Goal: Task Accomplishment & Management: Manage account settings

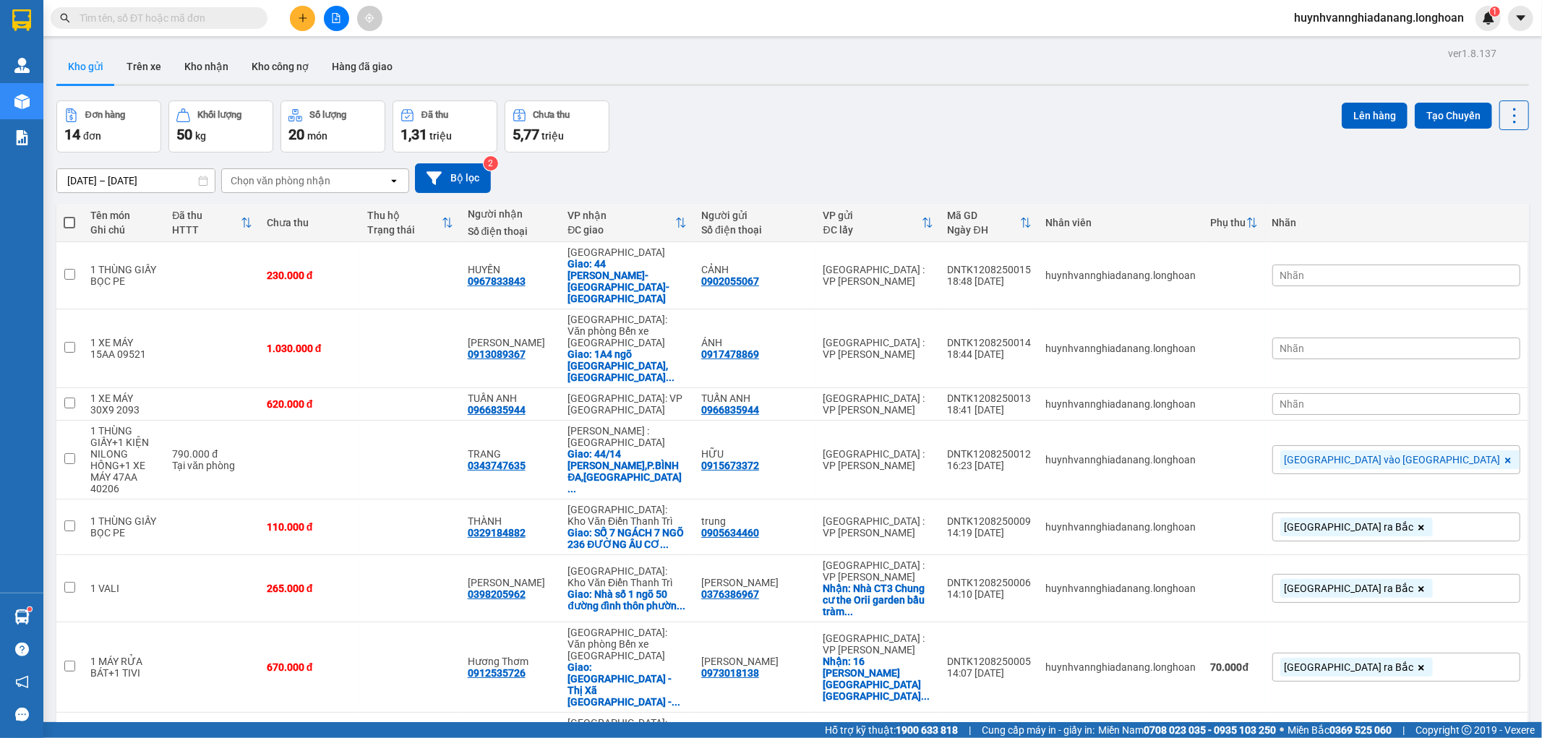
click at [1428, 393] on div "Nhãn" at bounding box center [1397, 404] width 248 height 22
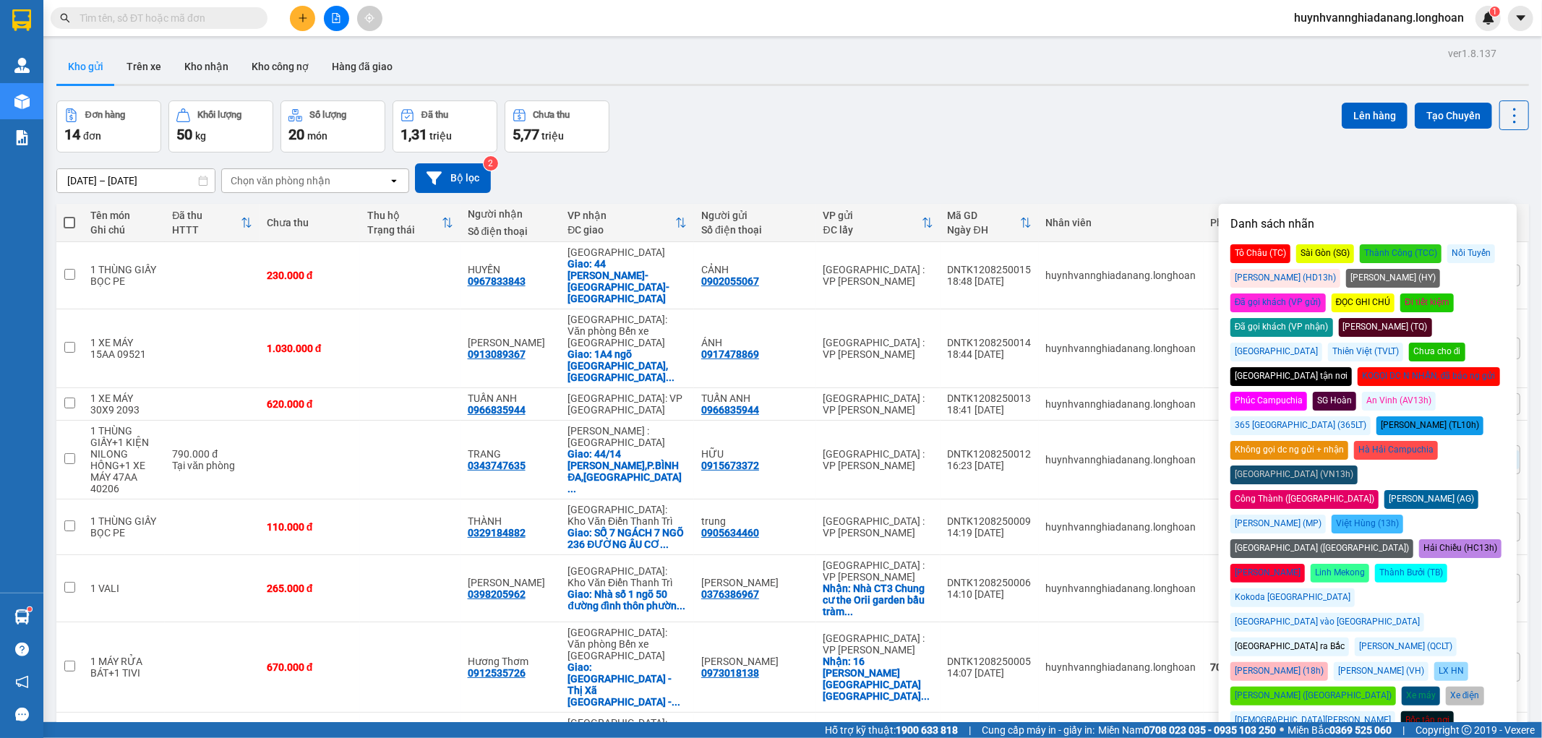
click at [1271, 638] on div "[GEOGRAPHIC_DATA] ra Bắc" at bounding box center [1290, 647] width 119 height 19
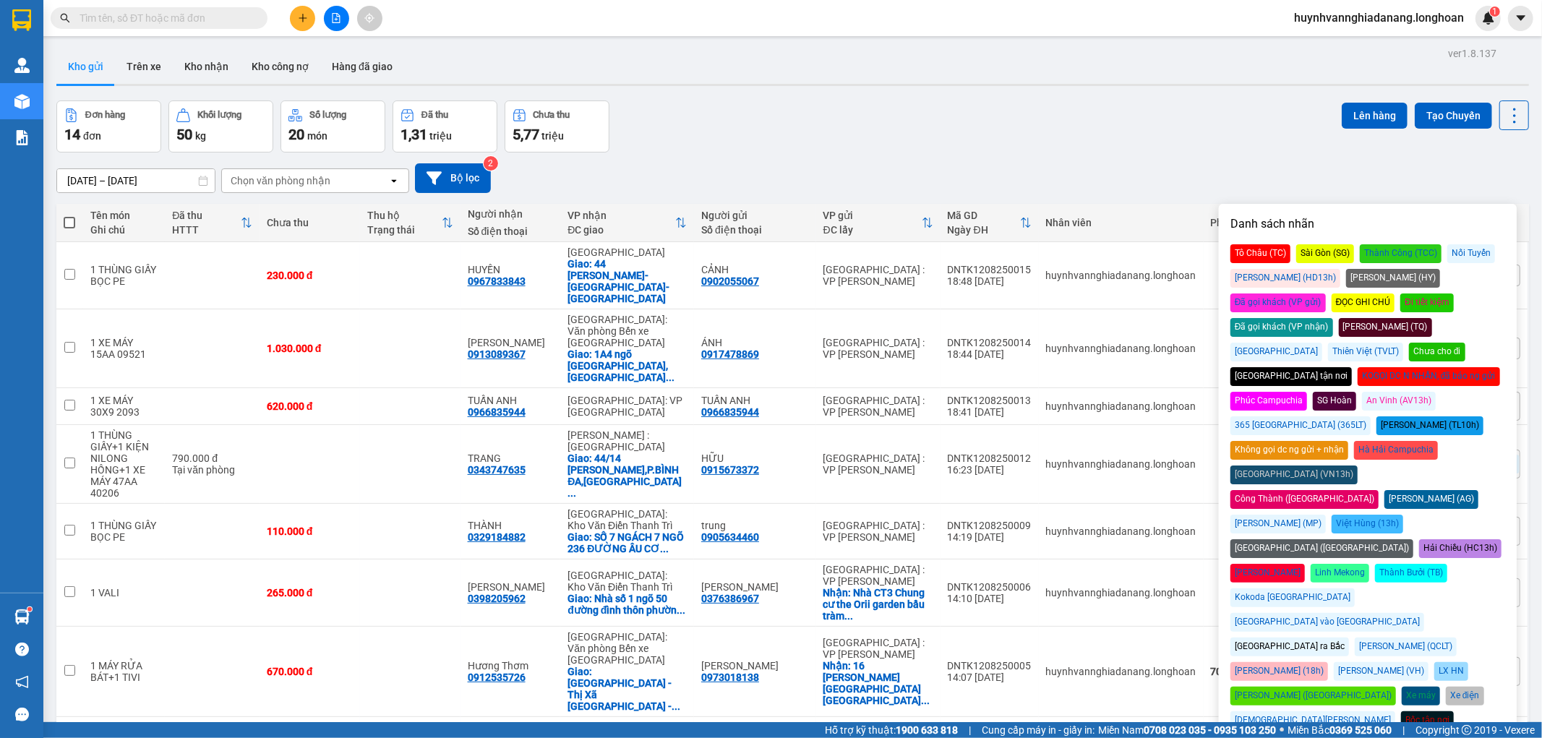
drag, startPoint x: 1198, startPoint y: 171, endPoint x: 1329, endPoint y: 232, distance: 145.0
click at [1203, 171] on div "14/07/2025 – 12/08/2025 Press the down arrow key to interact with the calendar …" at bounding box center [792, 178] width 1473 height 30
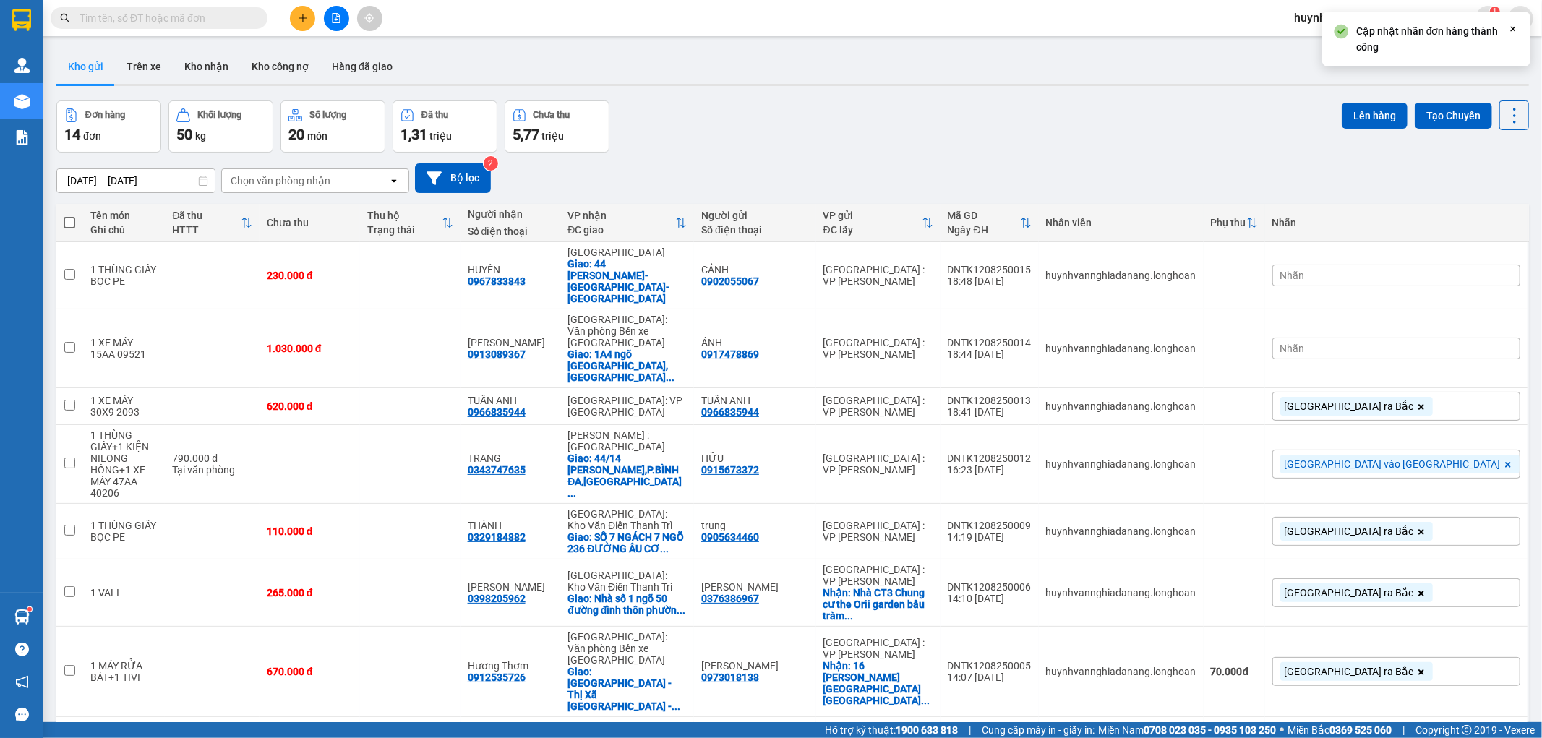
click at [1445, 338] on div "Nhãn" at bounding box center [1397, 349] width 248 height 22
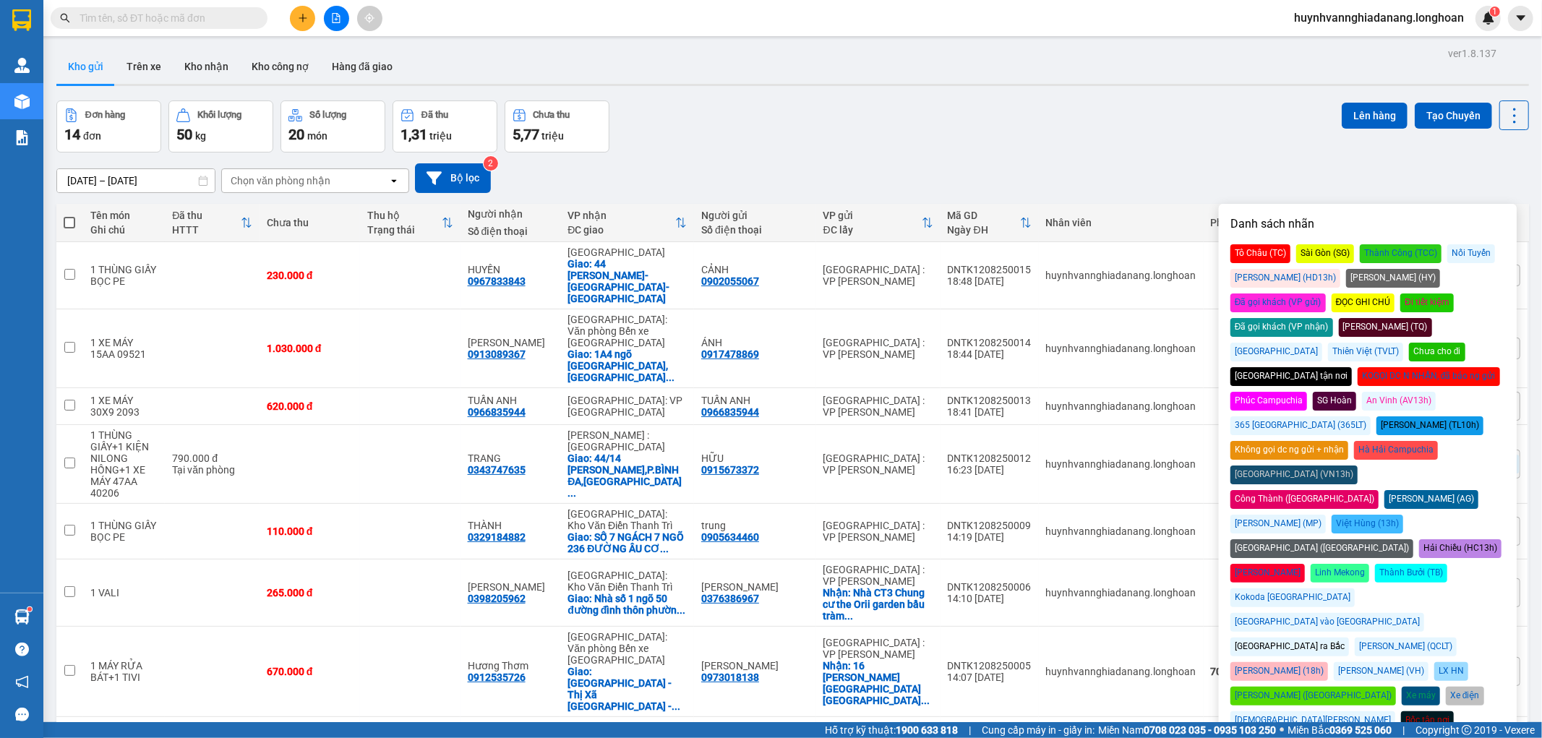
click at [1275, 638] on div "[GEOGRAPHIC_DATA] ra Bắc" at bounding box center [1290, 647] width 119 height 19
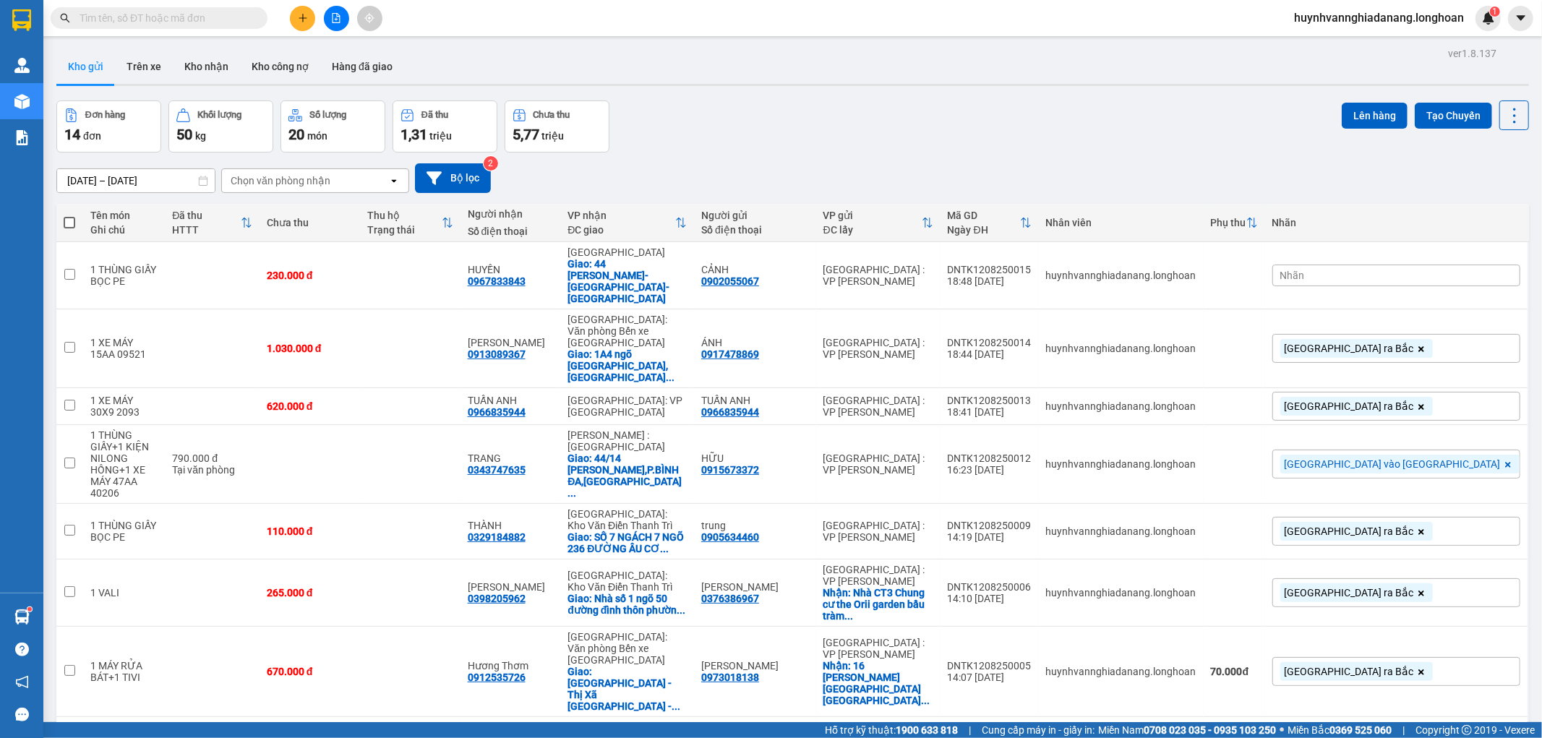
click at [1123, 168] on div "14/07/2025 – 12/08/2025 Press the down arrow key to interact with the calendar …" at bounding box center [792, 178] width 1473 height 30
click at [1447, 265] on div "Nhãn" at bounding box center [1397, 276] width 248 height 22
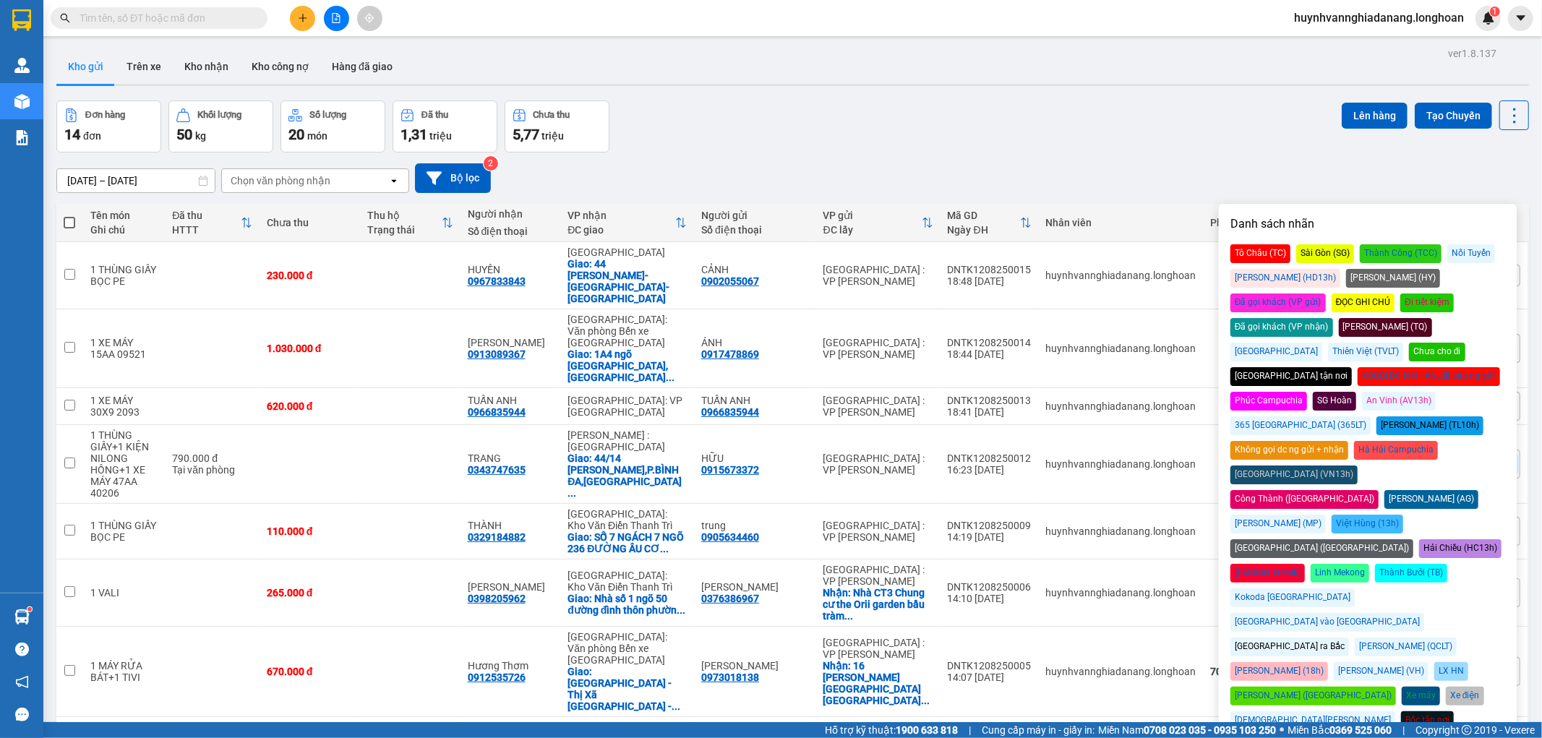
click at [1425, 613] on div "[GEOGRAPHIC_DATA] vào [GEOGRAPHIC_DATA]" at bounding box center [1328, 622] width 194 height 19
drag, startPoint x: 1072, startPoint y: 155, endPoint x: 1083, endPoint y: 157, distance: 10.2
click at [1074, 155] on div "14/07/2025 – 12/08/2025 Press the down arrow key to interact with the calendar …" at bounding box center [792, 178] width 1473 height 51
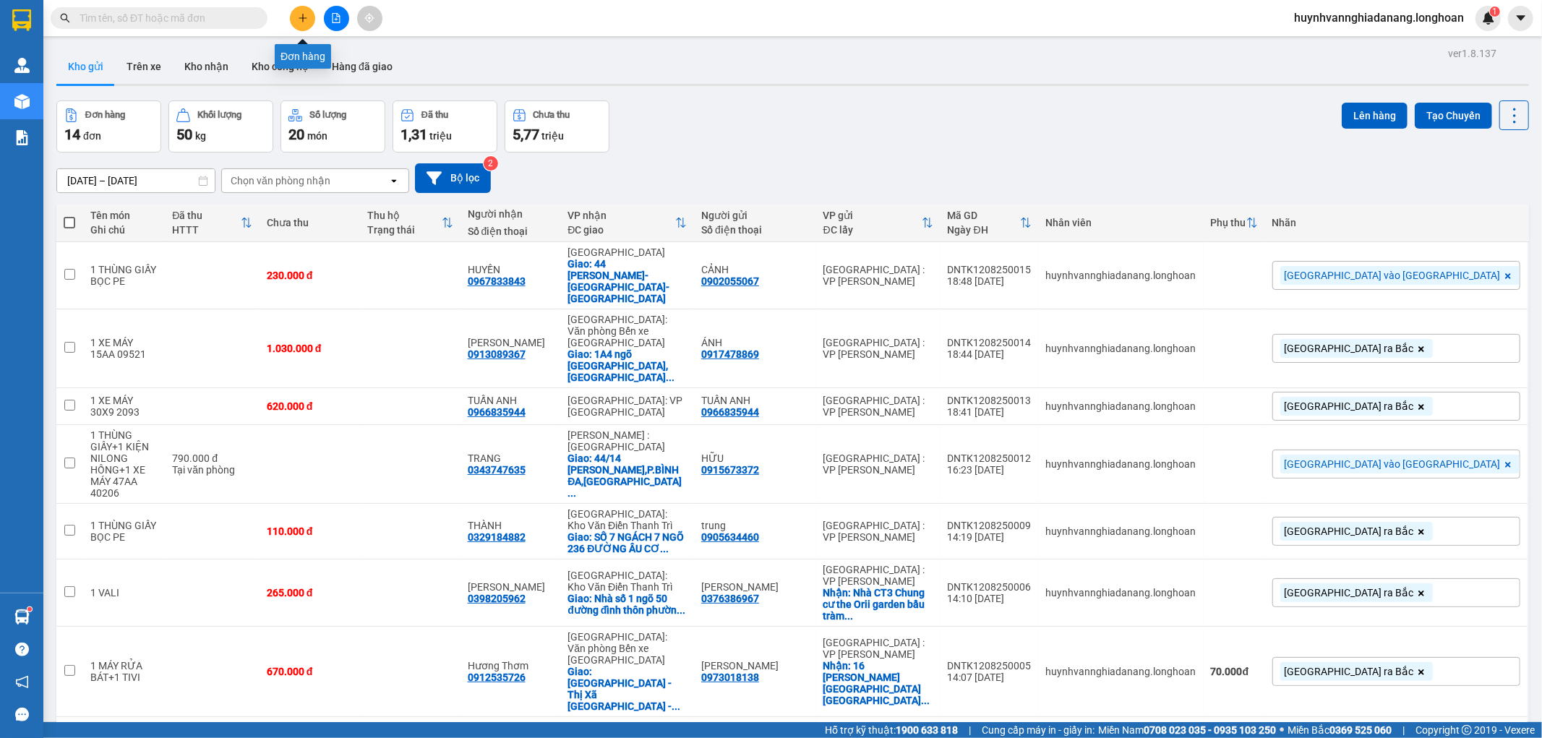
click at [306, 17] on icon "plus" at bounding box center [303, 17] width 8 height 1
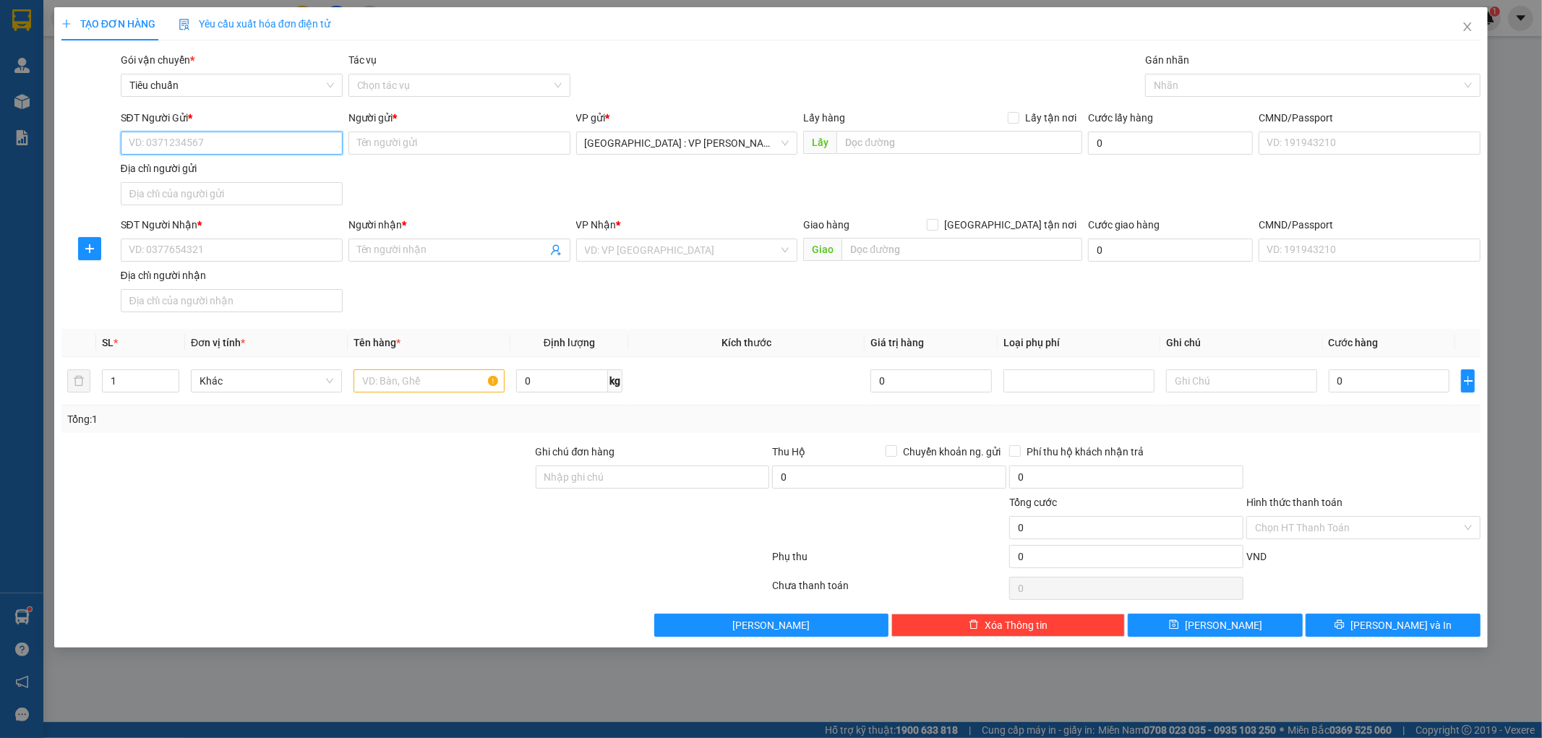
drag, startPoint x: 176, startPoint y: 139, endPoint x: 179, endPoint y: 146, distance: 8.1
click at [176, 145] on input "SĐT Người Gửi *" at bounding box center [232, 143] width 222 height 23
type input "0902055067"
click at [226, 174] on div "0902055067 - CẢNH" at bounding box center [231, 172] width 205 height 16
type input "CẢNH"
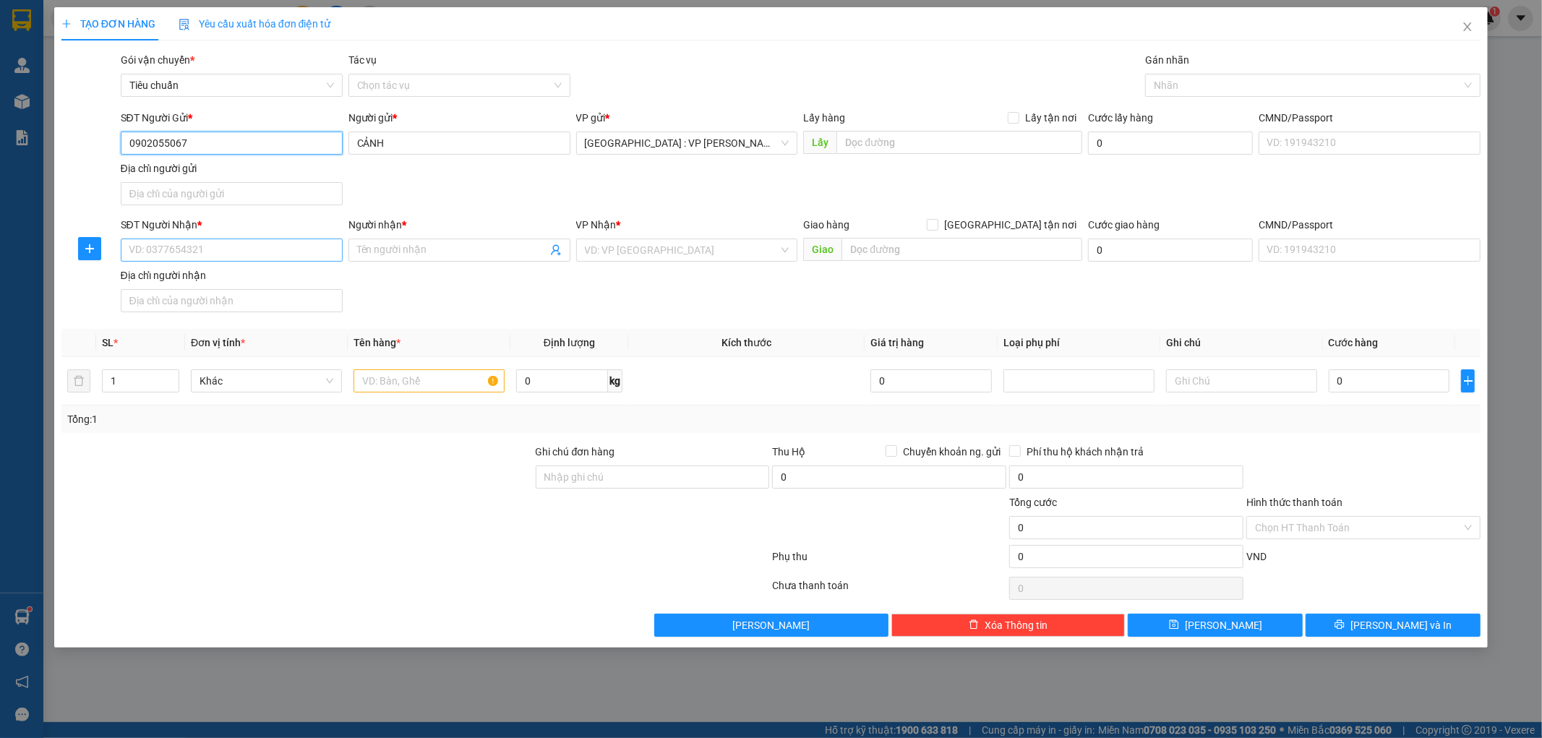
type input "0902055067"
click at [249, 256] on input "SĐT Người Nhận *" at bounding box center [232, 250] width 222 height 23
type input "0931811818"
click at [406, 244] on input "Người nhận *" at bounding box center [452, 250] width 190 height 16
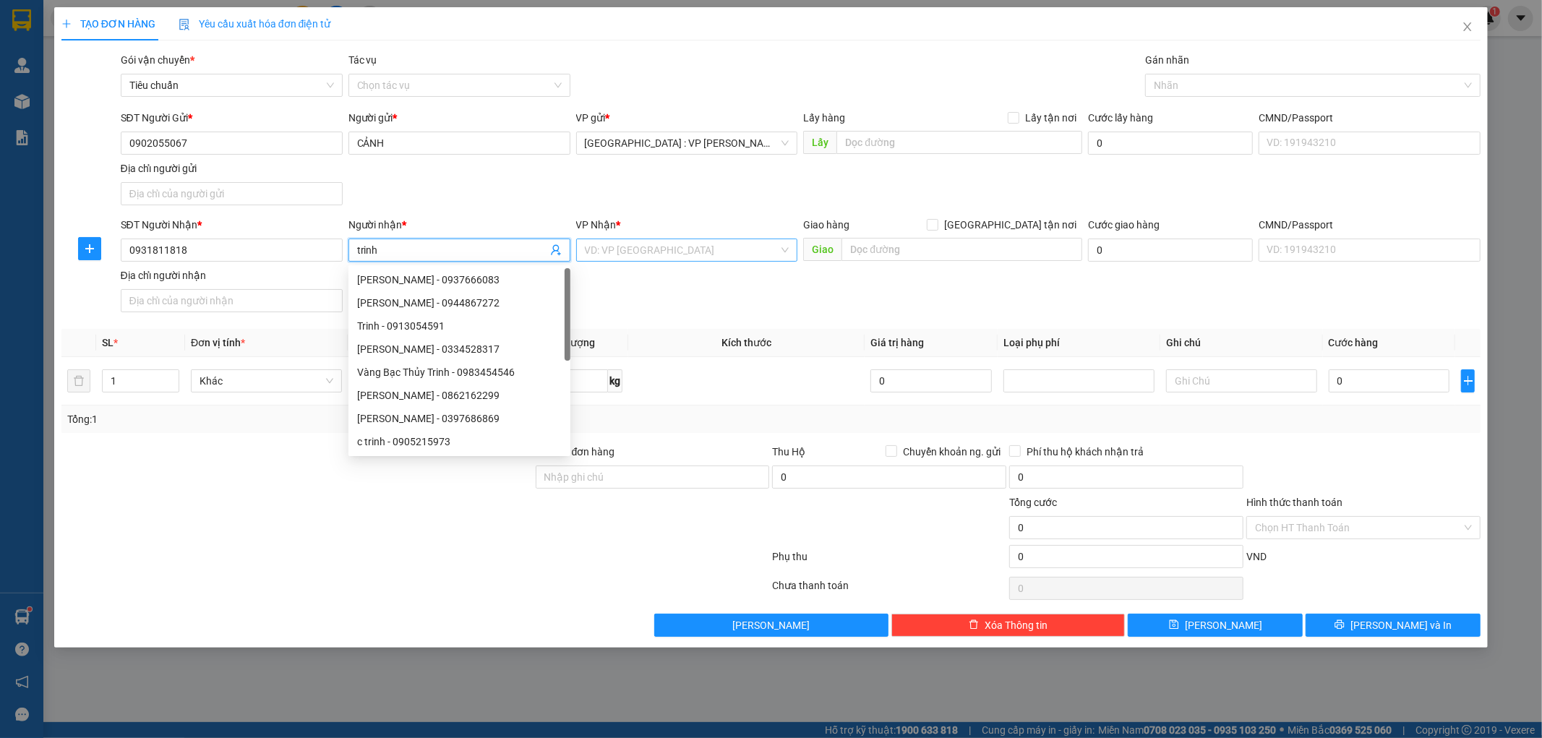
type input "trinh"
click at [634, 253] on input "search" at bounding box center [682, 250] width 195 height 22
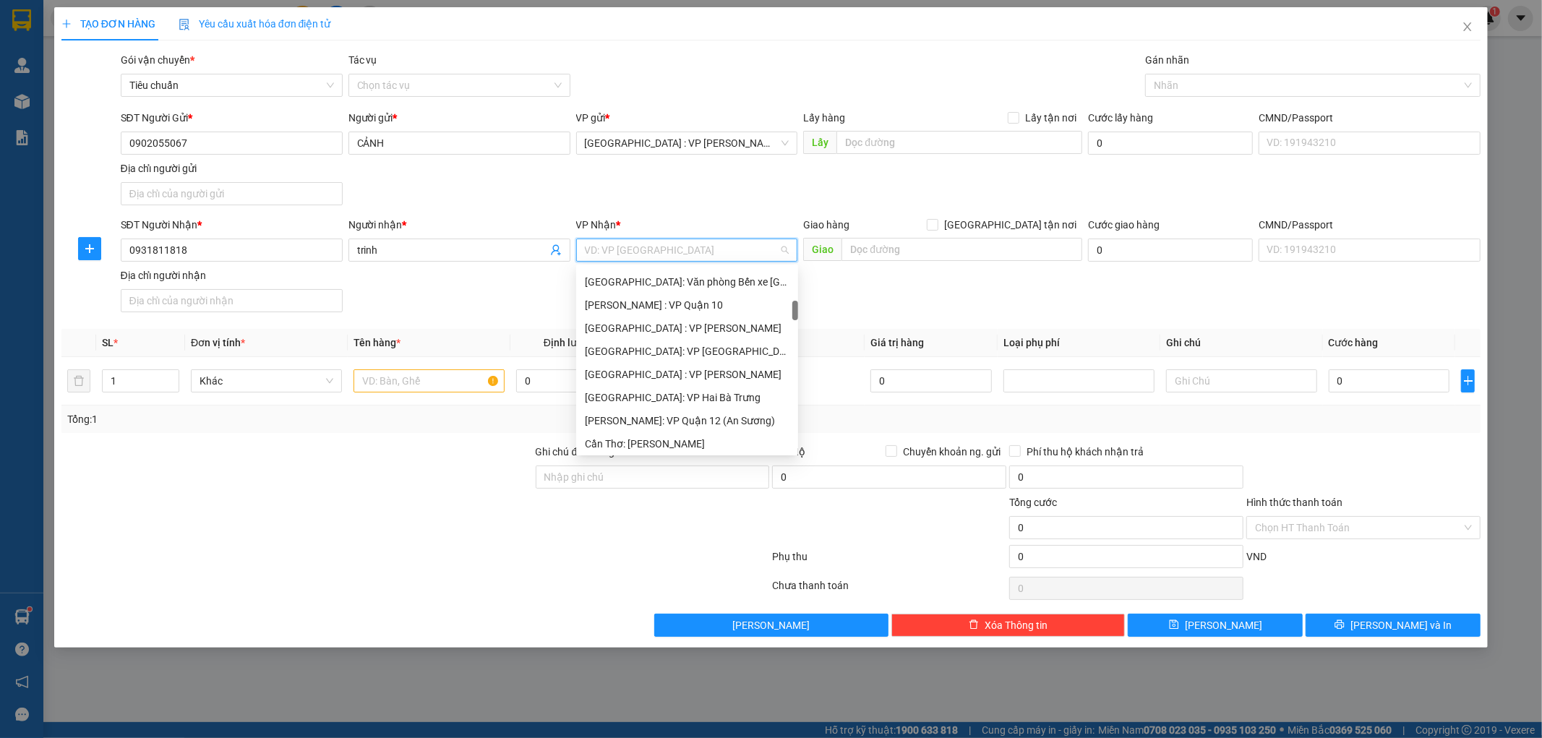
scroll to position [401, 0]
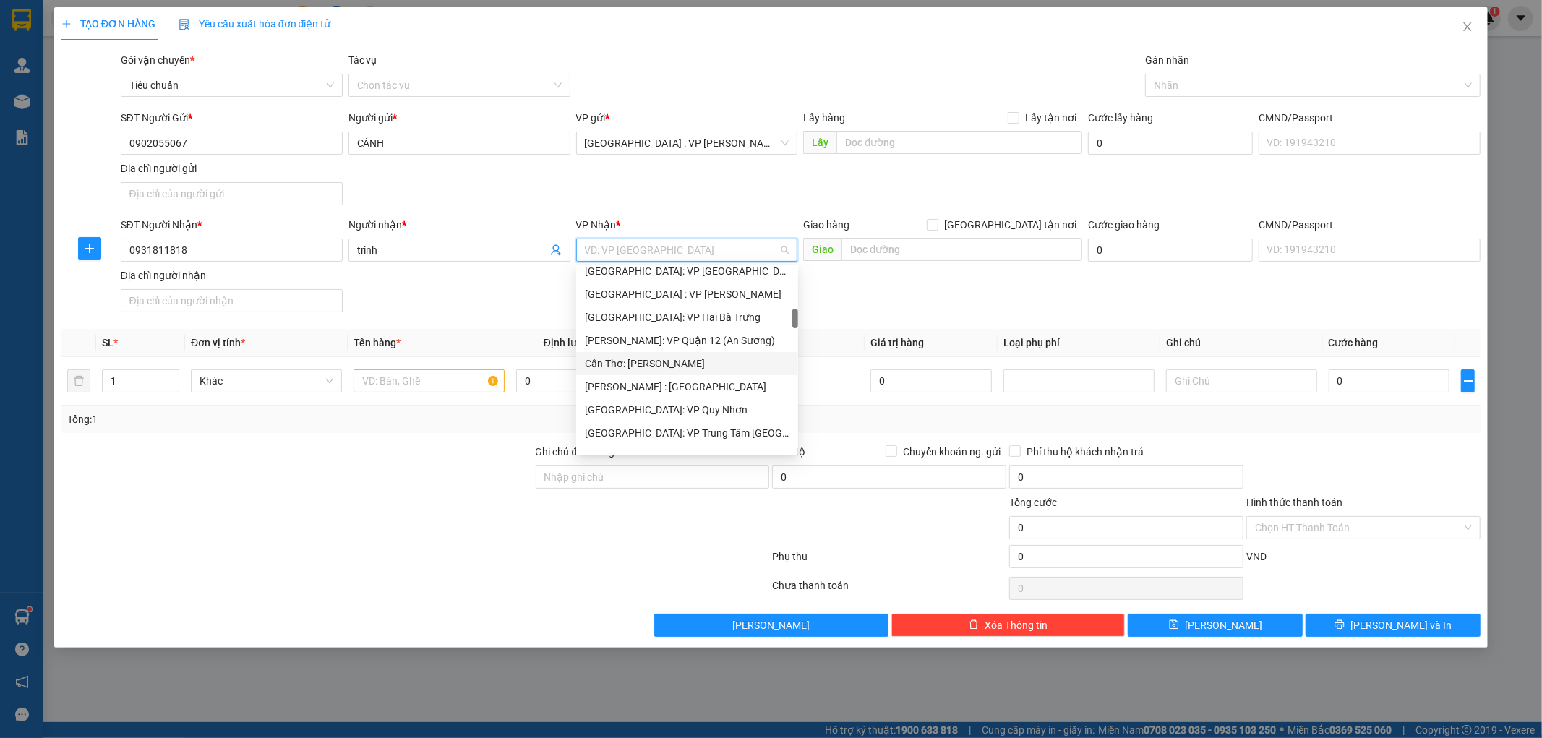
click at [695, 359] on div "Cần Thơ: [PERSON_NAME]" at bounding box center [687, 364] width 205 height 16
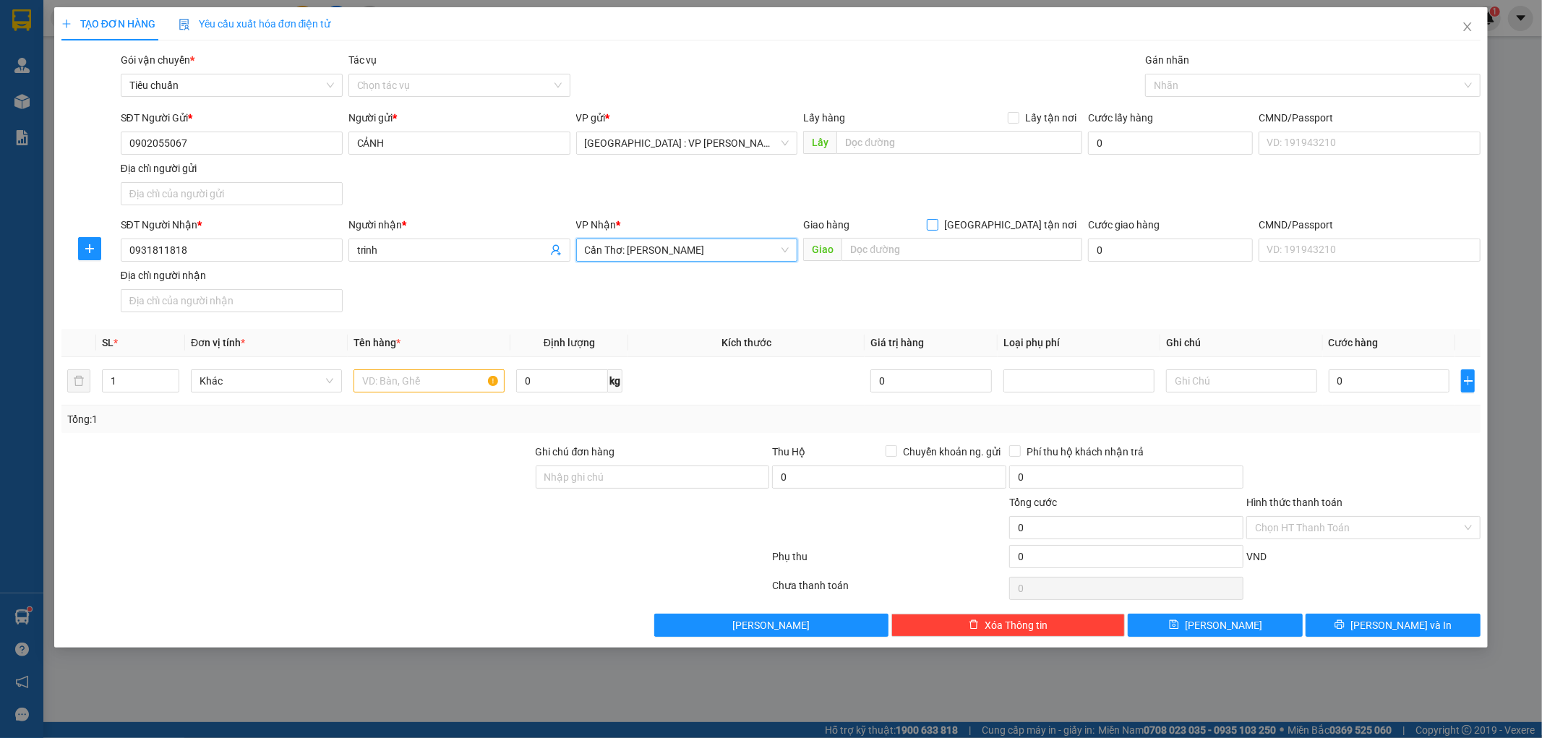
click at [937, 225] on input "[GEOGRAPHIC_DATA] tận nơi" at bounding box center [932, 224] width 10 height 10
checkbox input "true"
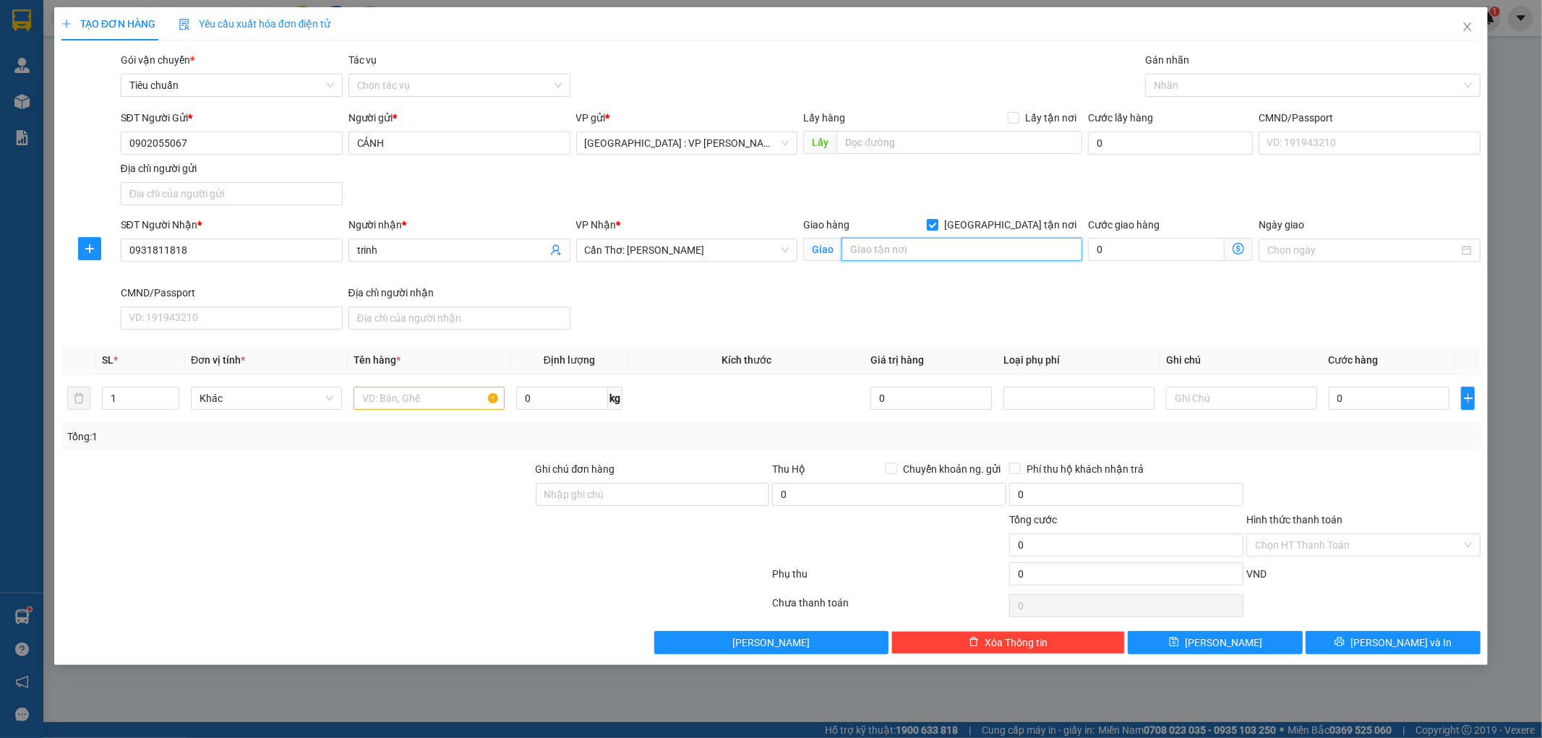
click at [924, 250] on input "text" at bounding box center [962, 249] width 241 height 23
click at [950, 249] on input "193 DUOWNGF" at bounding box center [962, 249] width 241 height 23
type input "193 ĐƯỜNG 30/4,P.DƯƠNG ĐÔNG,PHÚ QUỐC"
click at [138, 394] on input "1" at bounding box center [141, 399] width 76 height 22
type input "3"
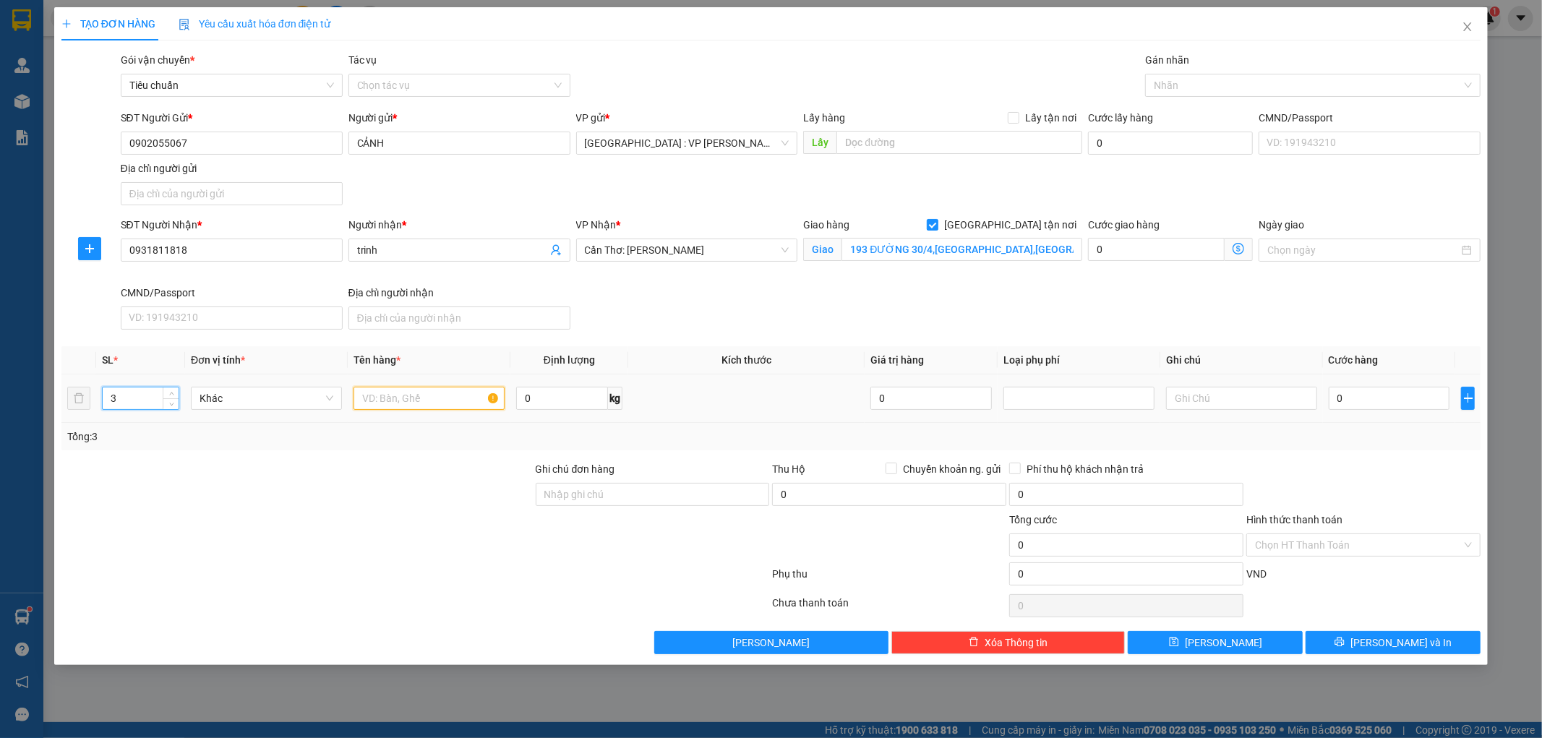
click at [377, 404] on input "text" at bounding box center [429, 398] width 151 height 23
type input "1 TẢI XANH+2 THÙNG GIẤY"
drag, startPoint x: 620, startPoint y: 489, endPoint x: 647, endPoint y: 502, distance: 30.4
click at [620, 489] on input "Ghi chú đơn hàng" at bounding box center [653, 494] width 234 height 23
type input "KHÔNG BAO HƯ VỠ,MÓP MÉO"
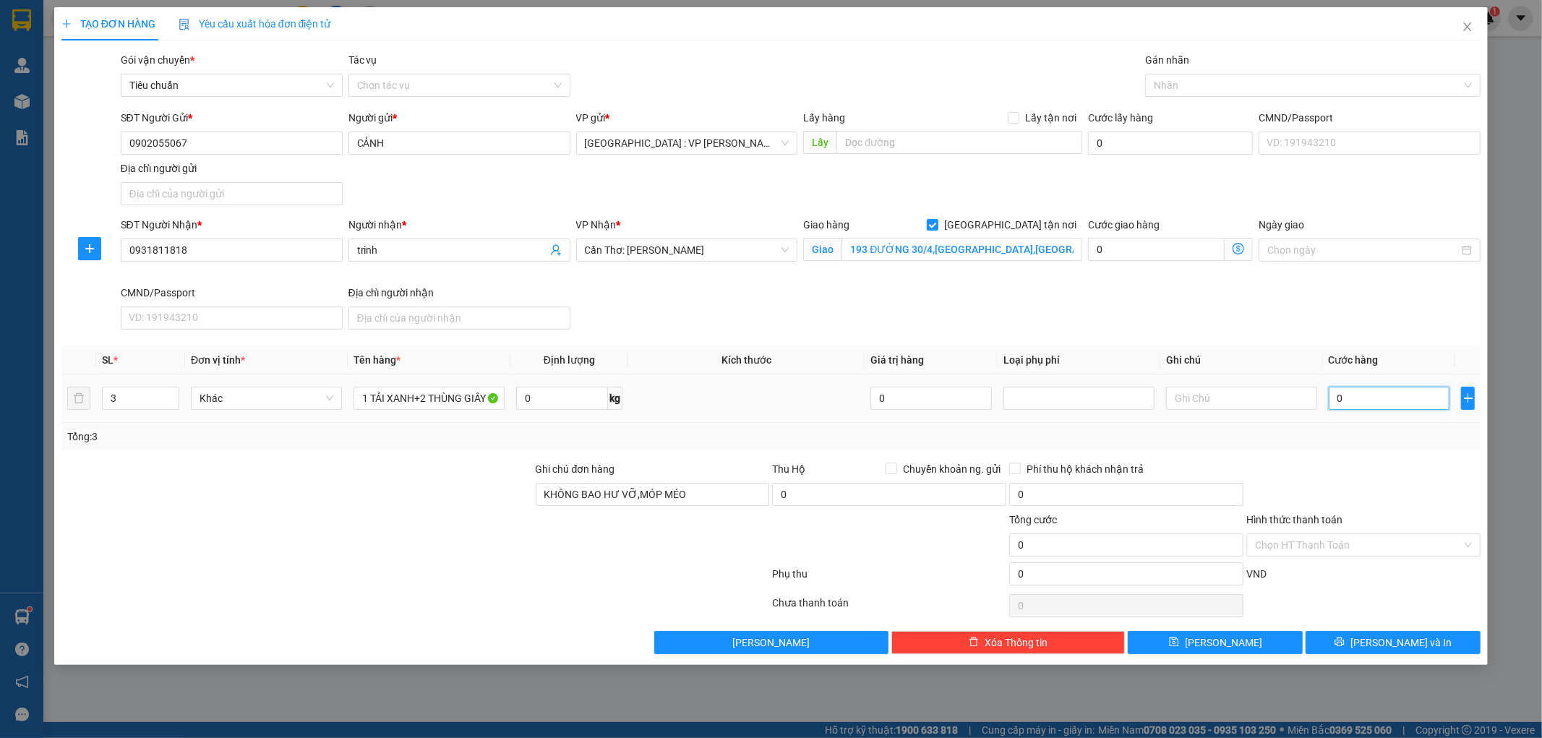
click at [1407, 399] on input "0" at bounding box center [1389, 398] width 121 height 23
type input "8"
type input "84"
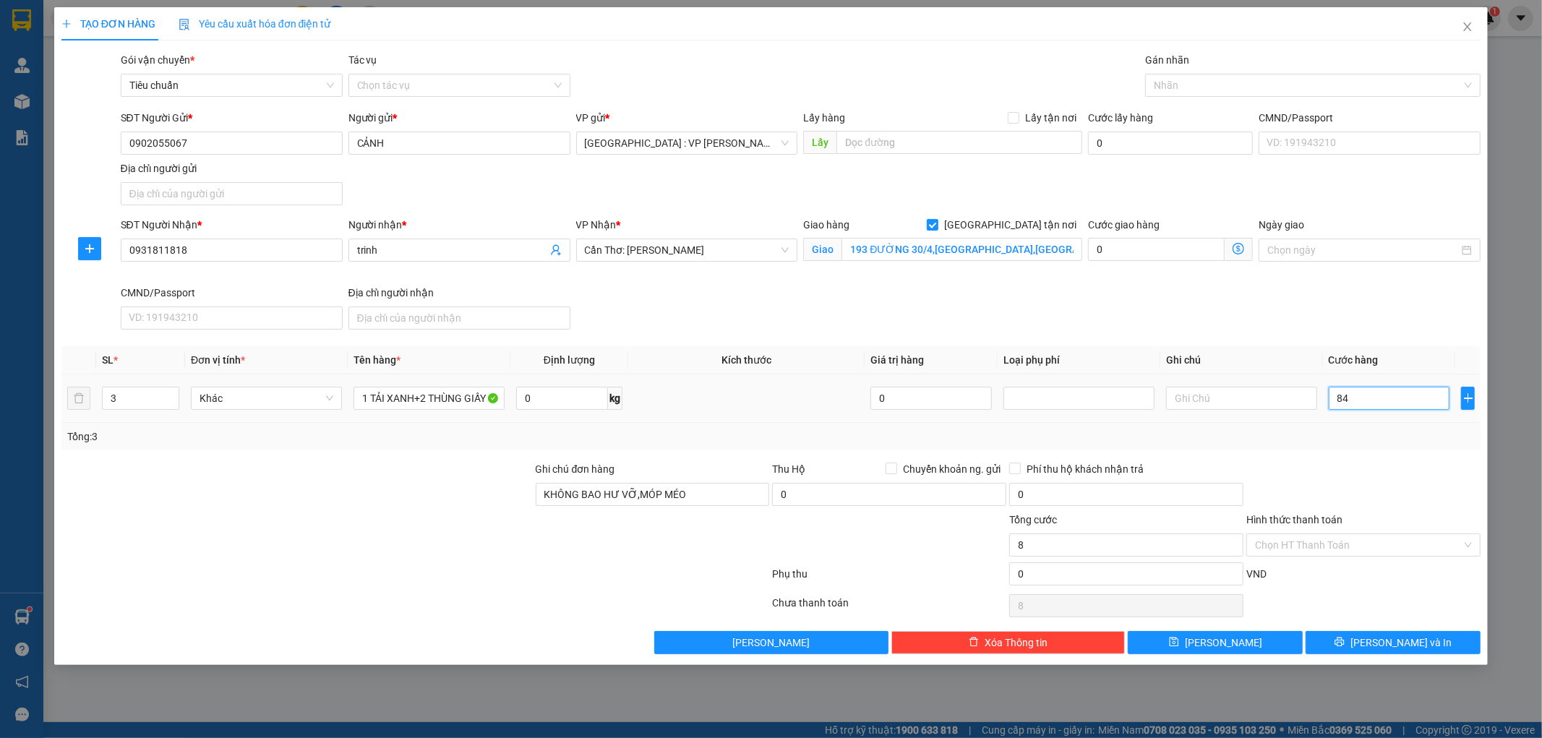
type input "84"
type input "840"
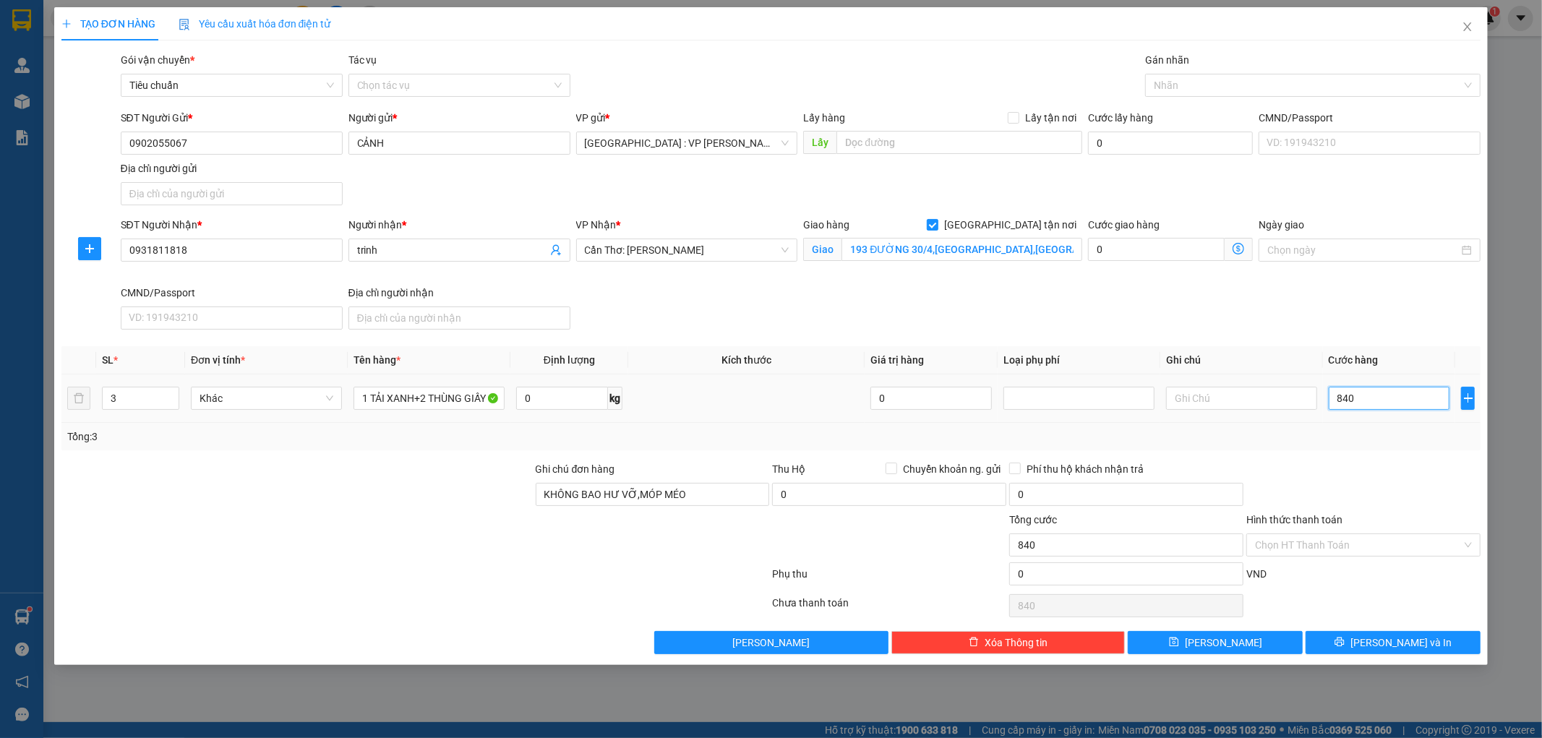
type input "8.400"
type input "84.000"
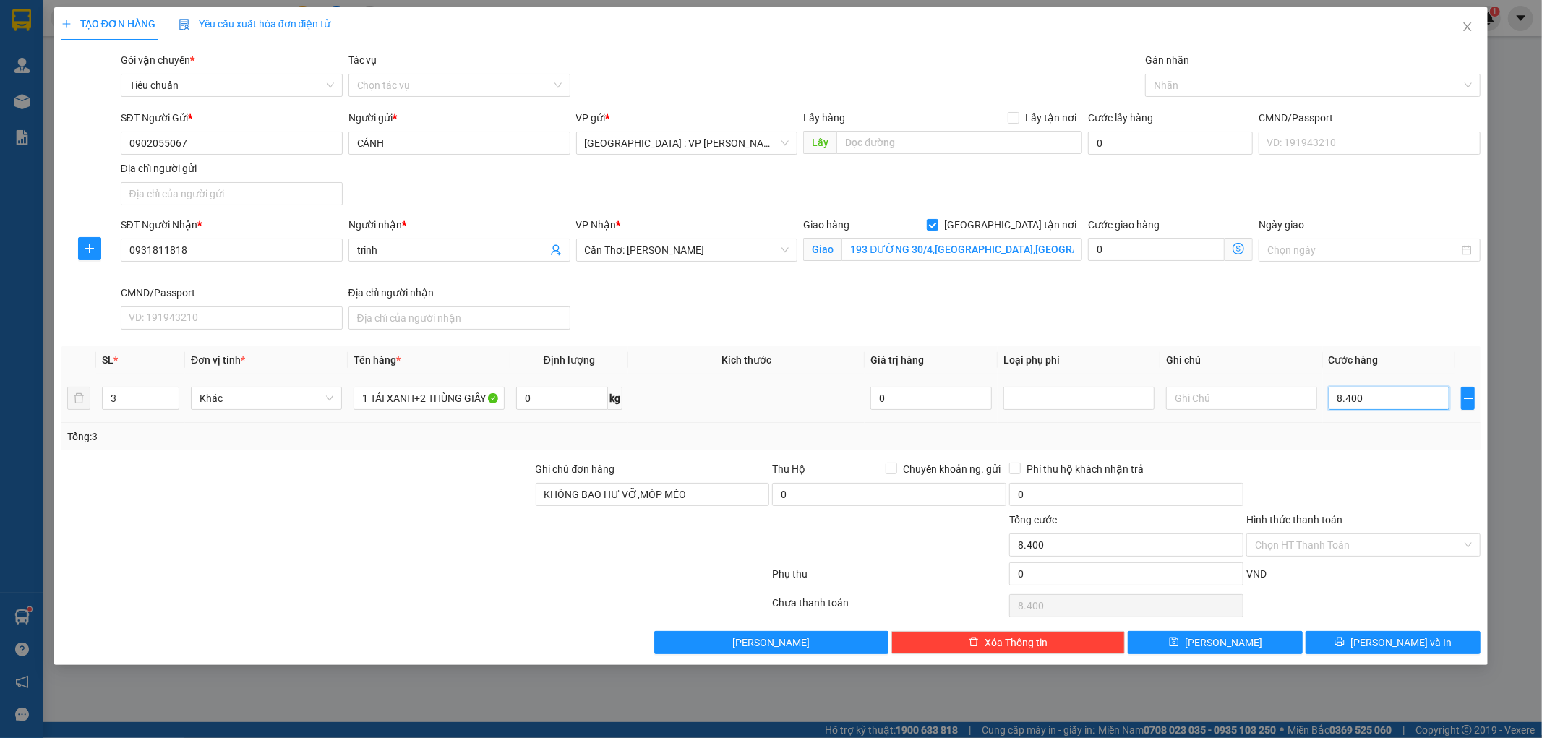
type input "84.000"
type input "840.000"
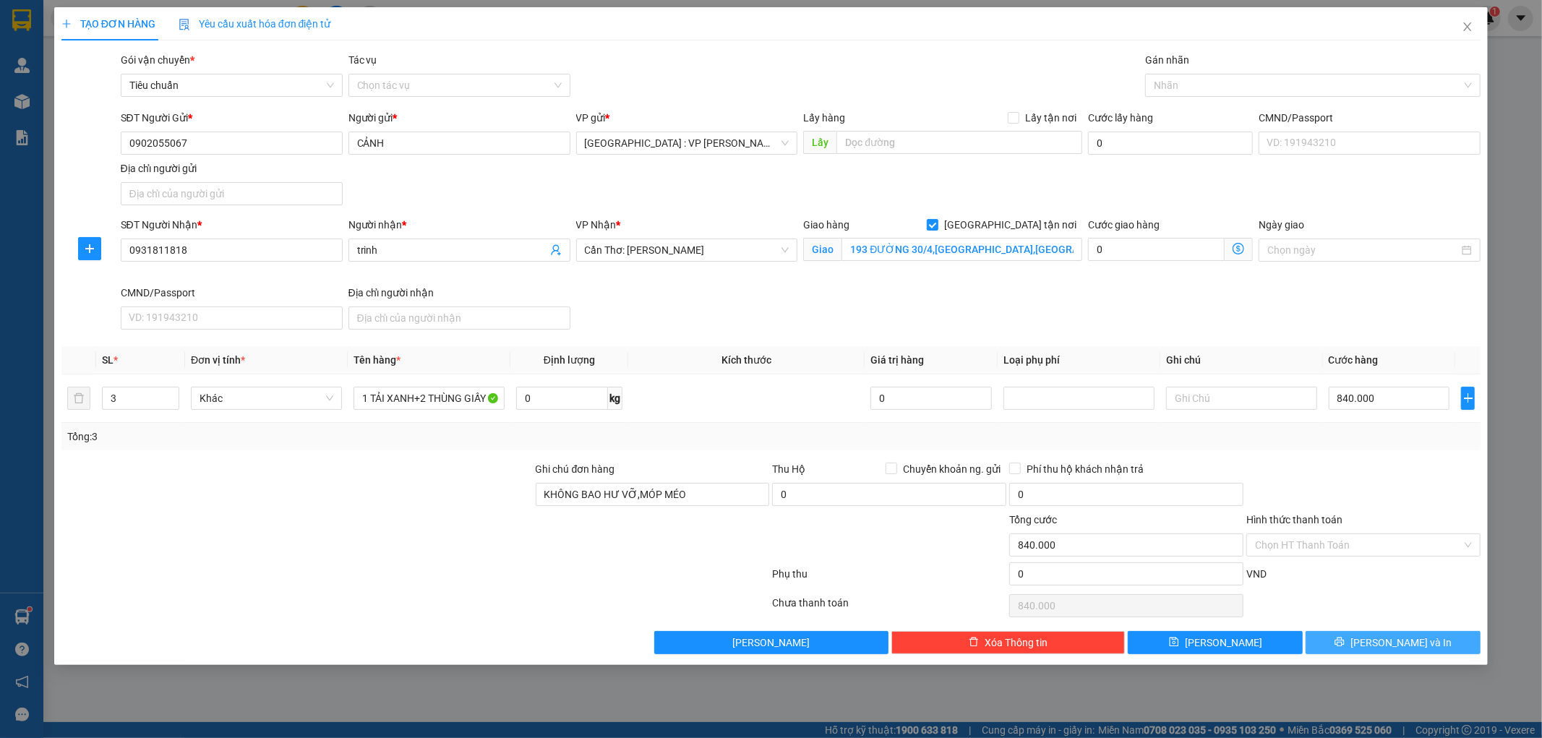
click at [1360, 638] on button "[PERSON_NAME] và In" at bounding box center [1393, 642] width 175 height 23
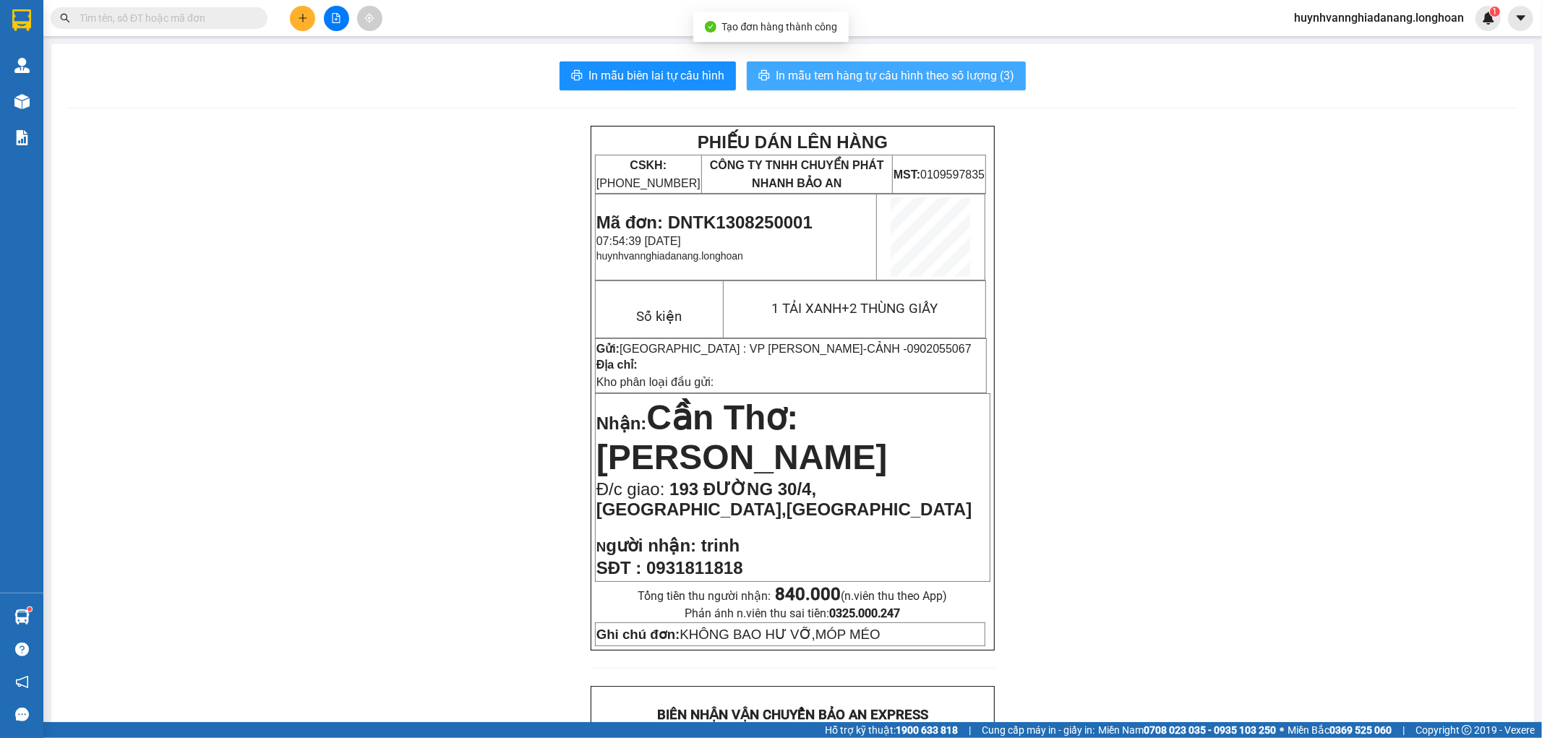
click at [912, 77] on span "In mẫu tem hàng tự cấu hình theo số lượng (3)" at bounding box center [895, 76] width 239 height 18
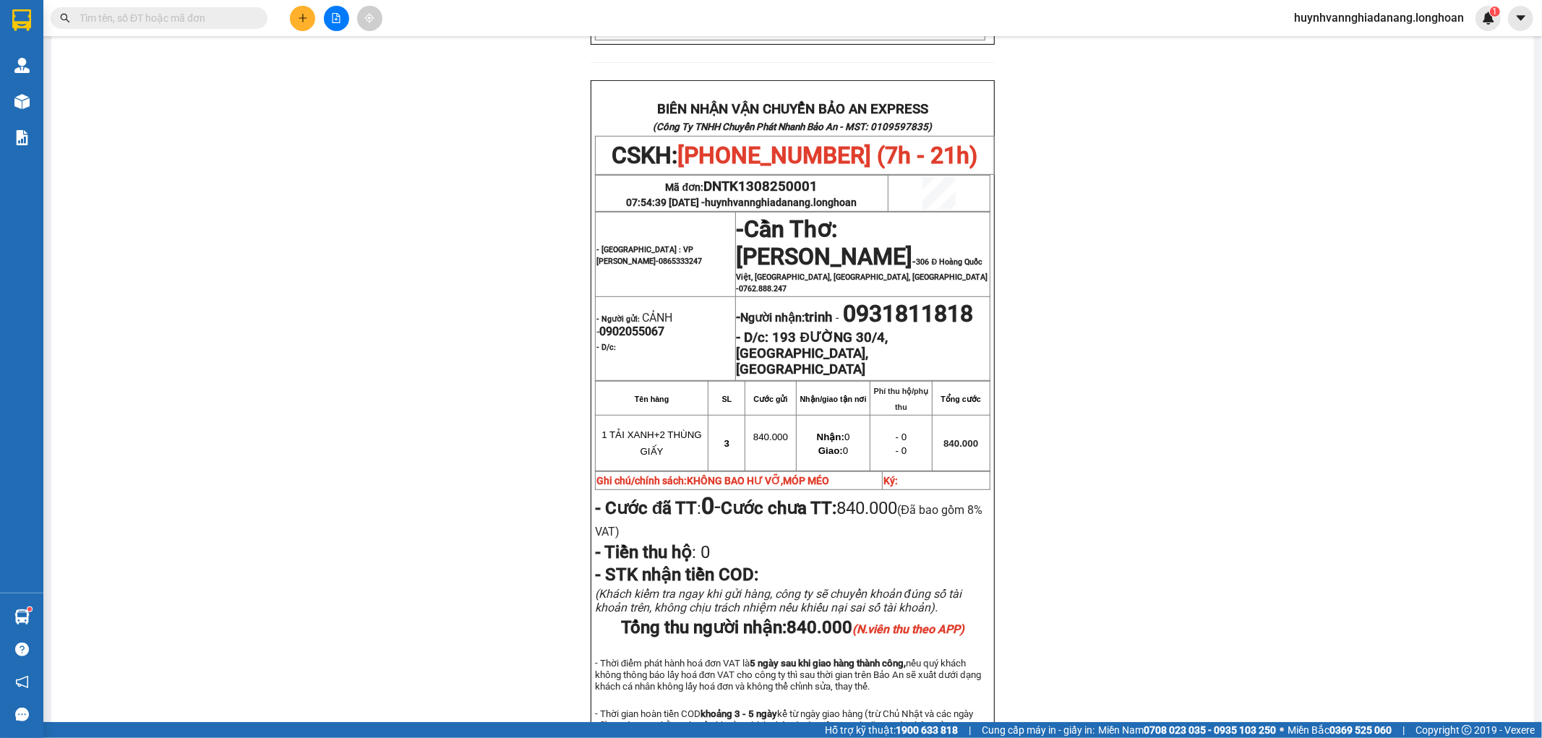
scroll to position [642, 0]
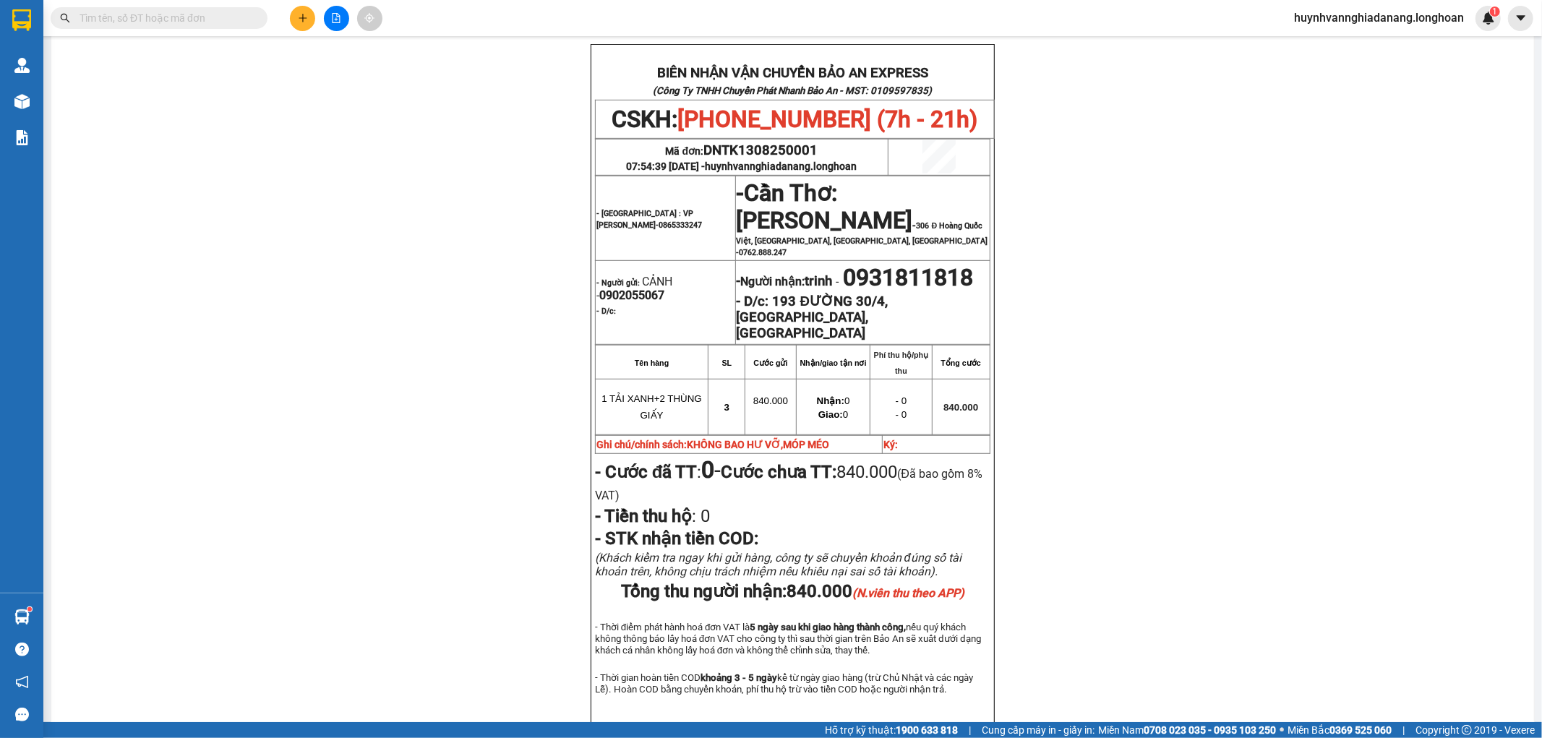
click at [140, 24] on input "text" at bounding box center [165, 18] width 171 height 16
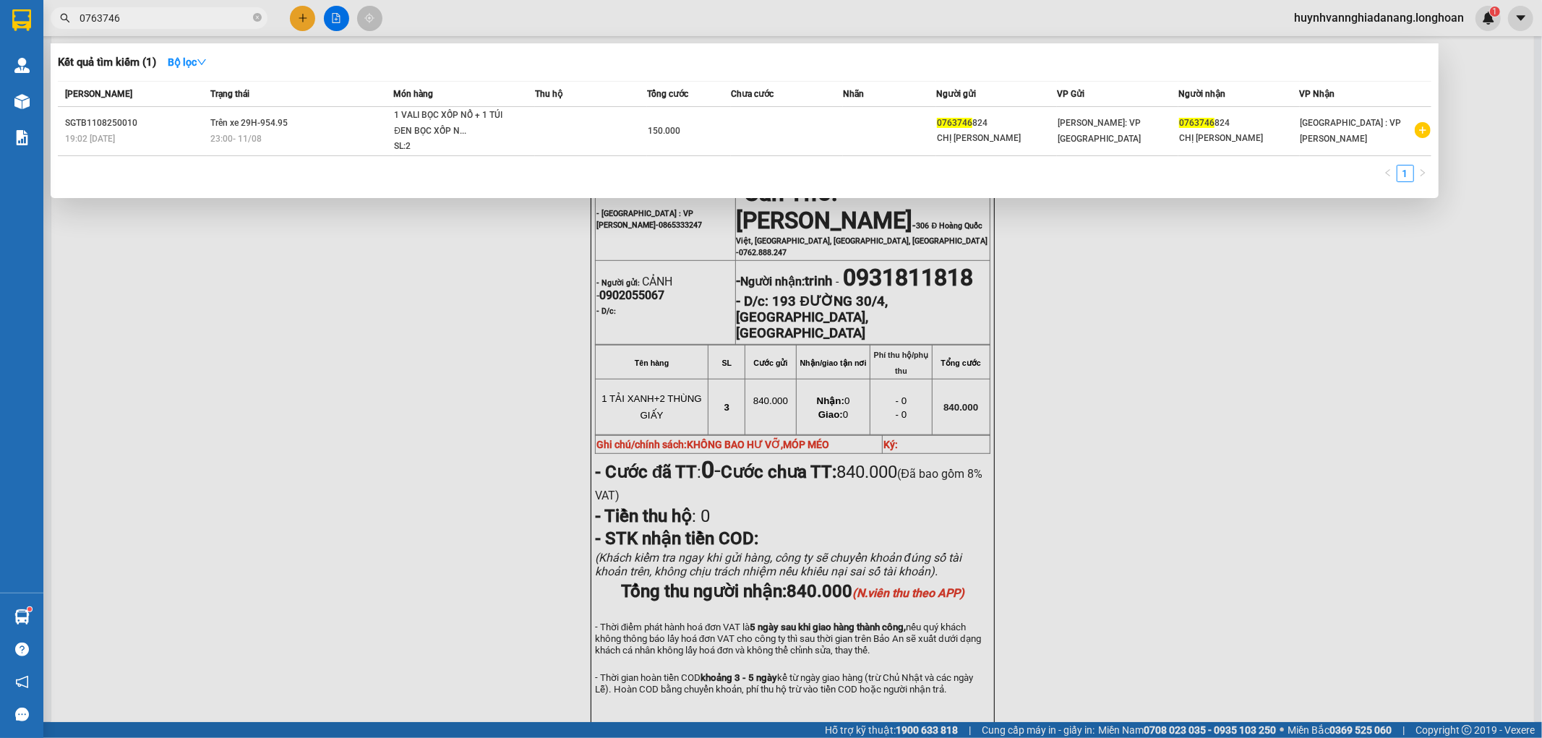
type input "0763746"
drag, startPoint x: 315, startPoint y: 259, endPoint x: 309, endPoint y: 116, distance: 142.6
click at [317, 239] on div at bounding box center [771, 369] width 1542 height 738
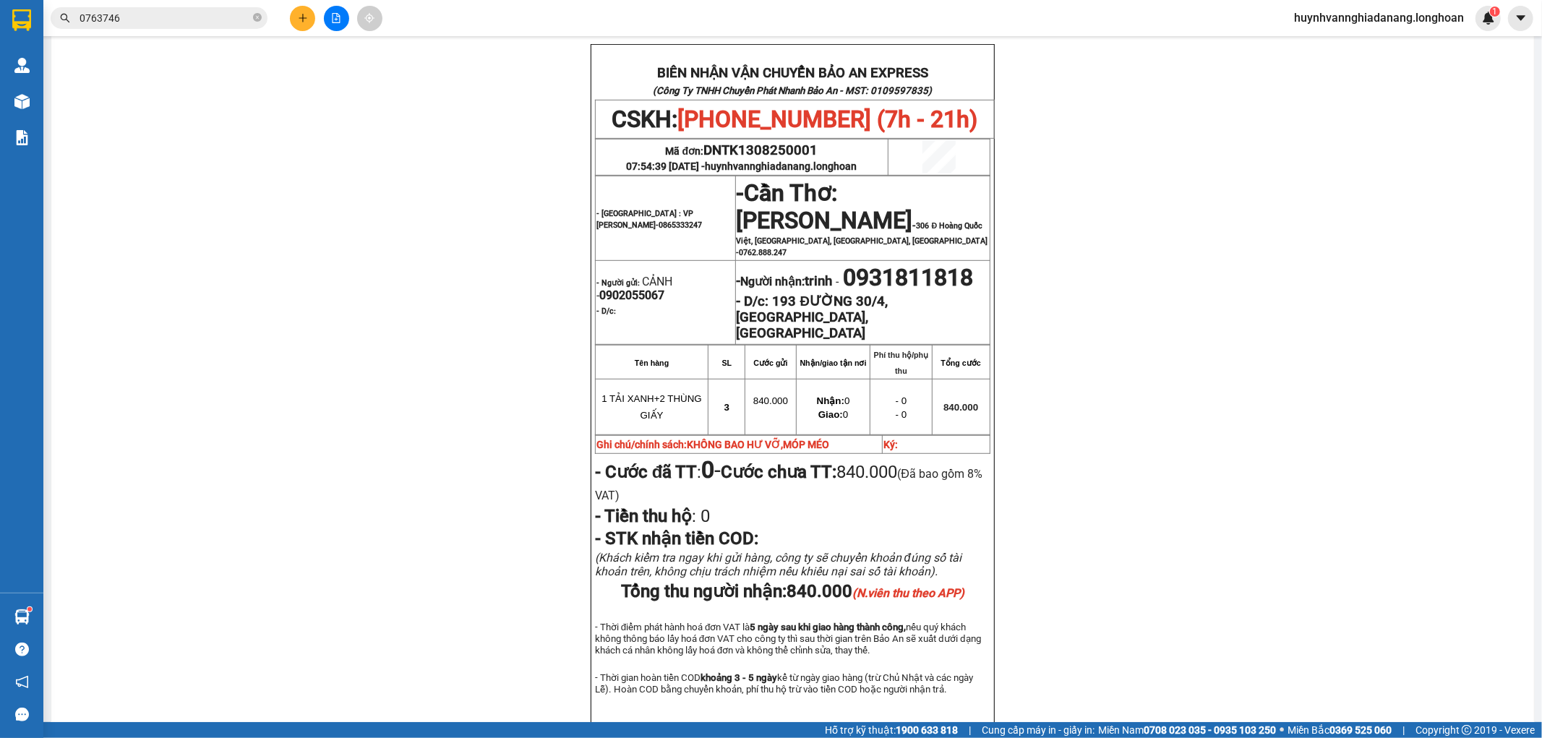
click at [310, 22] on button at bounding box center [302, 18] width 25 height 25
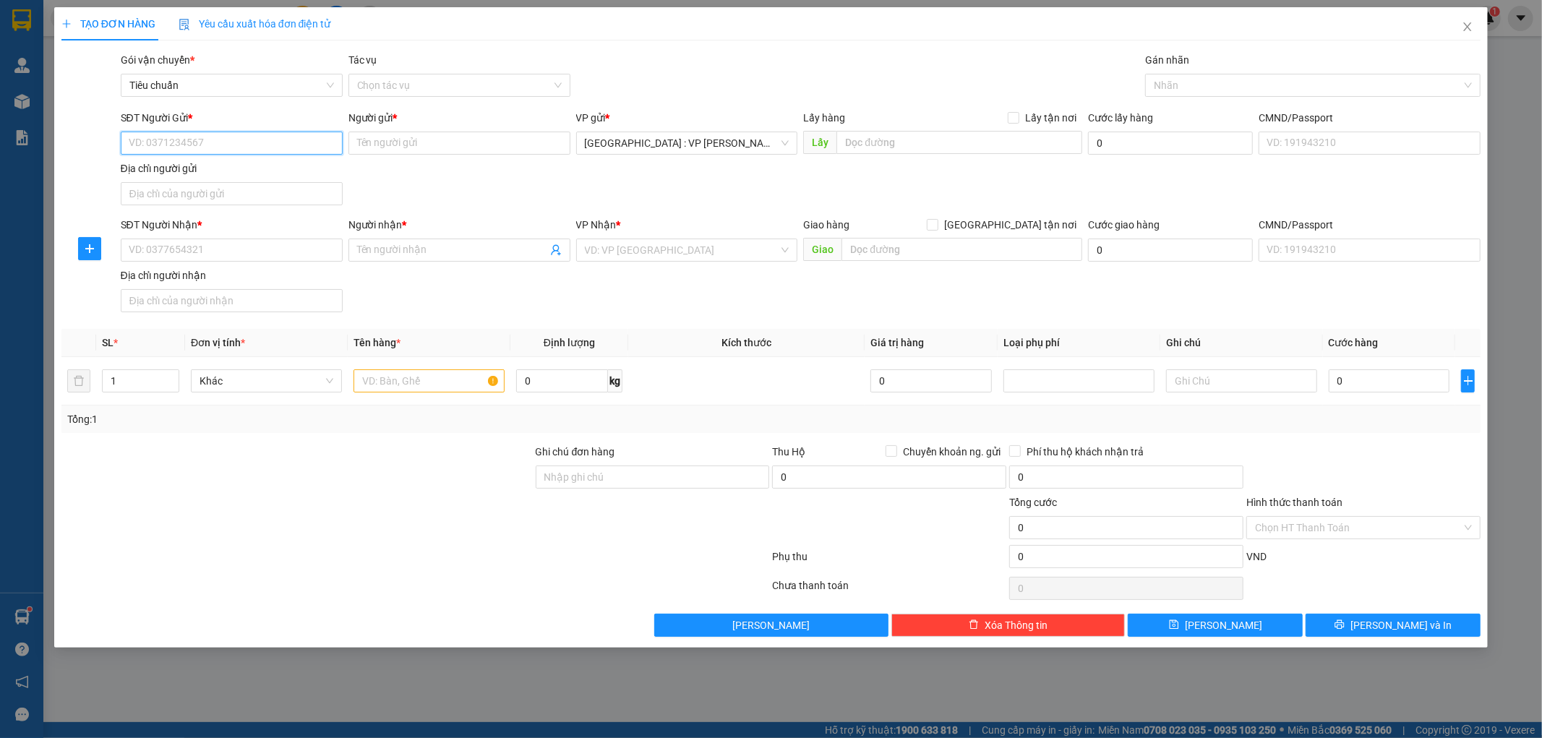
click at [201, 142] on input "SĐT Người Gửi *" at bounding box center [232, 143] width 222 height 23
click at [208, 169] on div "0902055067 - CẢNH" at bounding box center [231, 172] width 205 height 16
type input "0902055067"
type input "CẢNH"
type input "0902055067"
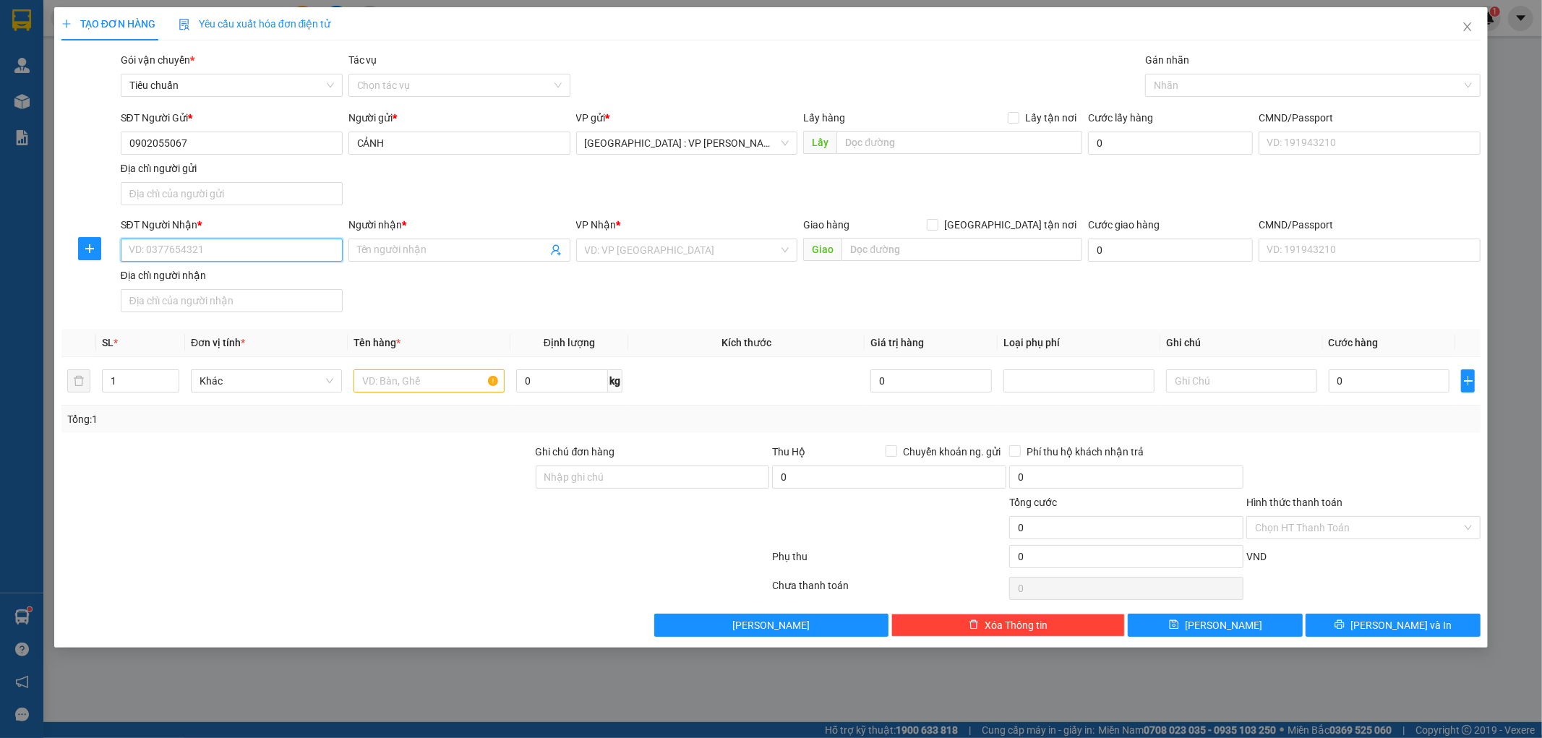
click at [221, 257] on input "SĐT Người Nhận *" at bounding box center [232, 250] width 222 height 23
click at [161, 255] on input "09733544" at bounding box center [232, 250] width 222 height 23
click at [190, 247] on input "0973344" at bounding box center [232, 250] width 222 height 23
type input "0973344078"
click at [381, 249] on input "Người nhận *" at bounding box center [452, 250] width 190 height 16
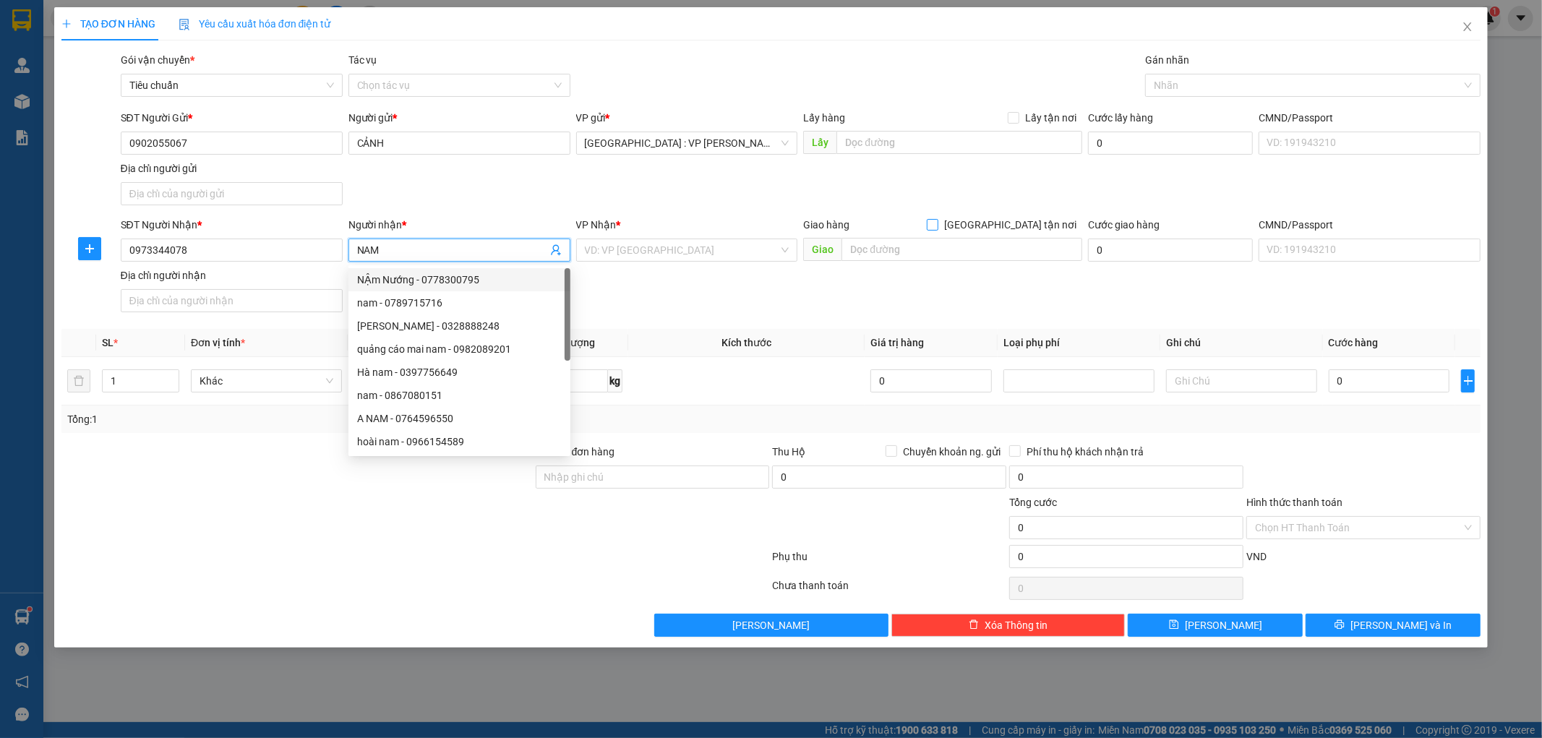
type input "NAM"
click at [937, 226] on input "[GEOGRAPHIC_DATA] tận nơi" at bounding box center [932, 224] width 10 height 10
checkbox input "true"
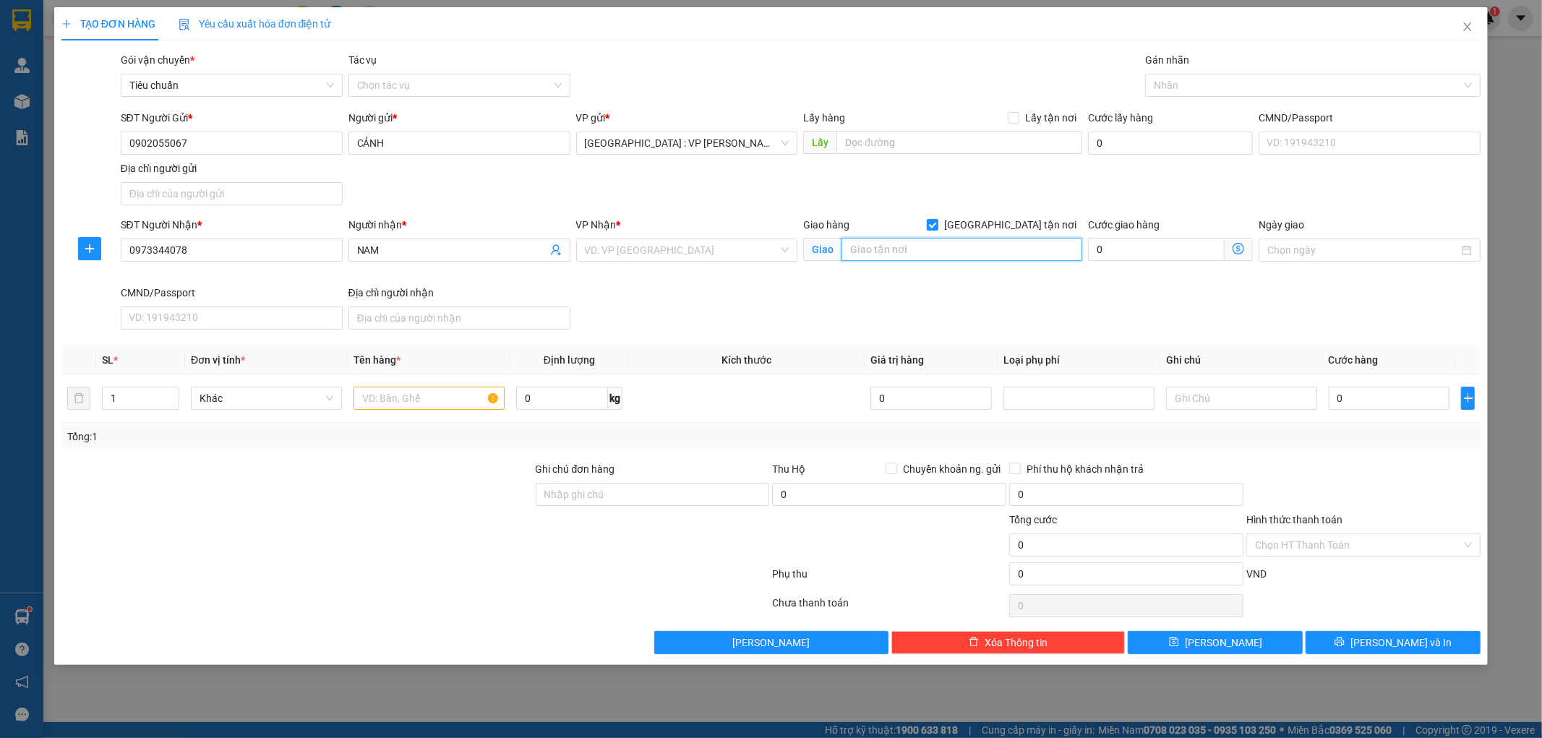
click at [945, 247] on input "text" at bounding box center [962, 249] width 241 height 23
type input "87/5 TRẦN PHÚ,P.4,Q.5,HCM"
click at [131, 403] on input "1" at bounding box center [141, 399] width 76 height 22
type input "2"
click at [423, 403] on input "text" at bounding box center [429, 398] width 151 height 23
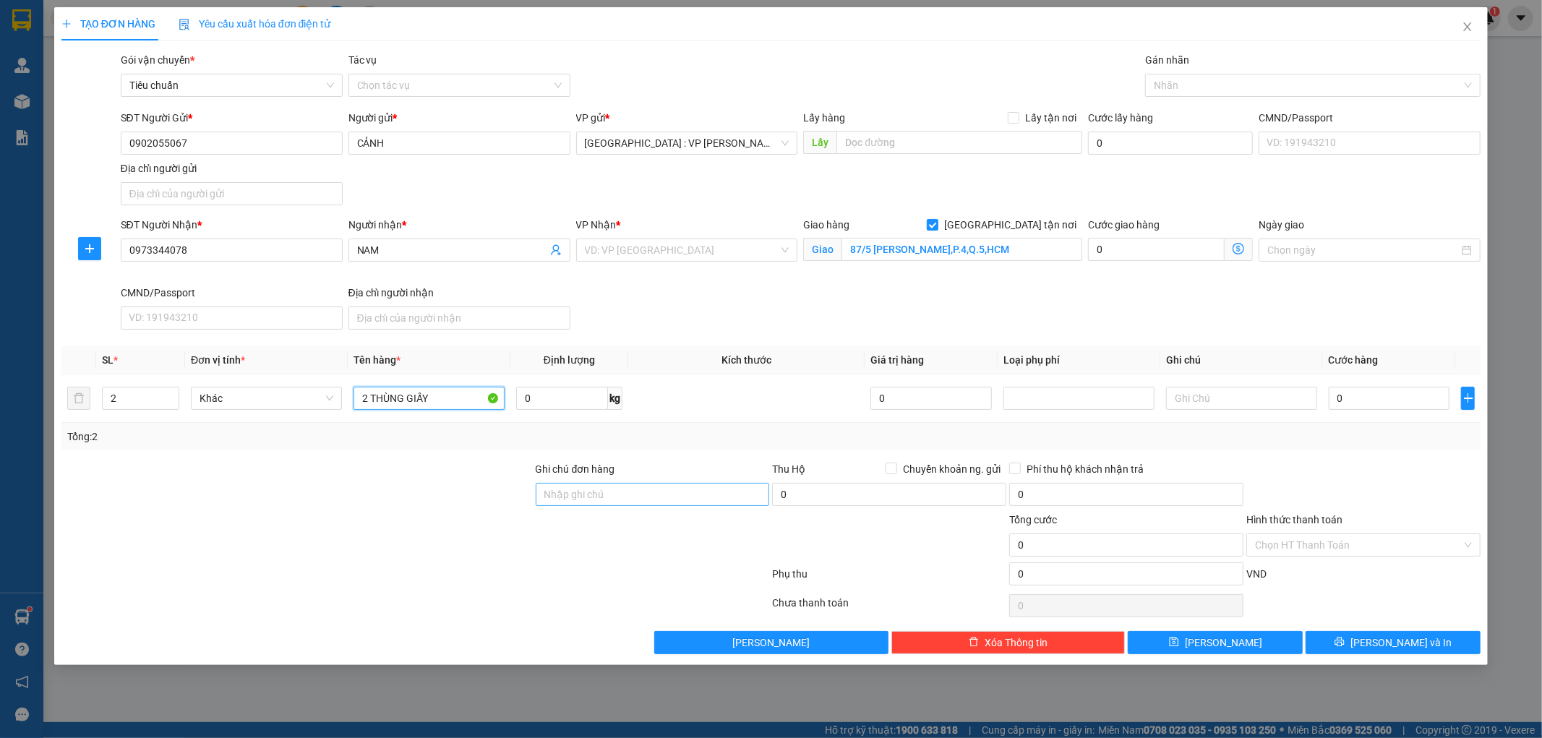
type input "2 THÙNG GIẤY"
click at [662, 495] on input "Ghi chú đơn hàng" at bounding box center [653, 494] width 234 height 23
type input "KHÔNG BAO HƯ VỠ,MÓP MÉO"
click at [1370, 399] on input "0" at bounding box center [1389, 398] width 121 height 23
type input "2"
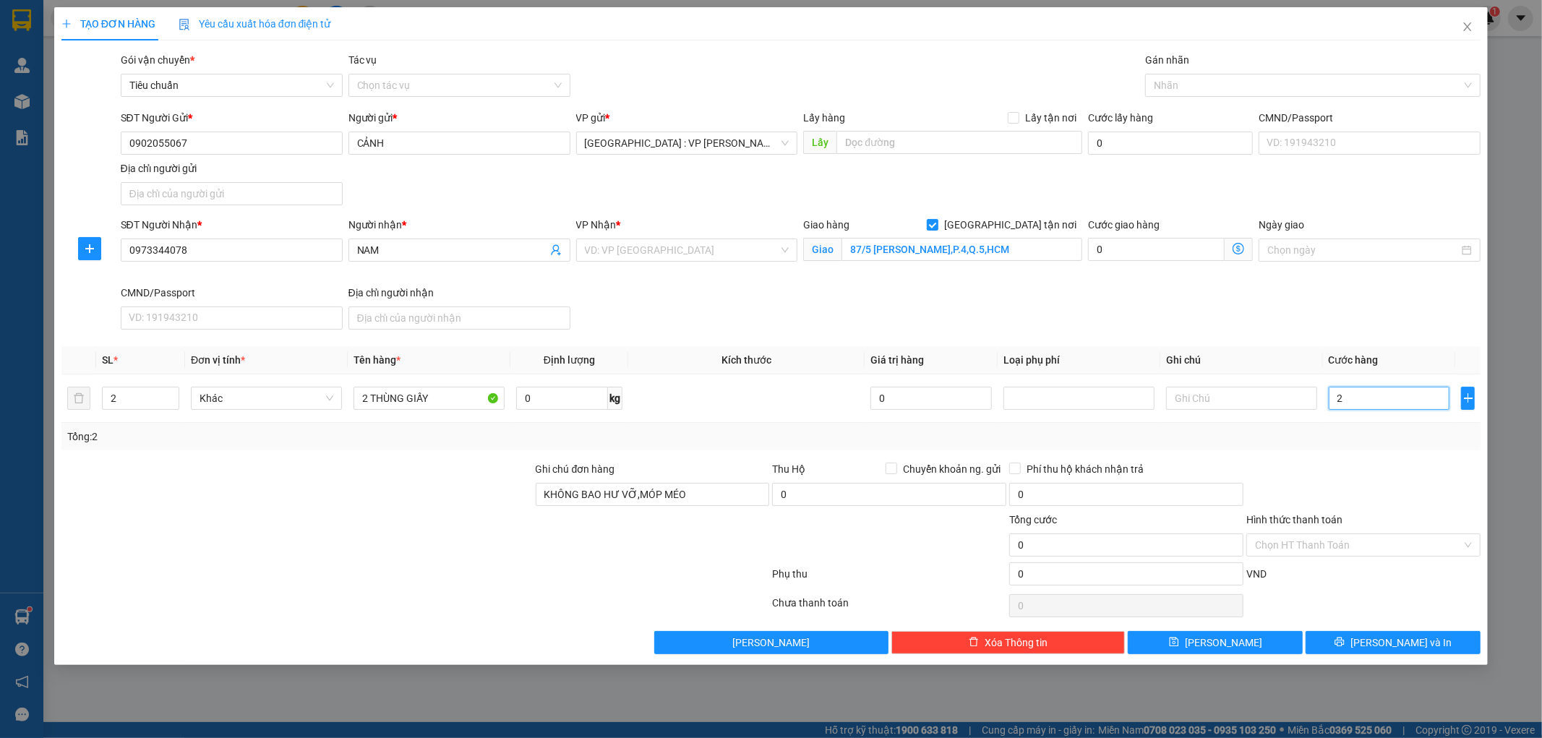
type input "2"
type input "22"
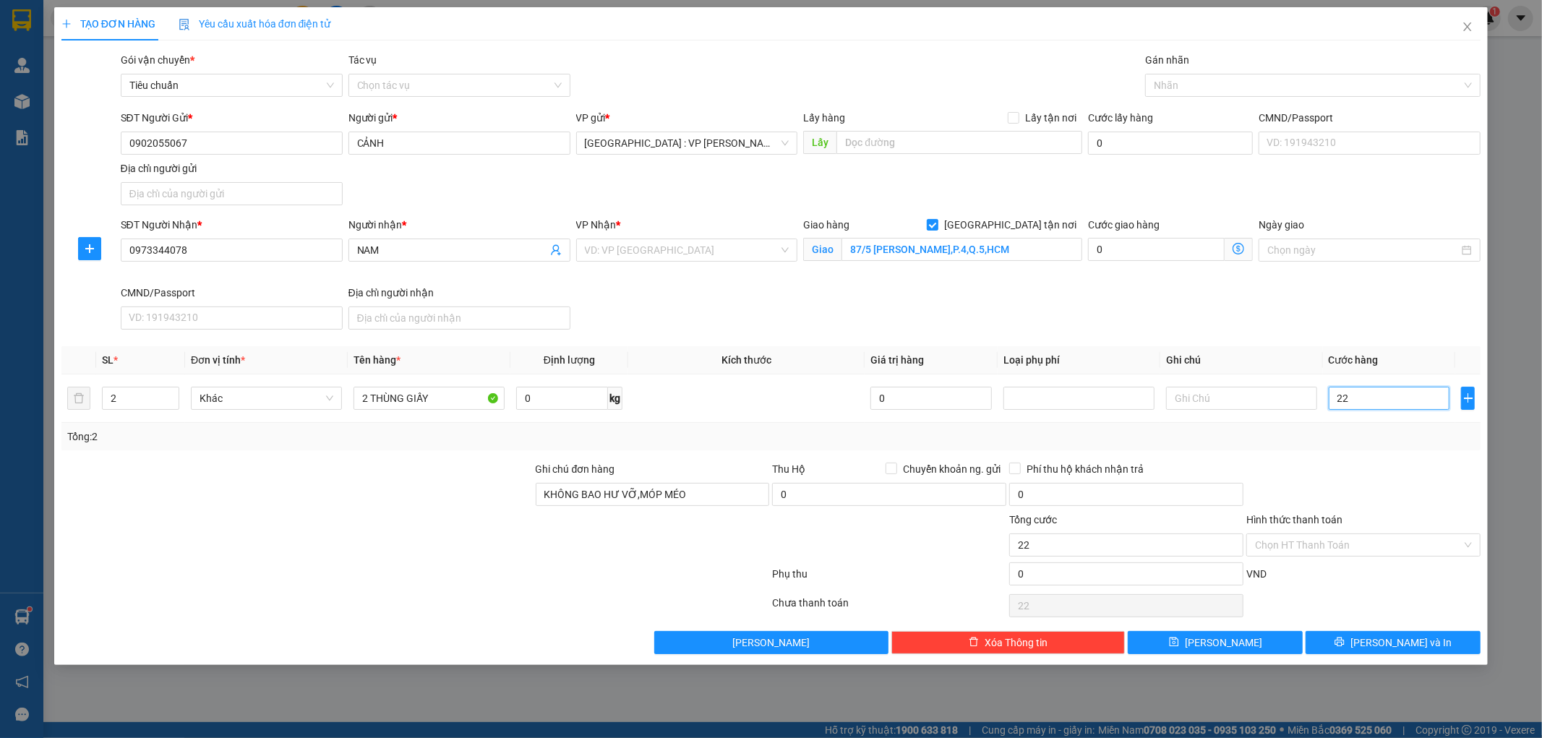
type input "225"
type input "2.250"
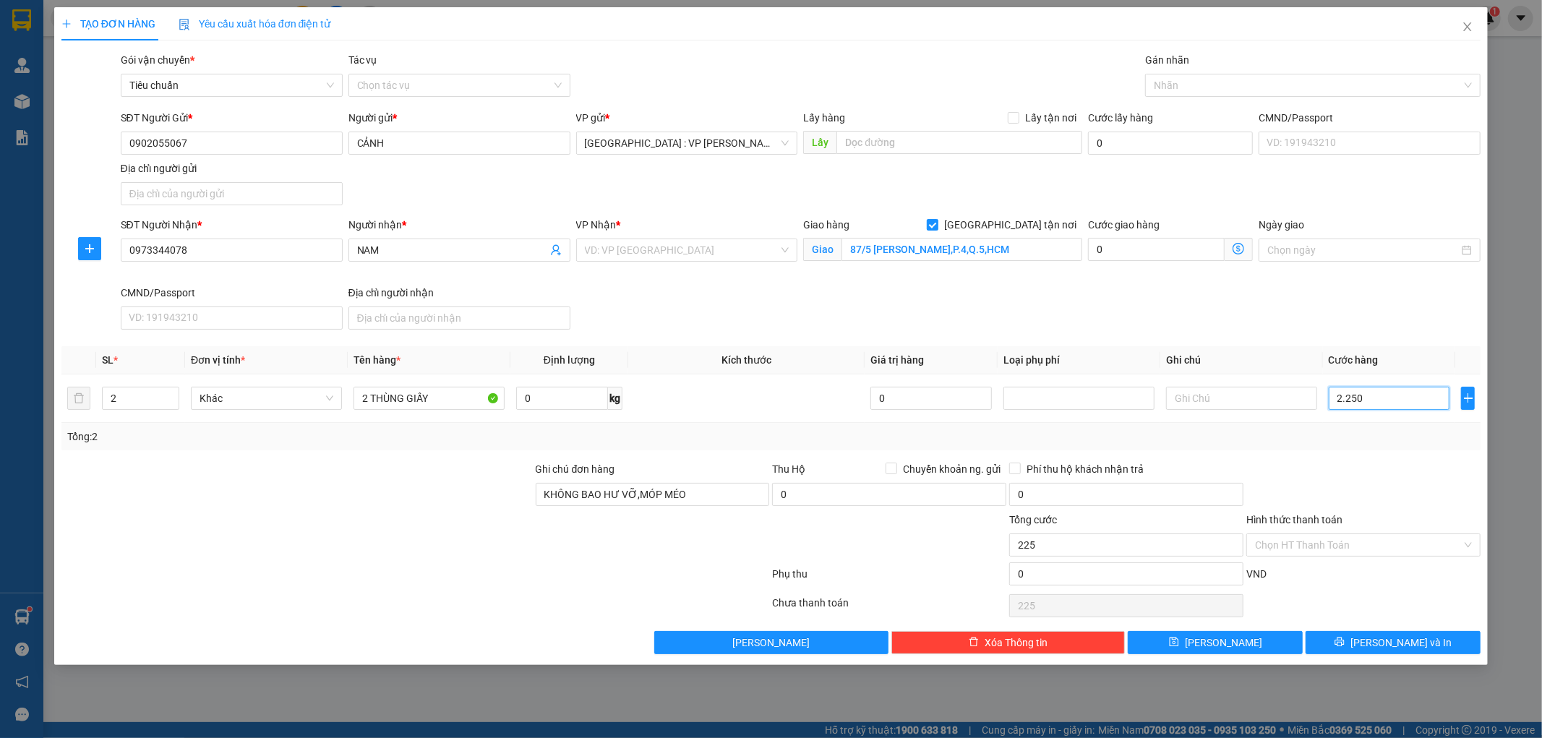
type input "2.250"
type input "22.500"
type input "225.000"
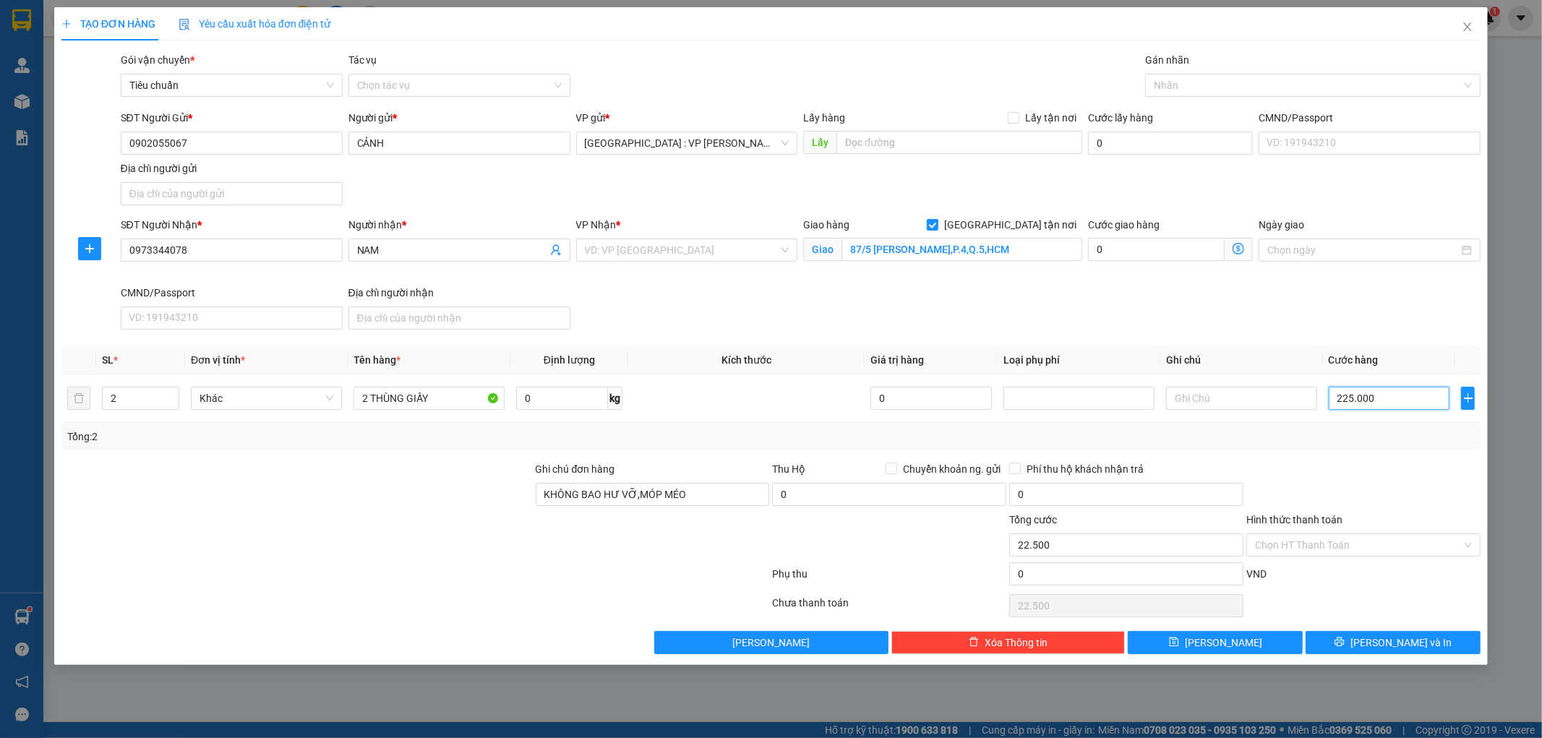
type input "225.000"
click at [1386, 644] on span "[PERSON_NAME] và In" at bounding box center [1401, 643] width 101 height 16
click at [691, 240] on input "search" at bounding box center [682, 250] width 195 height 22
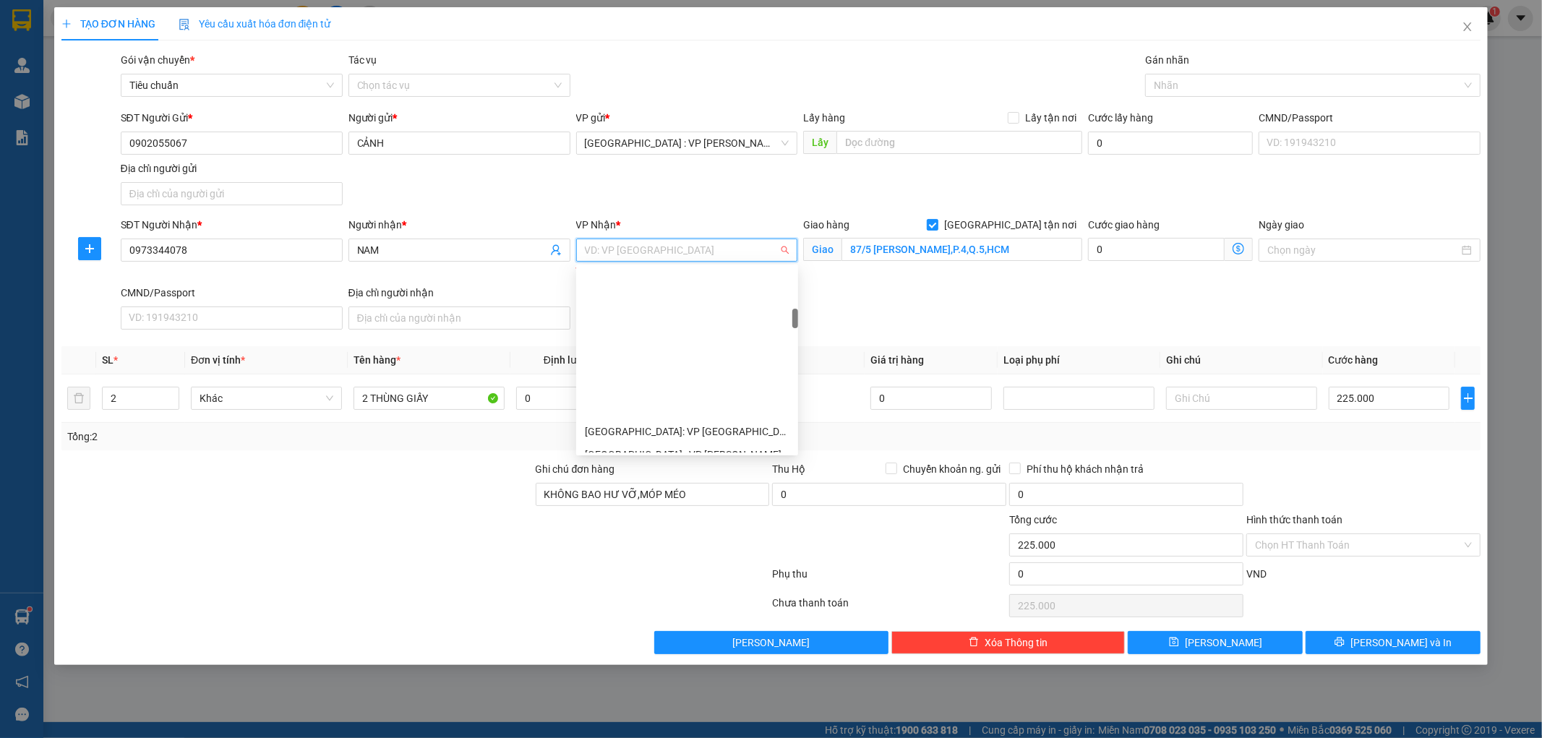
scroll to position [401, 0]
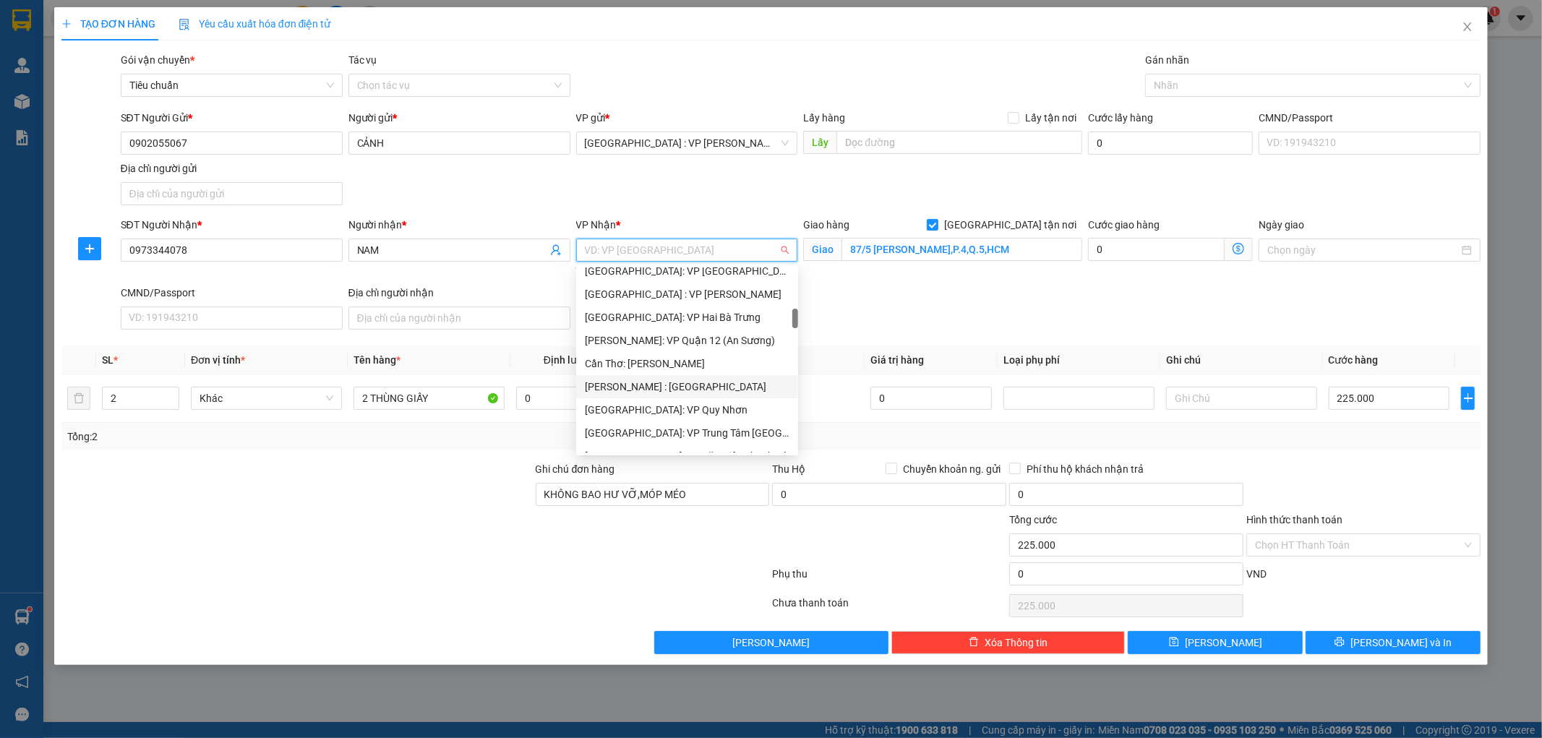
click at [694, 383] on div "[PERSON_NAME] : [GEOGRAPHIC_DATA]" at bounding box center [687, 387] width 205 height 16
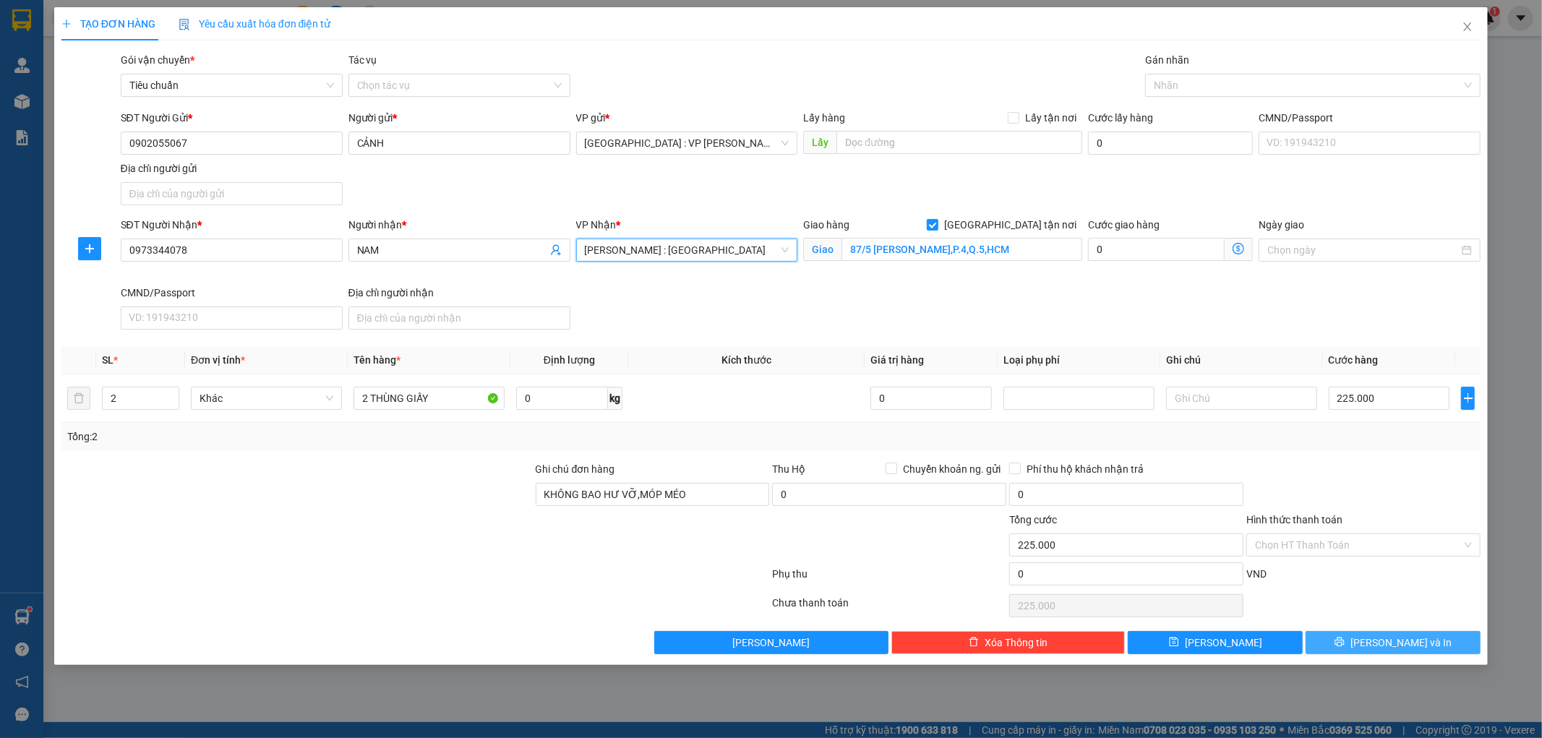
click at [1378, 646] on button "[PERSON_NAME] và In" at bounding box center [1393, 642] width 175 height 23
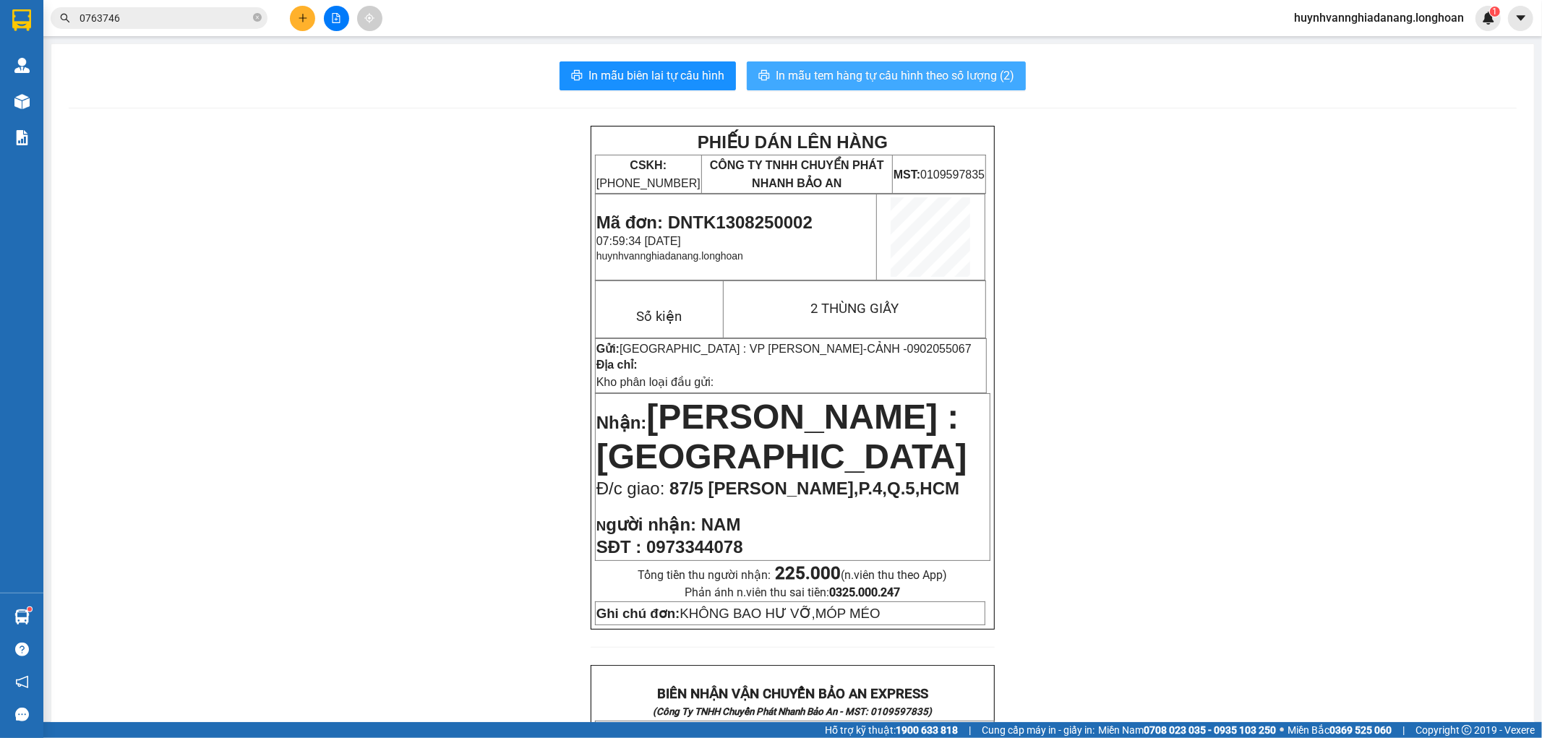
click at [936, 77] on span "In mẫu tem hàng tự cấu hình theo số lượng (2)" at bounding box center [895, 76] width 239 height 18
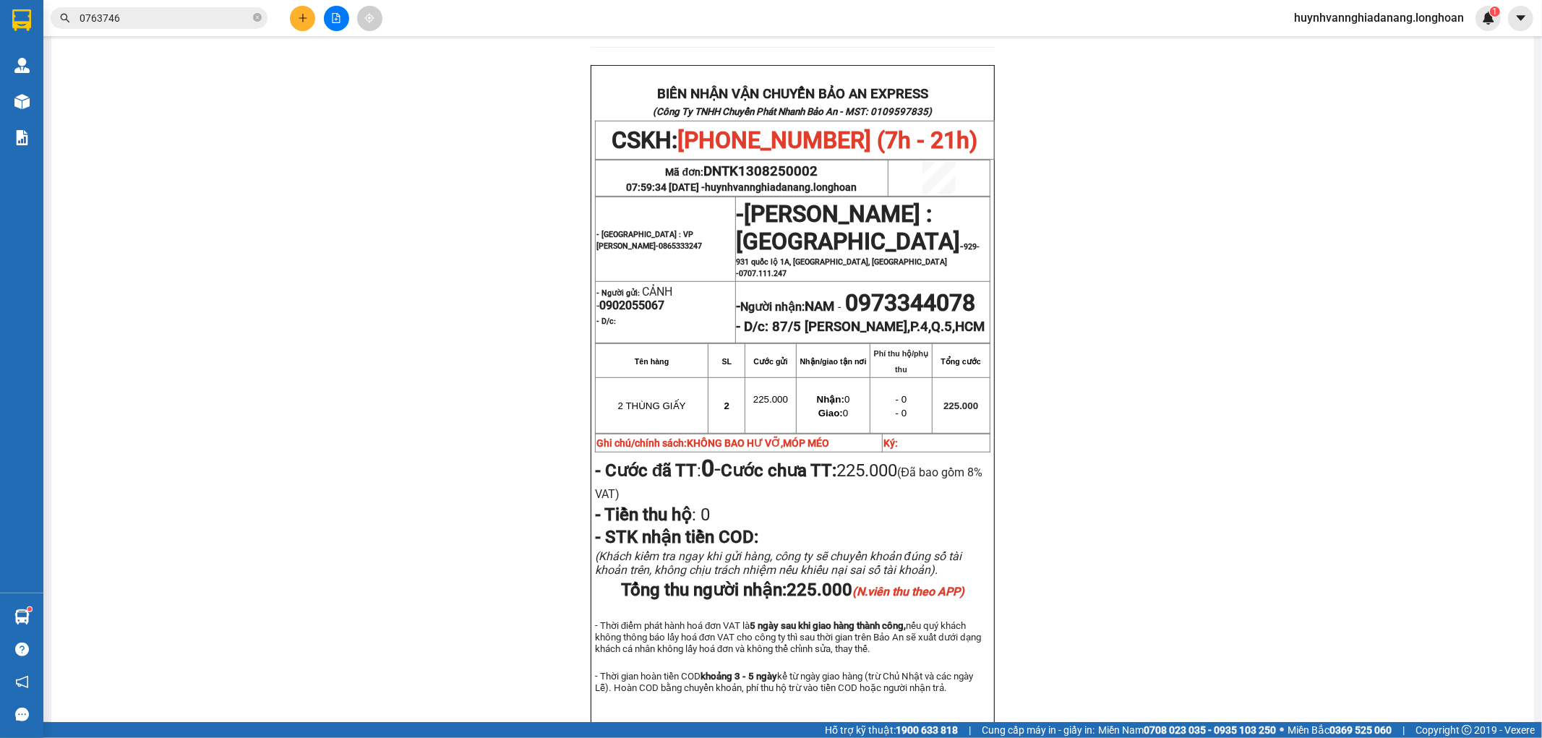
scroll to position [562, 0]
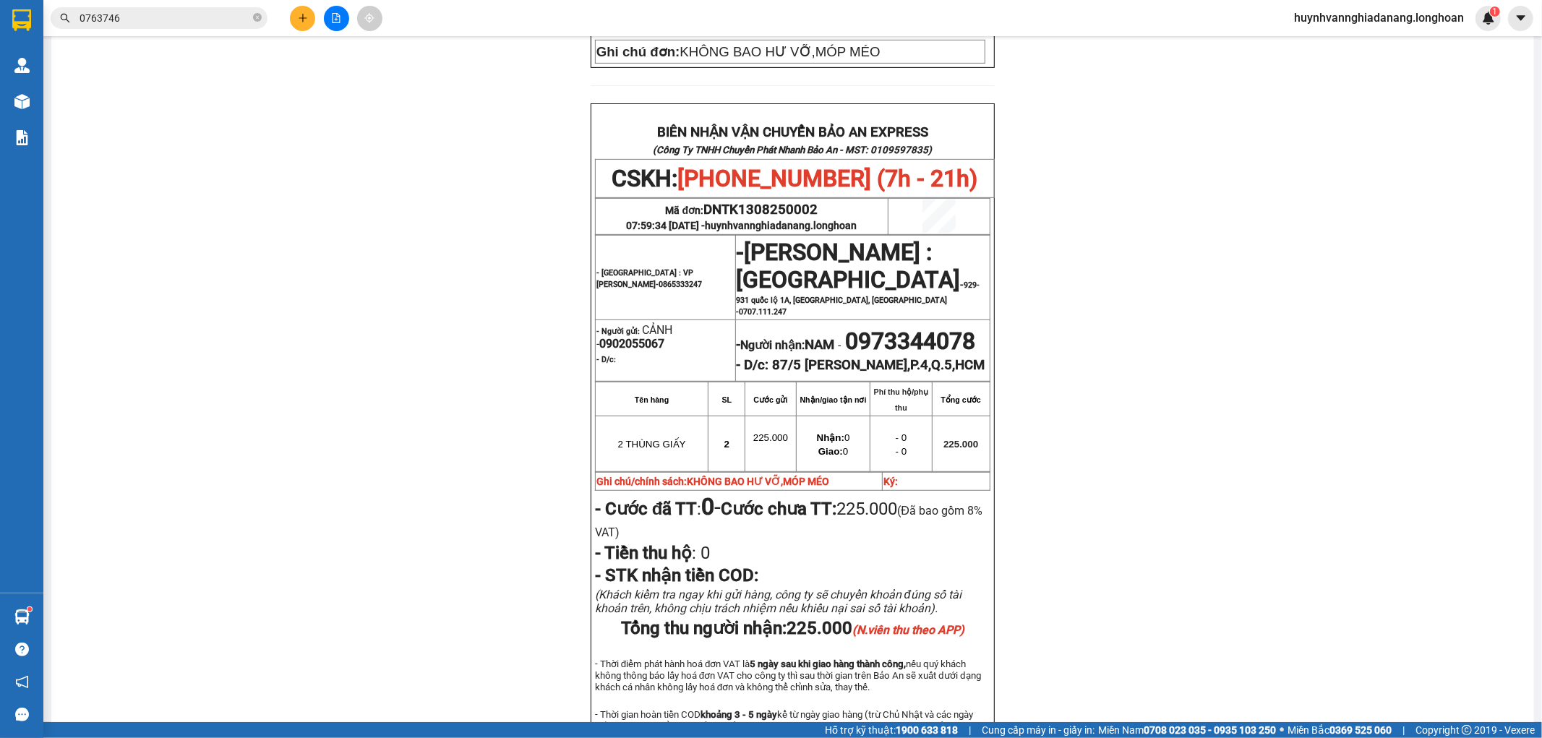
click at [298, 17] on icon "plus" at bounding box center [303, 18] width 10 height 10
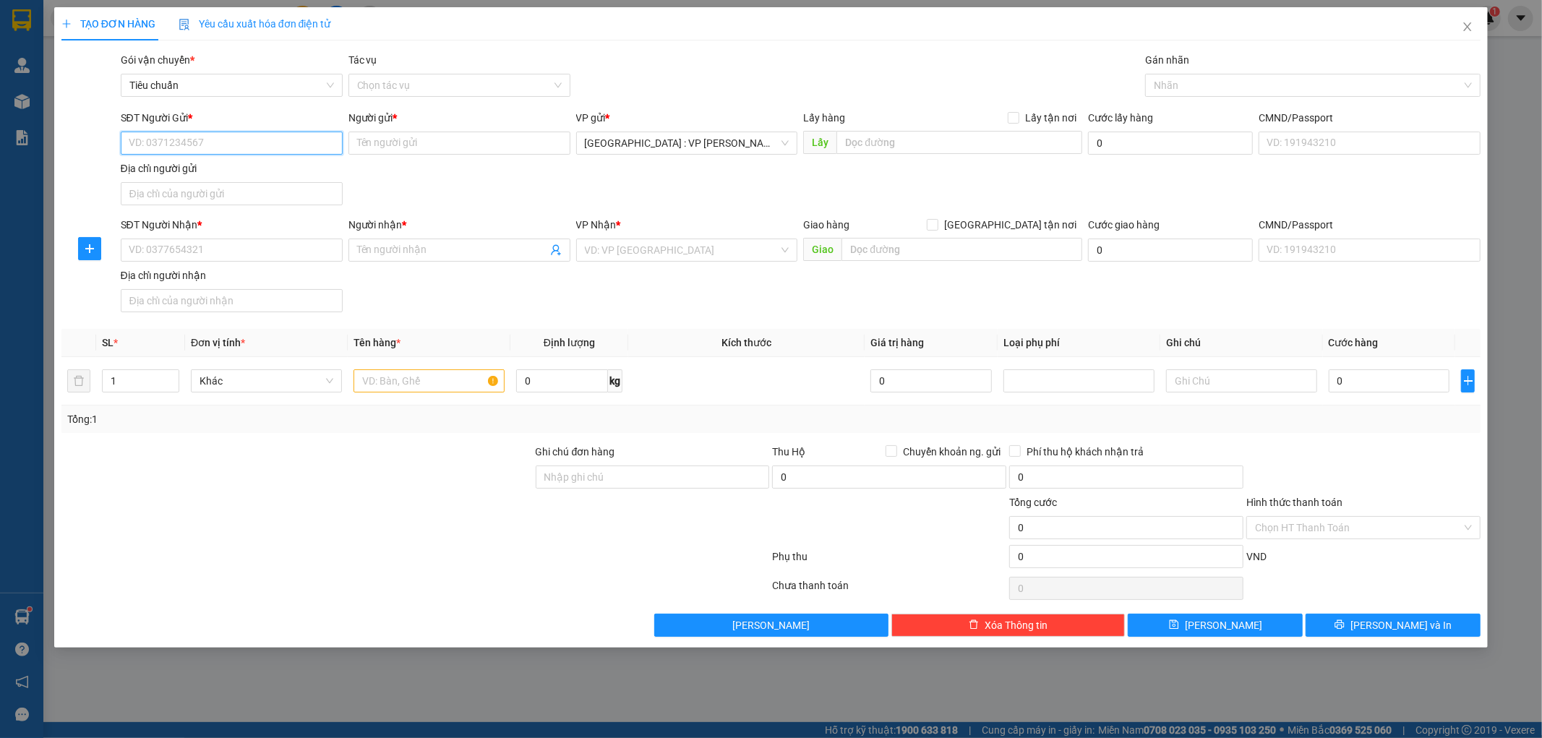
click at [218, 148] on input "SĐT Người Gửi *" at bounding box center [232, 143] width 222 height 23
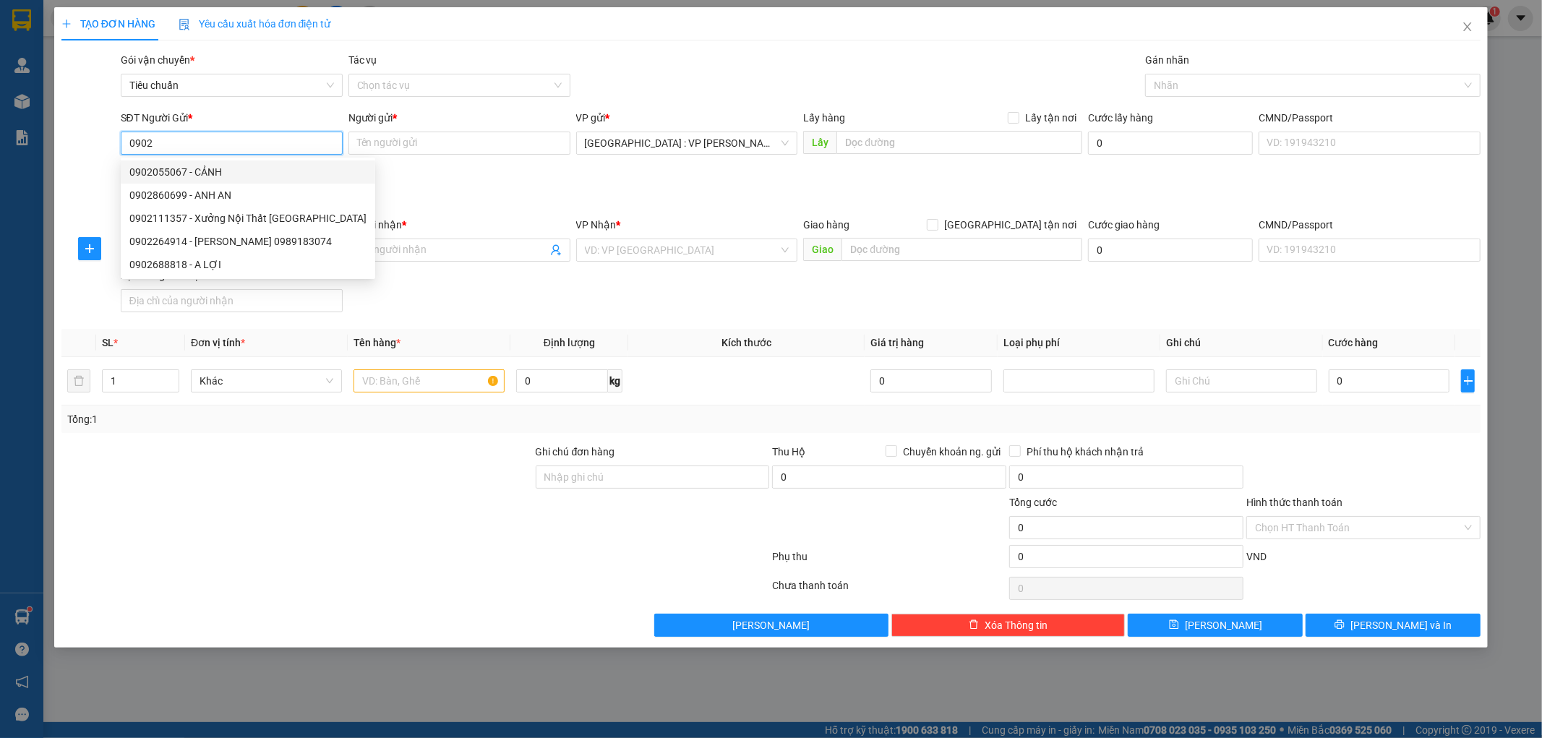
click at [194, 178] on div "0902055067 - CẢNH" at bounding box center [247, 172] width 237 height 16
type input "0902055067"
type input "CẢNH"
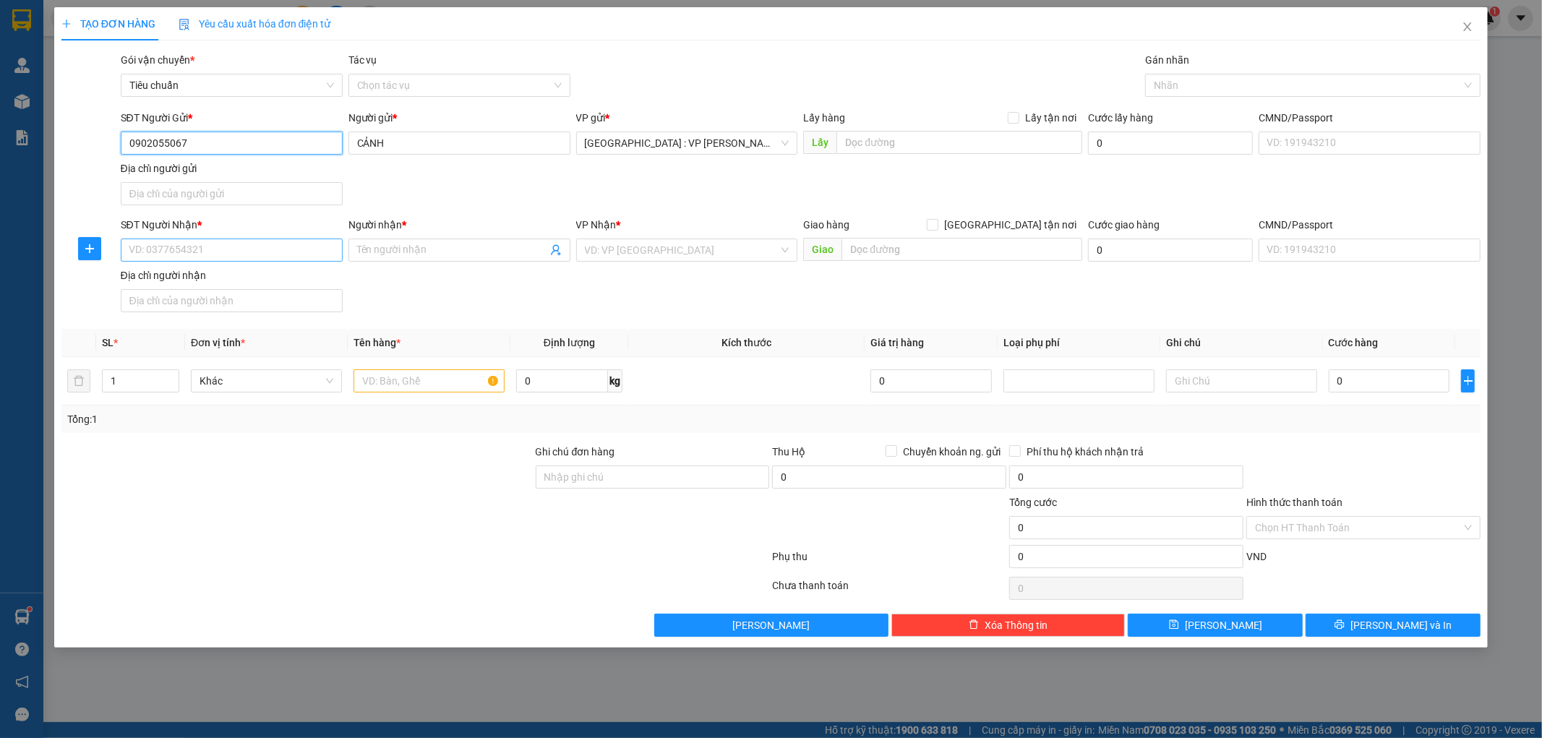
type input "0902055067"
click at [234, 247] on input "SĐT Người Nhận *" at bounding box center [232, 250] width 222 height 23
type input "0345689499"
click at [405, 248] on input "Người nhận *" at bounding box center [452, 250] width 190 height 16
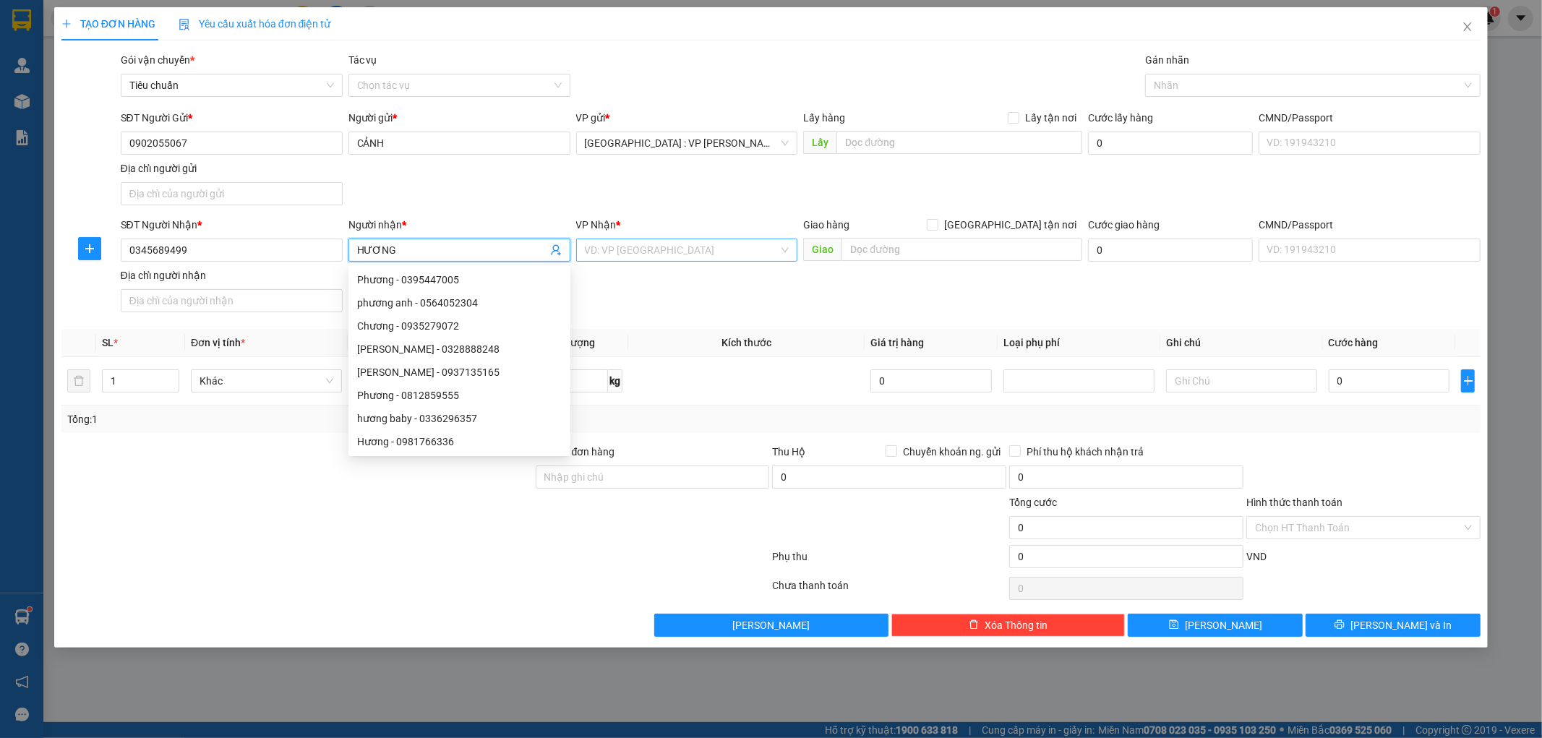
type input "HƯƠNG"
click at [735, 255] on input "search" at bounding box center [682, 250] width 195 height 22
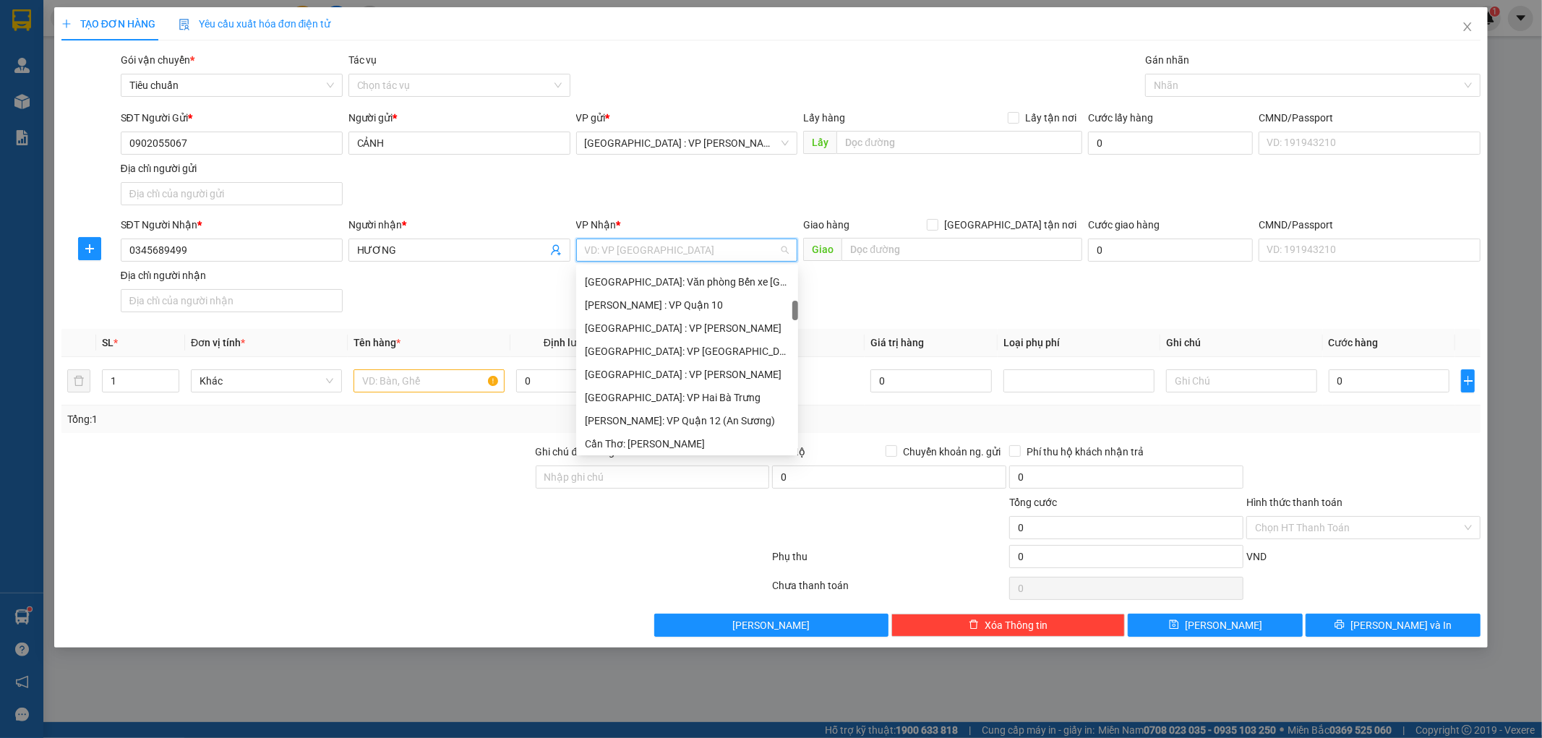
scroll to position [401, 0]
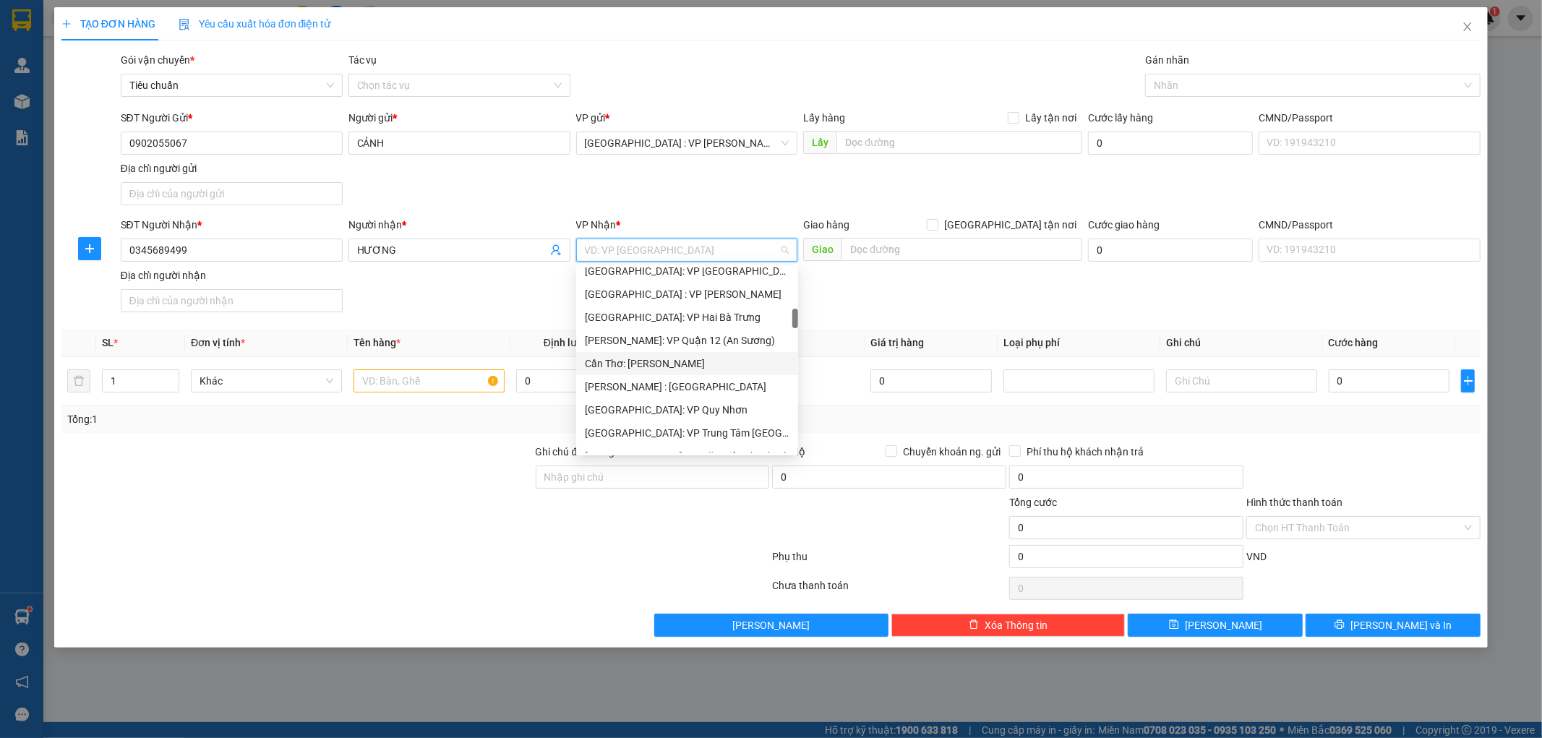
click at [690, 366] on div "Cần Thơ: [PERSON_NAME]" at bounding box center [687, 364] width 205 height 16
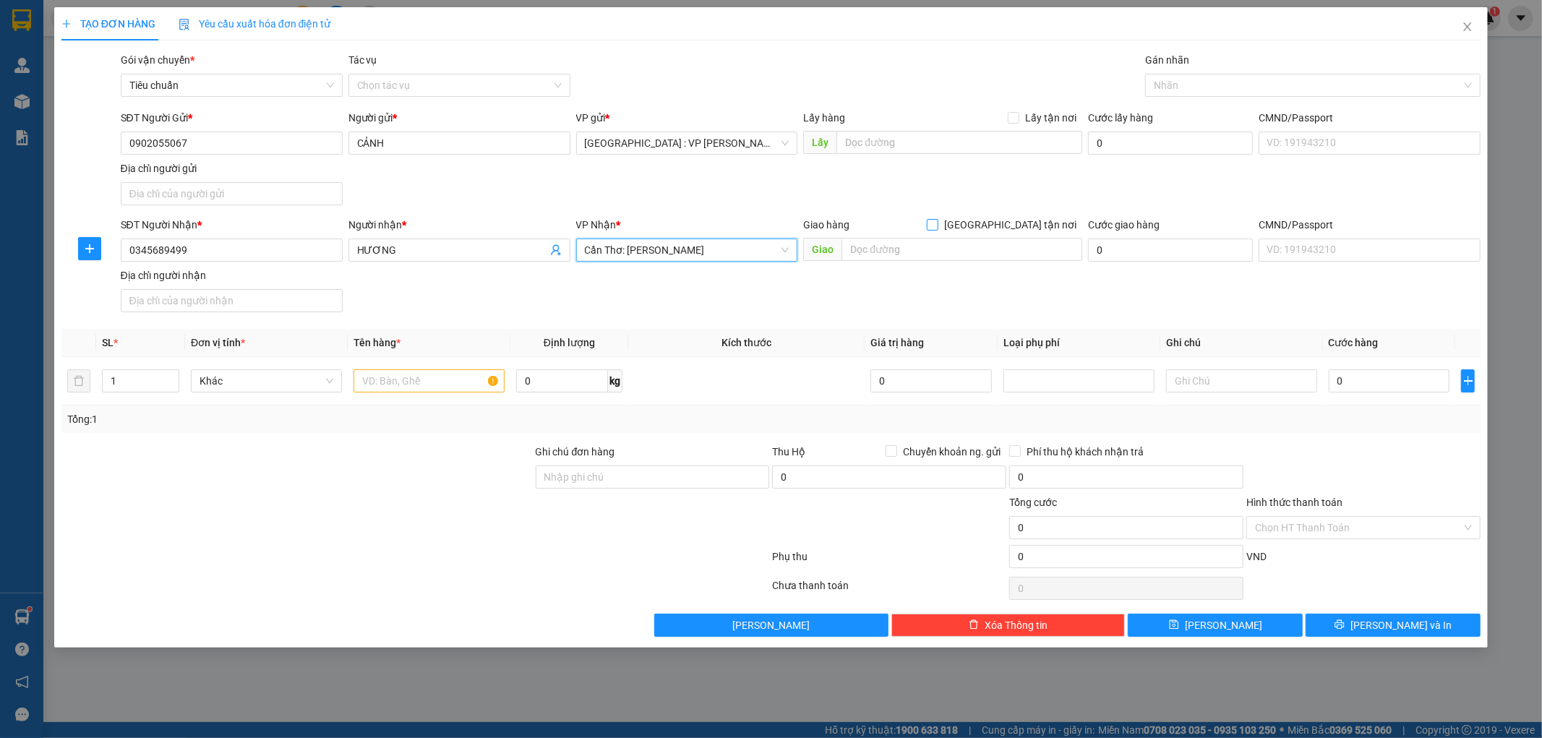
click at [937, 229] on input "[GEOGRAPHIC_DATA] tận nơi" at bounding box center [932, 224] width 10 height 10
checkbox input "true"
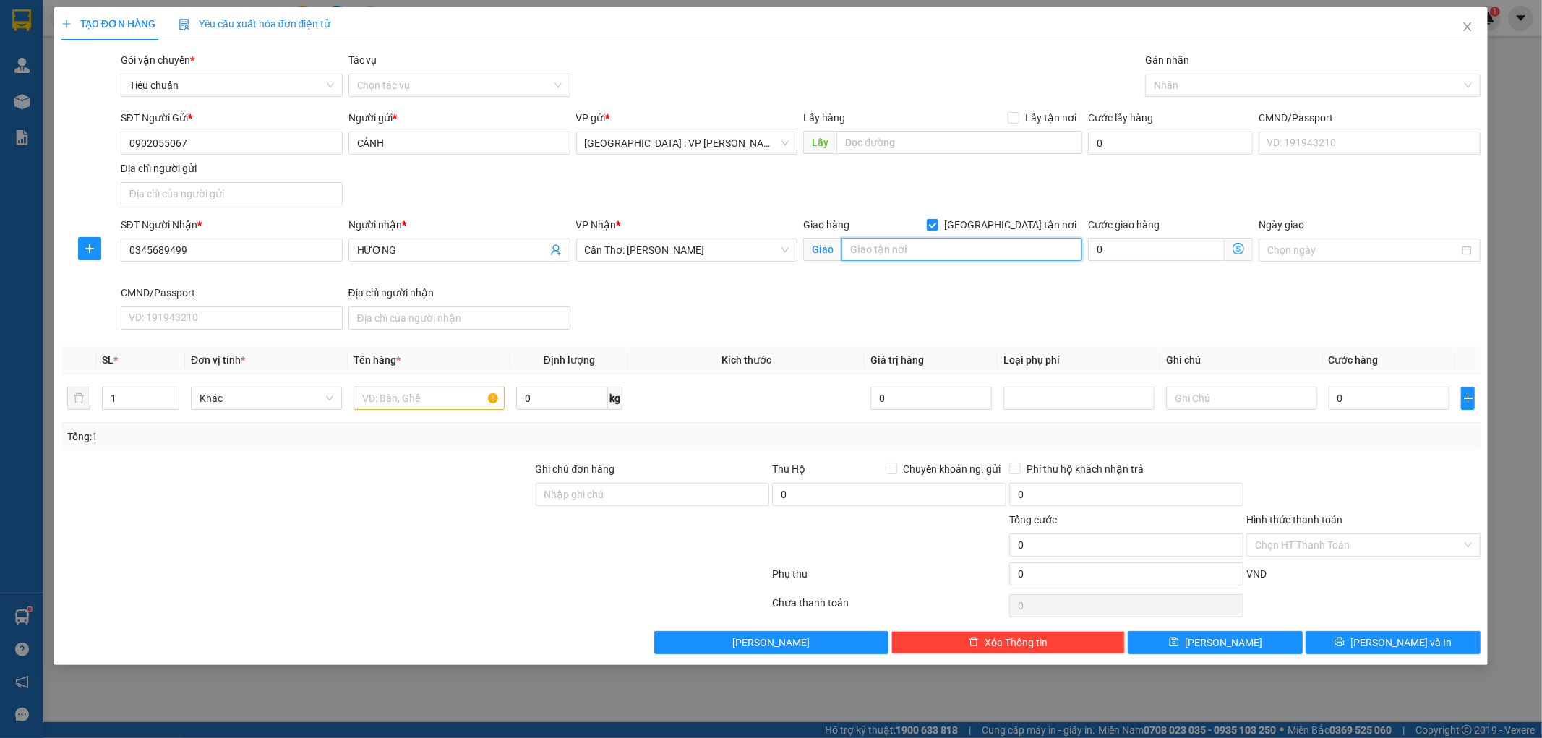
click at [965, 246] on input "text" at bounding box center [962, 249] width 241 height 23
type input "7/9 TRẦN VĂN LONG,P.AN KHÁNH,TP NINH KIỀU,CẦN THƠ"
click at [156, 401] on input "1" at bounding box center [141, 399] width 76 height 22
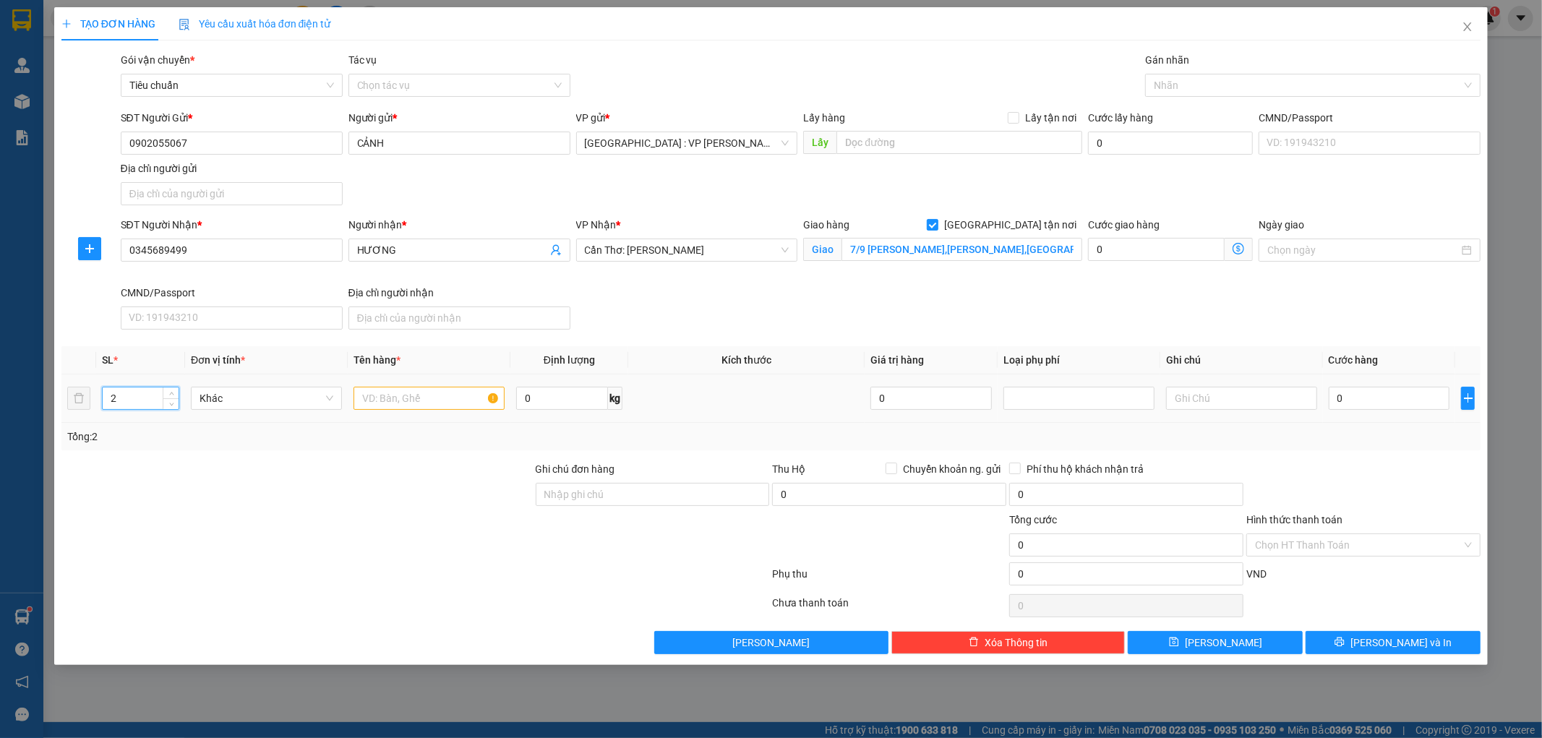
type input "2"
click at [409, 393] on input "text" at bounding box center [429, 398] width 151 height 23
type input "2 THÙNG GIẤY"
click at [612, 499] on input "Ghi chú đơn hàng" at bounding box center [653, 494] width 234 height 23
type input "KHÔNG BAO HƯ VỠ,MÓP MÉO"
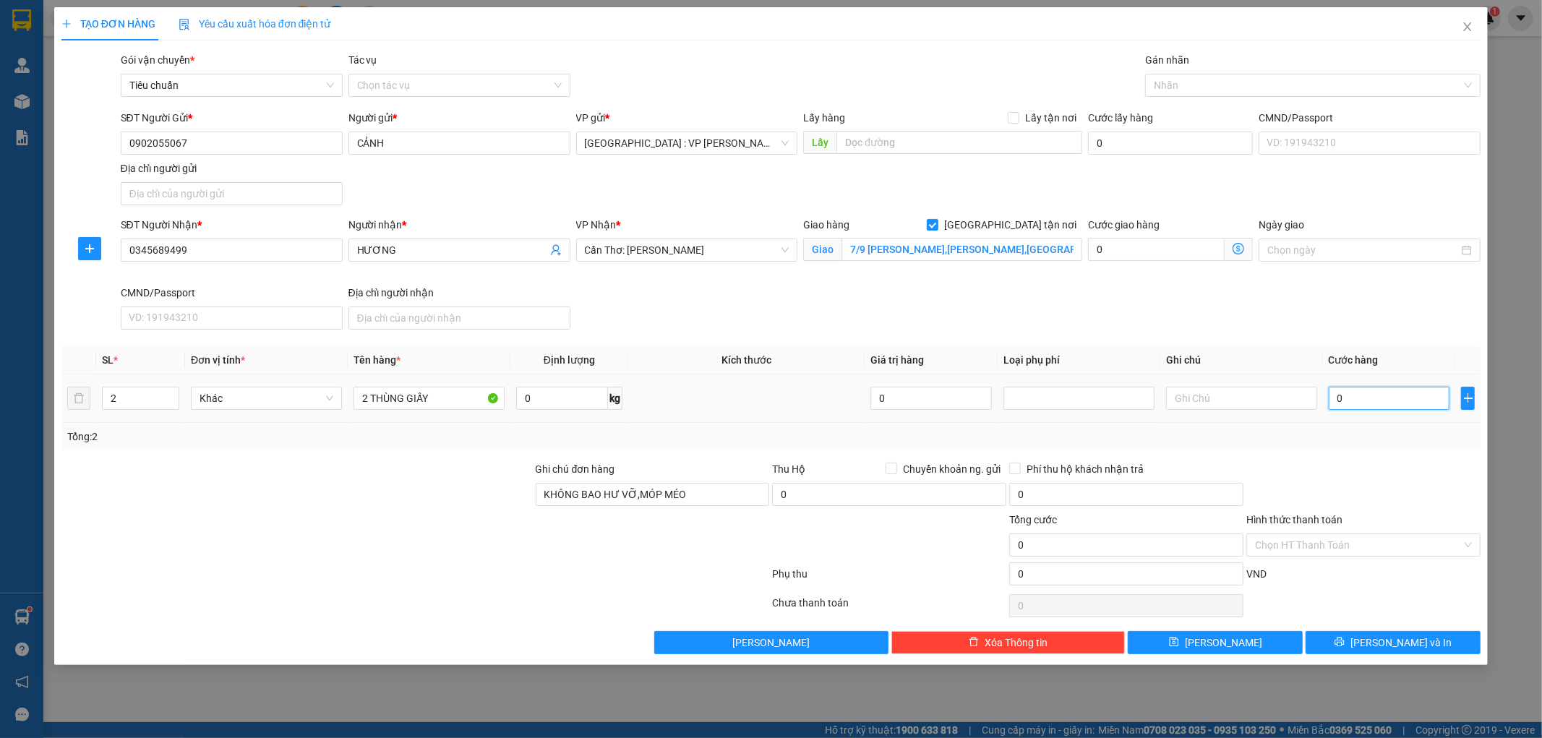
click at [1368, 403] on input "0" at bounding box center [1389, 398] width 121 height 23
type input "2"
type input "24"
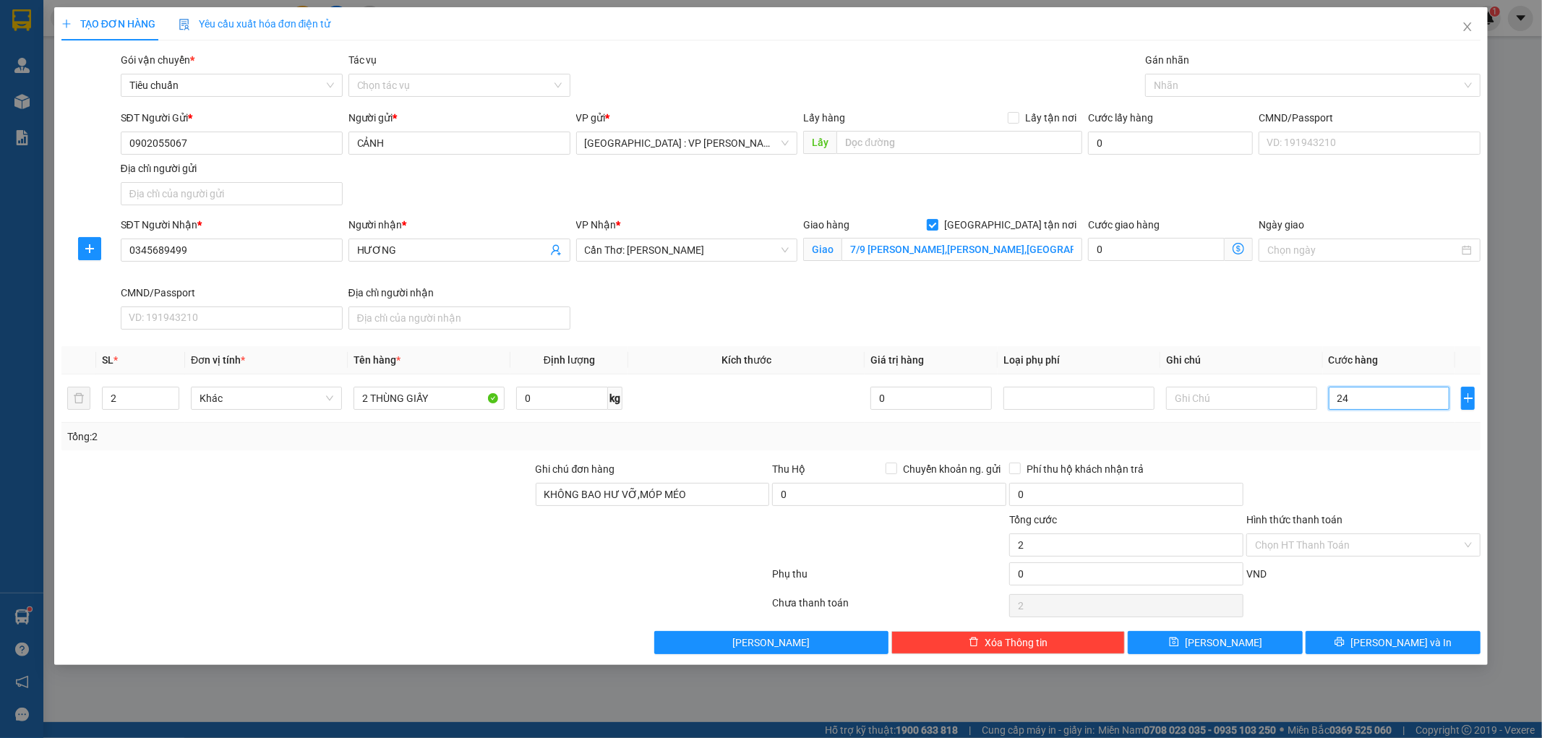
type input "24"
type input "245"
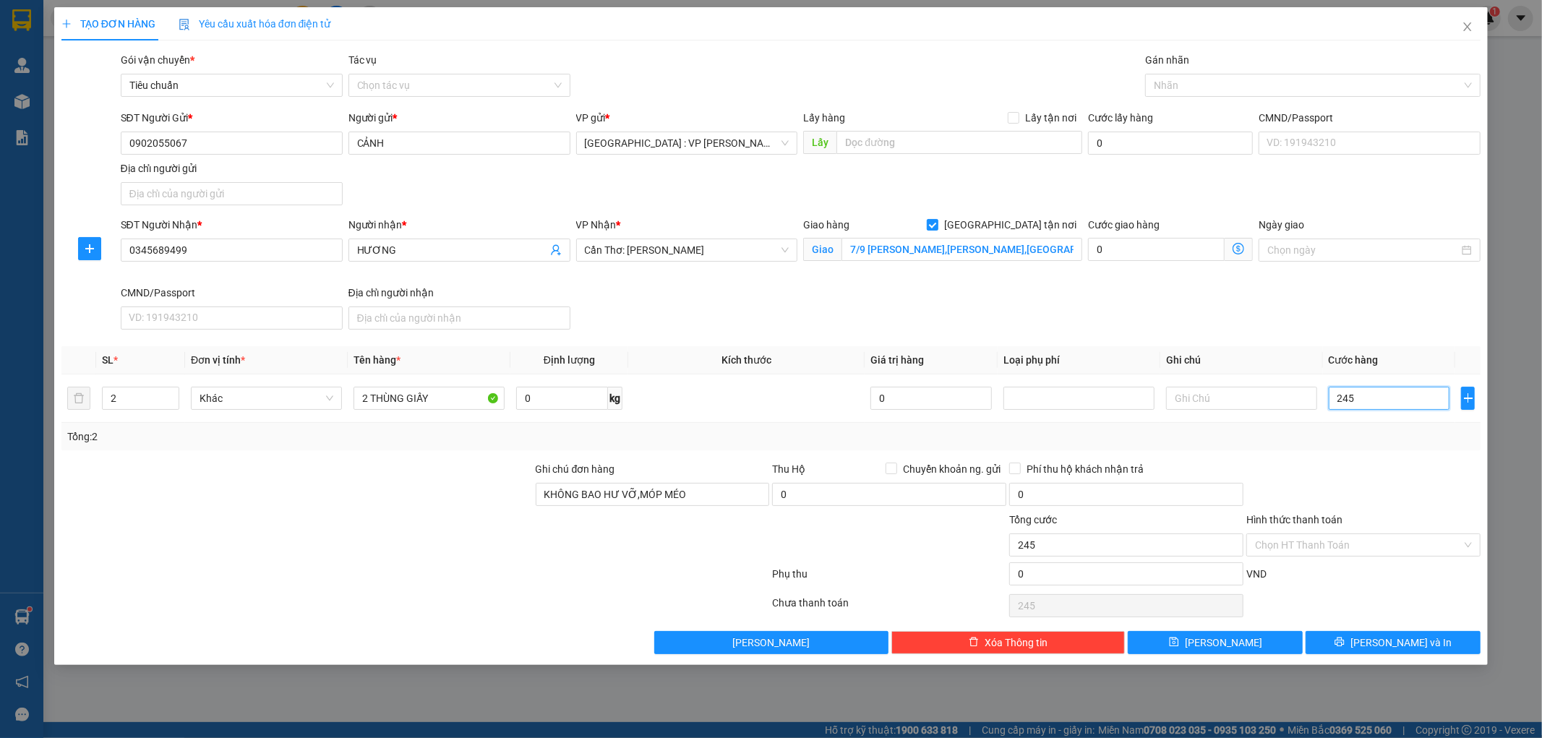
type input "2.450"
type input "24.500"
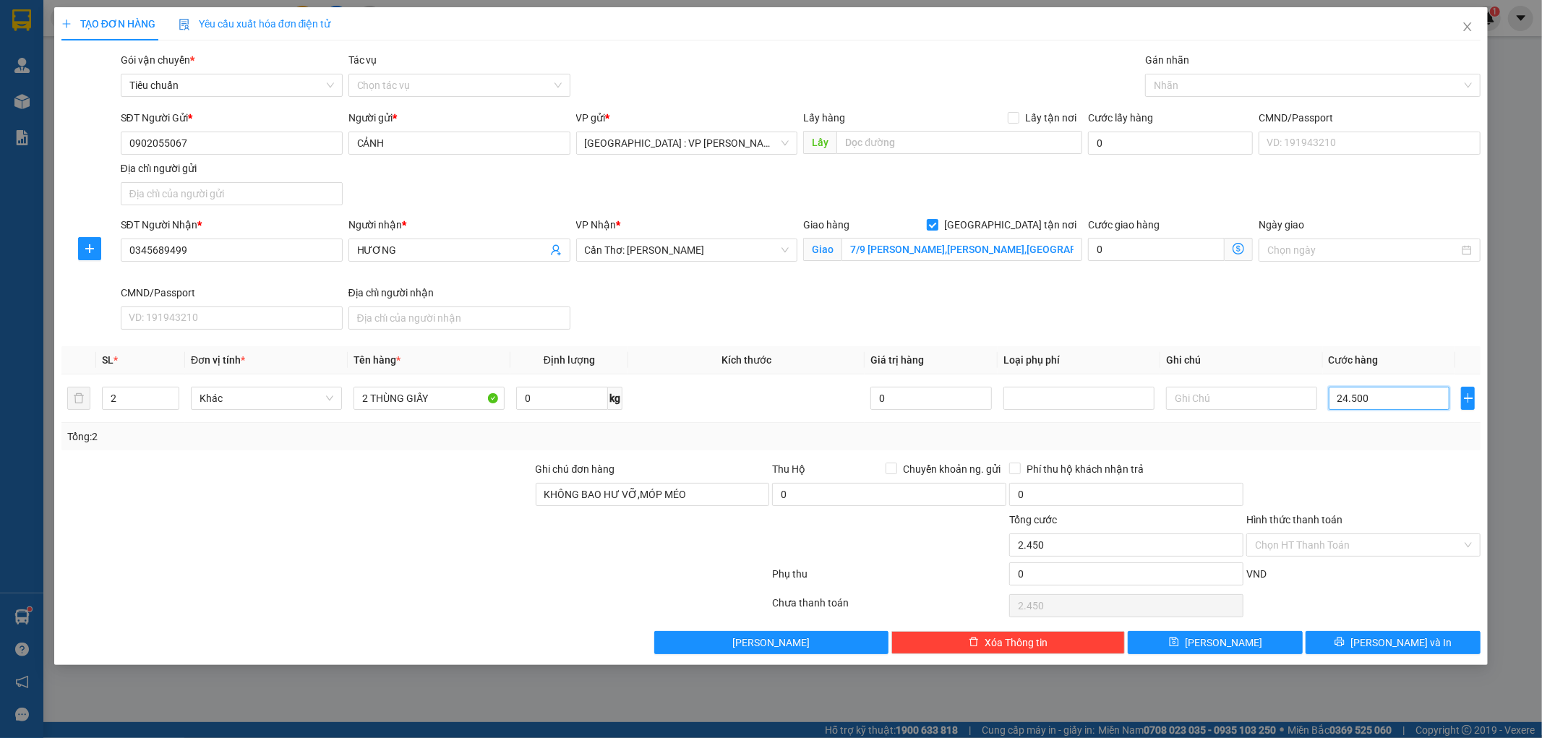
type input "24.500"
type input "245.000"
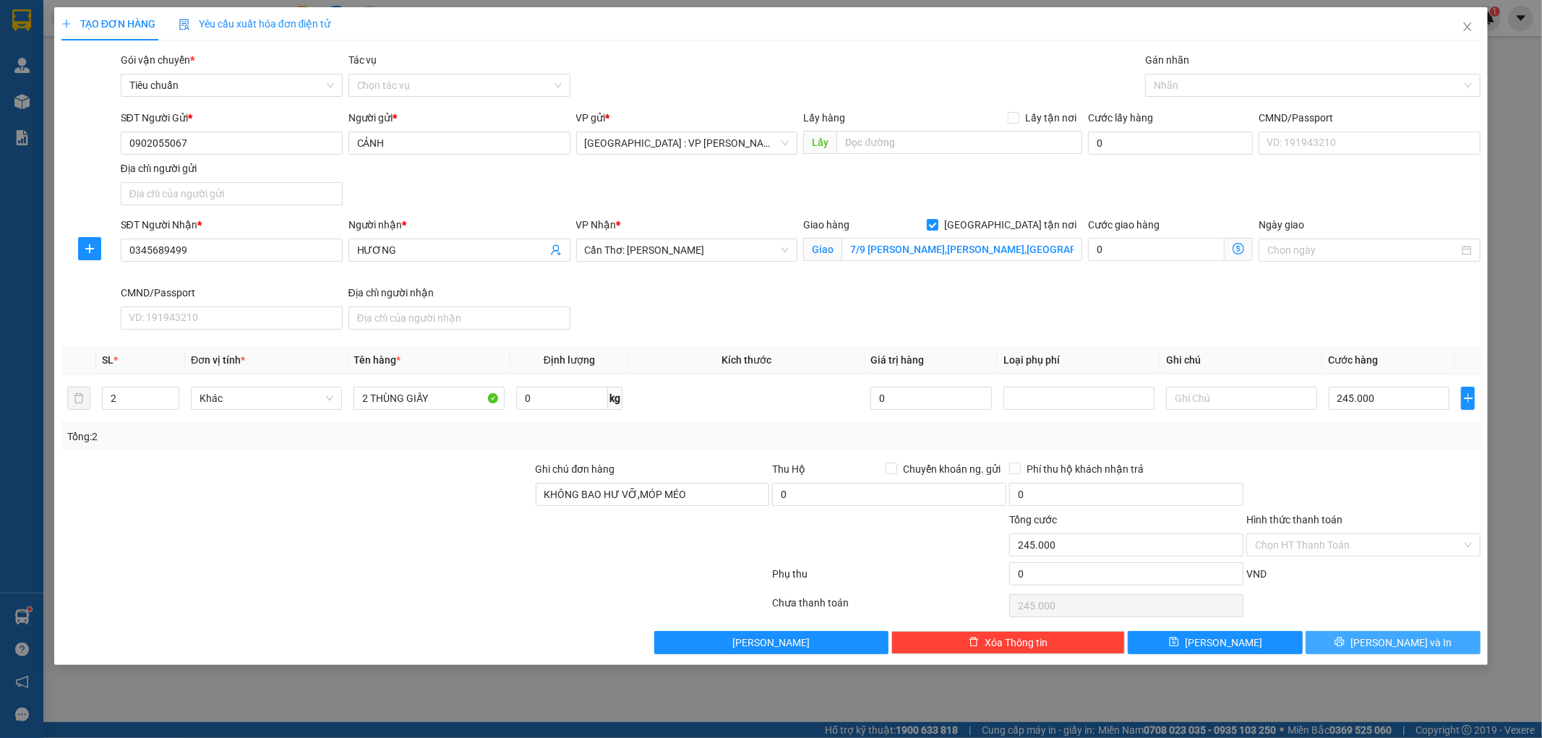
click at [1396, 644] on span "[PERSON_NAME] và In" at bounding box center [1401, 643] width 101 height 16
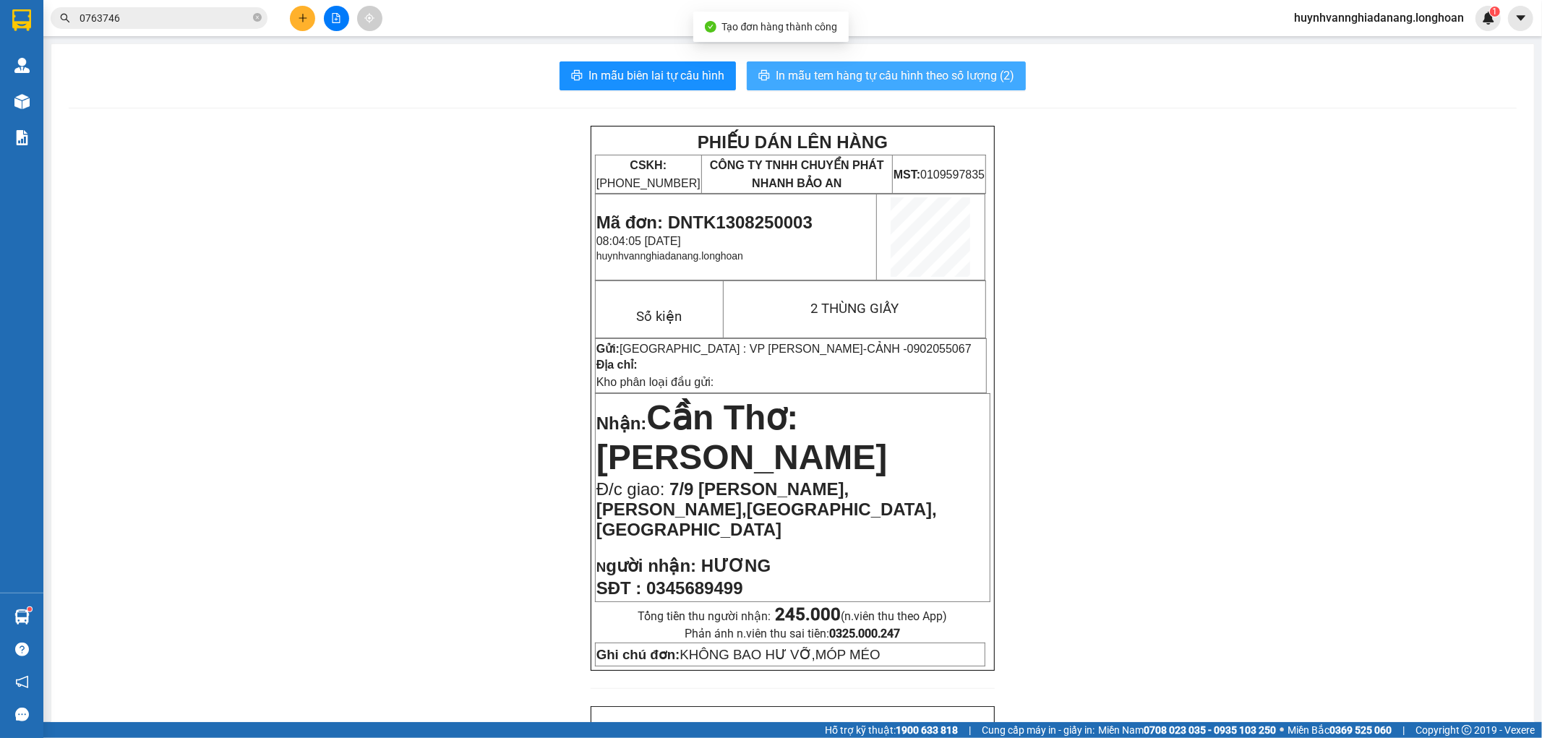
click at [929, 68] on span "In mẫu tem hàng tự cấu hình theo số lượng (2)" at bounding box center [895, 76] width 239 height 18
click at [814, 71] on span "In mẫu tem hàng tự cấu hình theo số lượng (2)" at bounding box center [895, 76] width 239 height 18
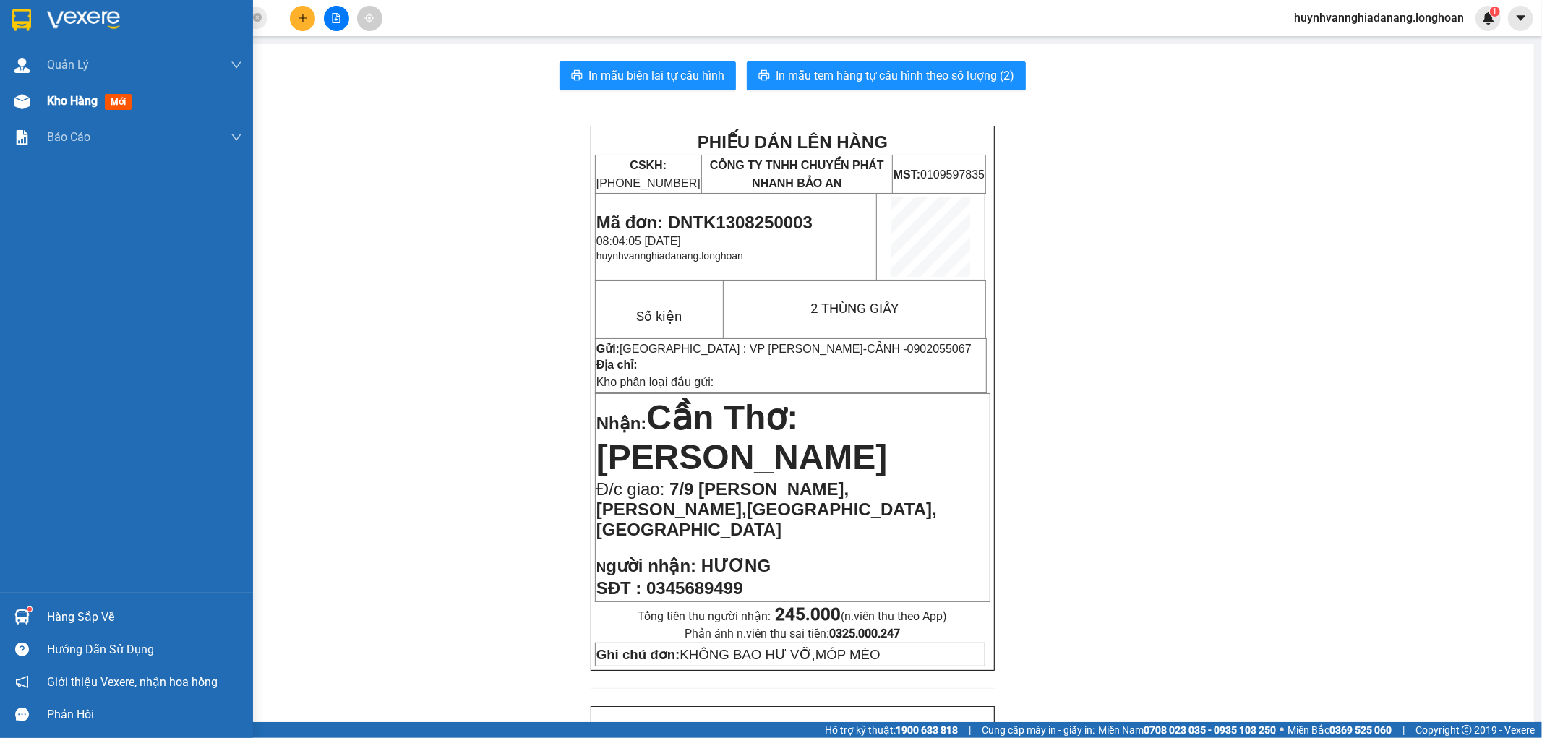
click at [80, 100] on span "Kho hàng" at bounding box center [72, 101] width 51 height 14
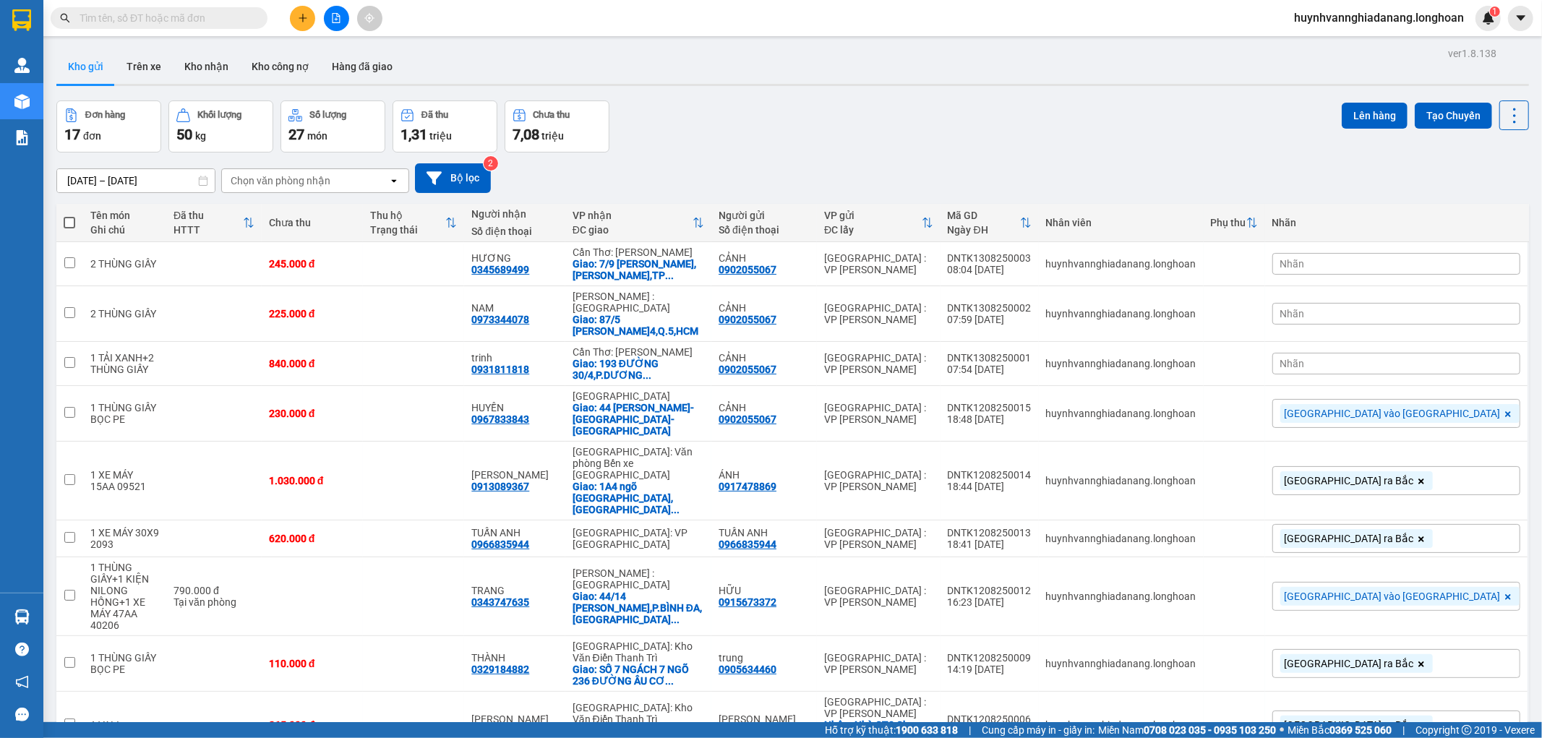
click at [1435, 353] on div "Nhãn" at bounding box center [1397, 364] width 248 height 22
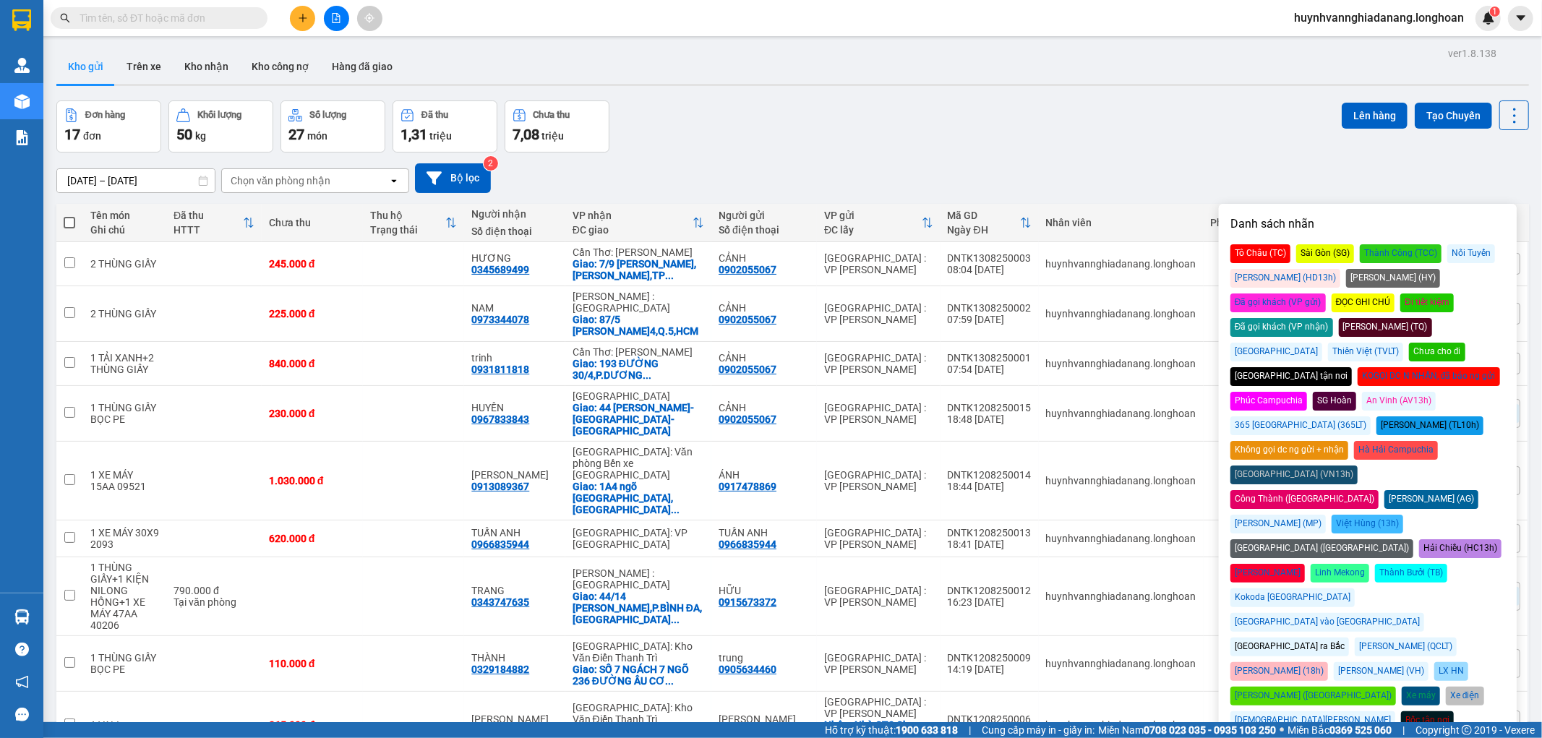
click at [1425, 613] on div "[GEOGRAPHIC_DATA] vào [GEOGRAPHIC_DATA]" at bounding box center [1328, 622] width 194 height 19
drag, startPoint x: 1197, startPoint y: 170, endPoint x: 1266, endPoint y: 212, distance: 80.5
click at [1199, 170] on div "[DATE] – [DATE] Press the down arrow key to interact with the calendar and sele…" at bounding box center [792, 178] width 1473 height 30
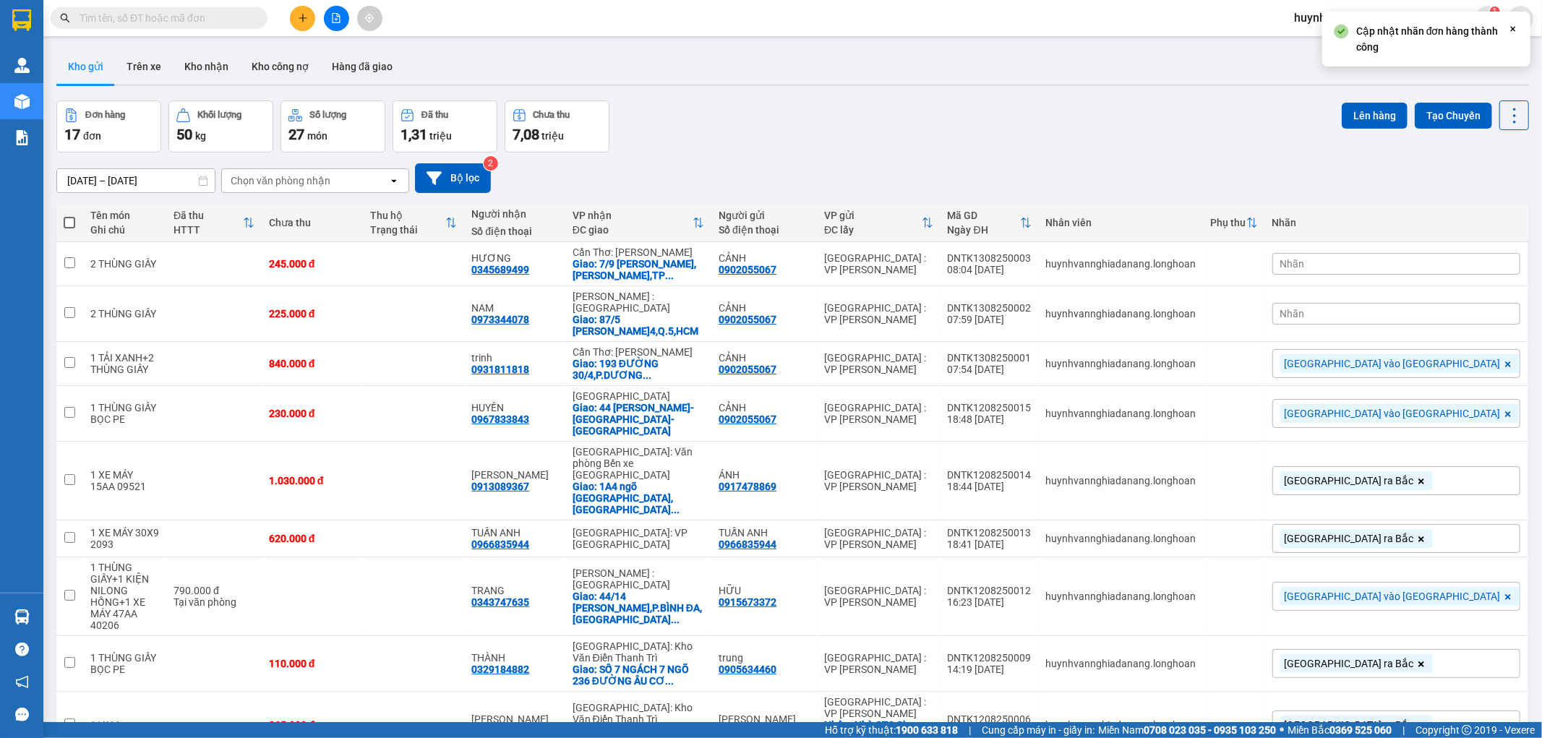
click at [1430, 308] on div "Nhãn" at bounding box center [1397, 314] width 248 height 22
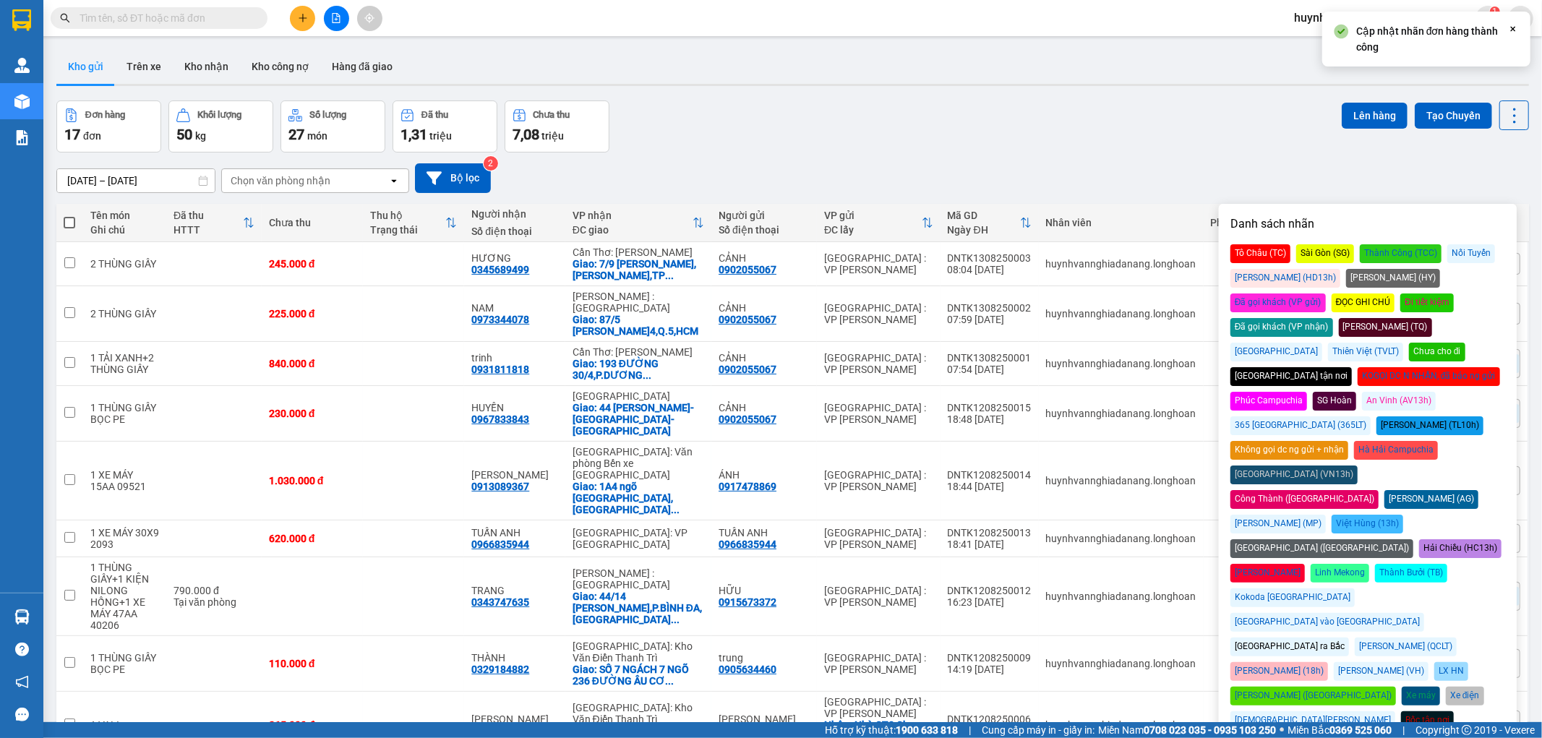
click at [1425, 613] on div "[GEOGRAPHIC_DATA] vào [GEOGRAPHIC_DATA]" at bounding box center [1328, 622] width 194 height 19
click at [1232, 134] on div "Đơn hàng 17 đơn Khối lượng 50 kg Số lượng 27 món Đã thu 1,31 triệu Chưa thu 7,0…" at bounding box center [792, 127] width 1473 height 52
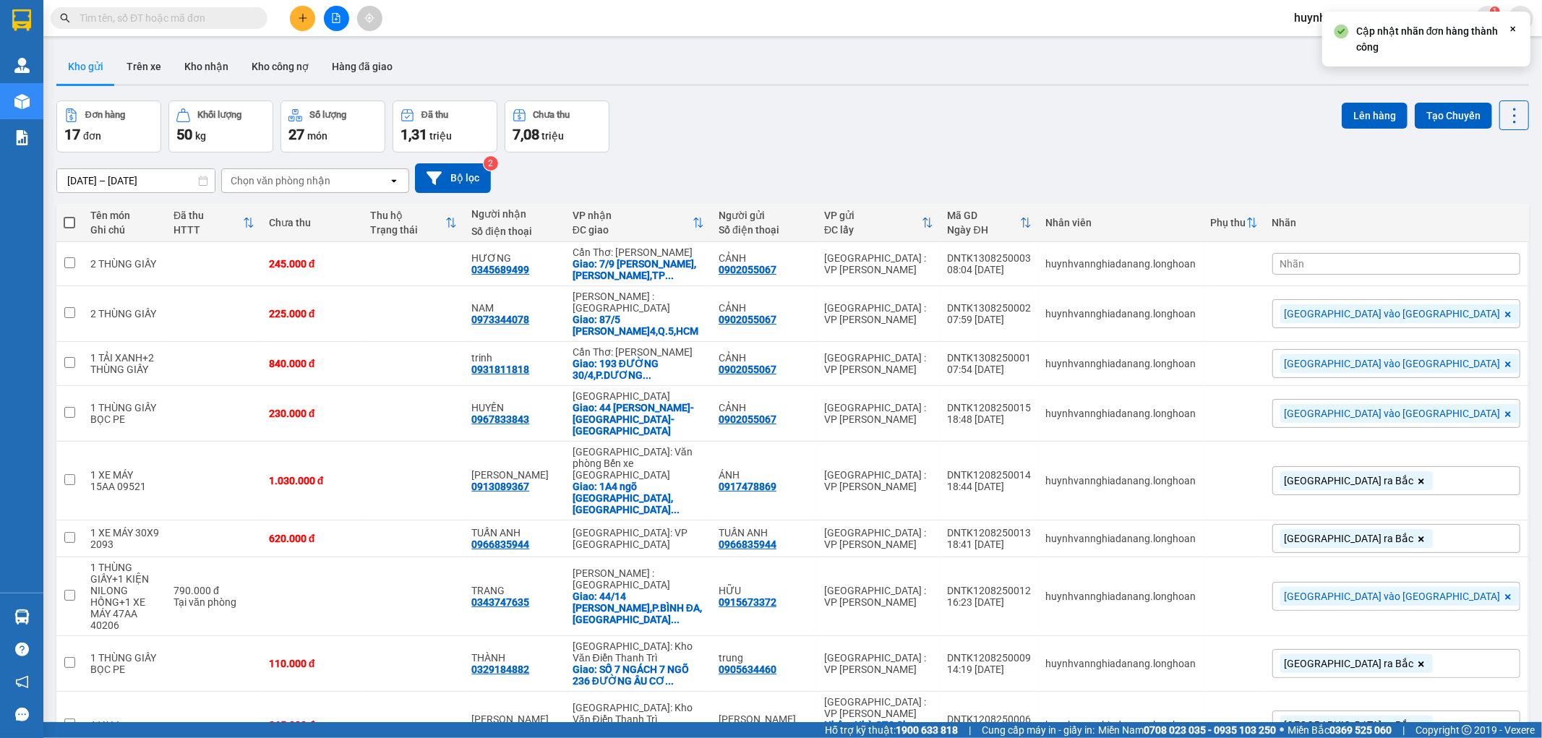
click at [1428, 268] on div "Nhãn" at bounding box center [1397, 264] width 248 height 22
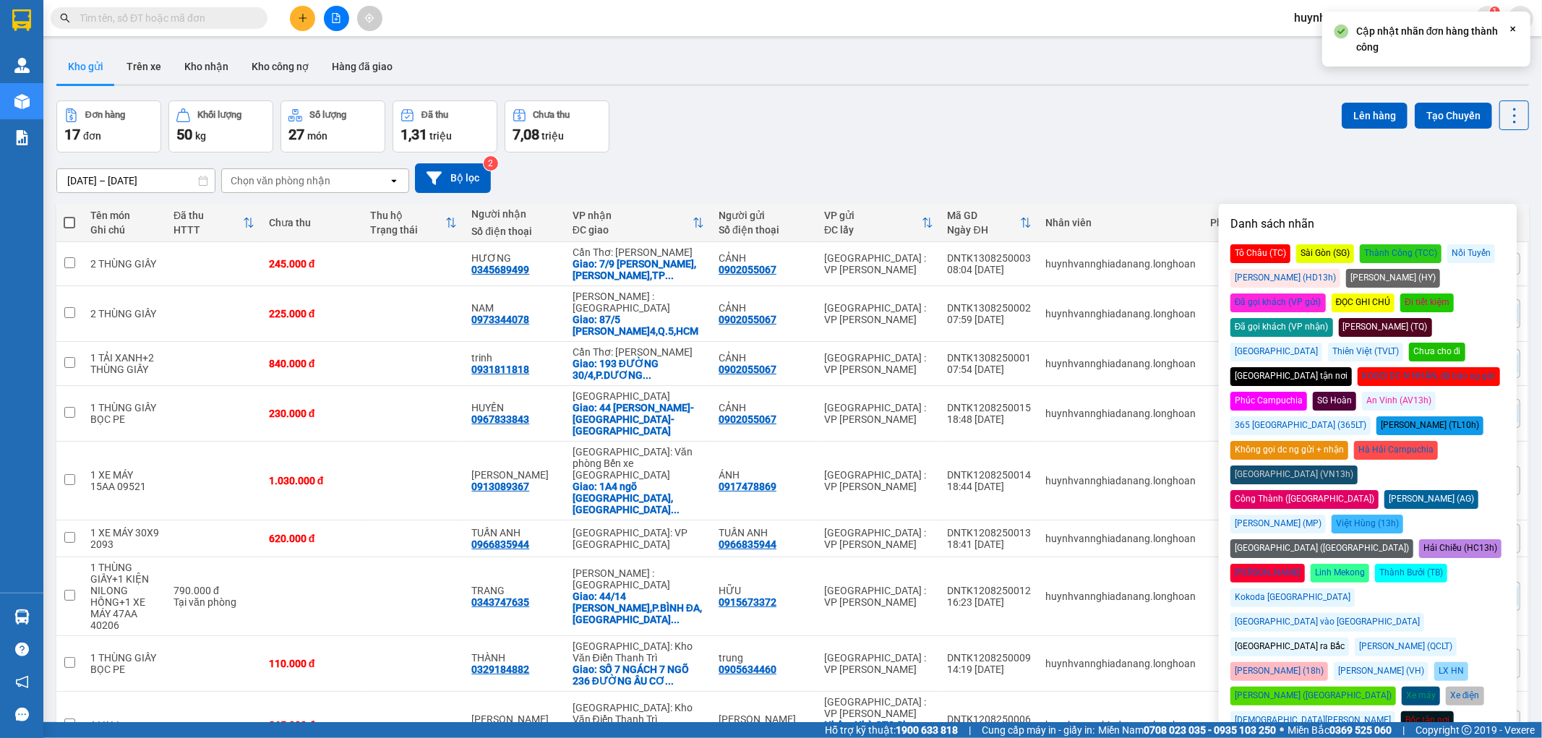
click at [1425, 613] on div "[GEOGRAPHIC_DATA] vào [GEOGRAPHIC_DATA]" at bounding box center [1328, 622] width 194 height 19
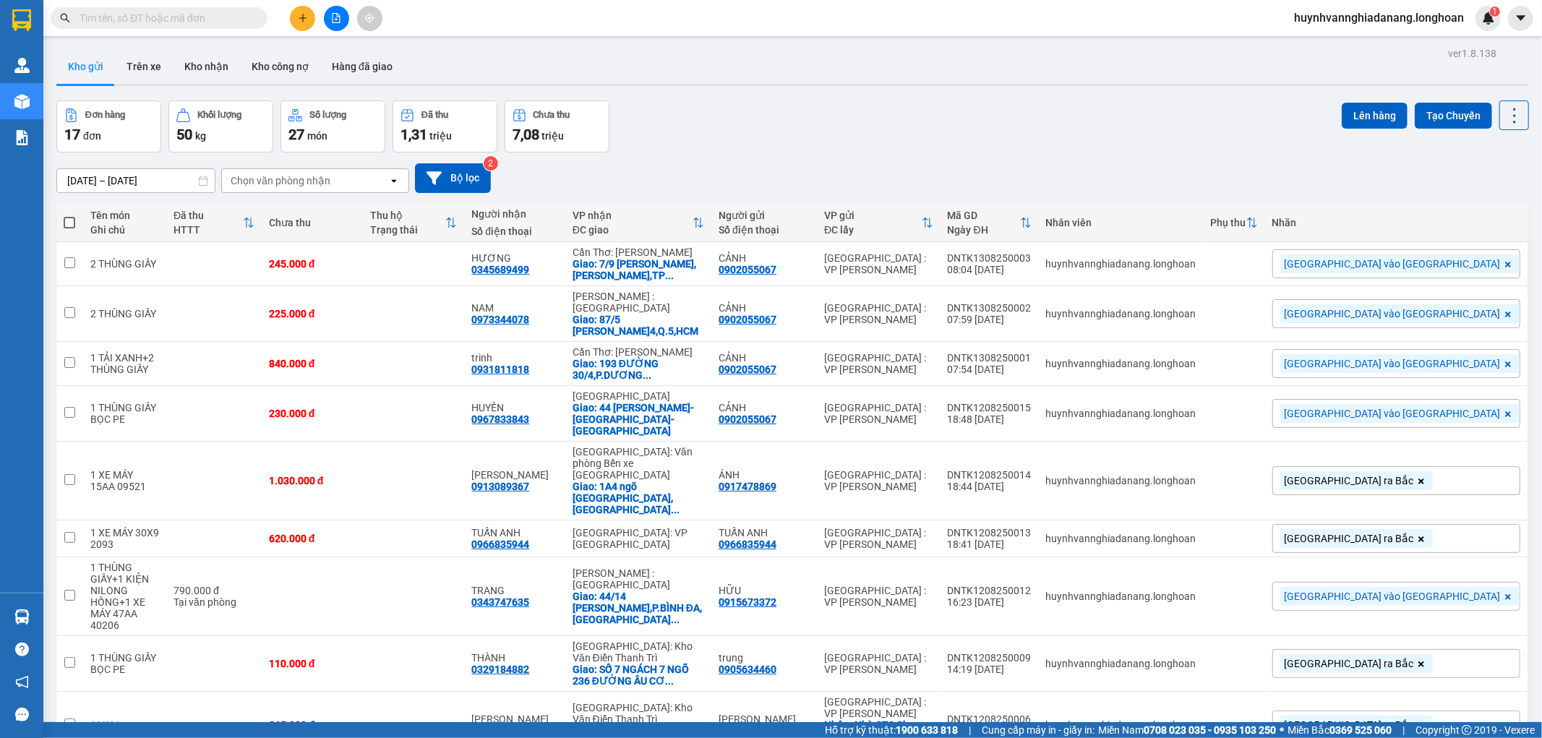
click at [1057, 108] on div "Đơn hàng 17 đơn Khối lượng 50 kg Số lượng 27 món Đã thu 1,31 triệu Chưa thu 7,0…" at bounding box center [792, 127] width 1473 height 52
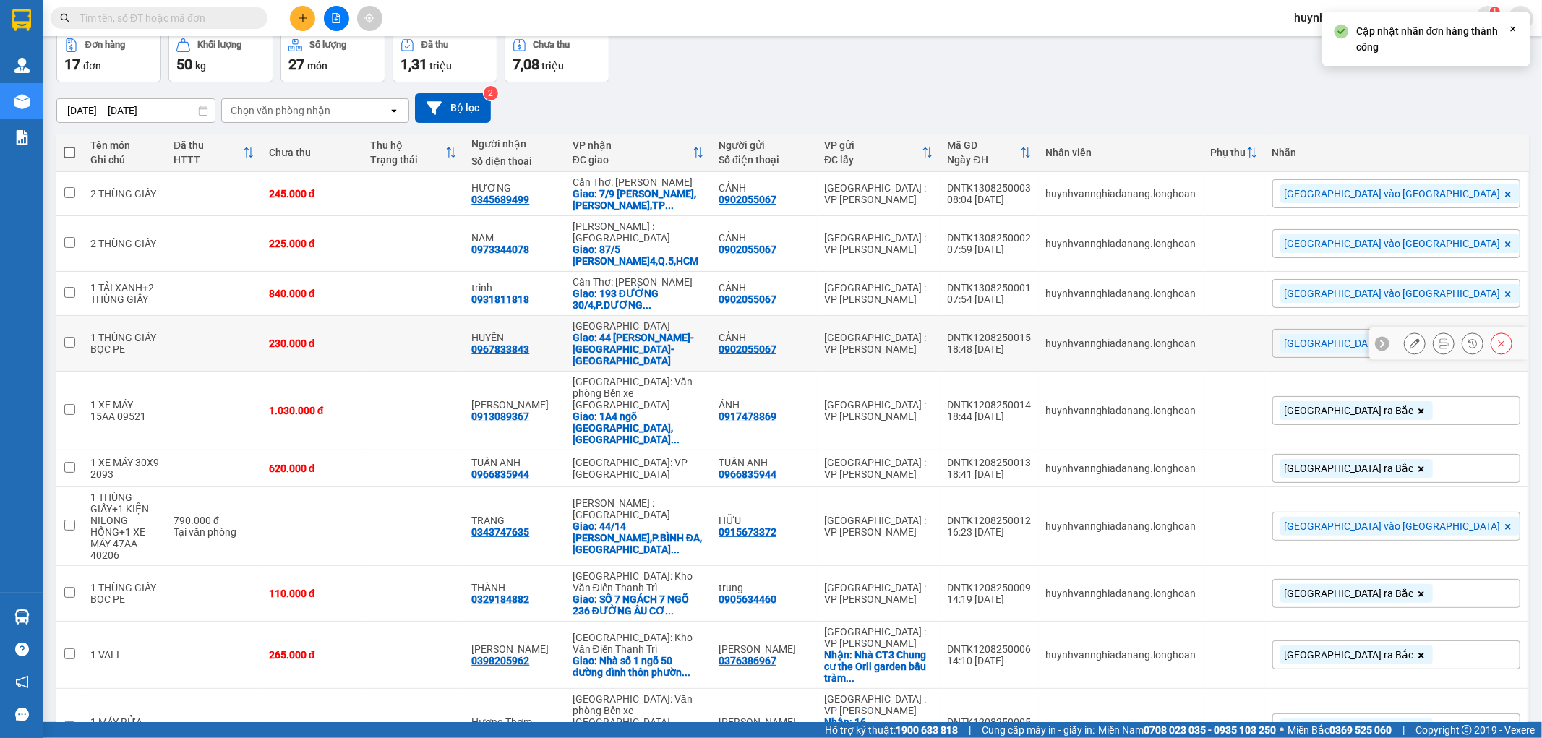
scroll to position [95, 0]
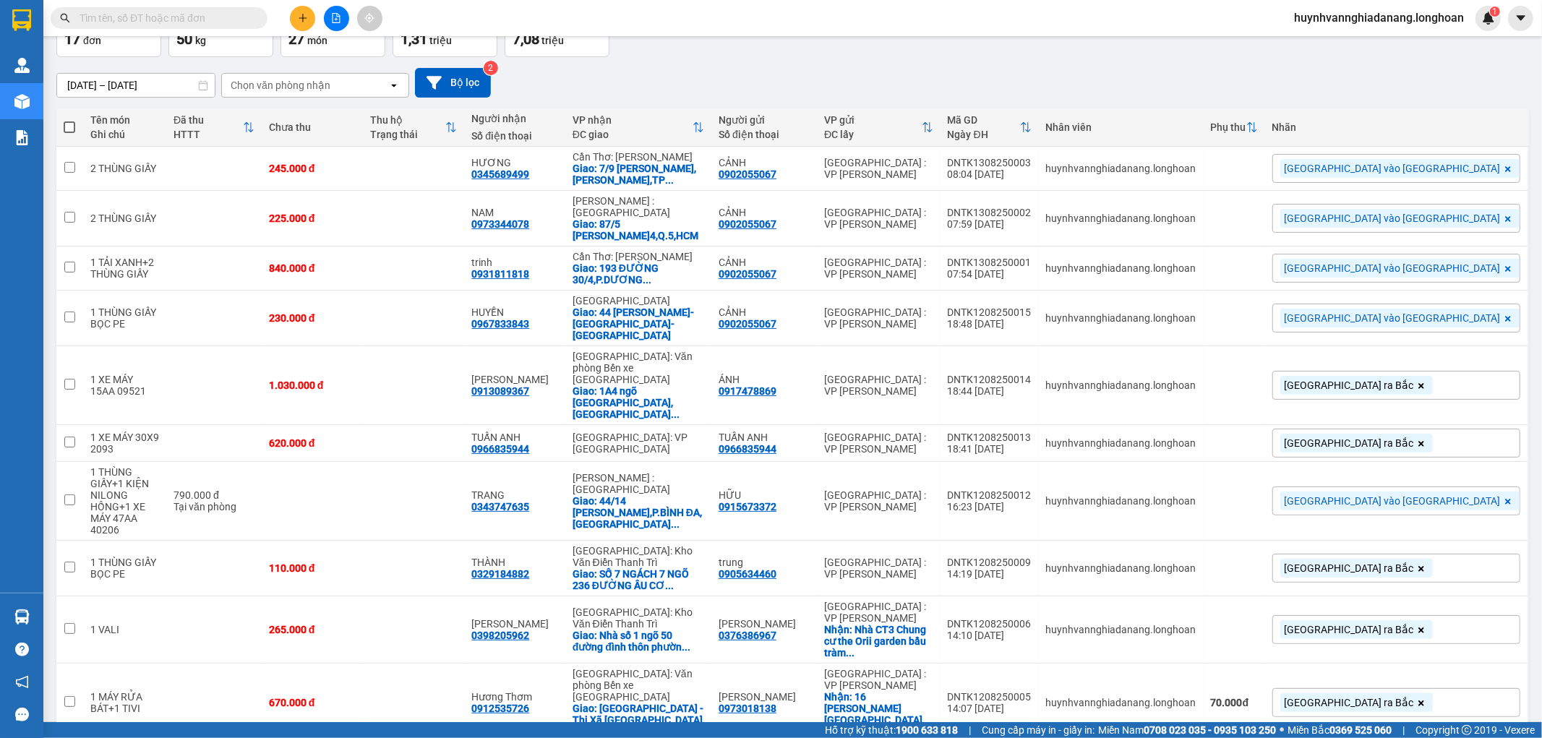
click at [1470, 649] on span "100 / trang" at bounding box center [1462, 654] width 52 height 14
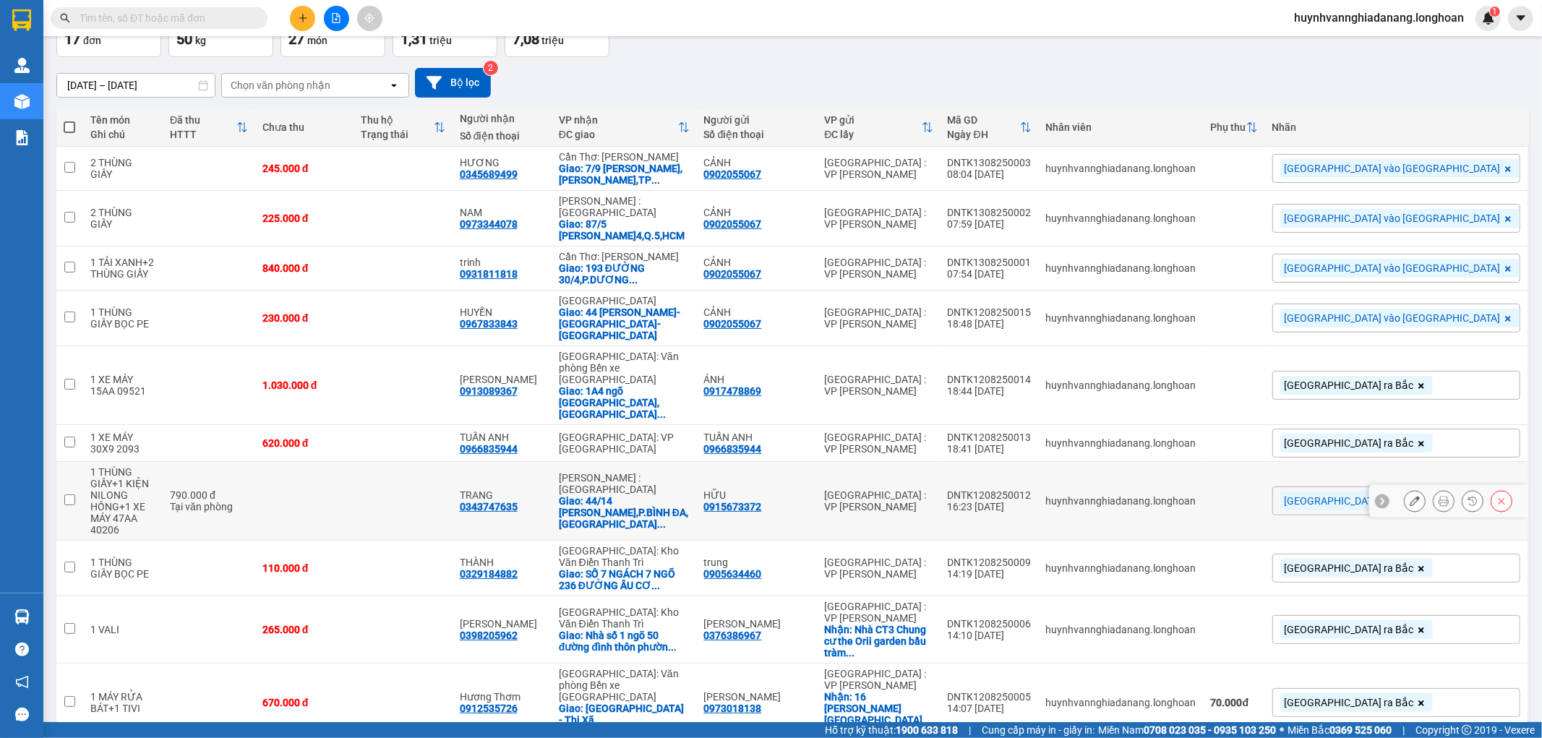
scroll to position [471, 0]
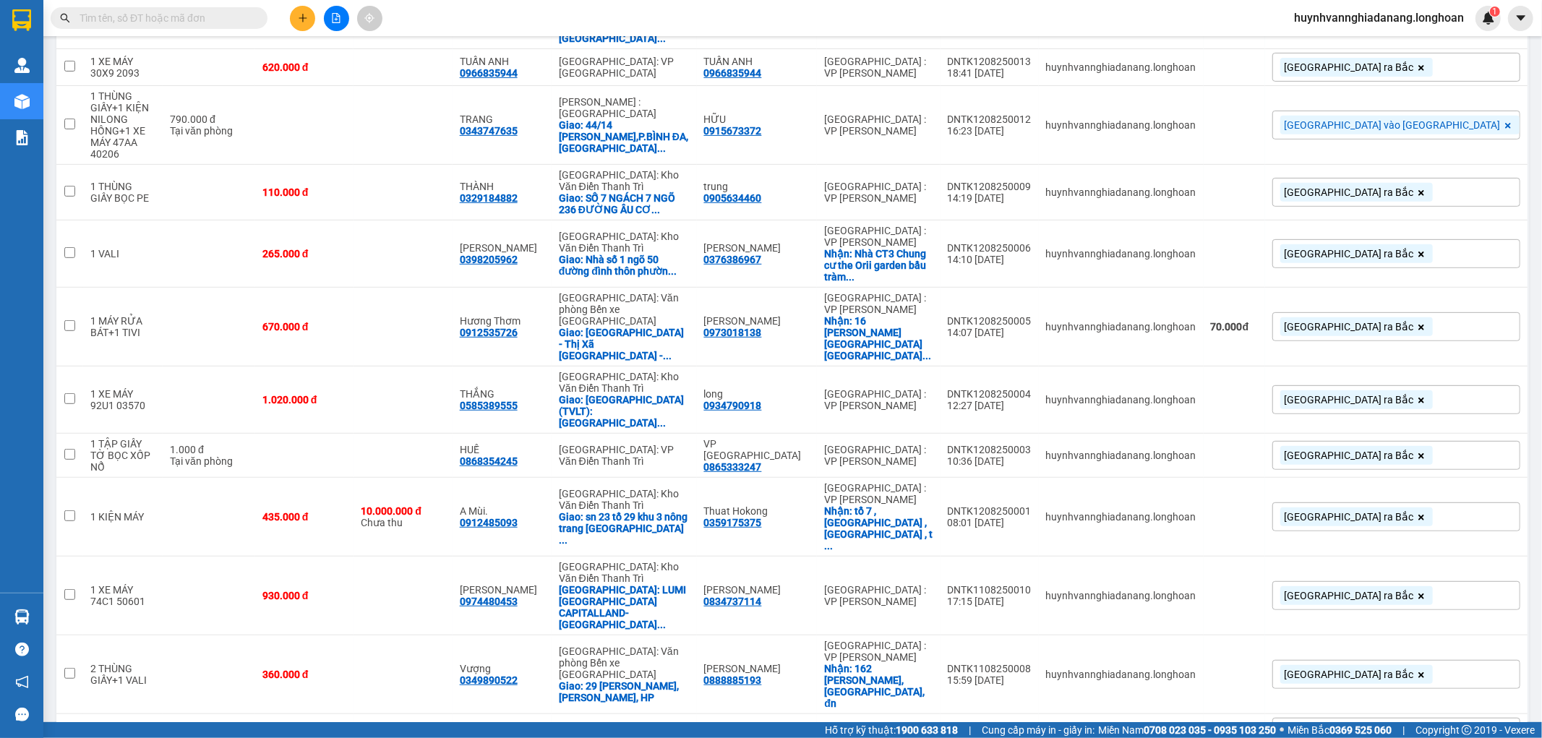
checkbox input "true"
click at [69, 738] on input "checkbox" at bounding box center [69, 743] width 11 height 11
checkbox input "true"
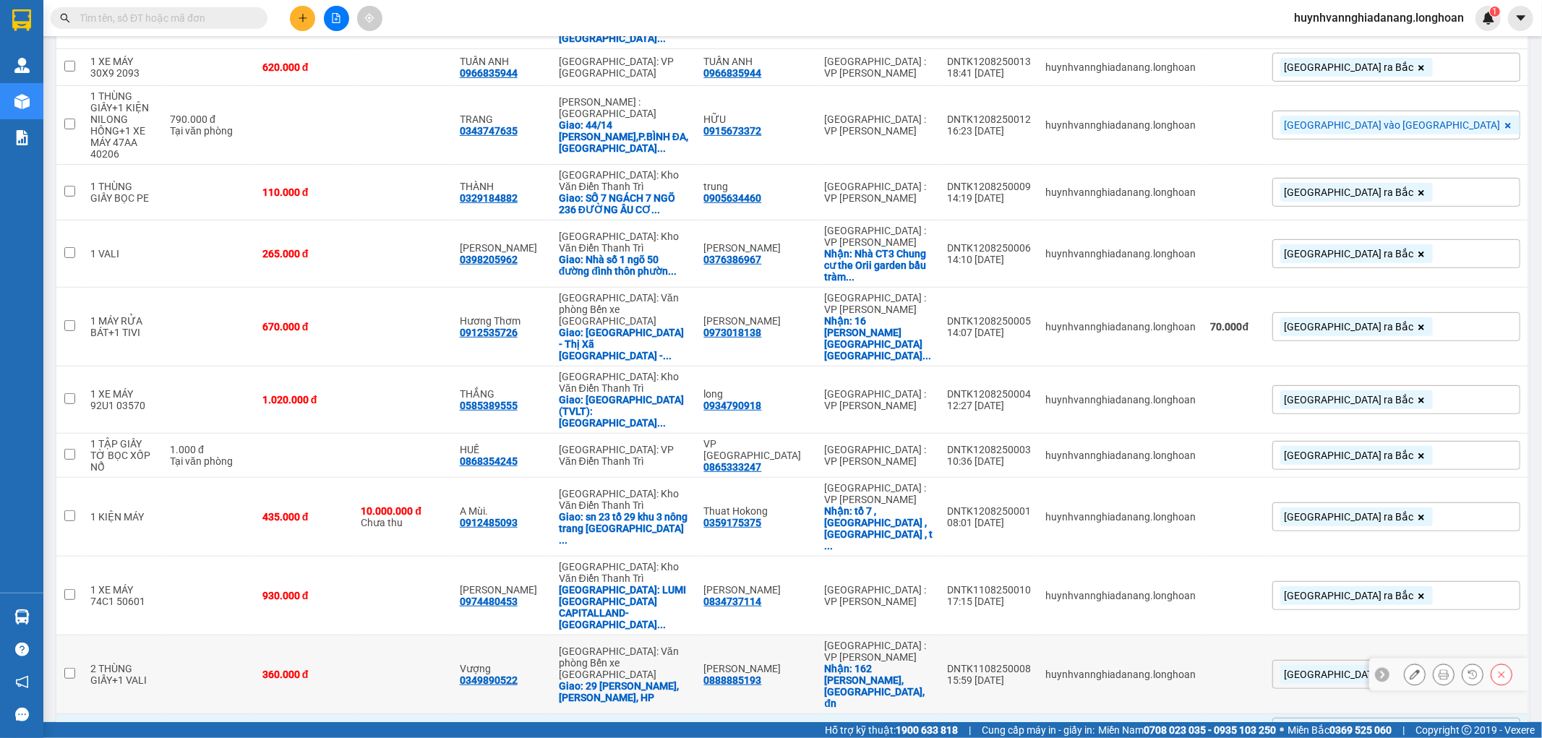
click at [65, 636] on td at bounding box center [69, 675] width 27 height 79
checkbox input "true"
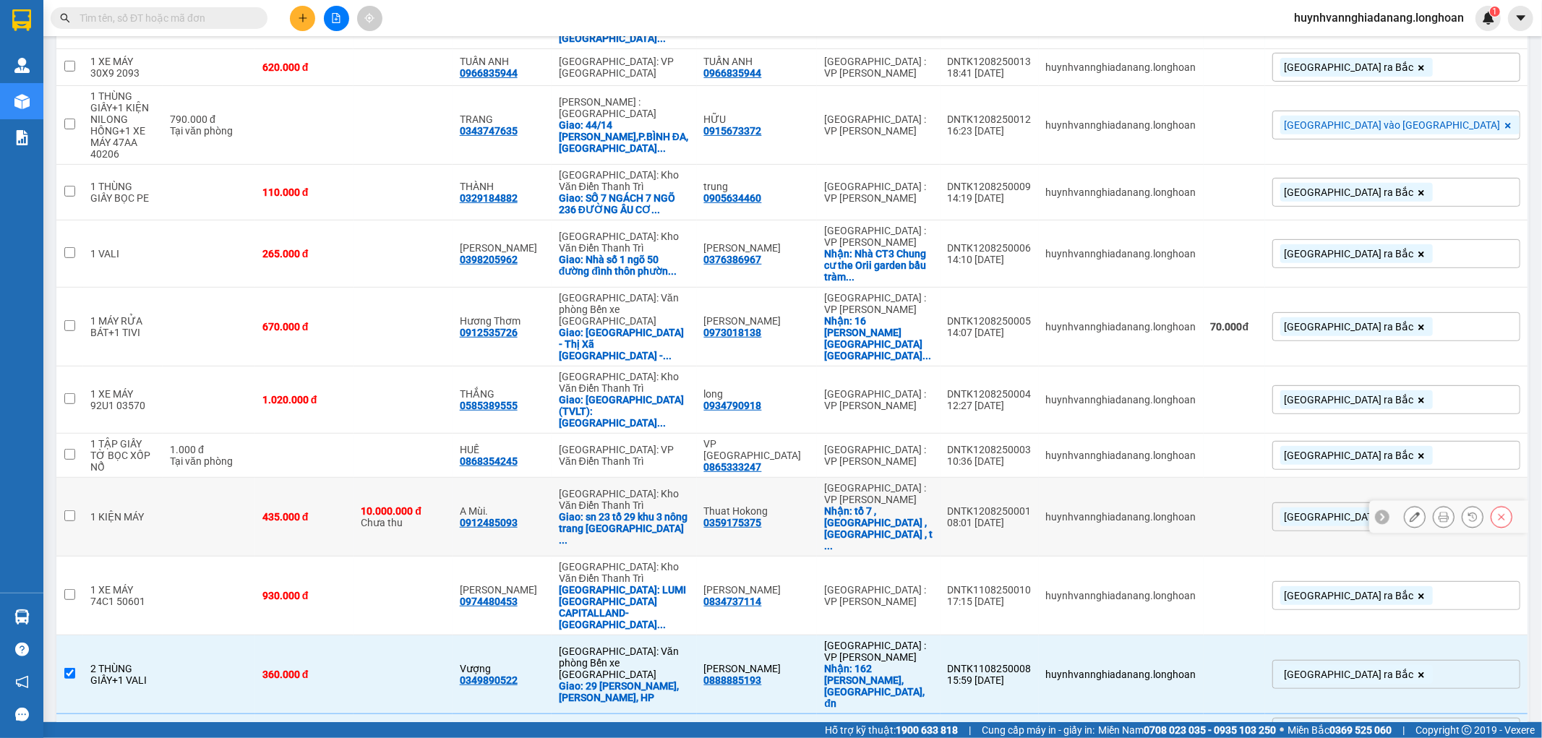
click at [78, 478] on td at bounding box center [69, 517] width 27 height 79
checkbox input "true"
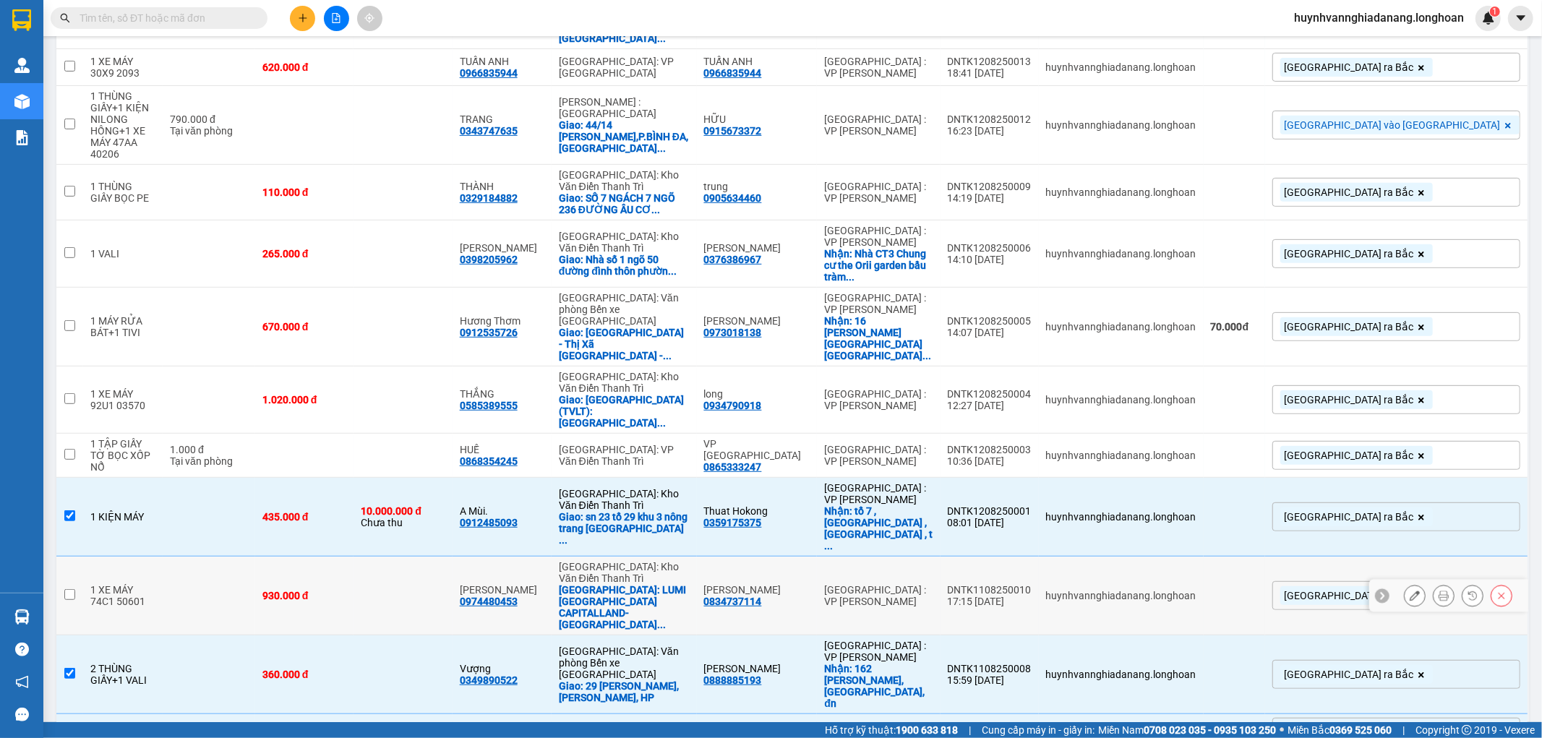
click at [76, 557] on td at bounding box center [69, 596] width 27 height 79
checkbox input "true"
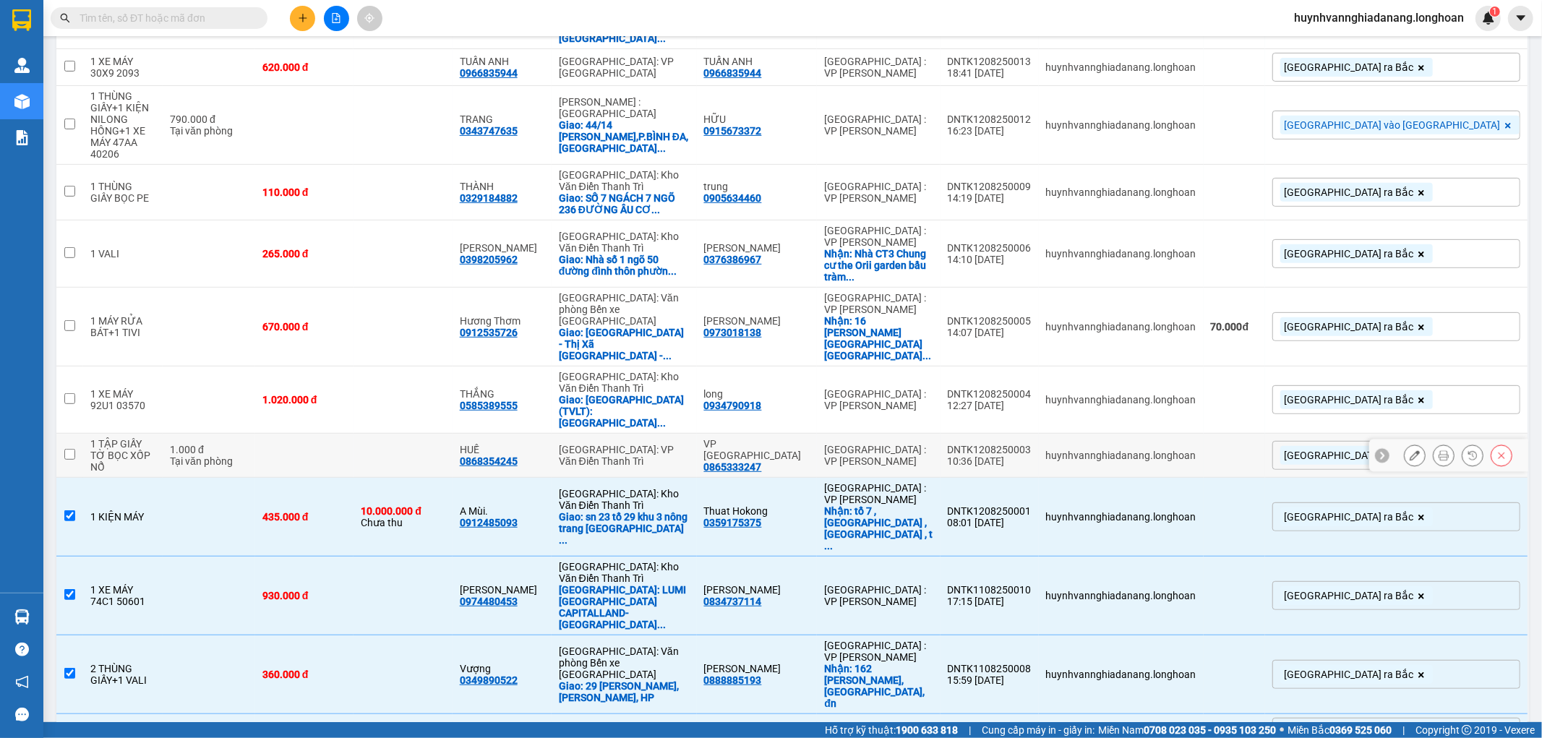
click at [61, 434] on td at bounding box center [69, 456] width 27 height 44
checkbox input "true"
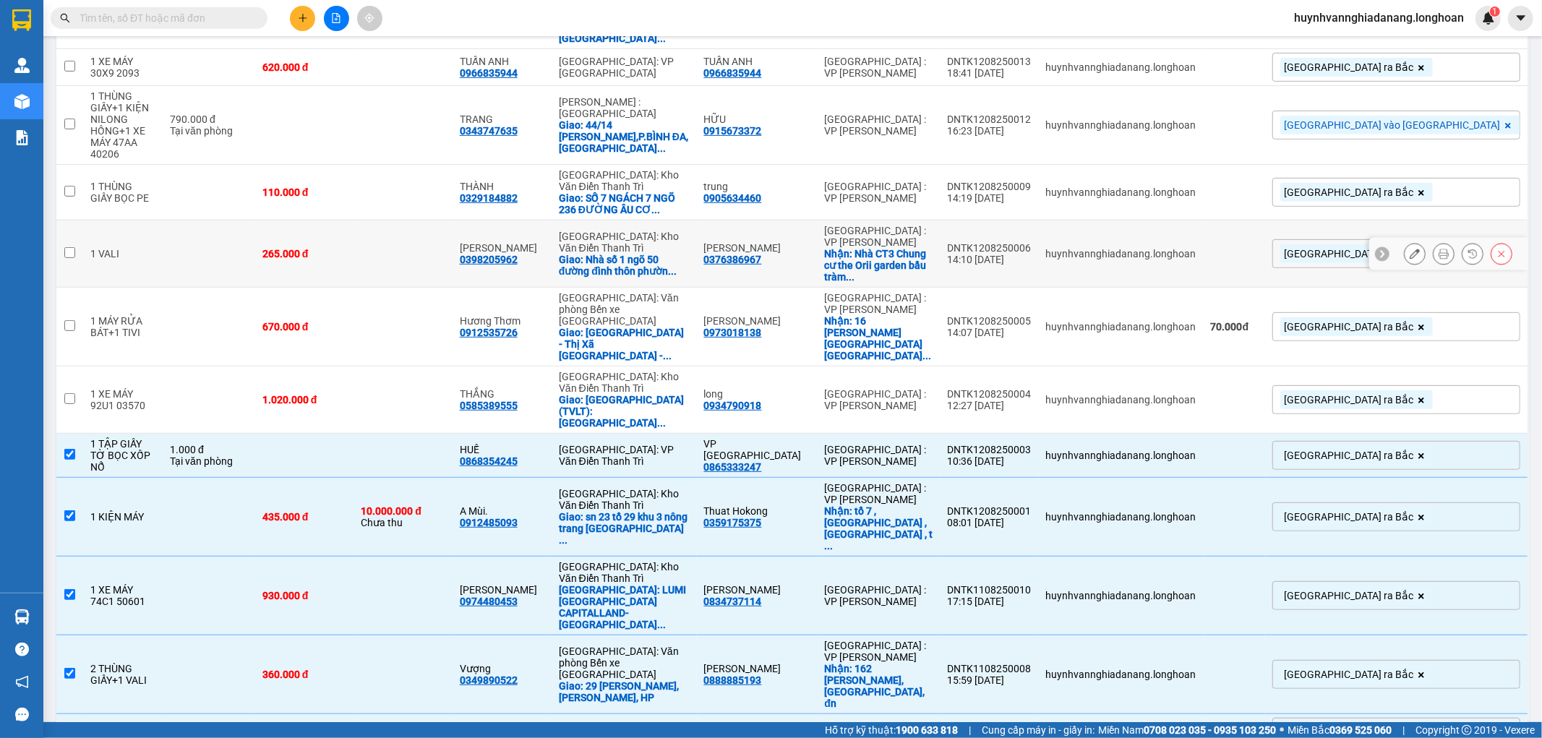
click at [76, 221] on td at bounding box center [69, 254] width 27 height 67
checkbox input "true"
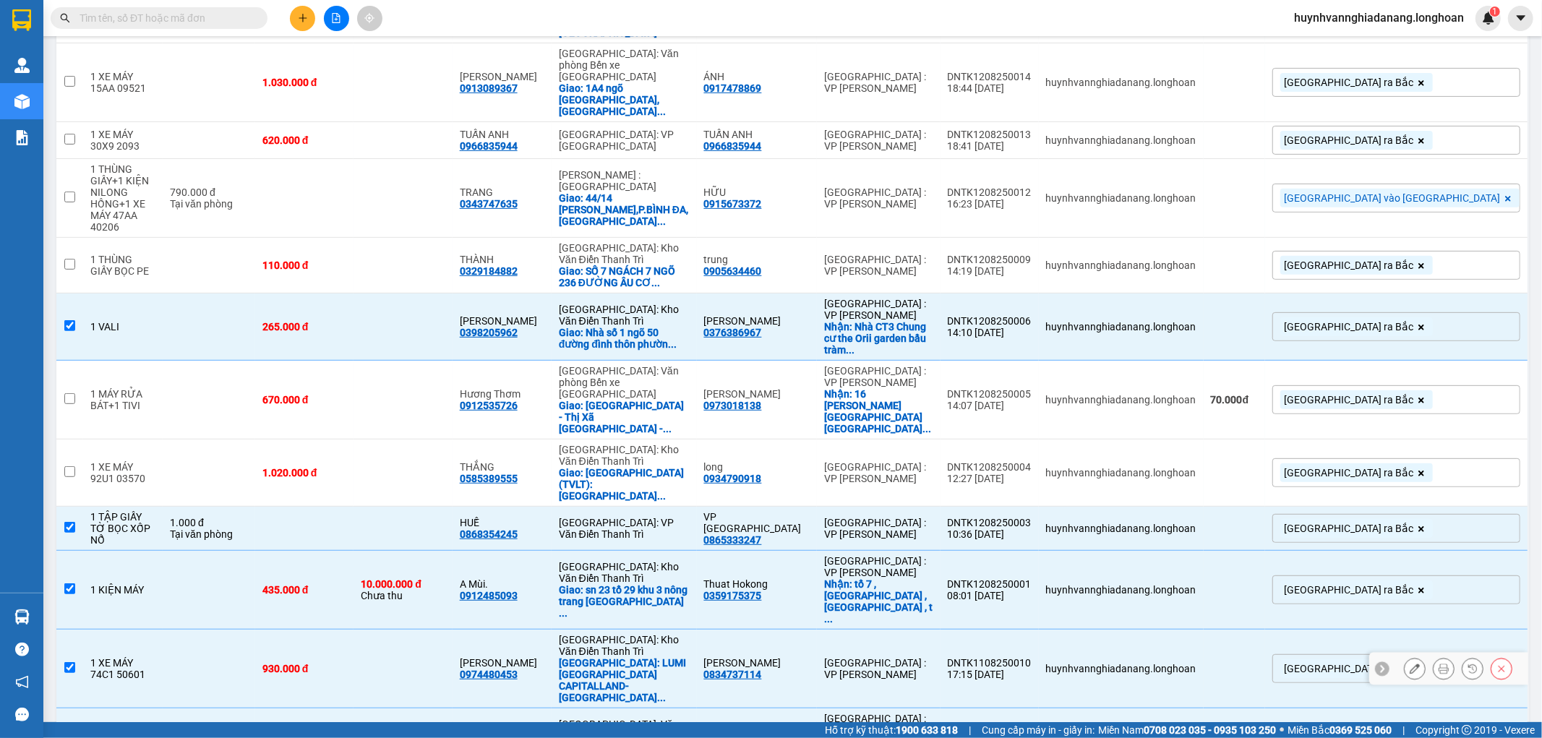
scroll to position [391, 0]
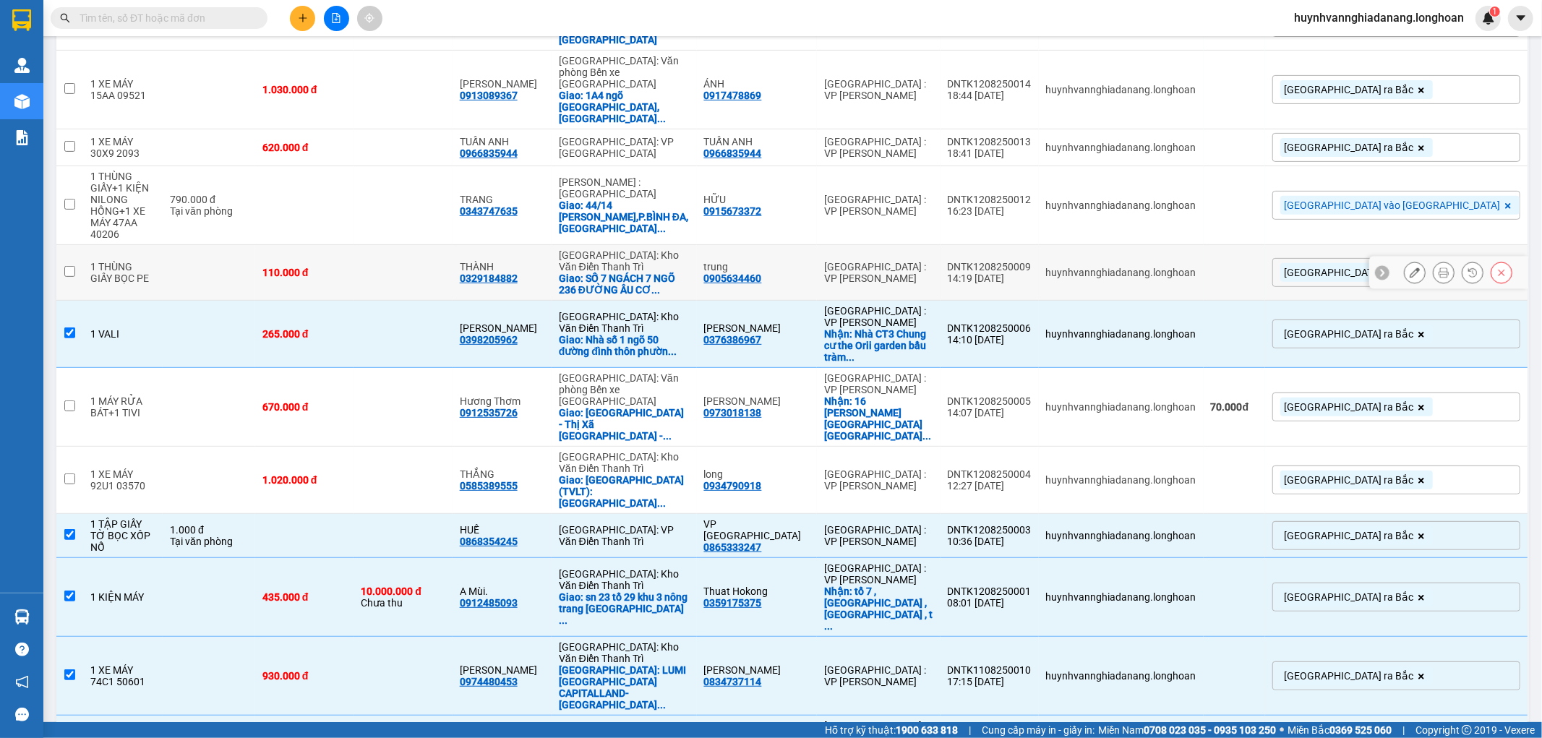
click at [66, 266] on input "checkbox" at bounding box center [69, 271] width 11 height 11
checkbox input "true"
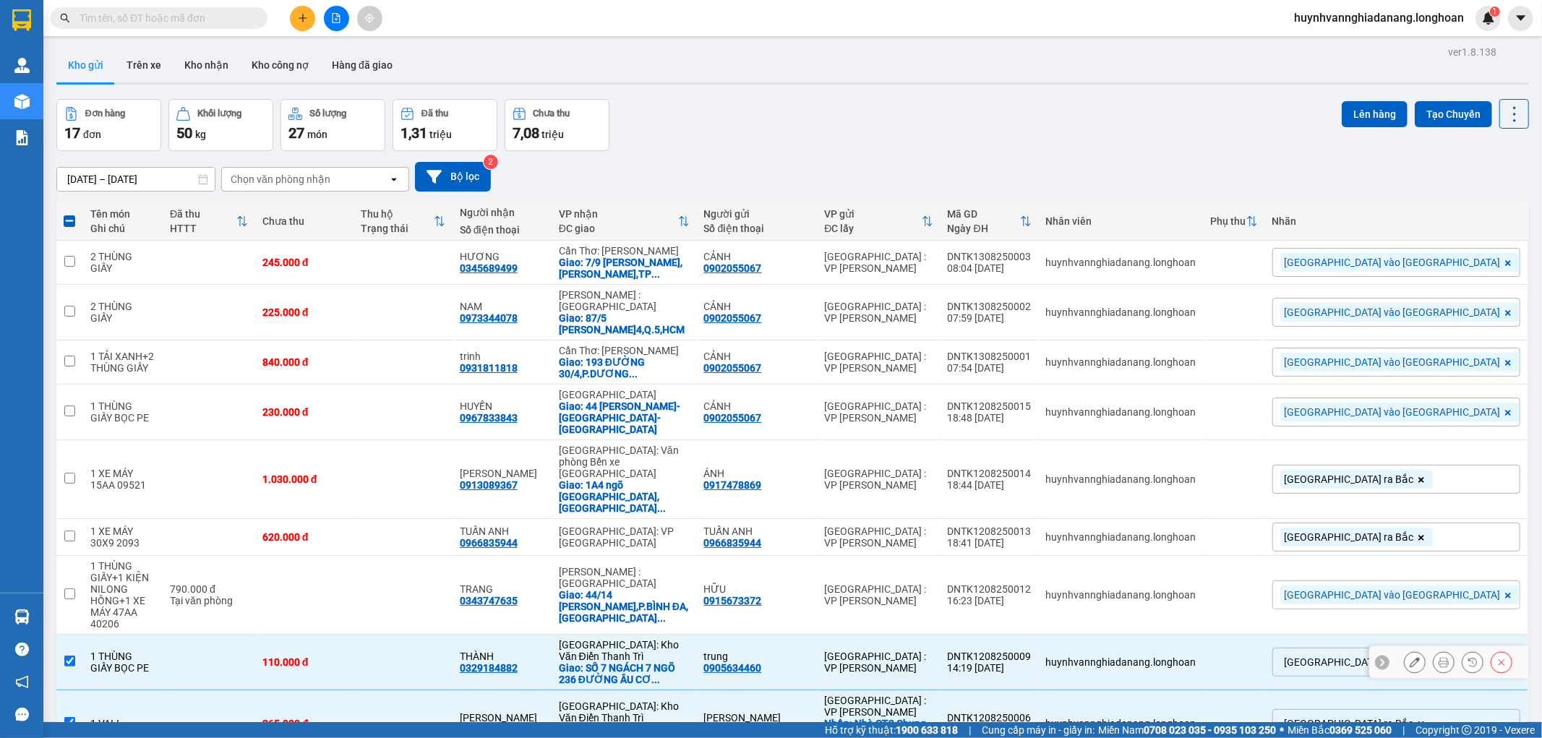
scroll to position [0, 0]
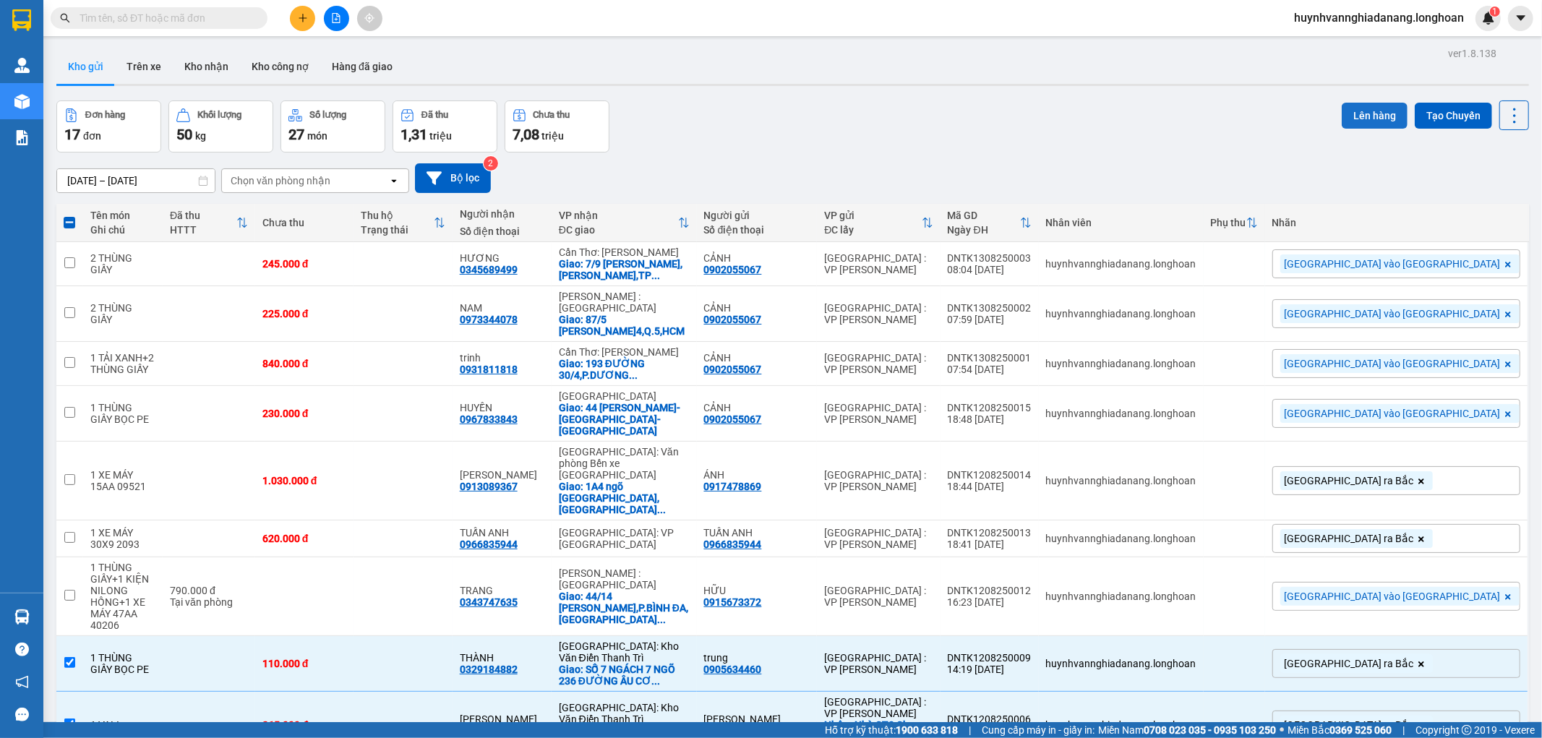
click at [1368, 116] on button "Lên hàng" at bounding box center [1375, 116] width 66 height 26
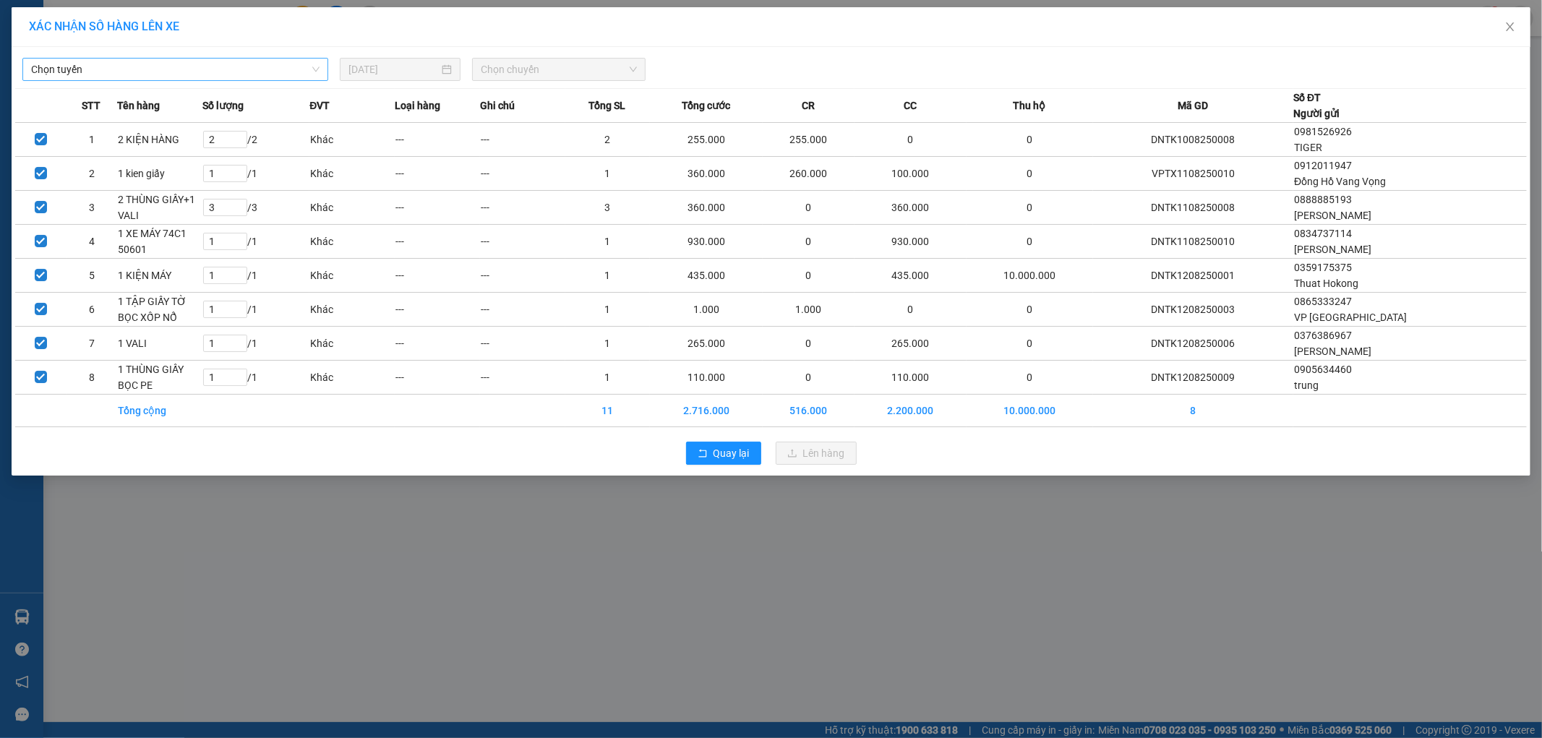
click at [189, 71] on span "Chọn tuyến" at bounding box center [175, 70] width 289 height 22
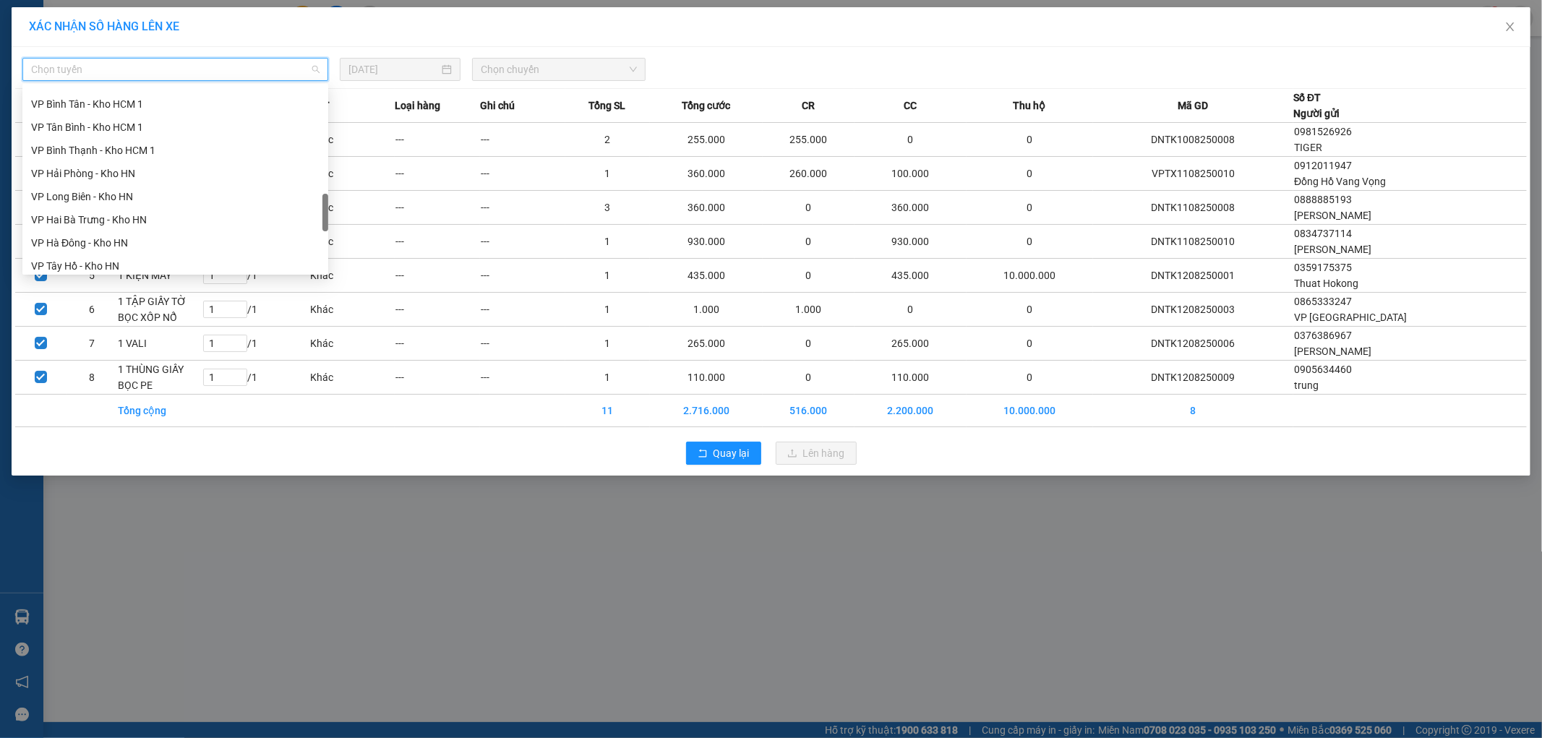
scroll to position [949, 0]
click at [90, 145] on div "Nam [GEOGRAPHIC_DATA]" at bounding box center [175, 145] width 289 height 16
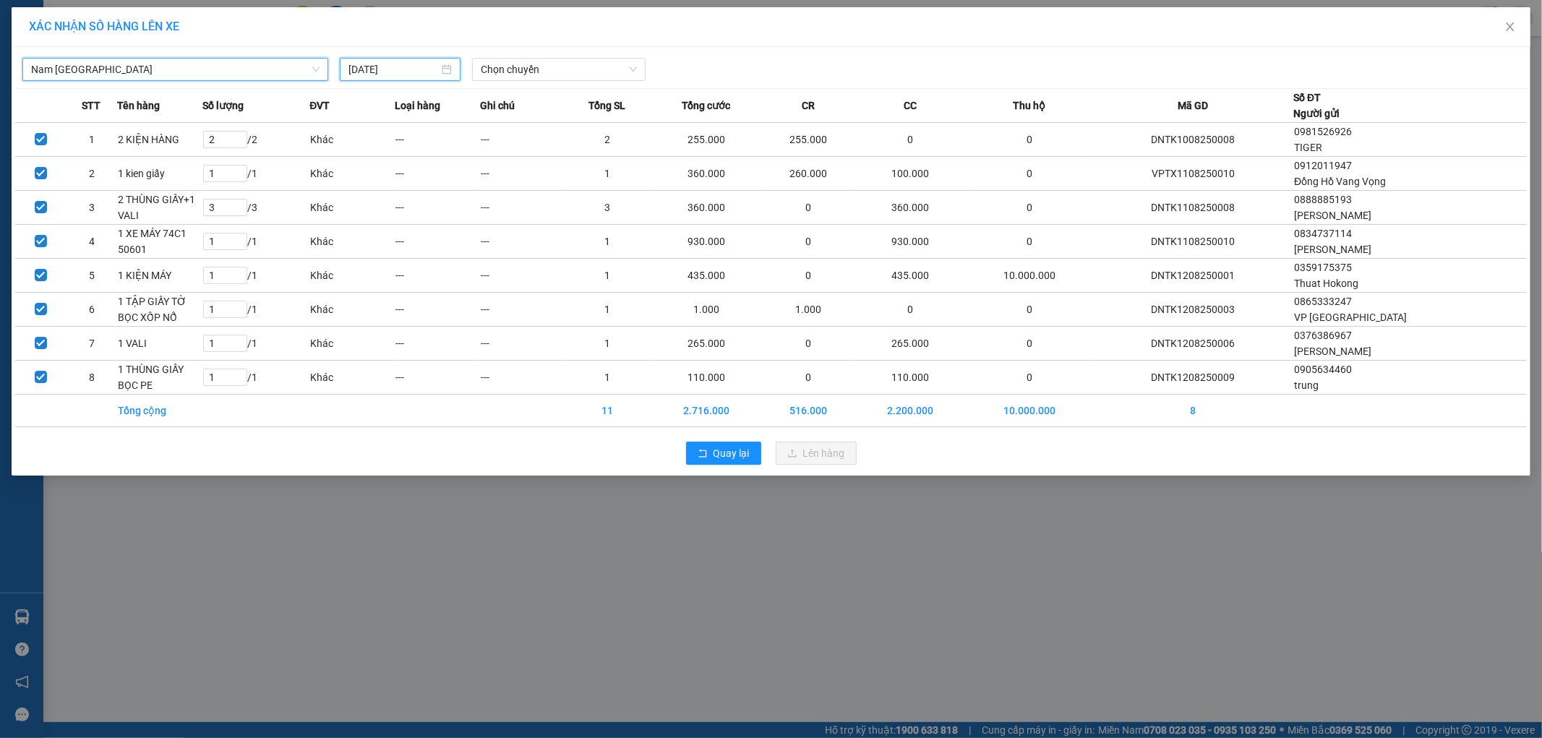
click at [422, 73] on input "[DATE]" at bounding box center [394, 69] width 90 height 16
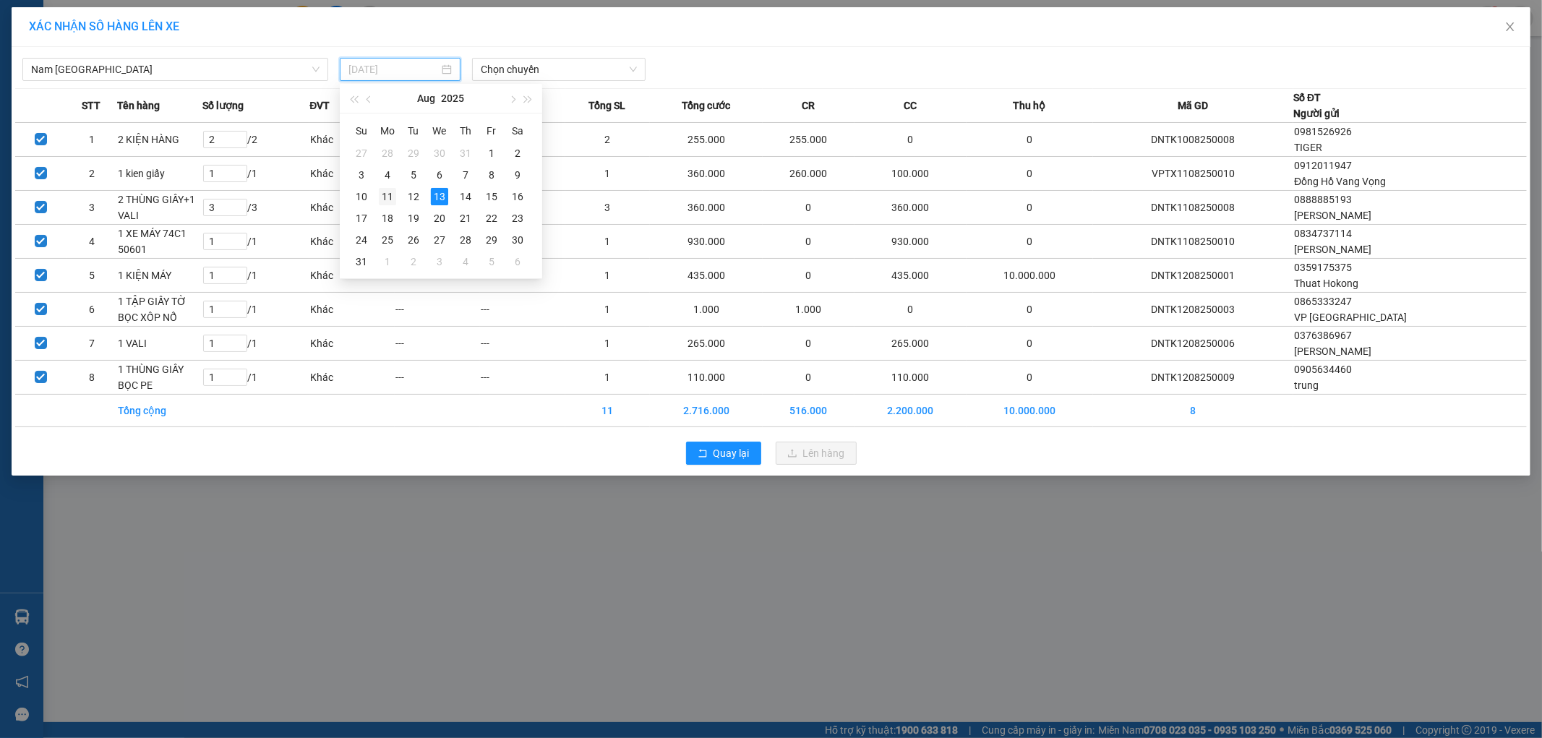
click at [387, 195] on div "11" at bounding box center [387, 196] width 17 height 17
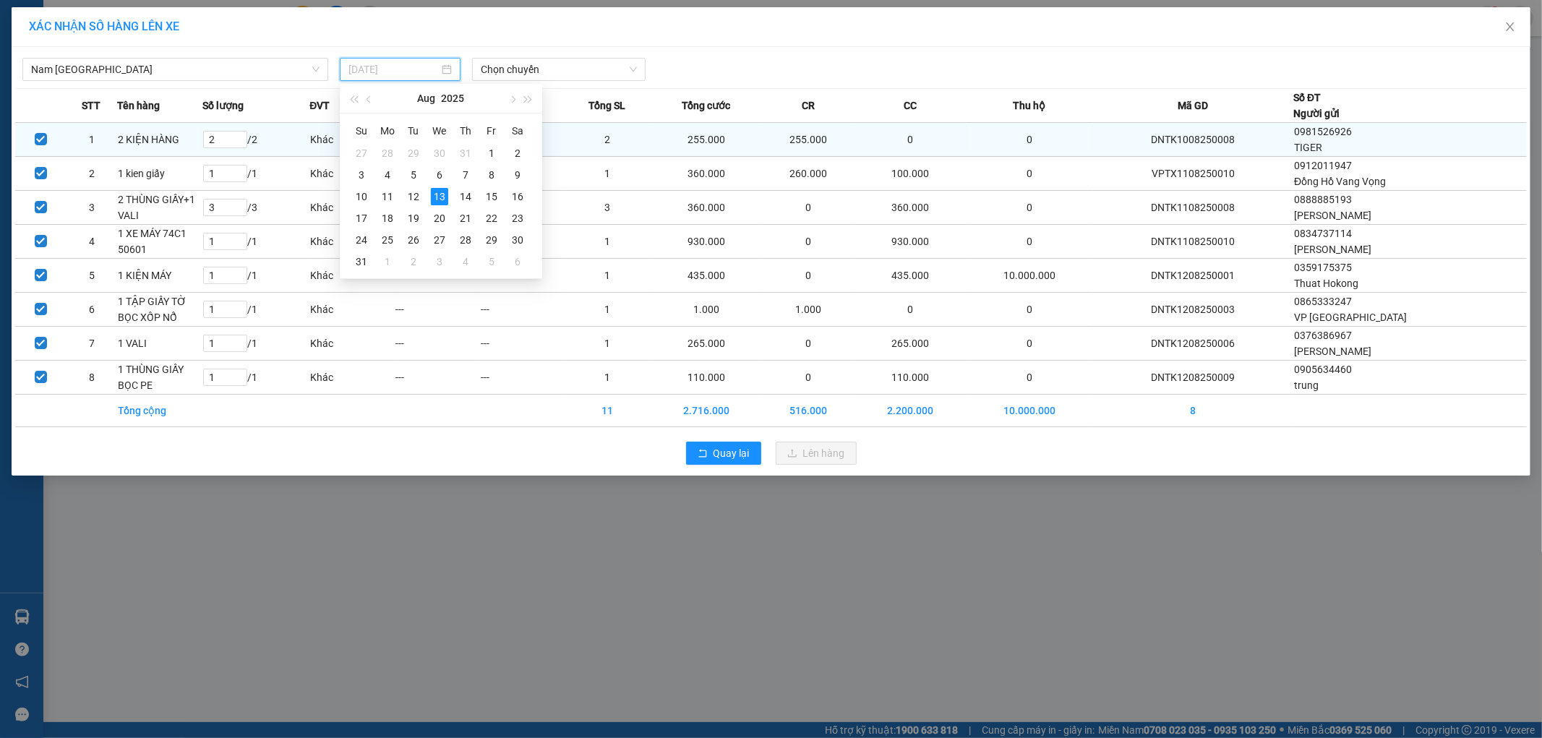
type input "11/08/2025"
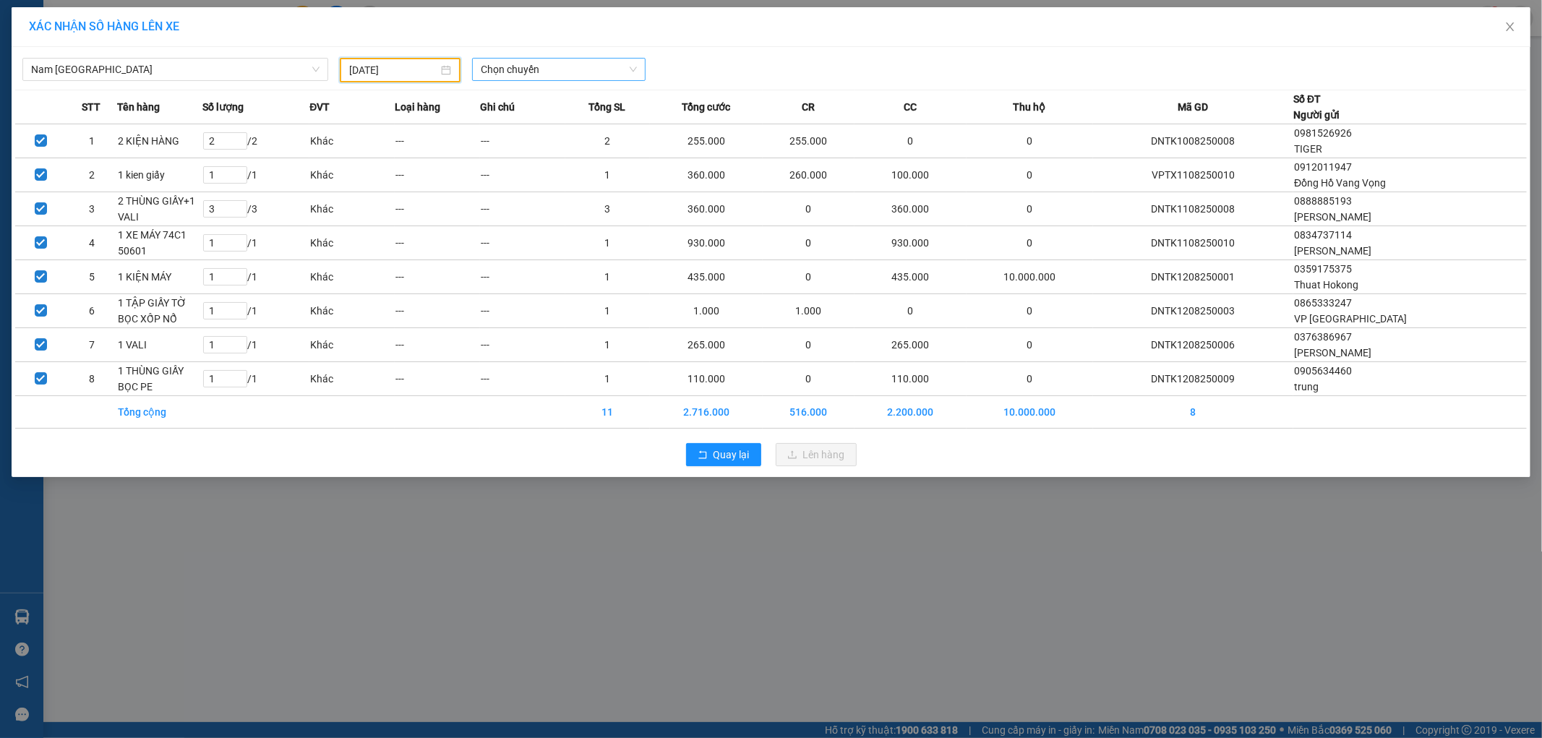
click at [552, 75] on span "Chọn chuyến" at bounding box center [559, 70] width 156 height 22
click at [569, 119] on div "21:00 (TC) - 29K-107.57" at bounding box center [537, 122] width 113 height 16
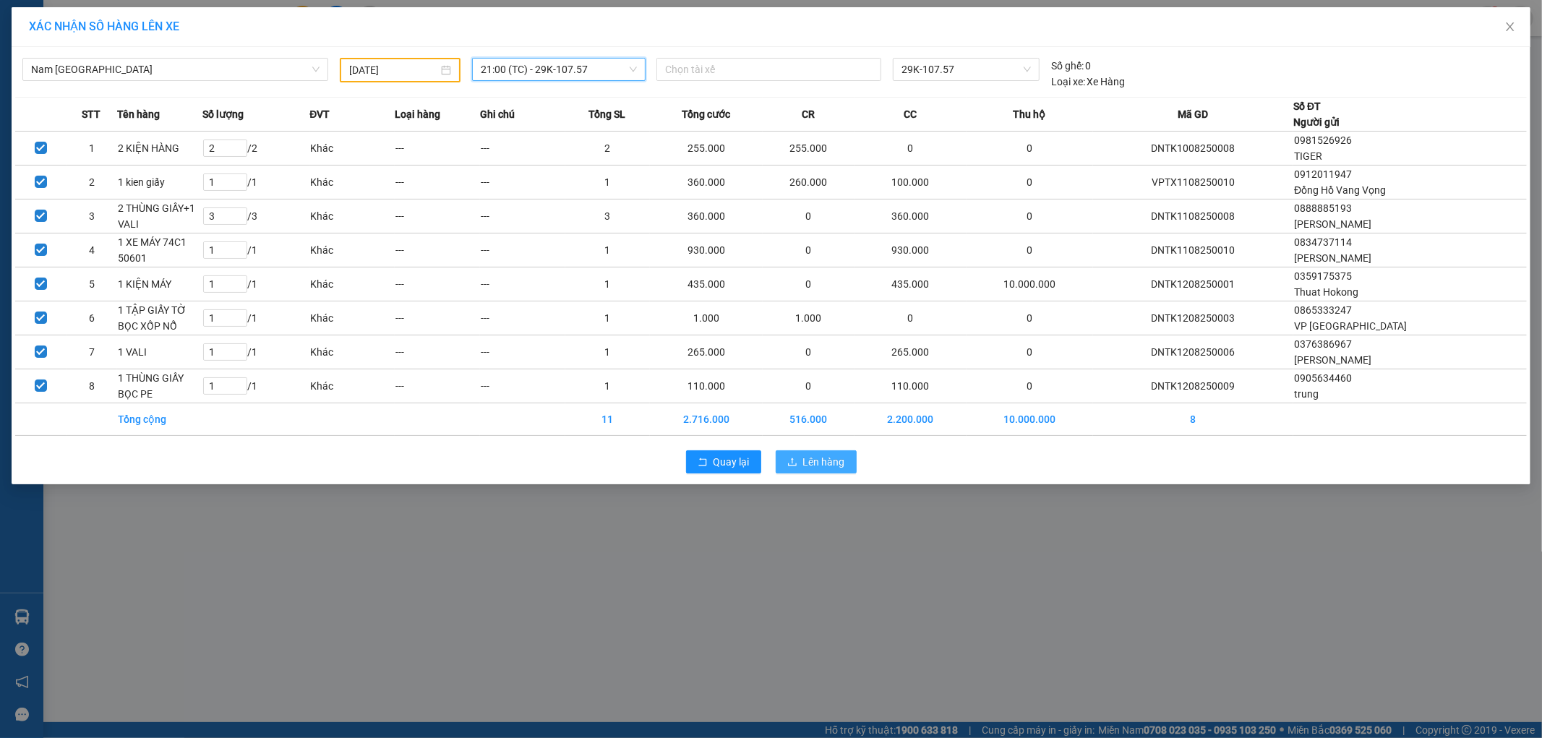
click at [835, 461] on span "Lên hàng" at bounding box center [824, 462] width 42 height 16
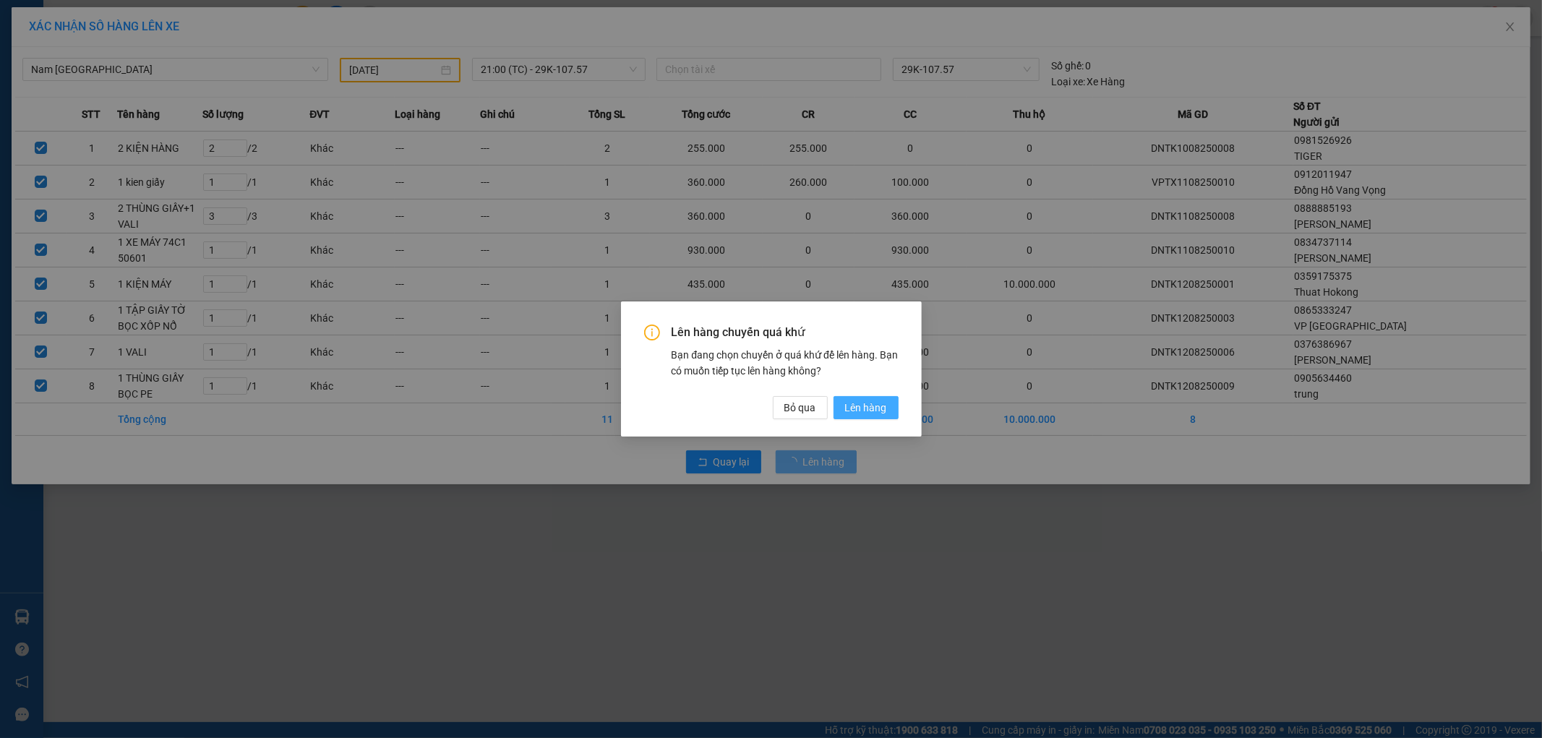
click at [868, 405] on span "Lên hàng" at bounding box center [866, 408] width 42 height 16
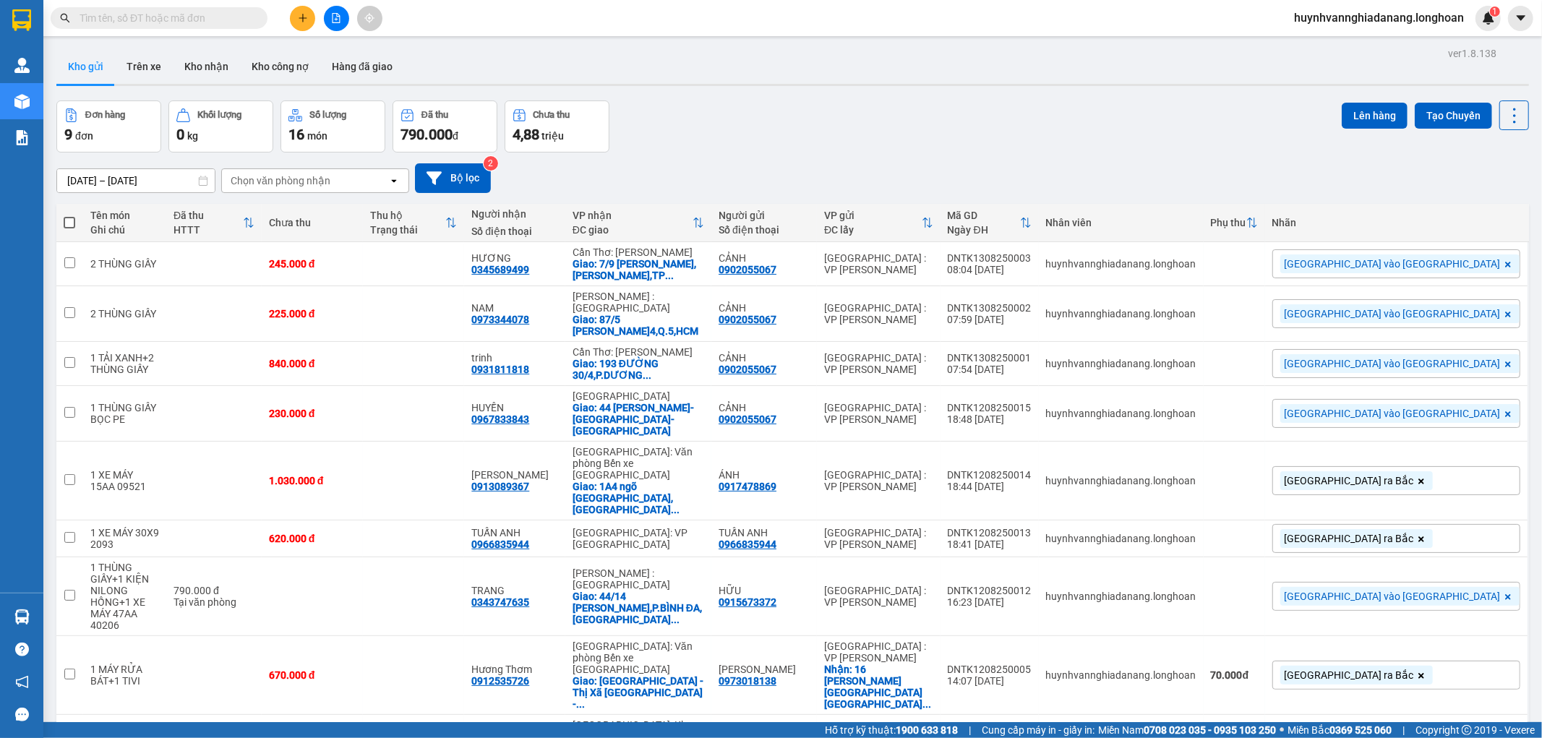
click at [336, 25] on button at bounding box center [336, 18] width 25 height 25
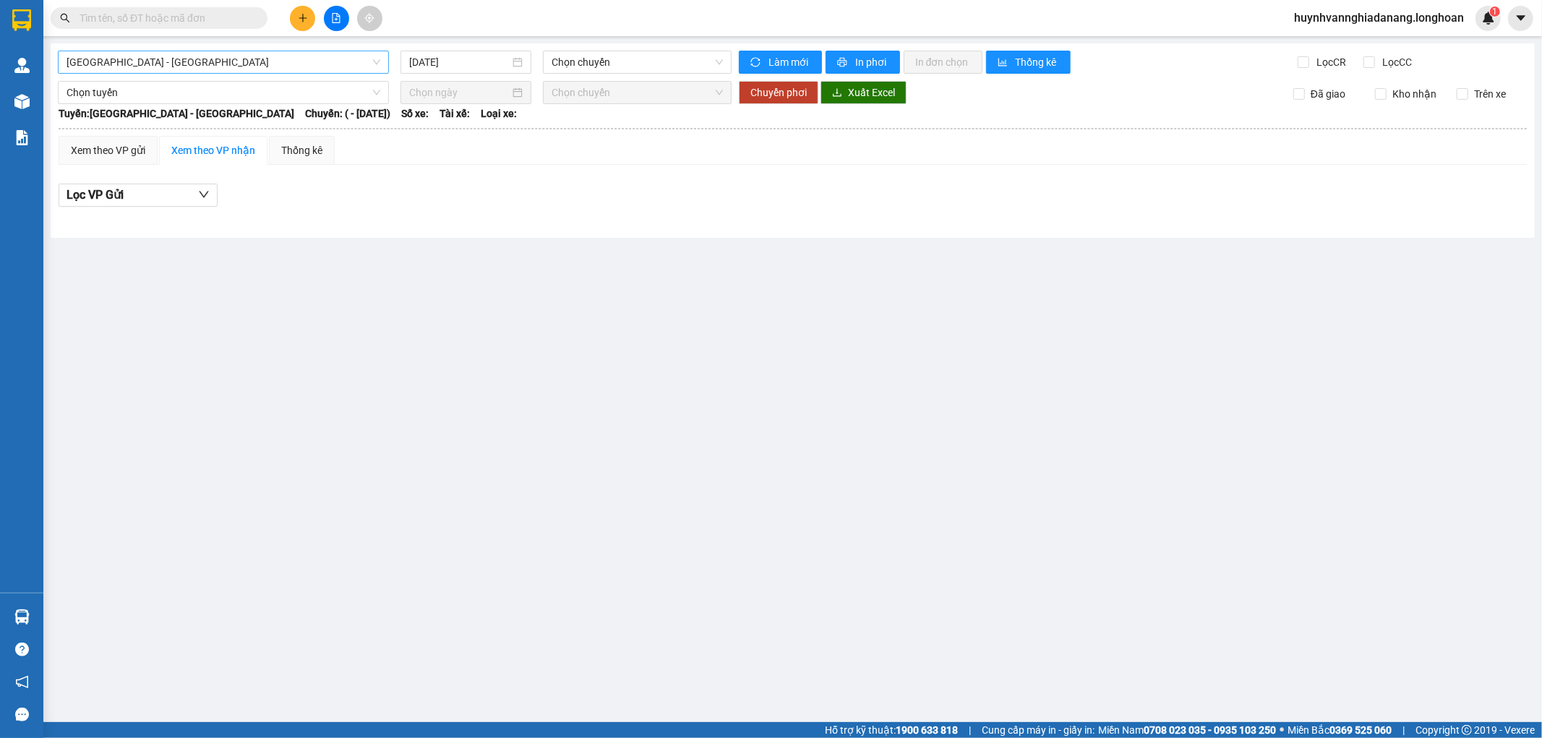
click at [351, 67] on span "Hải Phòng - Hà Nội" at bounding box center [224, 62] width 314 height 22
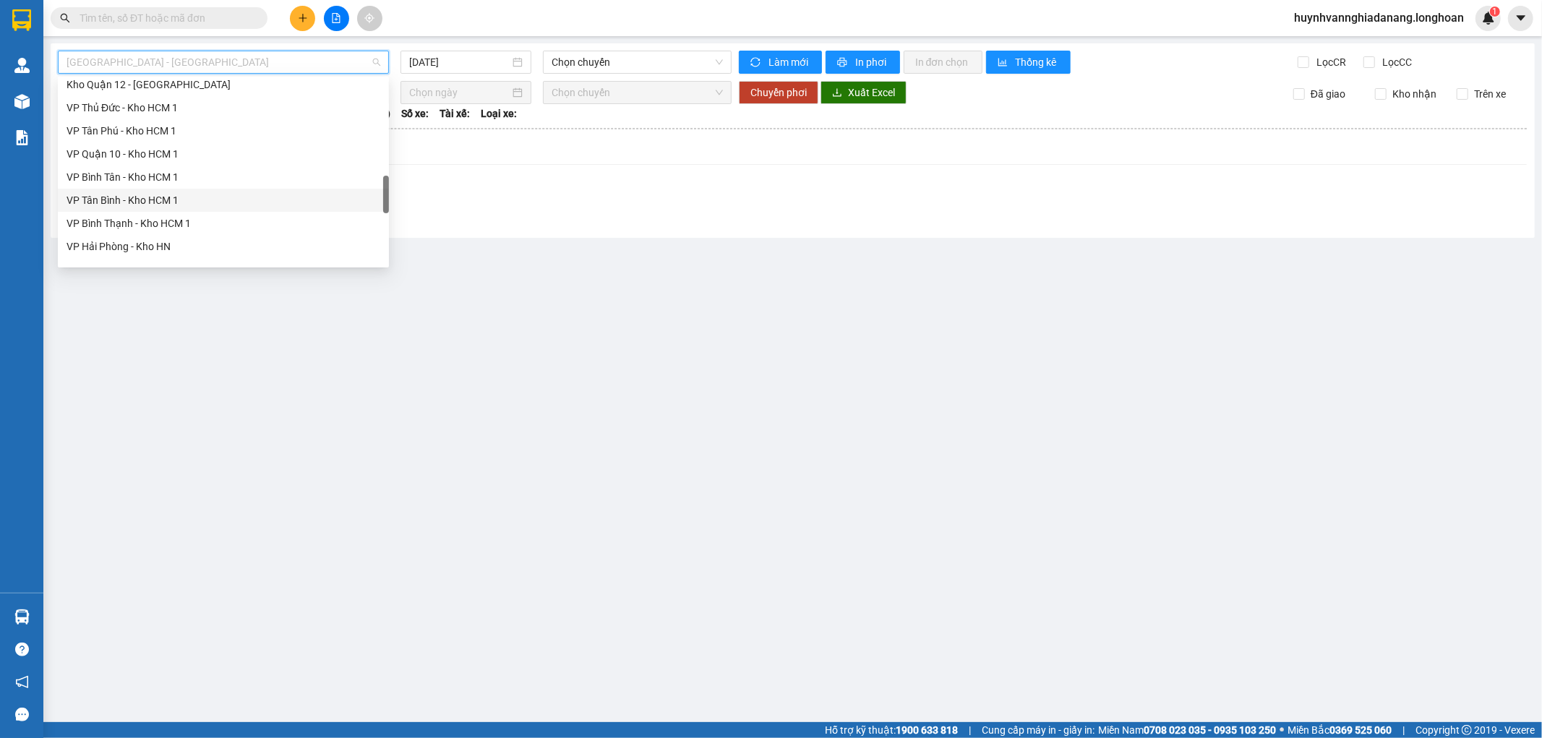
scroll to position [949, 0]
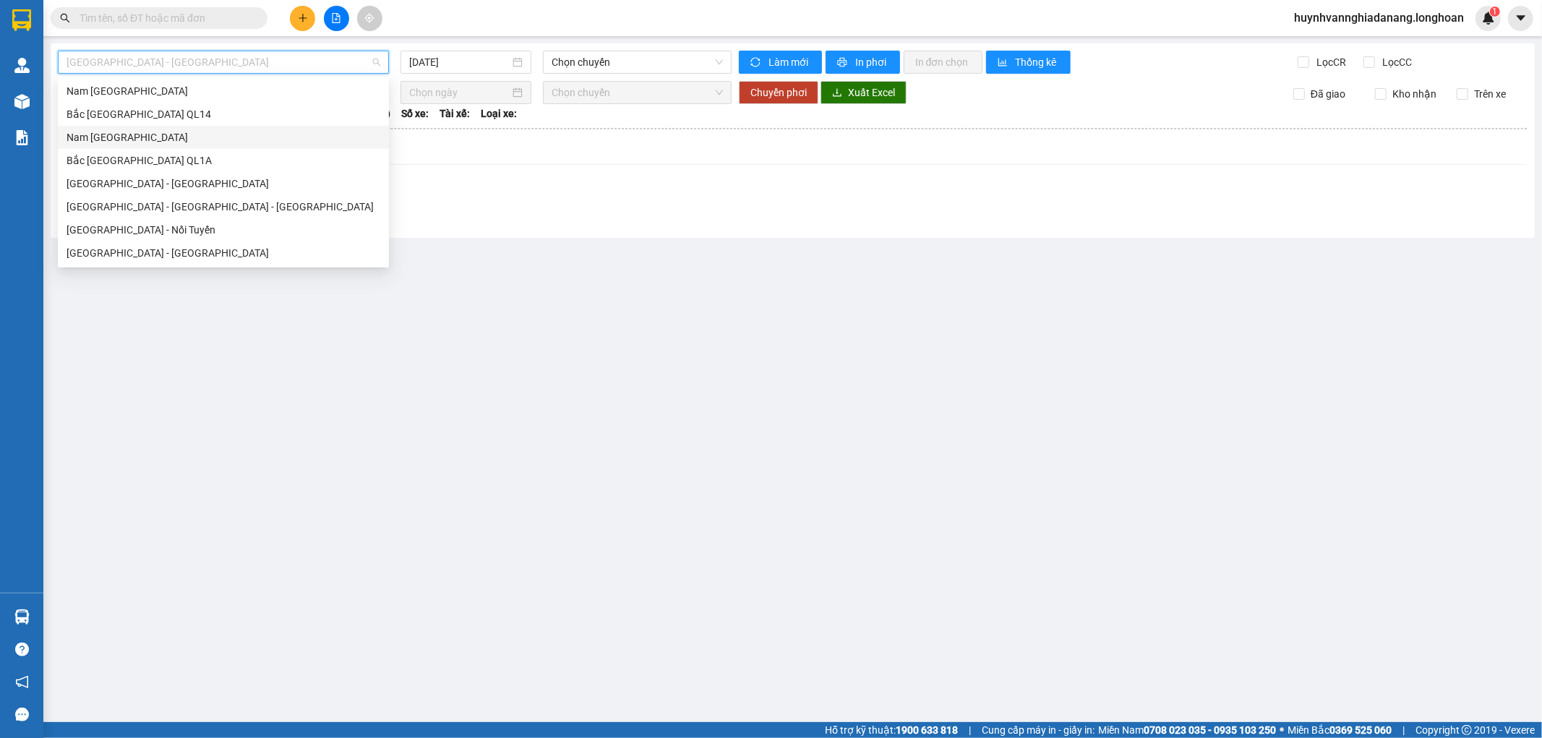
click at [131, 140] on div "Nam [GEOGRAPHIC_DATA]" at bounding box center [224, 137] width 314 height 16
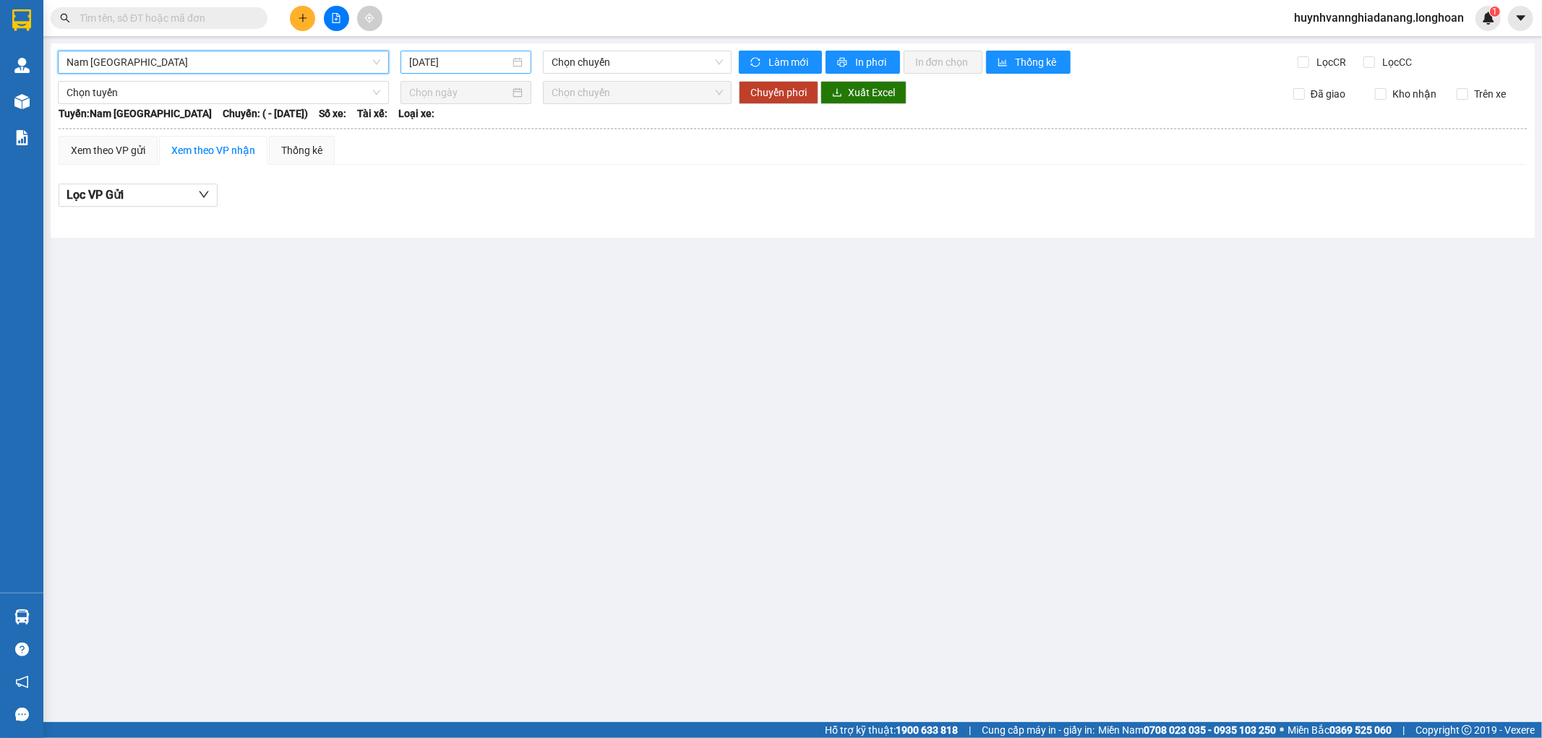
click at [482, 66] on input "[DATE]" at bounding box center [459, 62] width 101 height 16
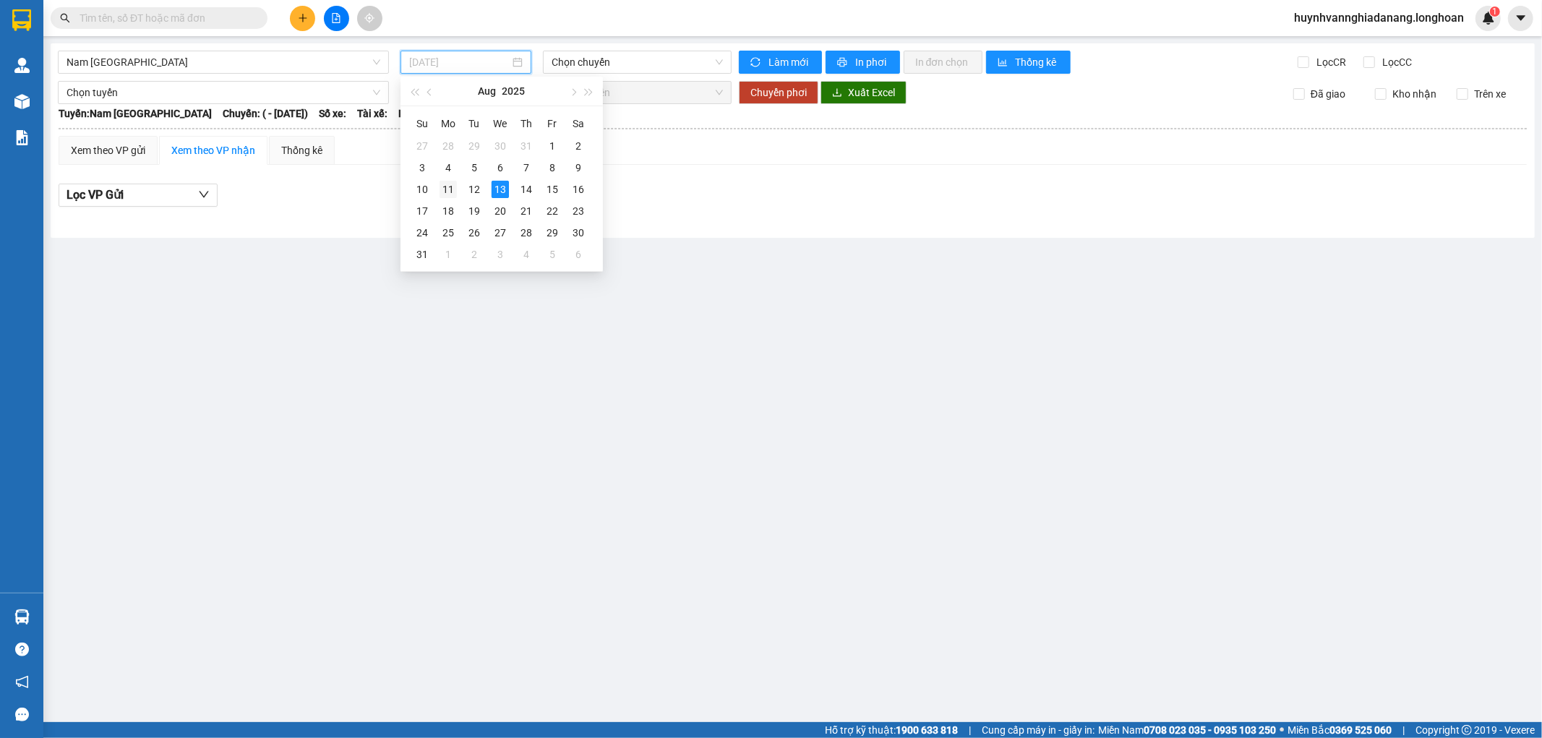
click at [447, 188] on div "11" at bounding box center [448, 189] width 17 height 17
type input "11/08/2025"
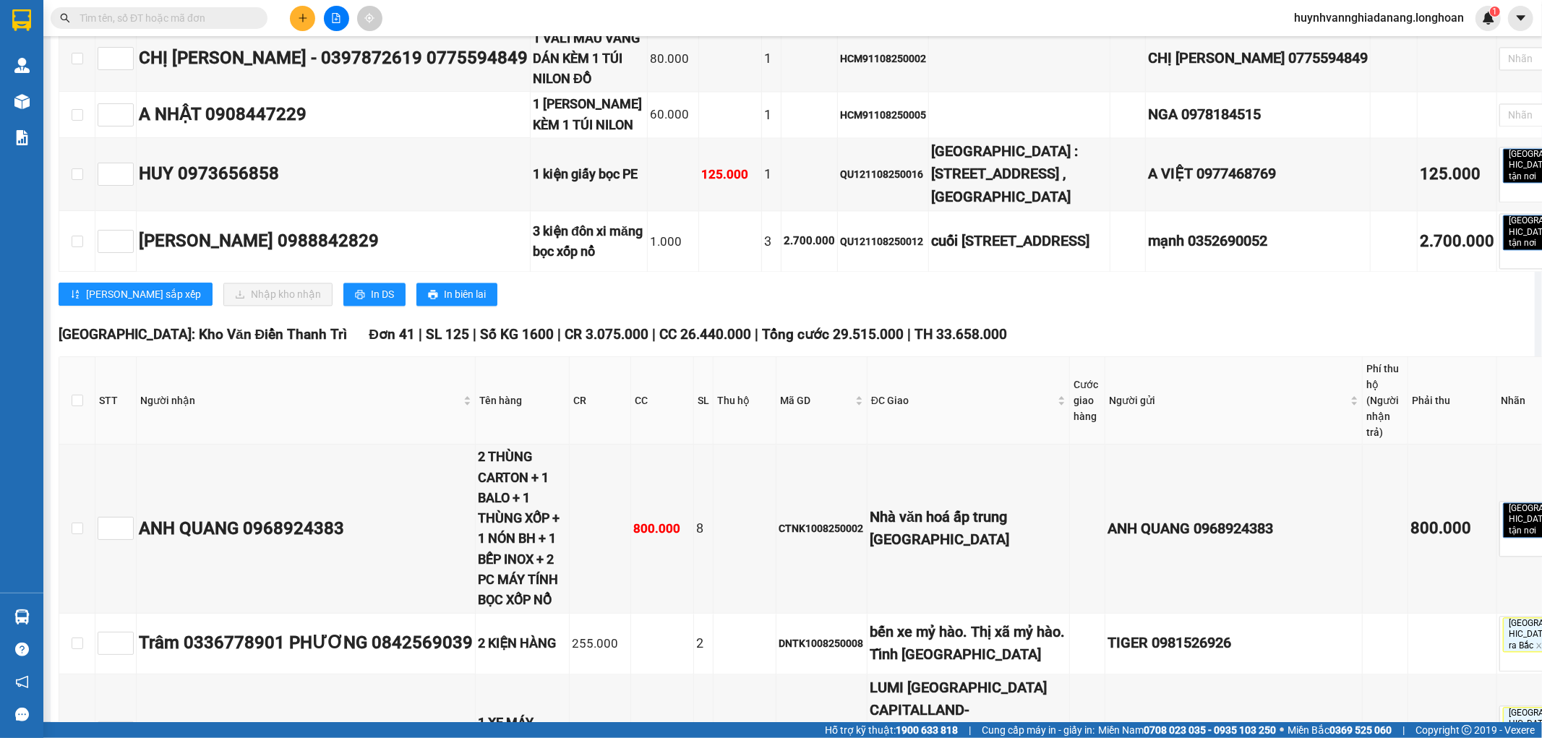
scroll to position [2410, 0]
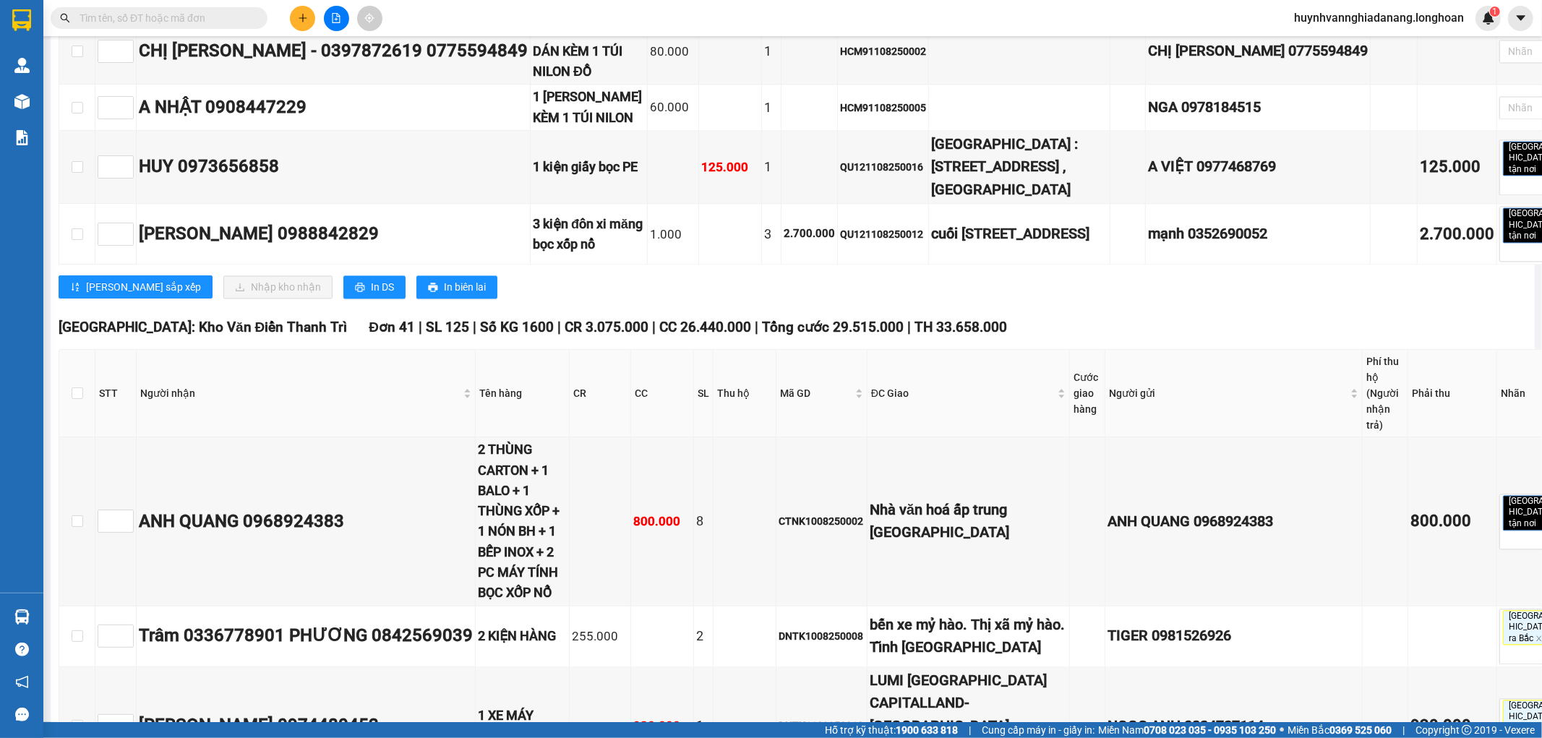
checkbox input "true"
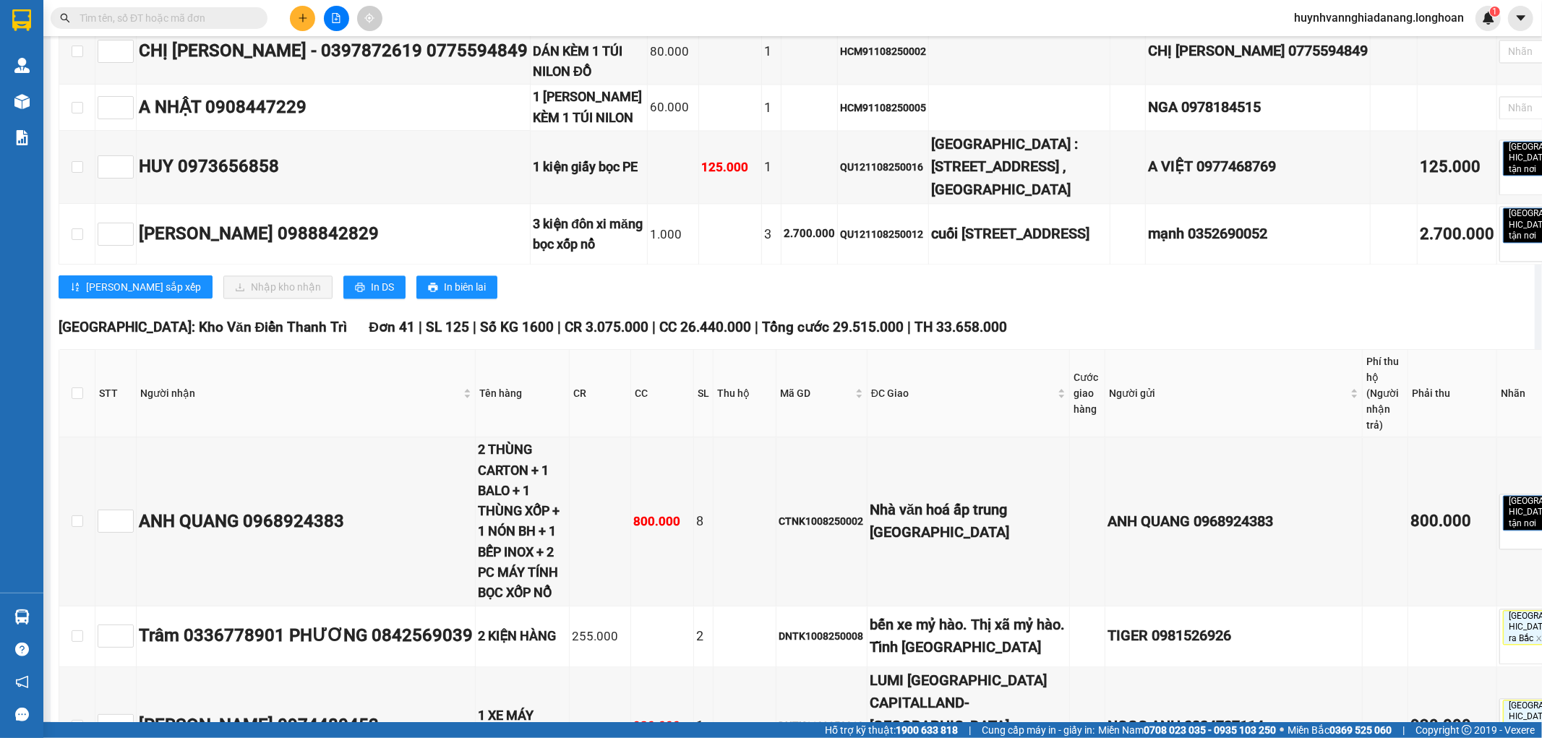
checkbox input "true"
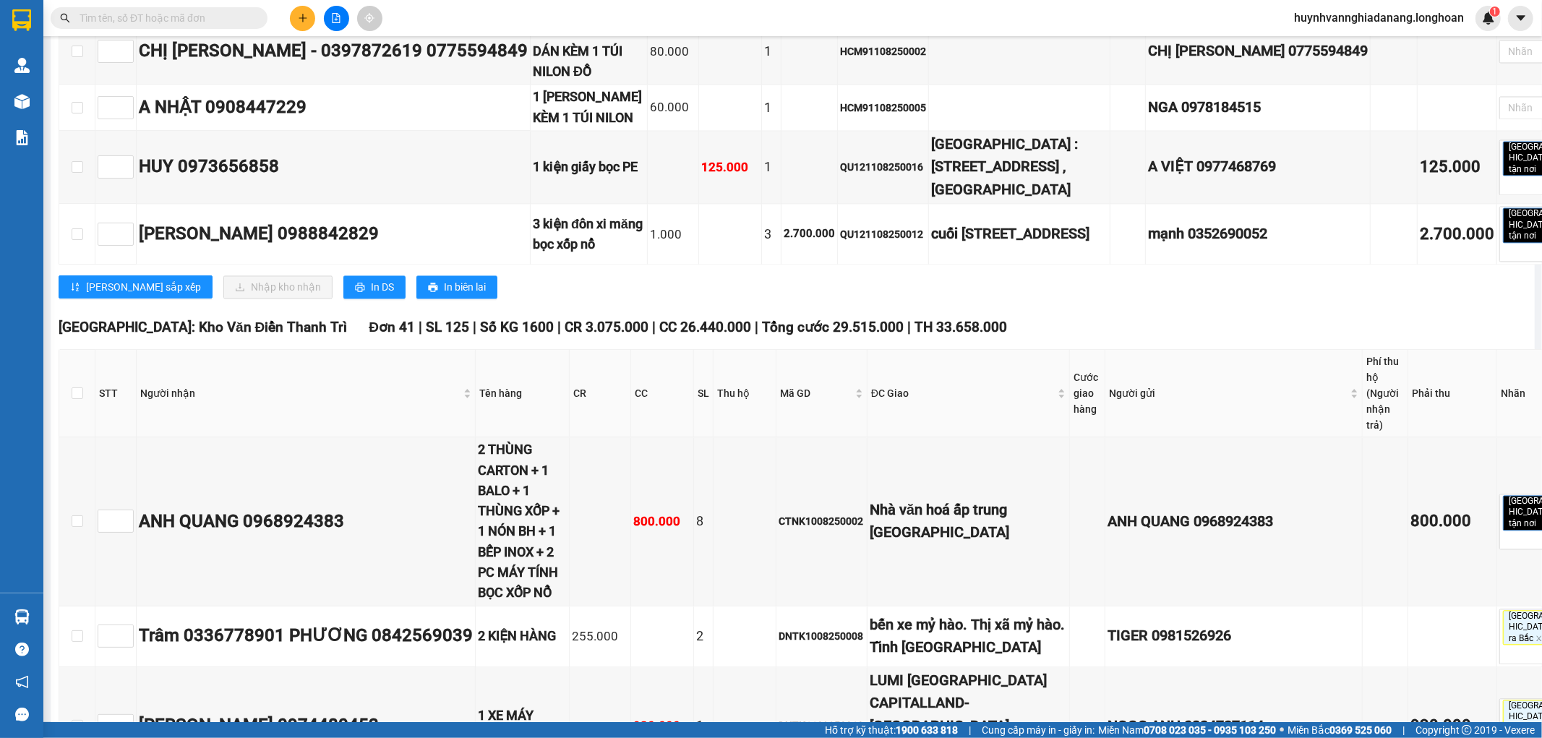
checkbox input "true"
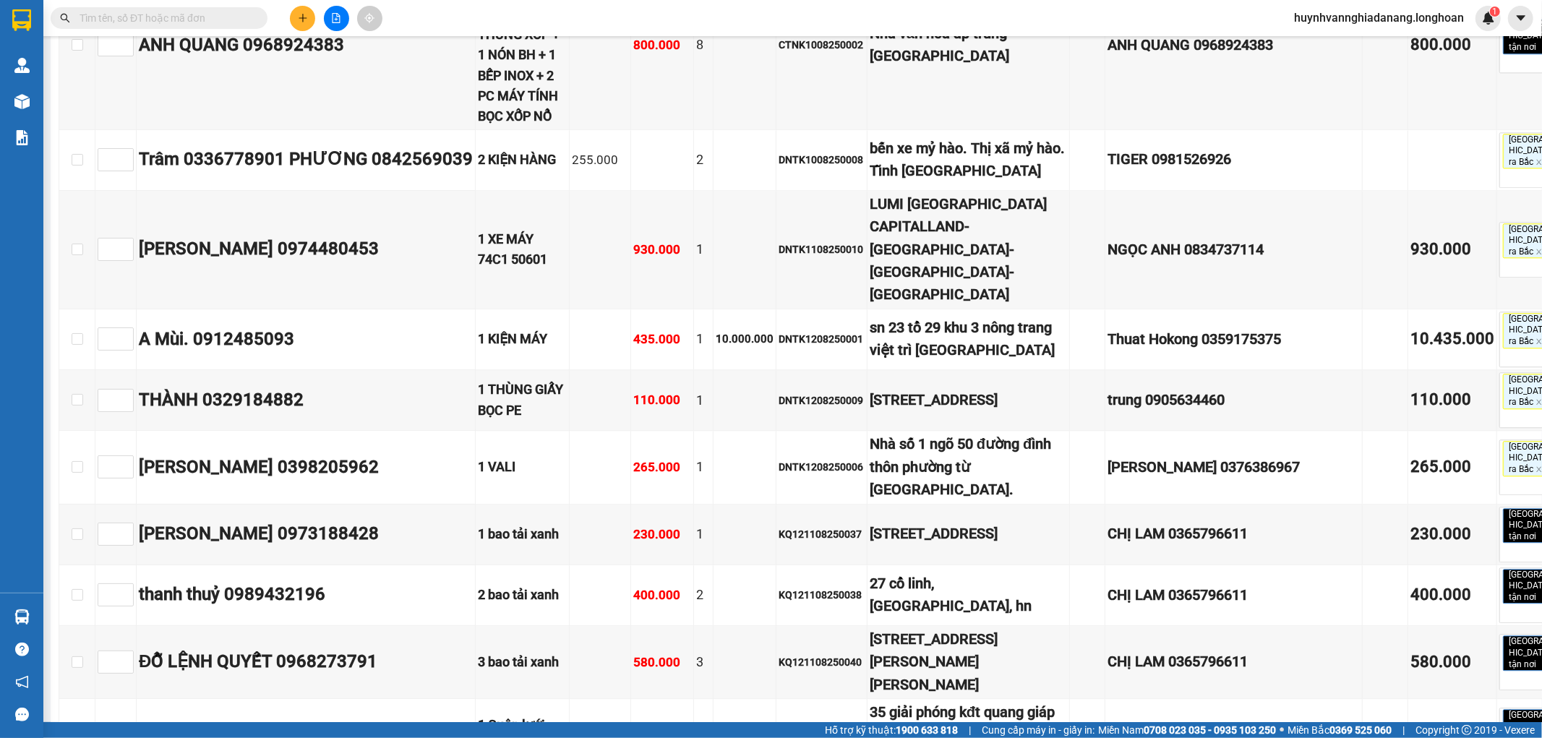
scroll to position [2893, 0]
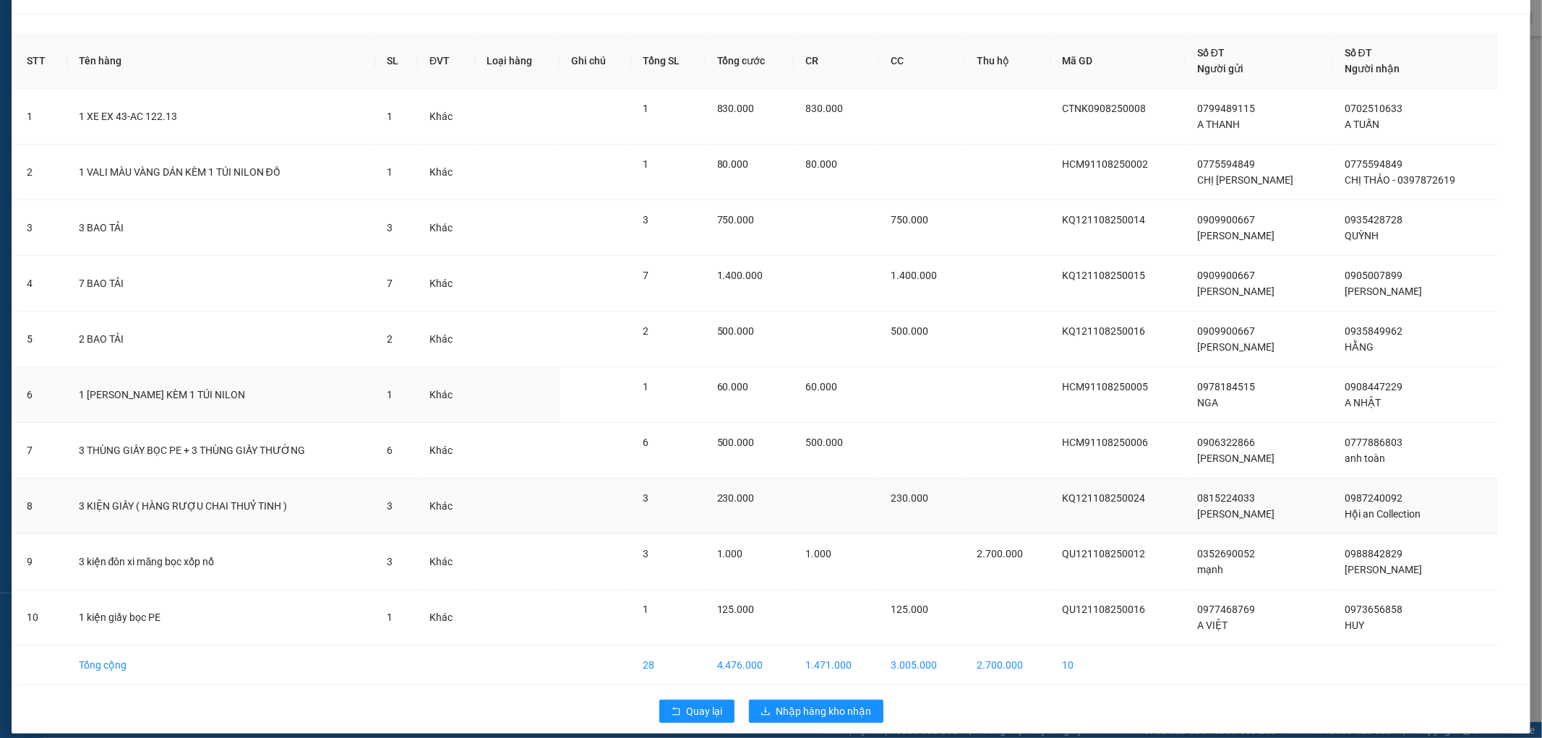
scroll to position [46, 0]
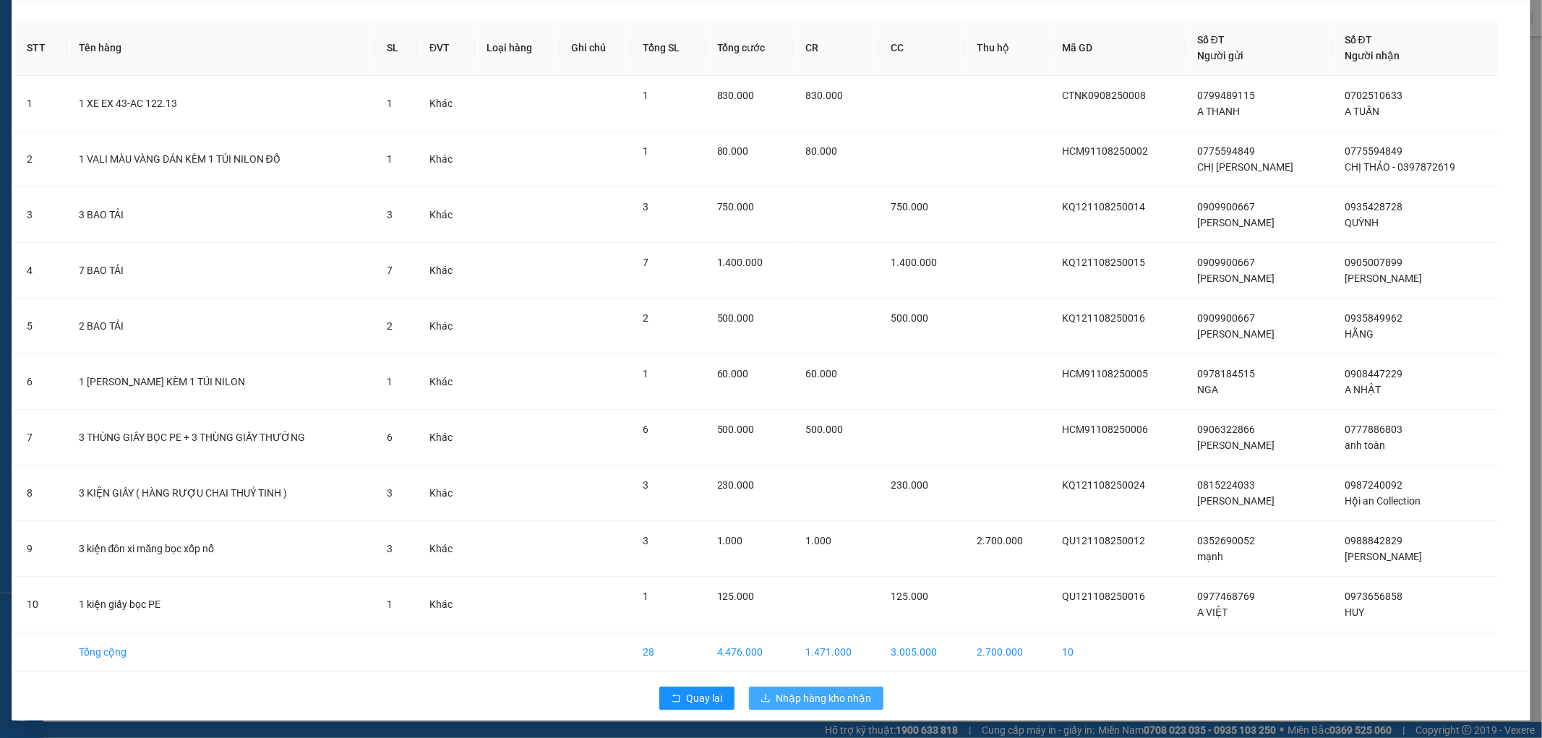
click at [803, 698] on span "Nhập hàng kho nhận" at bounding box center [824, 699] width 95 height 16
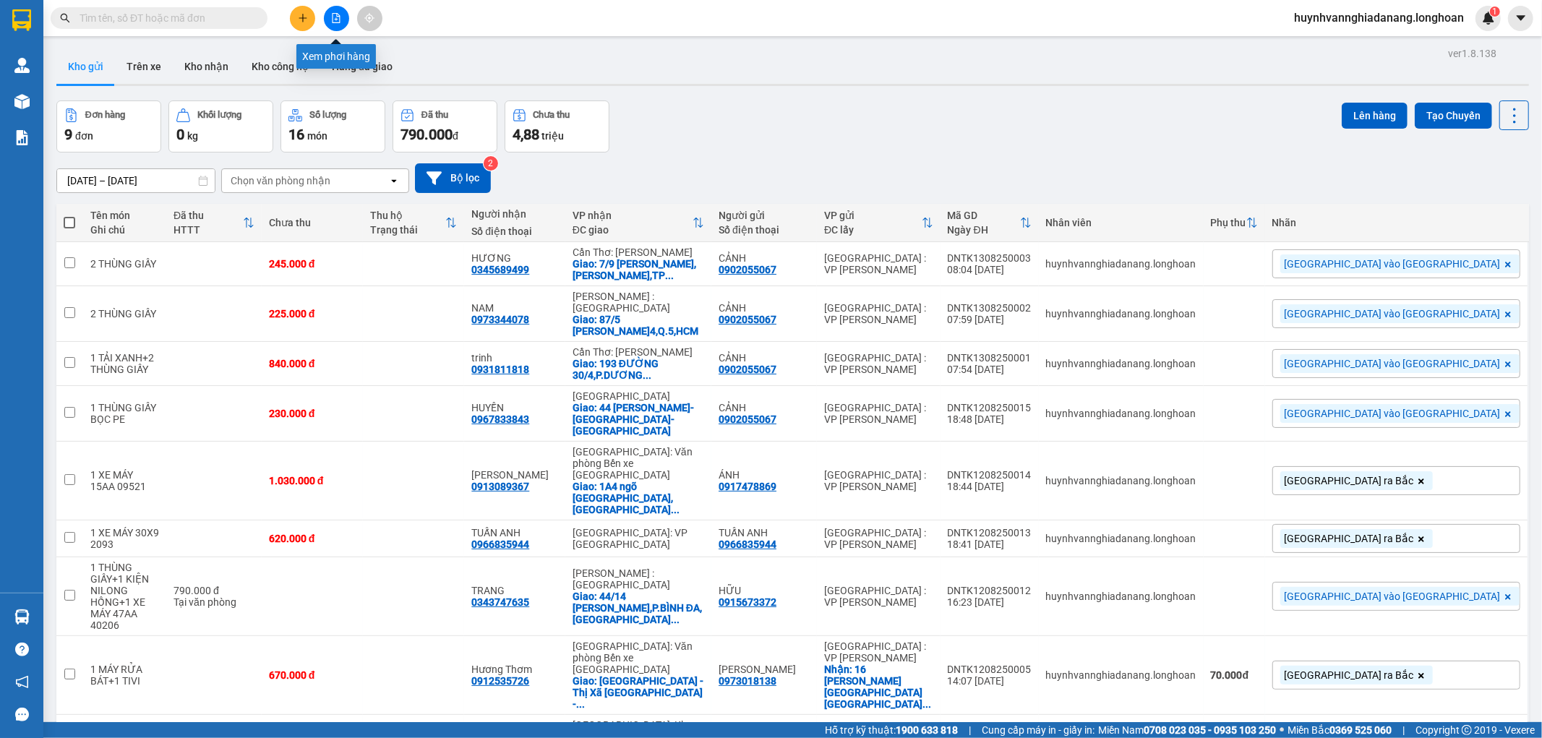
click at [337, 20] on icon "file-add" at bounding box center [336, 18] width 10 height 10
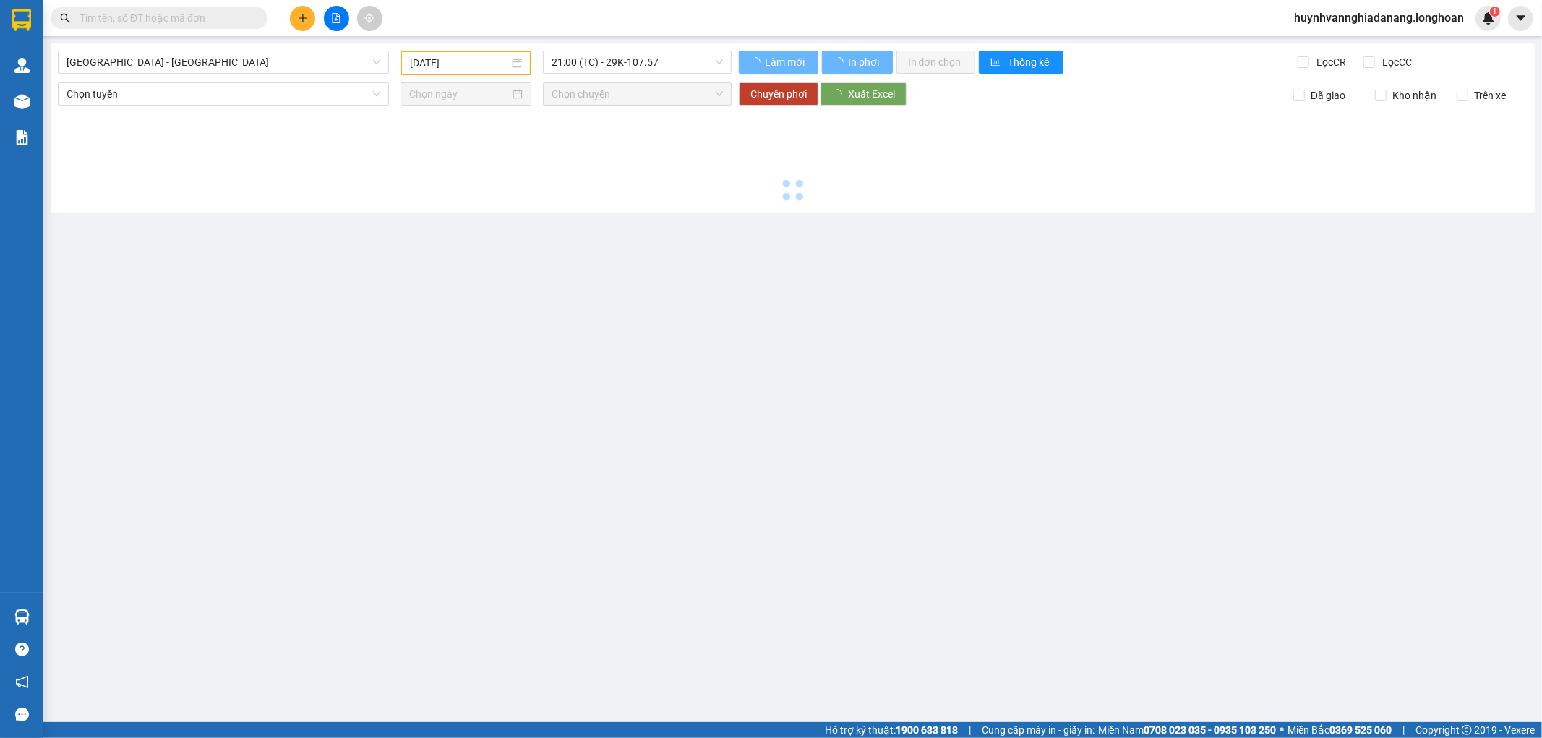
type input "[DATE]"
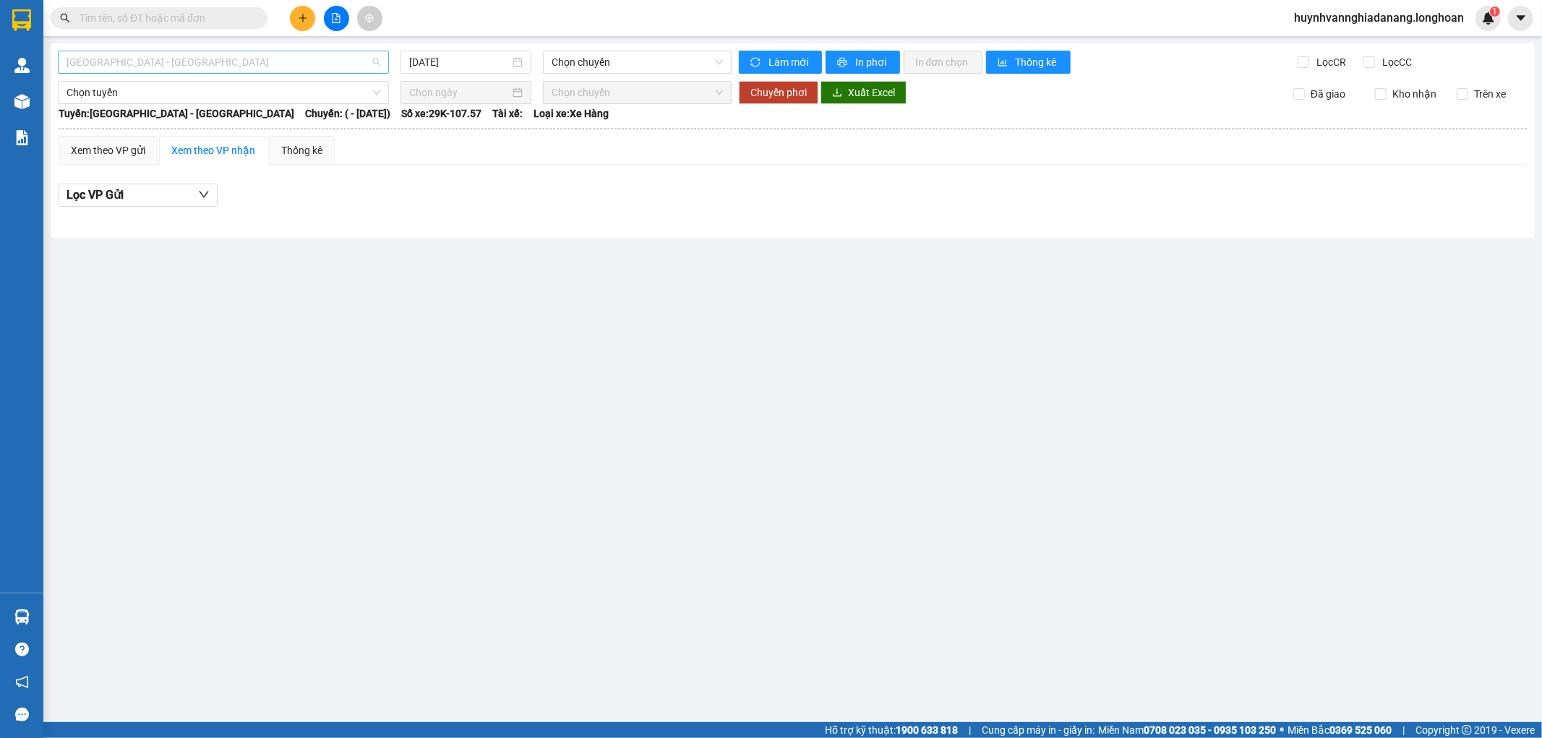
click at [298, 65] on span "Hải Phòng - Hà Nội" at bounding box center [224, 62] width 314 height 22
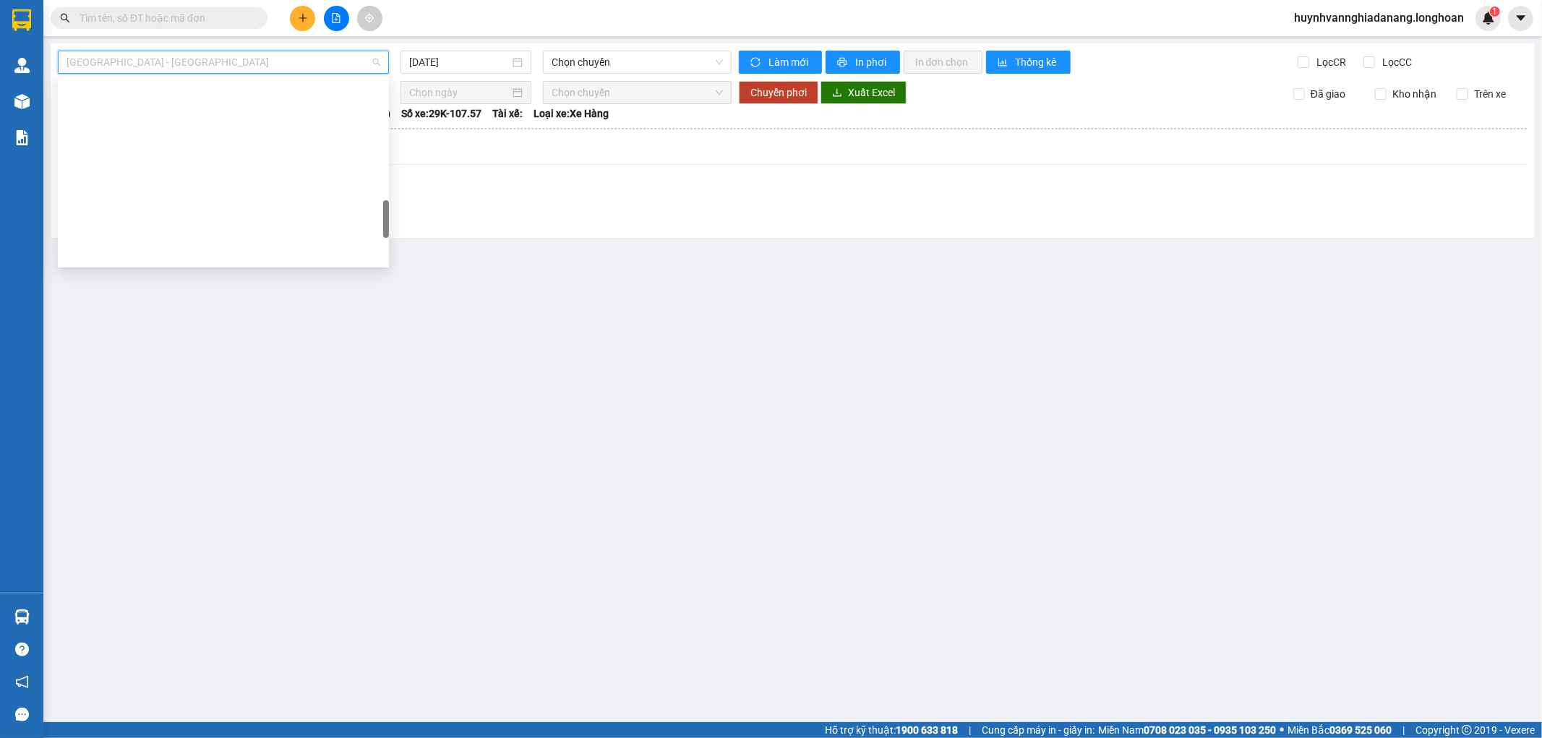
scroll to position [949, 0]
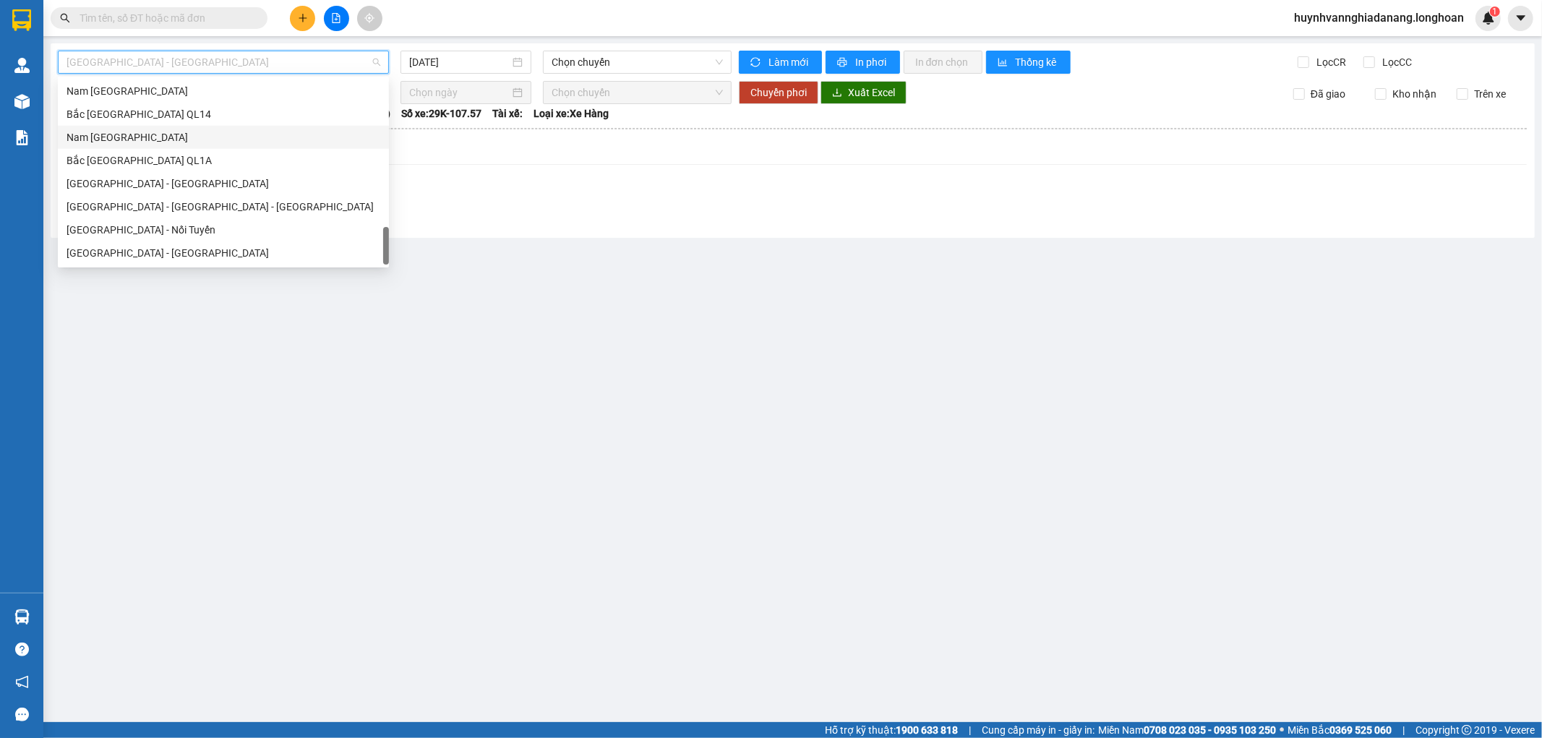
click at [113, 139] on div "Nam Trung Bắc QL1A" at bounding box center [224, 137] width 314 height 16
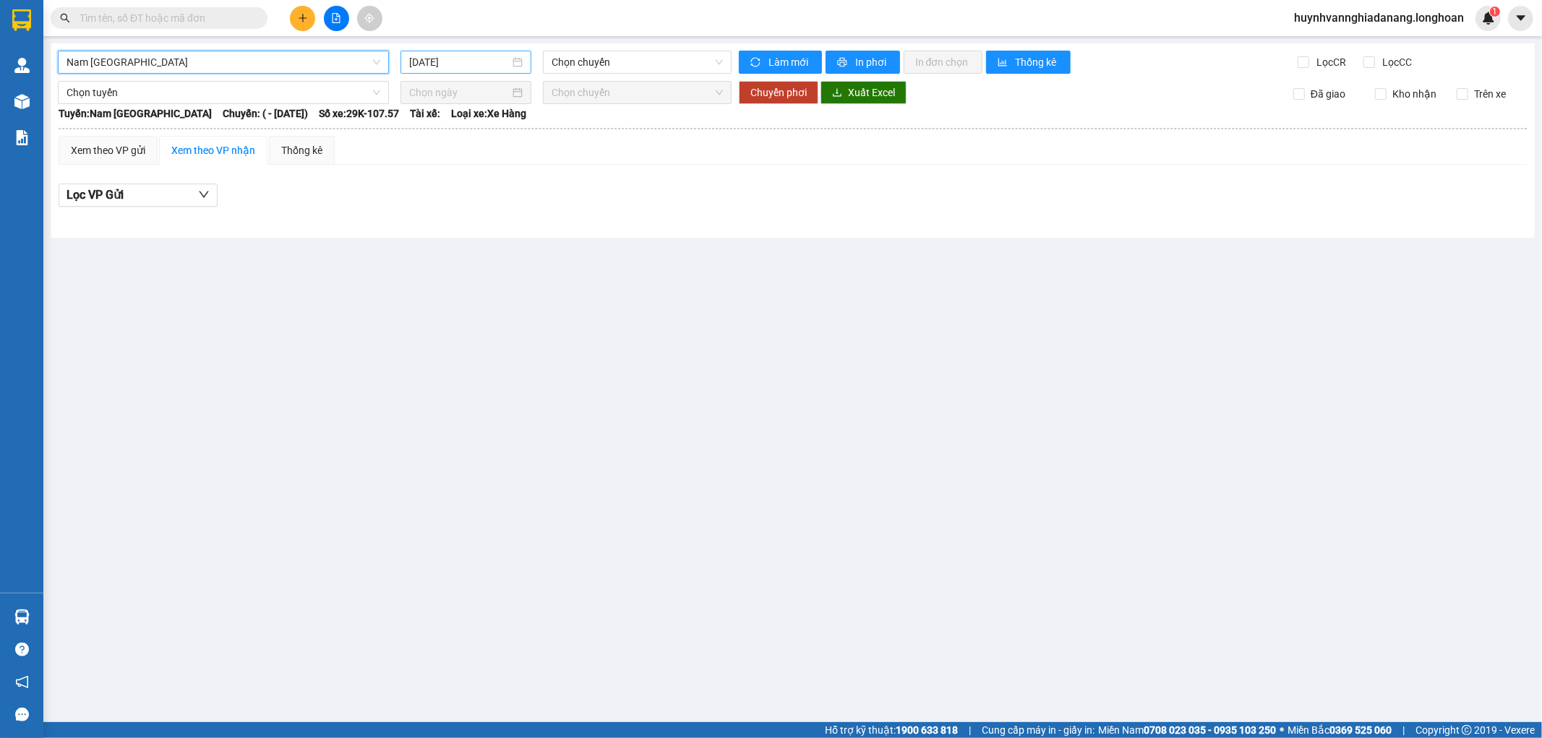
click at [489, 66] on input "[DATE]" at bounding box center [459, 62] width 101 height 16
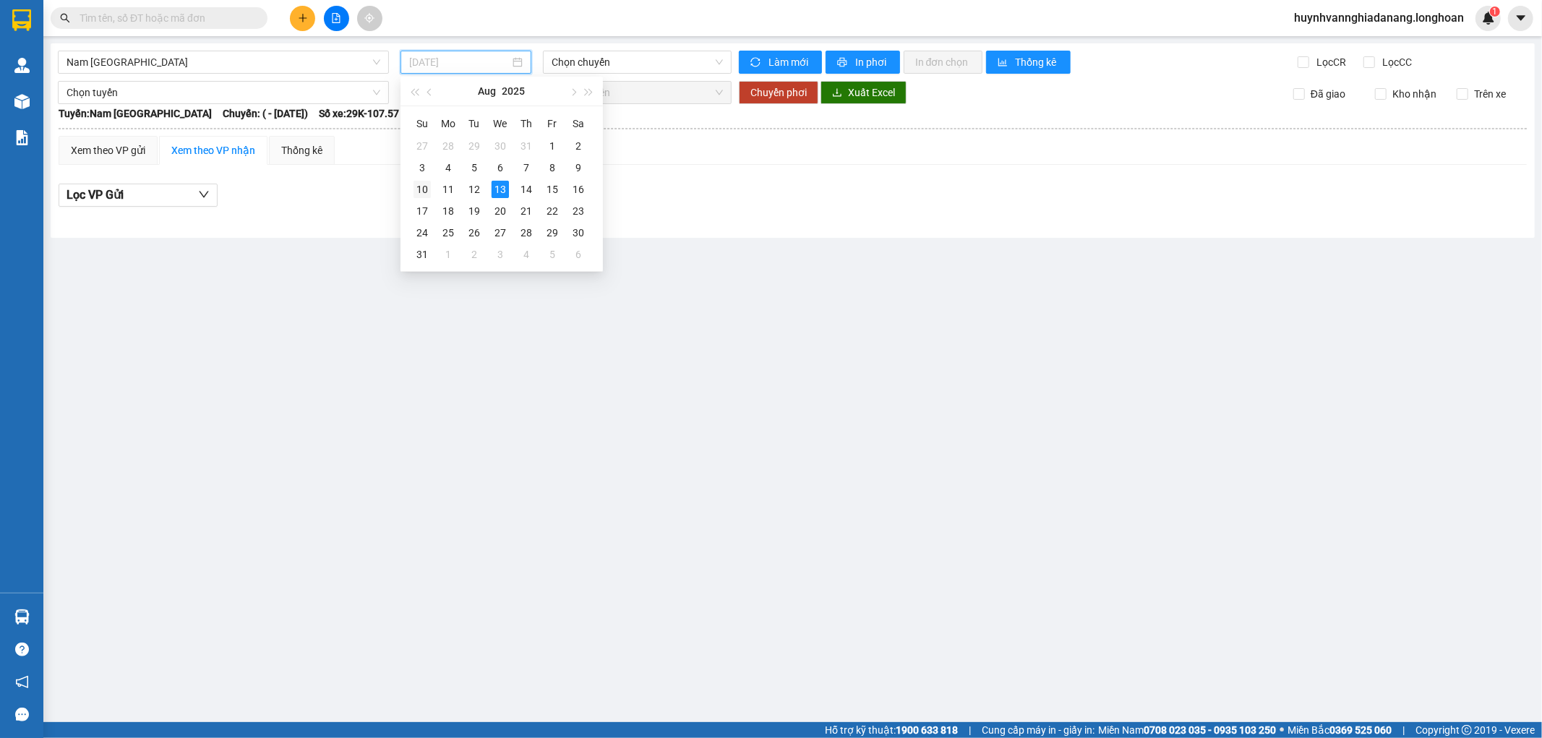
click at [417, 189] on div "10" at bounding box center [422, 189] width 17 height 17
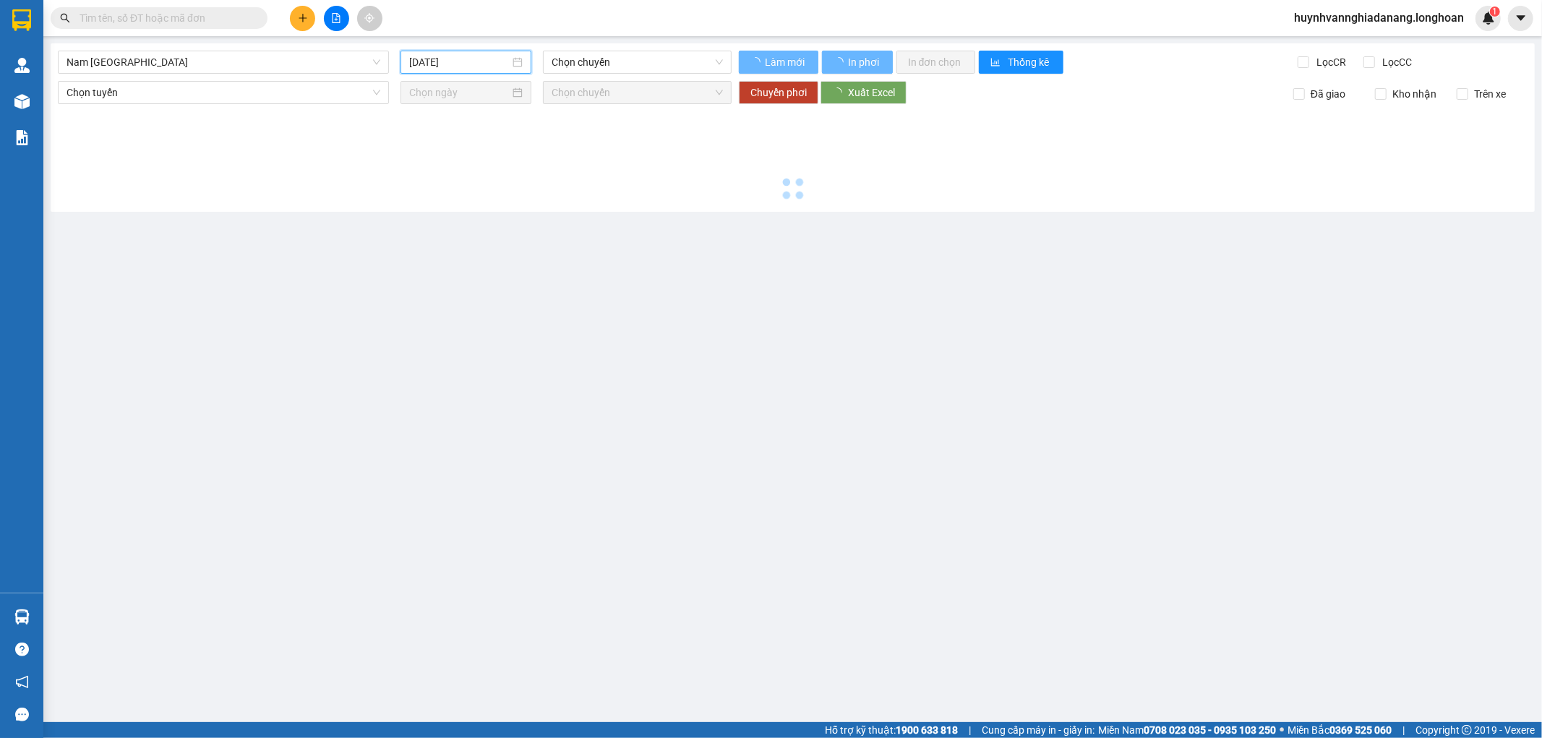
type input "10/08/2025"
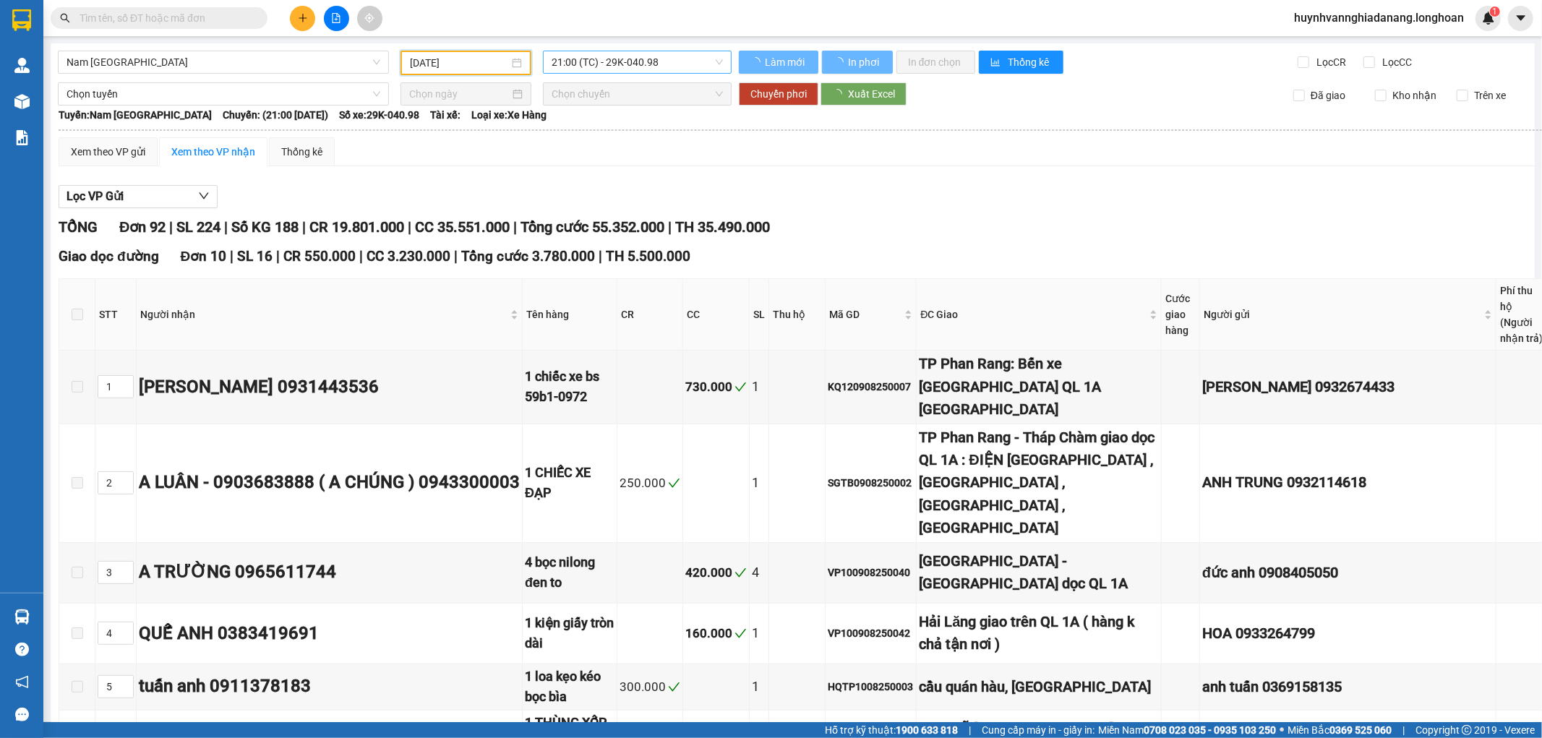
click at [662, 66] on span "21:00 (TC) - 29K-040.98" at bounding box center [637, 62] width 171 height 22
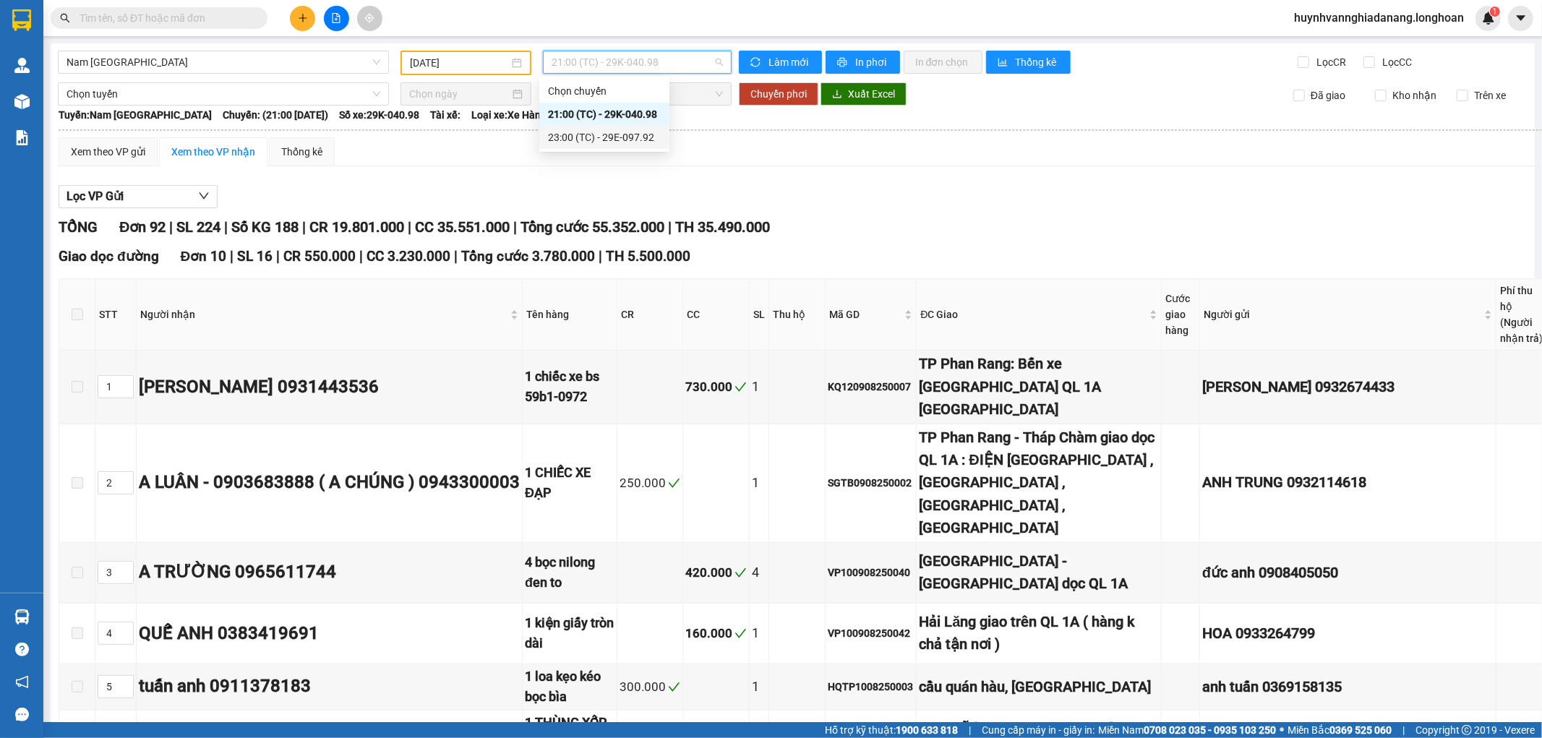
click at [618, 141] on div "23:00 (TC) - 29E-097.92" at bounding box center [604, 137] width 113 height 16
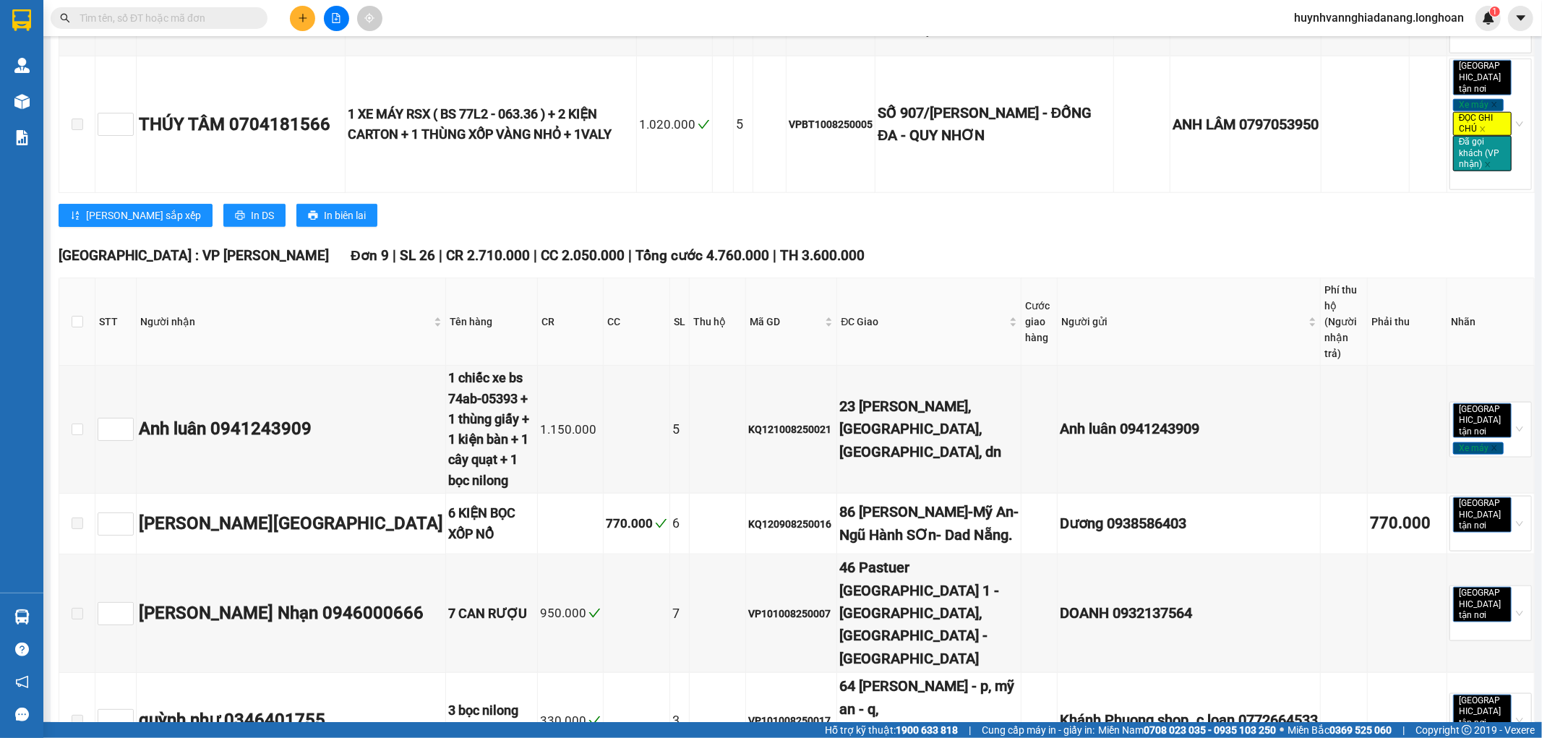
scroll to position [1527, 0]
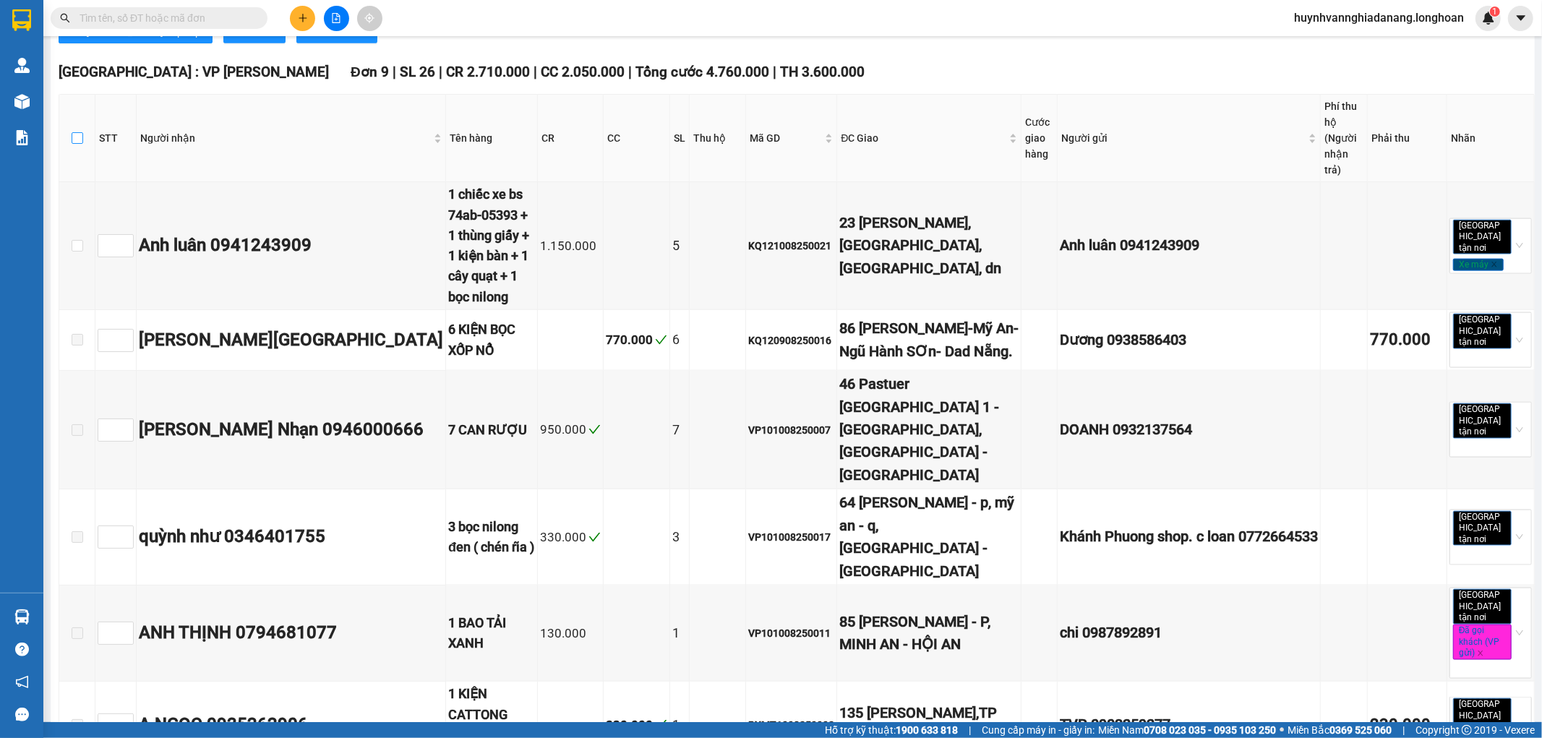
click at [80, 144] on input "checkbox" at bounding box center [78, 138] width 12 height 12
checkbox input "true"
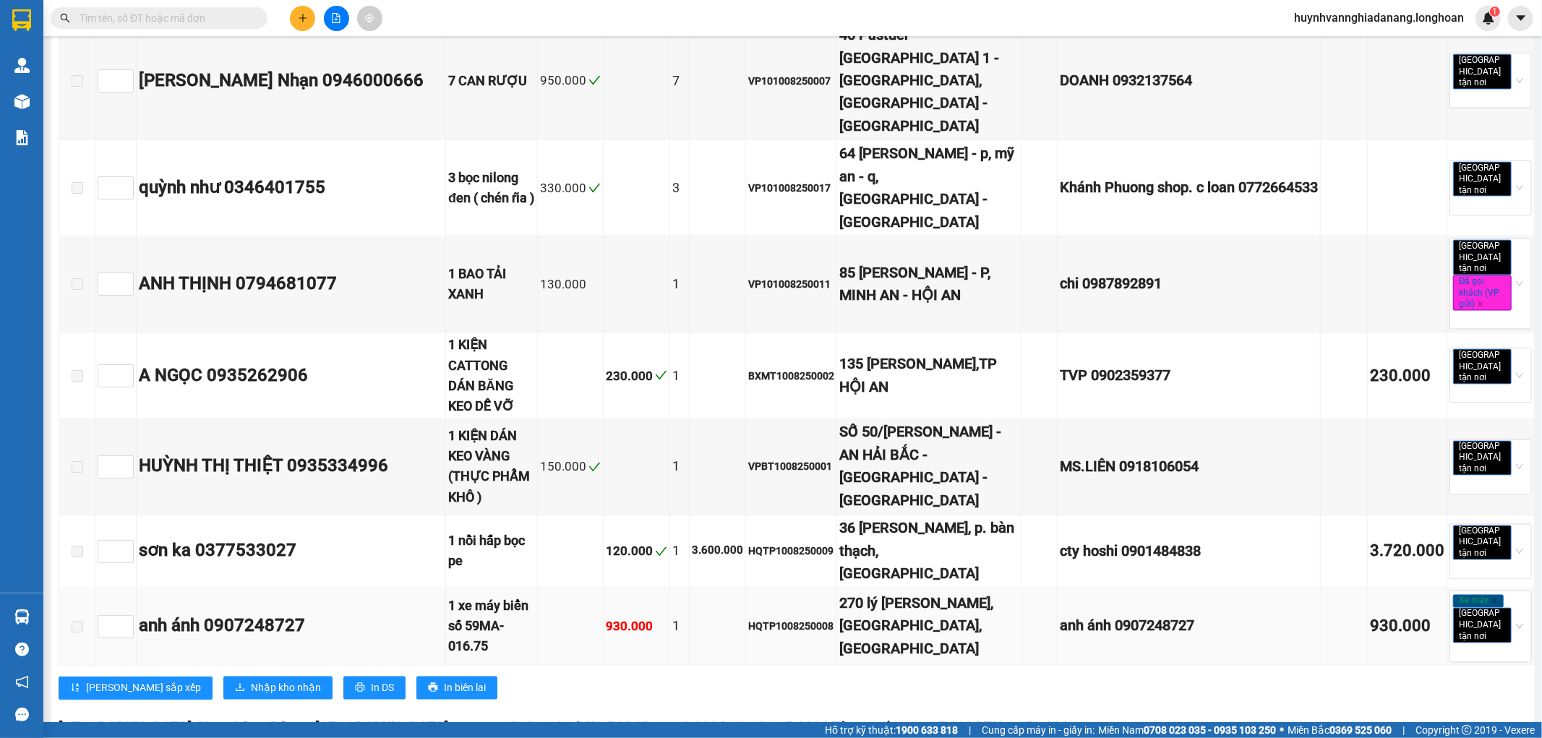
scroll to position [1848, 0]
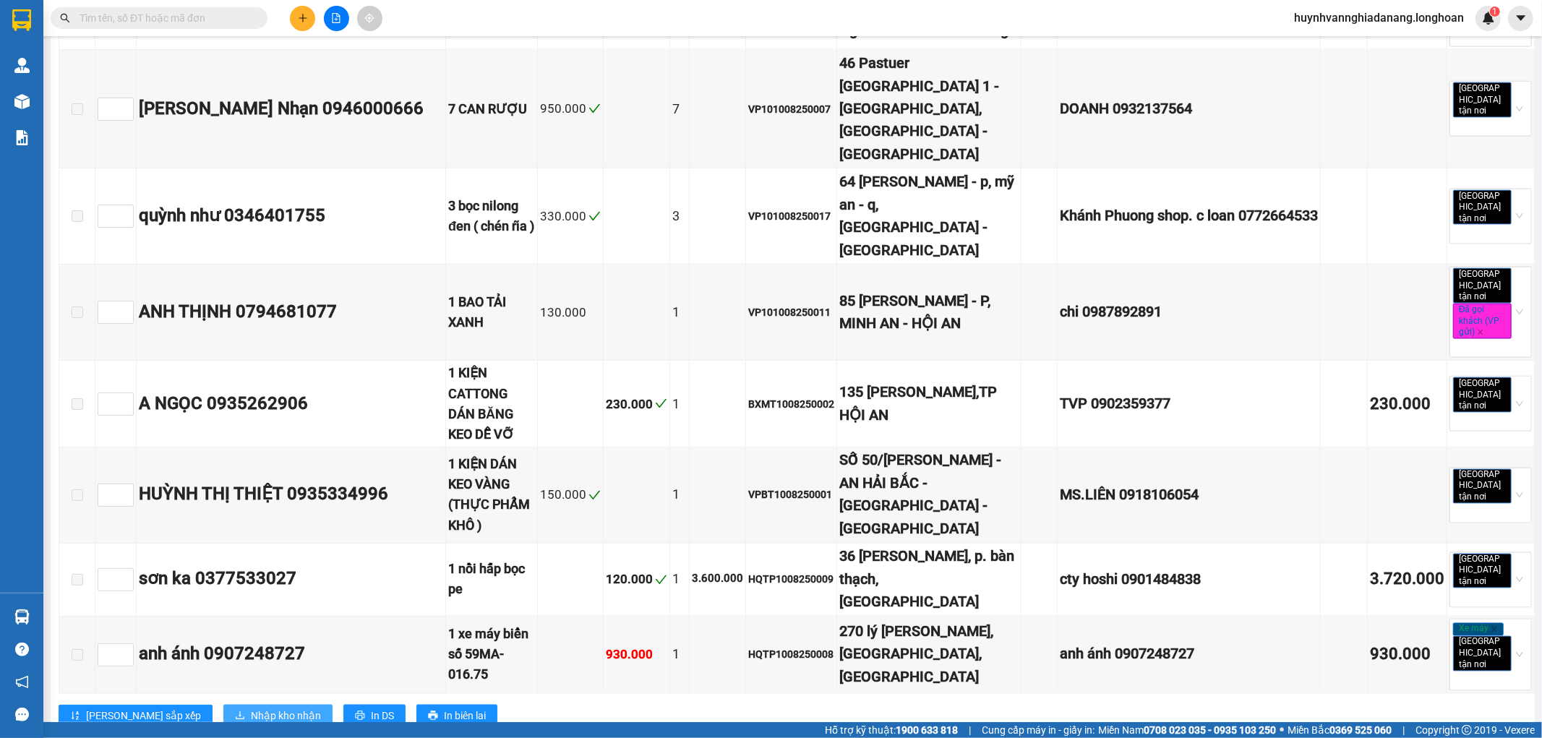
click at [251, 709] on span "Nhập kho nhận" at bounding box center [286, 717] width 70 height 16
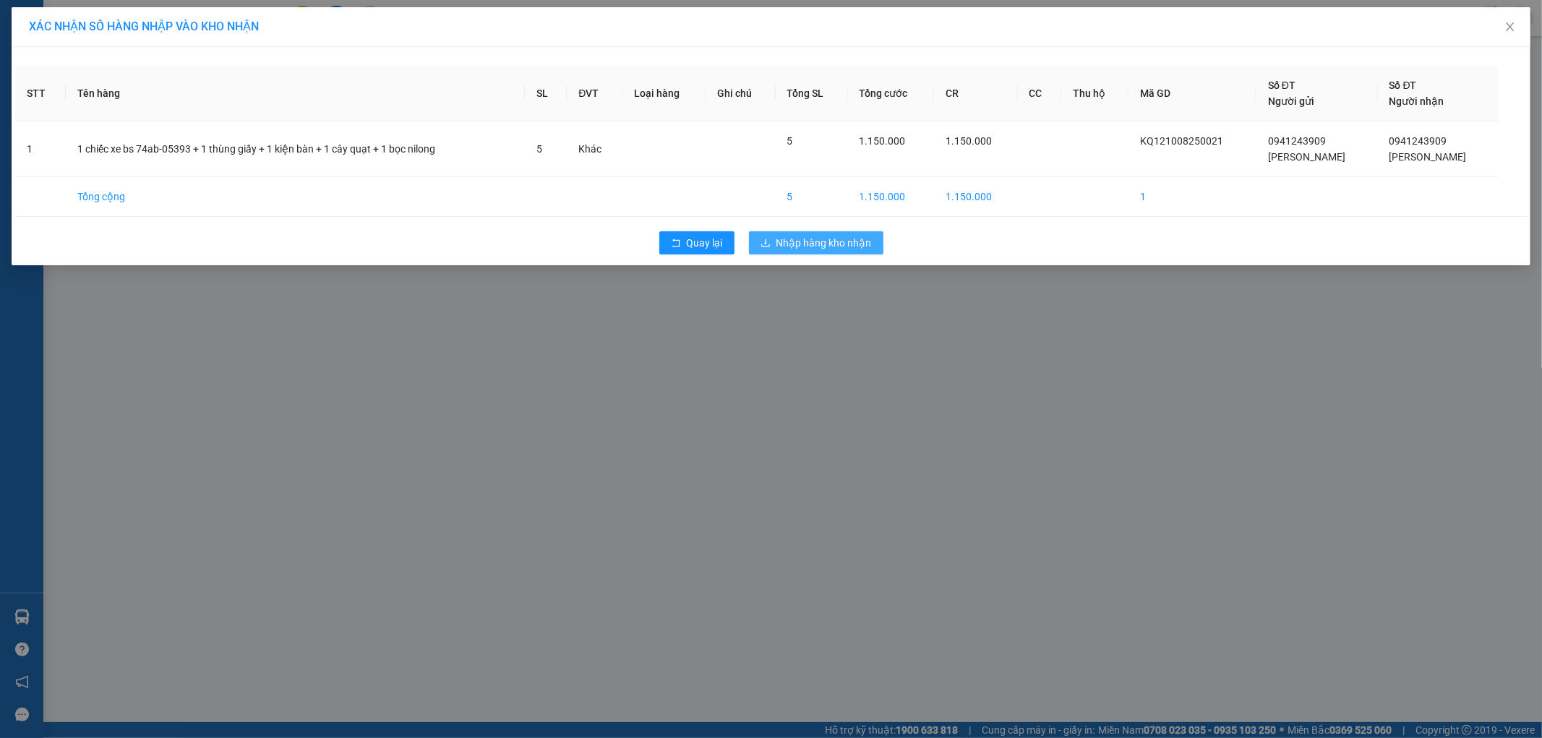
click at [805, 246] on span "Nhập hàng kho nhận" at bounding box center [824, 243] width 95 height 16
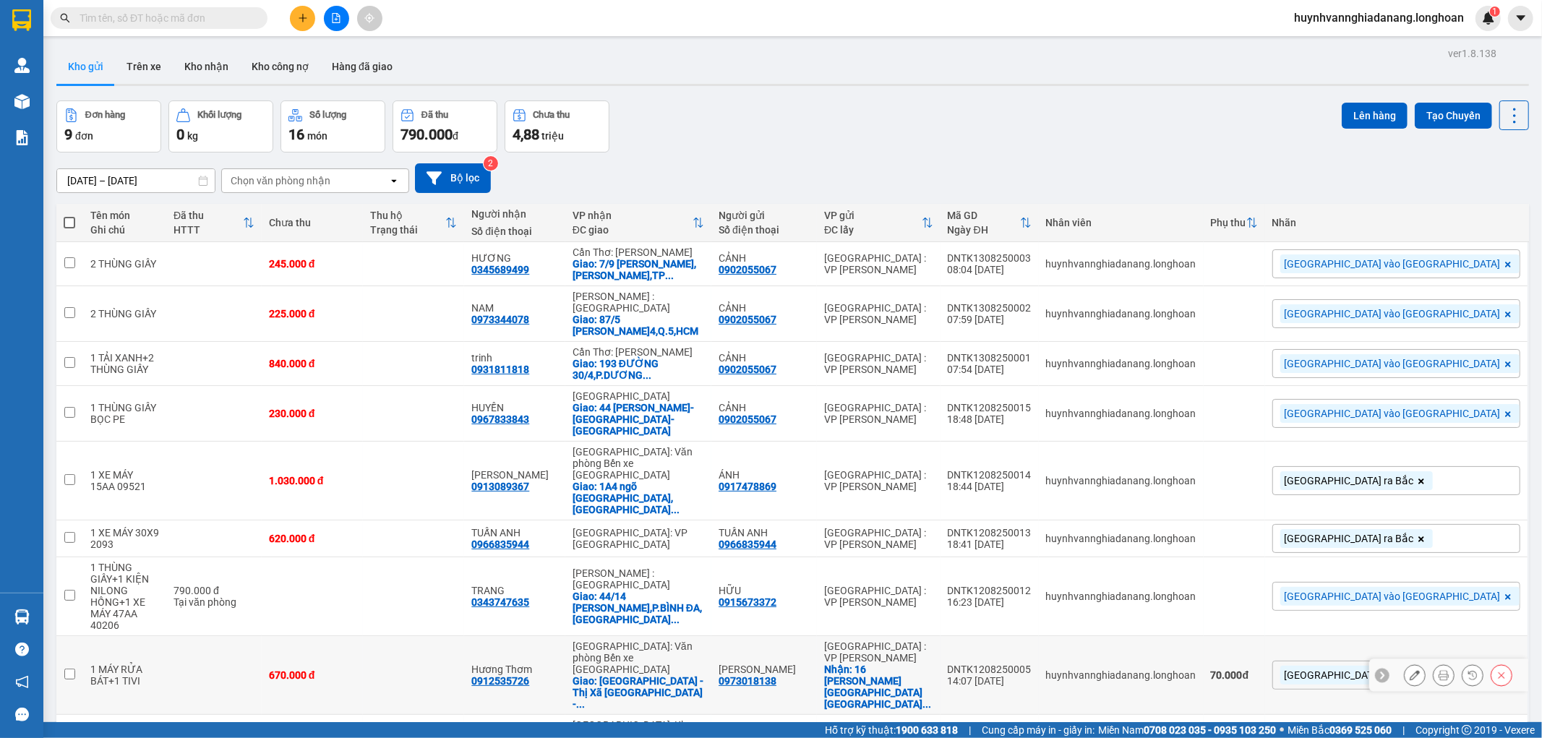
click at [66, 669] on input "checkbox" at bounding box center [69, 674] width 11 height 11
checkbox input "true"
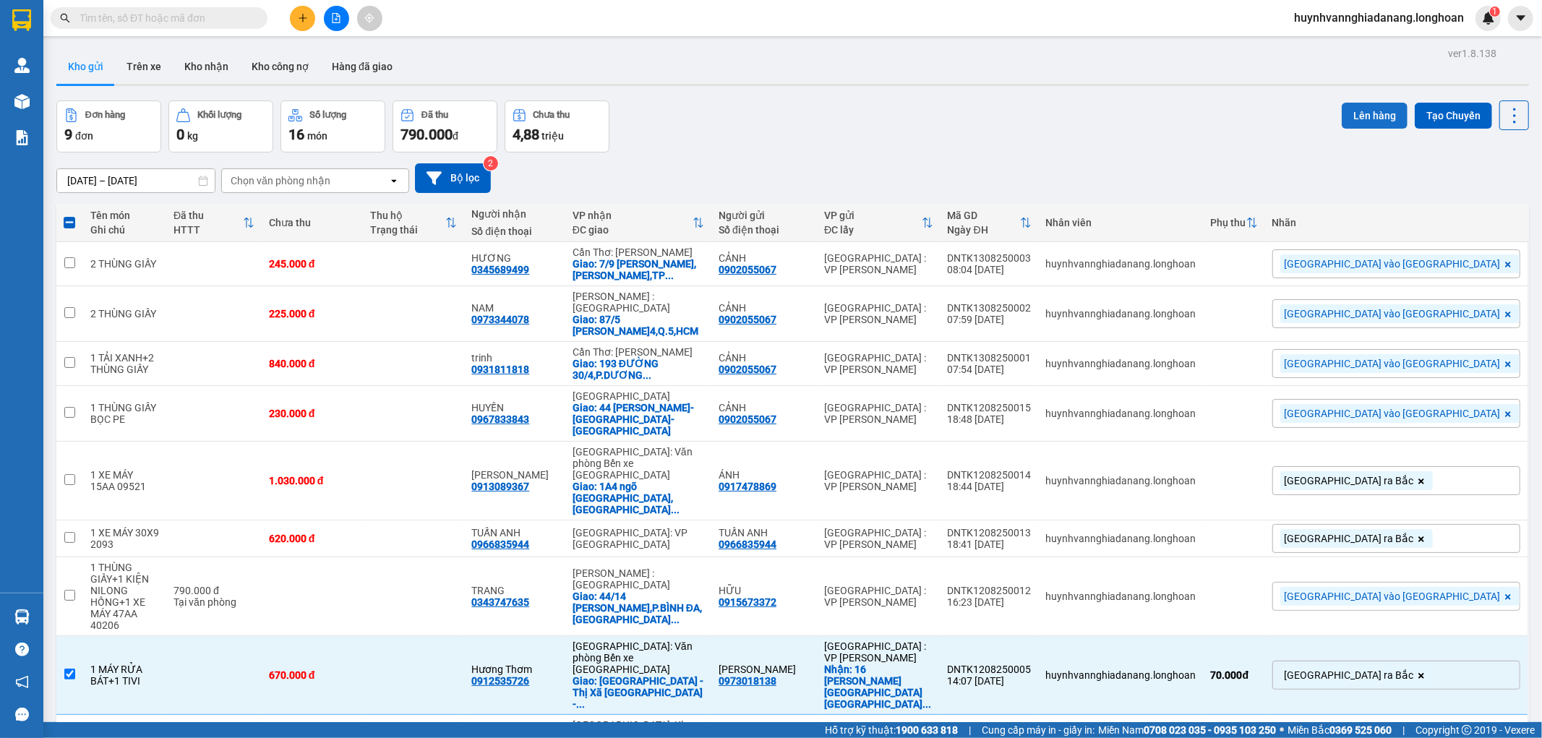
click at [1355, 114] on button "Lên hàng" at bounding box center [1375, 116] width 66 height 26
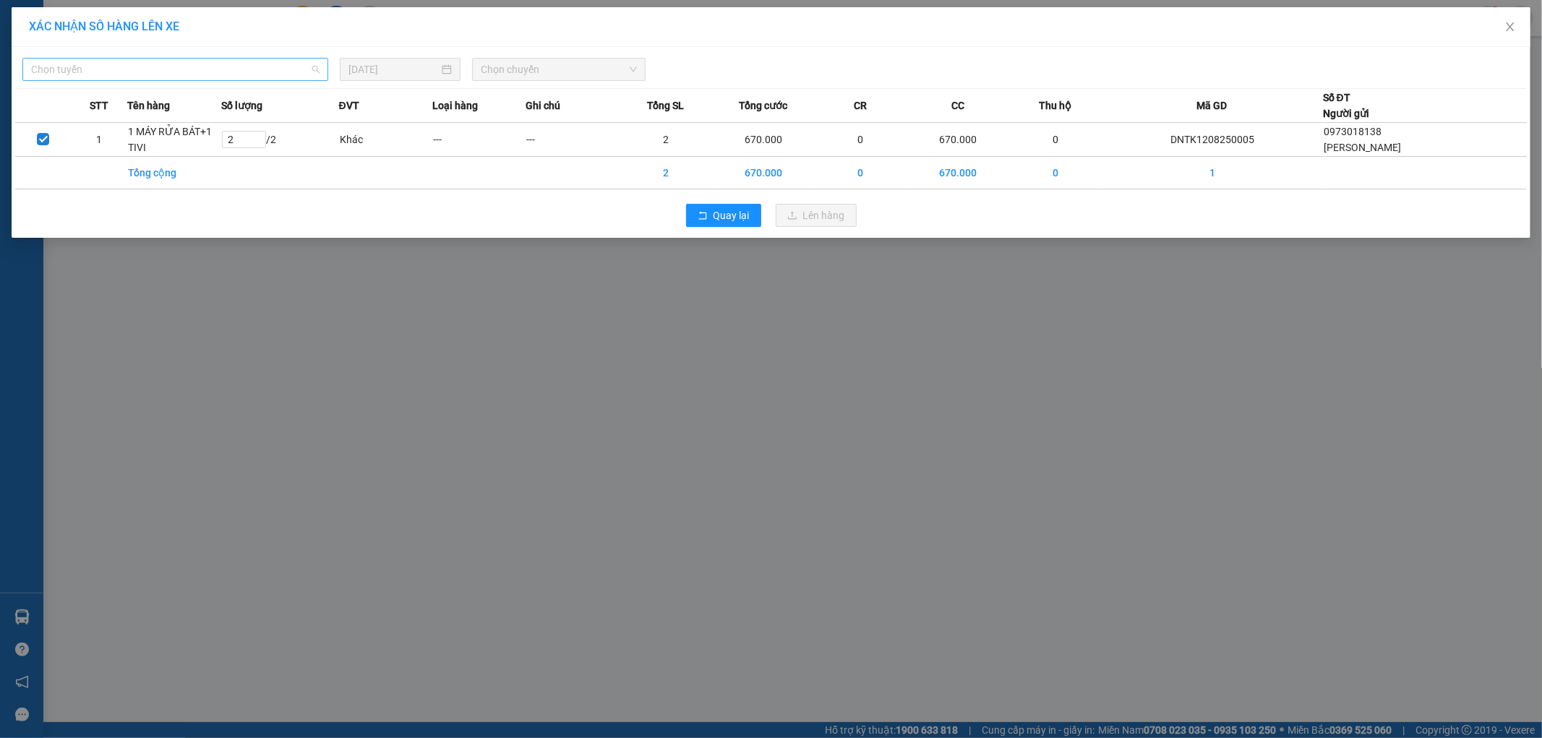
click at [243, 67] on span "Chọn tuyến" at bounding box center [175, 70] width 289 height 22
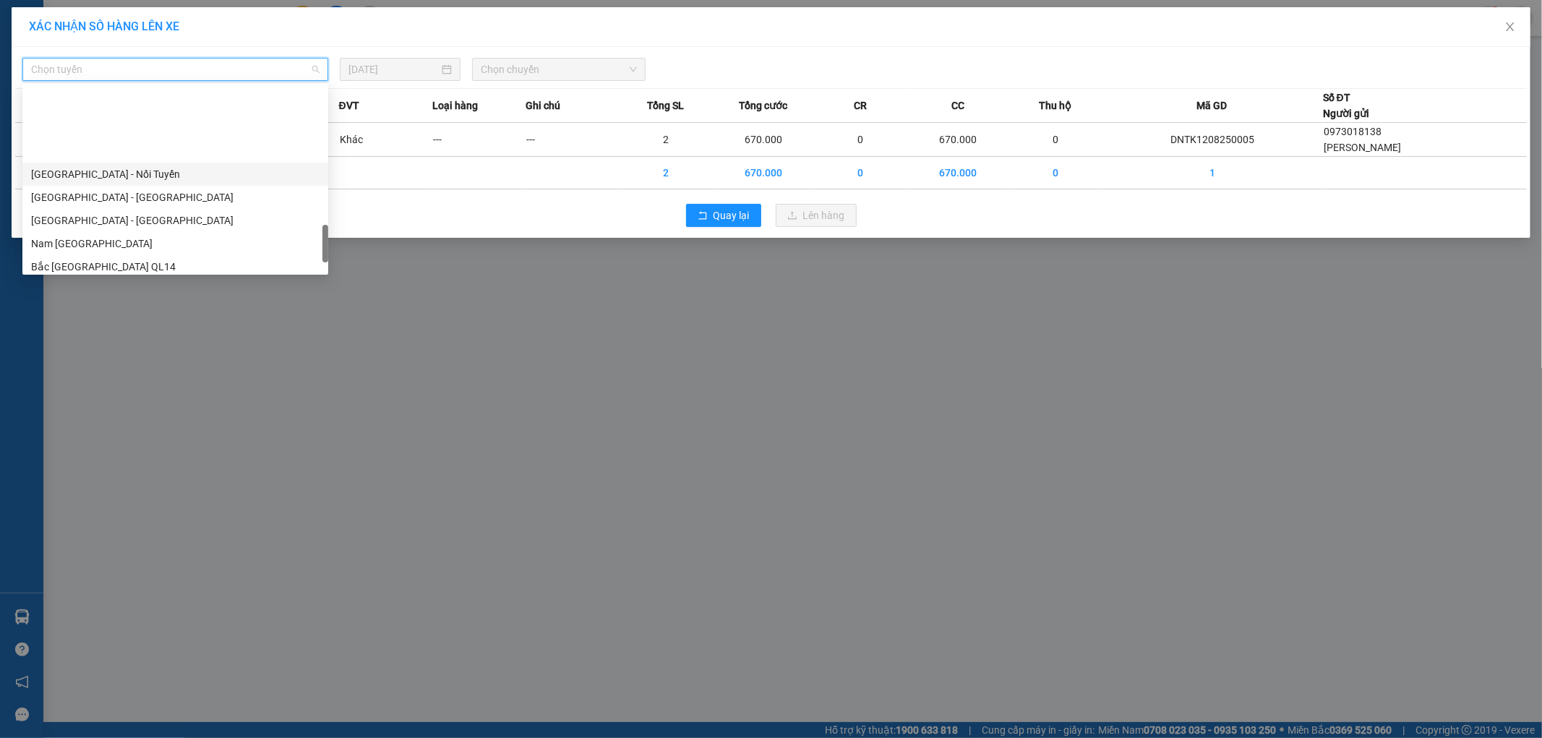
scroll to position [943, 0]
click at [111, 148] on div "Nam Trung Bắc QL1A" at bounding box center [175, 150] width 289 height 16
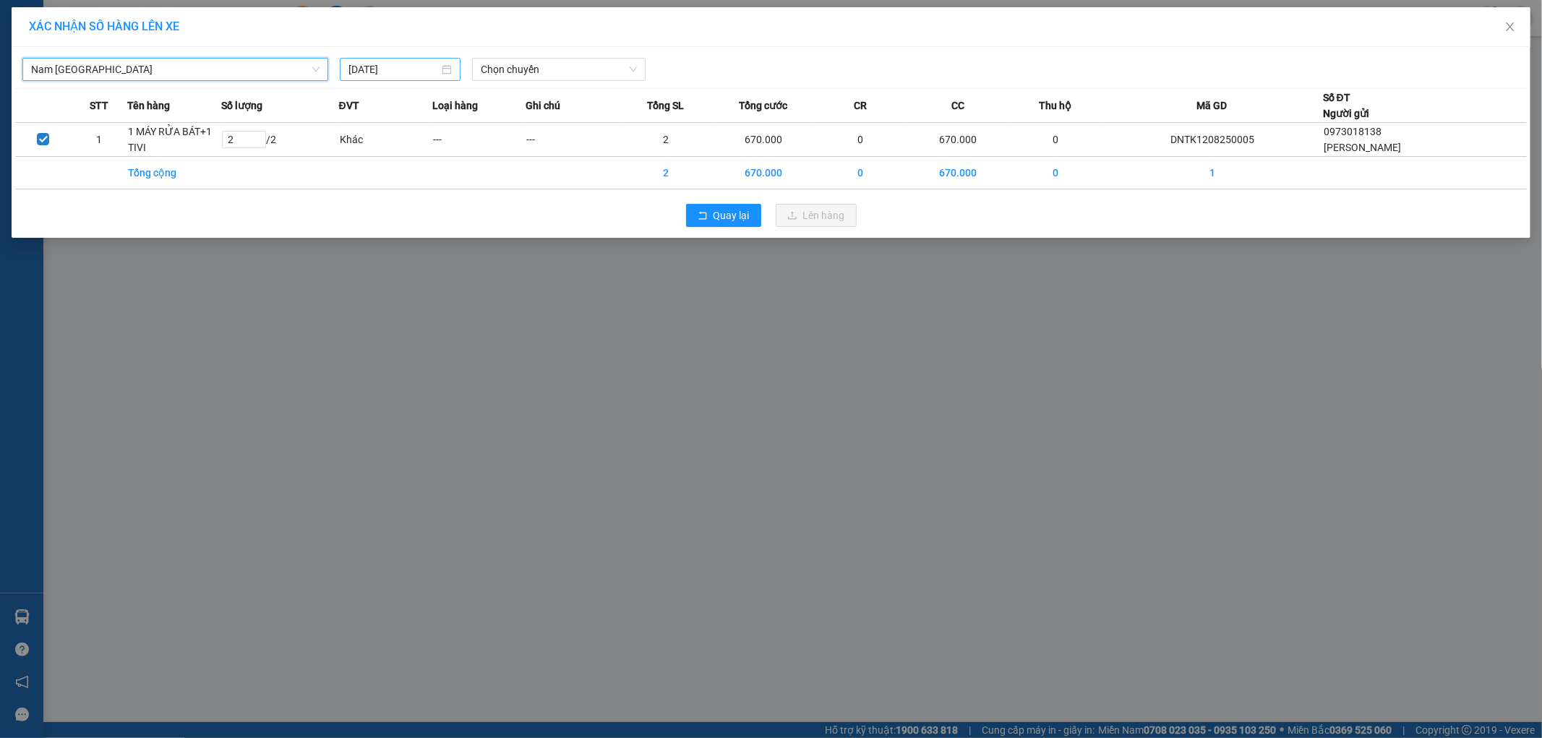
click at [414, 70] on input "[DATE]" at bounding box center [394, 69] width 90 height 16
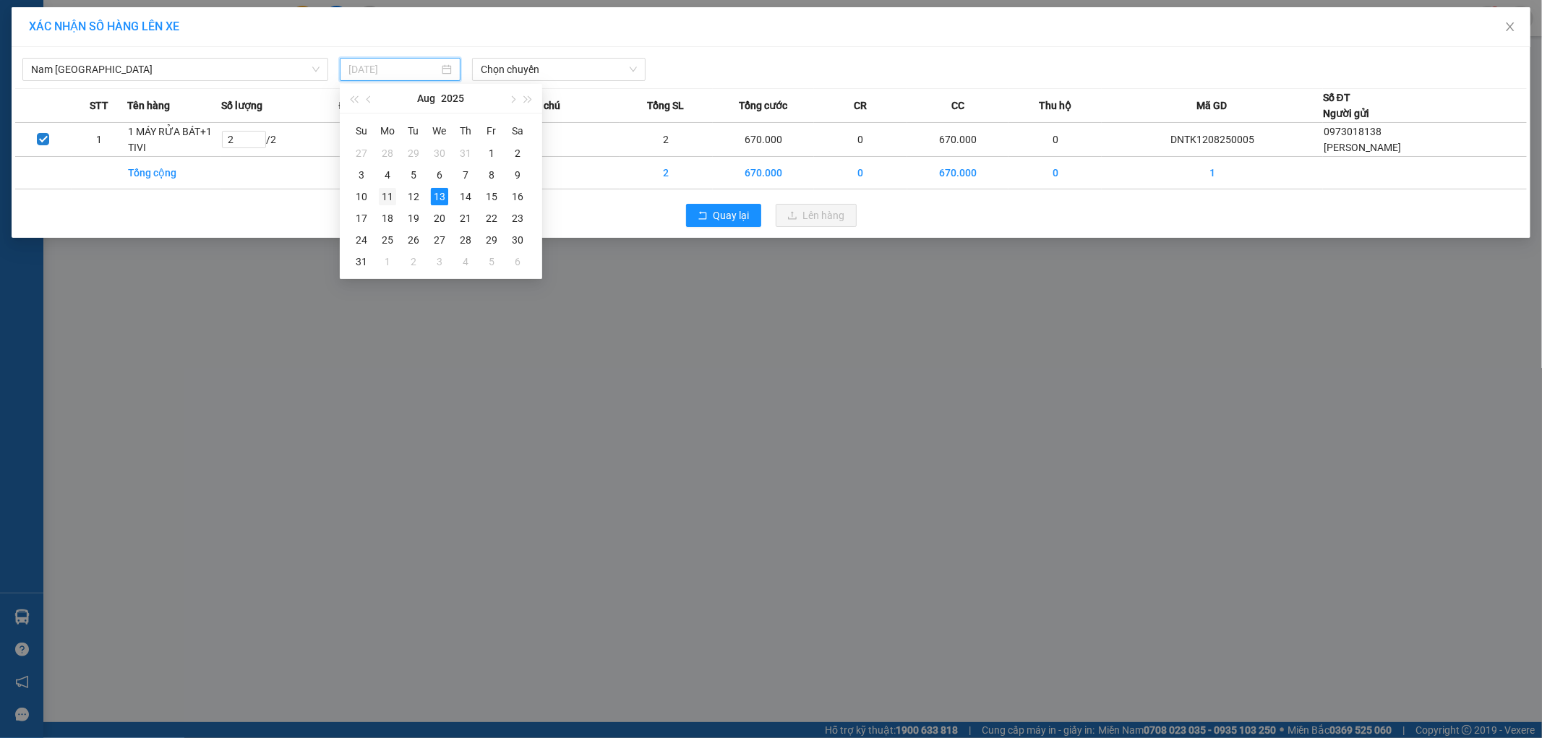
click at [387, 197] on div "11" at bounding box center [387, 196] width 17 height 17
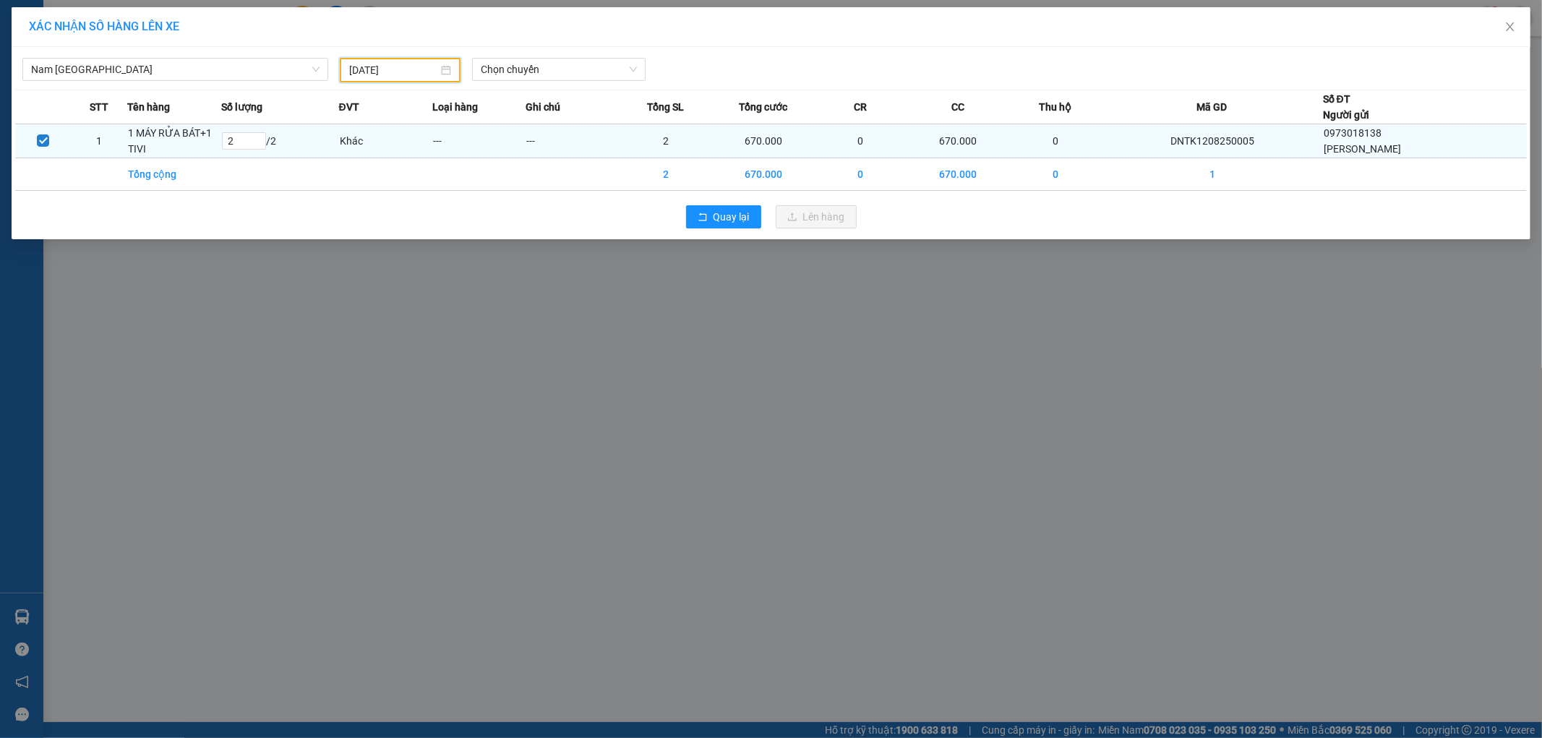
type input "11/08/2025"
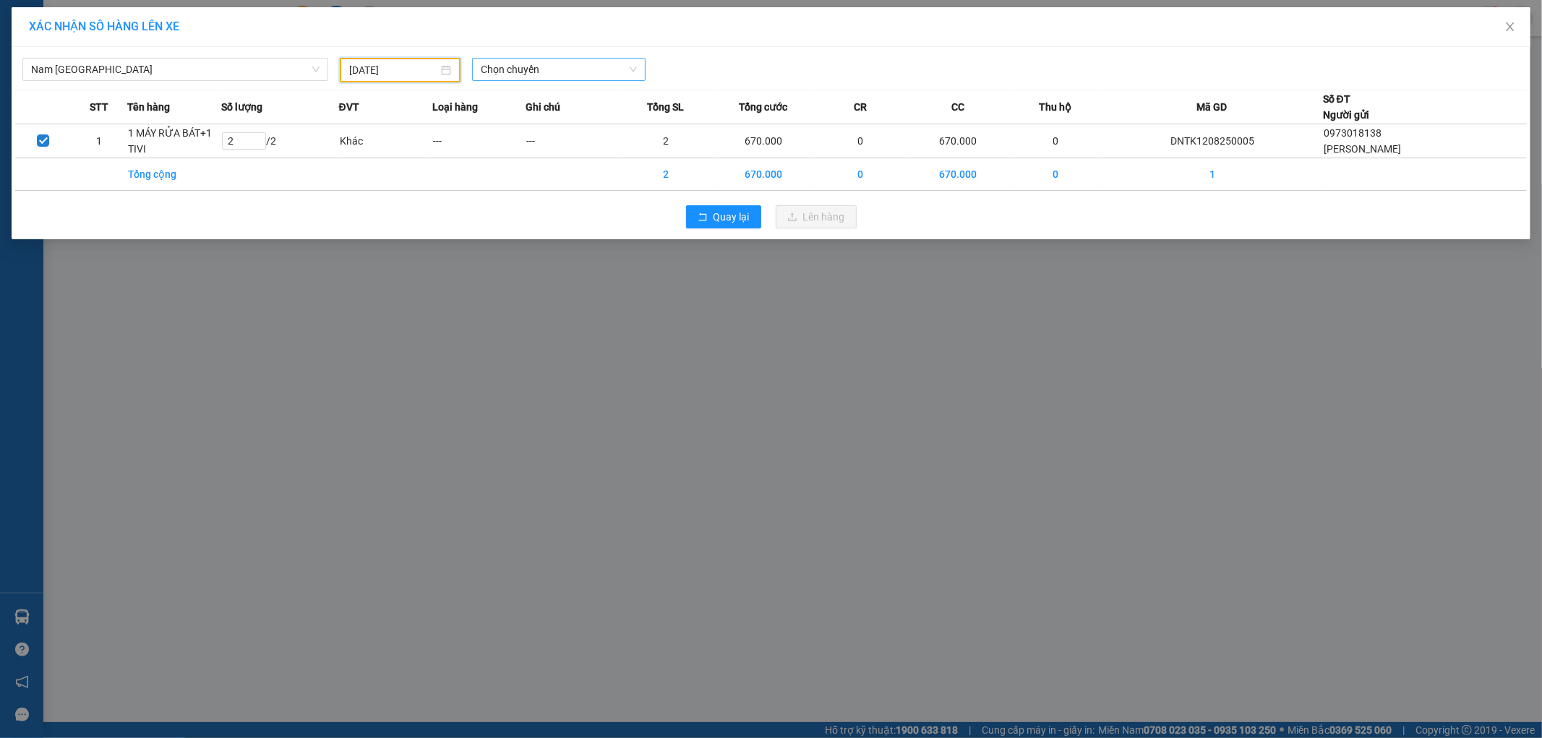
click at [546, 67] on span "Chọn chuyến" at bounding box center [559, 70] width 156 height 22
click at [560, 120] on div "21:00 (TC) - 29K-107.57" at bounding box center [537, 122] width 113 height 16
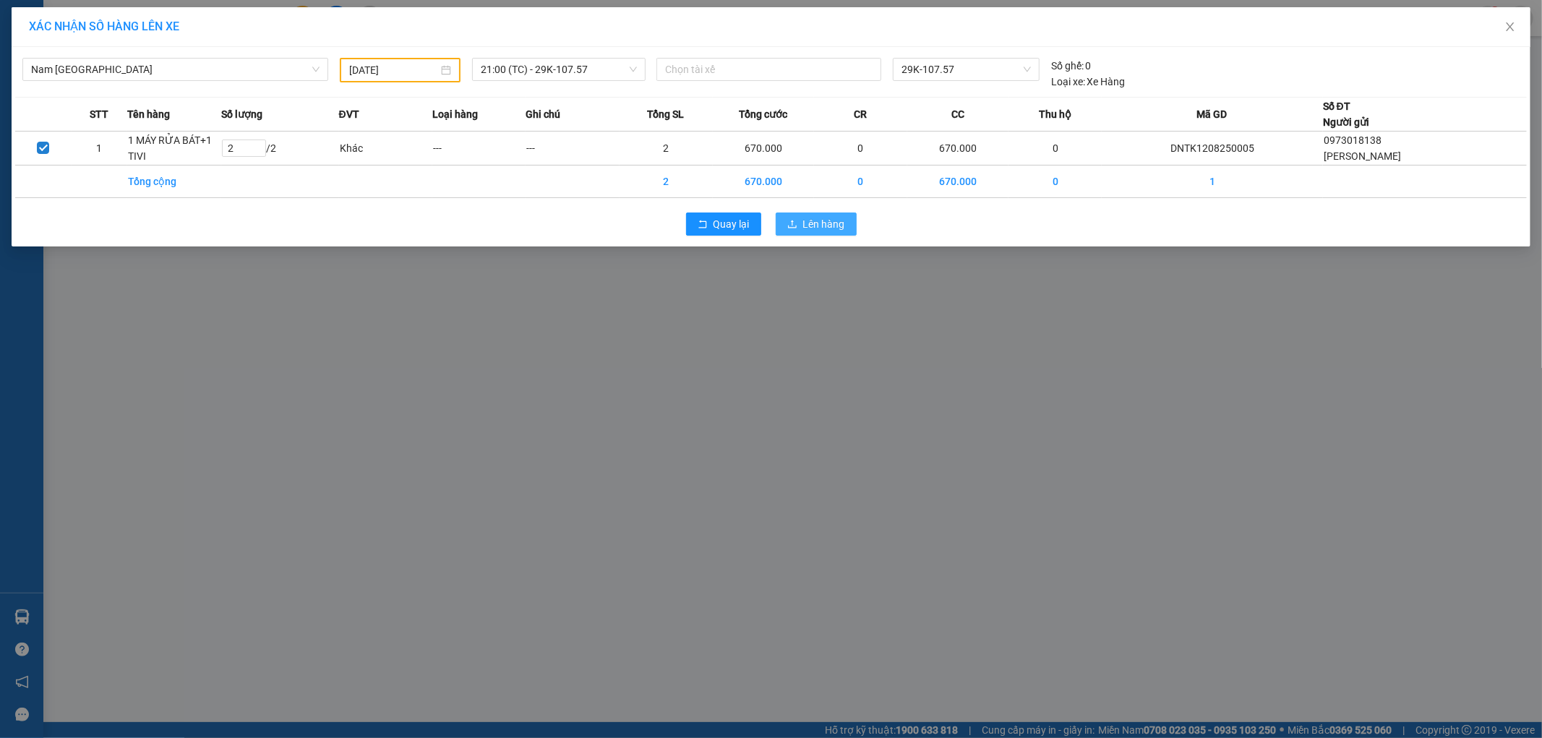
click at [837, 228] on span "Lên hàng" at bounding box center [824, 224] width 42 height 16
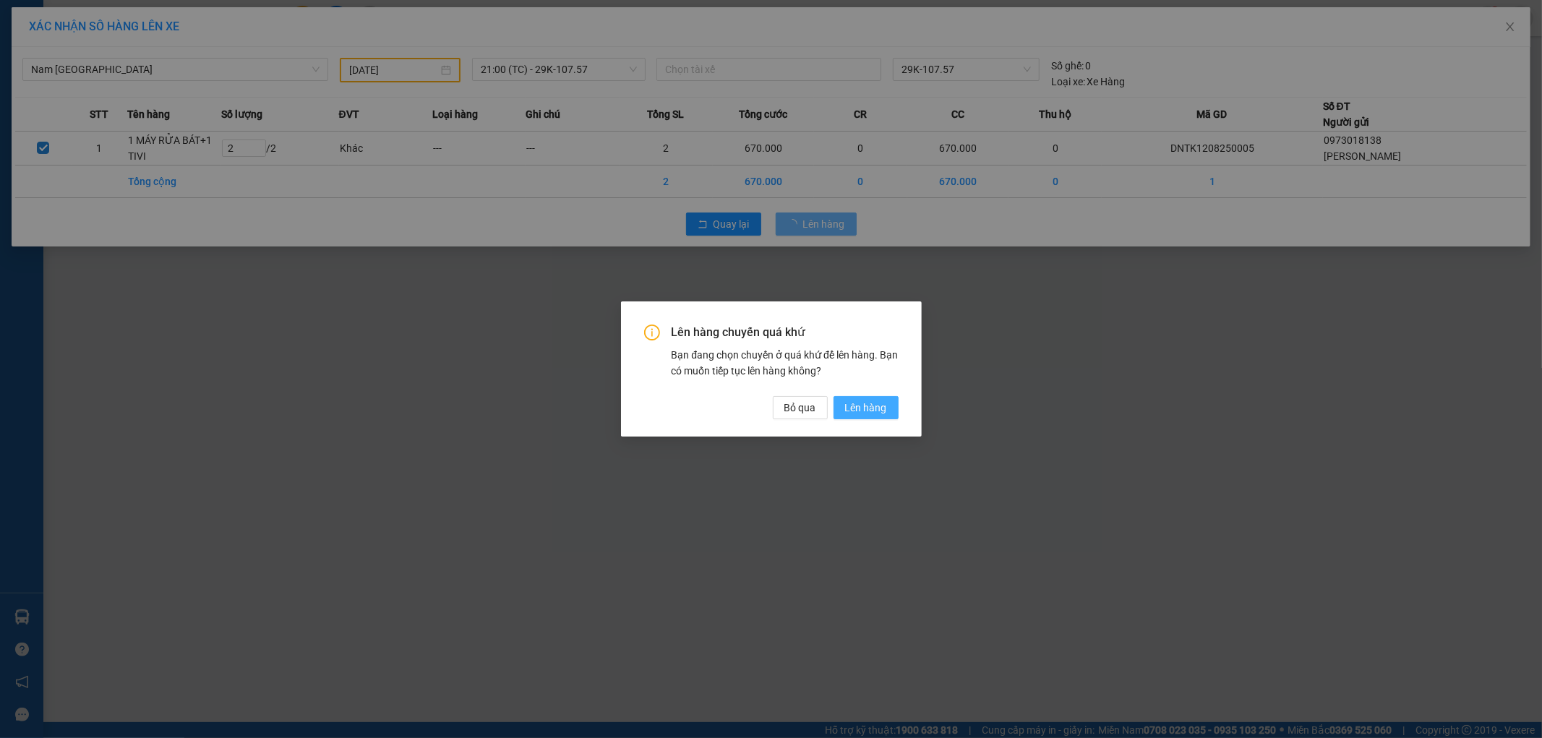
click at [859, 406] on span "Lên hàng" at bounding box center [866, 408] width 42 height 16
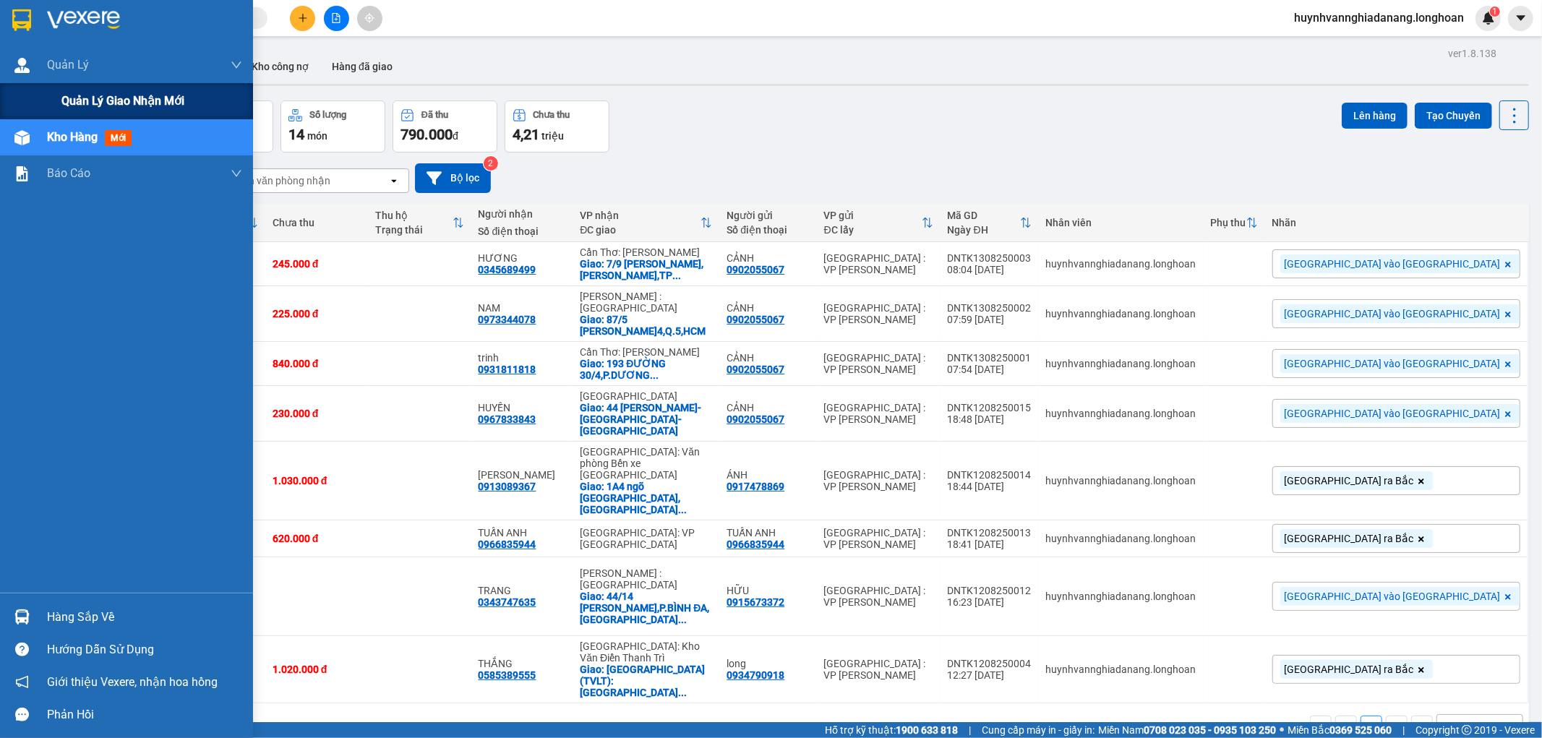
drag, startPoint x: 61, startPoint y: 98, endPoint x: 213, endPoint y: 95, distance: 151.2
click at [63, 99] on span "Quản lý giao nhận mới" at bounding box center [122, 101] width 123 height 18
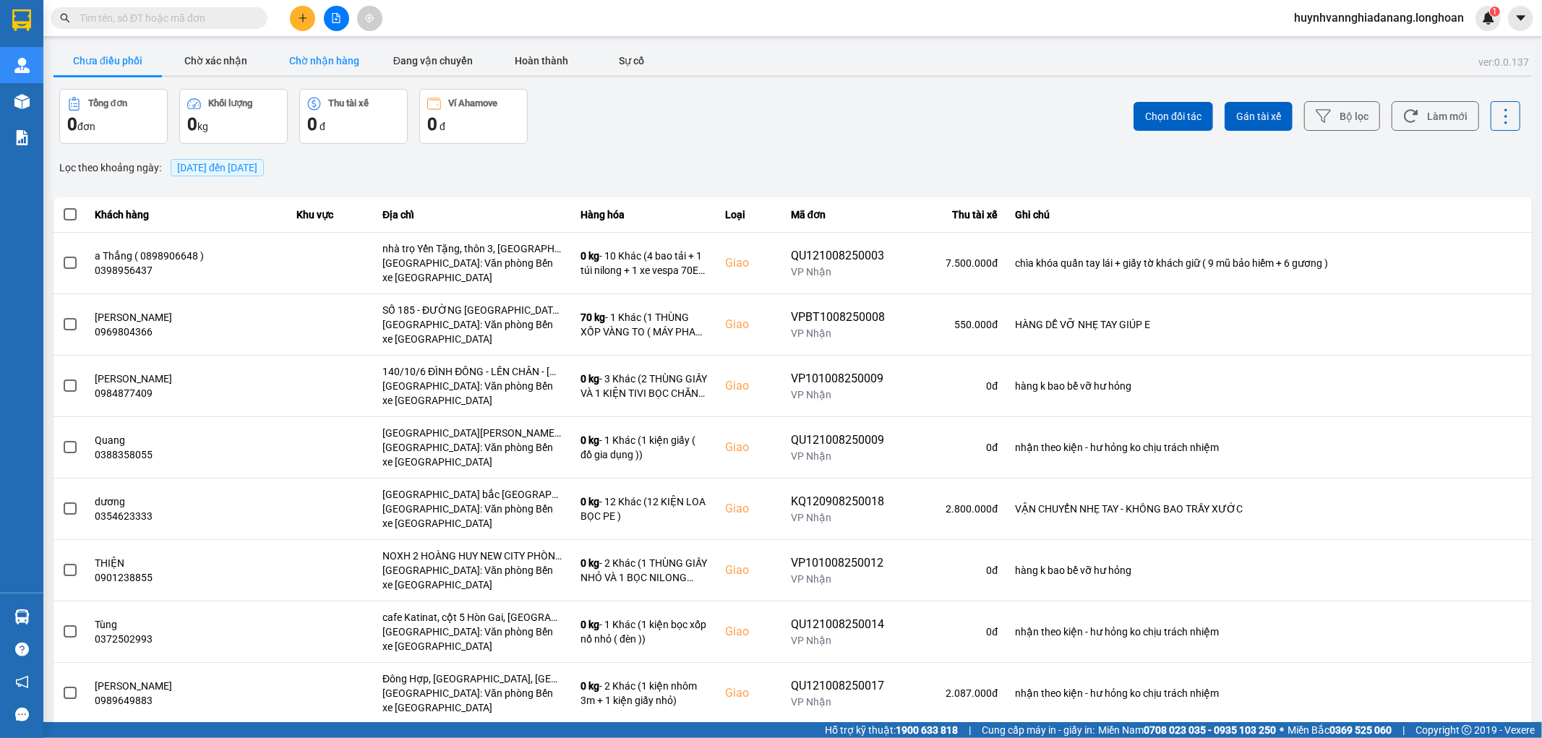
click at [308, 61] on button "Chờ nhận hàng" at bounding box center [324, 60] width 108 height 29
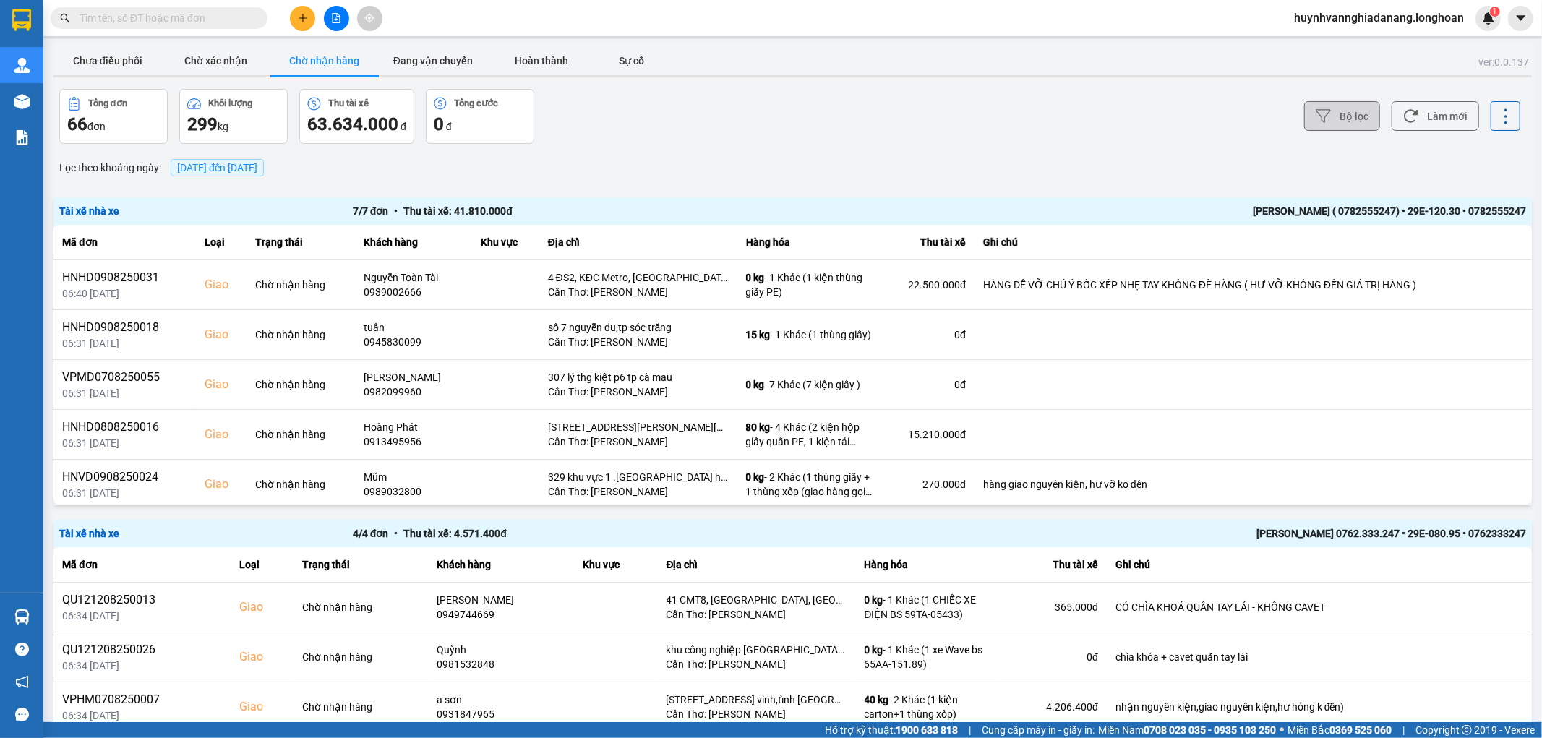
click at [1323, 119] on button "Bộ lọc" at bounding box center [1343, 116] width 76 height 30
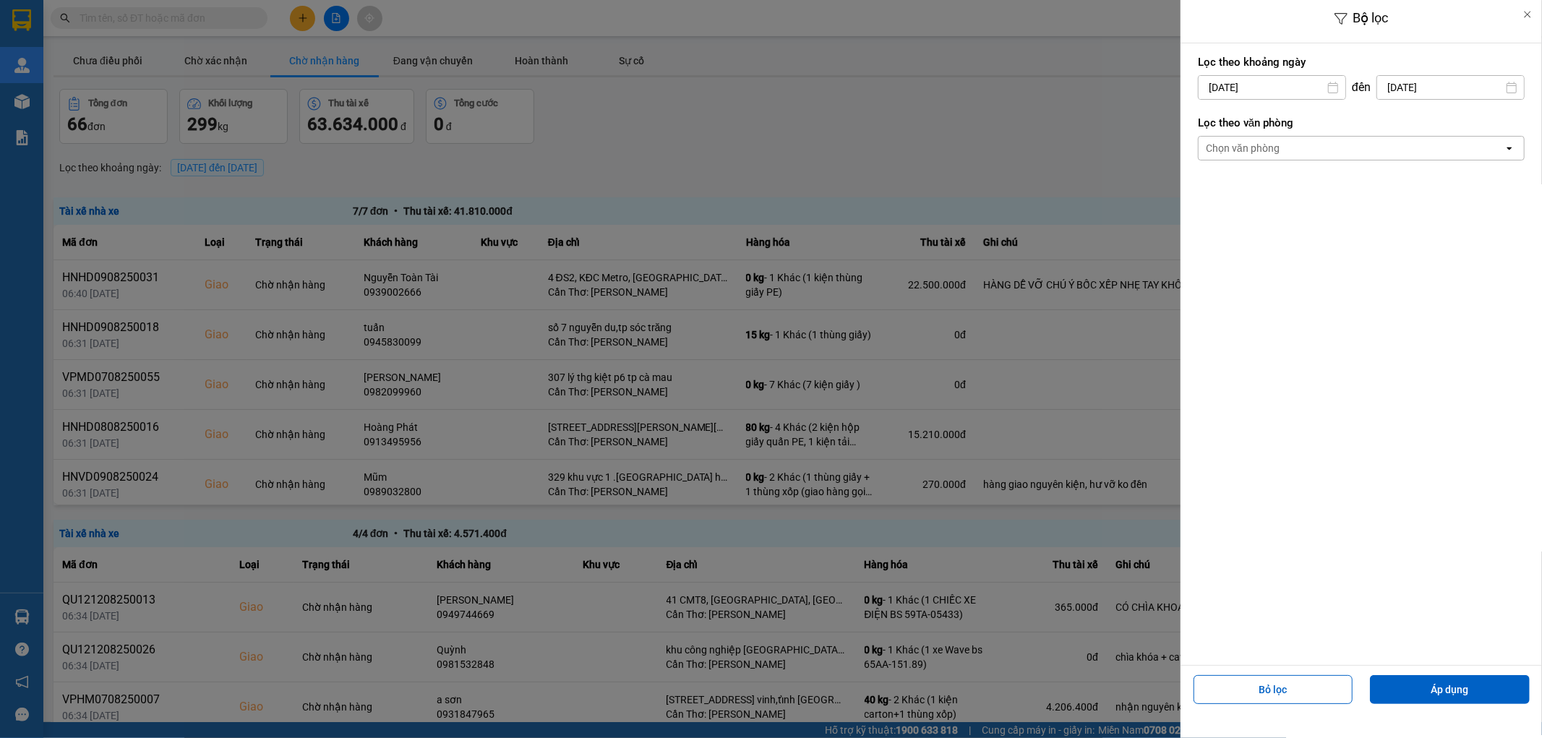
click at [1269, 88] on input "[DATE]" at bounding box center [1272, 87] width 147 height 23
drag, startPoint x: 1320, startPoint y: 194, endPoint x: 1333, endPoint y: 188, distance: 13.6
click at [1321, 194] on div "1" at bounding box center [1323, 192] width 20 height 17
type input "01/08/2025"
click at [1327, 153] on div "Chọn văn phòng" at bounding box center [1351, 148] width 305 height 23
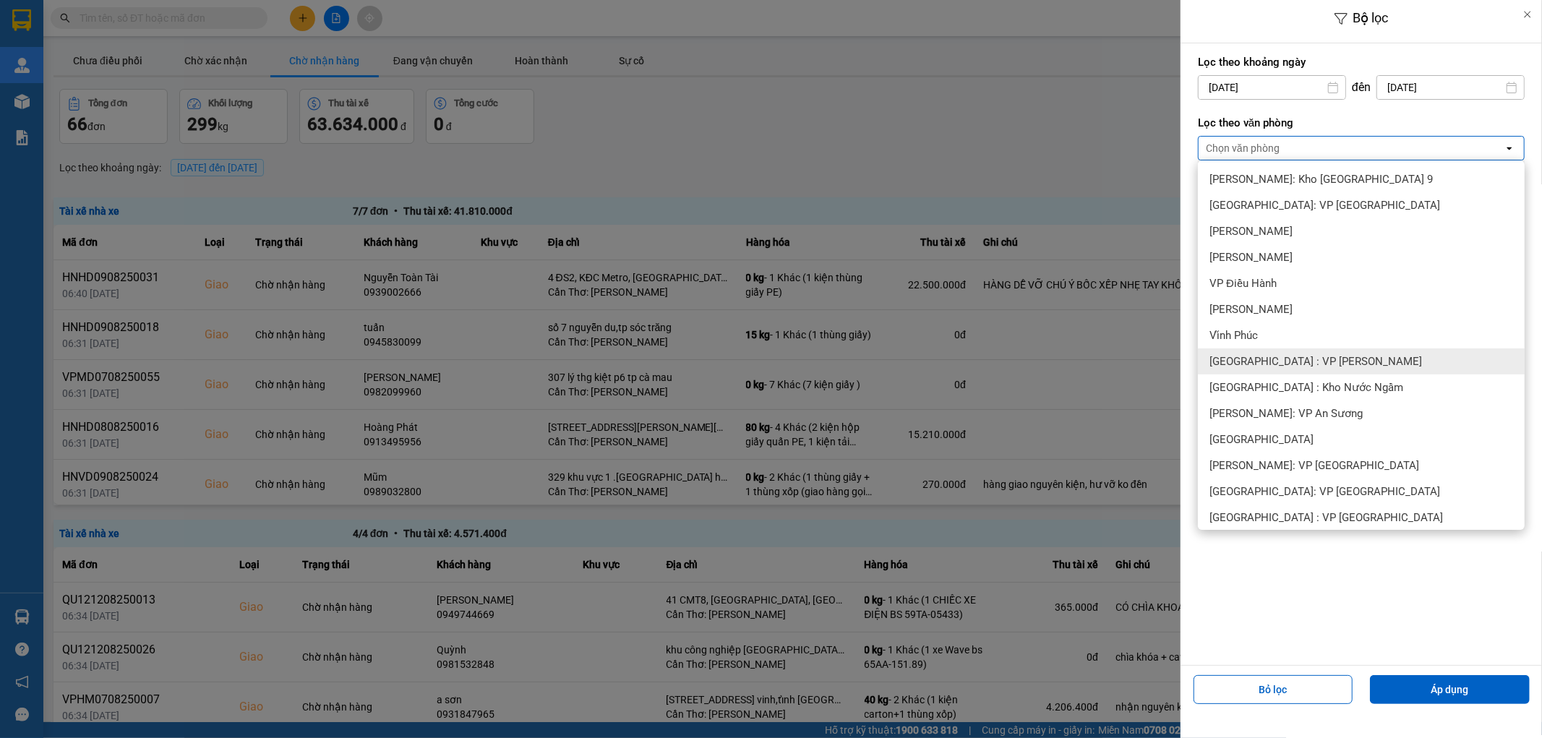
click at [1352, 364] on div "[GEOGRAPHIC_DATA] : VP [PERSON_NAME]" at bounding box center [1361, 362] width 327 height 26
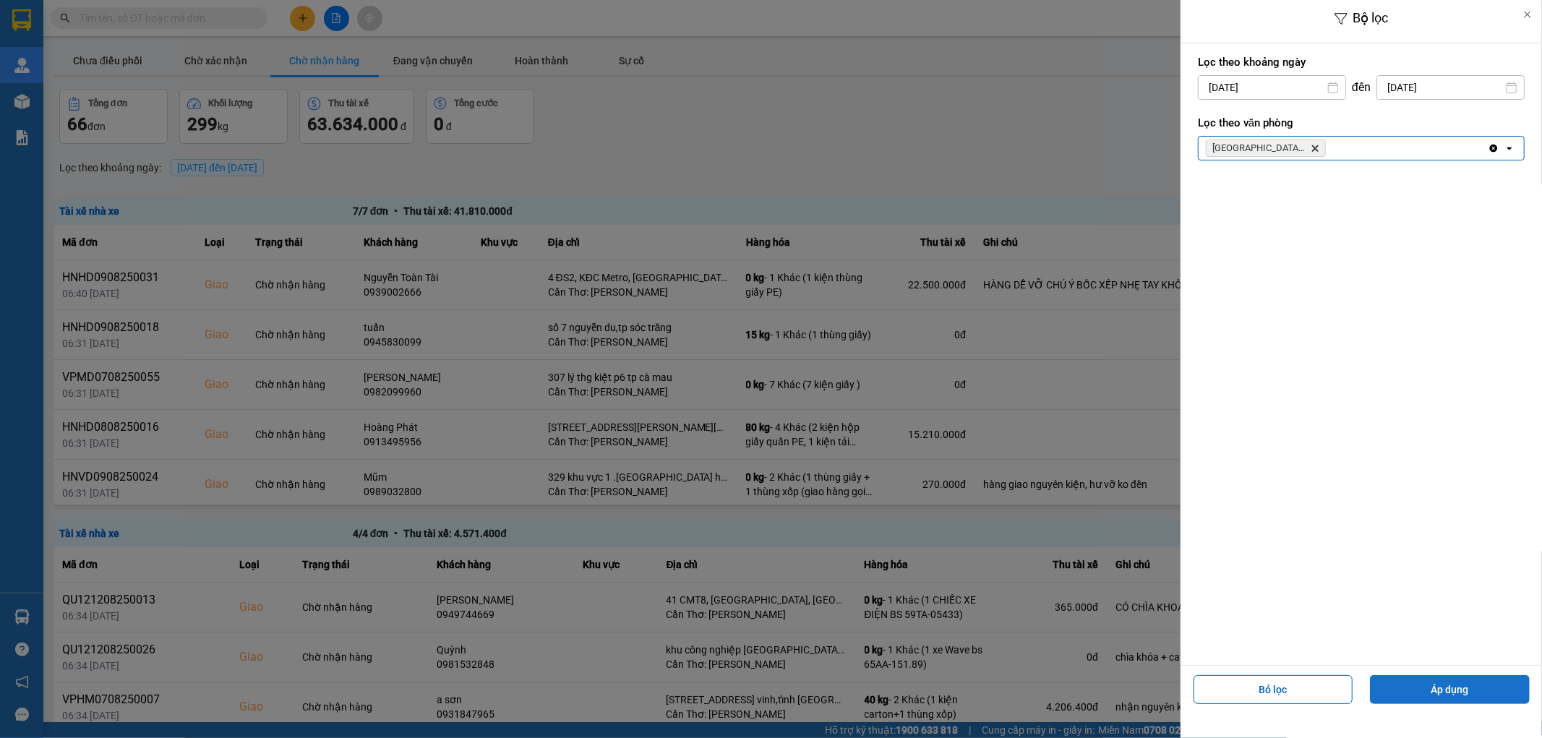
click at [1443, 688] on button "Áp dụng" at bounding box center [1450, 689] width 160 height 29
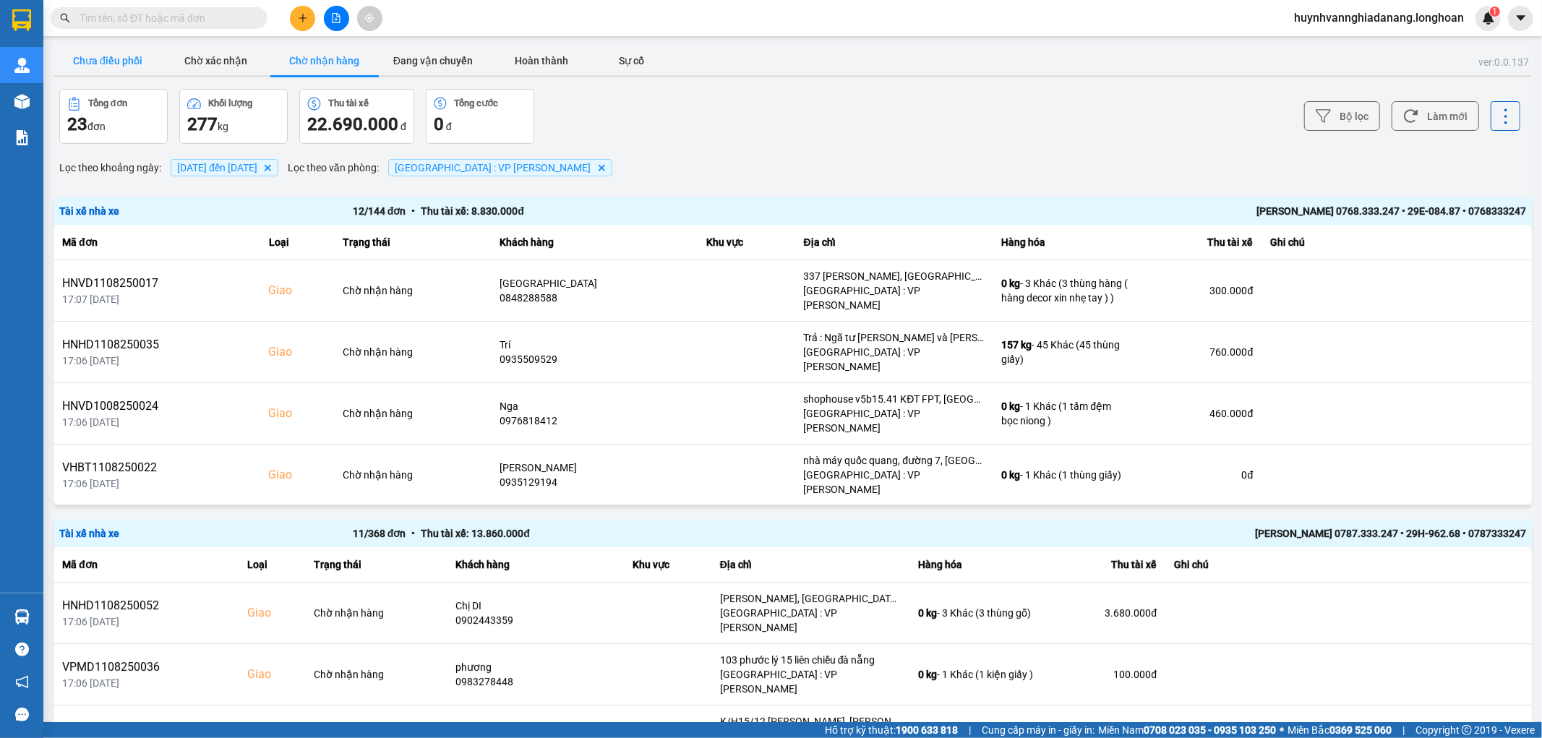
click at [138, 59] on button "Chưa điều phối" at bounding box center [108, 60] width 108 height 29
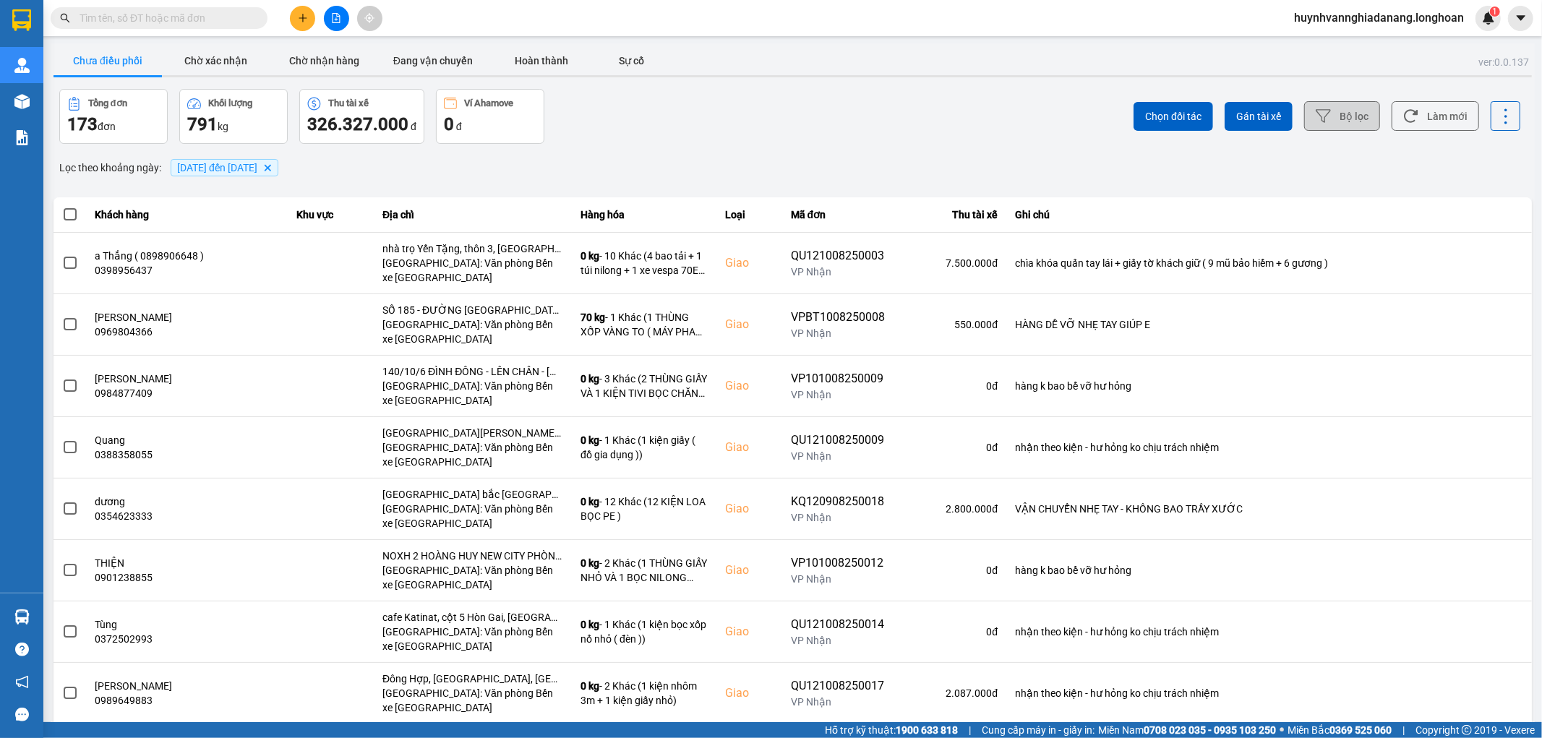
click at [1339, 109] on button "Bộ lọc" at bounding box center [1343, 116] width 76 height 30
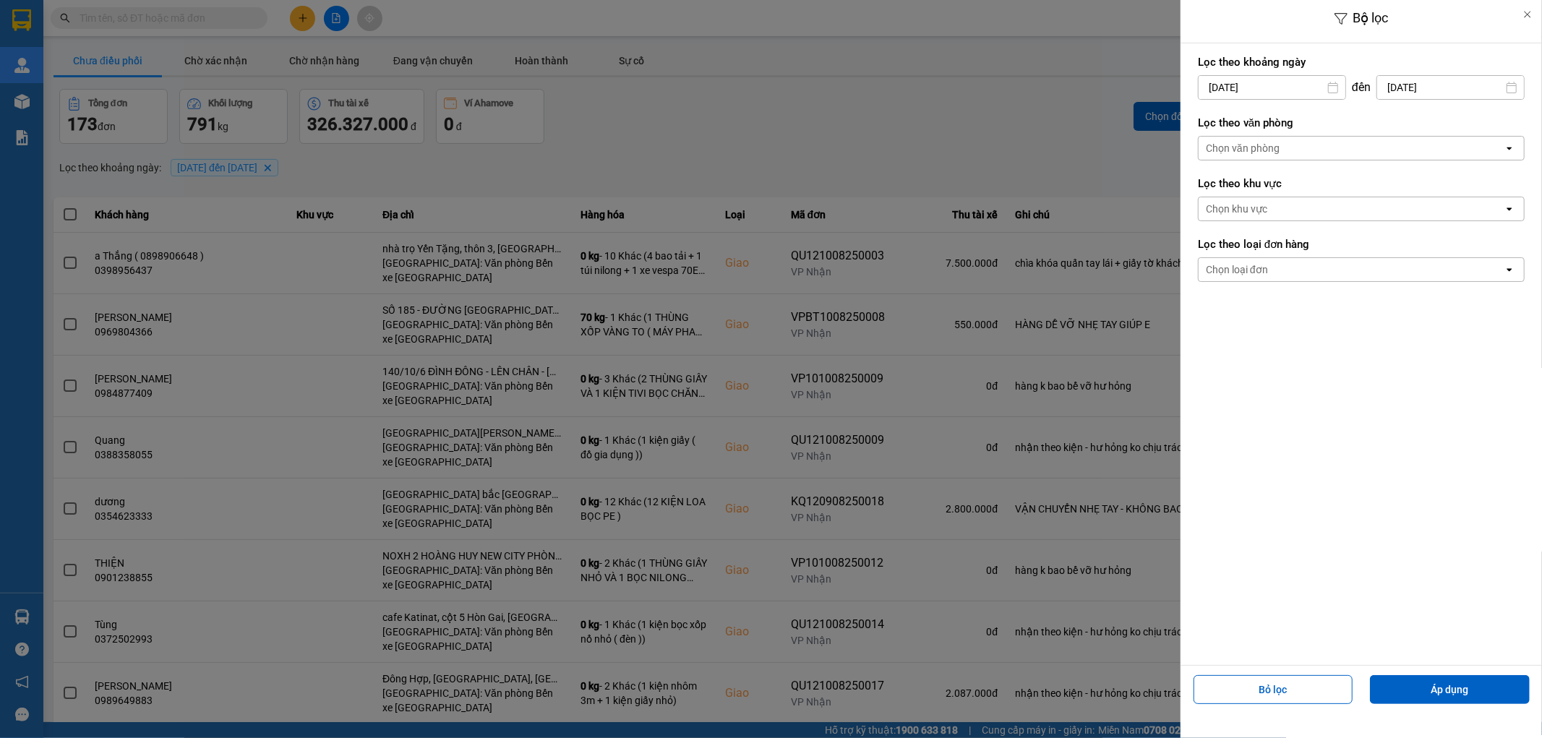
click at [1342, 148] on div "Chọn văn phòng" at bounding box center [1351, 148] width 305 height 23
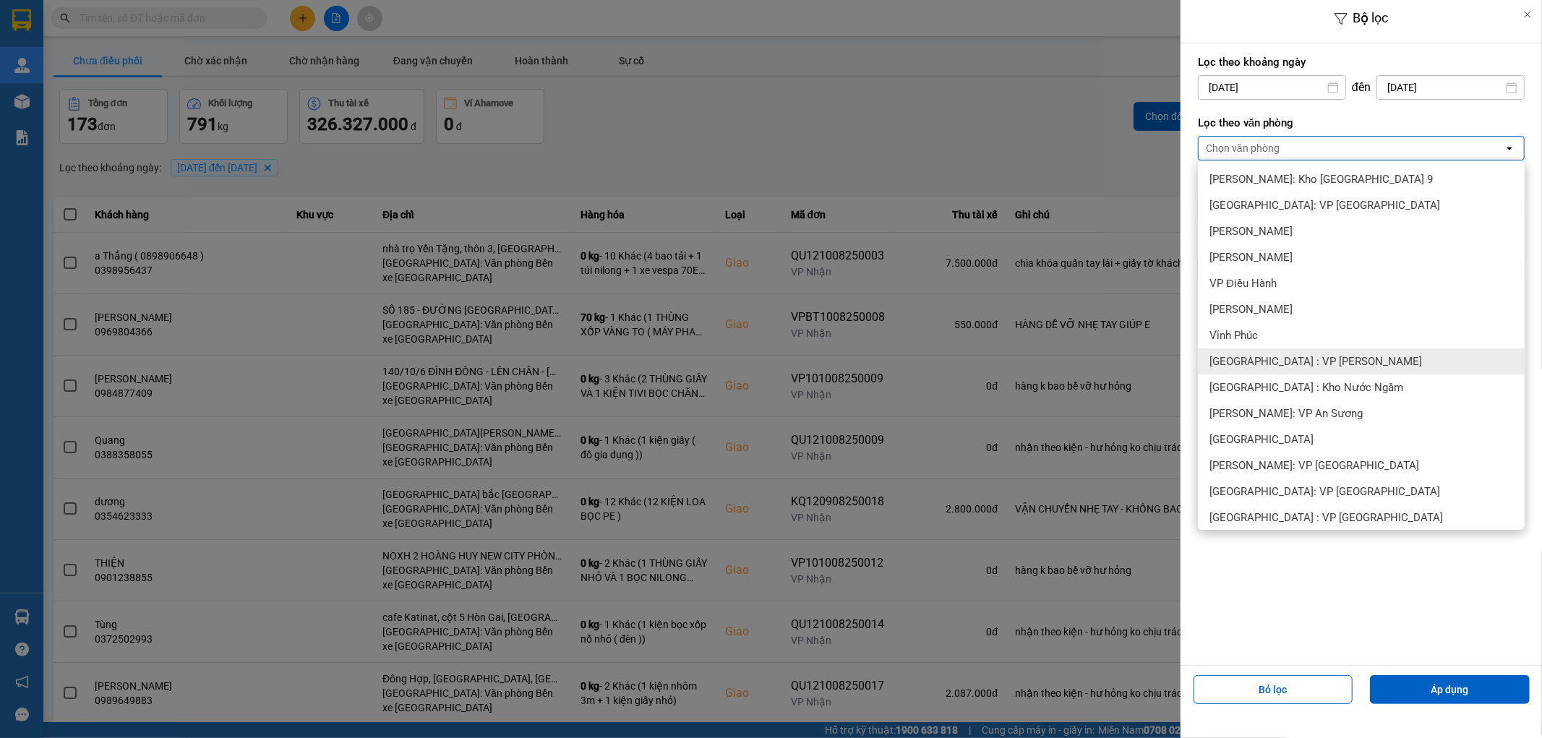
click at [1315, 354] on span "[GEOGRAPHIC_DATA] : VP [PERSON_NAME]" at bounding box center [1316, 361] width 213 height 14
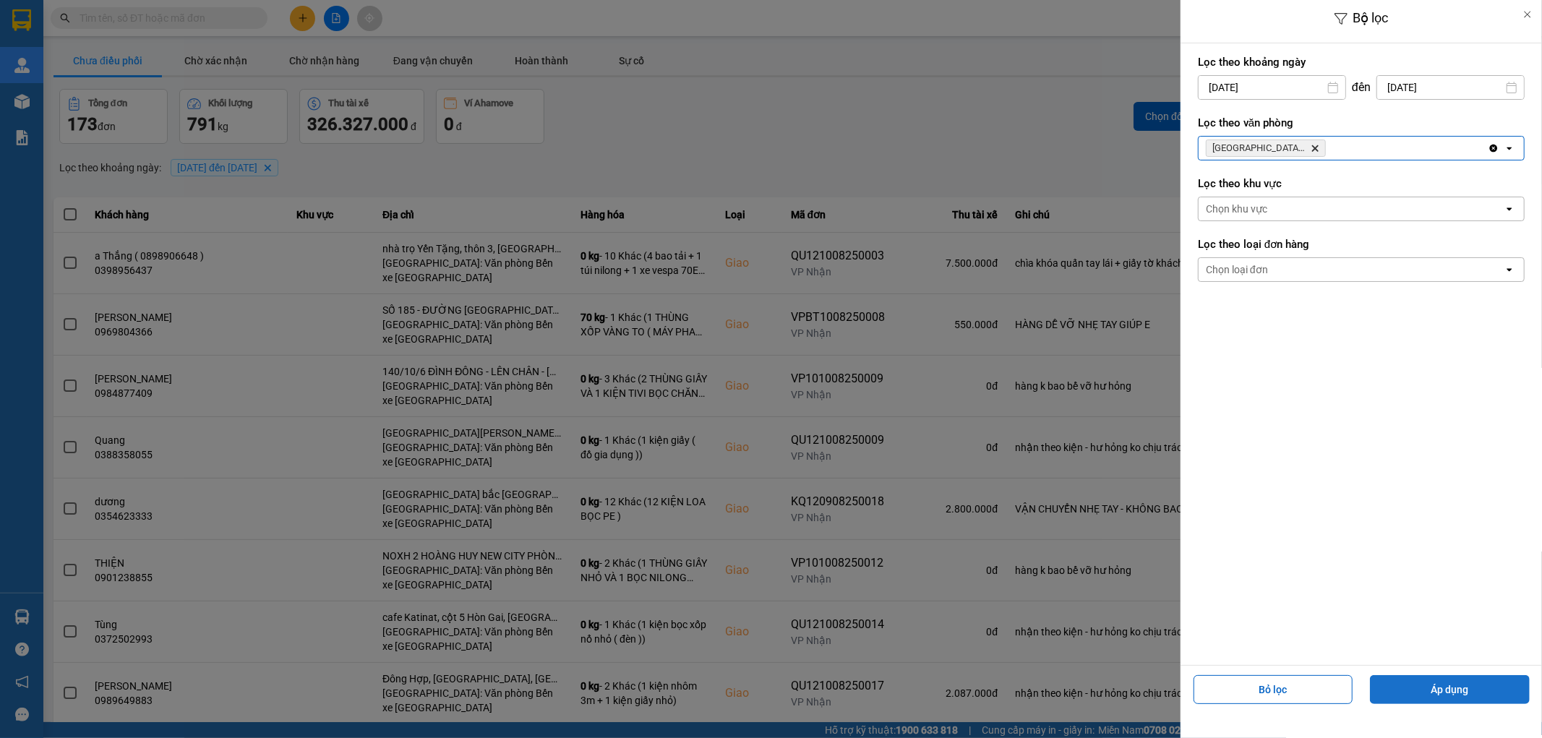
click at [1430, 687] on button "Áp dụng" at bounding box center [1450, 689] width 160 height 29
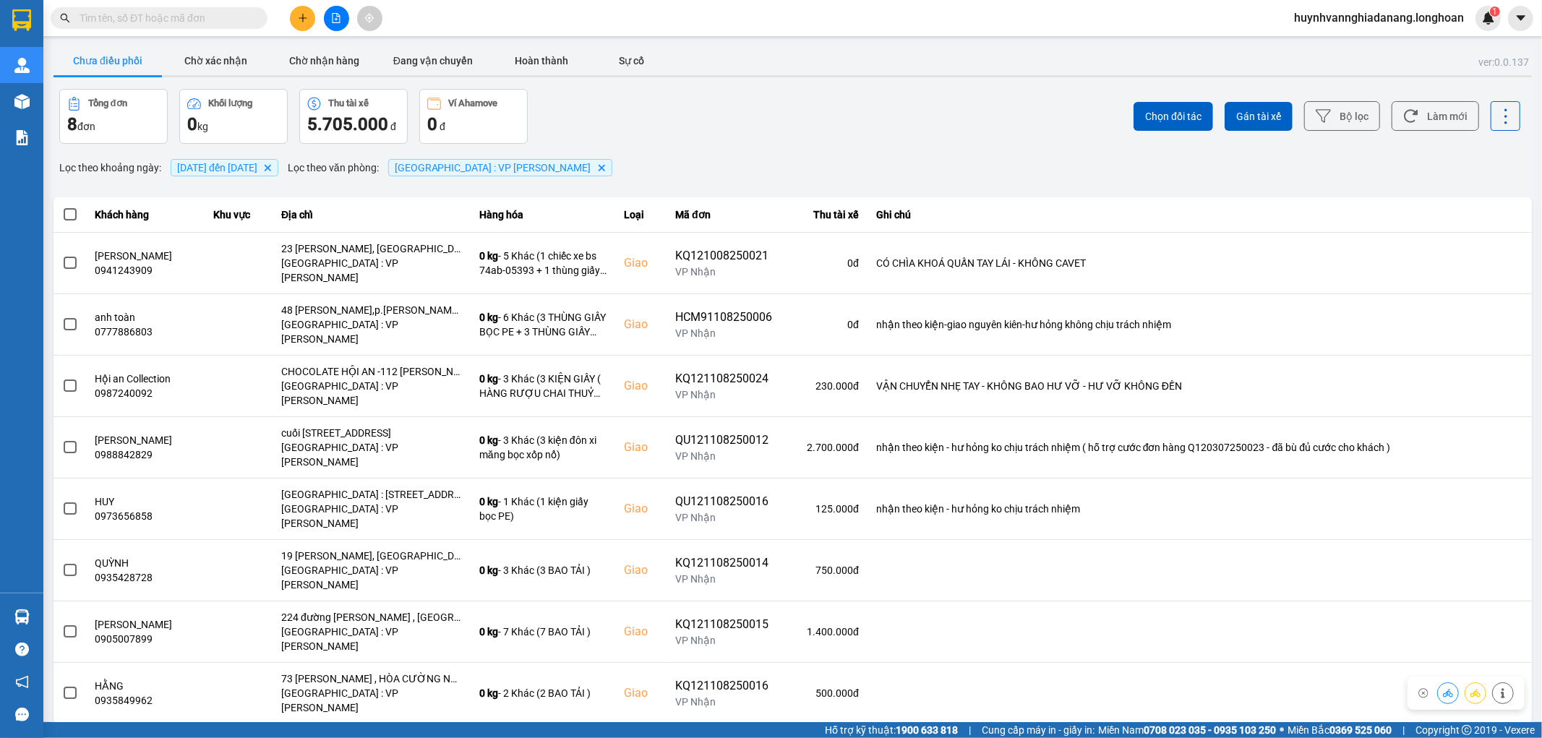
click at [1477, 729] on div "10 / trang" at bounding box center [1486, 736] width 45 height 14
click at [1495, 629] on ul "10 / trang 20 / trang 50 / trang 80 / trang 100 / trang" at bounding box center [1494, 562] width 76 height 142
click at [1495, 622] on li "100 / trang" at bounding box center [1494, 614] width 76 height 26
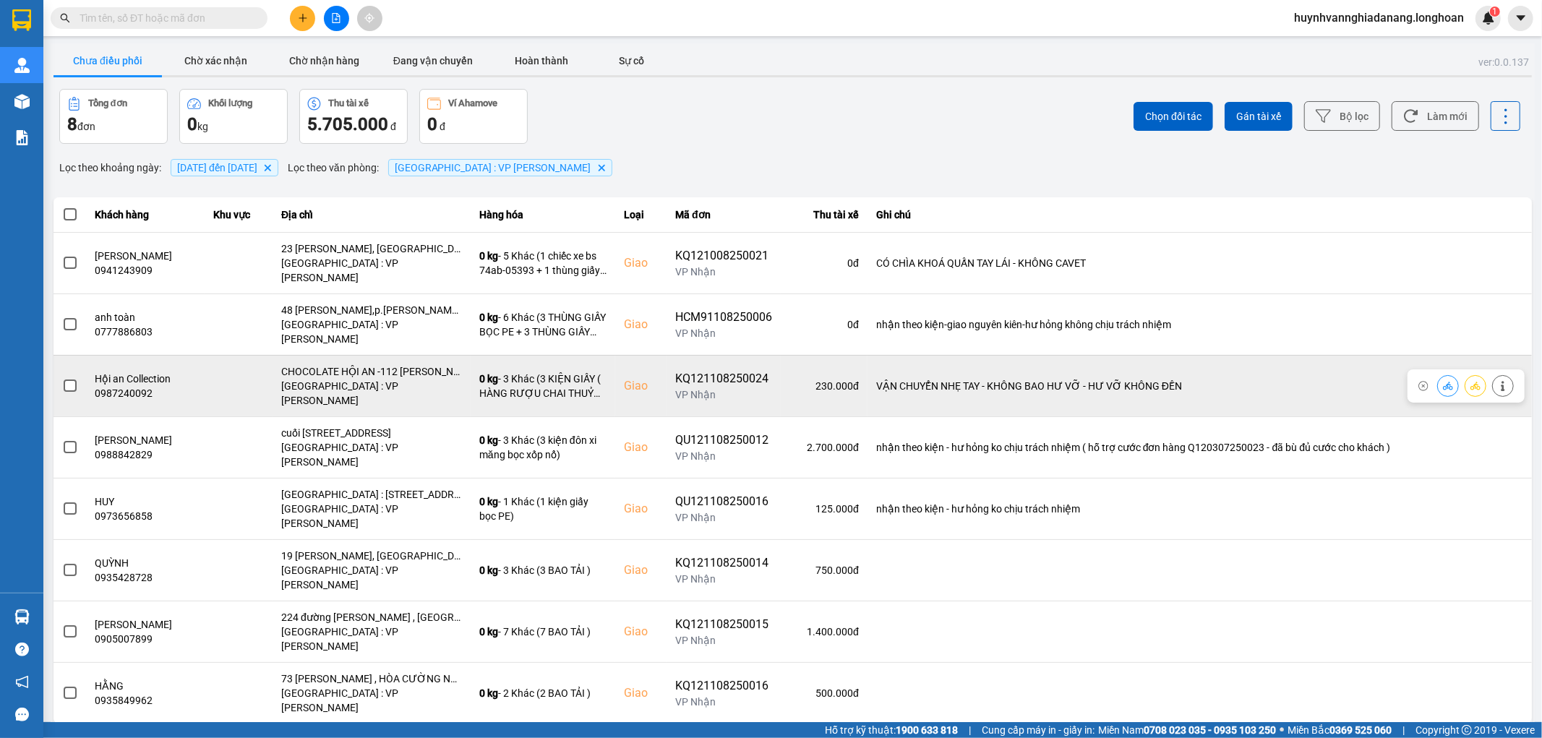
click at [71, 380] on span at bounding box center [70, 386] width 13 height 13
click at [62, 378] on input "checkbox" at bounding box center [62, 378] width 0 height 0
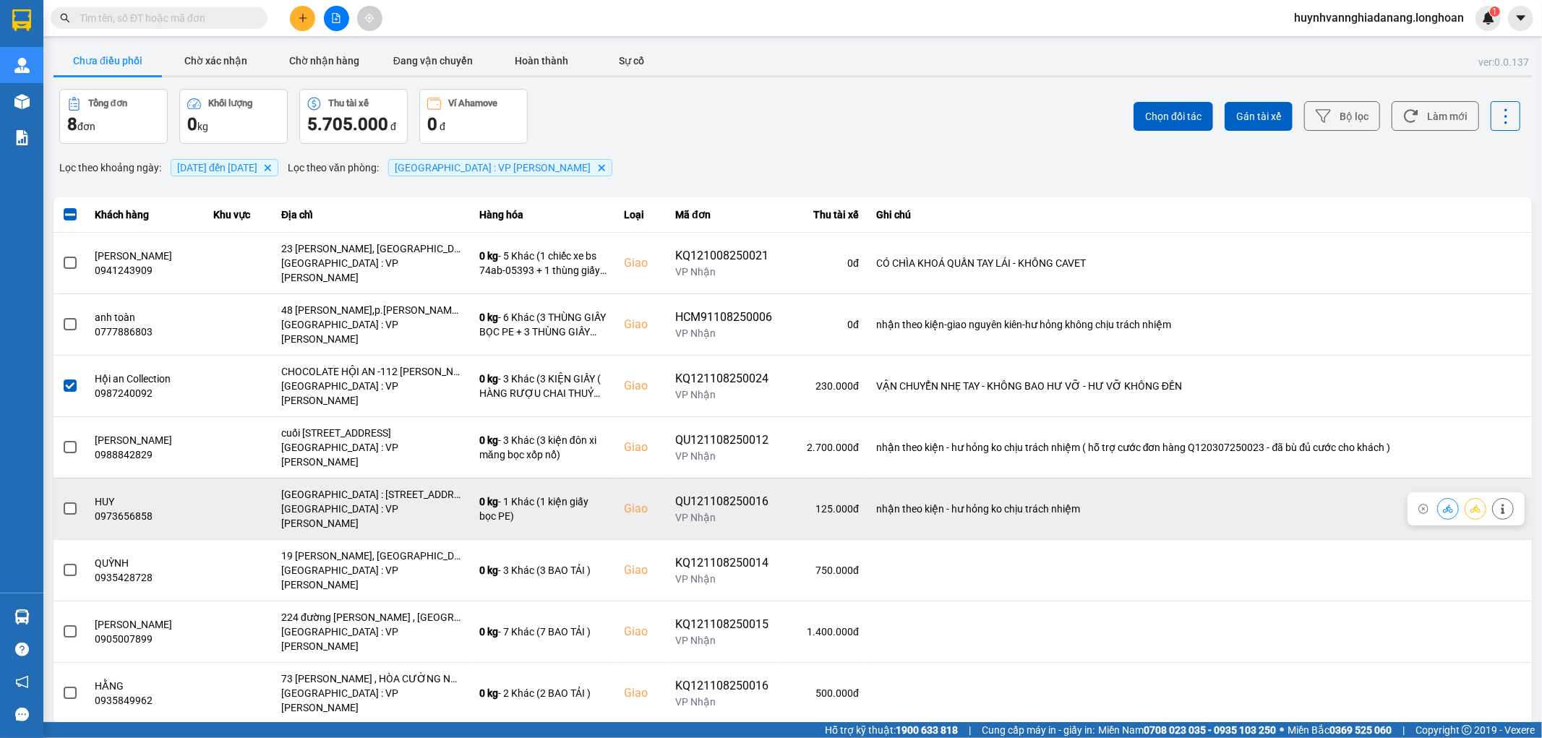
click at [74, 503] on span at bounding box center [70, 509] width 13 height 13
click at [62, 501] on input "checkbox" at bounding box center [62, 501] width 0 height 0
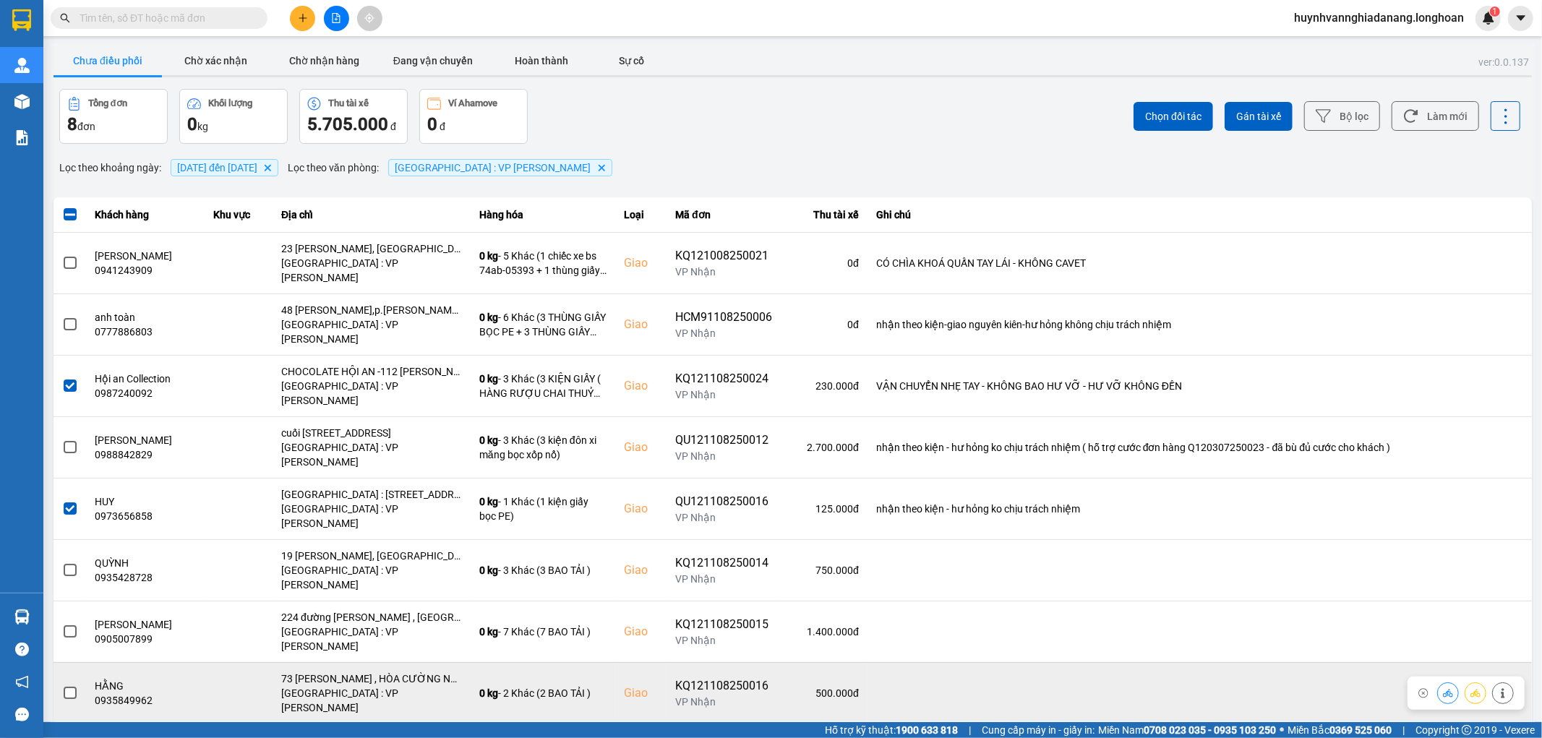
click at [70, 687] on span at bounding box center [70, 693] width 13 height 13
click at [62, 686] on input "checkbox" at bounding box center [62, 686] width 0 height 0
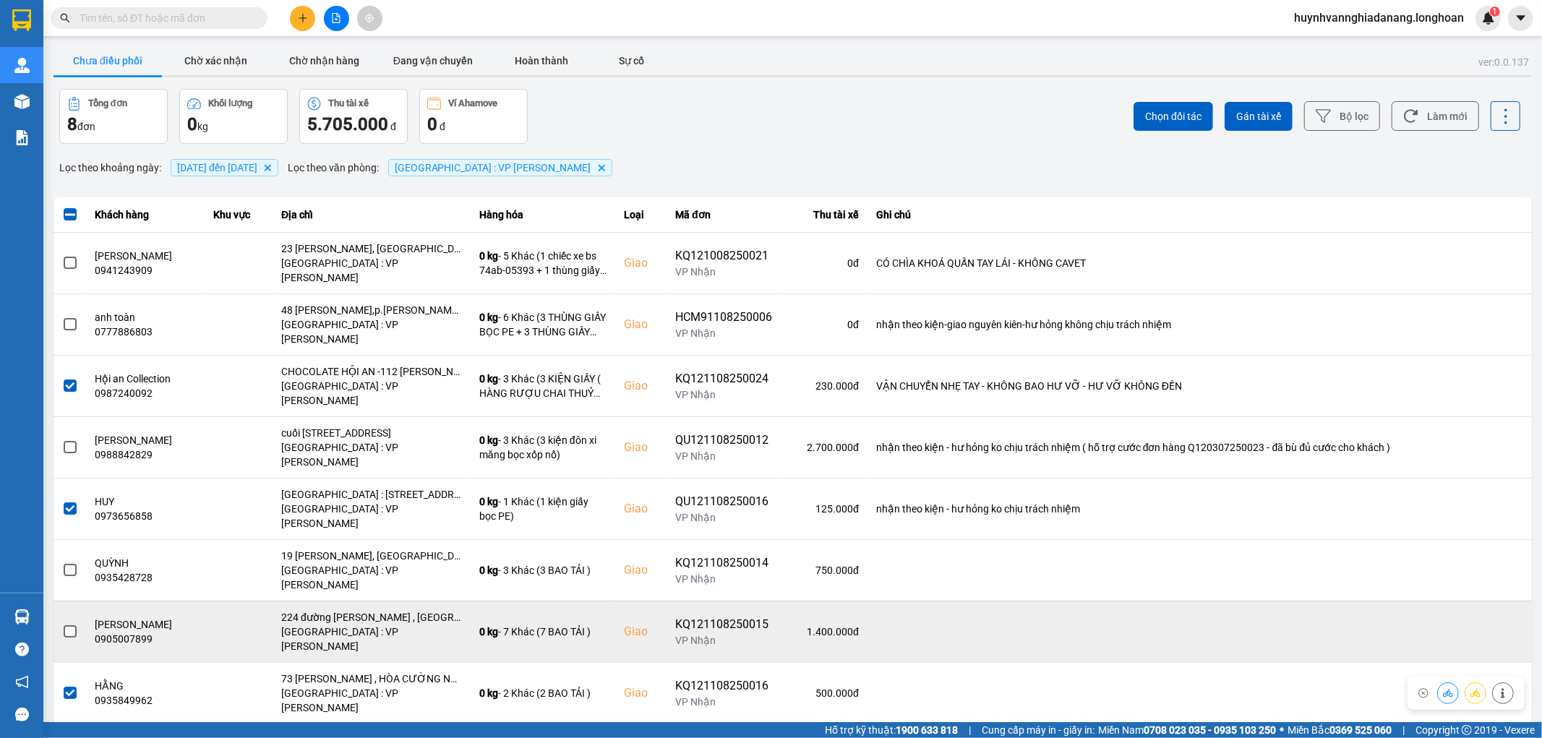
click at [77, 624] on label at bounding box center [70, 632] width 16 height 16
click at [62, 624] on input "checkbox" at bounding box center [62, 624] width 0 height 0
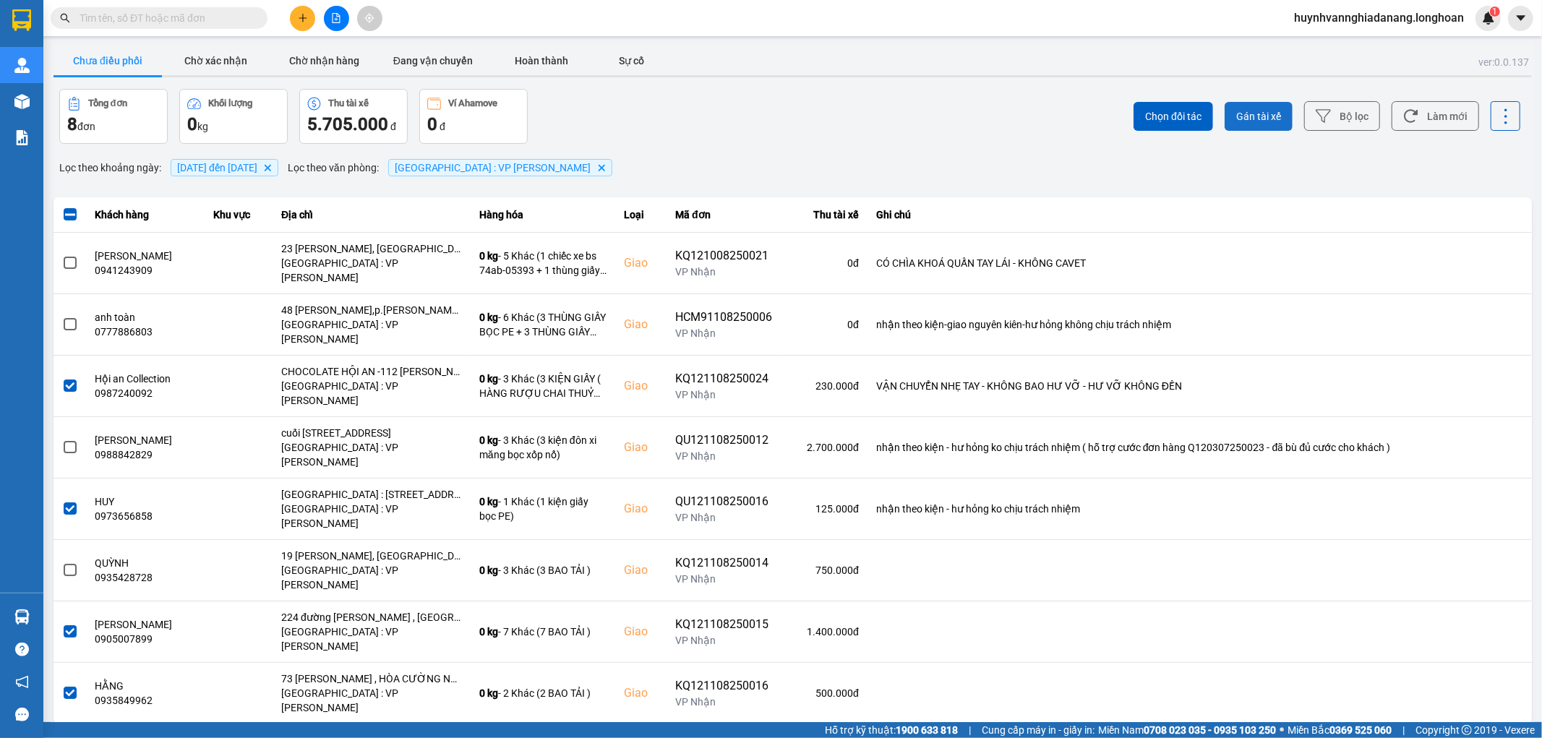
click at [1276, 118] on span "Gán tài xế" at bounding box center [1259, 116] width 45 height 14
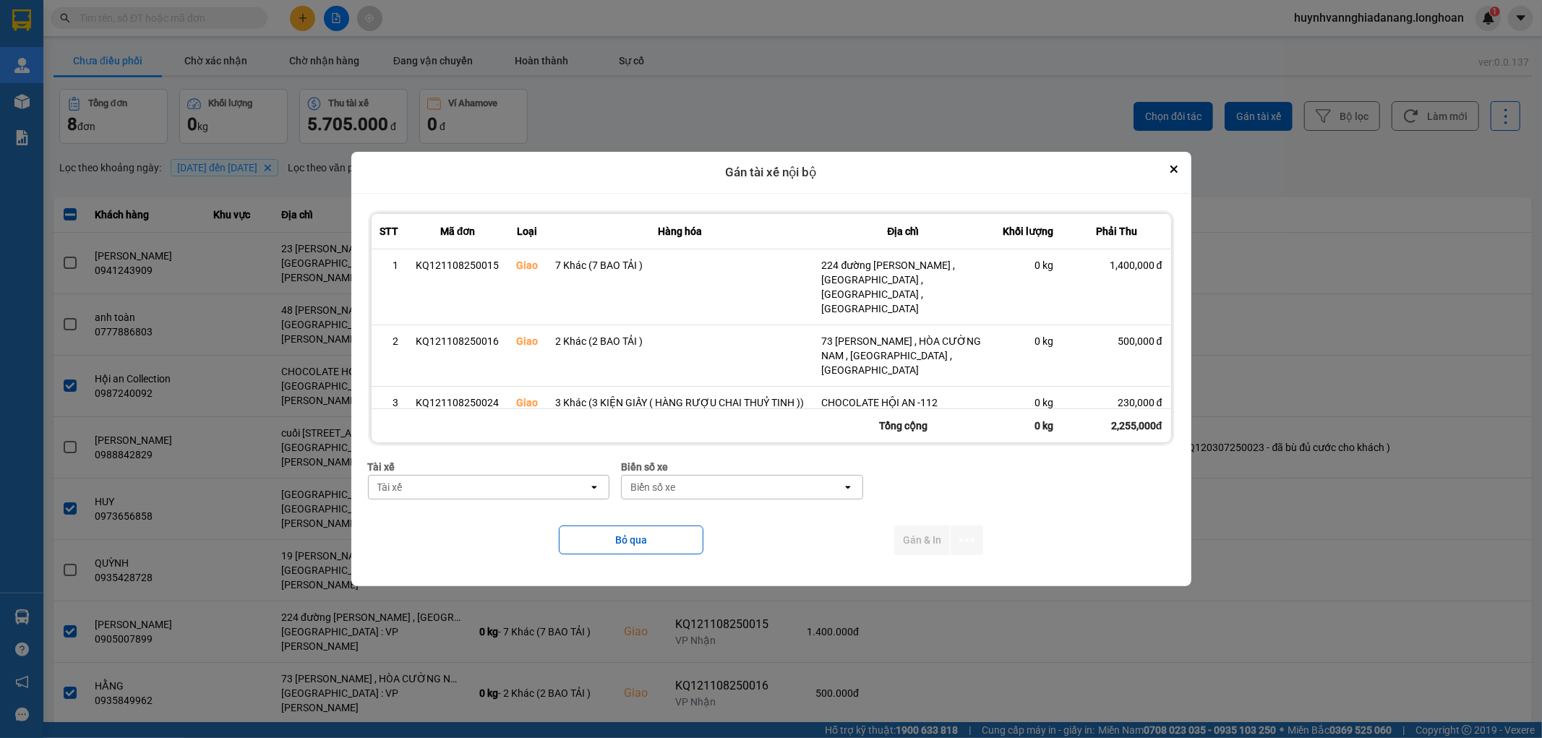
click at [479, 492] on div "Tài xế" at bounding box center [479, 487] width 221 height 23
type input "VI"
drag, startPoint x: 503, startPoint y: 550, endPoint x: 511, endPoint y: 550, distance: 8.7
click at [503, 550] on span "0768333247 - Nguyễn Tấn Việt 0768.333.247" at bounding box center [483, 544] width 216 height 14
click at [682, 488] on div "Biển số xe" at bounding box center [669, 487] width 45 height 14
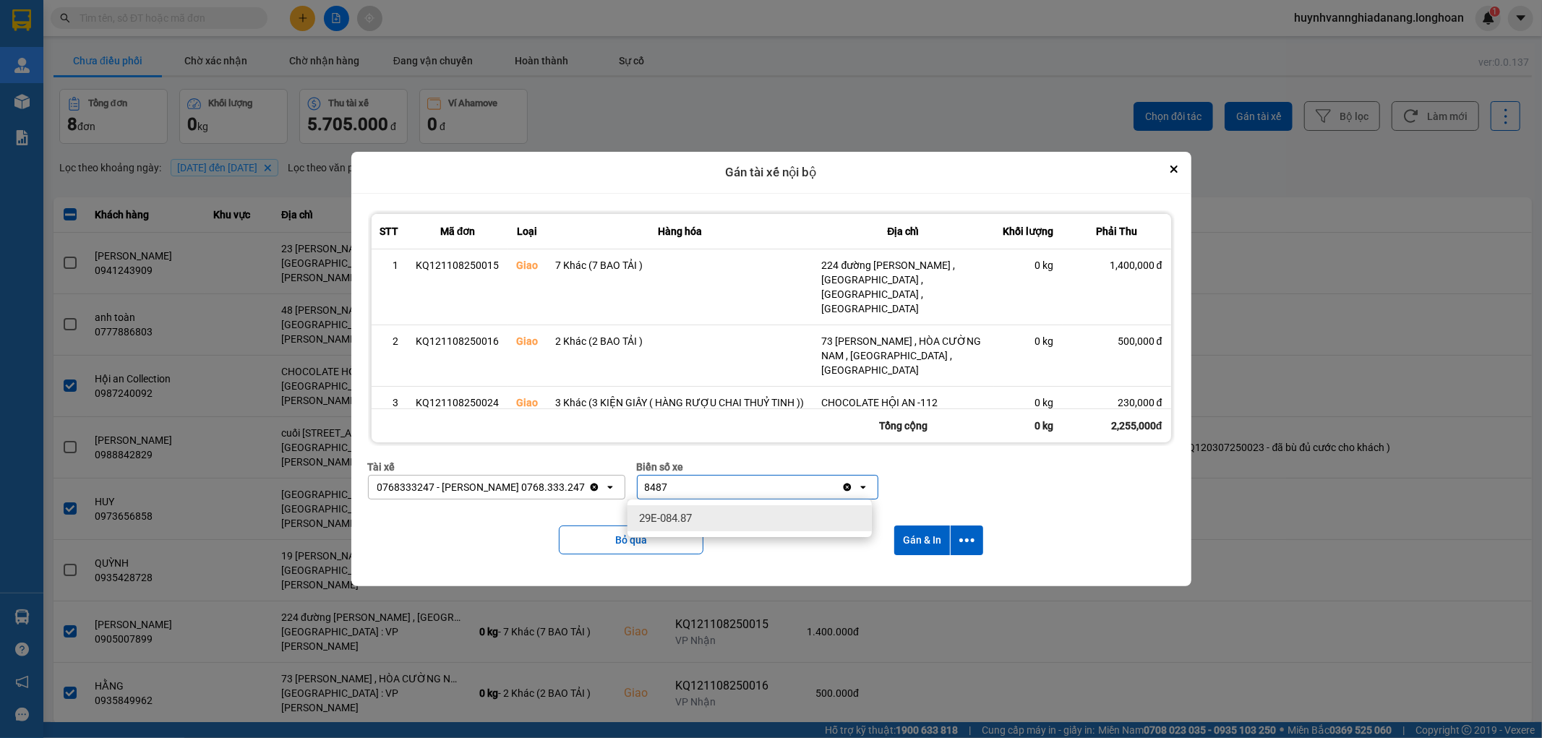
type input "8487"
click at [742, 521] on div "29E-084.87" at bounding box center [750, 518] width 244 height 26
click at [965, 538] on icon "dialog" at bounding box center [967, 540] width 15 height 15
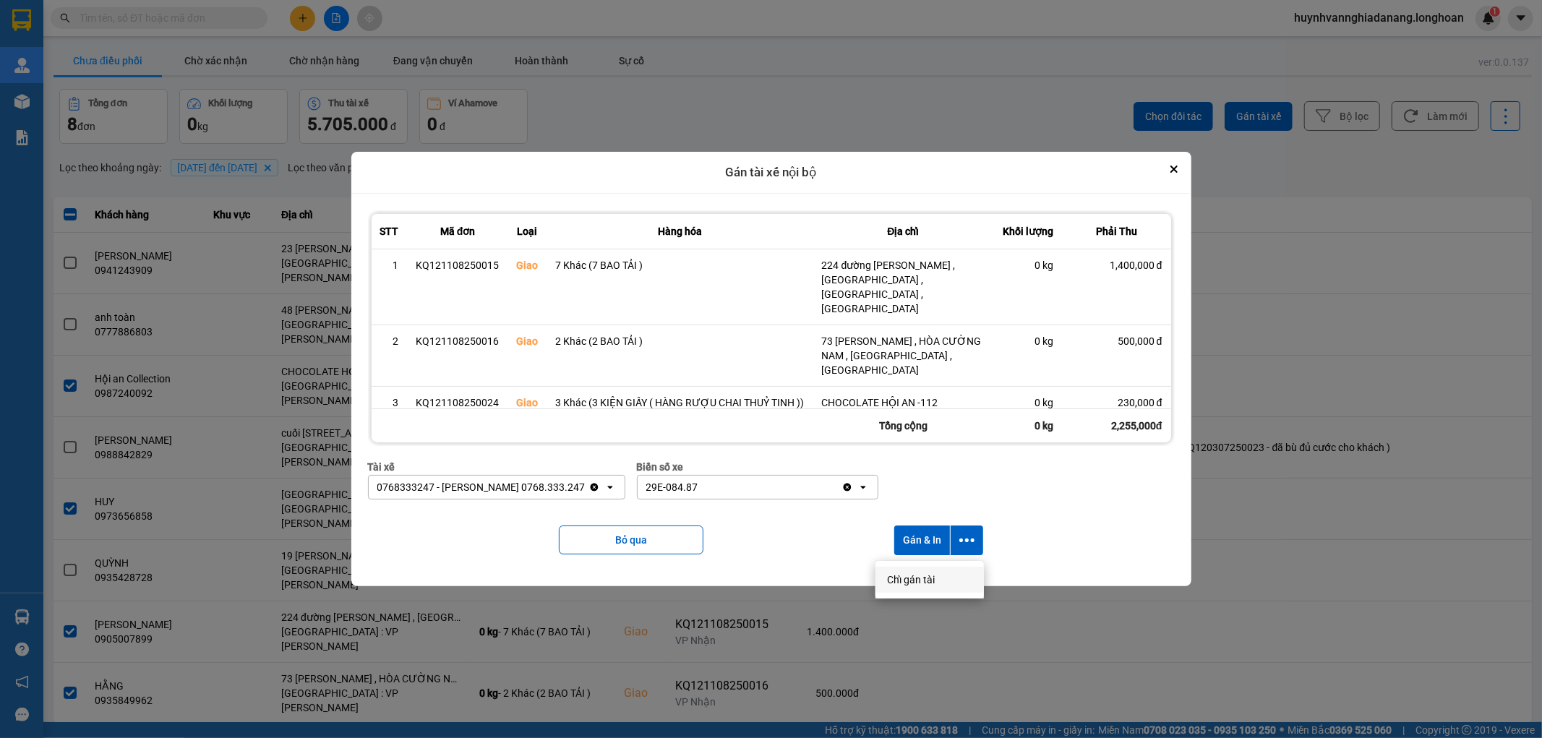
click at [935, 574] on div "Chỉ gán tài" at bounding box center [929, 580] width 85 height 14
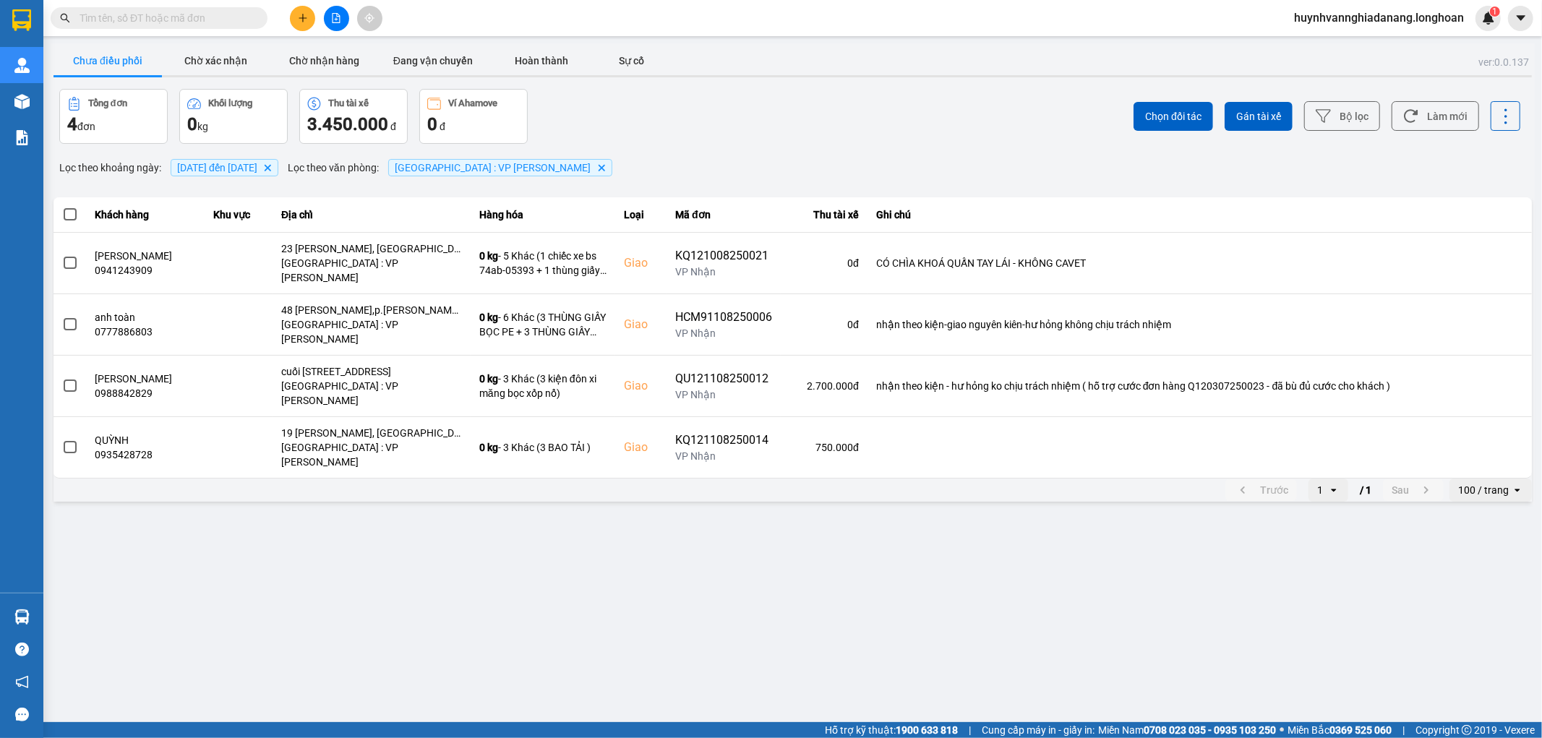
click at [69, 211] on span at bounding box center [70, 214] width 13 height 13
click at [62, 207] on input "checkbox" at bounding box center [62, 207] width 0 height 0
click at [1260, 103] on button "Gán tài xế" at bounding box center [1259, 116] width 68 height 29
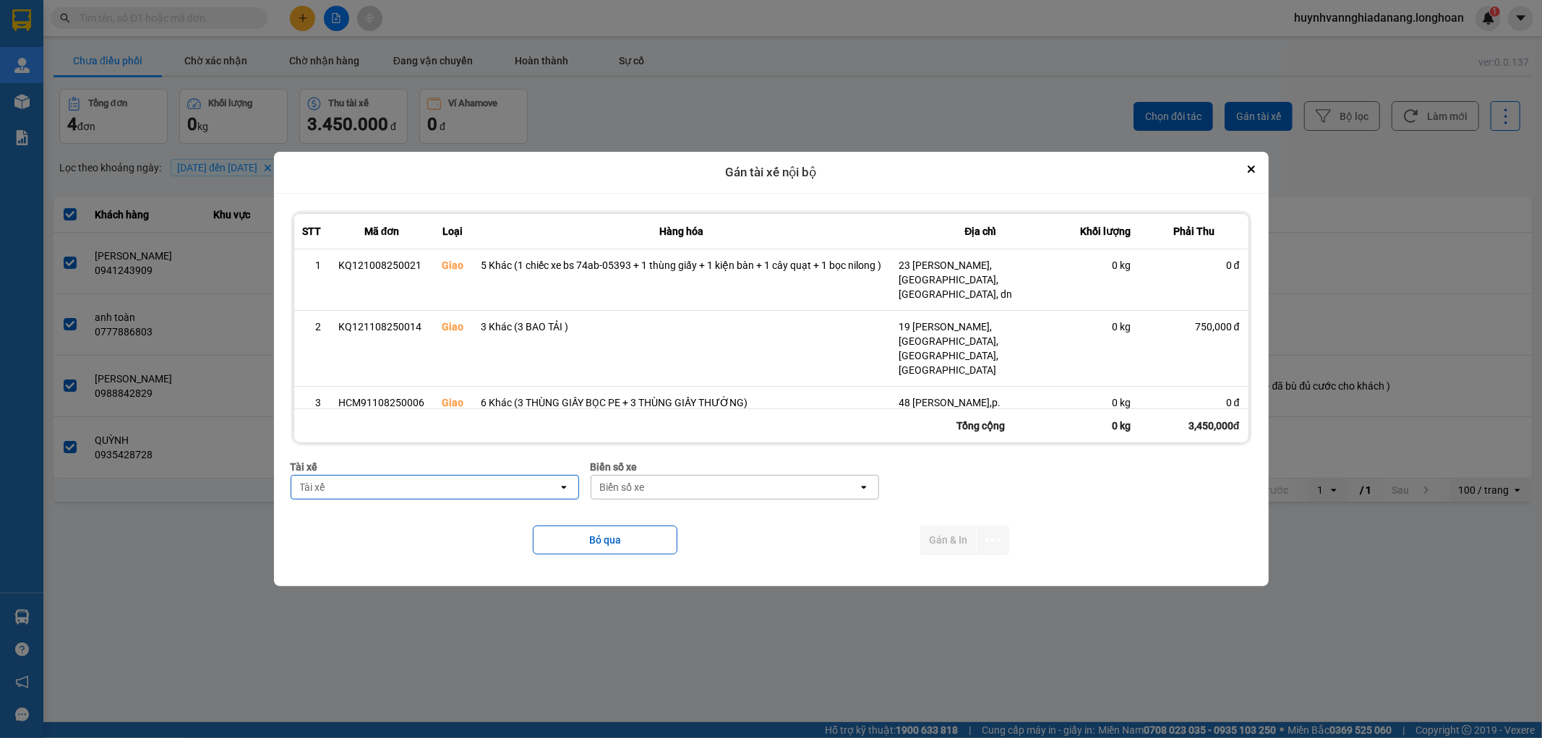
click at [416, 486] on div "Tài xế" at bounding box center [424, 487] width 267 height 23
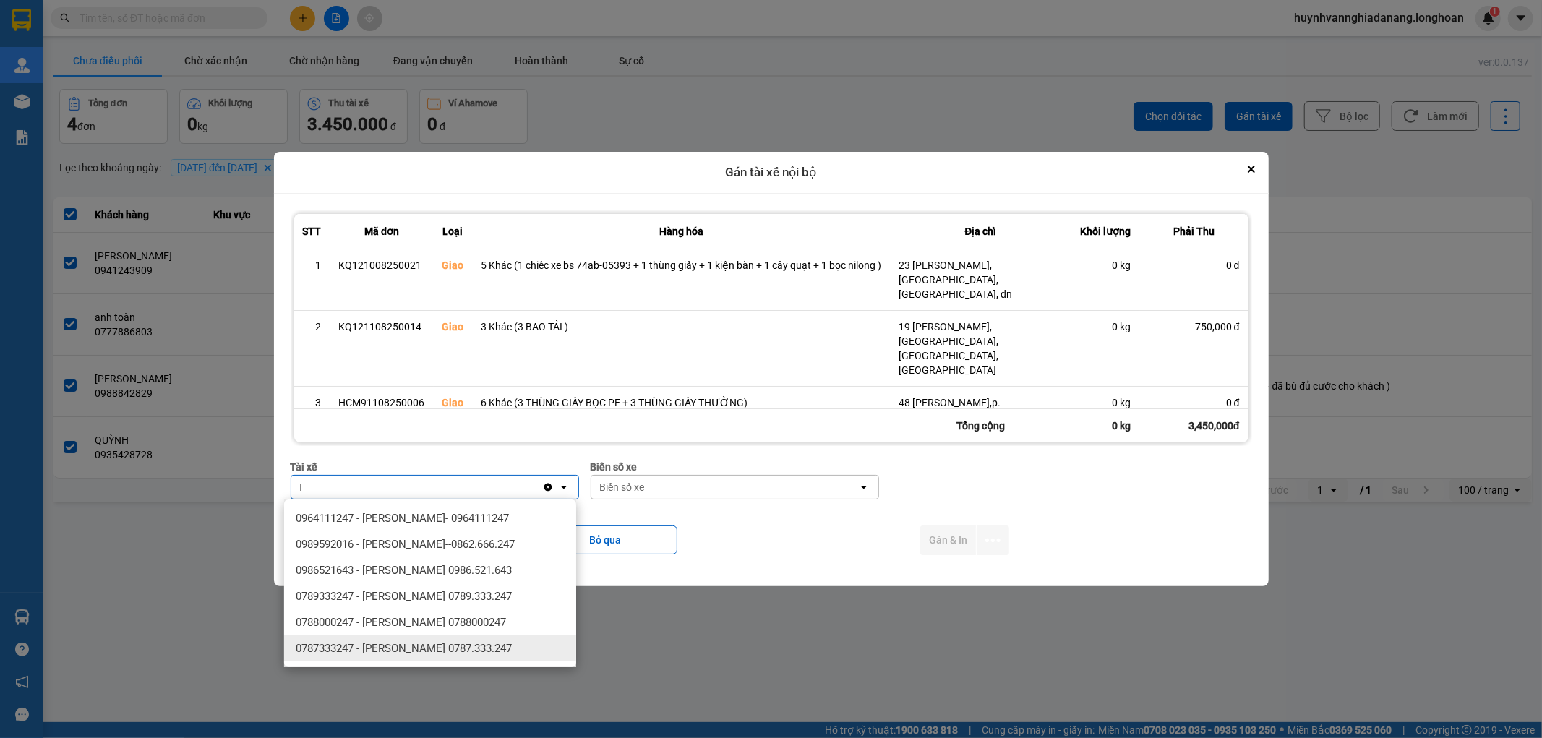
type input "T"
click at [443, 656] on span "0787333247 - Phạm Thanh Tuấn 0787.333.247" at bounding box center [404, 648] width 216 height 14
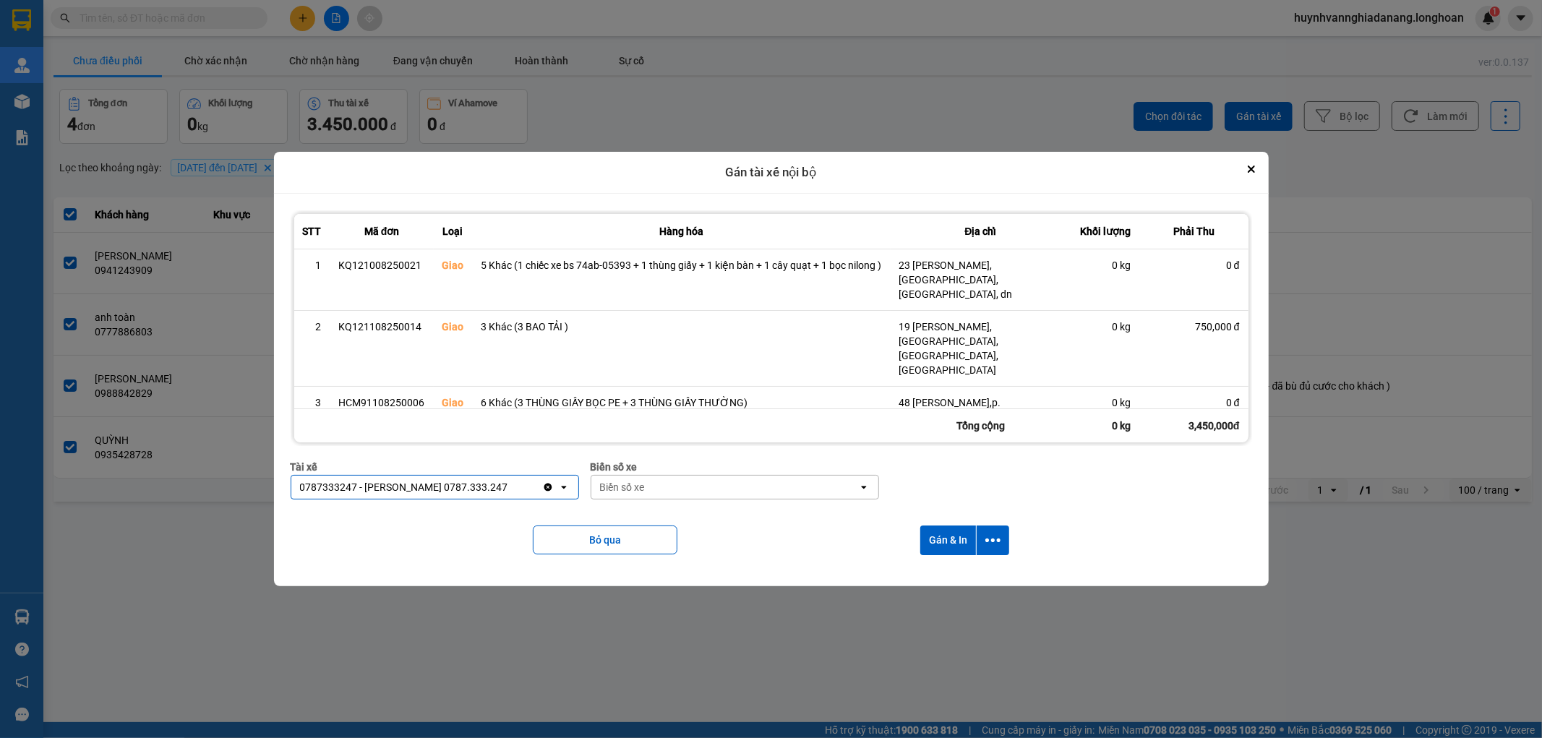
click at [717, 486] on div "Biển số xe" at bounding box center [725, 487] width 267 height 23
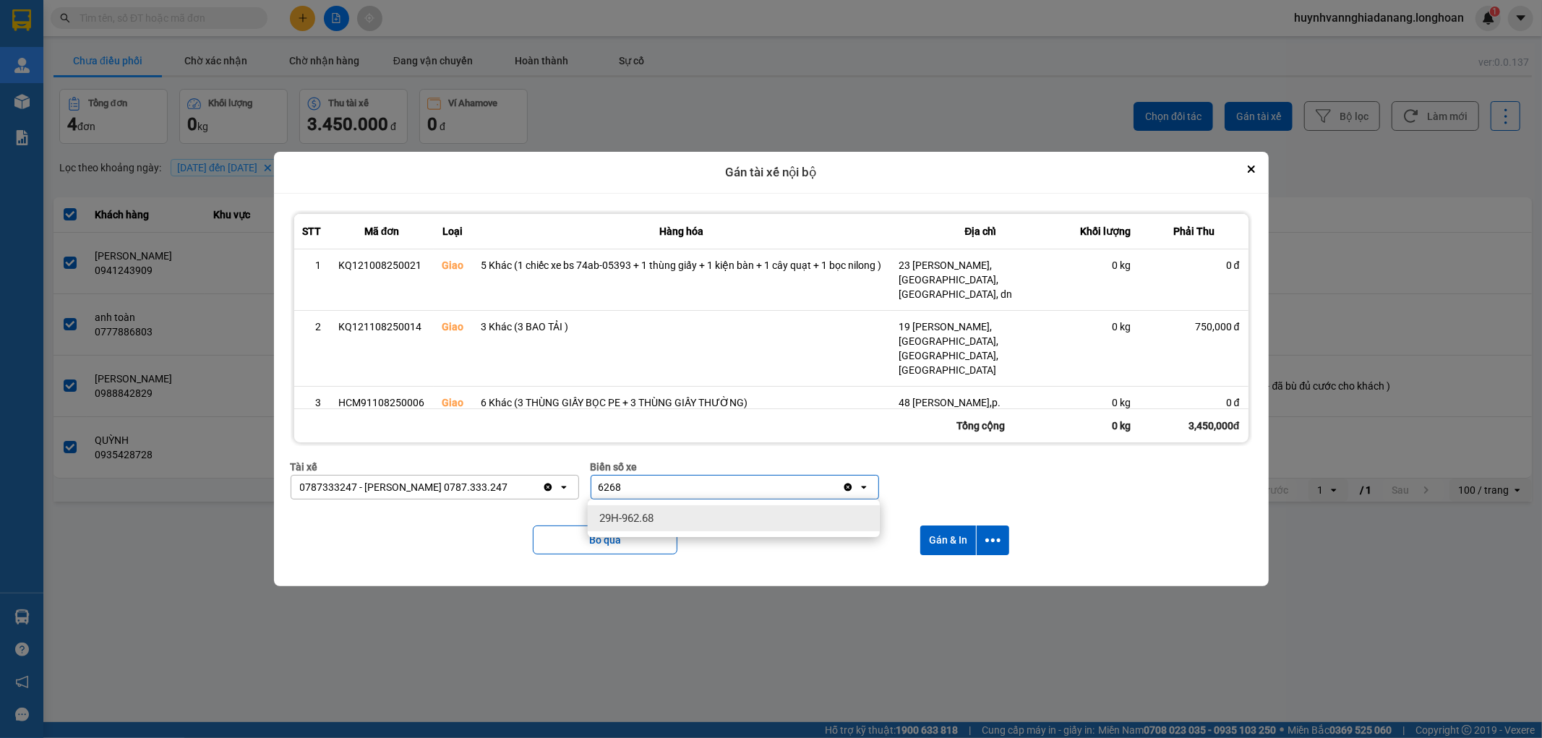
type input "6268"
drag, startPoint x: 718, startPoint y: 519, endPoint x: 850, endPoint y: 557, distance: 137.1
click at [720, 519] on div "29H-962.68" at bounding box center [734, 518] width 292 height 26
click at [993, 545] on icon "dialog" at bounding box center [993, 540] width 15 height 15
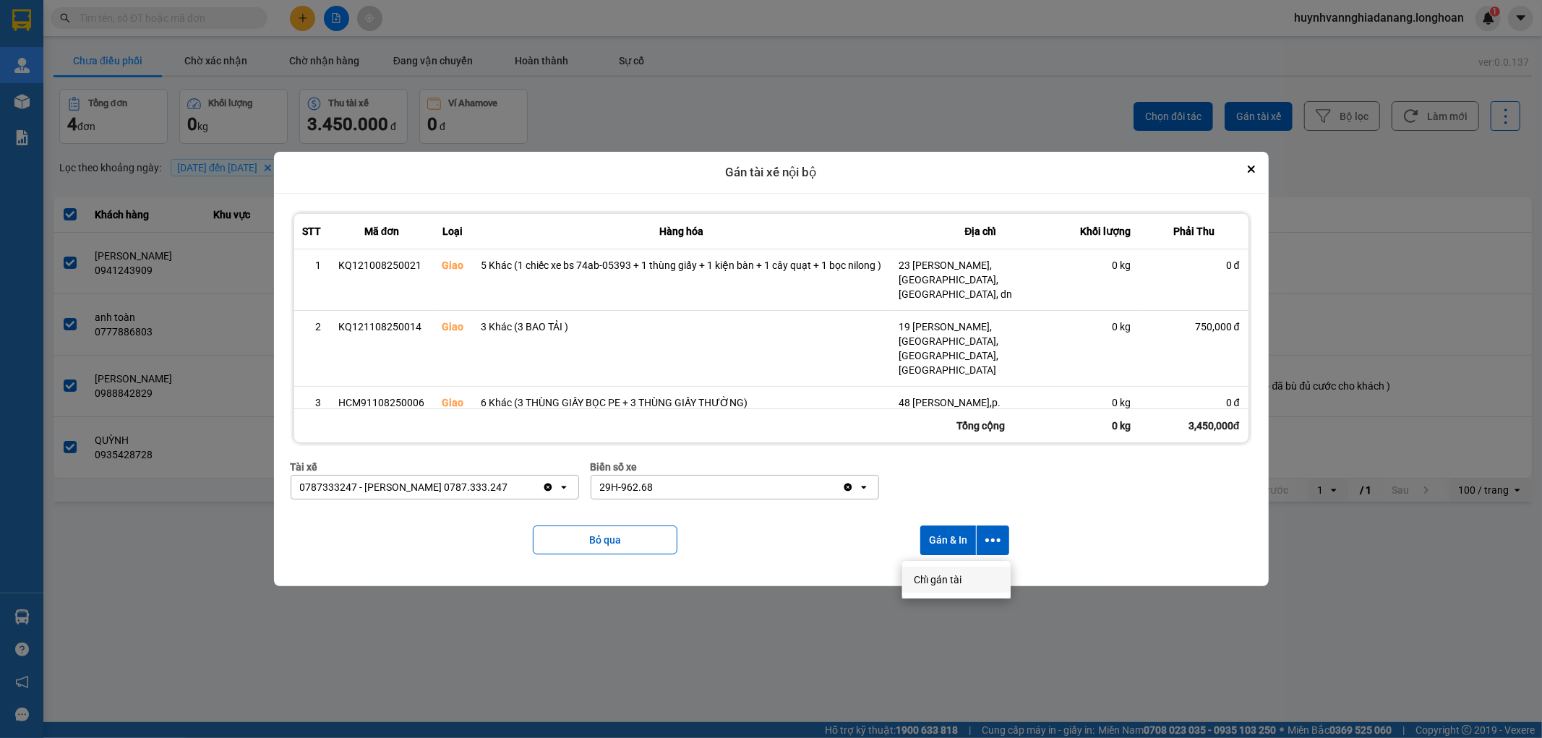
click at [959, 579] on span "Chỉ gán tài" at bounding box center [938, 580] width 48 height 14
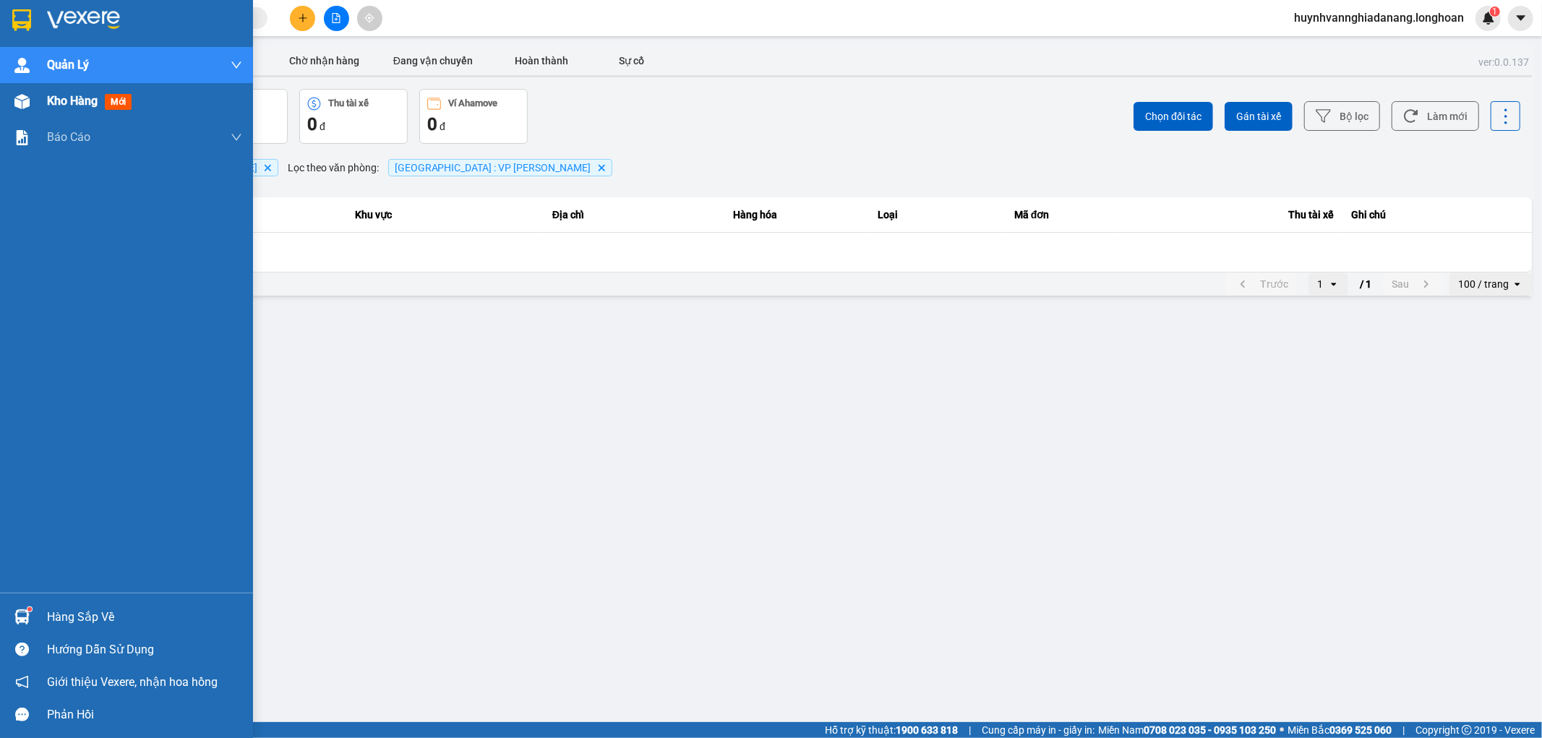
click at [42, 99] on div "Kho hàng mới" at bounding box center [126, 101] width 253 height 36
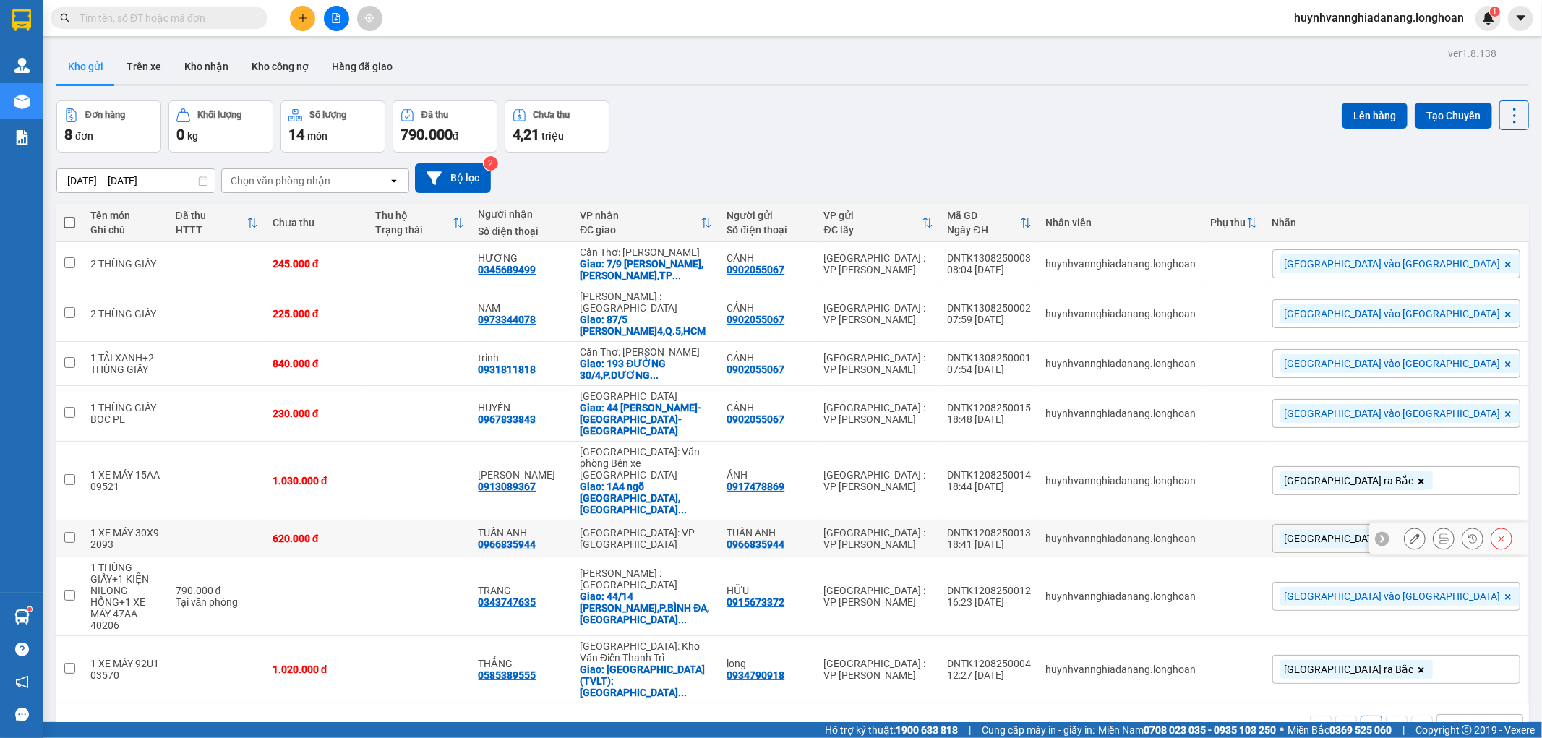
click at [1032, 527] on div "DNTK1208250013" at bounding box center [990, 533] width 84 height 12
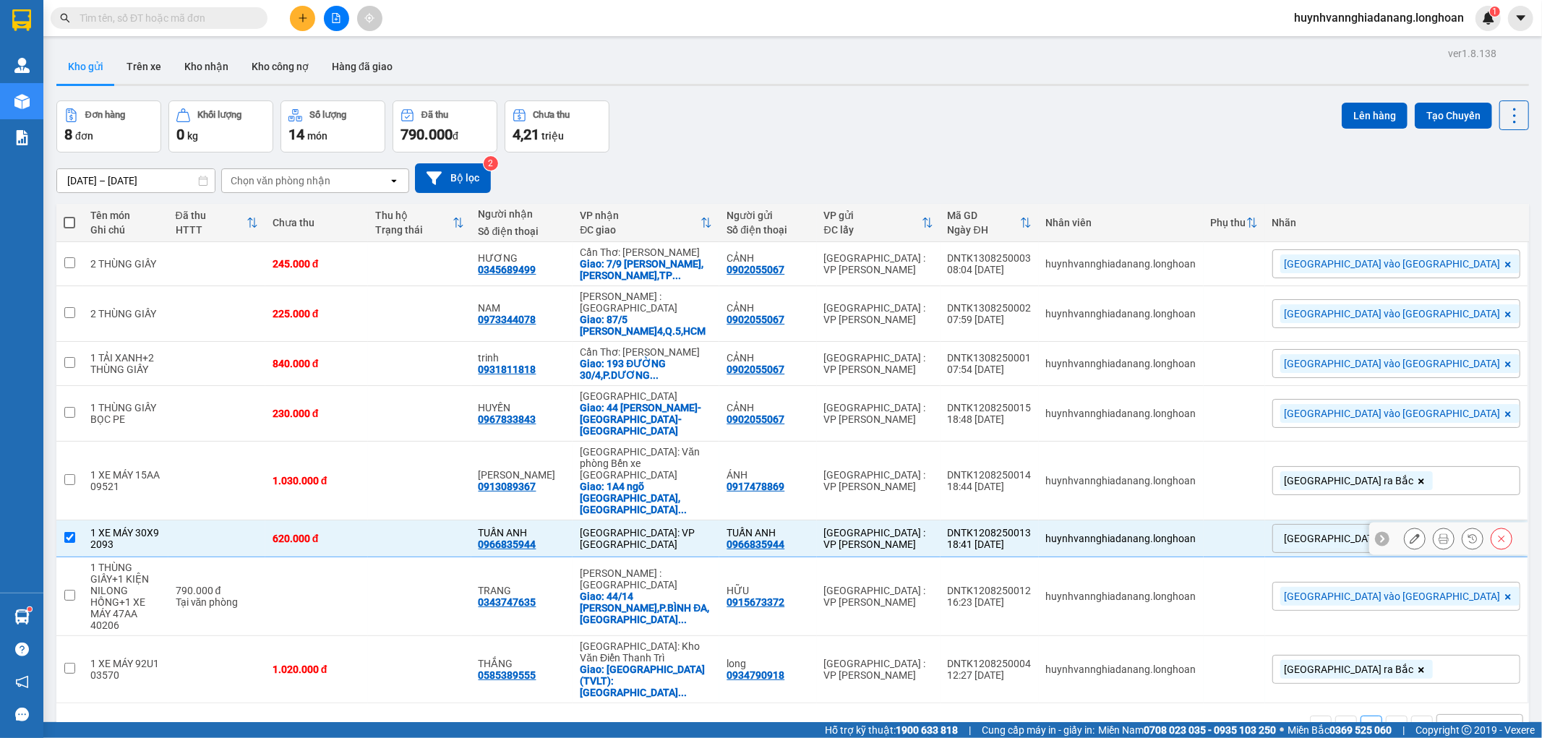
click at [1032, 527] on div "DNTK1208250013" at bounding box center [990, 533] width 84 height 12
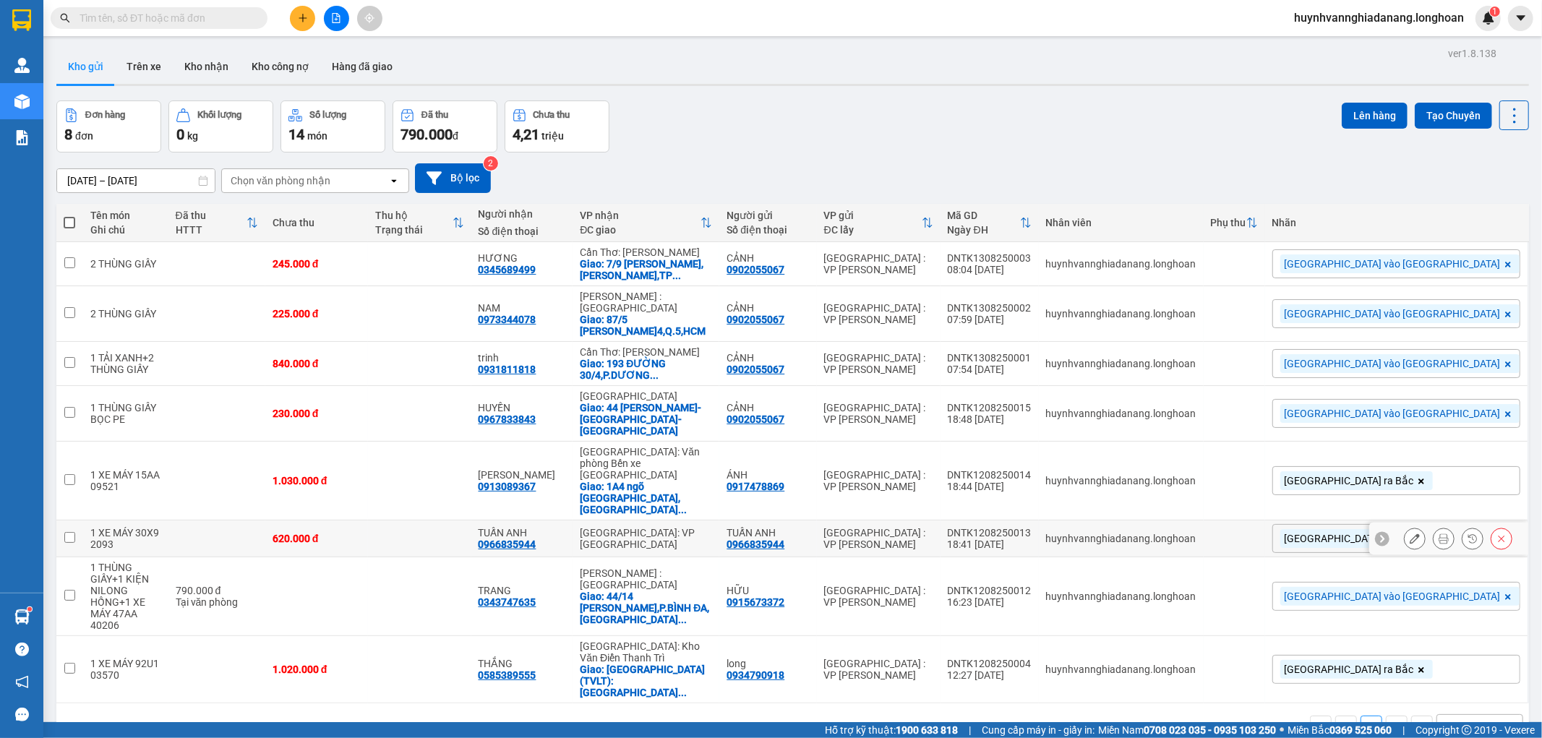
click at [1032, 527] on div "DNTK1208250013" at bounding box center [990, 533] width 84 height 12
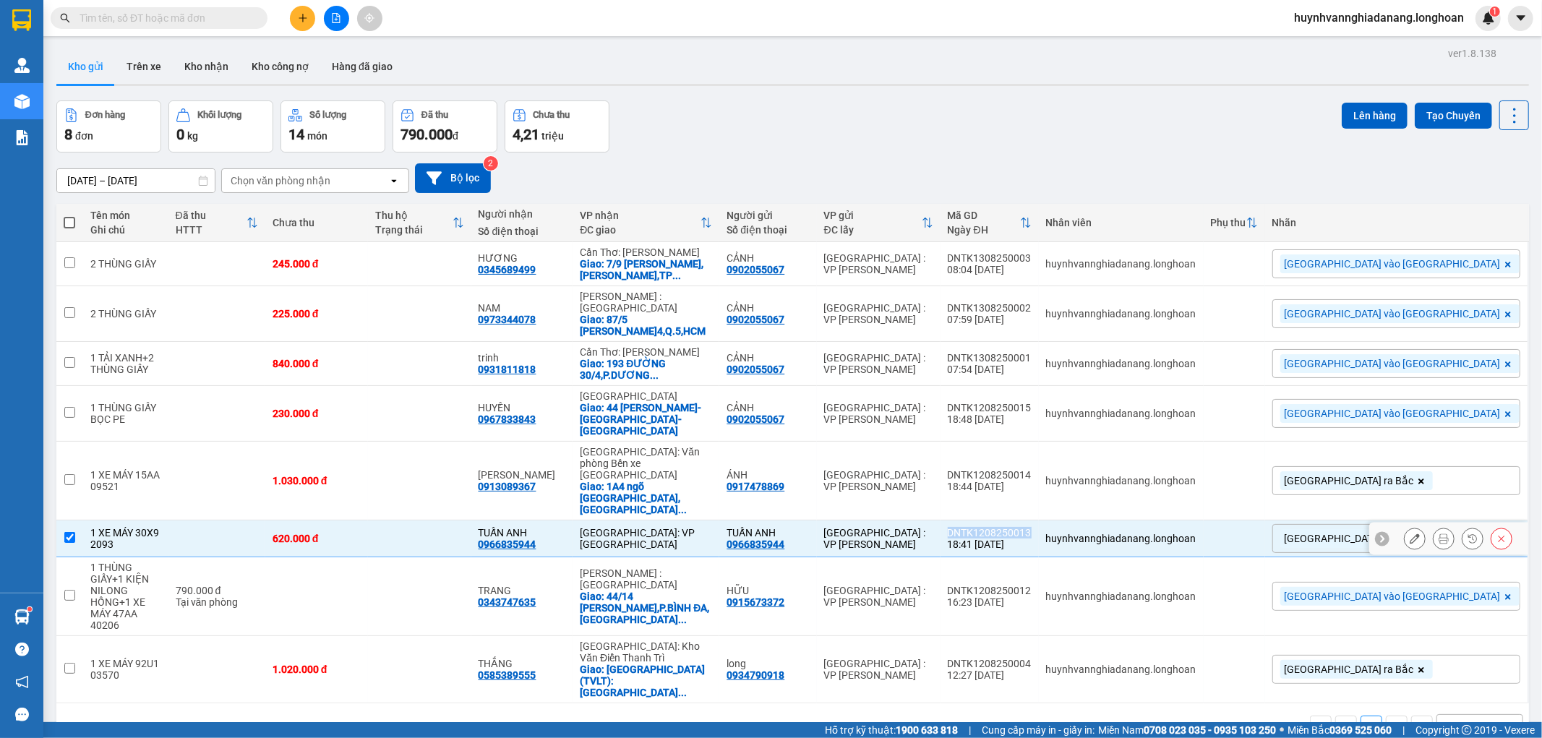
click at [1032, 527] on div "DNTK1208250013" at bounding box center [990, 533] width 84 height 12
checkbox input "false"
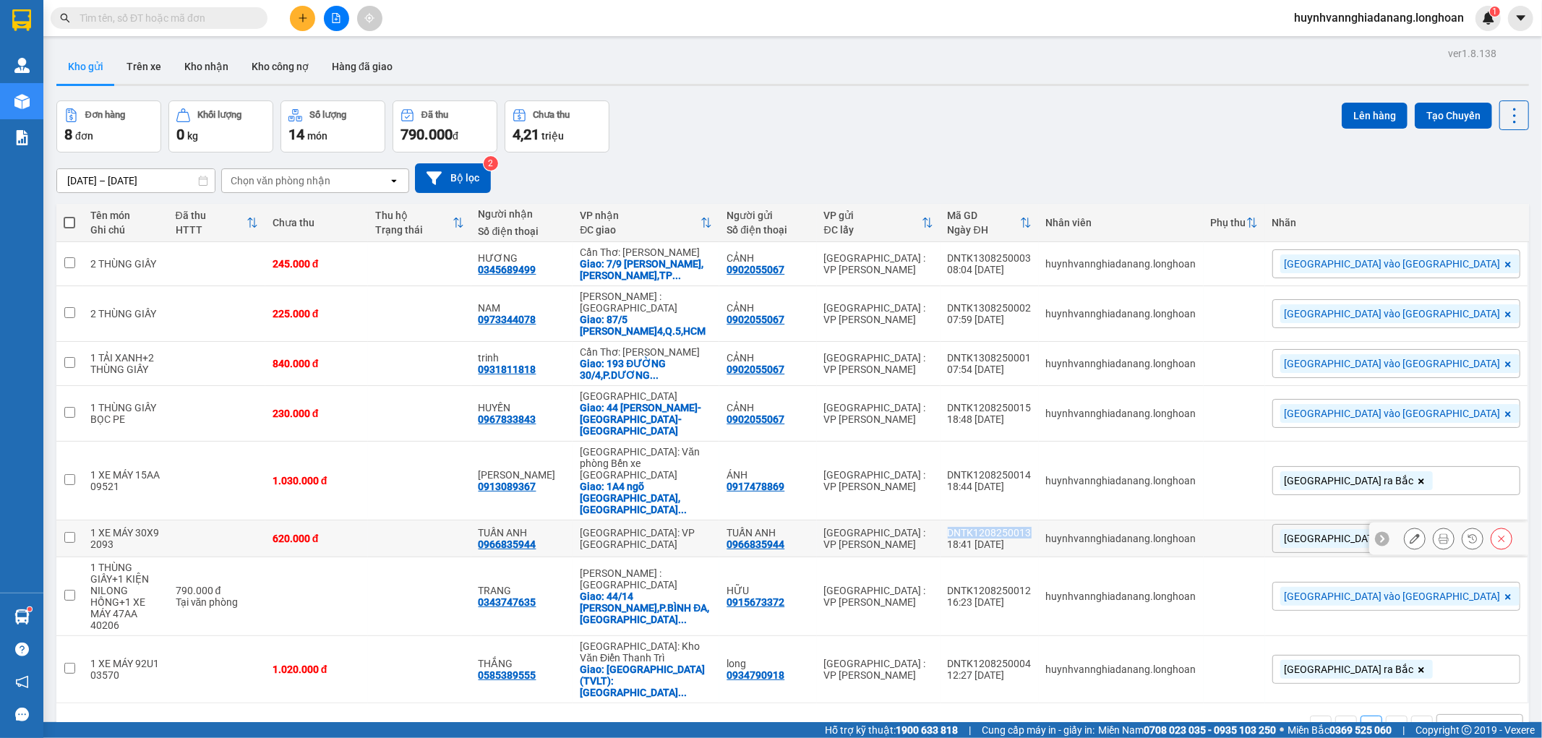
copy div "DNTK1208250013"
click at [1439, 534] on icon at bounding box center [1444, 539] width 10 height 10
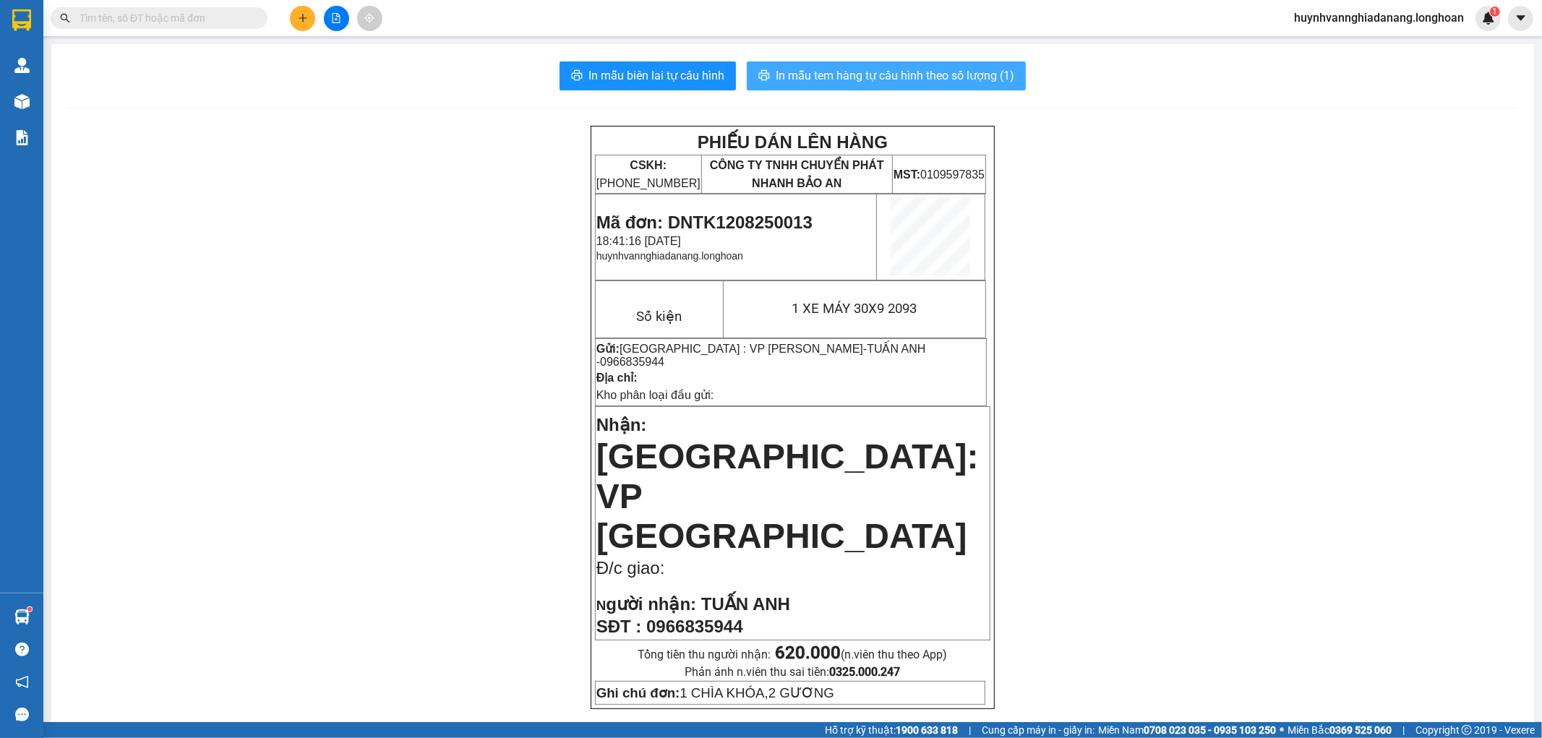
drag, startPoint x: 848, startPoint y: 72, endPoint x: 856, endPoint y: 73, distance: 8.7
click at [848, 72] on span "In mẫu tem hàng tự cấu hình theo số lượng (1)" at bounding box center [895, 76] width 239 height 18
click at [333, 26] on button at bounding box center [336, 18] width 25 height 25
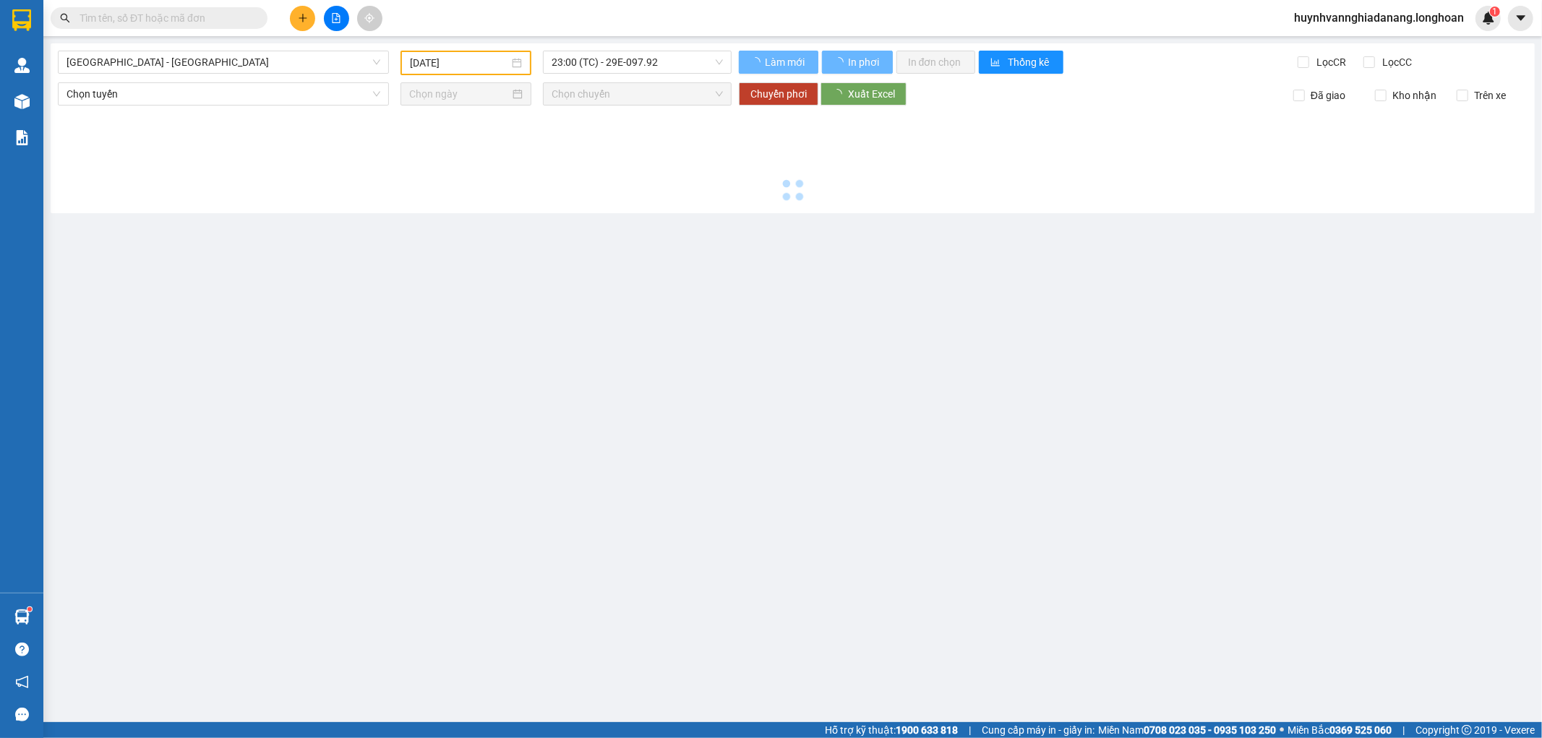
type input "13/08/2025"
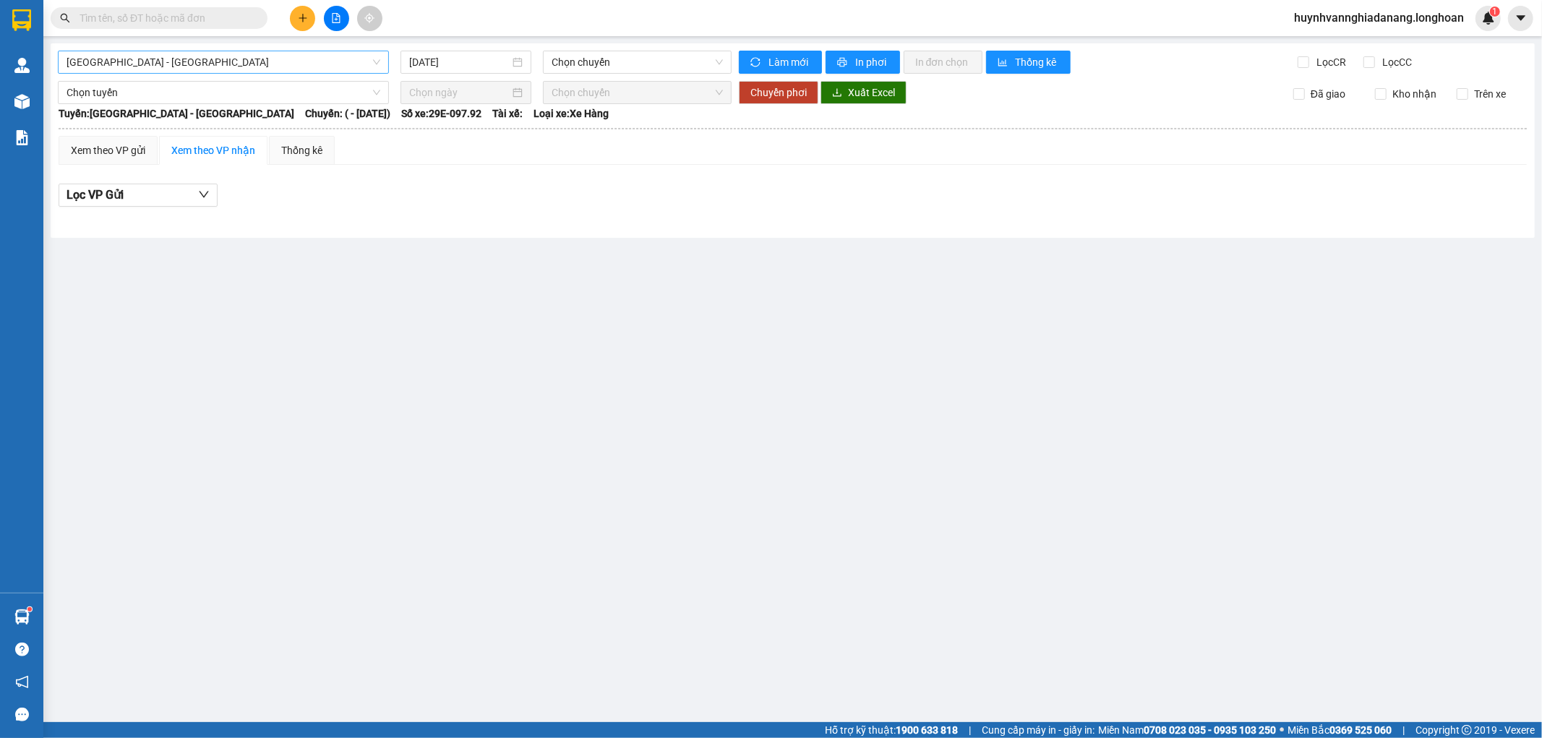
click at [309, 68] on span "Hải Phòng - Hà Nội" at bounding box center [224, 62] width 314 height 22
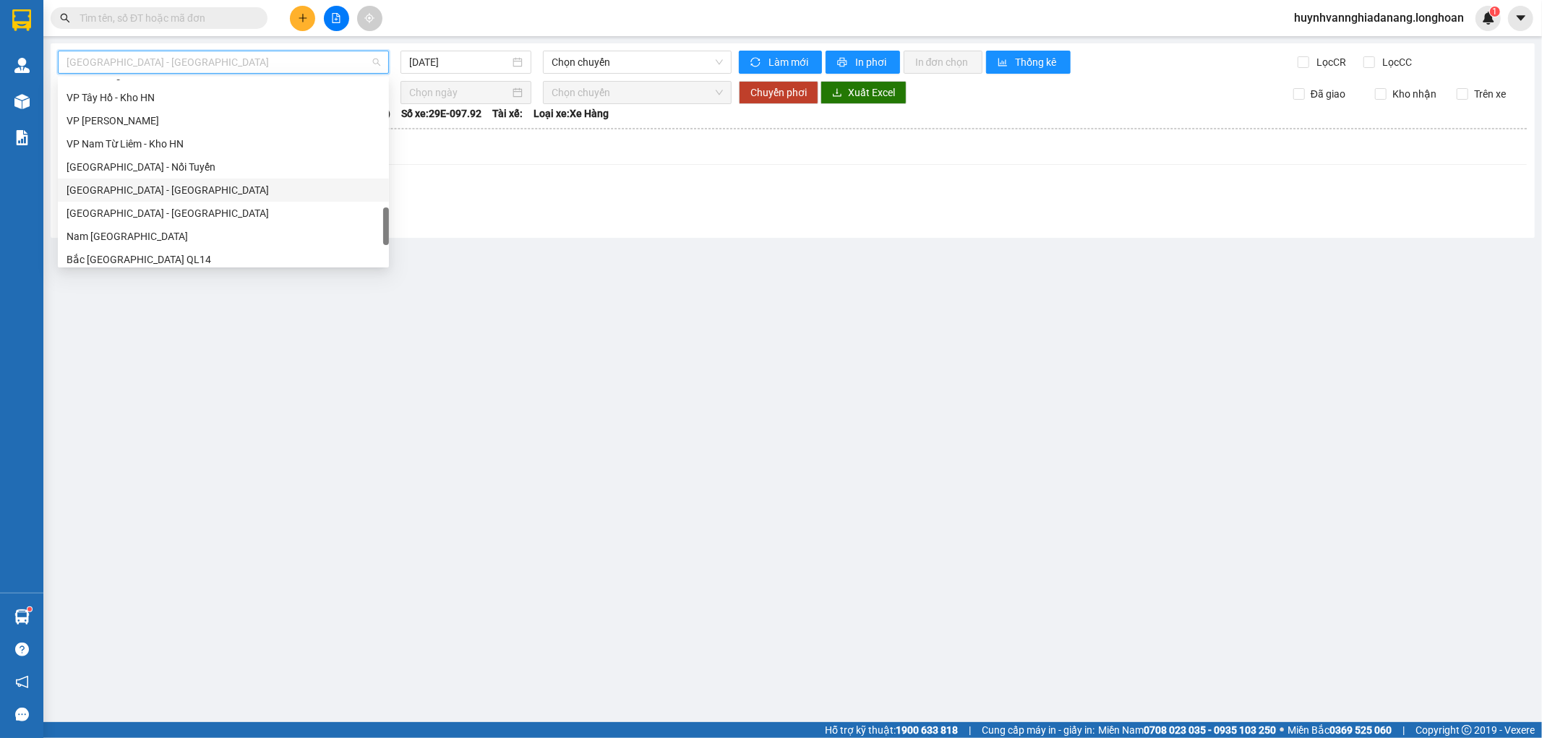
scroll to position [884, 0]
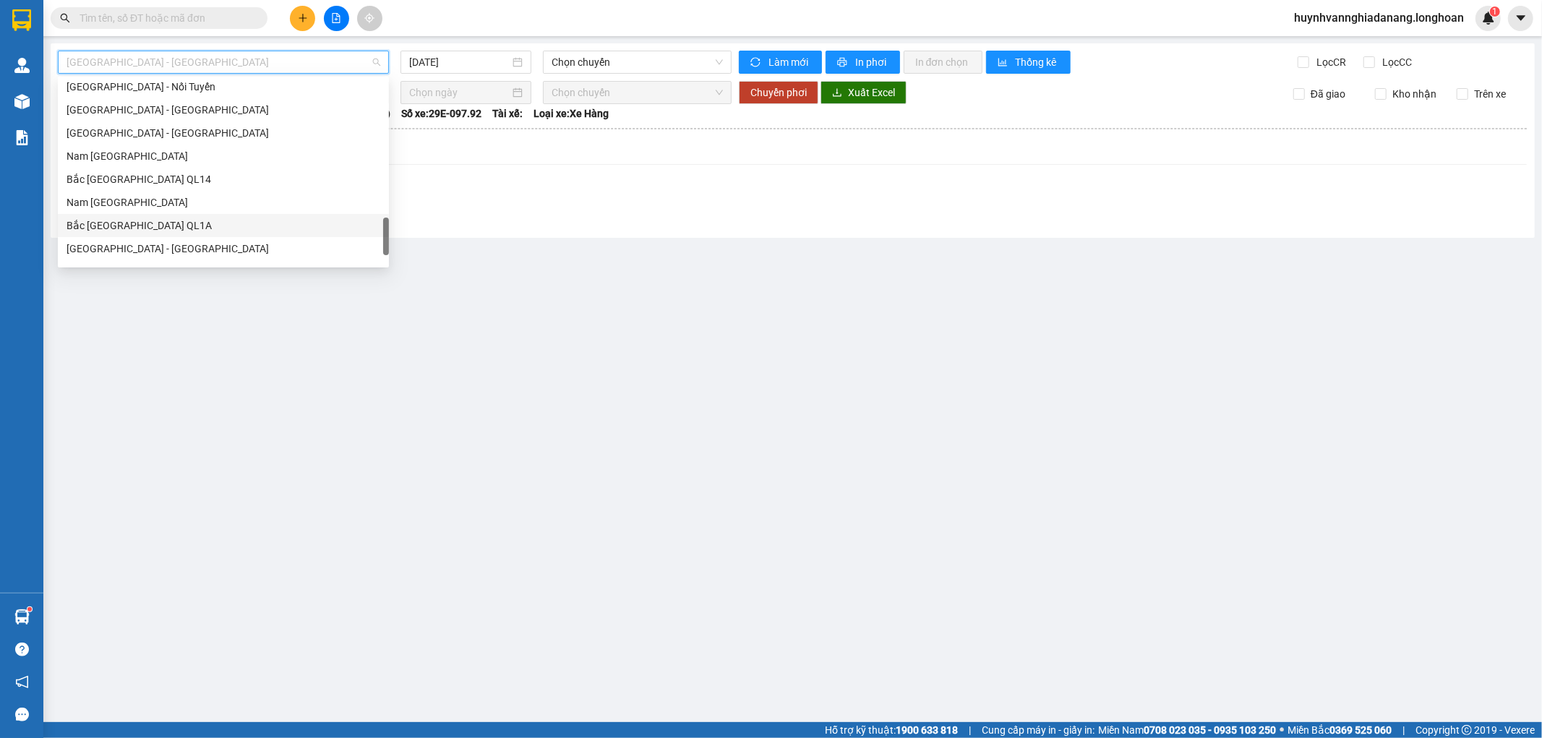
drag, startPoint x: 170, startPoint y: 218, endPoint x: 185, endPoint y: 214, distance: 15.8
click at [170, 219] on div "Bắc Trung Nam QL1A" at bounding box center [224, 226] width 314 height 16
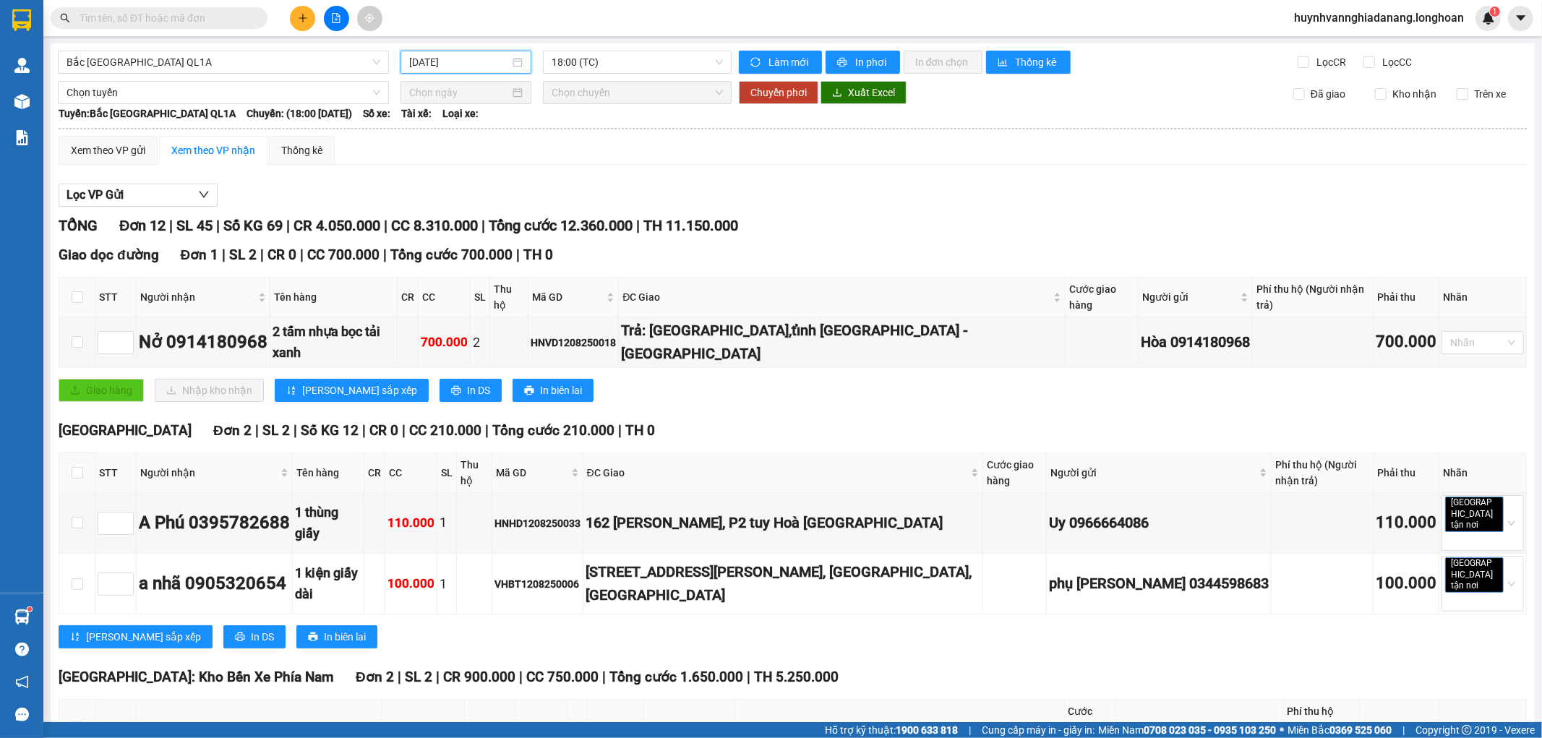
click at [485, 62] on input "13/08/2025" at bounding box center [459, 62] width 101 height 16
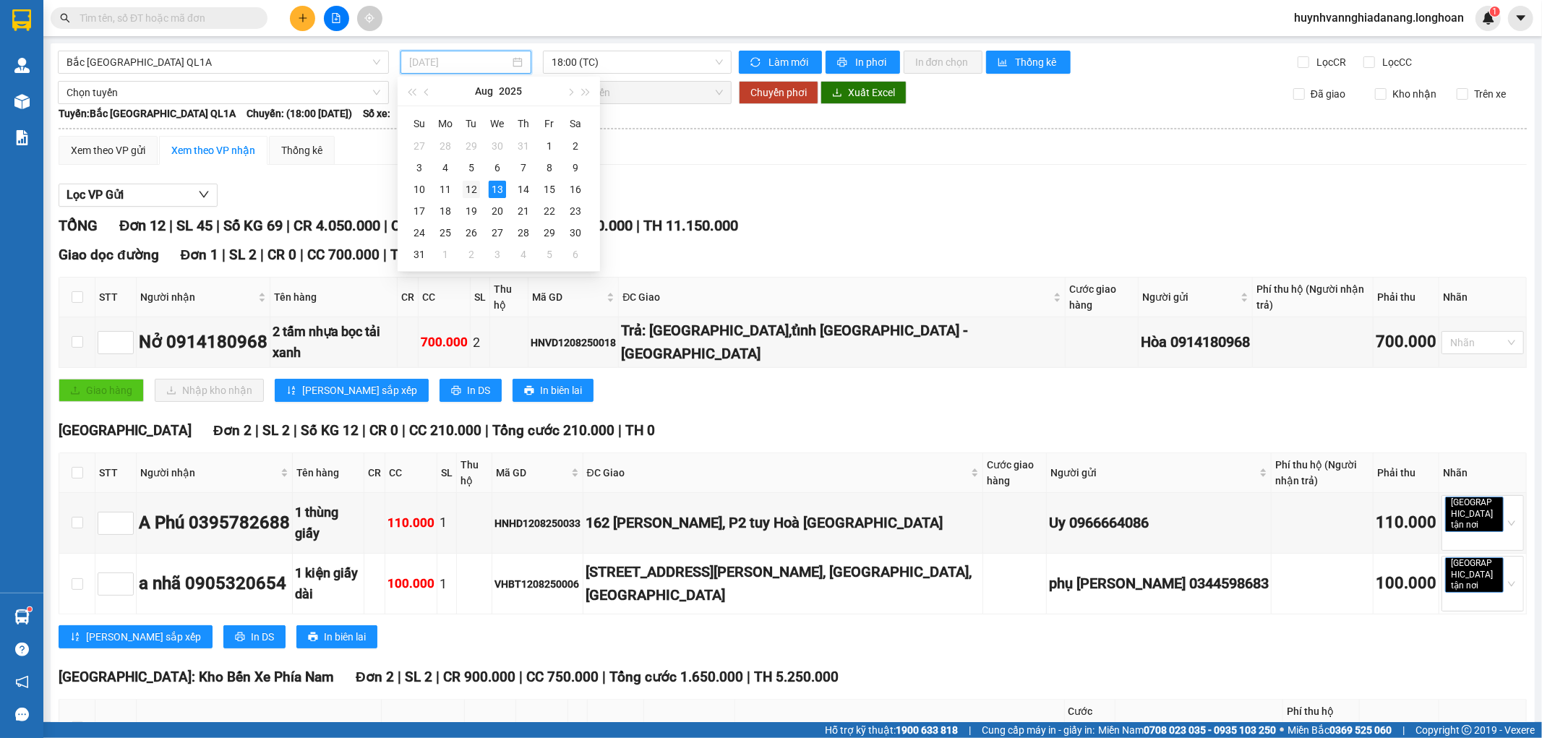
click at [472, 190] on div "12" at bounding box center [471, 189] width 17 height 17
type input "12/08/2025"
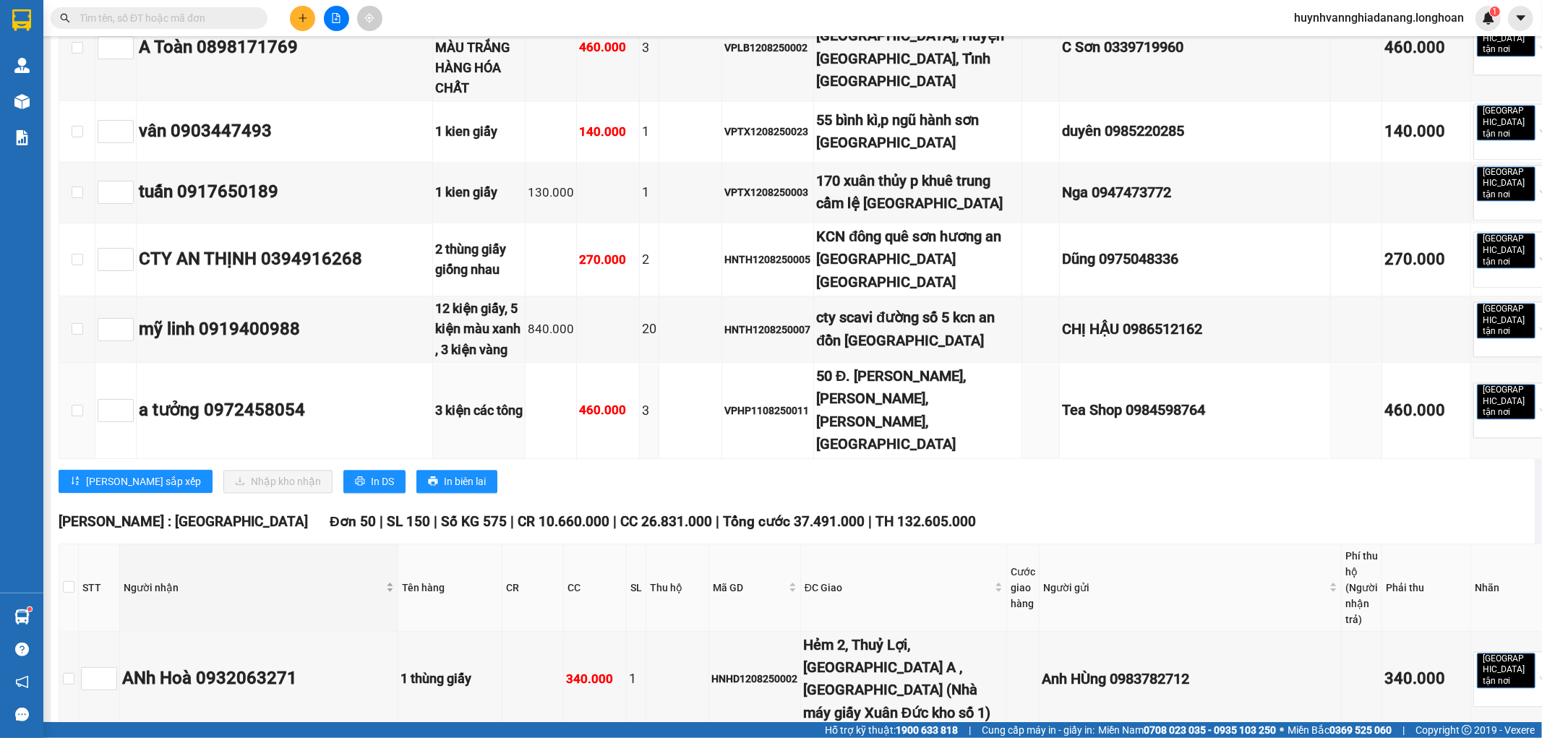
scroll to position [2491, 0]
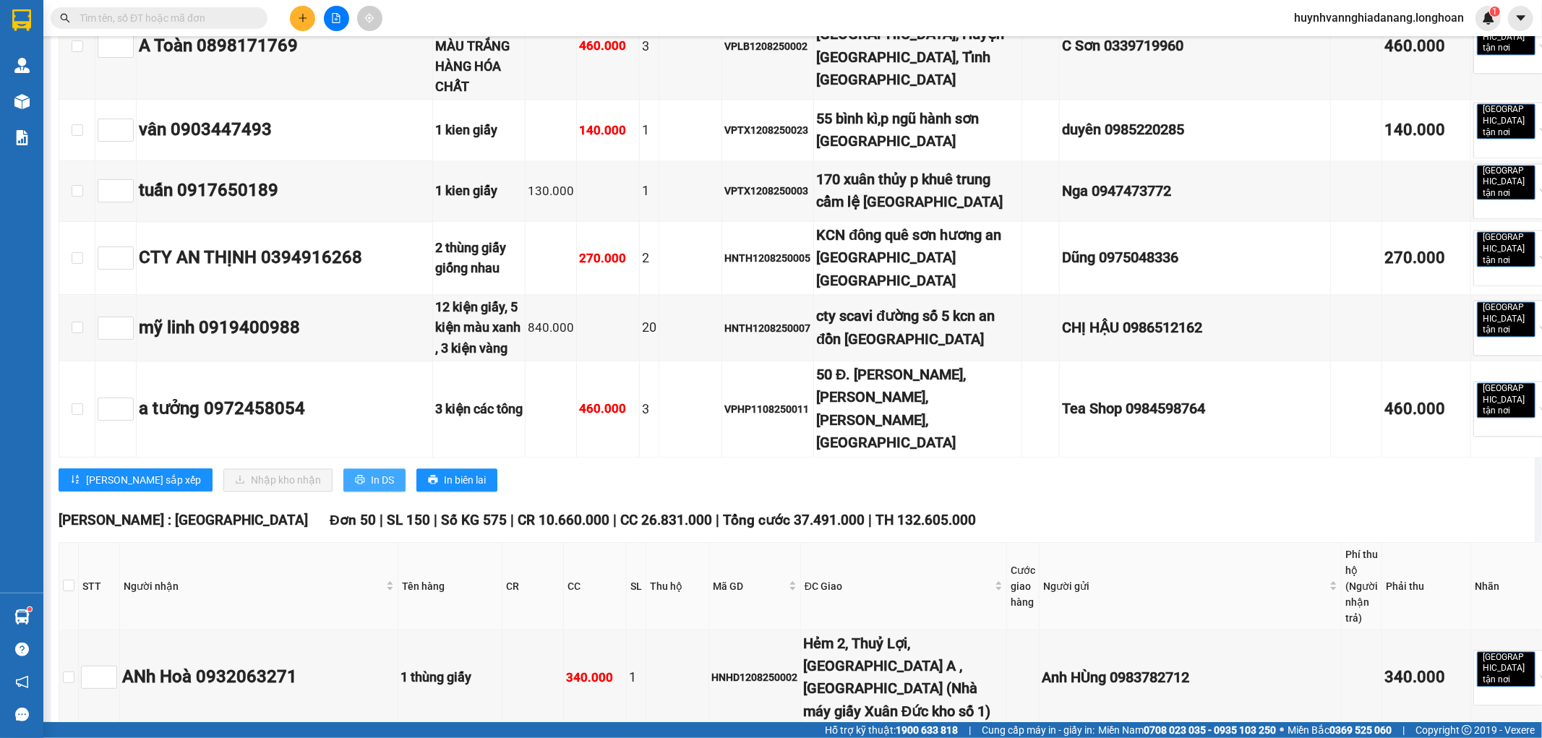
click at [343, 469] on button "In DS" at bounding box center [374, 480] width 62 height 23
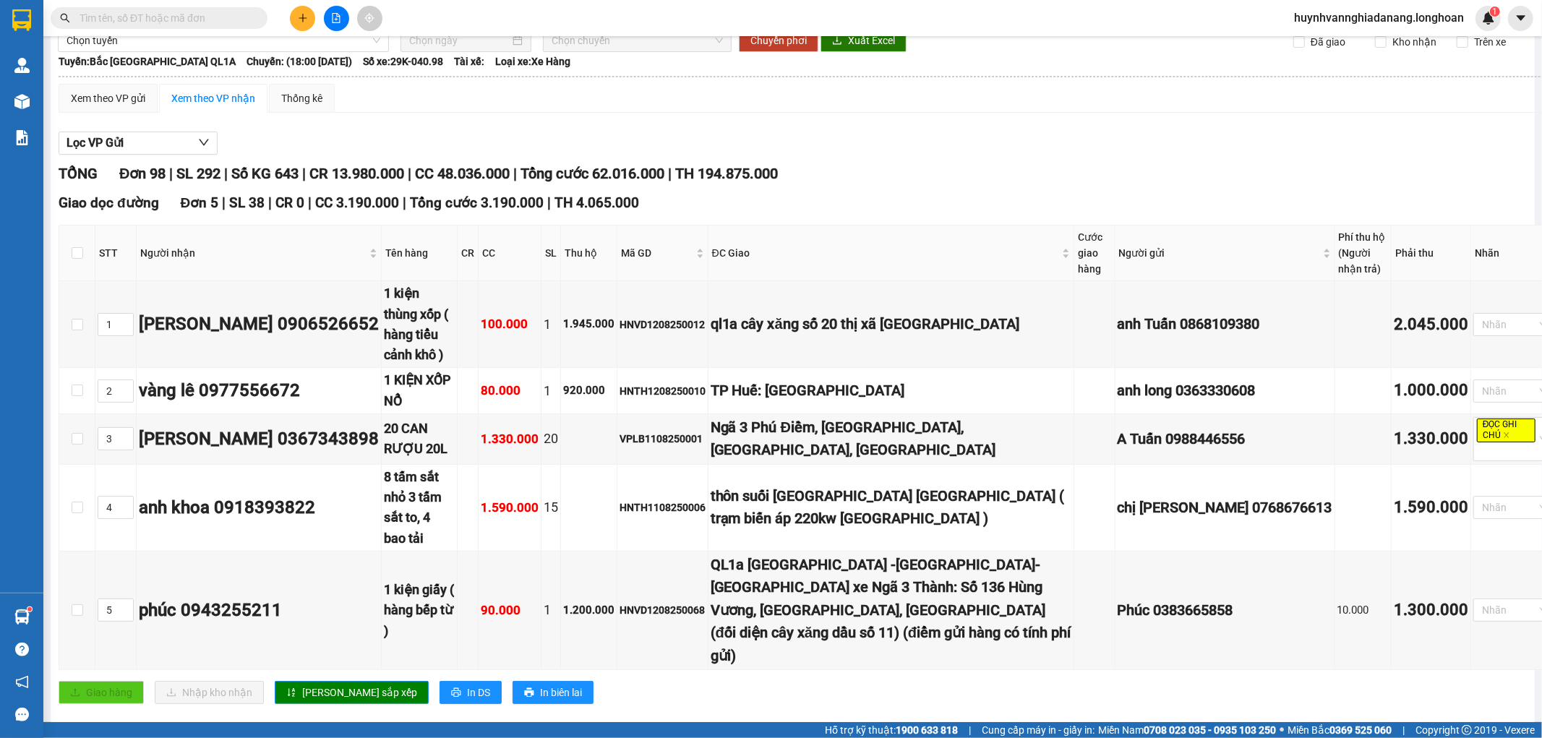
scroll to position [0, 0]
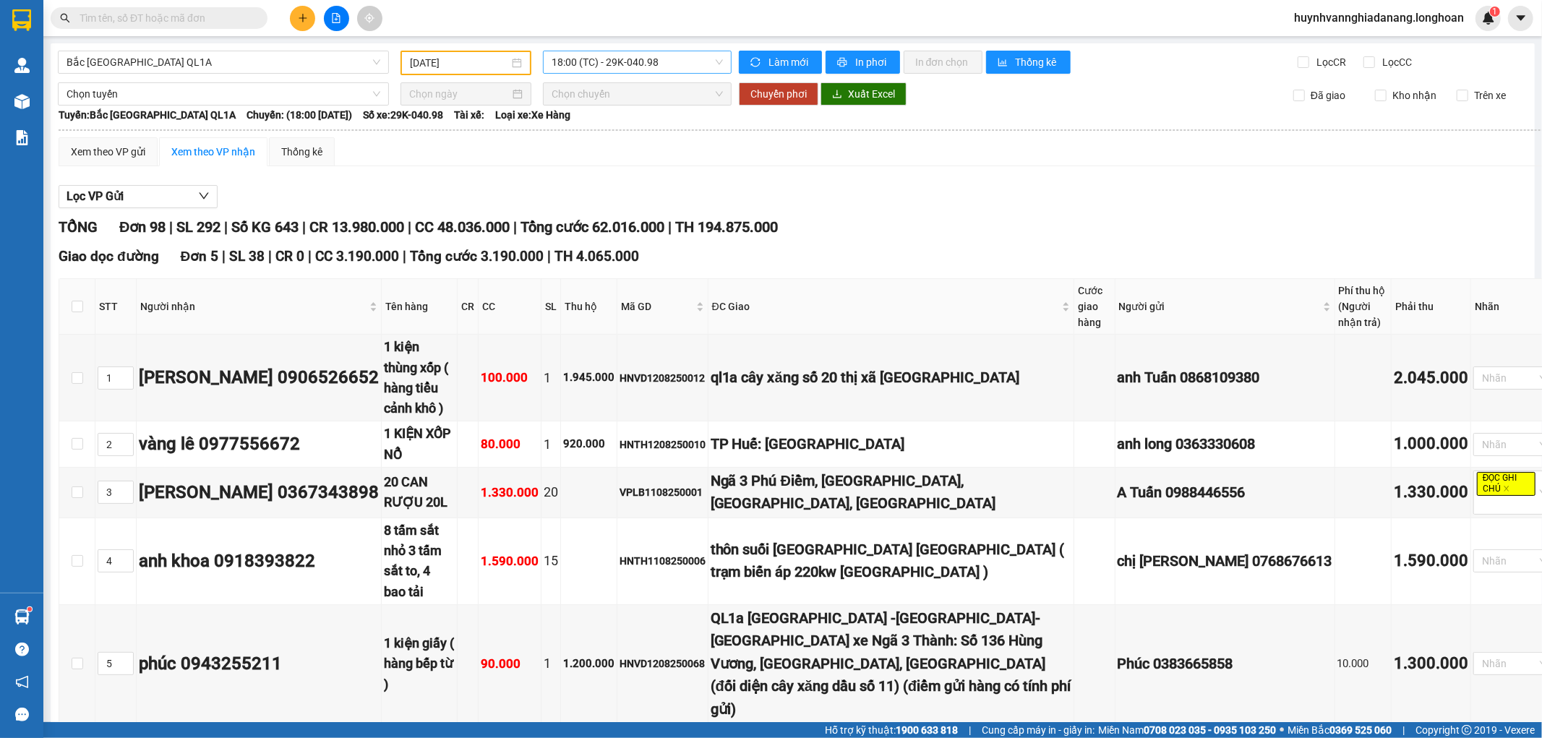
drag, startPoint x: 681, startPoint y: 66, endPoint x: 683, endPoint y: 78, distance: 12.5
click at [681, 65] on span "18:00 (TC) - 29K-040.98" at bounding box center [637, 62] width 171 height 22
click at [627, 137] on div "23:00 (TC) - 29E-097.92" at bounding box center [604, 137] width 113 height 16
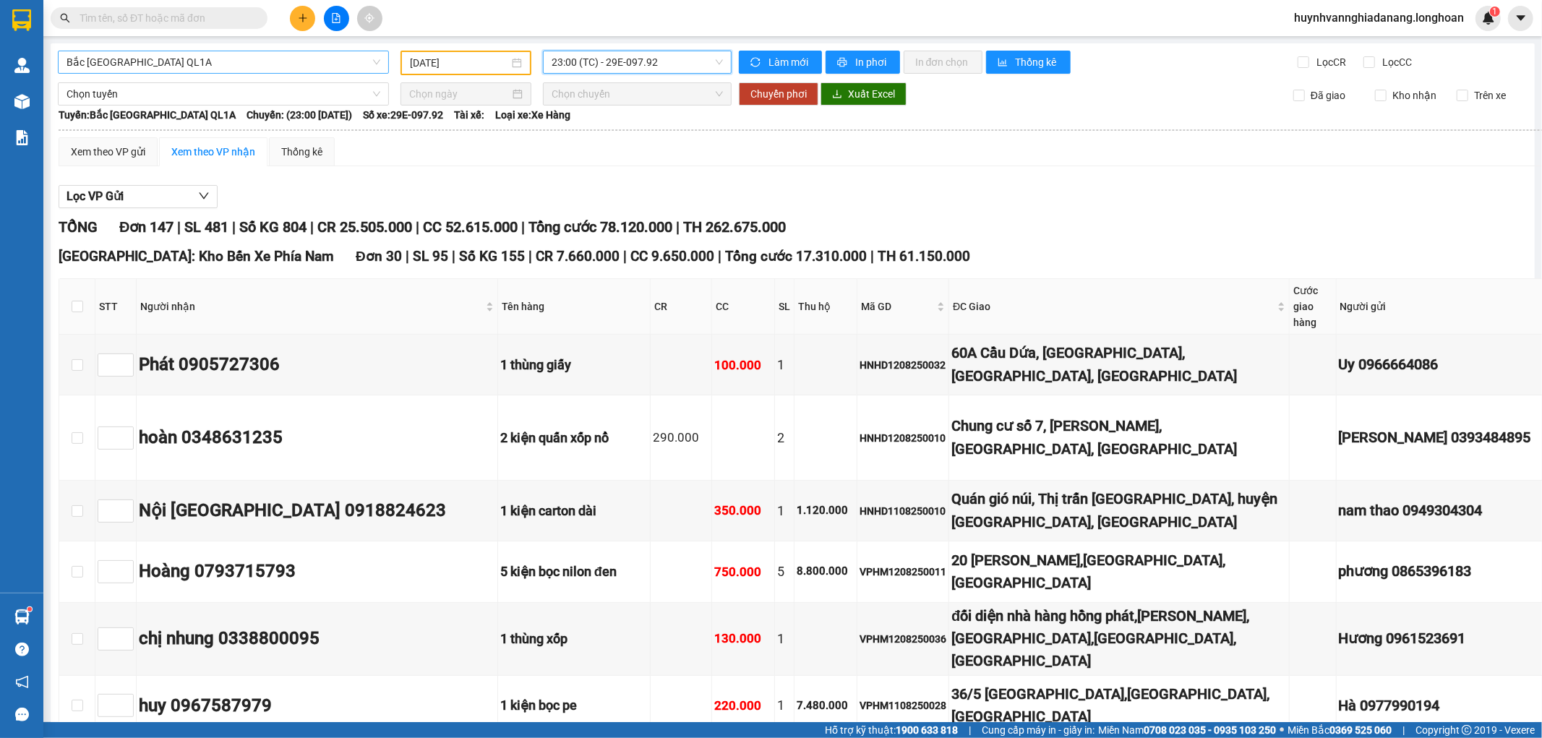
click at [281, 64] on span "Bắc Trung Nam QL1A" at bounding box center [224, 62] width 314 height 22
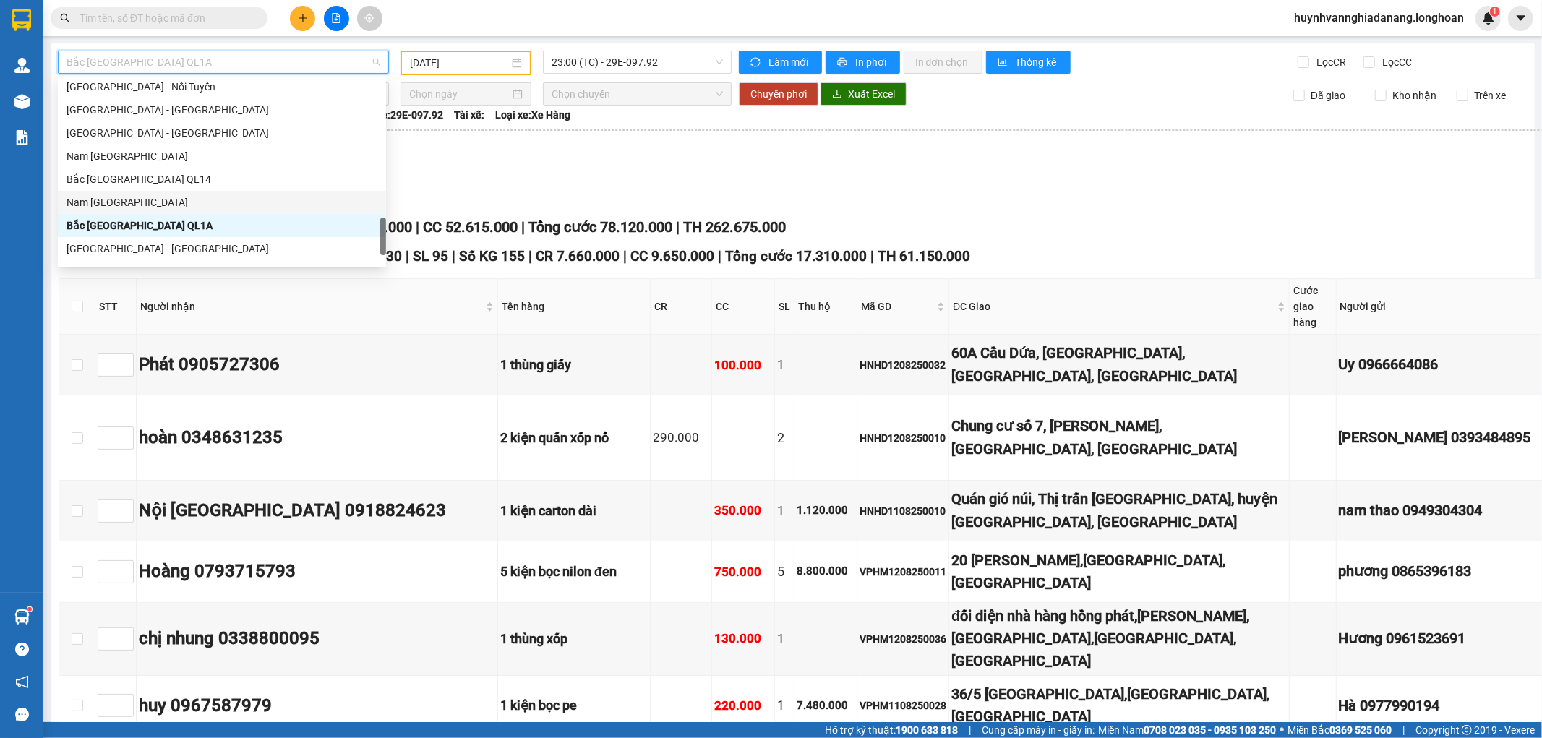
click at [126, 201] on div "Nam Trung Bắc QL1A" at bounding box center [222, 203] width 311 height 16
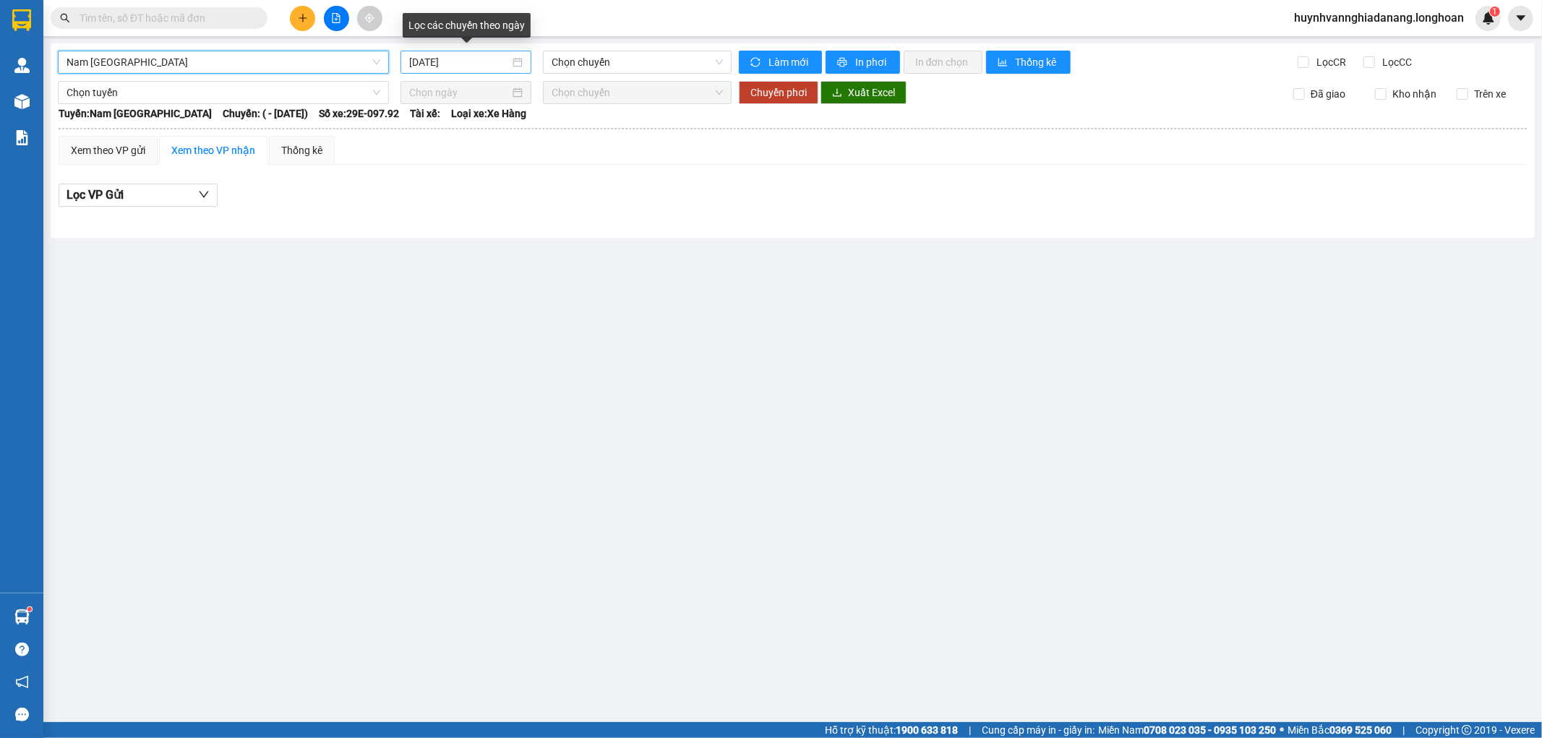
click at [487, 63] on input "13/08/2025" at bounding box center [459, 62] width 101 height 16
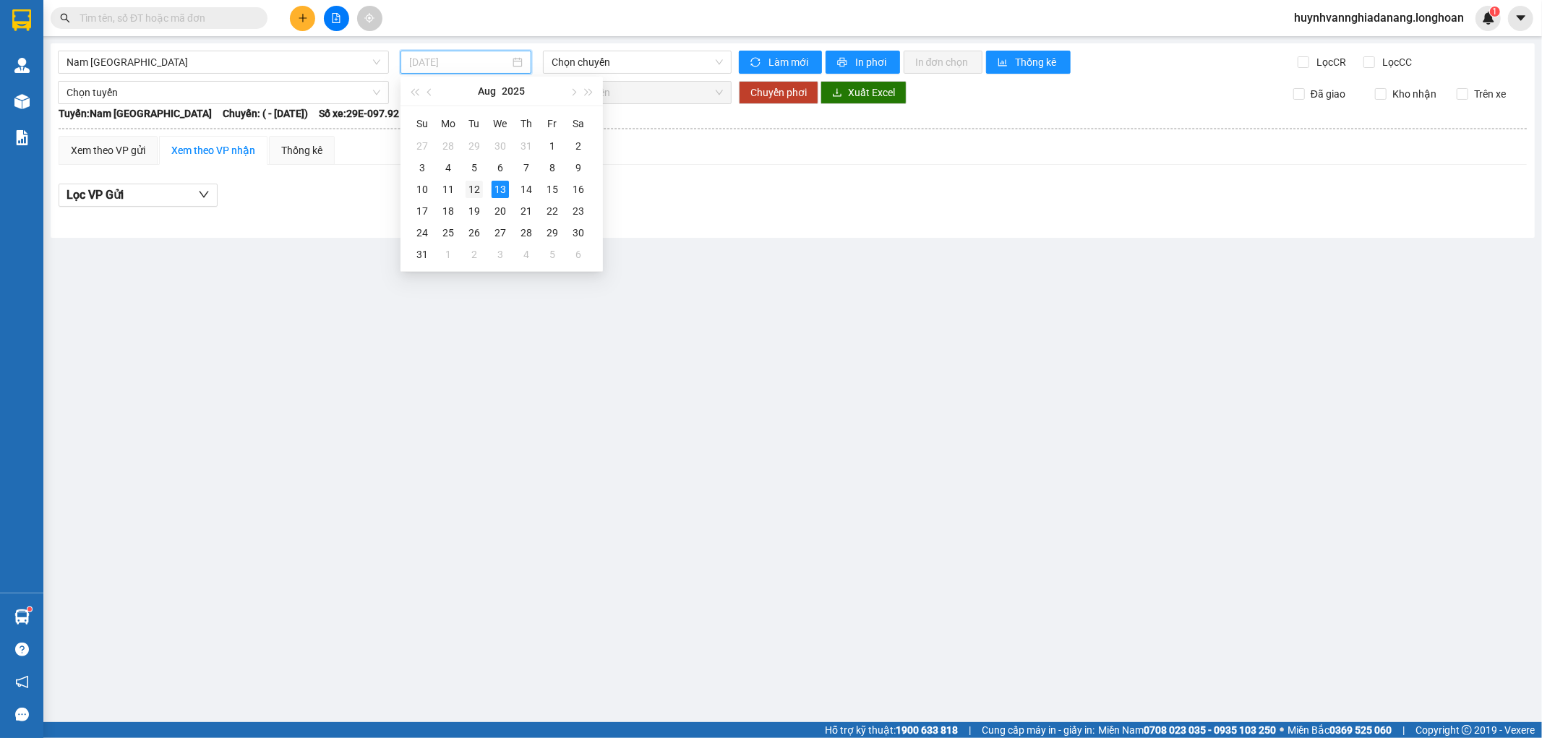
click at [474, 189] on div "12" at bounding box center [474, 189] width 17 height 17
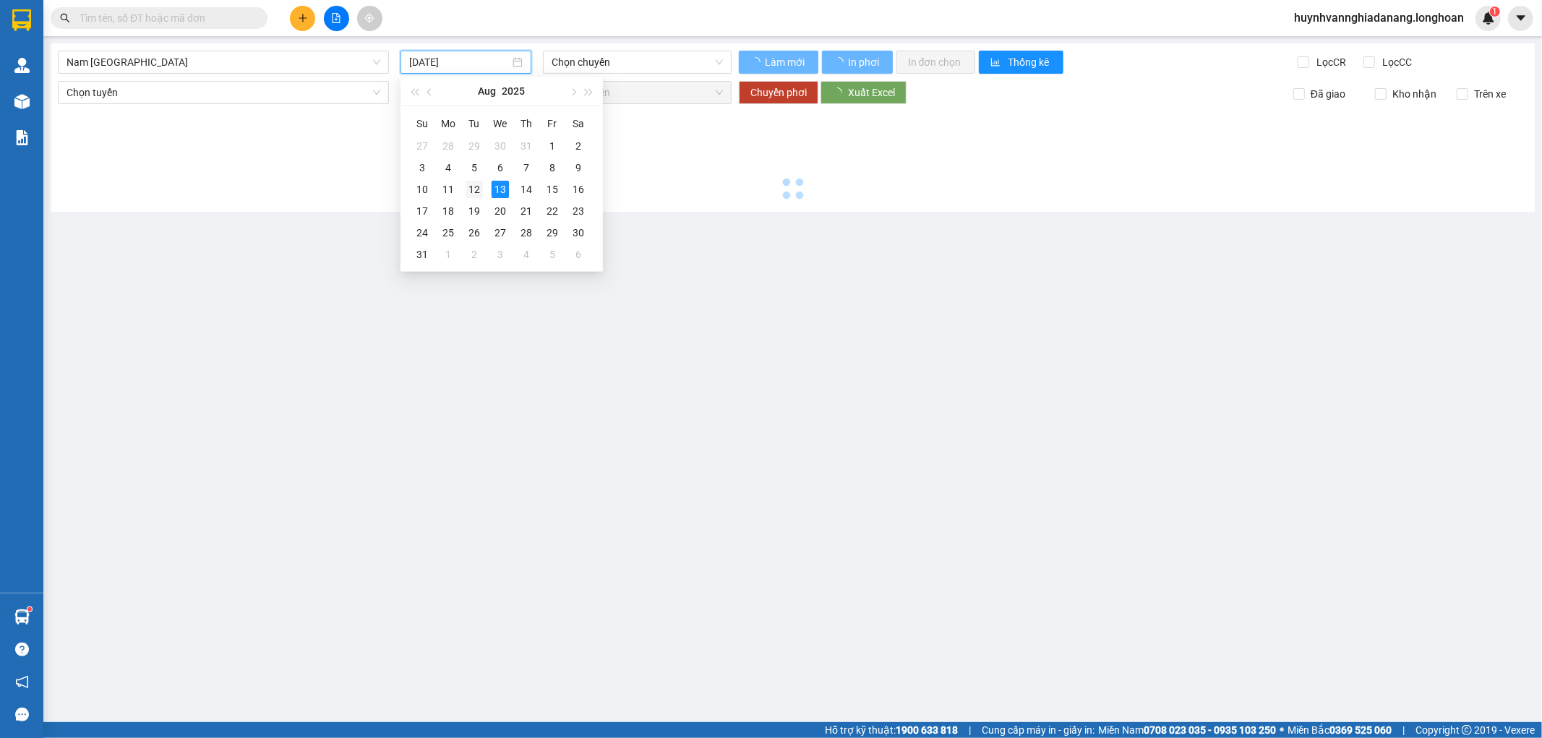
type input "12/08/2025"
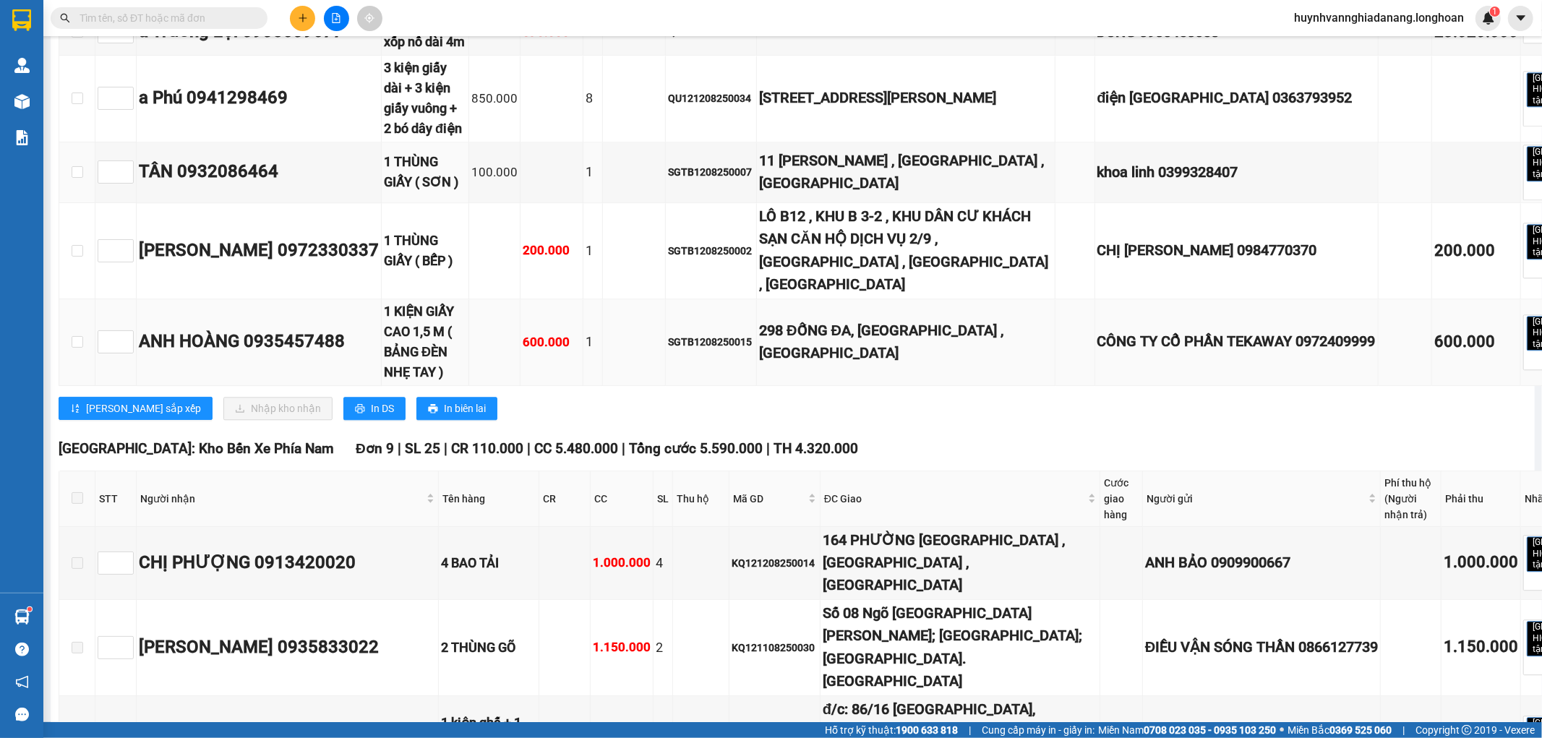
scroll to position [2893, 0]
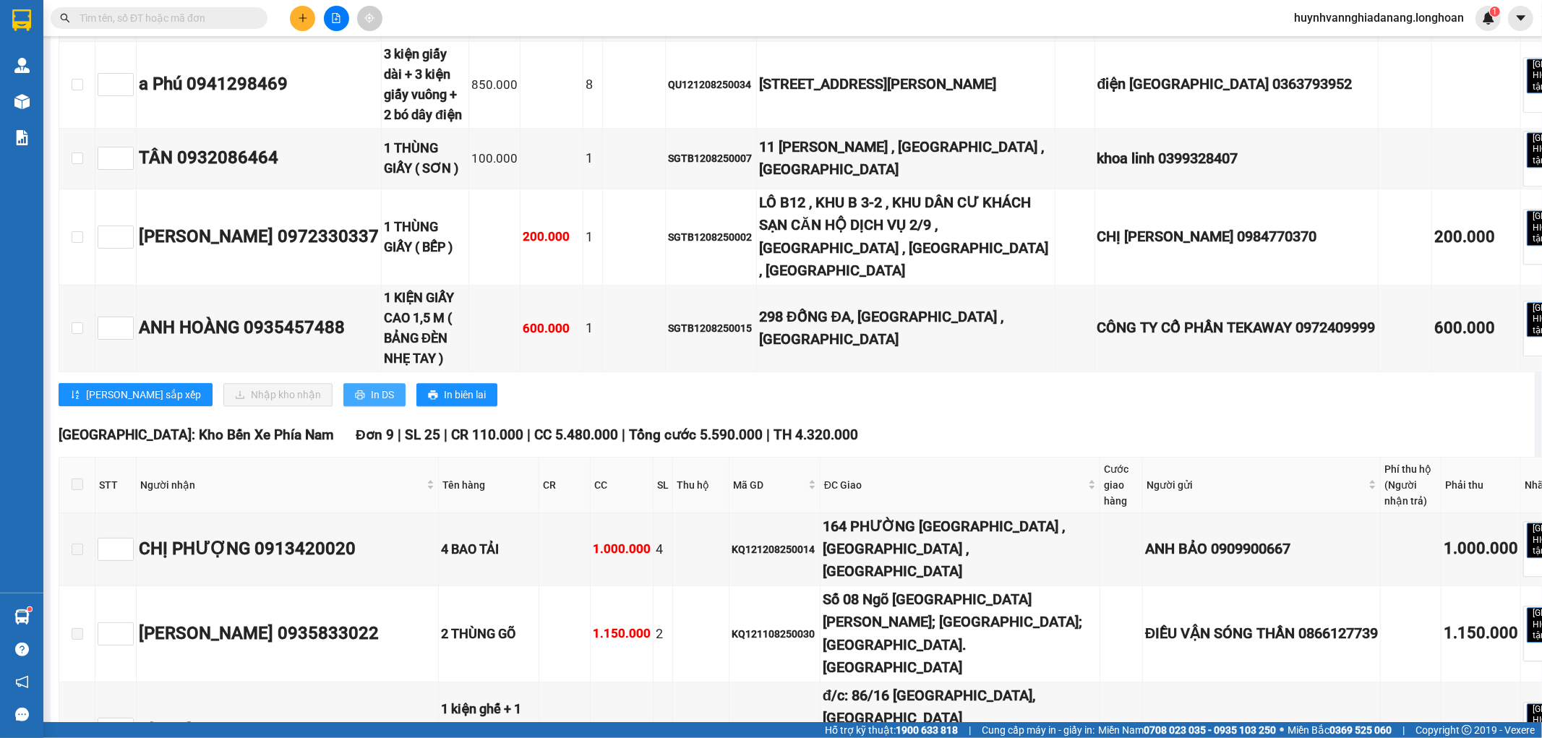
click at [371, 403] on span "In DS" at bounding box center [382, 395] width 23 height 16
click at [343, 398] on button "In DS" at bounding box center [374, 394] width 62 height 23
click at [371, 401] on span "In DS" at bounding box center [382, 395] width 23 height 16
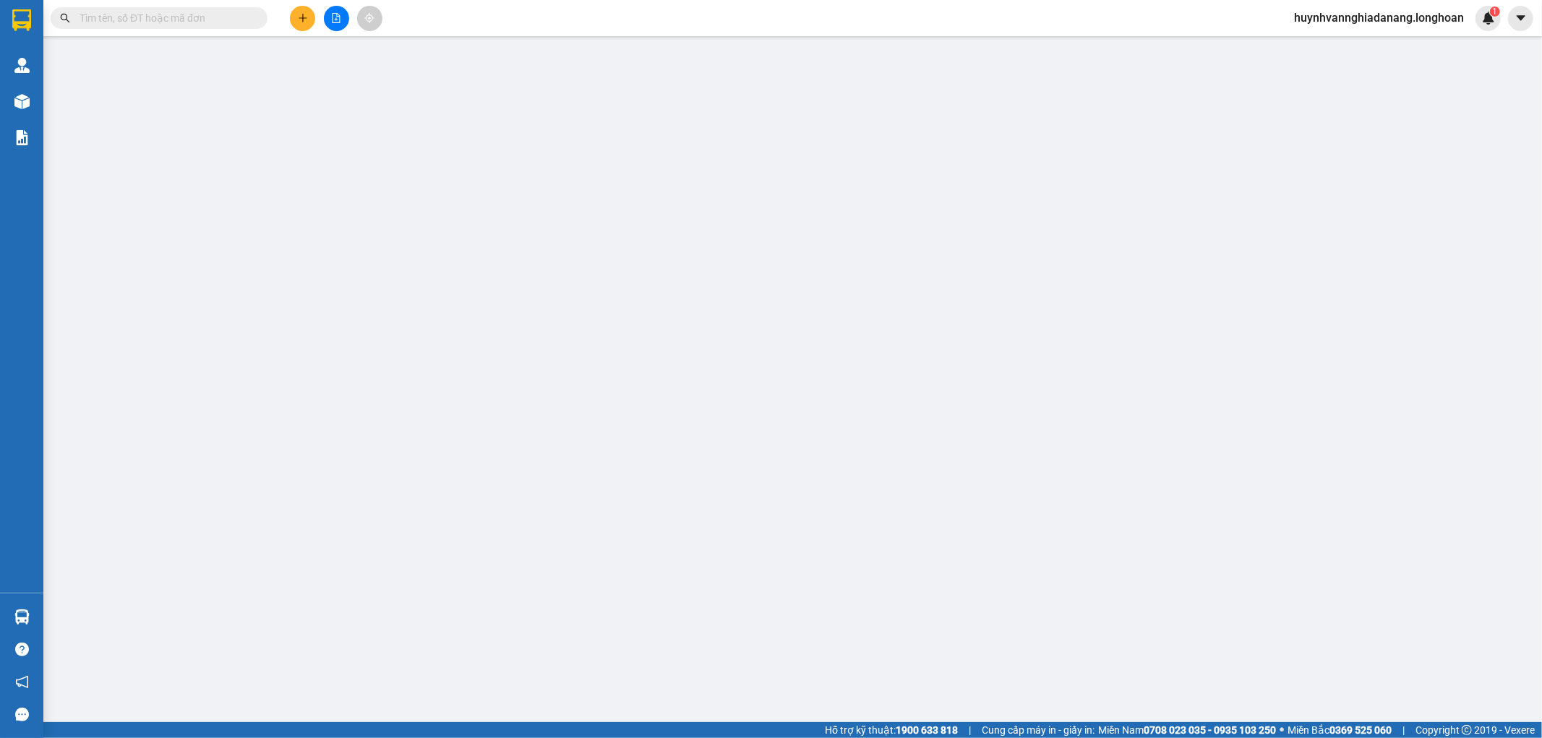
click at [185, 22] on input "text" at bounding box center [165, 18] width 171 height 16
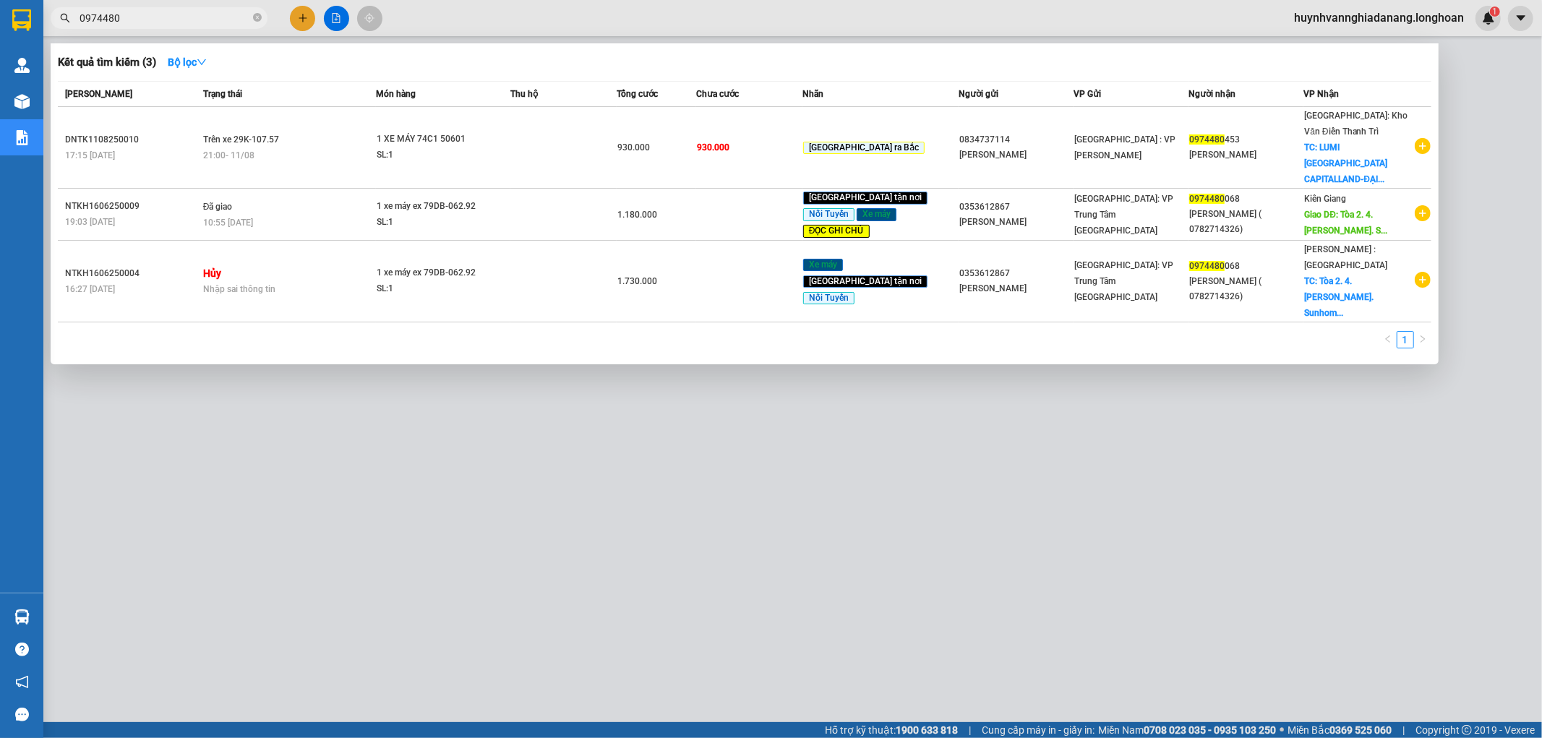
type input "0974480"
click at [398, 398] on div at bounding box center [771, 369] width 1542 height 738
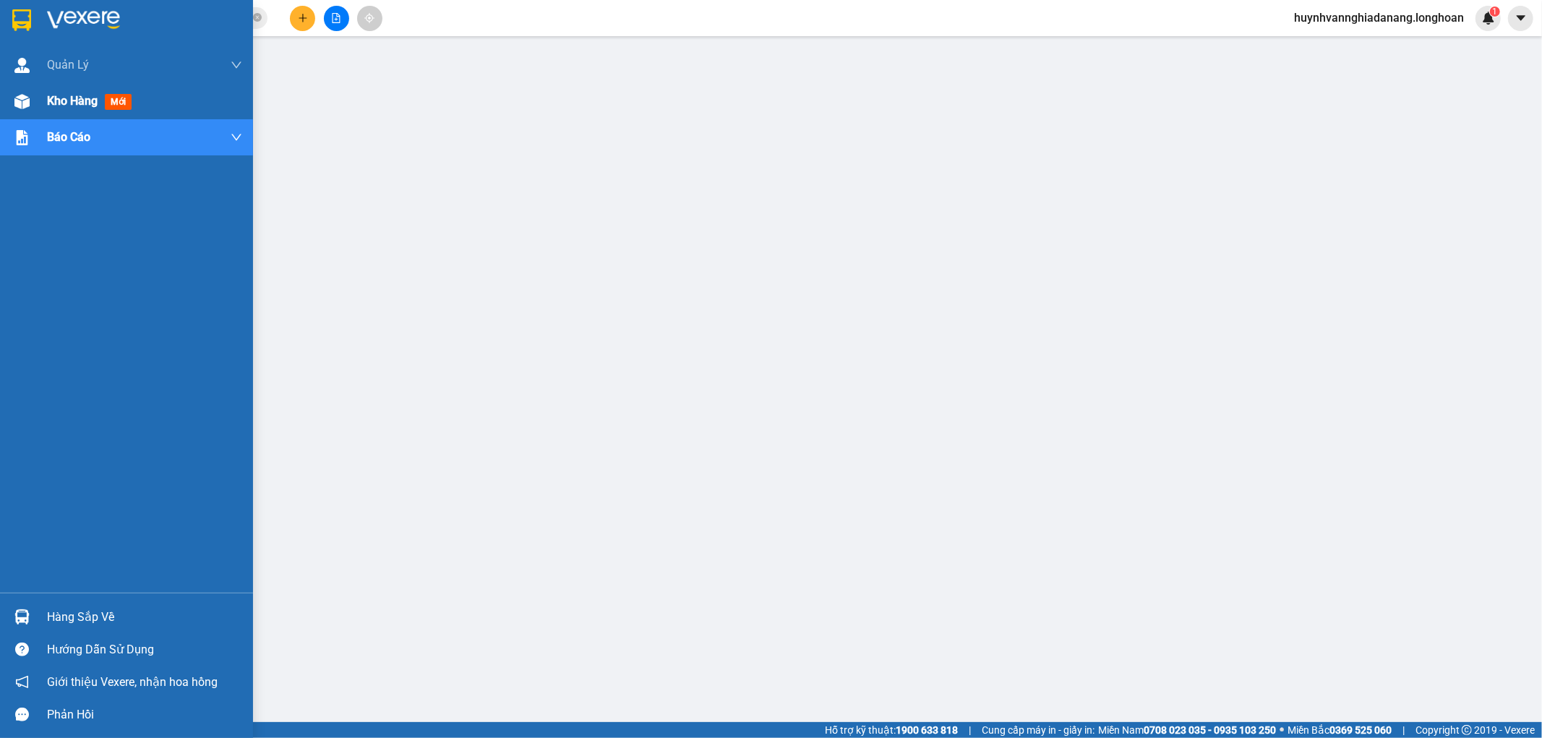
click at [43, 103] on div "Kho hàng mới" at bounding box center [126, 101] width 253 height 36
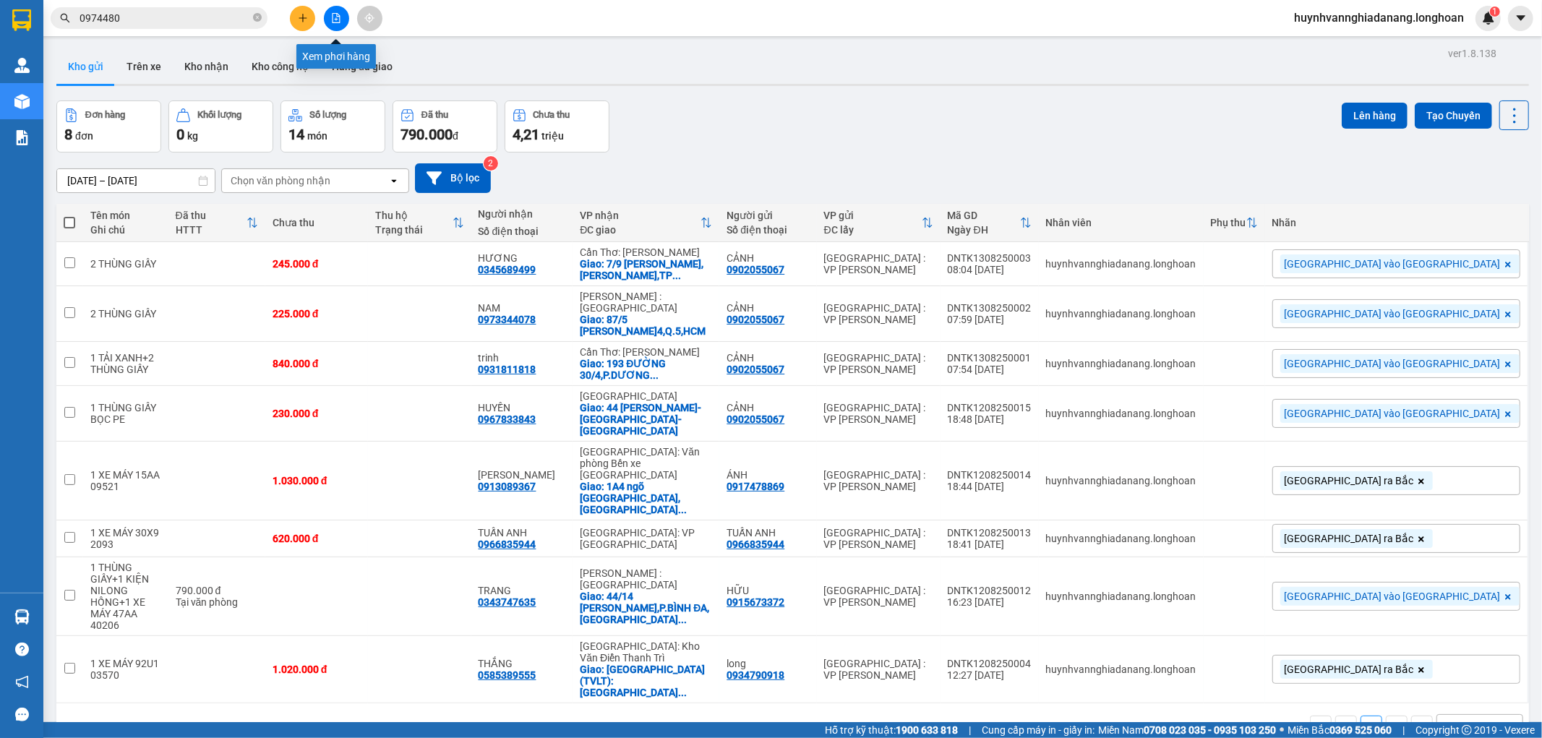
click at [336, 25] on button at bounding box center [336, 18] width 25 height 25
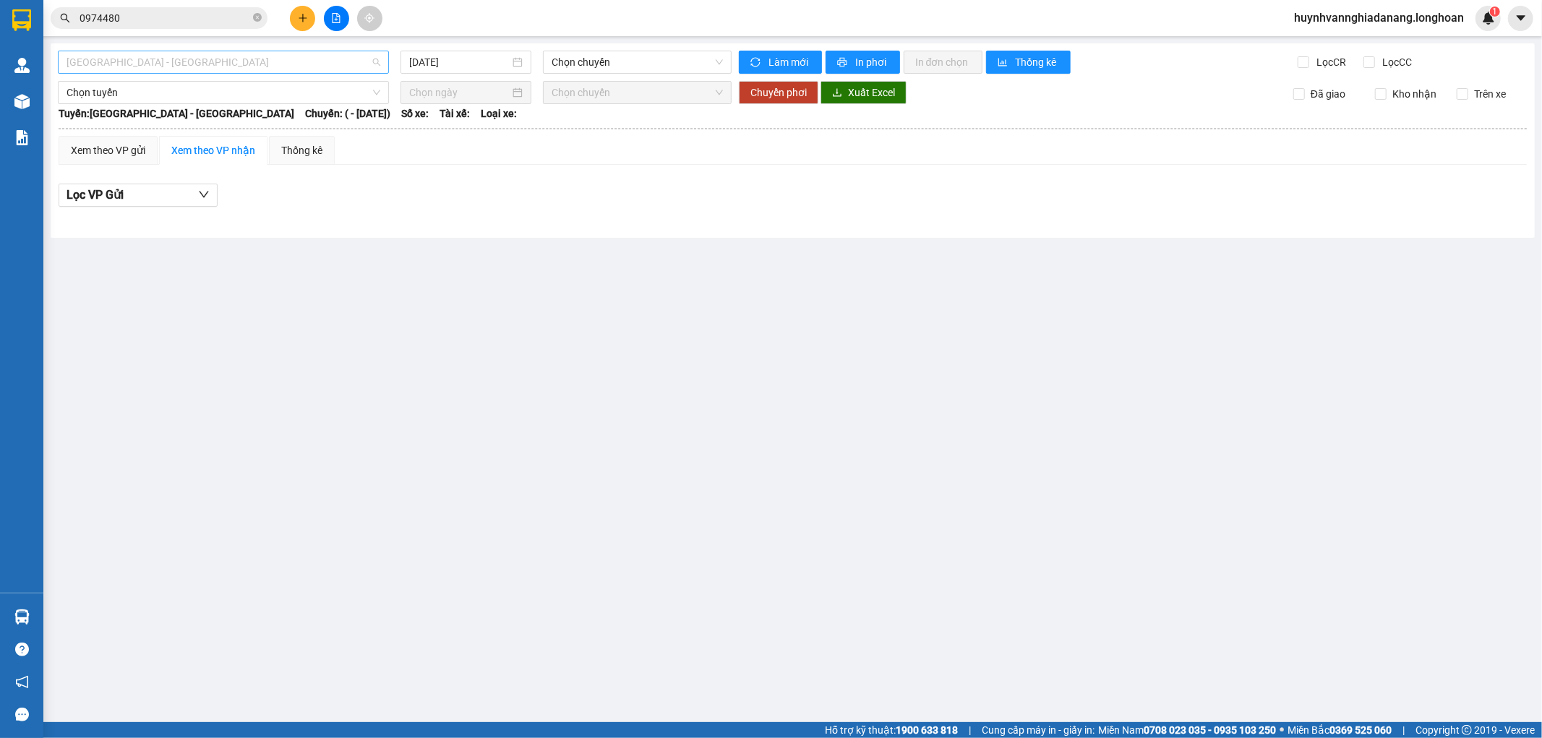
click at [302, 64] on span "[GEOGRAPHIC_DATA] - [GEOGRAPHIC_DATA]" at bounding box center [224, 62] width 314 height 22
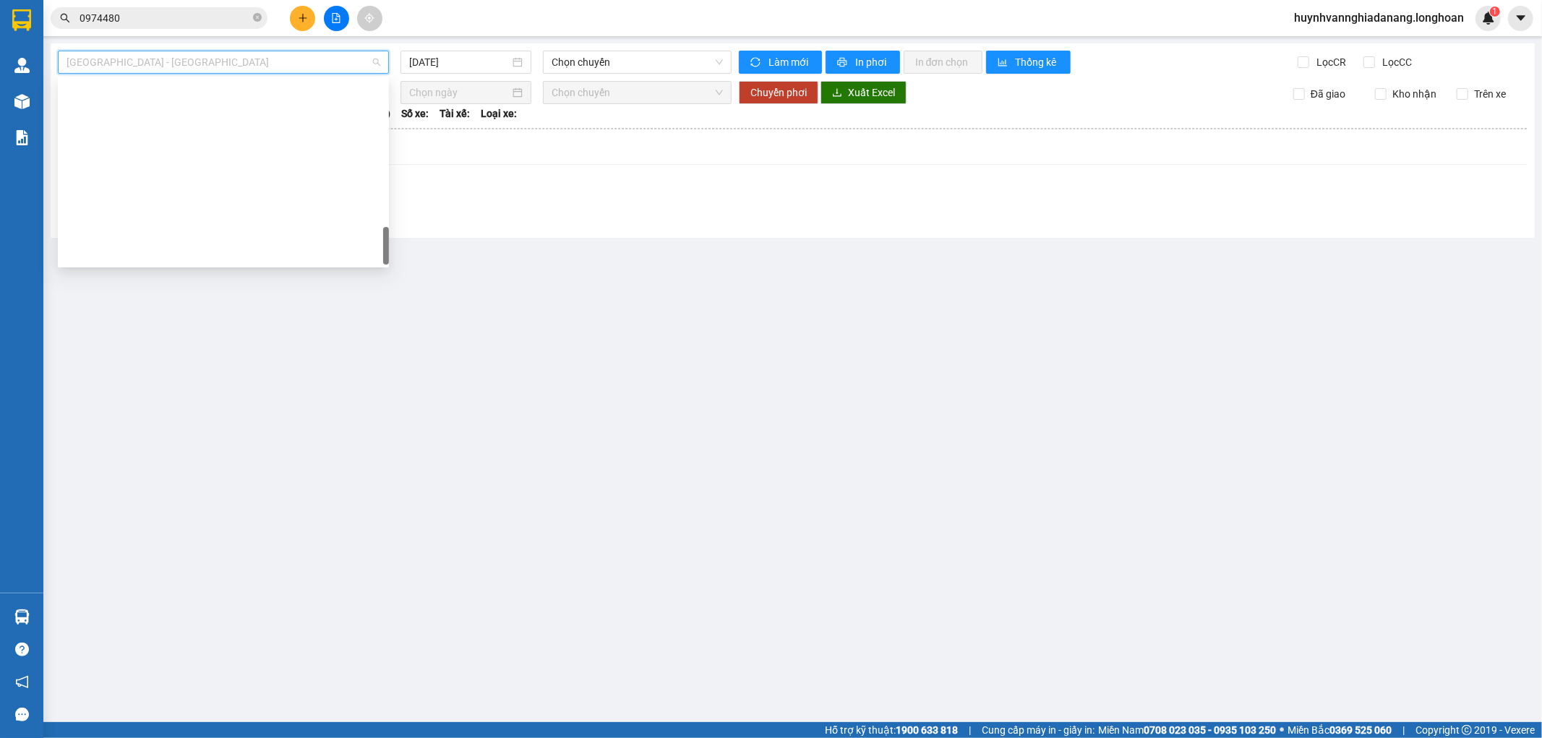
scroll to position [949, 0]
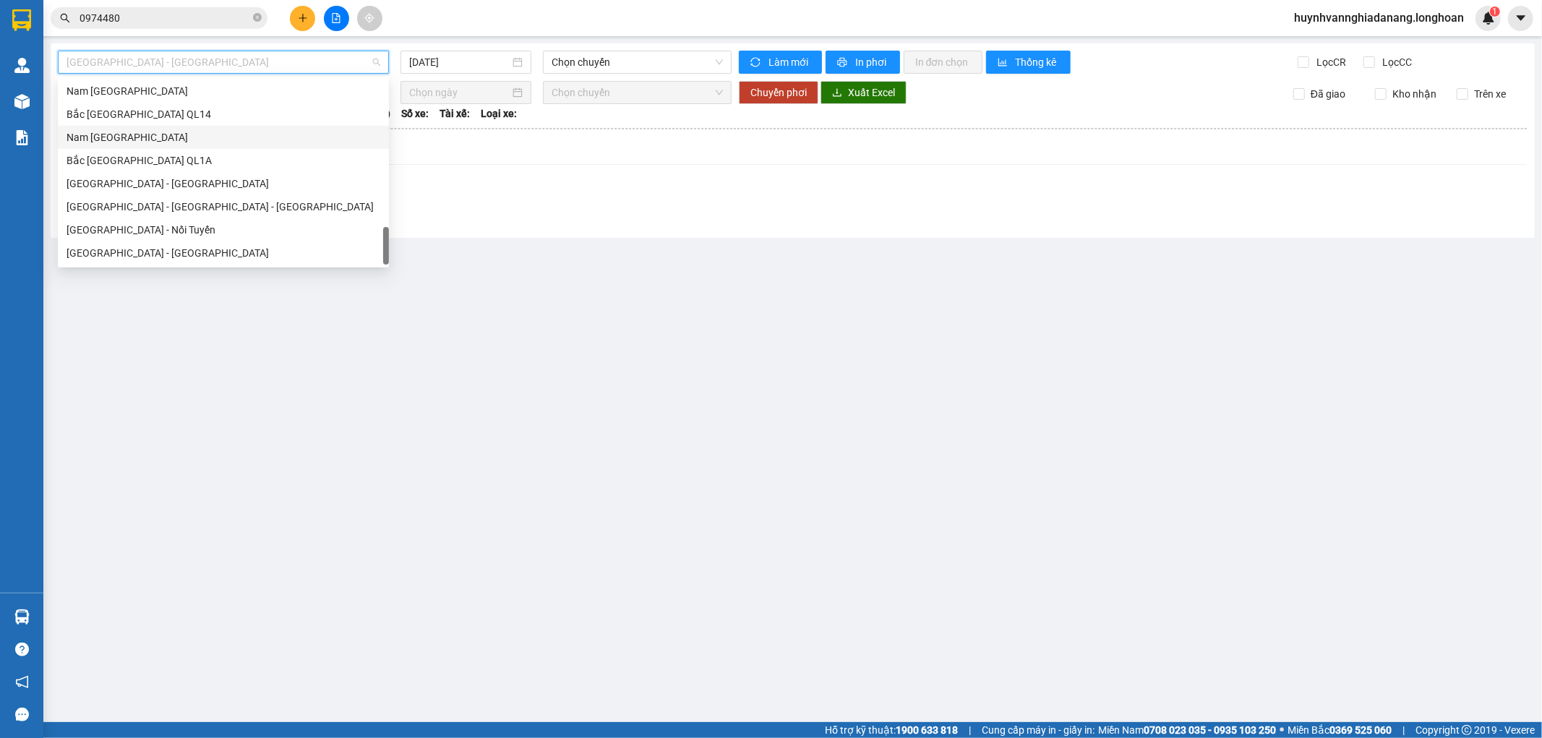
click at [136, 133] on div "Nam [GEOGRAPHIC_DATA]" at bounding box center [224, 137] width 314 height 16
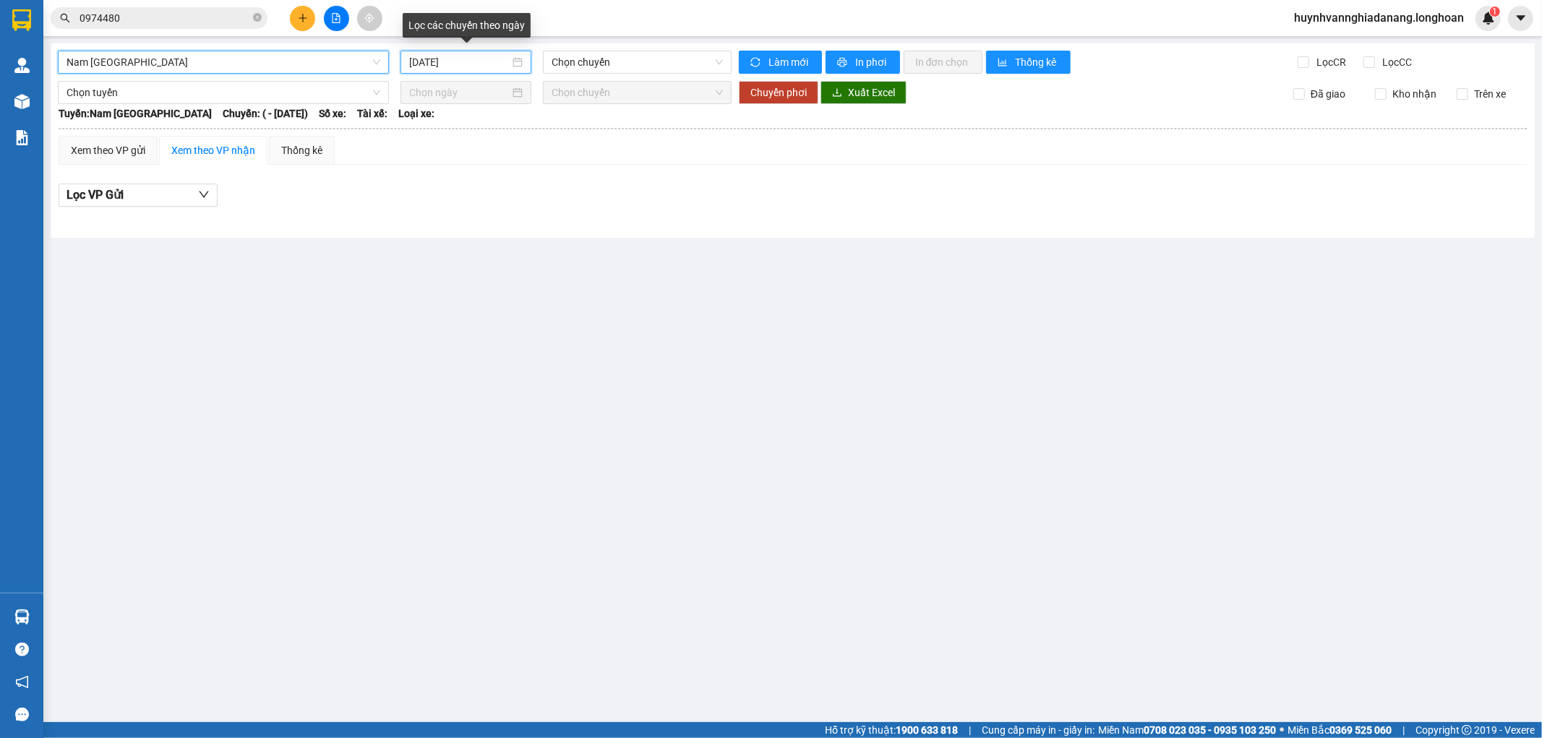
click at [476, 65] on input "[DATE]" at bounding box center [459, 62] width 101 height 16
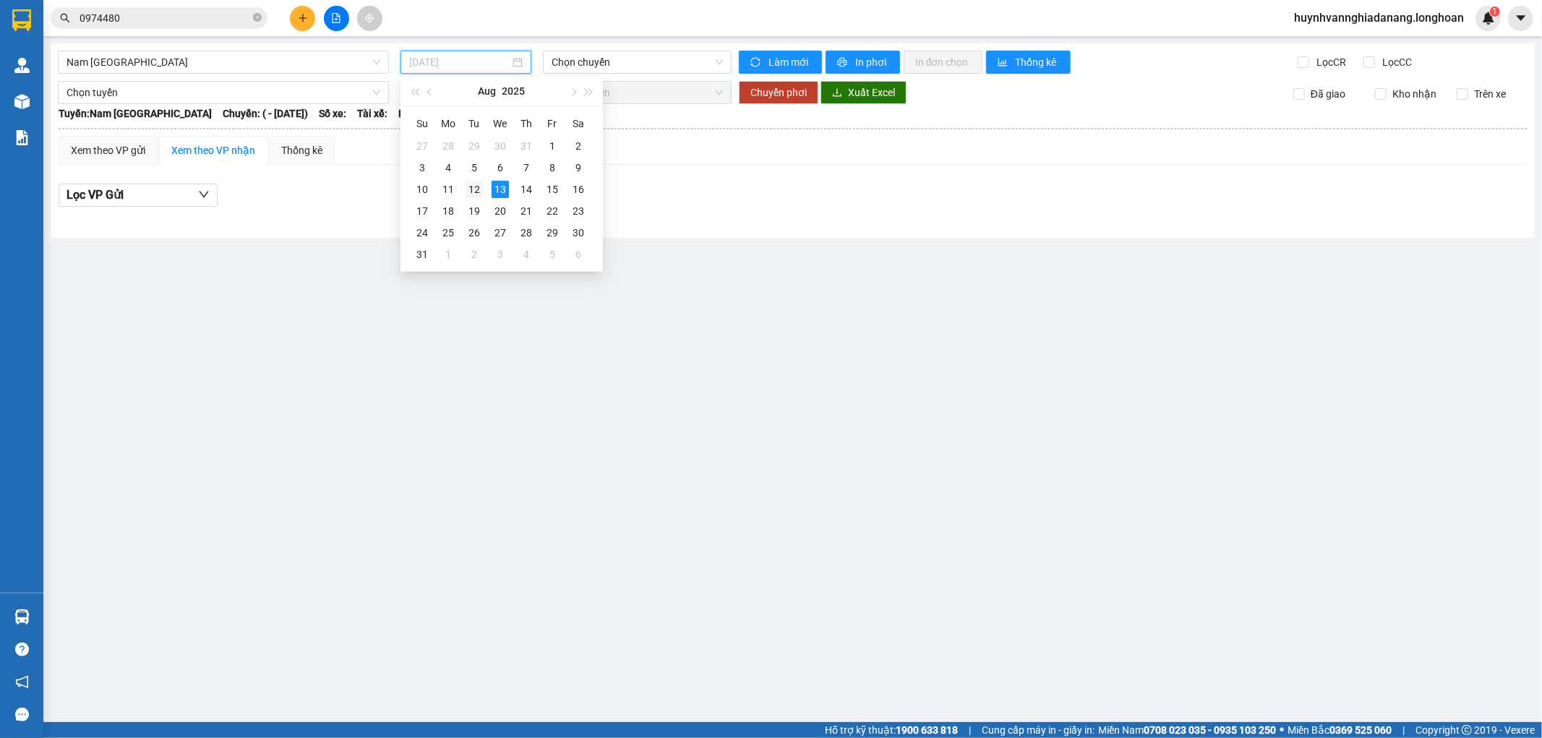
click at [469, 188] on div "12" at bounding box center [474, 189] width 17 height 17
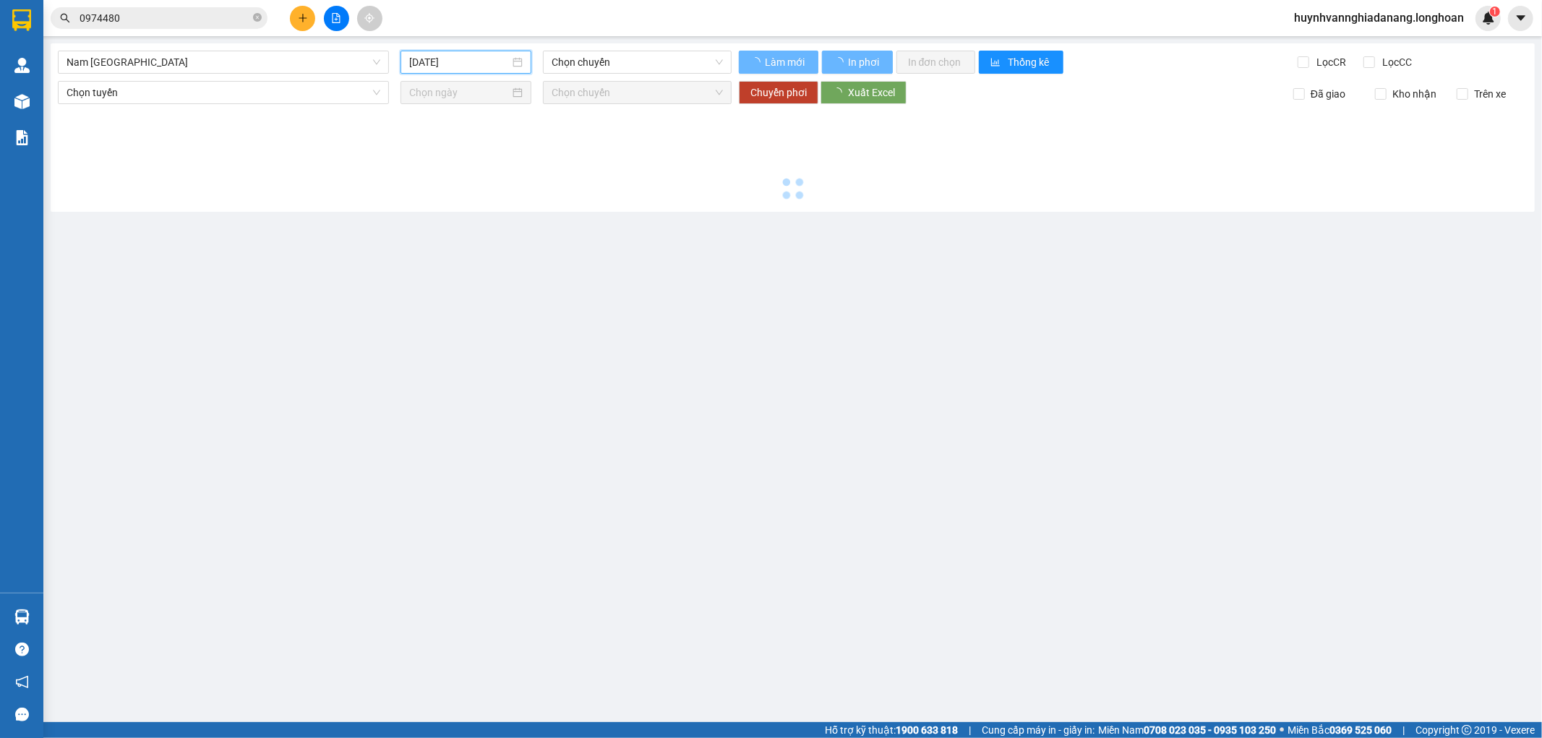
type input "[DATE]"
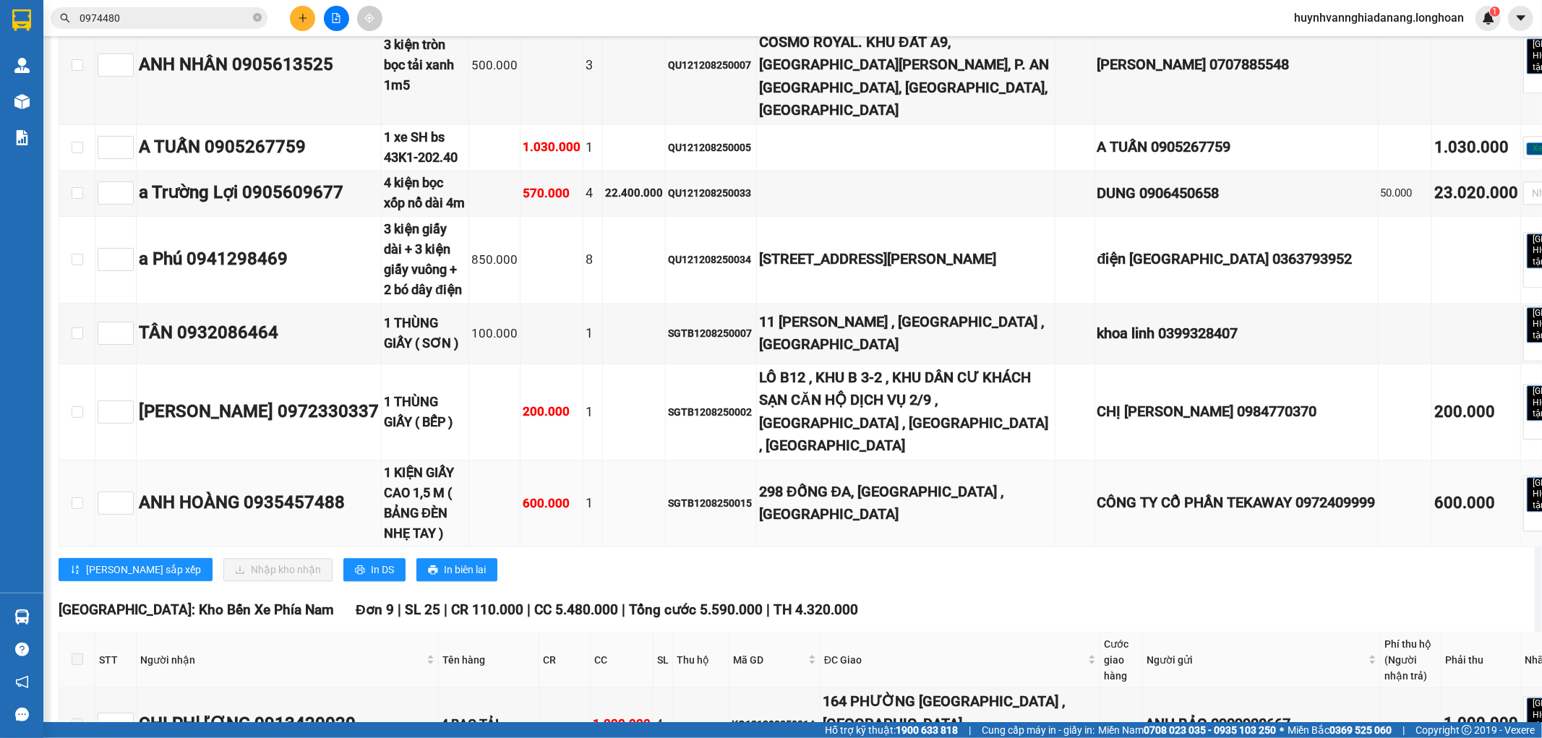
scroll to position [2812, 0]
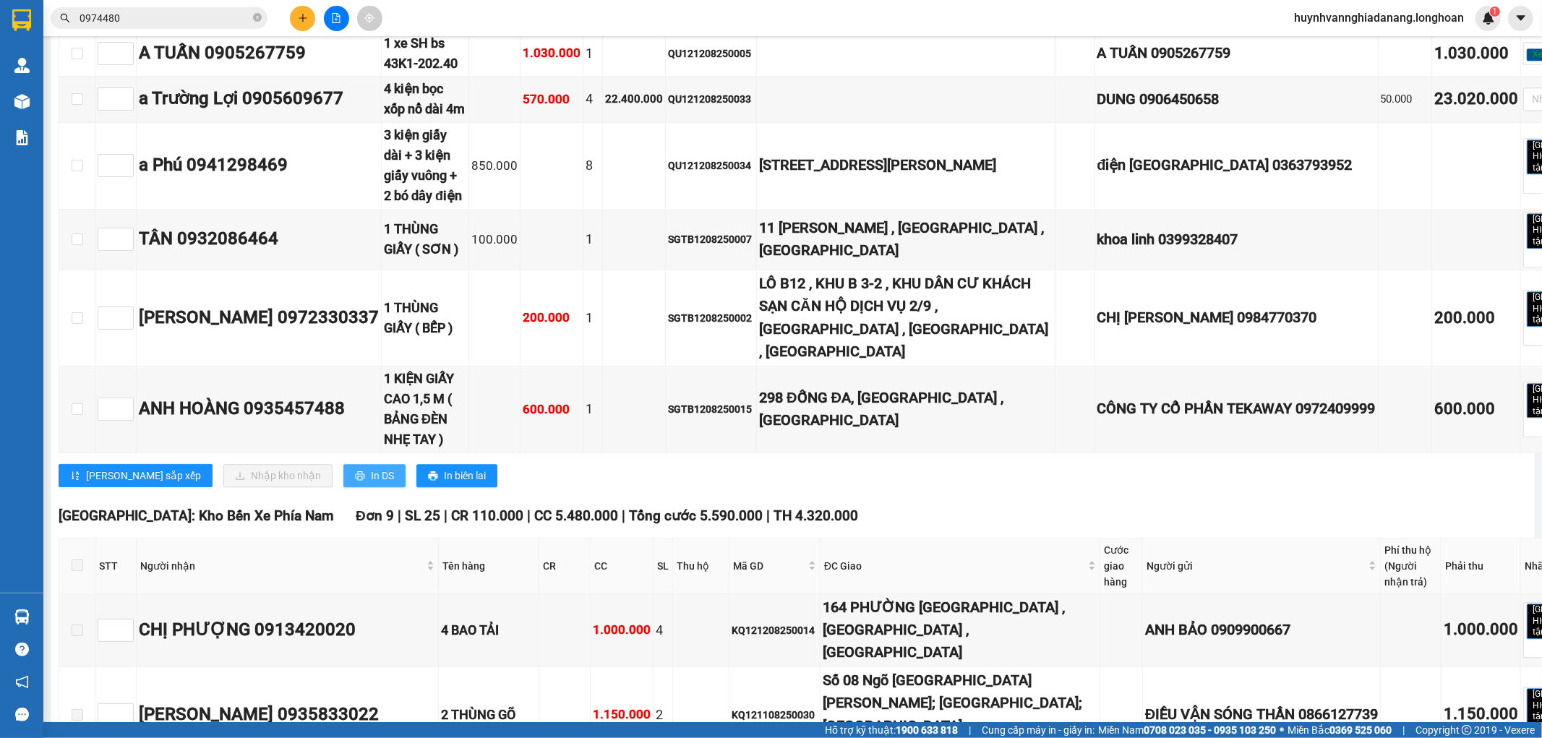
click at [371, 484] on span "In DS" at bounding box center [382, 476] width 23 height 16
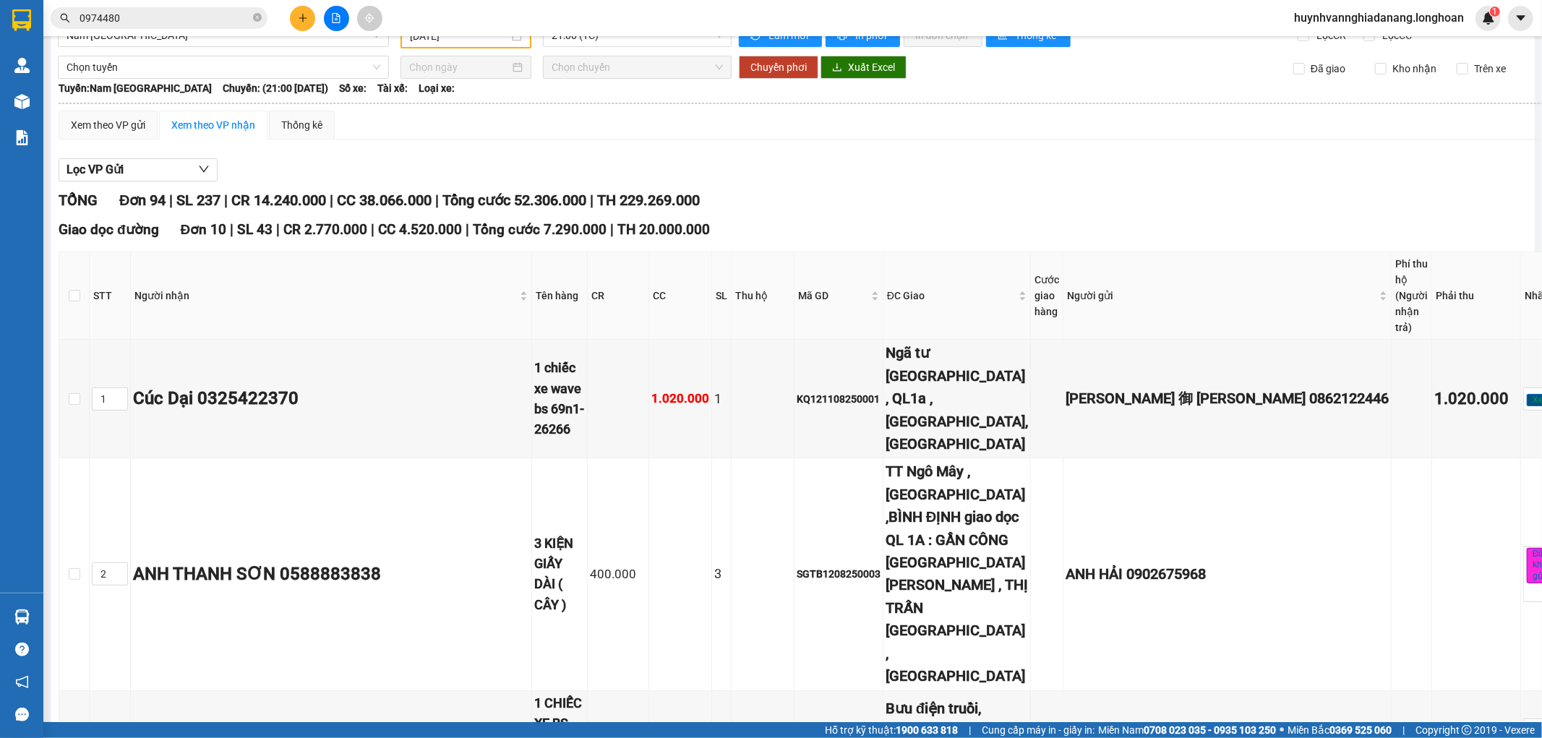
scroll to position [0, 0]
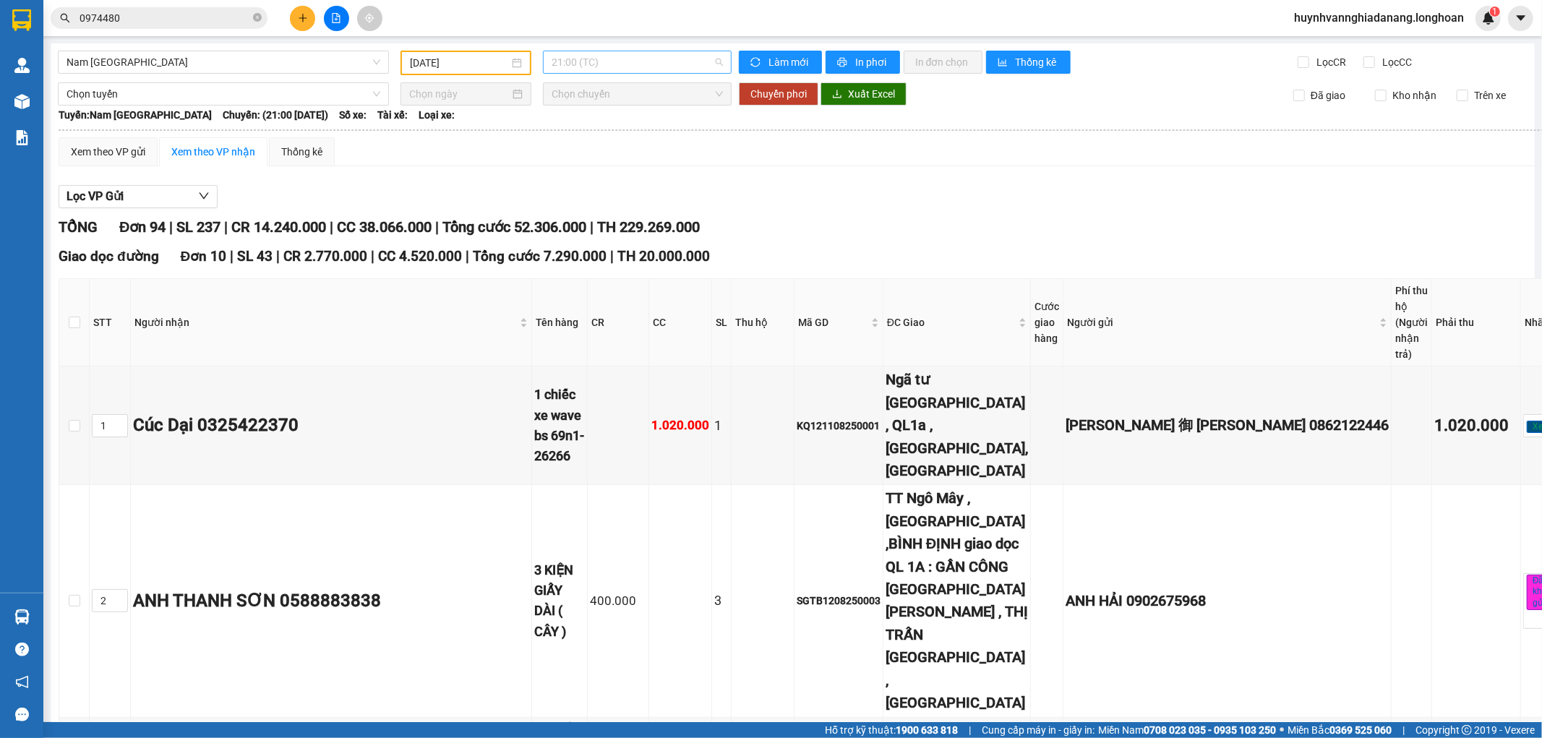
click at [620, 63] on span "21:00 (TC)" at bounding box center [637, 62] width 171 height 22
click at [605, 134] on div "23:00 (TC)" at bounding box center [604, 137] width 113 height 16
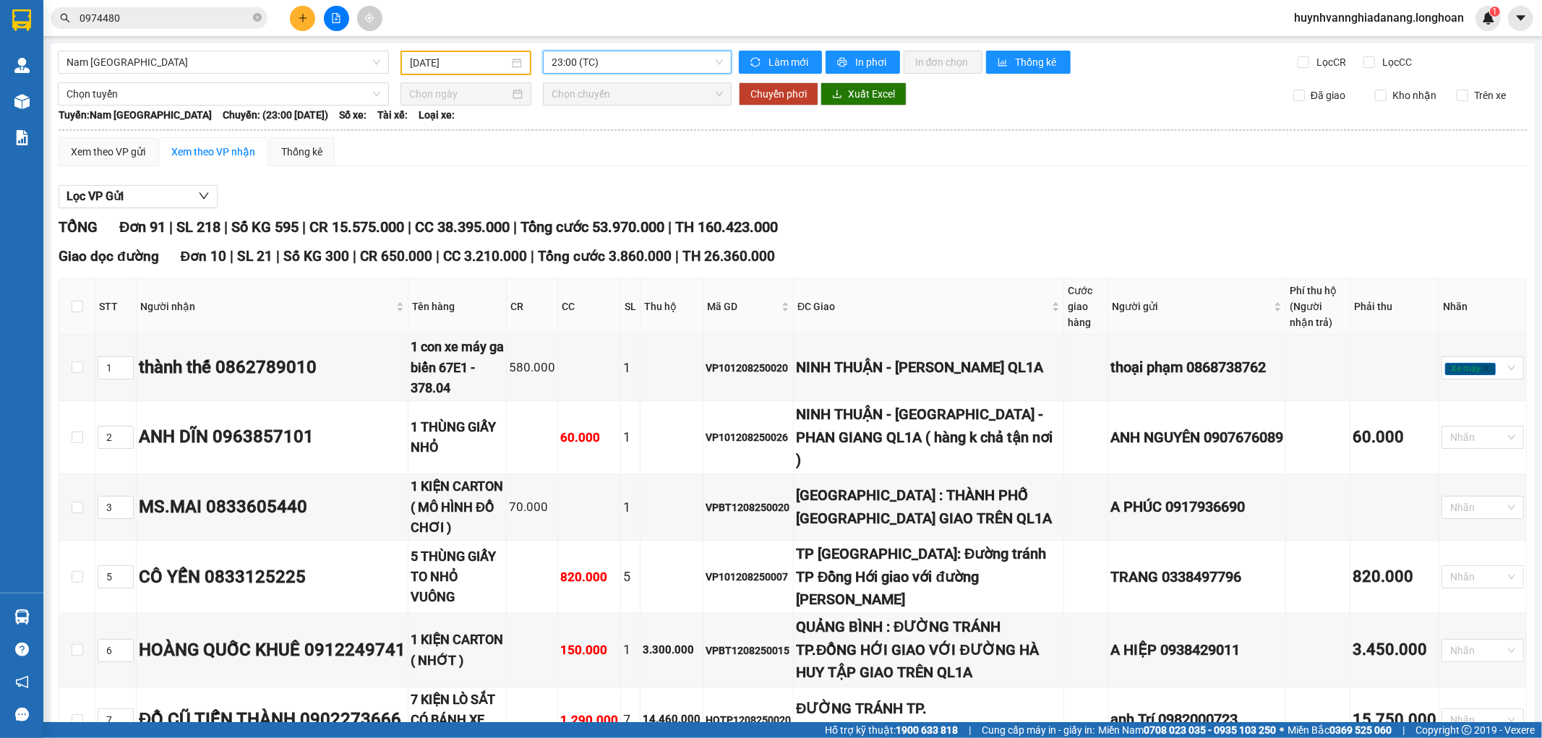
click at [674, 61] on span "23:00 (TC)" at bounding box center [637, 62] width 171 height 22
click at [620, 141] on div "23:00 (TC)" at bounding box center [604, 137] width 113 height 16
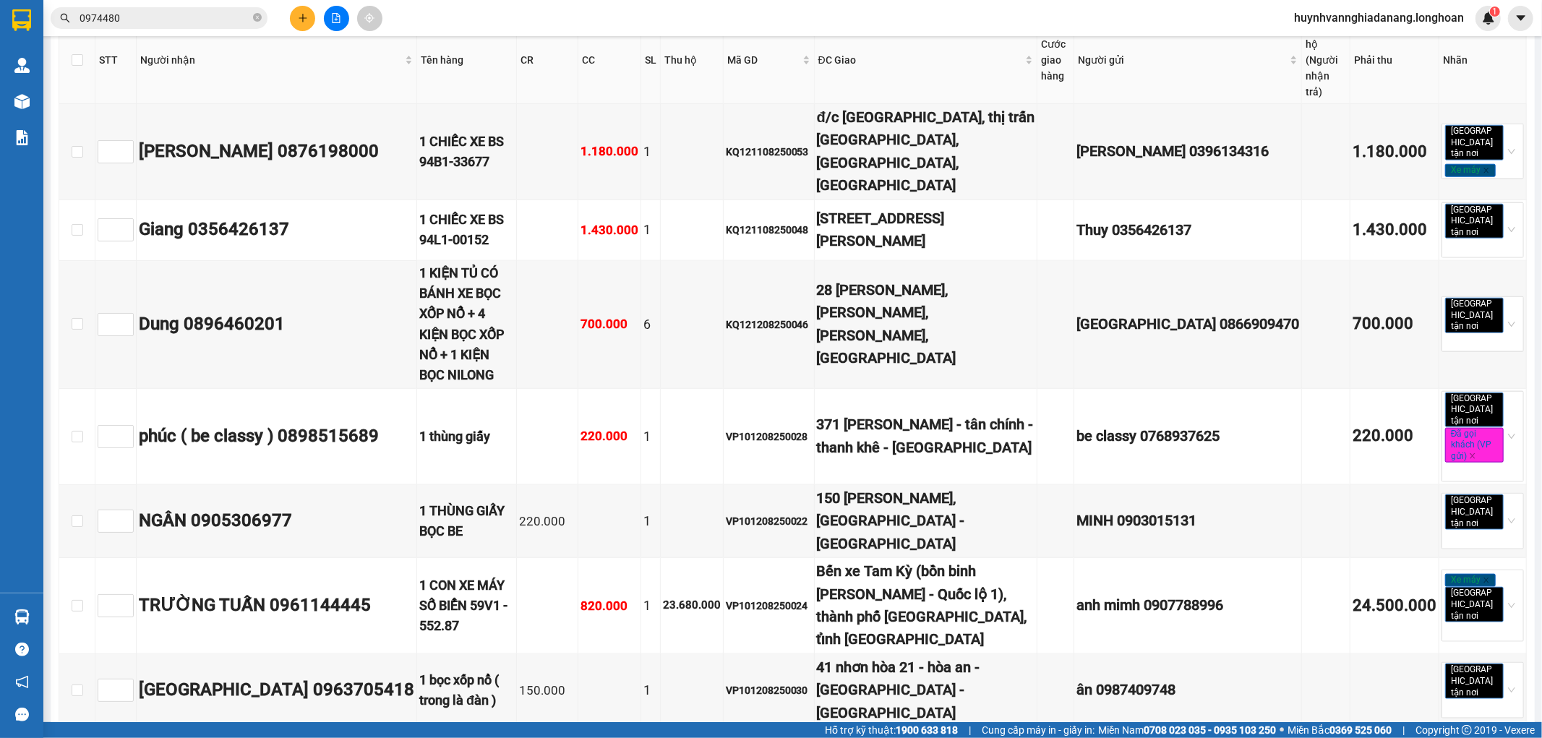
scroll to position [6026, 0]
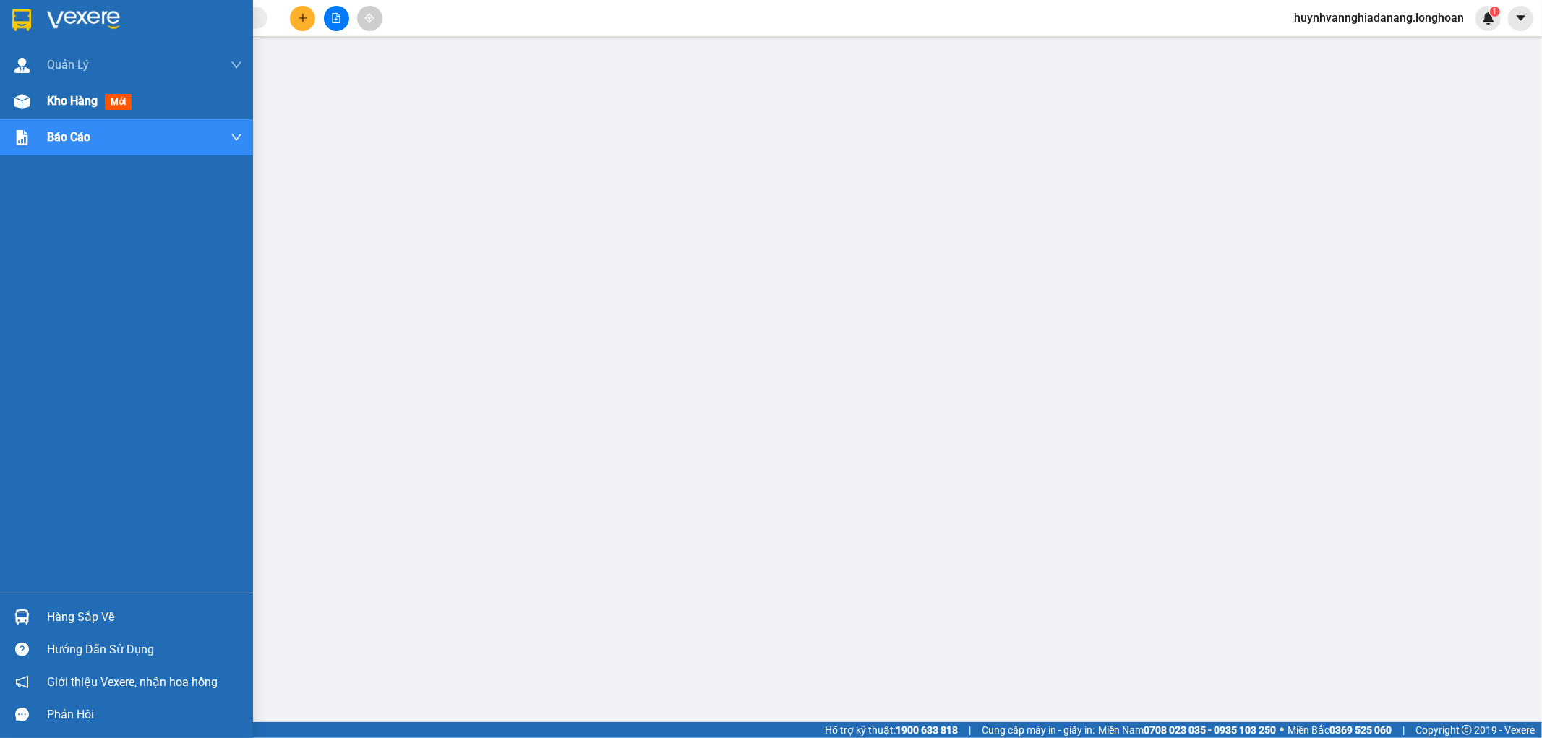
click at [67, 104] on span "Kho hàng" at bounding box center [72, 101] width 51 height 14
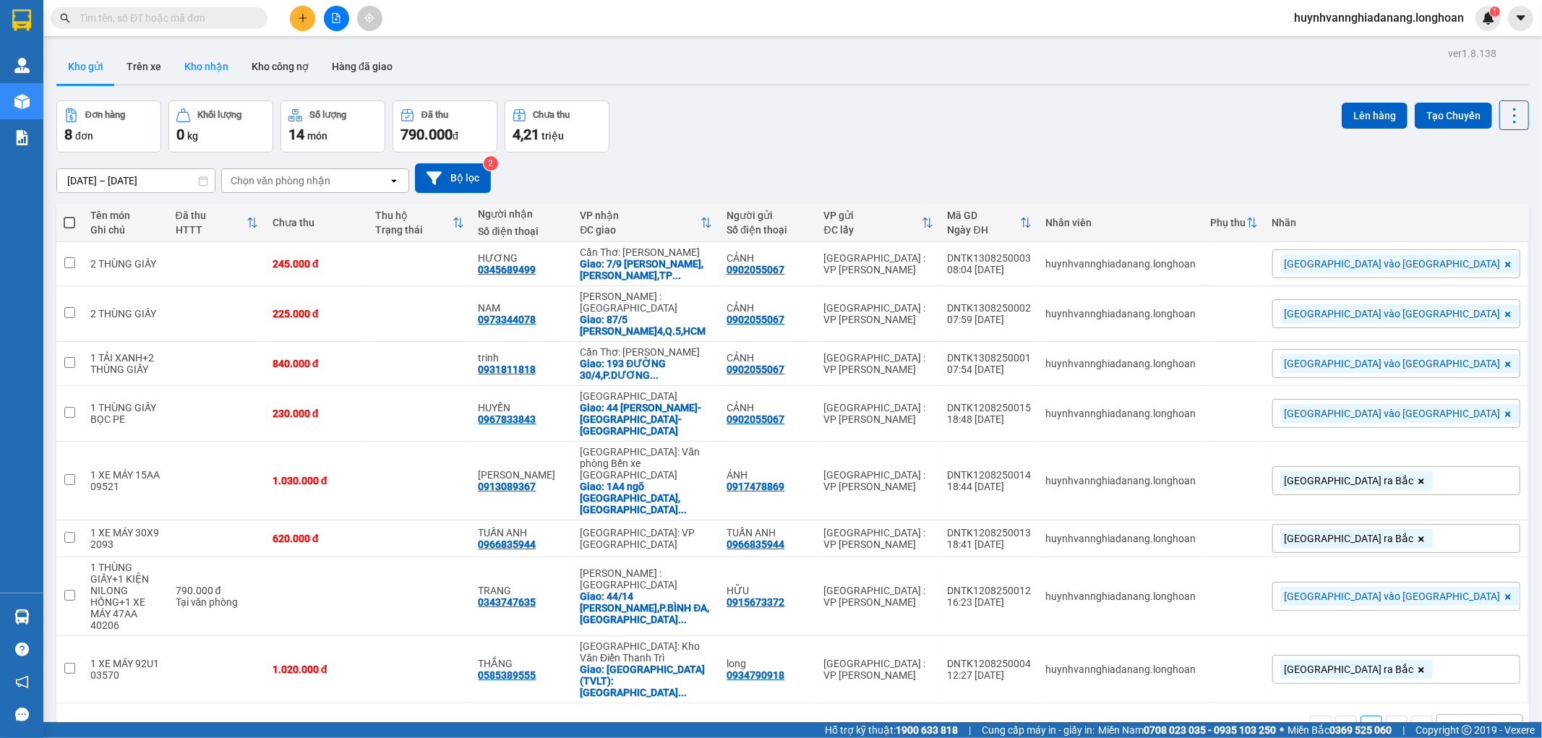
click at [208, 61] on button "Kho nhận" at bounding box center [206, 66] width 67 height 35
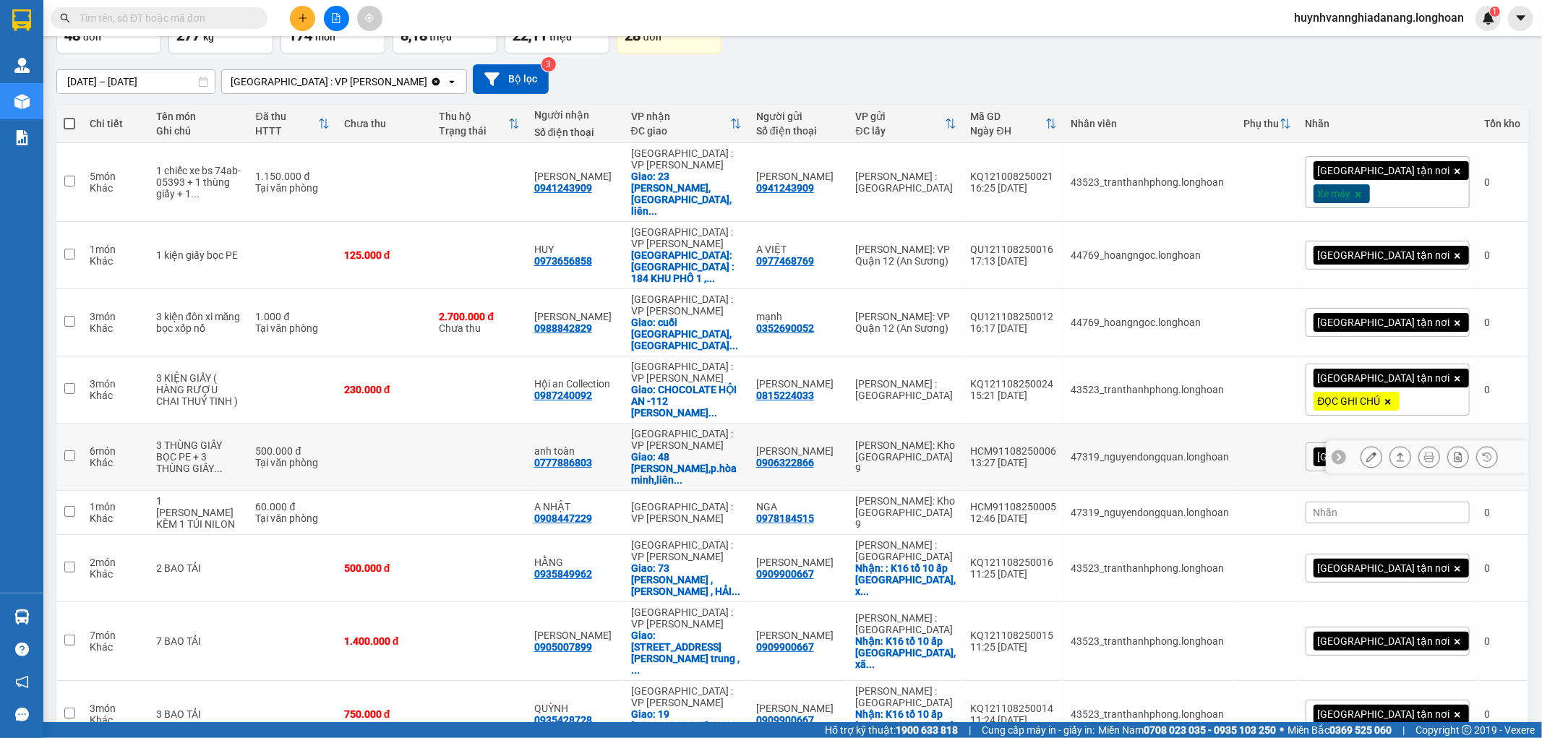
scroll to position [100, 0]
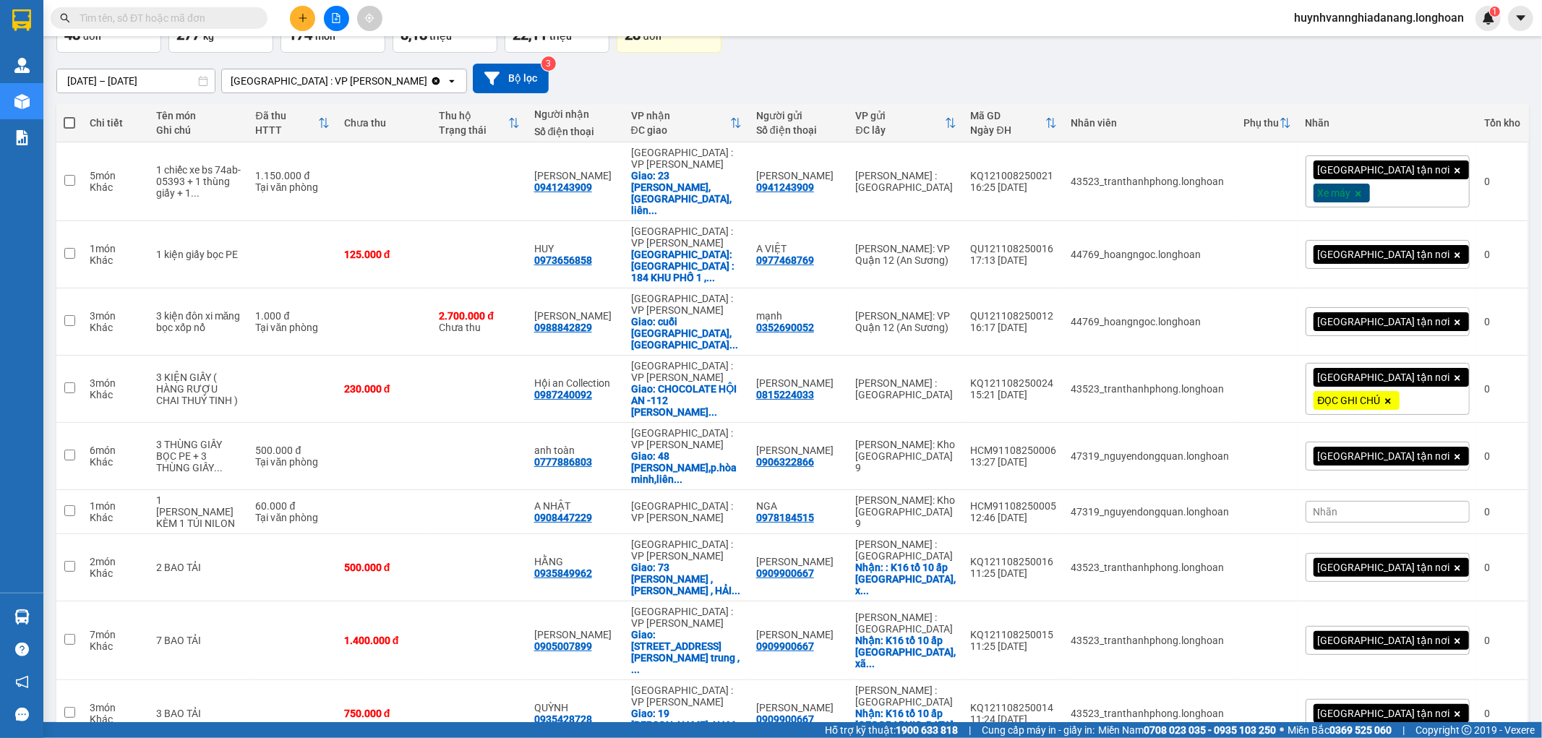
click at [1469, 655] on span "100 / trang" at bounding box center [1462, 655] width 52 height 14
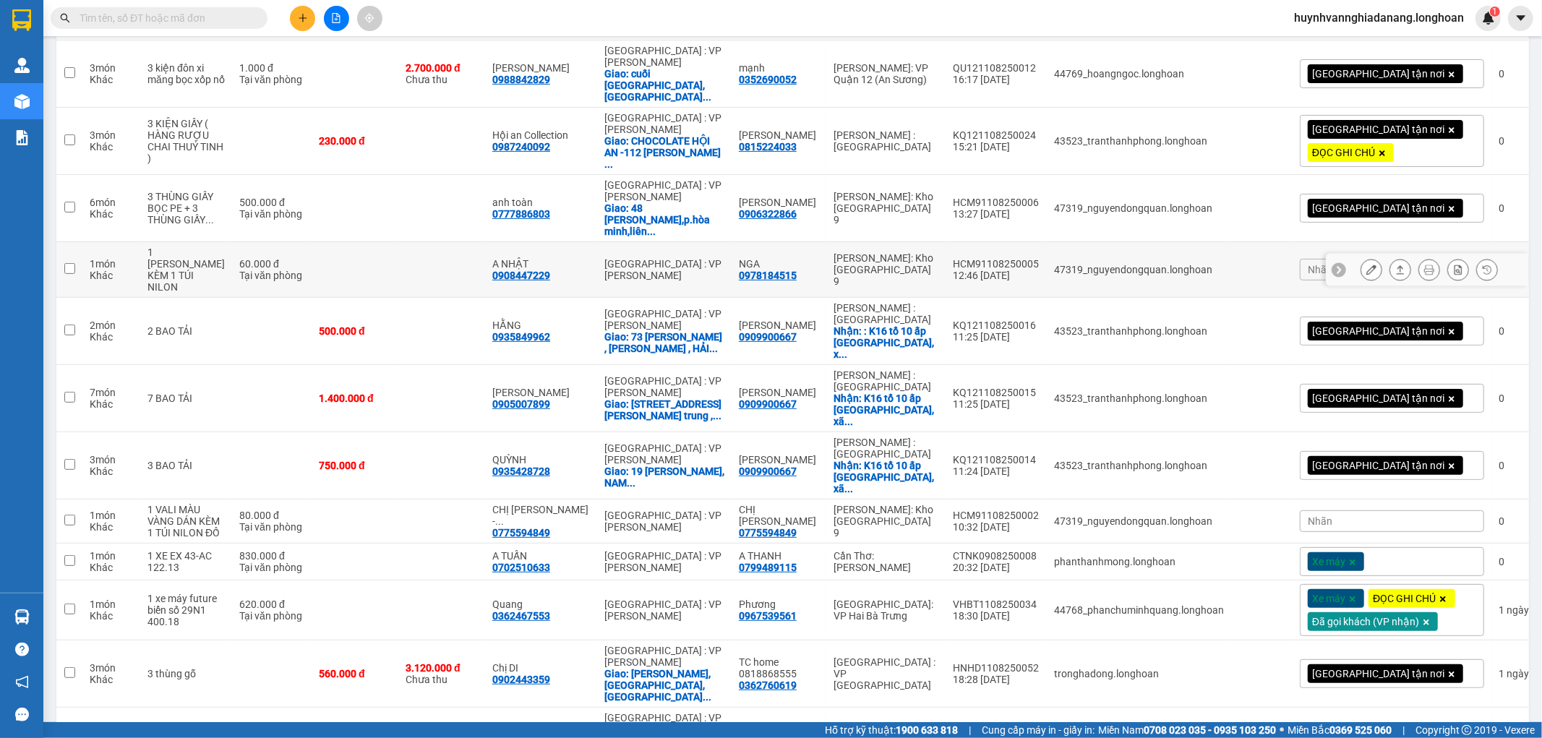
scroll to position [341, 0]
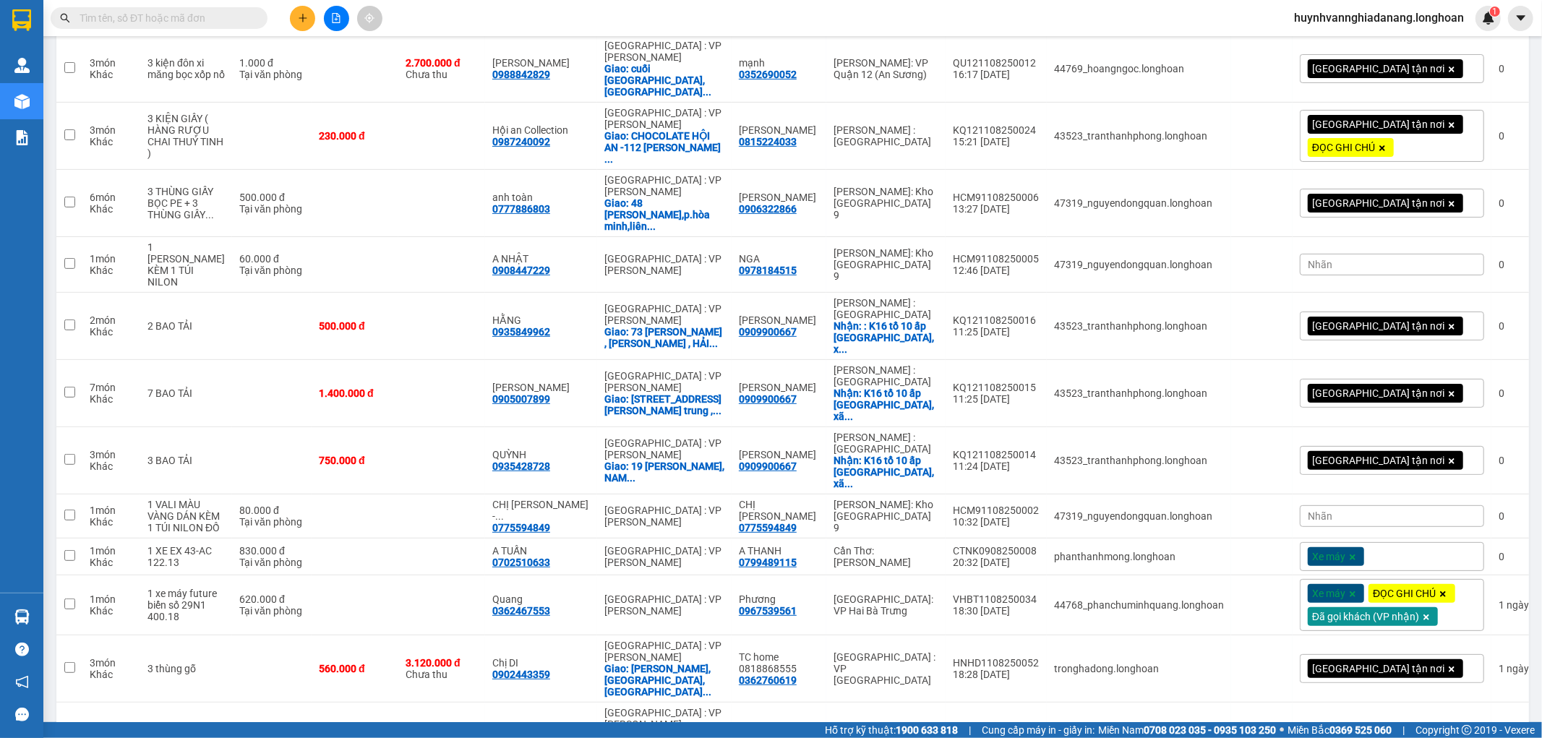
click at [1329, 505] on div "Nhãn" at bounding box center [1392, 516] width 184 height 22
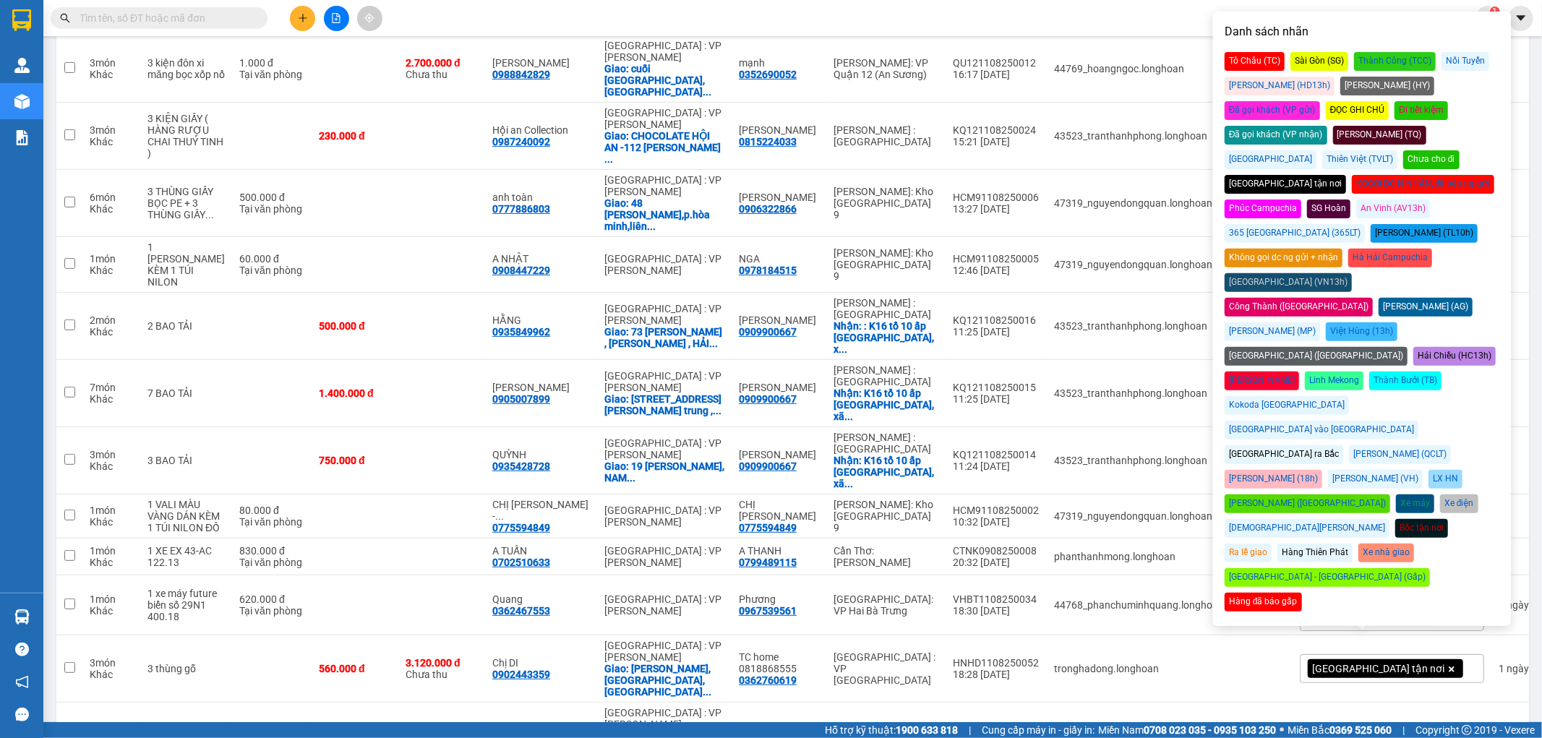
click at [1328, 126] on div "Đã gọi khách (VP nhận)" at bounding box center [1276, 135] width 103 height 19
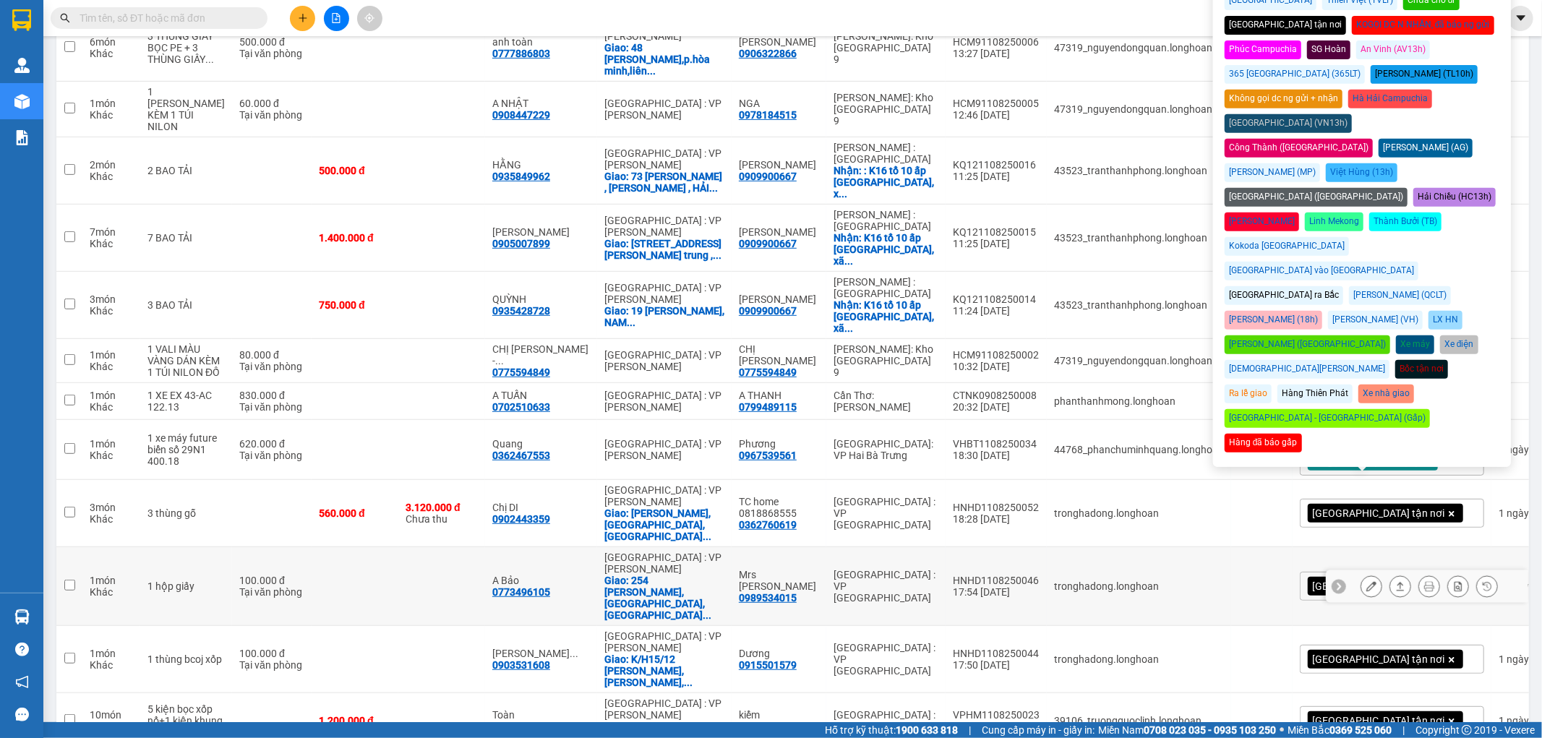
scroll to position [502, 0]
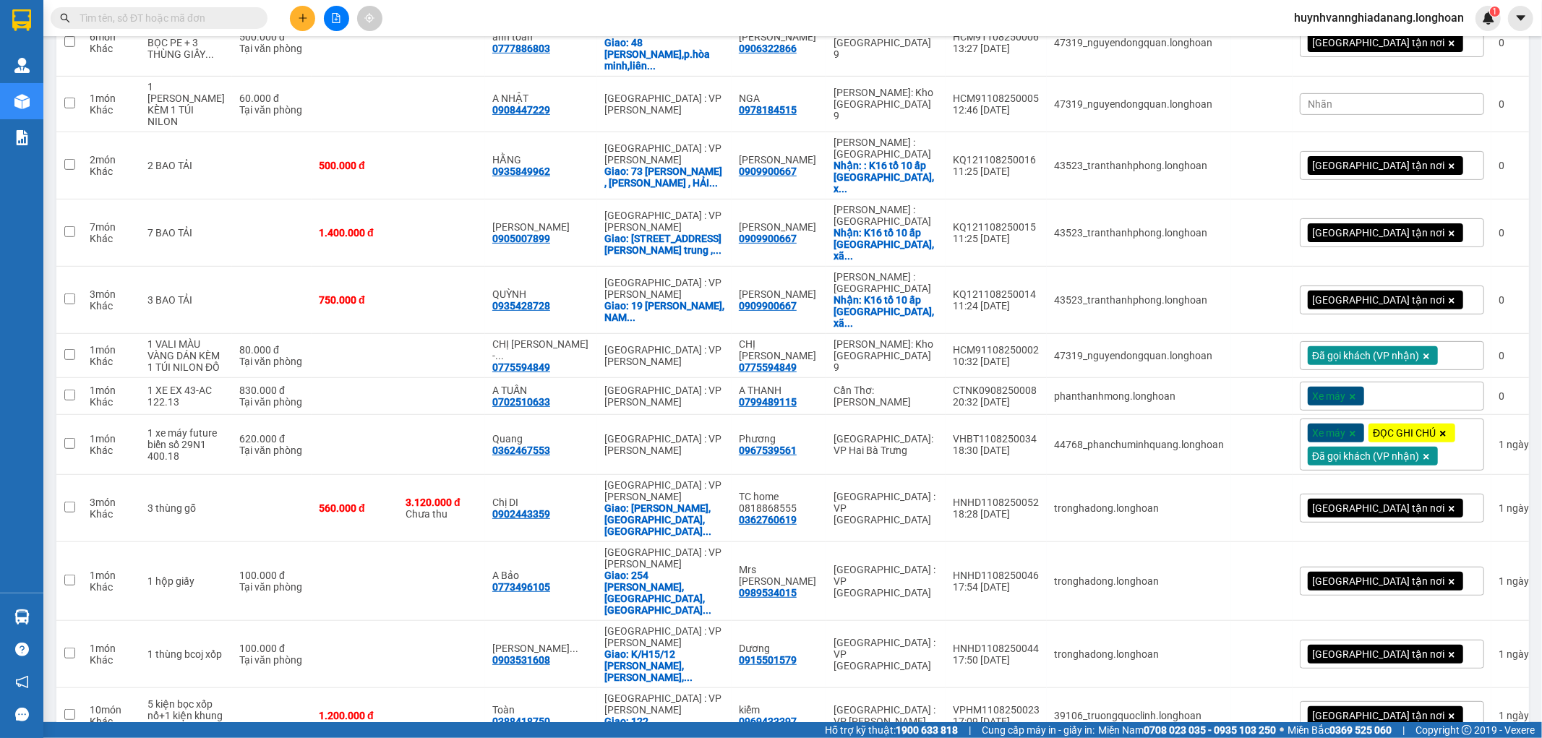
click at [1387, 387] on div "Xe máy" at bounding box center [1392, 396] width 184 height 29
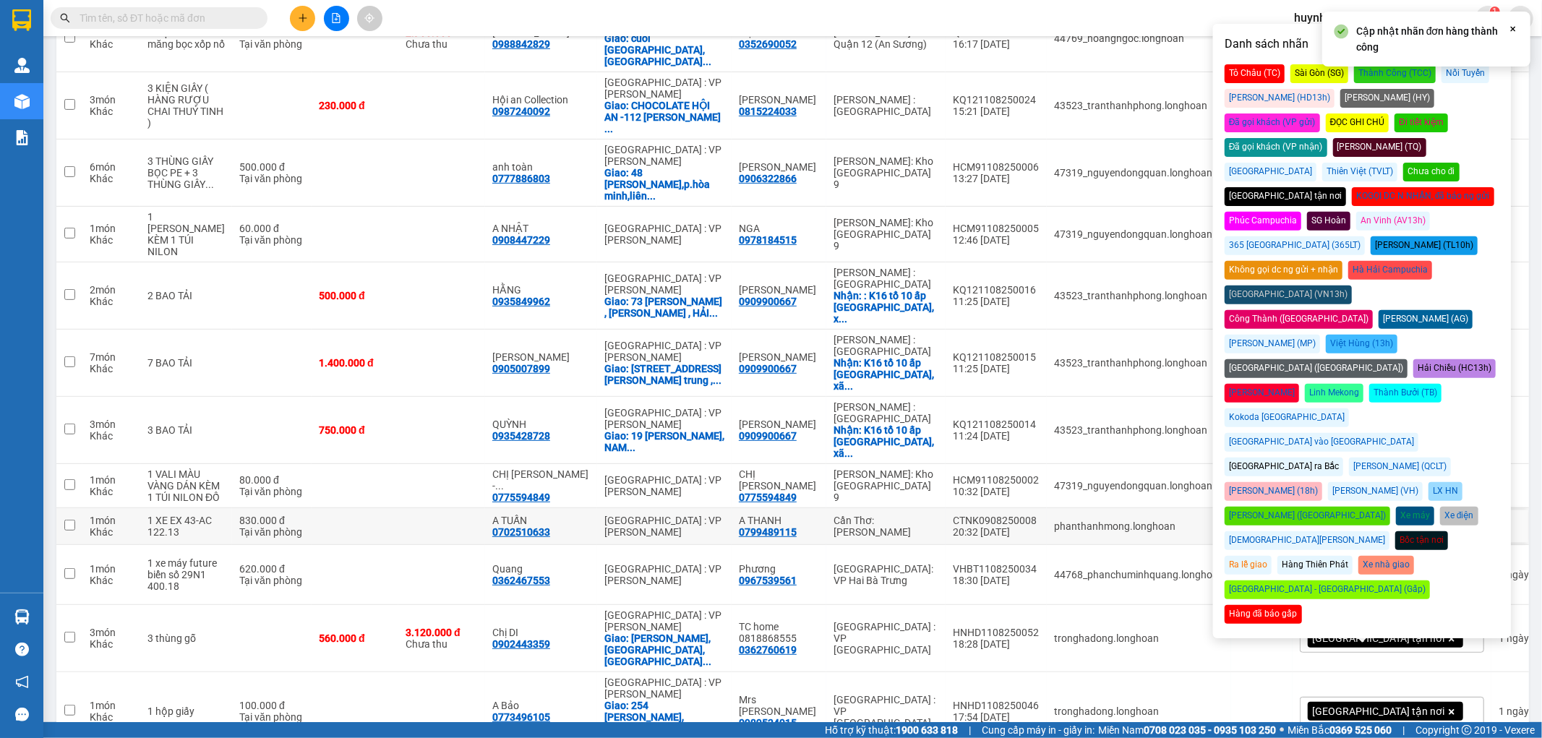
scroll to position [341, 0]
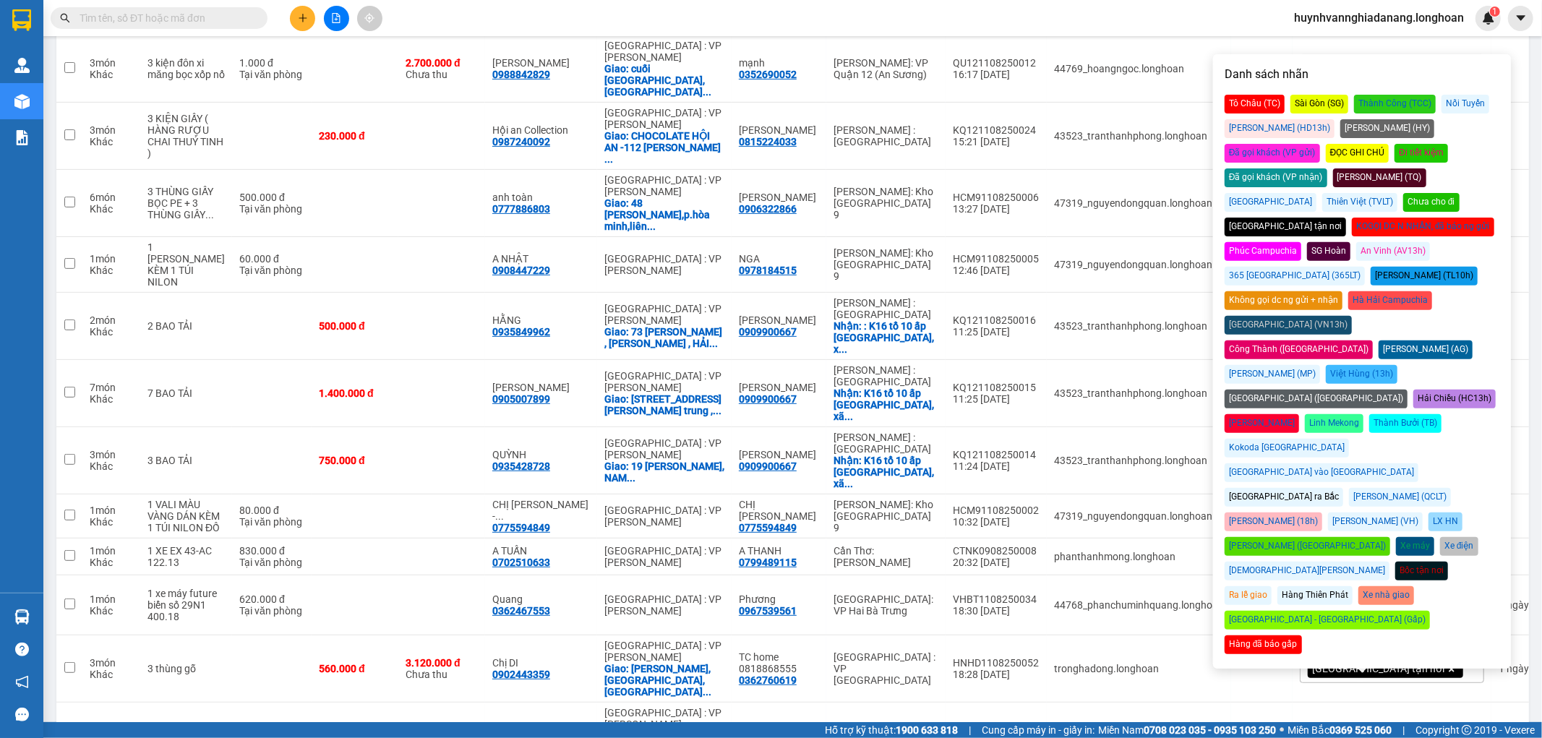
click at [1328, 168] on div "Đã gọi khách (VP nhận)" at bounding box center [1276, 177] width 103 height 19
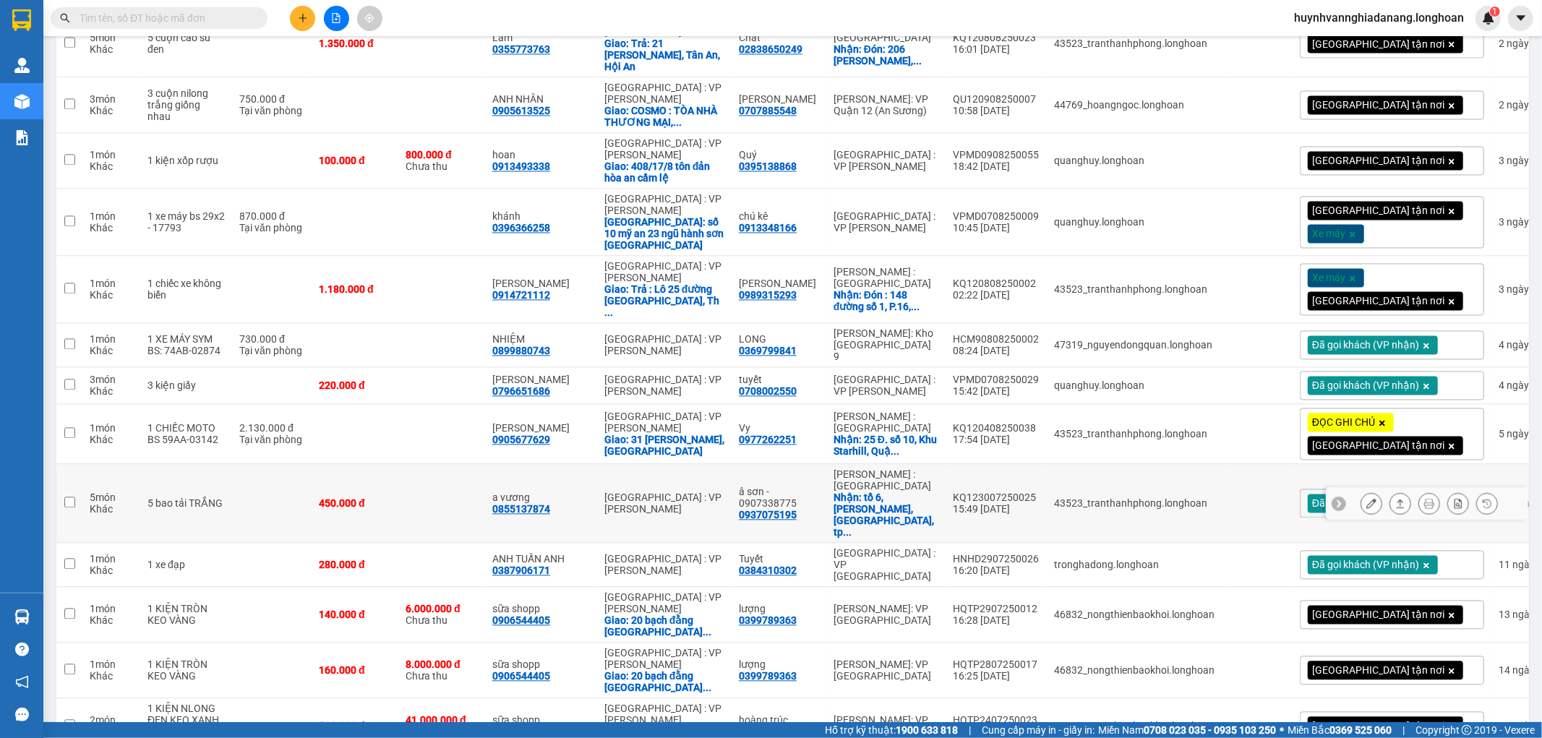
scroll to position [2461, 0]
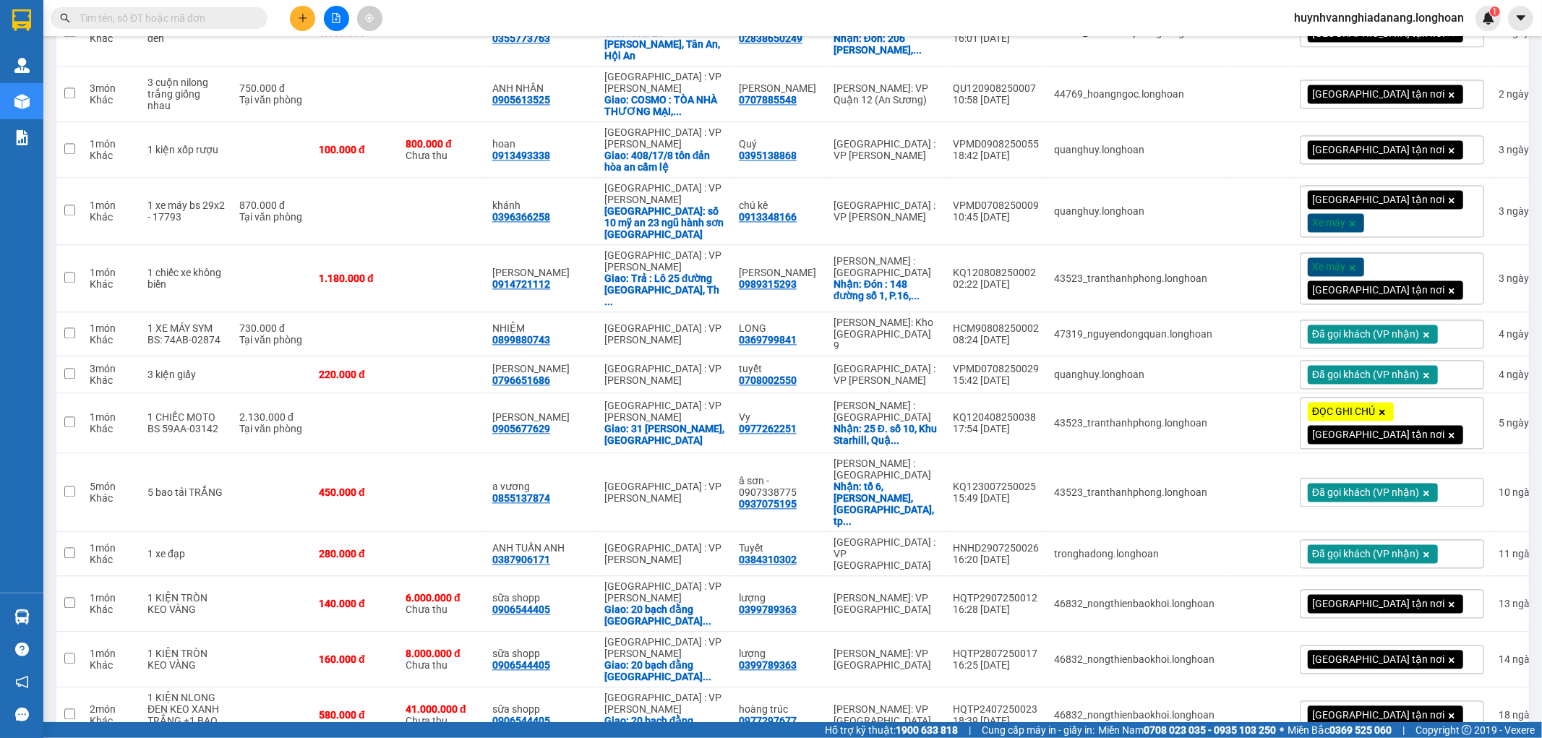
drag, startPoint x: 873, startPoint y: 697, endPoint x: 880, endPoint y: 607, distance: 90.0
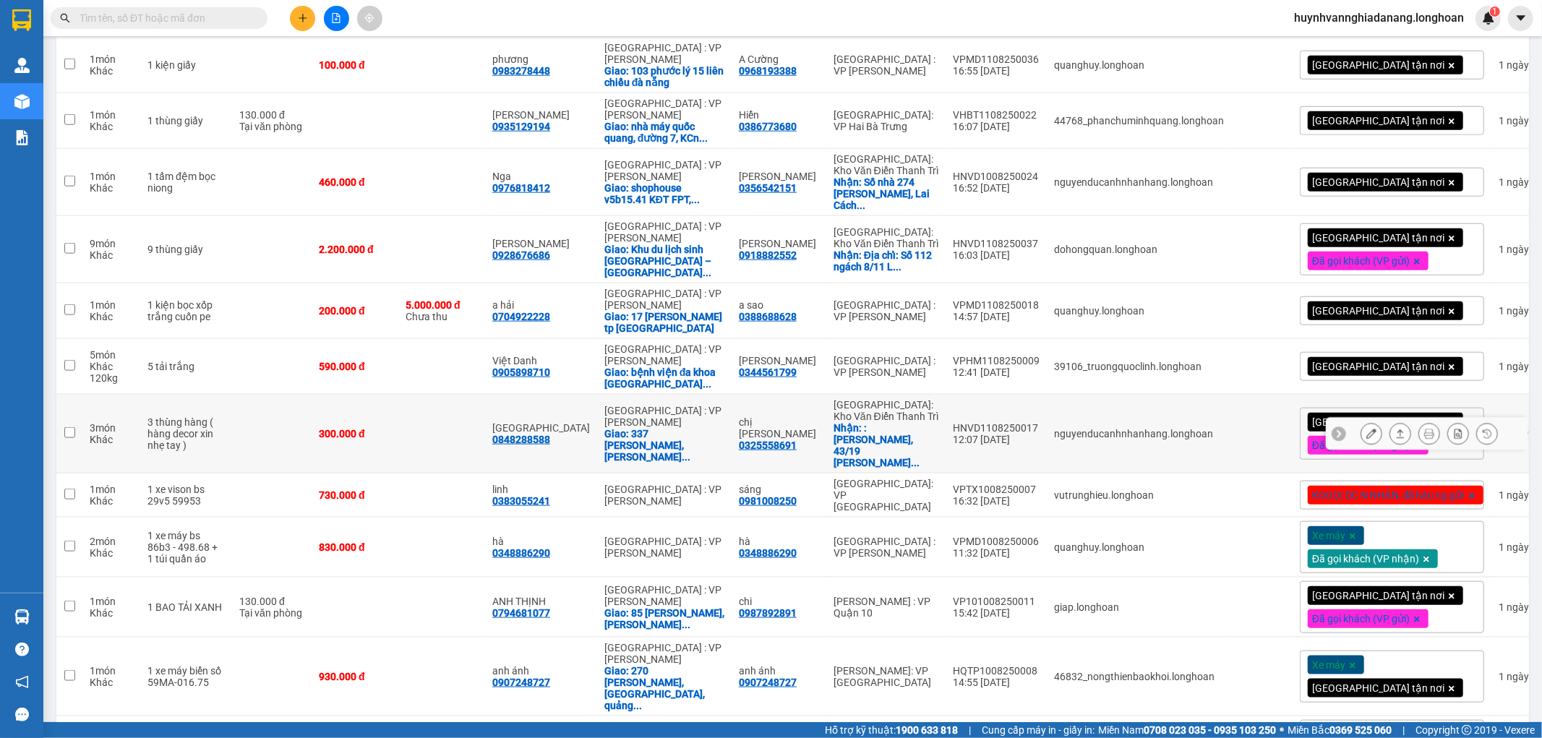
scroll to position [1255, 0]
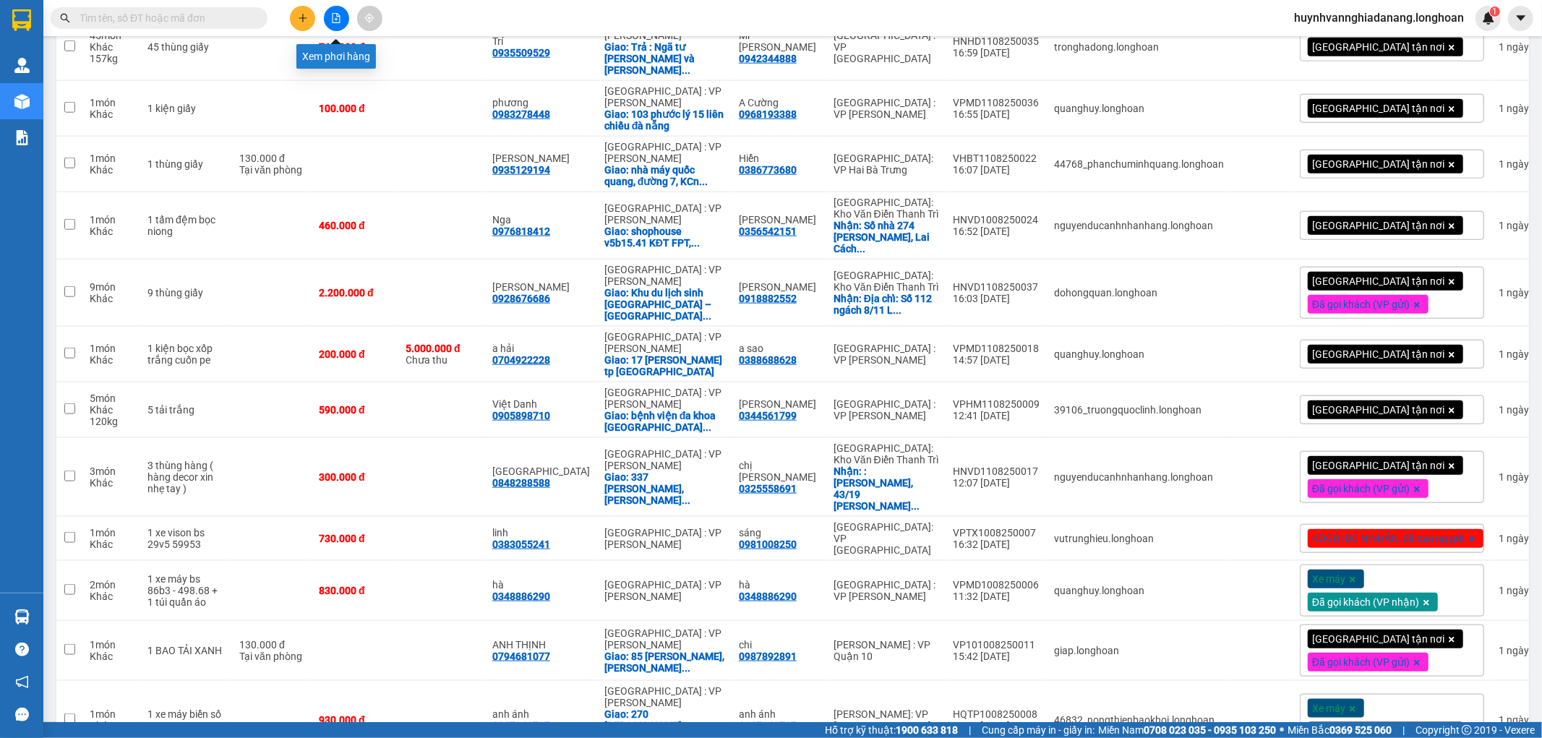
click at [338, 18] on icon "file-add" at bounding box center [336, 18] width 10 height 10
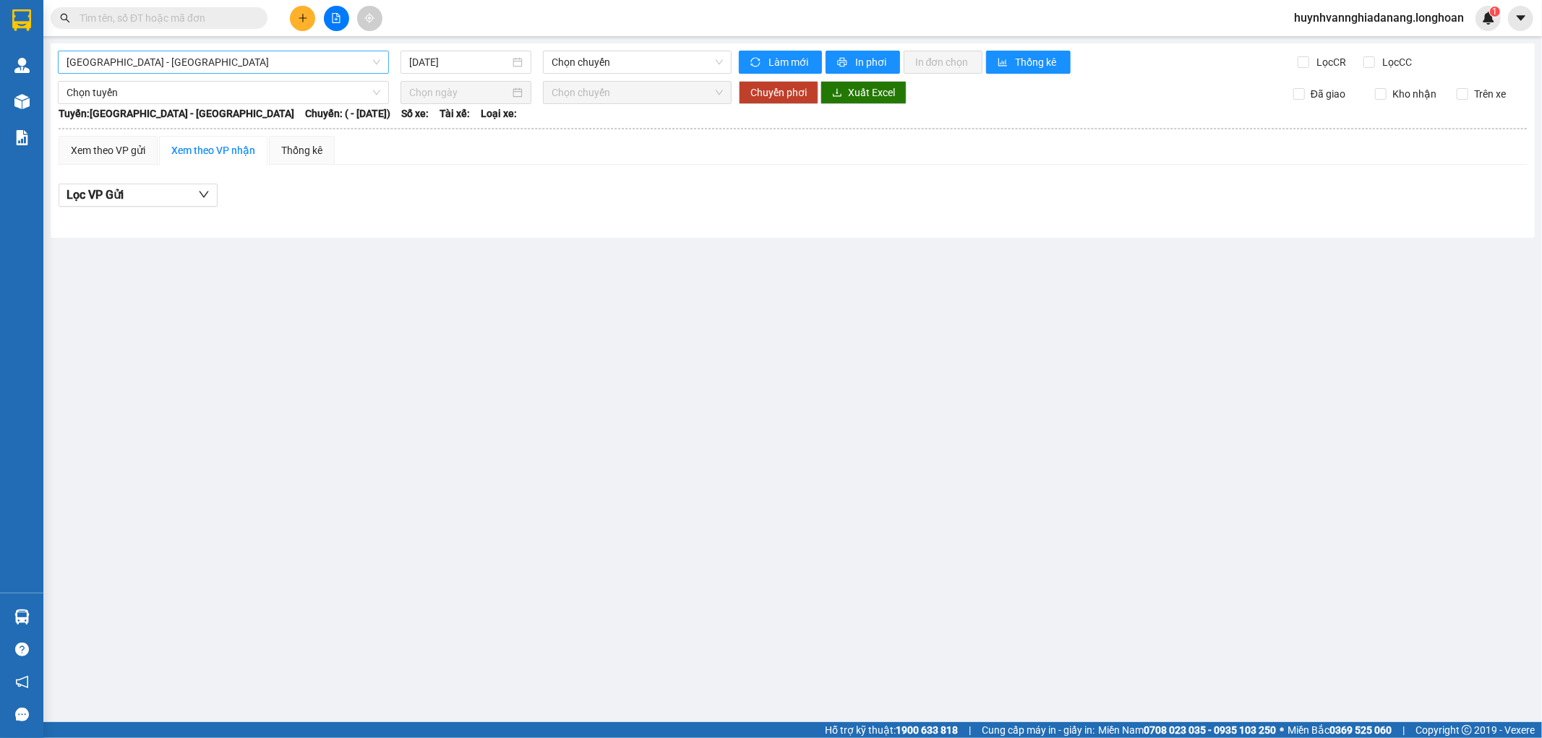
click at [304, 70] on span "[GEOGRAPHIC_DATA] - [GEOGRAPHIC_DATA]" at bounding box center [224, 62] width 314 height 22
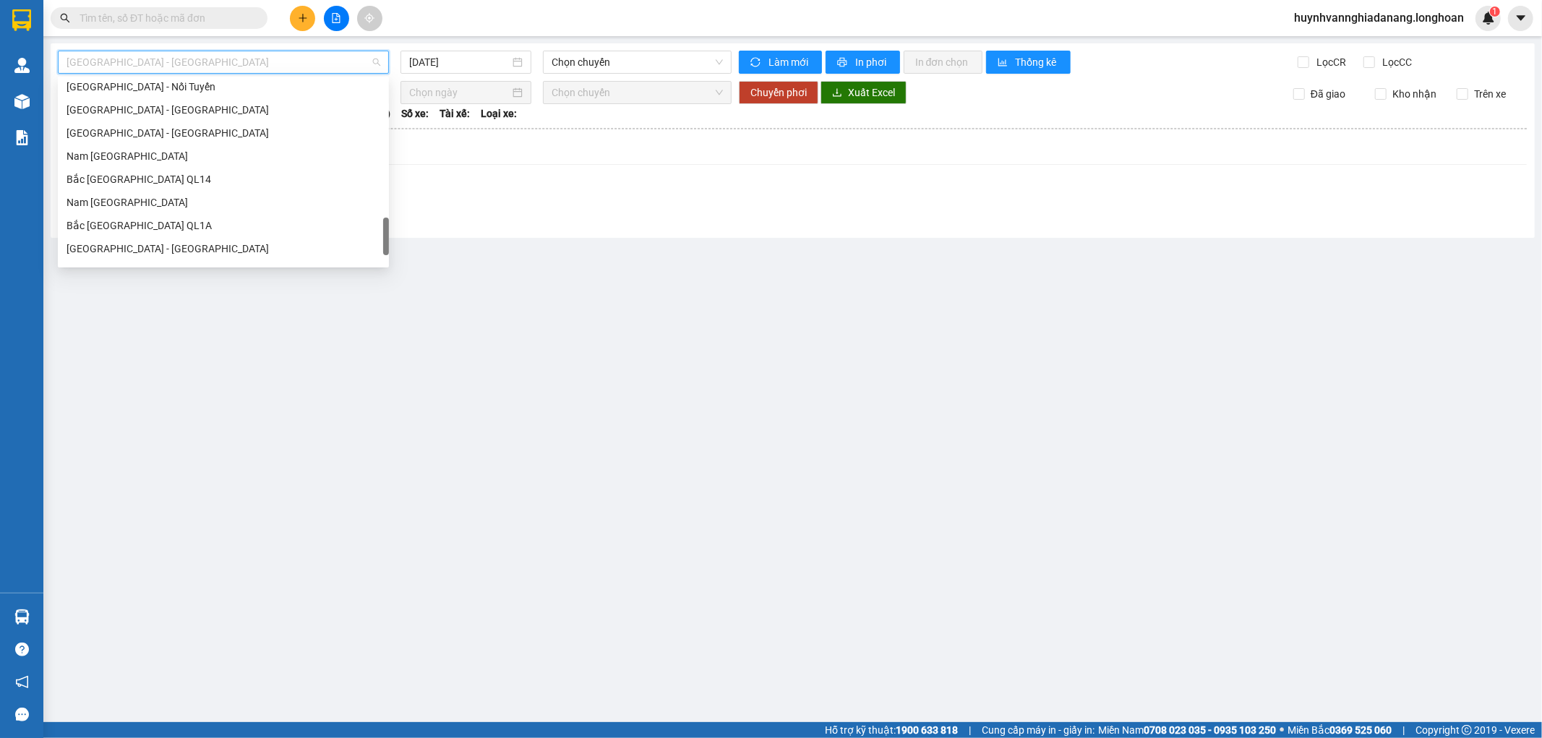
scroll to position [949, 0]
click at [146, 136] on div "Nam [GEOGRAPHIC_DATA]" at bounding box center [224, 137] width 314 height 16
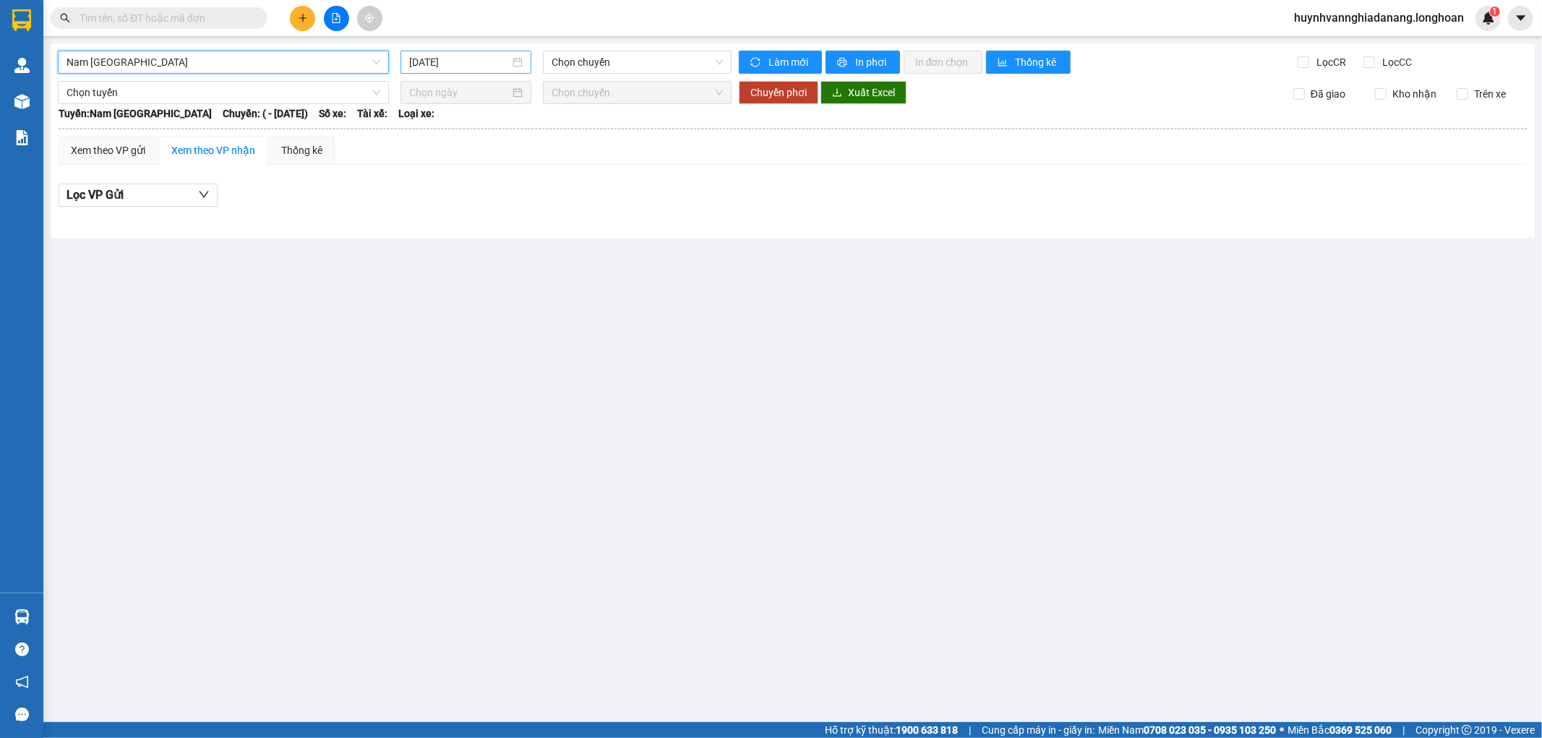
click at [485, 63] on input "[DATE]" at bounding box center [459, 62] width 101 height 16
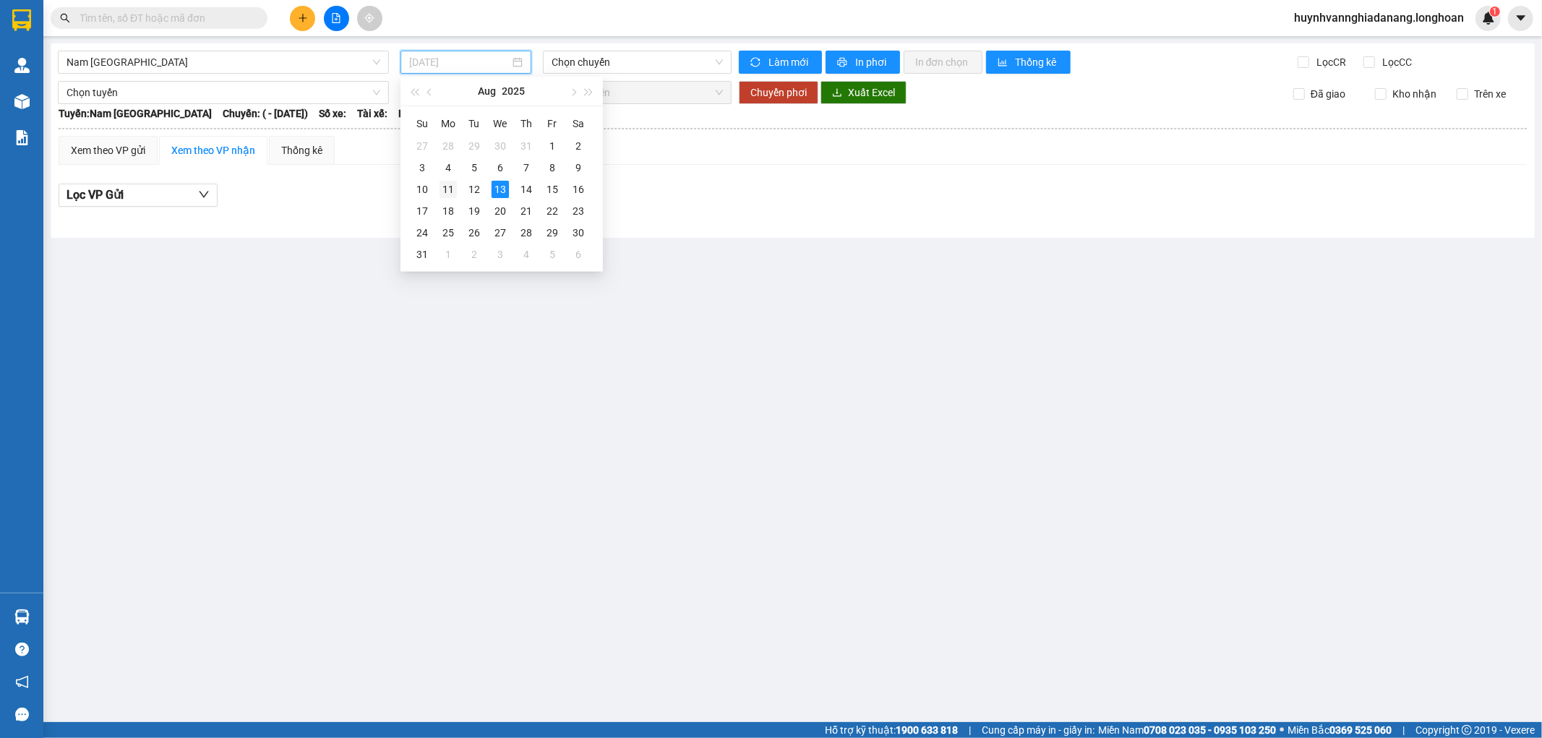
click at [445, 191] on div "11" at bounding box center [448, 189] width 17 height 17
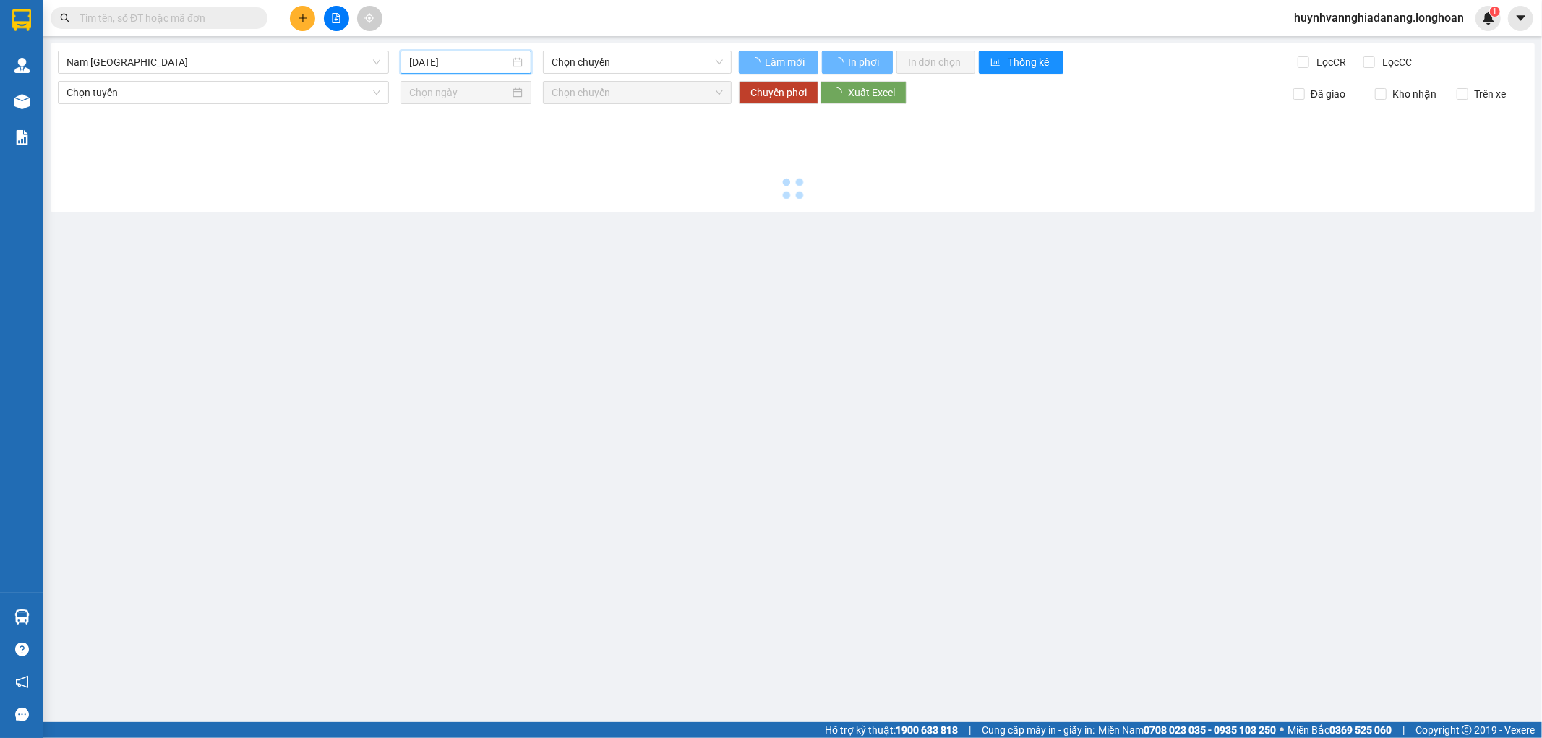
type input "[DATE]"
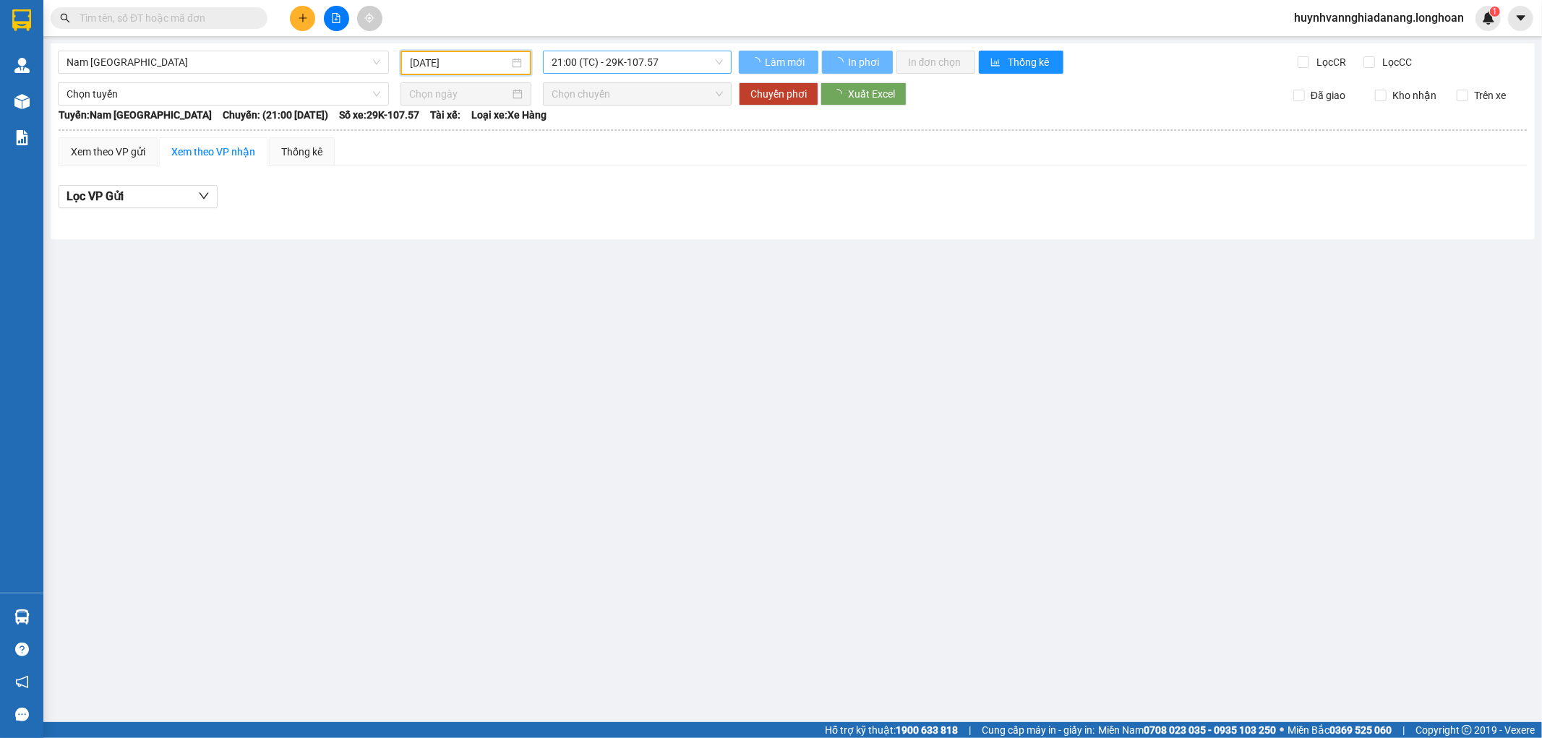
click at [660, 64] on span "21:00 (TC) - 29K-107.57" at bounding box center [637, 62] width 171 height 22
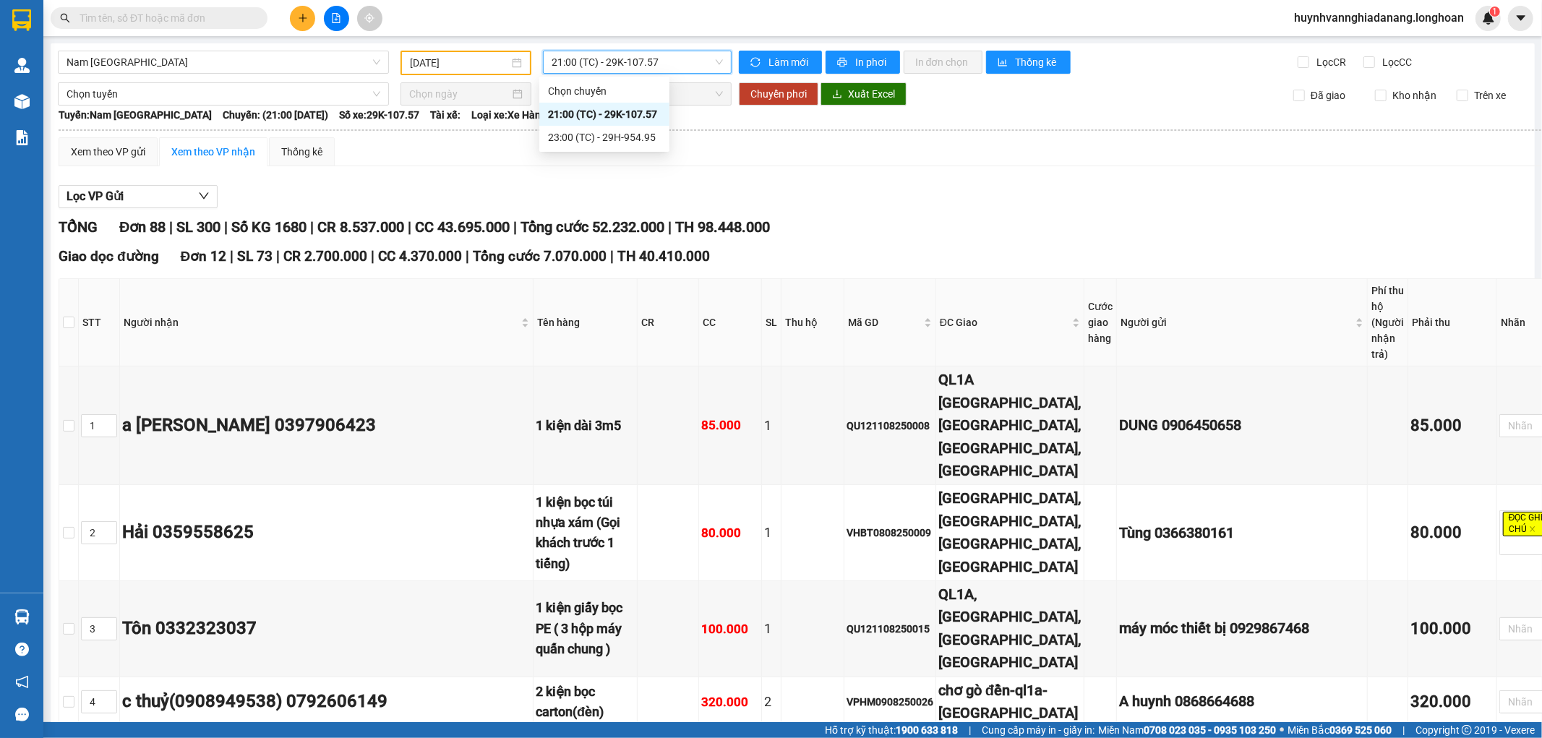
click at [618, 147] on div "Xem theo VP gửi Xem theo VP nhận Thống kê" at bounding box center [822, 151] width 1527 height 29
click at [625, 139] on div "Xem theo VP gửi Xem theo VP nhận Thống kê" at bounding box center [822, 151] width 1527 height 29
drag, startPoint x: 661, startPoint y: 59, endPoint x: 671, endPoint y: 72, distance: 17.1
click at [663, 62] on span "21:00 (TC) - 29K-107.57" at bounding box center [637, 62] width 171 height 22
click at [623, 139] on div "23:00 (TC) - 29H-954.95" at bounding box center [604, 137] width 113 height 16
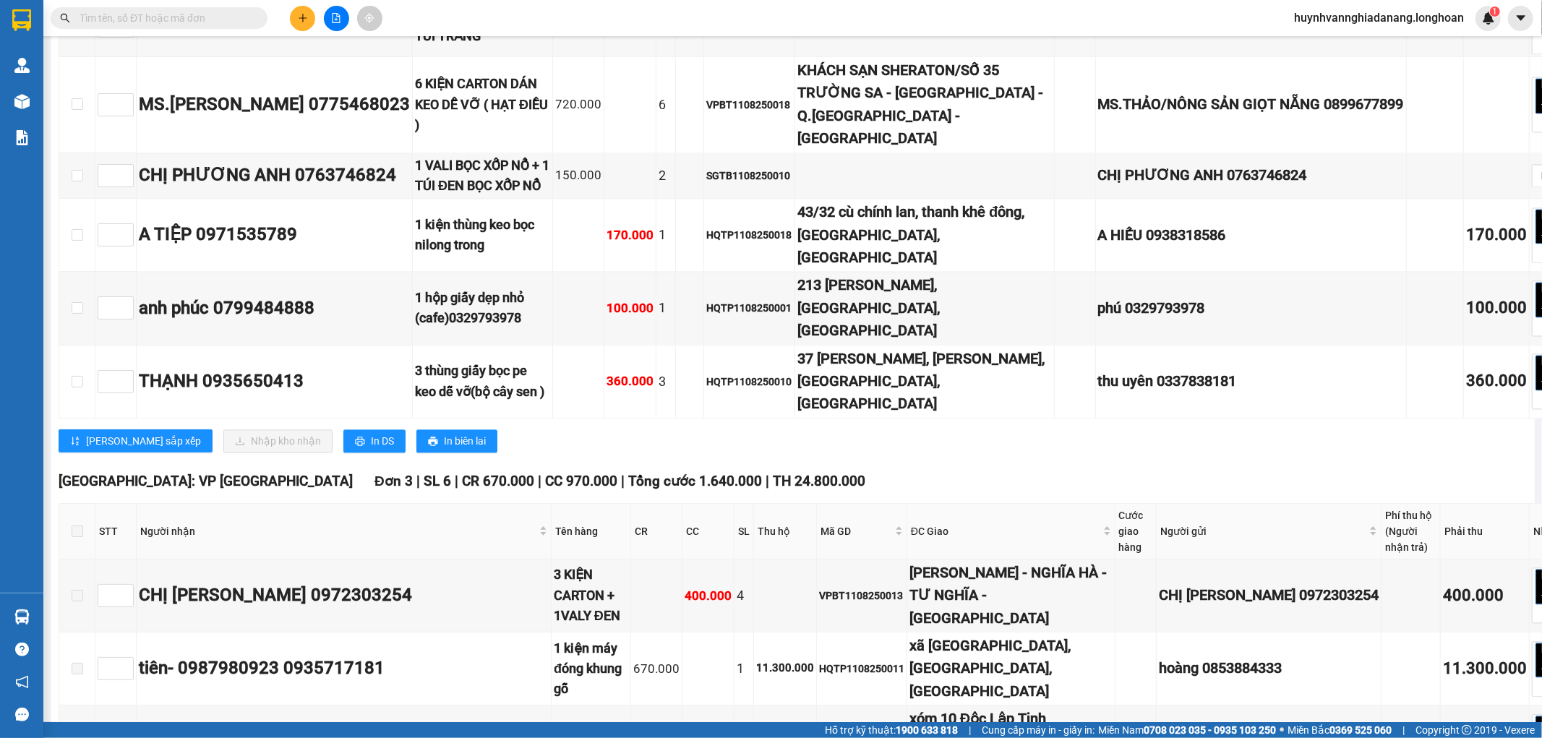
scroll to position [6990, 0]
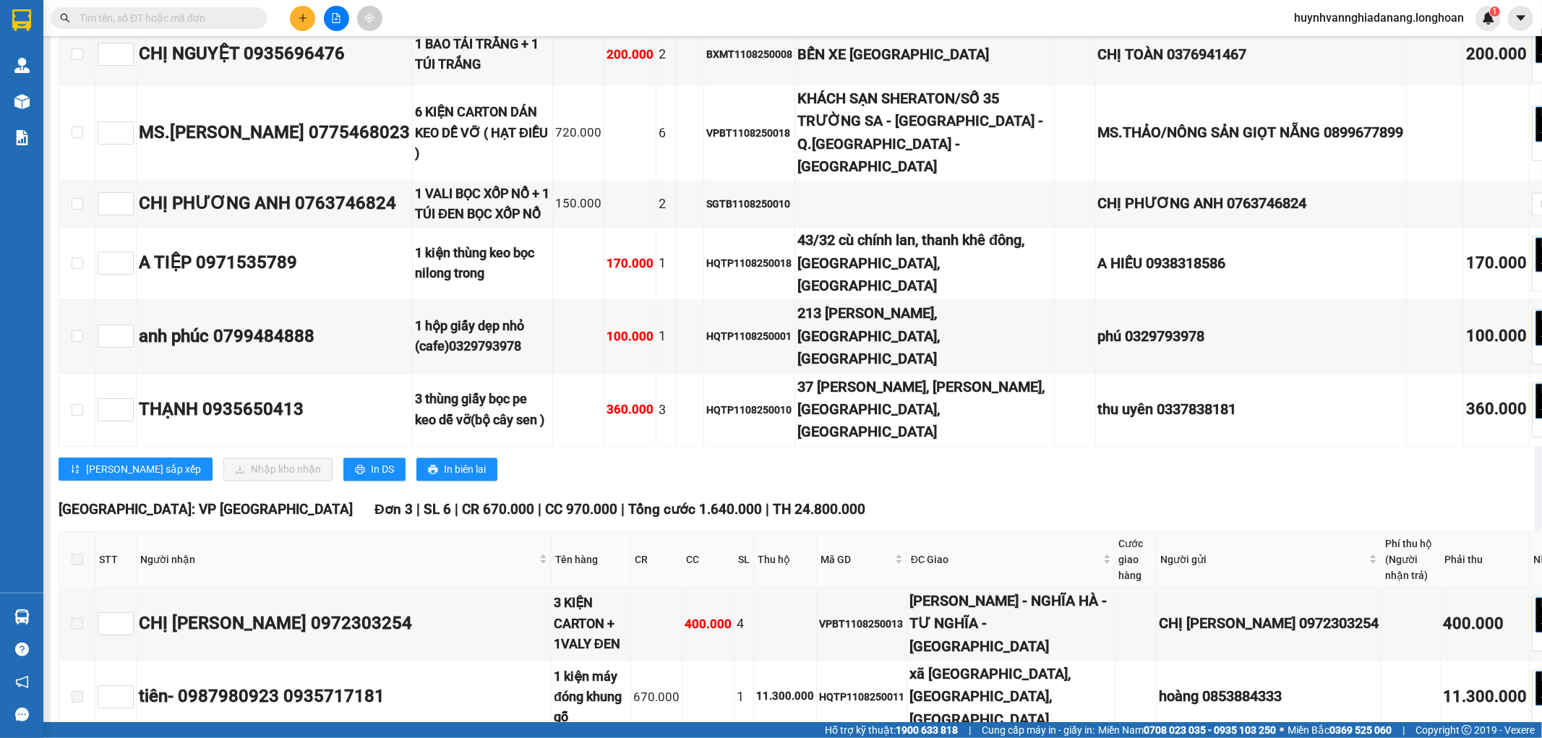
checkbox input "true"
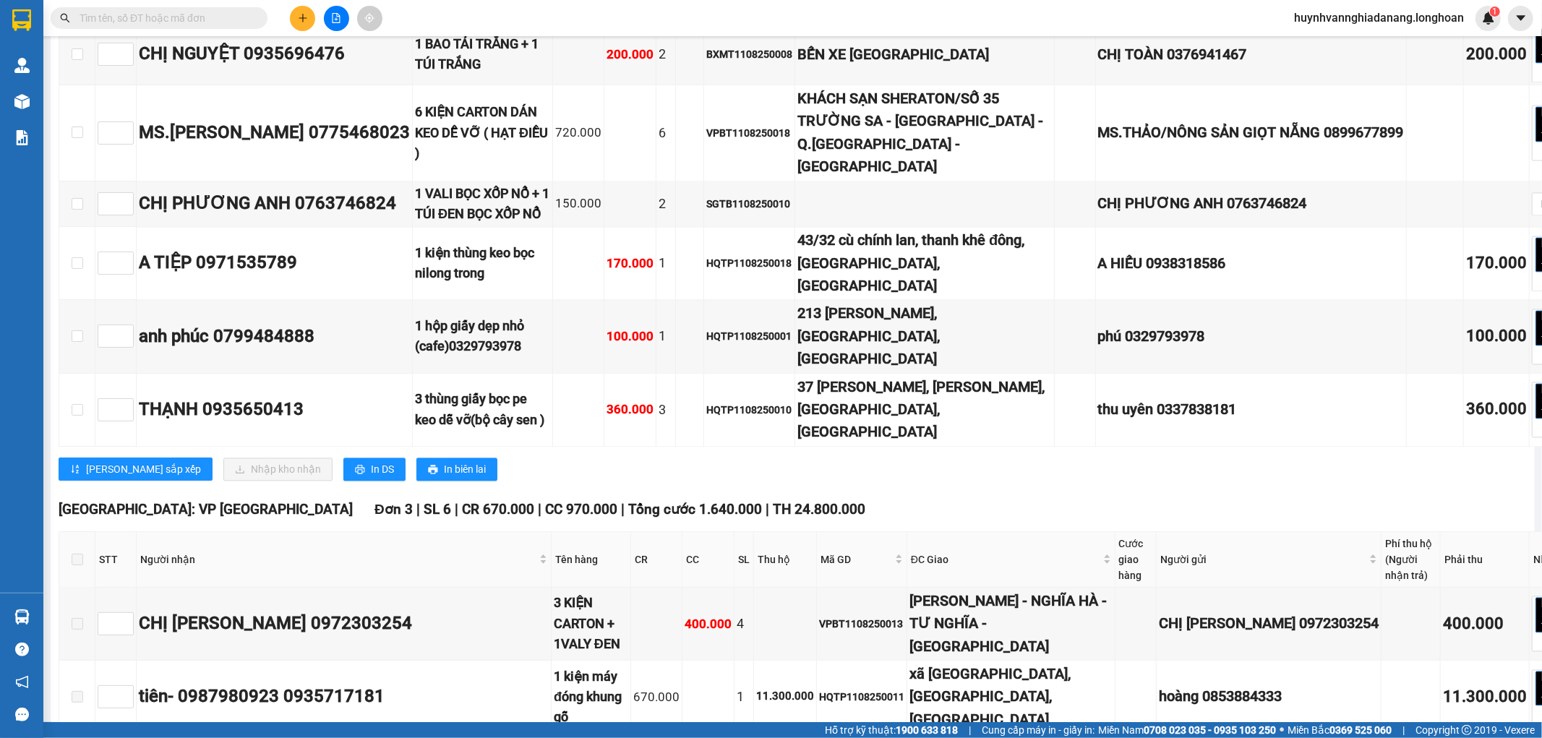
checkbox input "true"
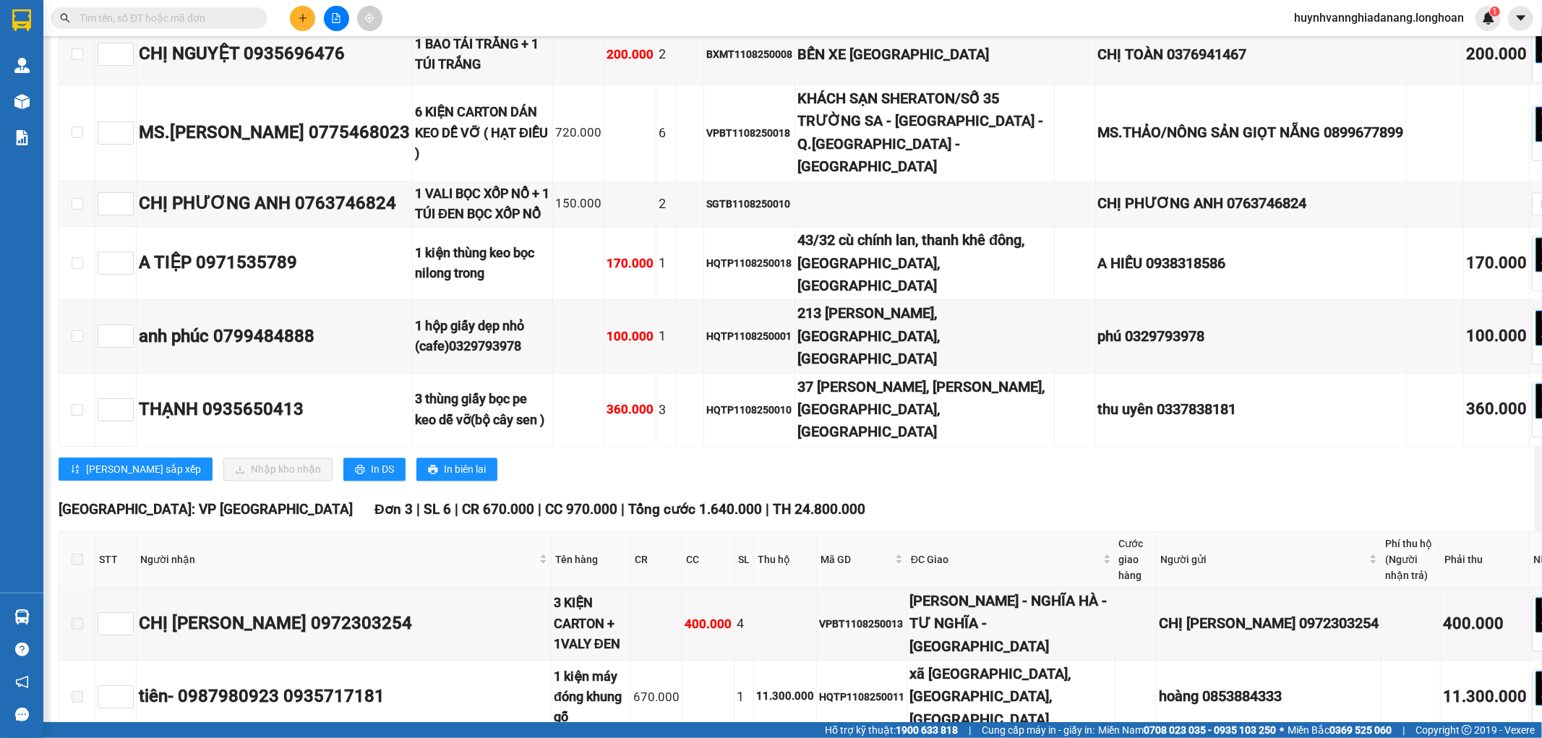
checkbox input "true"
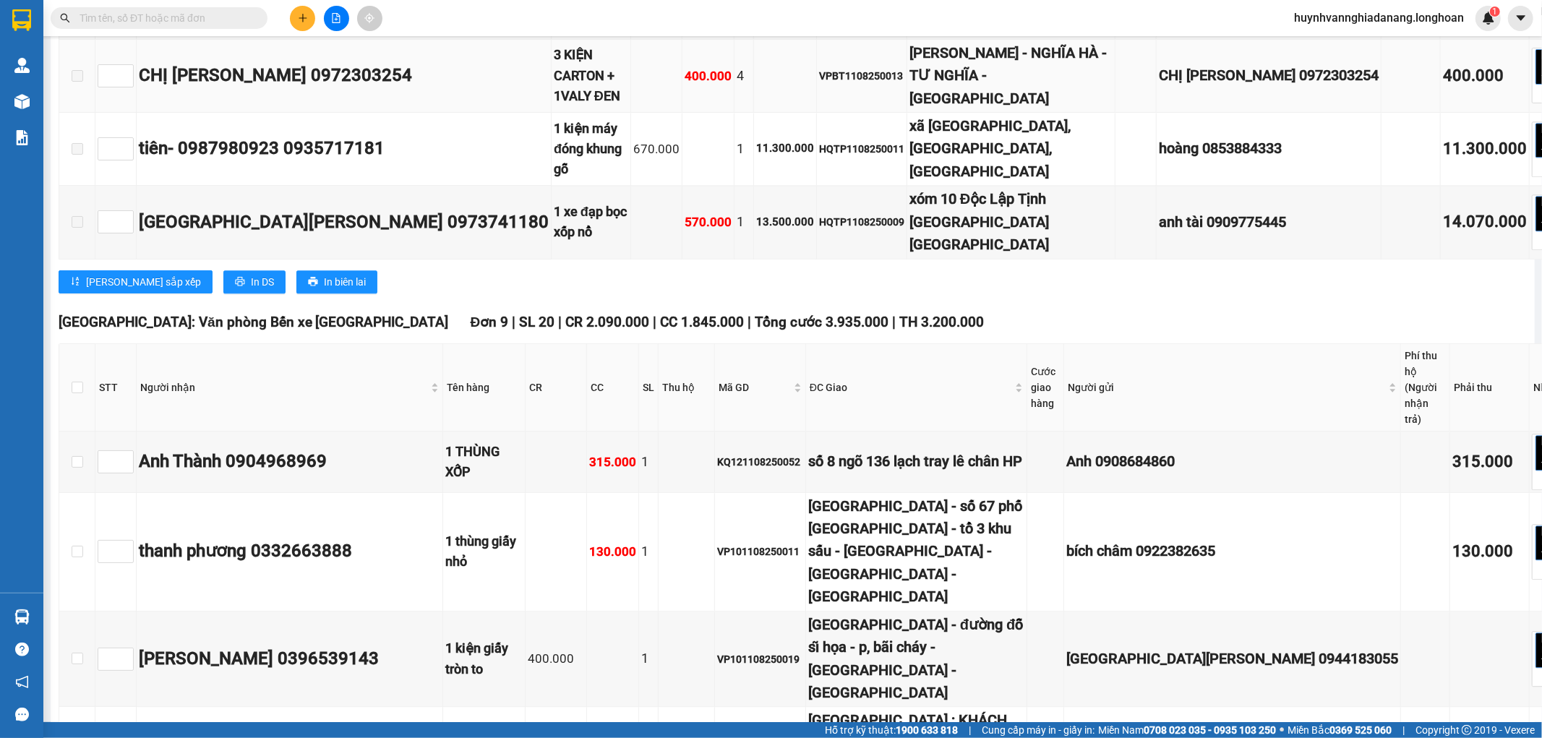
scroll to position [7713, 0]
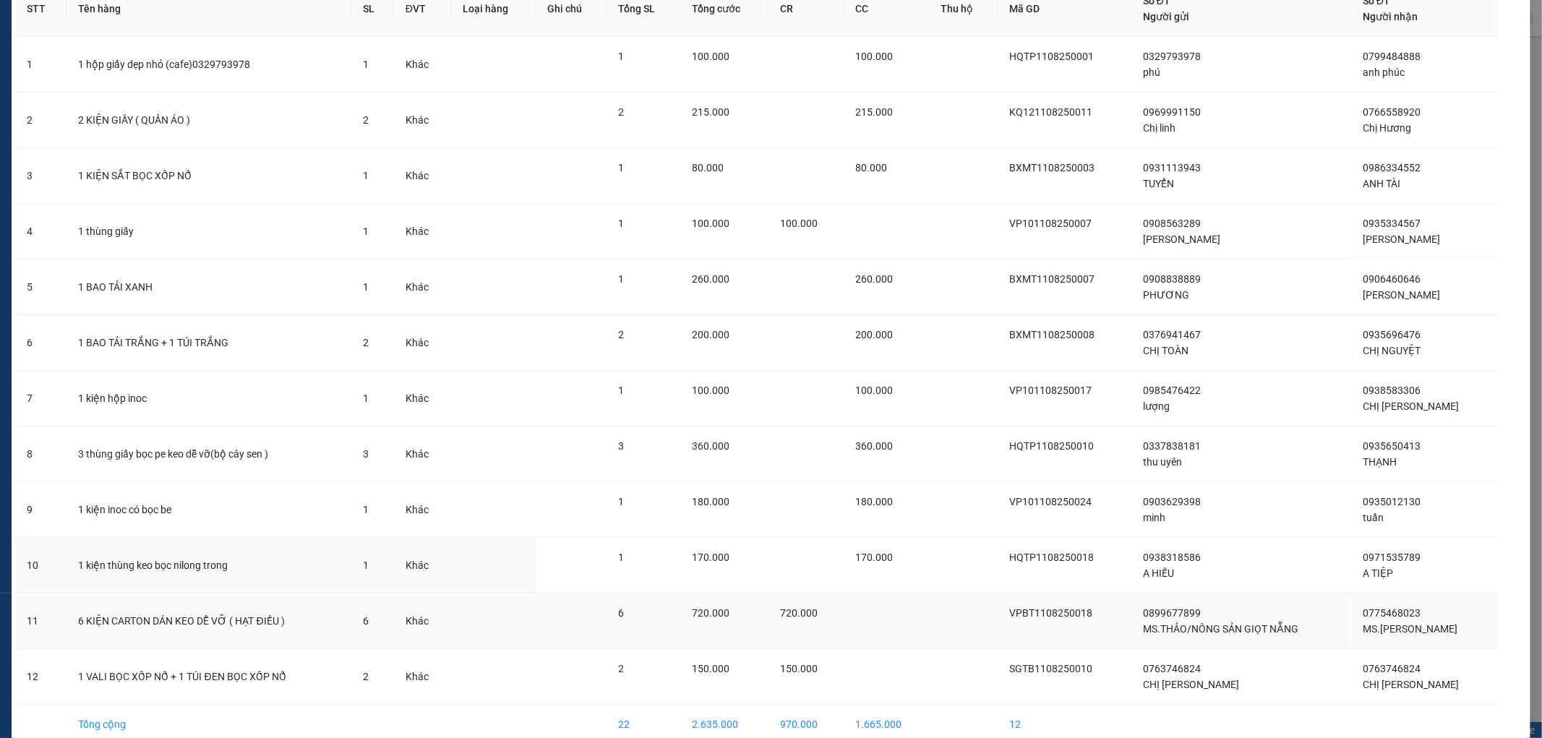
scroll to position [157, 0]
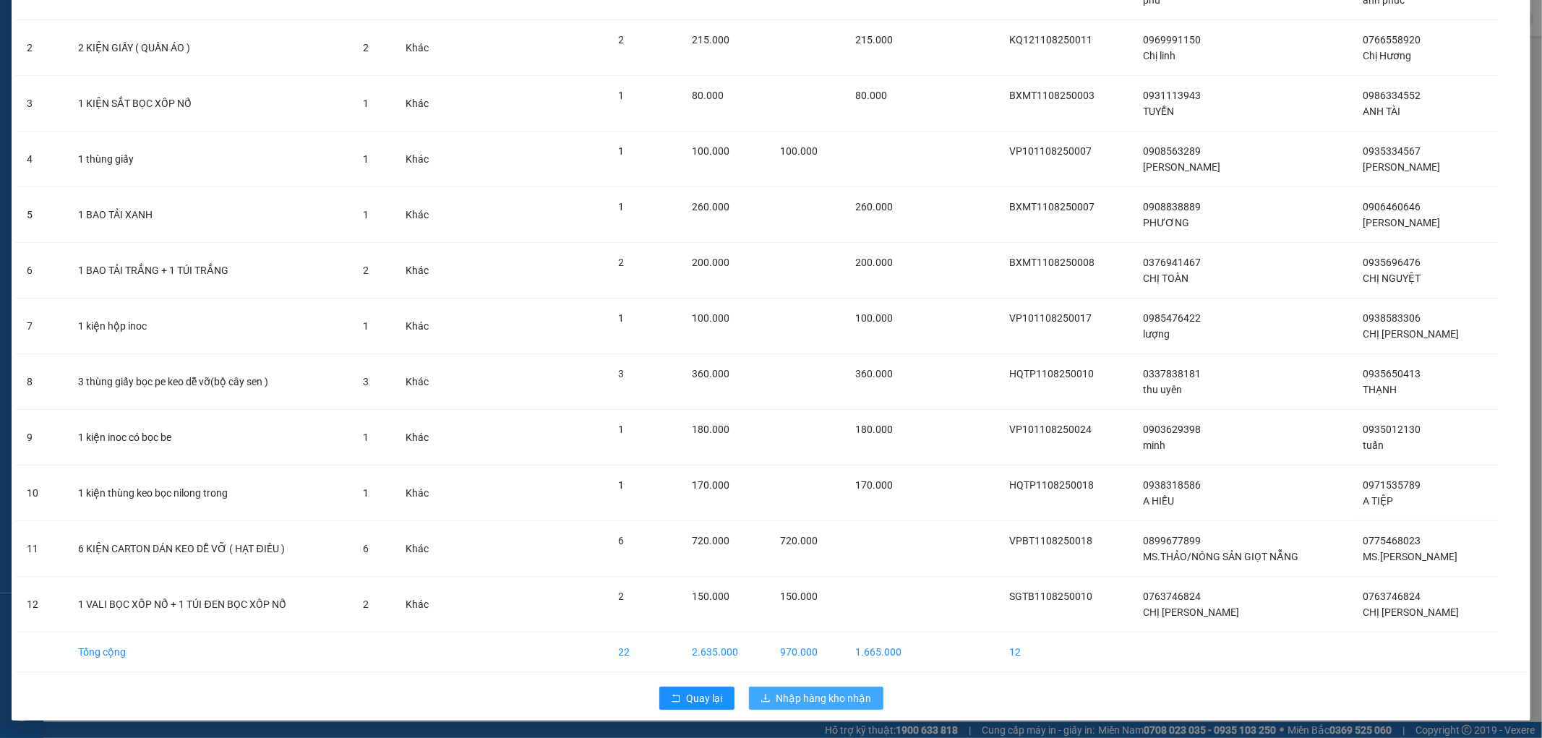
click at [808, 698] on span "Nhập hàng kho nhận" at bounding box center [824, 699] width 95 height 16
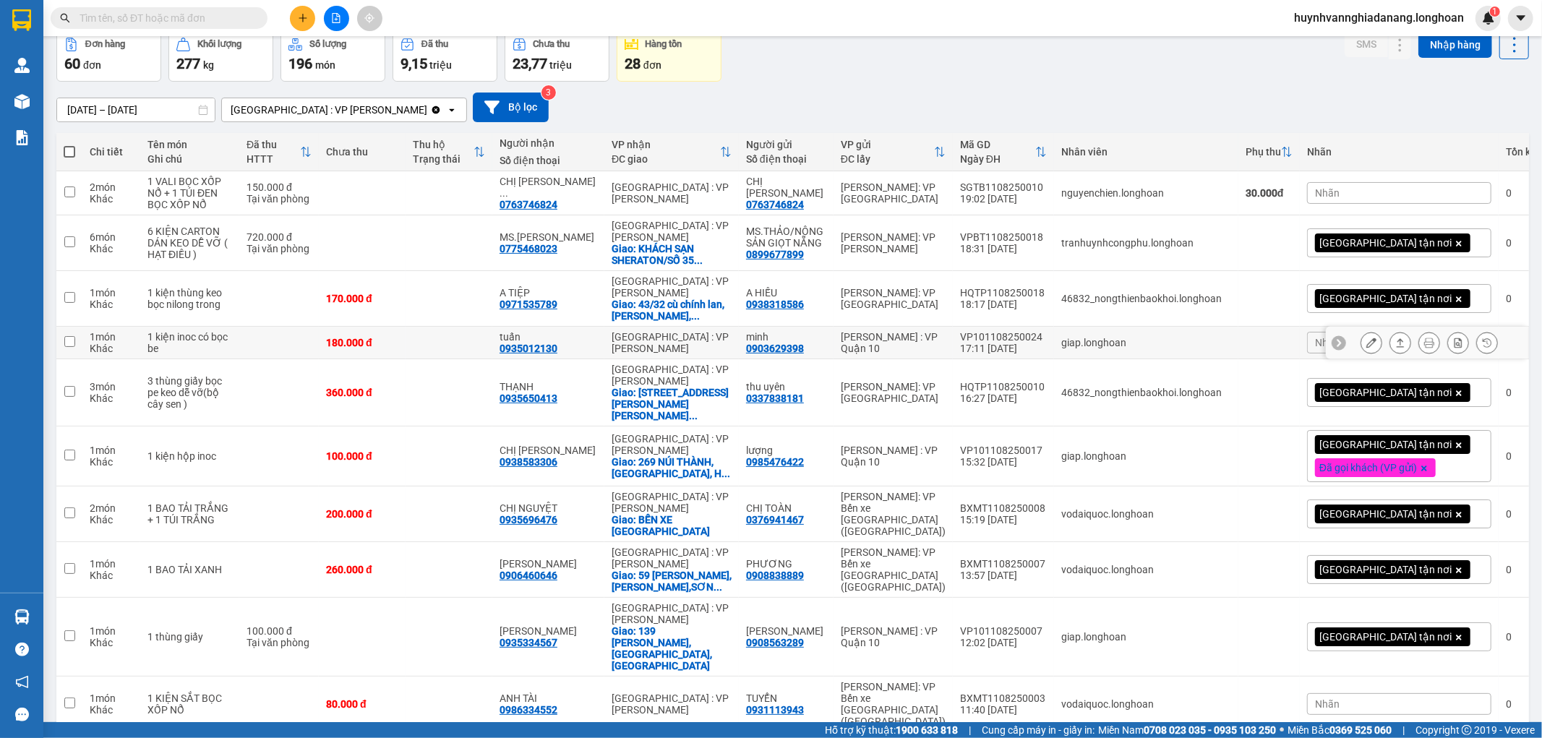
scroll to position [80, 0]
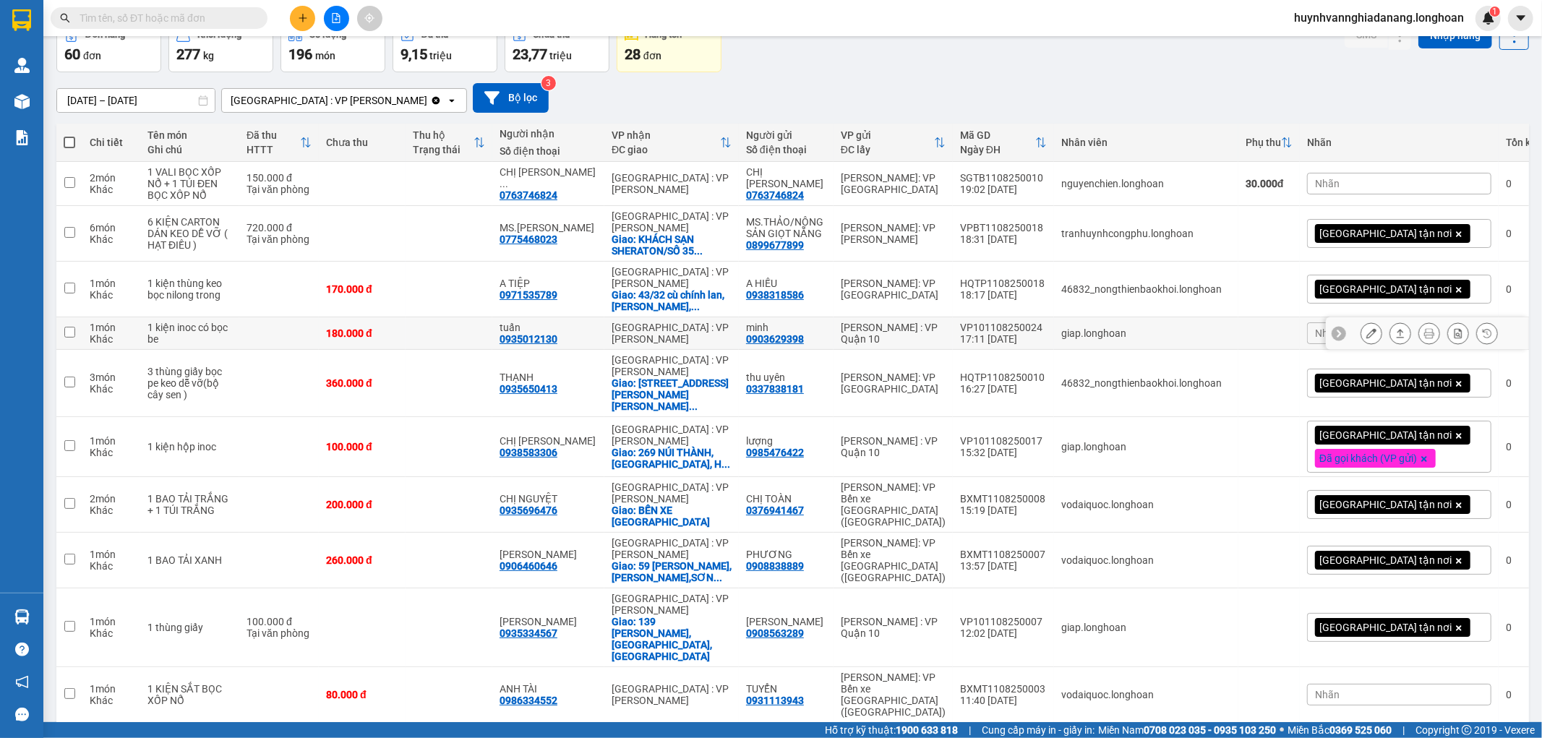
click at [1345, 348] on div at bounding box center [1427, 333] width 202 height 33
click at [1311, 344] on div "Nhãn" at bounding box center [1399, 334] width 184 height 22
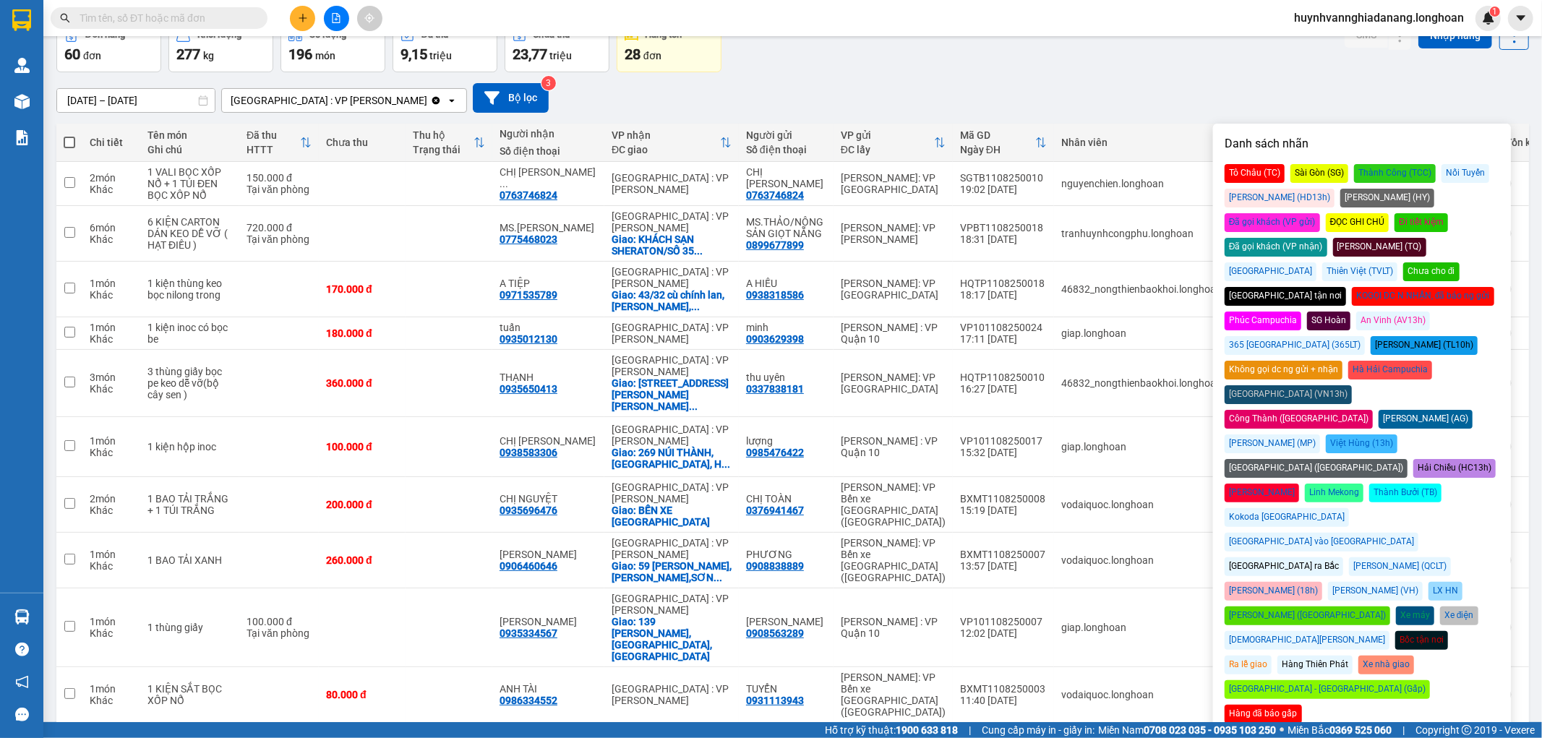
click at [1328, 238] on div "Đã gọi khách (VP nhận)" at bounding box center [1276, 247] width 103 height 19
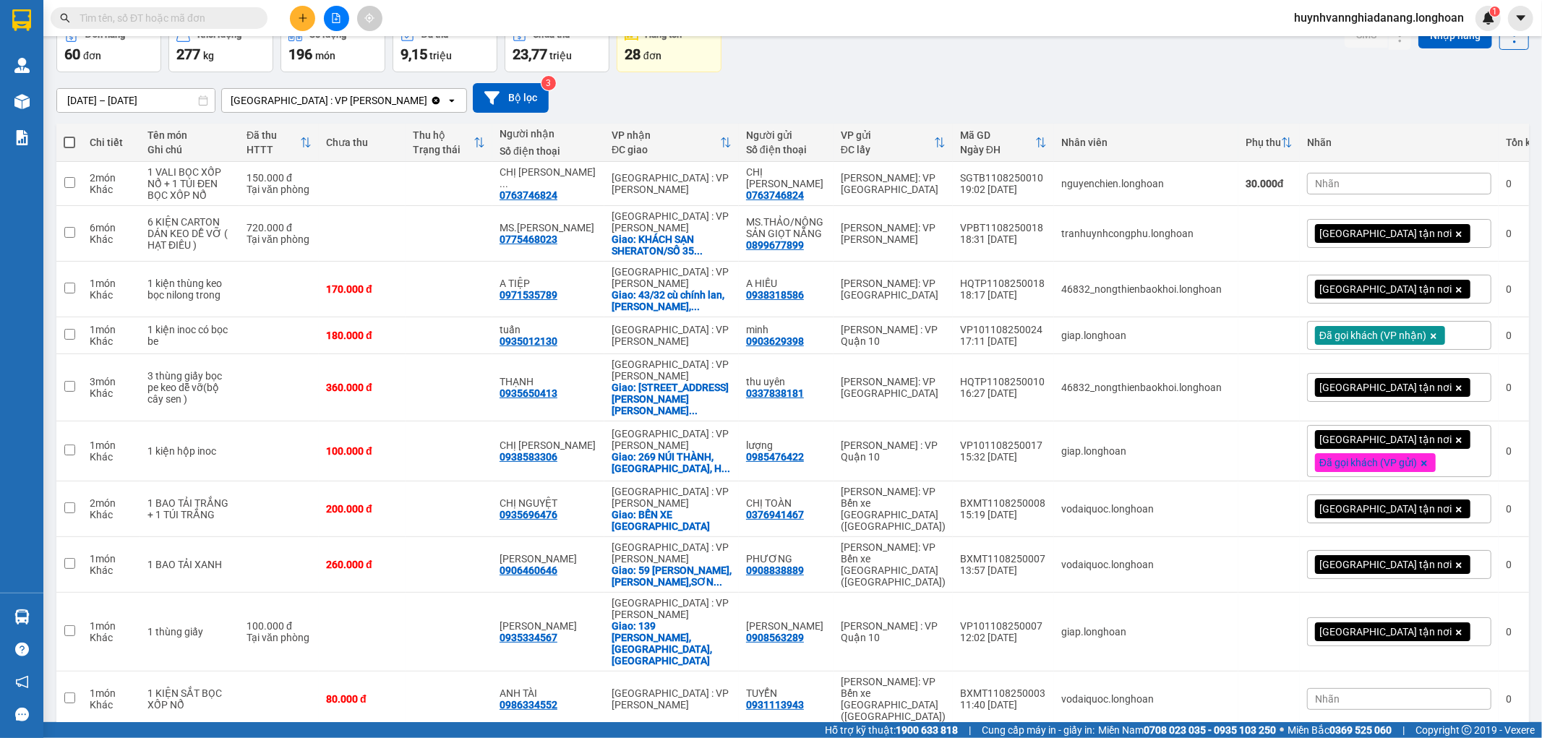
click at [988, 90] on div "15/07/2025 – 13/08/2025 Press the down arrow key to interact with the calendar …" at bounding box center [792, 98] width 1473 height 30
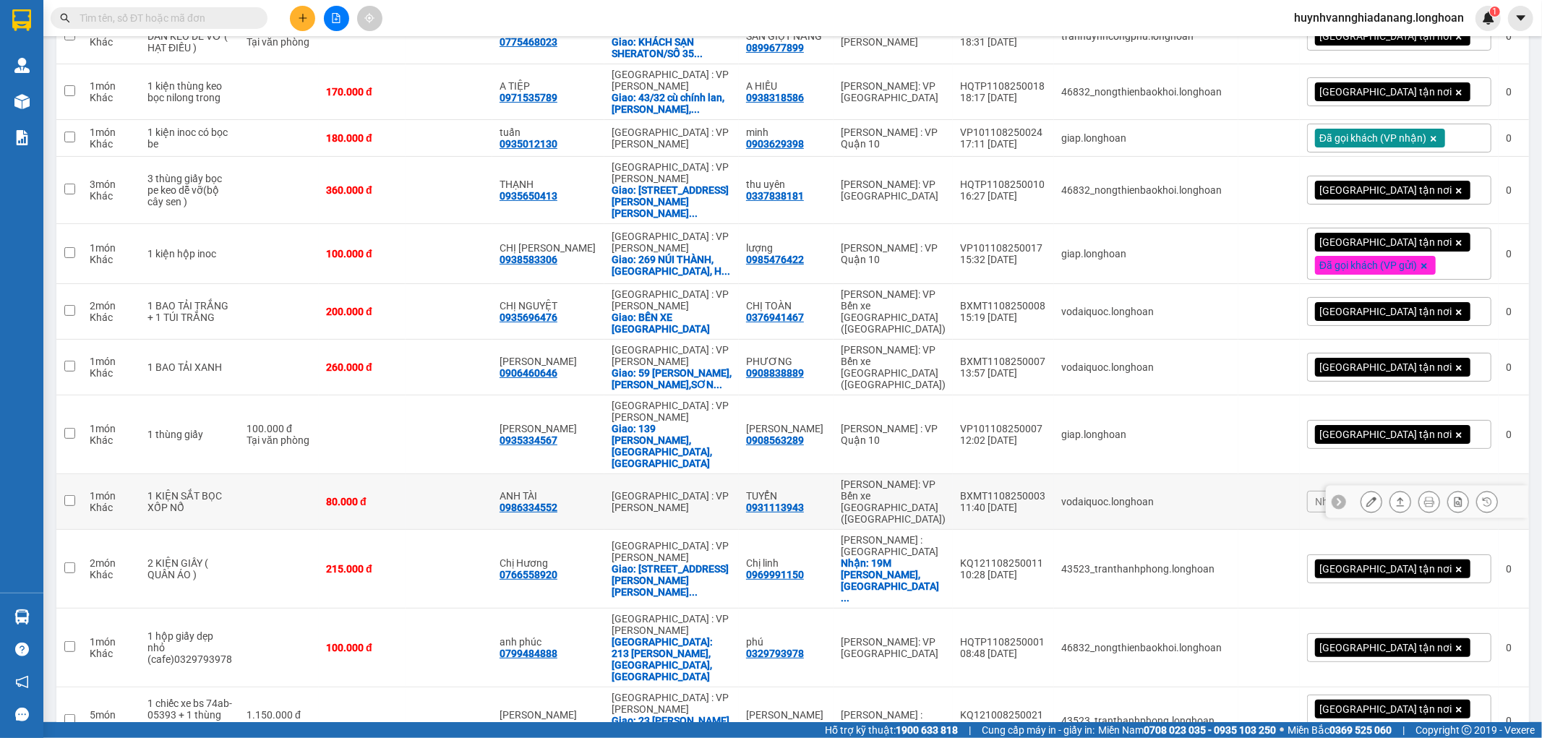
scroll to position [241, 0]
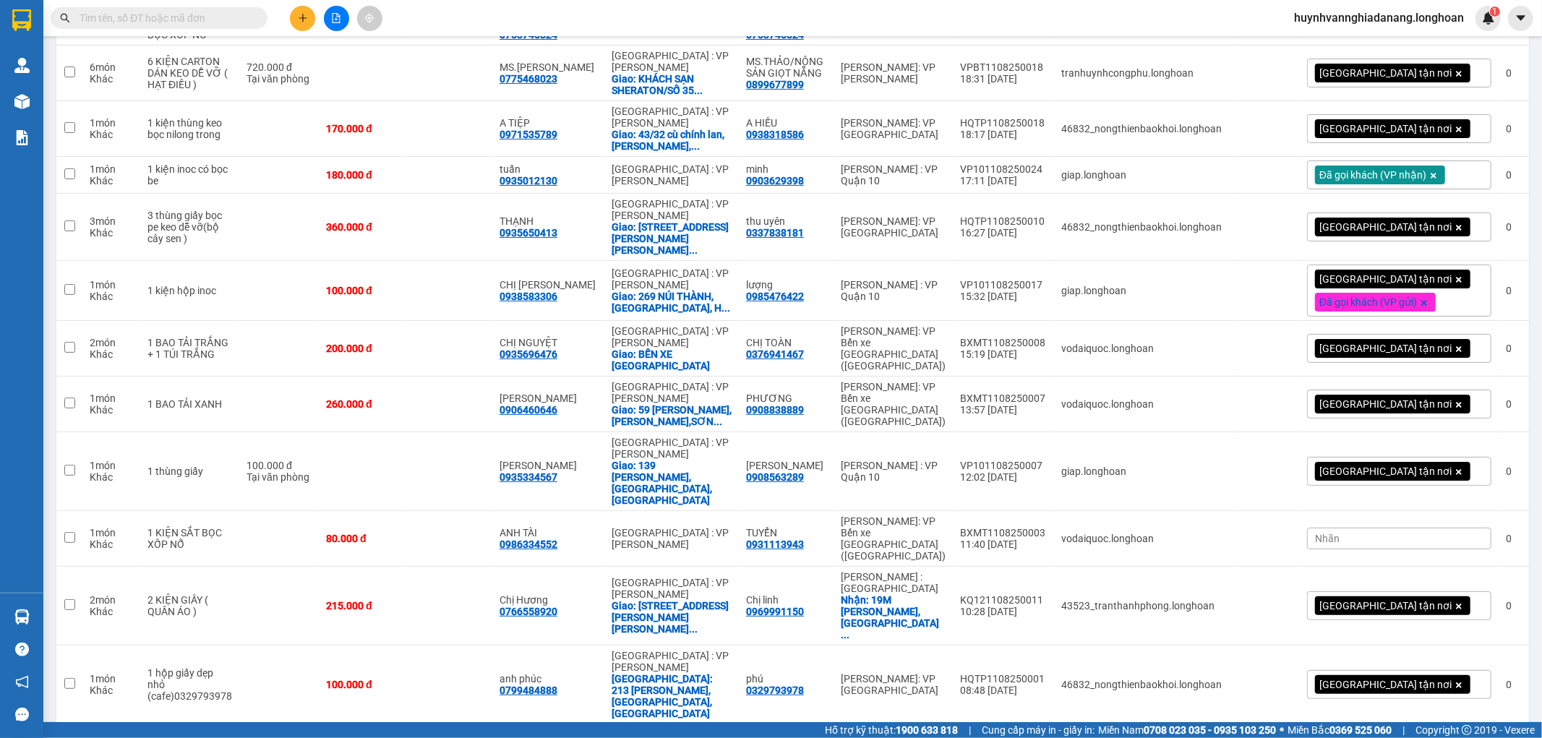
click at [1319, 550] on div "Nhãn" at bounding box center [1399, 539] width 184 height 22
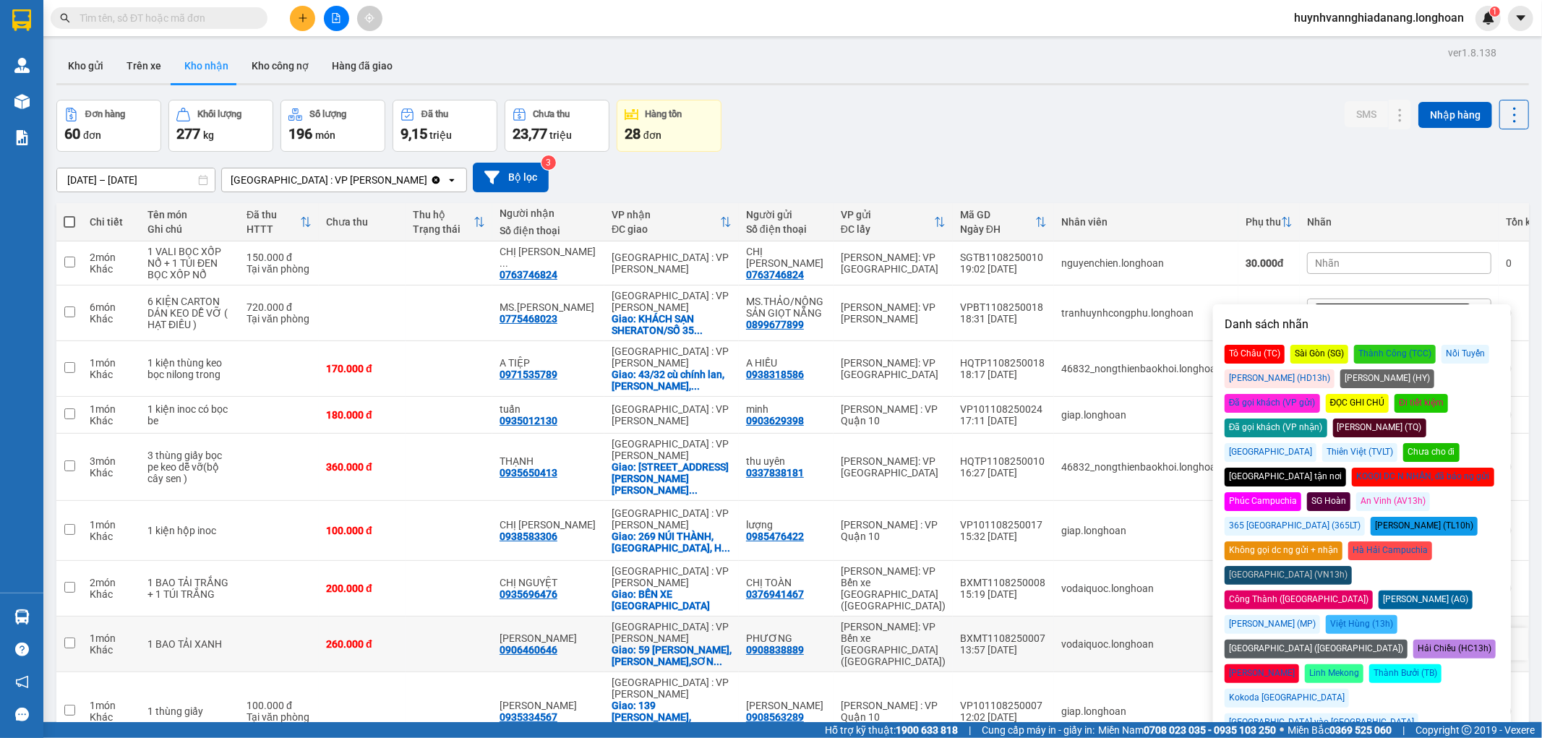
scroll to position [0, 0]
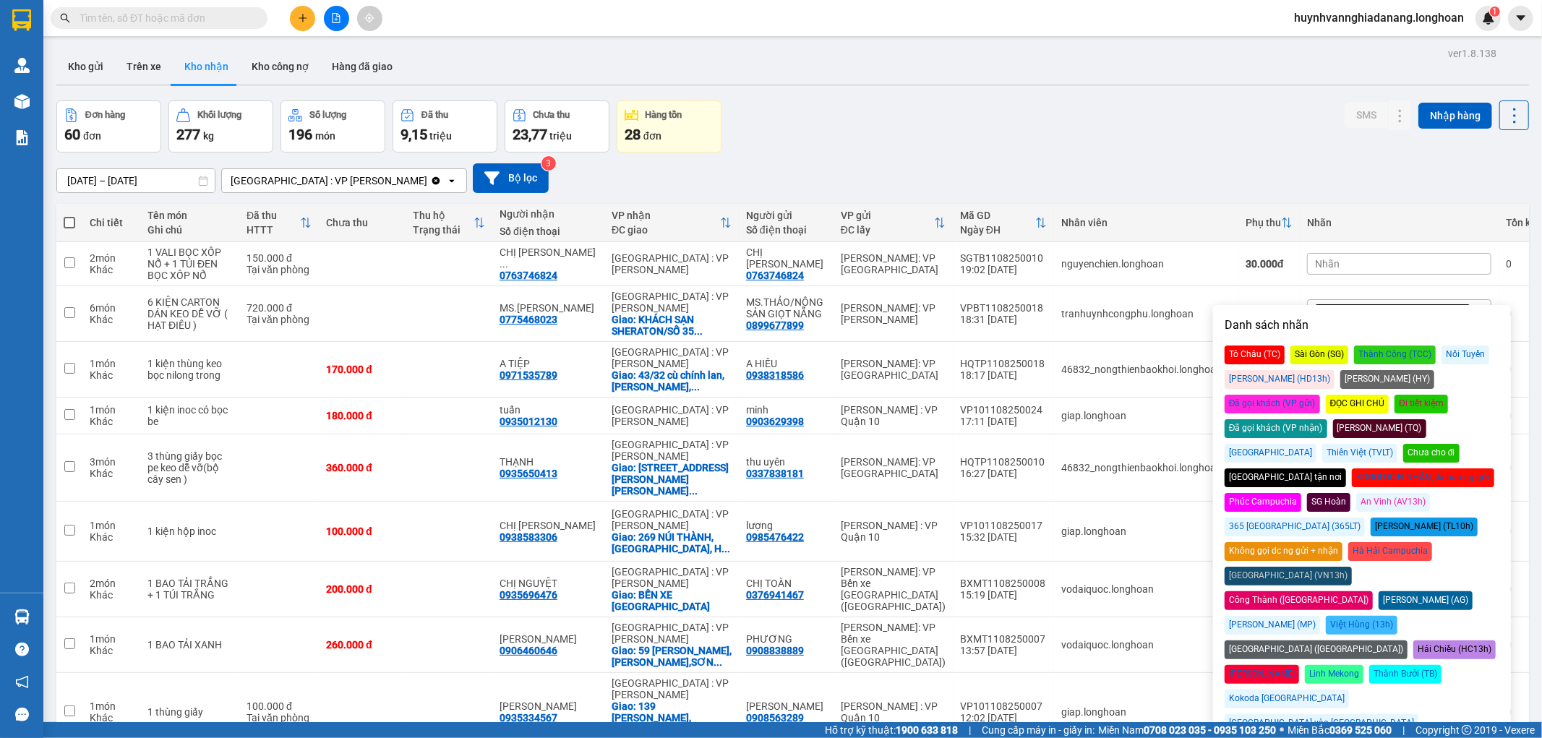
click at [1328, 419] on div "Đã gọi khách (VP nhận)" at bounding box center [1276, 428] width 103 height 19
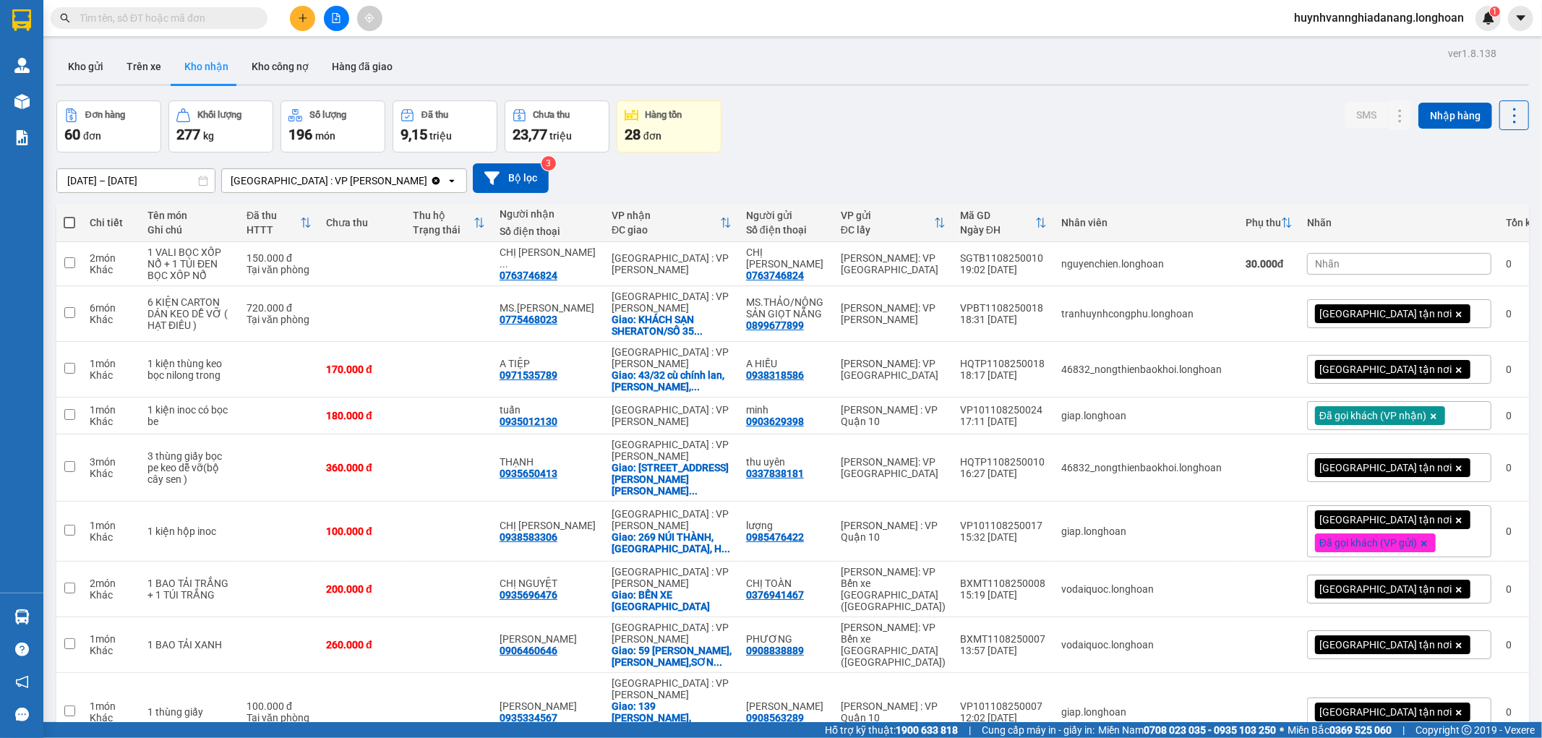
click at [1197, 168] on div "15/07/2025 – 13/08/2025 Press the down arrow key to interact with the calendar …" at bounding box center [792, 178] width 1473 height 30
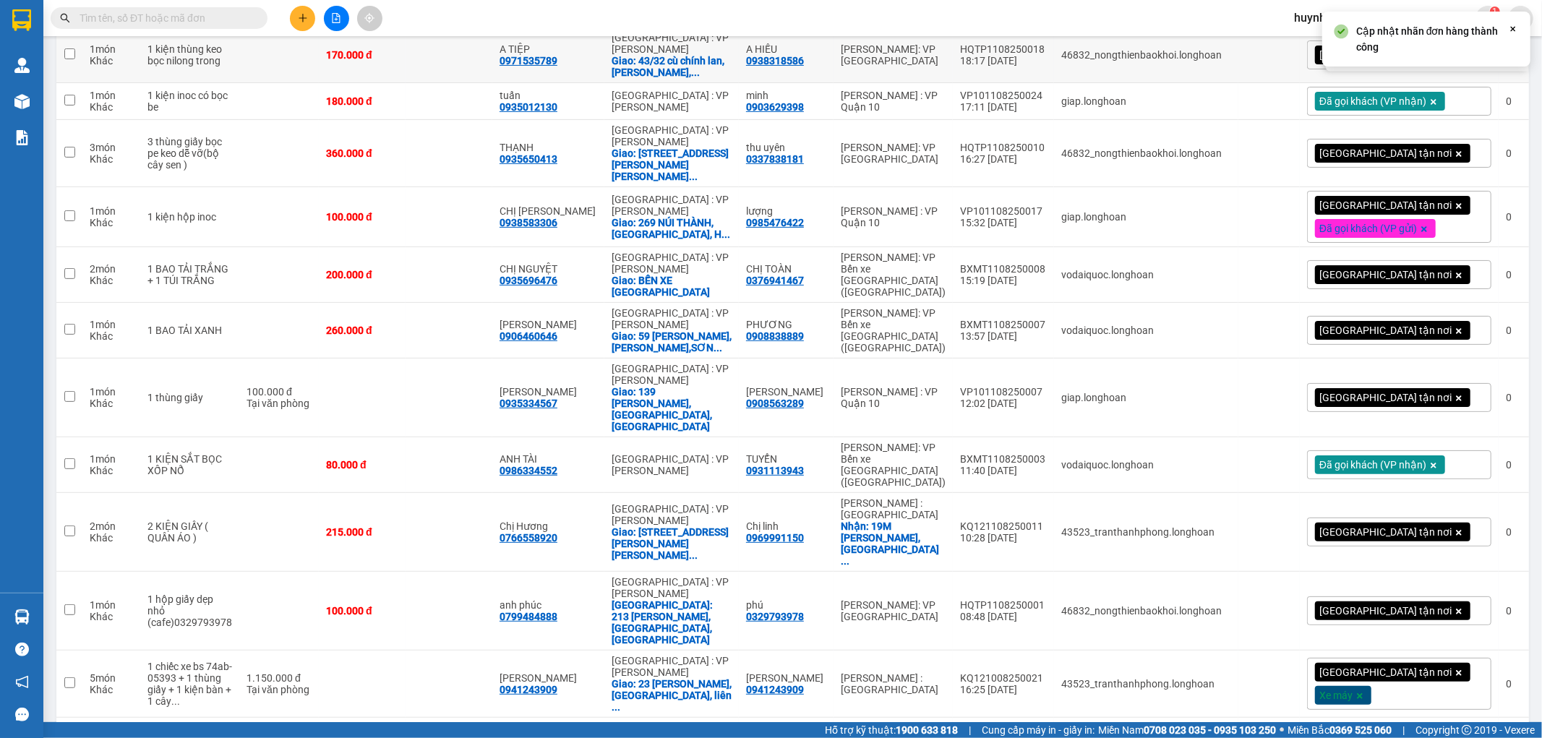
scroll to position [321, 0]
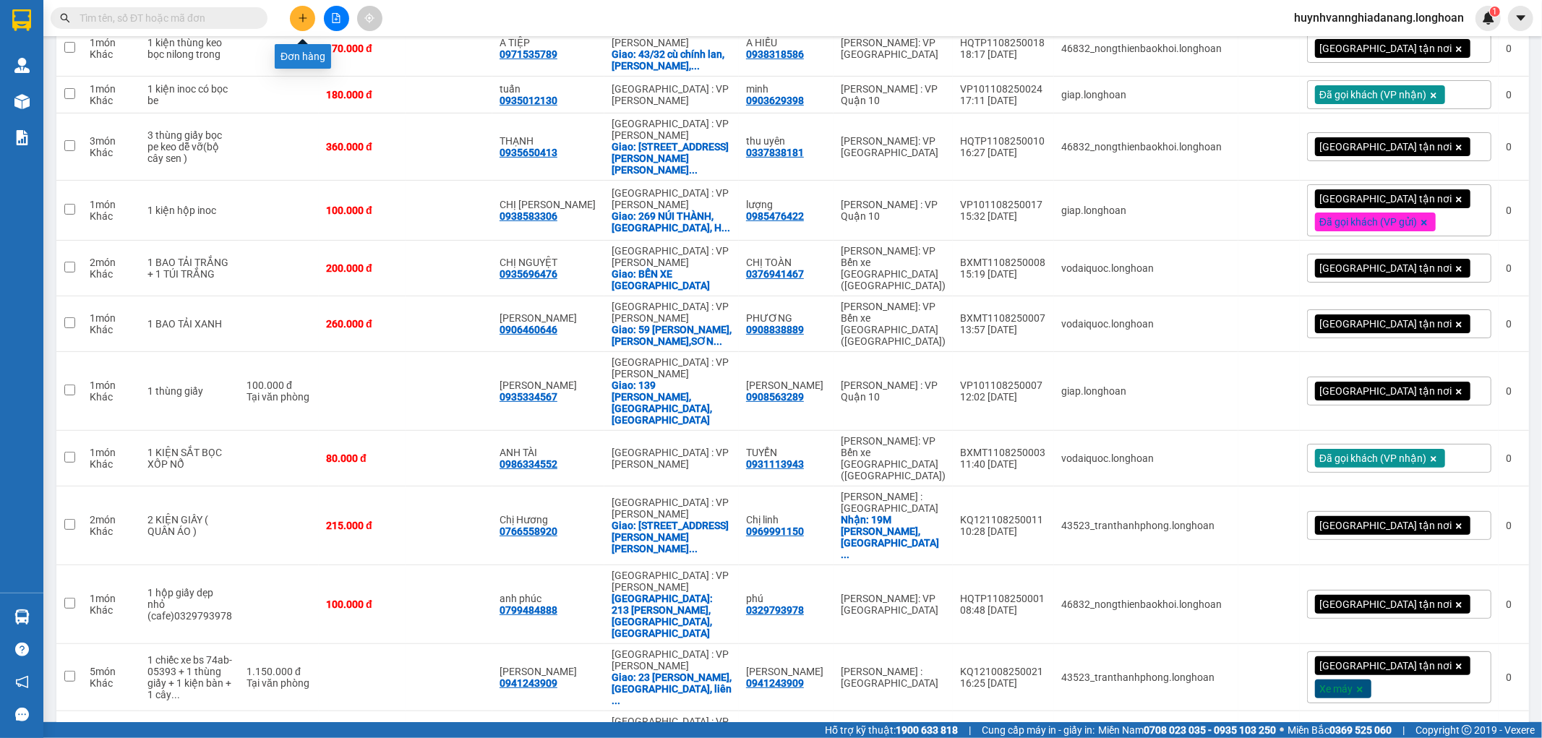
click at [307, 22] on icon "plus" at bounding box center [303, 18] width 10 height 10
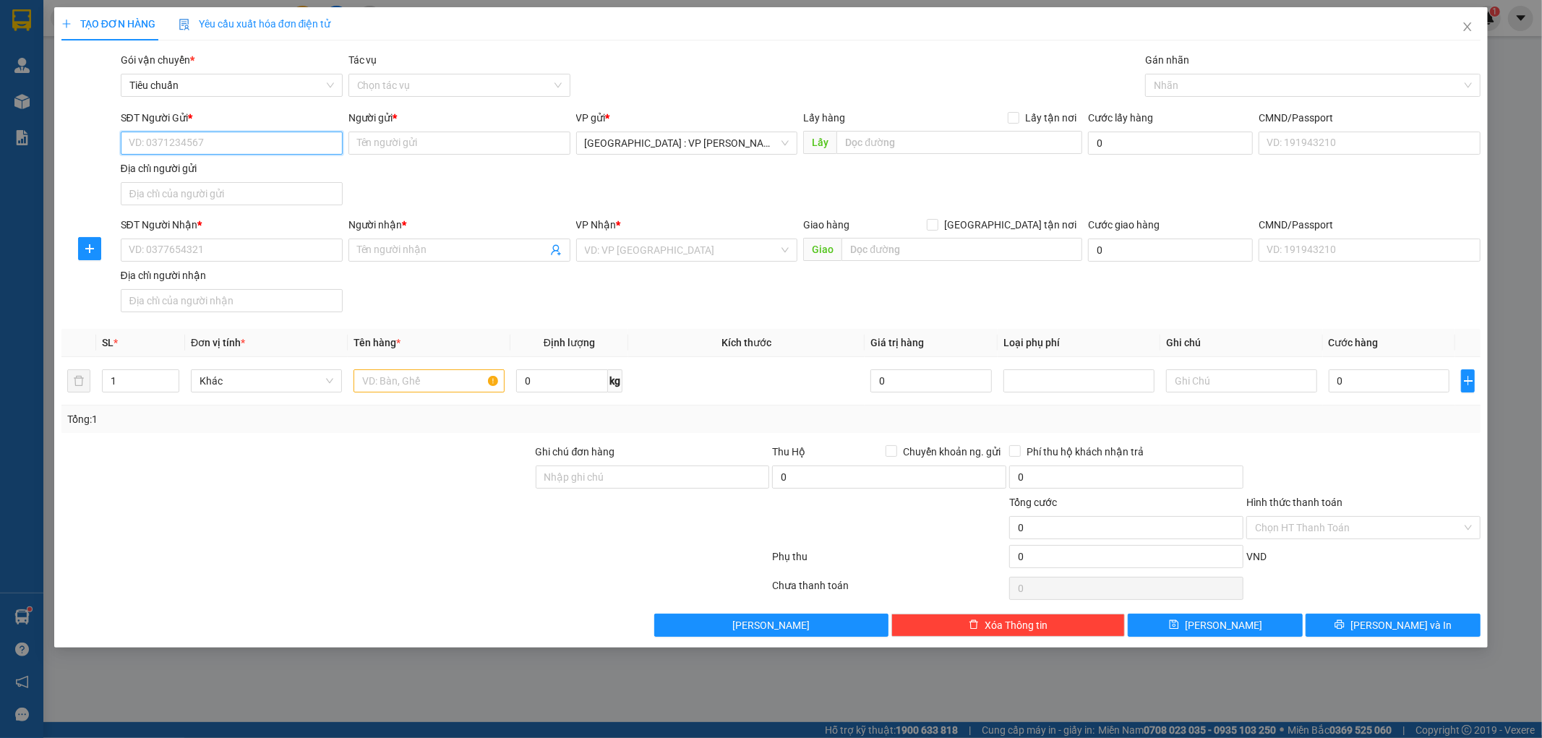
click at [194, 143] on input "SĐT Người Gửi *" at bounding box center [232, 143] width 222 height 23
paste input "0905806236"
type input "0905806236"
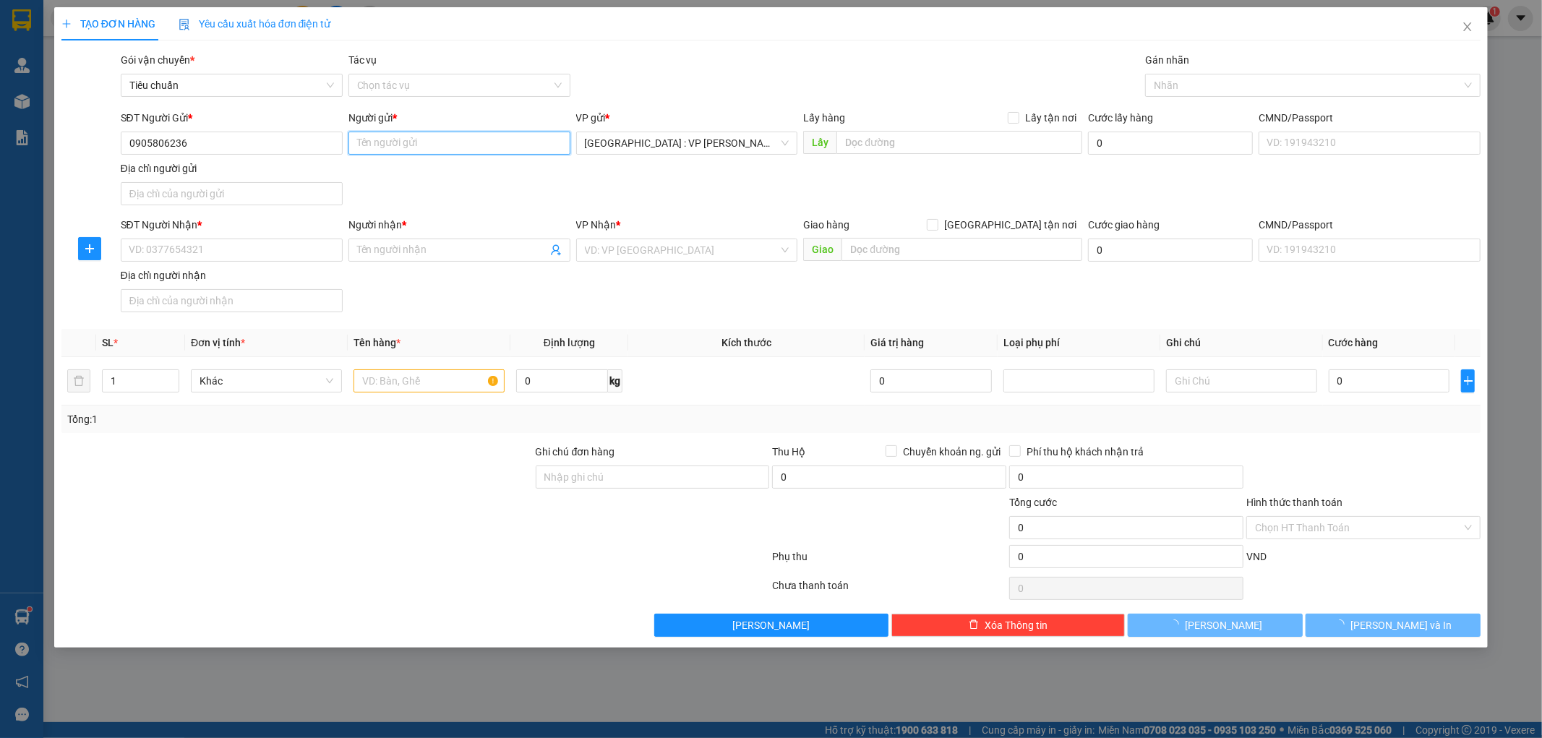
click at [388, 145] on input "Người gửi *" at bounding box center [460, 143] width 222 height 23
click at [384, 142] on input "Người gửi *" at bounding box center [460, 143] width 222 height 23
paste input "[PERSON_NAME]"
type input "[PERSON_NAME]"
click at [171, 239] on input "SĐT Người Nhận *" at bounding box center [232, 250] width 222 height 23
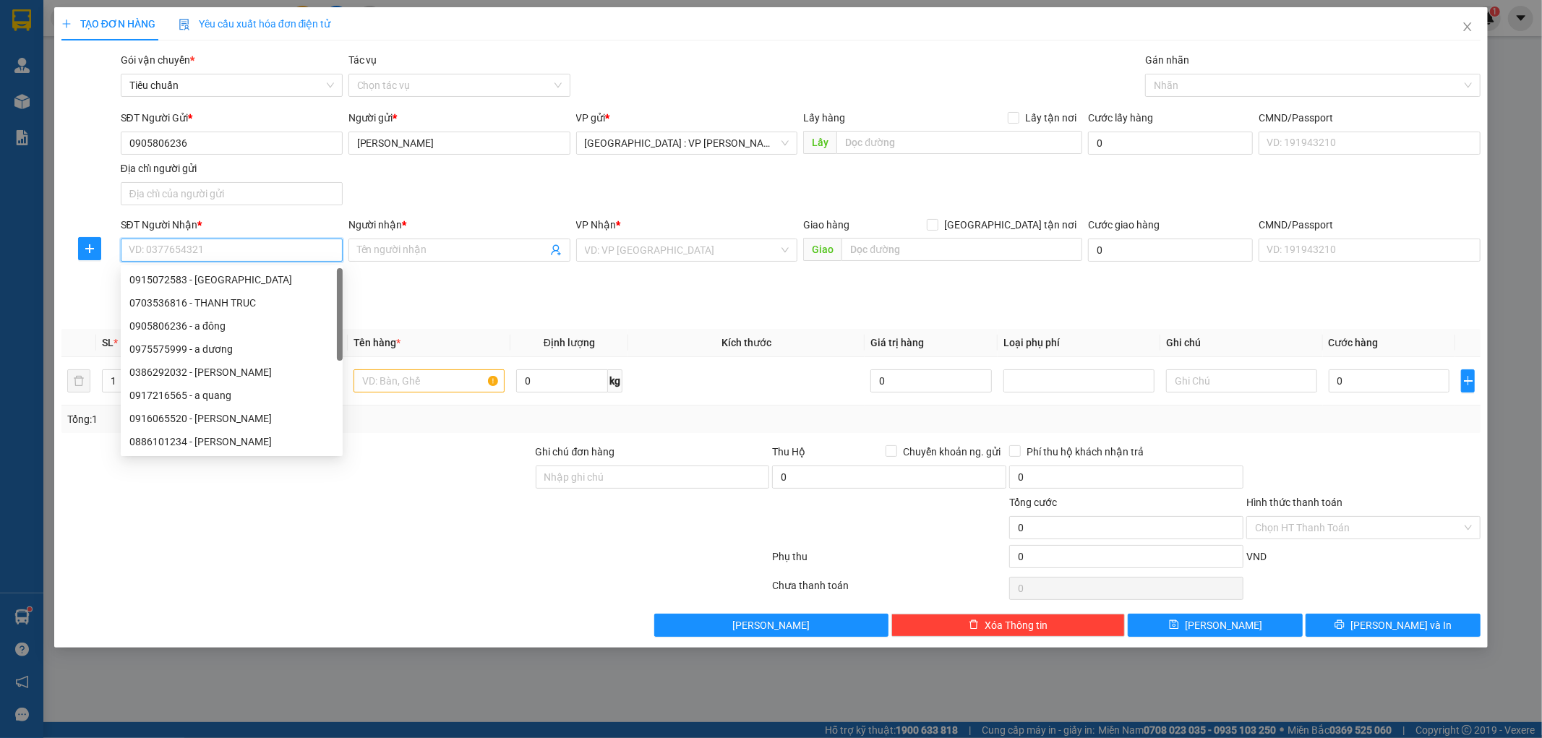
click at [176, 249] on input "SĐT Người Nhận *" at bounding box center [232, 250] width 222 height 23
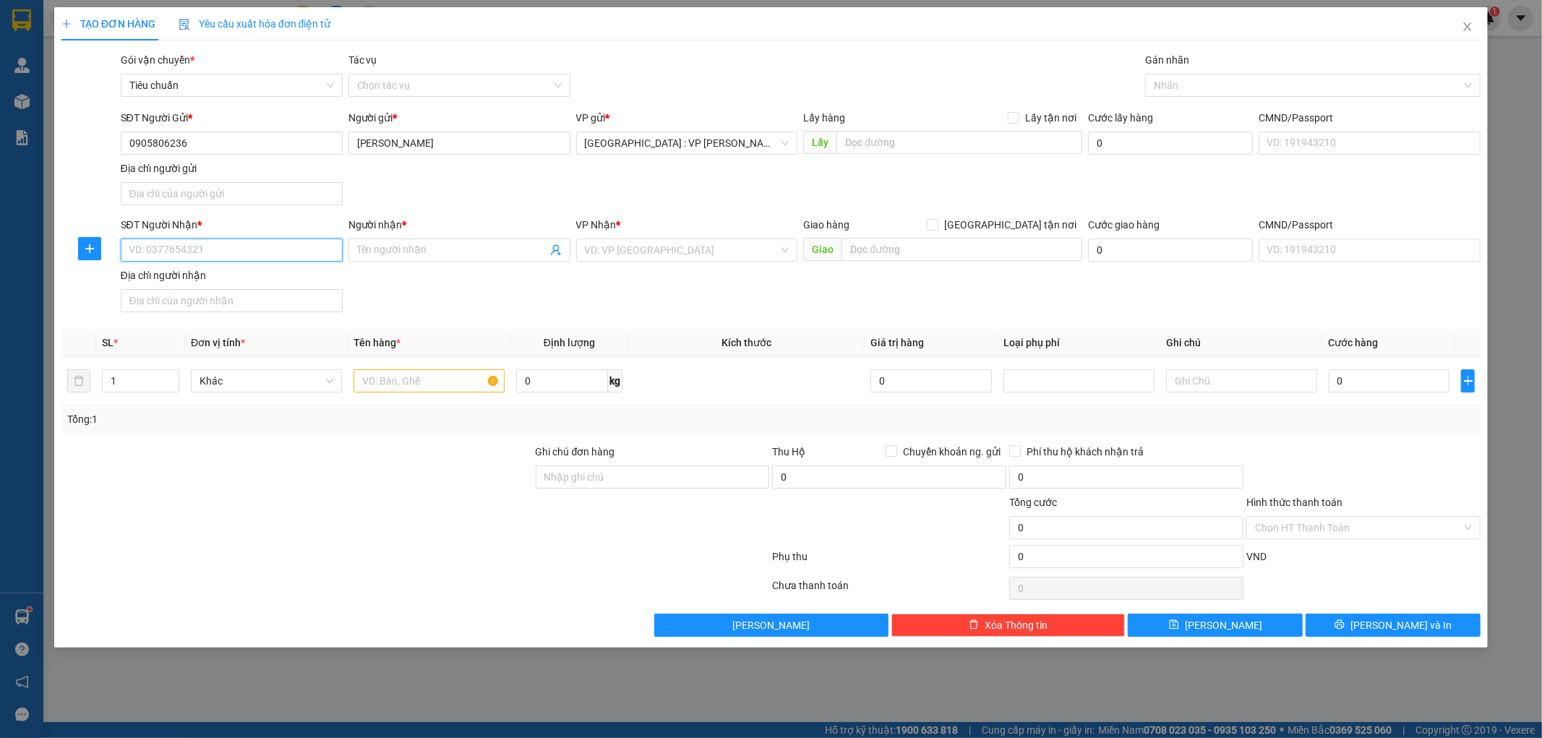
click at [156, 253] on input "SĐT Người Nhận *" at bounding box center [232, 250] width 222 height 23
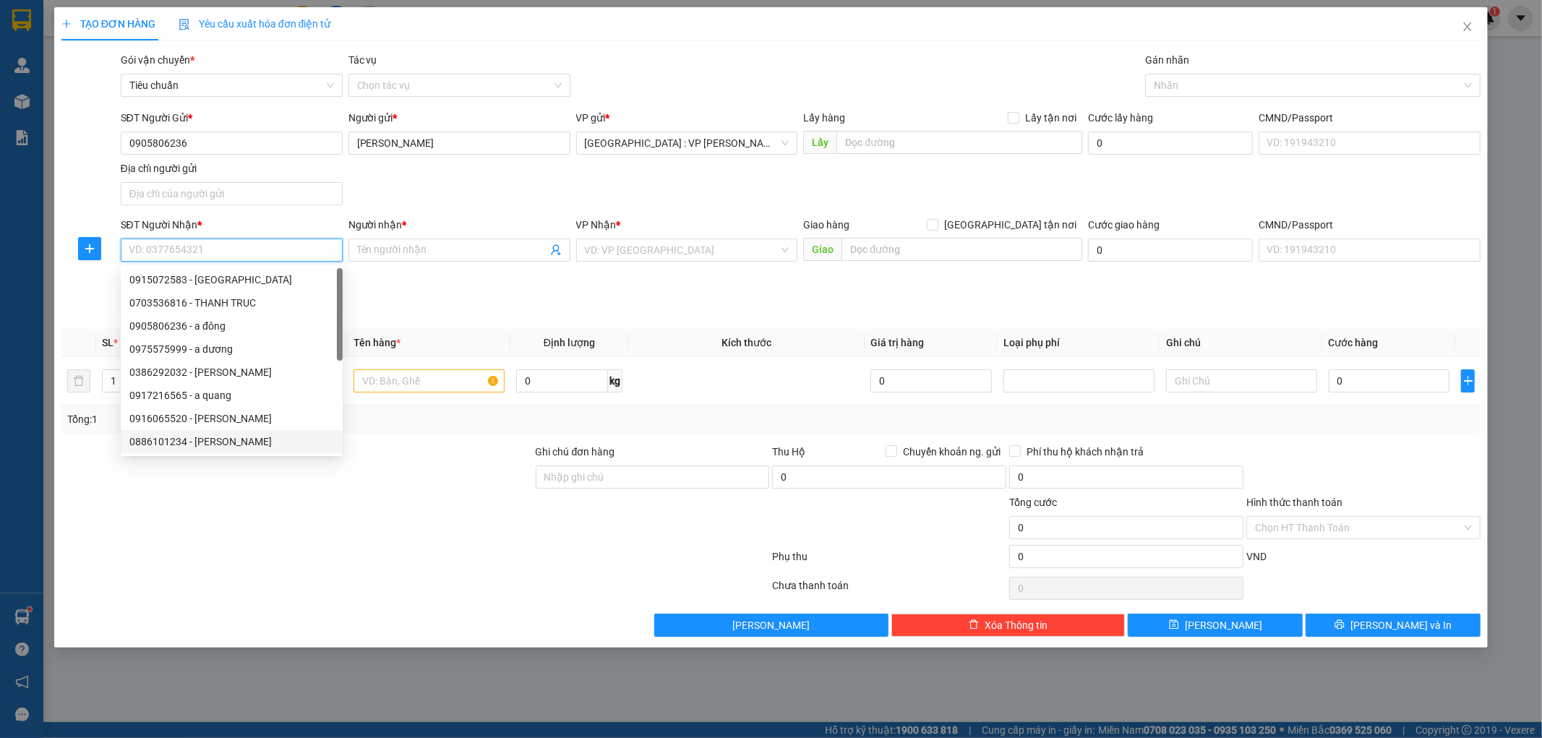
paste input "0946 948 026"
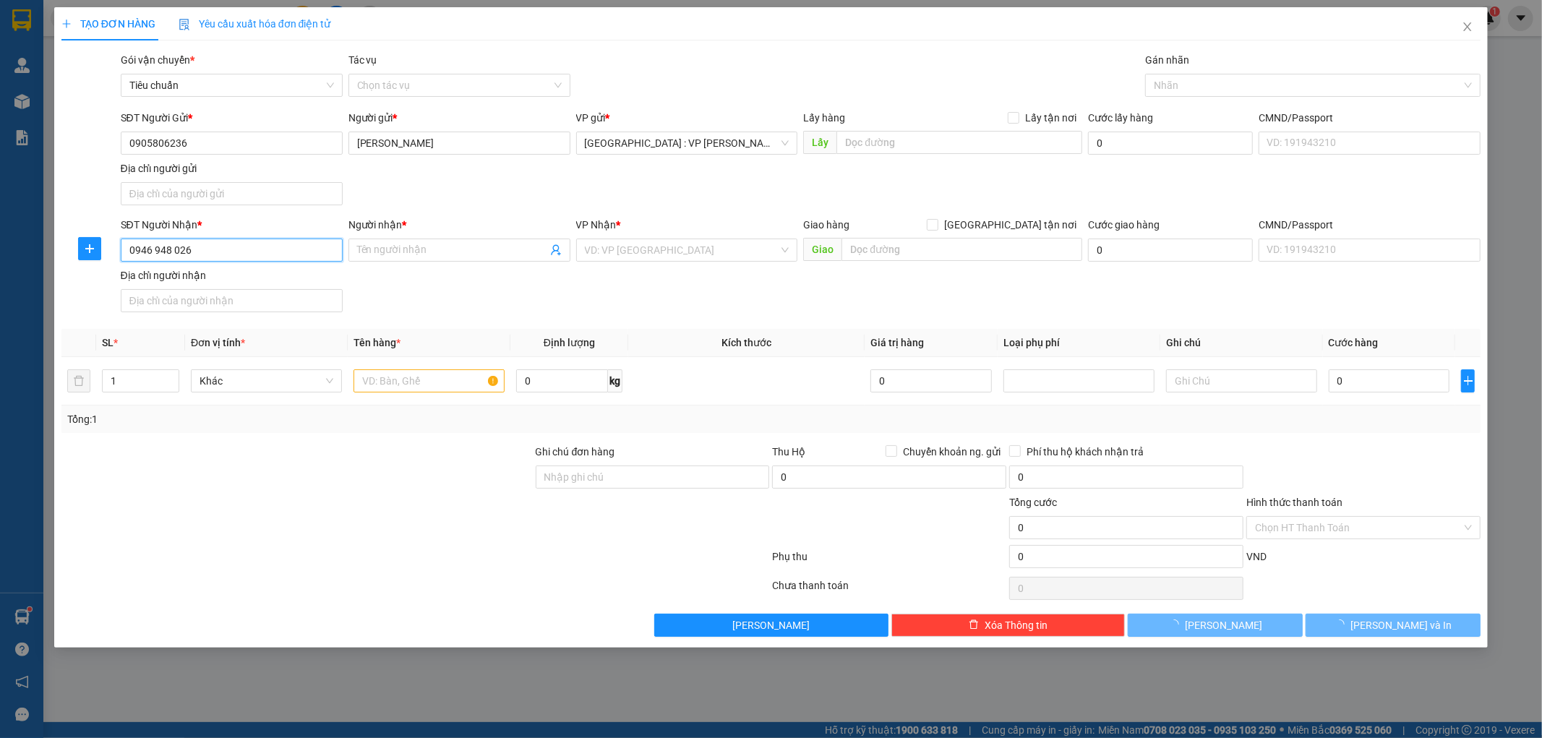
click at [153, 254] on input "0946 948 026" at bounding box center [232, 250] width 222 height 23
click at [170, 252] on input "0946948 026" at bounding box center [232, 250] width 222 height 23
type input "0946948026"
click at [393, 254] on input "Người nhận *" at bounding box center [452, 250] width 190 height 16
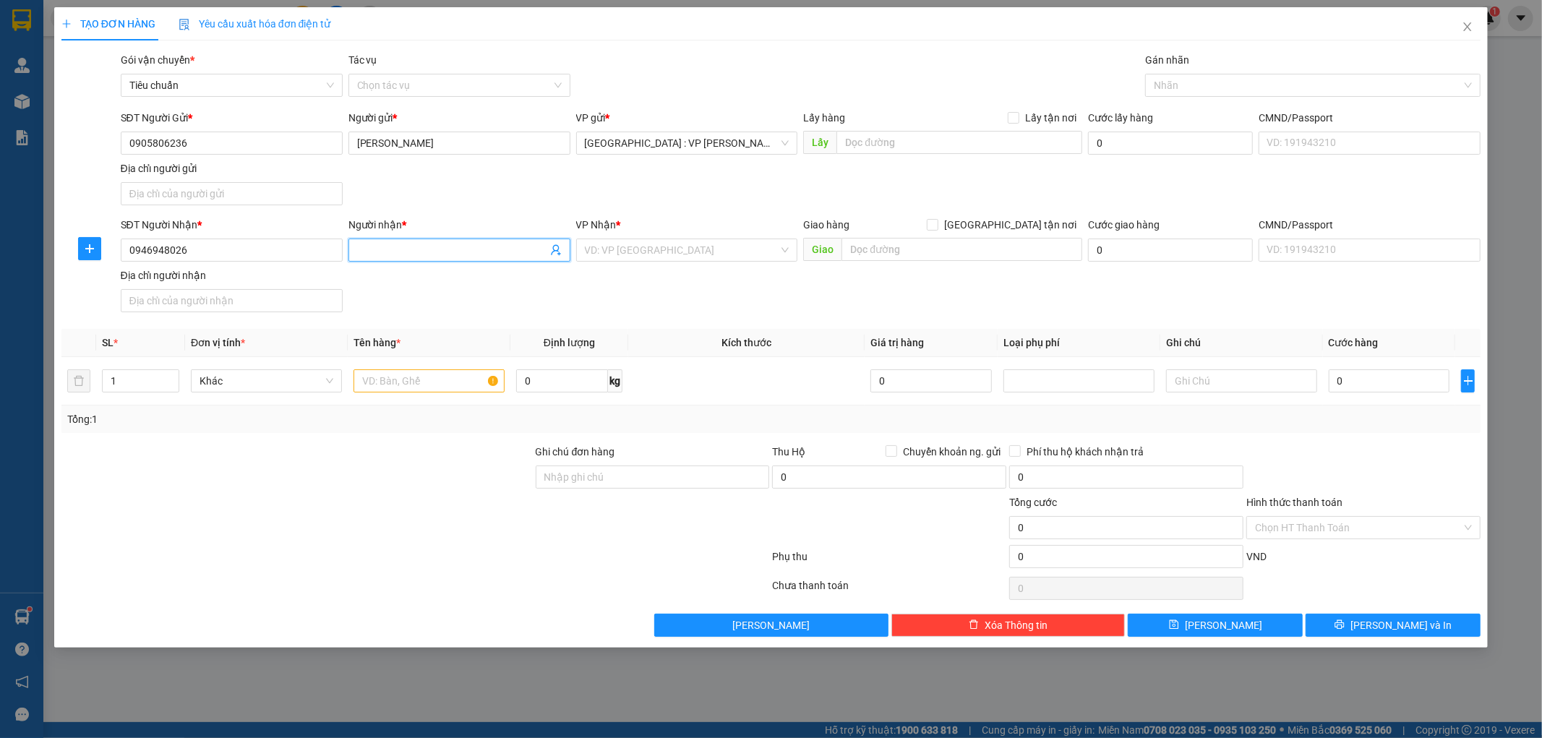
click at [391, 244] on input "Người nhận *" at bounding box center [452, 250] width 190 height 16
paste input "[PERSON_NAME]"
type input "[PERSON_NAME]"
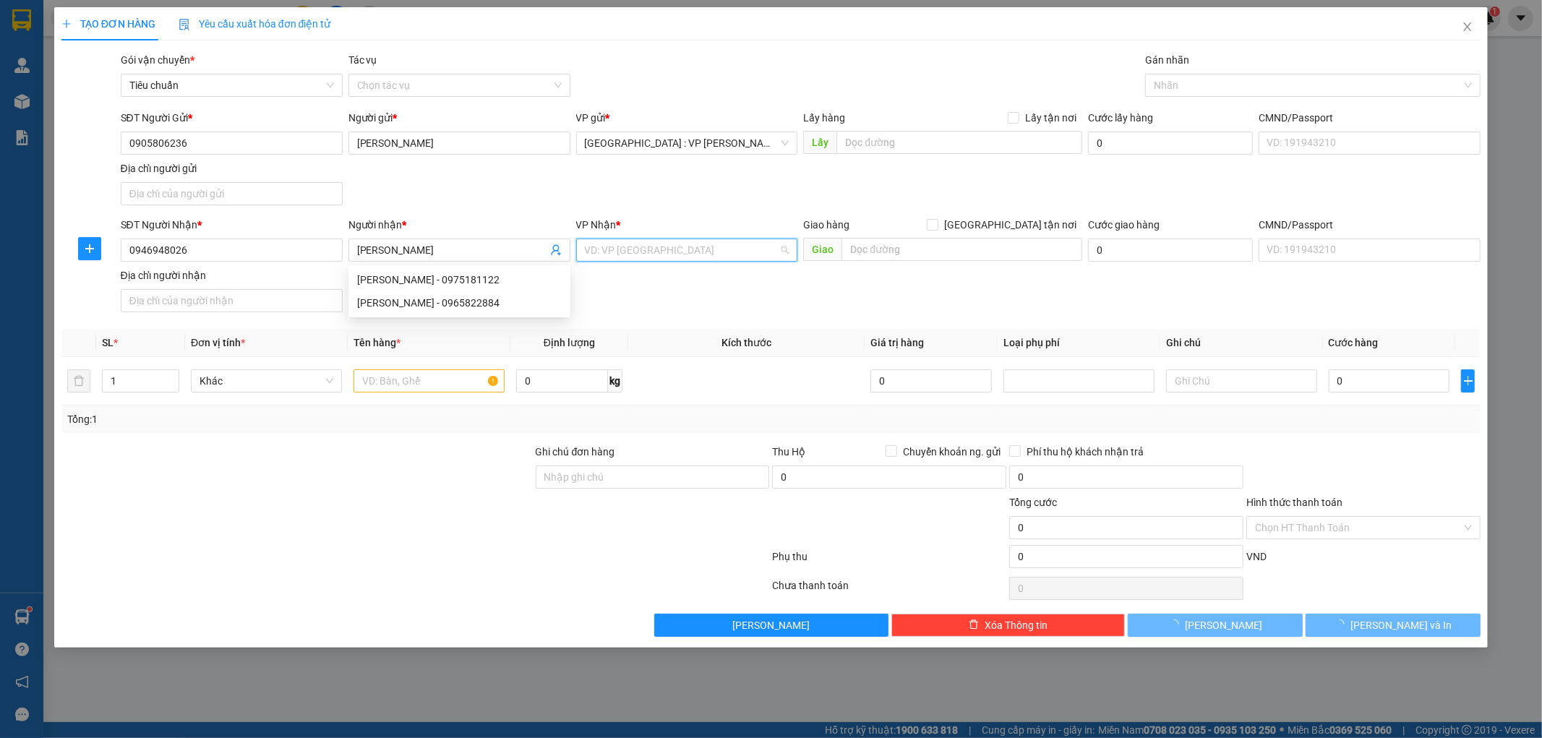
click at [712, 247] on input "search" at bounding box center [682, 250] width 195 height 22
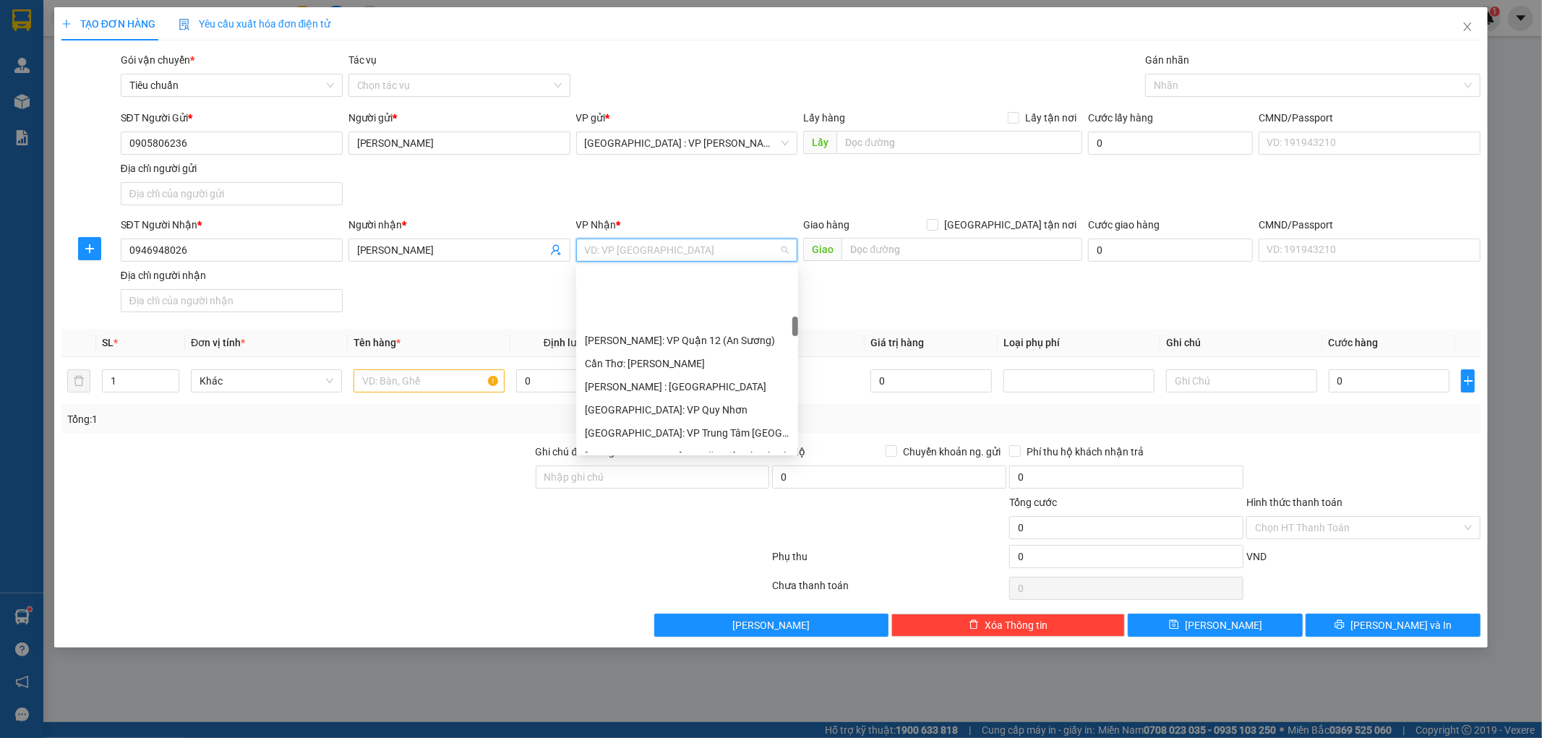
scroll to position [482, 0]
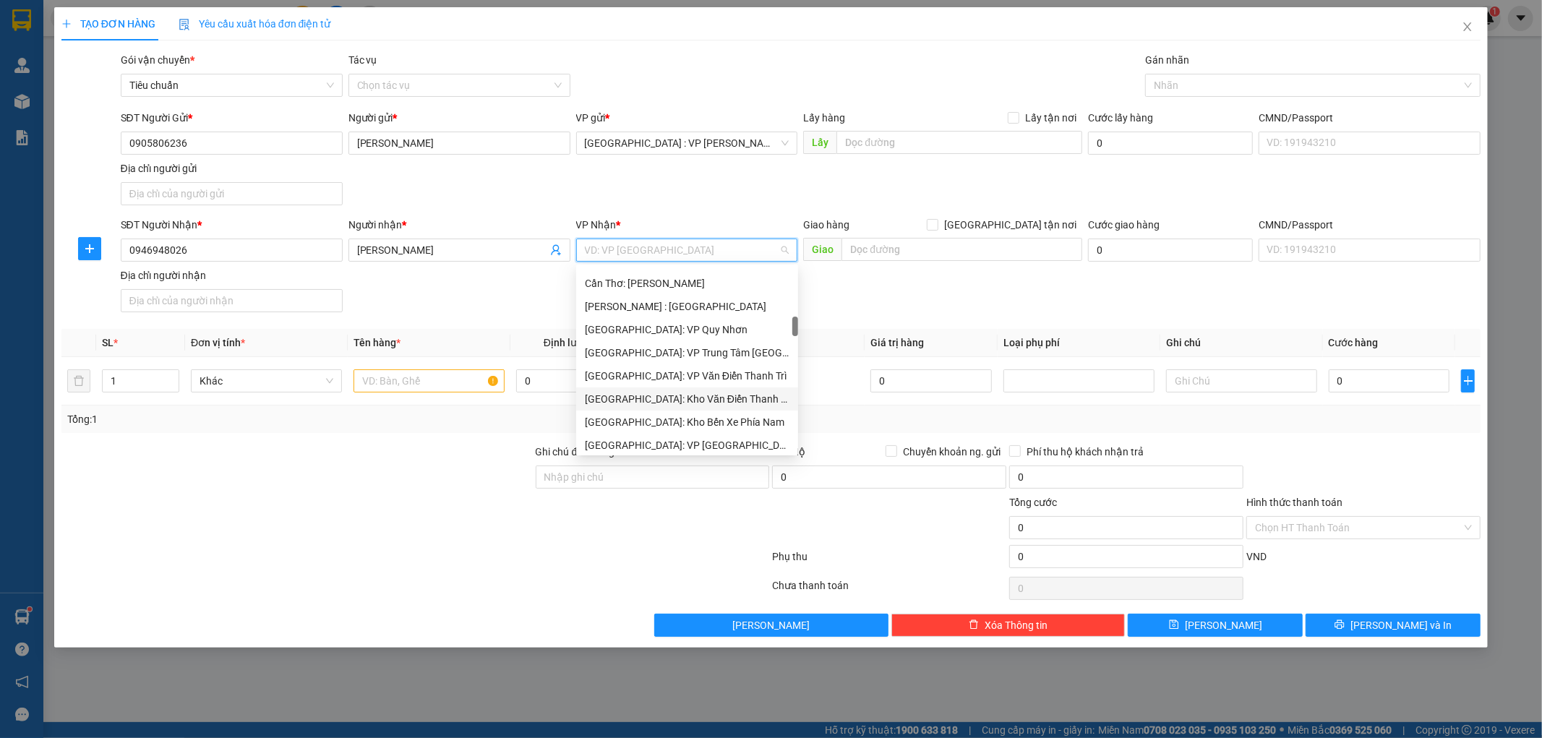
click at [690, 391] on div "[GEOGRAPHIC_DATA]: Kho Văn Điển Thanh Trì" at bounding box center [687, 399] width 205 height 16
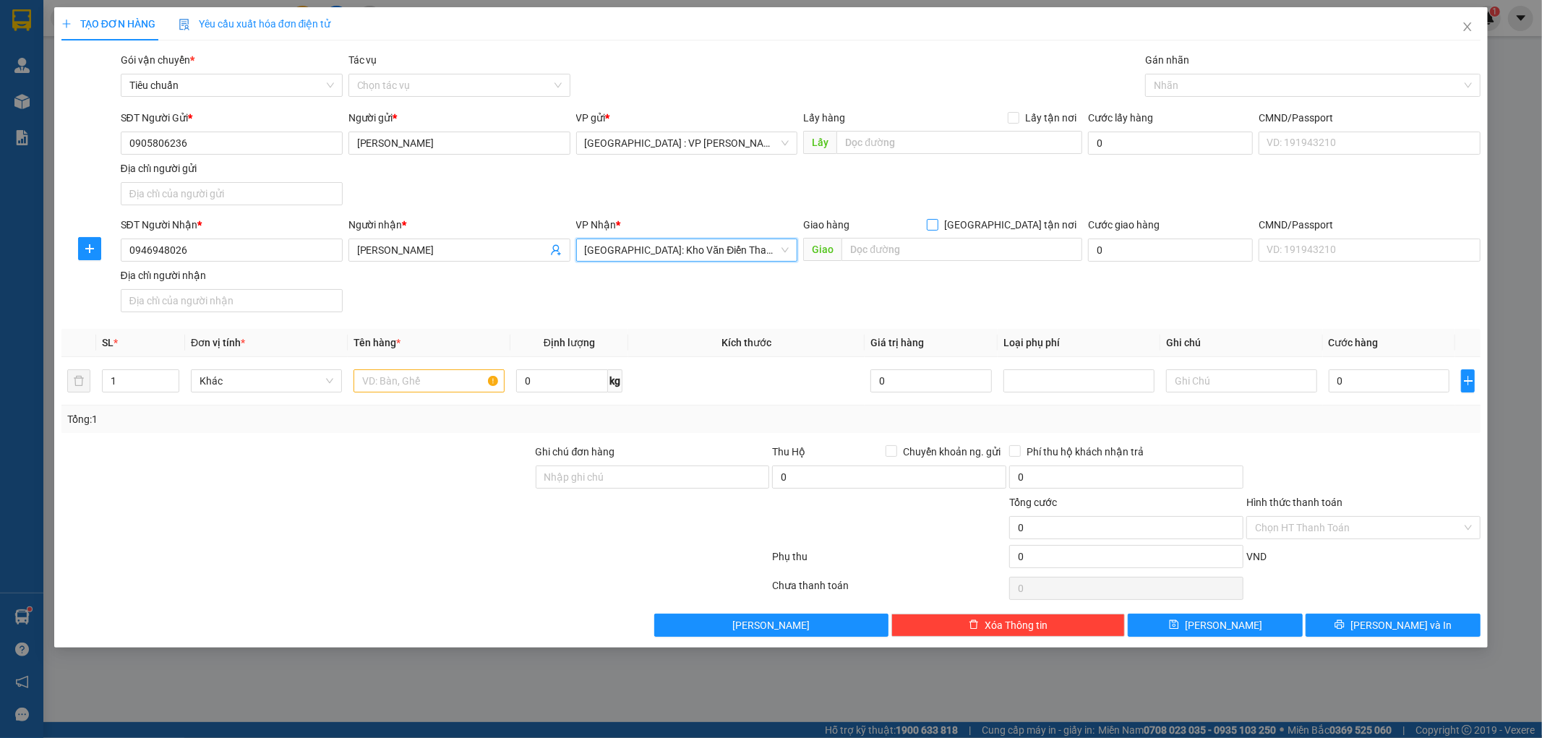
click at [937, 225] on input "[GEOGRAPHIC_DATA] tận nơi" at bounding box center [932, 224] width 10 height 10
checkbox input "true"
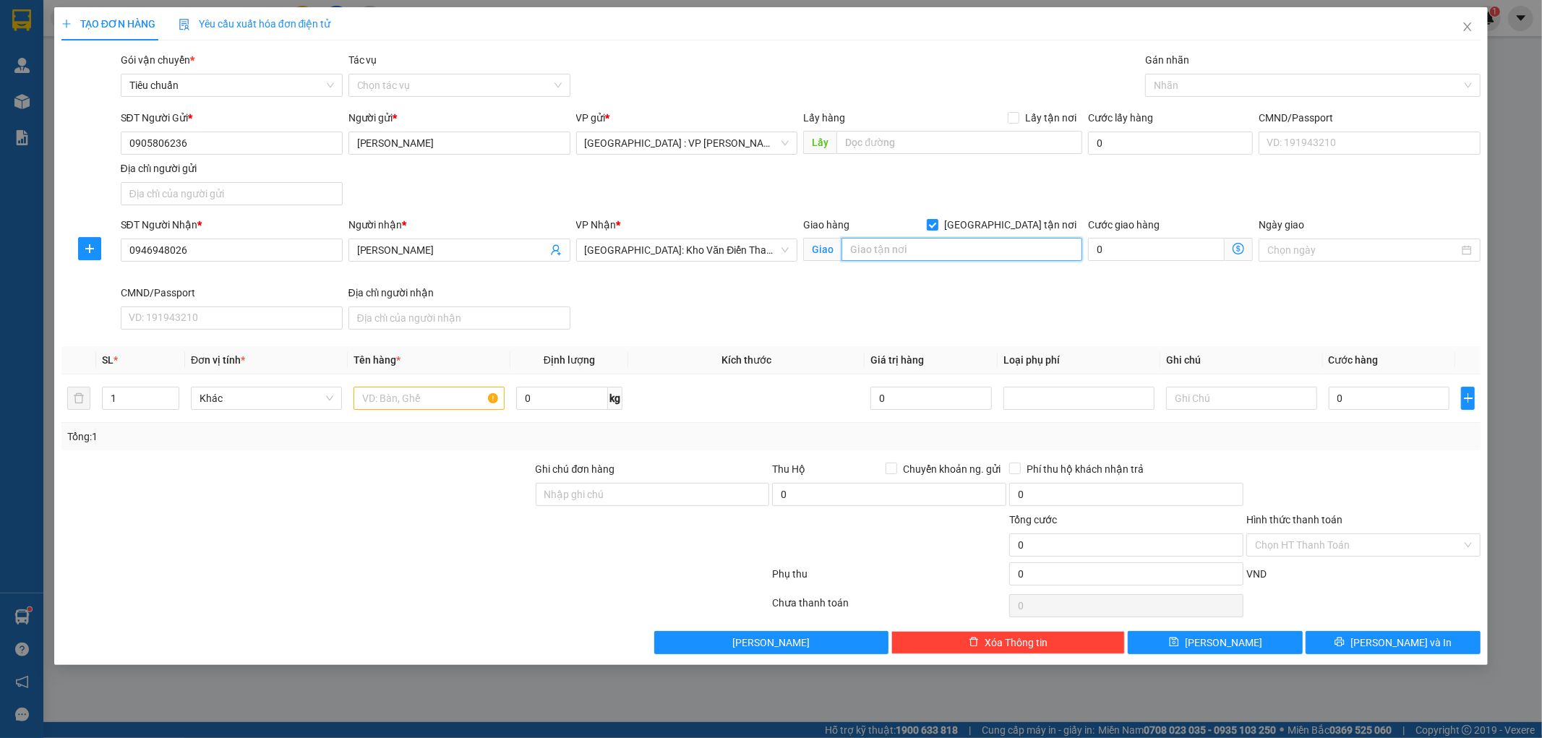
click at [977, 239] on input "text" at bounding box center [962, 249] width 241 height 23
click at [879, 254] on input "text" at bounding box center [962, 249] width 241 height 23
paste input "Ngã tư Bến Hàn,thành phố Hải Dương"
type input "Ngã tư Bến Hàn,thành phố Hải Dương"
click at [407, 398] on input "text" at bounding box center [429, 398] width 151 height 23
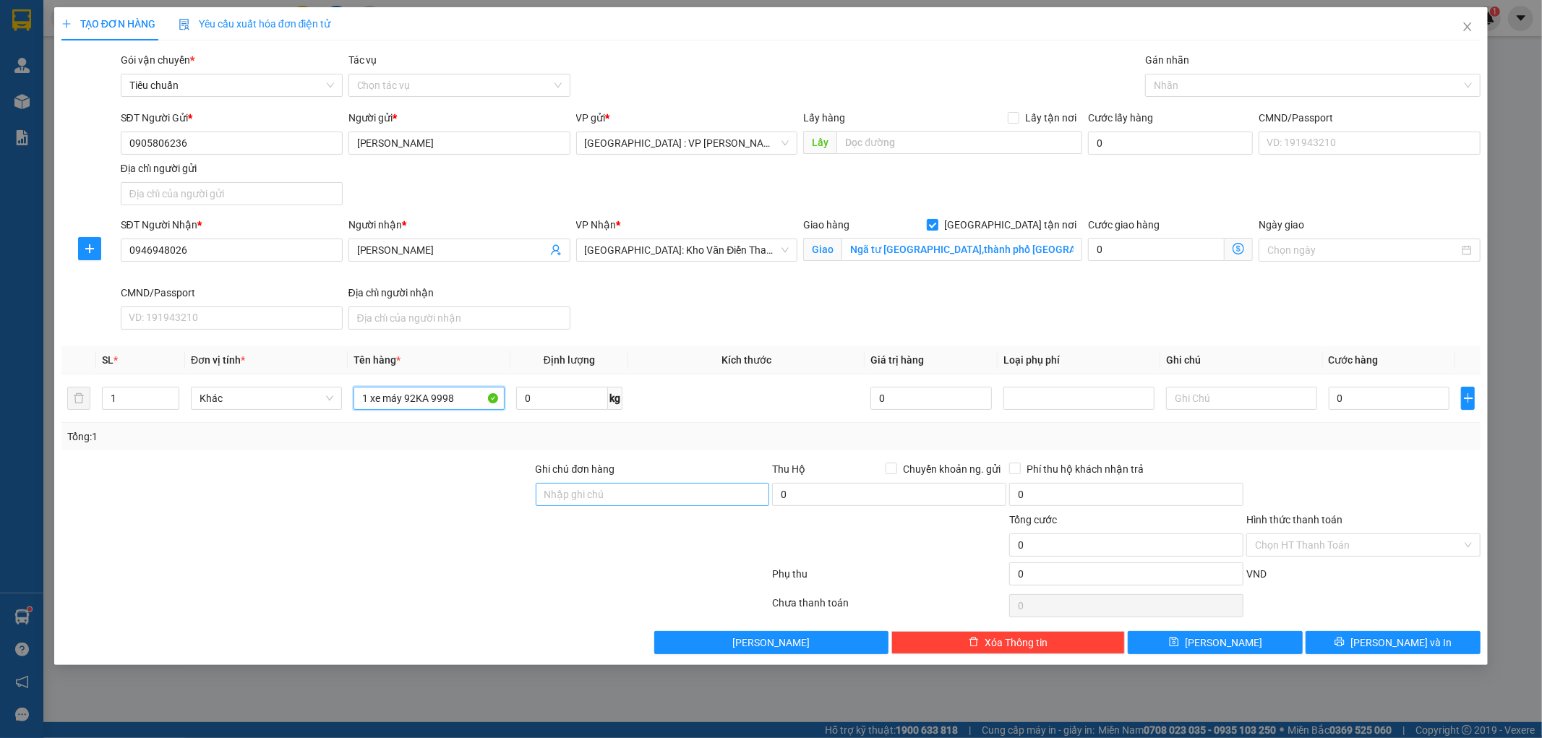
type input "1 xe máy 92KA 9998"
click at [601, 497] on input "Ghi chú đơn hàng" at bounding box center [653, 494] width 234 height 23
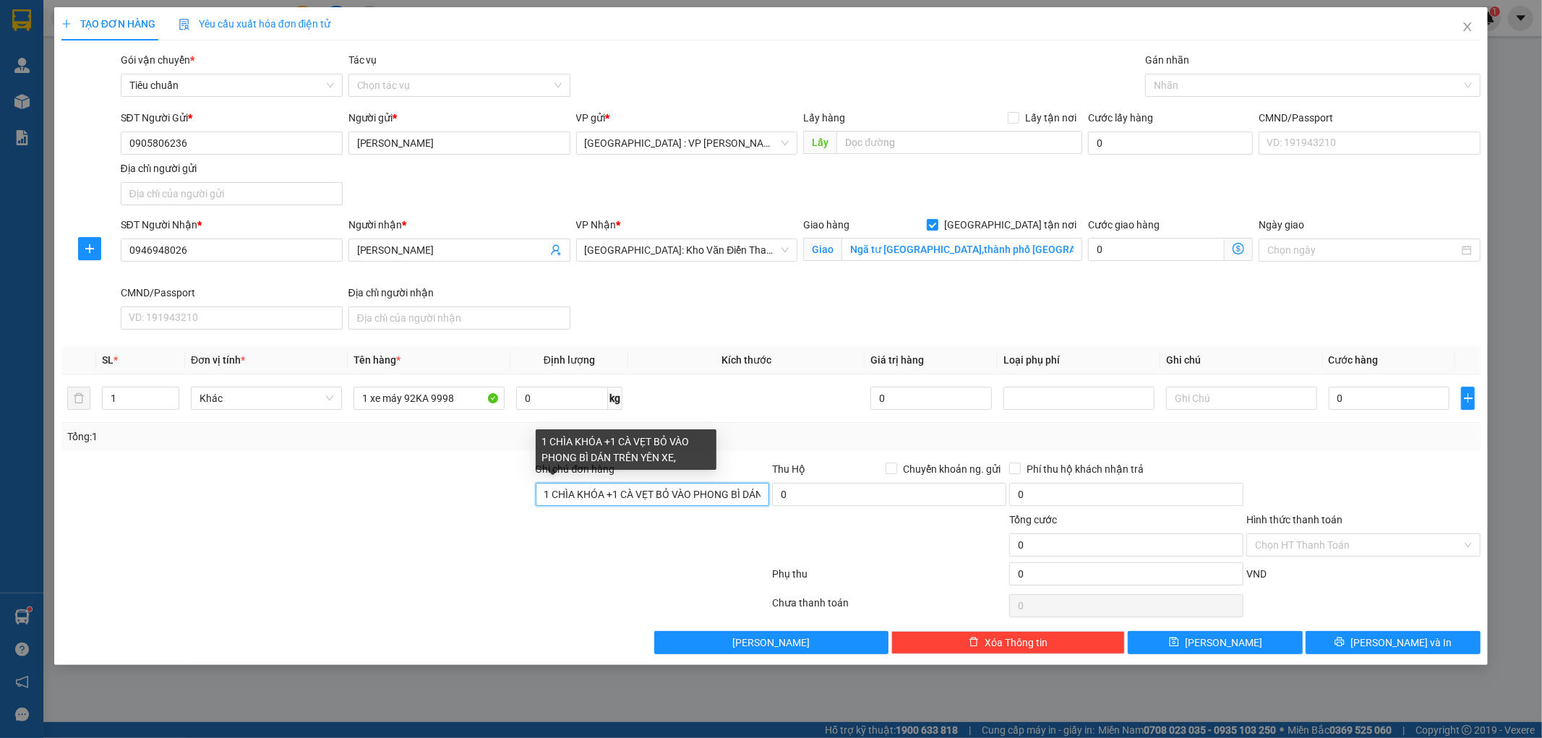
scroll to position [0, 69]
drag, startPoint x: 541, startPoint y: 500, endPoint x: 754, endPoint y: 499, distance: 212.6
click at [754, 499] on input "1 CHÌA KHÓA +1 CÀ VẸT BỎ VÀO PHONG BÌ DÁN TRÊN YÊN XE," at bounding box center [653, 494] width 234 height 23
click at [762, 498] on input "1 CHÌA KHÓA +1 CÀ VẸT BỎ VÀO PHONG BÌ DÁN TRÊN YÊN XE," at bounding box center [653, 494] width 234 height 23
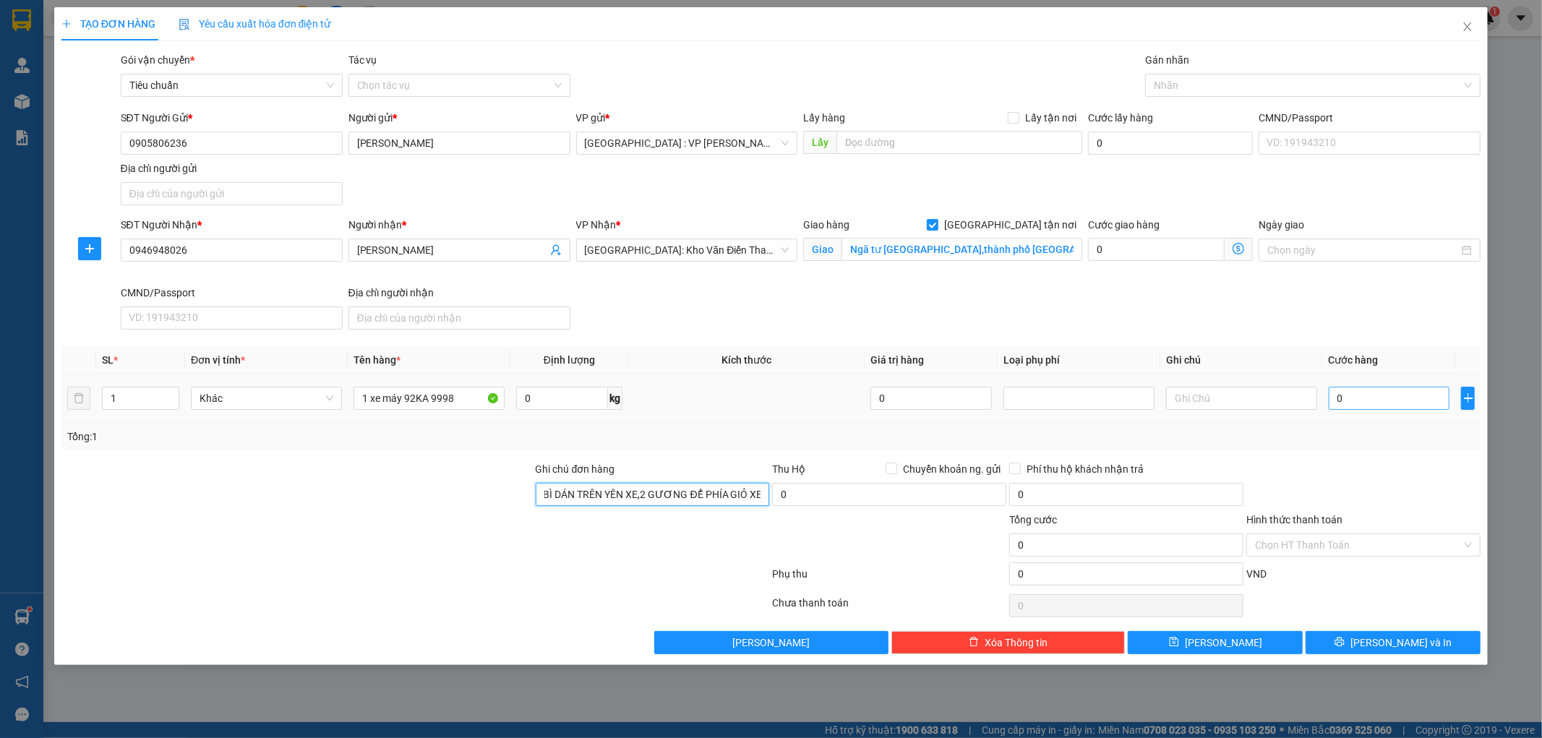
type input "1 CHÌA KHÓA +1 CÀ VẸT BỎ VÀO PHONG BÌ DÁN TRÊN YÊN XE,2 GƯƠNG ĐỂ PHÍA GIỎ XE"
click at [1377, 395] on input "0" at bounding box center [1389, 398] width 121 height 23
type input "7"
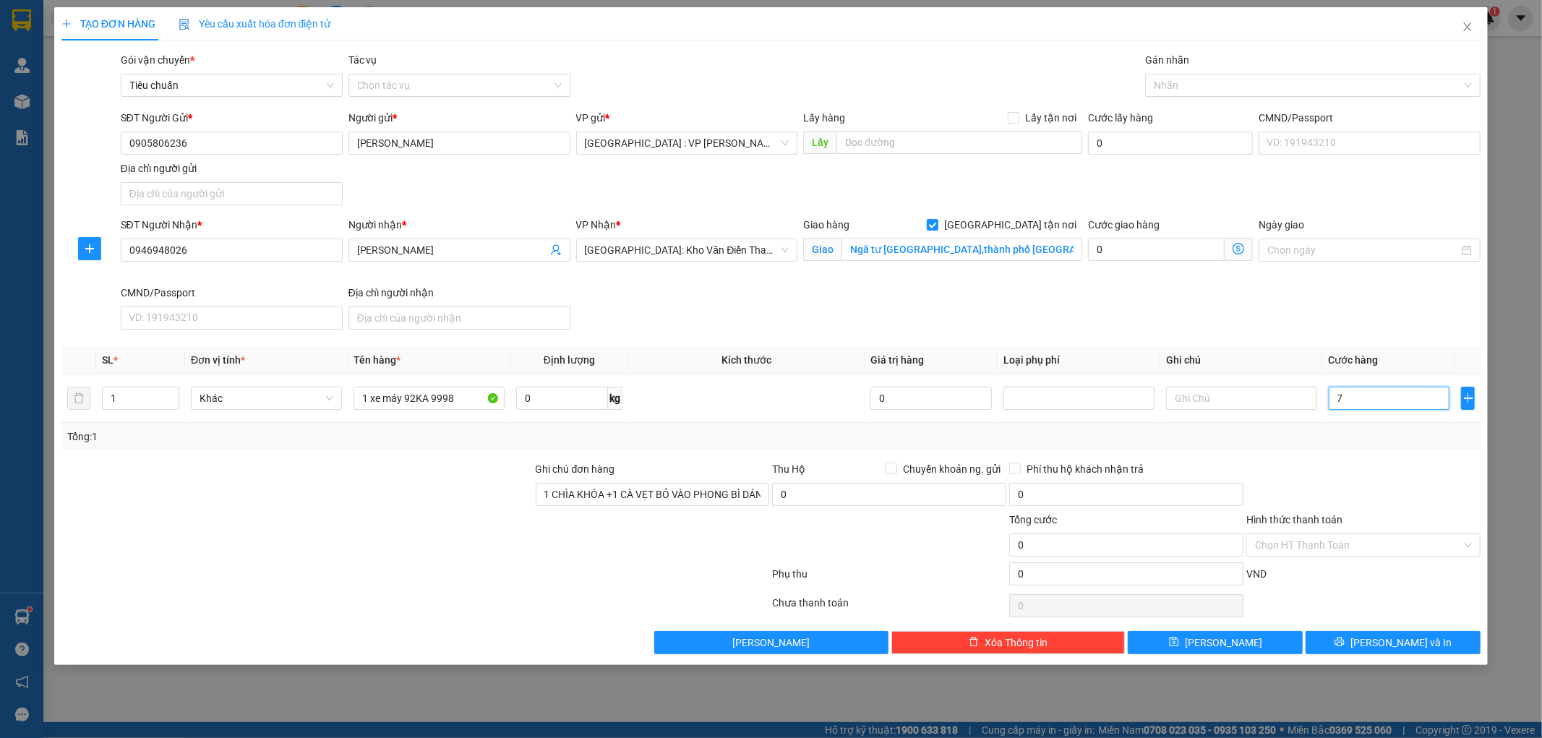
type input "7"
type input "72"
type input "720"
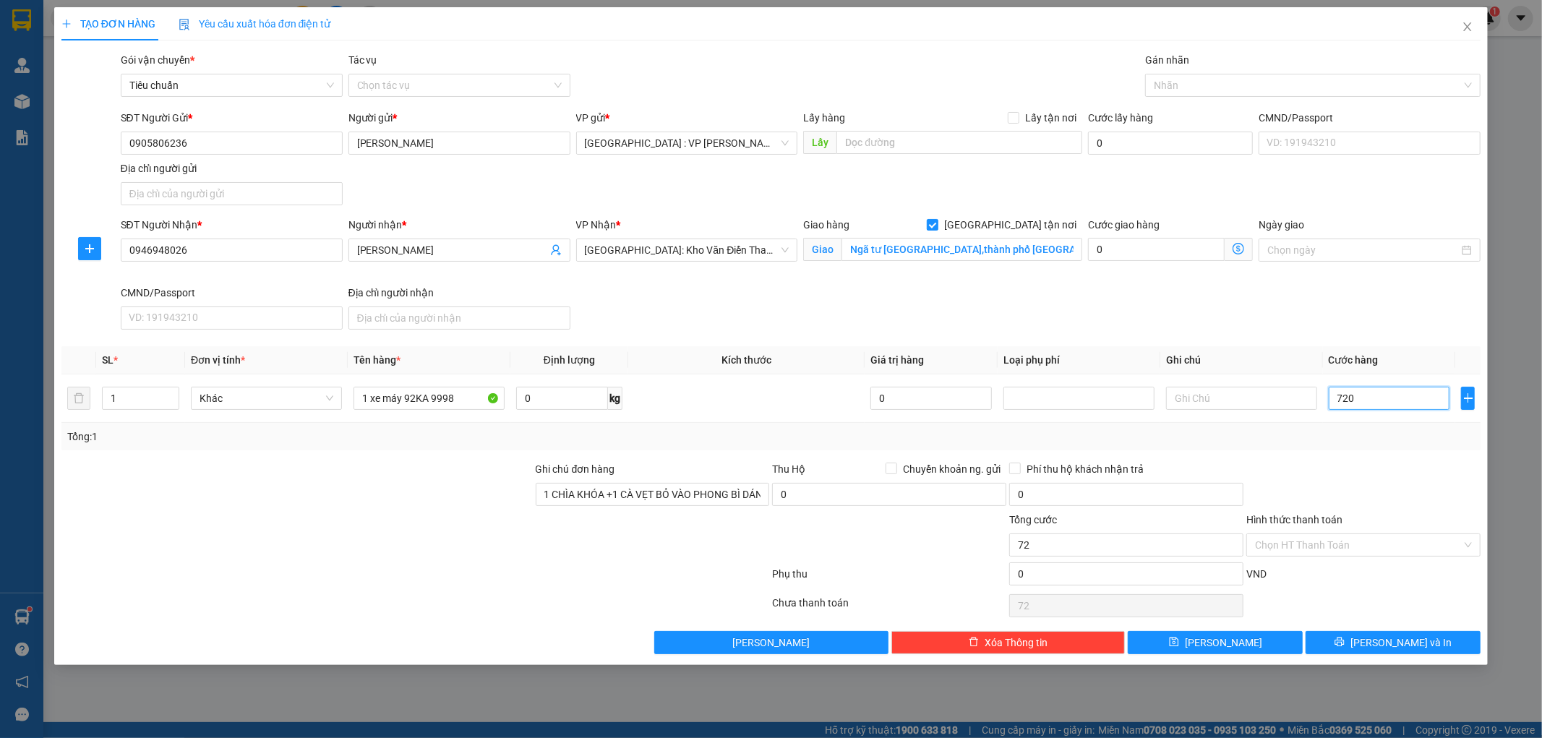
type input "720"
type input "7.200"
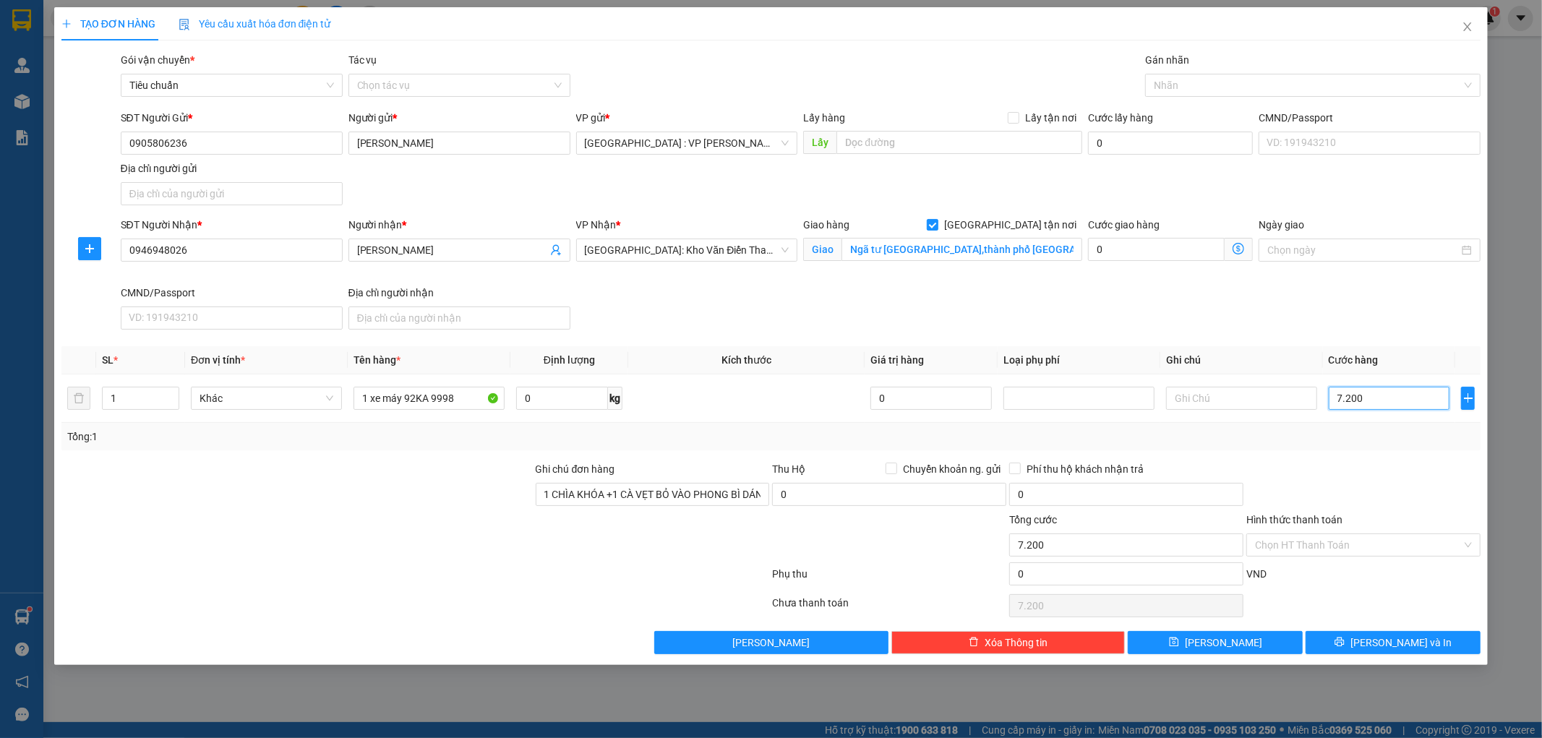
type input "72.000"
type input "720.000"
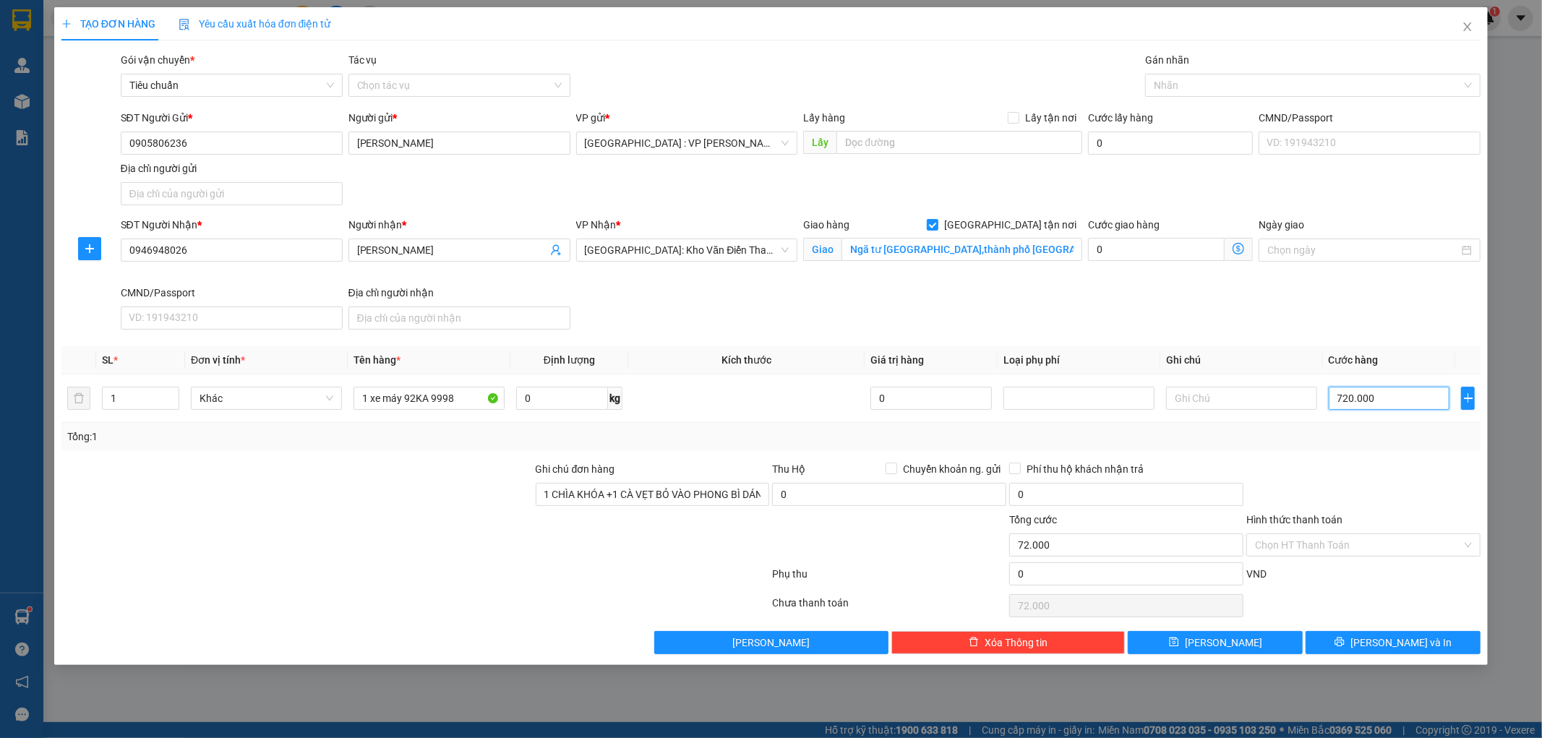
type input "720.000"
click at [829, 500] on input "0" at bounding box center [889, 494] width 234 height 23
type input "13.000.000"
click at [897, 472] on label "Chuyển khoản ng. gửi" at bounding box center [946, 469] width 121 height 16
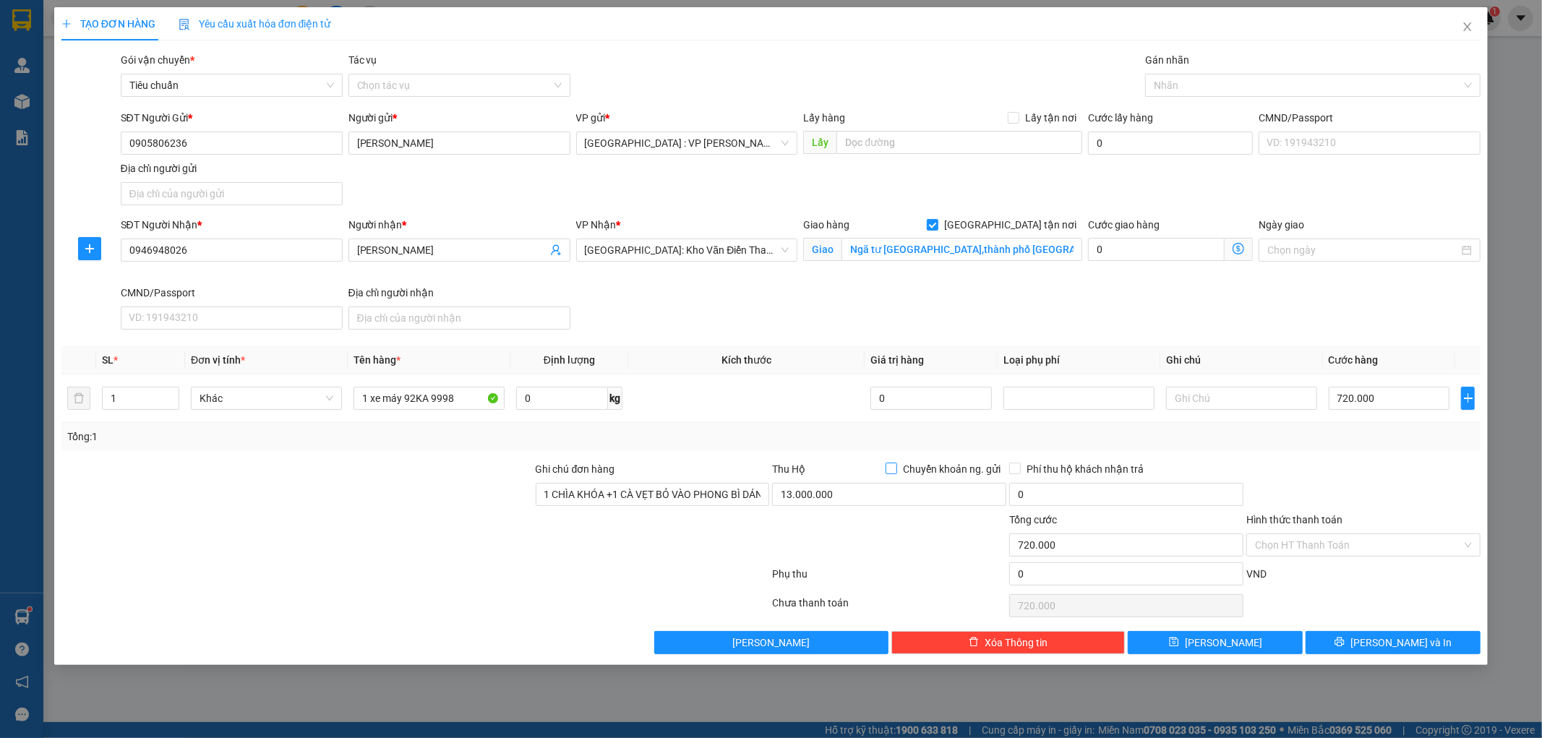
click at [895, 471] on input "Chuyển khoản ng. gửi" at bounding box center [891, 468] width 10 height 10
checkbox input "true"
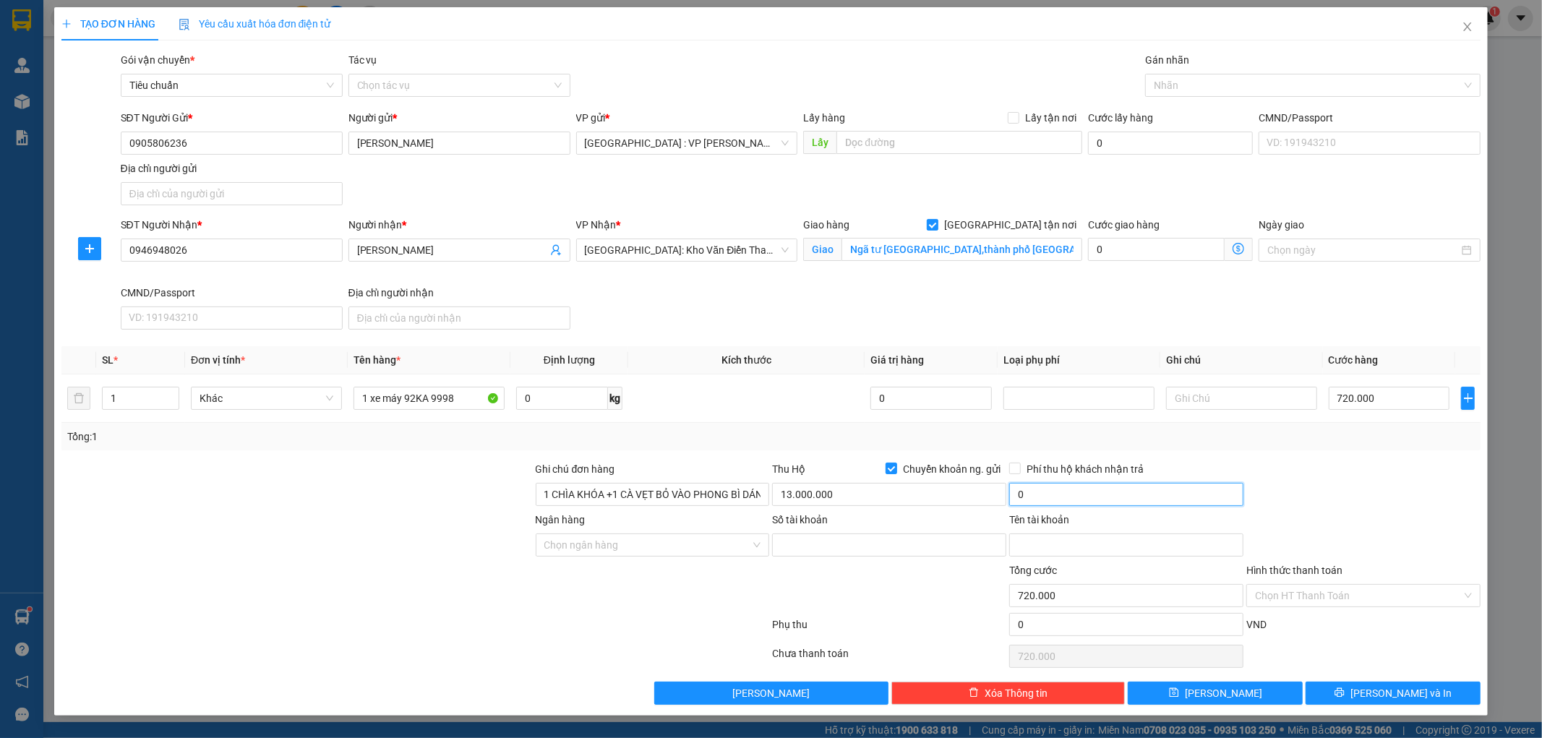
click at [1049, 490] on input "0" at bounding box center [1127, 494] width 234 height 23
type input "30.000"
click at [636, 551] on input "Ngân hàng" at bounding box center [648, 545] width 207 height 22
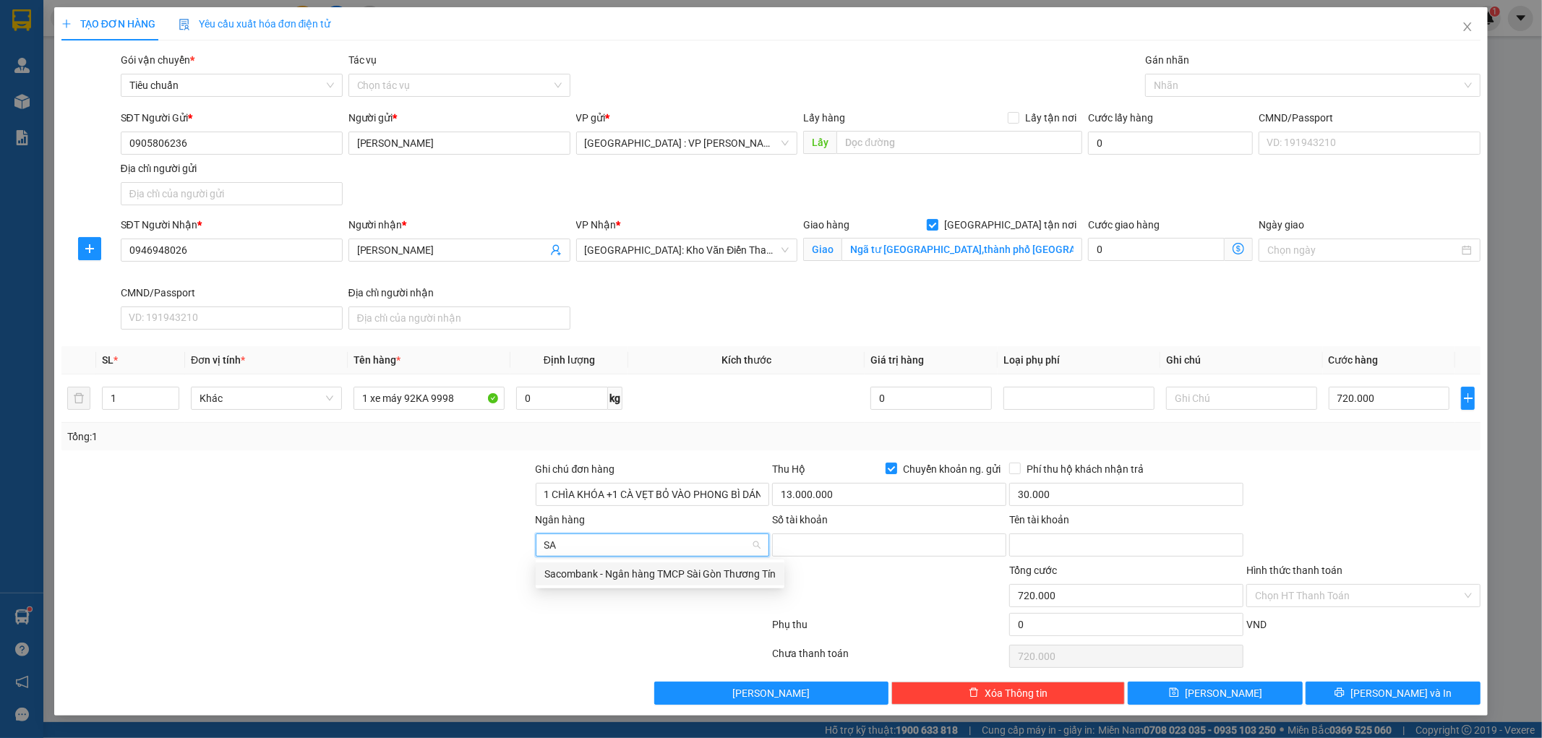
type input "SAC"
drag, startPoint x: 647, startPoint y: 575, endPoint x: 659, endPoint y: 575, distance: 12.3
click at [648, 575] on div "Sacombank - Ngân hàng TMCP Sài Gòn Thương Tín" at bounding box center [660, 574] width 231 height 16
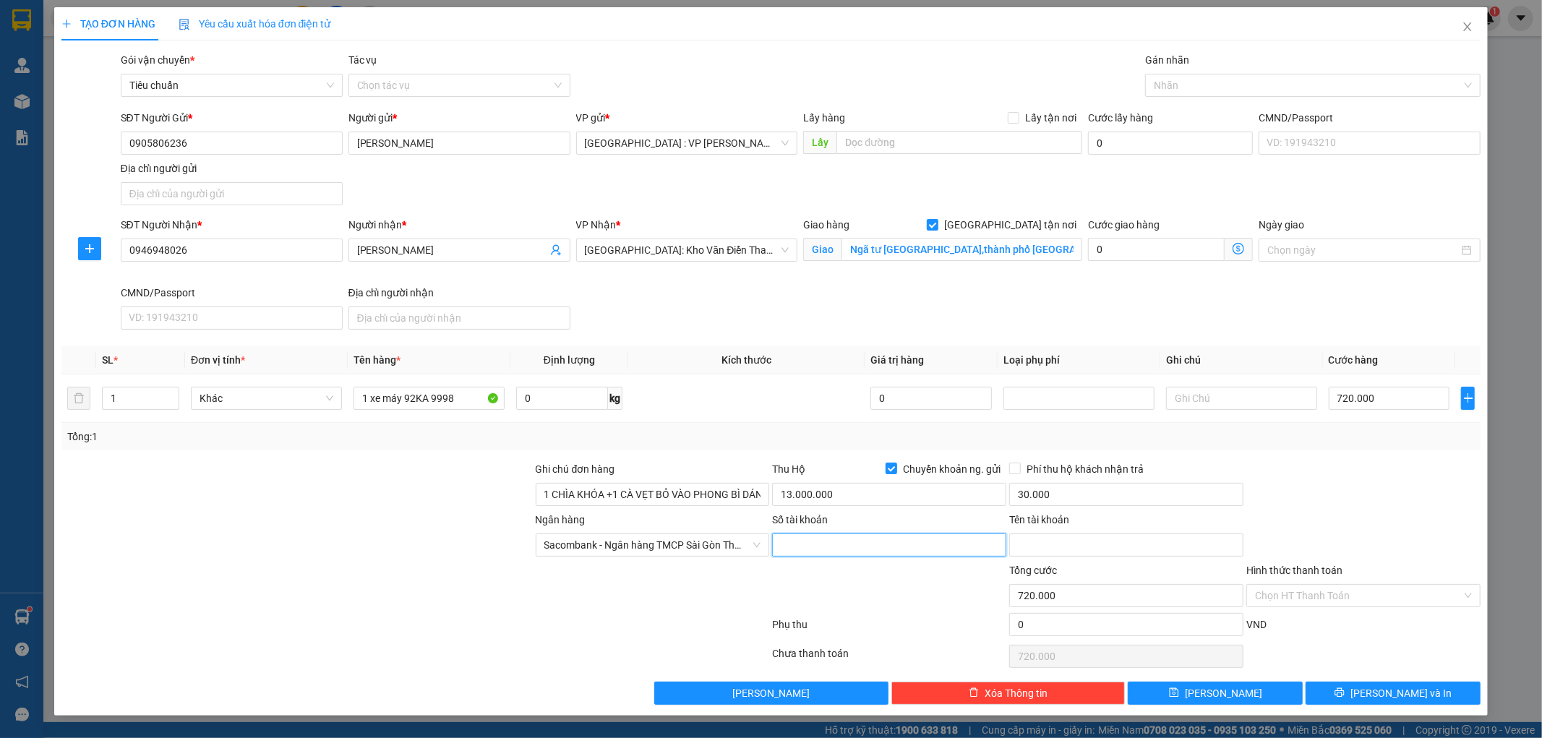
click at [793, 545] on input "Số tài khoản" at bounding box center [889, 545] width 234 height 23
click at [803, 548] on input "Số tài khoản" at bounding box center [889, 545] width 234 height 23
paste input "040110759829"
type input "040110759829"
click at [1042, 541] on input "Tên tài khoản" at bounding box center [1127, 545] width 234 height 23
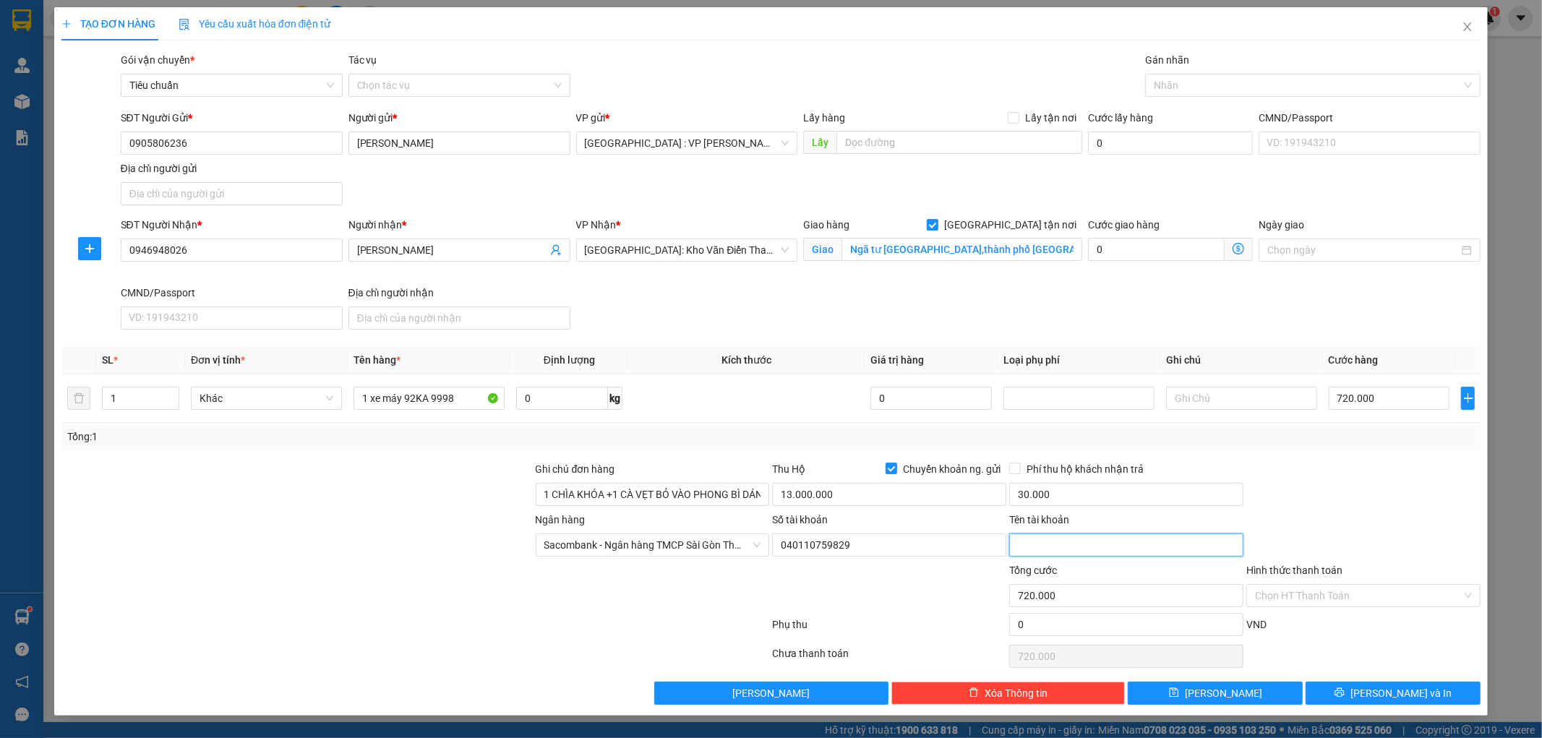
click at [1040, 540] on input "Tên tài khoản" at bounding box center [1127, 545] width 234 height 23
paste input "Nguyễn Thị Mỹ Trinh"
type input "Nguyễn Thị Mỹ Trinh"
click at [1392, 695] on span "[PERSON_NAME] và In" at bounding box center [1401, 694] width 101 height 16
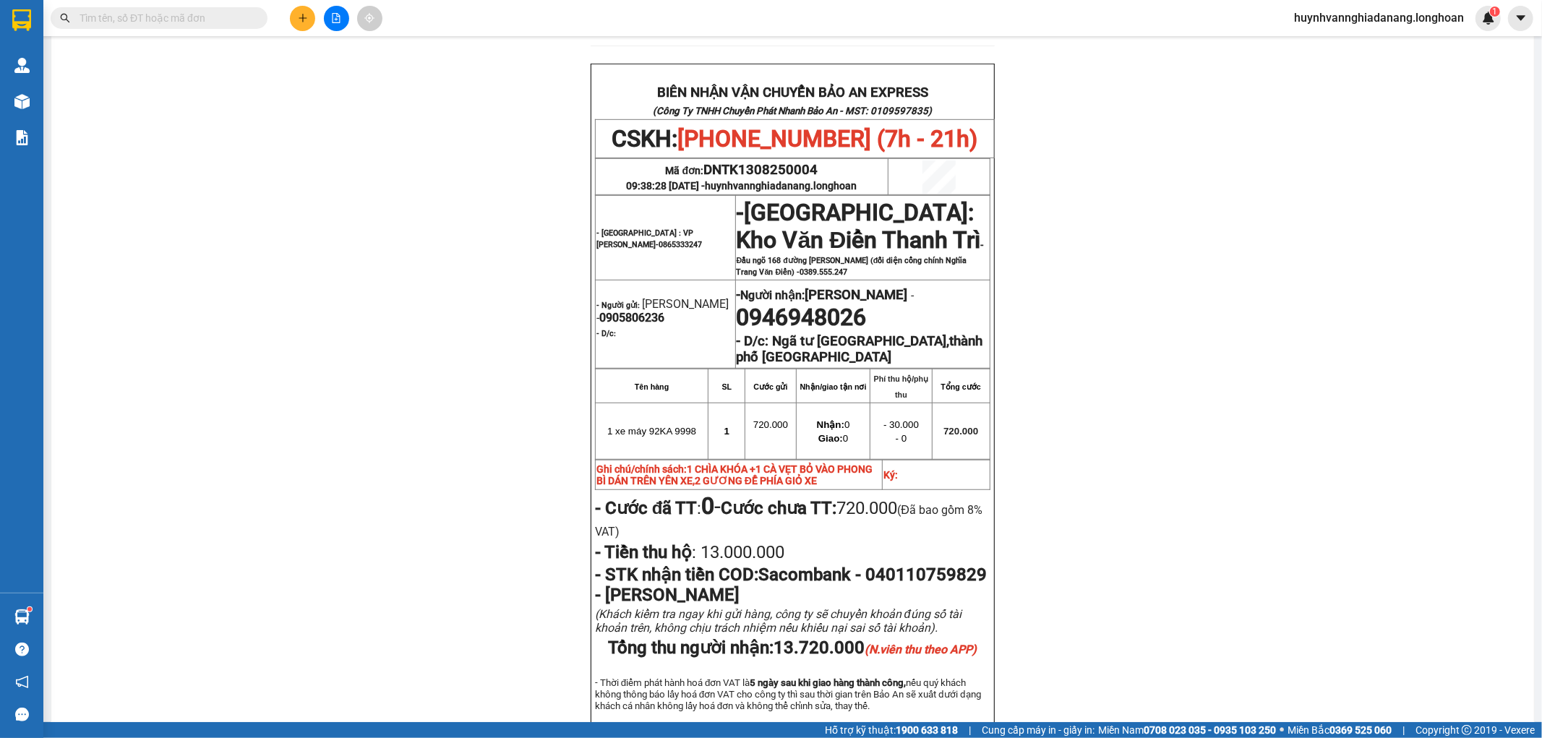
scroll to position [642, 0]
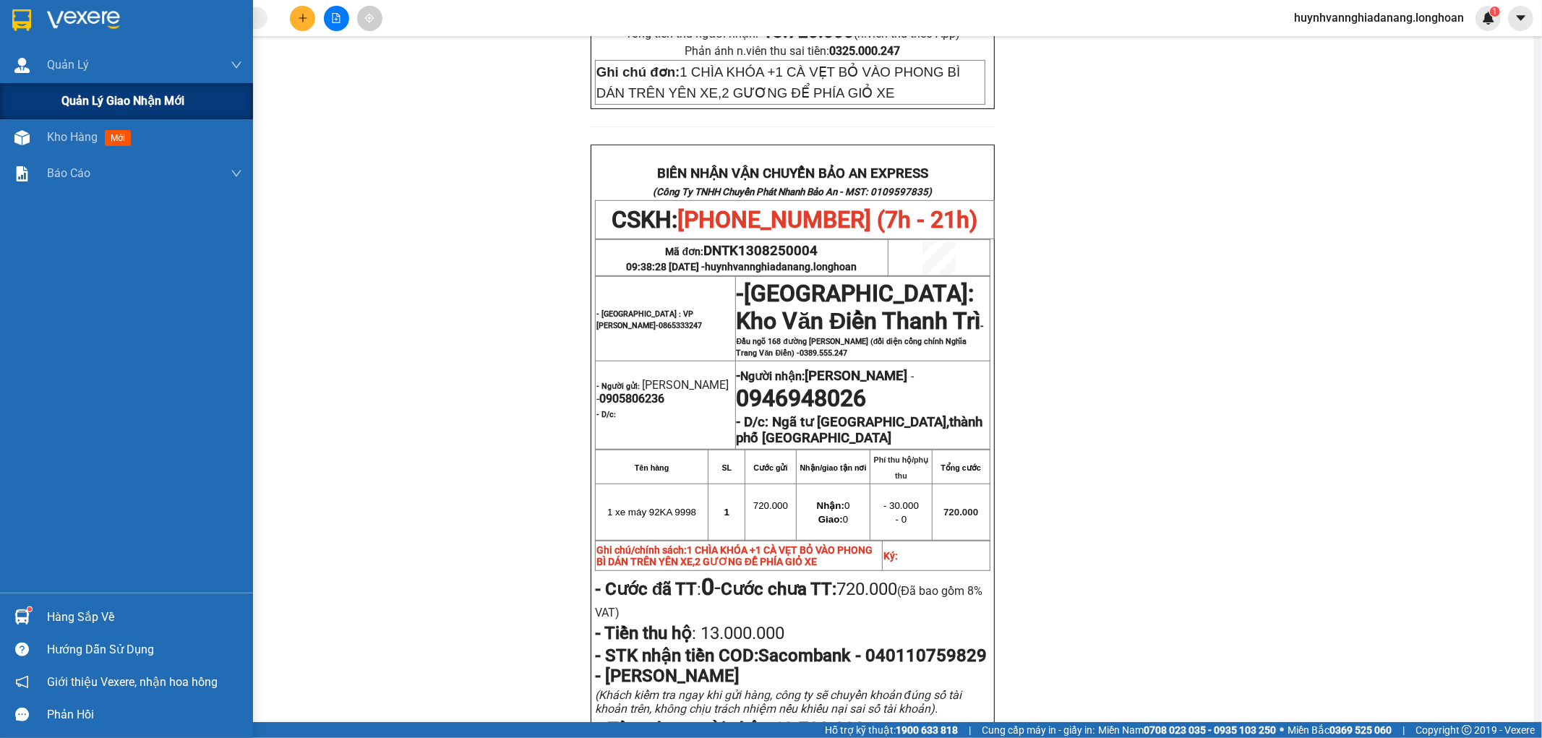
click at [61, 114] on div "Quản lý giao nhận mới" at bounding box center [151, 101] width 181 height 36
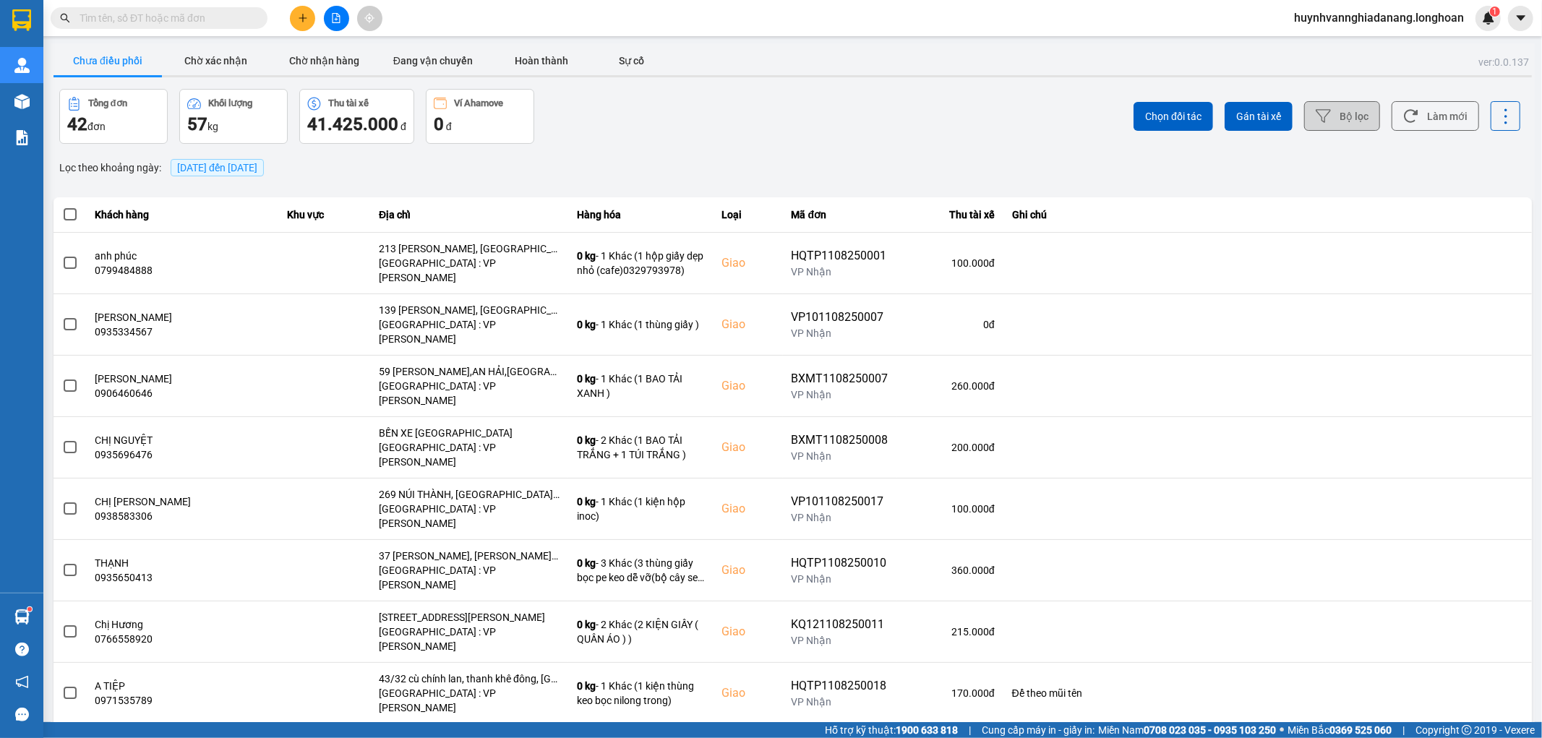
click at [1336, 120] on button "Bộ lọc" at bounding box center [1343, 116] width 76 height 30
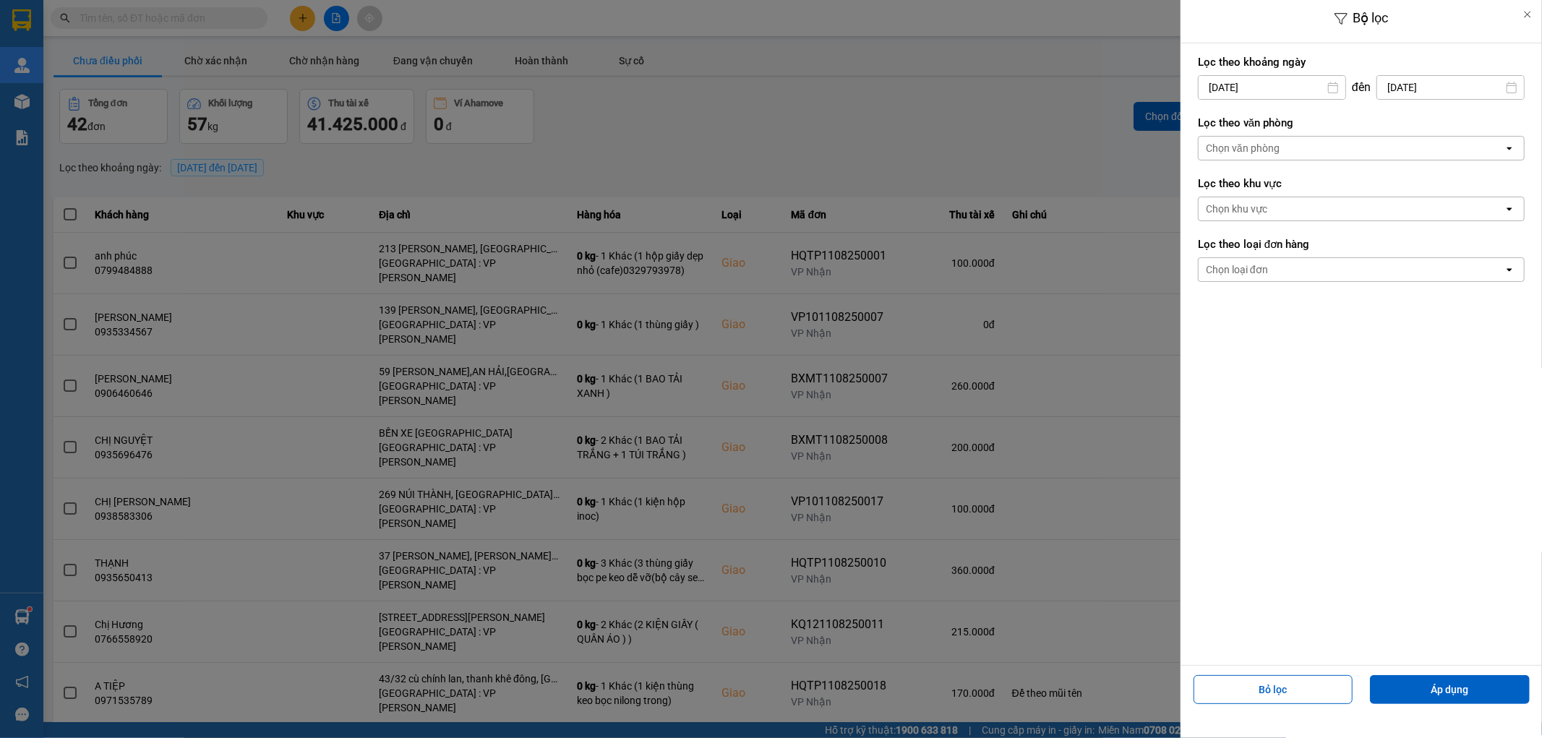
click at [1292, 88] on input "[DATE]" at bounding box center [1272, 87] width 147 height 23
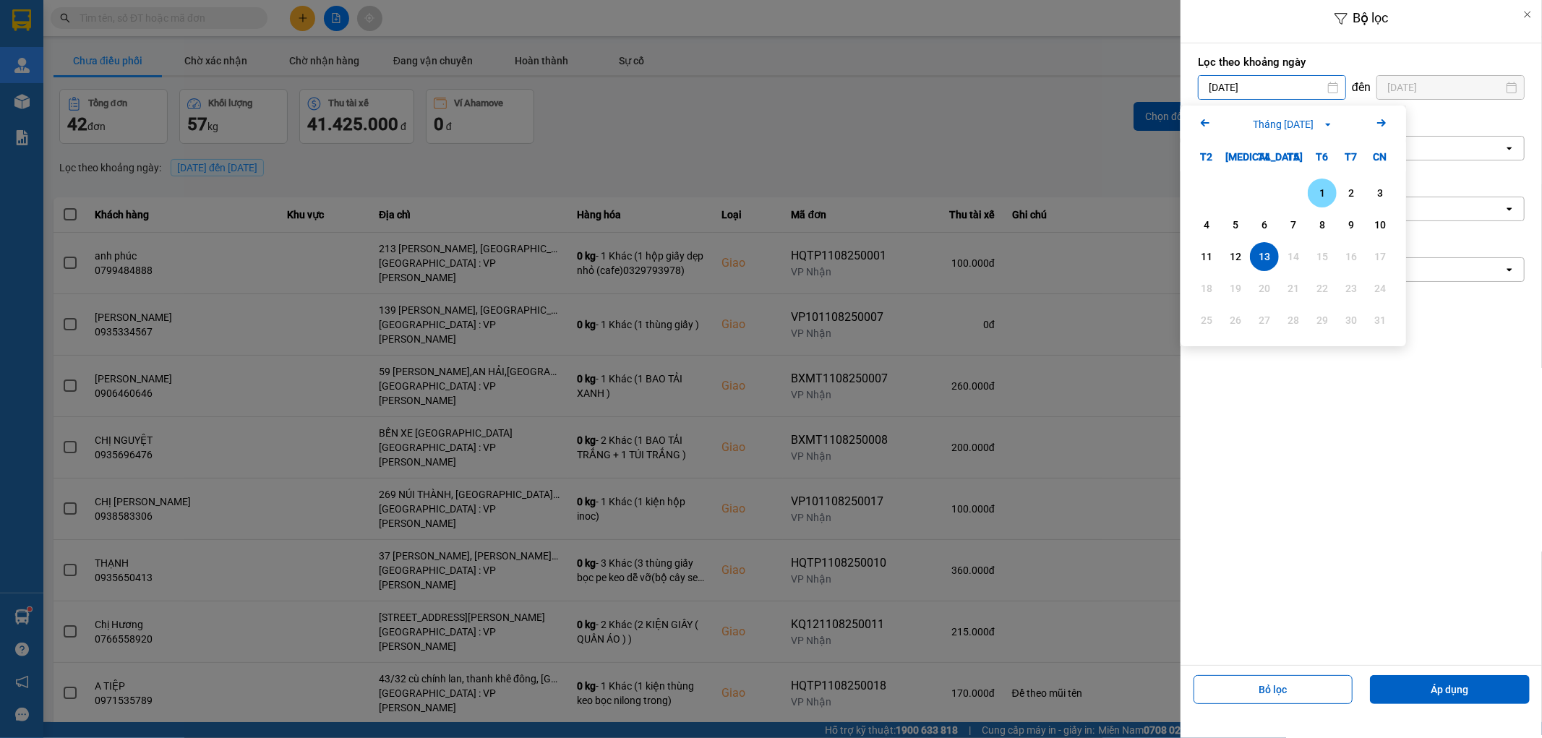
click at [1317, 199] on div "1" at bounding box center [1323, 192] width 20 height 17
type input "01/08/2025"
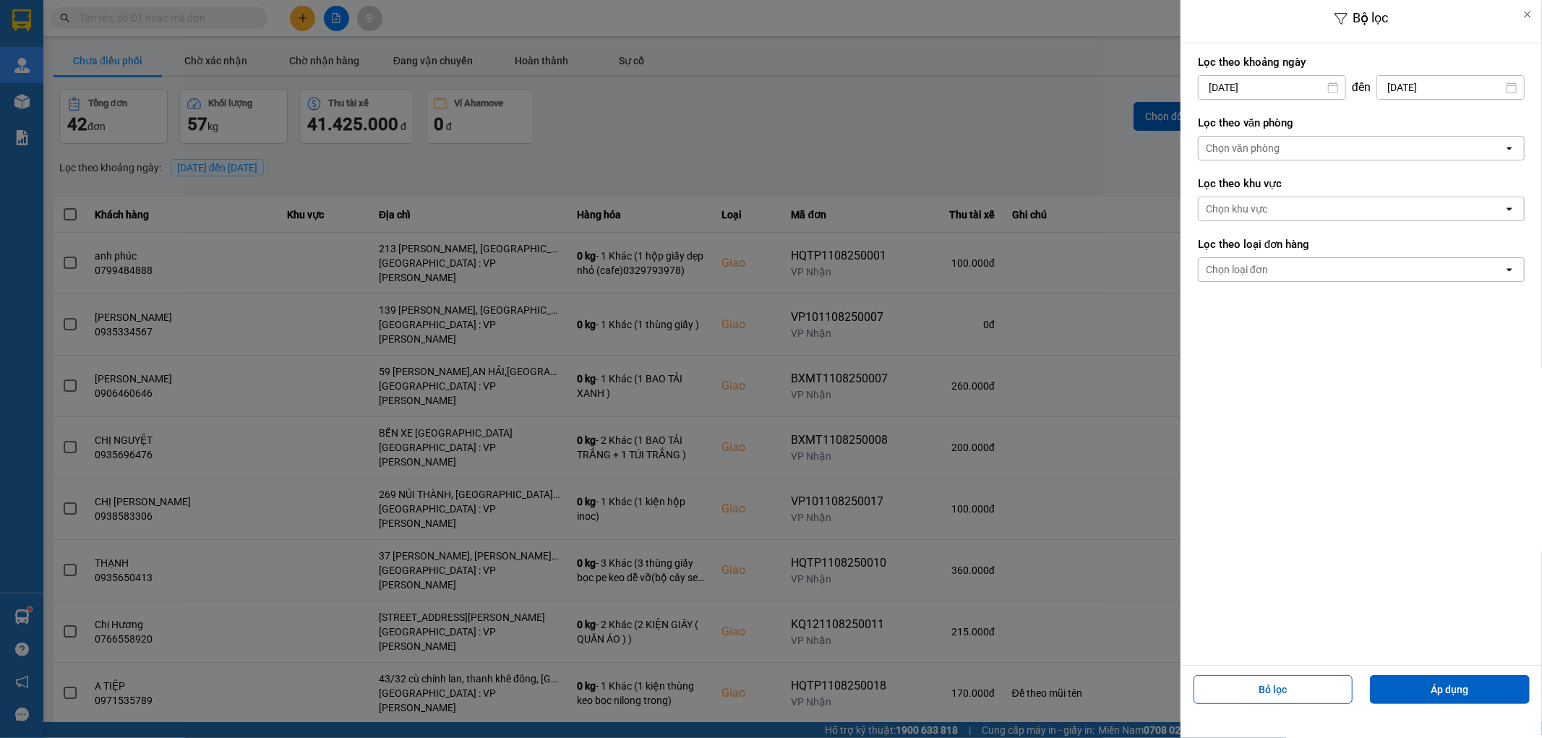
drag, startPoint x: 1316, startPoint y: 150, endPoint x: 1323, endPoint y: 159, distance: 11.3
click at [1317, 150] on div "Chọn văn phòng" at bounding box center [1351, 148] width 305 height 23
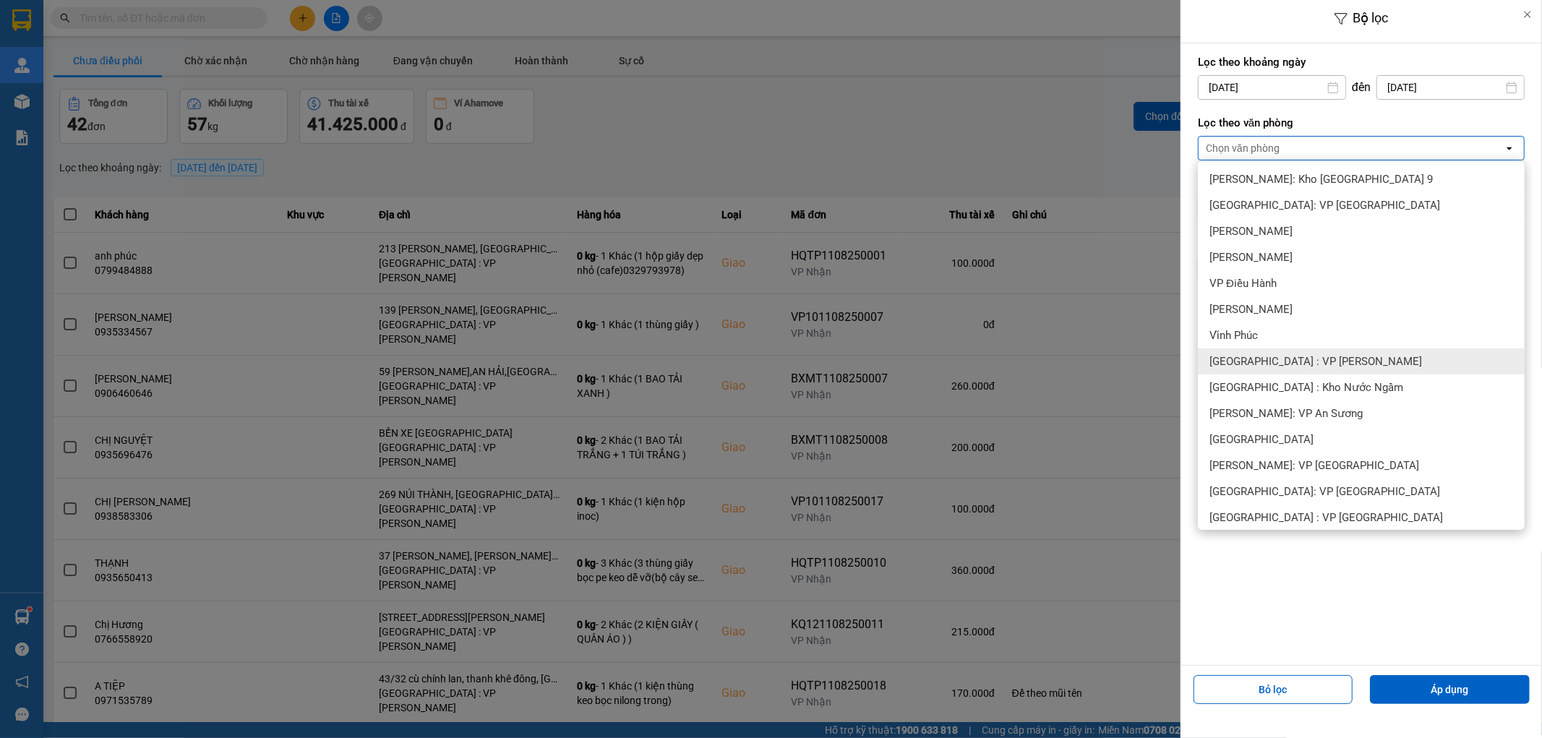
click at [1336, 362] on div "[GEOGRAPHIC_DATA] : VP [PERSON_NAME]" at bounding box center [1361, 362] width 327 height 26
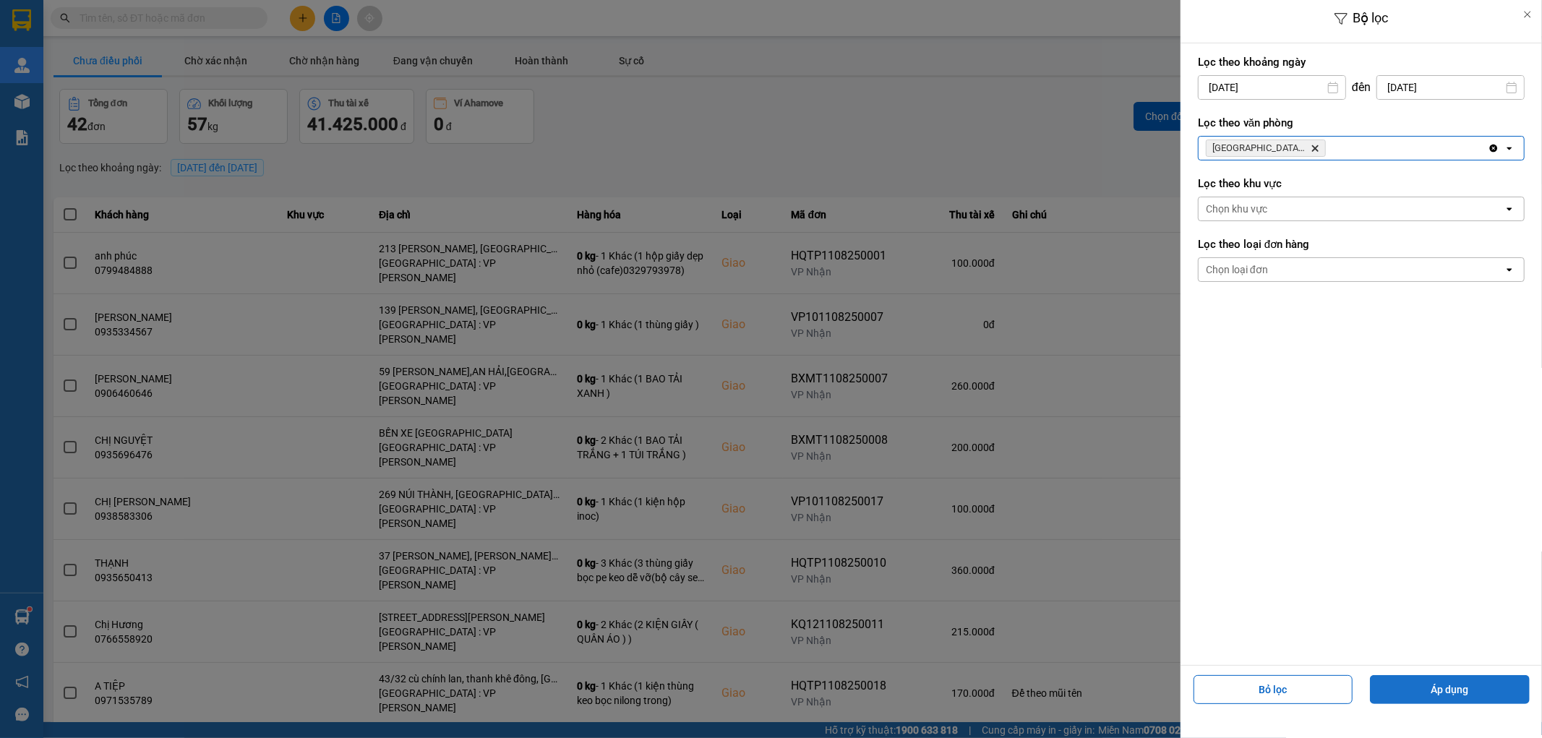
click at [1463, 692] on button "Áp dụng" at bounding box center [1450, 689] width 160 height 29
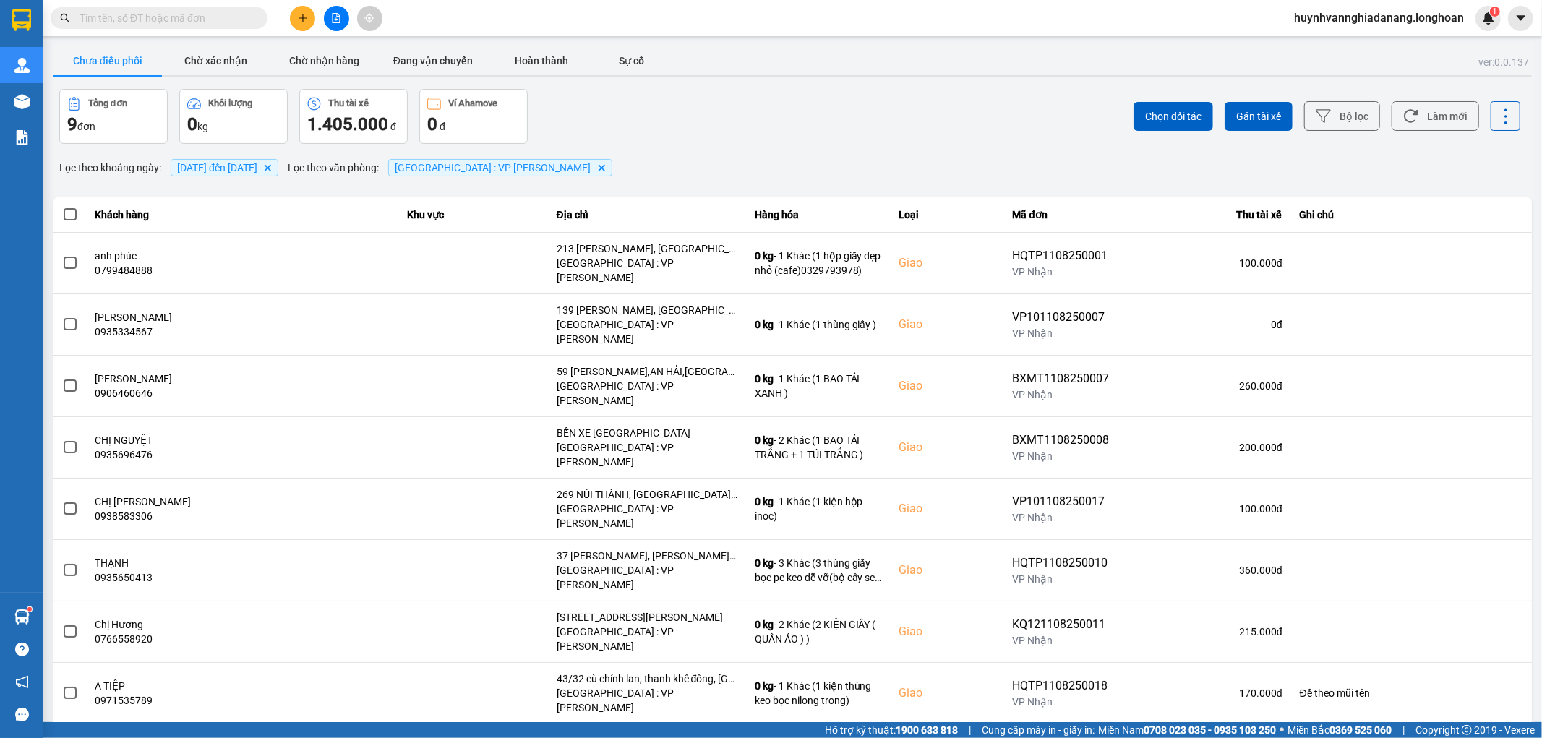
click at [1493, 671] on li "100 / trang" at bounding box center [1494, 664] width 76 height 26
click at [65, 215] on span at bounding box center [70, 214] width 13 height 13
click at [62, 207] on input "checkbox" at bounding box center [62, 207] width 0 height 0
click at [1258, 126] on button "Gán tài xế" at bounding box center [1259, 116] width 68 height 29
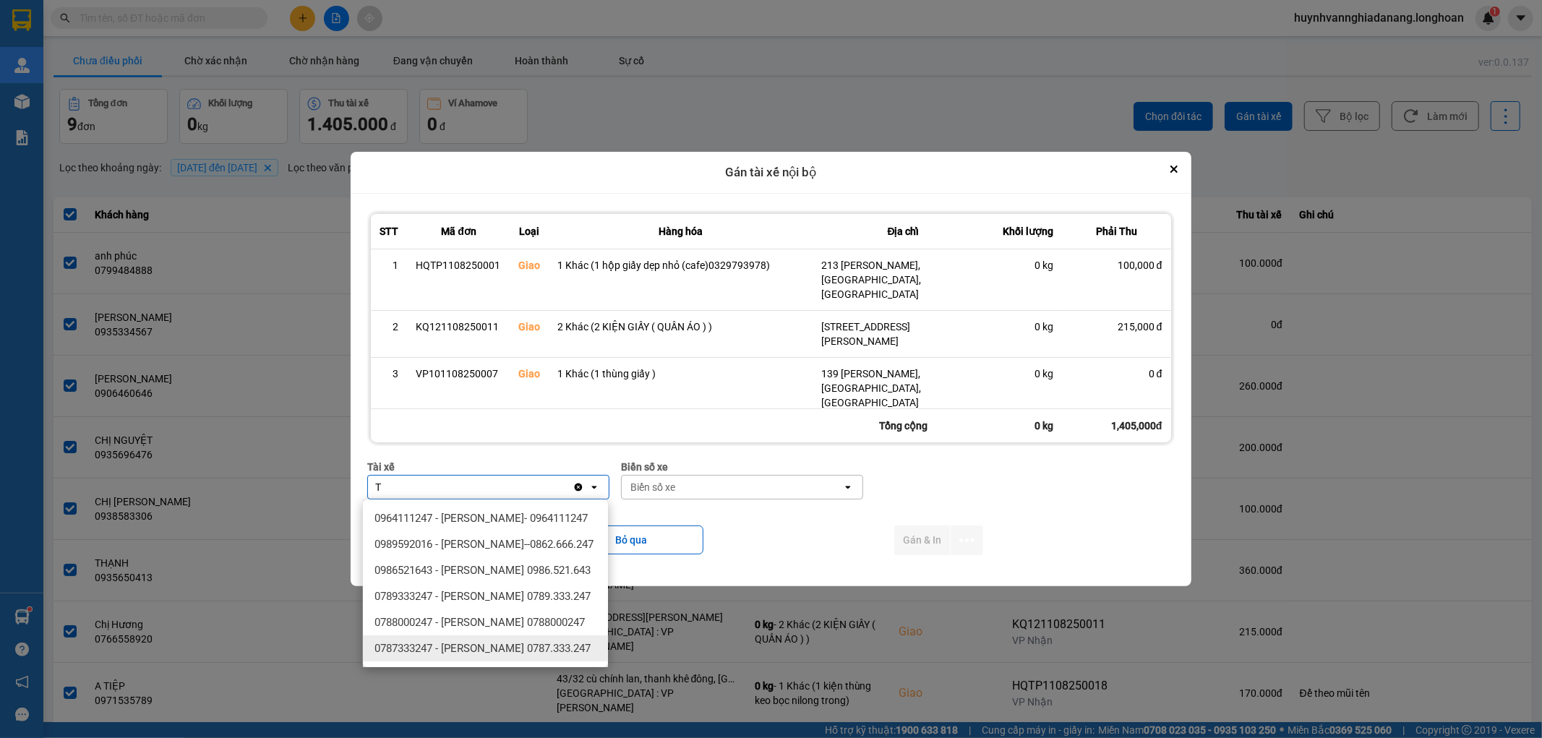
type input "T"
click at [541, 662] on div "0787333247 - [PERSON_NAME] 0787.333.247" at bounding box center [485, 649] width 245 height 26
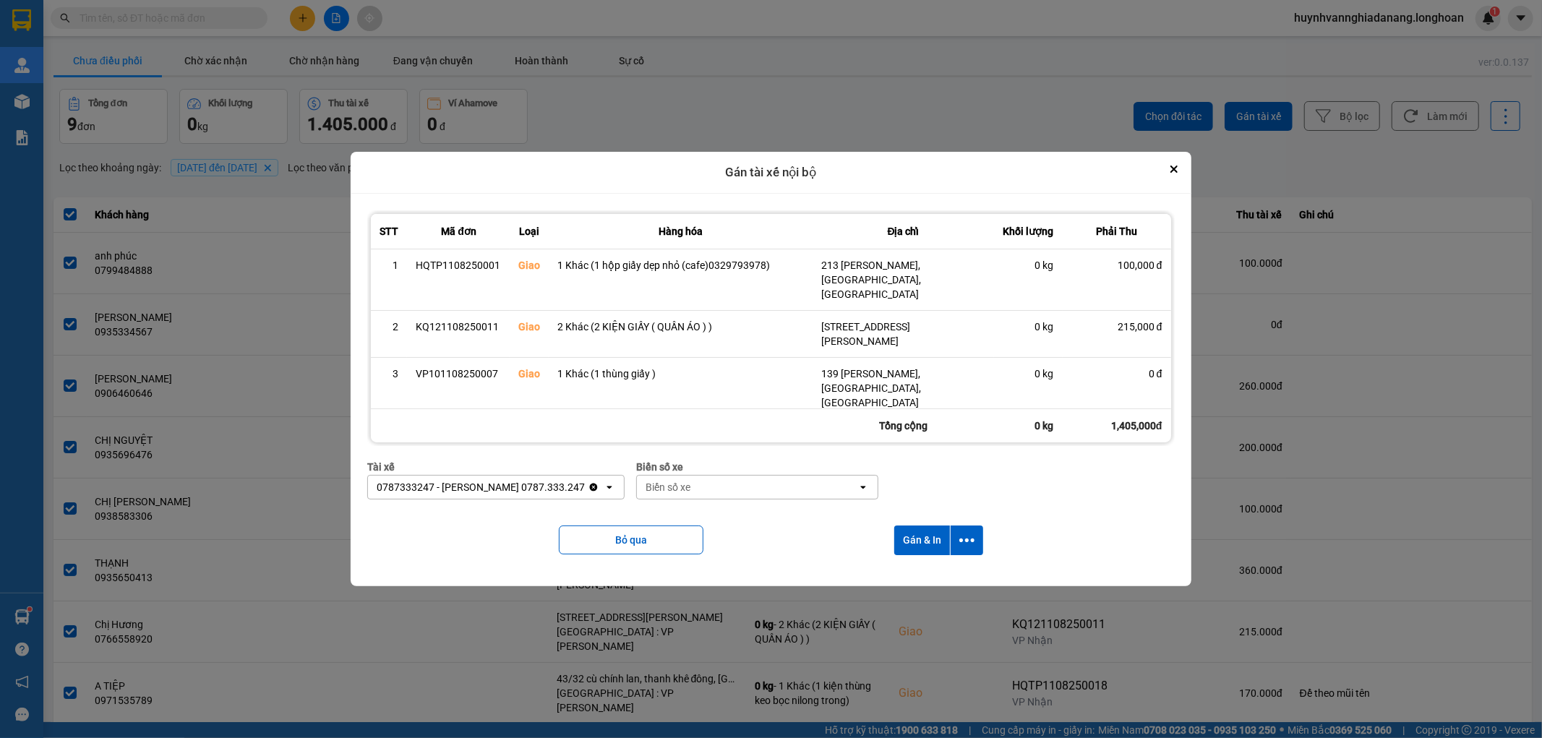
click at [725, 489] on div "Biển số xe" at bounding box center [747, 487] width 221 height 23
type input "6268"
drag, startPoint x: 709, startPoint y: 519, endPoint x: 742, endPoint y: 524, distance: 32.9
click at [712, 521] on div "29H-962.68" at bounding box center [756, 518] width 245 height 26
click at [963, 538] on icon "dialog" at bounding box center [967, 540] width 15 height 15
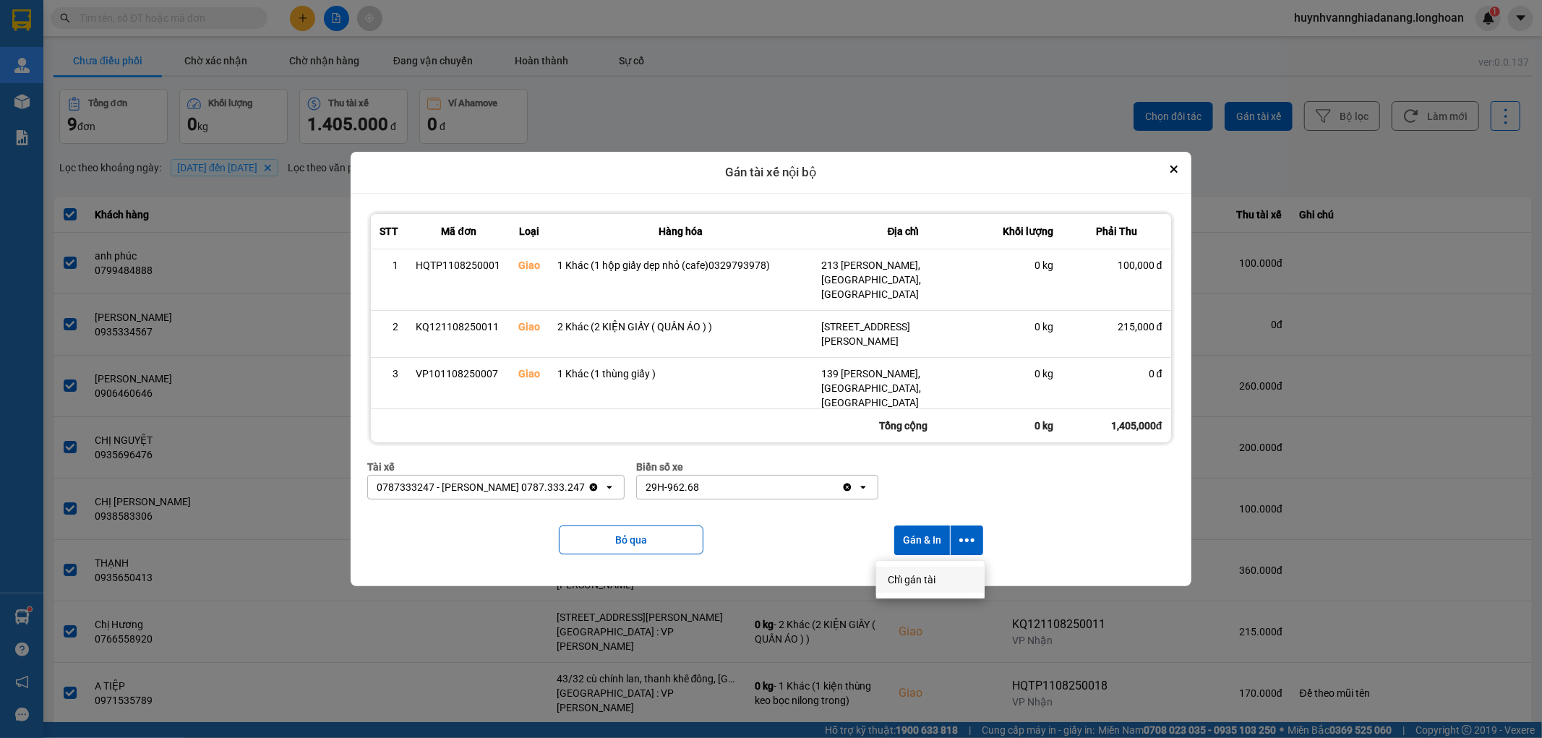
click at [926, 575] on span "Chỉ gán tài" at bounding box center [912, 580] width 48 height 14
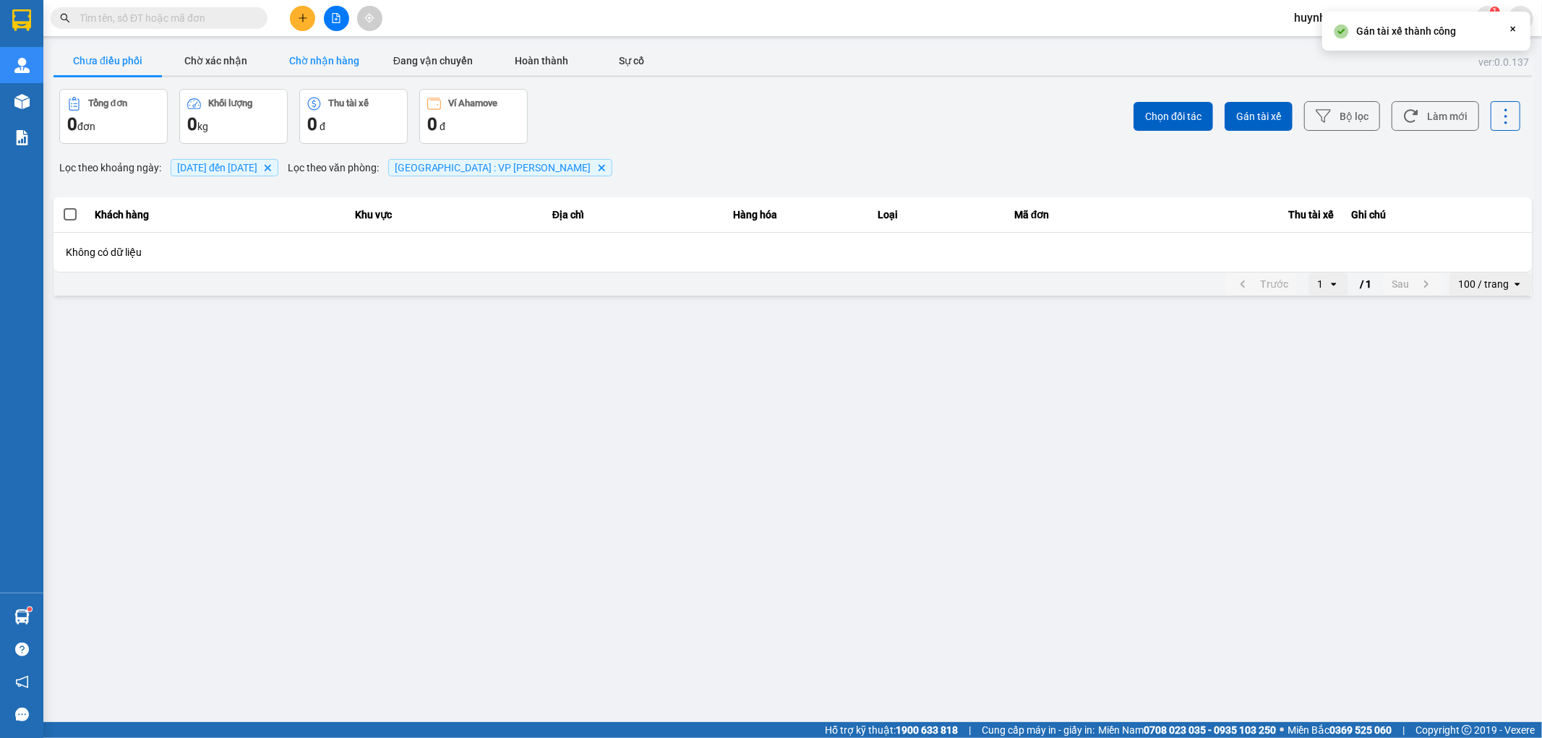
click at [333, 69] on button "Chờ nhận hàng" at bounding box center [324, 60] width 108 height 29
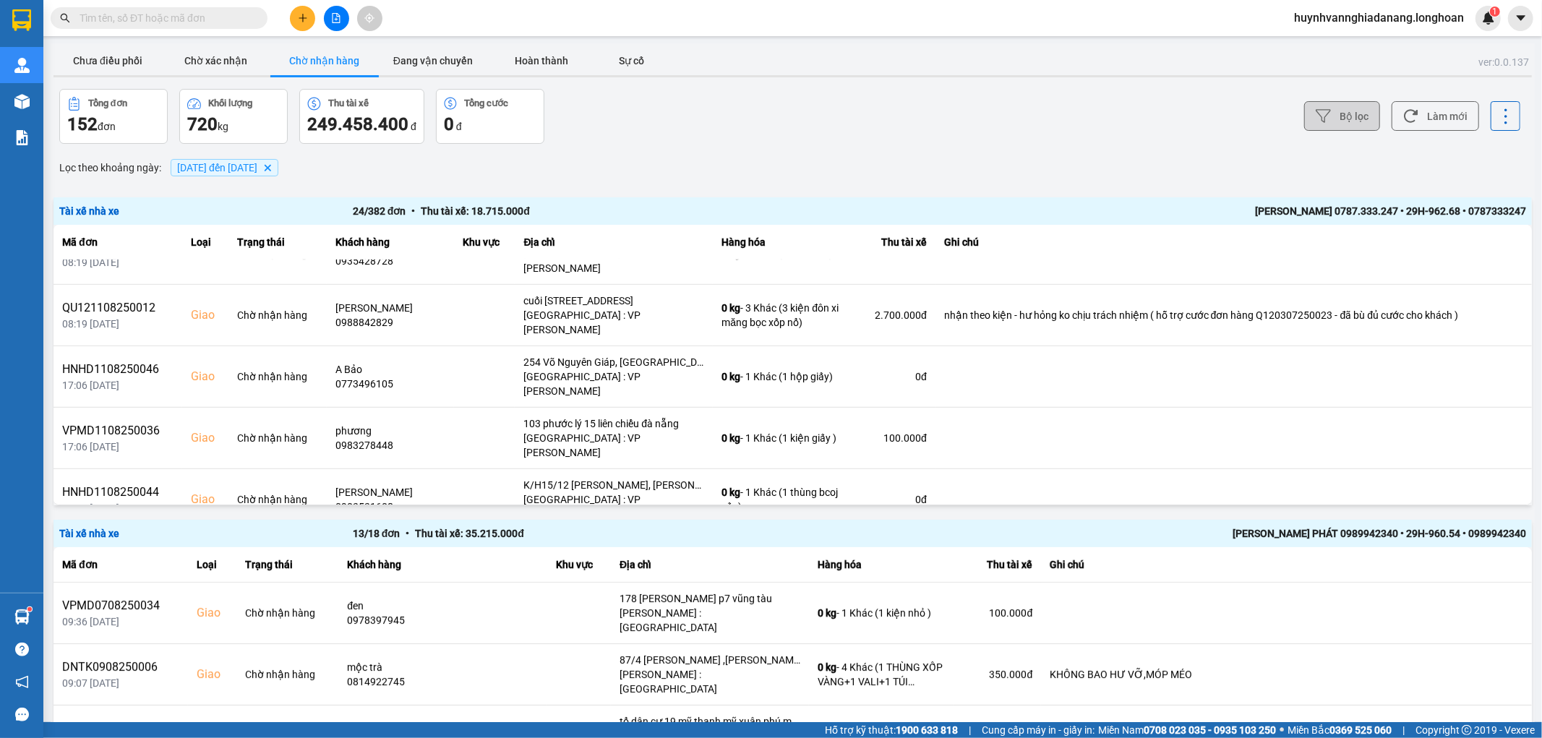
click at [1331, 123] on button "Bộ lọc" at bounding box center [1343, 116] width 76 height 30
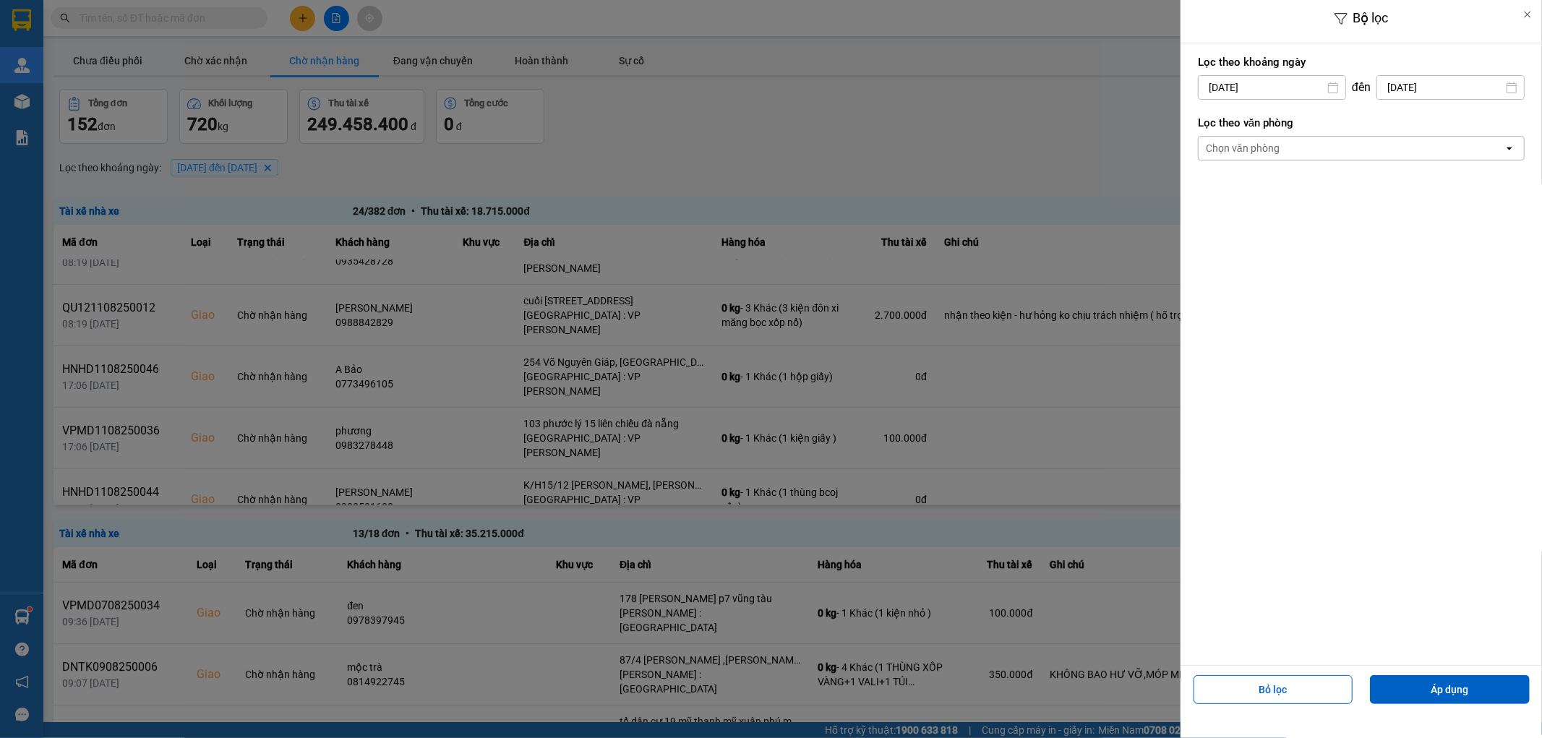
click at [1292, 152] on div "Chọn văn phòng" at bounding box center [1351, 148] width 305 height 23
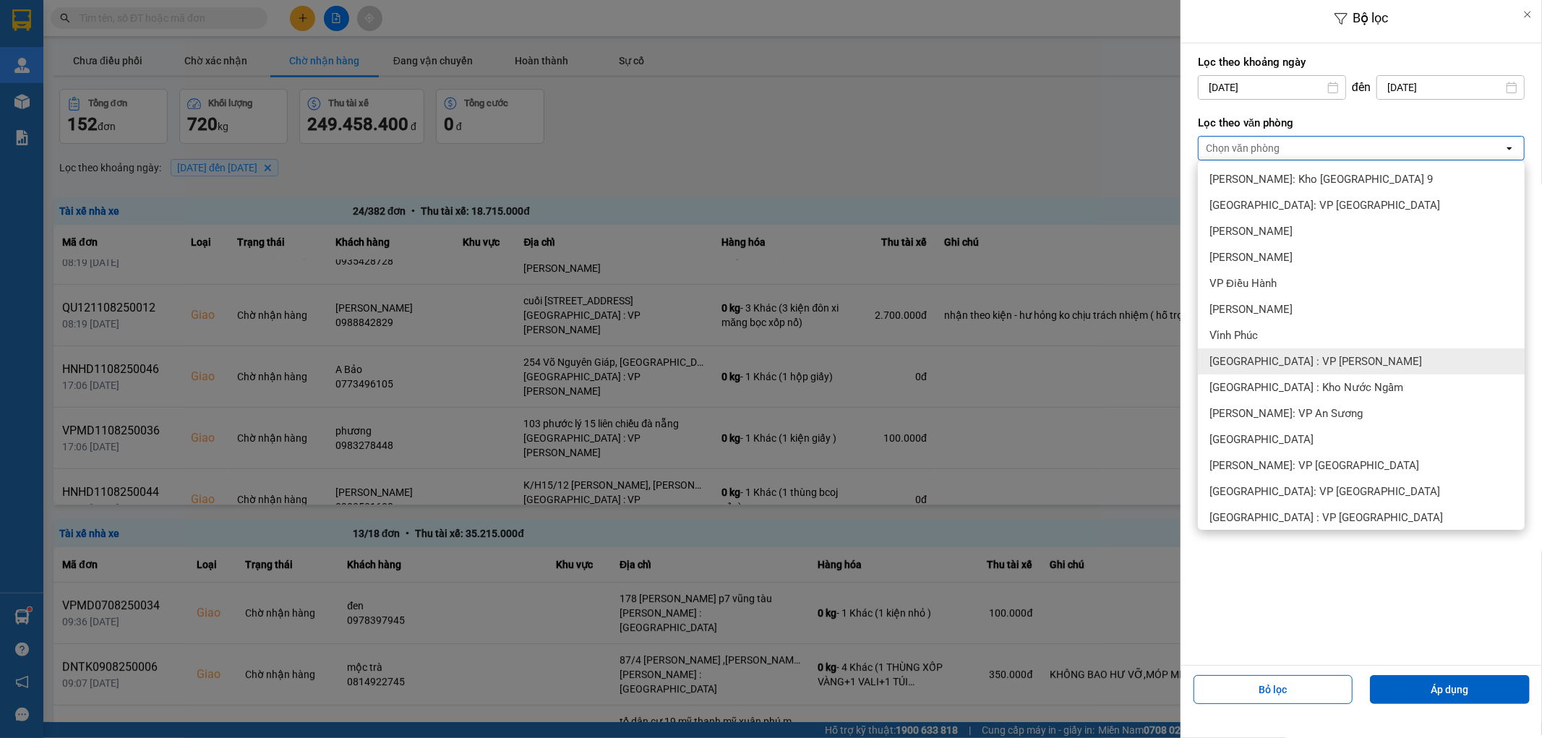
click at [1341, 364] on div "[GEOGRAPHIC_DATA] : VP [PERSON_NAME]" at bounding box center [1361, 362] width 327 height 26
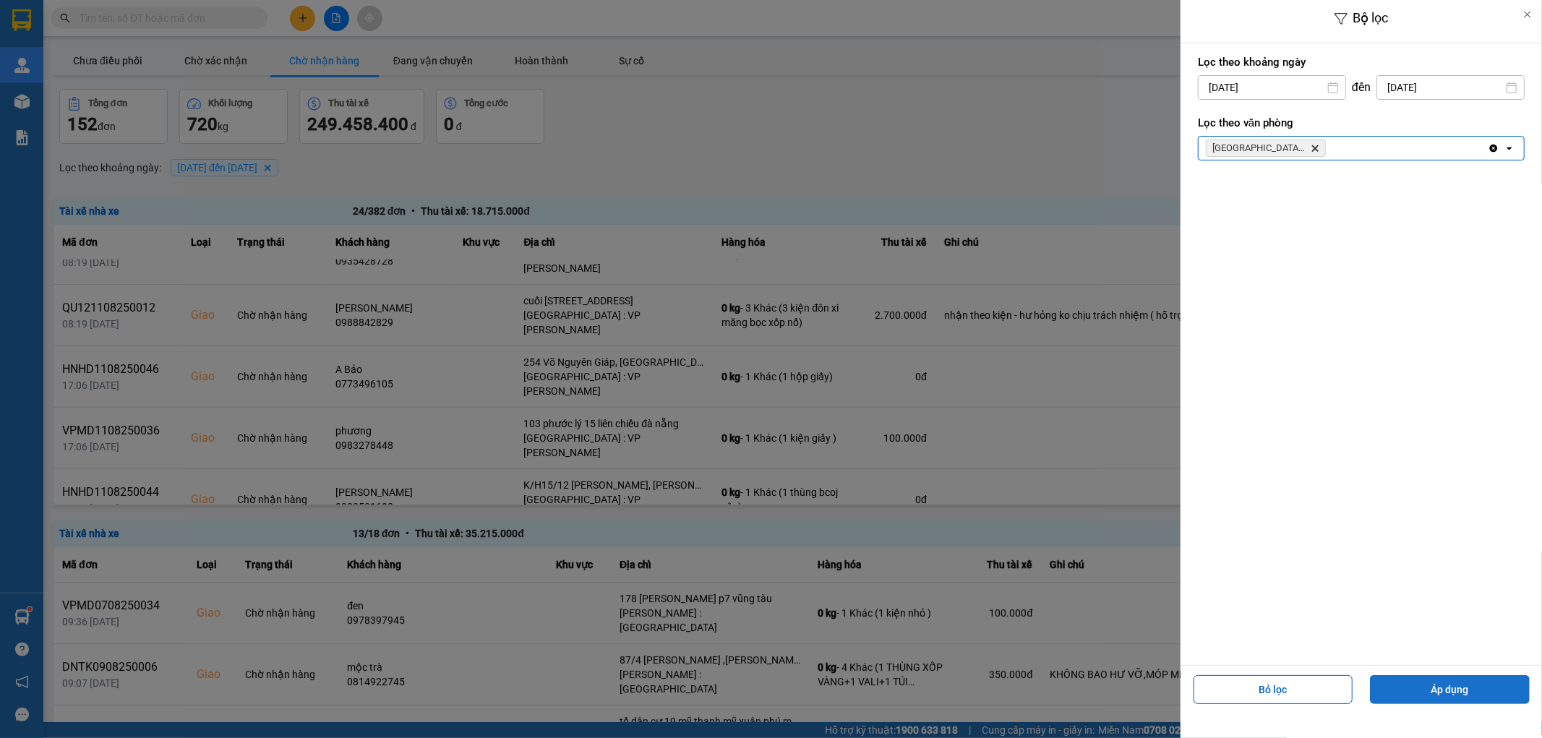
click at [1473, 691] on button "Áp dụng" at bounding box center [1450, 689] width 160 height 29
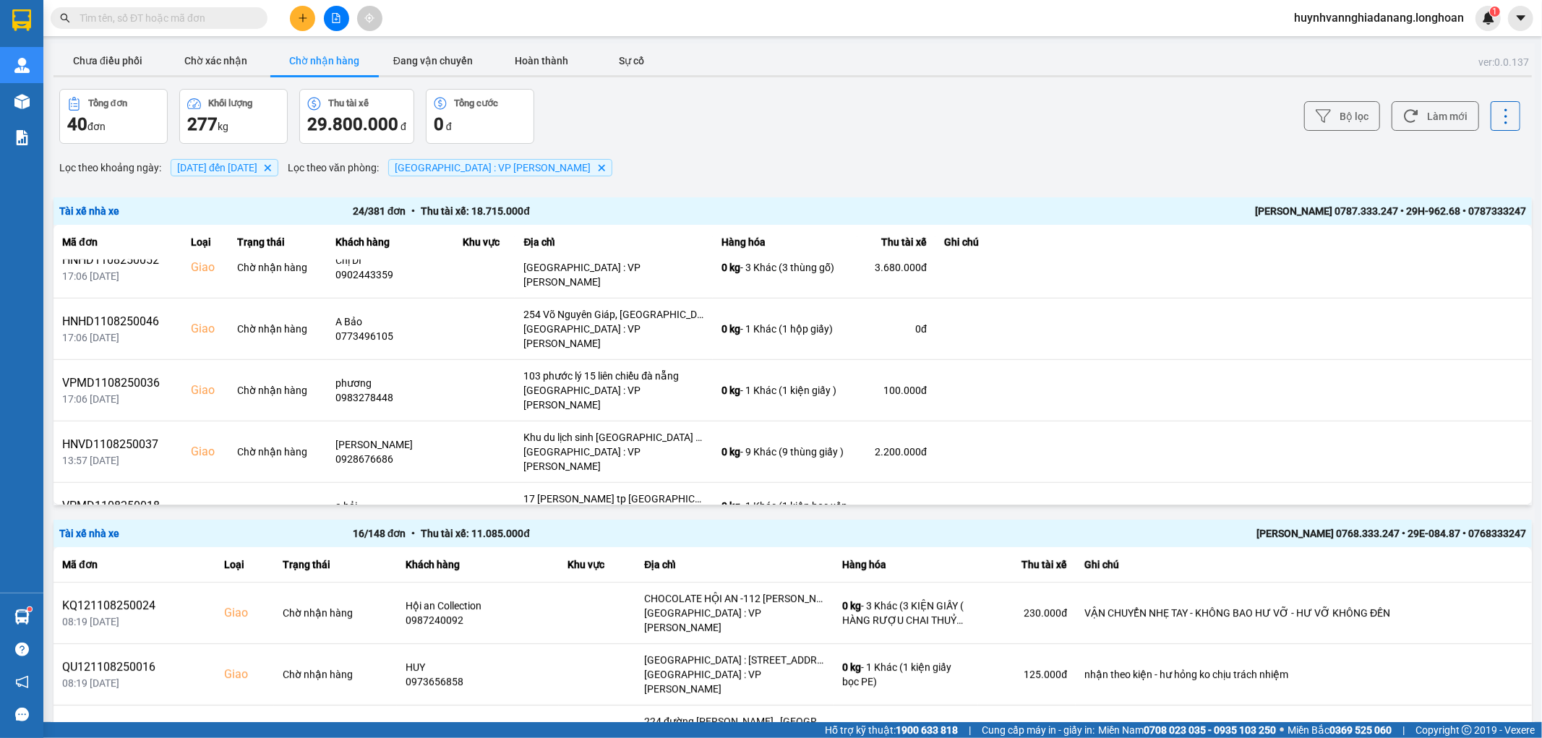
scroll to position [955, 0]
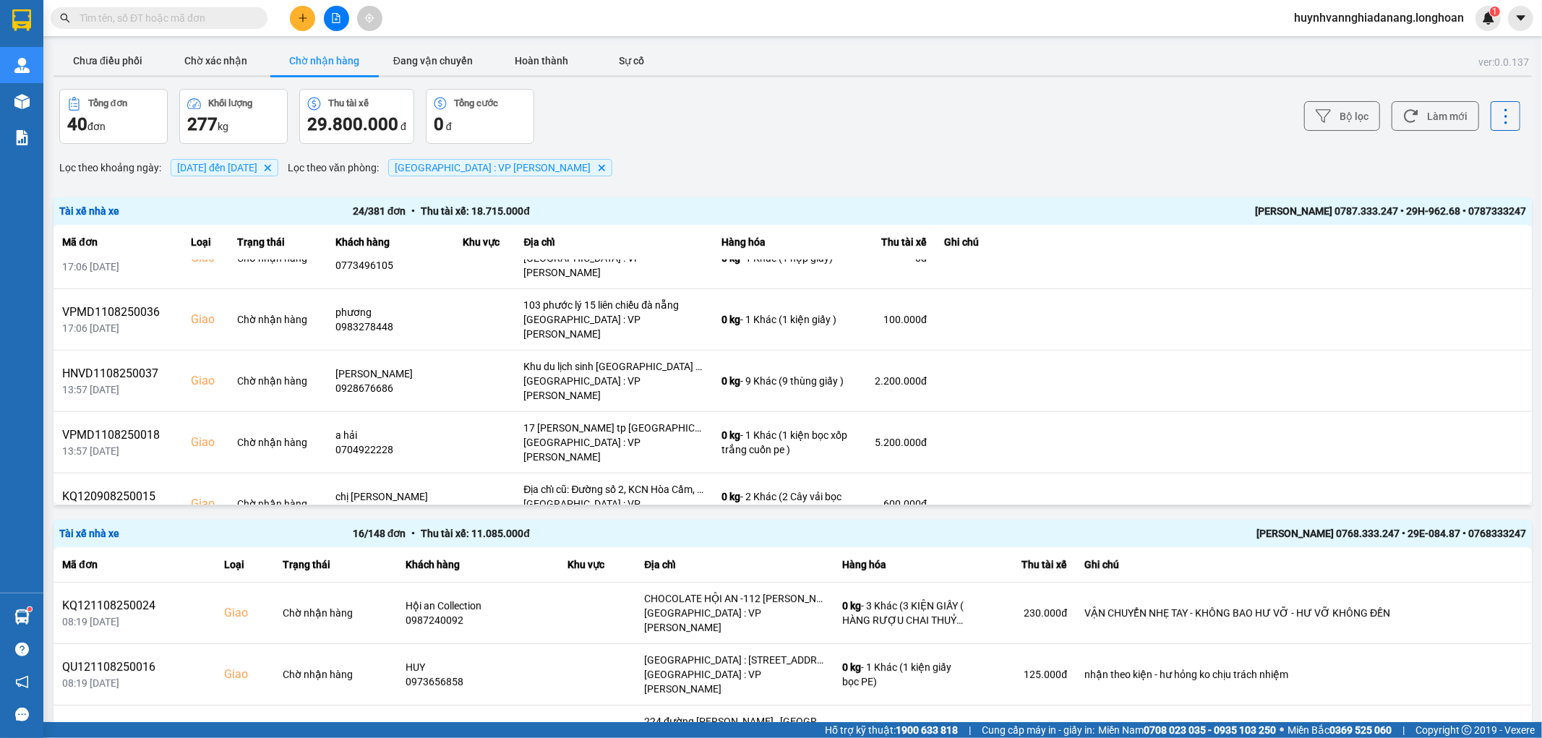
click at [202, 12] on input "text" at bounding box center [165, 18] width 171 height 16
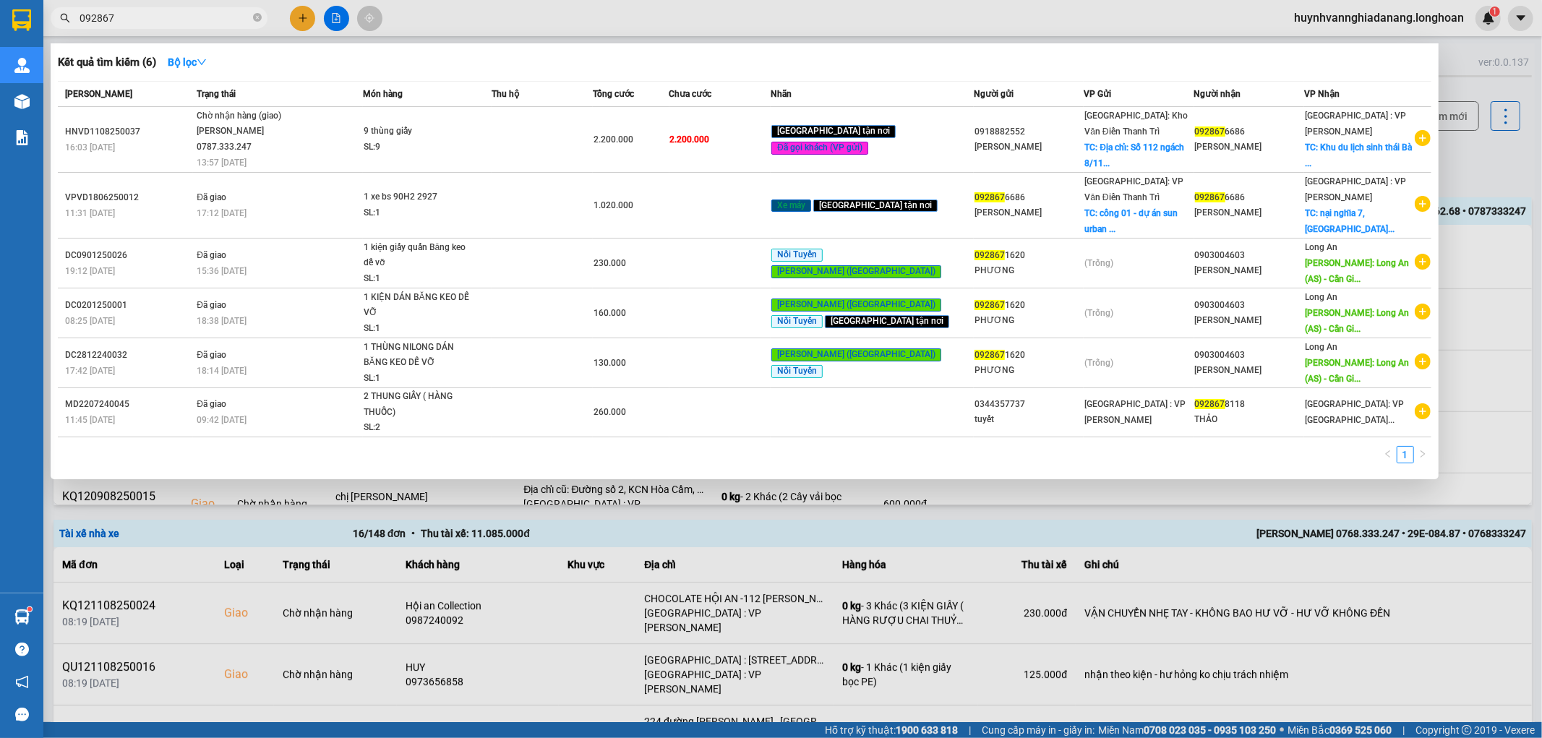
type input "092867"
click at [1540, 156] on div at bounding box center [771, 369] width 1542 height 738
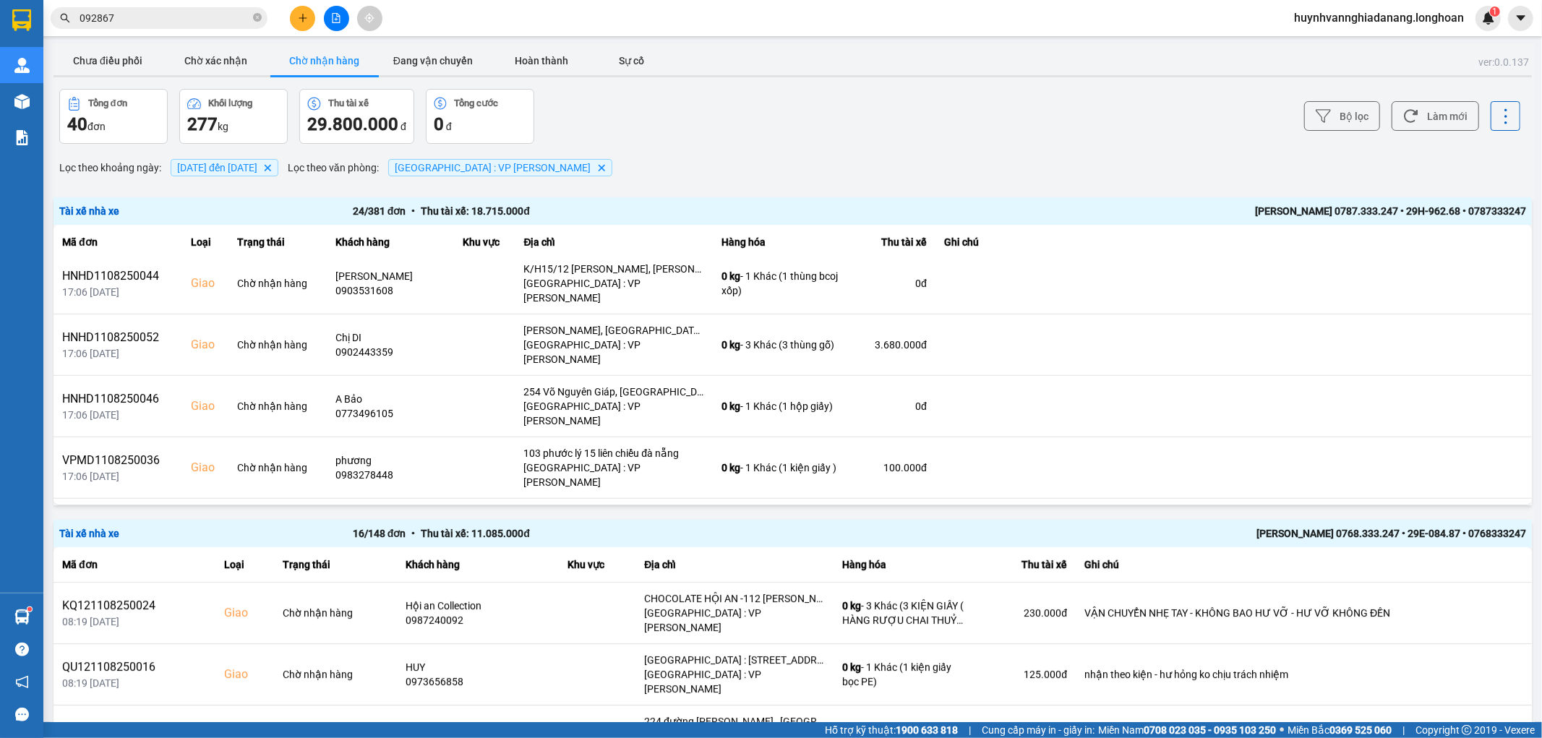
scroll to position [713, 0]
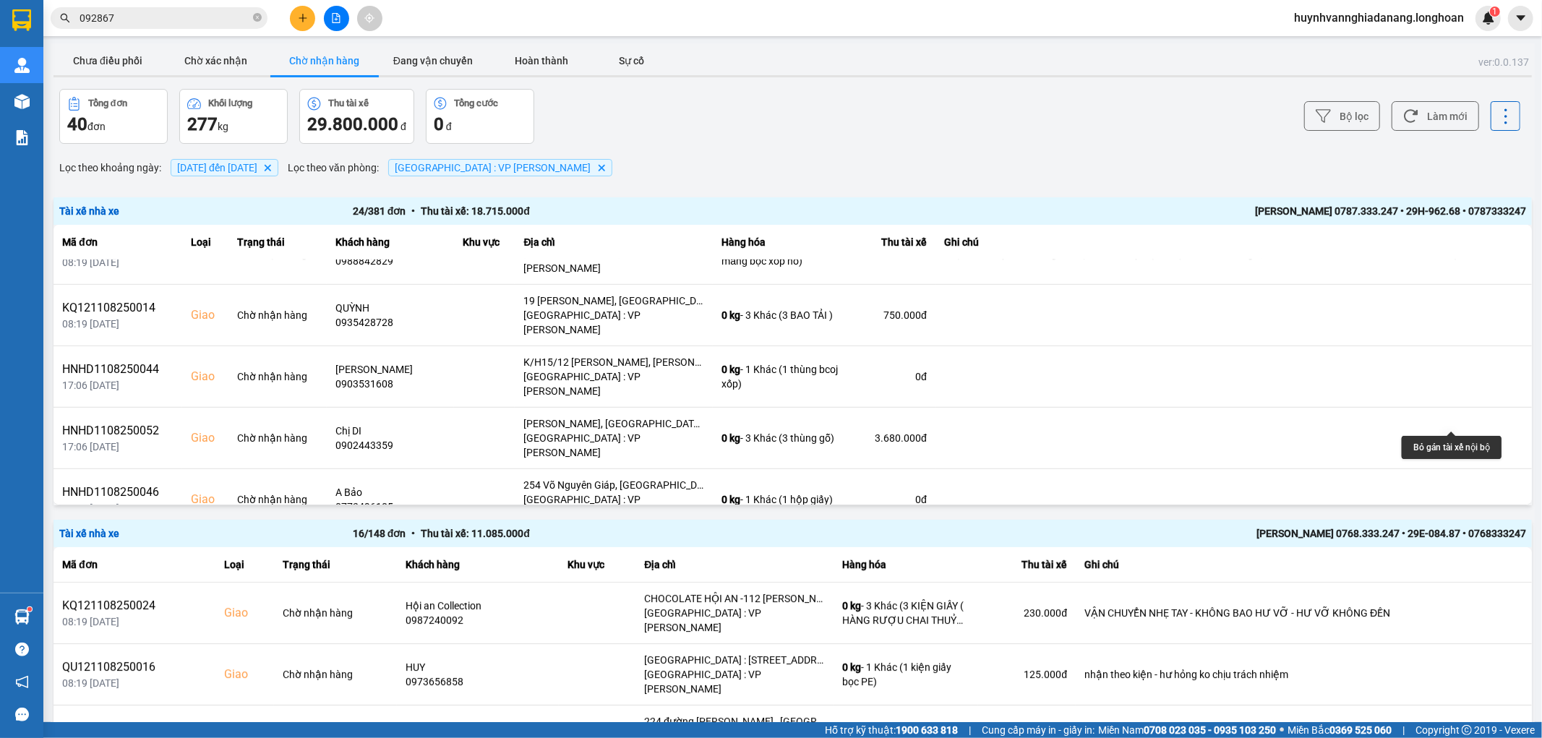
click at [1471, 618] on icon at bounding box center [1476, 622] width 10 height 8
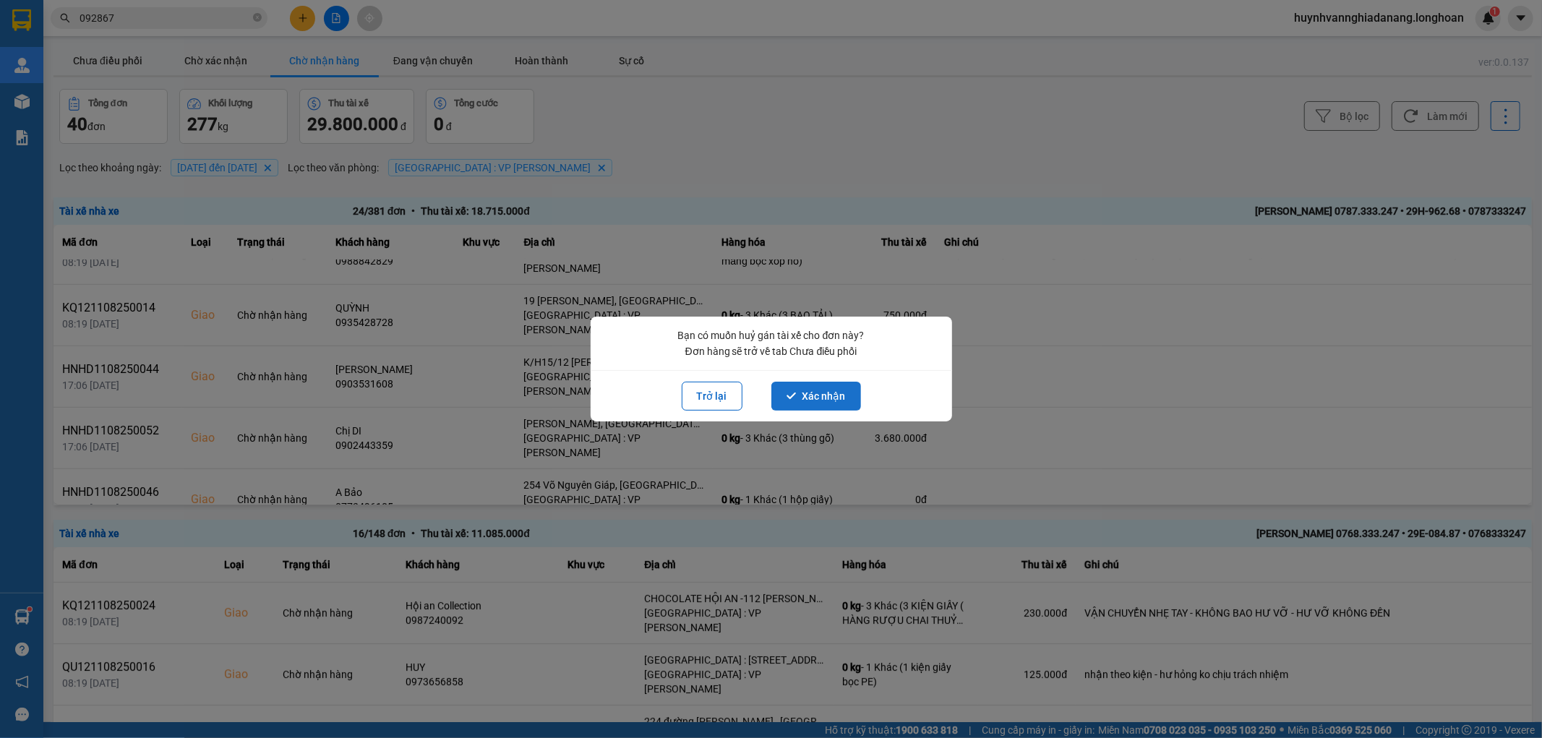
click at [818, 393] on button "Xác nhận" at bounding box center [817, 396] width 90 height 29
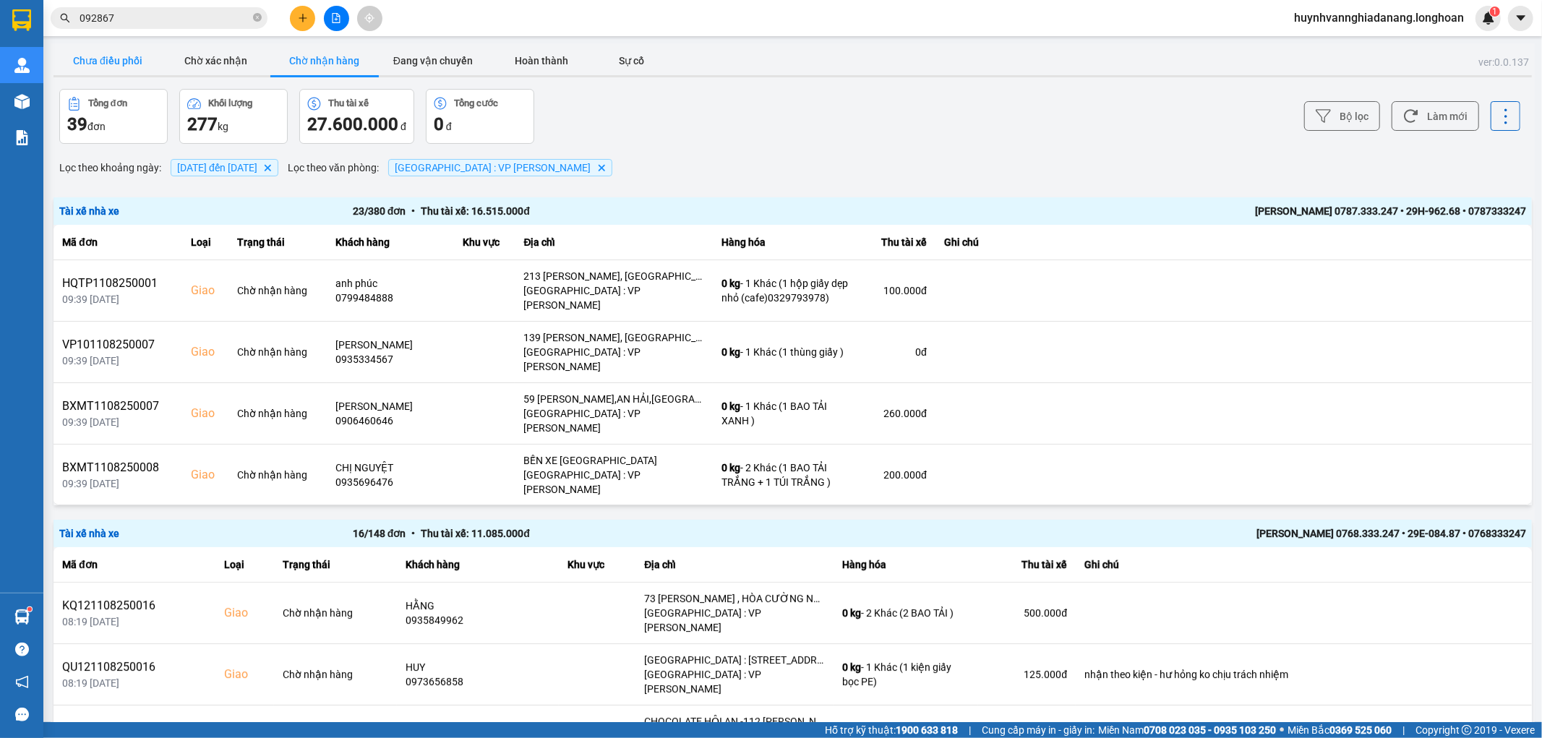
click at [117, 61] on button "Chưa điều phối" at bounding box center [108, 60] width 108 height 29
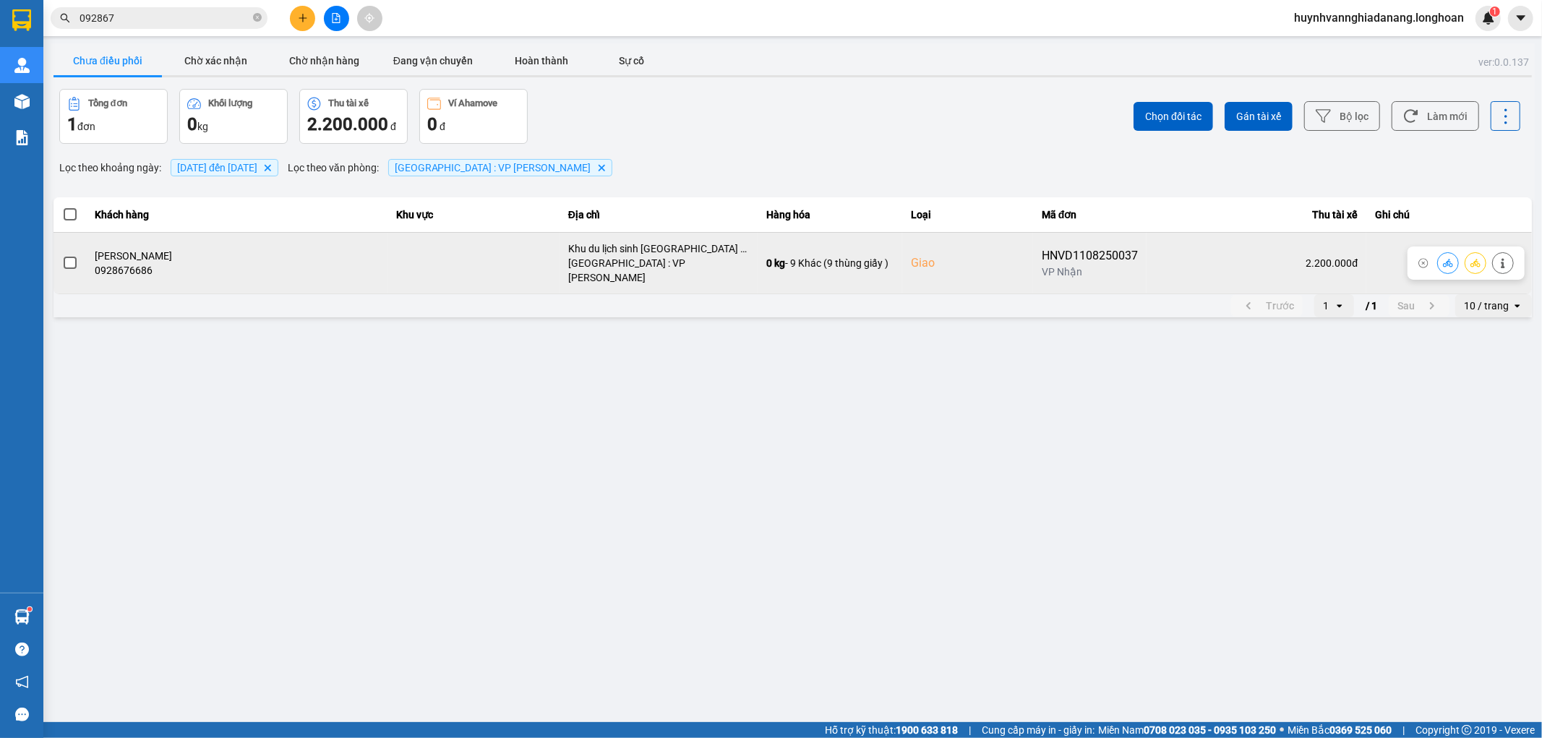
click at [69, 263] on span at bounding box center [70, 263] width 13 height 13
click at [62, 255] on input "checkbox" at bounding box center [62, 255] width 0 height 0
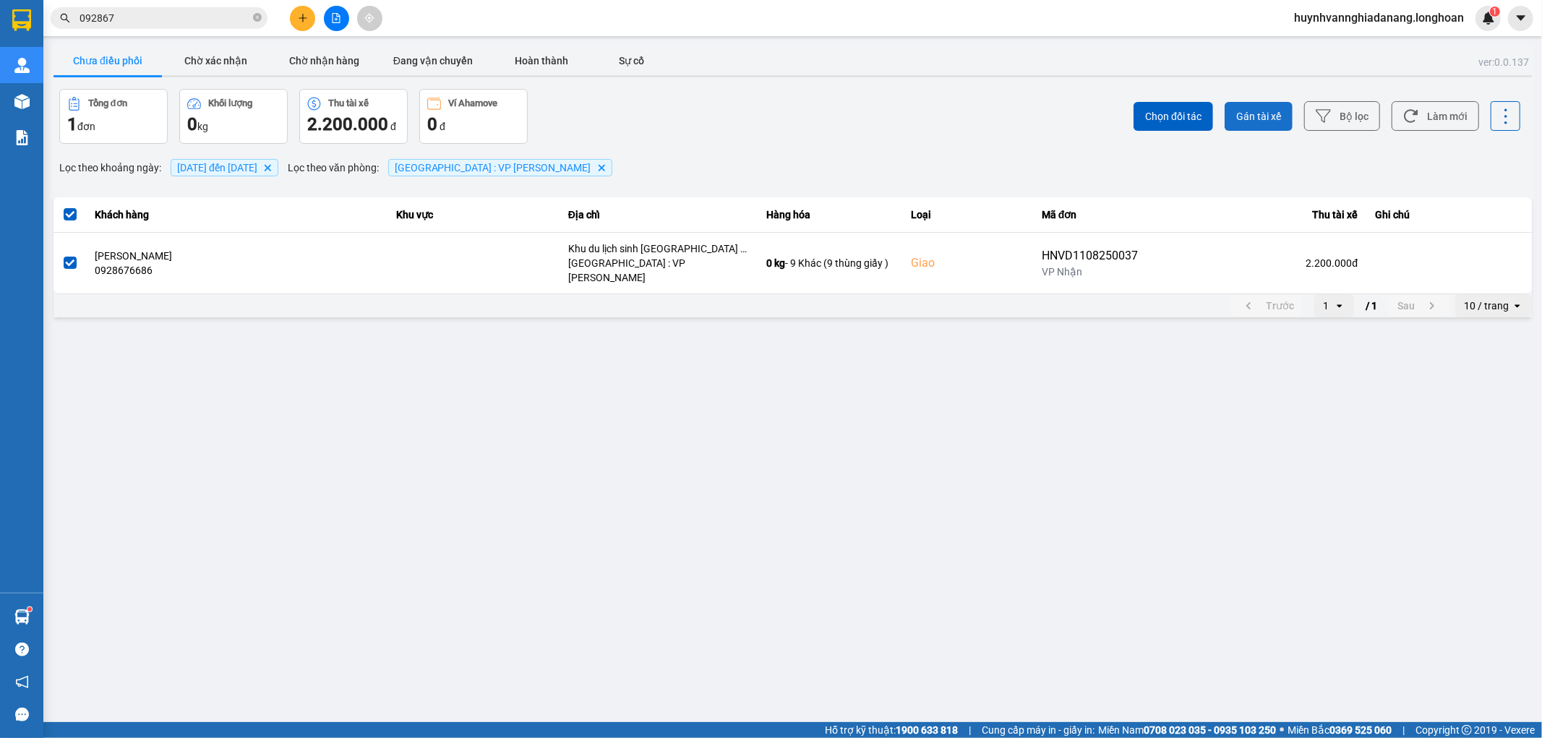
click at [1273, 119] on span "Gán tài xế" at bounding box center [1259, 116] width 45 height 14
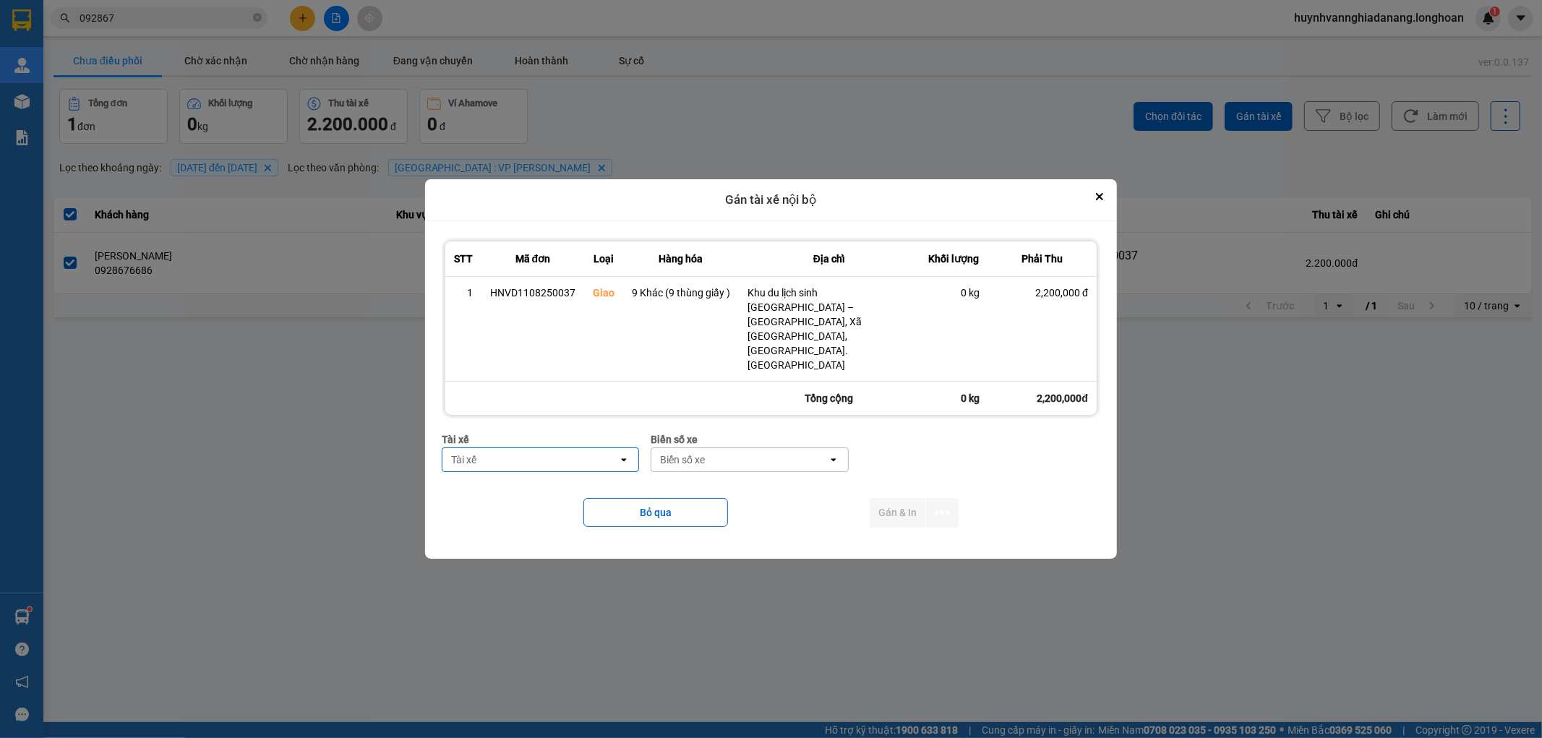
click at [538, 448] on div "Tài xế" at bounding box center [531, 459] width 176 height 23
type input "VI"
click at [569, 488] on span "0768333247 - [PERSON_NAME] 0768.333.247" at bounding box center [544, 495] width 179 height 29
click at [939, 505] on icon "dialog" at bounding box center [942, 512] width 15 height 15
click at [895, 524] on span "Chỉ gán tài" at bounding box center [885, 523] width 48 height 14
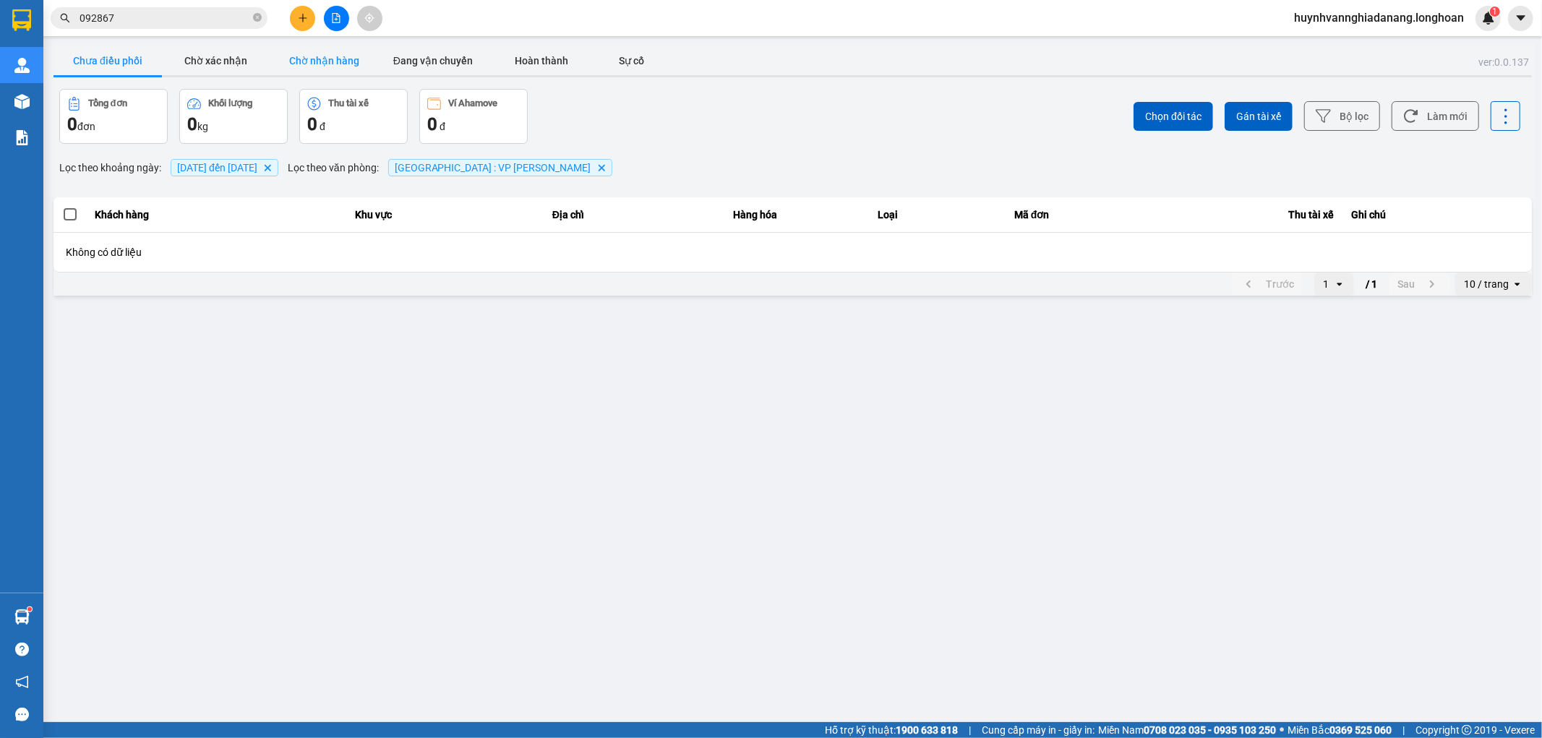
click at [344, 55] on button "Chờ nhận hàng" at bounding box center [324, 60] width 108 height 29
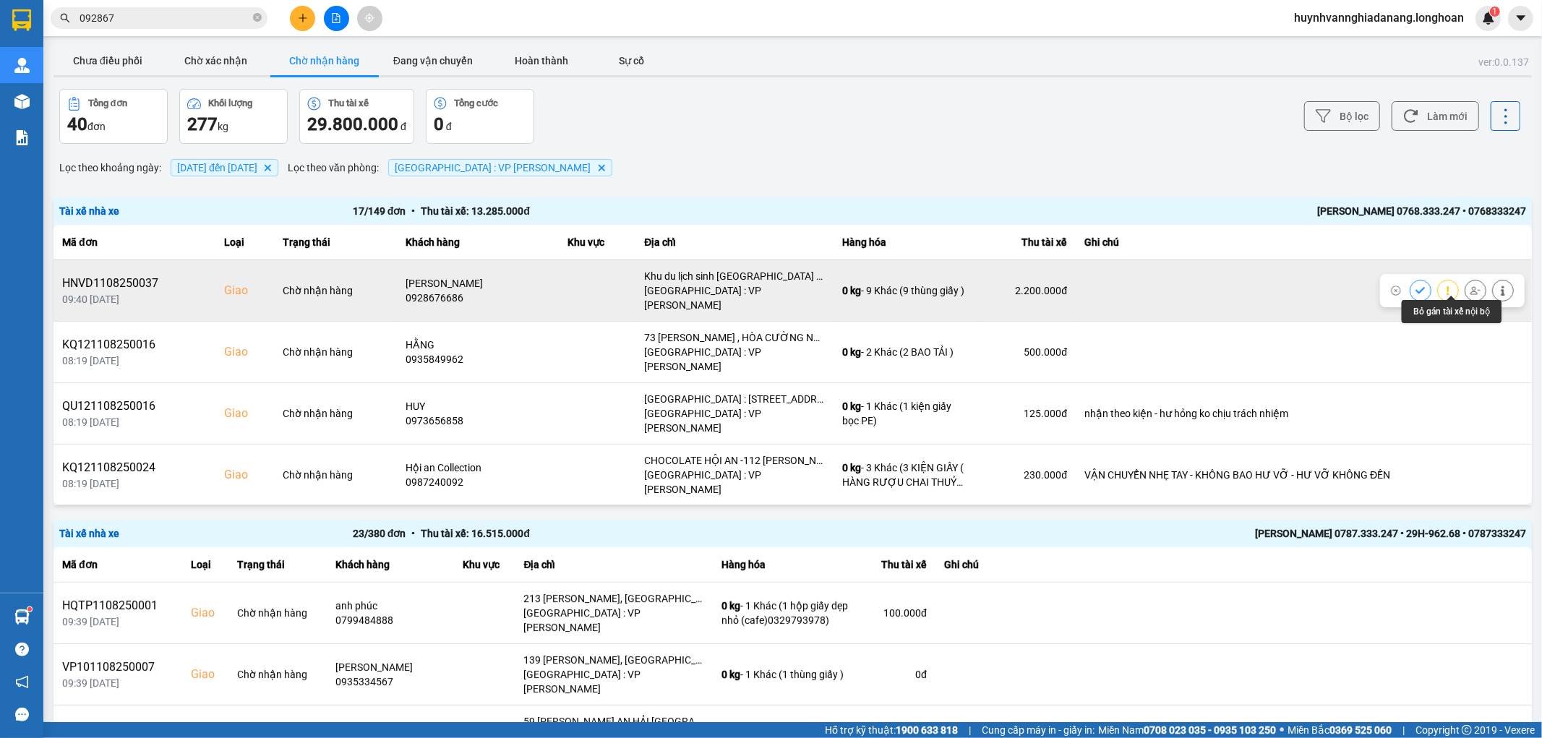
click at [1471, 286] on icon at bounding box center [1476, 291] width 10 height 10
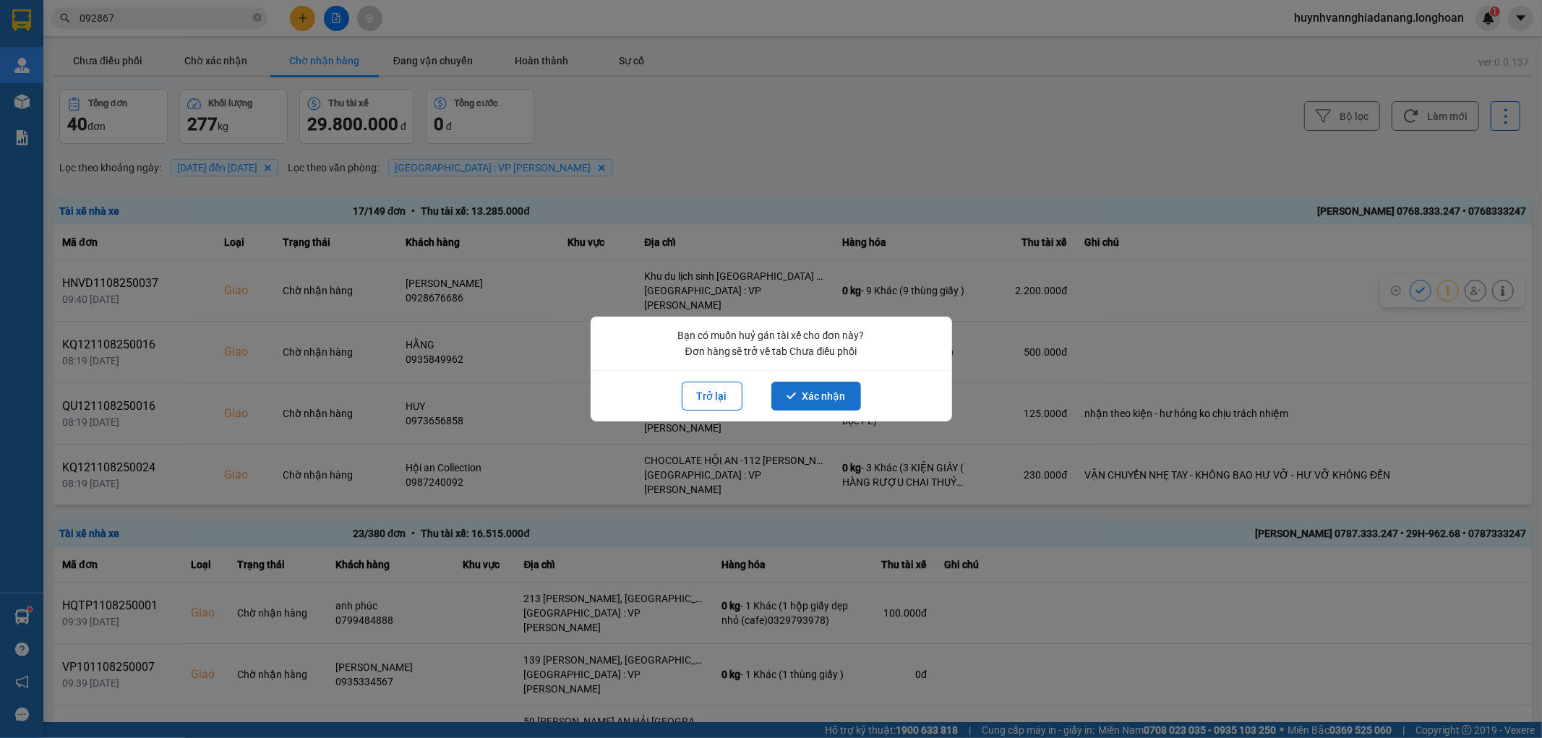
click at [824, 399] on button "Xác nhận" at bounding box center [817, 396] width 90 height 29
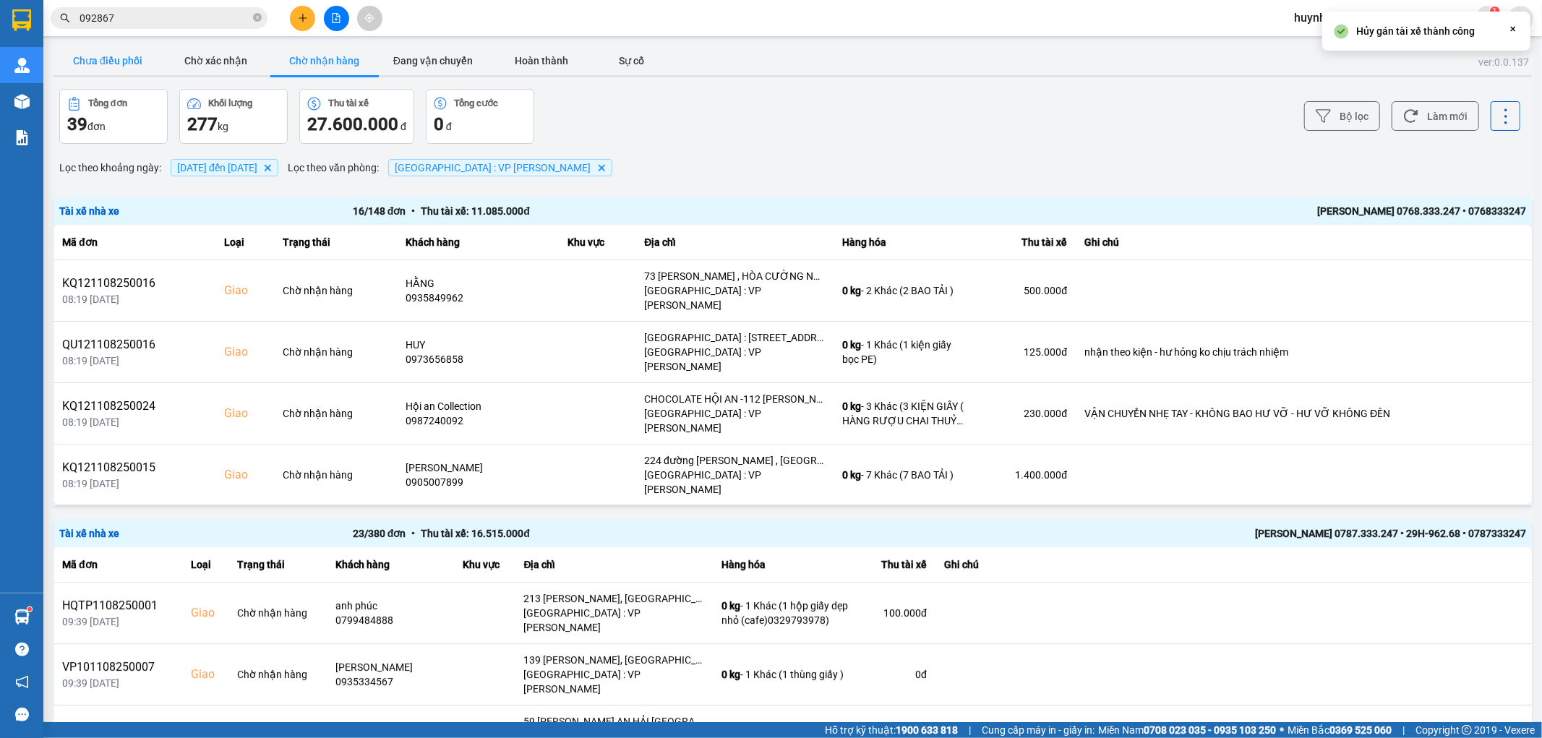
click at [123, 55] on button "Chưa điều phối" at bounding box center [108, 60] width 108 height 29
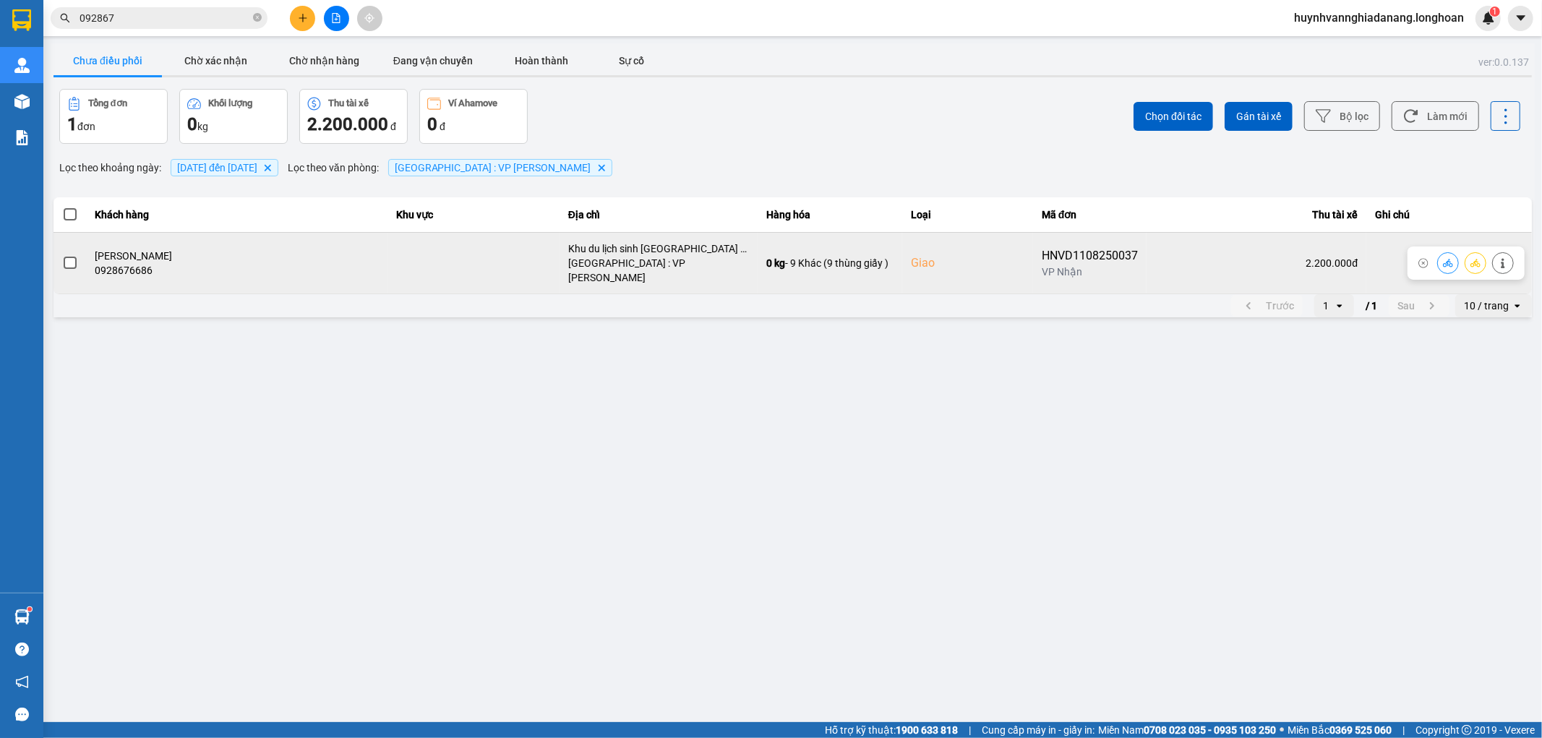
click at [69, 261] on span at bounding box center [70, 263] width 13 height 13
click at [62, 255] on input "checkbox" at bounding box center [62, 255] width 0 height 0
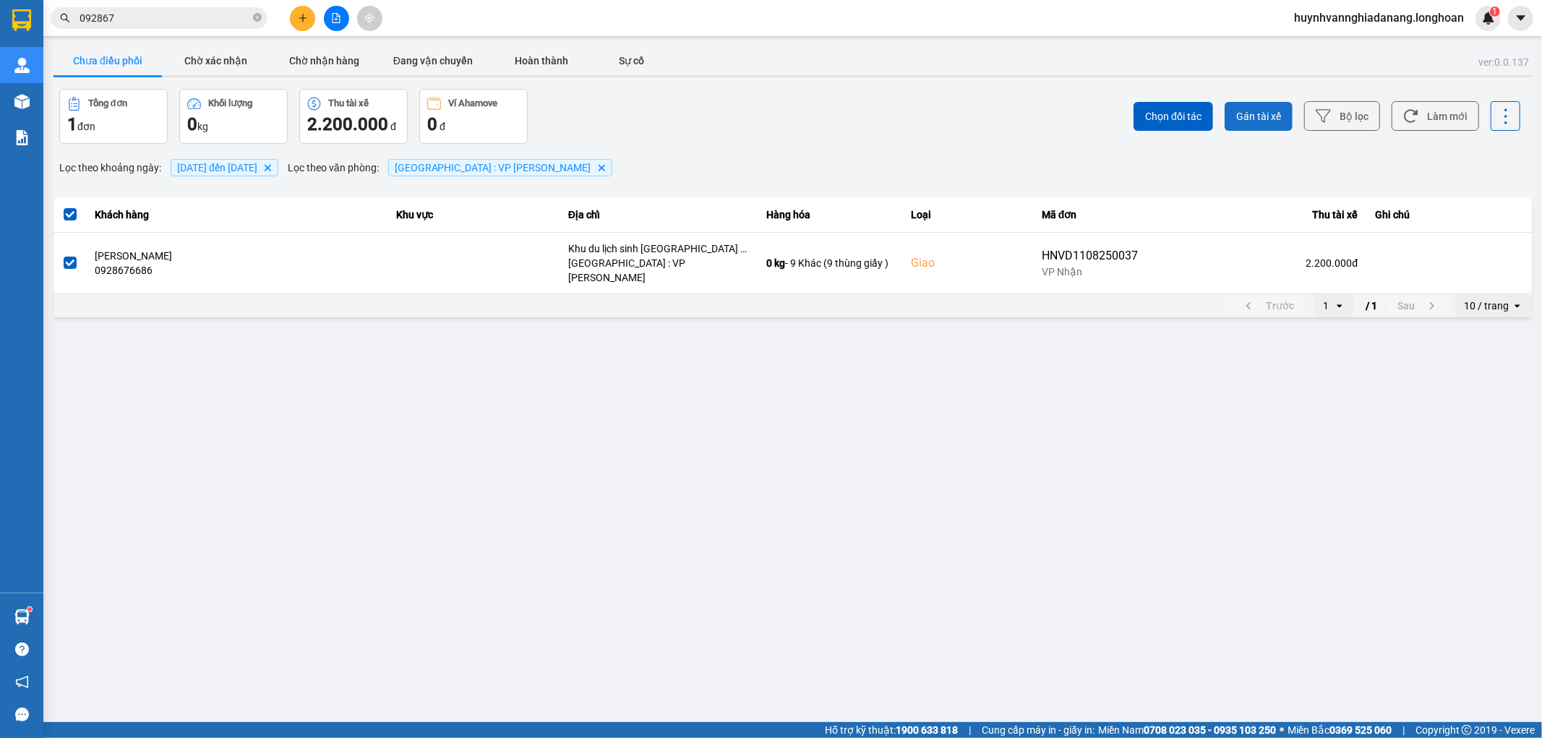
click at [1263, 109] on span "Gán tài xế" at bounding box center [1259, 116] width 45 height 14
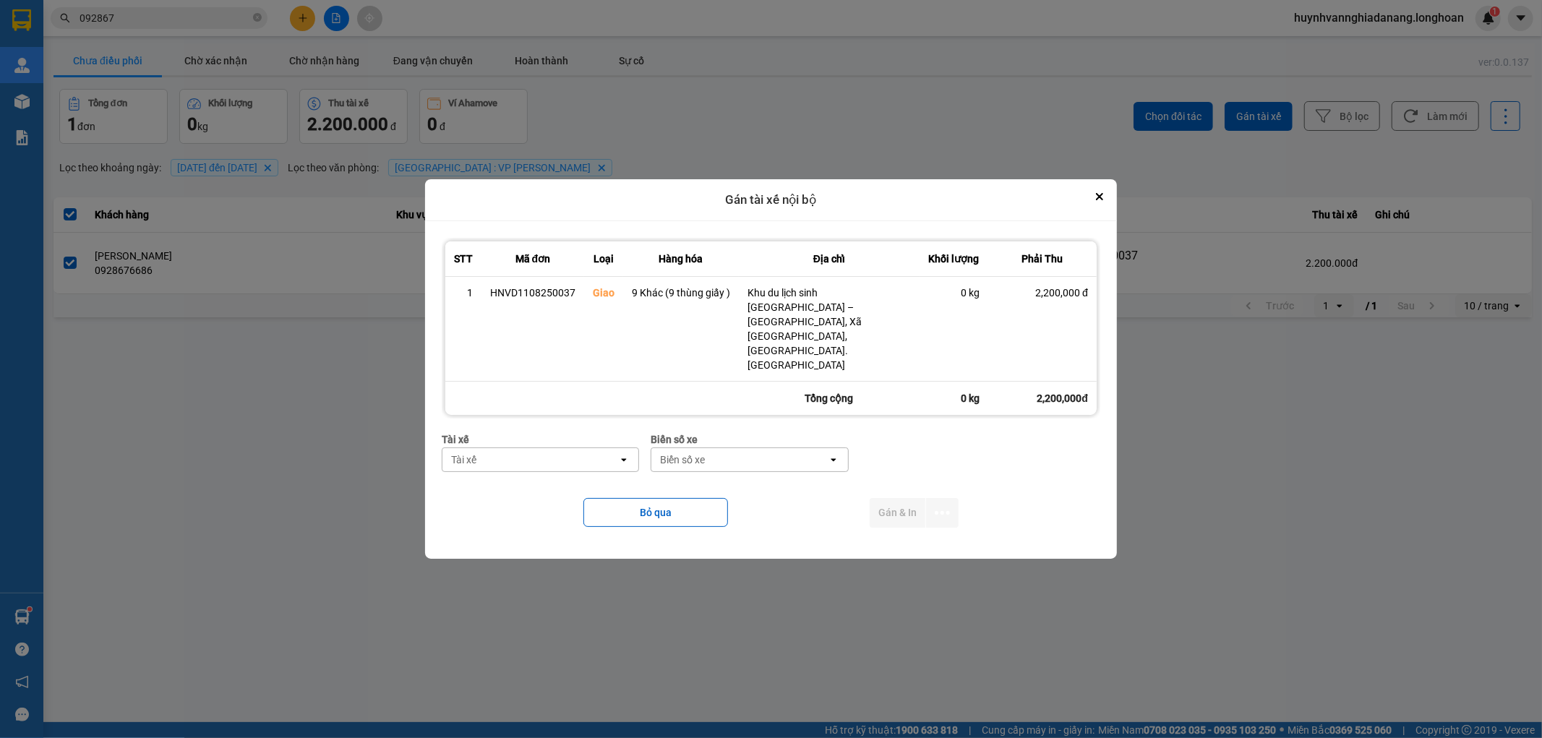
click at [576, 448] on div "Tài xế" at bounding box center [531, 459] width 176 height 23
type input "VI"
click at [582, 481] on span "0768333247 - [PERSON_NAME] 0768.333.247" at bounding box center [544, 495] width 179 height 29
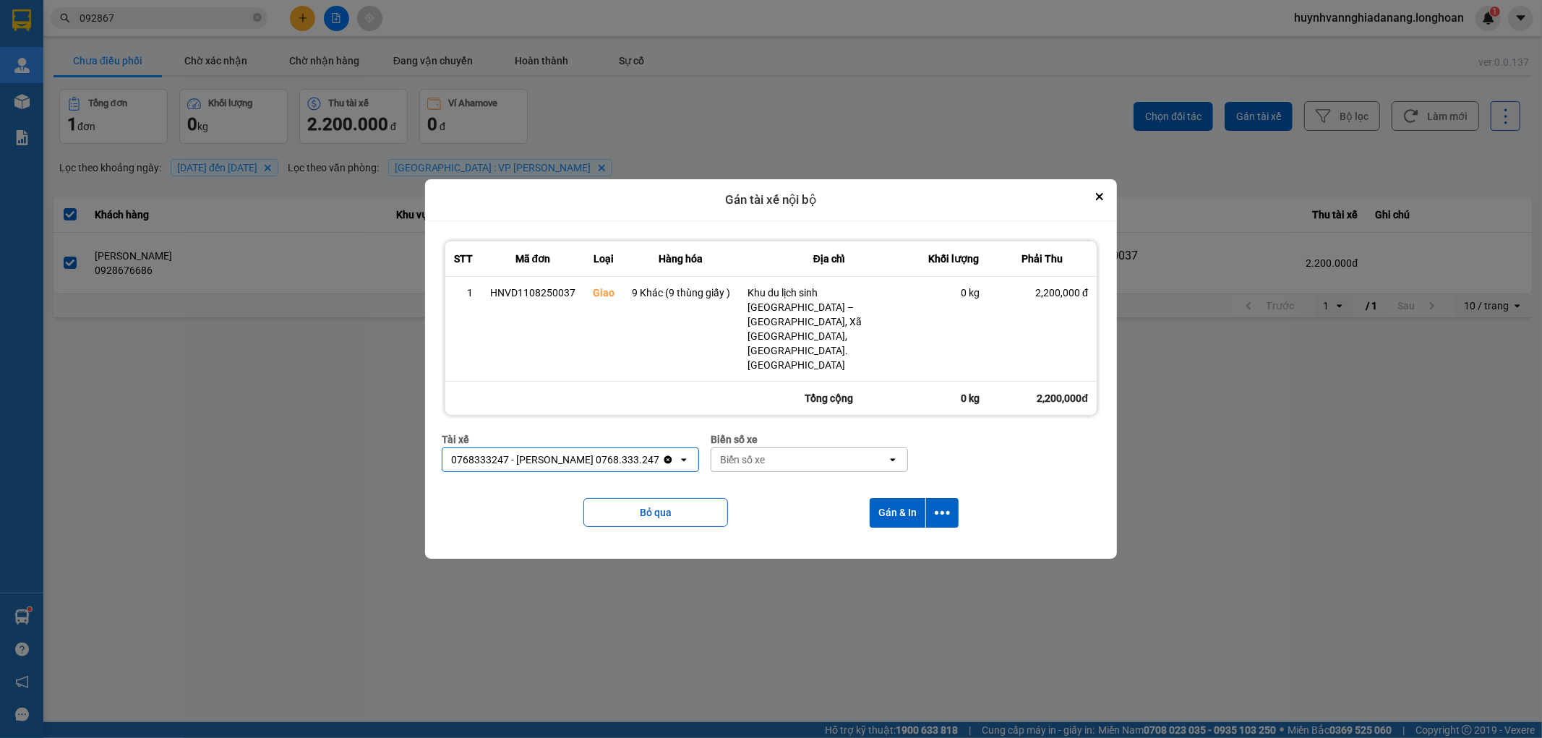
click at [760, 453] on div "Biển số xe" at bounding box center [742, 460] width 45 height 14
type input "8487"
drag, startPoint x: 790, startPoint y: 464, endPoint x: 818, endPoint y: 465, distance: 27.5
click at [791, 464] on div "29E-084.87" at bounding box center [805, 462] width 197 height 26
click at [944, 505] on icon "dialog" at bounding box center [942, 512] width 15 height 15
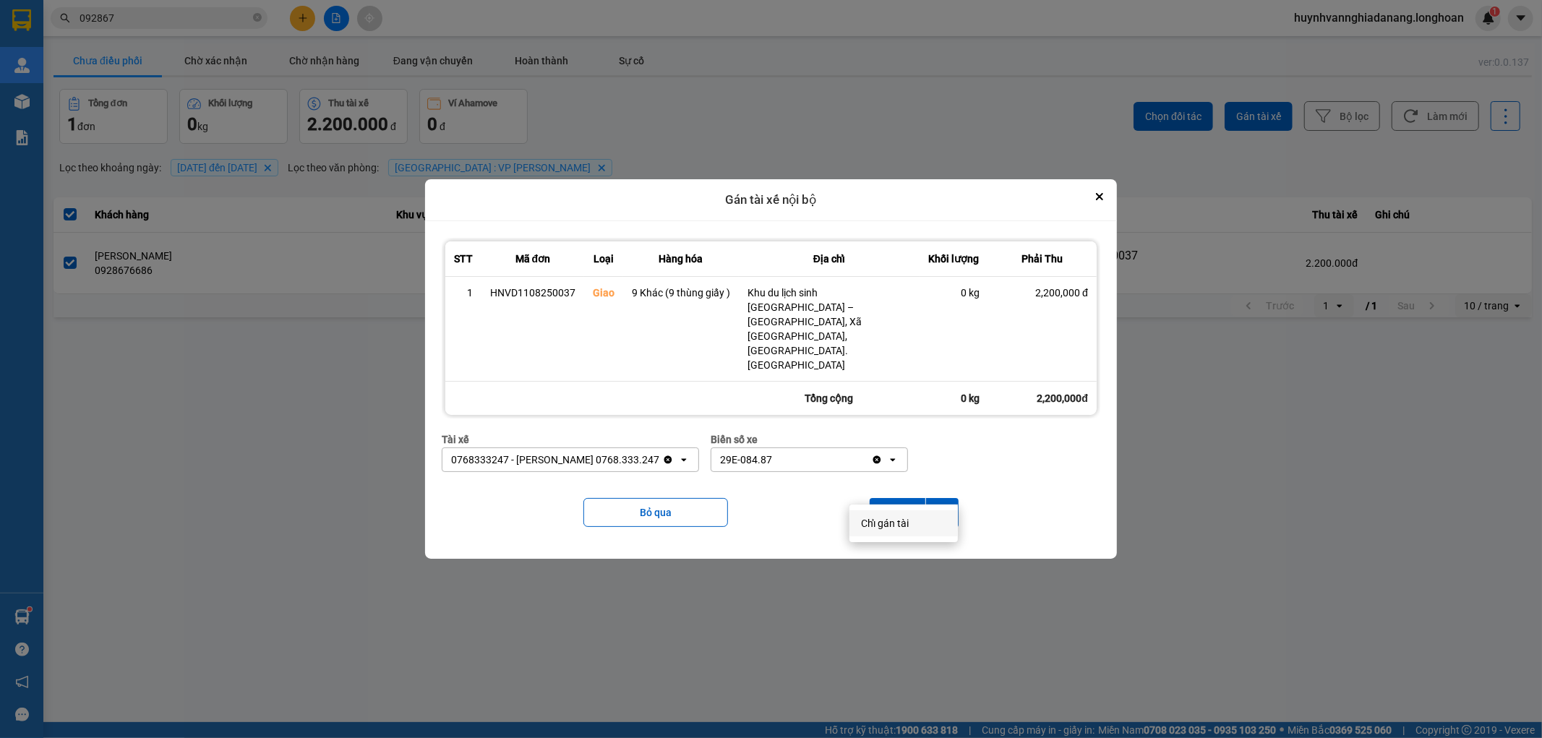
click at [892, 528] on span "Chỉ gán tài" at bounding box center [885, 523] width 48 height 14
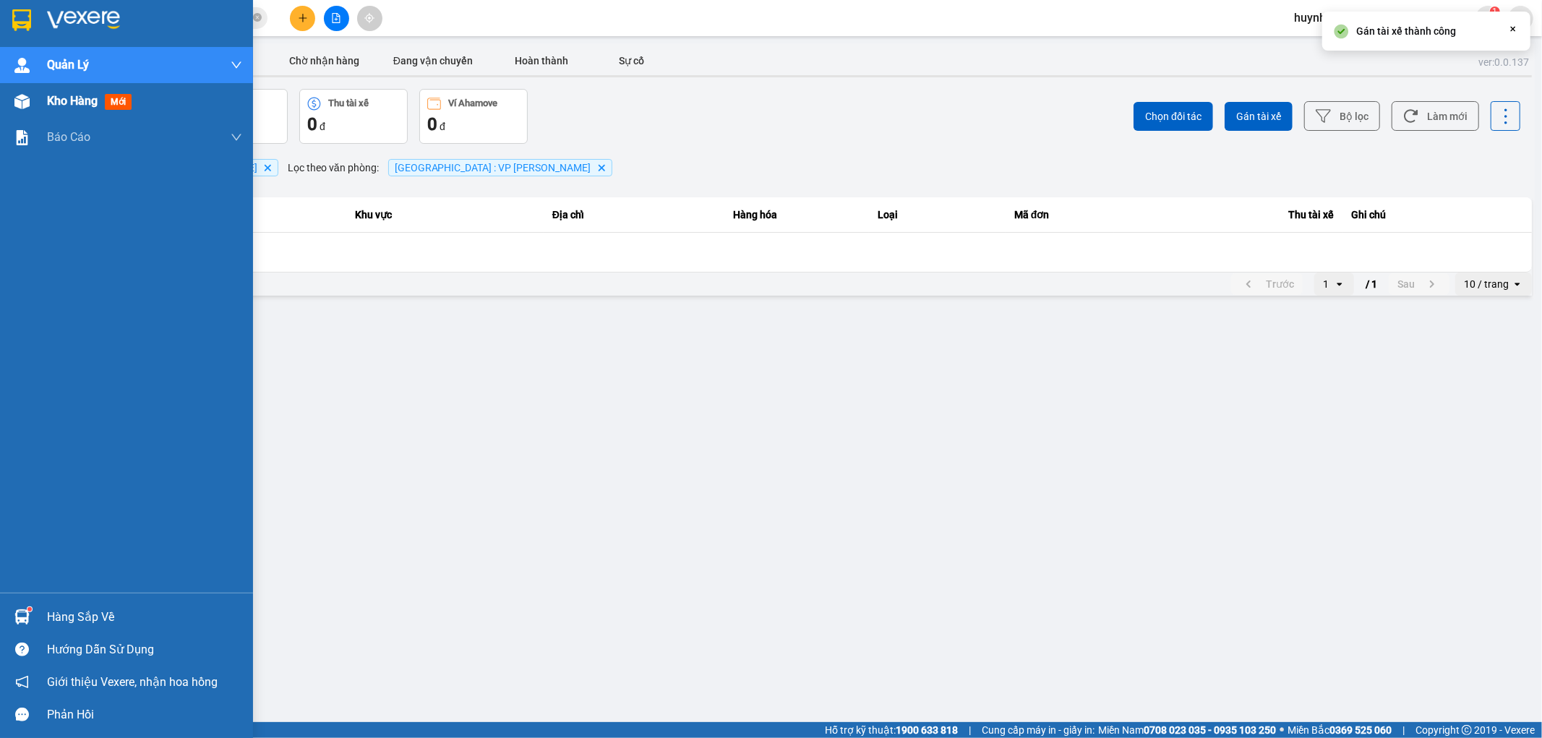
click at [53, 105] on span "Kho hàng" at bounding box center [72, 101] width 51 height 14
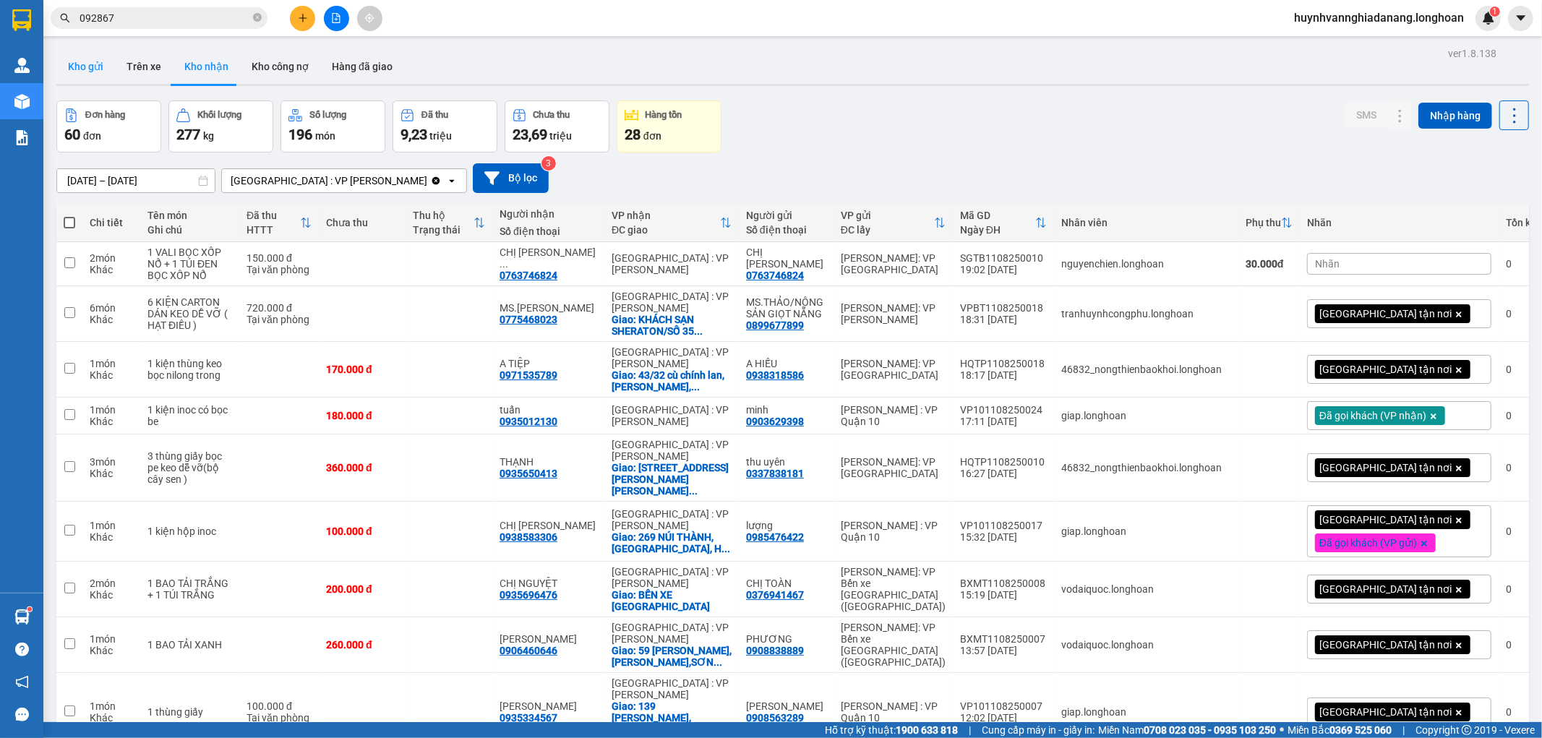
drag, startPoint x: 82, startPoint y: 77, endPoint x: 100, endPoint y: 78, distance: 18.1
click at [85, 77] on button "Kho gửi" at bounding box center [85, 66] width 59 height 35
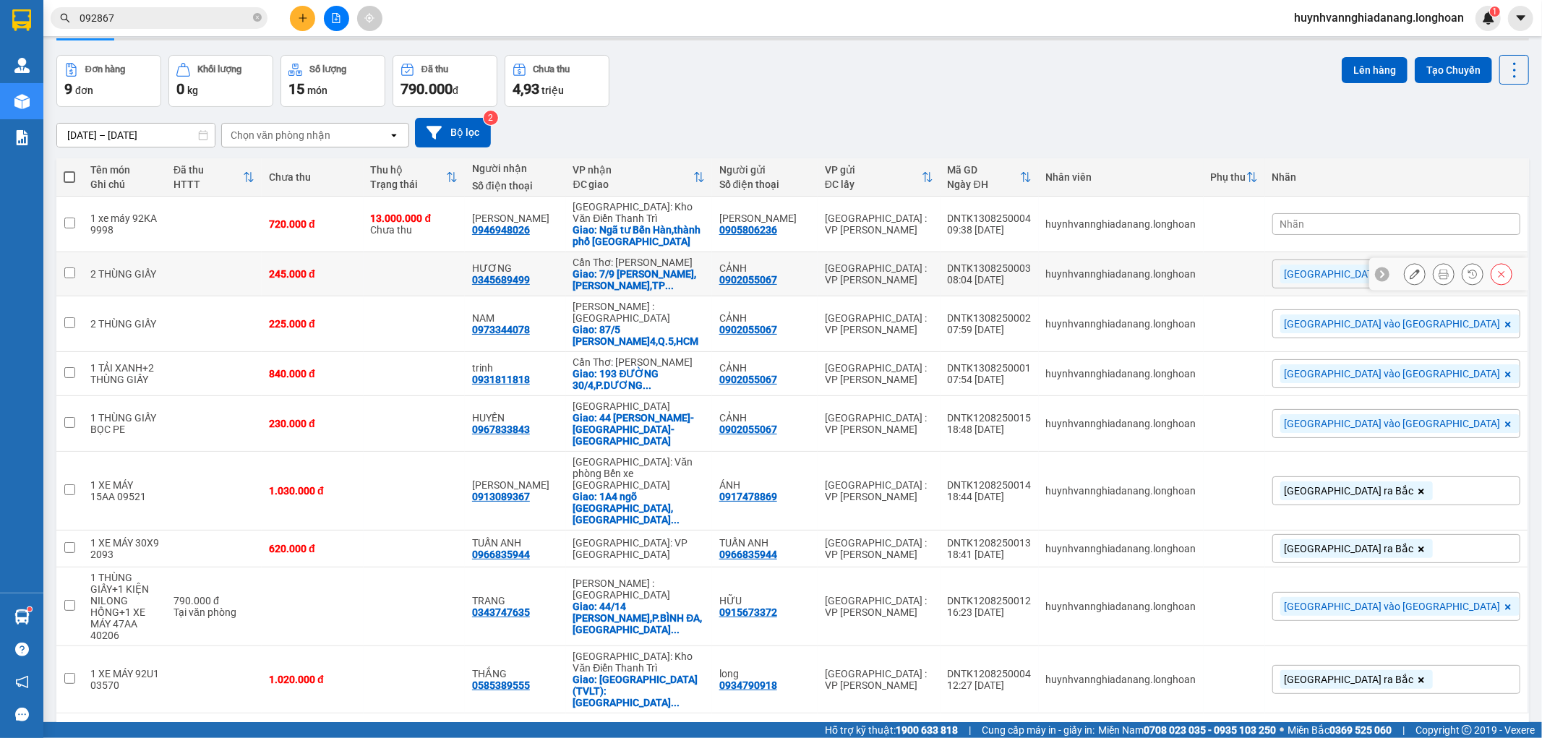
scroll to position [67, 0]
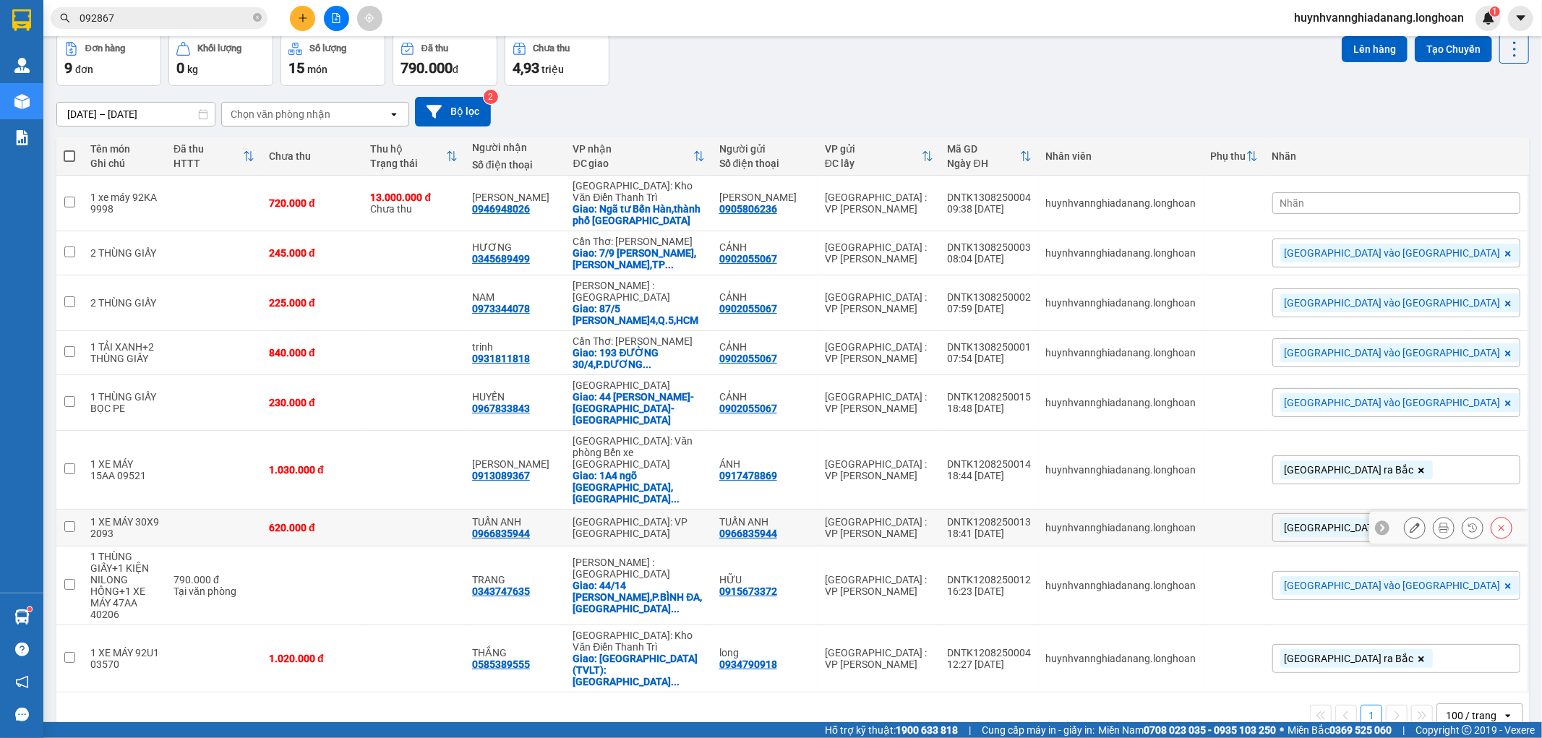
drag, startPoint x: 70, startPoint y: 494, endPoint x: 77, endPoint y: 493, distance: 7.3
click at [69, 521] on input "checkbox" at bounding box center [69, 526] width 11 height 11
checkbox input "true"
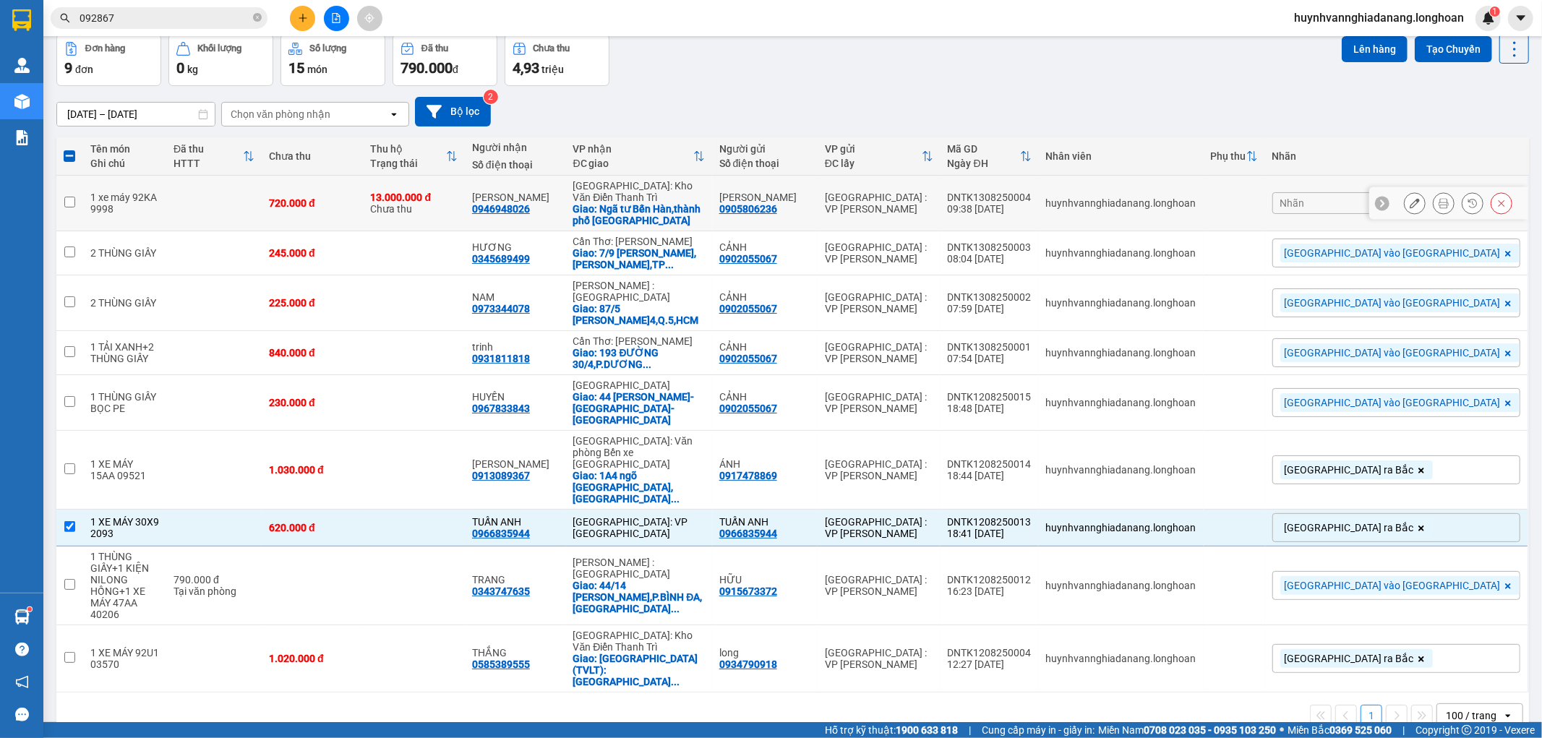
scroll to position [0, 0]
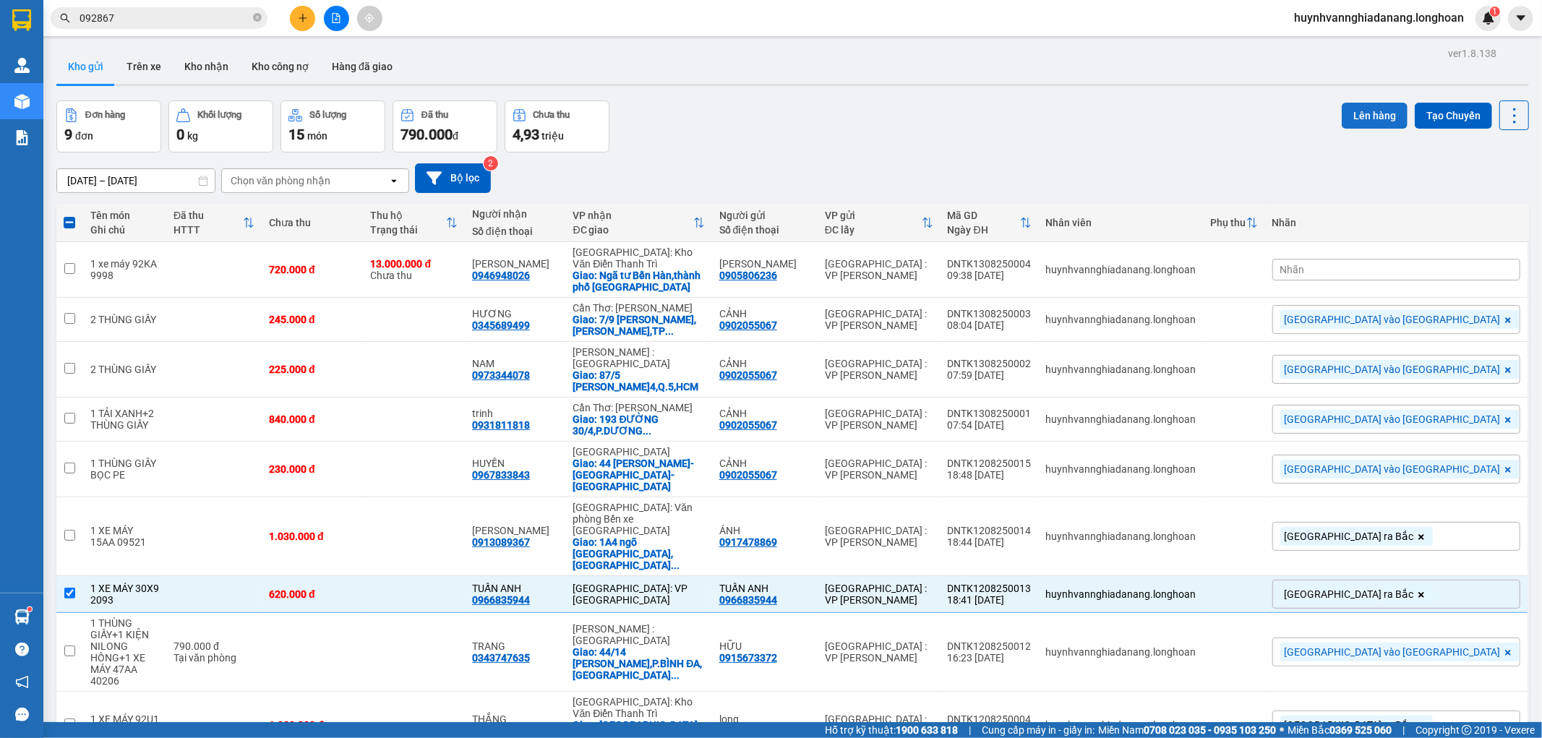
click at [1367, 119] on button "Lên hàng" at bounding box center [1375, 116] width 66 height 26
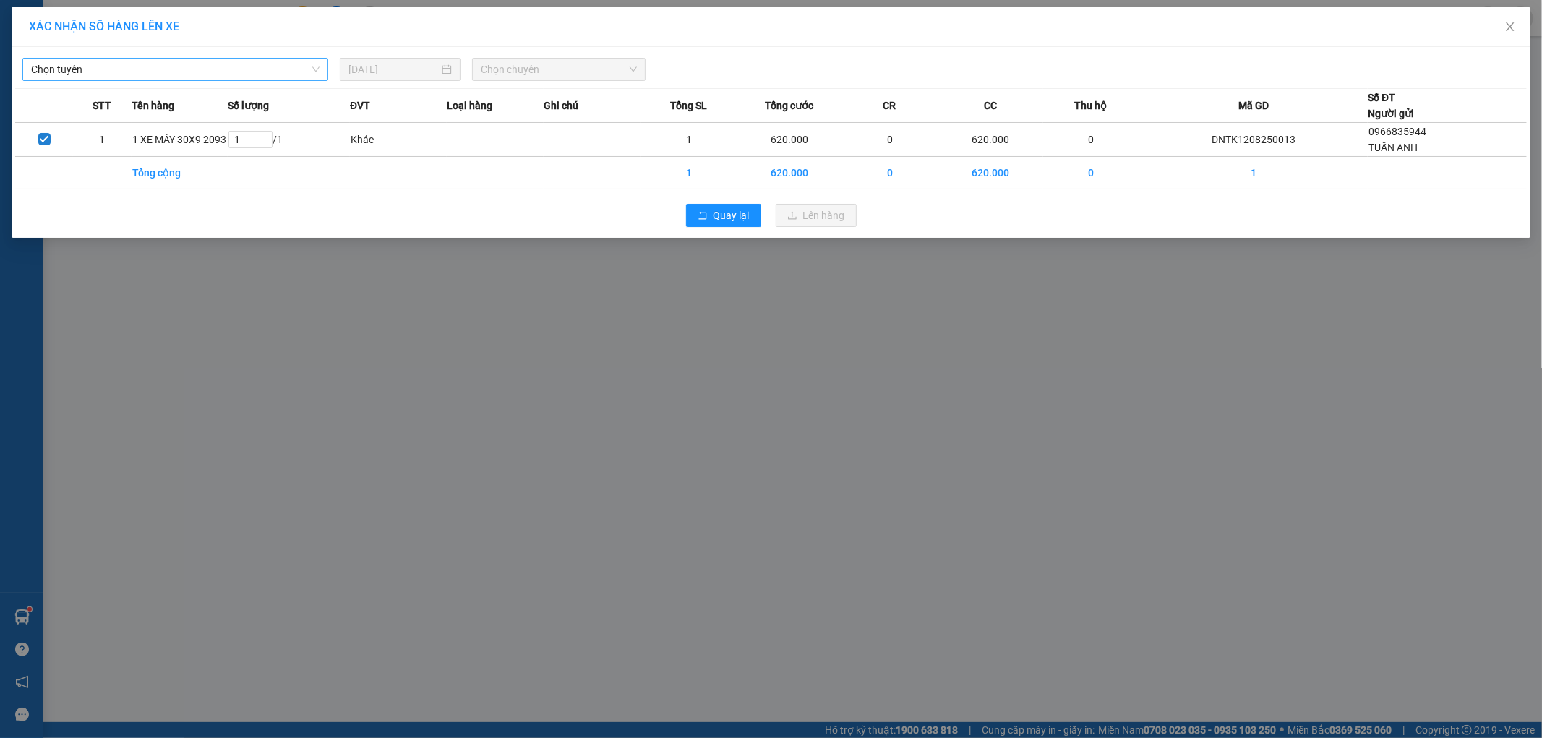
click at [242, 70] on span "Chọn tuyến" at bounding box center [175, 70] width 289 height 22
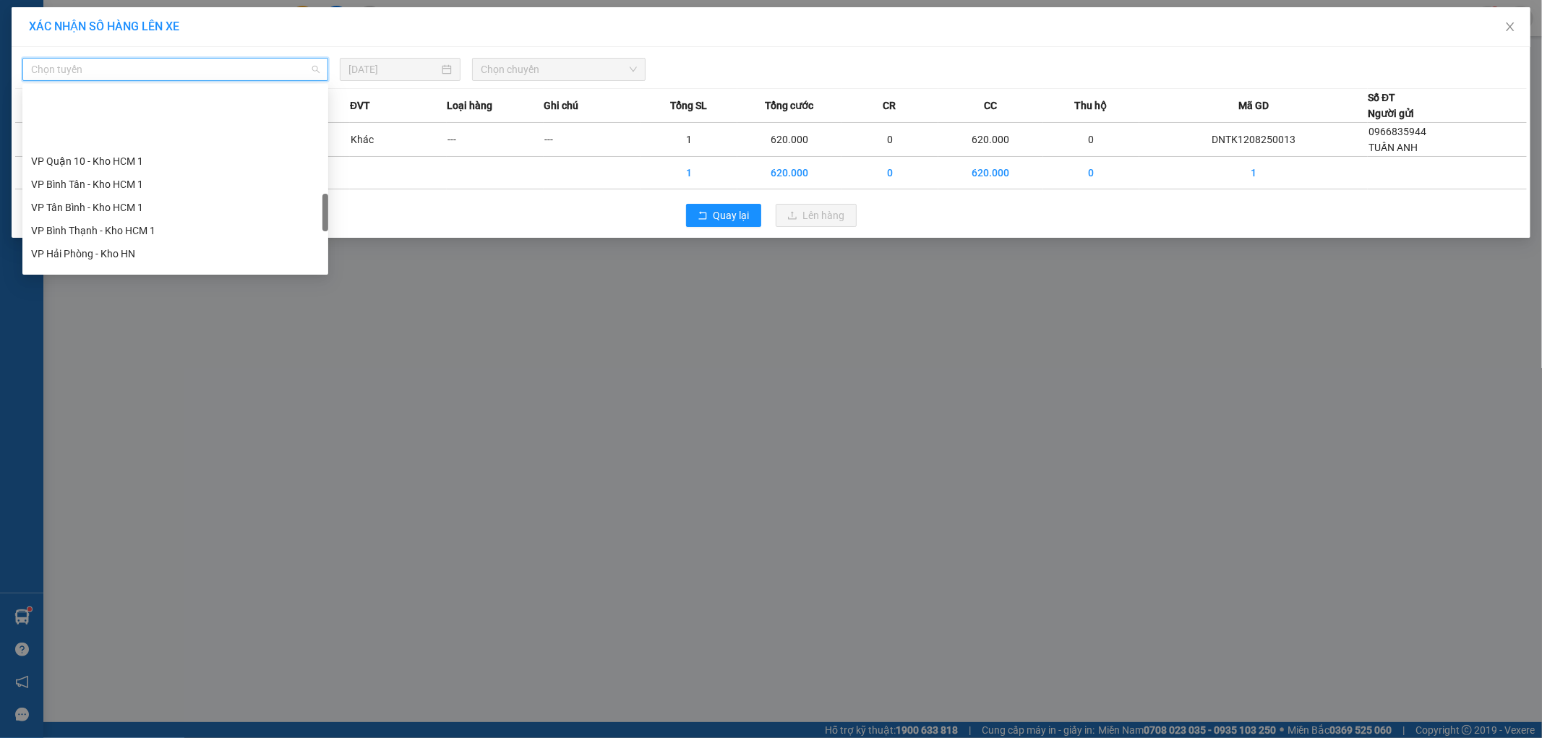
scroll to position [949, 0]
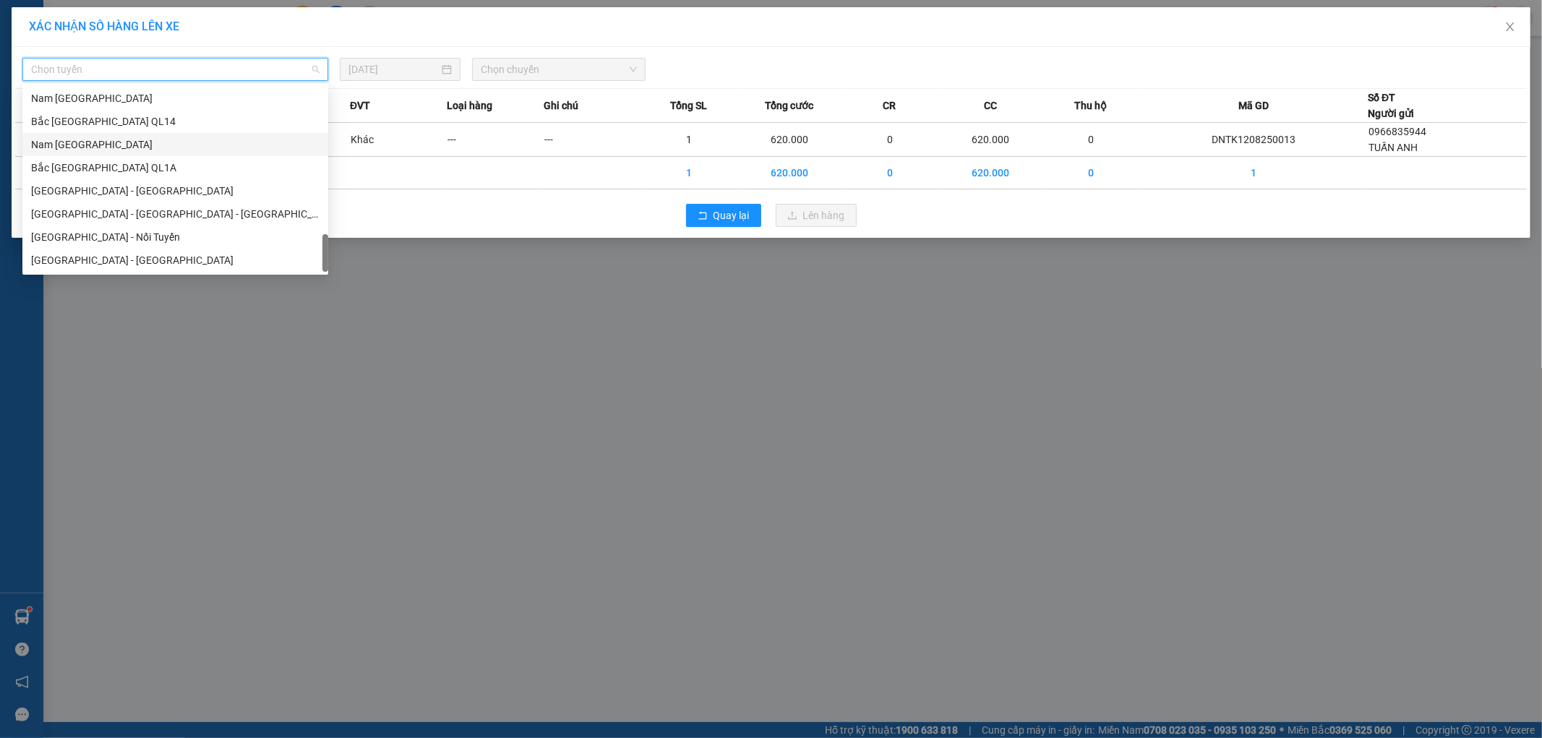
click at [76, 148] on div "Nam Trung Bắc QL1A" at bounding box center [175, 145] width 289 height 16
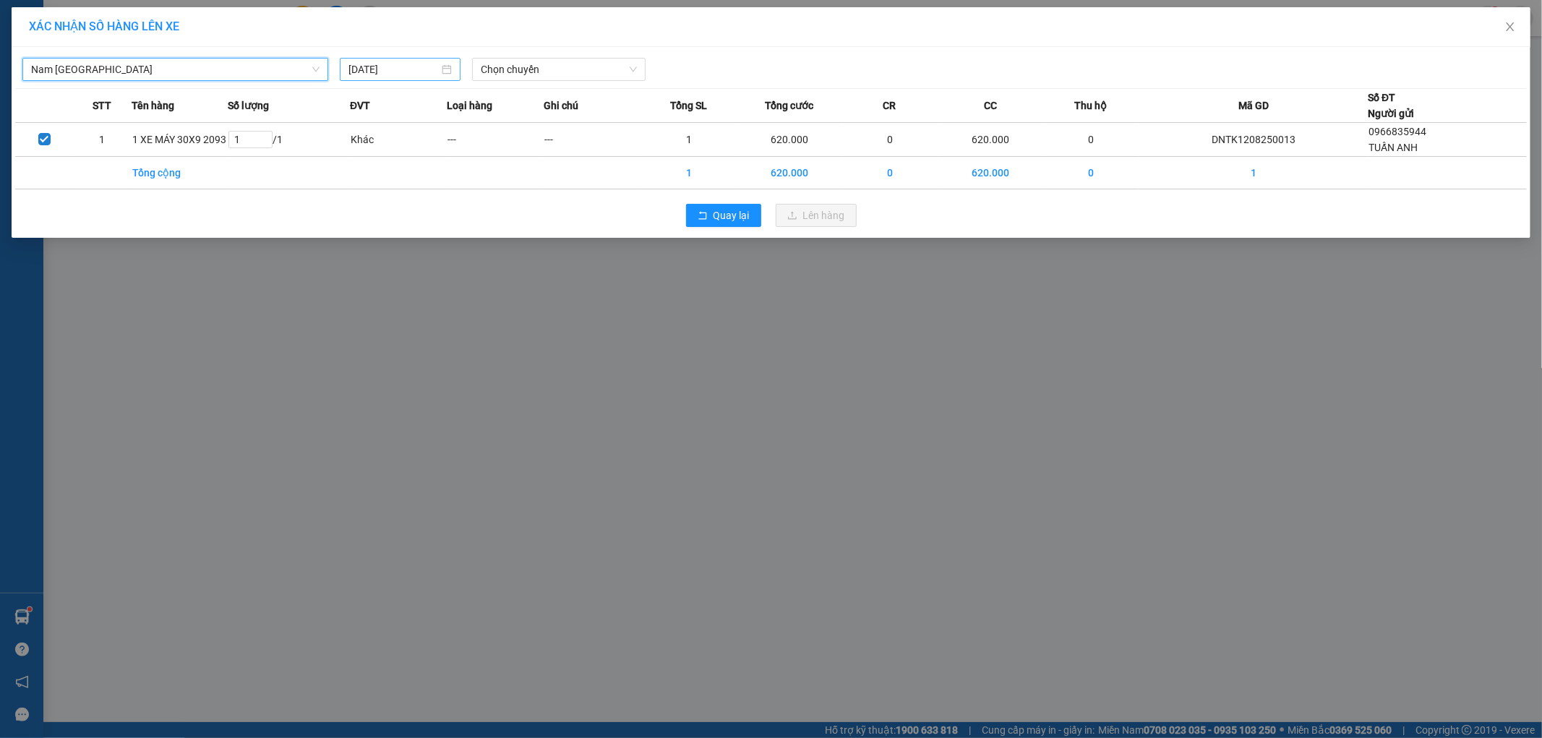
click at [408, 69] on input "[DATE]" at bounding box center [394, 69] width 90 height 16
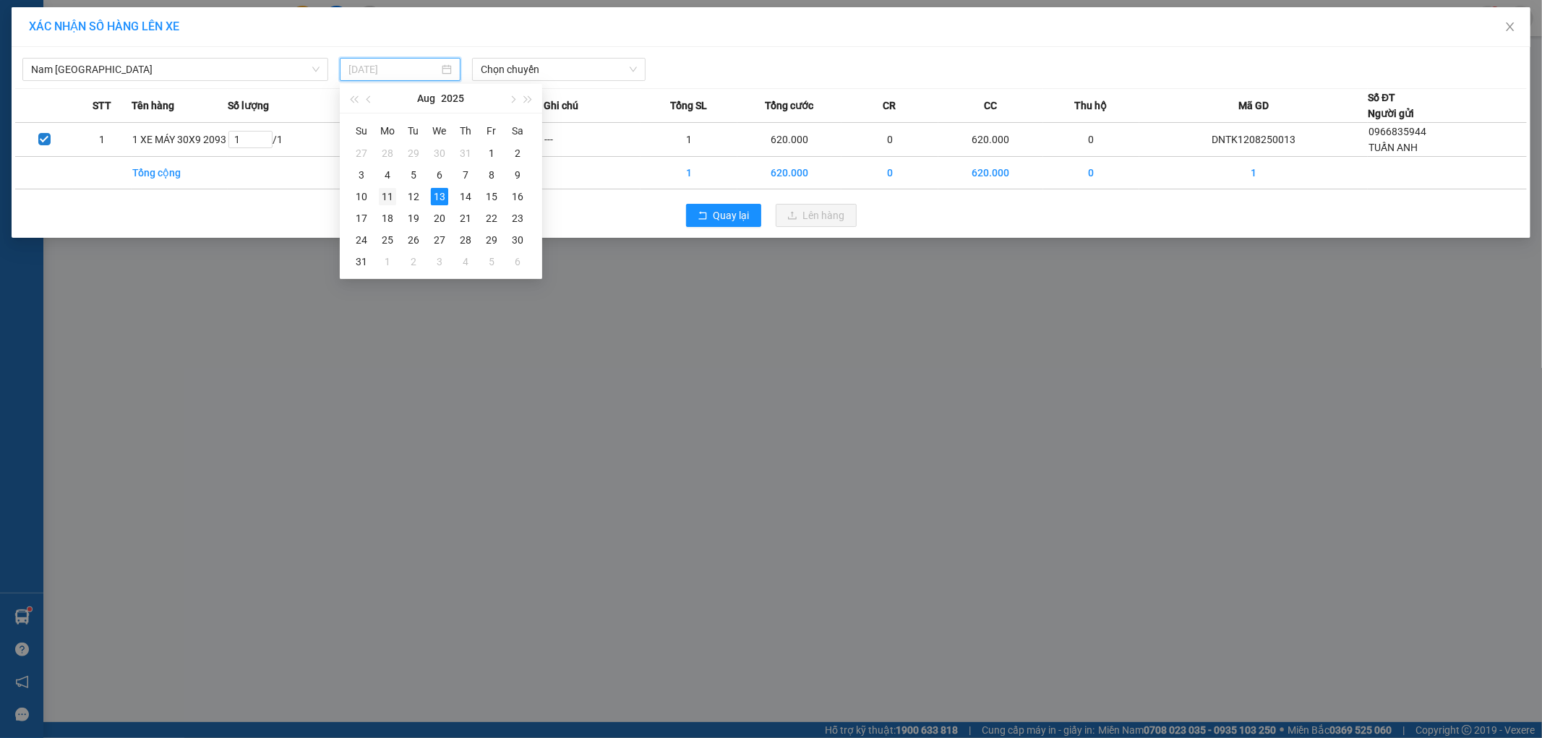
click at [387, 195] on div "11" at bounding box center [387, 196] width 17 height 17
type input "11/08/2025"
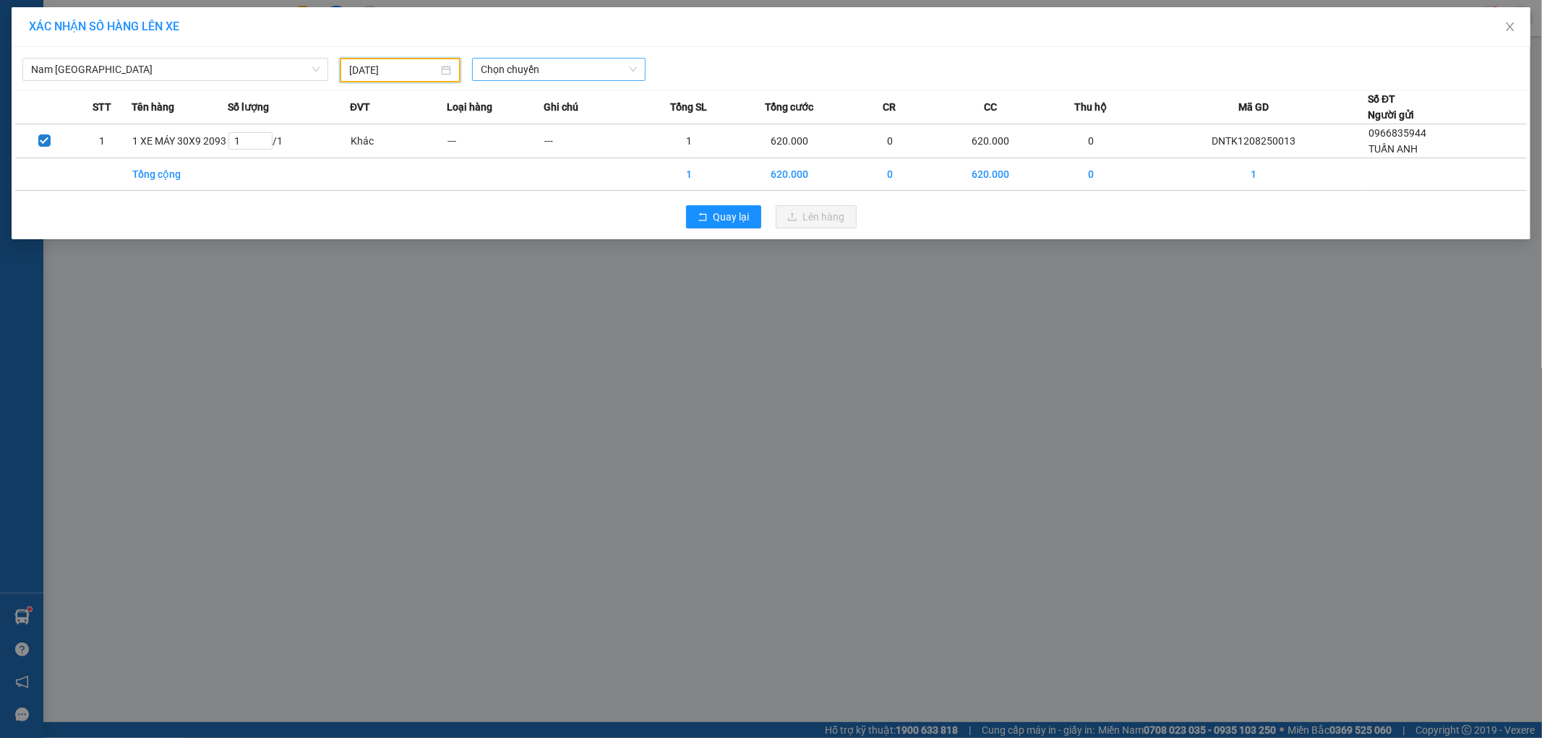
click at [566, 71] on span "Chọn chuyến" at bounding box center [559, 70] width 156 height 22
click at [558, 142] on div "23:00 (TC) - 29H-954.95" at bounding box center [537, 145] width 113 height 16
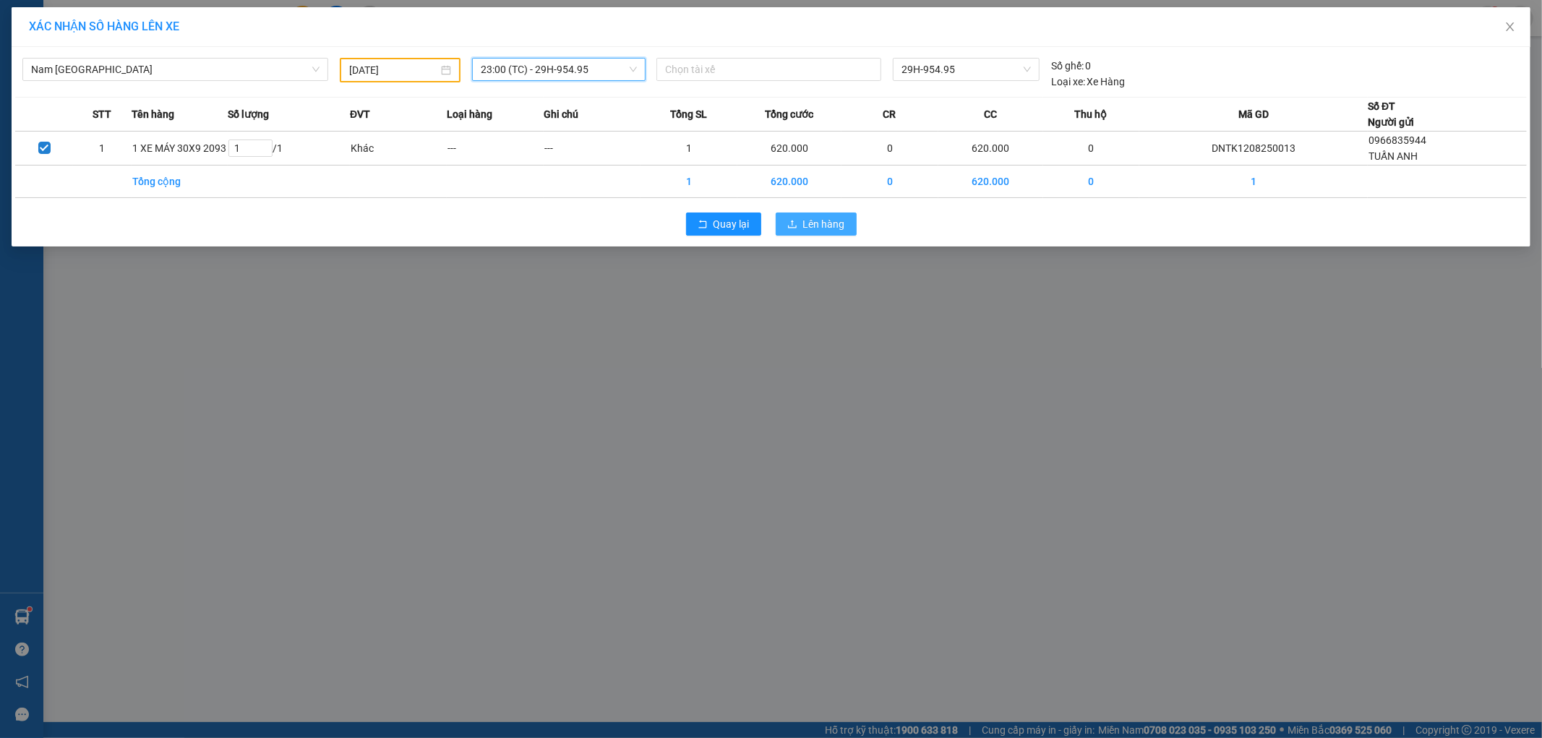
click at [822, 227] on span "Lên hàng" at bounding box center [824, 224] width 42 height 16
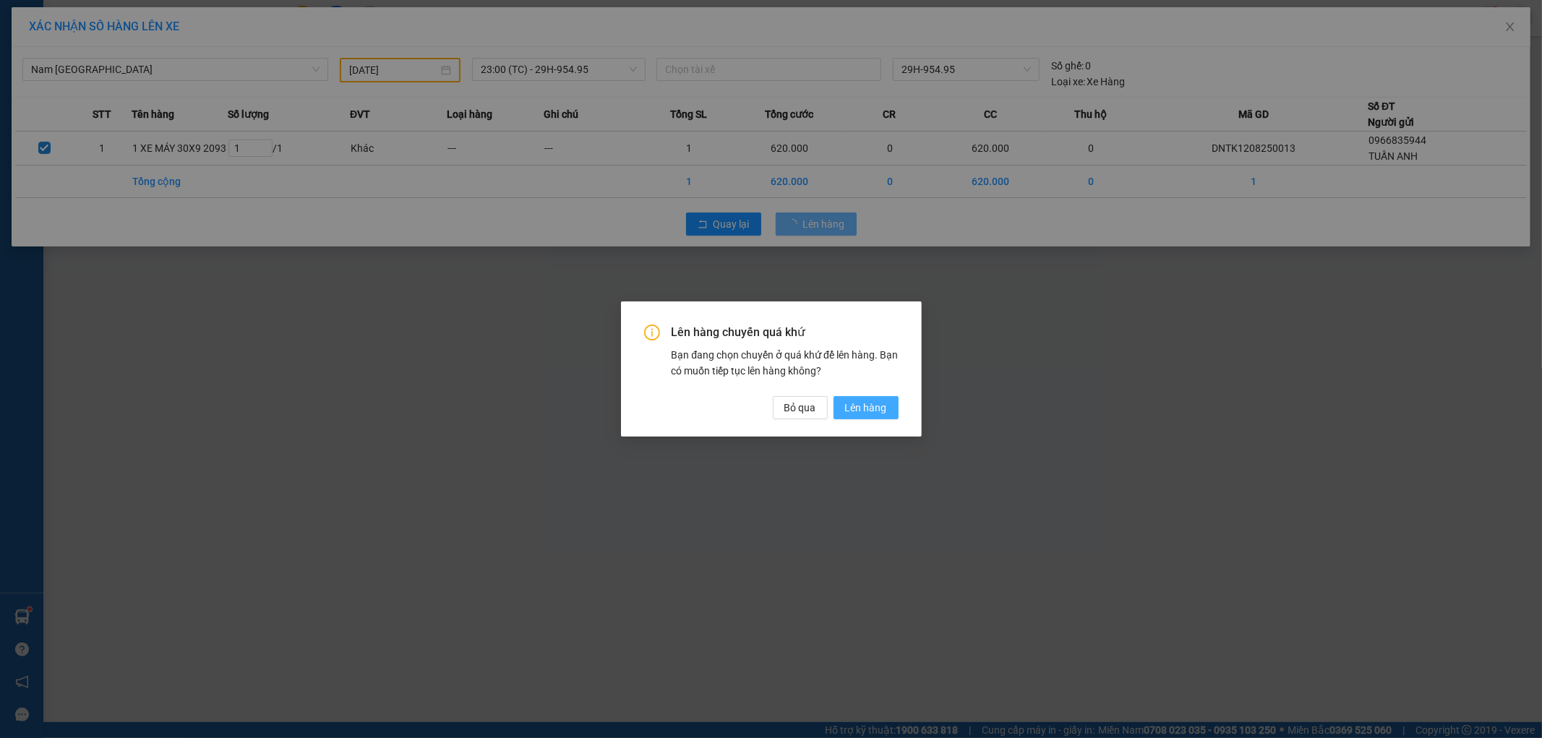
click at [874, 407] on span "Lên hàng" at bounding box center [866, 408] width 42 height 16
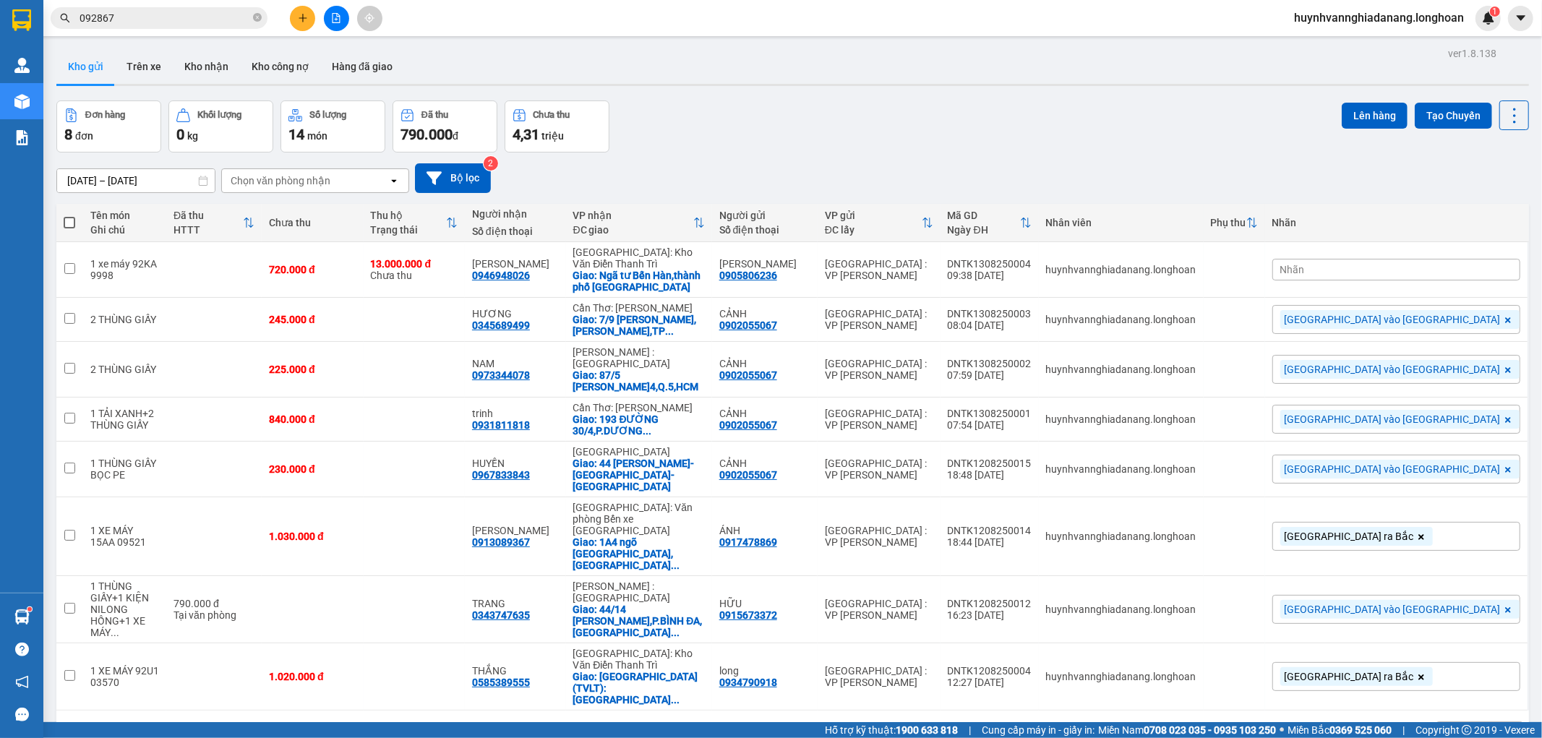
click at [302, 17] on icon "plus" at bounding box center [303, 18] width 10 height 10
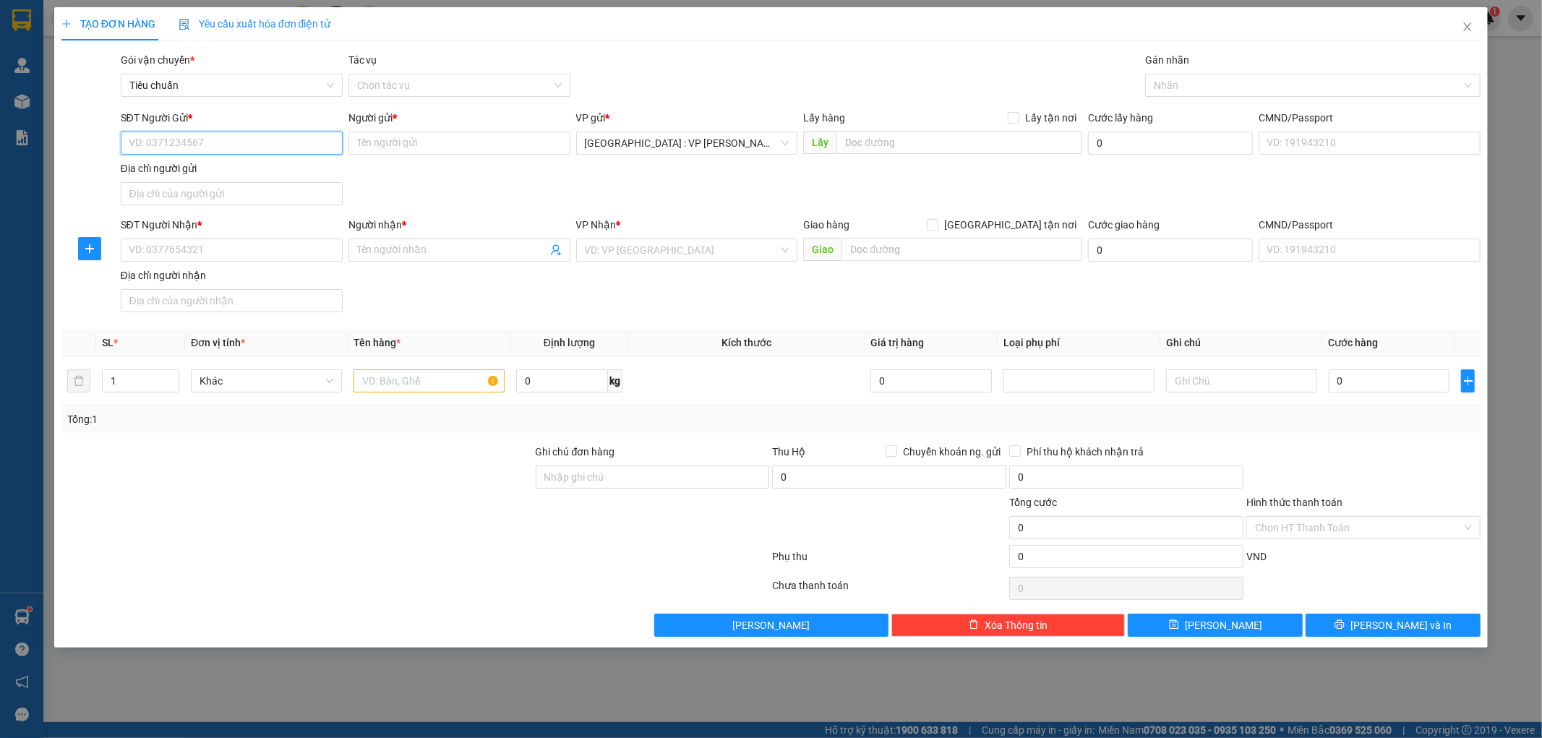
click at [208, 145] on input "SĐT Người Gửi *" at bounding box center [232, 143] width 222 height 23
paste input "0798283679"
type input "0798283679"
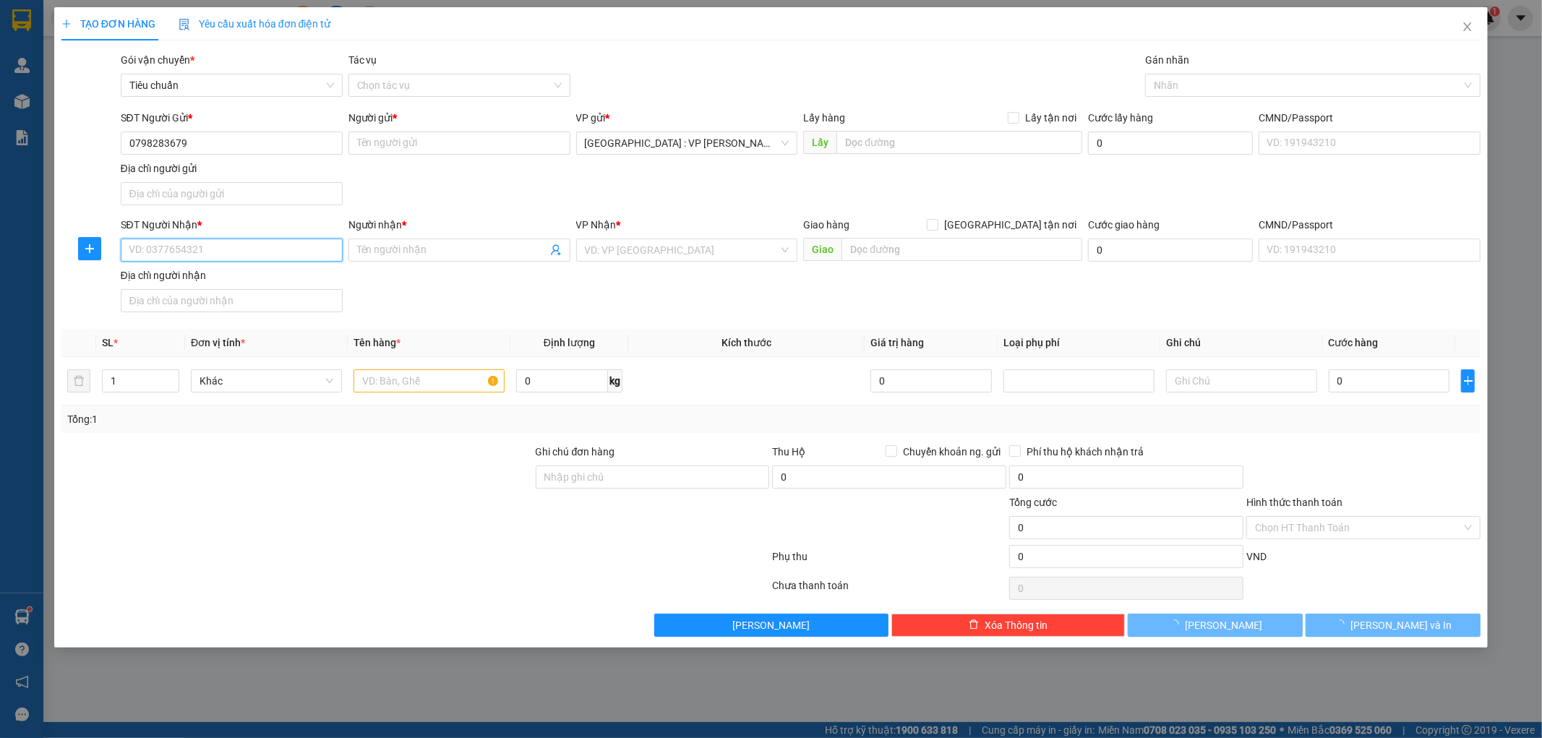
click at [177, 247] on input "SĐT Người Nhận *" at bounding box center [232, 250] width 222 height 23
paste input "0798283679"
type input "0798283679"
drag, startPoint x: 398, startPoint y: 148, endPoint x: 420, endPoint y: 183, distance: 41.5
click at [399, 147] on input "Người gửi *" at bounding box center [460, 143] width 222 height 23
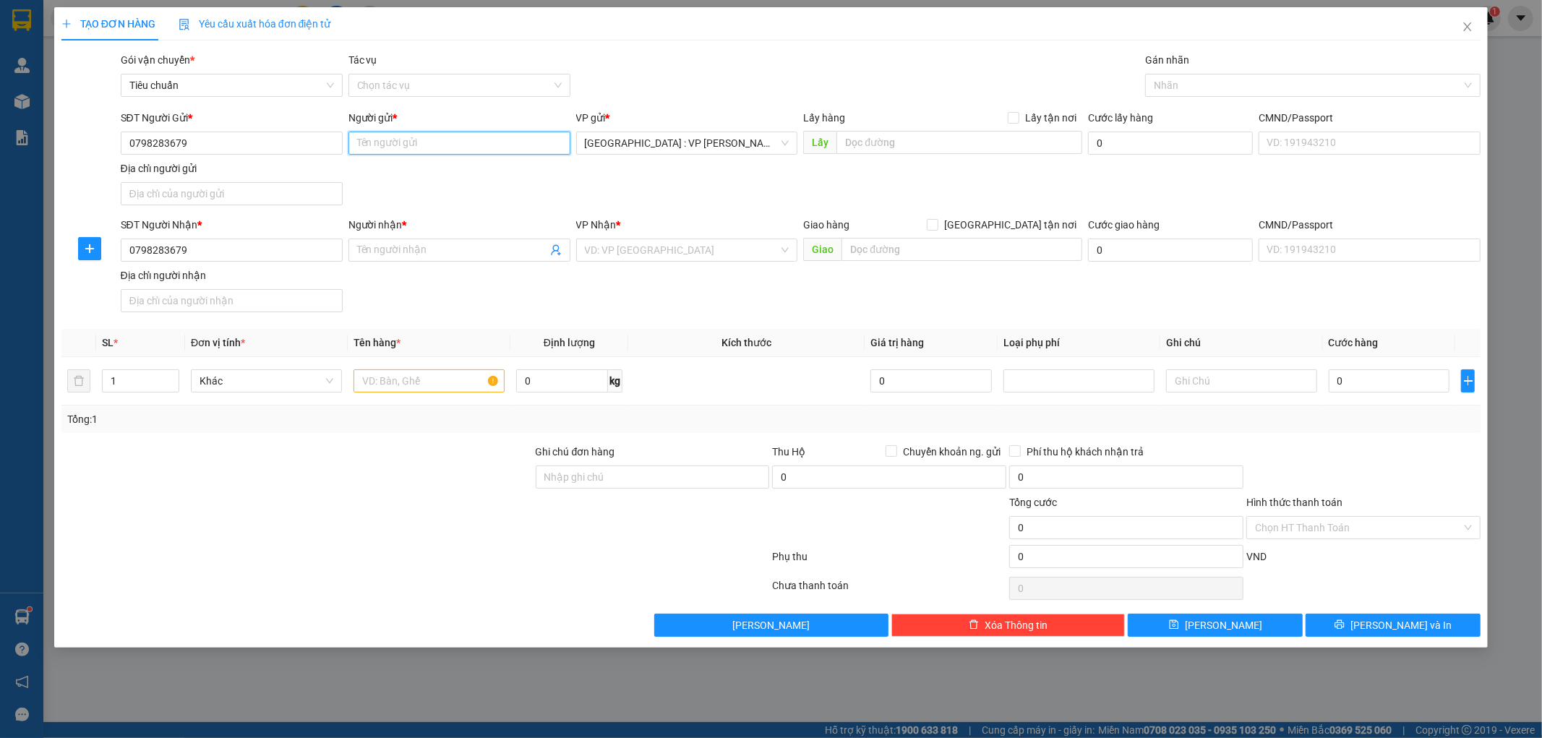
click at [380, 145] on input "Người gửi *" at bounding box center [460, 143] width 222 height 23
paste input "Tú nguyên"
type input "Tú nguyên"
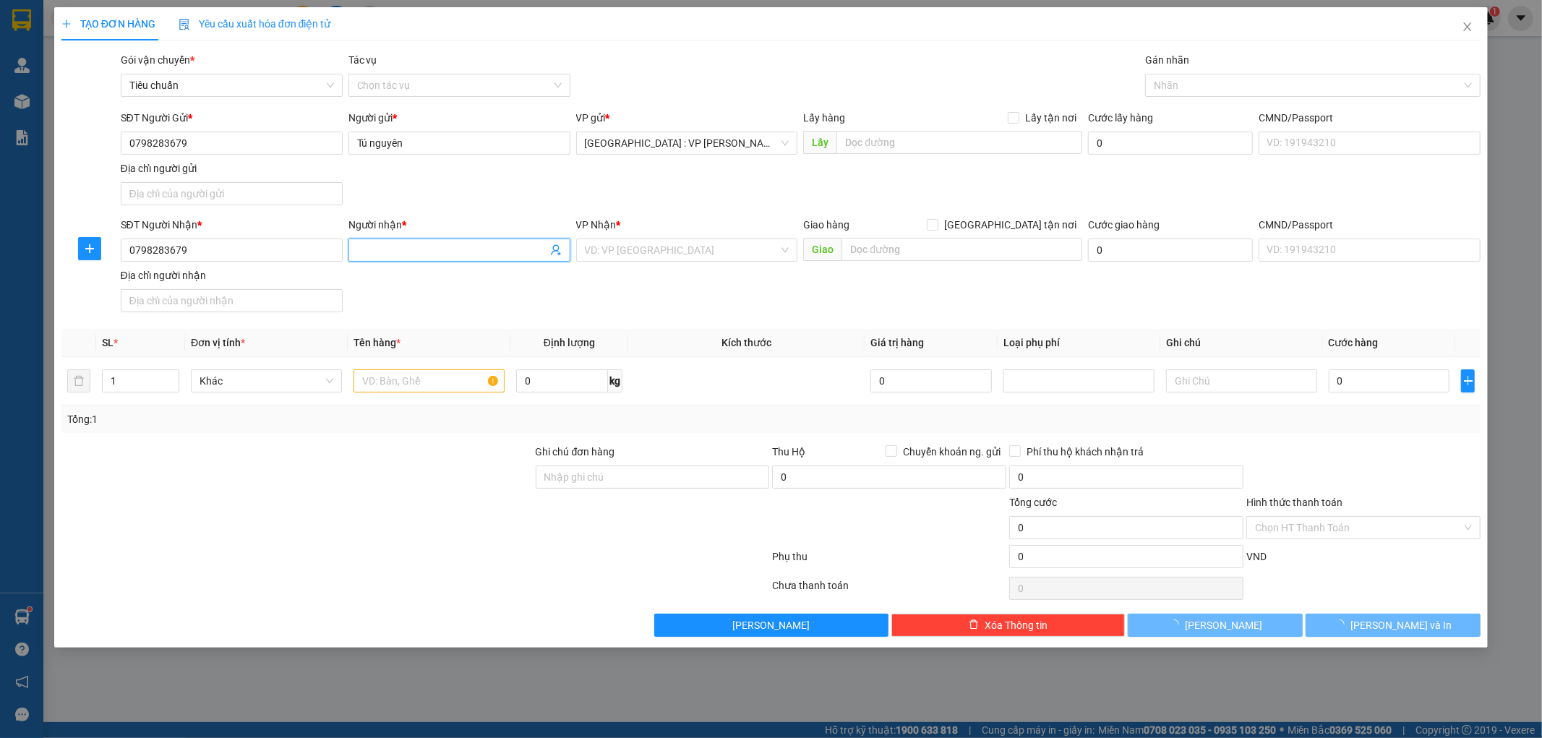
click at [381, 250] on input "Người nhận *" at bounding box center [452, 250] width 190 height 16
paste input "Tú nguyên"
type input "Tú nguyên"
click at [937, 226] on input "[GEOGRAPHIC_DATA] tận nơi" at bounding box center [932, 224] width 10 height 10
checkbox input "true"
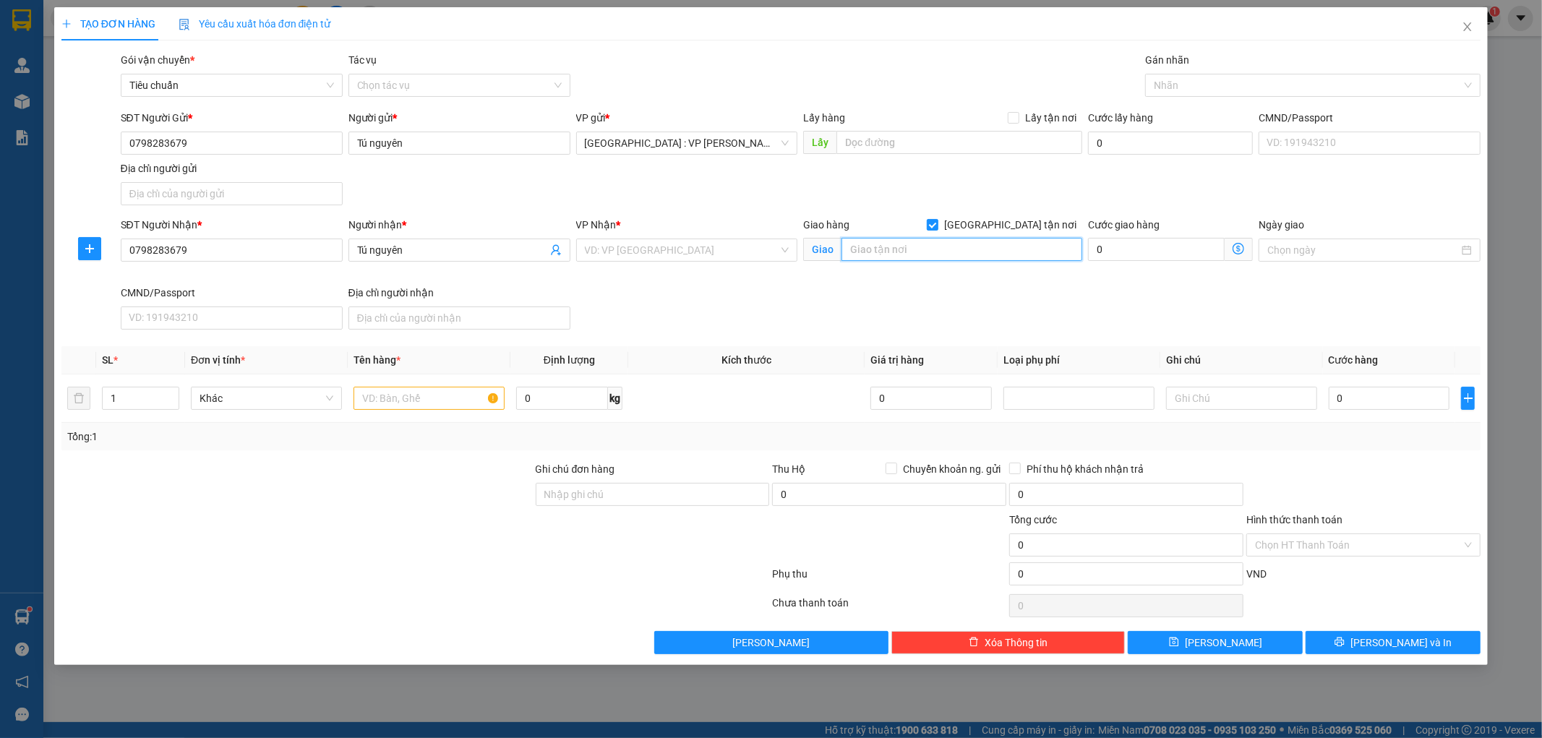
click at [981, 249] on input "text" at bounding box center [962, 249] width 241 height 23
click at [865, 143] on input "text" at bounding box center [960, 142] width 246 height 23
paste input "165 võ như hưng . Mỹ an, ngũ hành sơn, Đà Nẵng"
type input "165 võ như hưng . Mỹ an, ngũ hành sơn, Đà Nẵng"
click at [1015, 124] on label "Lấy tận nơi" at bounding box center [1045, 118] width 74 height 16
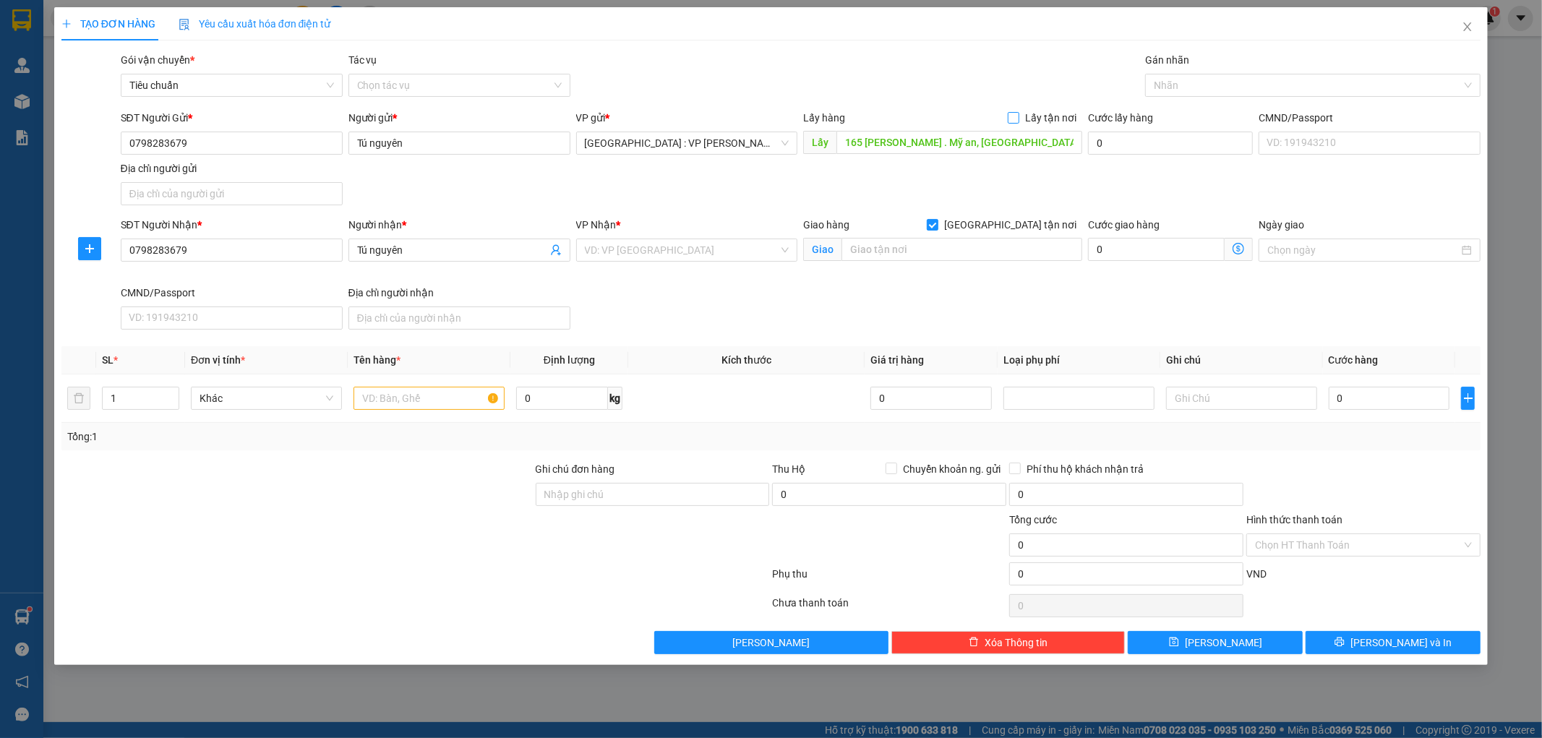
click at [1015, 122] on input "Lấy tận nơi" at bounding box center [1013, 117] width 10 height 10
checkbox input "true"
click at [1131, 142] on input "0" at bounding box center [1156, 142] width 137 height 23
type input "1"
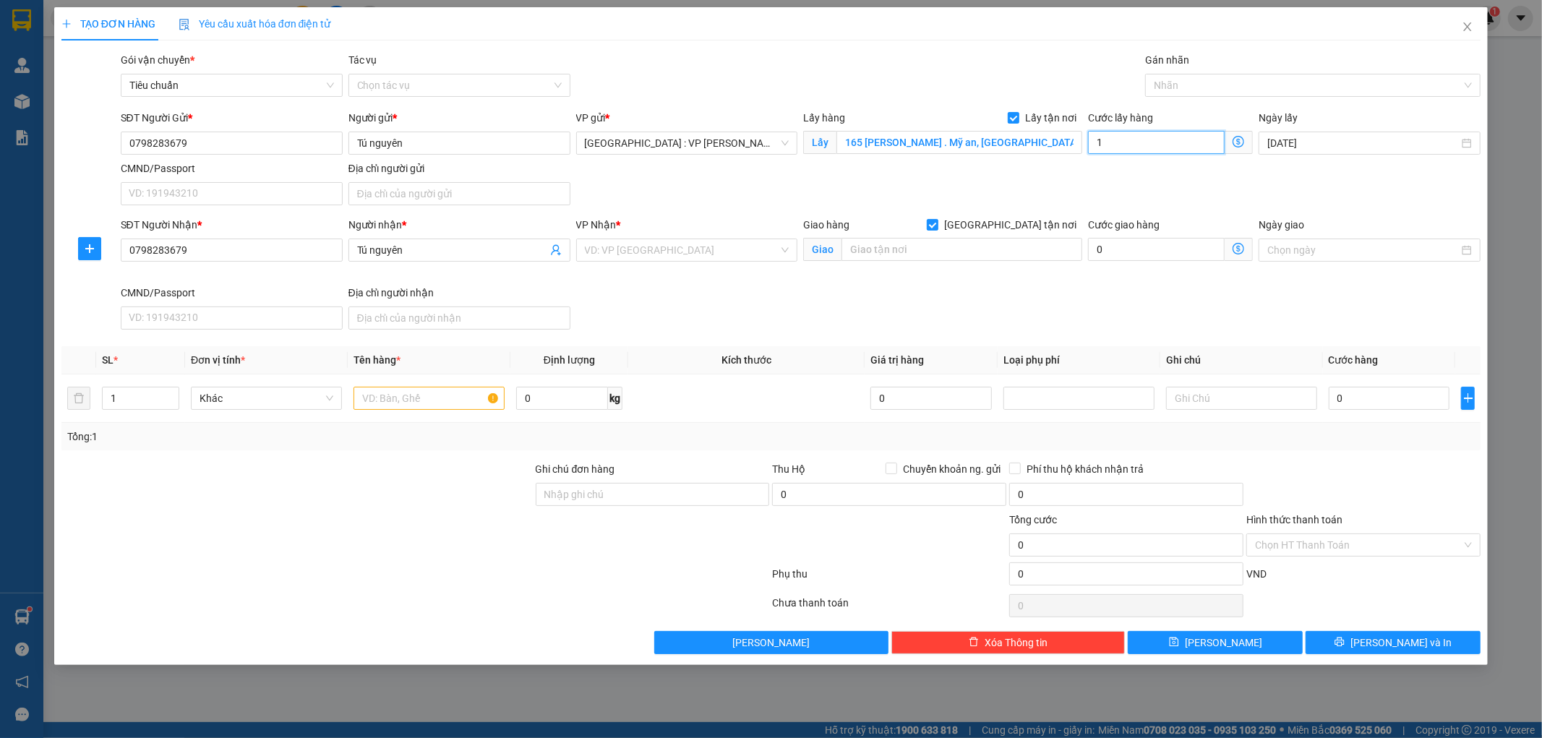
type input "1"
type input "10"
type input "100"
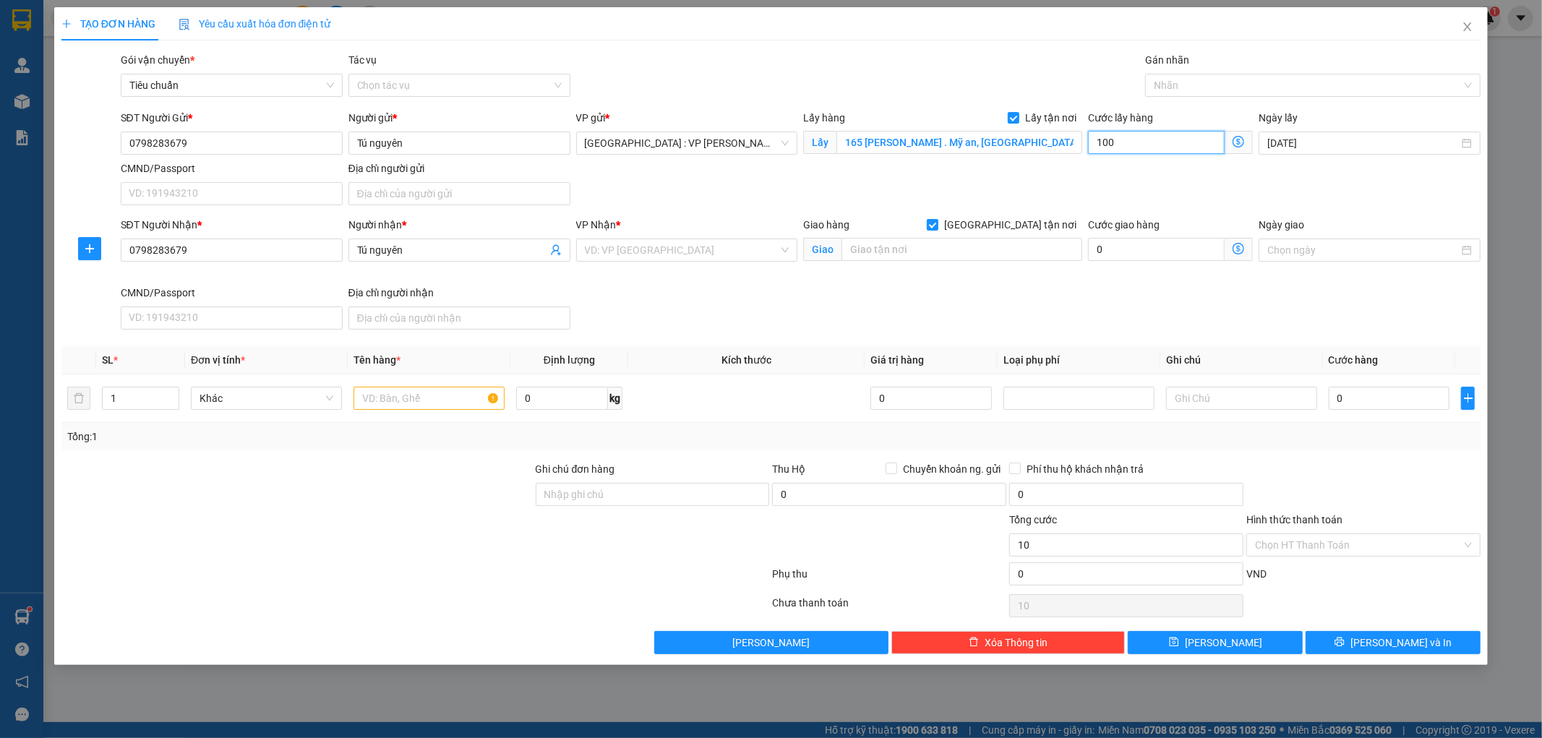
type input "100"
type input "1.000"
type input "10.000"
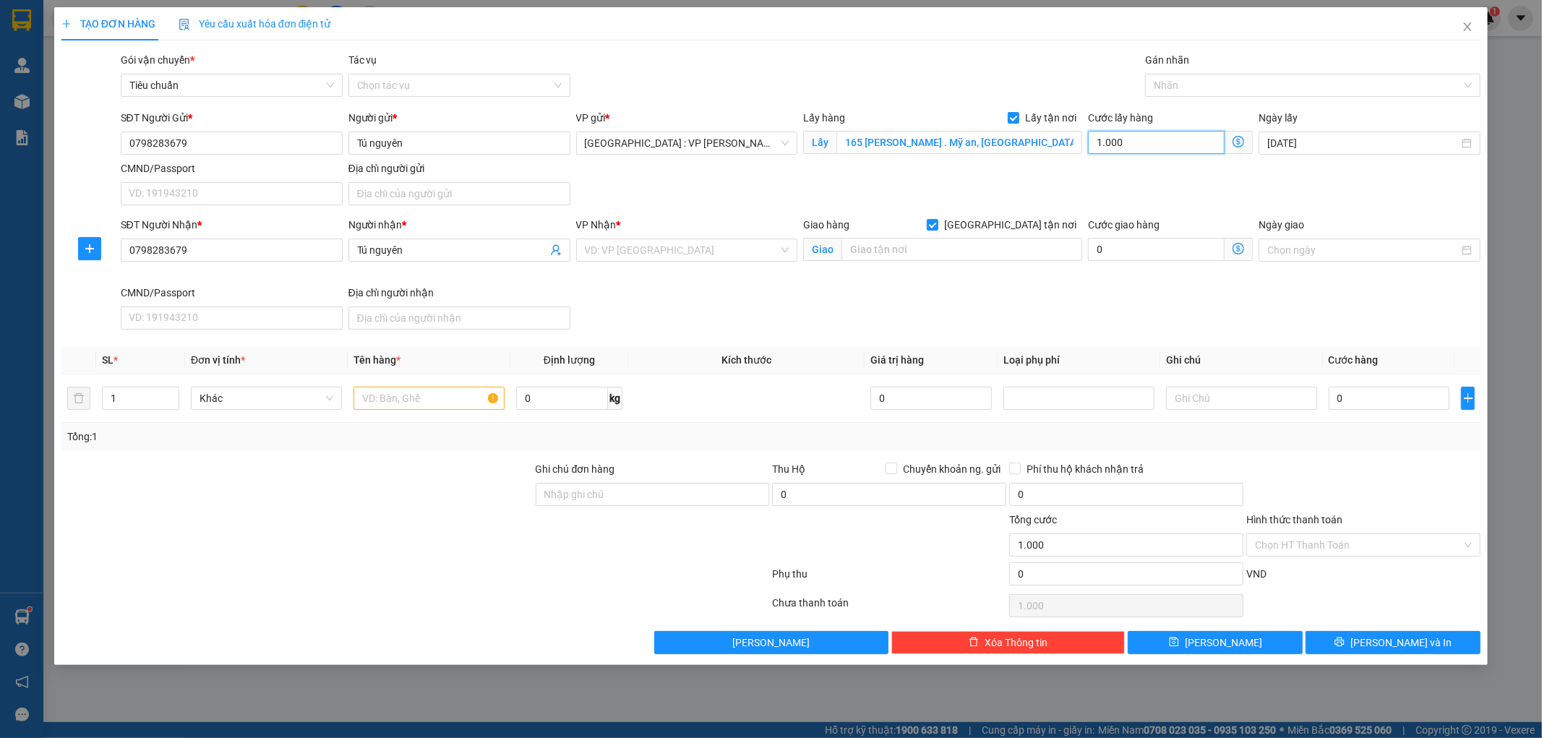
type input "10.000"
type input "100.000"
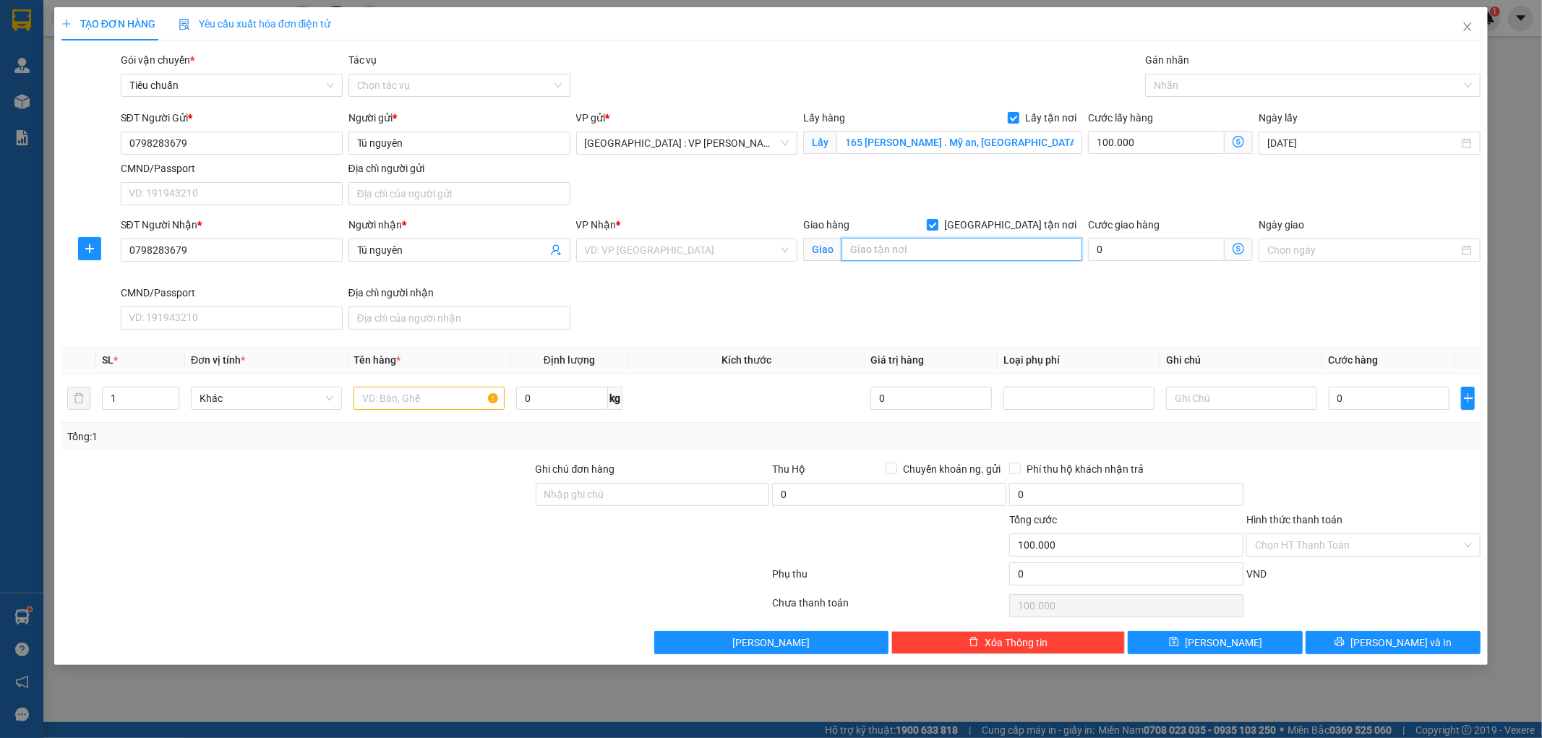
click at [866, 247] on input "text" at bounding box center [962, 249] width 241 height 23
click at [881, 253] on input "text" at bounding box center [962, 249] width 241 height 23
paste input "ấp phó đường, xã tân phước hưng, huyện phụng hiệp, tỉnh hậu giang (đối diện cửa…"
type input "ấp phó đường, xã tân phước hưng, huyện phụng hiệp, tỉnh hậu giang (đối diện cửa…"
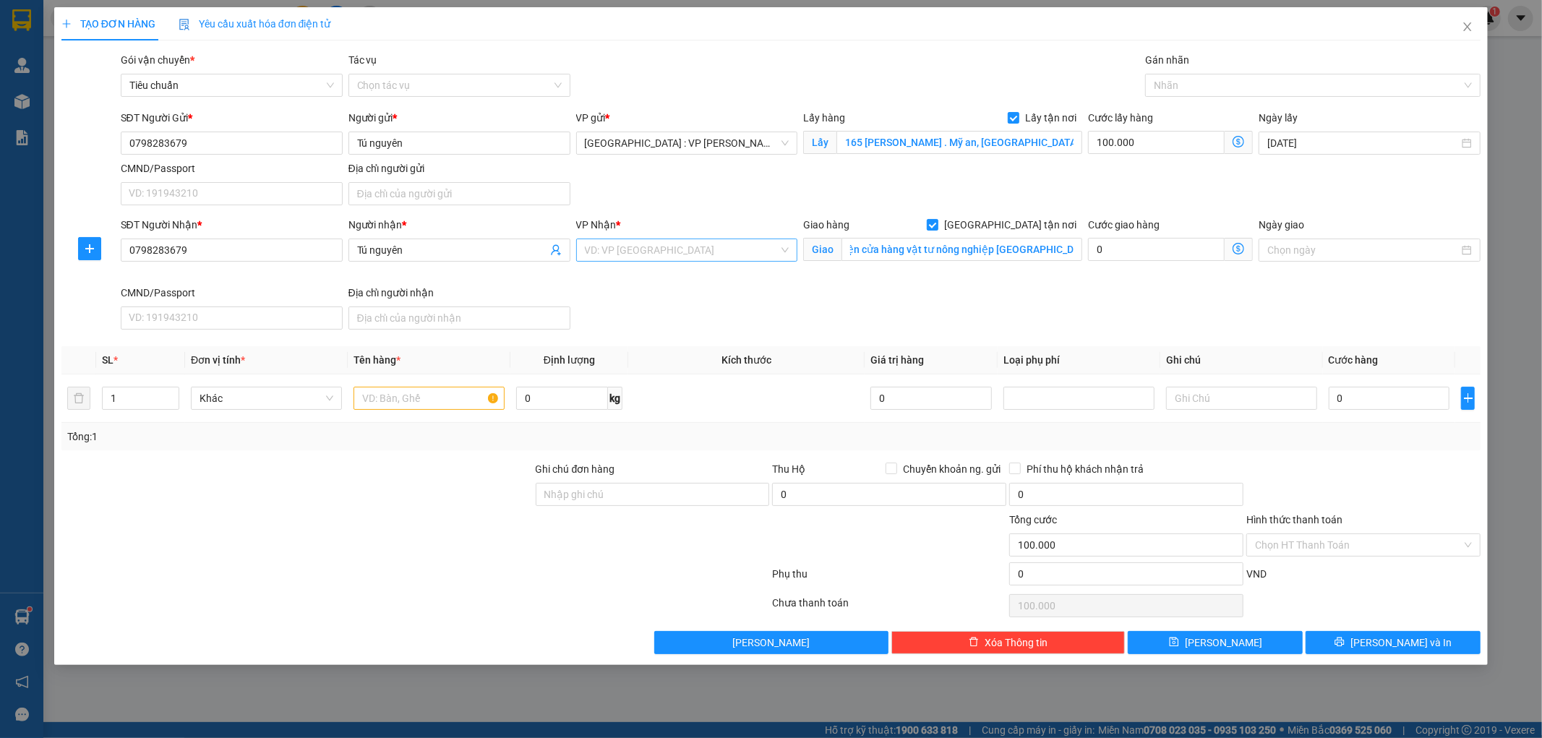
click at [731, 247] on input "search" at bounding box center [682, 250] width 195 height 22
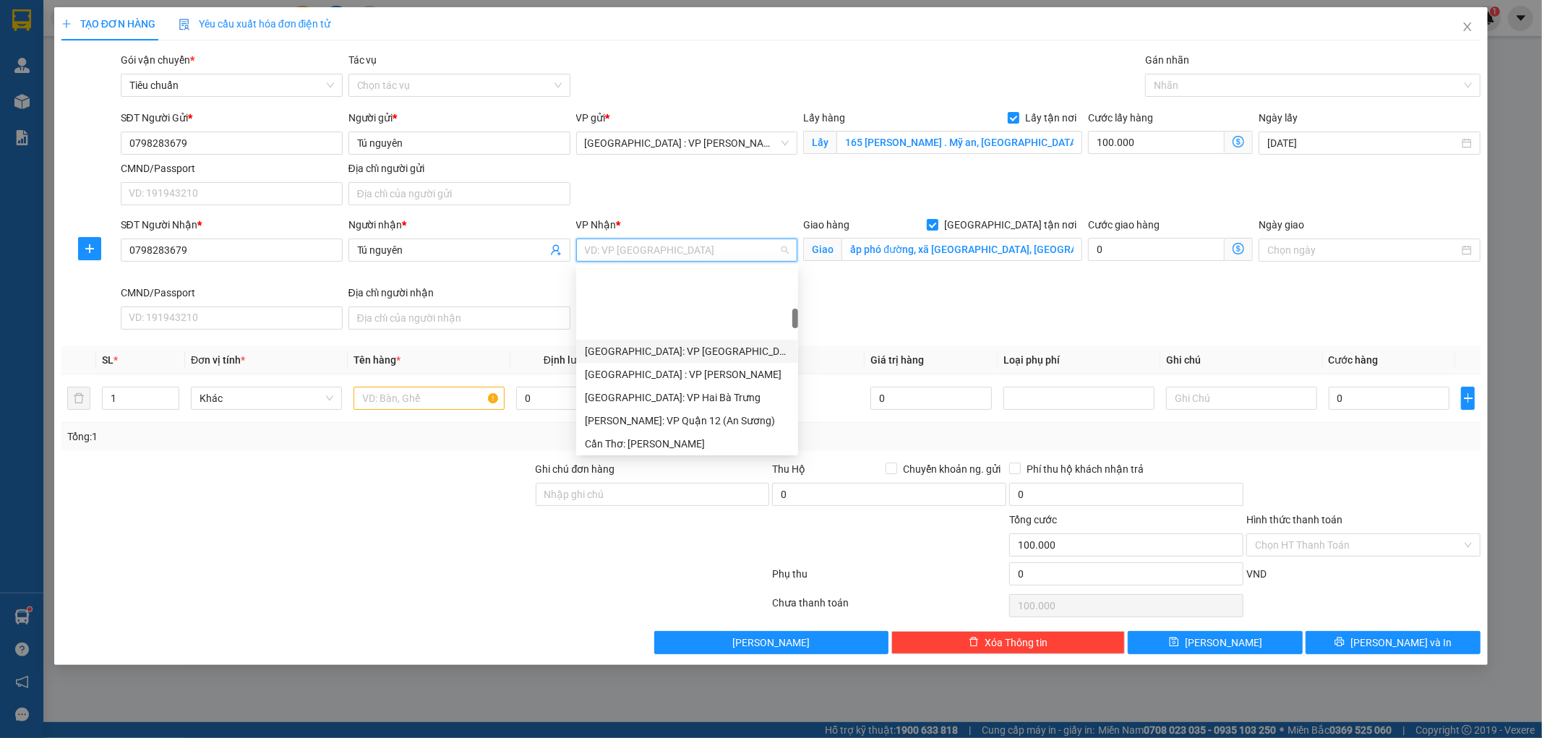
scroll to position [401, 0]
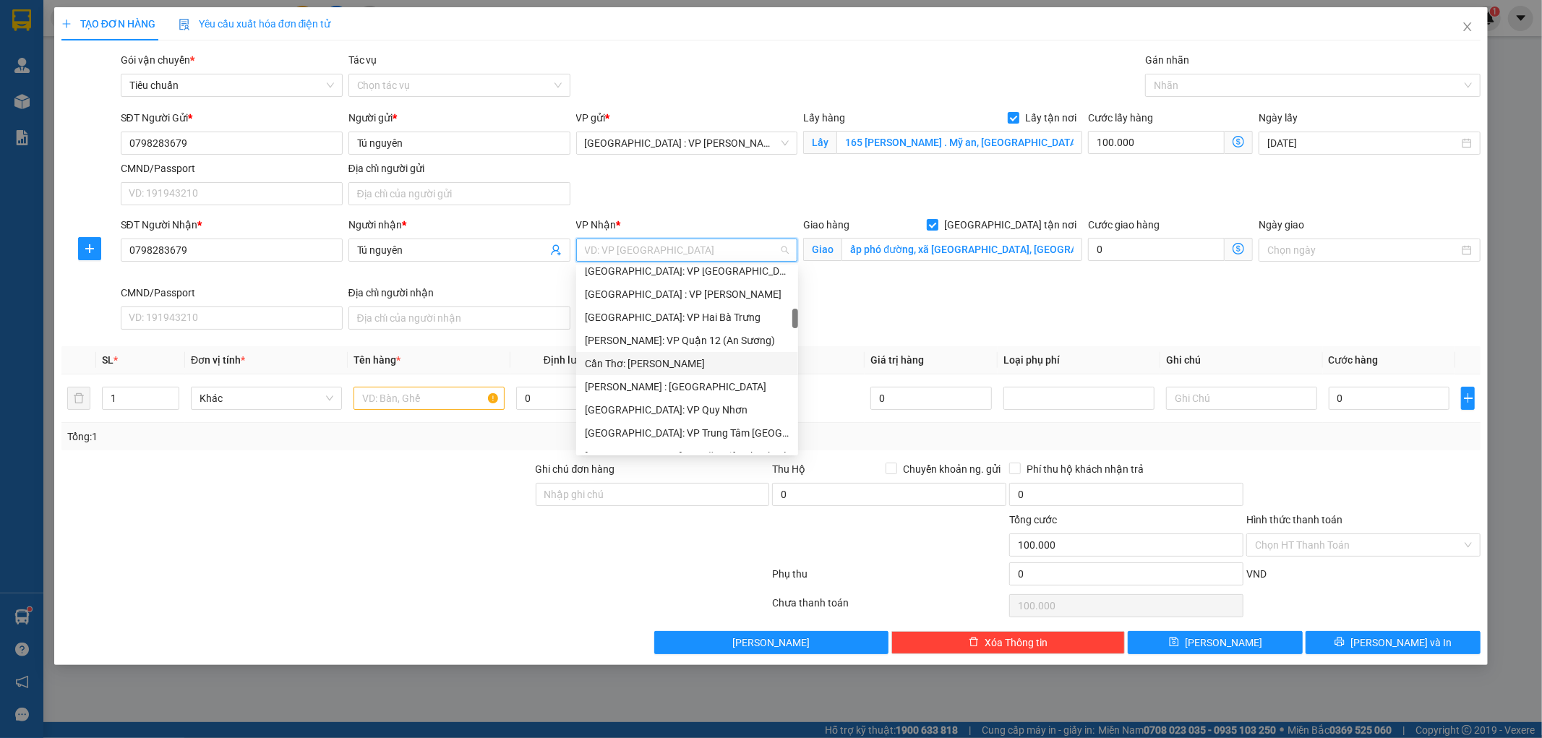
click at [693, 360] on div "Cần Thơ: [PERSON_NAME]" at bounding box center [687, 364] width 205 height 16
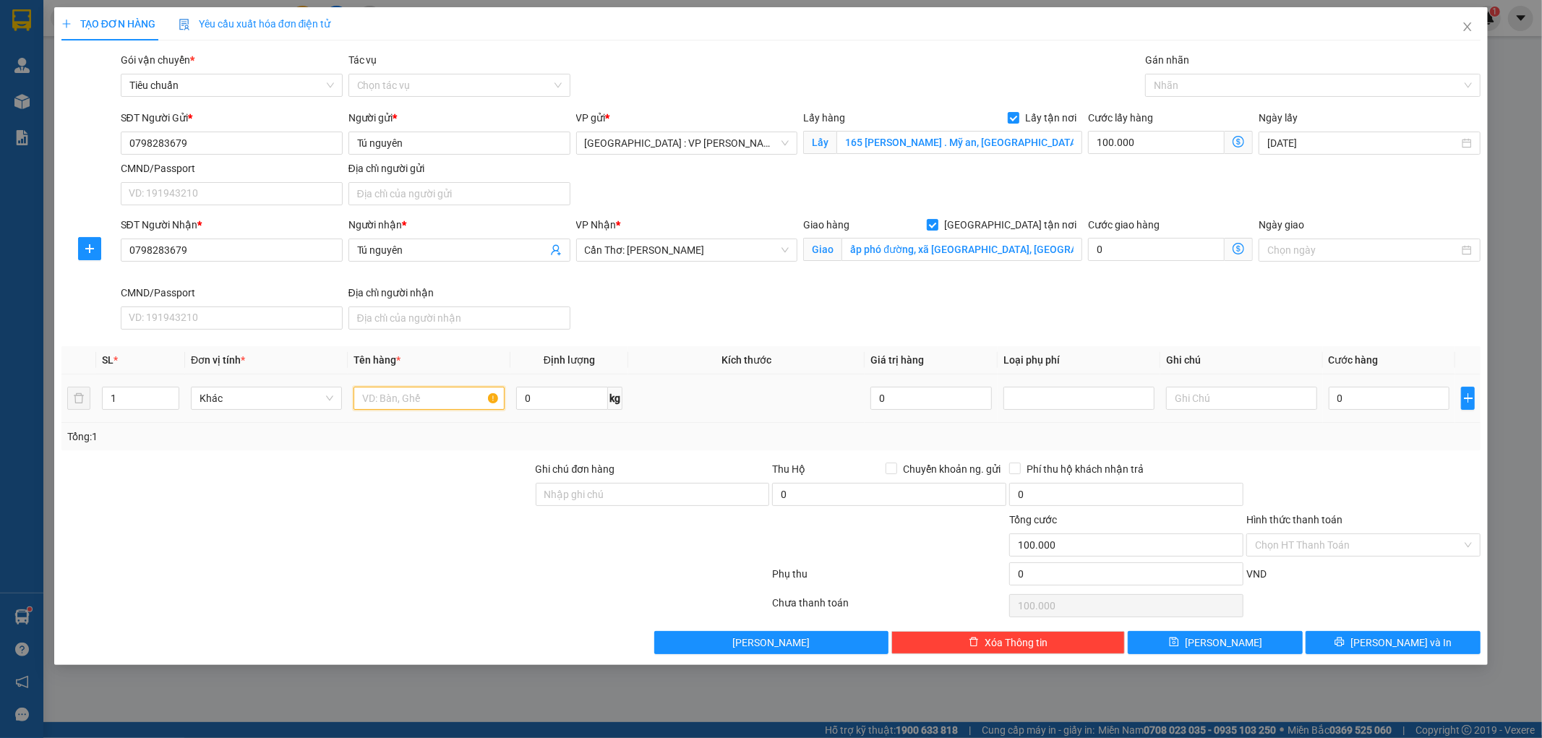
click at [403, 404] on input "text" at bounding box center [429, 398] width 151 height 23
type input "5 THÙNG QUẦN ÁO"
click at [125, 398] on input "1" at bounding box center [141, 399] width 76 height 22
type input "5"
click at [1365, 398] on input "0" at bounding box center [1389, 398] width 121 height 23
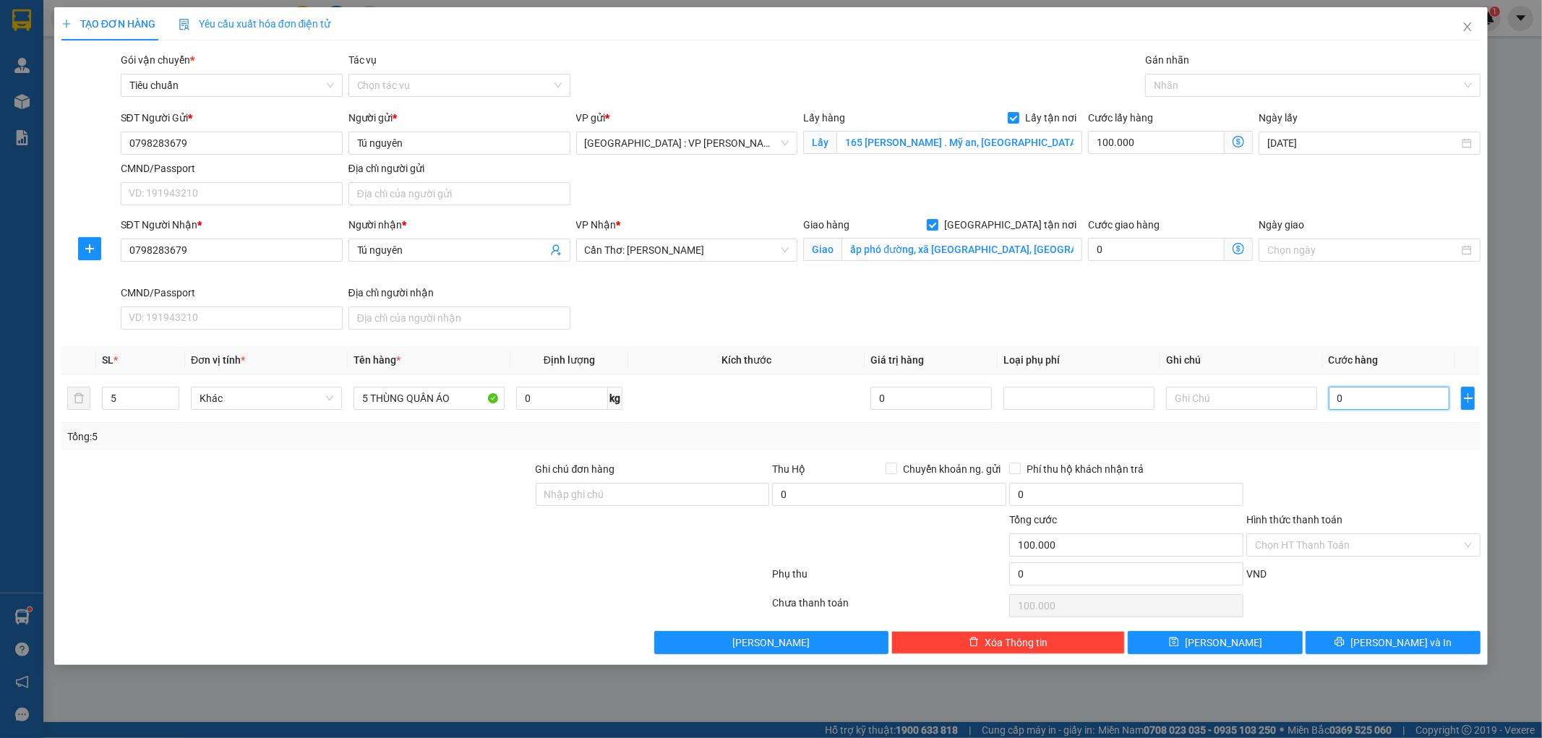
type input "5"
type input "100.005"
type input "57"
type input "100.057"
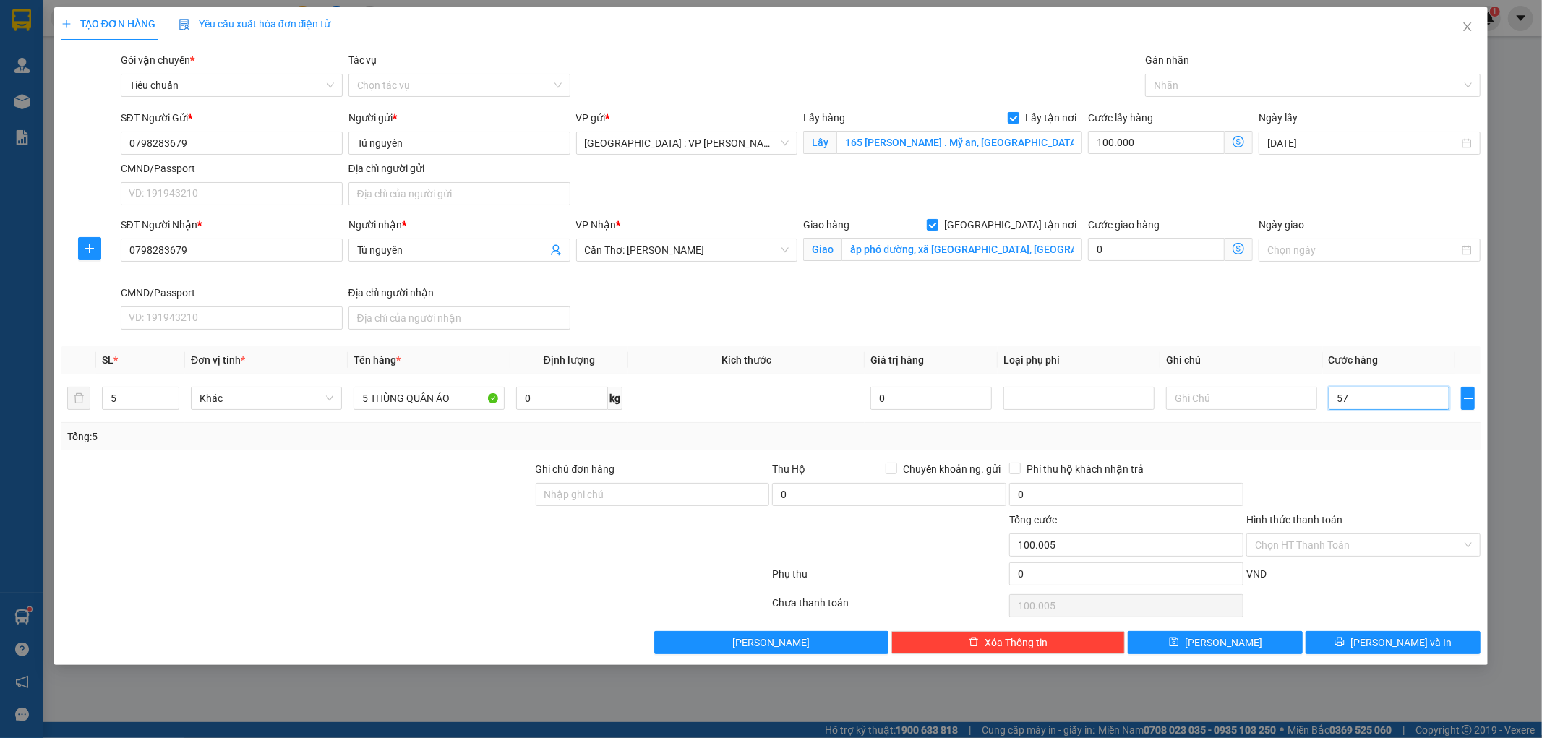
type input "100.057"
type input "570"
type input "100.570"
type input "5.700"
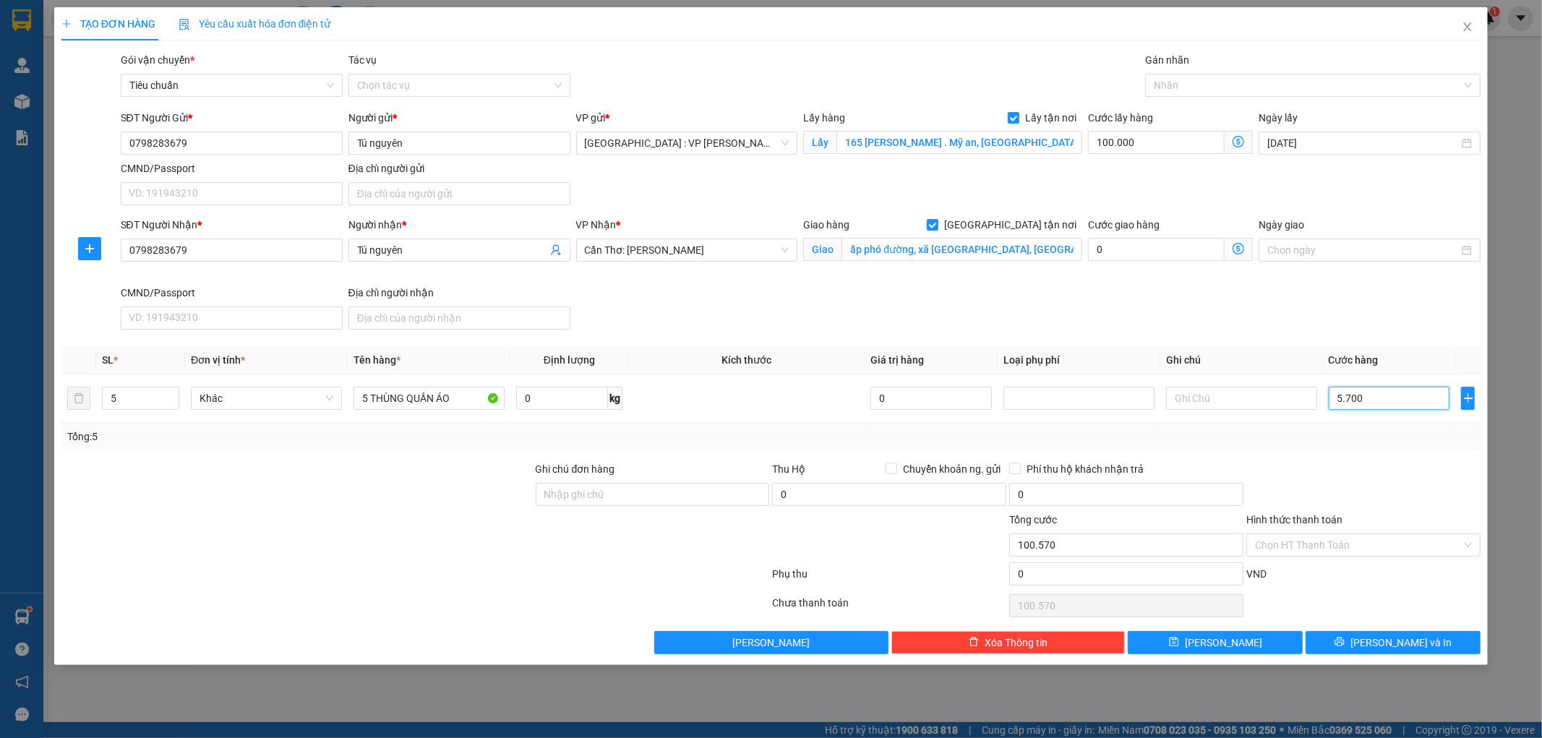
type input "105.700"
type input "57.000"
type input "157.000"
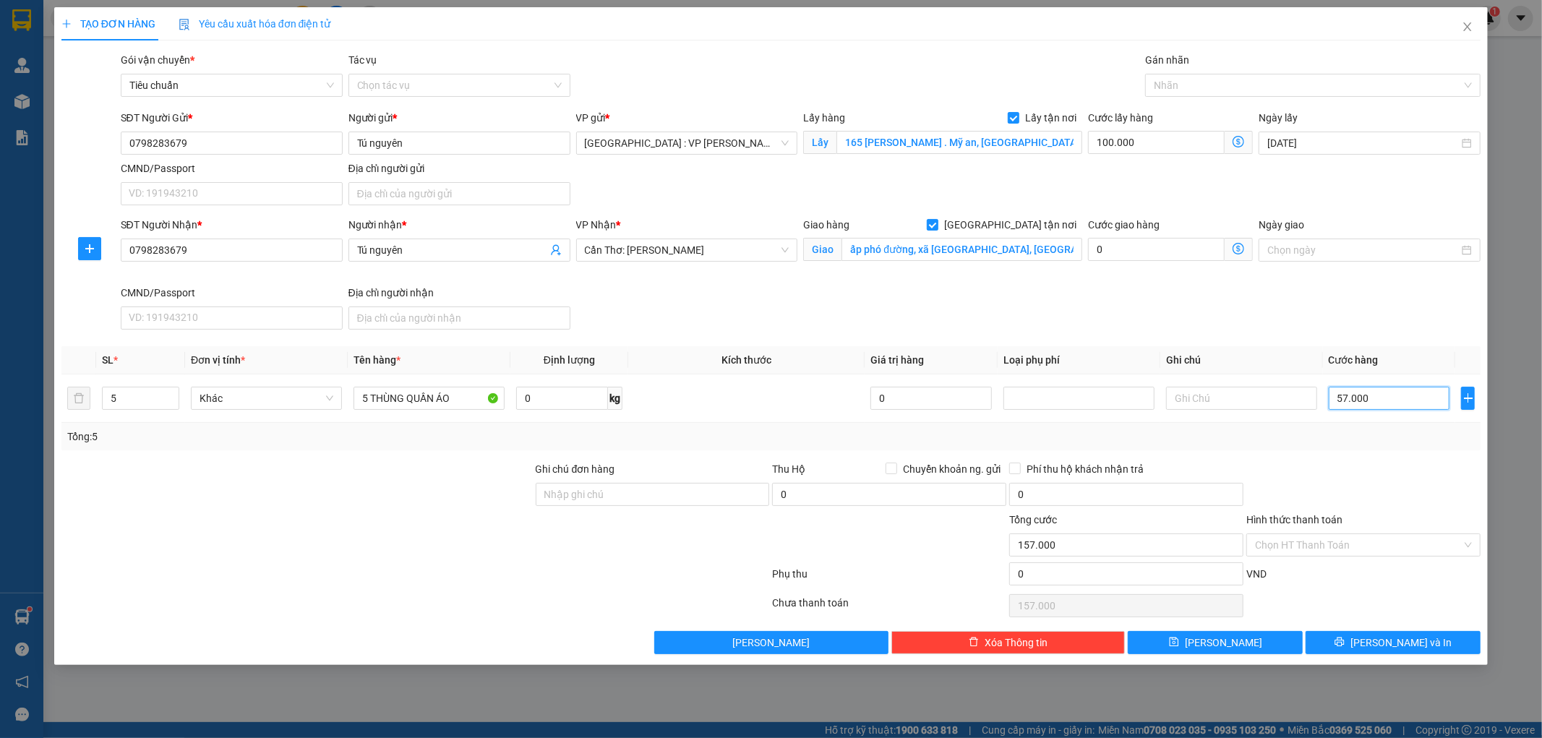
type input "570.000"
type input "670.000"
type input "570.000"
click at [1241, 639] on button "Lưu" at bounding box center [1215, 642] width 175 height 23
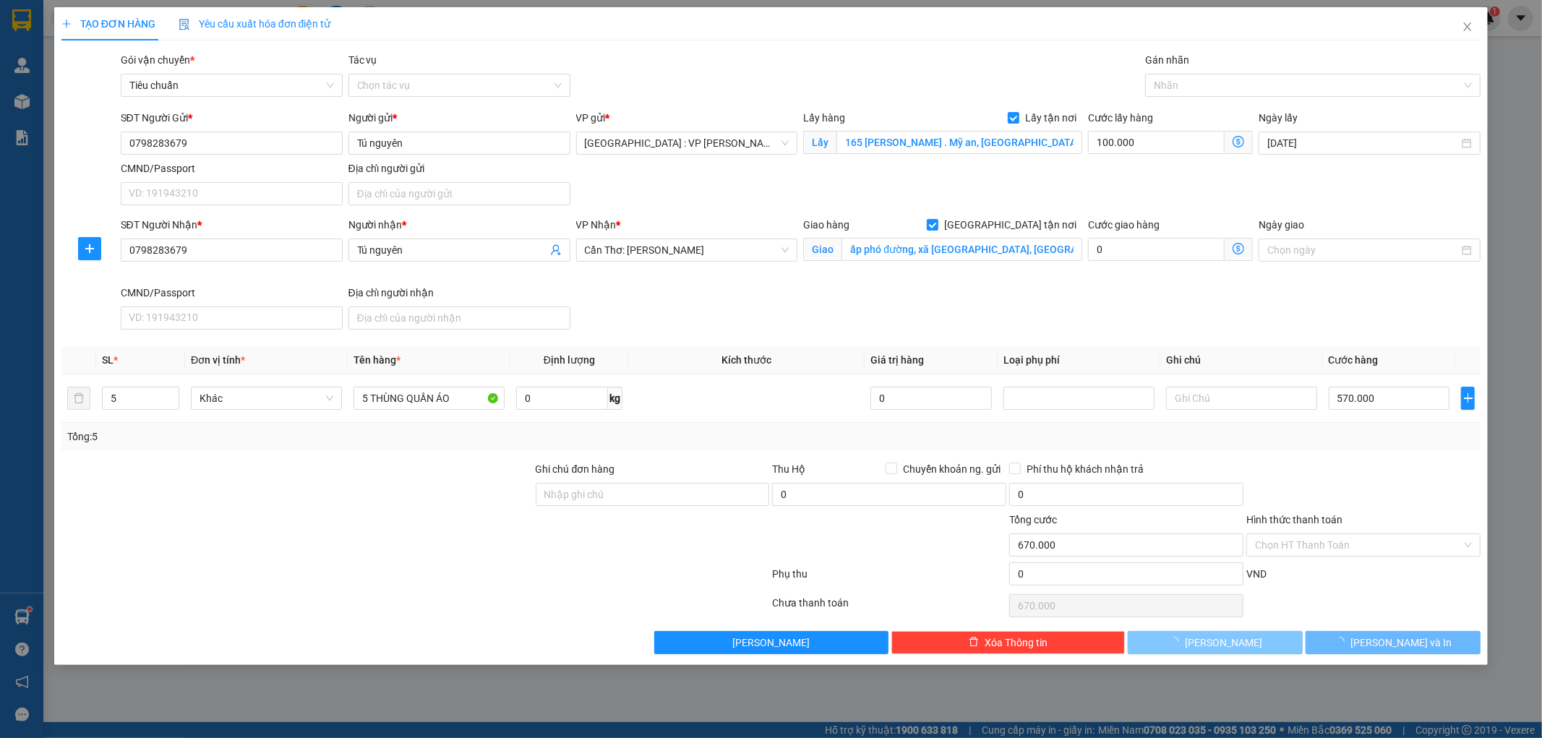
checkbox input "false"
type input "1"
type input "0"
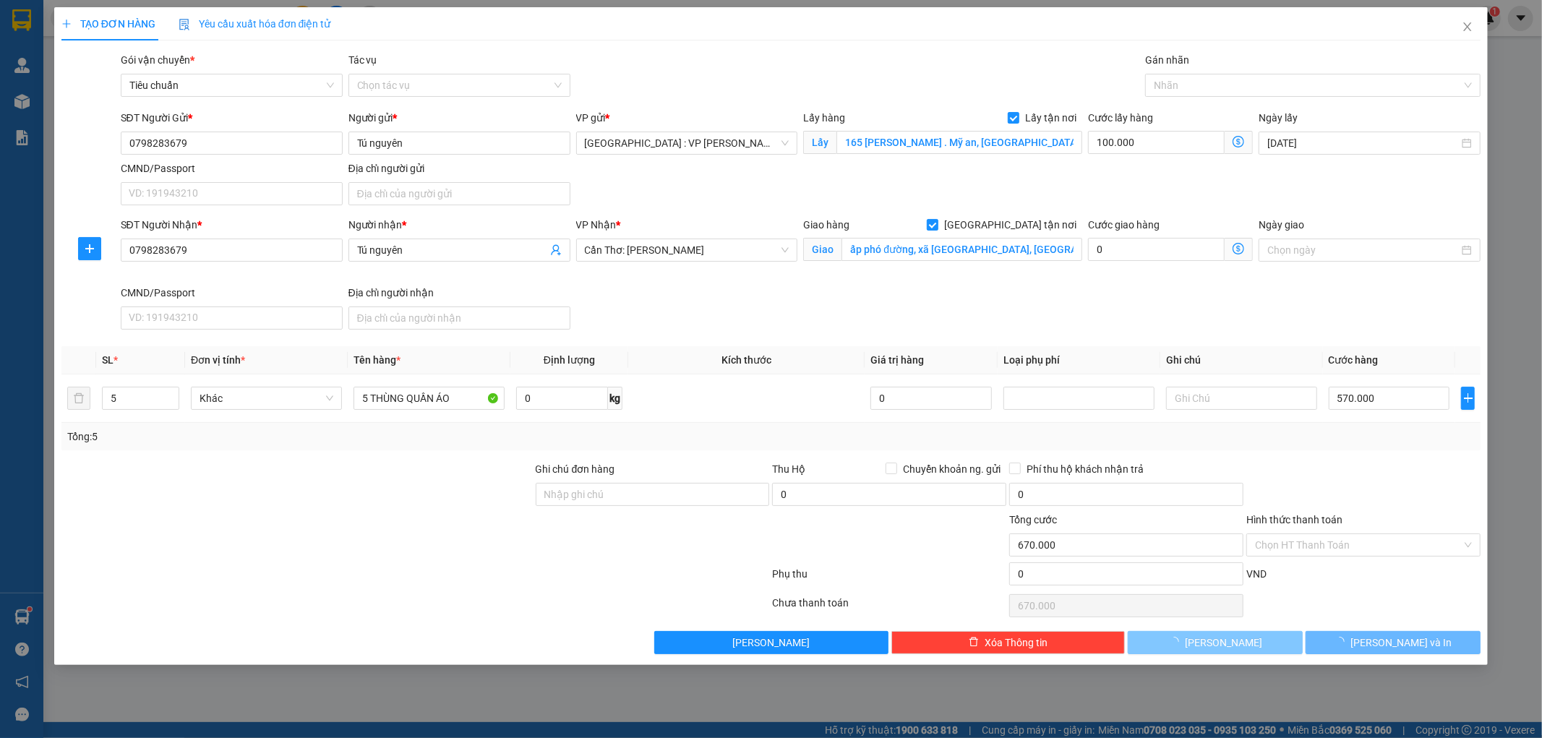
type input "0"
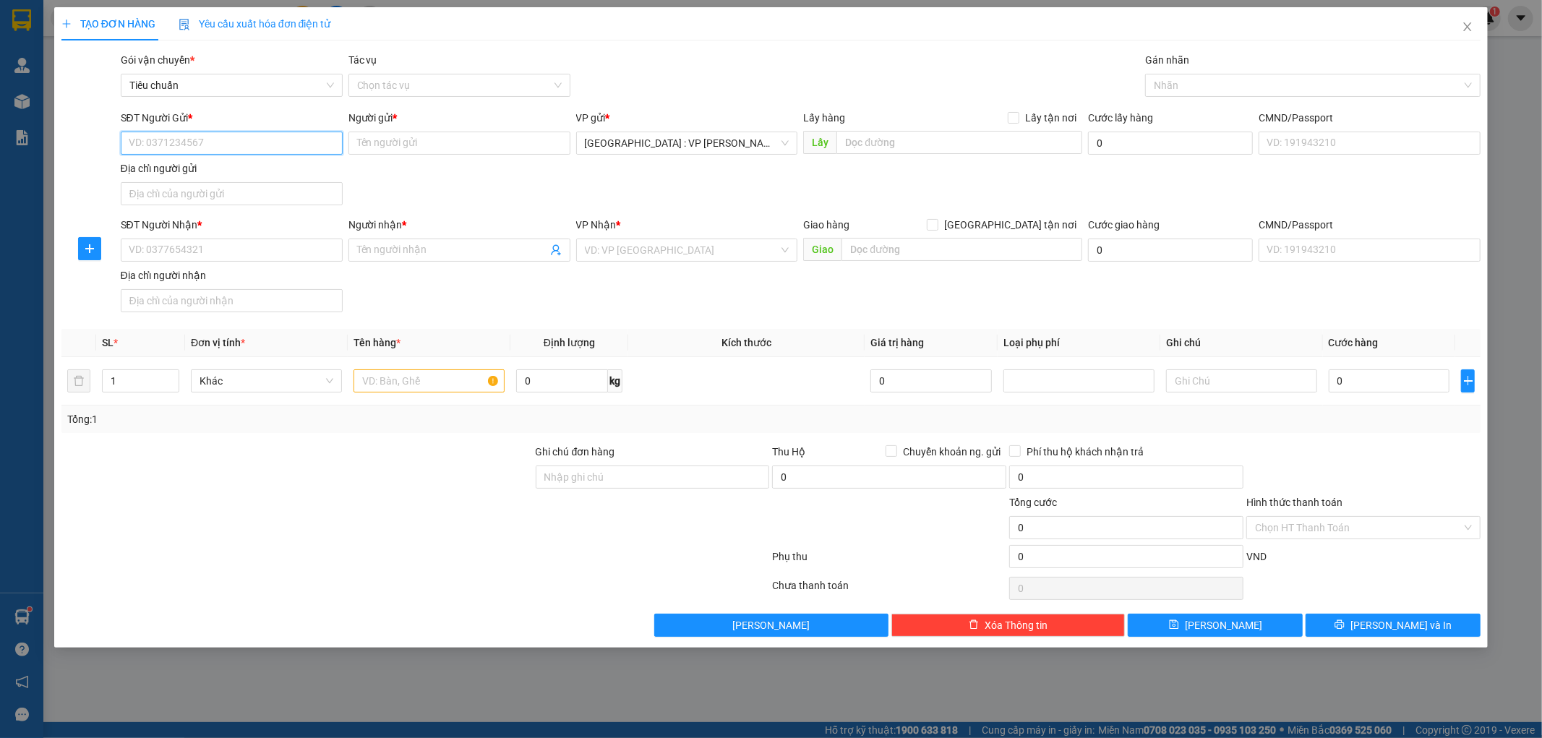
click at [237, 149] on input "SĐT Người Gửi *" at bounding box center [232, 143] width 222 height 23
click at [164, 143] on input "SĐT Người Gửi *" at bounding box center [232, 143] width 222 height 23
paste input "0794503971"
type input "0794503971"
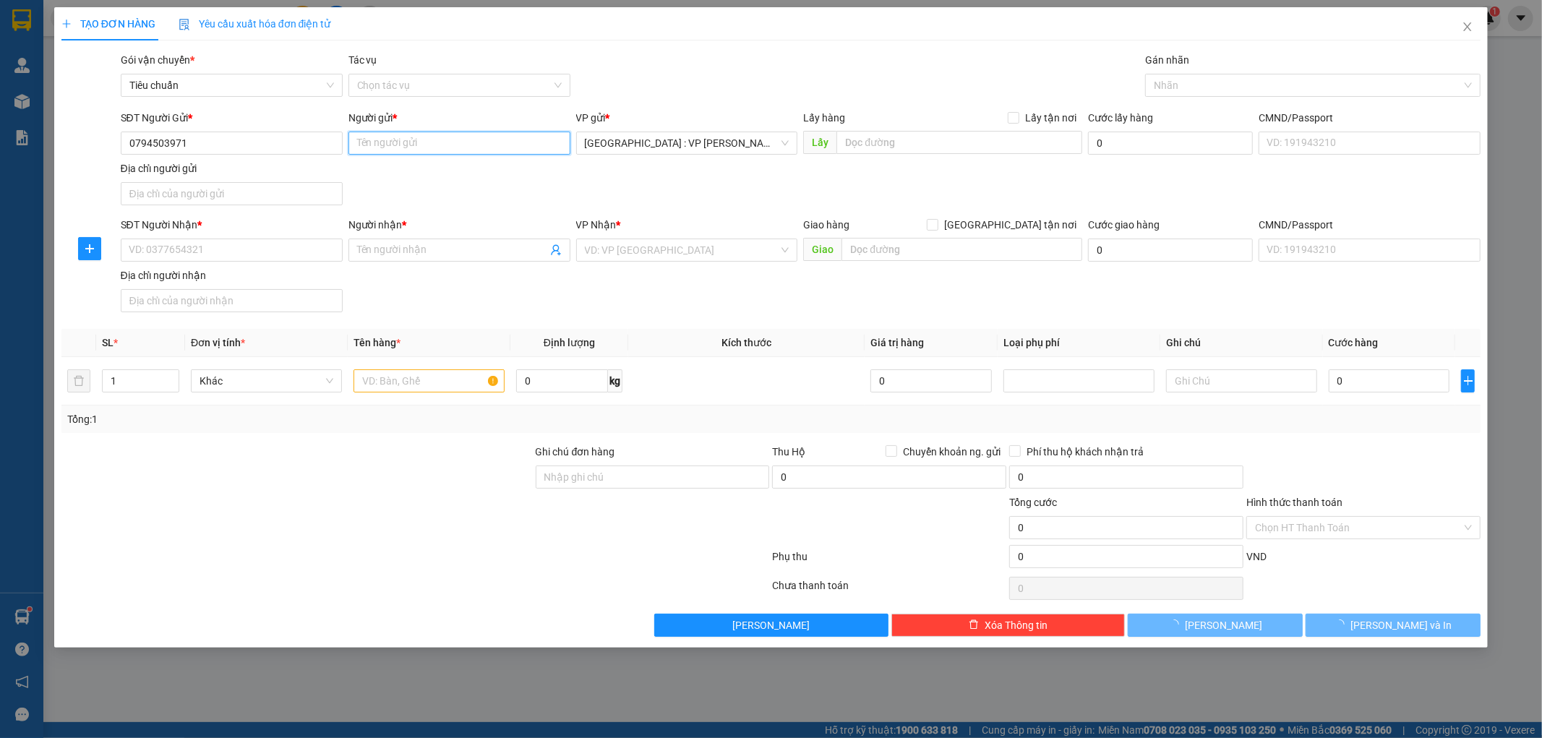
click at [396, 145] on input "Người gửi *" at bounding box center [460, 143] width 222 height 23
click at [384, 135] on input "Người gửi *" at bounding box center [460, 143] width 222 height 23
paste input "Trung"
type input "Trung"
click at [201, 253] on input "SĐT Người Nhận *" at bounding box center [232, 250] width 222 height 23
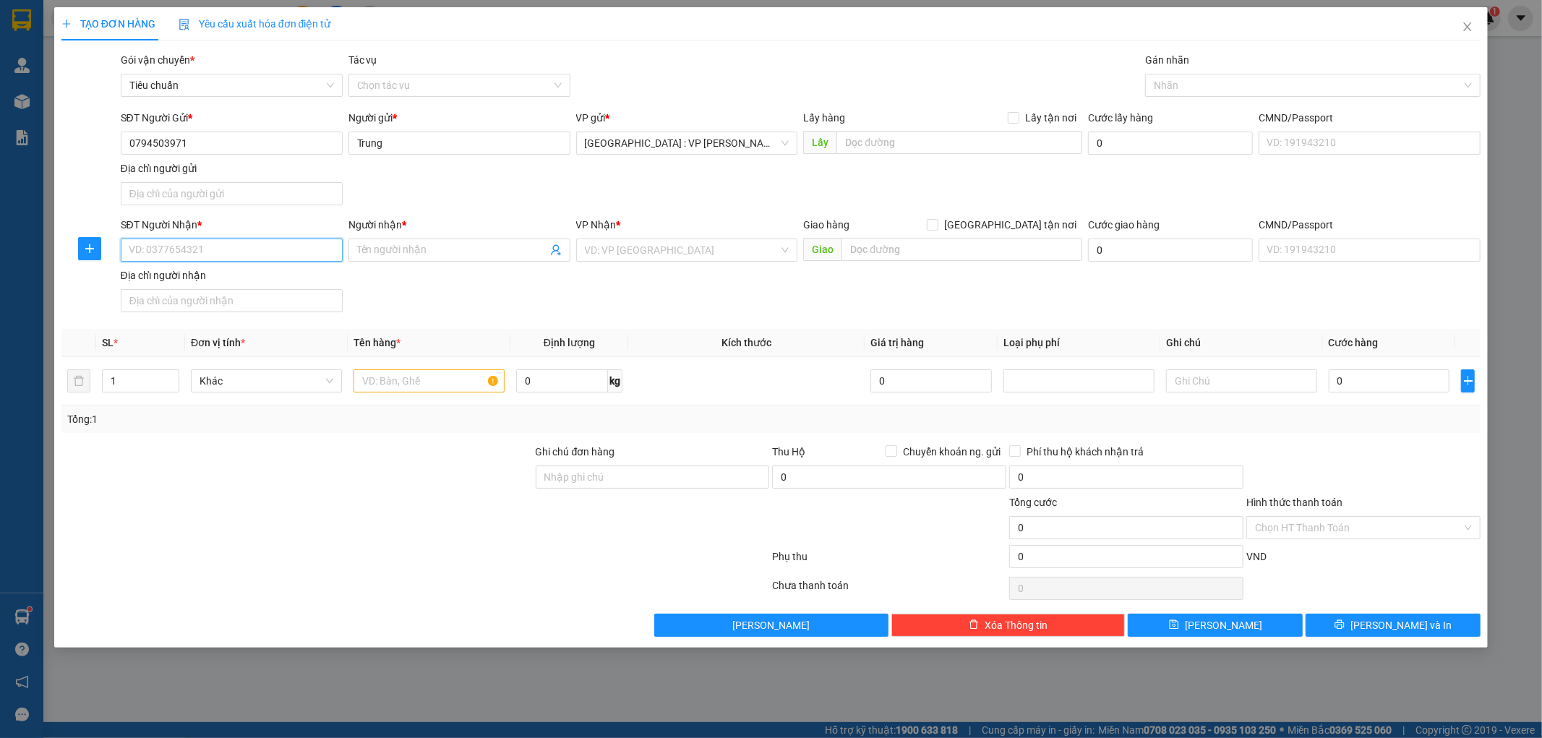
click at [171, 246] on input "SĐT Người Nhận *" at bounding box center [232, 250] width 222 height 23
paste input "0936722992"
type input "0936722992"
click at [384, 242] on input "Người nhận *" at bounding box center [452, 250] width 190 height 16
click at [373, 249] on input "Người nhận *" at bounding box center [452, 250] width 190 height 16
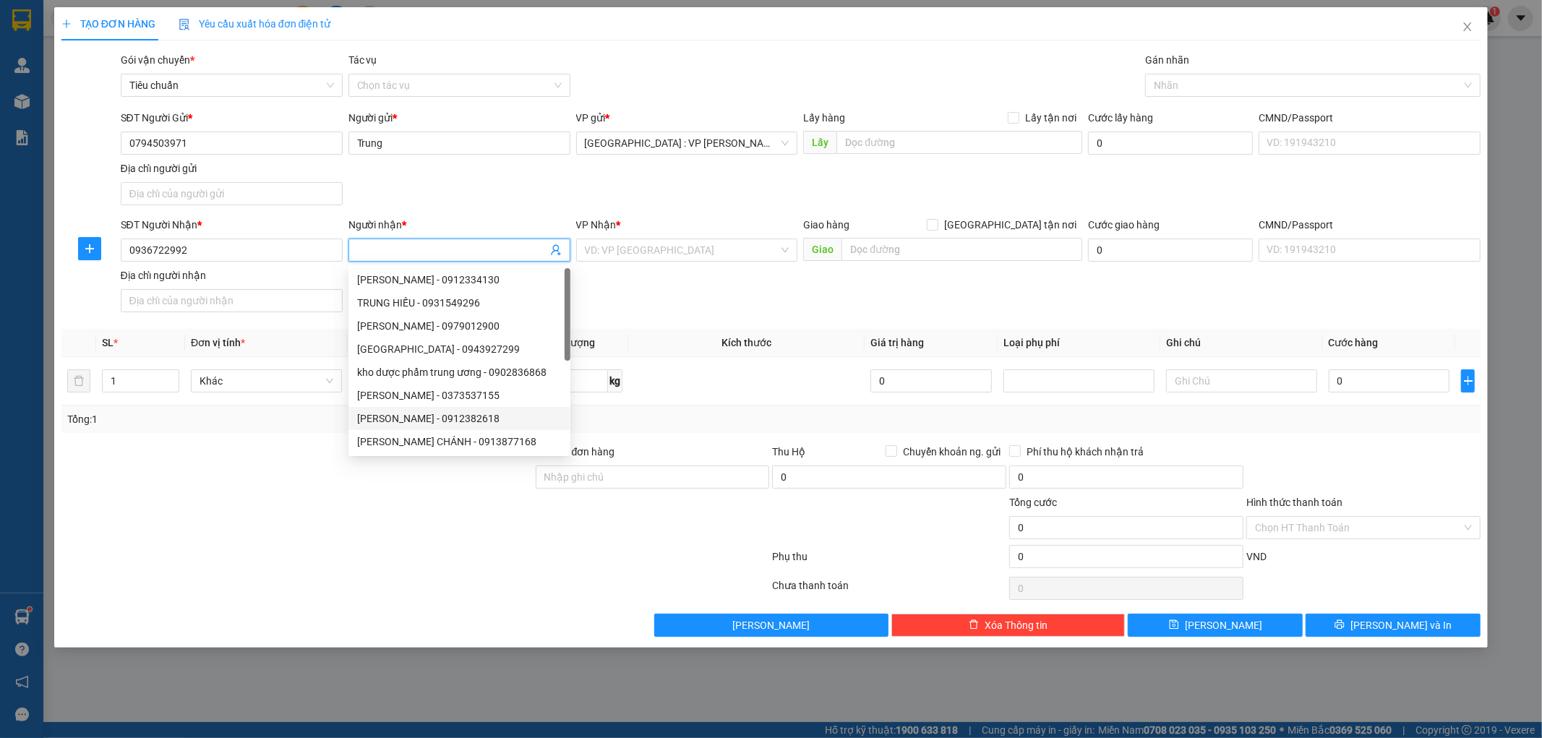
paste input "Hoàng Văn Tuấn"
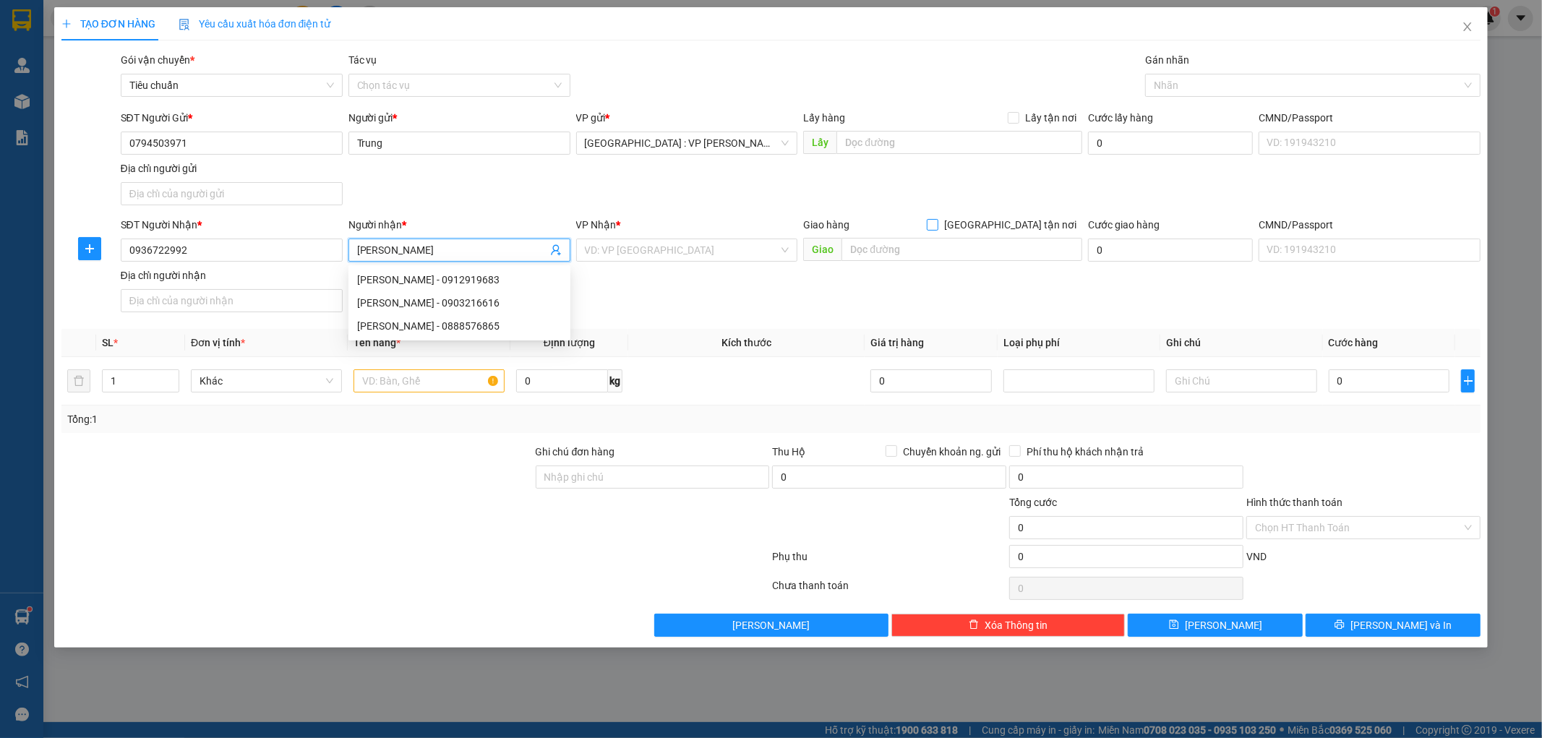
type input "Hoàng Văn Tuấn"
click at [937, 228] on input "[GEOGRAPHIC_DATA] tận nơi" at bounding box center [932, 224] width 10 height 10
checkbox input "true"
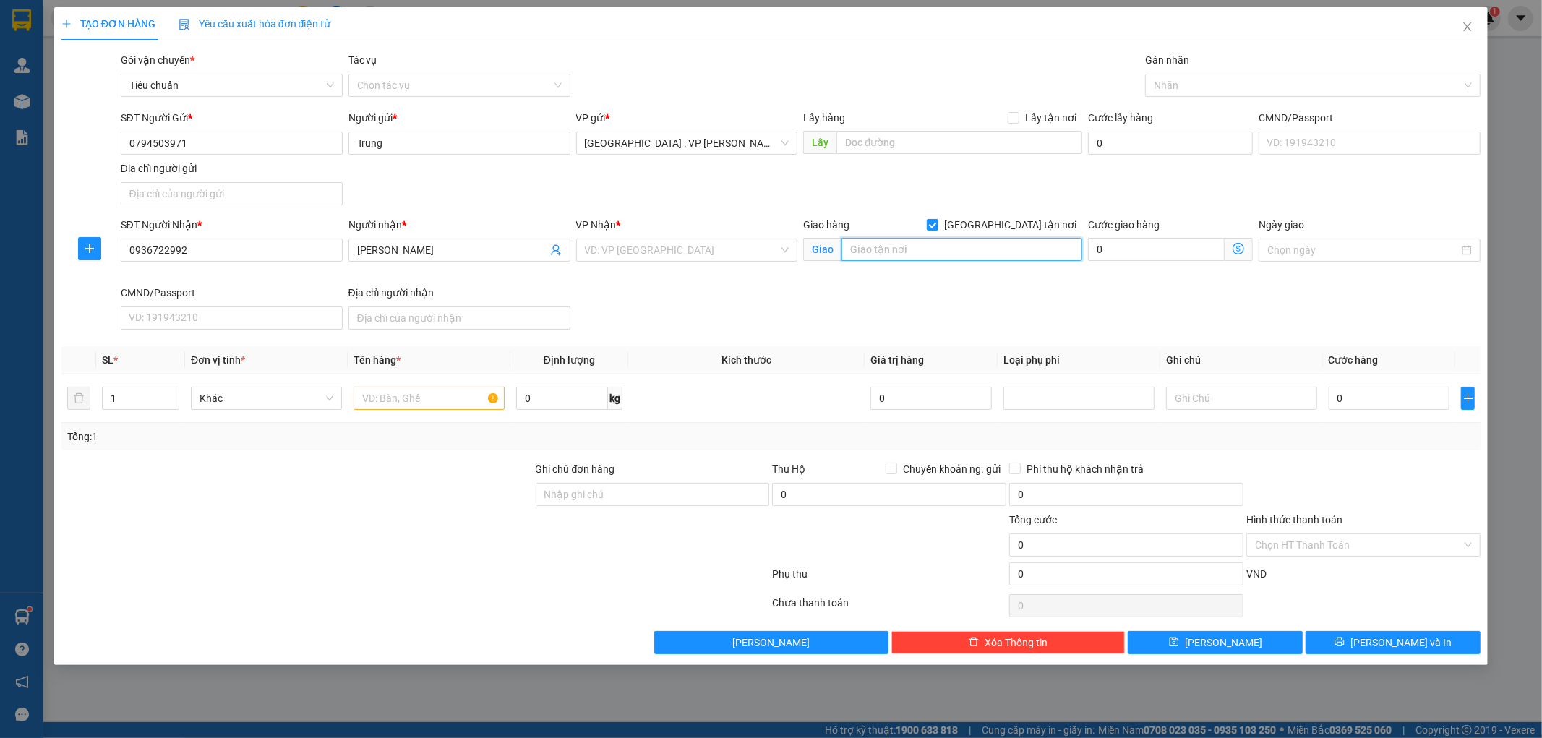
click at [941, 248] on input "text" at bounding box center [962, 249] width 241 height 23
click at [881, 251] on input "text" at bounding box center [962, 249] width 241 height 23
paste input "Đội 13, thôn cập nhất 1, xã Tiền Tiến, tp Hải Dương, tỉnh Hải Dương"
type input "Đội 13, thôn cập nhất 1, xã Tiền Tiến, tp Hải Dương, tỉnh Hải Dương"
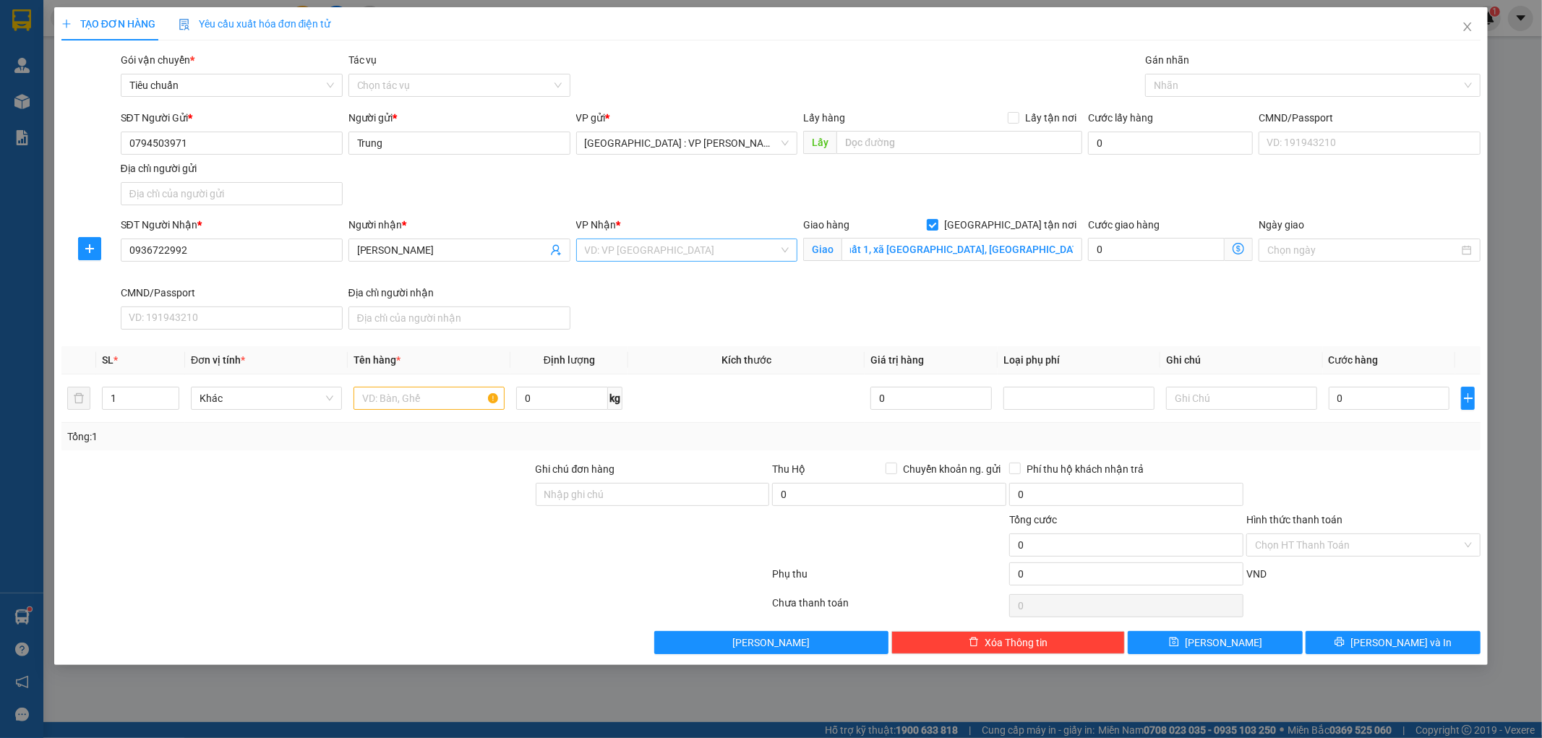
click at [697, 246] on input "search" at bounding box center [682, 250] width 195 height 22
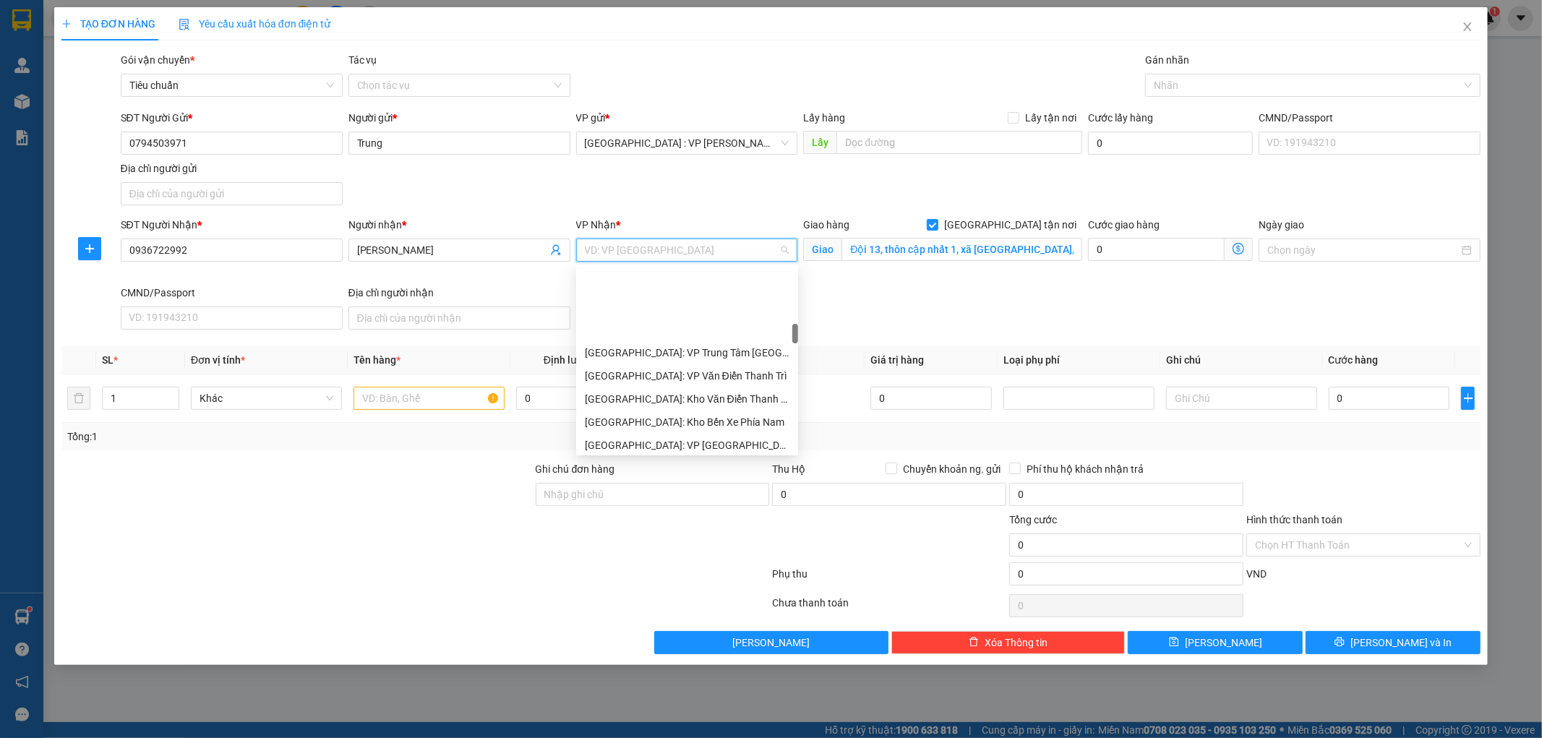
scroll to position [562, 0]
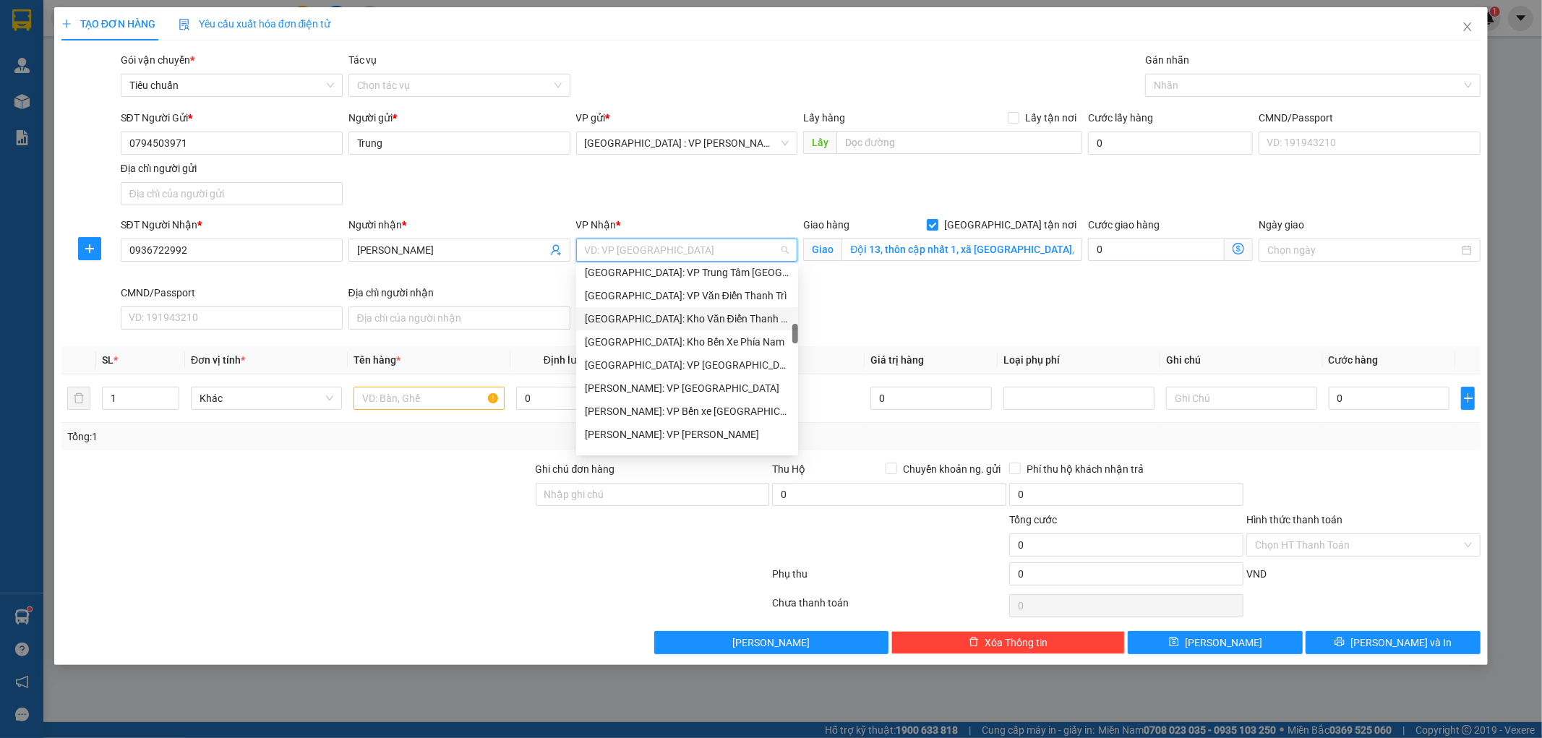
click at [707, 307] on div "[GEOGRAPHIC_DATA]: Kho Văn Điển Thanh Trì" at bounding box center [687, 318] width 222 height 23
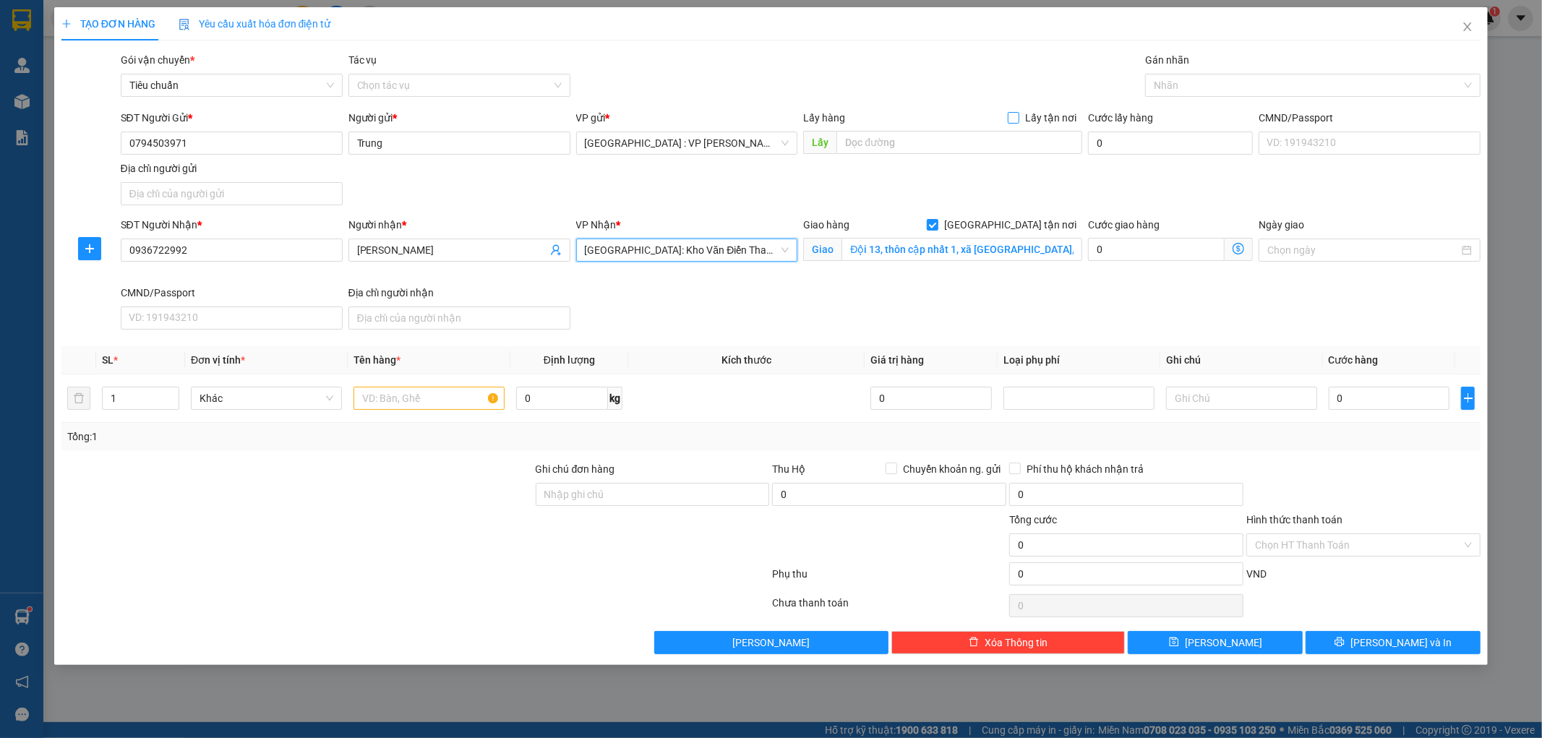
click at [1012, 113] on input "Lấy tận nơi" at bounding box center [1013, 117] width 10 height 10
checkbox input "true"
click at [955, 146] on input "text" at bounding box center [960, 142] width 246 height 23
click at [866, 140] on input "text" at bounding box center [960, 142] width 246 height 23
paste input "Số 555C đường Trường Chinh, P. An Khê,, Thanh khê tp Đà Nẵng"
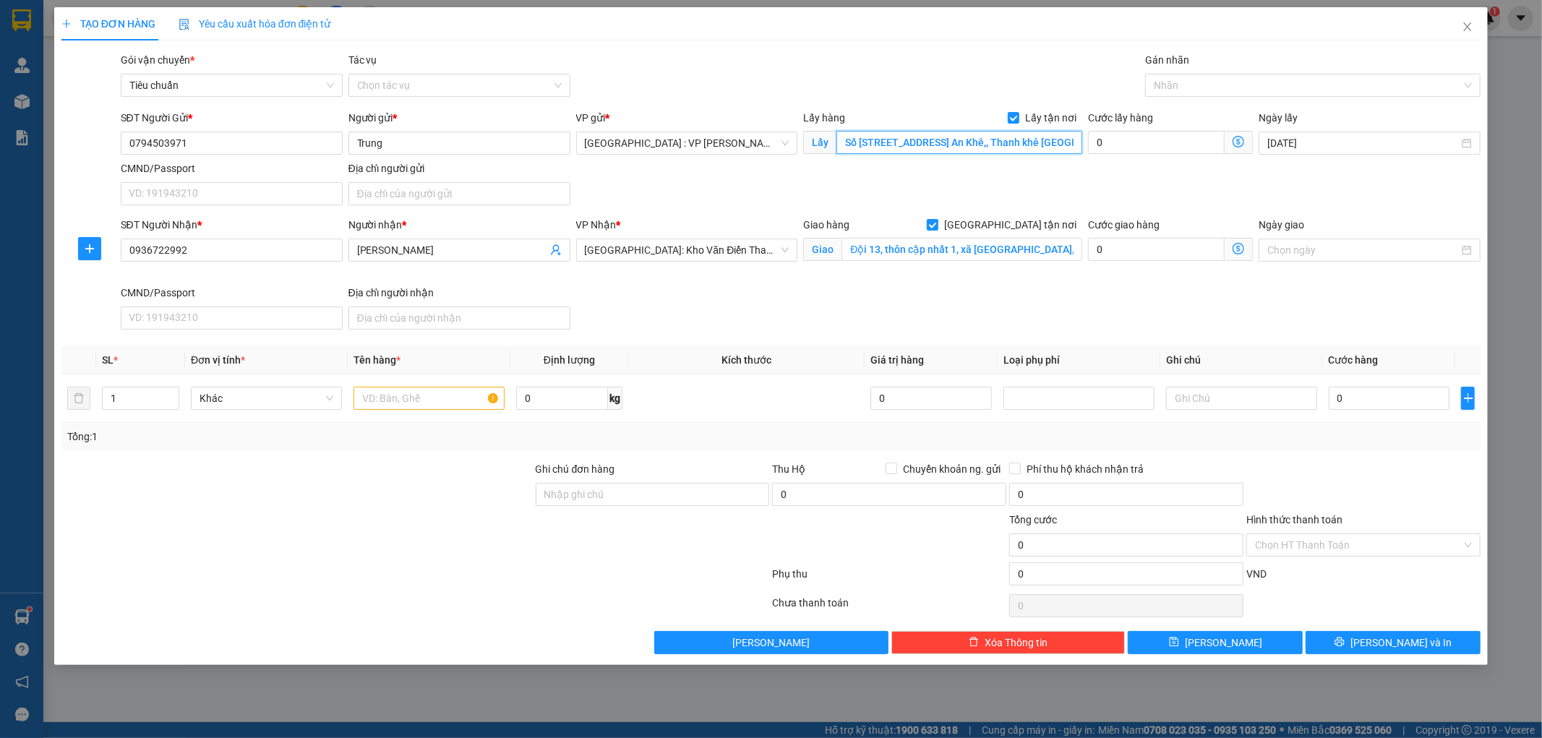
scroll to position [0, 66]
type input "Số 555C đường Trường Chinh, P. An Khê,, Thanh khê tp Đà Nẵng"
click at [1122, 145] on input "0" at bounding box center [1156, 142] width 137 height 23
type input "1"
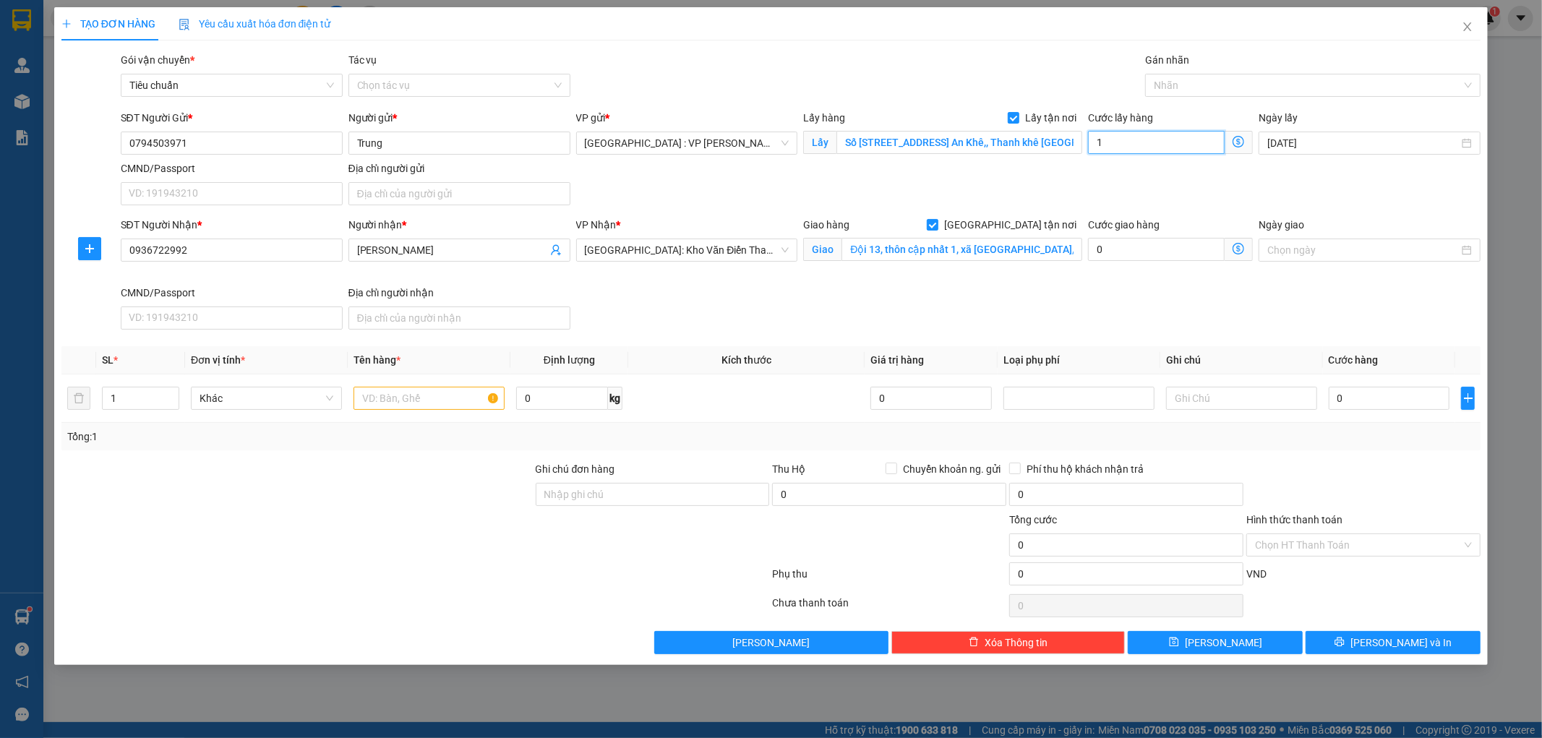
type input "1"
type input "10"
type input "100"
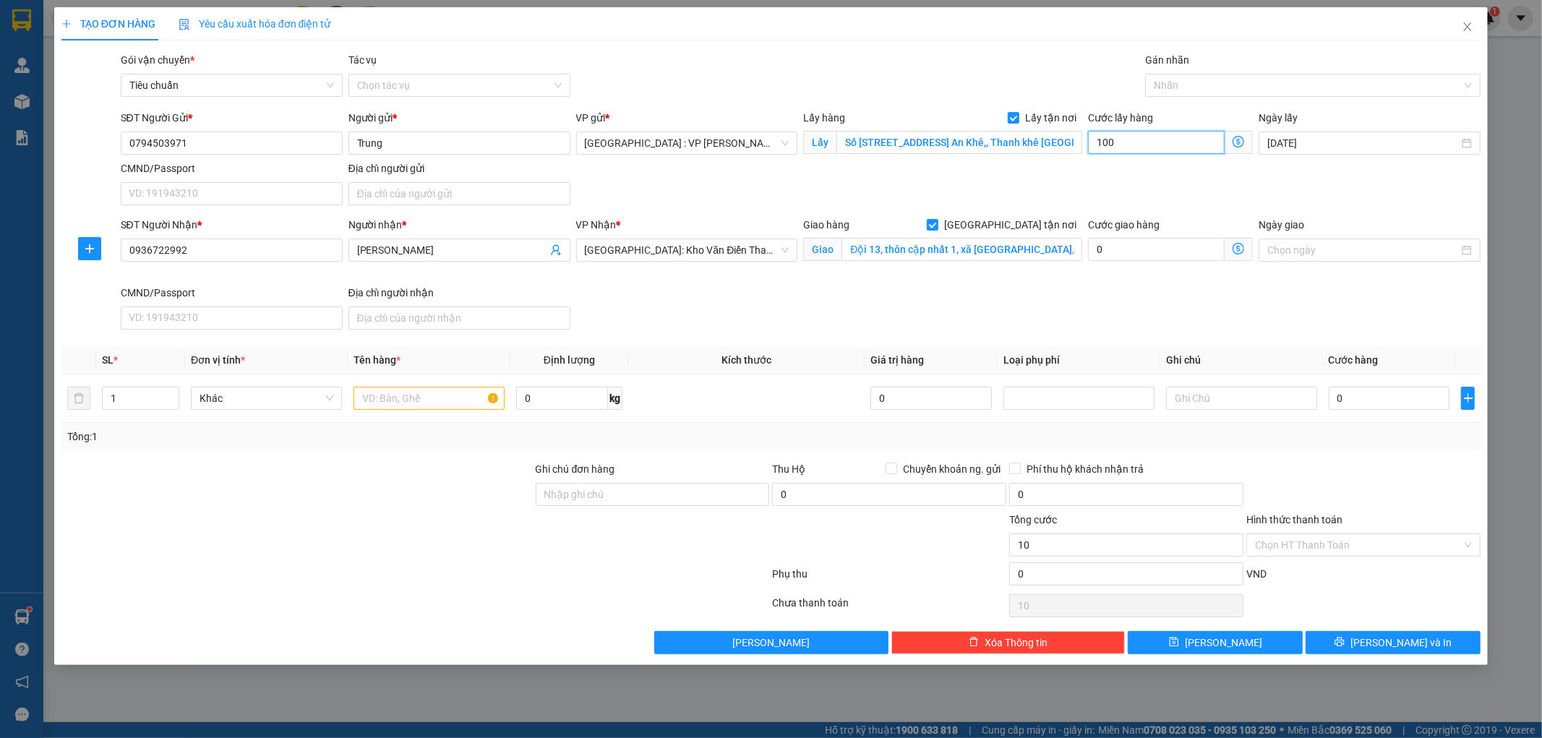
type input "100"
type input "1.000"
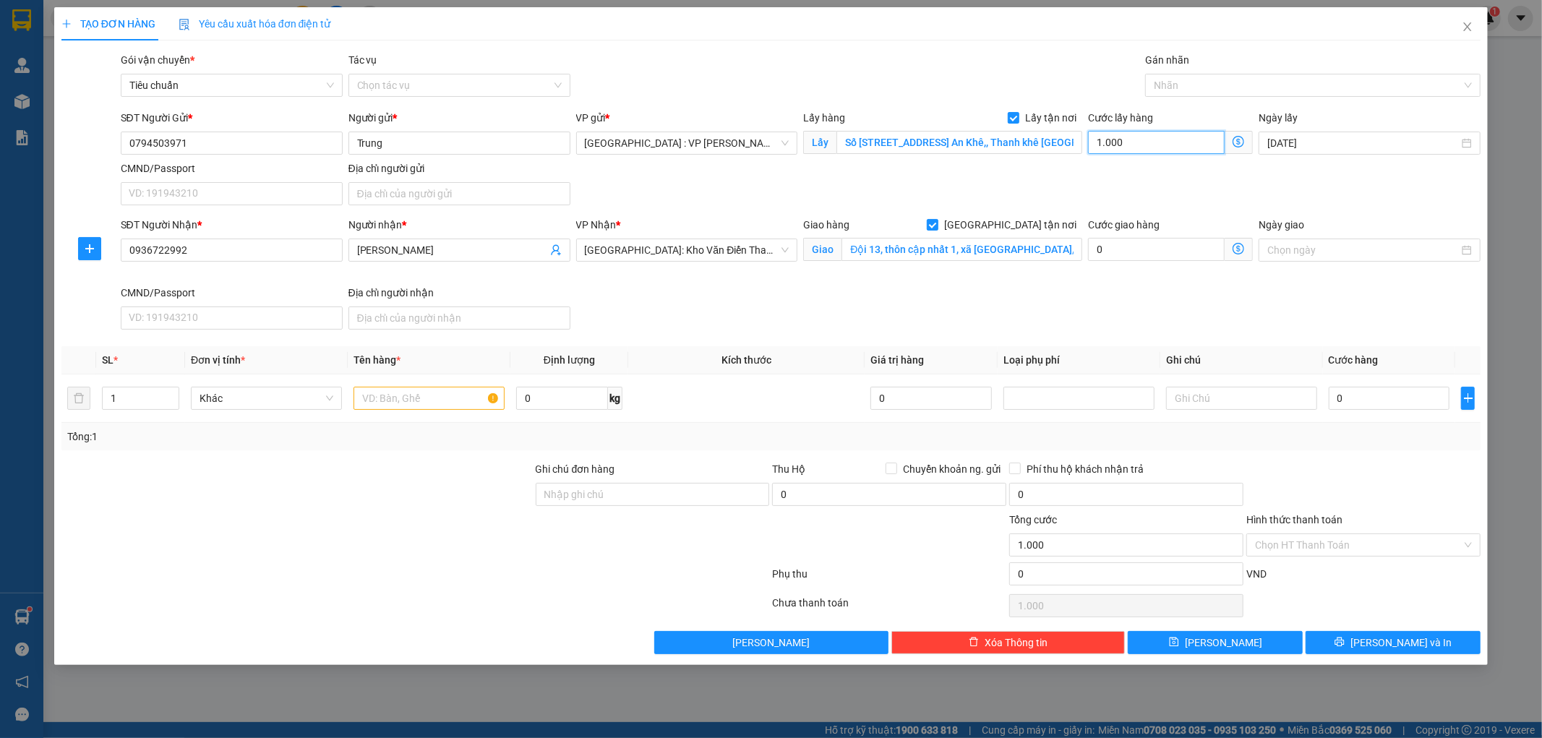
type input "10.000"
type input "100.000"
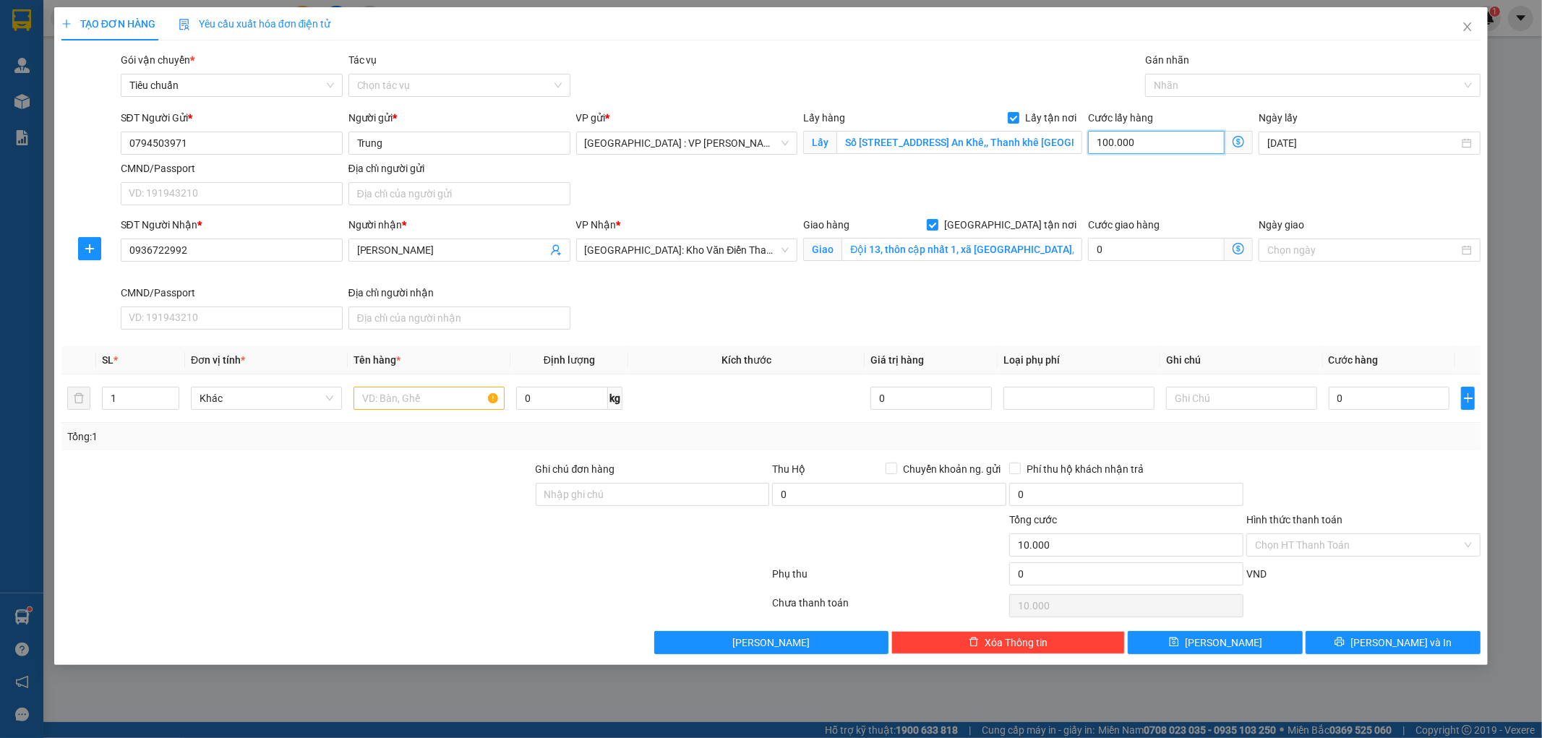
type input "100.000"
click at [132, 402] on input "1" at bounding box center [141, 399] width 76 height 22
type input "2"
click at [399, 393] on input "text" at bounding box center [429, 398] width 151 height 23
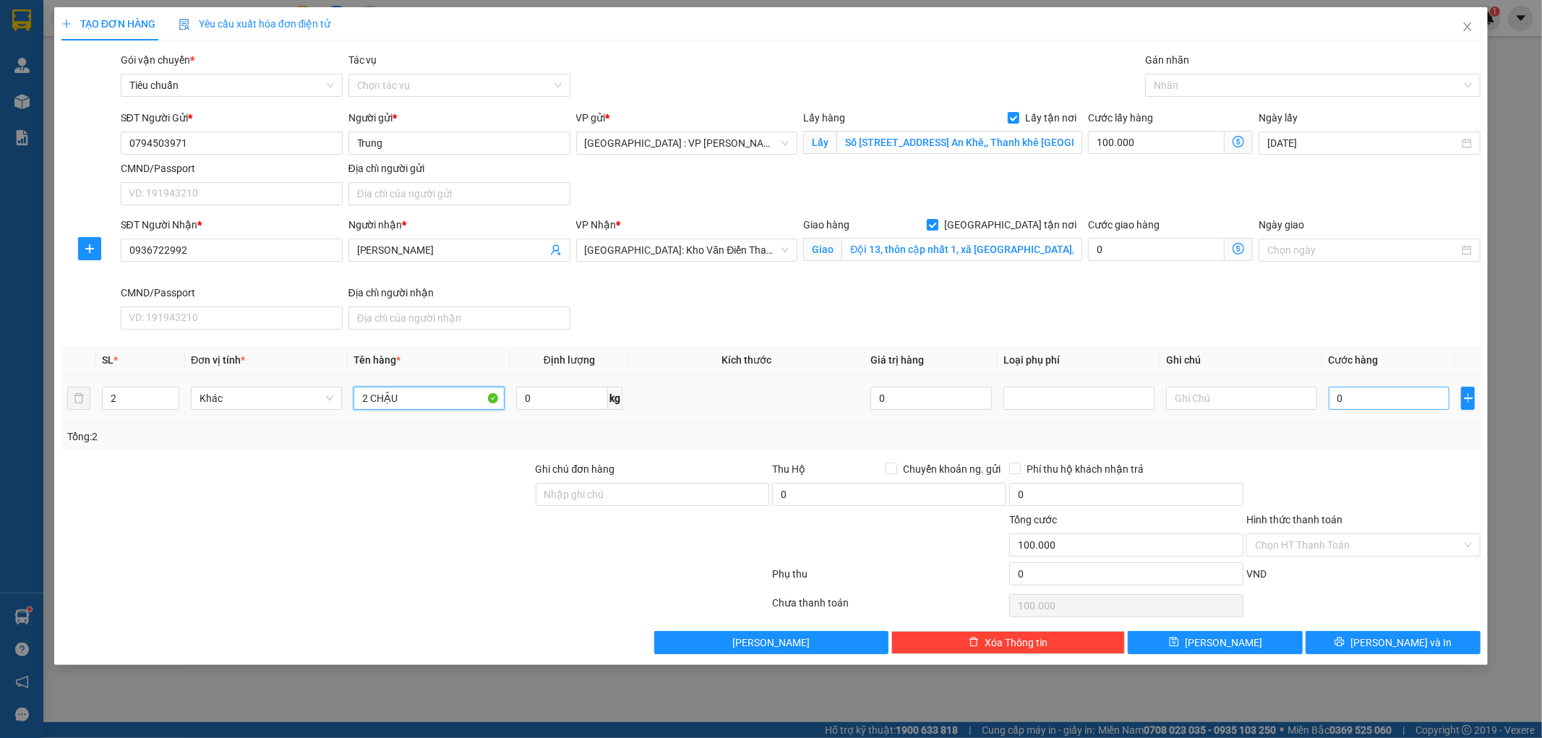
type input "2 CHẬU"
click at [1397, 406] on input "0" at bounding box center [1389, 398] width 121 height 23
type input "6"
type input "100.006"
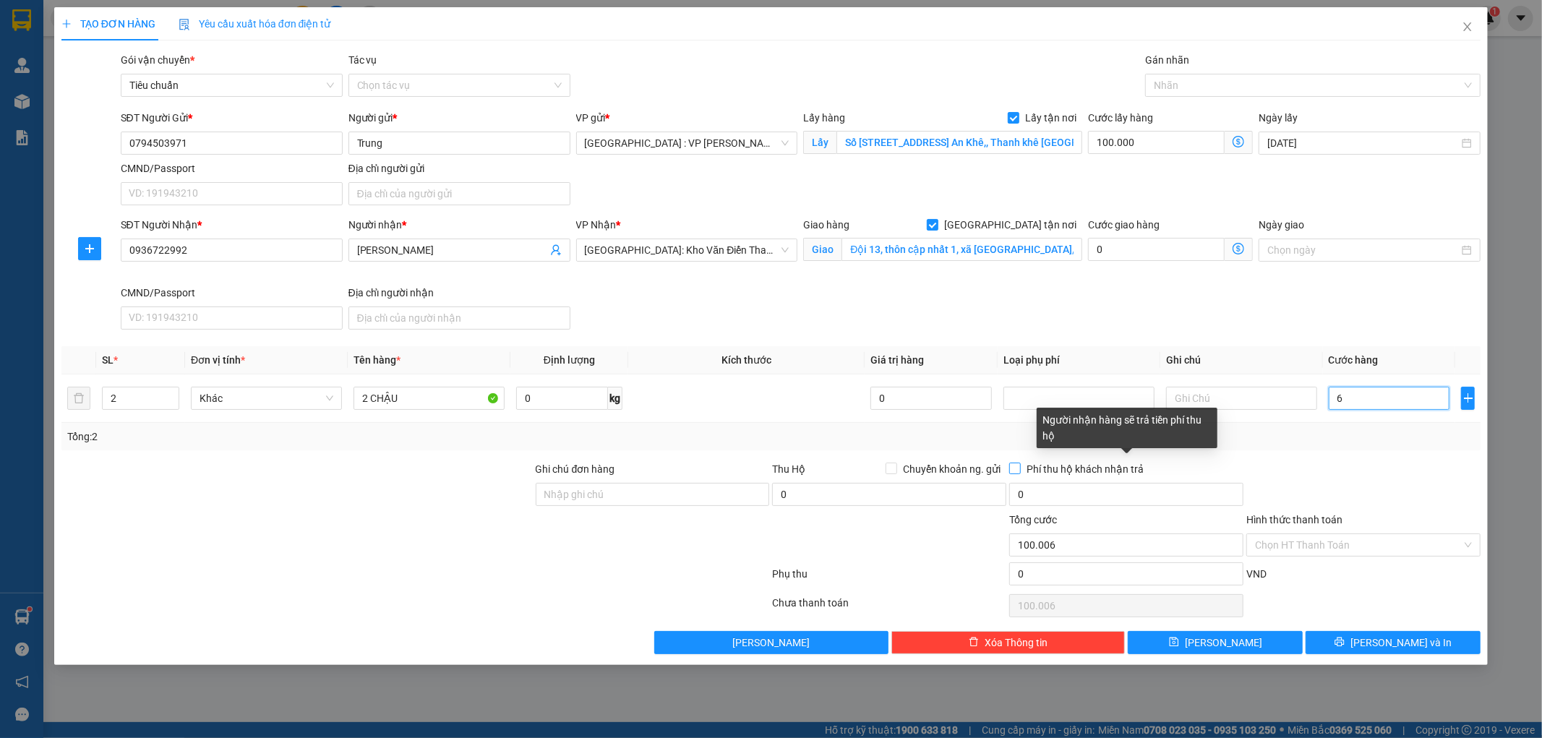
type input "60"
type input "100.060"
type input "600"
type input "100.600"
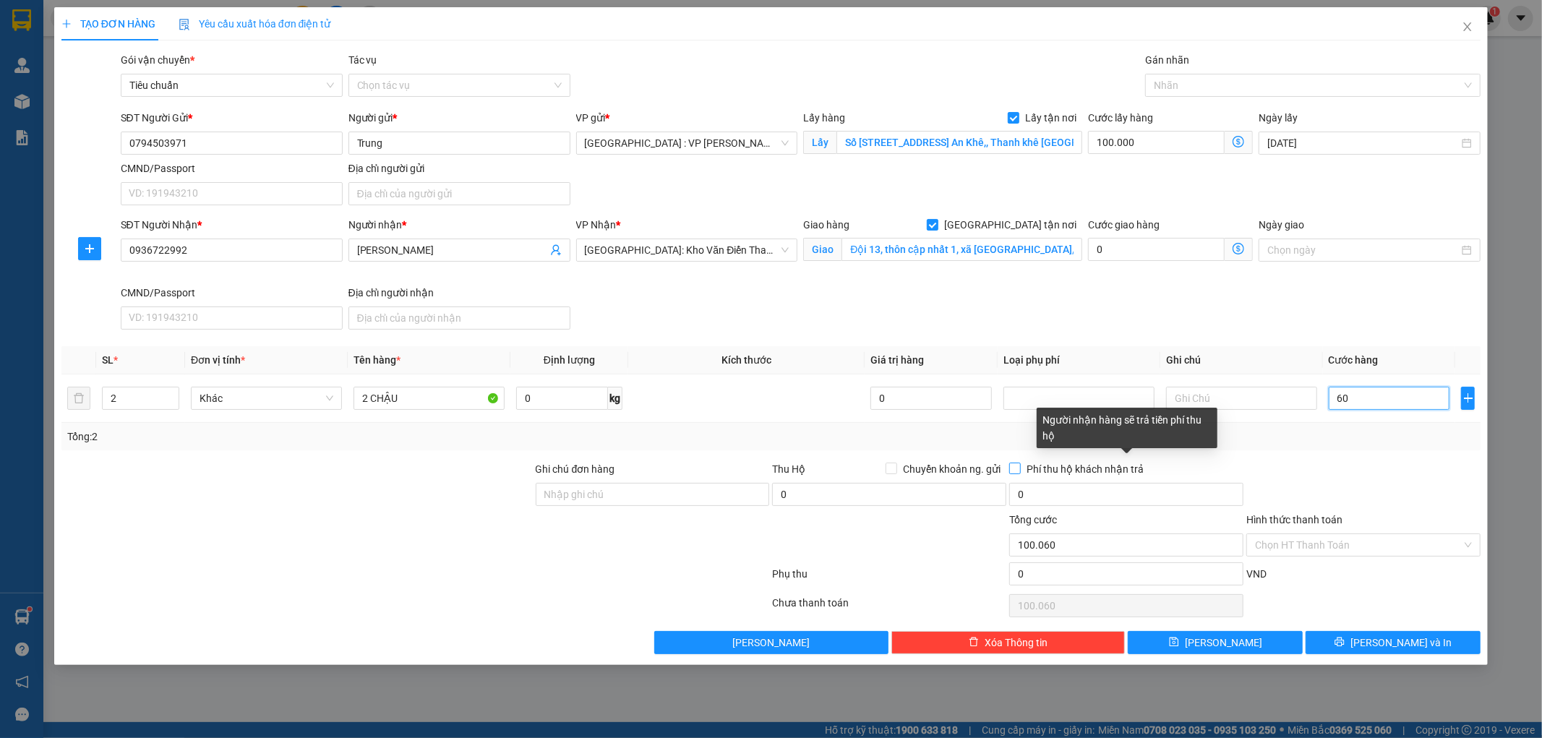
type input "100.600"
type input "6.000"
type input "106.000"
type input "60.000"
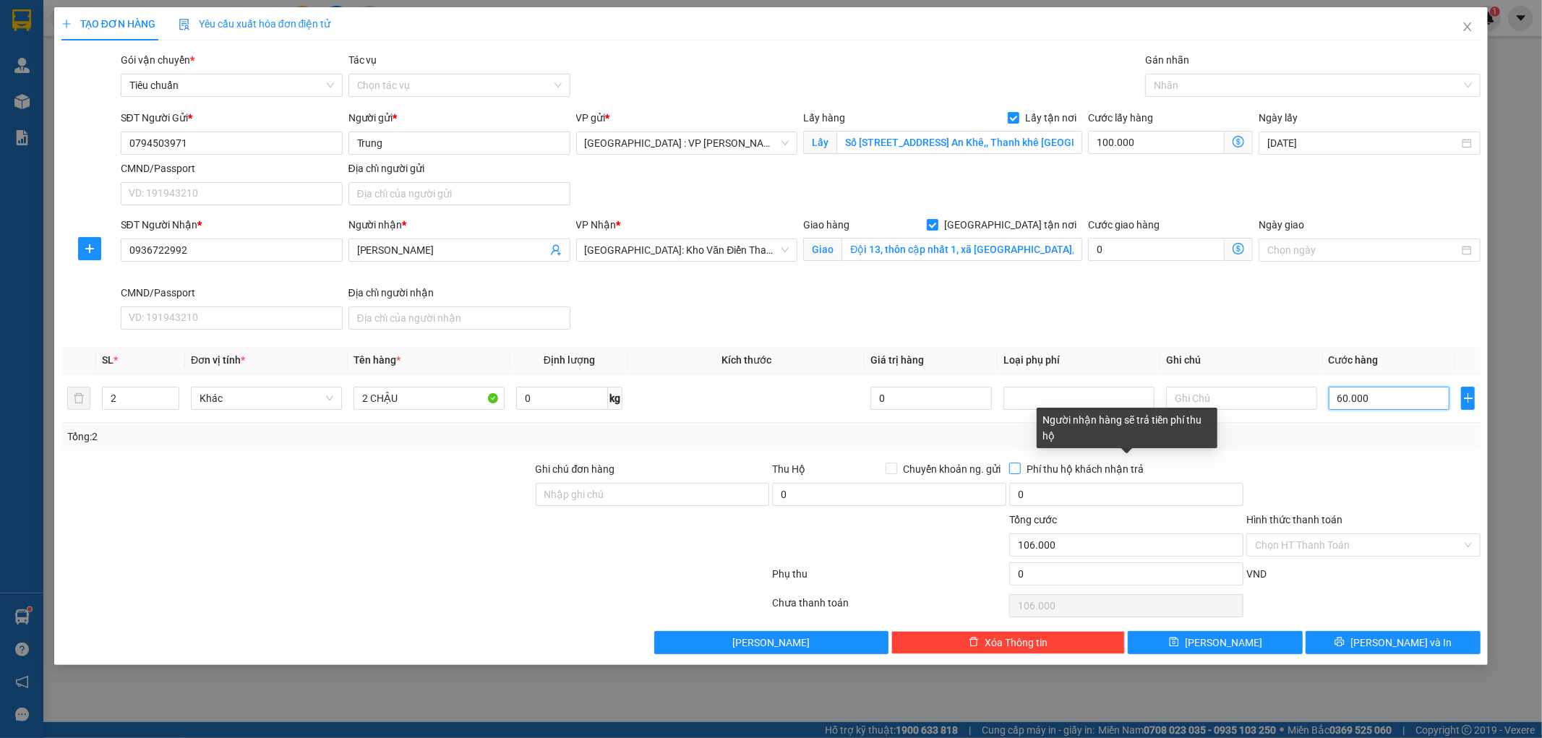
type input "160.000"
type input "600.000"
type input "700.000"
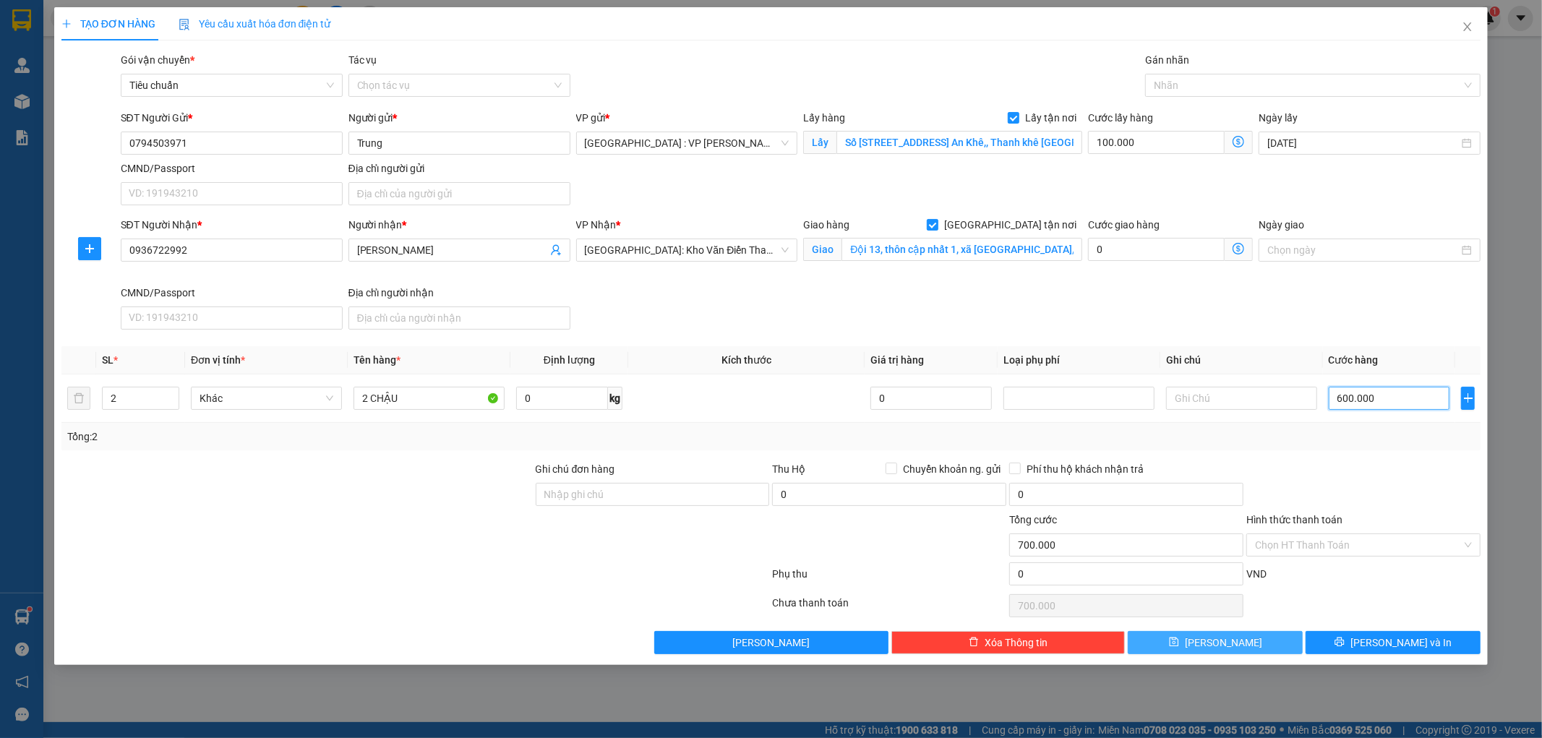
type input "600.000"
click at [1179, 640] on icon "save" at bounding box center [1174, 642] width 10 height 10
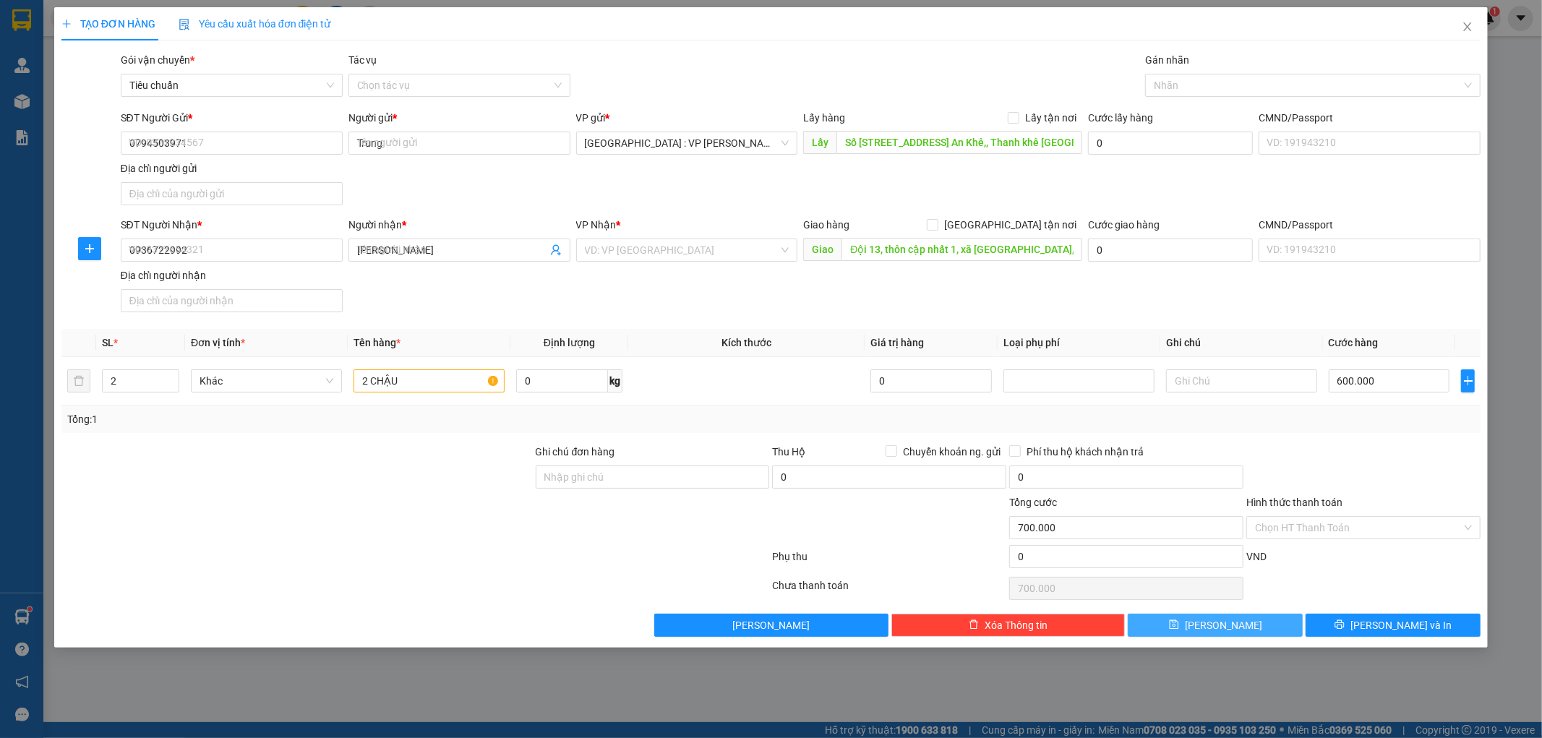
checkbox input "false"
type input "1"
type input "0"
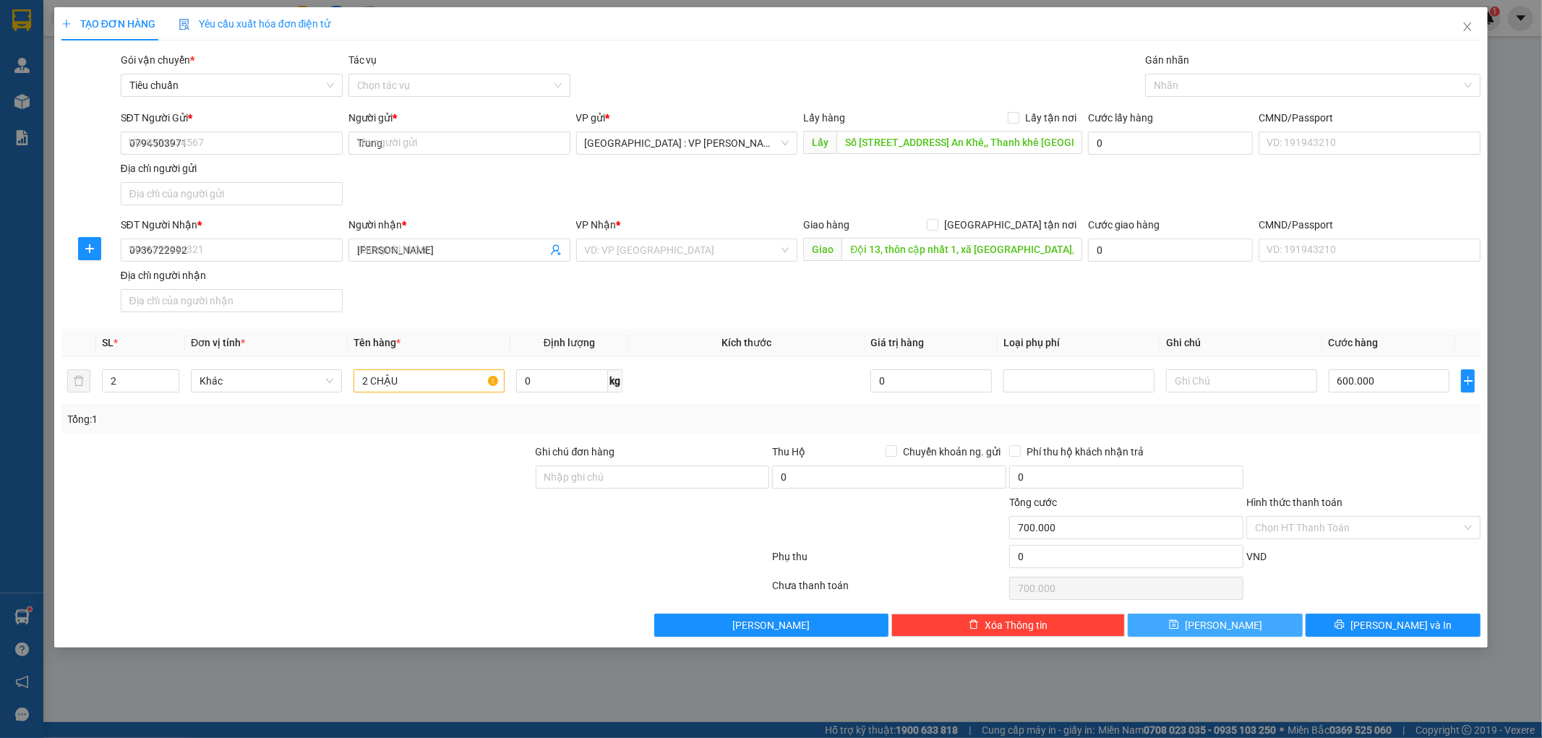
type input "0"
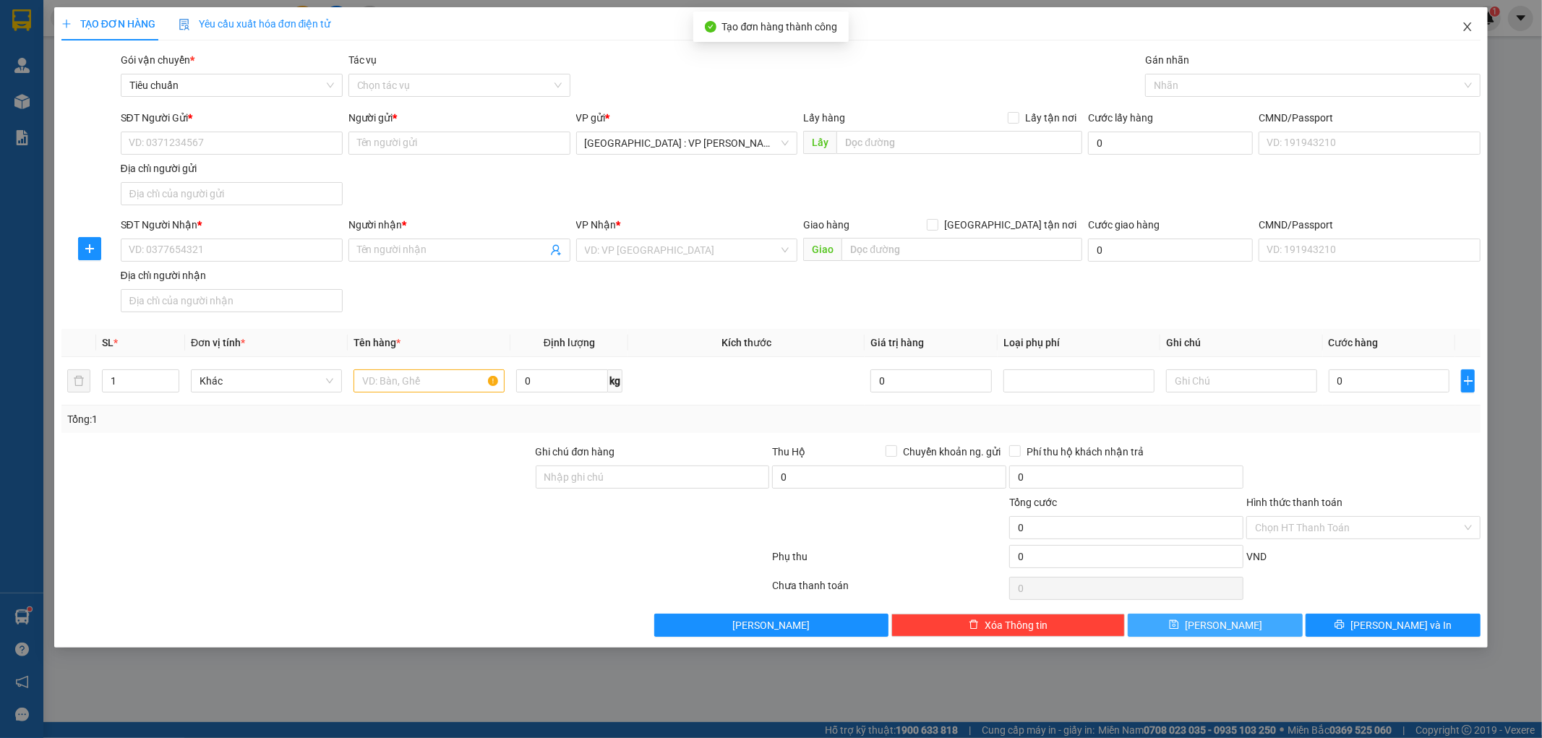
click at [1469, 26] on icon "close" at bounding box center [1468, 26] width 8 height 9
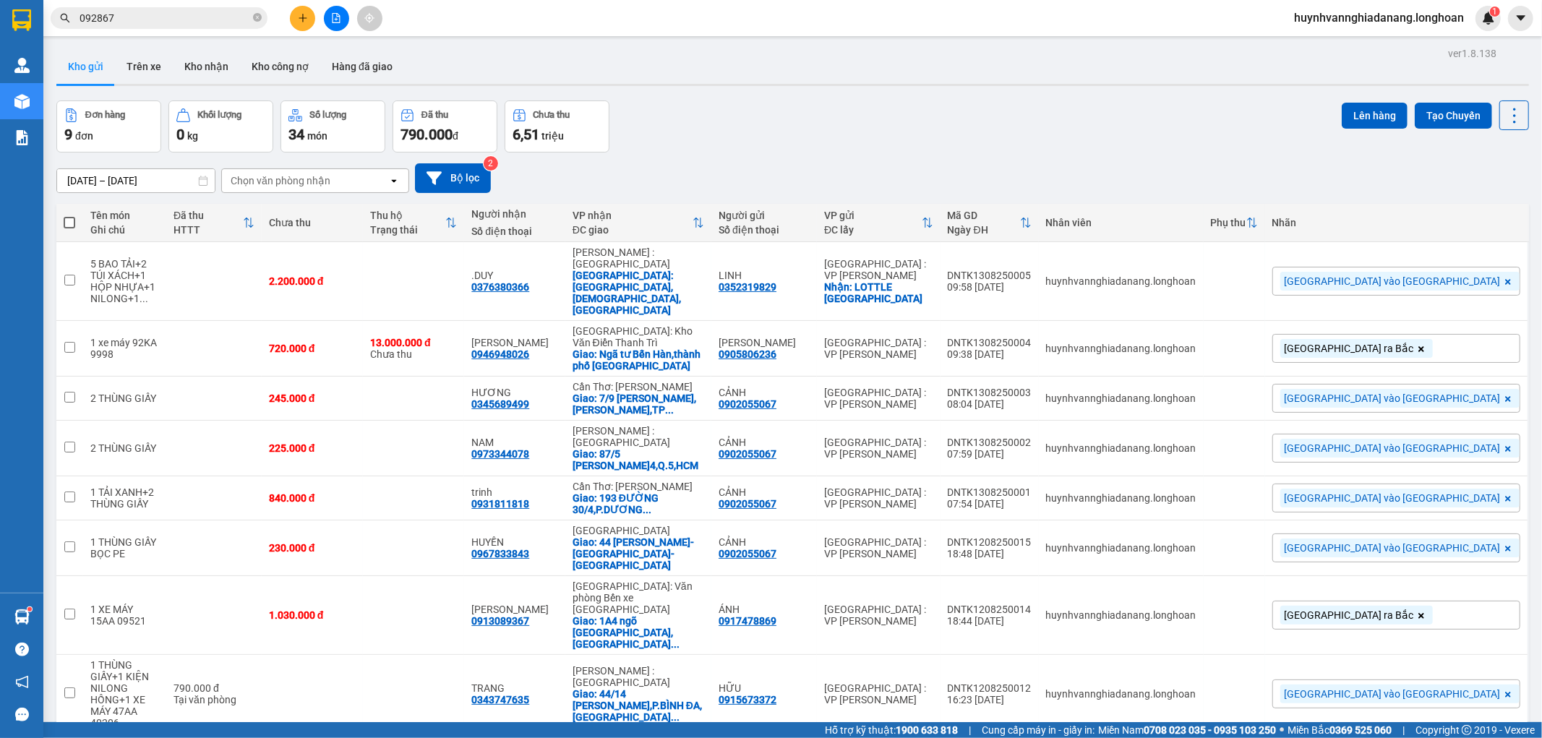
click at [94, 98] on div "ver 1.8.138 Kho gửi Trên xe Kho nhận Kho công nợ Hàng đã giao Đơn hàng 9 đơn Kh…" at bounding box center [793, 448] width 1485 height 810
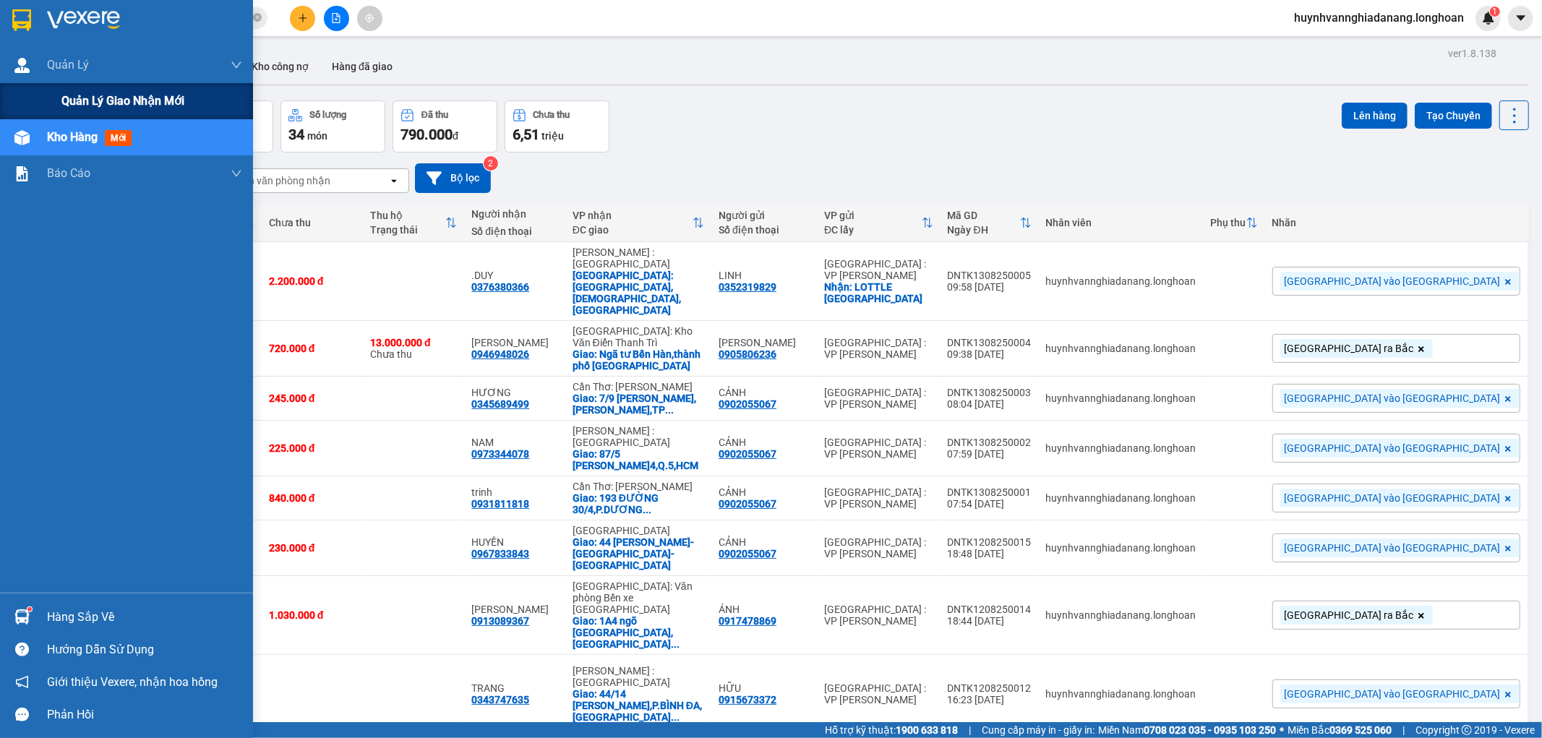
click at [82, 103] on span "Quản lý giao nhận mới" at bounding box center [122, 101] width 123 height 18
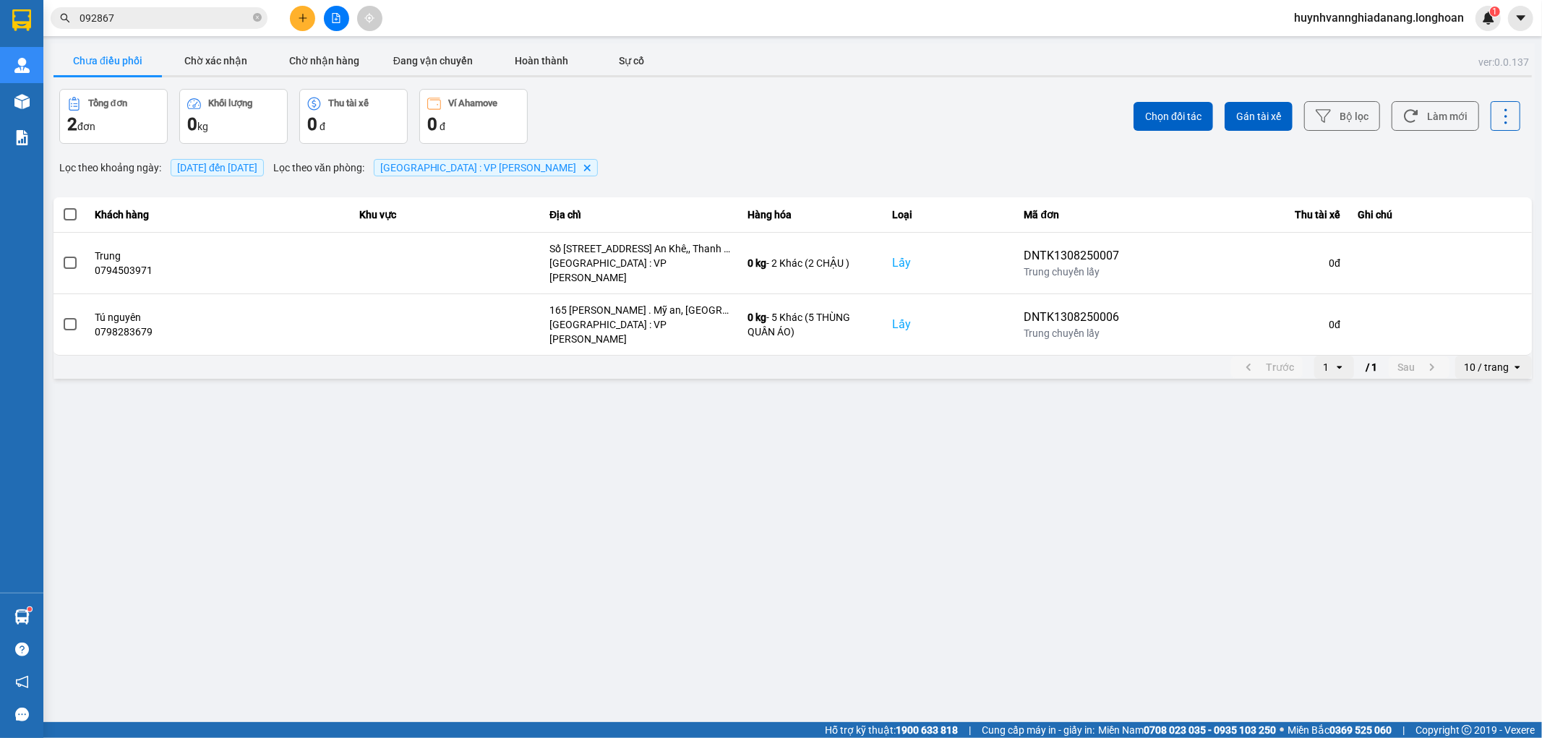
click at [1497, 358] on div "ver: 0.0.137 Chưa điều phối Chờ xác nhận Chờ nhận hàng Đang vận chuyển Hoàn thà…" at bounding box center [793, 212] width 1485 height 338
drag, startPoint x: 1490, startPoint y: 342, endPoint x: 1491, endPoint y: 349, distance: 7.3
click at [1490, 360] on div "10 / trang" at bounding box center [1486, 367] width 45 height 14
click at [1507, 475] on div "100 / trang" at bounding box center [1494, 478] width 53 height 14
click at [69, 220] on span at bounding box center [70, 214] width 13 height 13
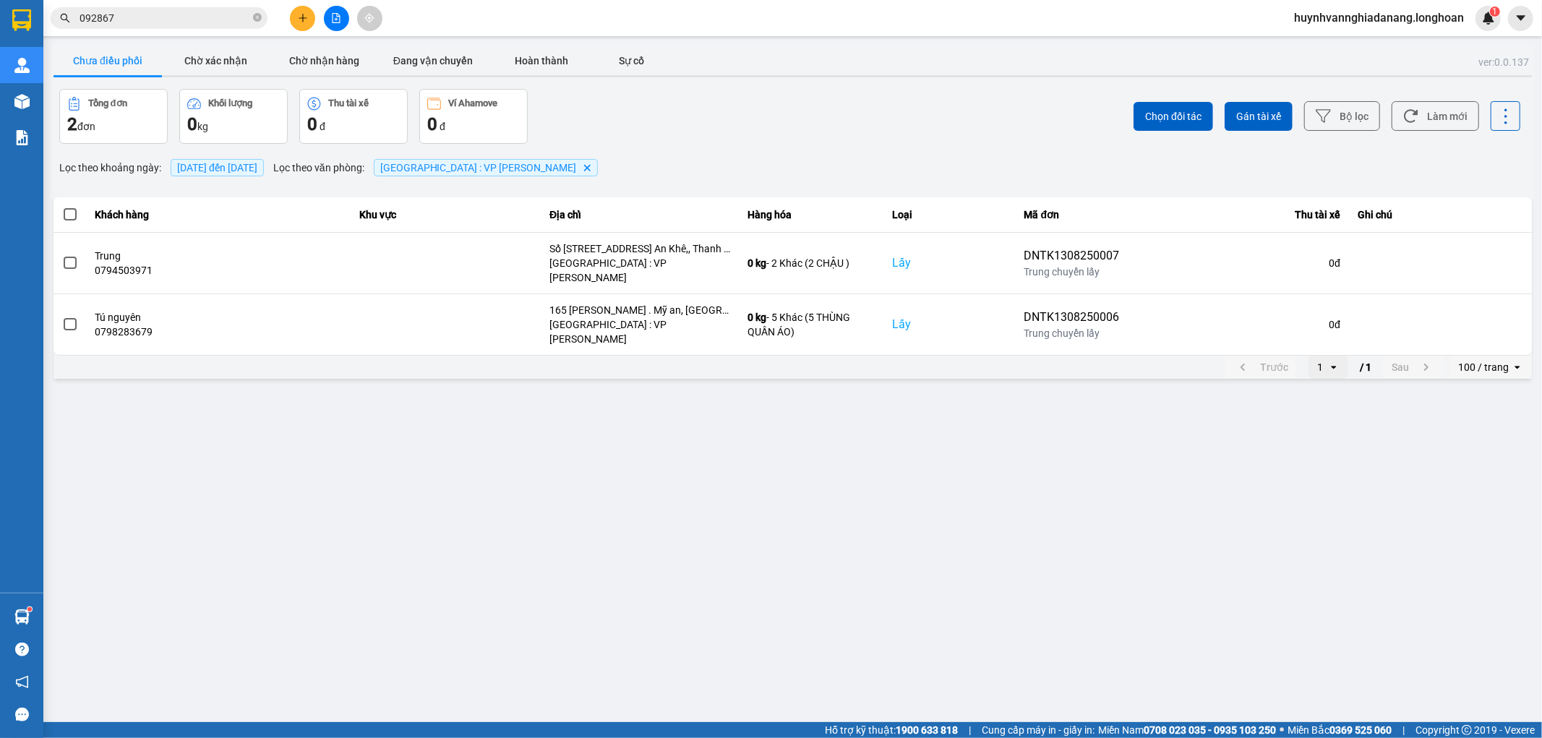
click at [62, 207] on input "checkbox" at bounding box center [62, 207] width 0 height 0
click at [1251, 114] on span "Gán tài xế" at bounding box center [1259, 116] width 45 height 14
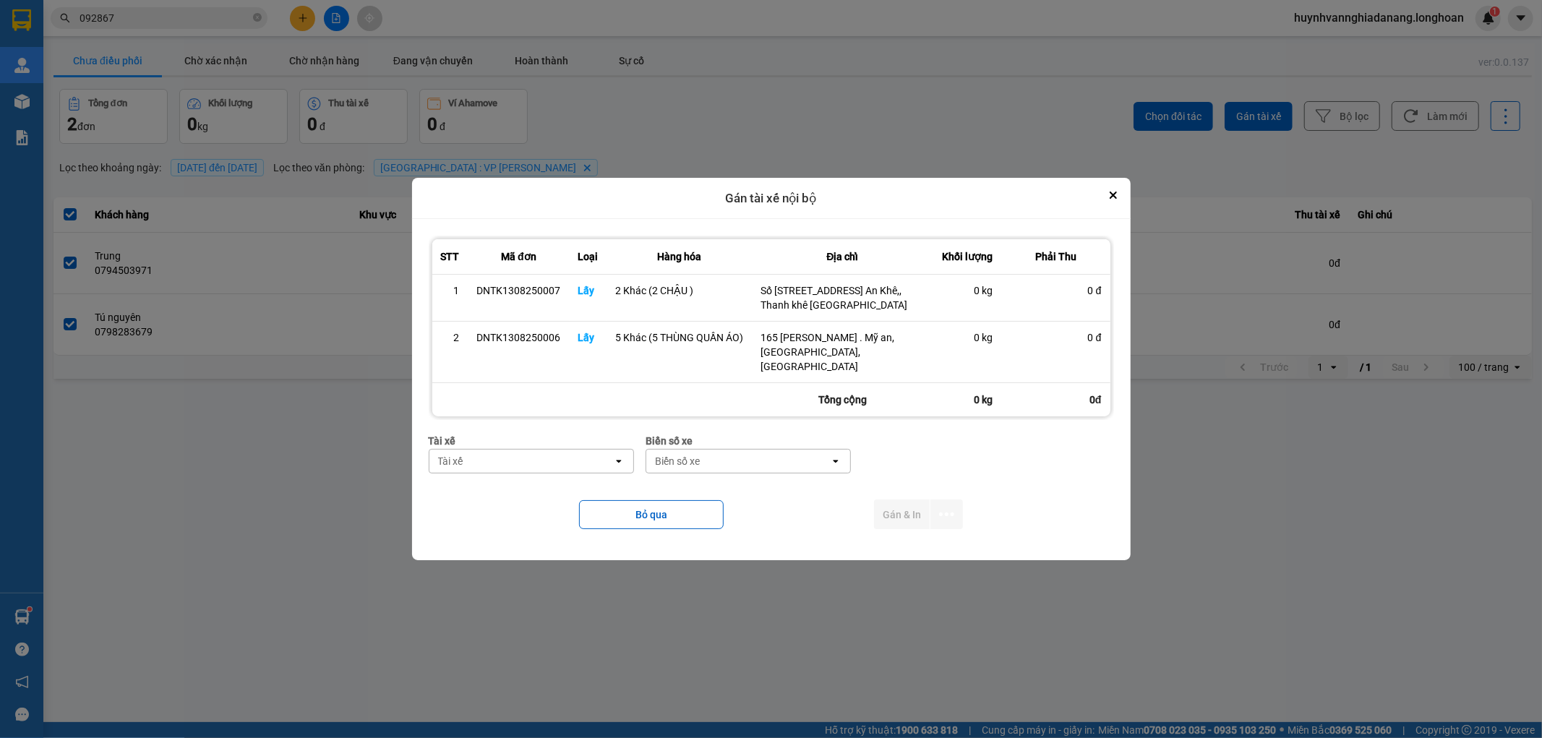
click at [554, 460] on div "Tài xế" at bounding box center [522, 461] width 184 height 23
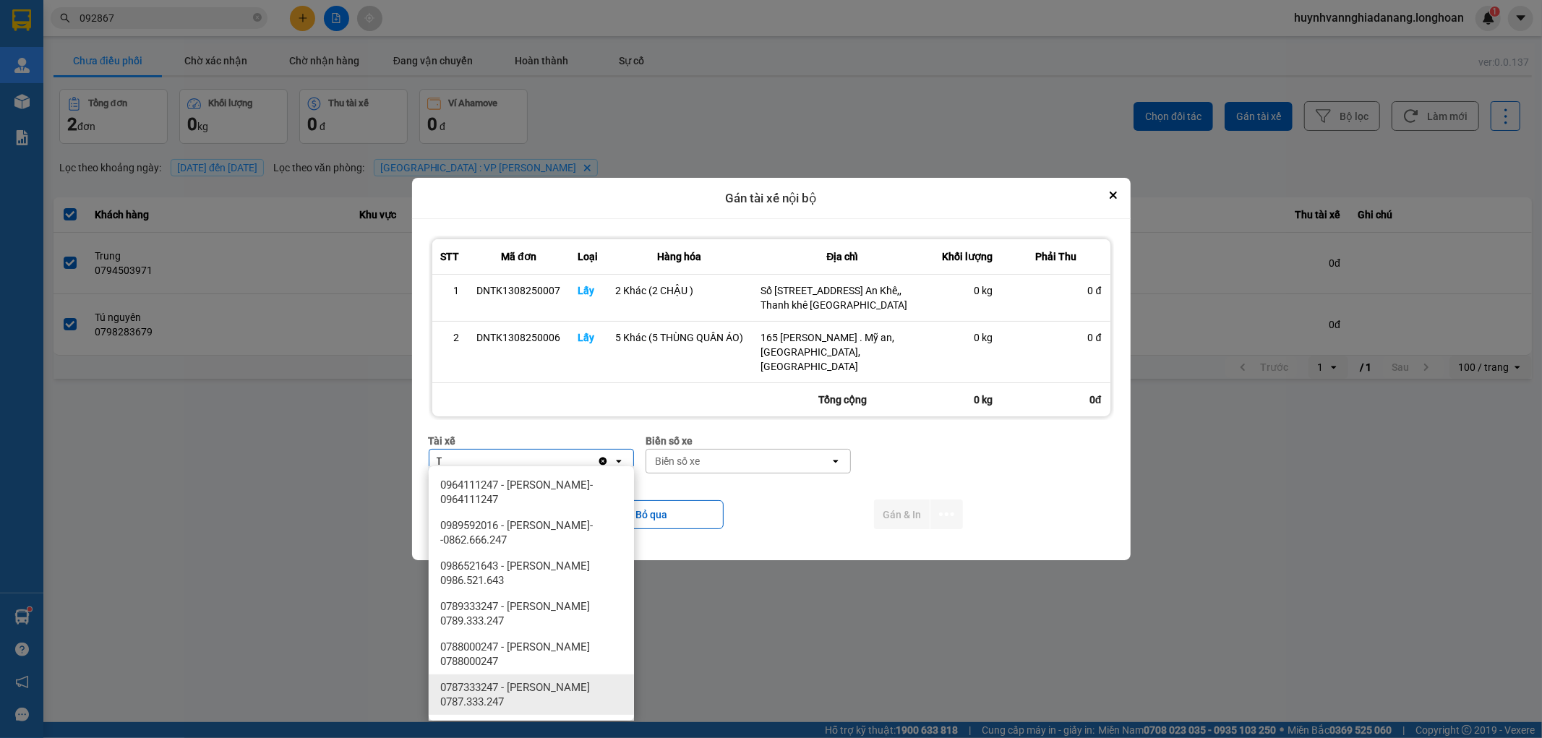
type input "T"
drag, startPoint x: 550, startPoint y: 684, endPoint x: 620, endPoint y: 609, distance: 103.3
click at [552, 685] on span "0787333247 - Phạm Thanh Tuấn 0787.333.247" at bounding box center [534, 694] width 188 height 29
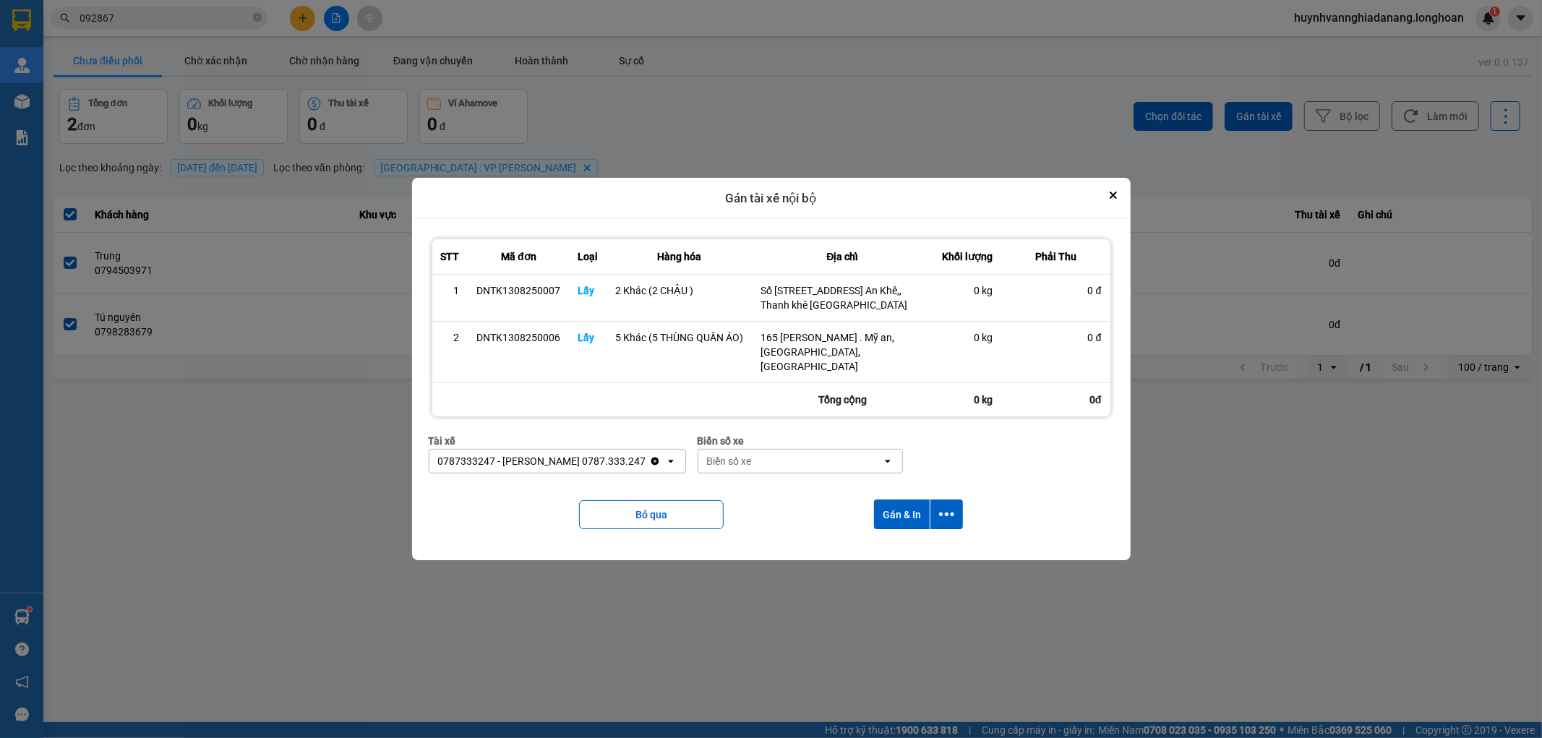
click at [749, 456] on div "Biển số xe" at bounding box center [729, 461] width 45 height 14
type input "6268"
click at [786, 479] on div "29H-962.68" at bounding box center [803, 485] width 205 height 26
click at [943, 507] on icon "dialog" at bounding box center [946, 514] width 15 height 15
click at [914, 543] on div "Chỉ gán tài" at bounding box center [908, 546] width 85 height 14
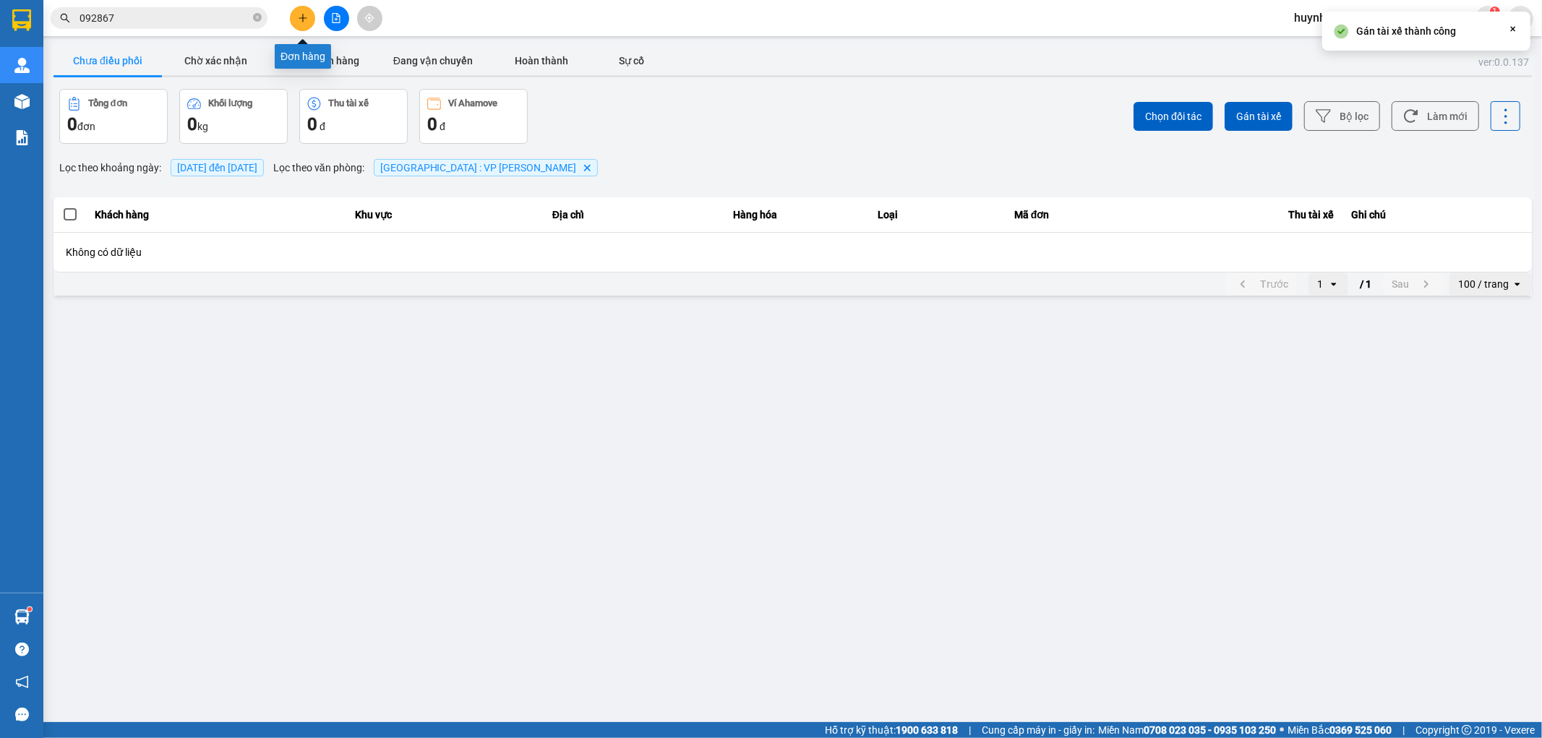
click at [302, 11] on button at bounding box center [302, 18] width 25 height 25
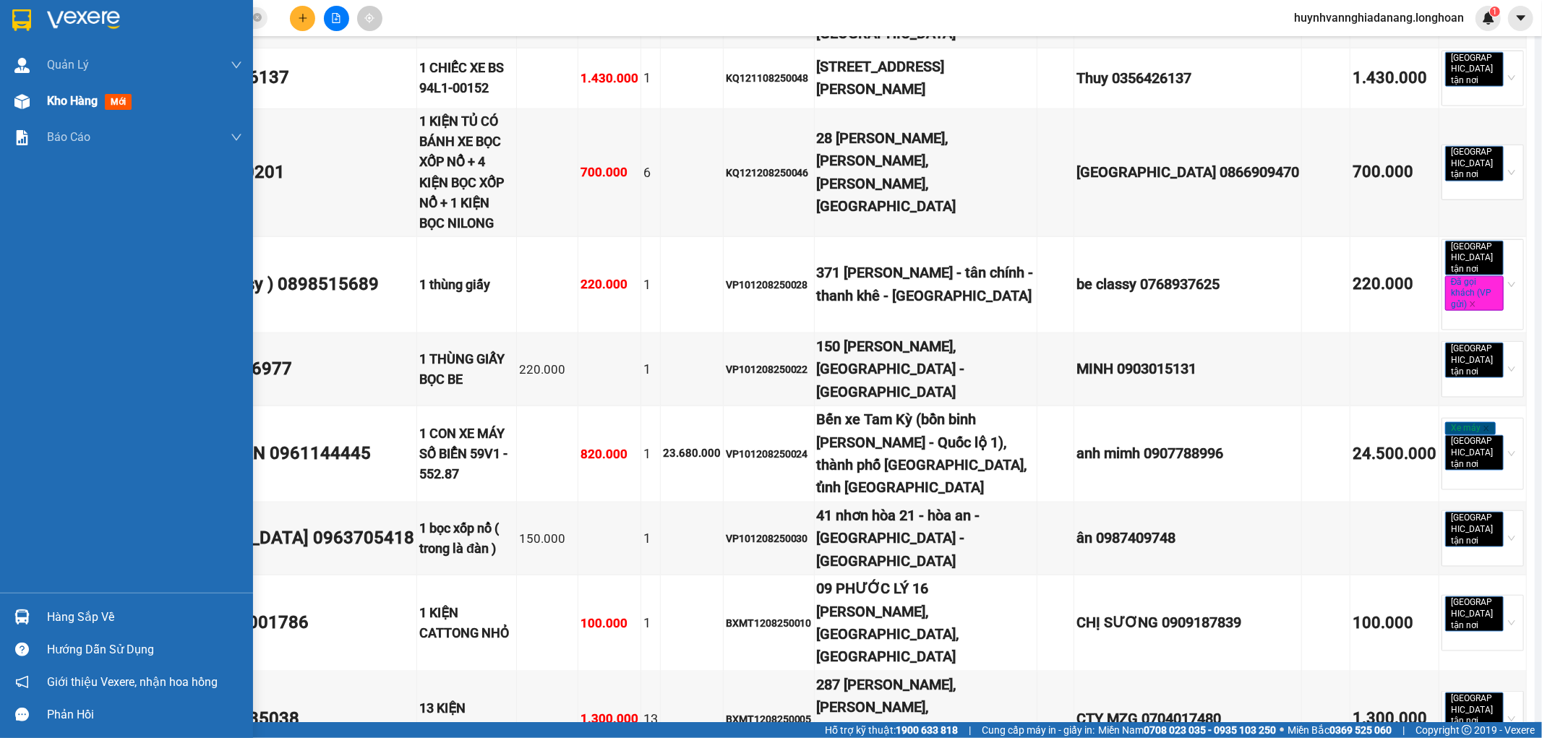
click at [48, 105] on span "Kho hàng" at bounding box center [72, 101] width 51 height 14
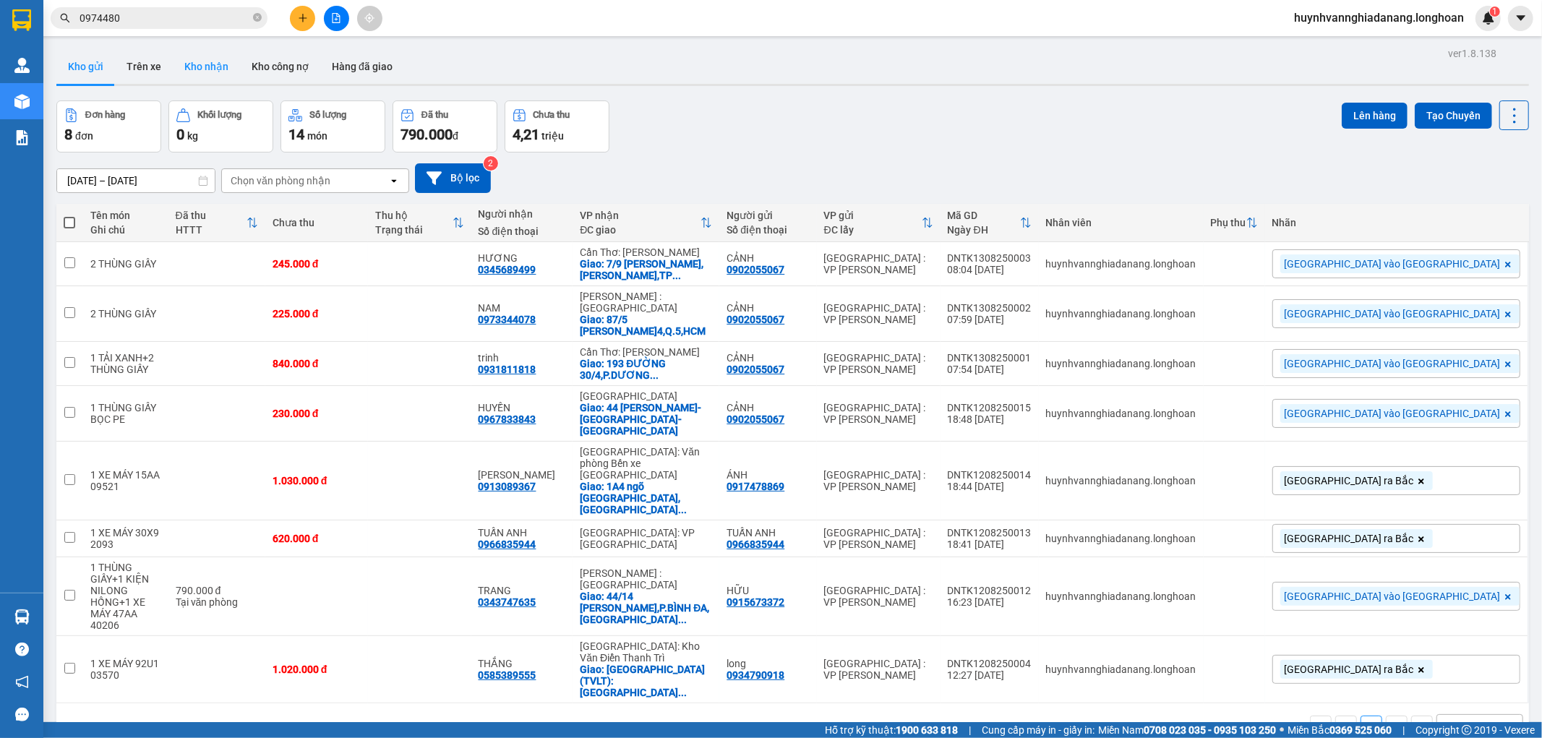
click at [205, 67] on button "Kho nhận" at bounding box center [206, 66] width 67 height 35
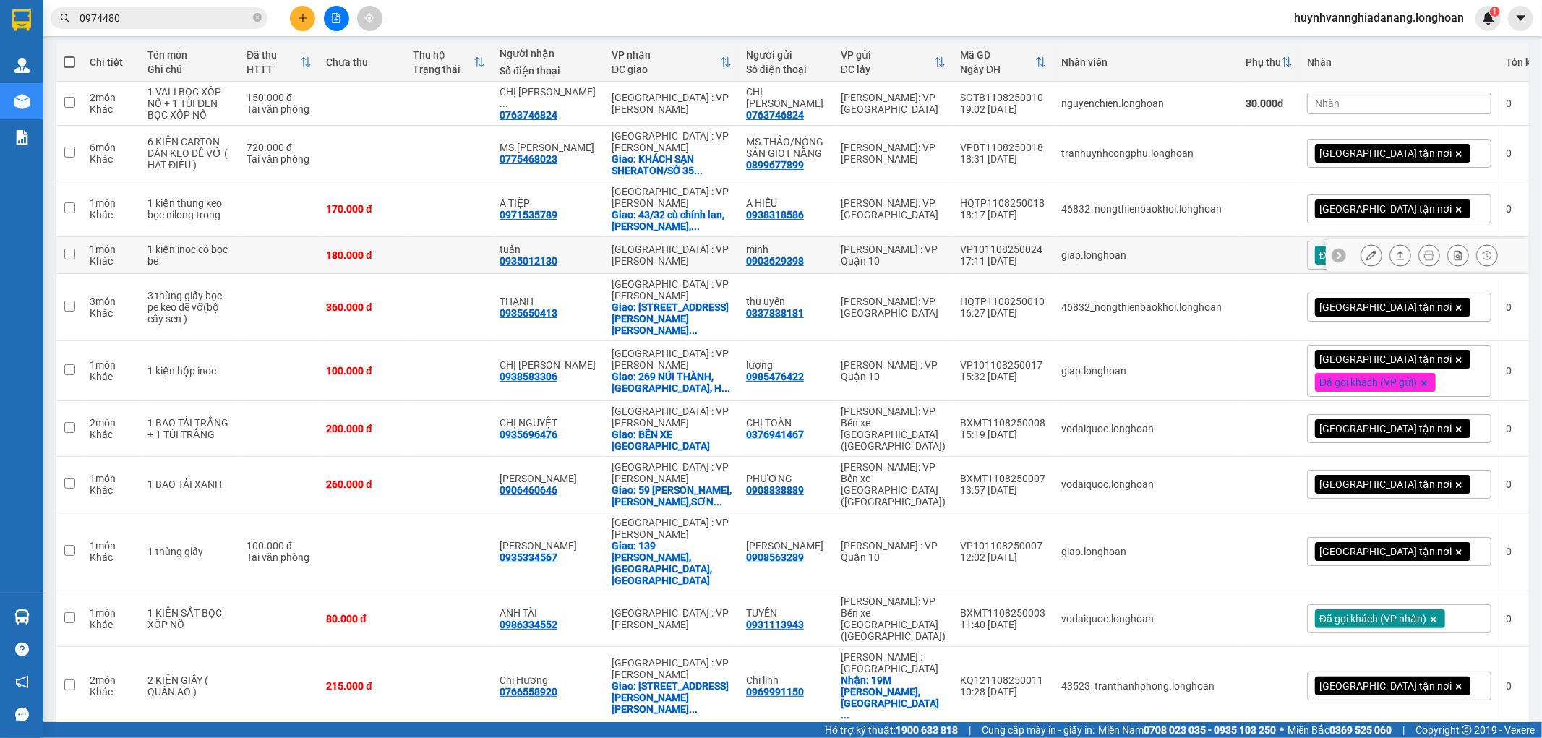
scroll to position [241, 0]
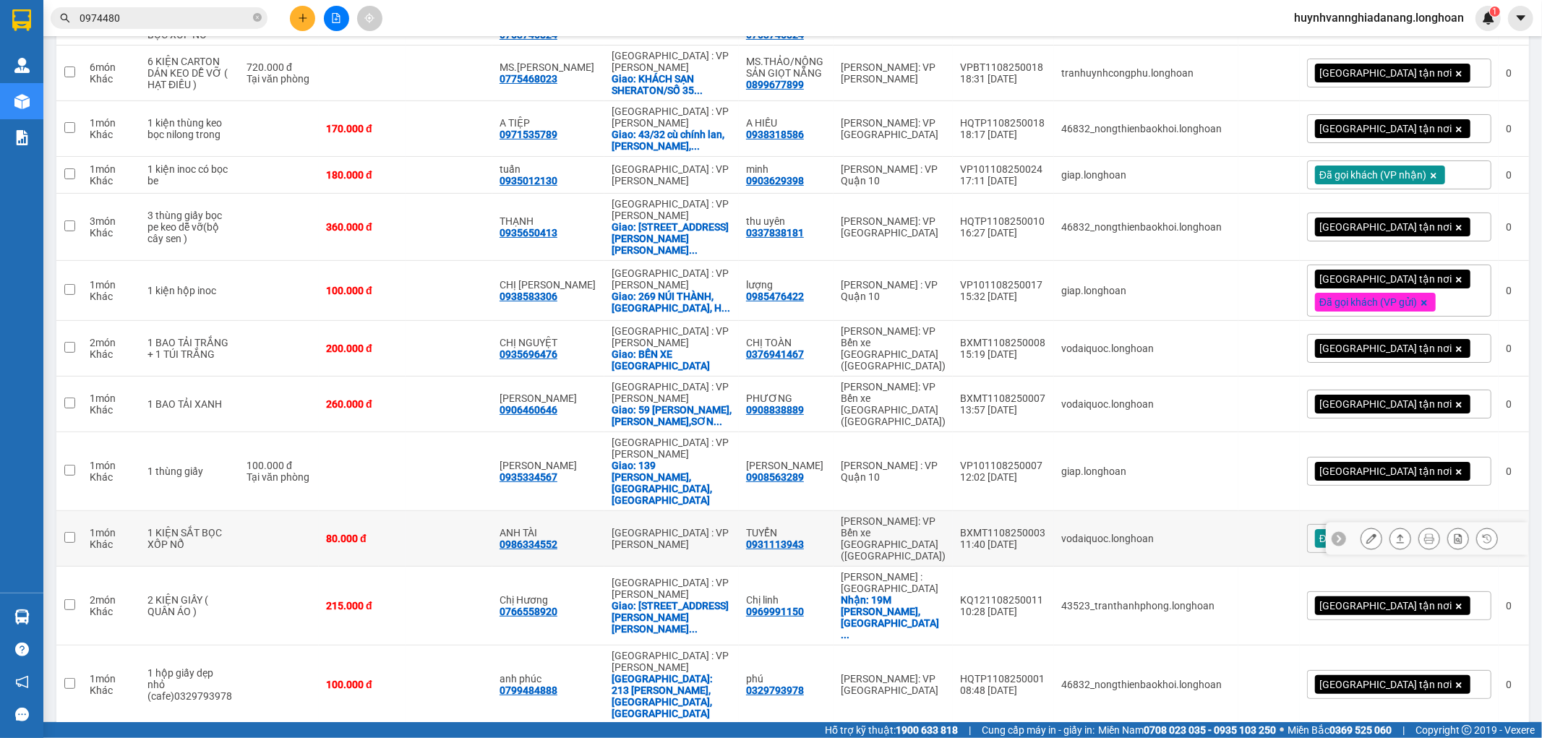
click at [1363, 552] on button at bounding box center [1372, 538] width 20 height 25
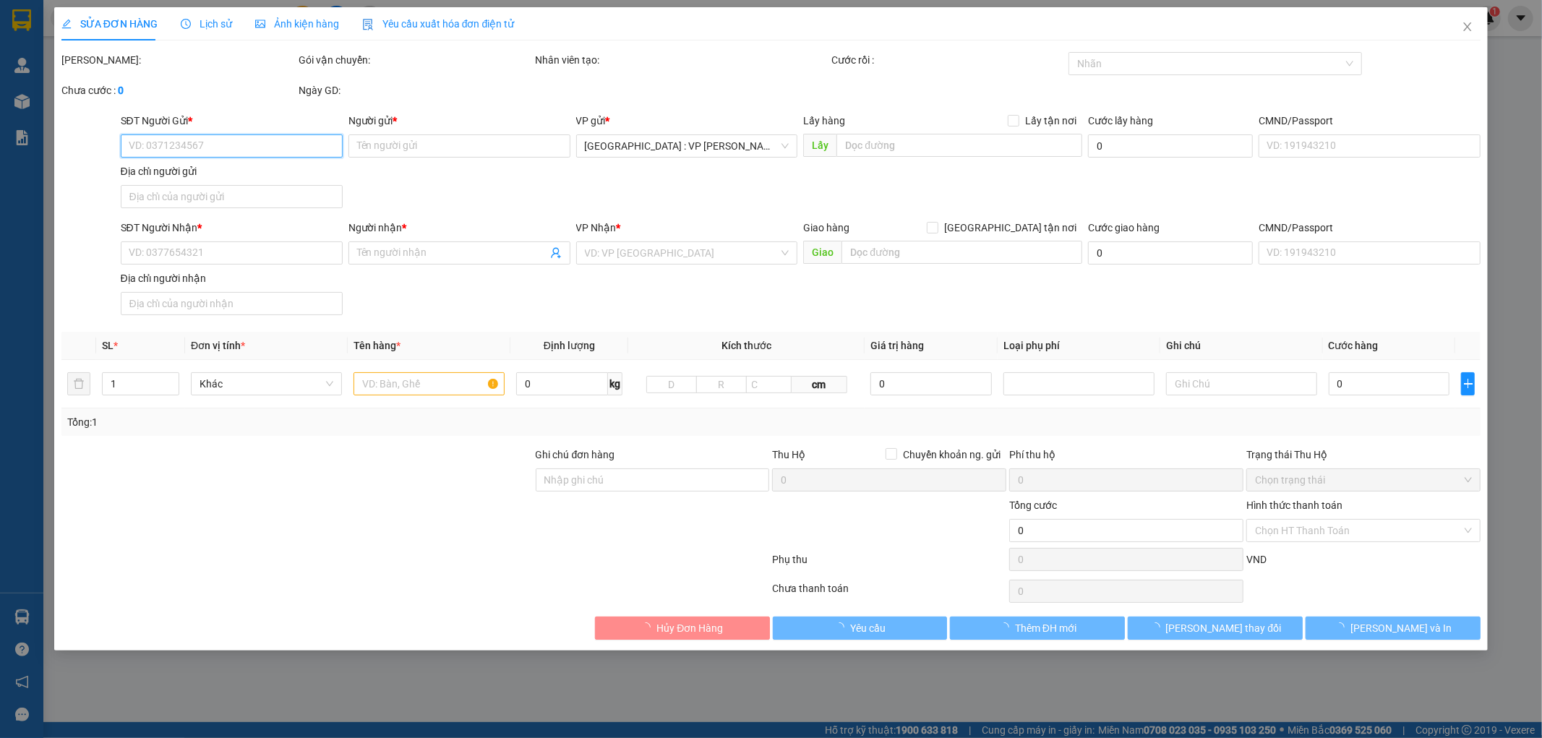
type input "0931113943"
type input "TUYỂN"
type input "0986334552"
type input "ANH TÀI"
type input "80.000"
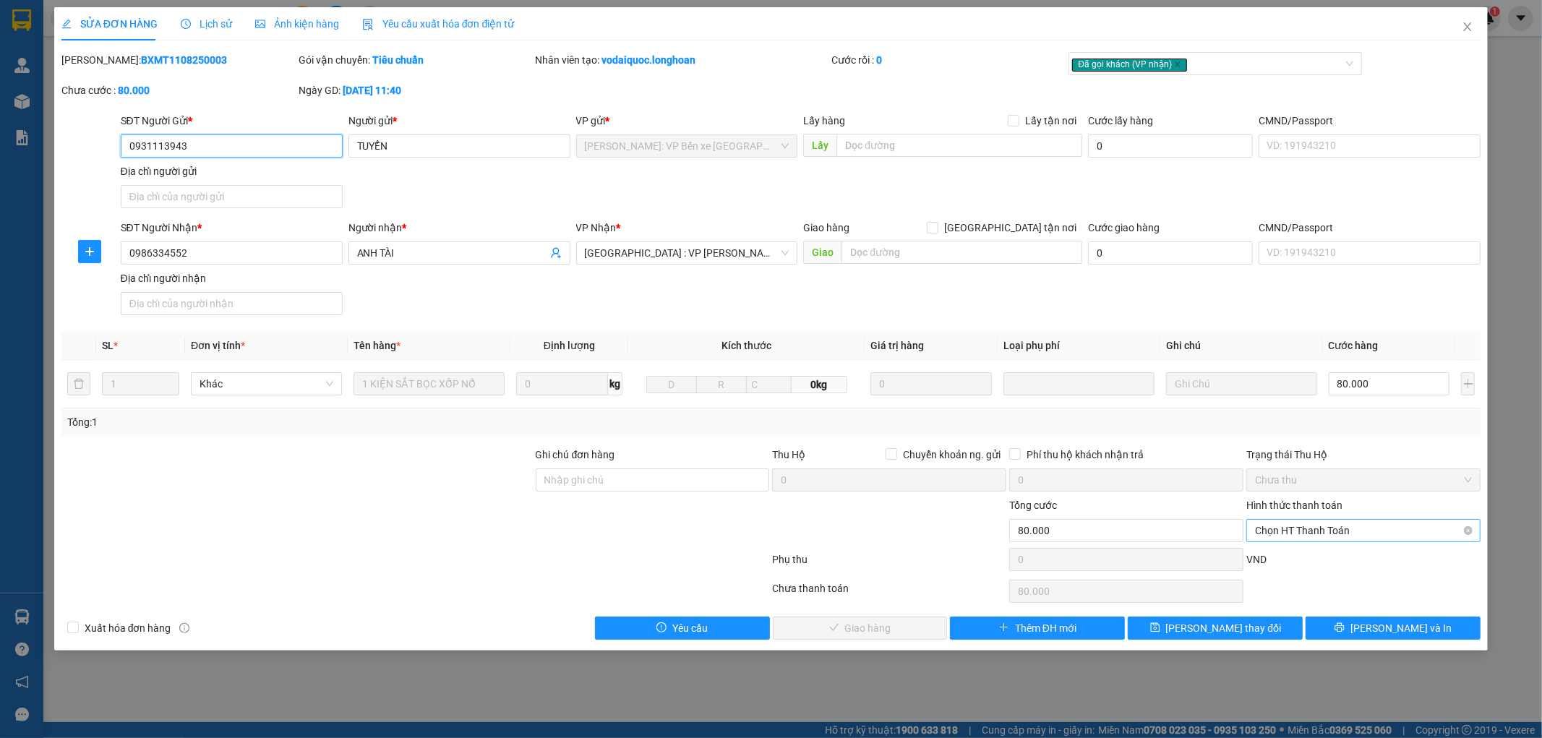
click at [1345, 536] on span "Chọn HT Thanh Toán" at bounding box center [1363, 531] width 217 height 22
click at [1339, 552] on div "Tại văn phòng" at bounding box center [1364, 560] width 217 height 16
type input "0"
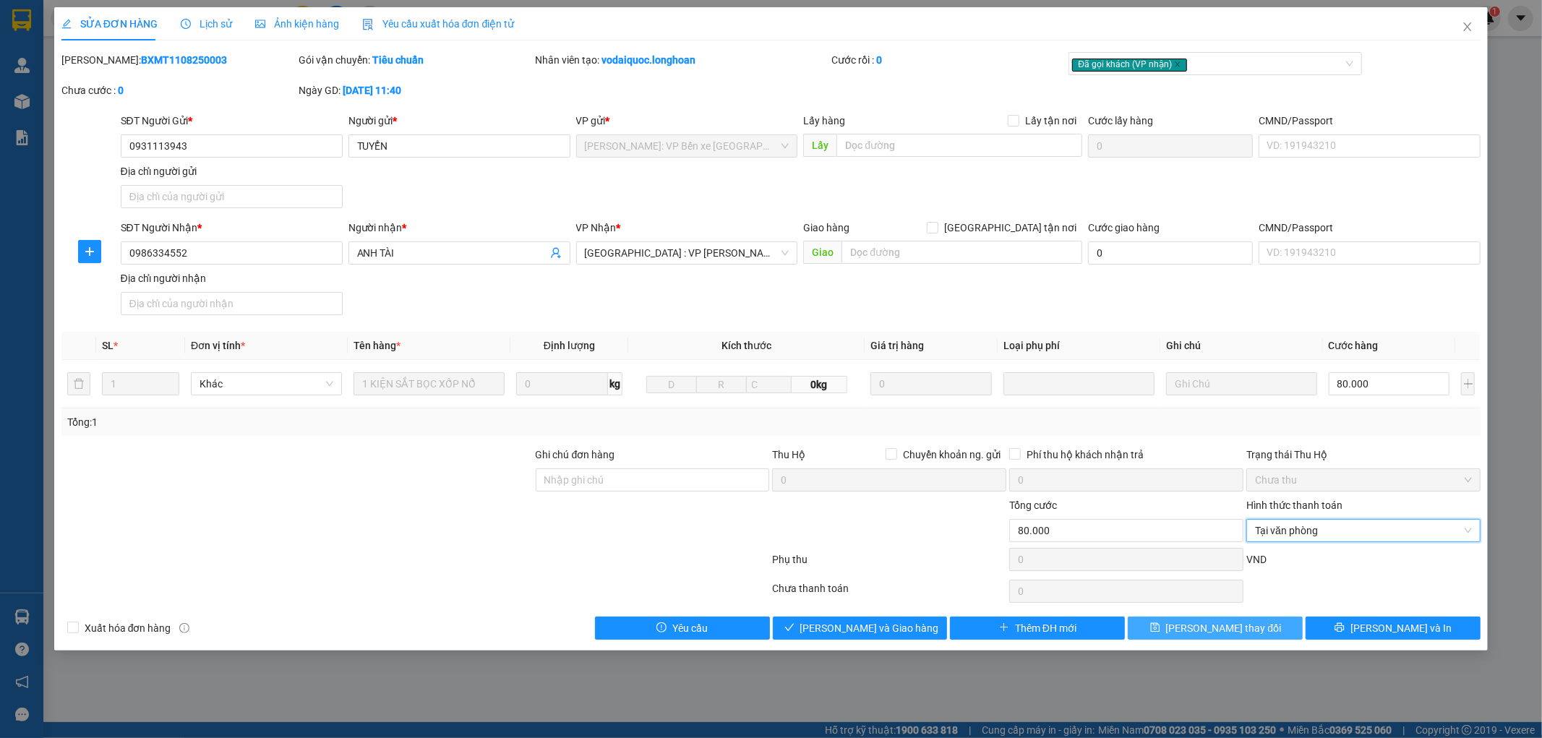
click at [1234, 626] on span "[PERSON_NAME] thay đổi" at bounding box center [1224, 628] width 116 height 16
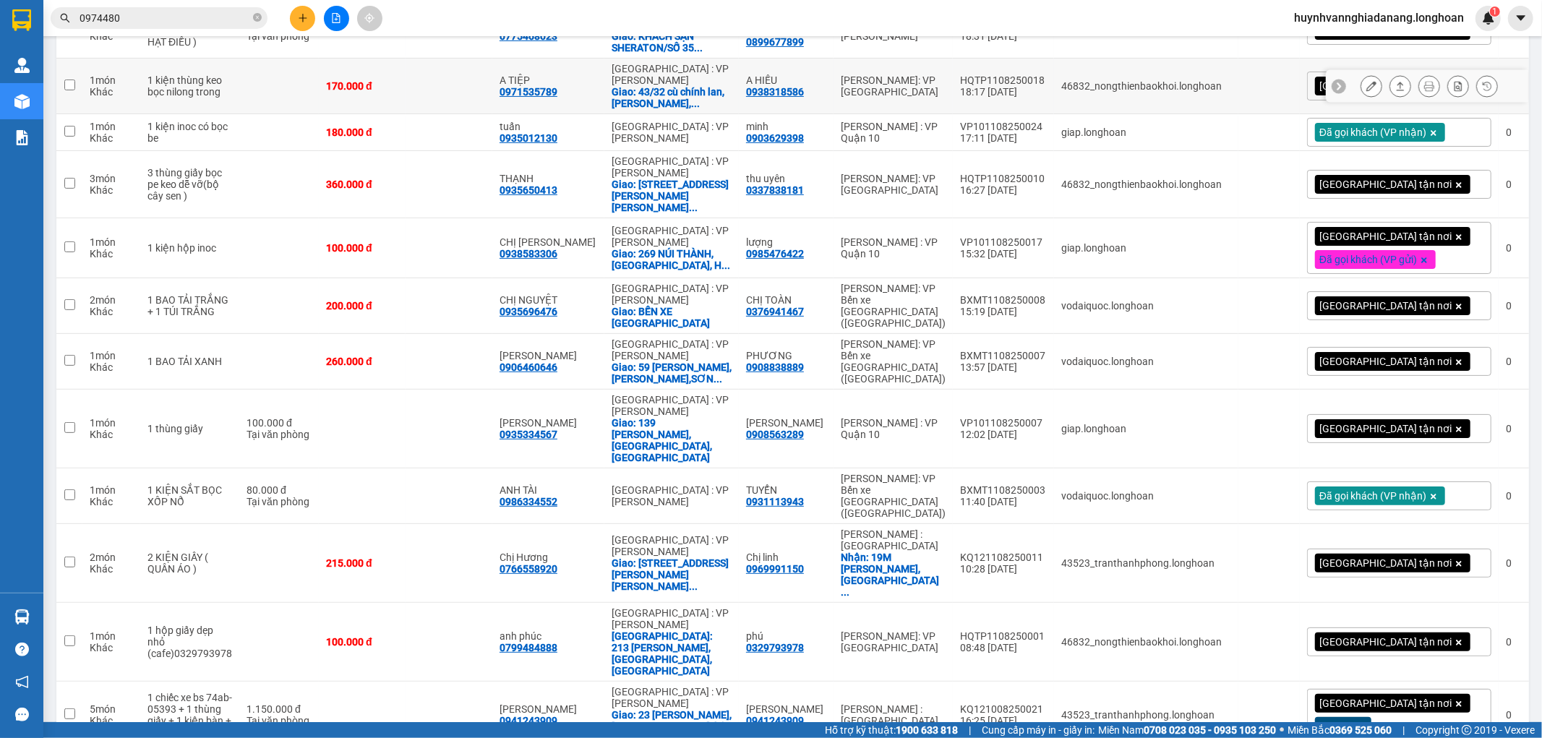
scroll to position [482, 0]
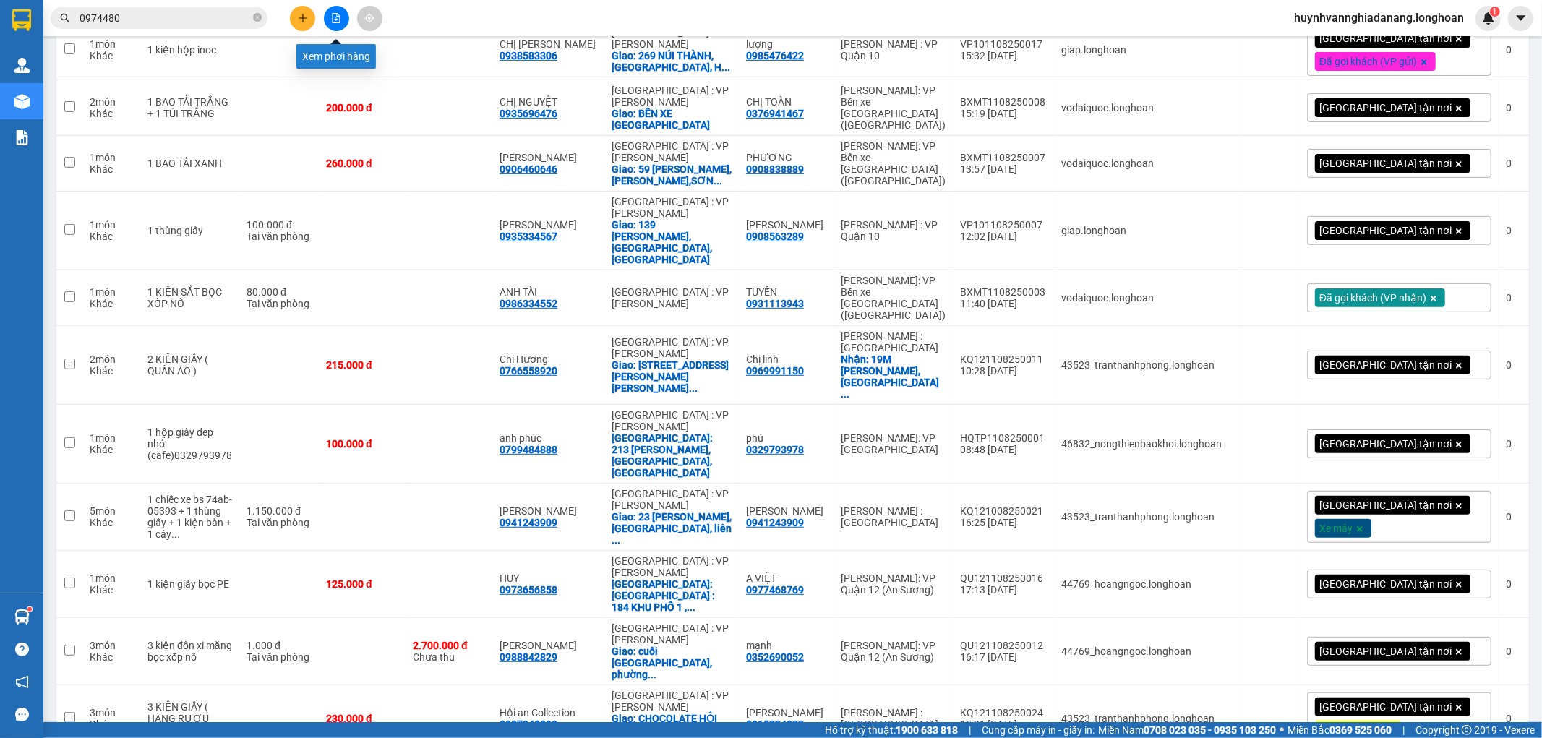
click at [299, 20] on icon "plus" at bounding box center [303, 18] width 10 height 10
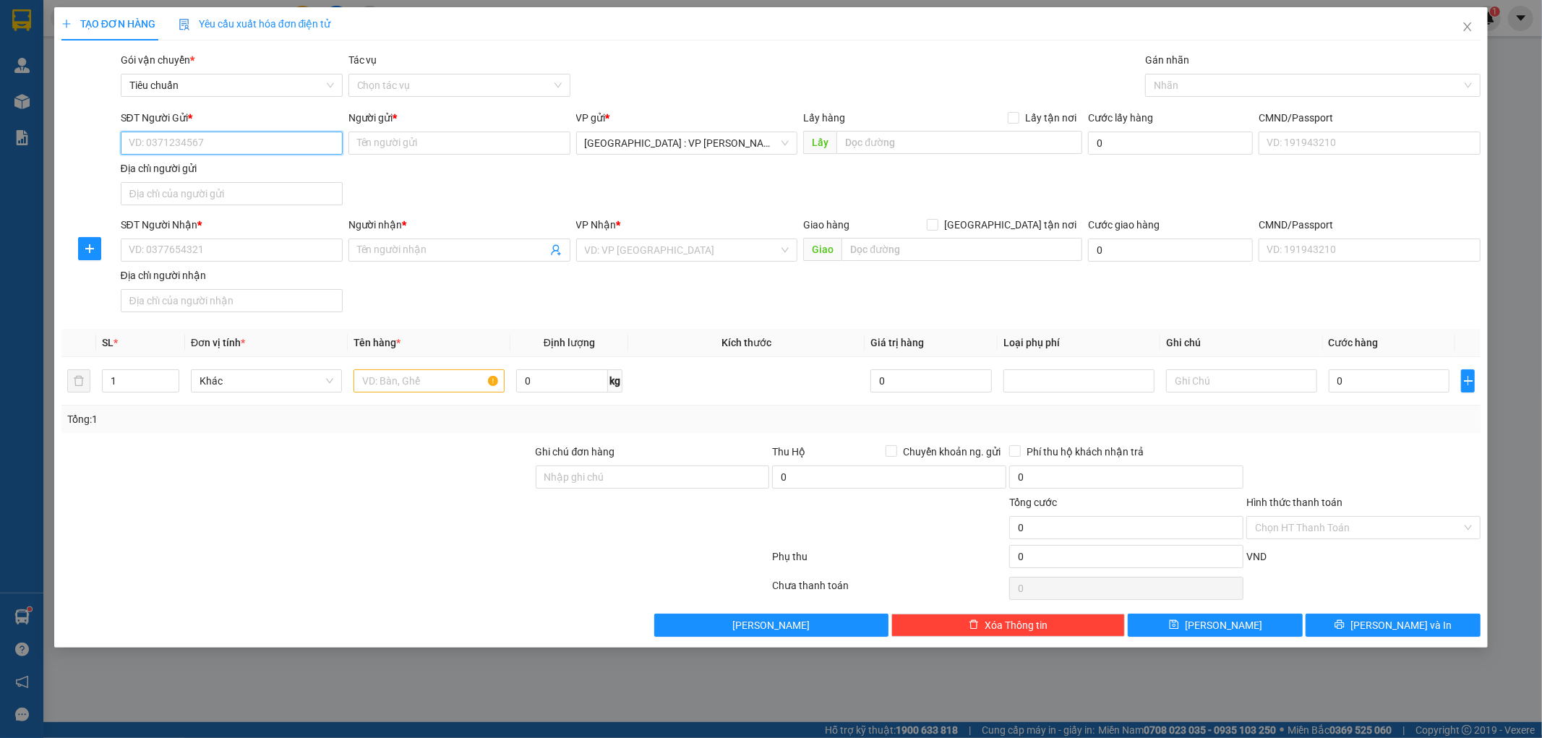
click at [207, 146] on input "SĐT Người Gửi *" at bounding box center [232, 143] width 222 height 23
paste input "[PHONE_NUMBER]"
click at [146, 143] on input "[PHONE_NUMBER]" at bounding box center [232, 143] width 222 height 23
type input "0352319829"
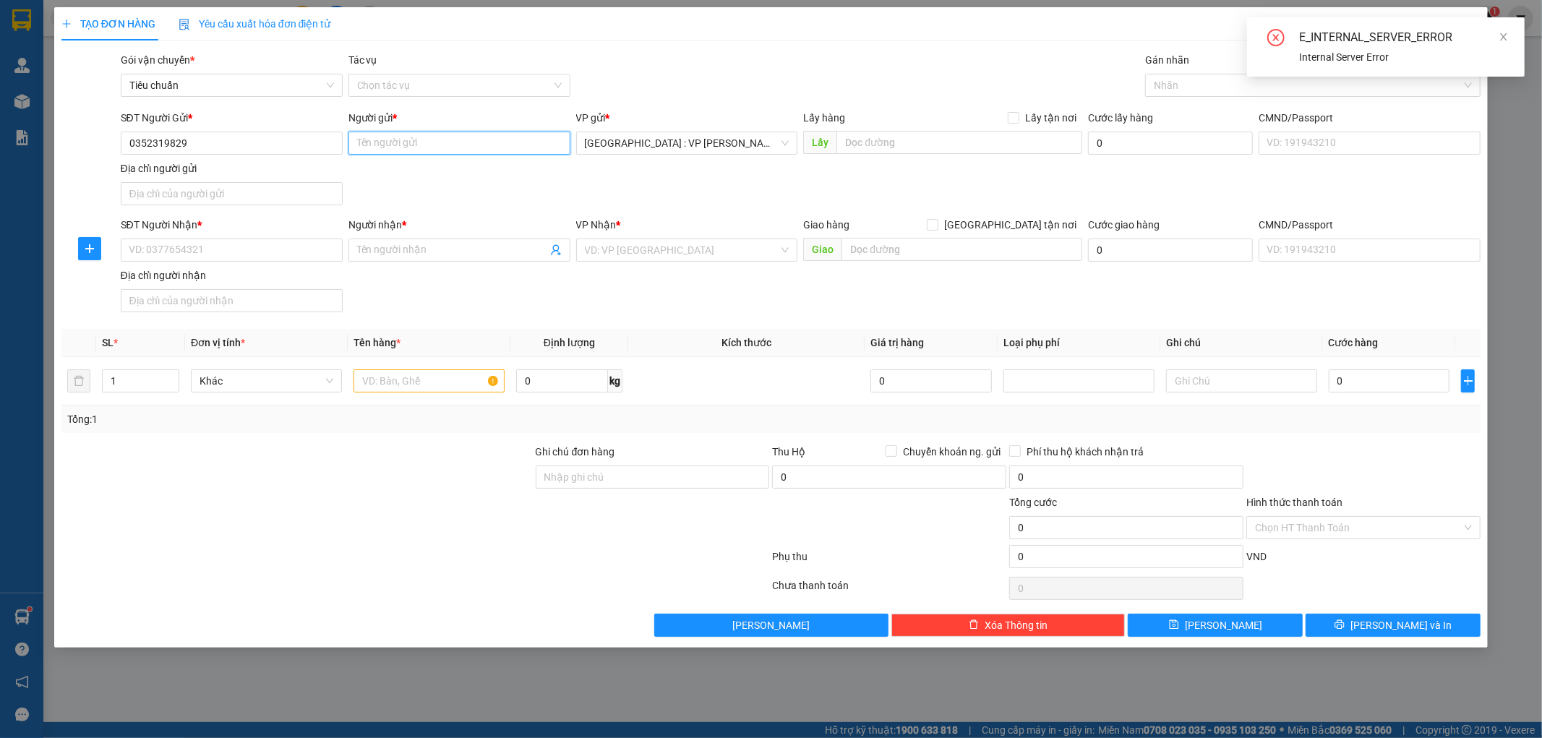
click at [401, 135] on input "Người gửi *" at bounding box center [460, 143] width 222 height 23
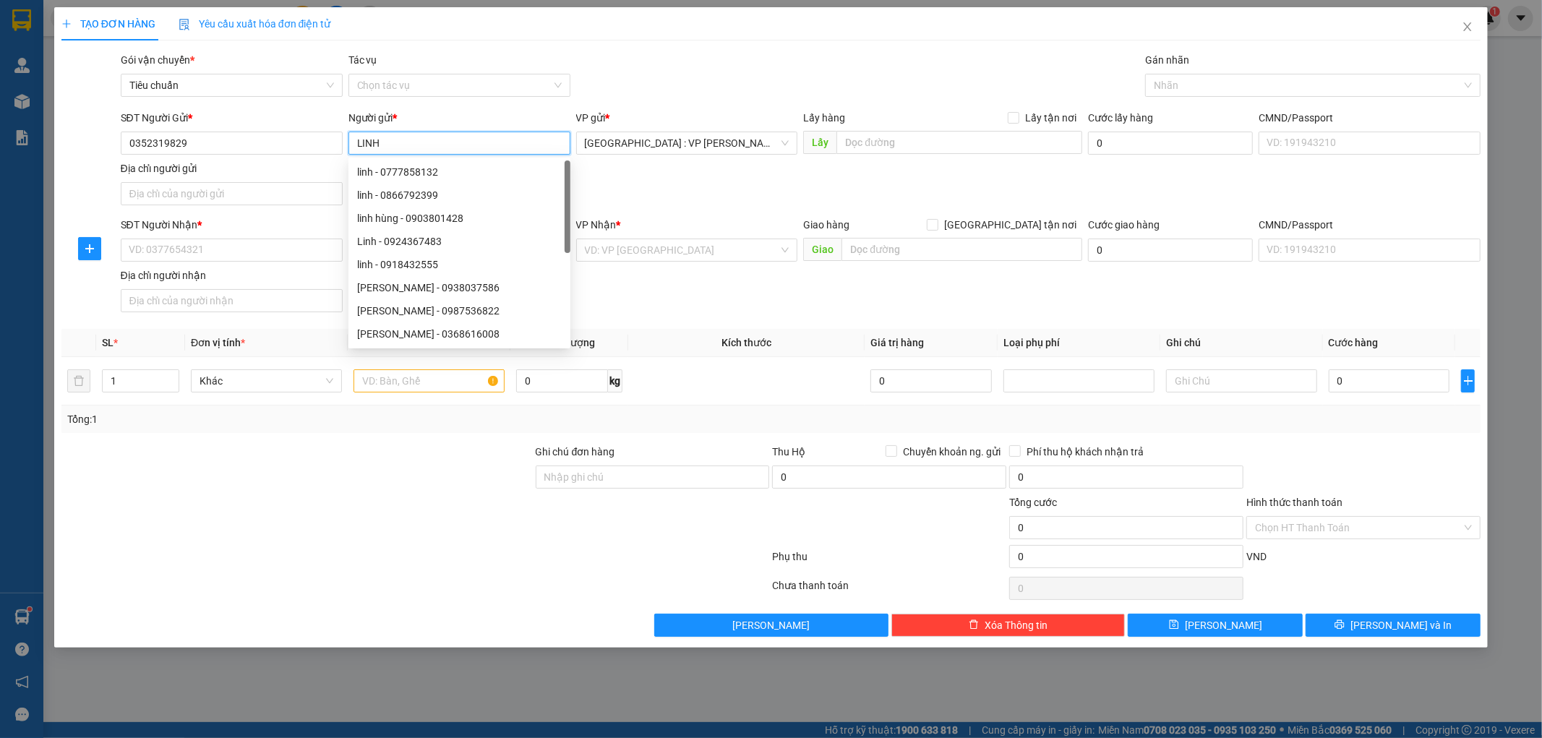
type input "LINH"
click at [168, 263] on div "SĐT Người Nhận * VD: 0377654321" at bounding box center [232, 242] width 222 height 51
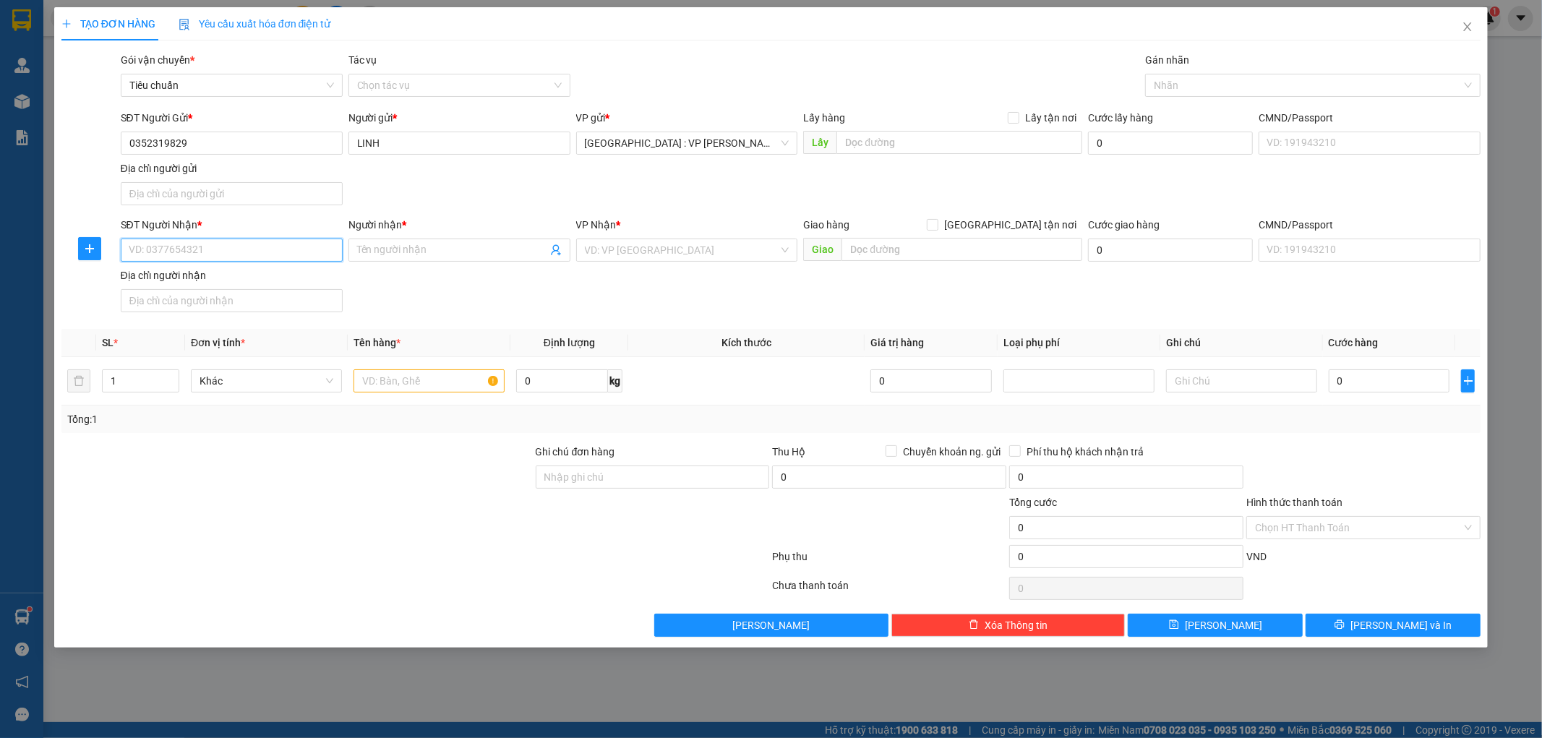
click at [174, 255] on input "SĐT Người Nhận *" at bounding box center [232, 250] width 222 height 23
click at [206, 253] on input "SĐT Người Nhận *" at bounding box center [232, 250] width 222 height 23
paste input "0376380366"
type input "0376380366"
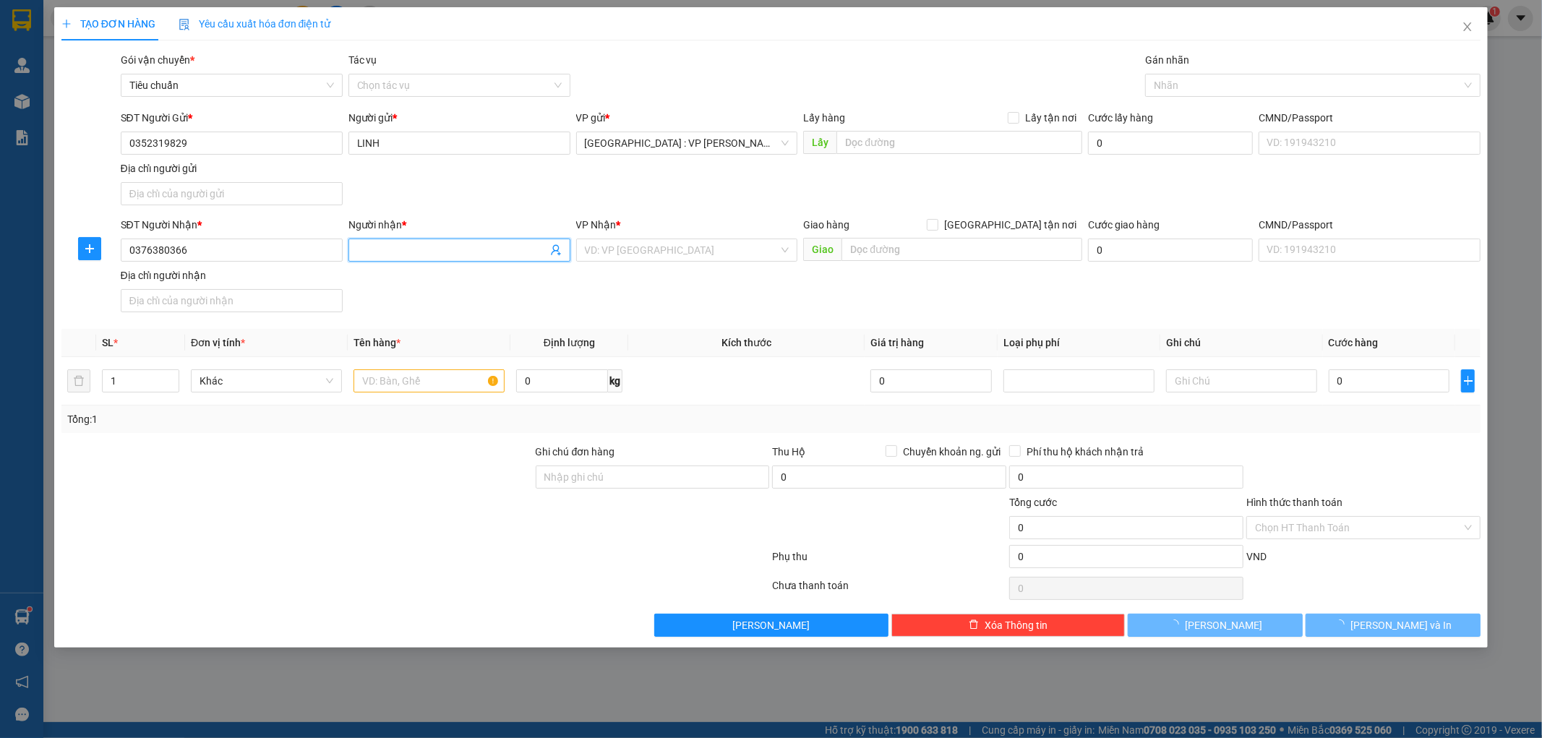
click at [427, 241] on span at bounding box center [460, 250] width 222 height 23
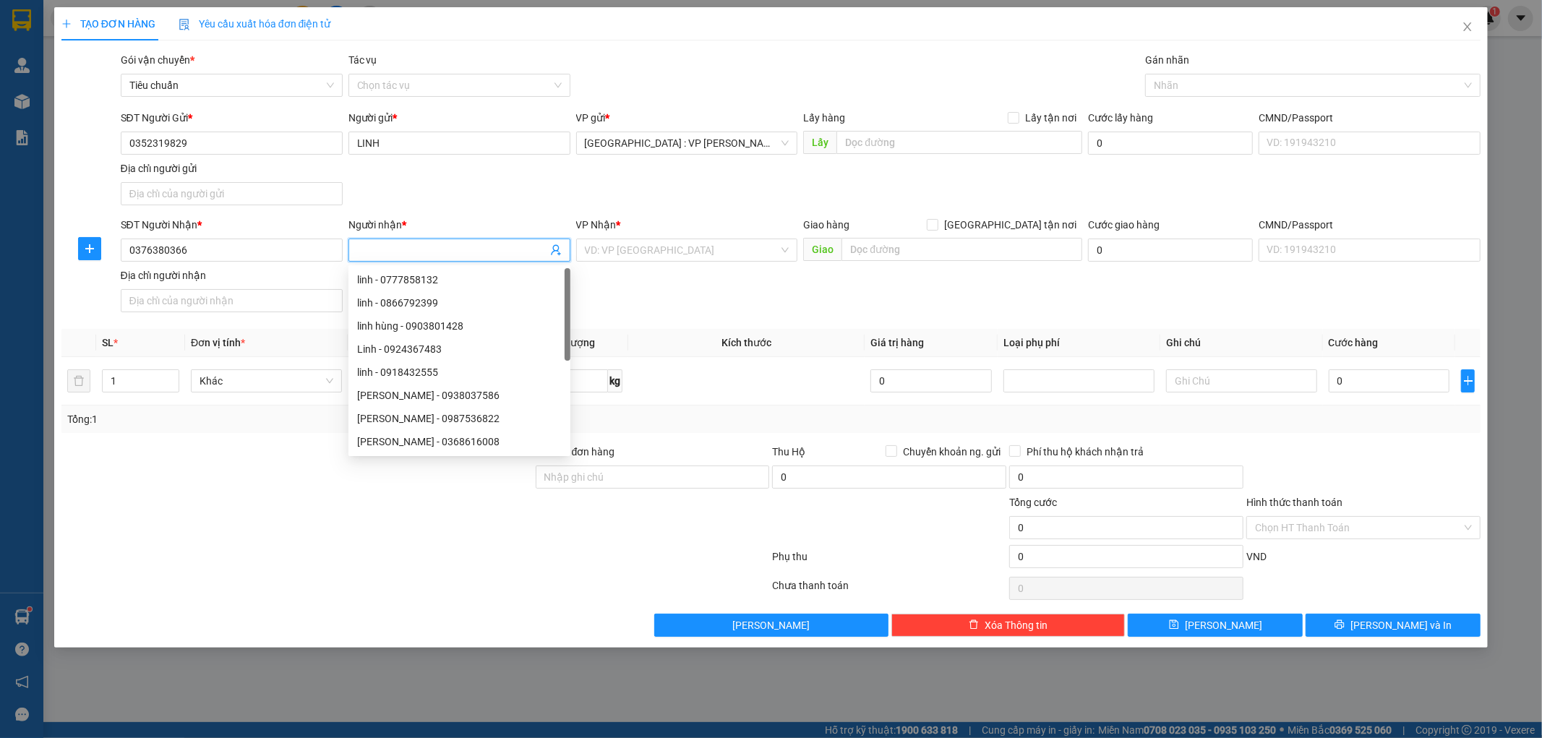
click at [419, 255] on input "Người nhận *" at bounding box center [452, 250] width 190 height 16
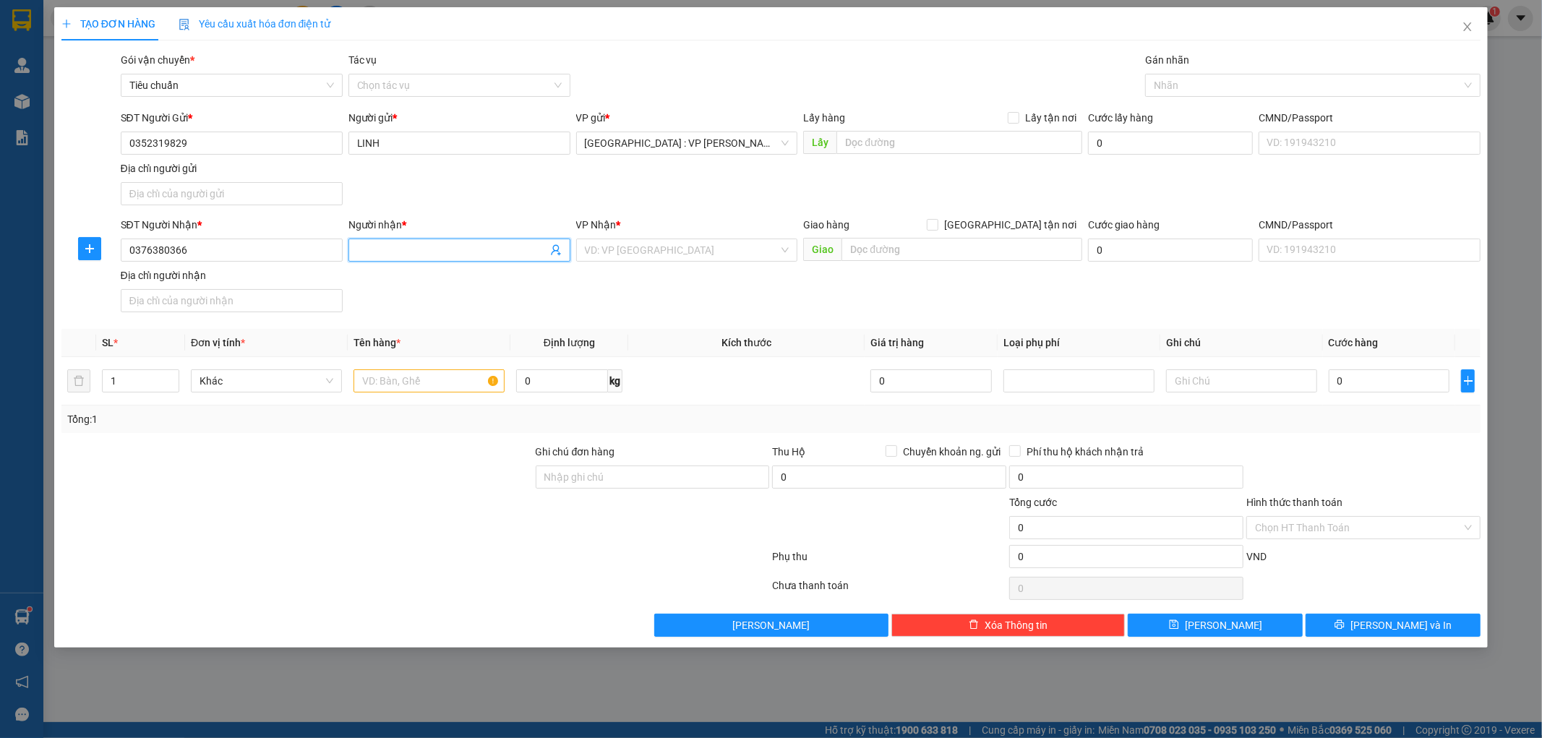
click at [379, 241] on span at bounding box center [460, 250] width 222 height 23
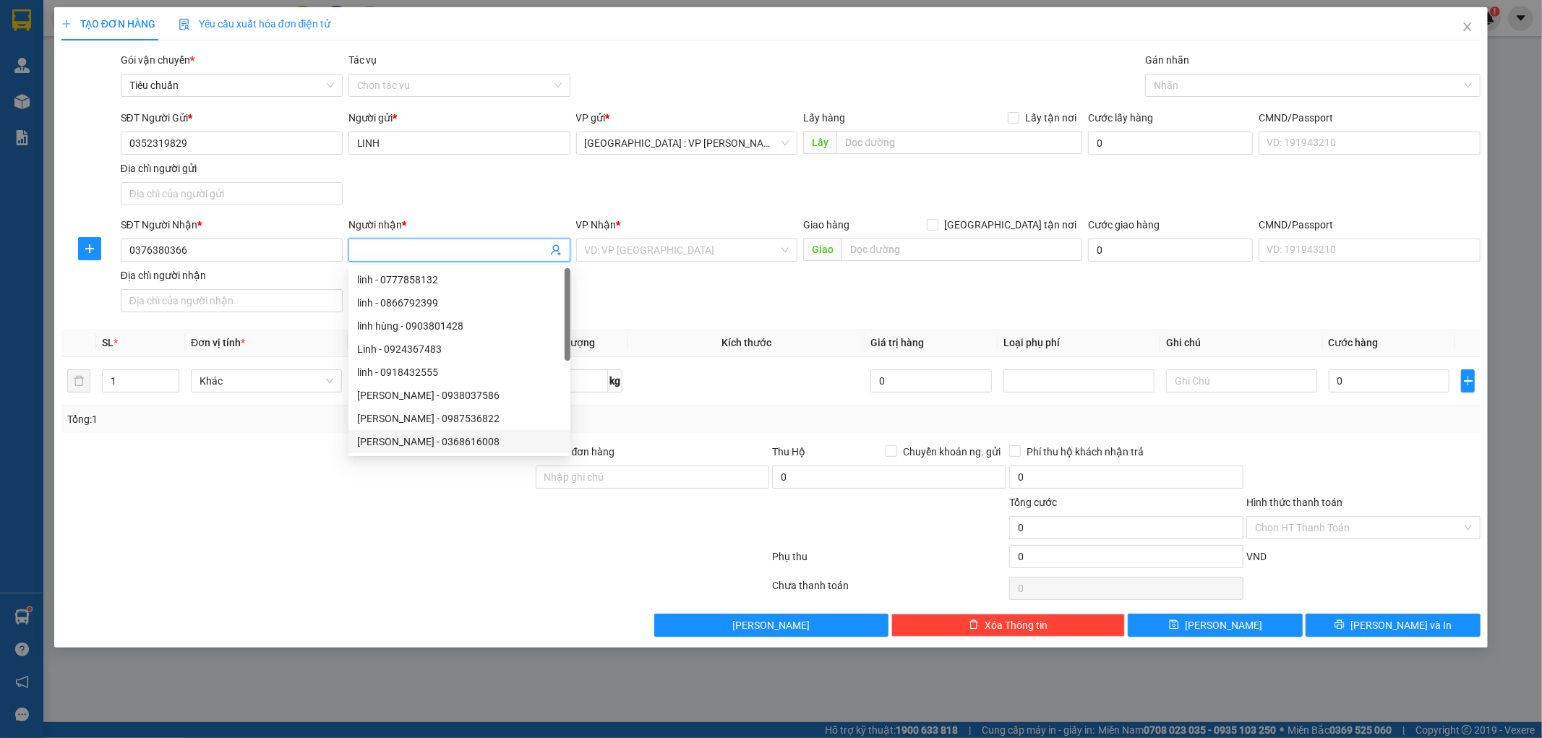
paste input ".DUY"
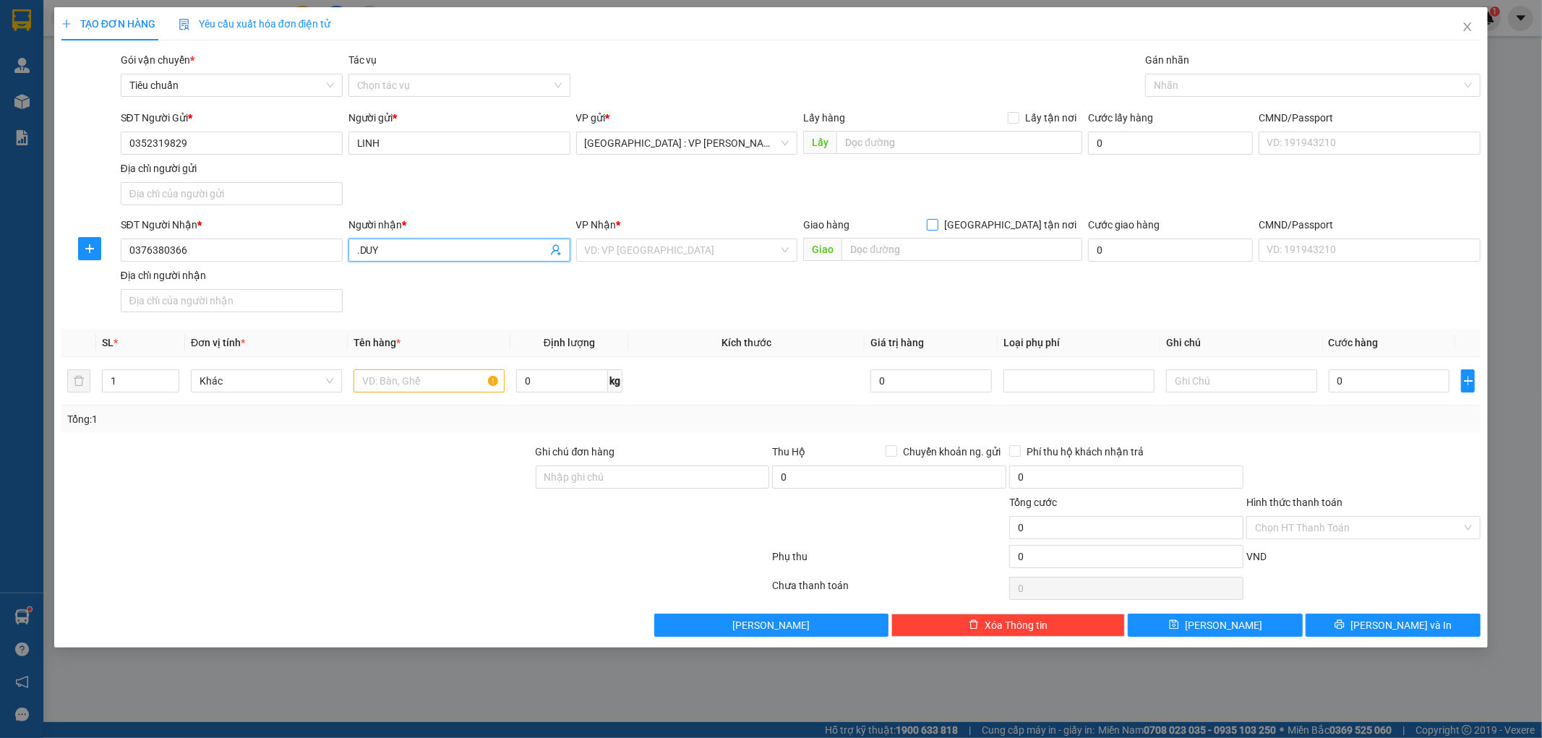
type input ".DUY"
click at [937, 229] on input "[GEOGRAPHIC_DATA] tận nơi" at bounding box center [932, 224] width 10 height 10
checkbox input "true"
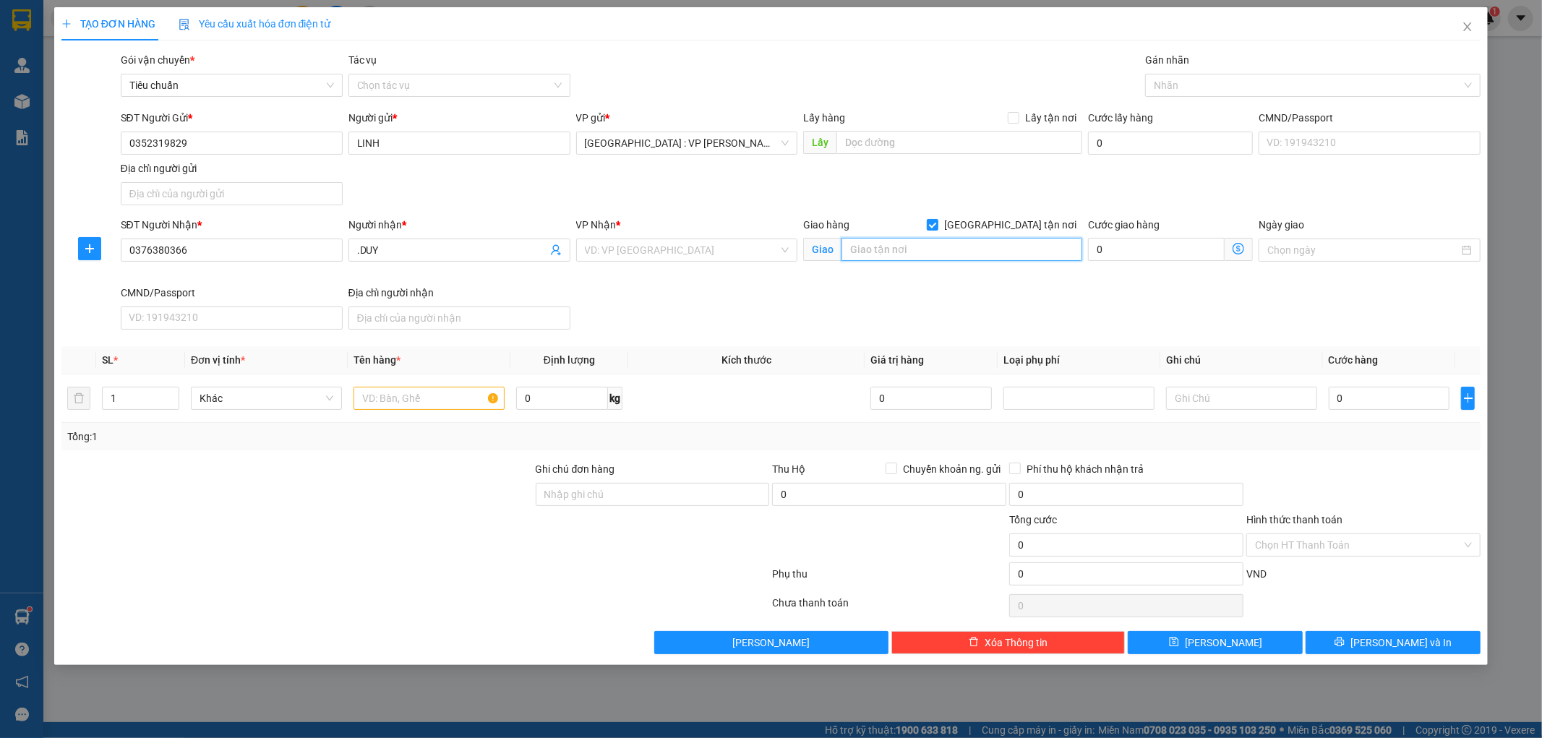
click at [982, 242] on input "text" at bounding box center [962, 249] width 241 height 23
click at [524, 735] on div "TẠO ĐƠN HÀNG Yêu cầu xuất hóa đơn điện tử Transit Pickup Surcharge Ids Transit …" at bounding box center [771, 369] width 1542 height 738
click at [907, 250] on input "text" at bounding box center [962, 249] width 241 height 23
paste input "[GEOGRAPHIC_DATA],[GEOGRAPHIC_DATA],[GEOGRAPHIC_DATA]"
type input "[GEOGRAPHIC_DATA][DEMOGRAPHIC_DATA],[DEMOGRAPHIC_DATA],[GEOGRAPHIC_DATA]"
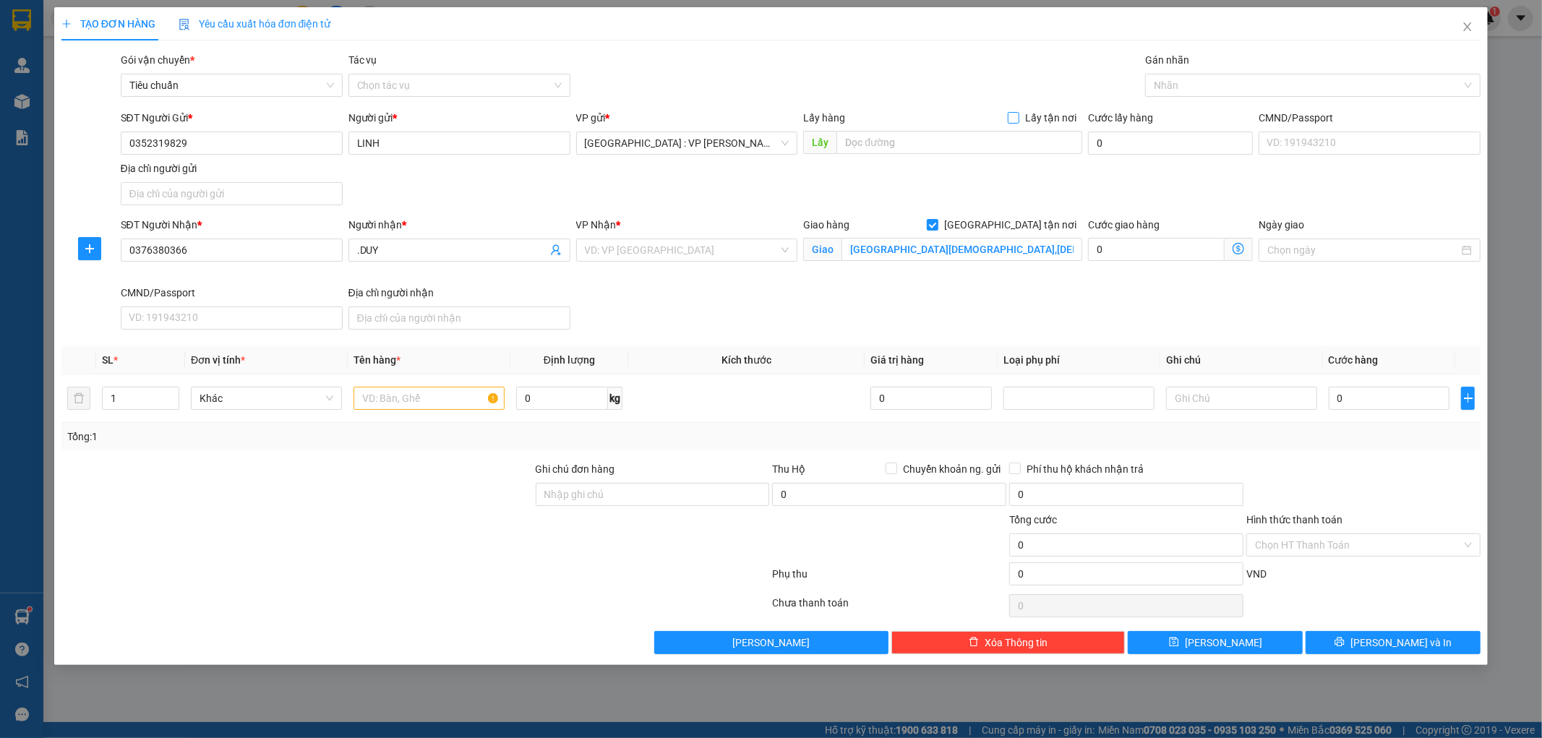
click at [1017, 119] on input "Lấy tận nơi" at bounding box center [1013, 117] width 10 height 10
checkbox input "true"
click at [989, 138] on input "text" at bounding box center [960, 142] width 246 height 23
type input "LOTTLE ĐÀ NẴNG"
click at [1152, 150] on input "0" at bounding box center [1156, 142] width 137 height 23
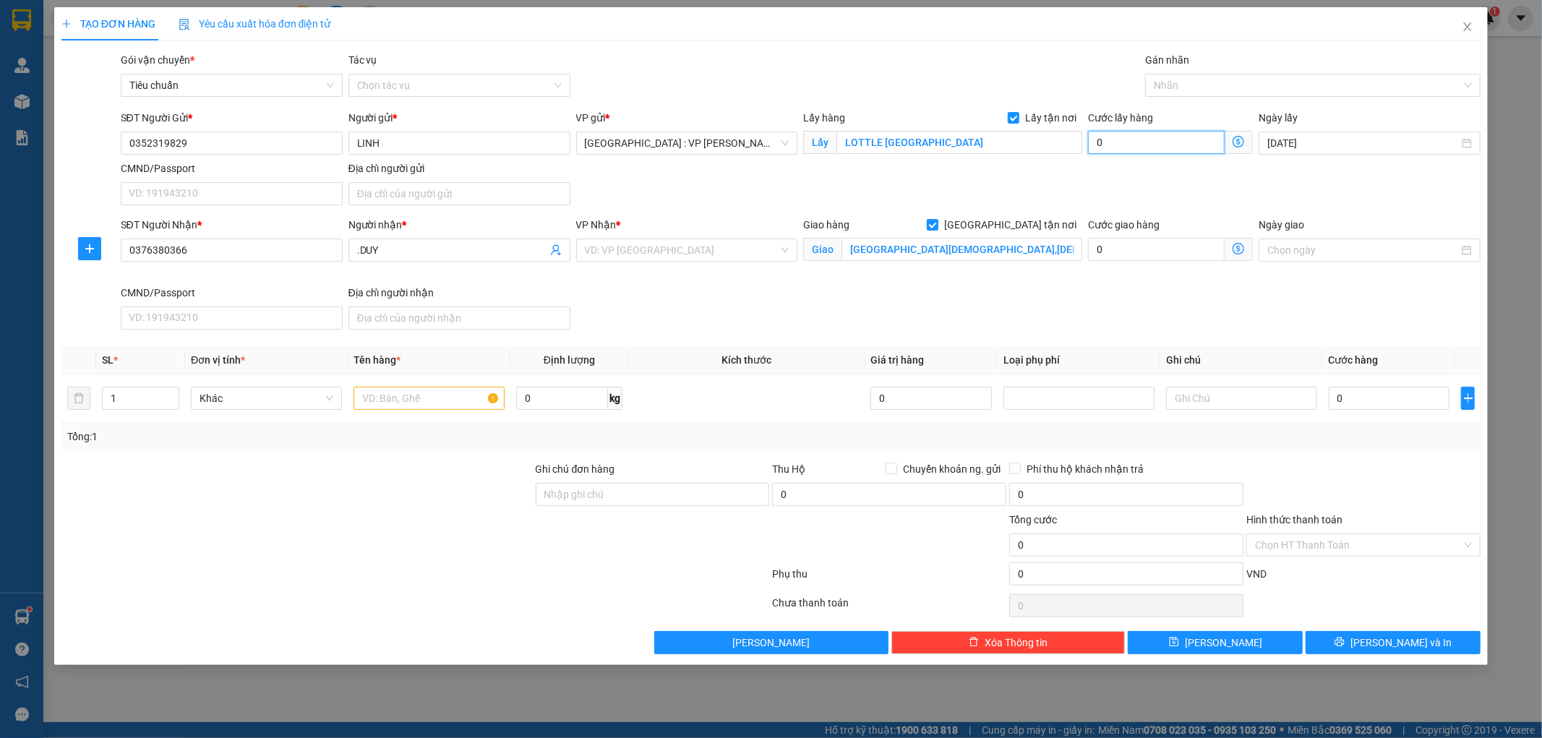
type input "2"
type input "20"
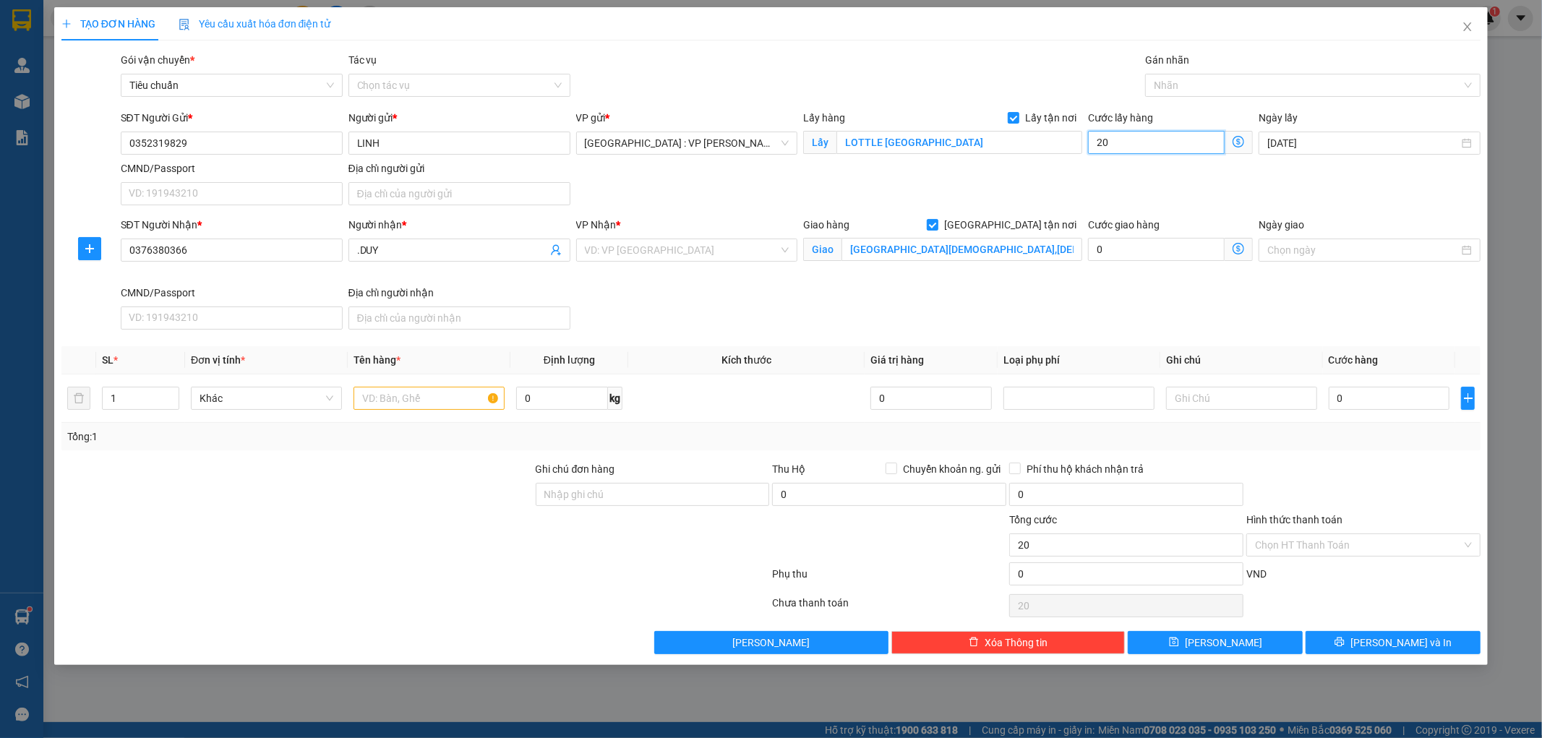
type input "200"
type input "2.000"
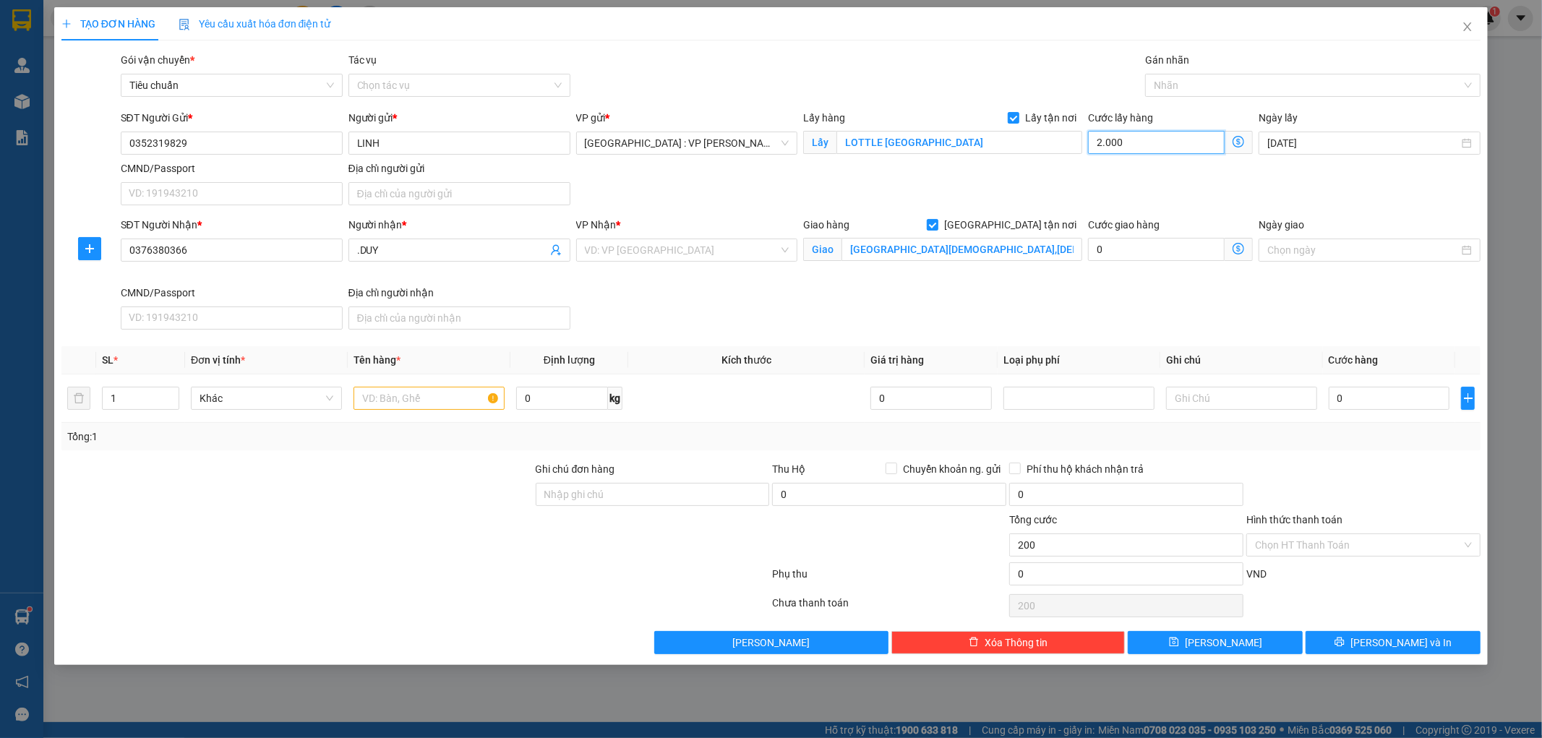
type input "2.000"
type input "20.000"
type input "200.000"
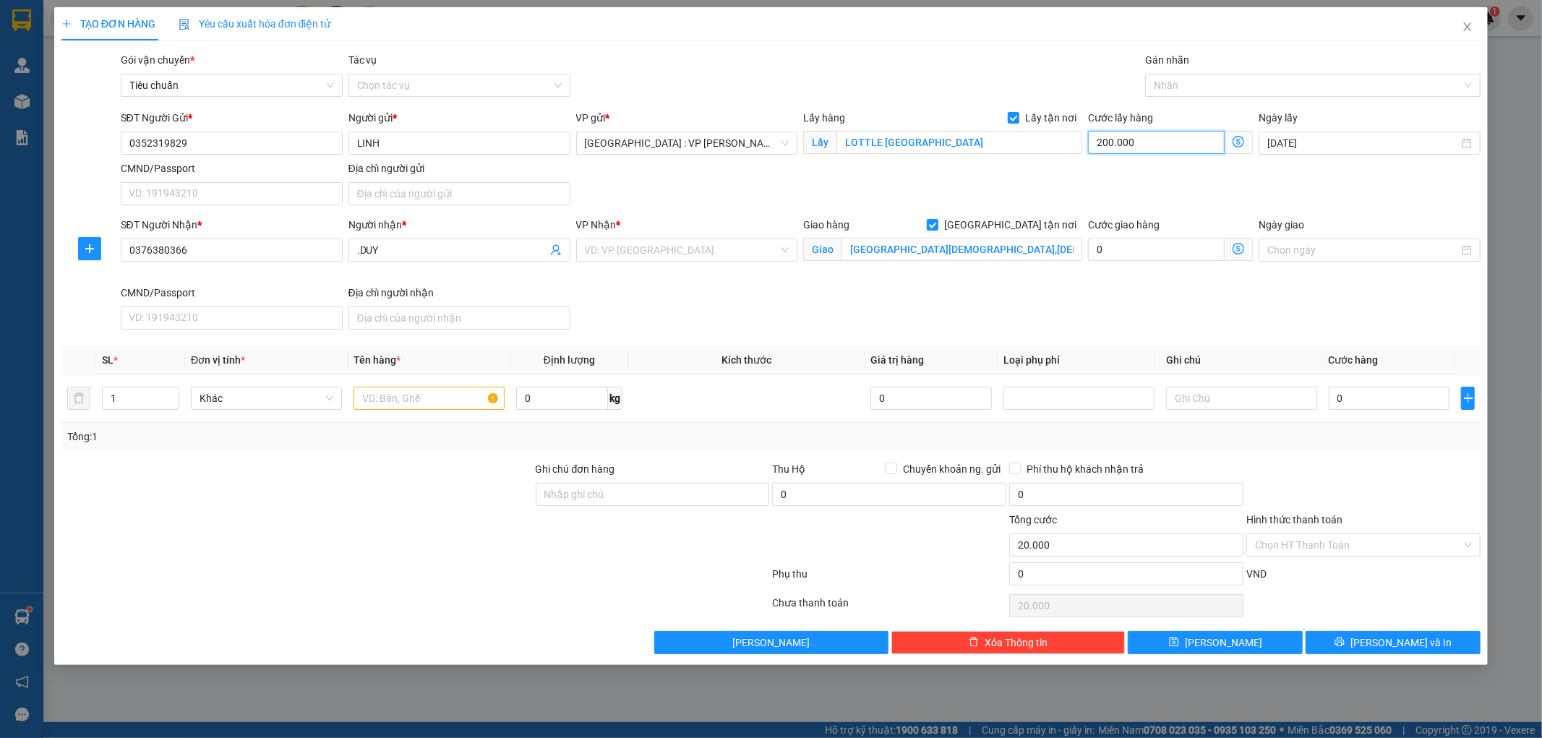
type input "200.000"
click at [735, 247] on input "search" at bounding box center [682, 250] width 195 height 22
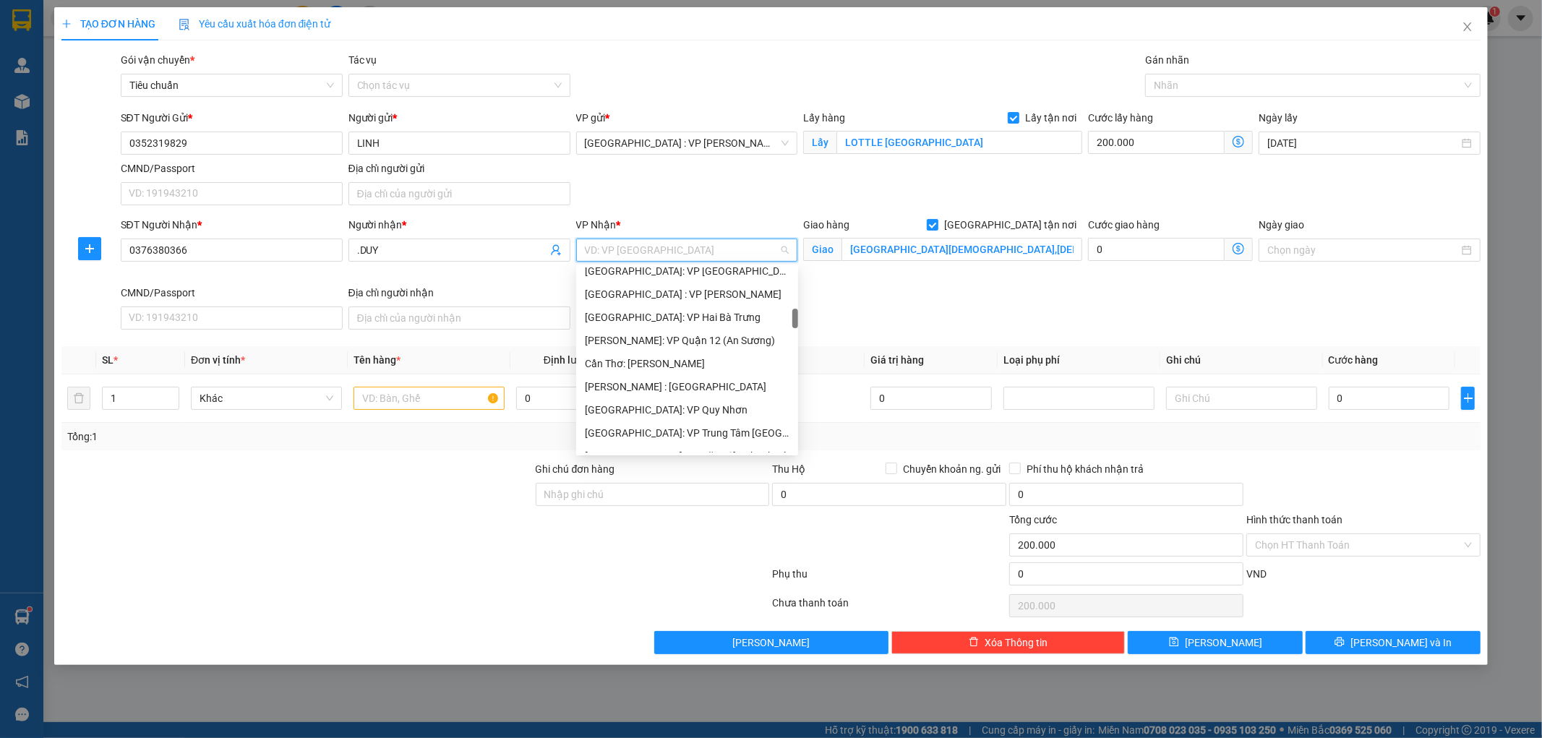
scroll to position [482, 0]
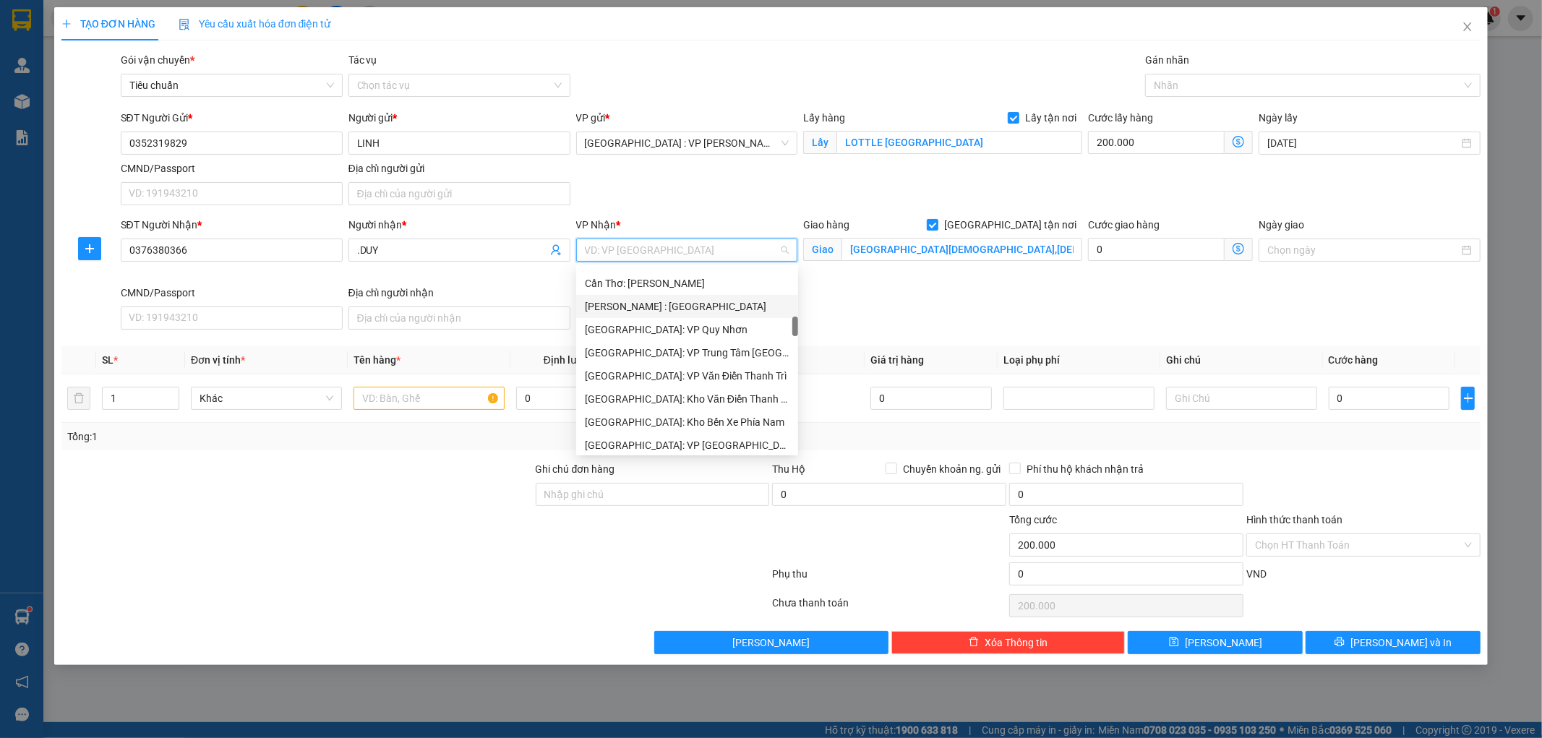
click at [690, 312] on div "[PERSON_NAME] : [GEOGRAPHIC_DATA]" at bounding box center [687, 307] width 205 height 16
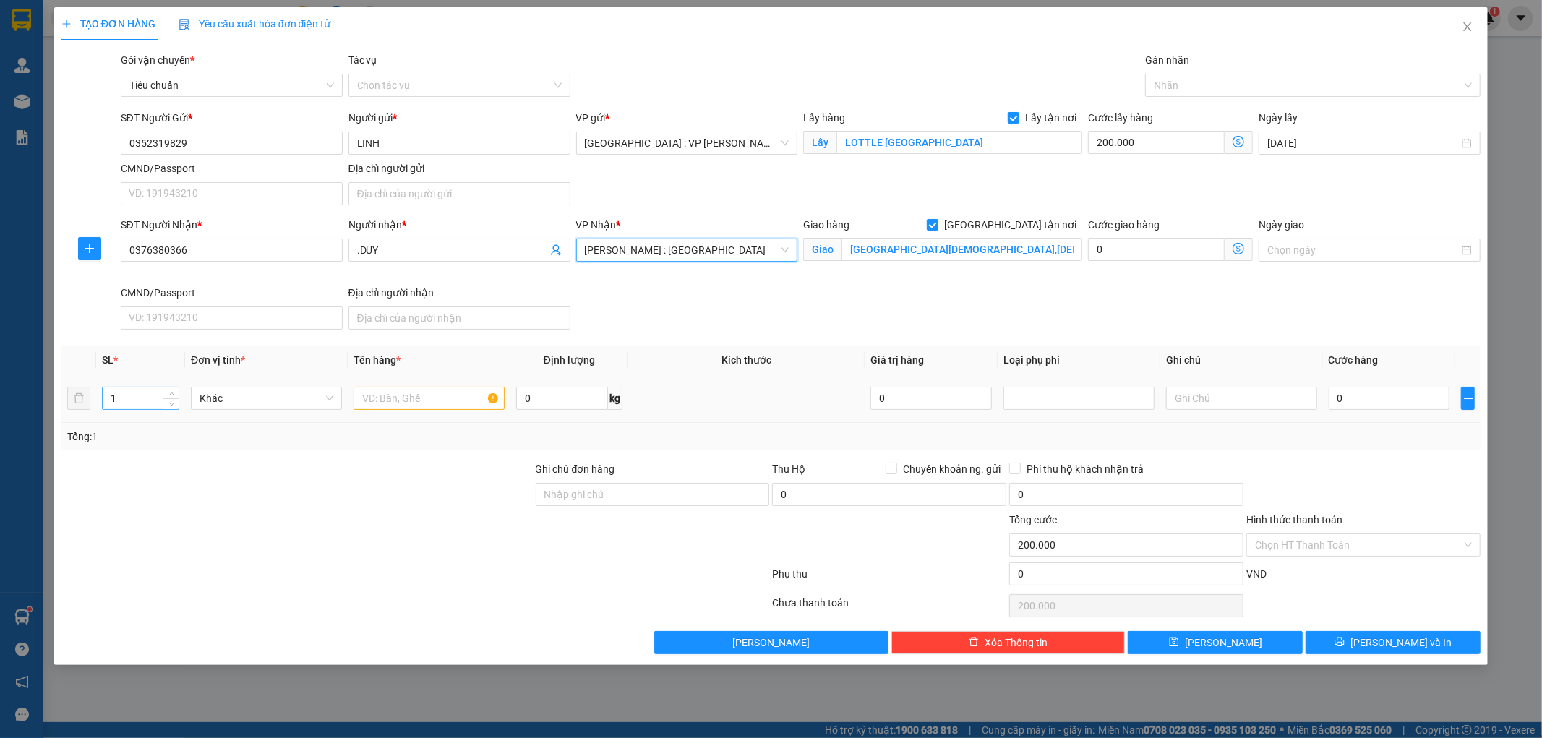
click at [129, 406] on input "1" at bounding box center [141, 399] width 76 height 22
type input "20"
click at [378, 403] on input "text" at bounding box center [429, 398] width 151 height 23
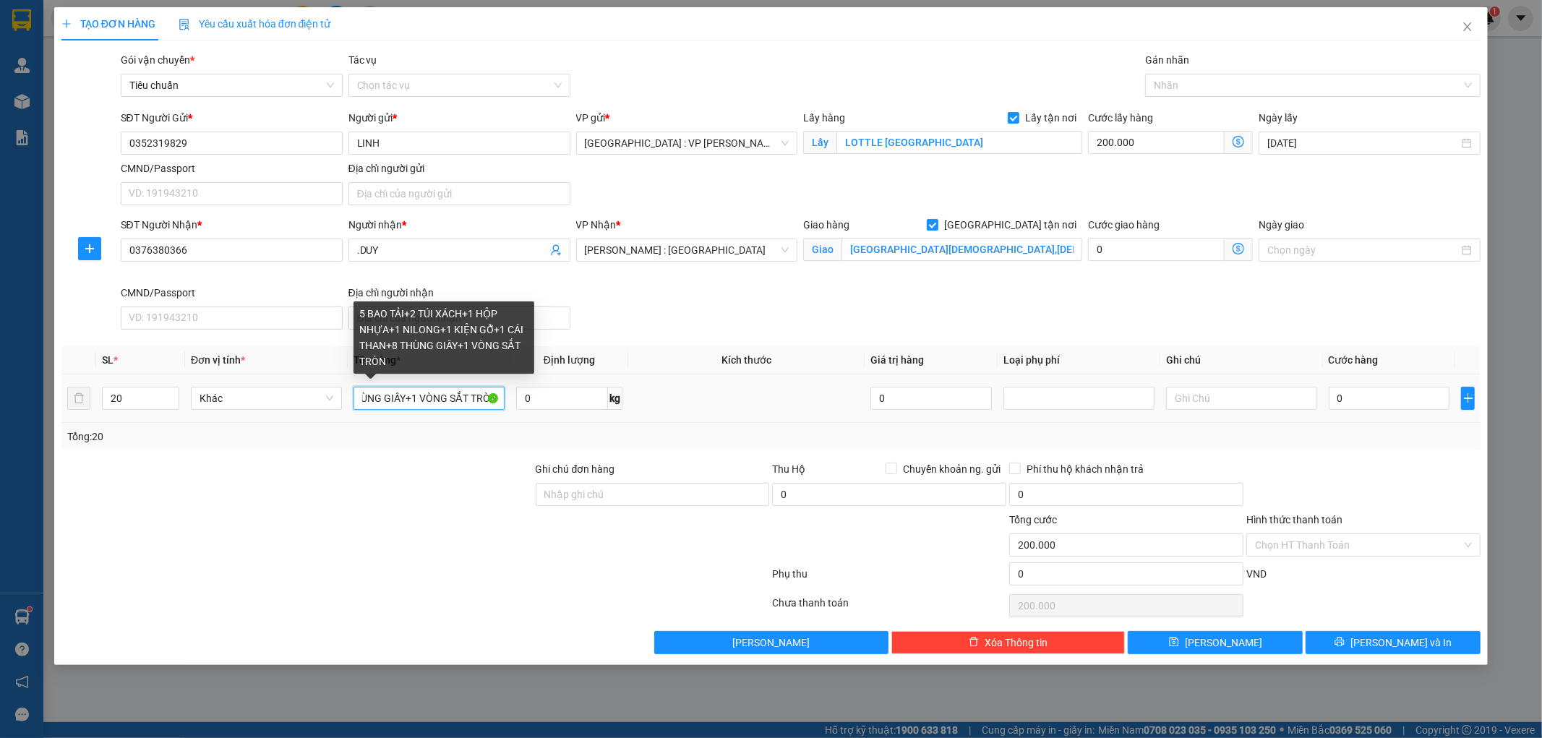
scroll to position [0, 369]
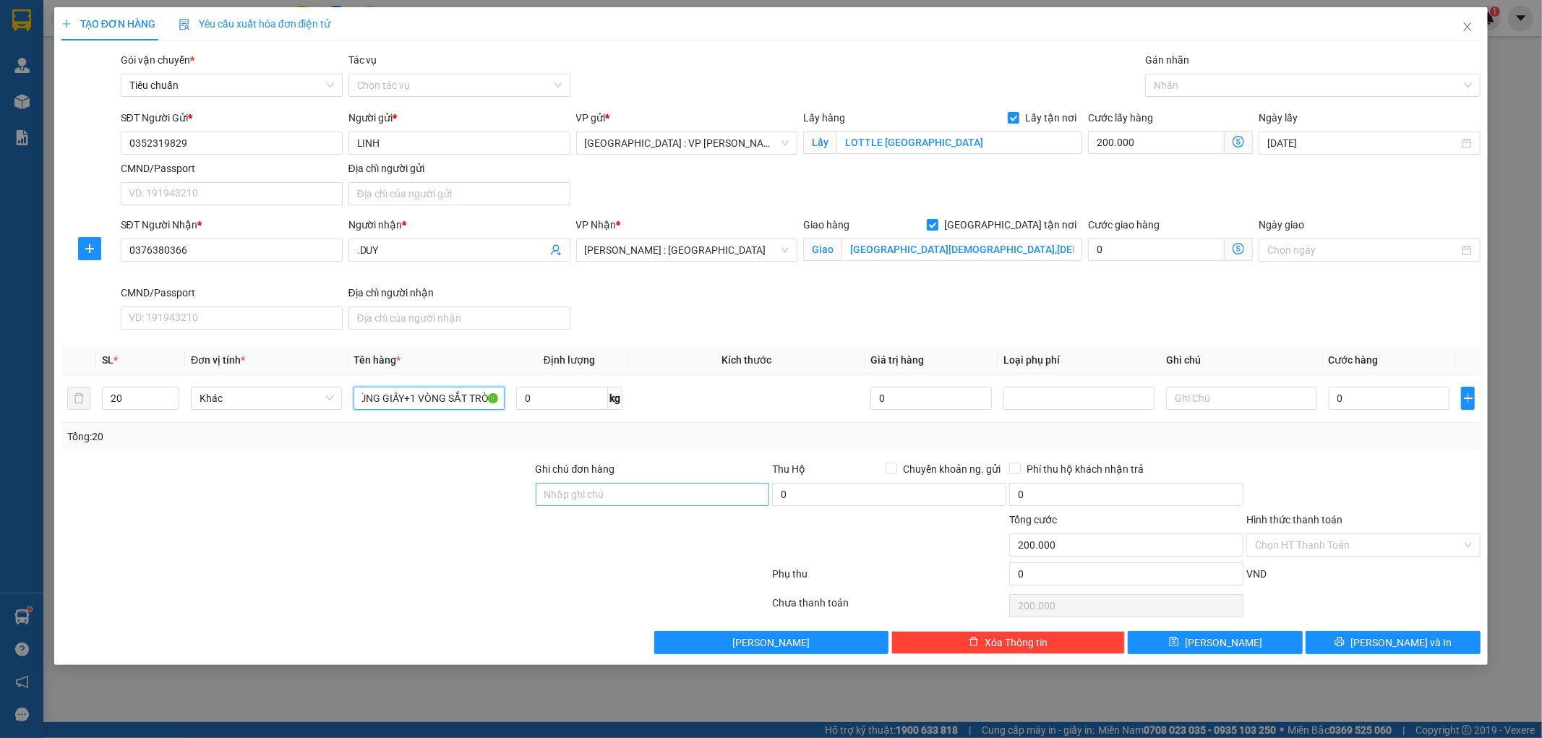
type input "5 BAO TẢI+2 TÚI XÁCH+1 HỘP NHỰA+1 NILONG+1 KIỆN GỖ+1 CÁI THAN+8 THÙNG GIẤY+1 VÒ…"
click at [671, 496] on input "Ghi chú đơn hàng" at bounding box center [653, 494] width 234 height 23
type input "KHÔNG BAO HƯ VỠ,MÓP MÉO"
click at [1370, 392] on input "0" at bounding box center [1389, 398] width 121 height 23
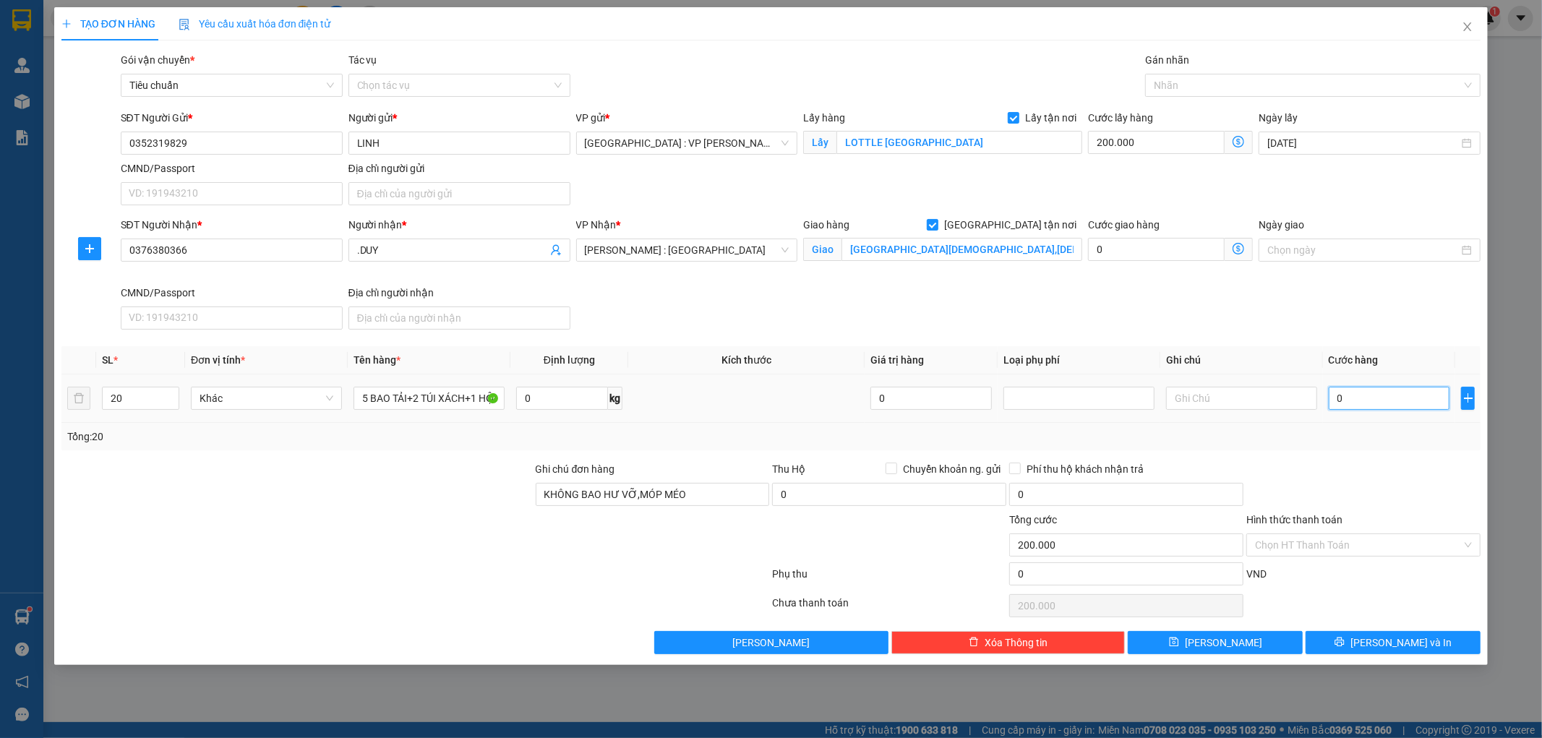
type input "2"
type input "200.002"
type input "20"
type input "200.020"
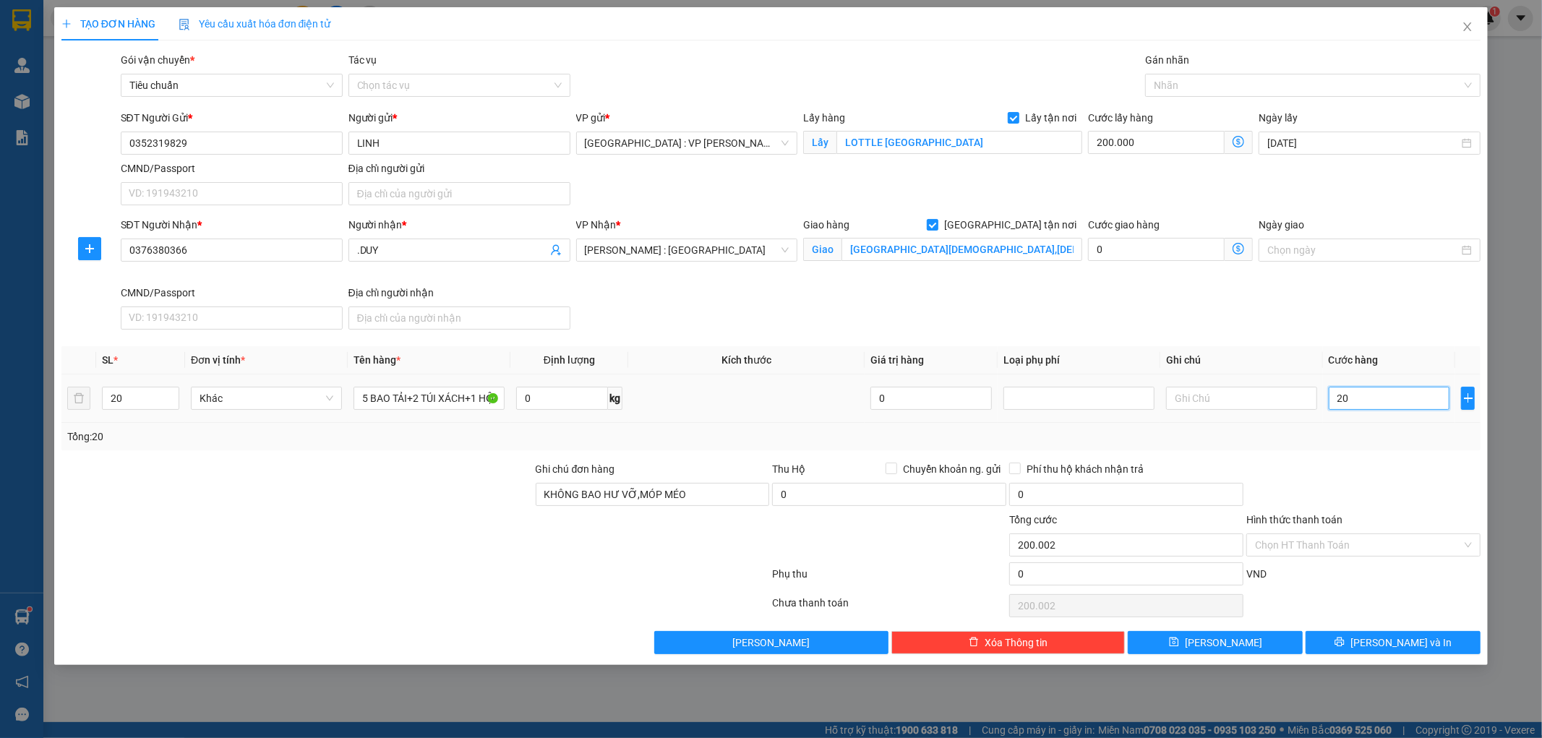
type input "200.020"
type input "200"
type input "200.200"
type input "2.000"
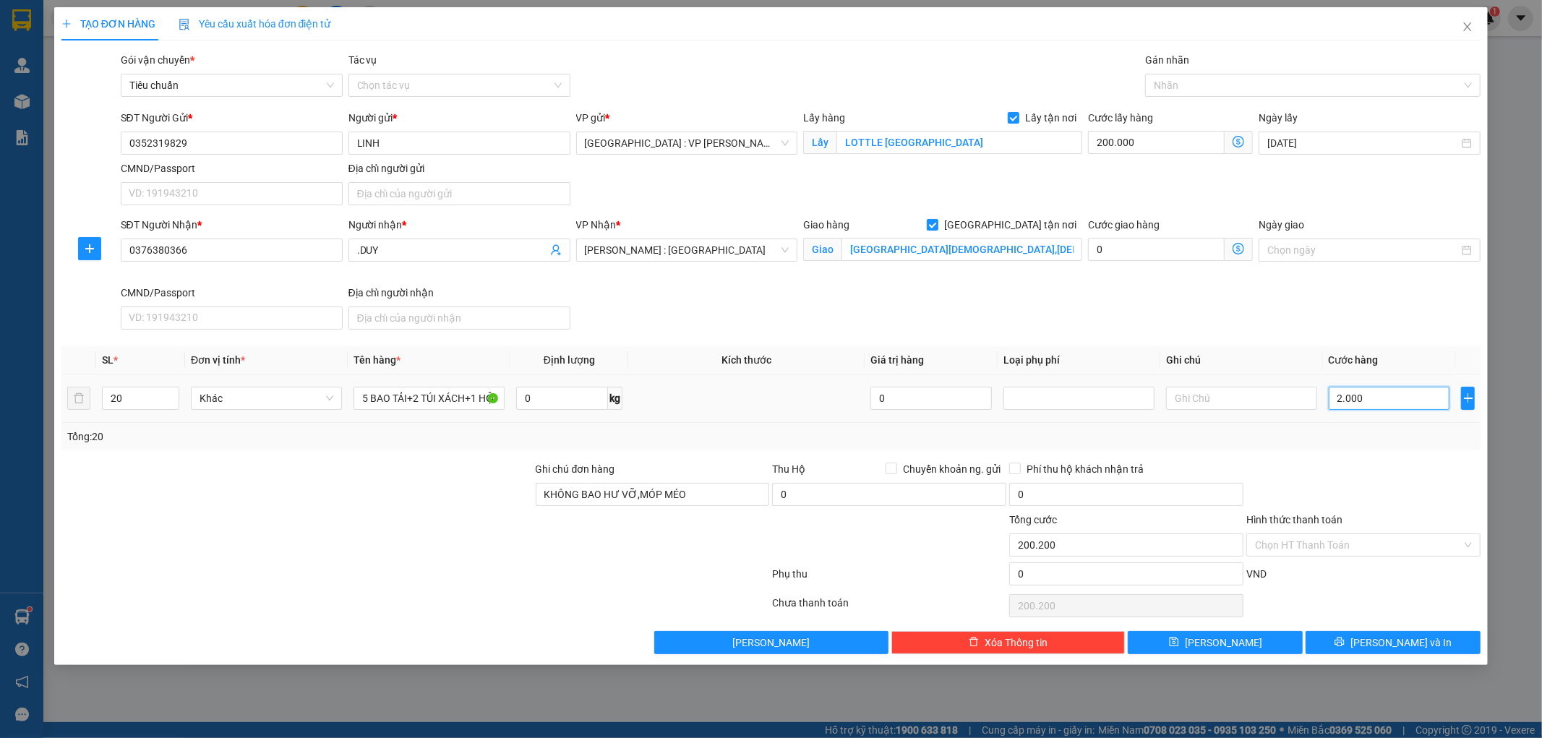
type input "202.000"
type input "20.000"
type input "220.000"
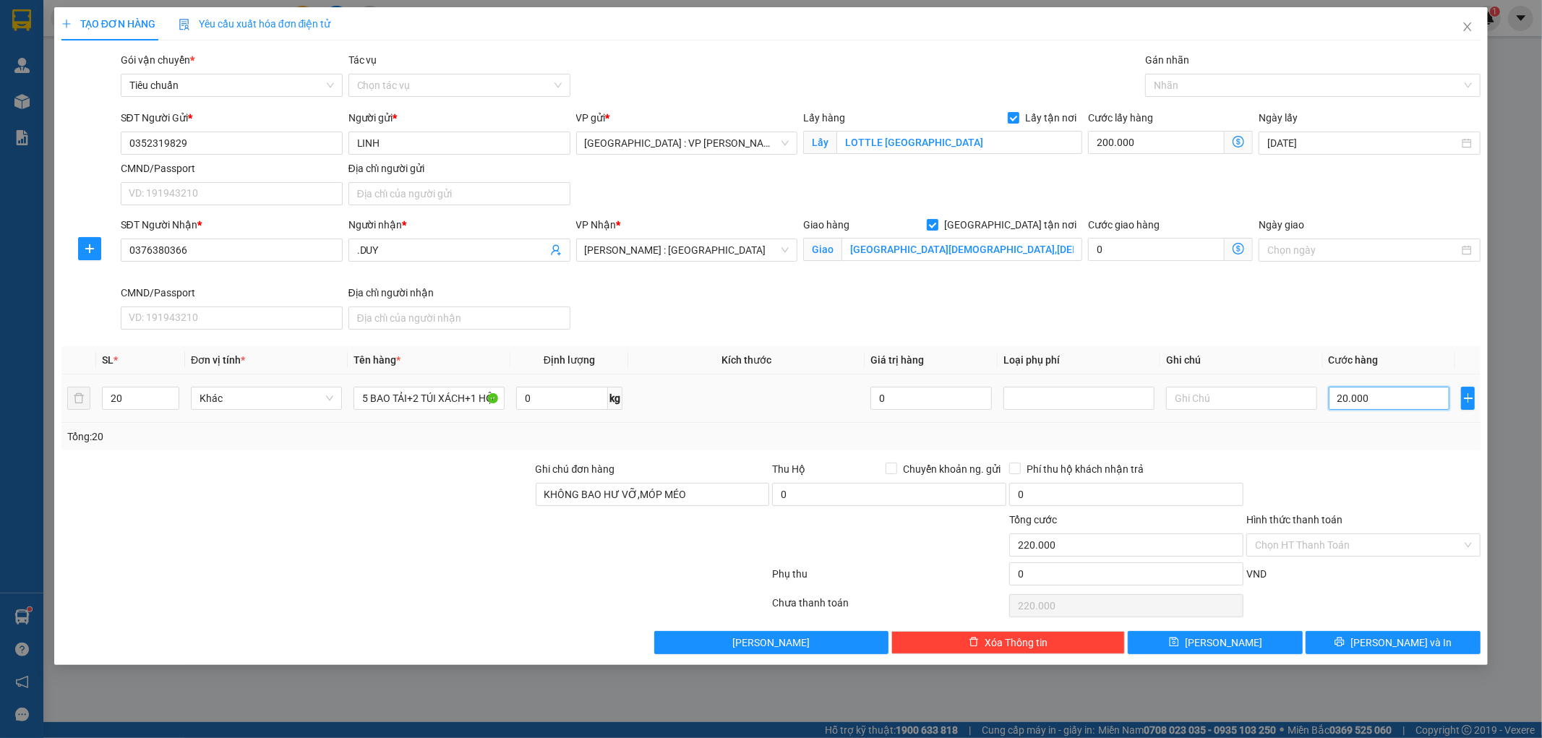
type input "200.000"
type input "400.000"
type input "2.000.000"
type input "2.200.000"
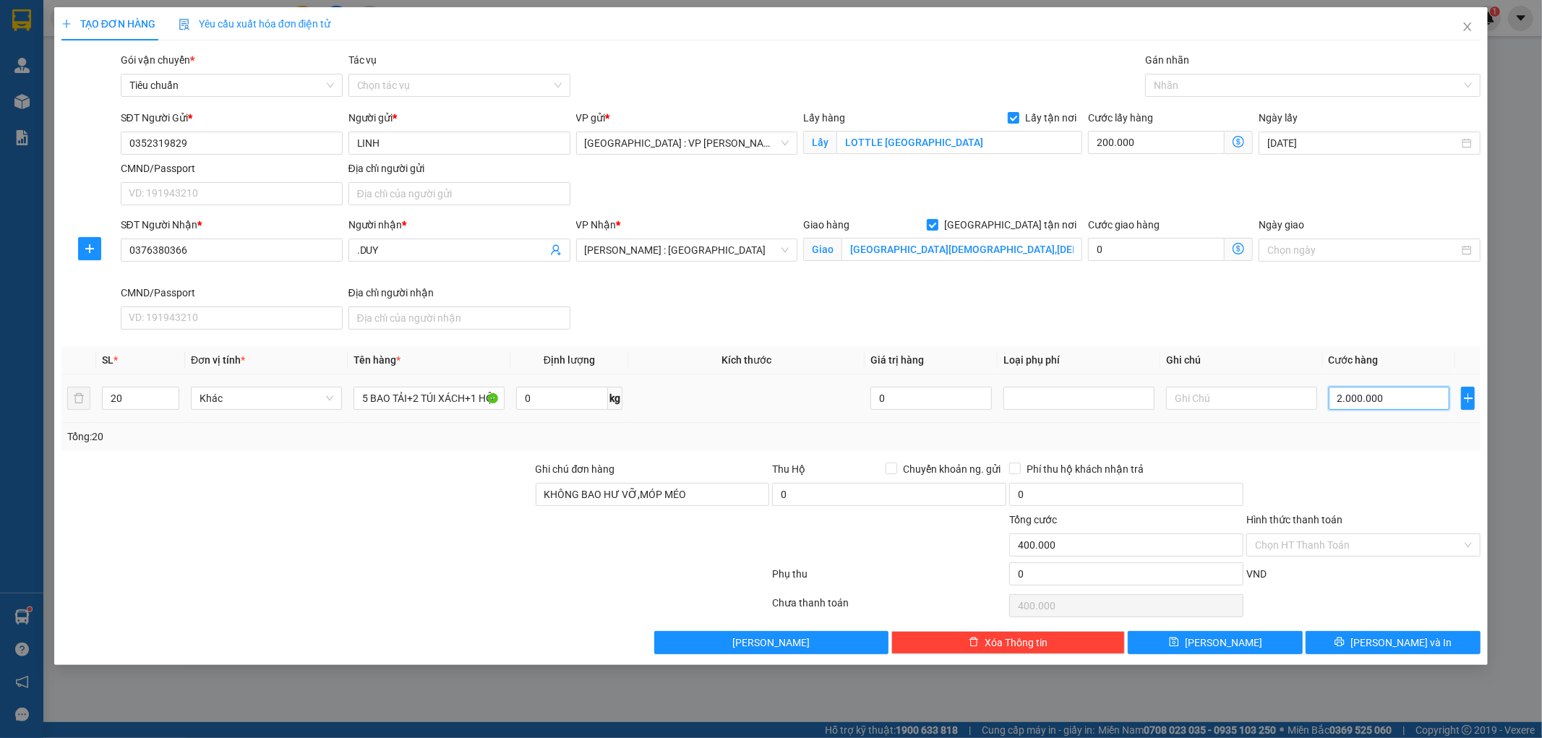
type input "2.200.000"
type input "2.000.000"
click at [1376, 644] on button "[PERSON_NAME] và In" at bounding box center [1393, 642] width 175 height 23
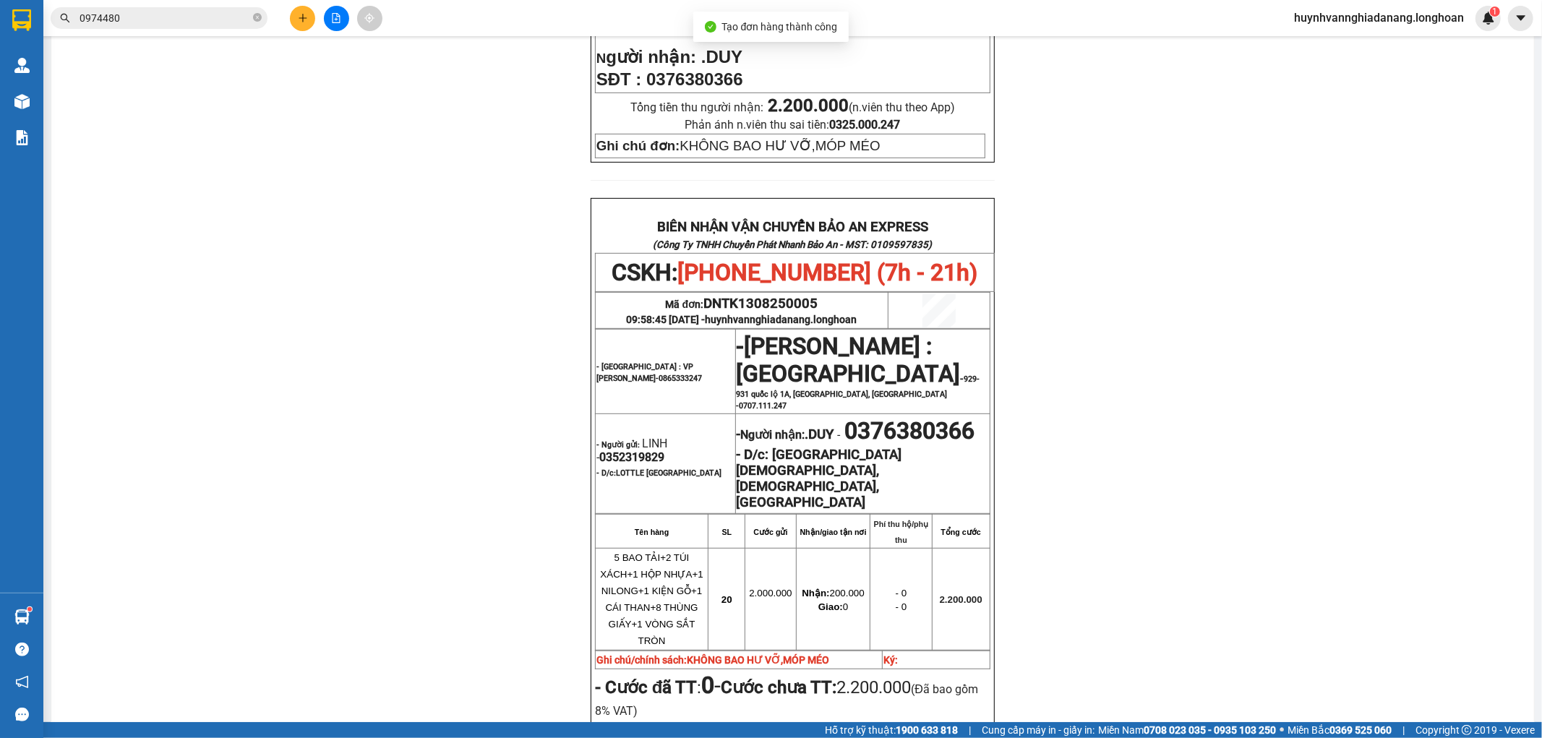
scroll to position [642, 0]
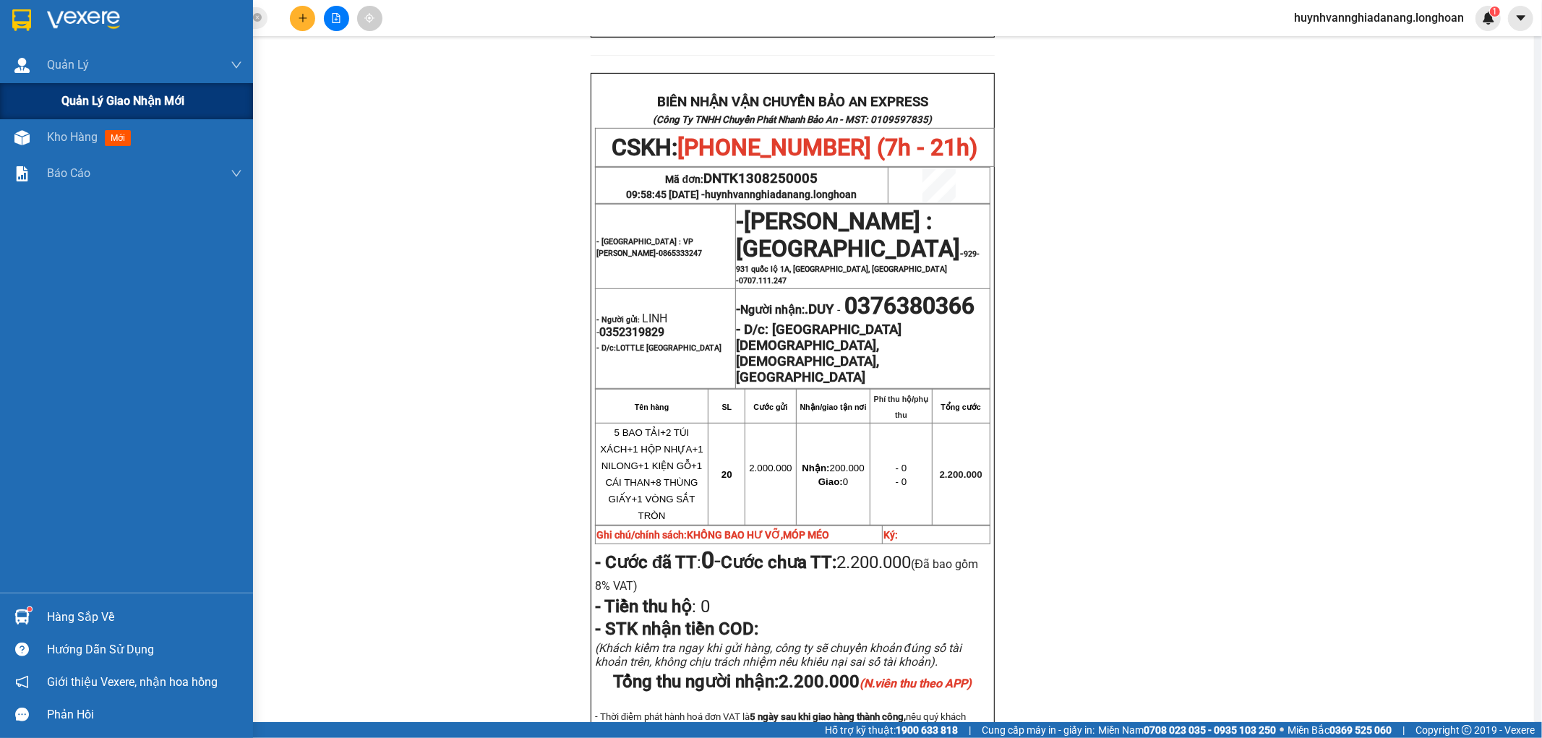
drag, startPoint x: 52, startPoint y: 99, endPoint x: 134, endPoint y: 111, distance: 82.5
click at [53, 99] on div "Quản lý giao nhận mới" at bounding box center [126, 101] width 253 height 36
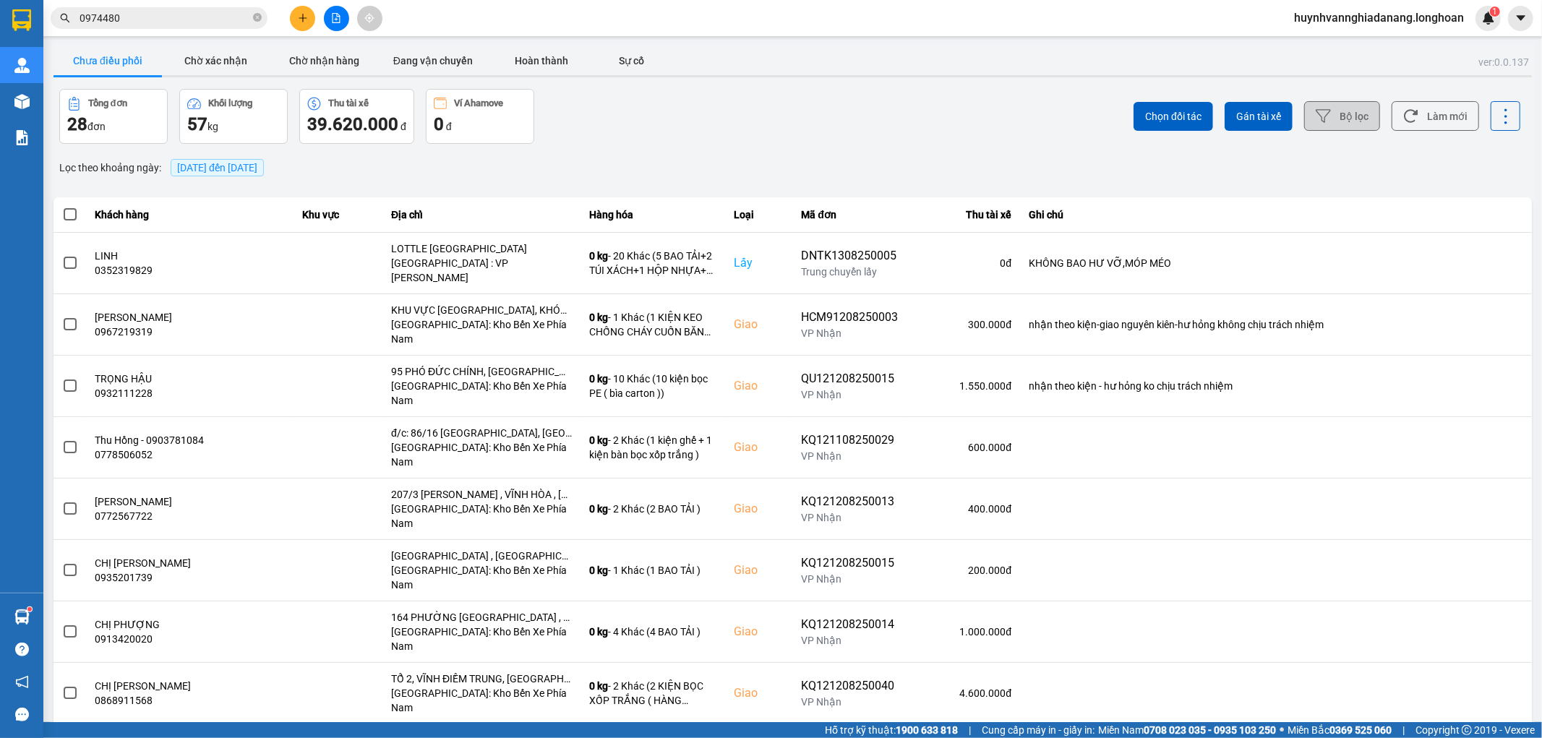
click at [1325, 118] on button "Bộ lọc" at bounding box center [1343, 116] width 76 height 30
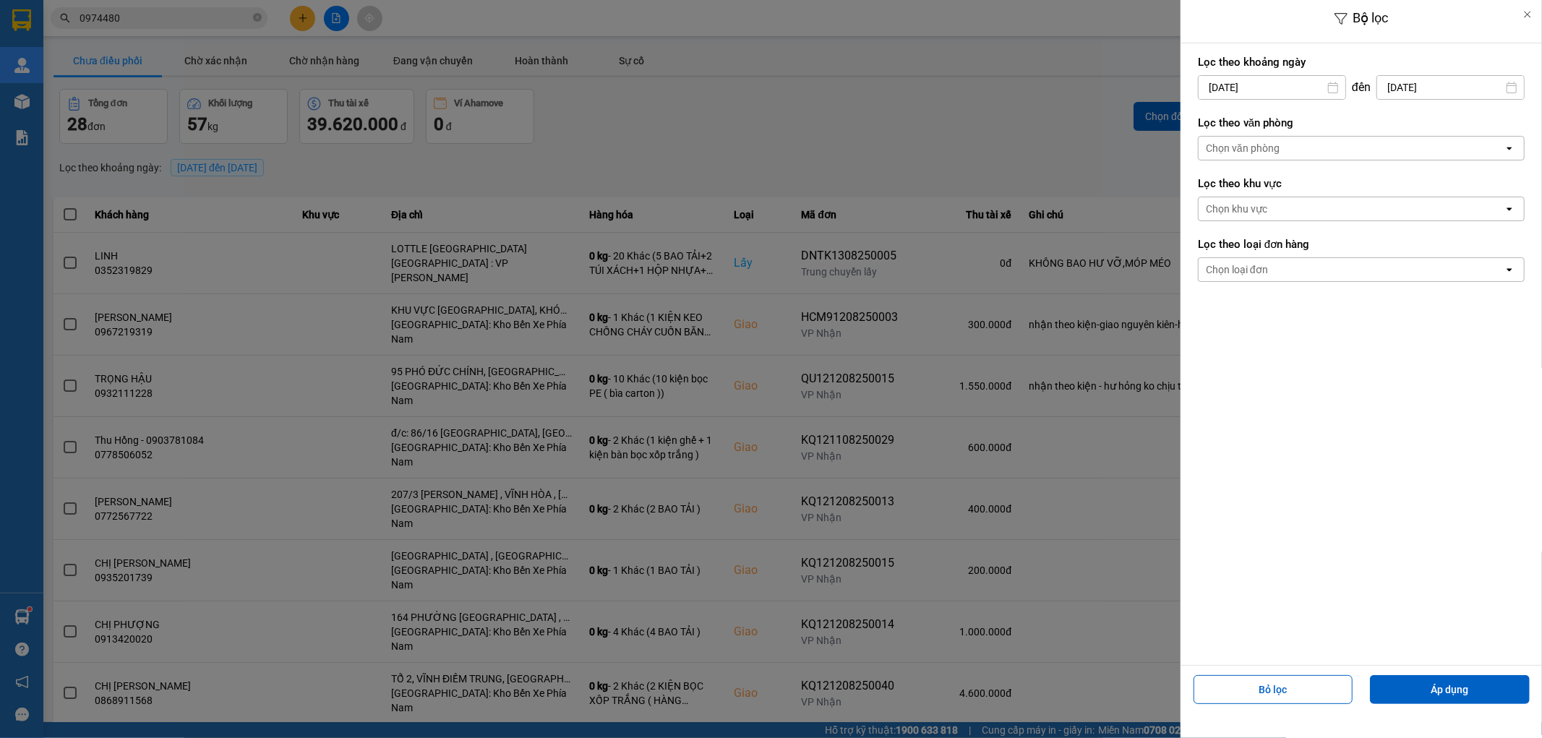
click at [1310, 146] on div "Chọn văn phòng" at bounding box center [1351, 148] width 305 height 23
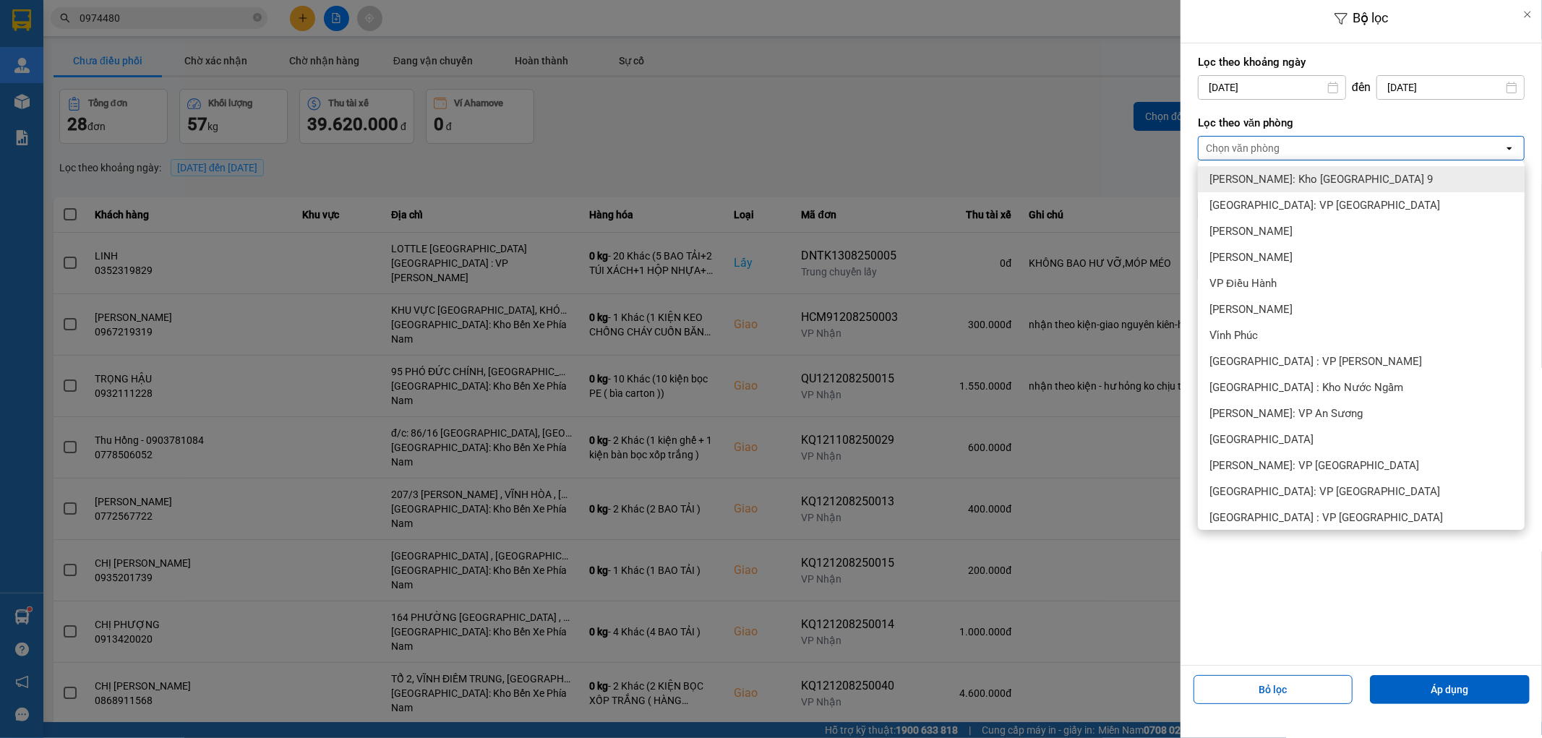
click at [1064, 131] on div at bounding box center [771, 369] width 1542 height 738
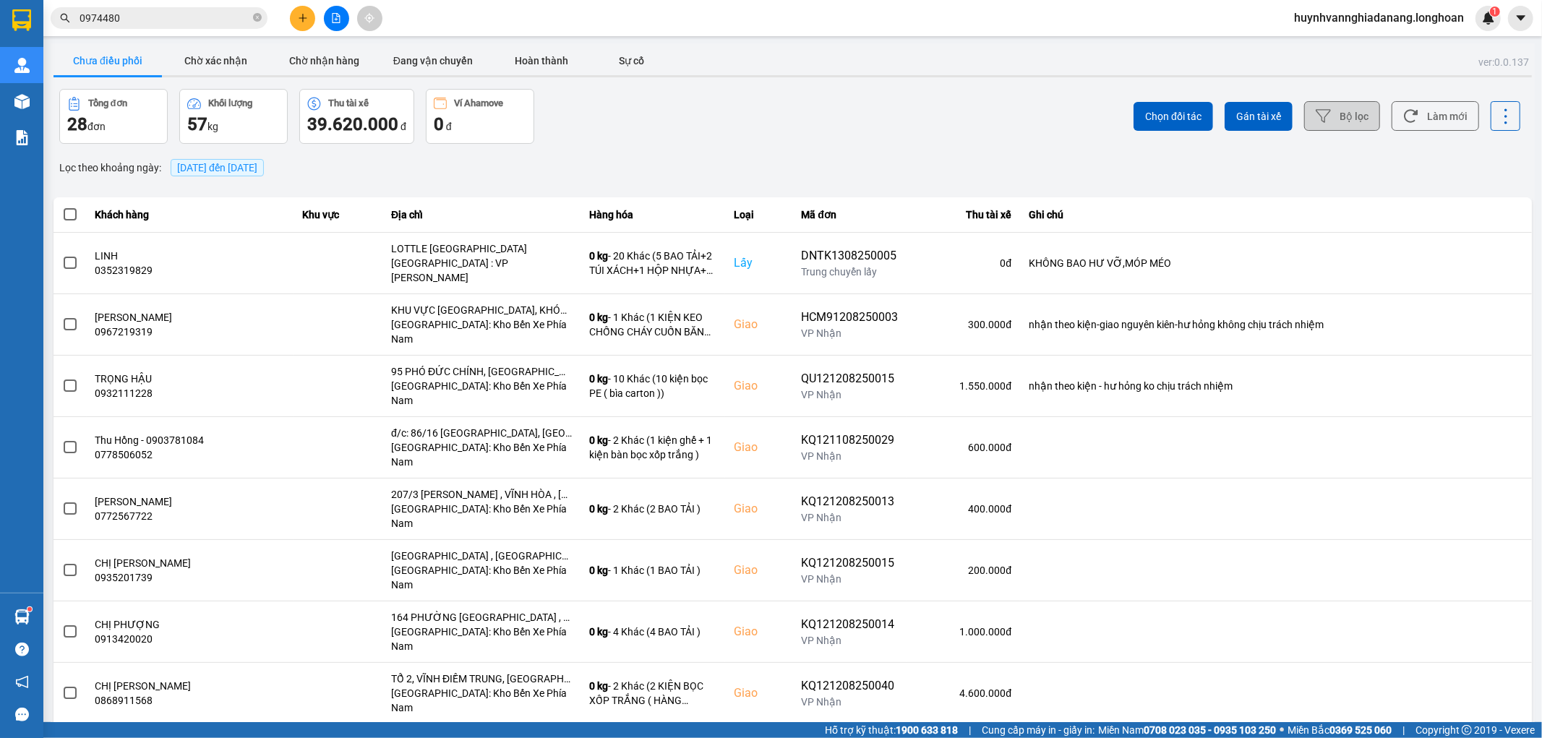
click at [1331, 120] on button "Bộ lọc" at bounding box center [1343, 116] width 76 height 30
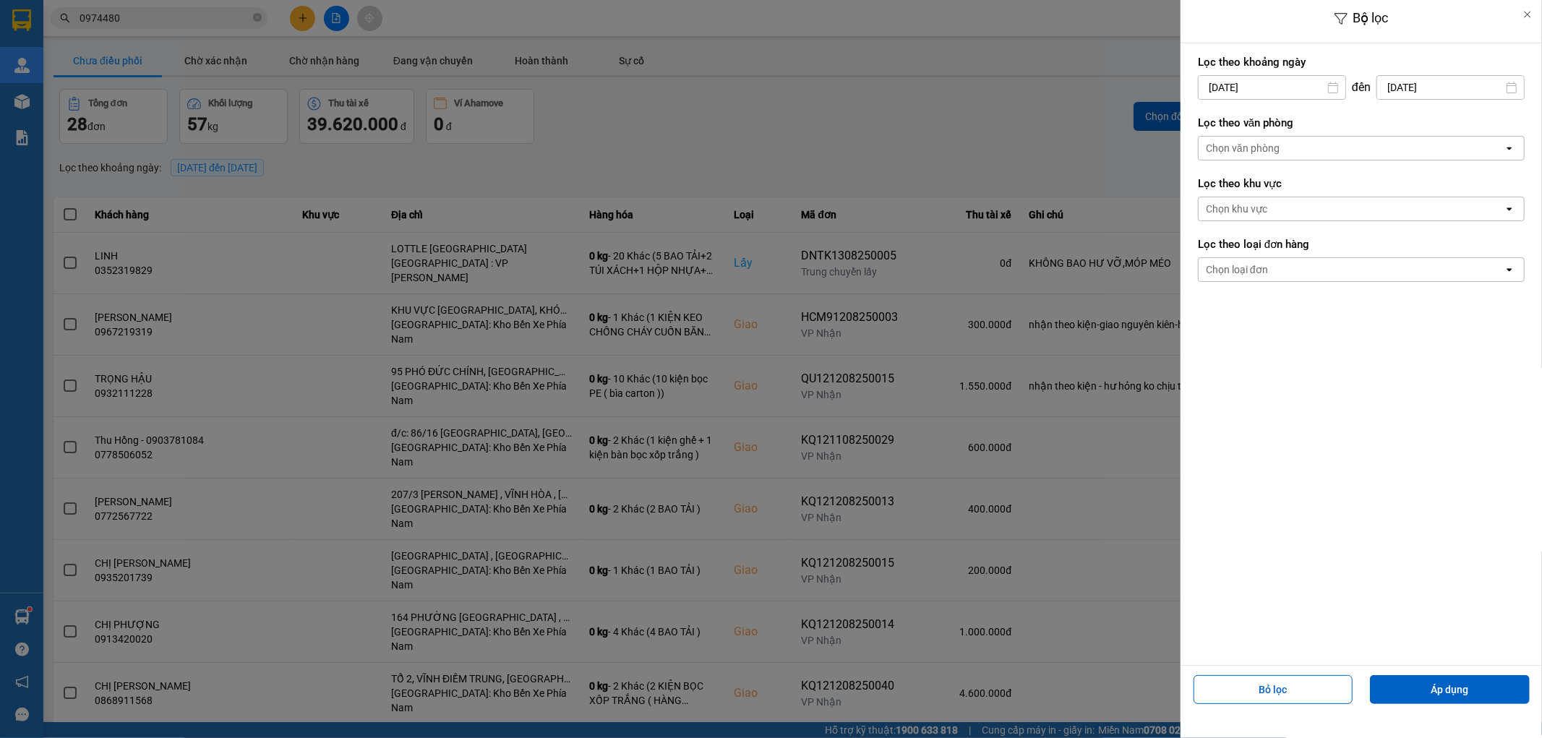
click at [1271, 85] on input "[DATE]" at bounding box center [1272, 87] width 147 height 23
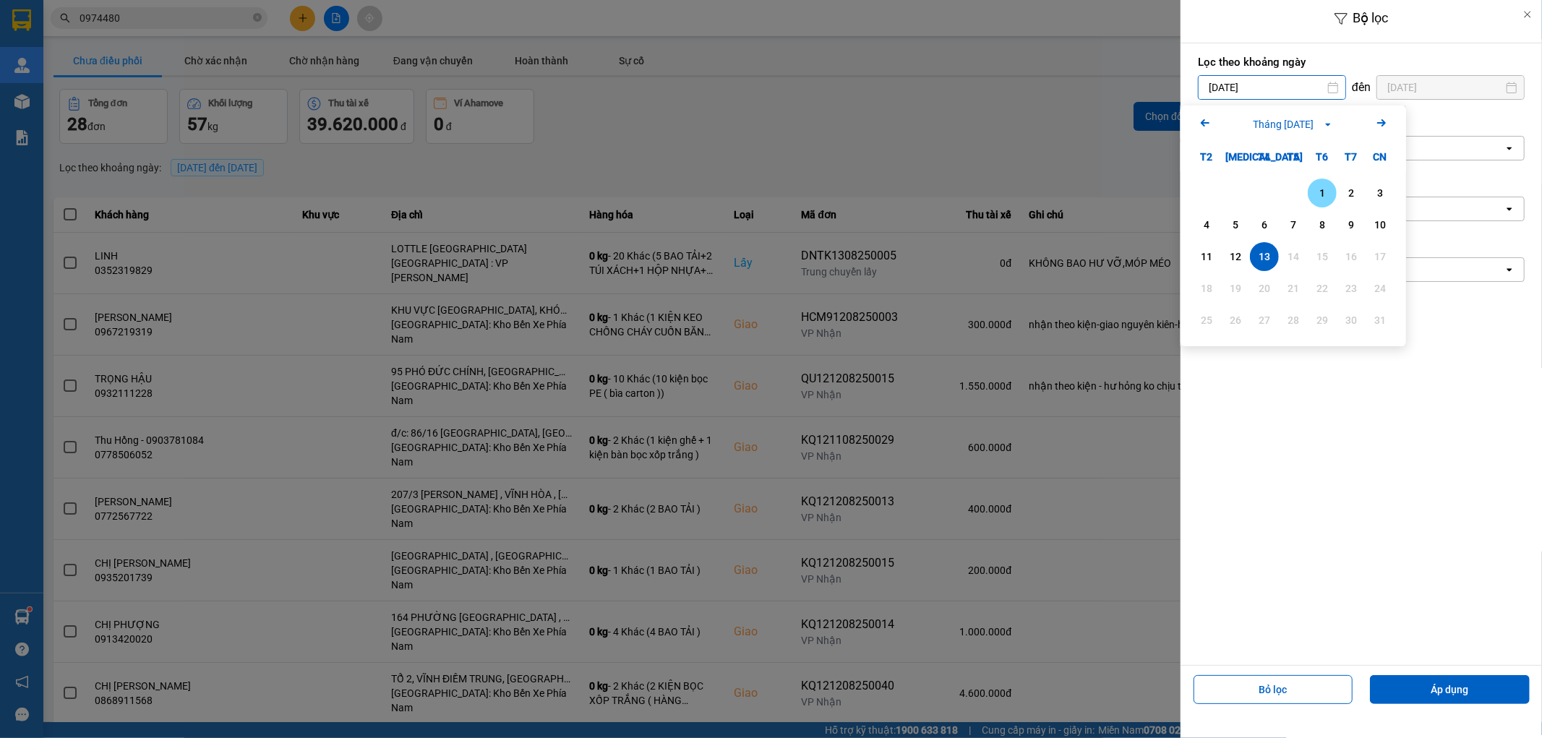
click at [1314, 197] on div "1" at bounding box center [1323, 192] width 20 height 17
type input "01/08/2025"
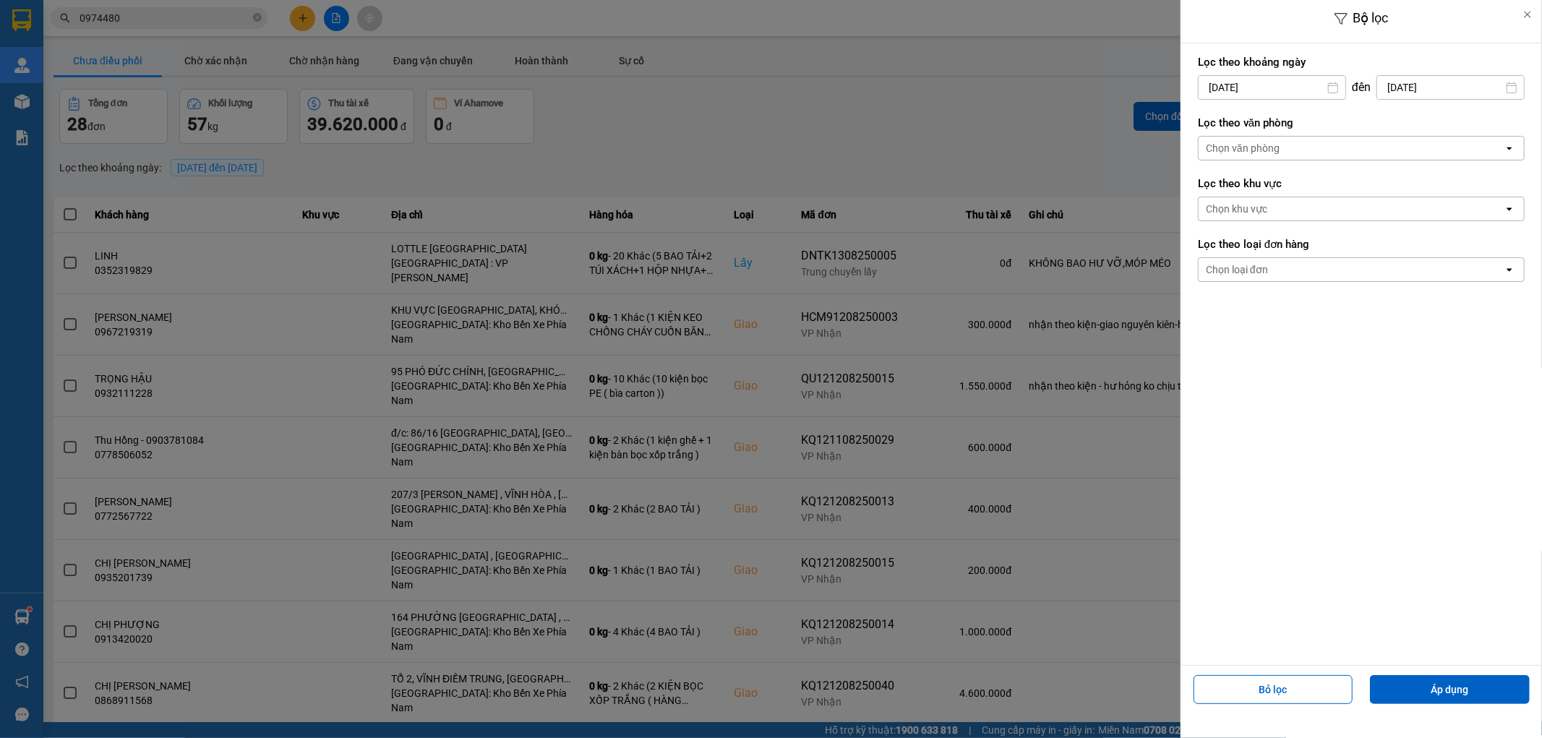
click at [1307, 153] on div "Chọn văn phòng" at bounding box center [1351, 148] width 305 height 23
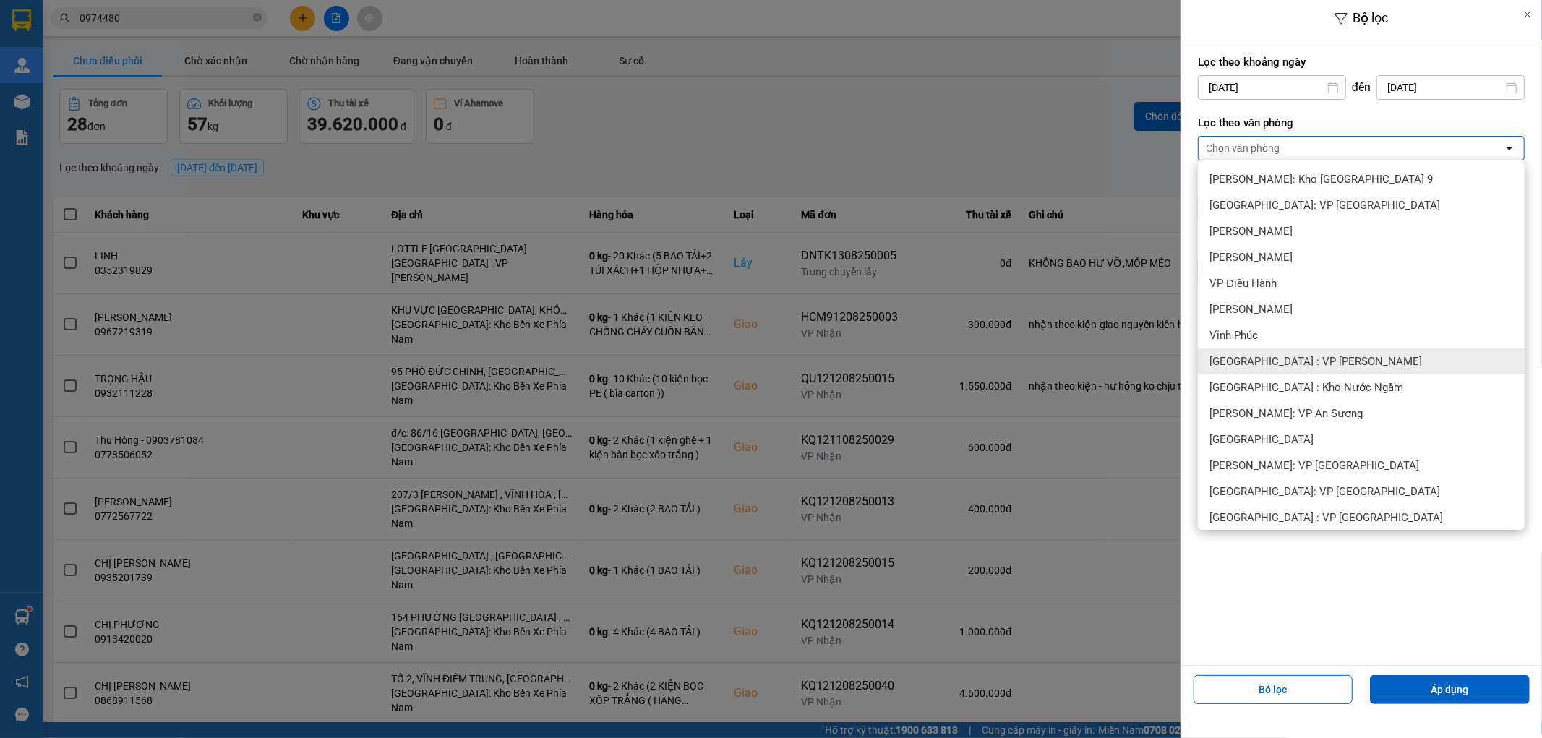
click at [1312, 356] on span "[GEOGRAPHIC_DATA] : VP [PERSON_NAME]" at bounding box center [1316, 361] width 213 height 14
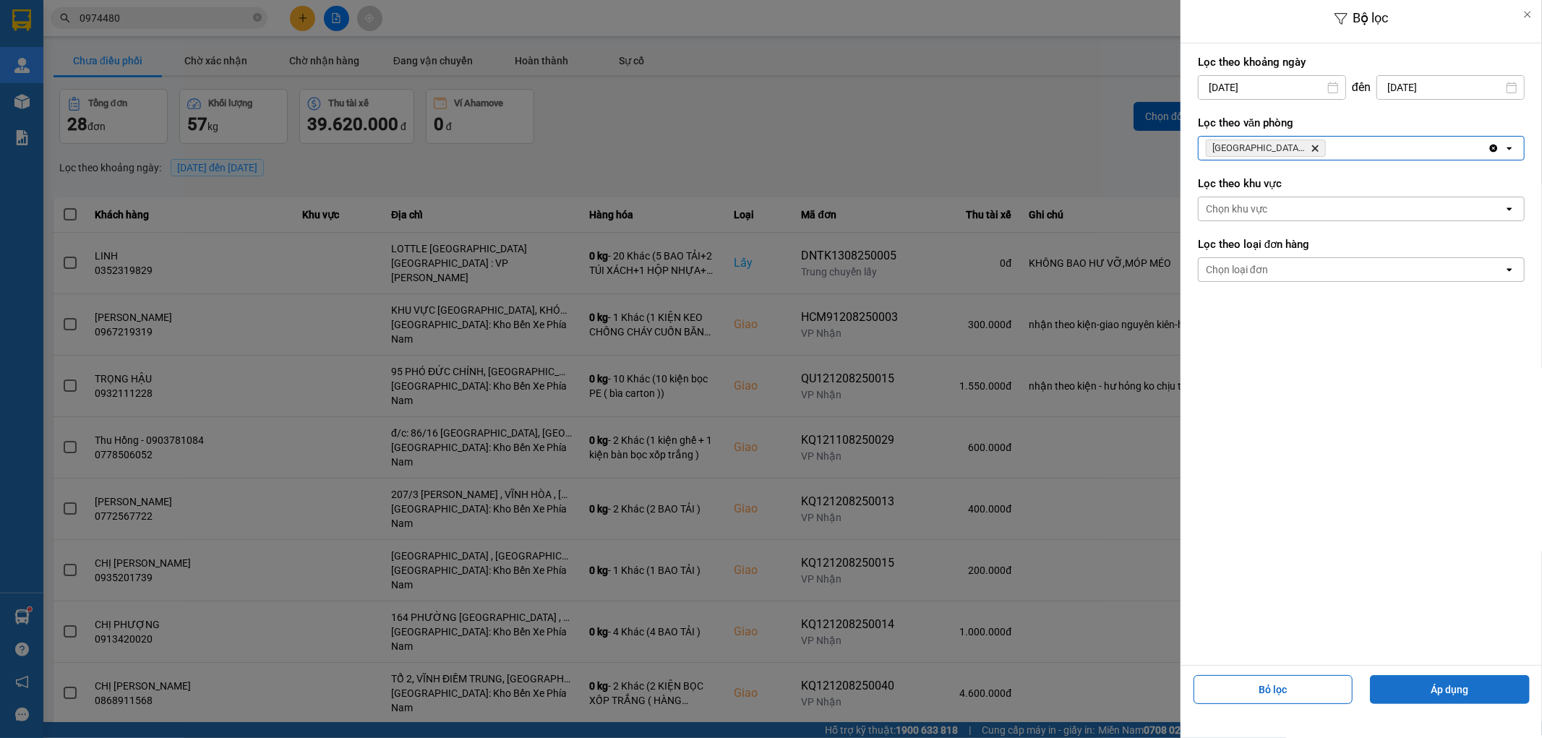
click at [1444, 693] on button "Áp dụng" at bounding box center [1450, 689] width 160 height 29
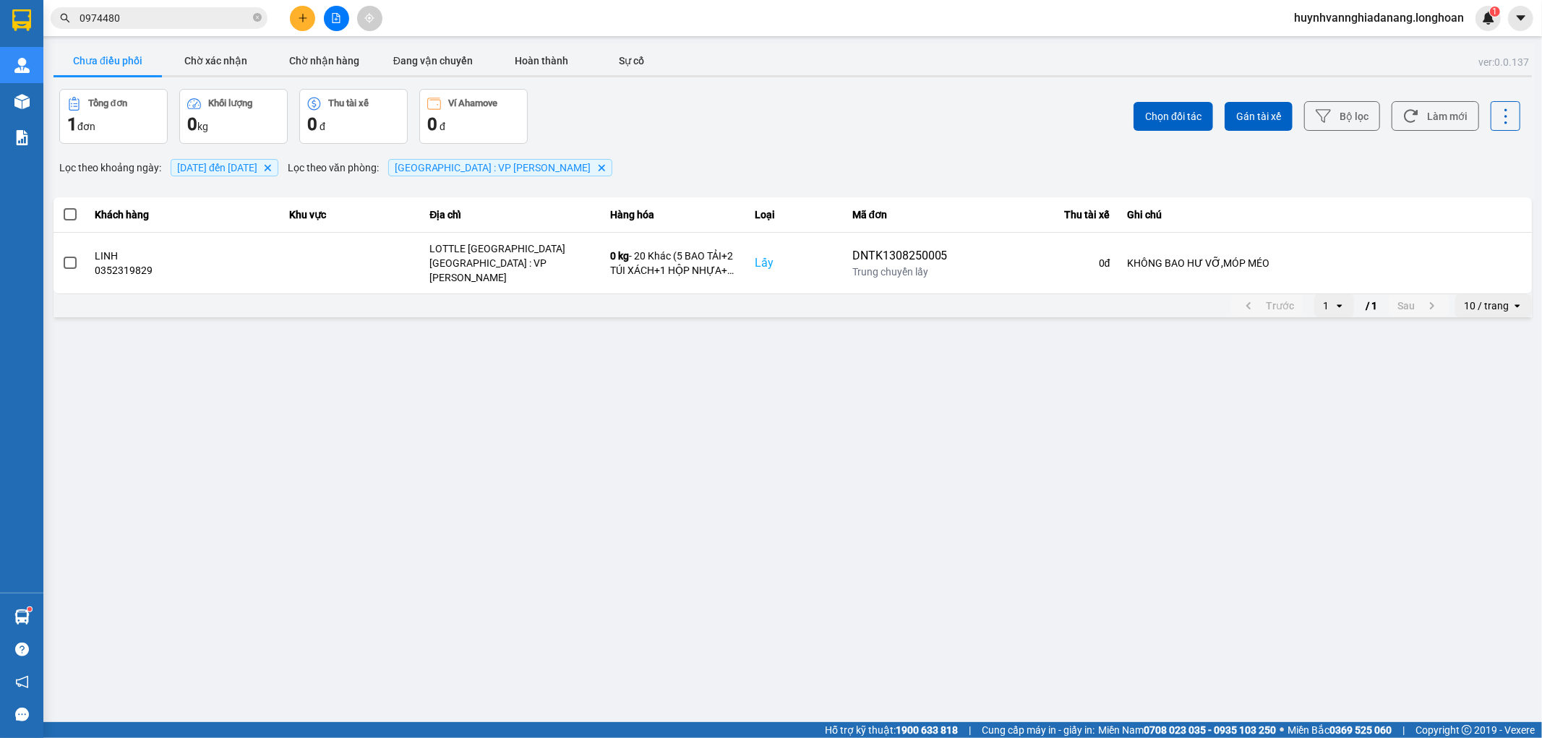
drag, startPoint x: 1472, startPoint y: 294, endPoint x: 1485, endPoint y: 301, distance: 14.6
click at [1473, 299] on div "10 / trang" at bounding box center [1486, 306] width 45 height 14
click at [1495, 429] on div "100 / trang" at bounding box center [1494, 429] width 53 height 14
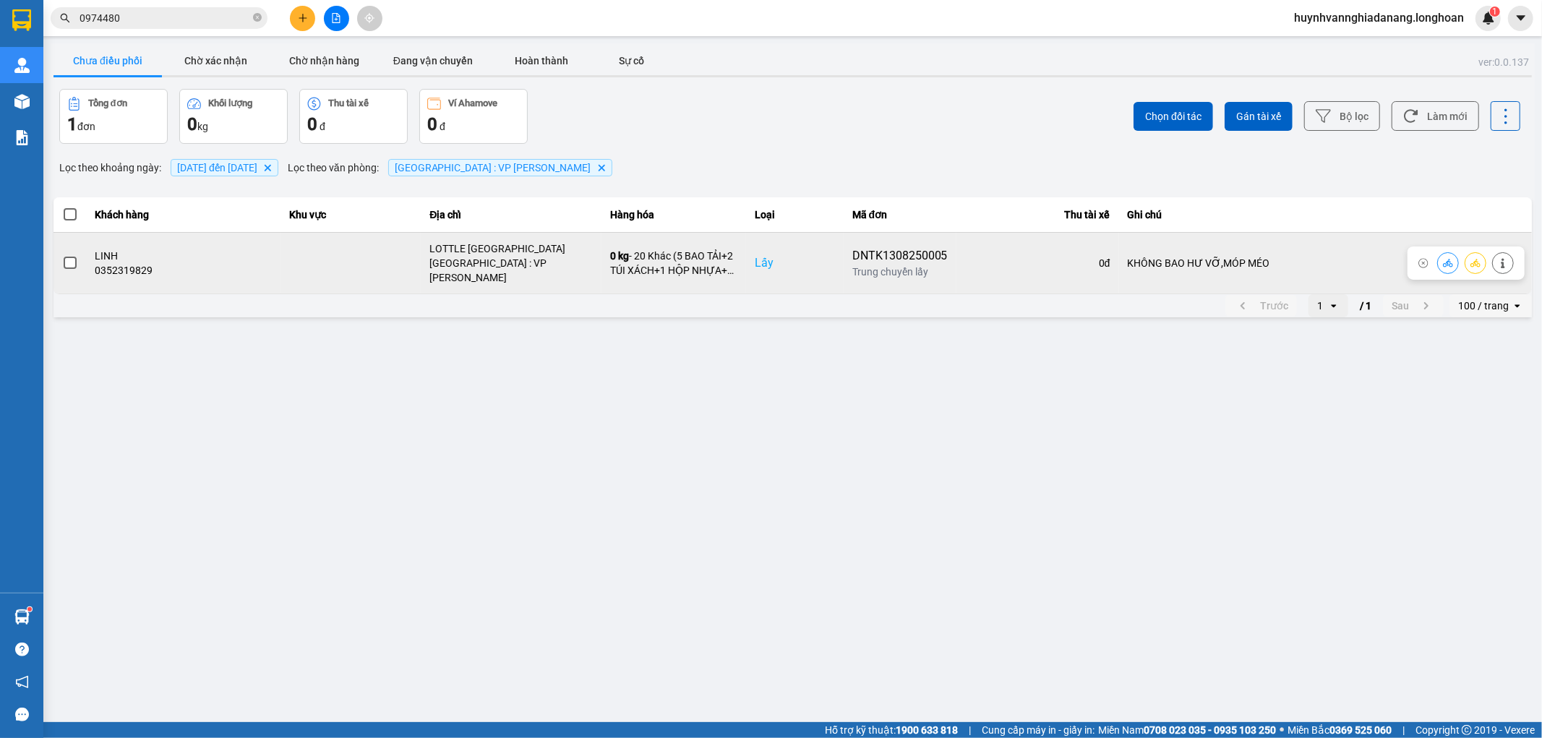
click at [58, 256] on td at bounding box center [70, 262] width 33 height 61
click at [67, 261] on span at bounding box center [70, 263] width 13 height 13
click at [62, 255] on input "checkbox" at bounding box center [62, 255] width 0 height 0
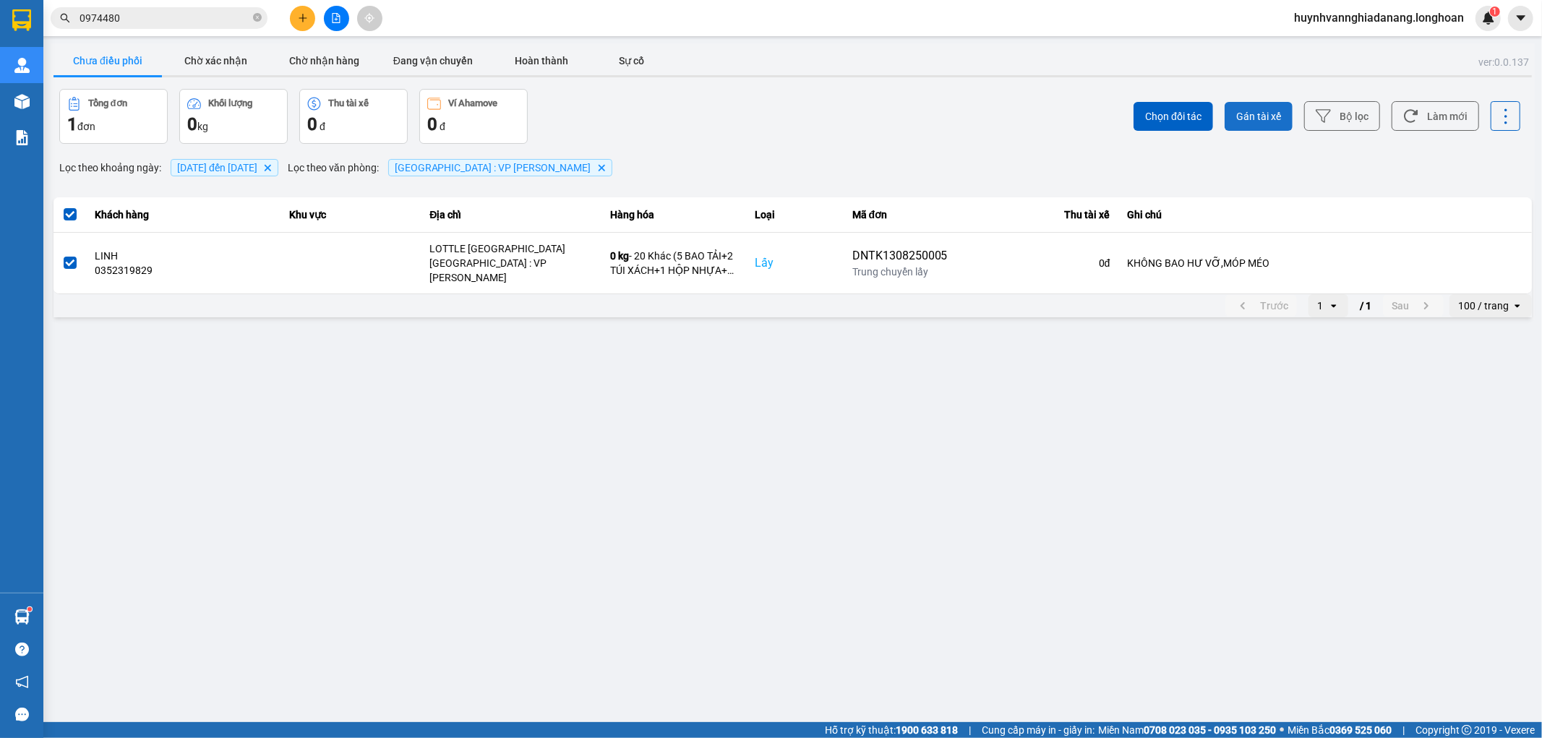
click at [1273, 121] on span "Gán tài xế" at bounding box center [1259, 116] width 45 height 14
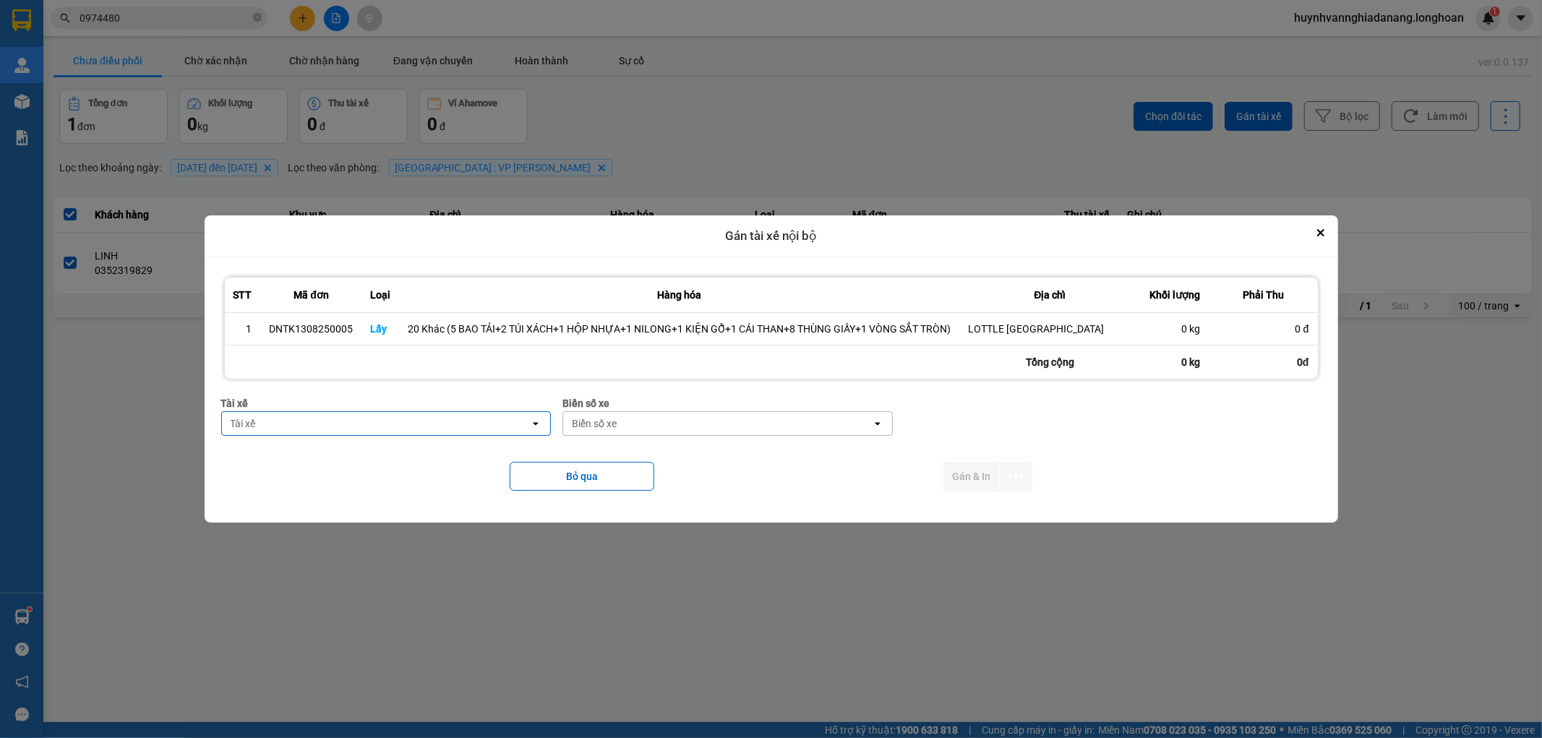
click at [436, 429] on div "Tài xế" at bounding box center [376, 423] width 309 height 23
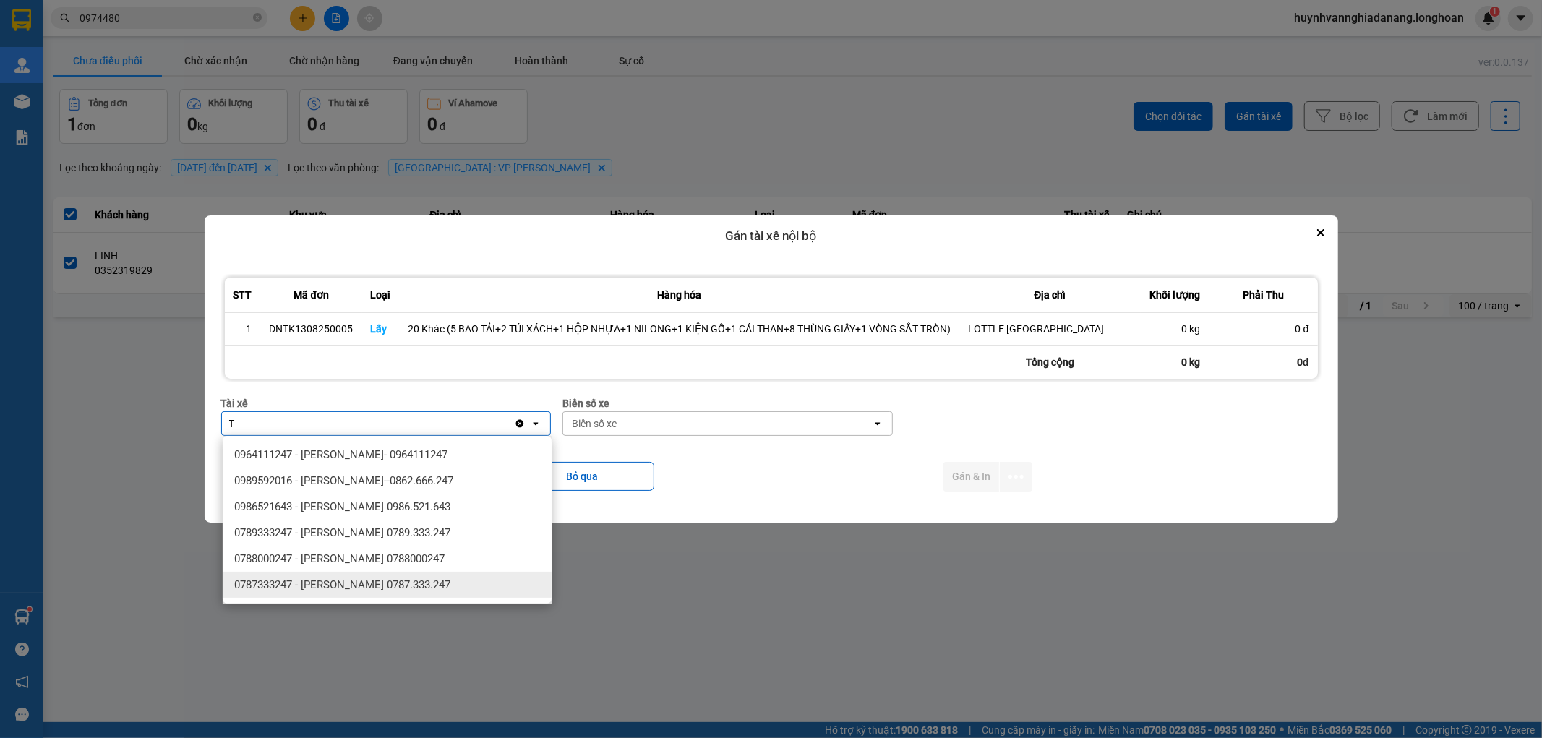
type input "T"
click at [384, 597] on div "0787333247 - [PERSON_NAME] 0787.333.247" at bounding box center [387, 585] width 329 height 26
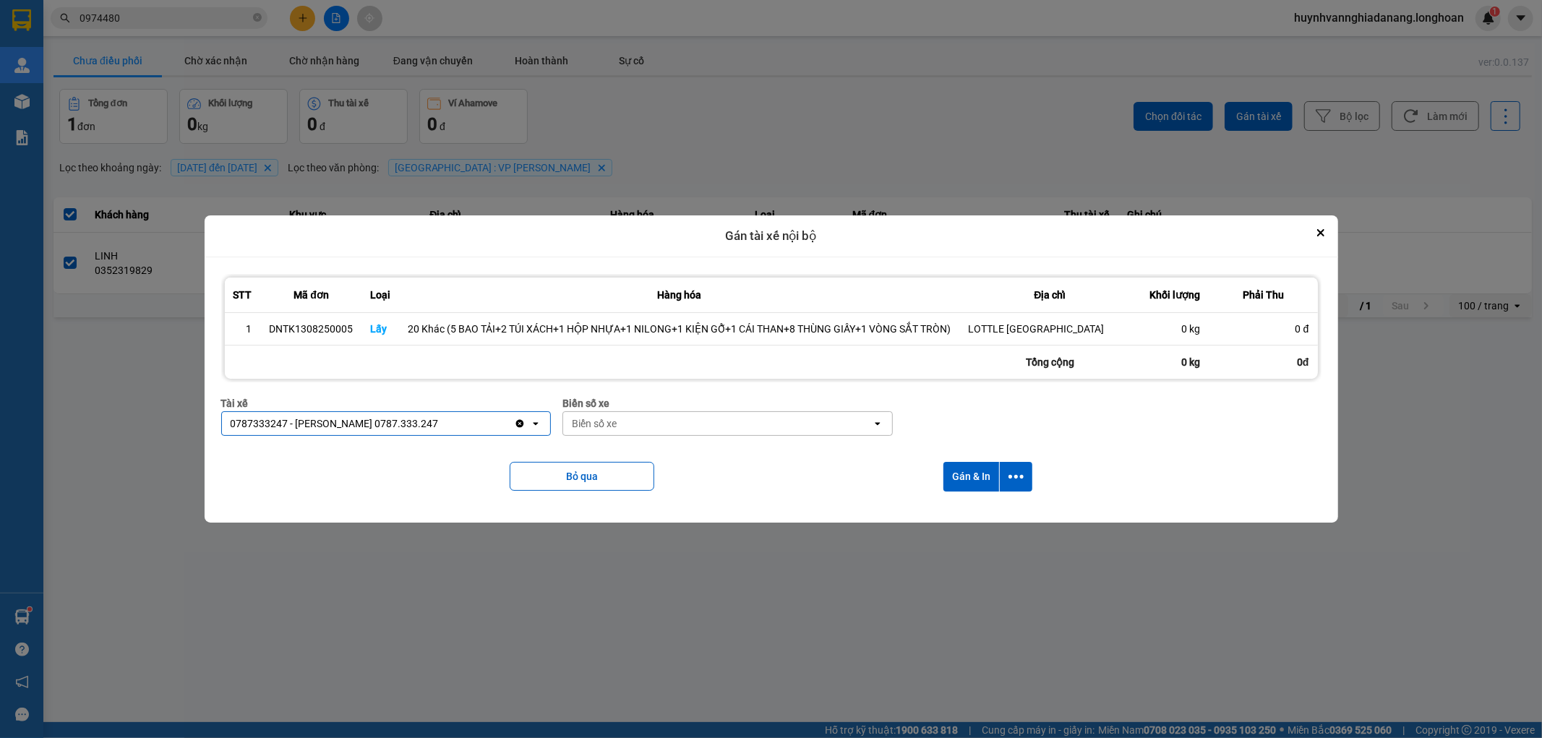
click at [675, 425] on div "Biển số xe" at bounding box center [717, 423] width 309 height 23
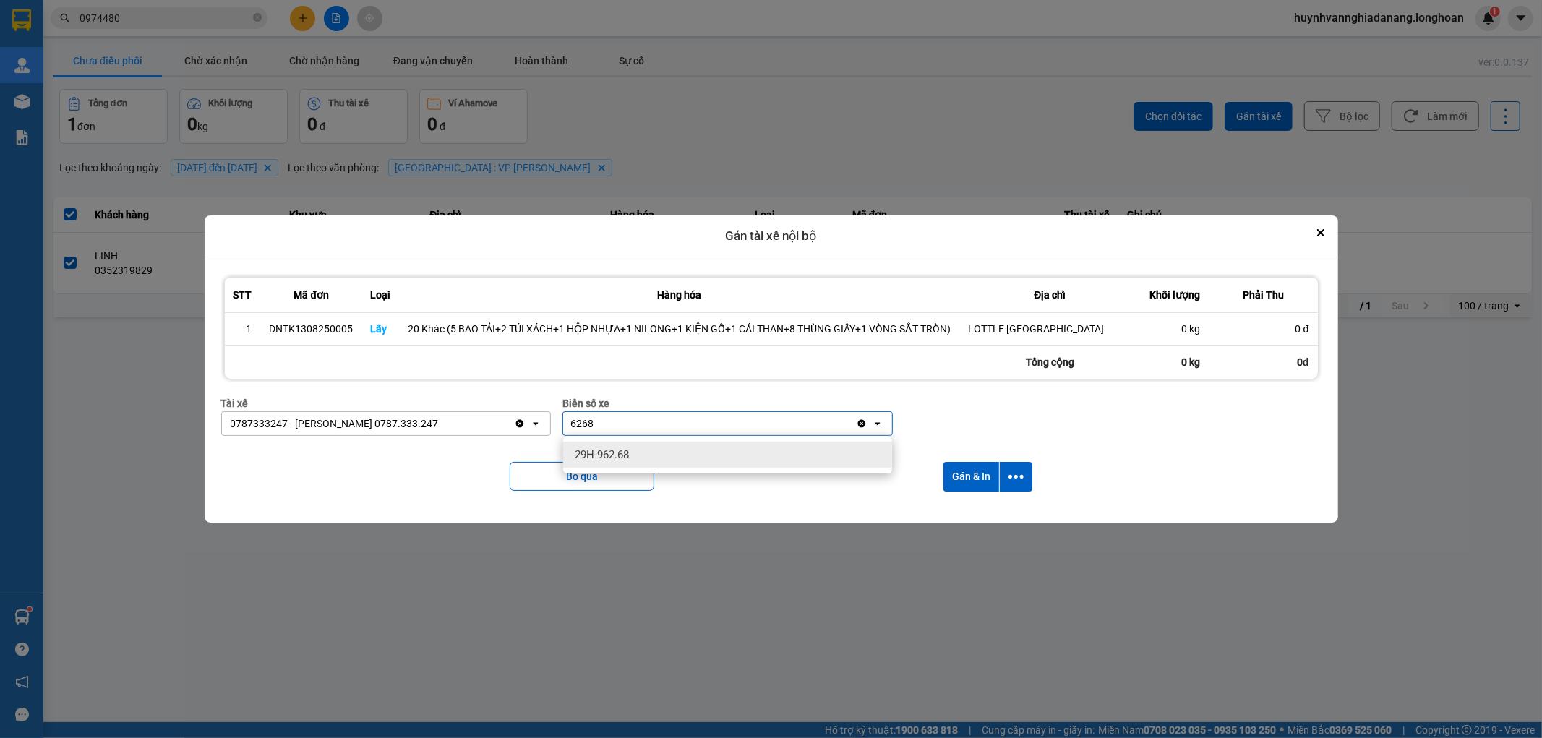
type input "6268"
click at [684, 456] on div "29H-962.68" at bounding box center [727, 455] width 329 height 26
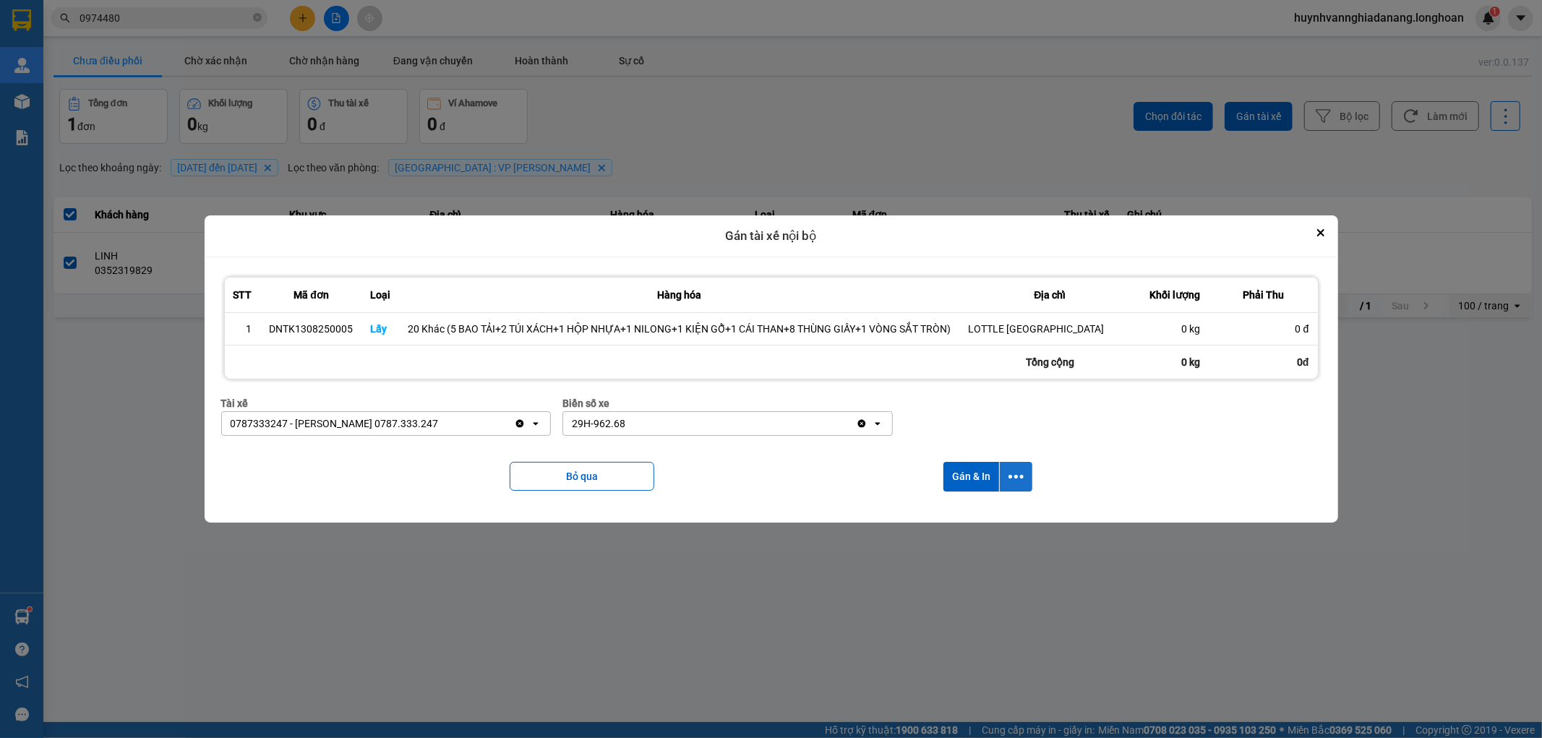
click at [1017, 475] on icon "dialog" at bounding box center [1016, 476] width 15 height 15
click at [984, 512] on div "Chỉ gán tài" at bounding box center [976, 516] width 85 height 14
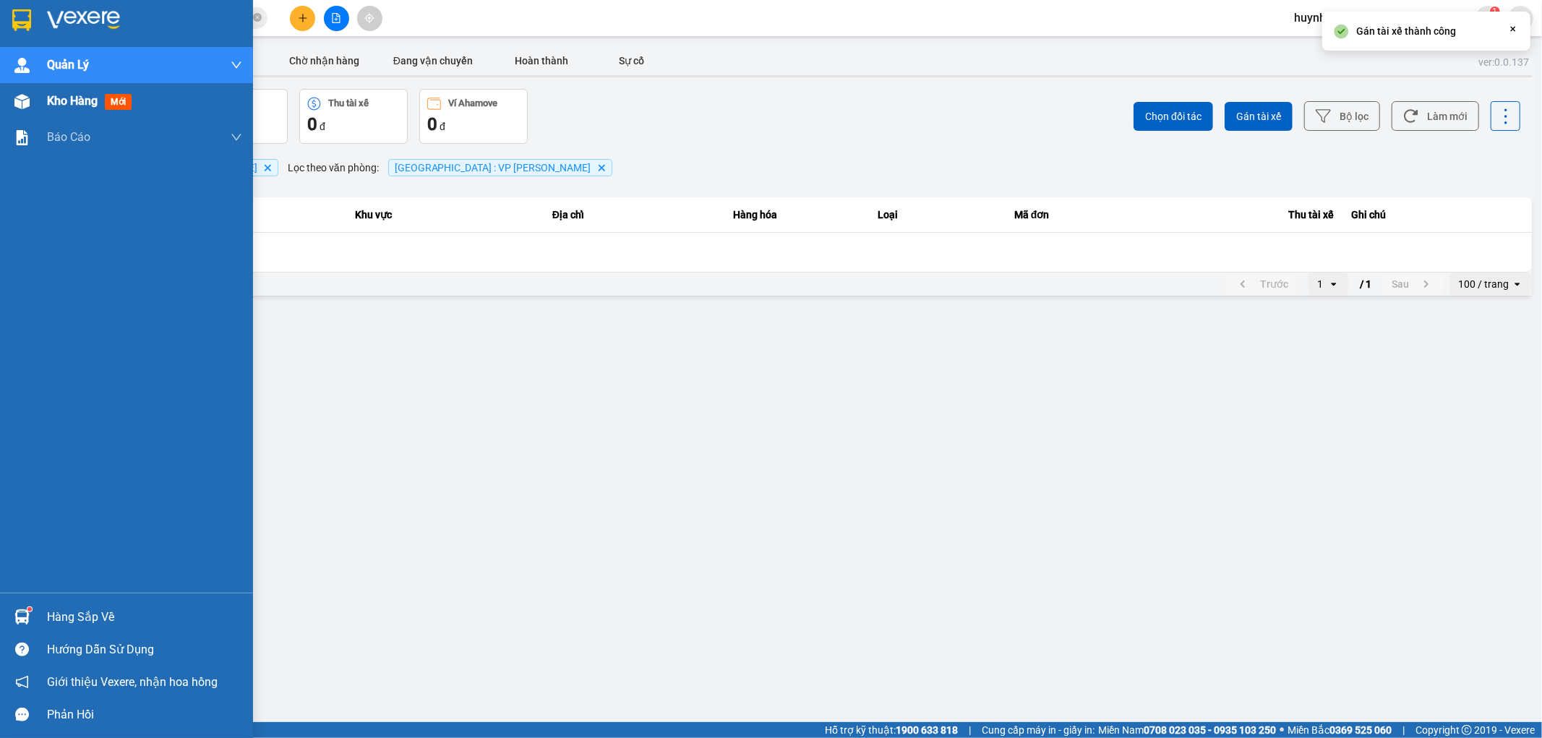
click at [54, 100] on span "Kho hàng" at bounding box center [72, 101] width 51 height 14
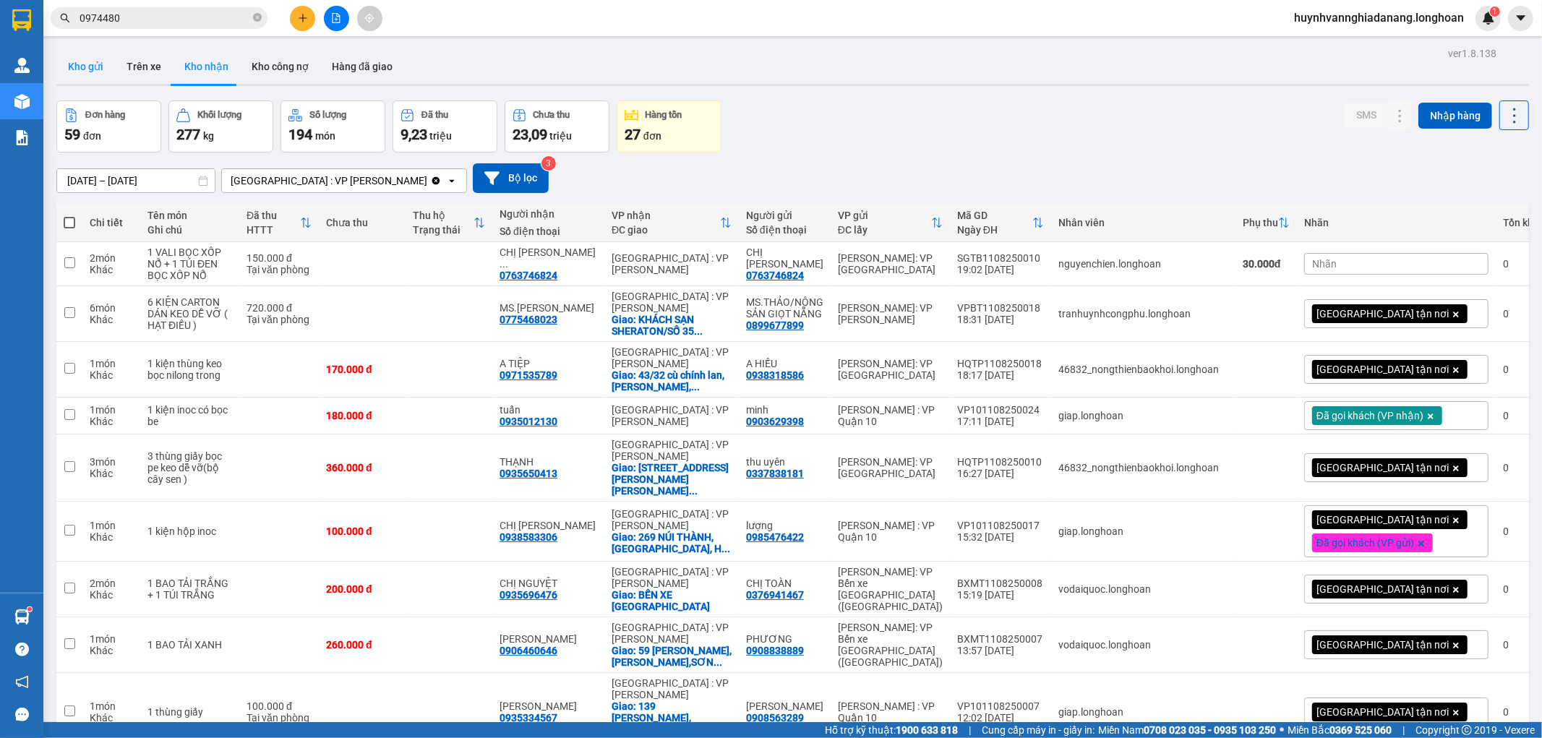
click at [89, 69] on button "Kho gửi" at bounding box center [85, 66] width 59 height 35
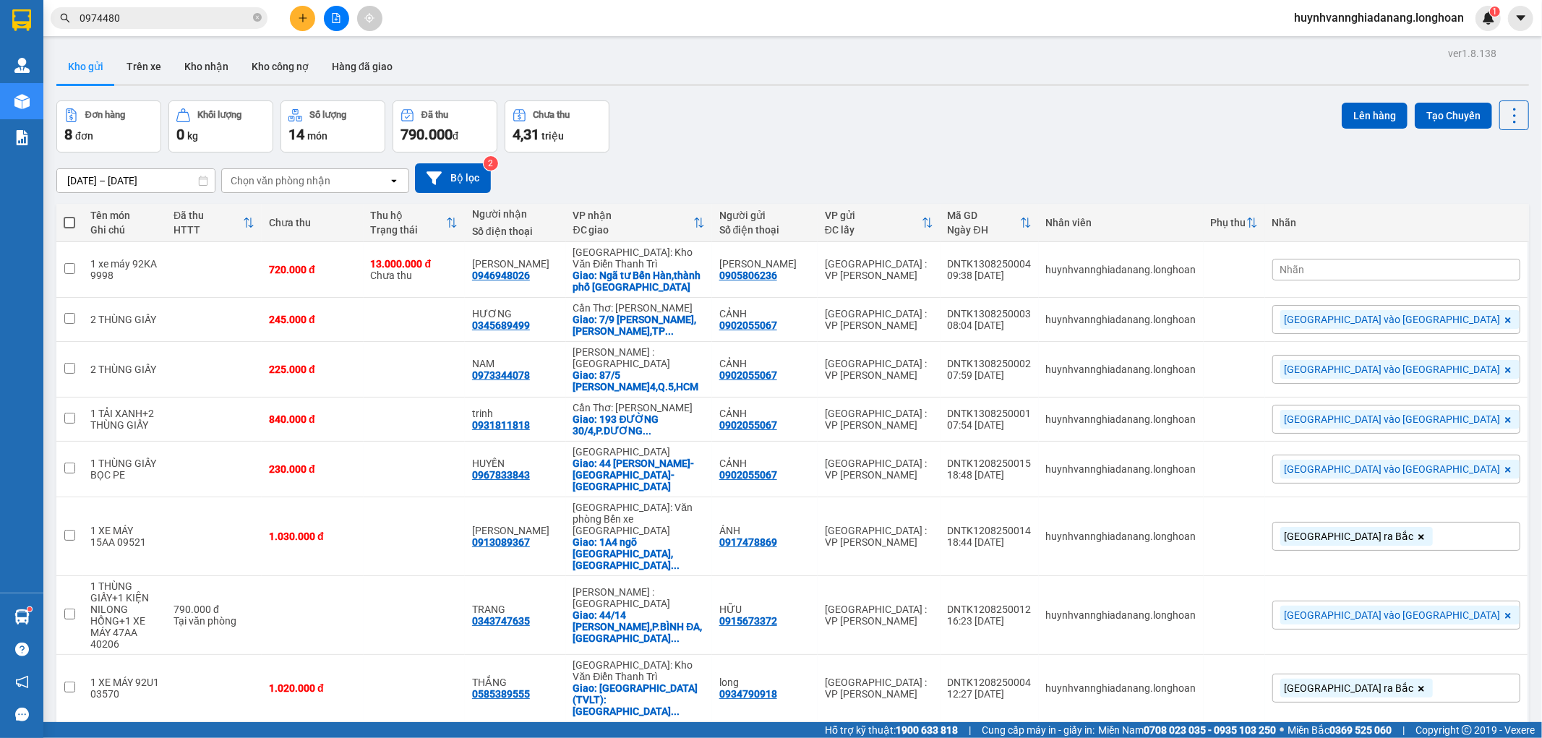
click at [1435, 277] on div "Nhãn" at bounding box center [1397, 270] width 248 height 22
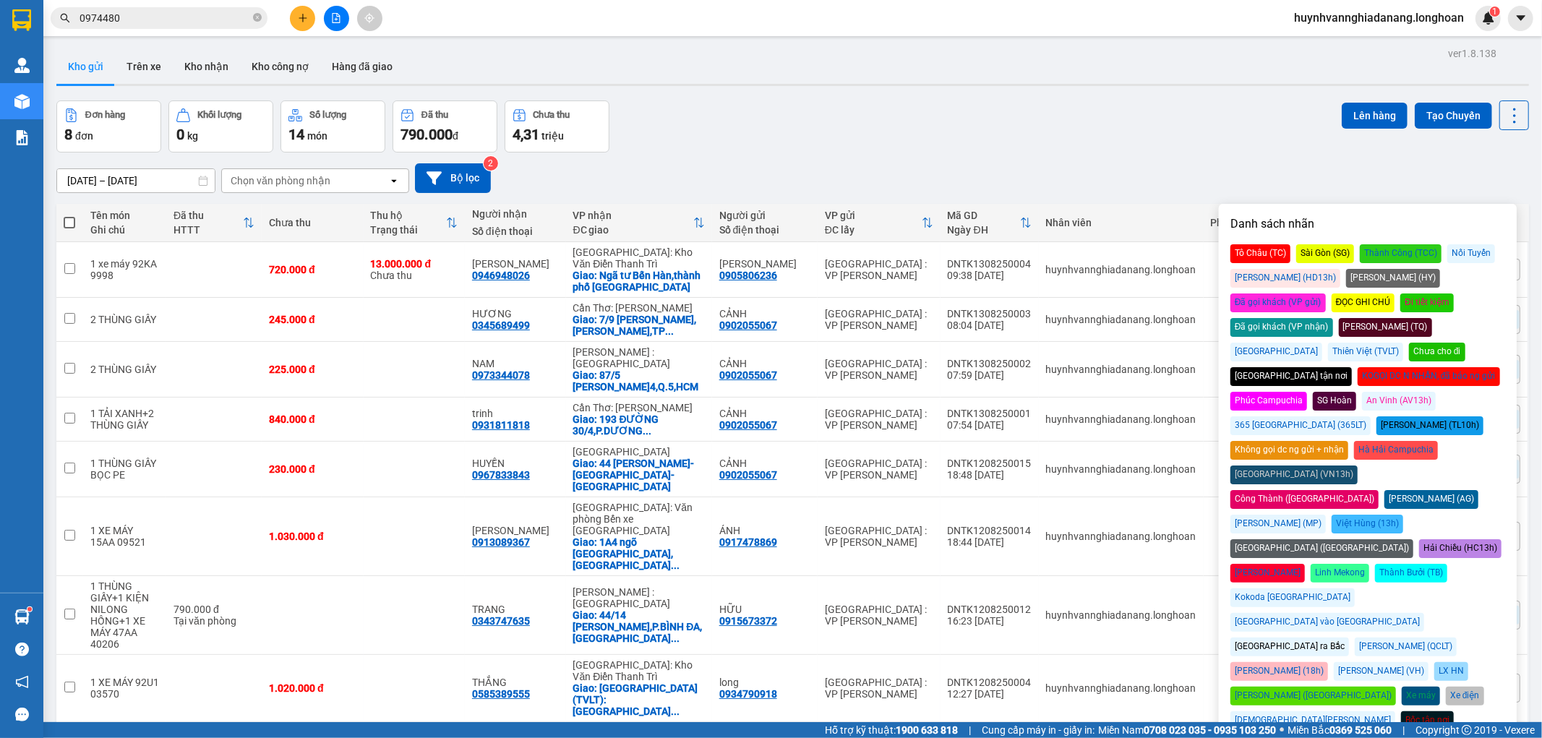
click at [1273, 638] on div "[GEOGRAPHIC_DATA] ra Bắc" at bounding box center [1290, 647] width 119 height 19
drag, startPoint x: 1119, startPoint y: 135, endPoint x: 1188, endPoint y: 221, distance: 110.1
click at [1124, 135] on div "Đơn hàng 8 đơn Khối lượng 0 kg Số lượng 14 món Đã thu 790.000 đ Chưa thu 4,31 t…" at bounding box center [792, 127] width 1473 height 52
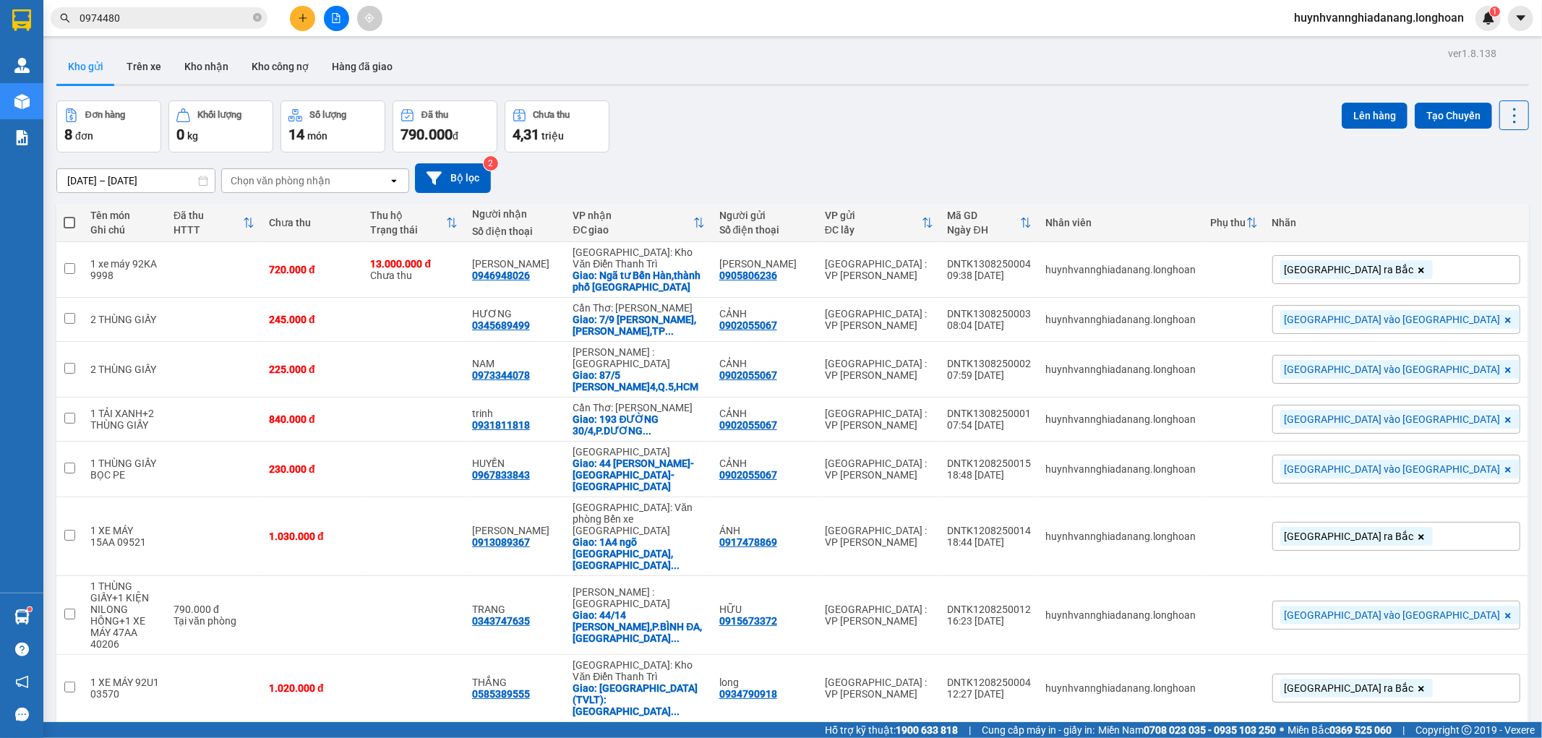
click at [153, 22] on input "0974480" at bounding box center [165, 18] width 171 height 16
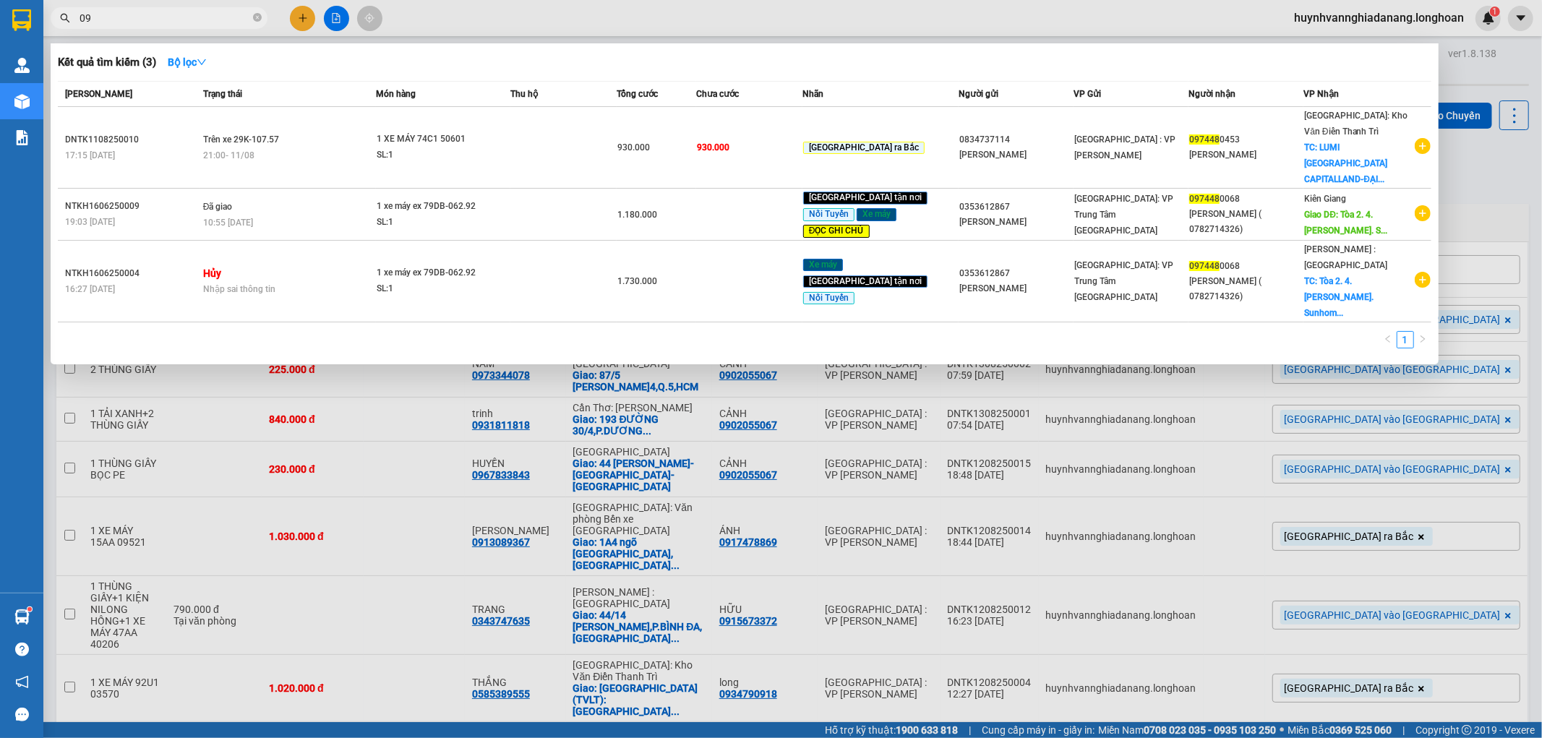
type input "0"
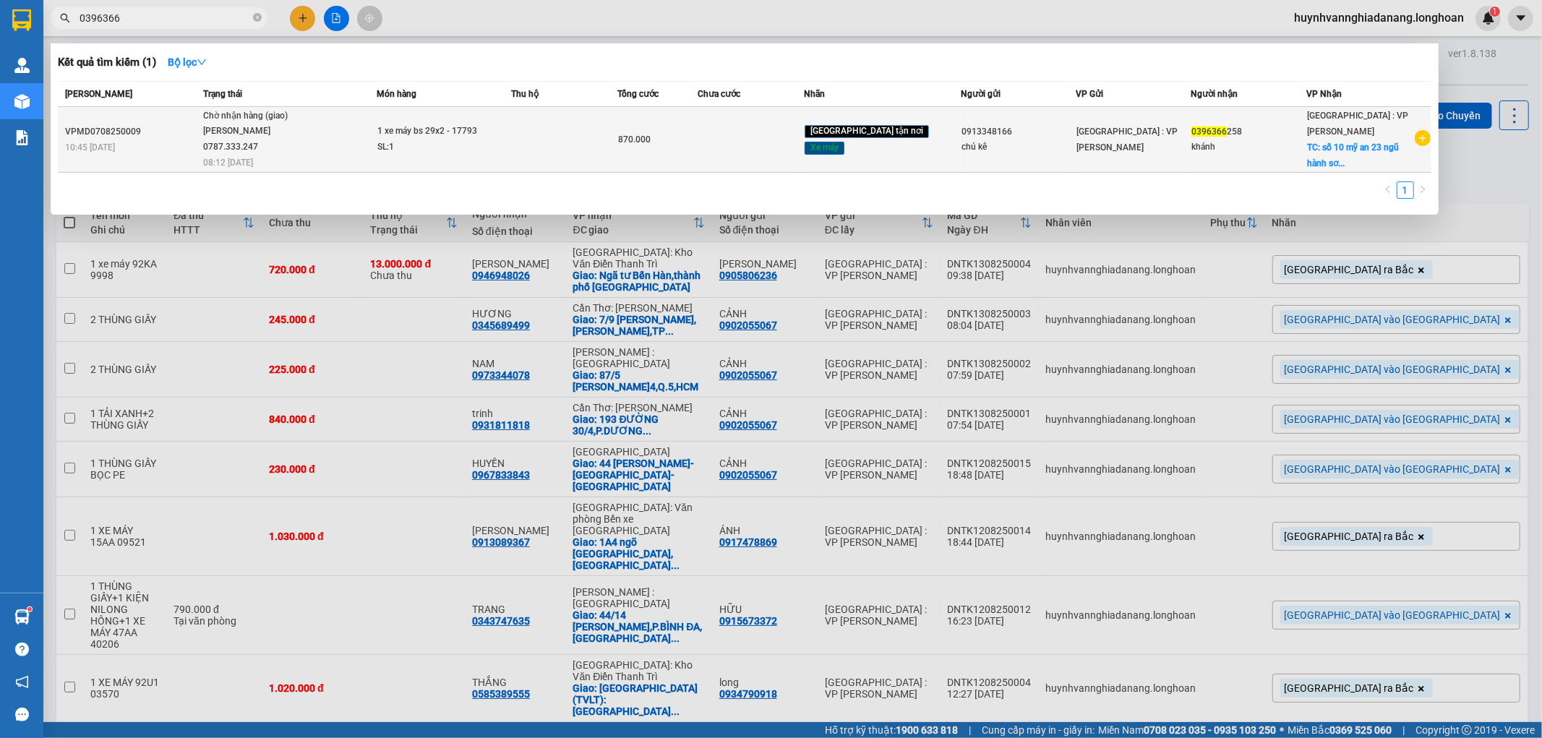
type input "0396366"
click at [562, 130] on td at bounding box center [564, 140] width 106 height 66
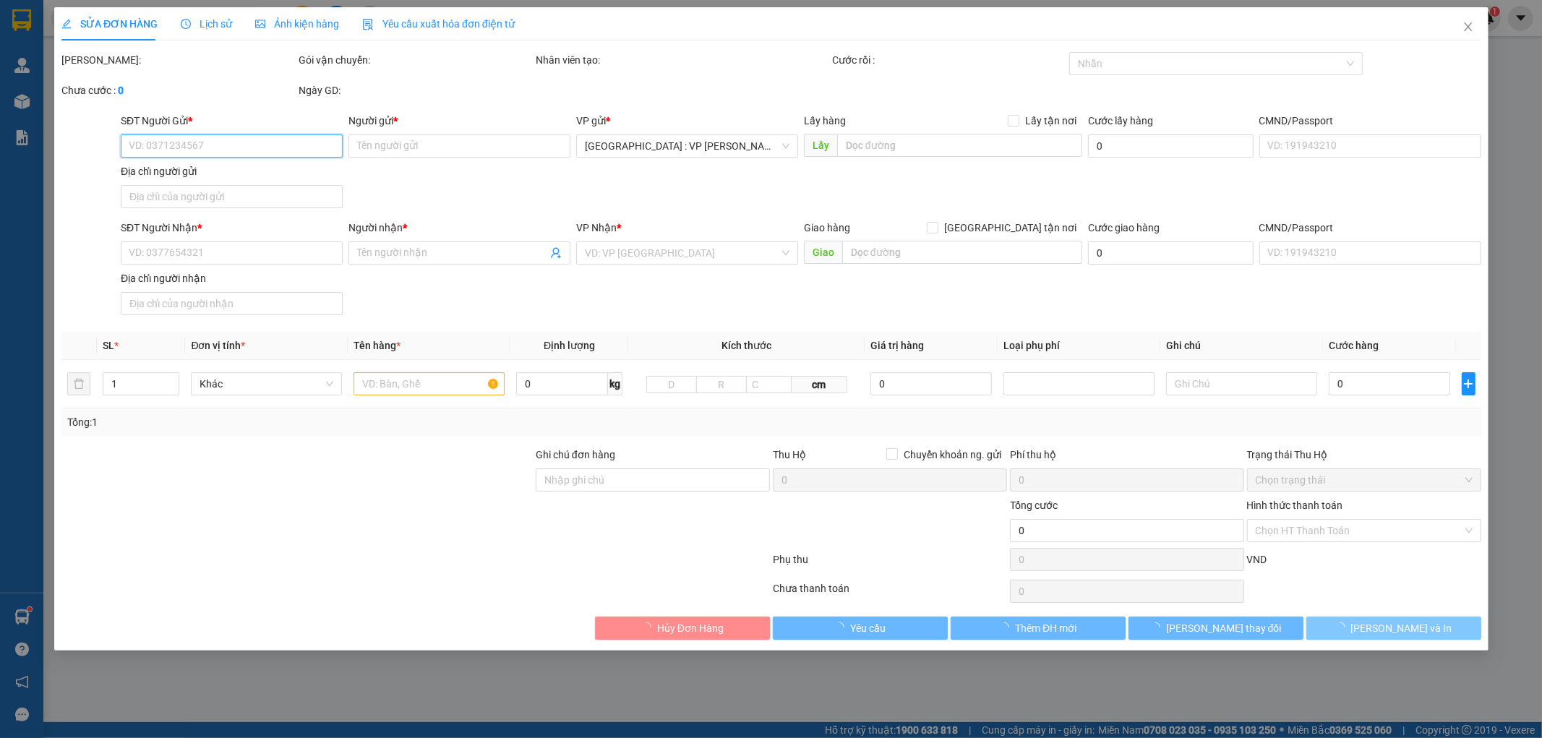
type input "0913348166"
type input "chú kê"
type input "0396366258"
type input "khánh"
checkbox input "true"
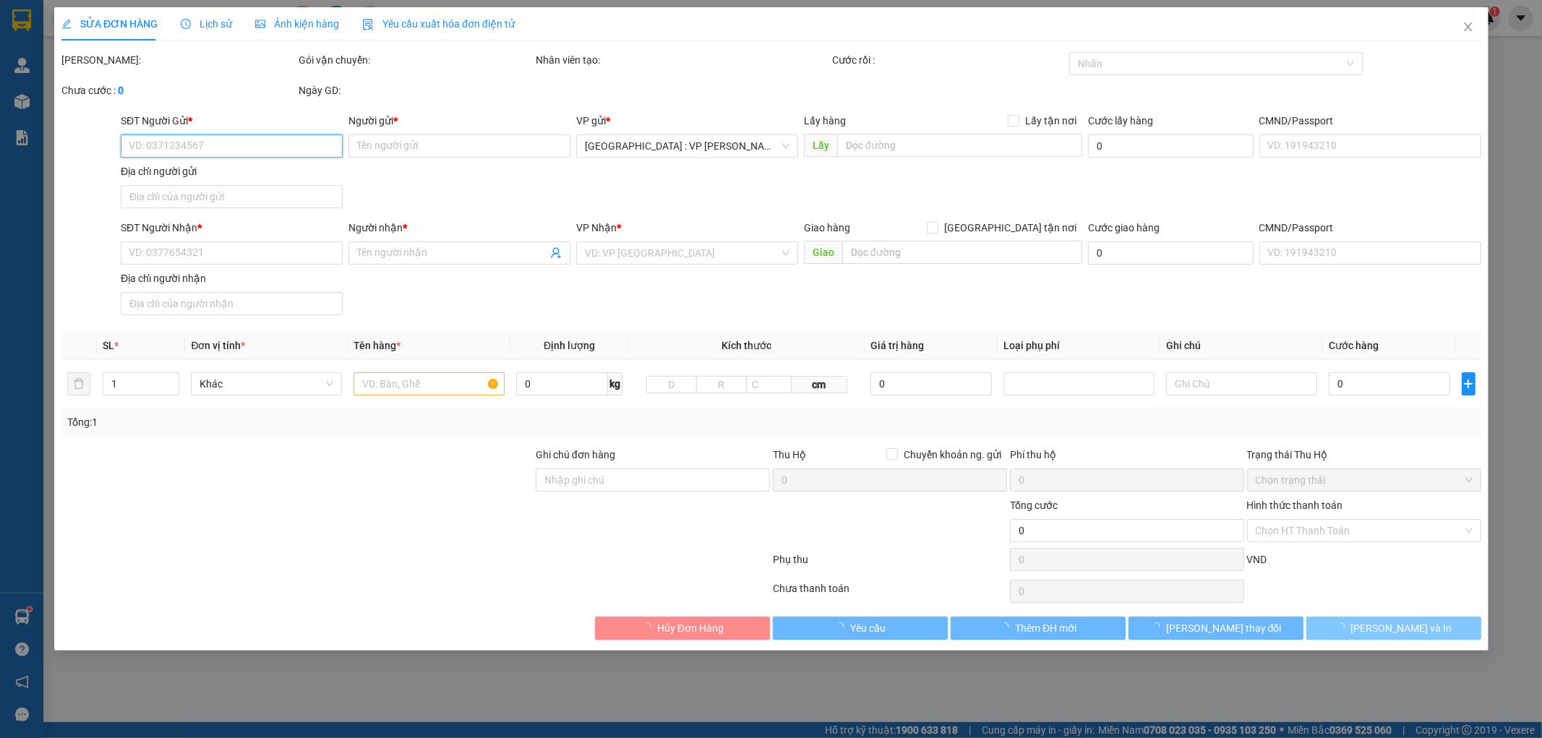
type input "số 10 mỹ an 23 ngũ hành sơn đà nẵng"
type input "1 chìa khóa cuốn tay lái, giấy tờ khách cầm"
type input "870.000"
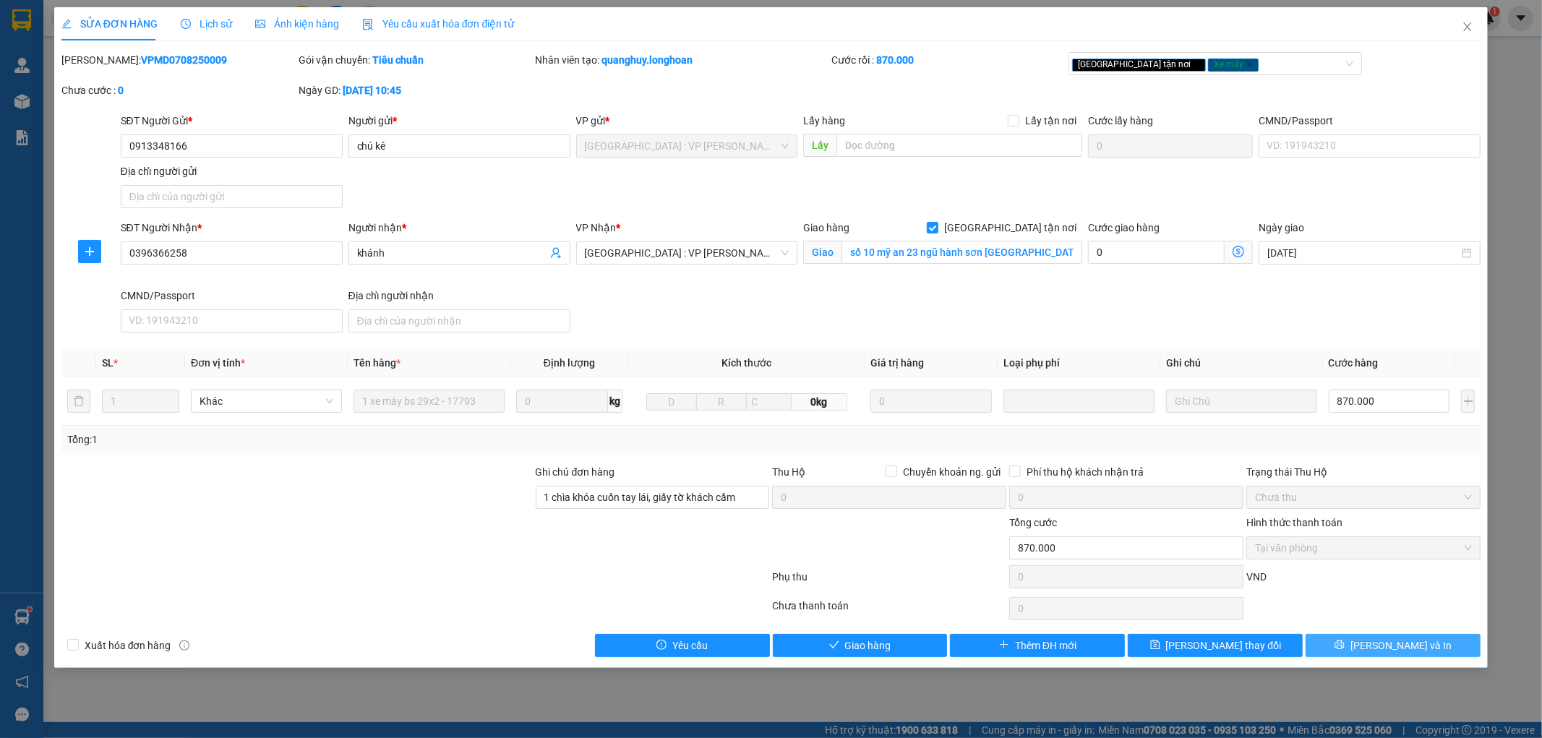
click at [1386, 644] on span "[PERSON_NAME] và In" at bounding box center [1401, 646] width 101 height 16
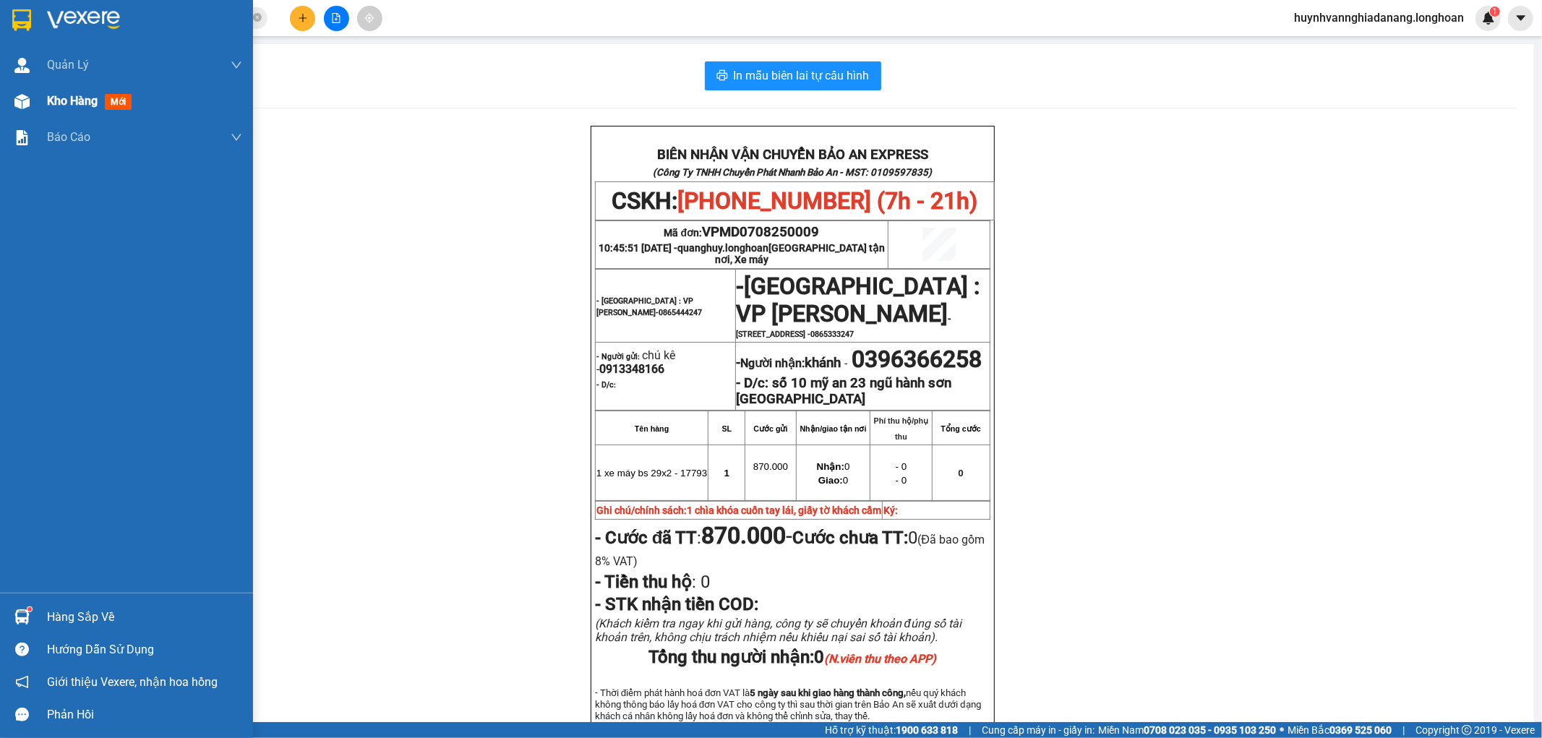
click at [54, 101] on span "Kho hàng" at bounding box center [72, 101] width 51 height 14
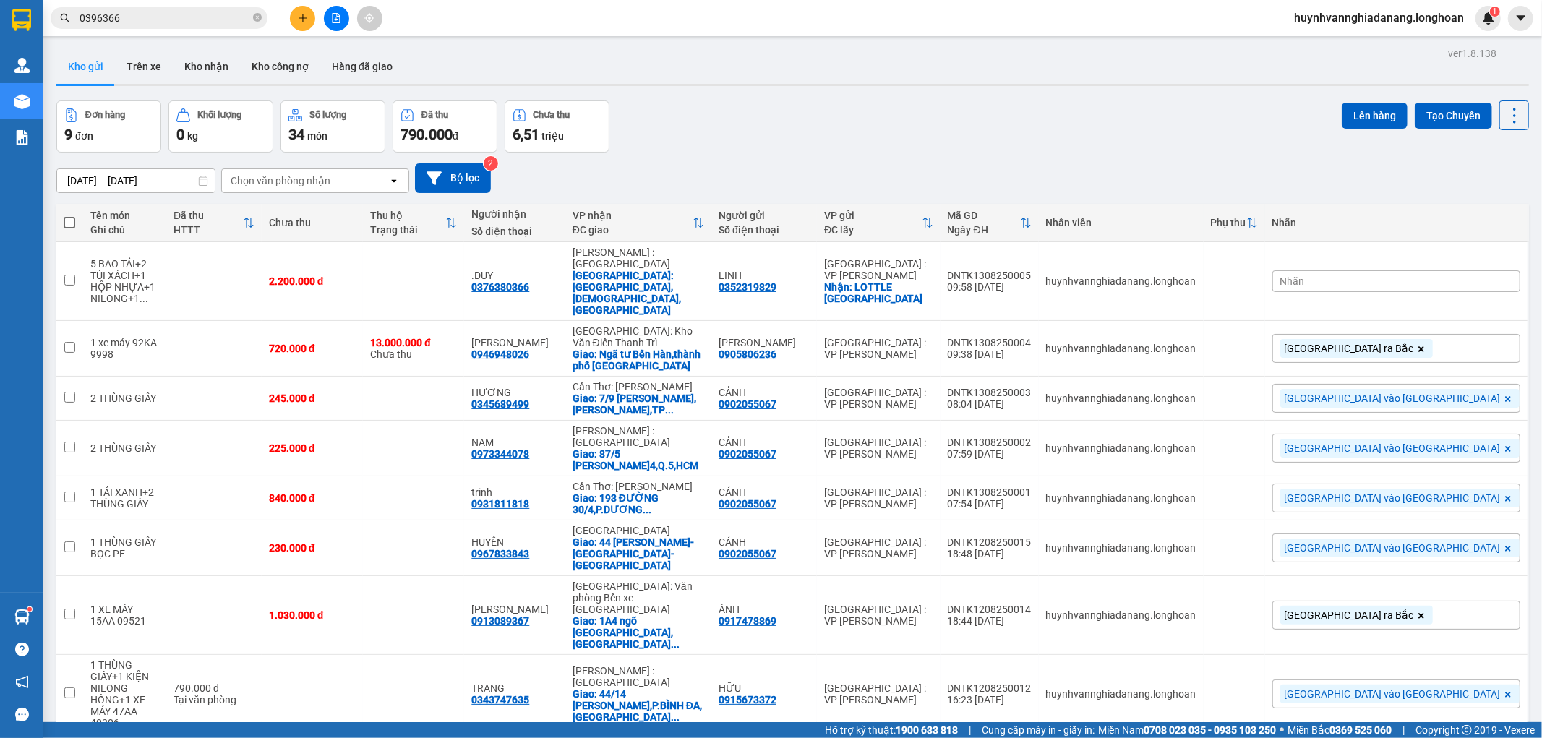
click at [1441, 270] on div "Nhãn" at bounding box center [1397, 281] width 248 height 22
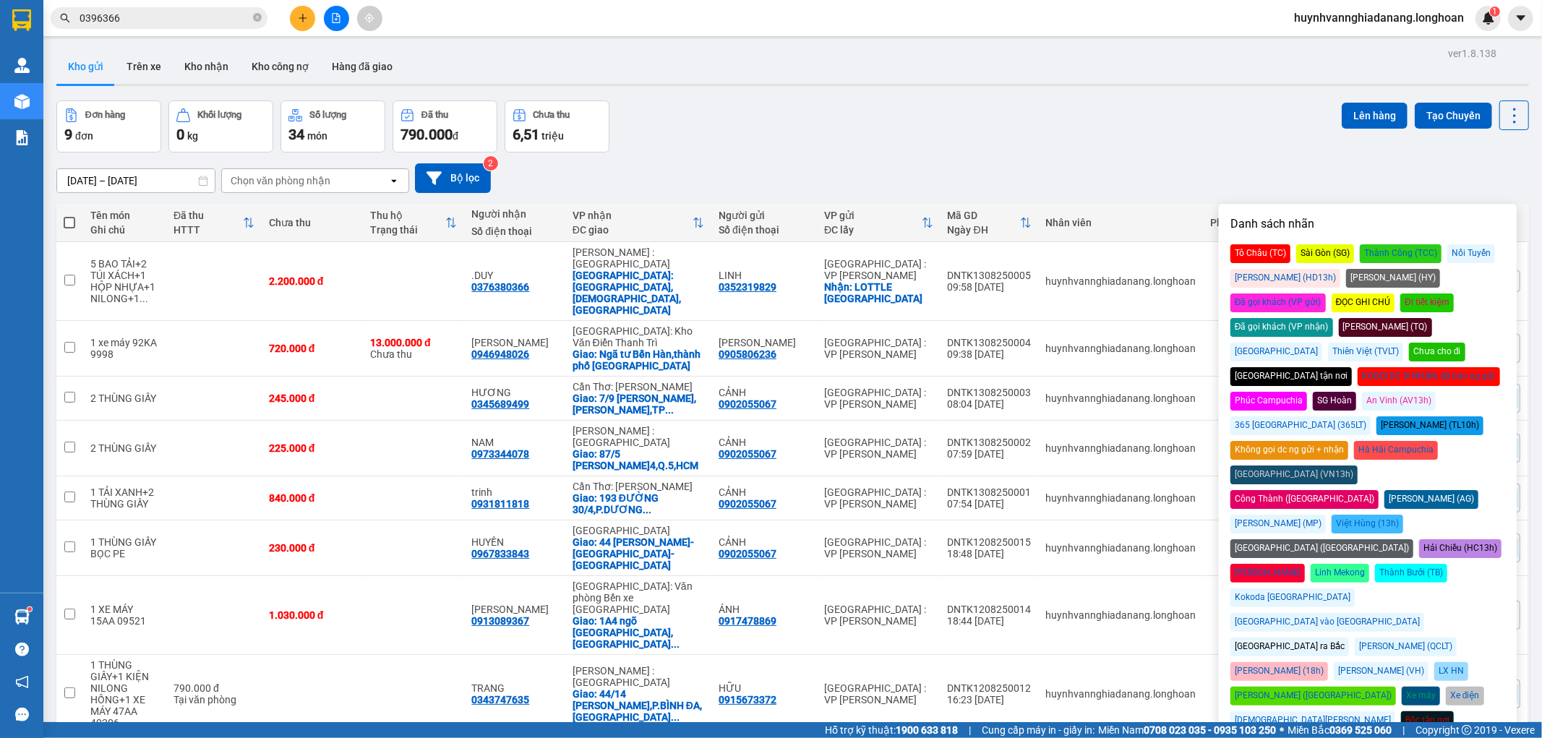
click at [1412, 613] on div "[GEOGRAPHIC_DATA] vào [GEOGRAPHIC_DATA]" at bounding box center [1328, 622] width 194 height 19
click at [1217, 161] on div "15/07/2025 – 13/08/2025 Press the down arrow key to interact with the calendar …" at bounding box center [792, 178] width 1473 height 51
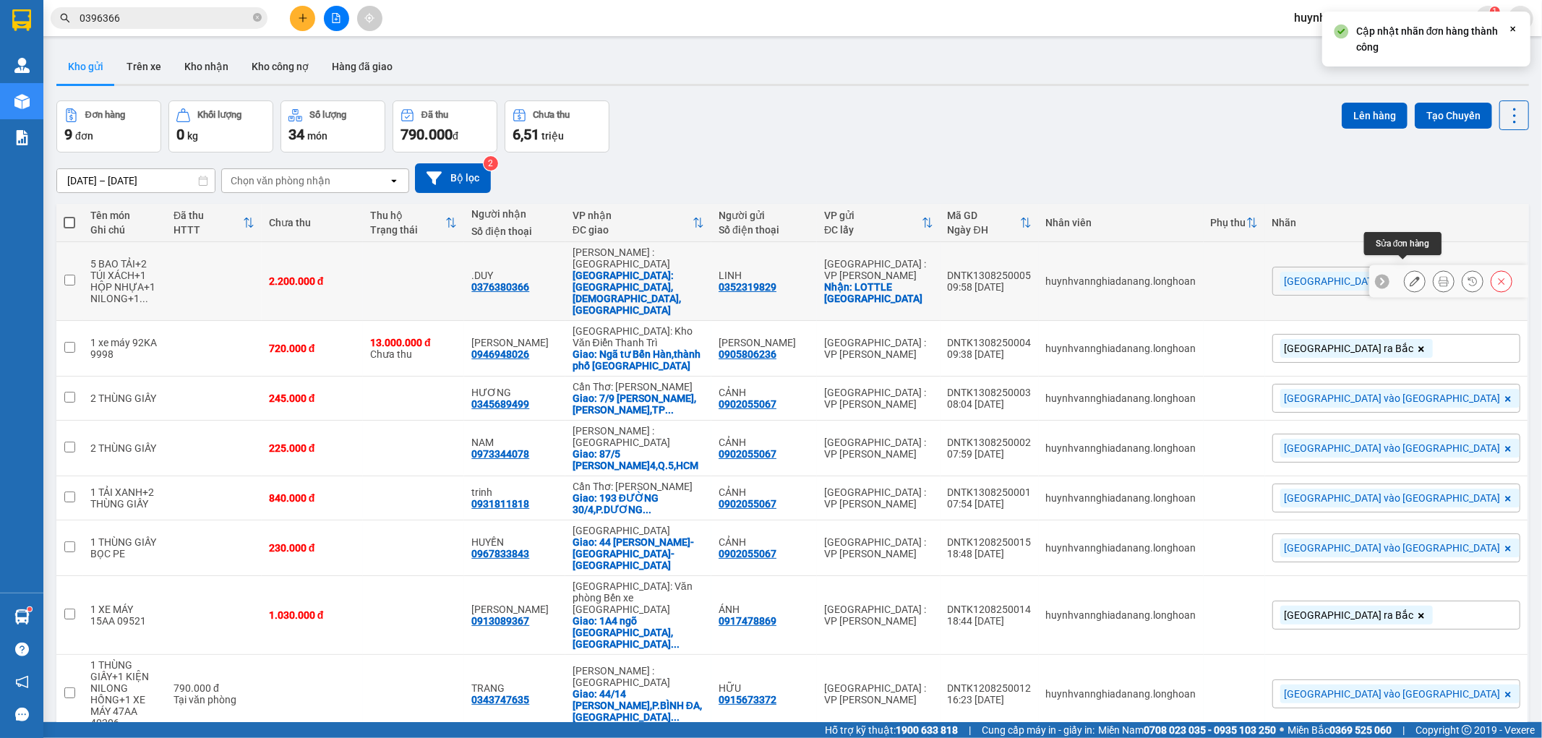
click at [1439, 276] on icon at bounding box center [1444, 281] width 10 height 10
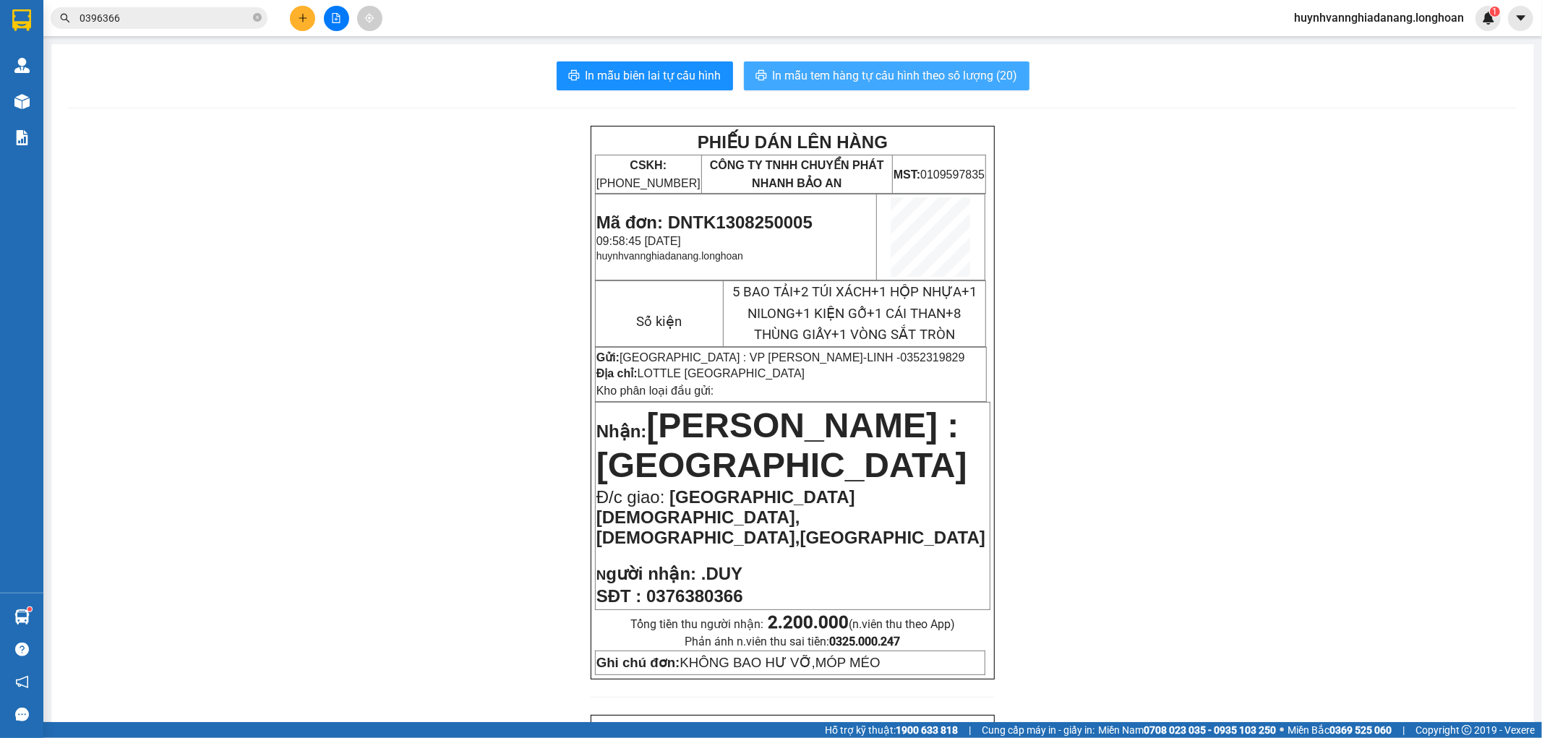
click at [897, 82] on span "In mẫu tem hàng tự cấu hình theo số lượng (20)" at bounding box center [895, 76] width 245 height 18
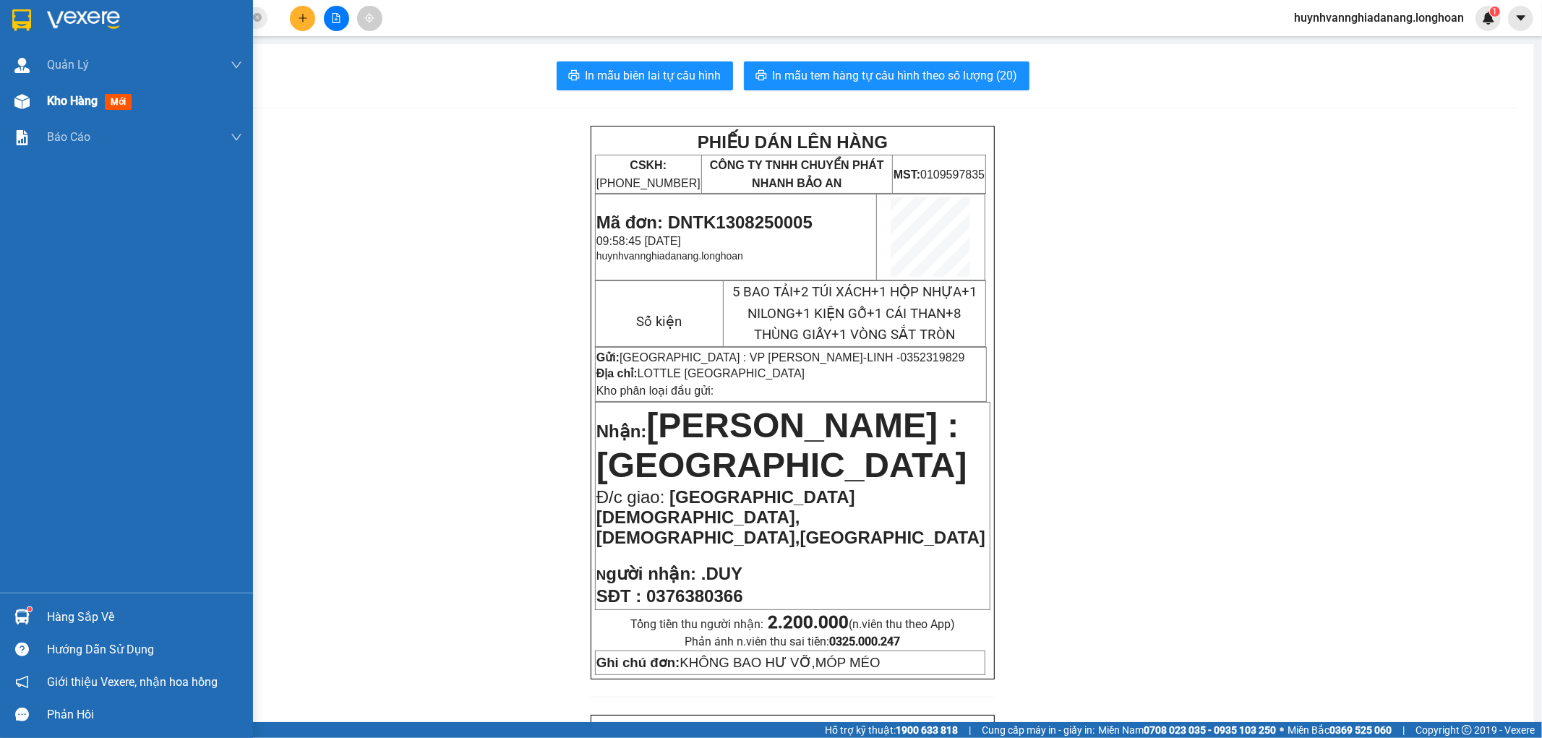
click at [39, 103] on div "Kho hàng mới" at bounding box center [126, 101] width 253 height 36
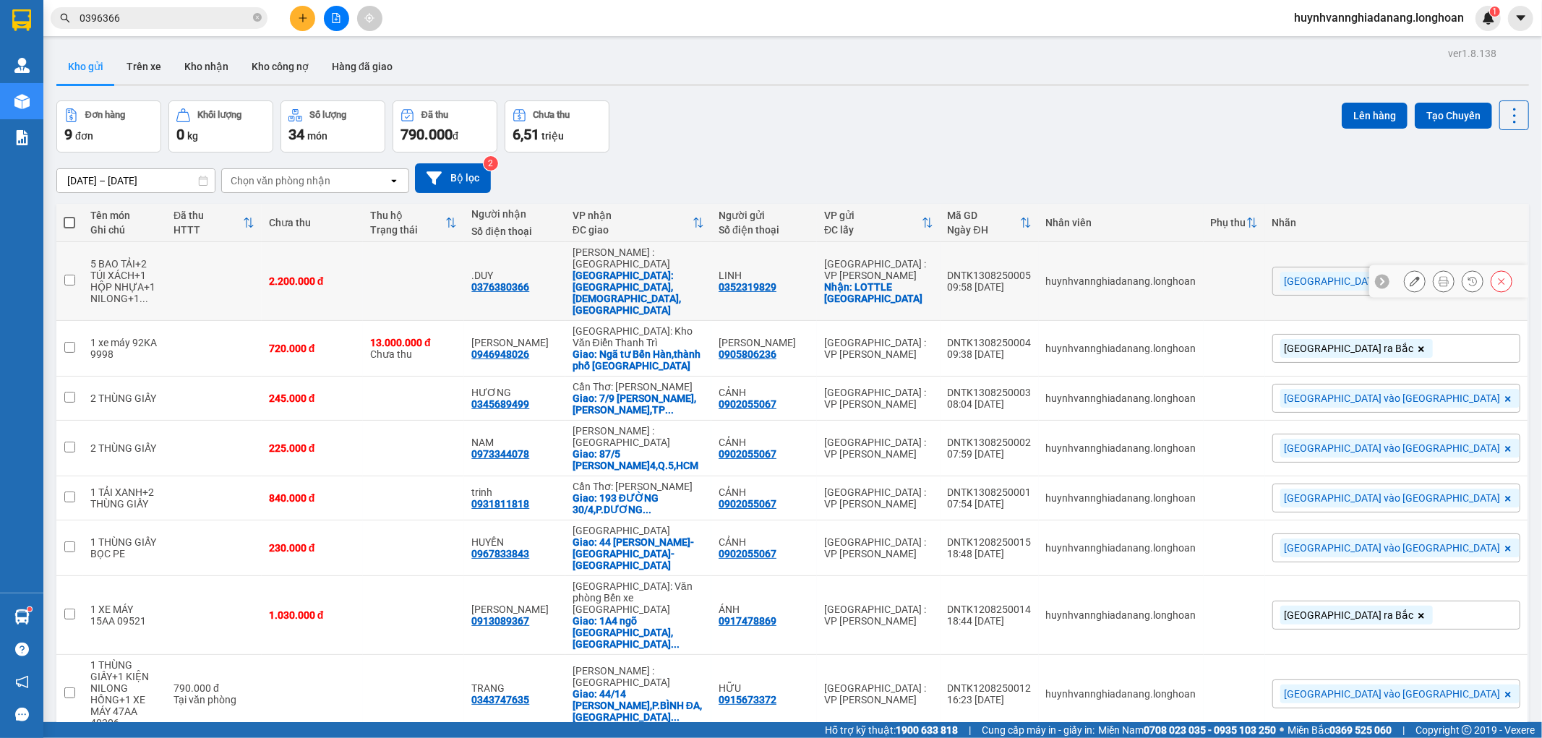
click at [1032, 270] on div "DNTK1308250005" at bounding box center [990, 276] width 84 height 12
checkbox input "false"
copy div "DNTK1308250005"
click at [136, 16] on input "0396366" at bounding box center [165, 18] width 171 height 16
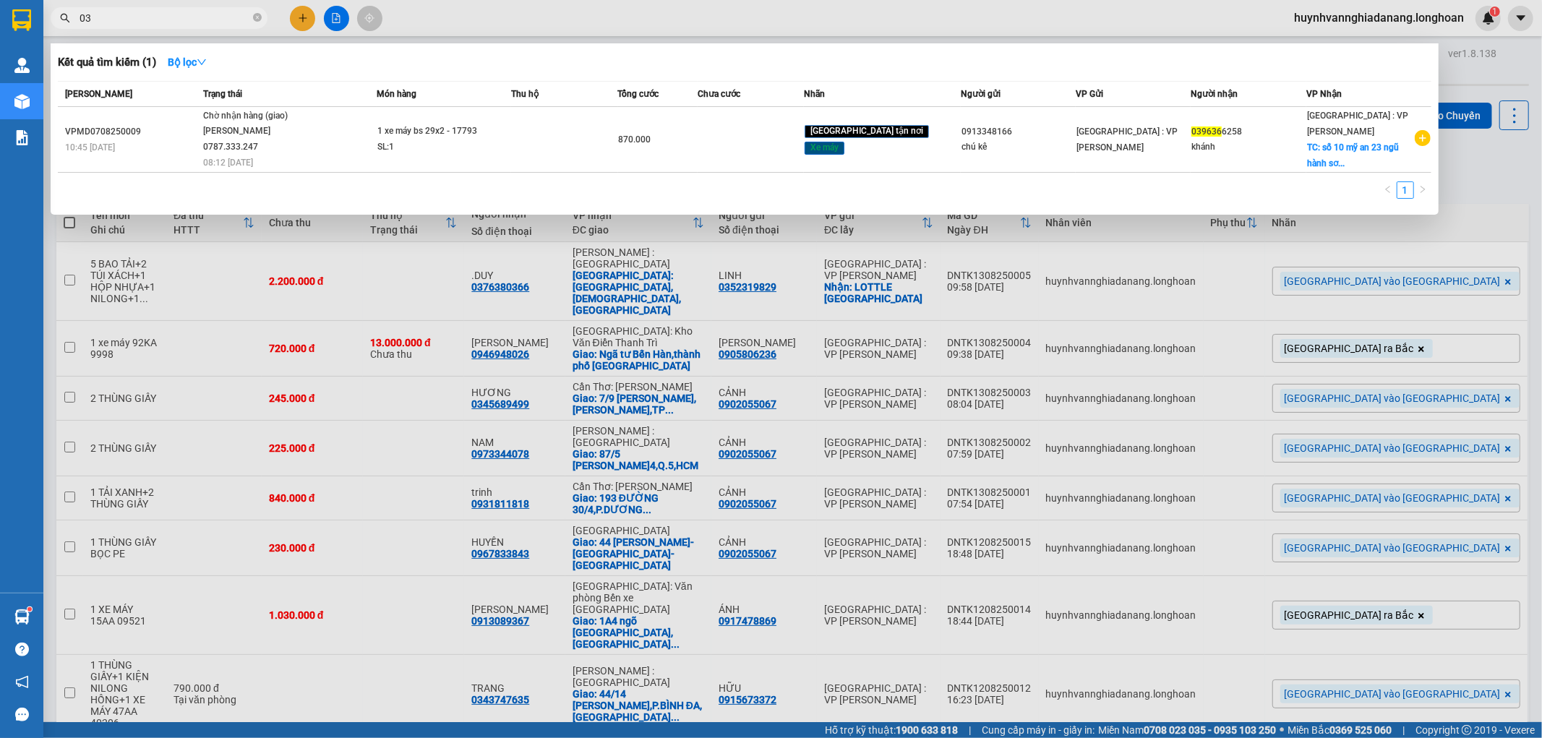
type input "0"
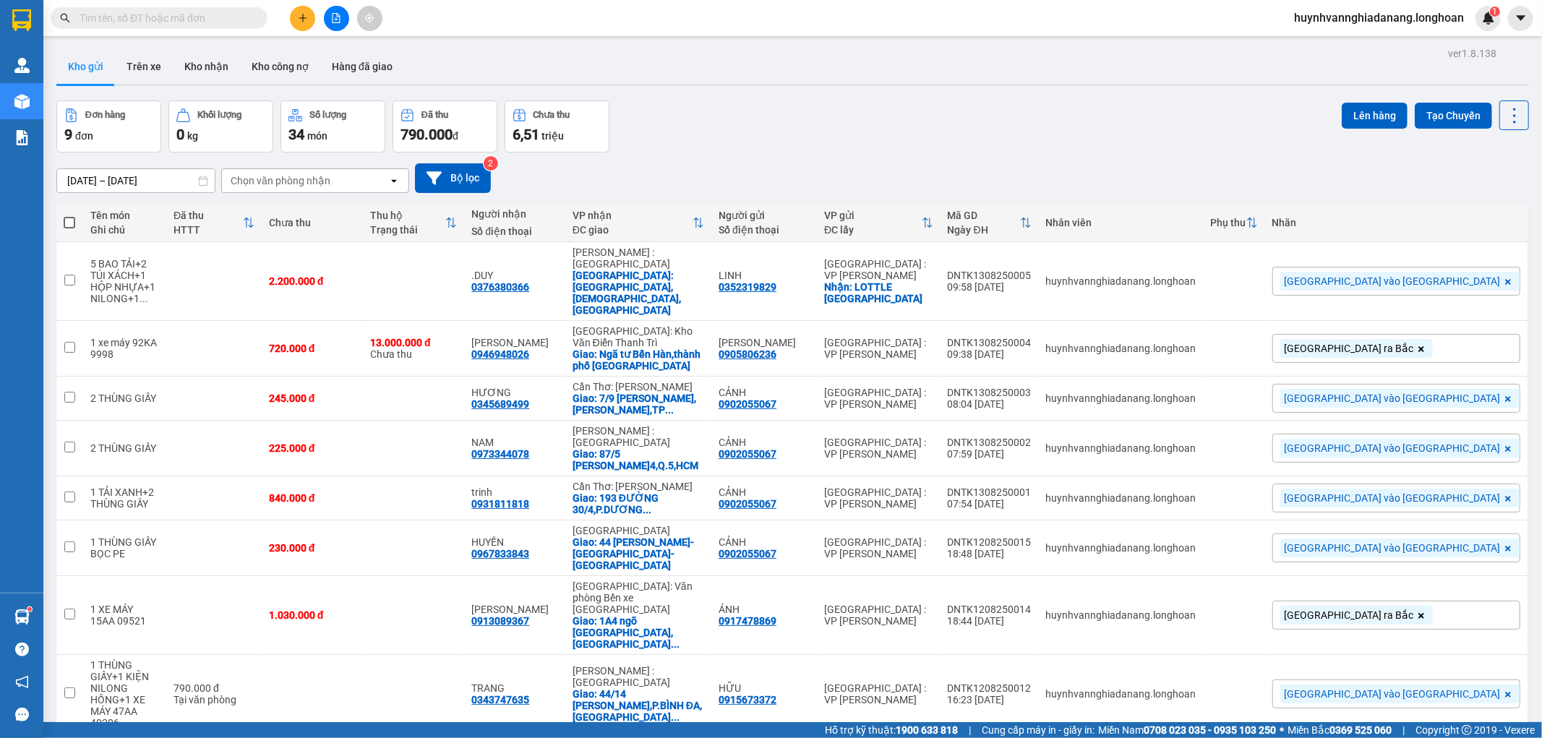
paste input "0794503971"
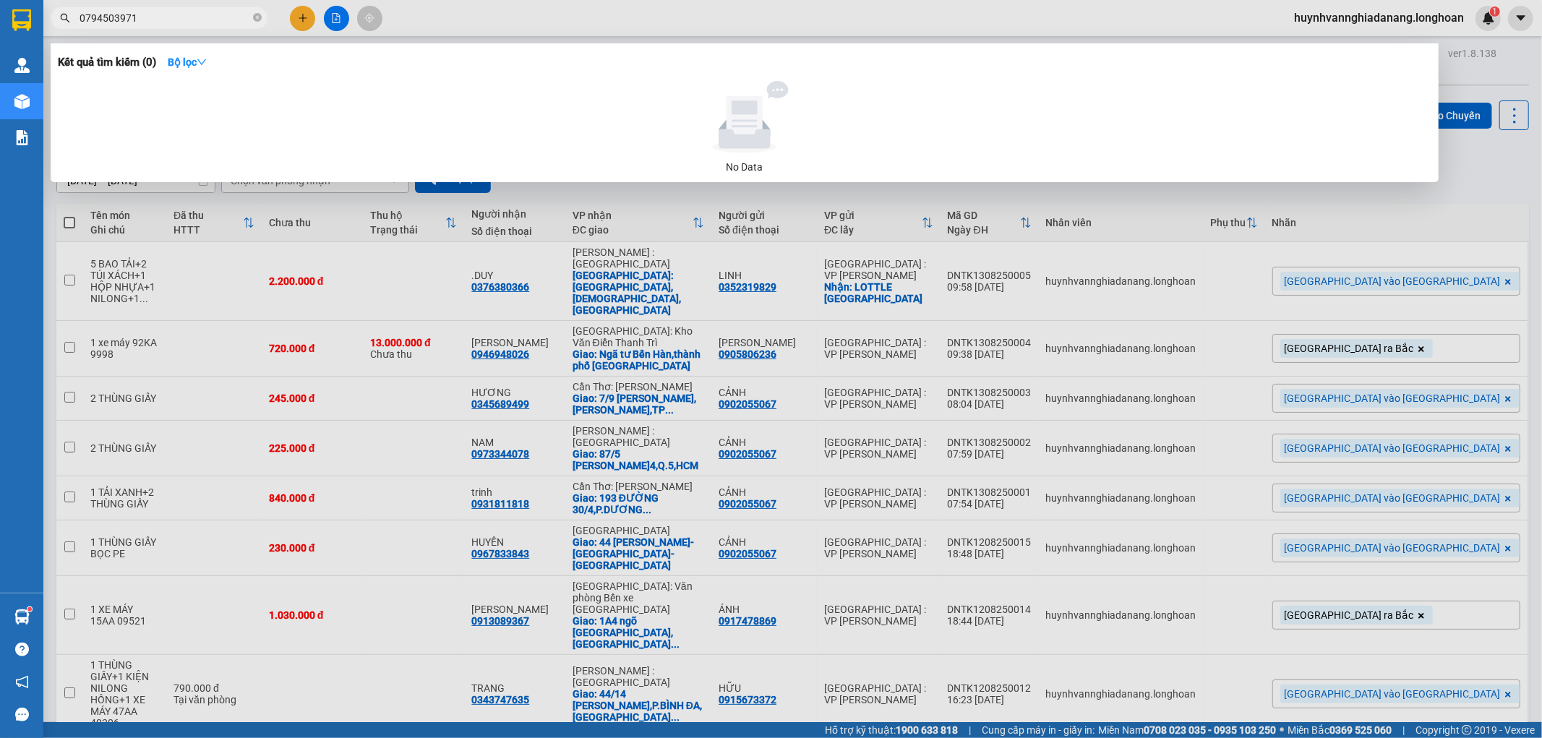
type input "0794503971"
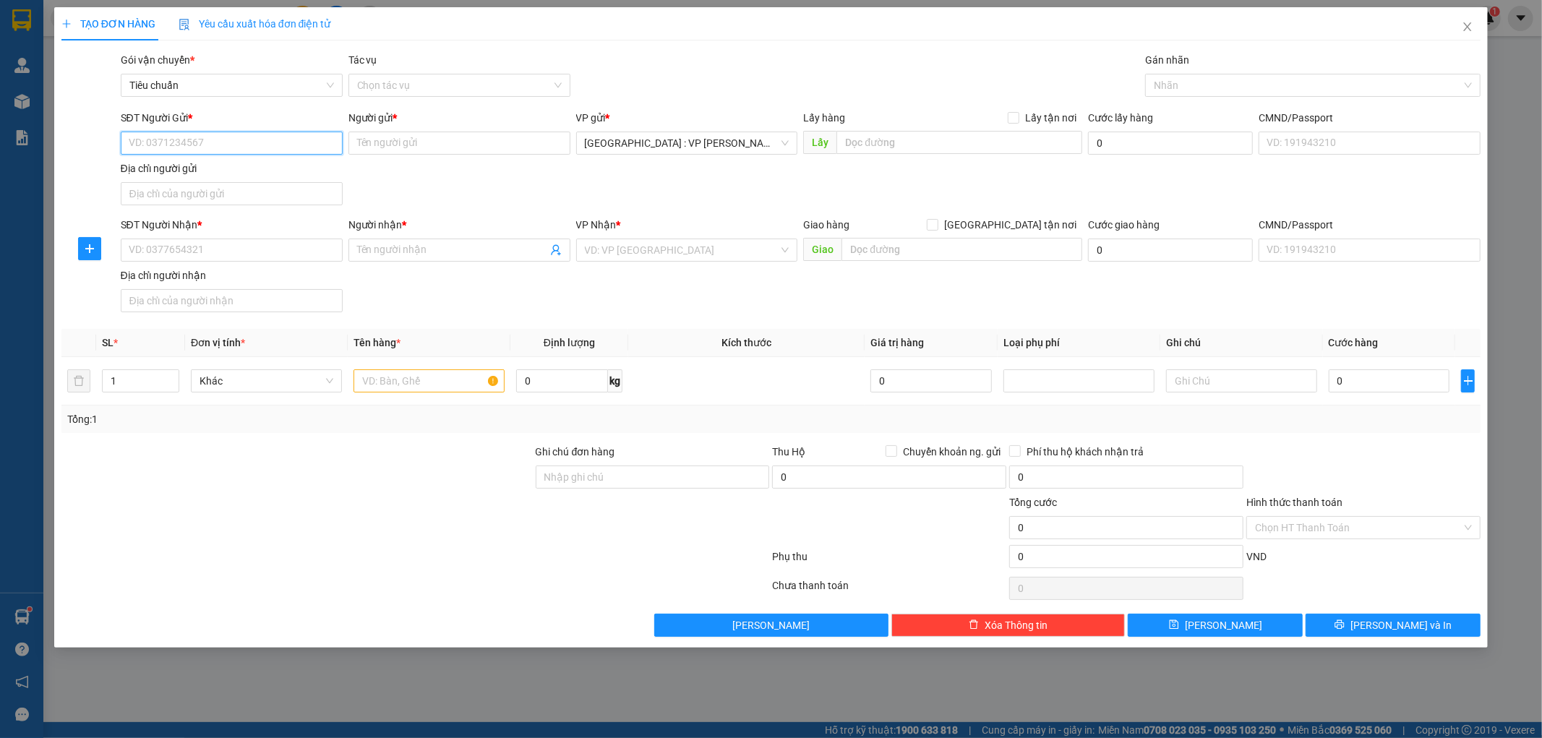
click at [177, 147] on input "SĐT Người Gửi *" at bounding box center [232, 143] width 222 height 23
paste input "0782666226"
type input "0782666226"
click at [378, 140] on input "Người gửi *" at bounding box center [460, 143] width 222 height 23
click at [380, 146] on input "Người gửi *" at bounding box center [460, 143] width 222 height 23
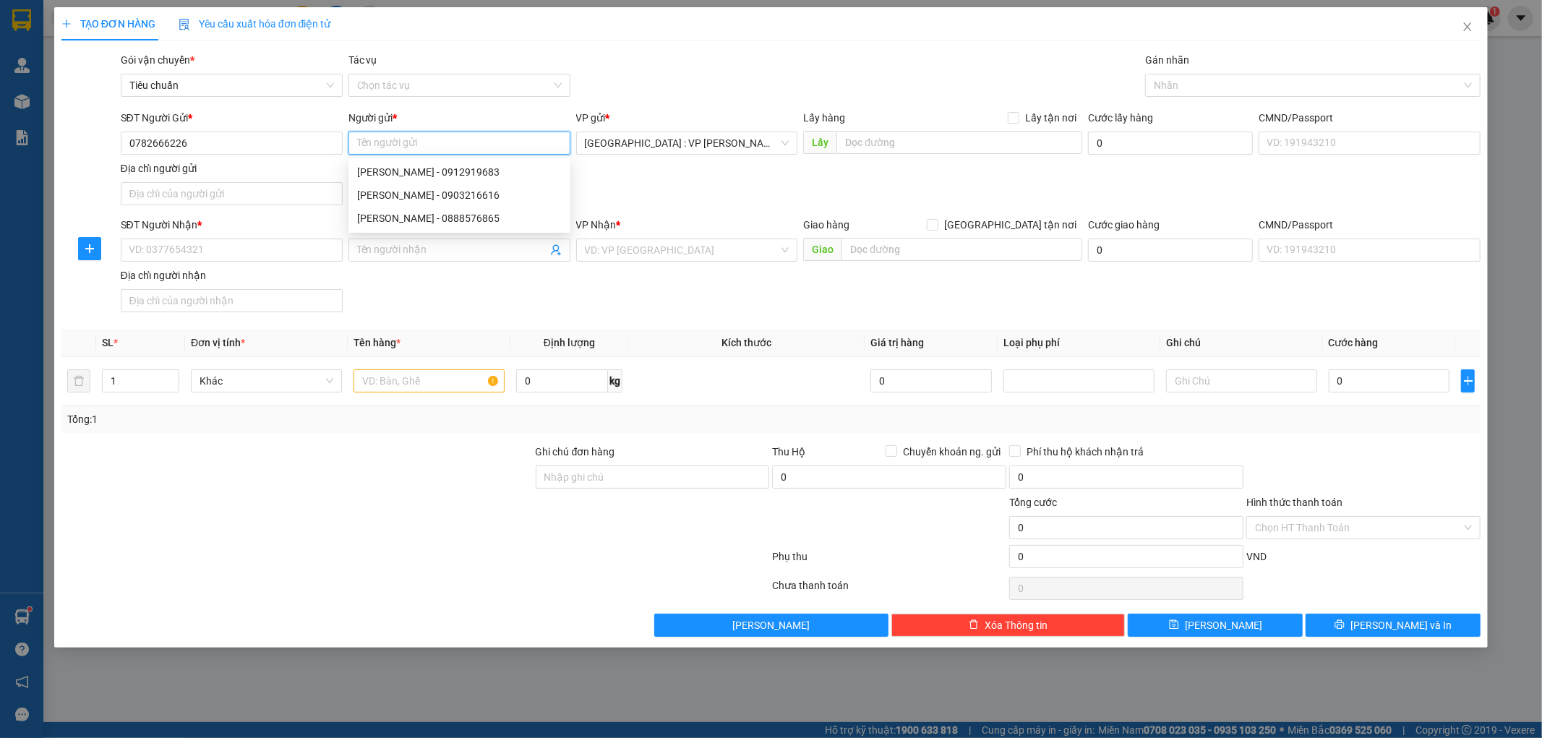
paste input "[PERSON_NAME]"
type input "[PERSON_NAME]"
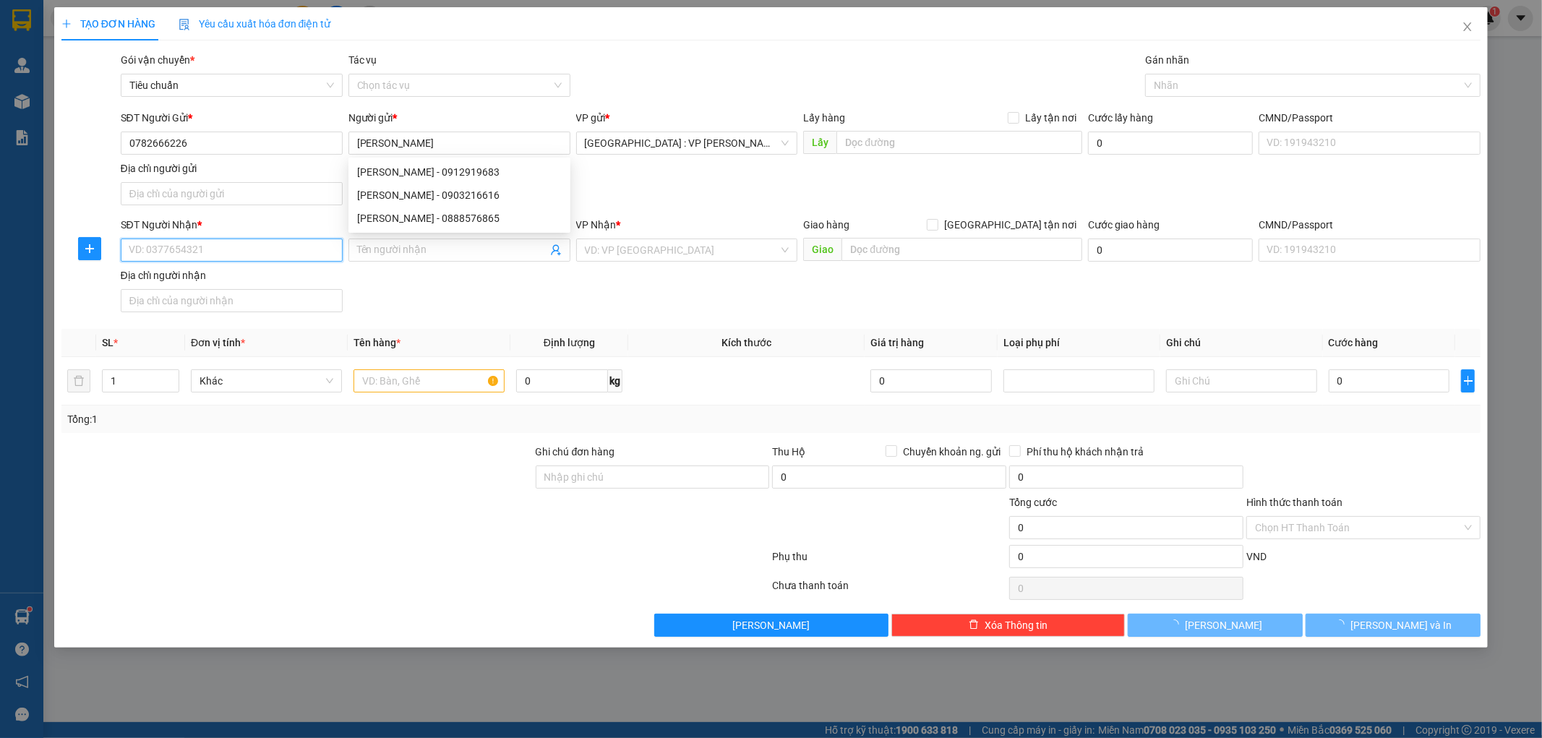
click at [160, 250] on input "SĐT Người Nhận *" at bounding box center [232, 250] width 222 height 23
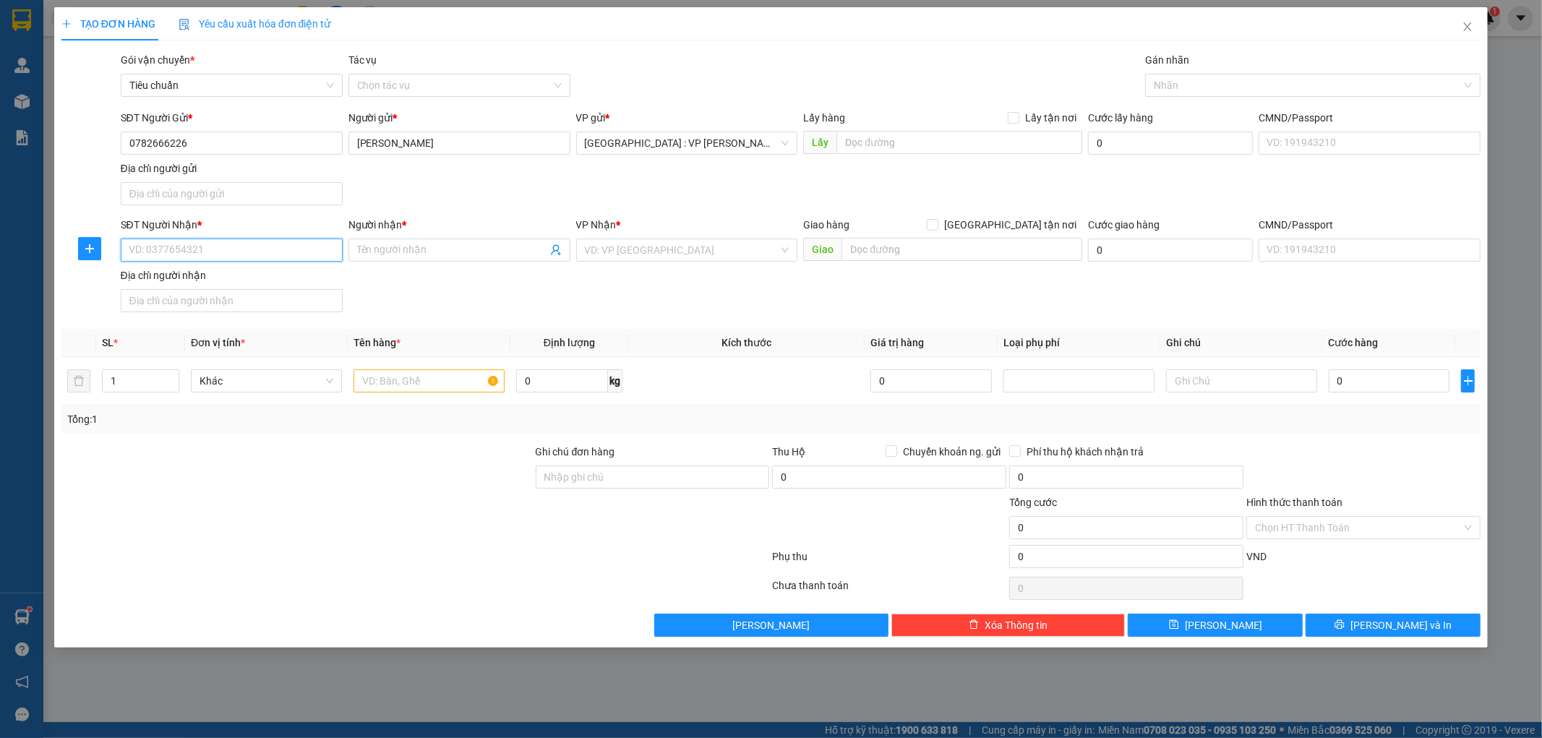
click at [154, 248] on input "SĐT Người Nhận *" at bounding box center [232, 250] width 222 height 23
paste input "0369949616"
type input "0369949616"
click at [398, 244] on input "Người nhận *" at bounding box center [452, 250] width 190 height 16
click at [380, 252] on input "Người nhận *" at bounding box center [452, 250] width 190 height 16
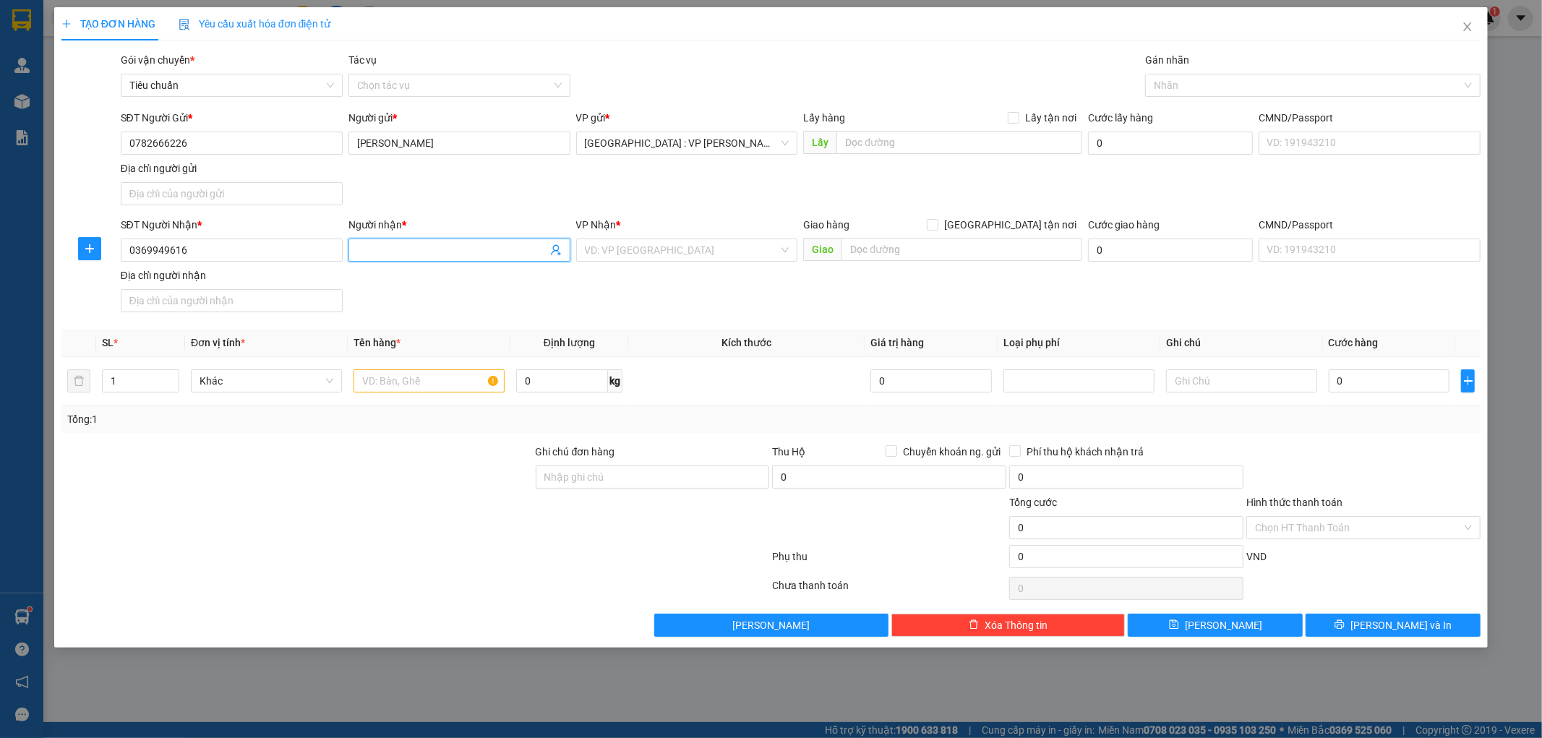
paste input "Tuấn"
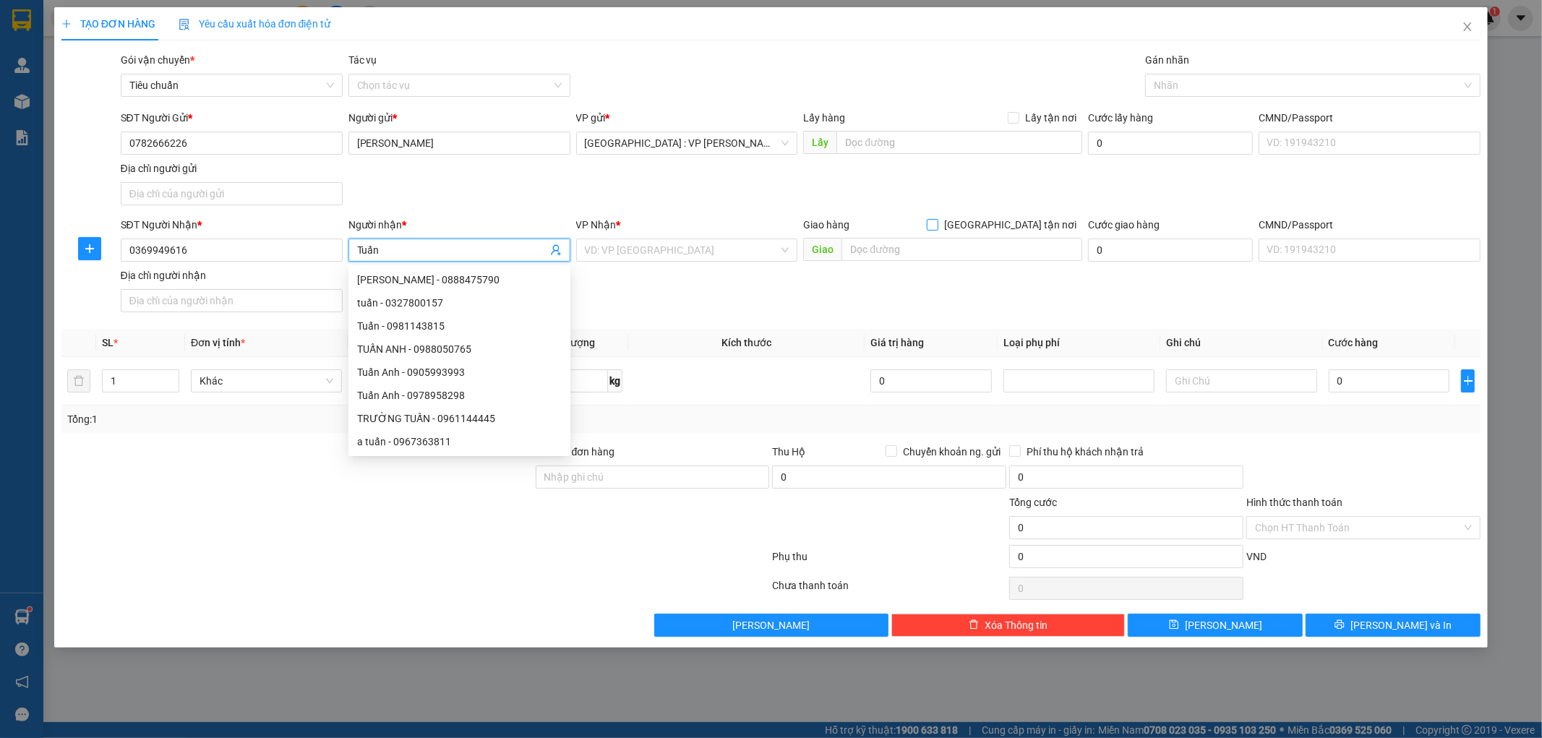
type input "Tuấn"
click at [937, 224] on input "[GEOGRAPHIC_DATA] tận nơi" at bounding box center [932, 224] width 10 height 10
checkbox input "true"
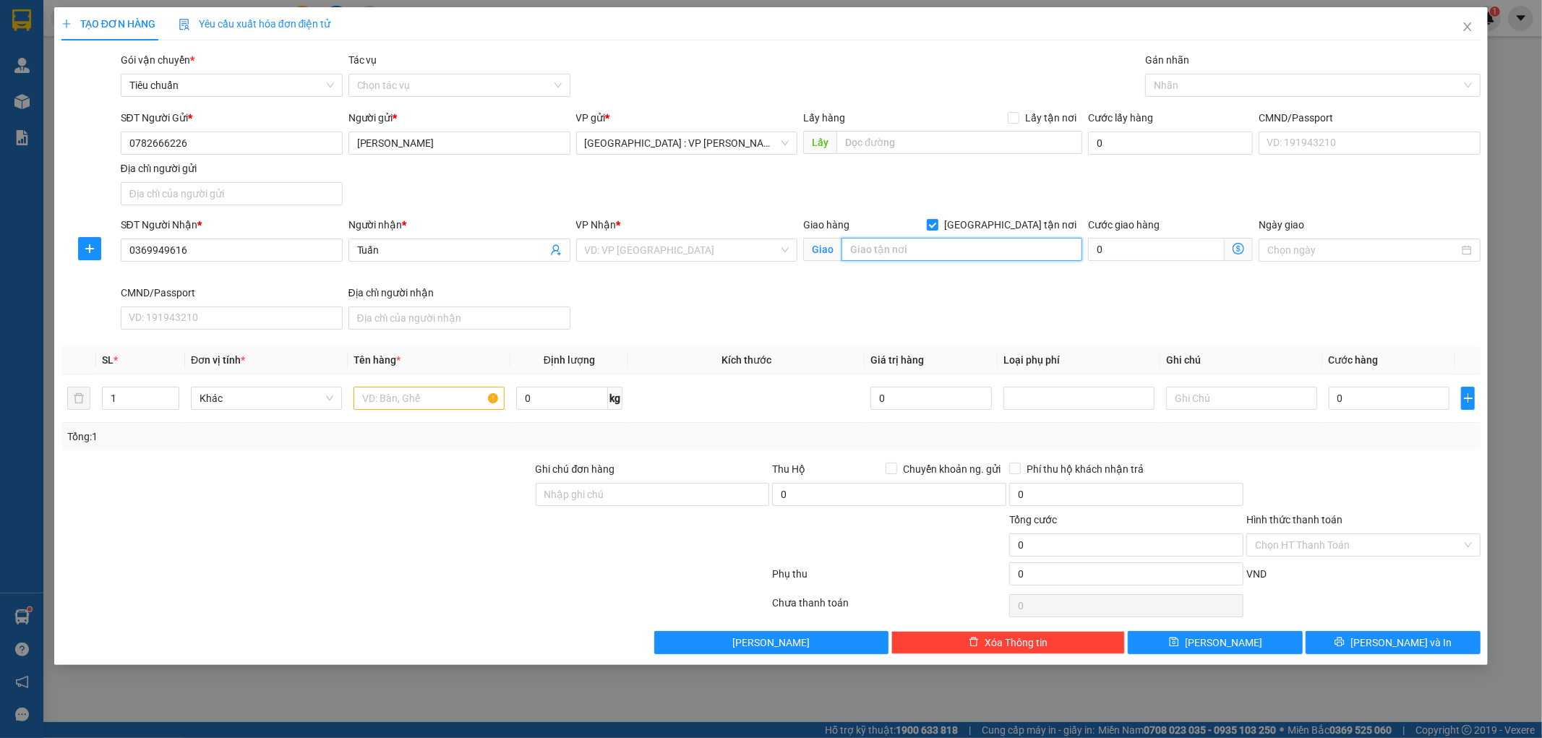
click at [982, 252] on input "text" at bounding box center [962, 249] width 241 height 23
click at [884, 255] on input "text" at bounding box center [962, 249] width 241 height 23
paste input "Hoài Nhơn bình định Ql1 A ( Ngã tư bịnh viện tam quan.)"
type input "Hoài Nhơn bình định Ql1 A ( Ngã tư bịnh viện tam quan.)"
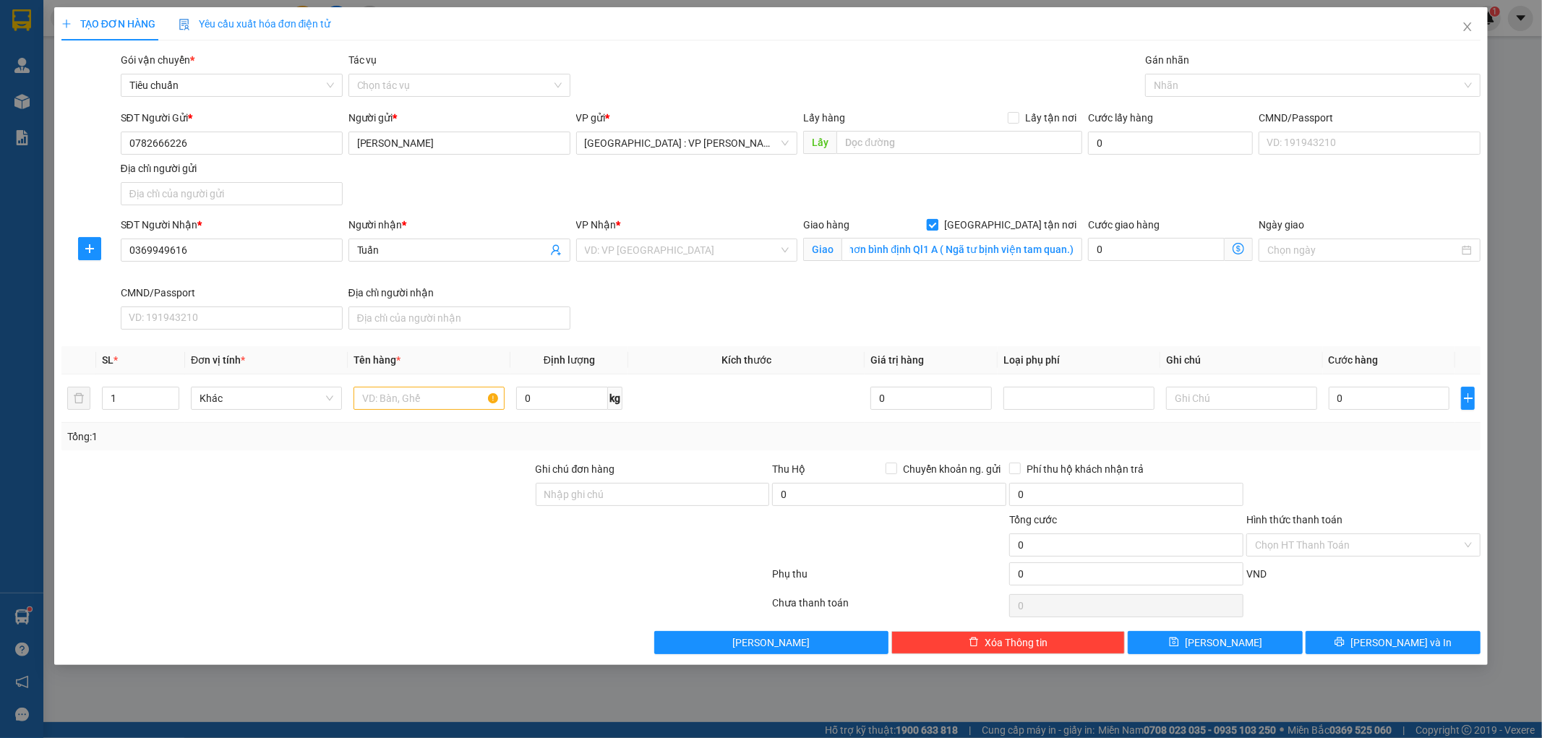
click at [937, 221] on input "[GEOGRAPHIC_DATA] tận nơi" at bounding box center [932, 224] width 10 height 10
checkbox input "false"
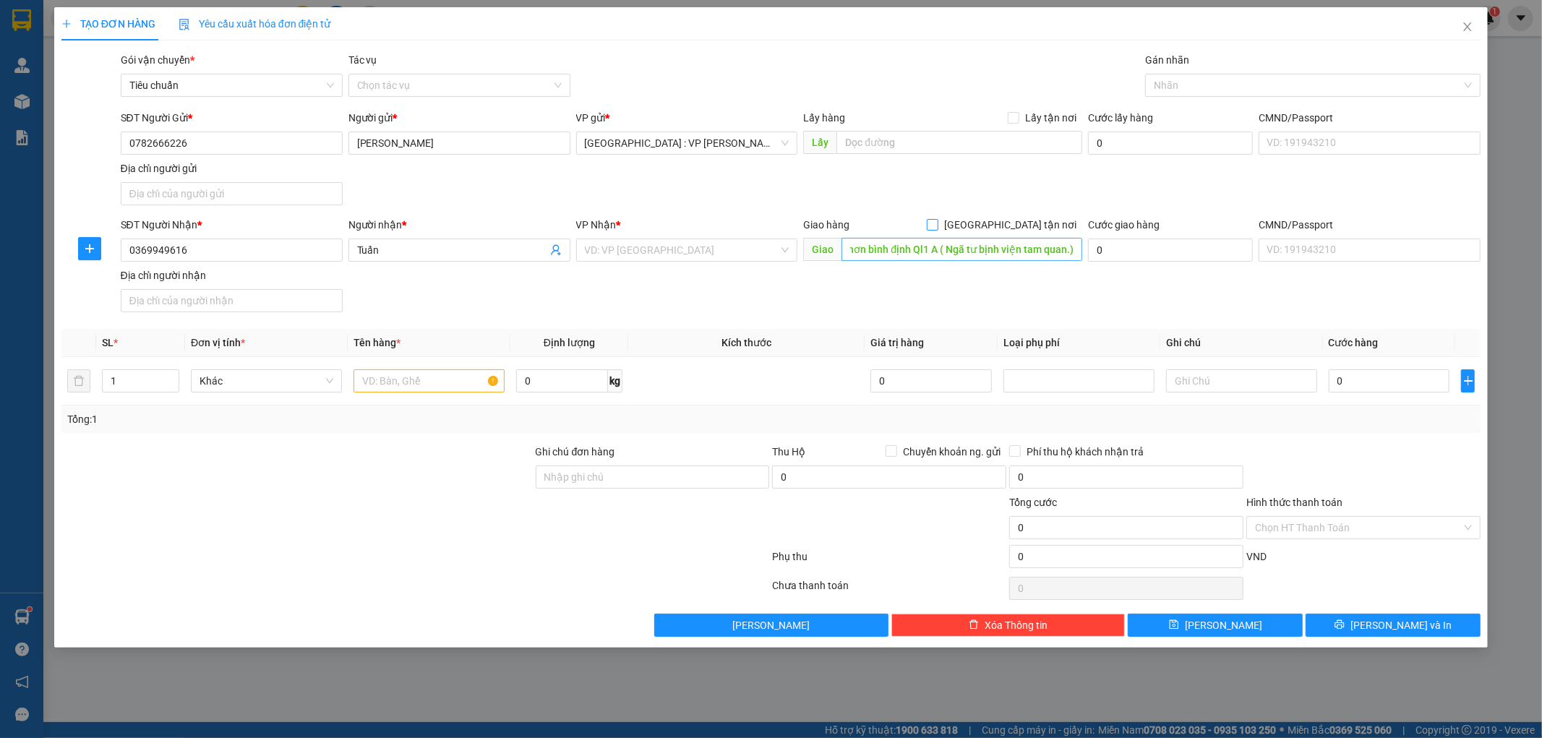
scroll to position [0, 0]
click at [673, 249] on input "search" at bounding box center [682, 250] width 195 height 22
type input "BÌNH ĐỊNH"
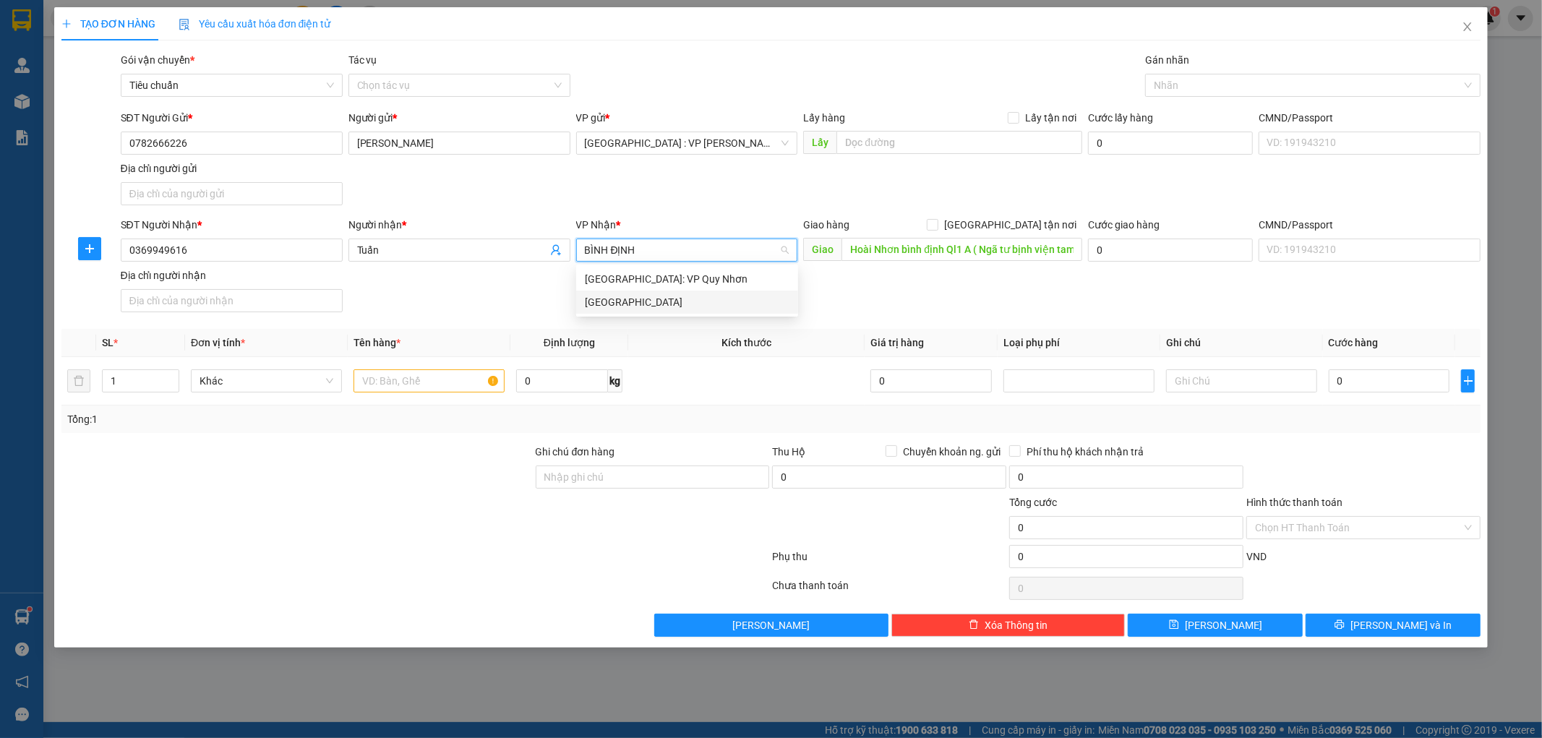
click at [648, 302] on div "[GEOGRAPHIC_DATA]" at bounding box center [687, 302] width 205 height 16
click at [1014, 124] on label "Lấy tận nơi" at bounding box center [1045, 118] width 74 height 16
click at [1014, 122] on input "Lấy tận nơi" at bounding box center [1013, 117] width 10 height 10
checkbox input "true"
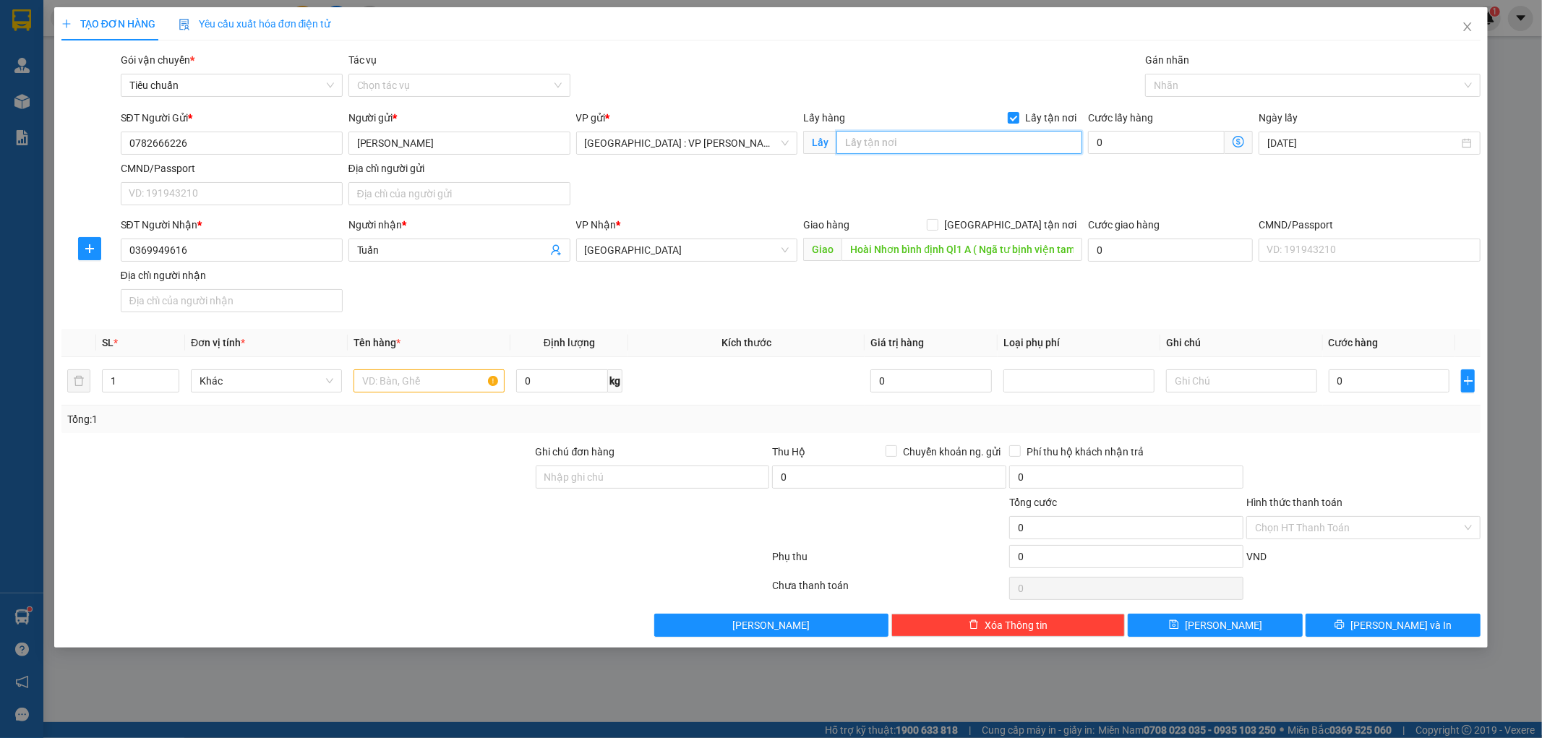
click at [965, 148] on input "text" at bounding box center [960, 142] width 246 height 23
click at [889, 135] on input "text" at bounding box center [960, 142] width 246 height 23
paste input "641 trần thủ độ phường điện nam trung điện bàn Quảng Nam"
type input "641 trần thủ độ phường điện nam trung điện bàn Quảng Nam"
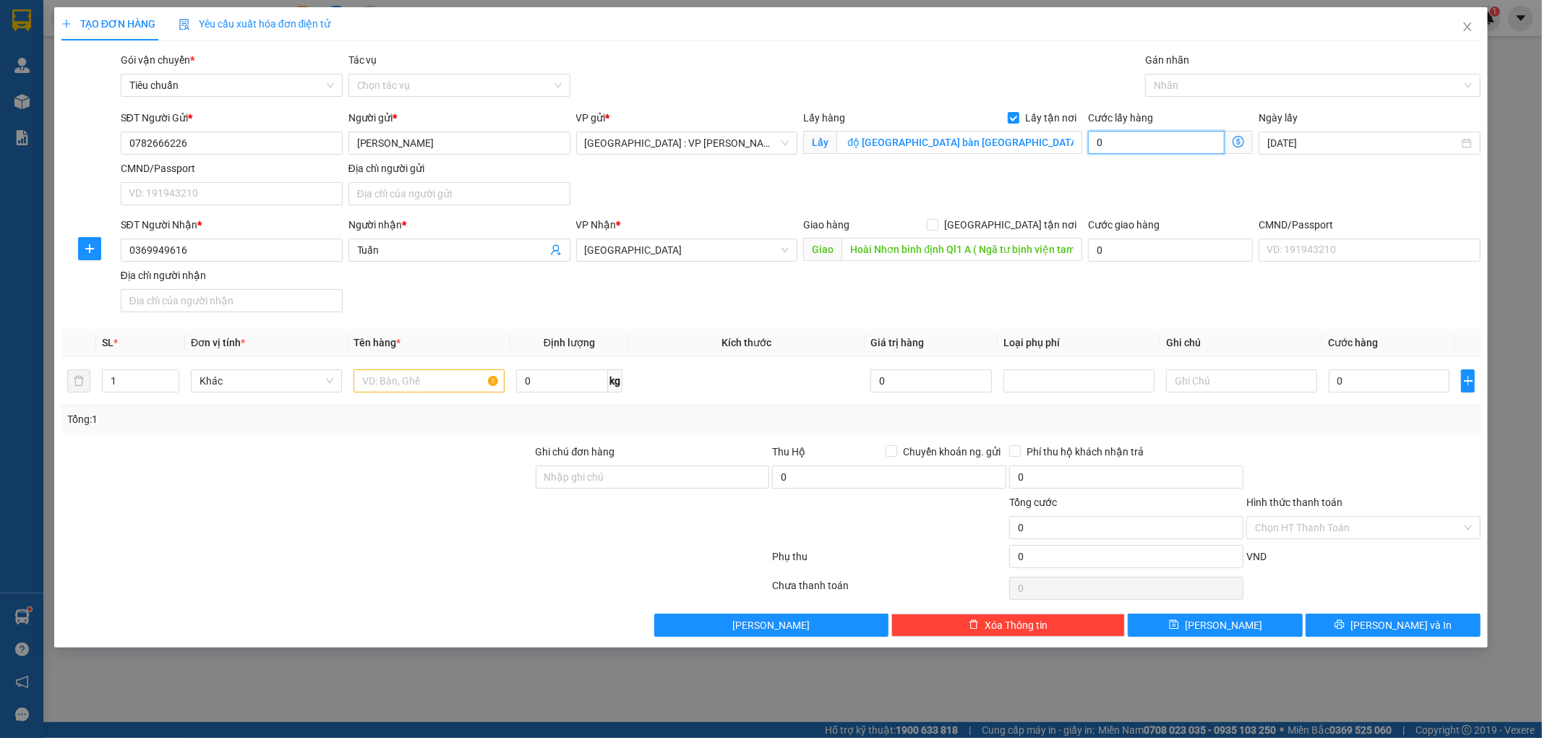
click at [1143, 141] on input "0" at bounding box center [1156, 142] width 137 height 23
type input "6"
type input "65"
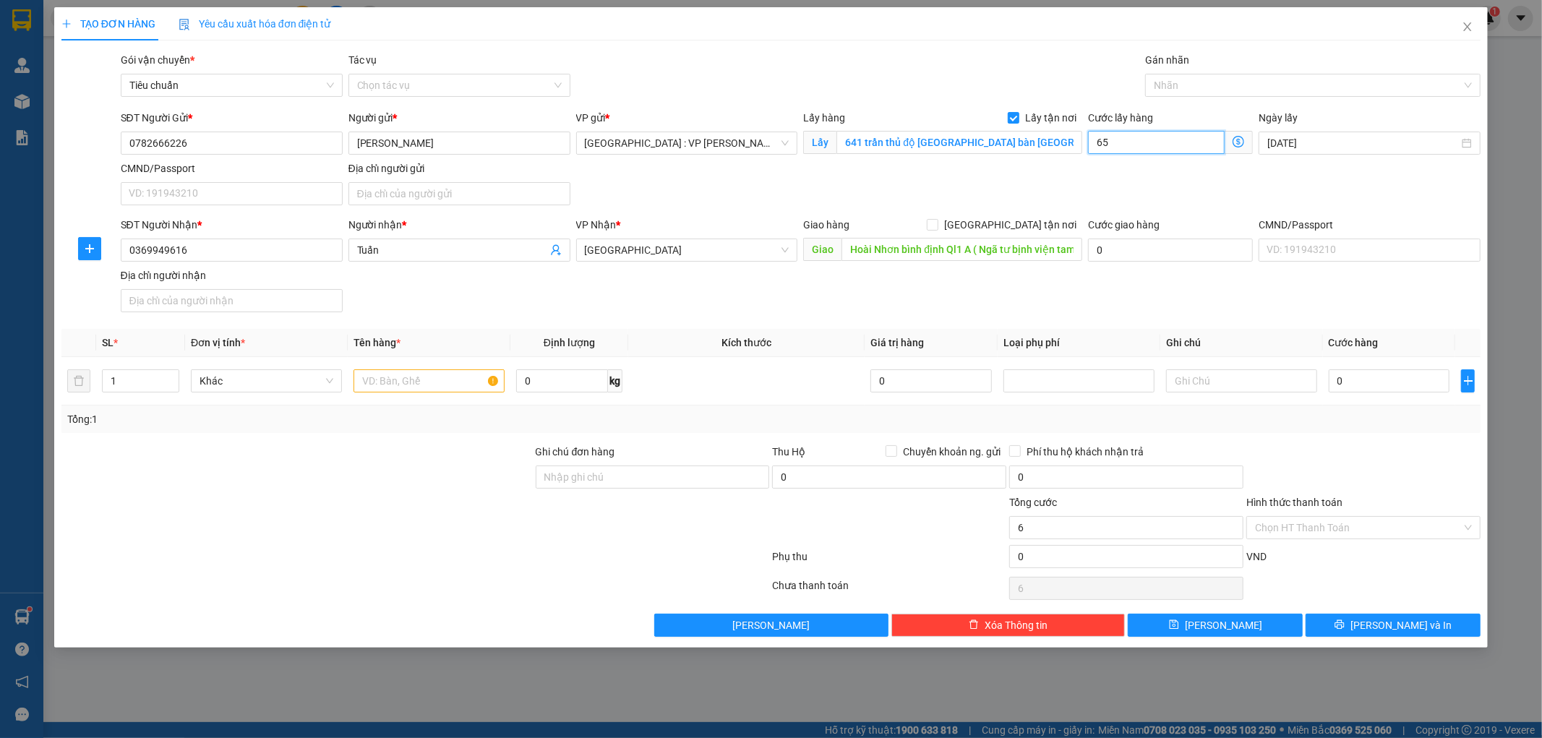
type input "65"
type input "650"
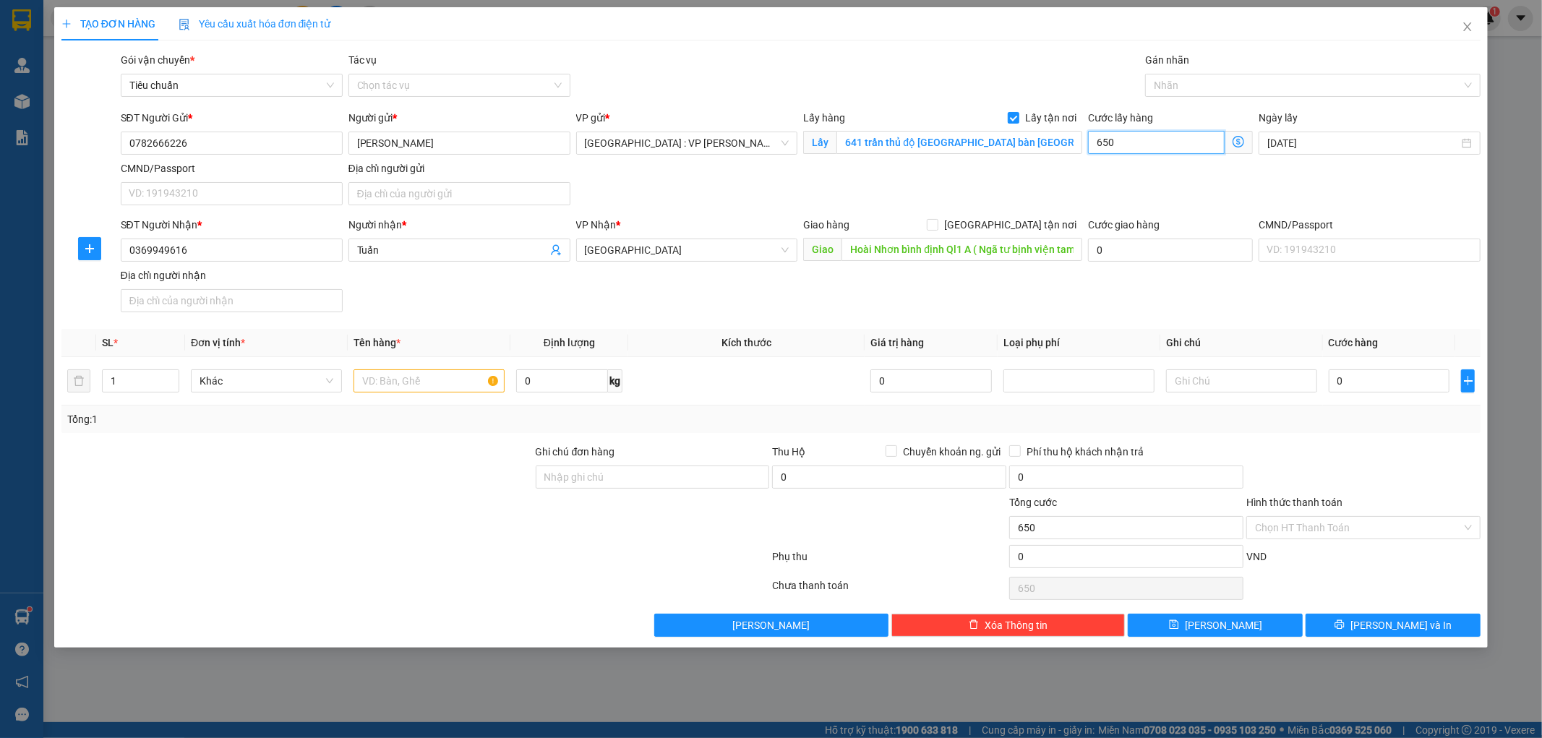
type input "6.500"
type input "65.000"
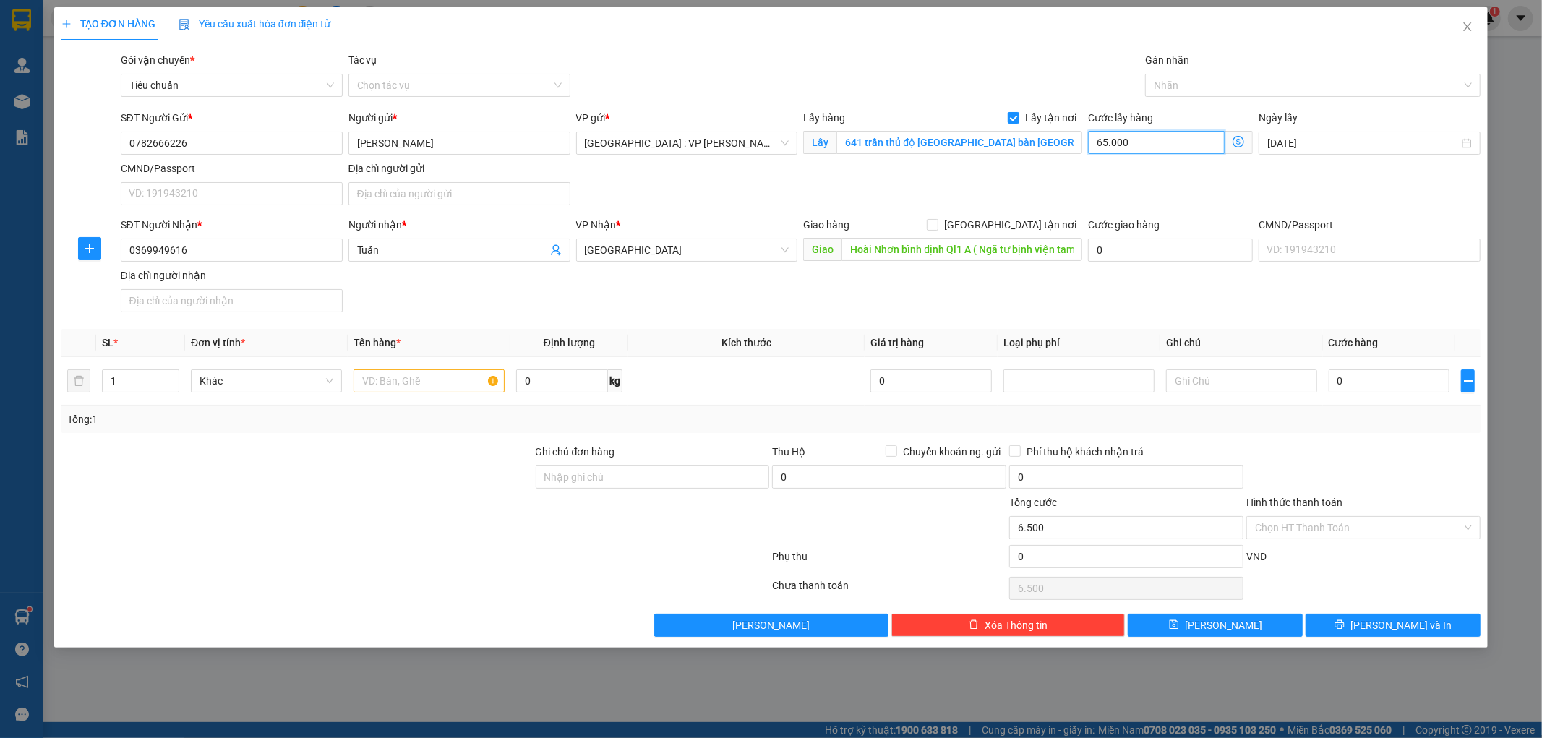
type input "65.000"
drag, startPoint x: 399, startPoint y: 385, endPoint x: 409, endPoint y: 377, distance: 12.9
click at [408, 379] on input "text" at bounding box center [429, 381] width 151 height 23
type input "1 KIỆN MÁY BƠM"
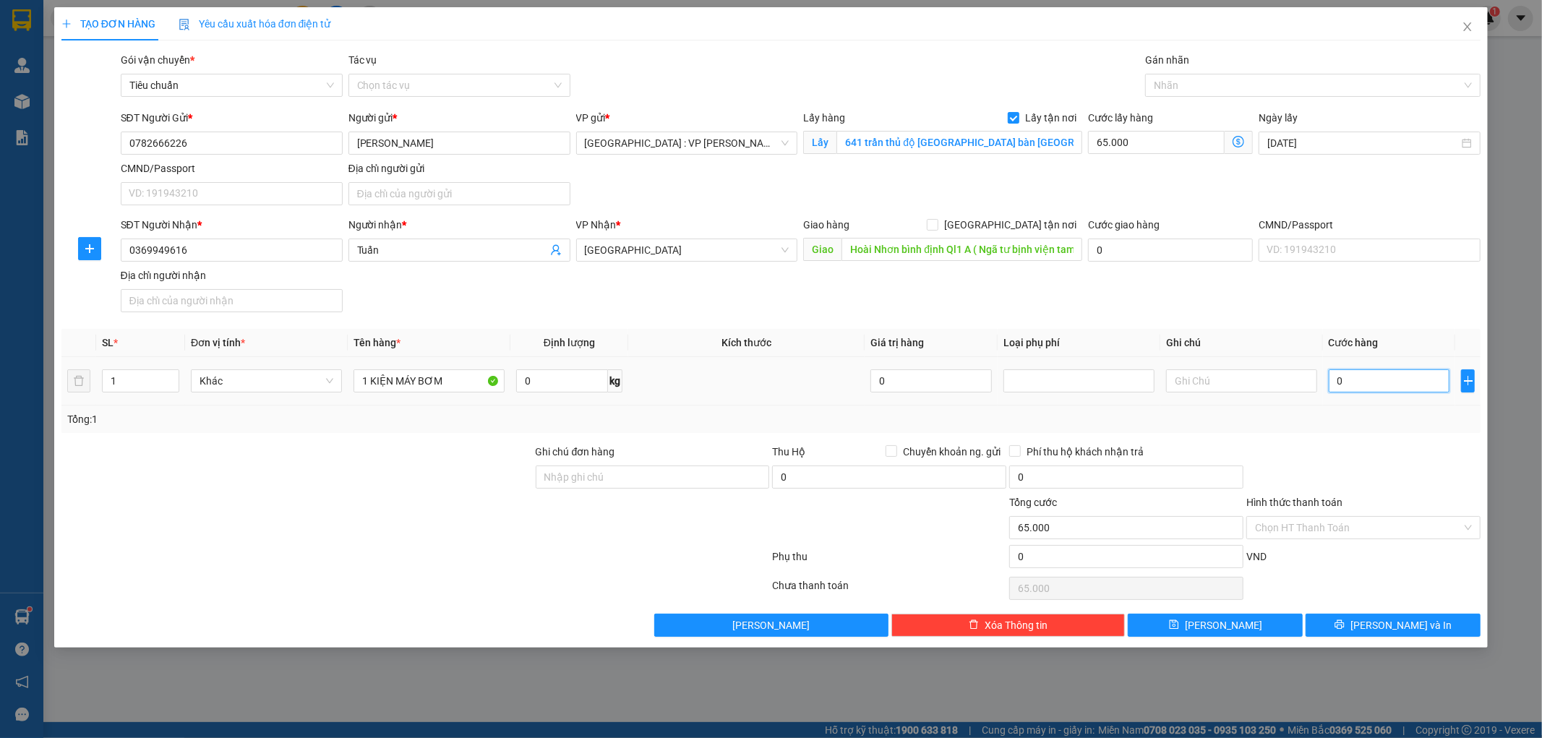
click at [1367, 385] on input "0" at bounding box center [1389, 381] width 121 height 23
type input "2"
type input "65.002"
type input "25"
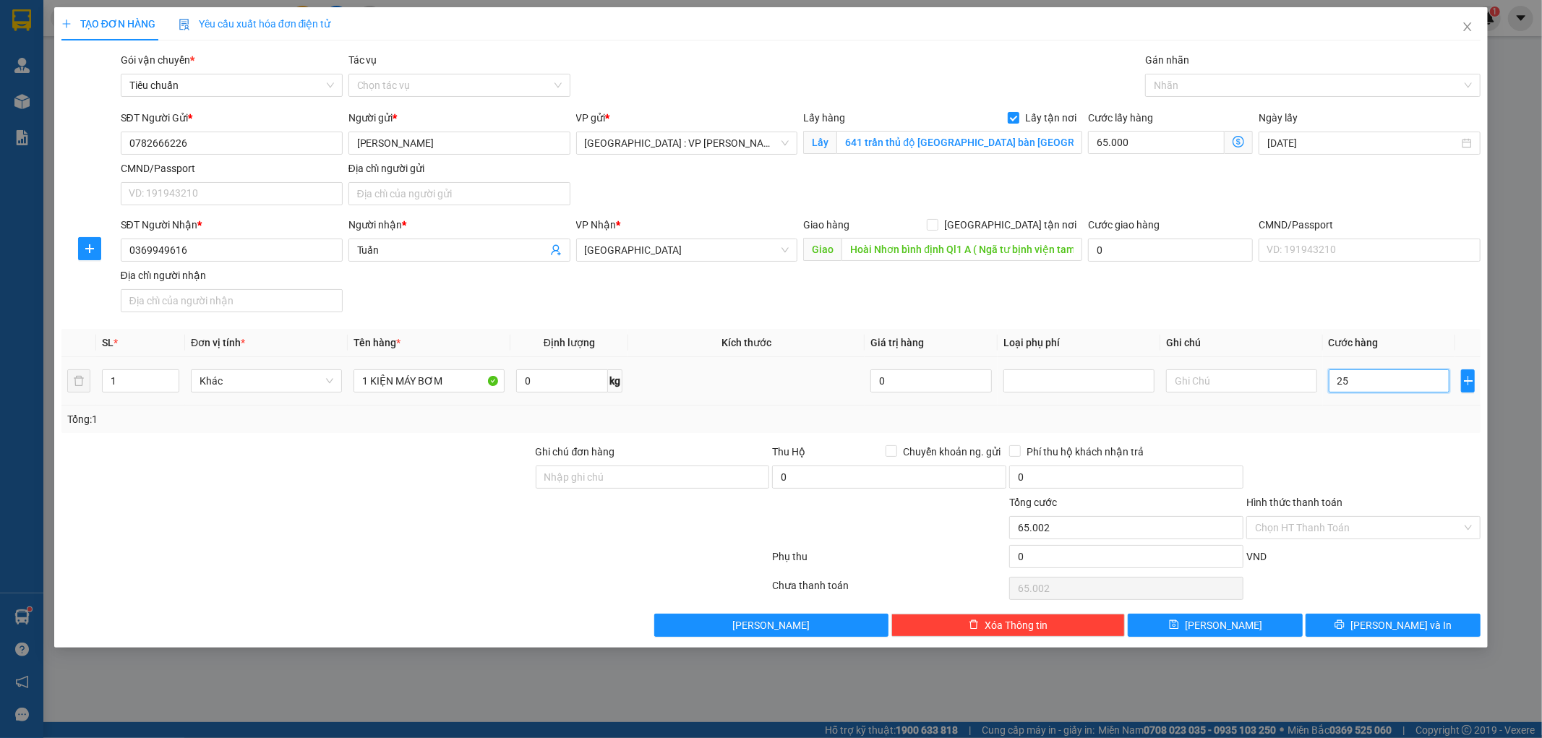
type input "65.025"
type input "255"
type input "65.255"
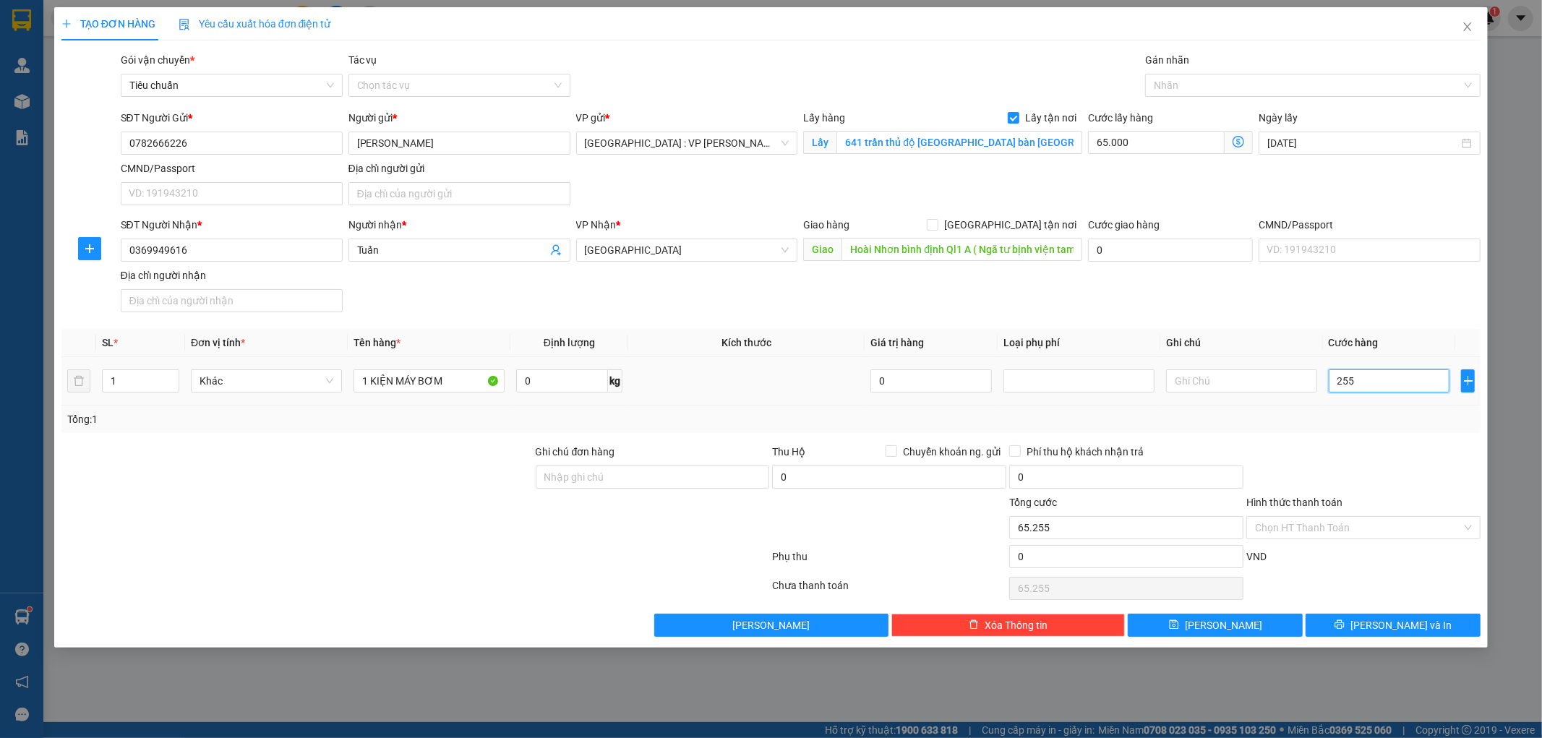
type input "2.550"
type input "67.550"
type input "25.500"
type input "90.500"
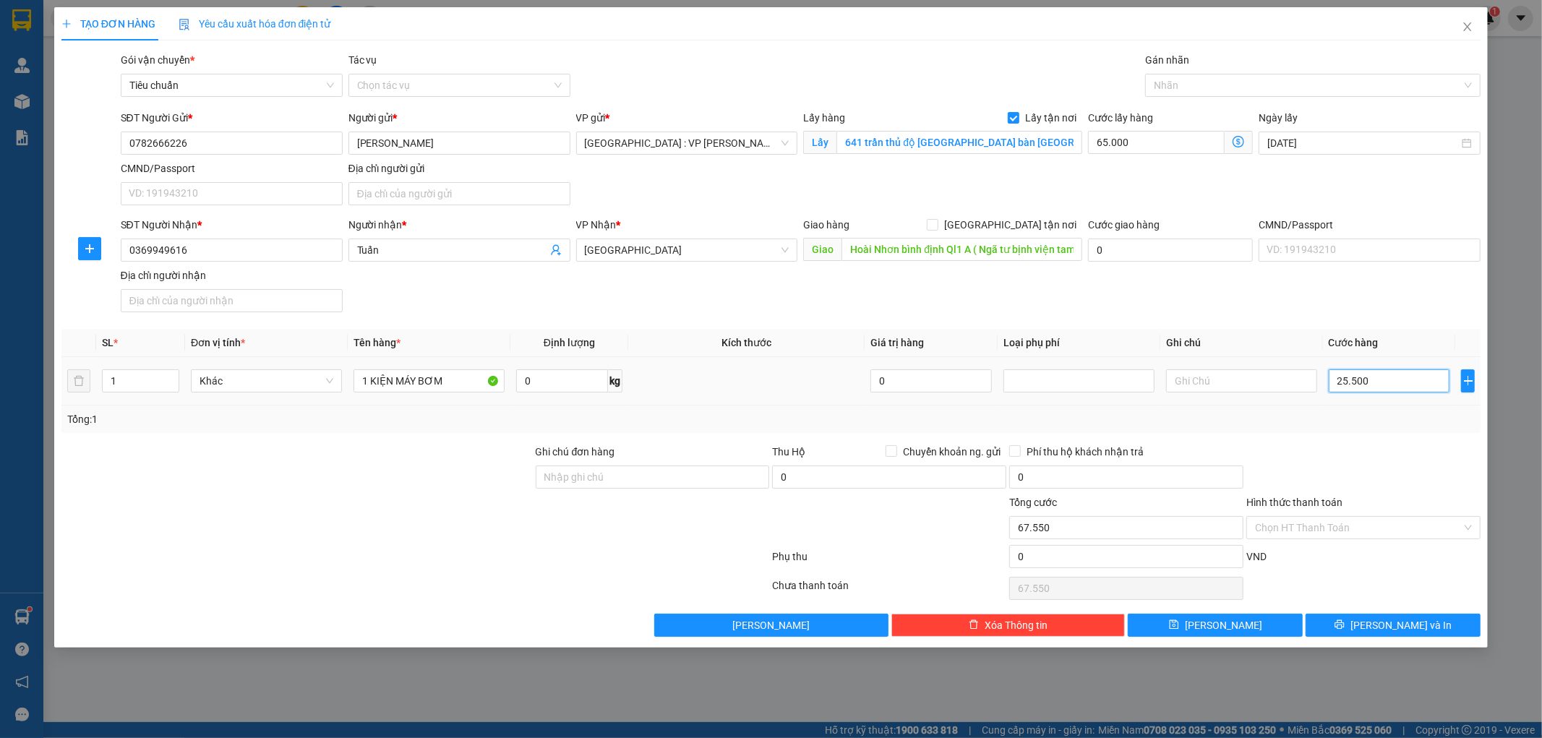
type input "90.500"
type input "255.000"
type input "320.000"
type input "255.000"
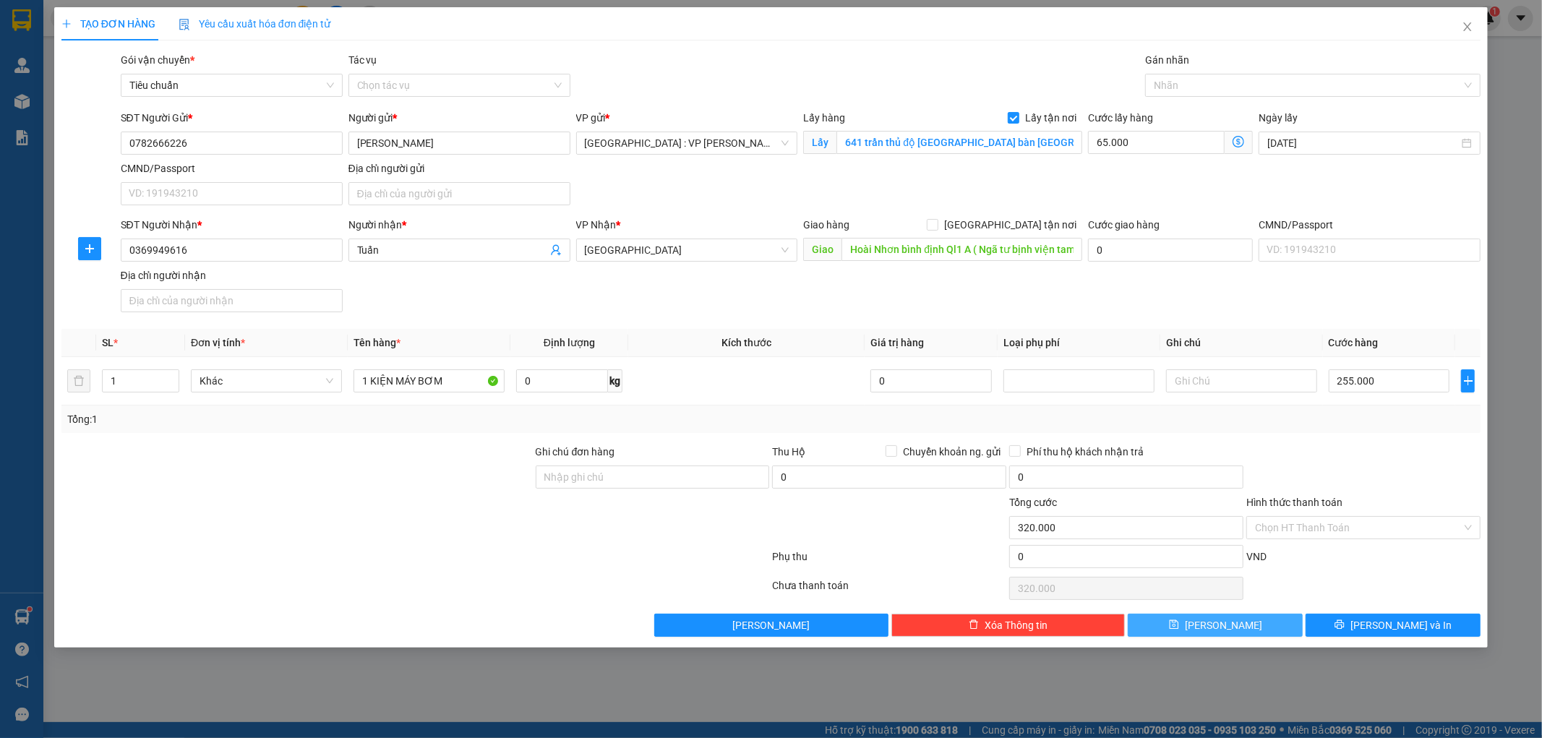
click at [1260, 631] on button "Lưu" at bounding box center [1215, 625] width 175 height 23
checkbox input "false"
type input "0"
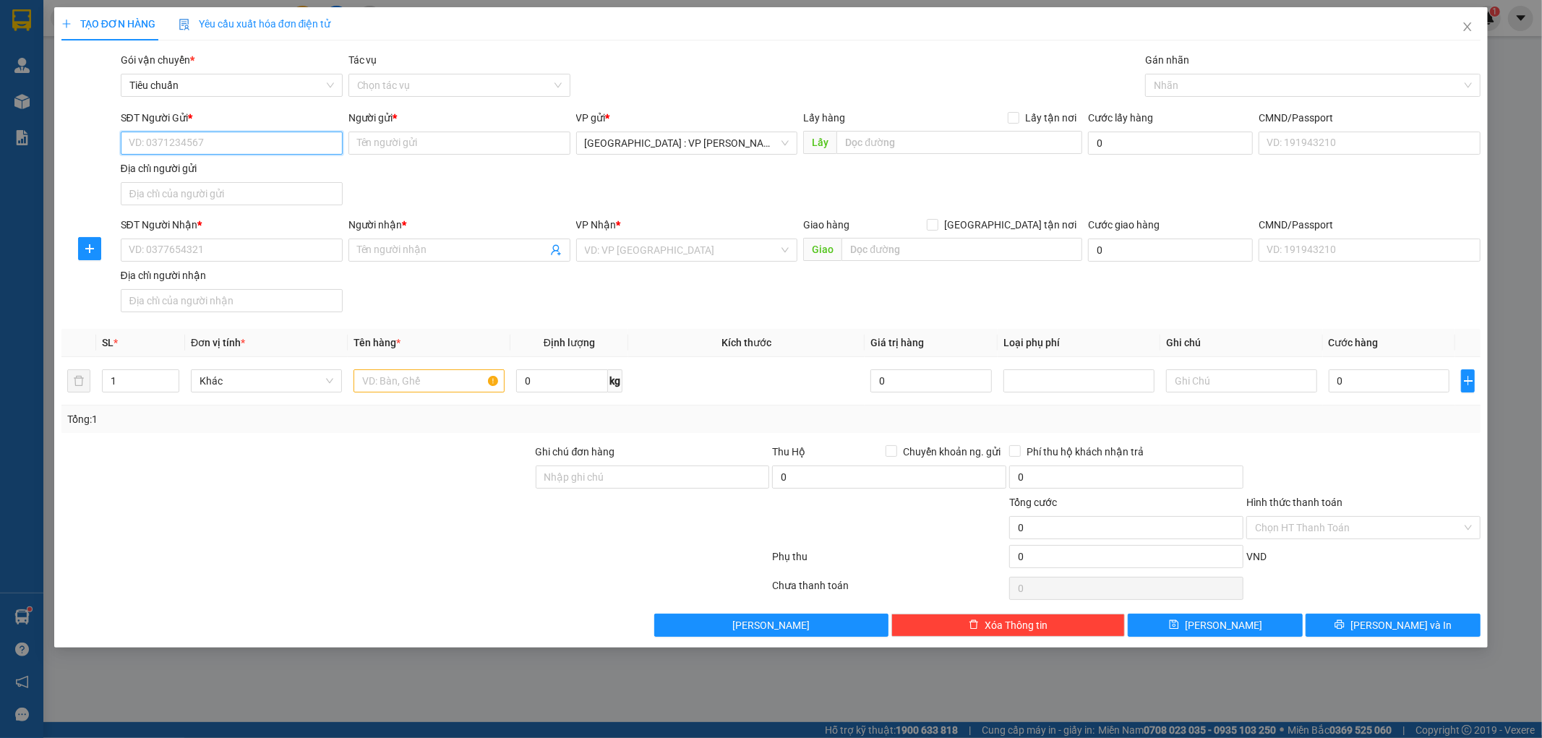
click at [187, 140] on input "SĐT Người Gửi *" at bounding box center [232, 143] width 222 height 23
paste input "0365796357"
type input "0365796357"
click at [430, 143] on input "Người gửi *" at bounding box center [460, 143] width 222 height 23
click at [394, 145] on input "Người gửi *" at bounding box center [460, 143] width 222 height 23
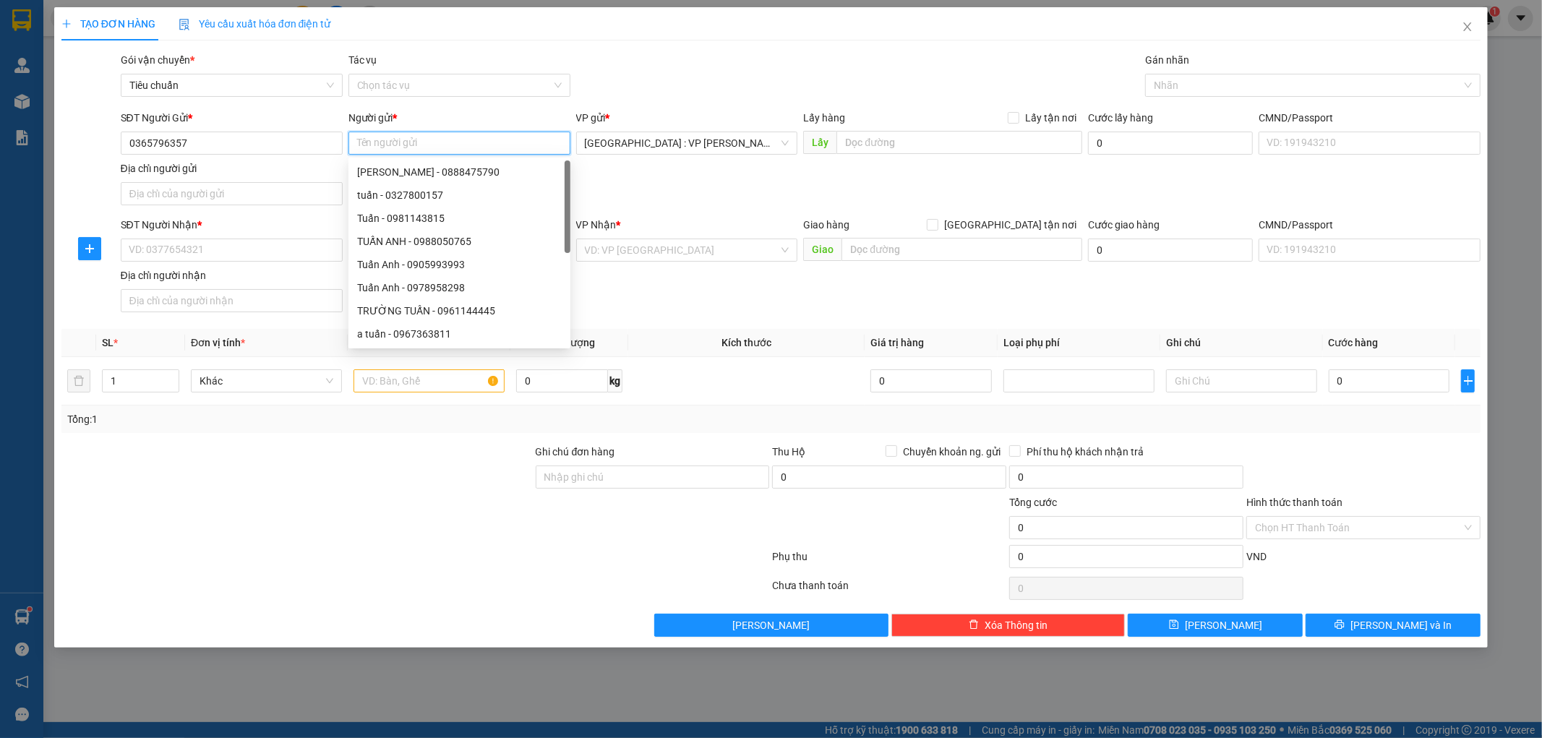
paste input "Túy"
type input "Túy"
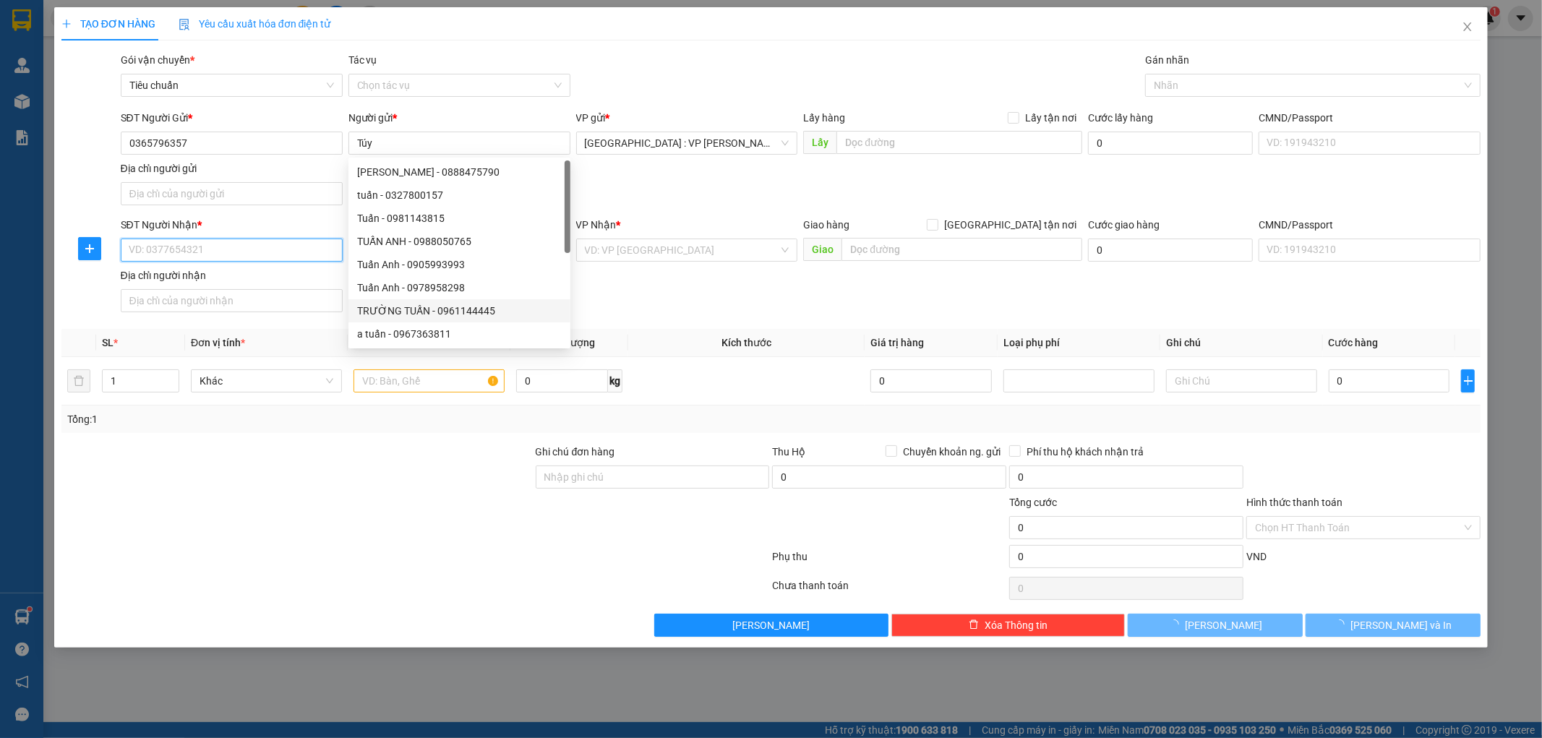
click at [198, 254] on input "SĐT Người Nhận *" at bounding box center [232, 250] width 222 height 23
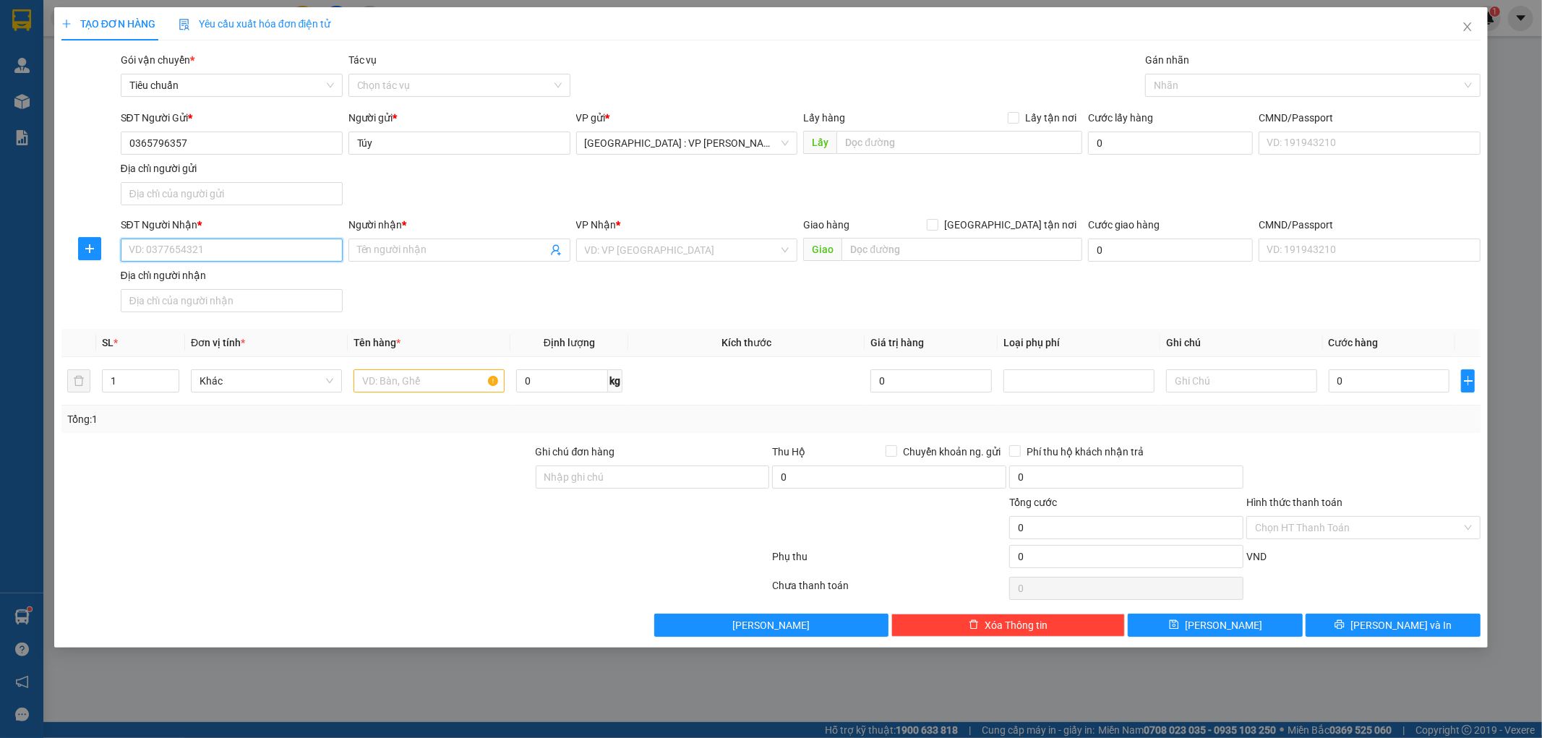
click at [201, 257] on input "SĐT Người Nhận *" at bounding box center [232, 250] width 222 height 23
paste input "0937521752"
type input "0937521752"
click at [394, 257] on input "Người nhận *" at bounding box center [452, 250] width 190 height 16
click at [374, 252] on input "Người nhận *" at bounding box center [452, 250] width 190 height 16
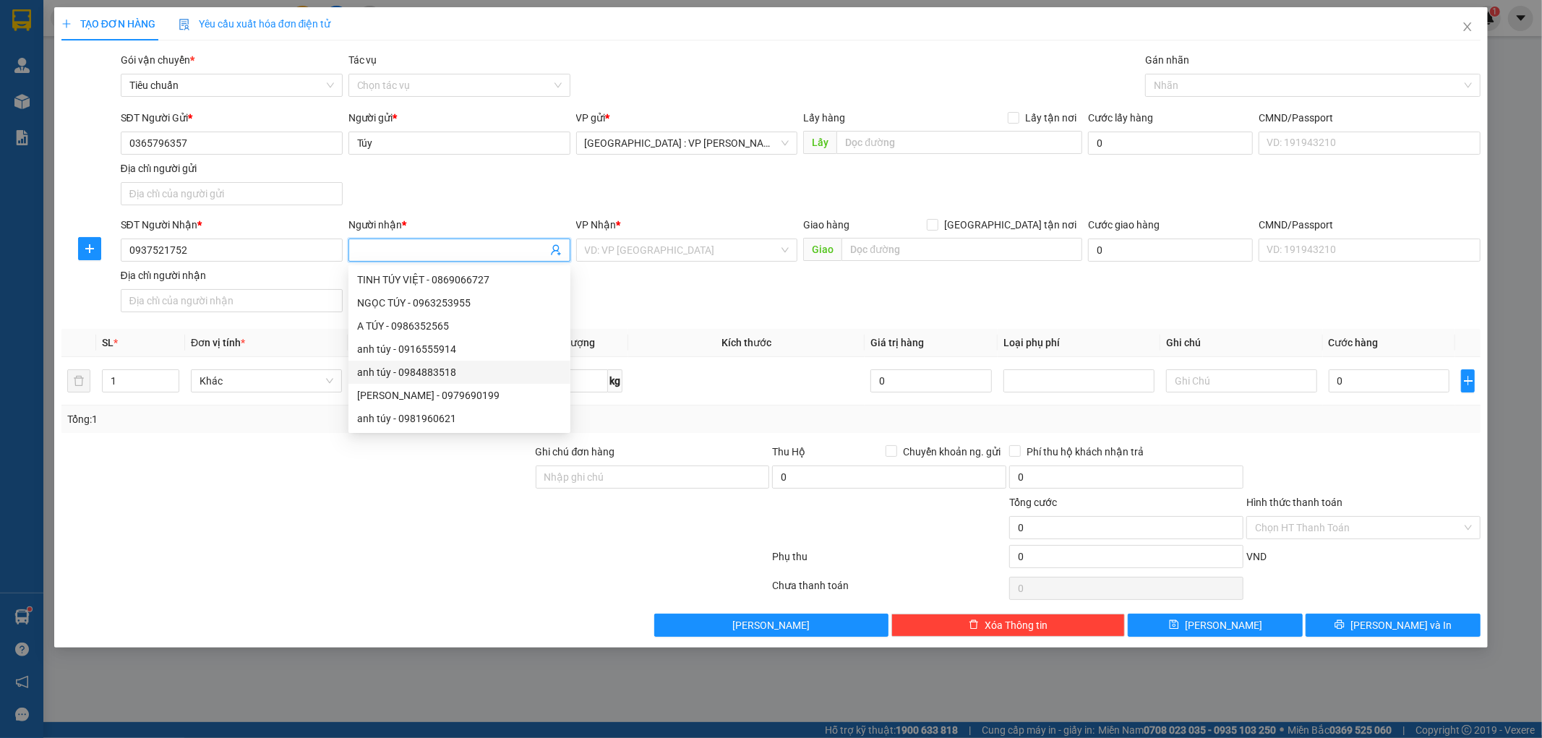
paste input "Chi"
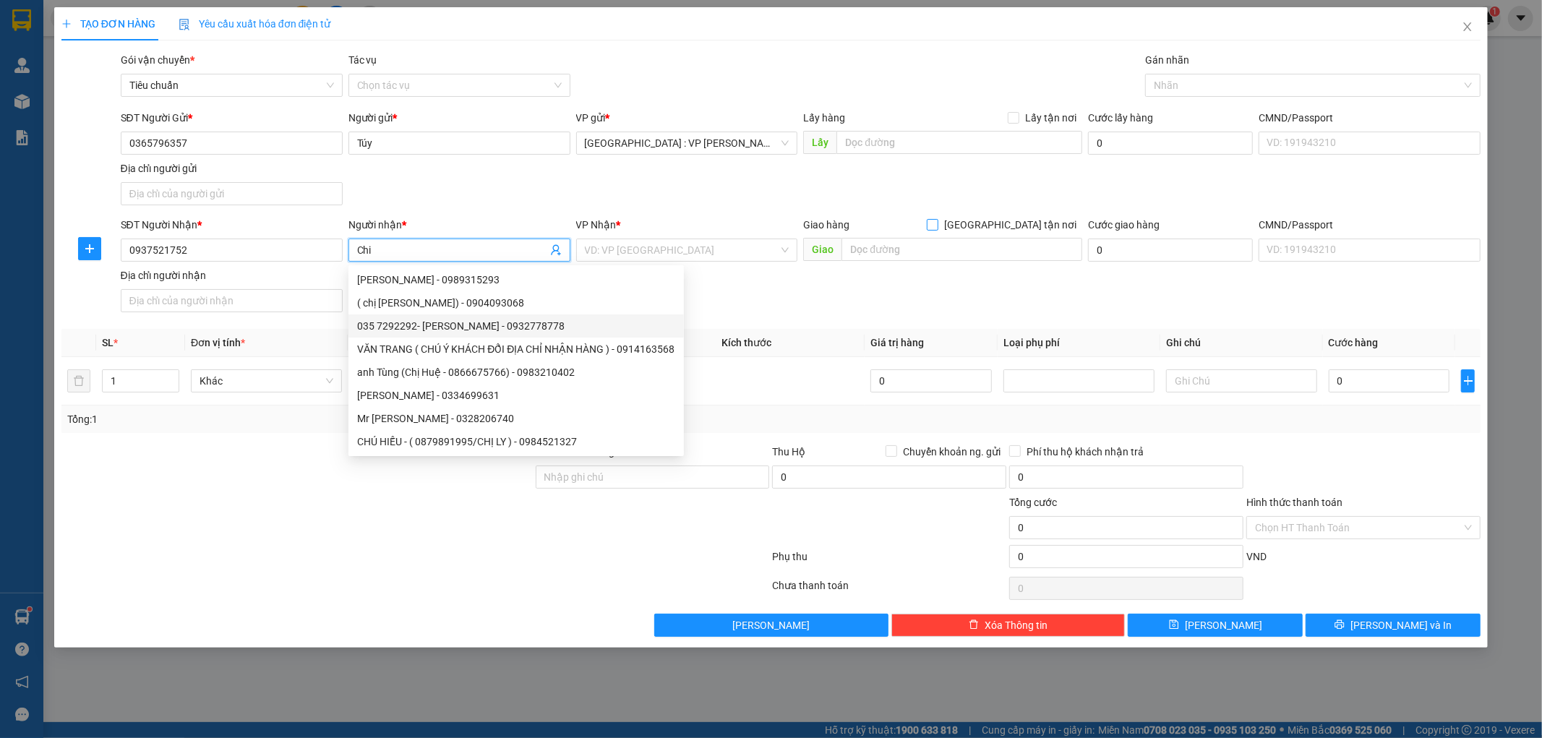
type input "Chi"
click at [937, 222] on input "[GEOGRAPHIC_DATA] tận nơi" at bounding box center [932, 224] width 10 height 10
checkbox input "true"
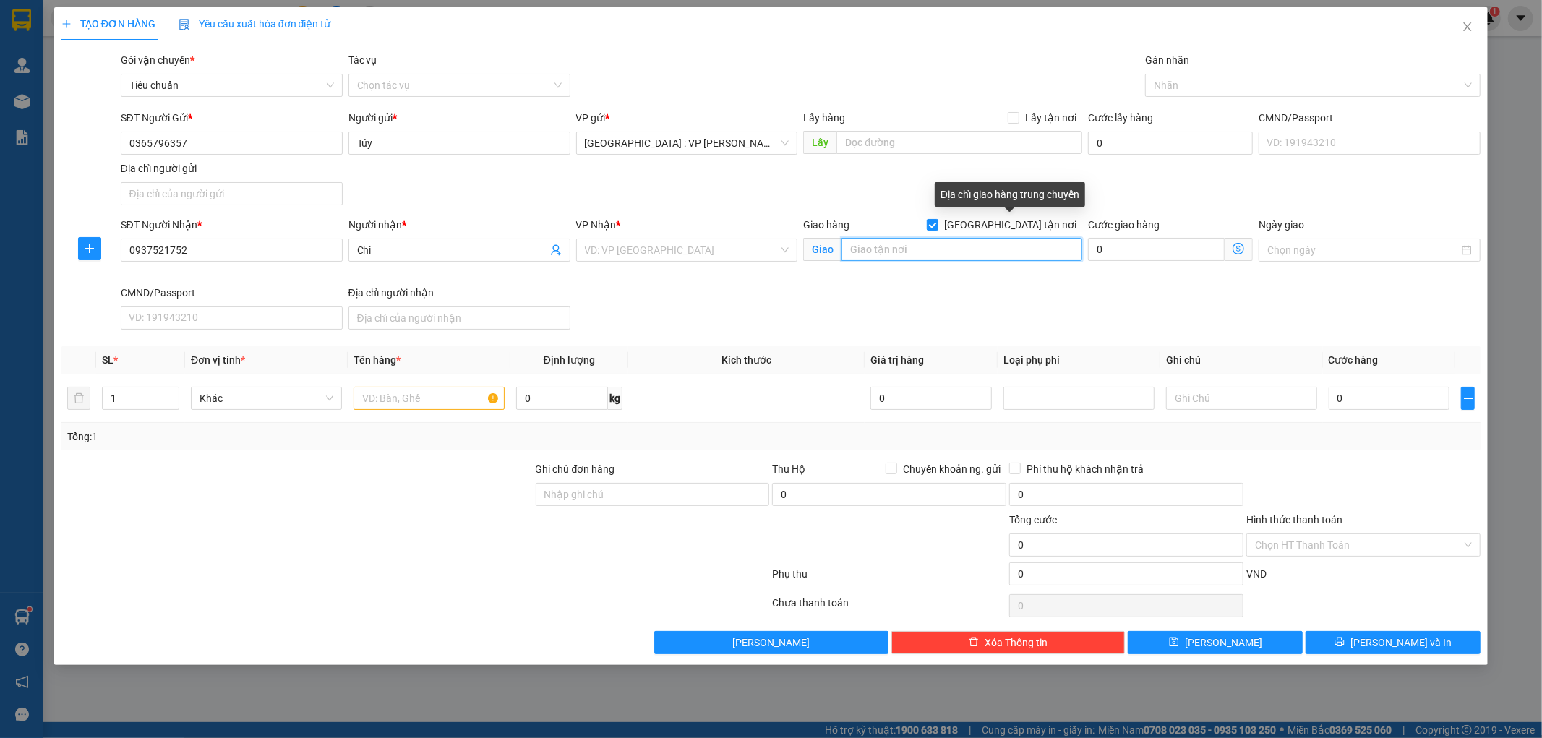
click at [978, 239] on input "text" at bounding box center [962, 249] width 241 height 23
click at [879, 147] on input "text" at bounding box center [960, 142] width 246 height 23
paste input "Kiệt 449 Cửa Đại Hội An Đà Nẵng"
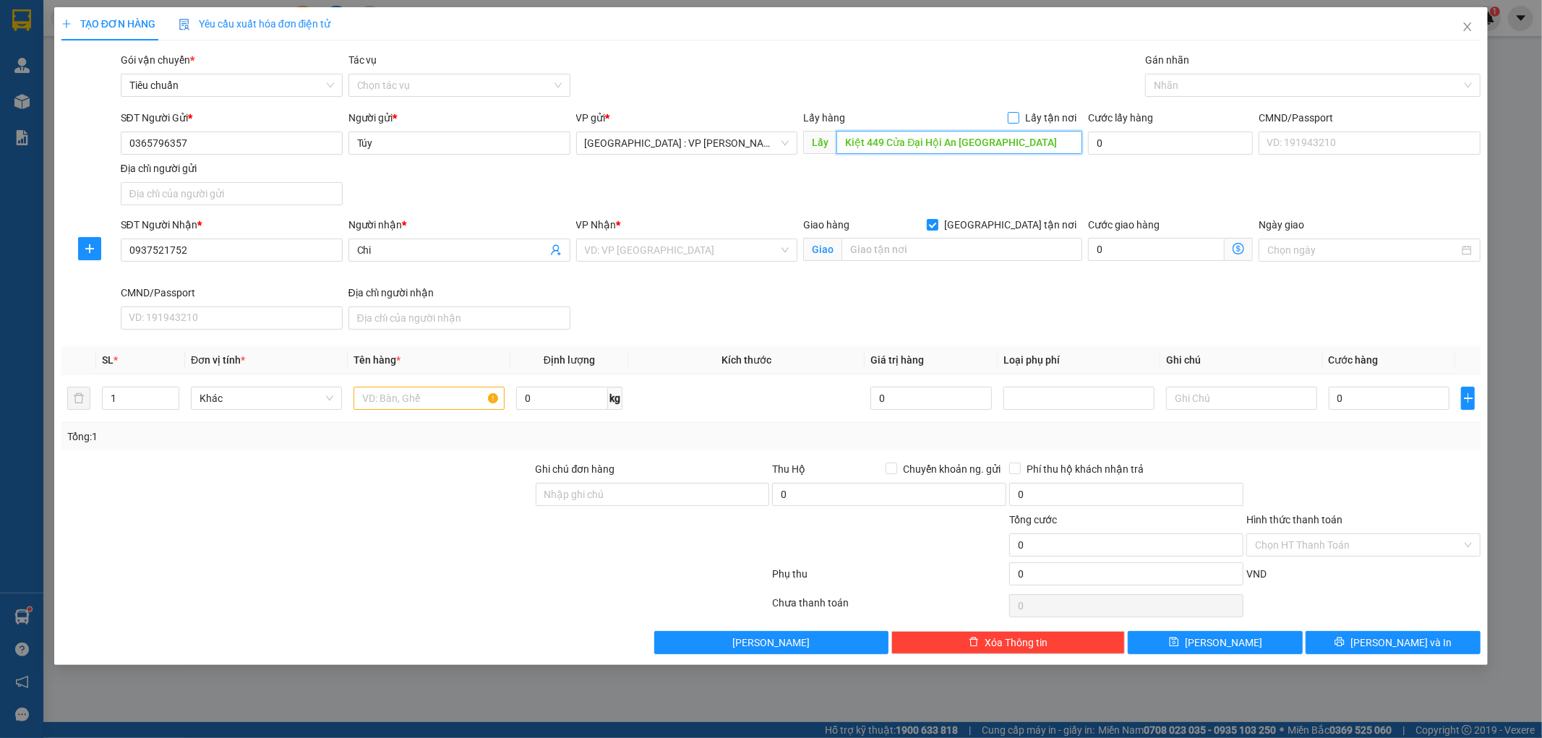
type input "Kiệt 449 Cửa Đại Hội An Đà Nẵng"
click at [1013, 116] on input "Lấy tận nơi" at bounding box center [1013, 117] width 10 height 10
checkbox input "true"
click at [1104, 150] on input "0" at bounding box center [1156, 142] width 137 height 23
click at [952, 234] on div "Giao hàng Giao tận nơi" at bounding box center [942, 228] width 279 height 22
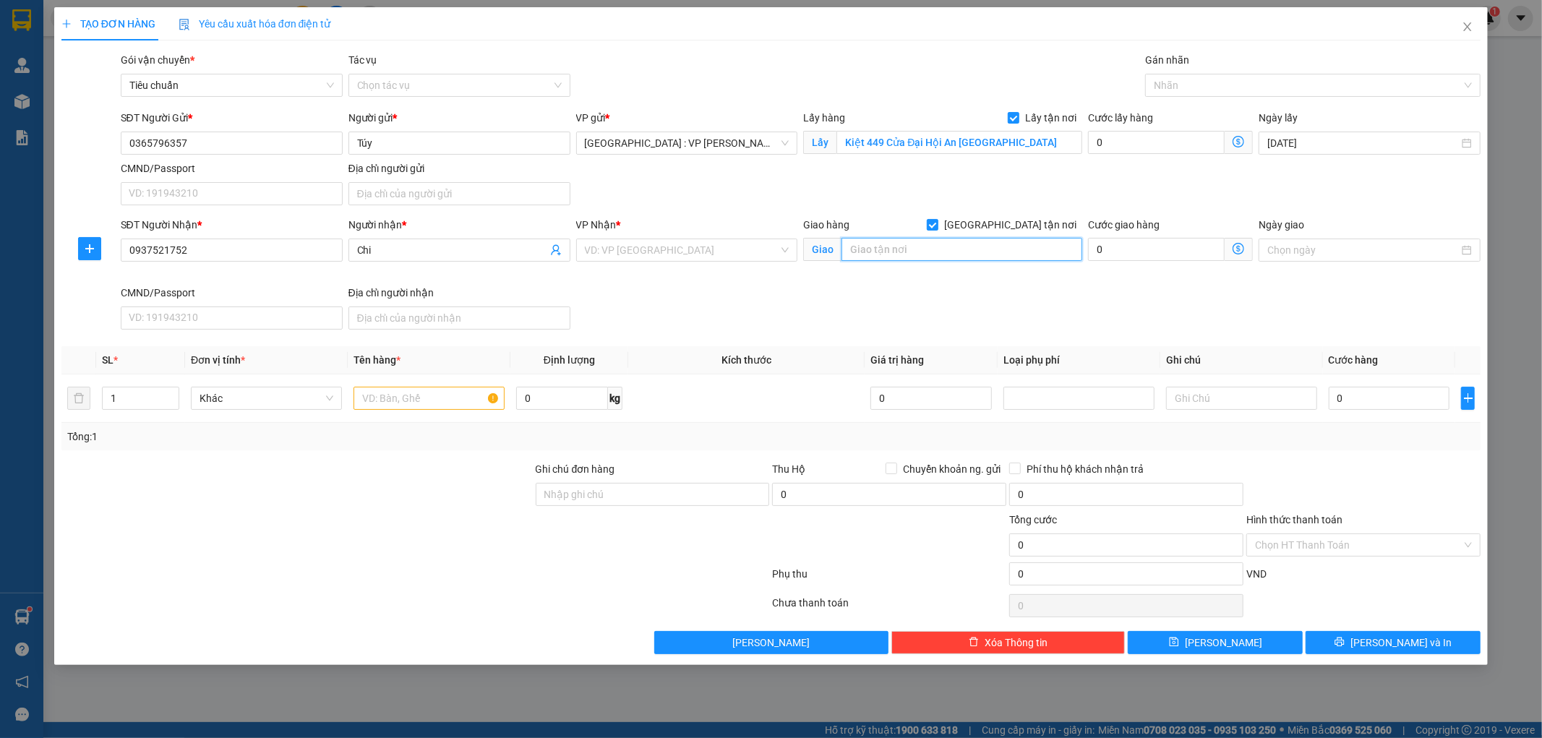
click at [939, 251] on input "text" at bounding box center [962, 249] width 241 height 23
click at [919, 247] on input "text" at bounding box center [962, 249] width 241 height 23
paste input "Chung cư Hưng Vượng 3. Căn hộ số FB-5. Phường Tân Phong, Q7, TPHCM."
type input "Chung cư Hưng Vượng 3. Căn hộ số FB-5. Phường Tân Phong, Q7, TPHCM."
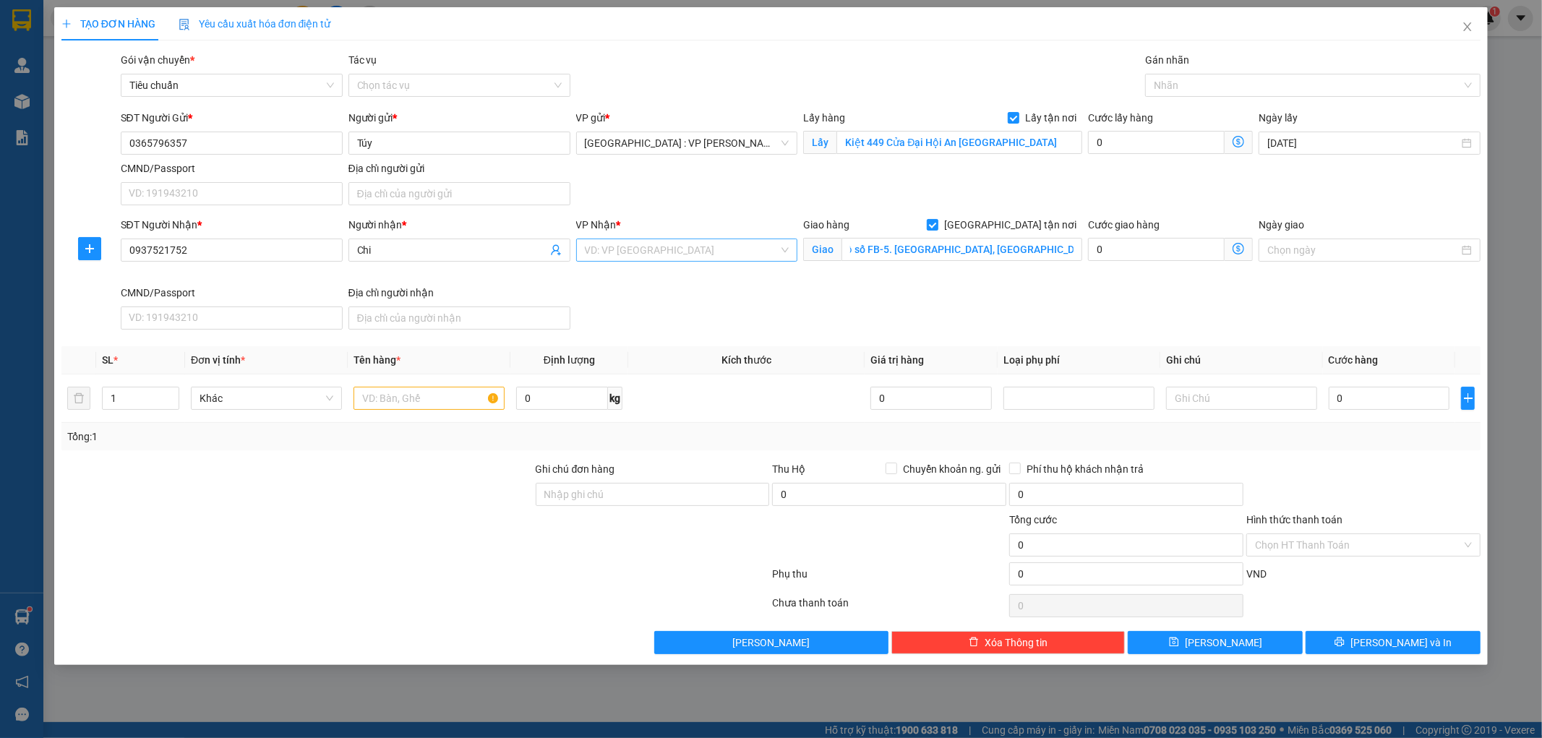
click at [699, 249] on input "search" at bounding box center [682, 250] width 195 height 22
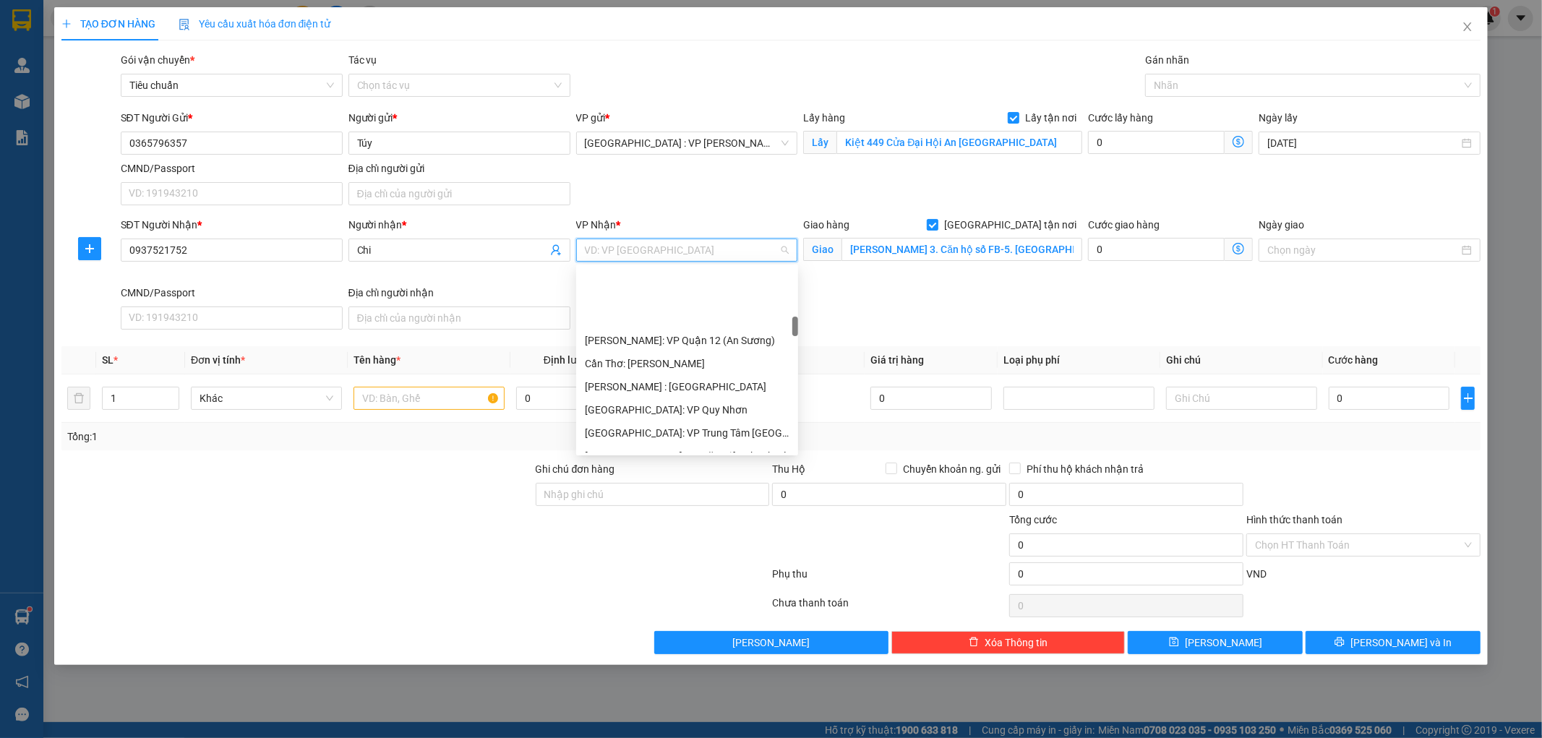
scroll to position [482, 0]
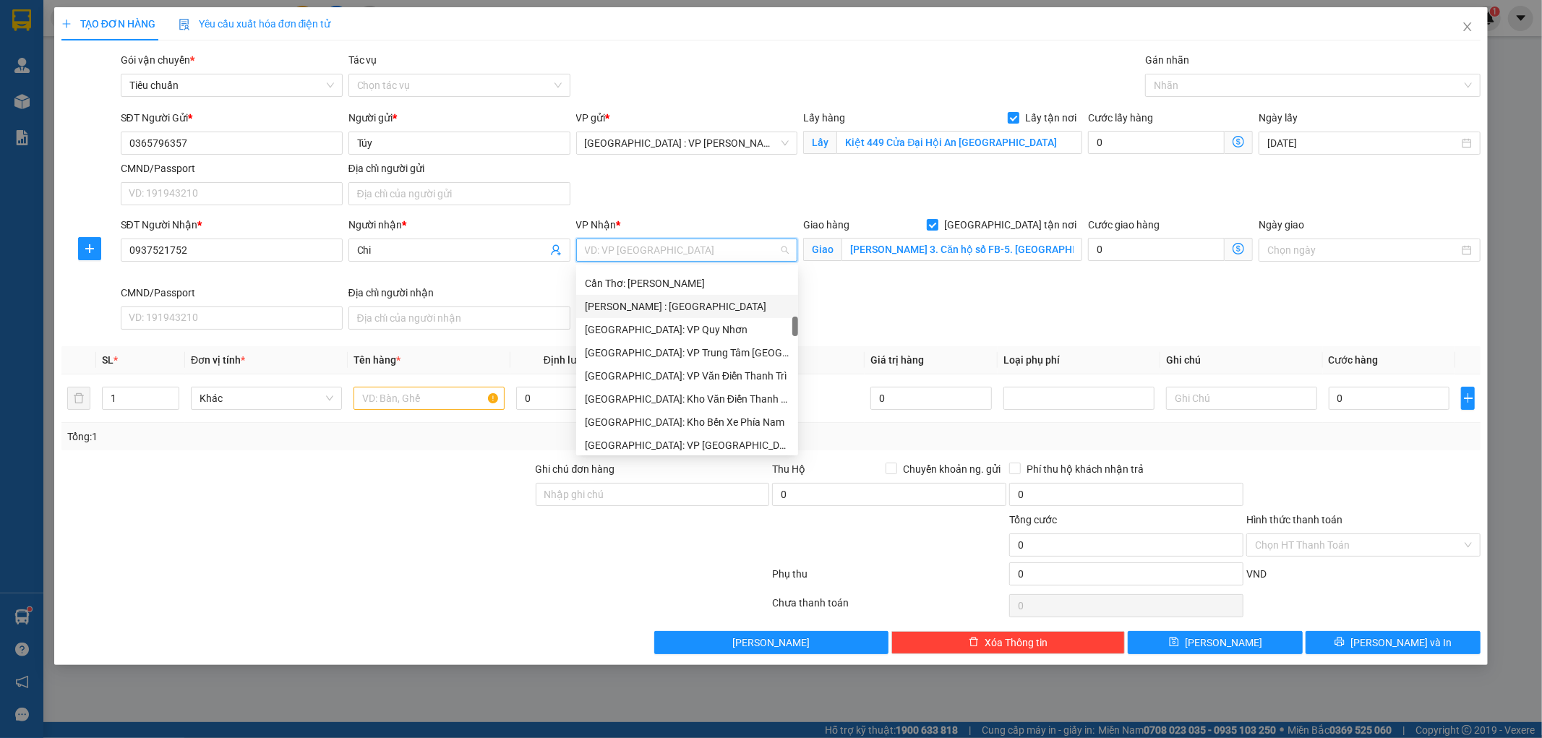
click at [664, 306] on div "[PERSON_NAME] : [GEOGRAPHIC_DATA]" at bounding box center [687, 307] width 205 height 16
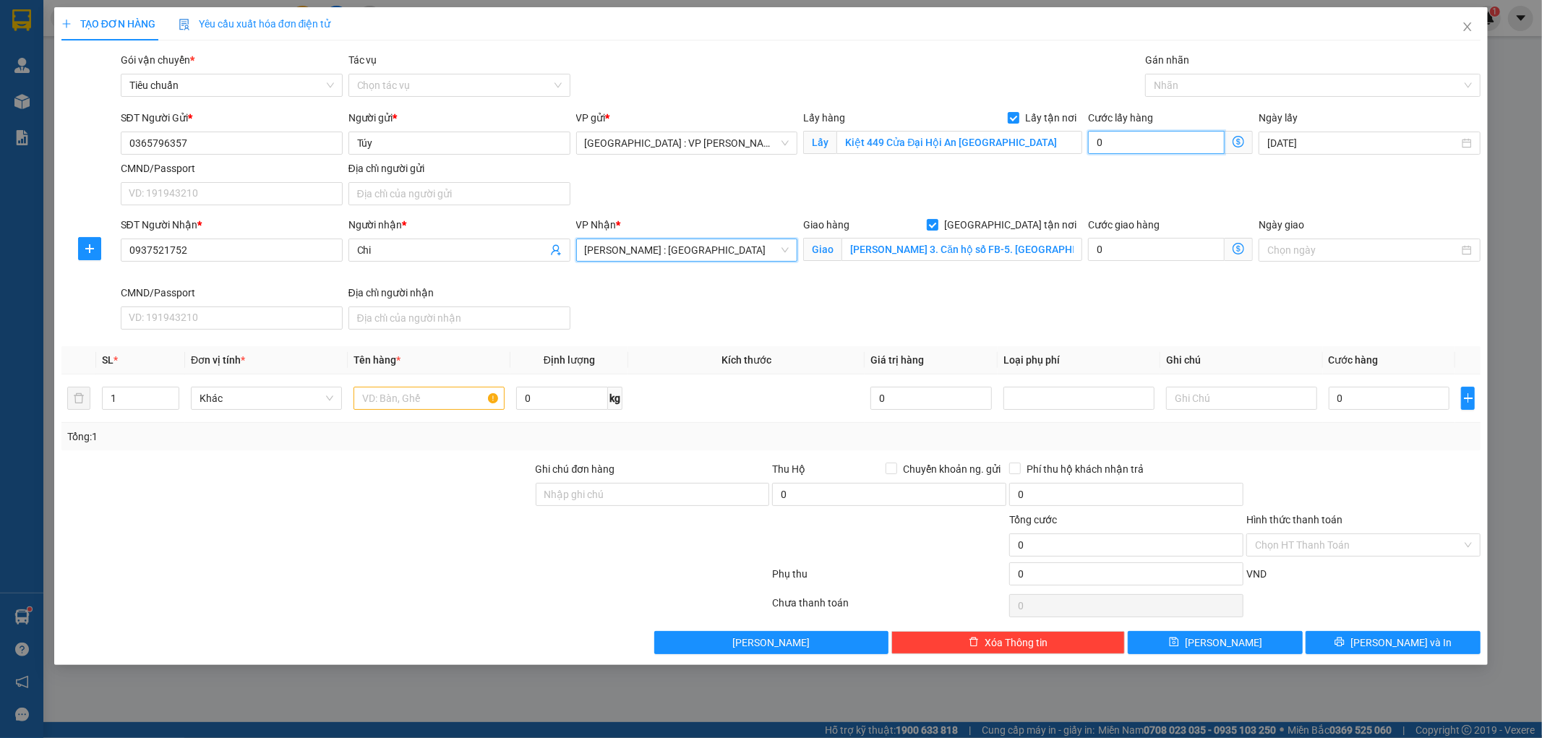
click at [1138, 140] on input "0" at bounding box center [1156, 142] width 137 height 23
type input "1"
type input "10"
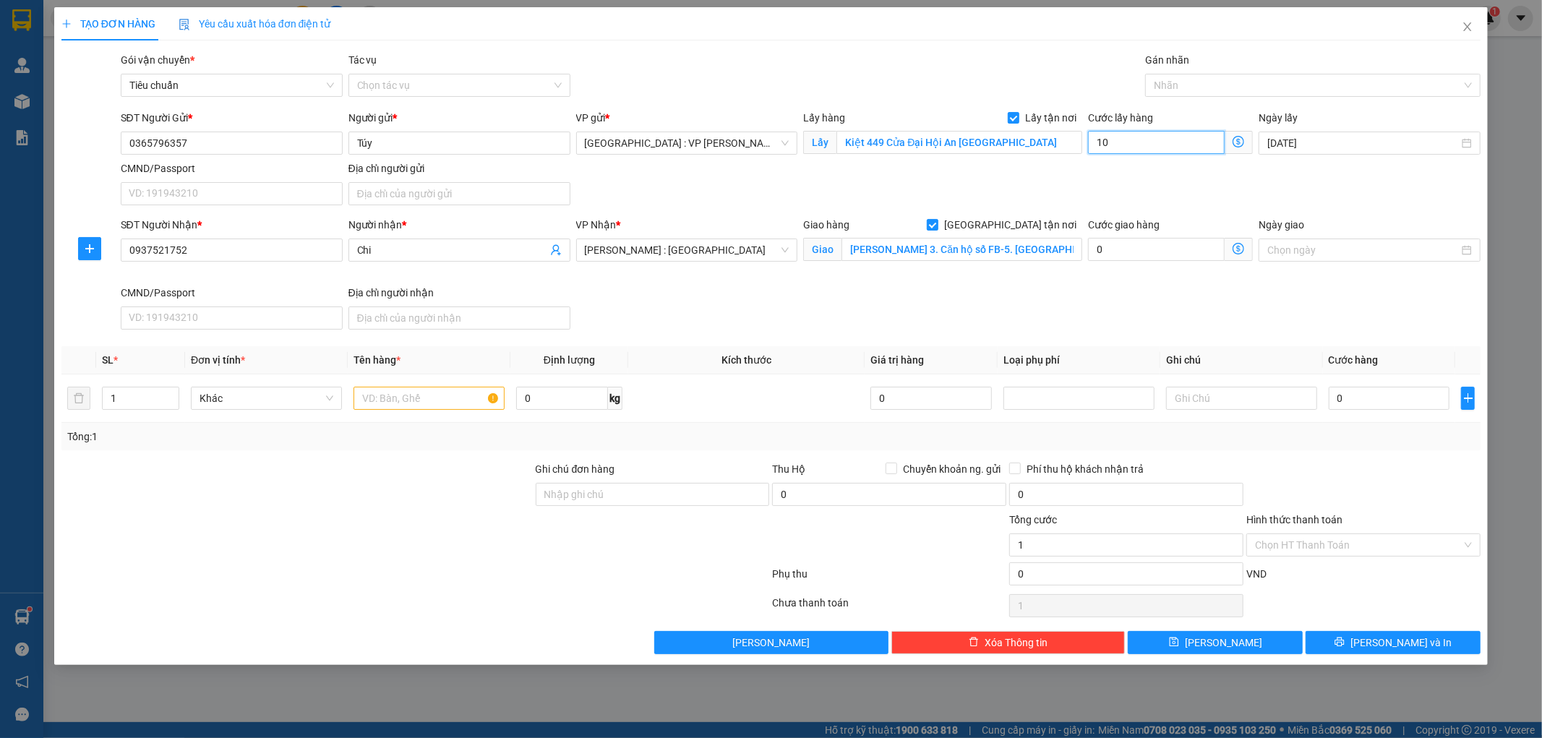
type input "10"
type input "100"
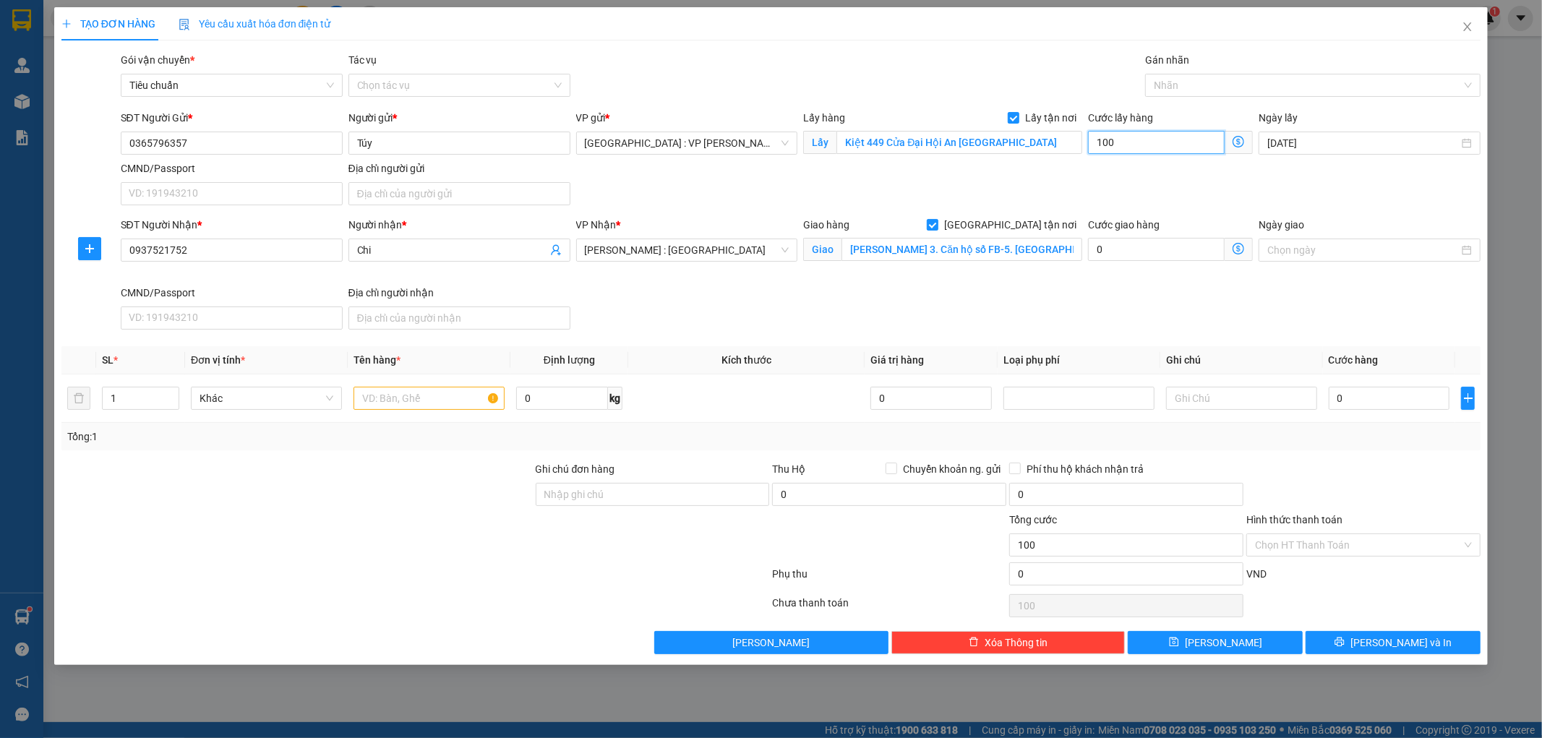
type input "1.000"
type input "10.000"
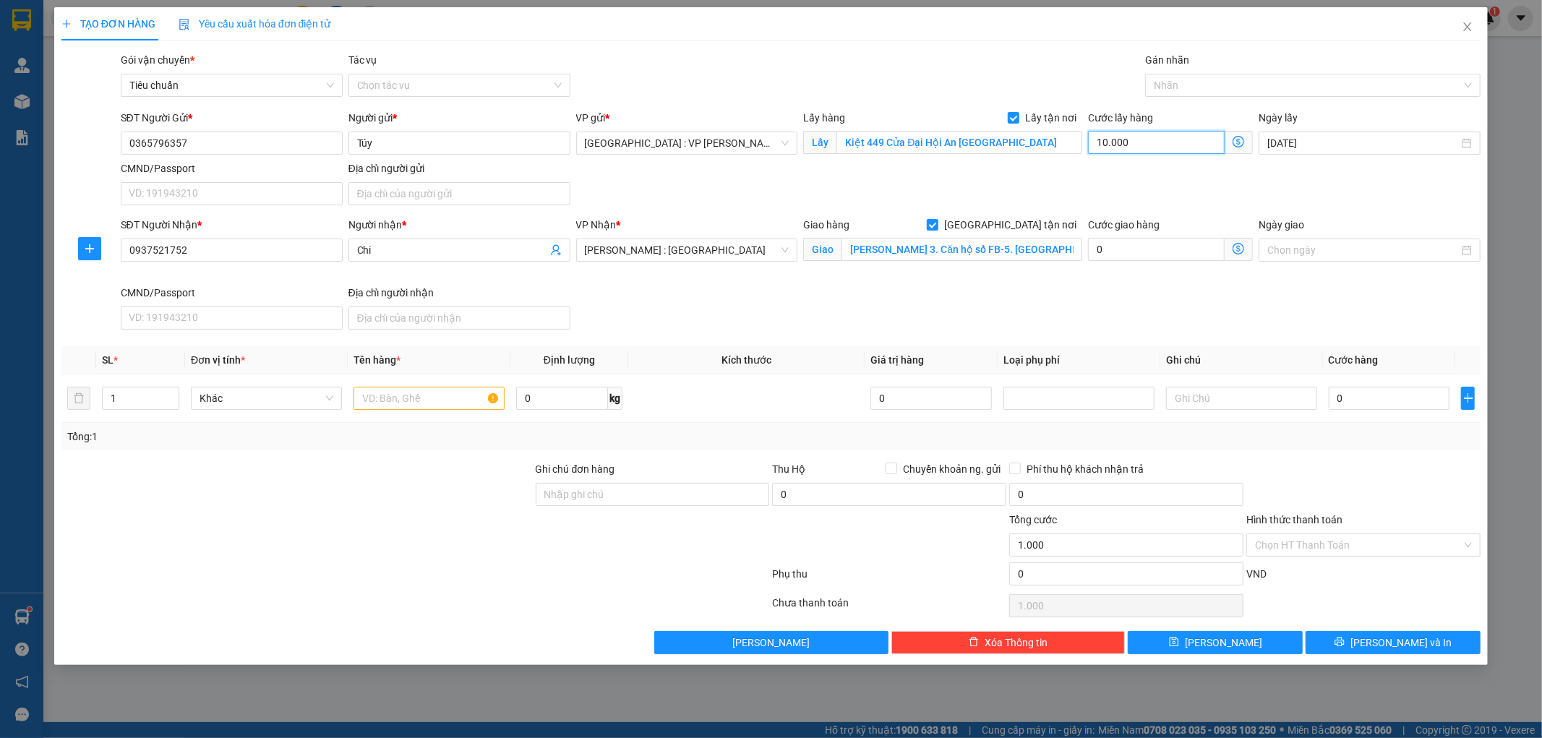
type input "10.000"
type input "100.000"
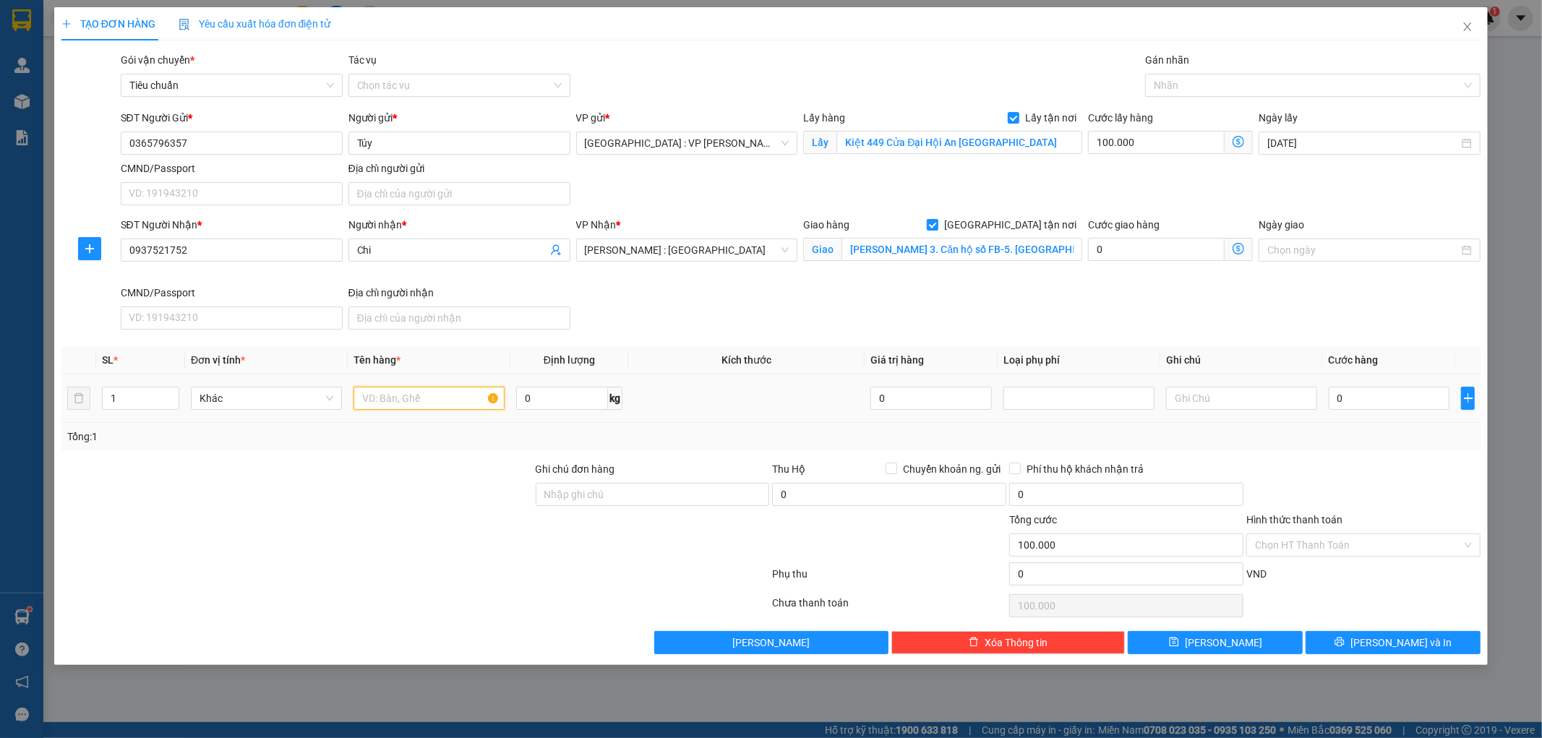
click at [420, 392] on input "text" at bounding box center [429, 398] width 151 height 23
type input "1 XE MÁY"
click at [1369, 393] on input "0" at bounding box center [1389, 398] width 121 height 23
type input "7"
type input "100.007"
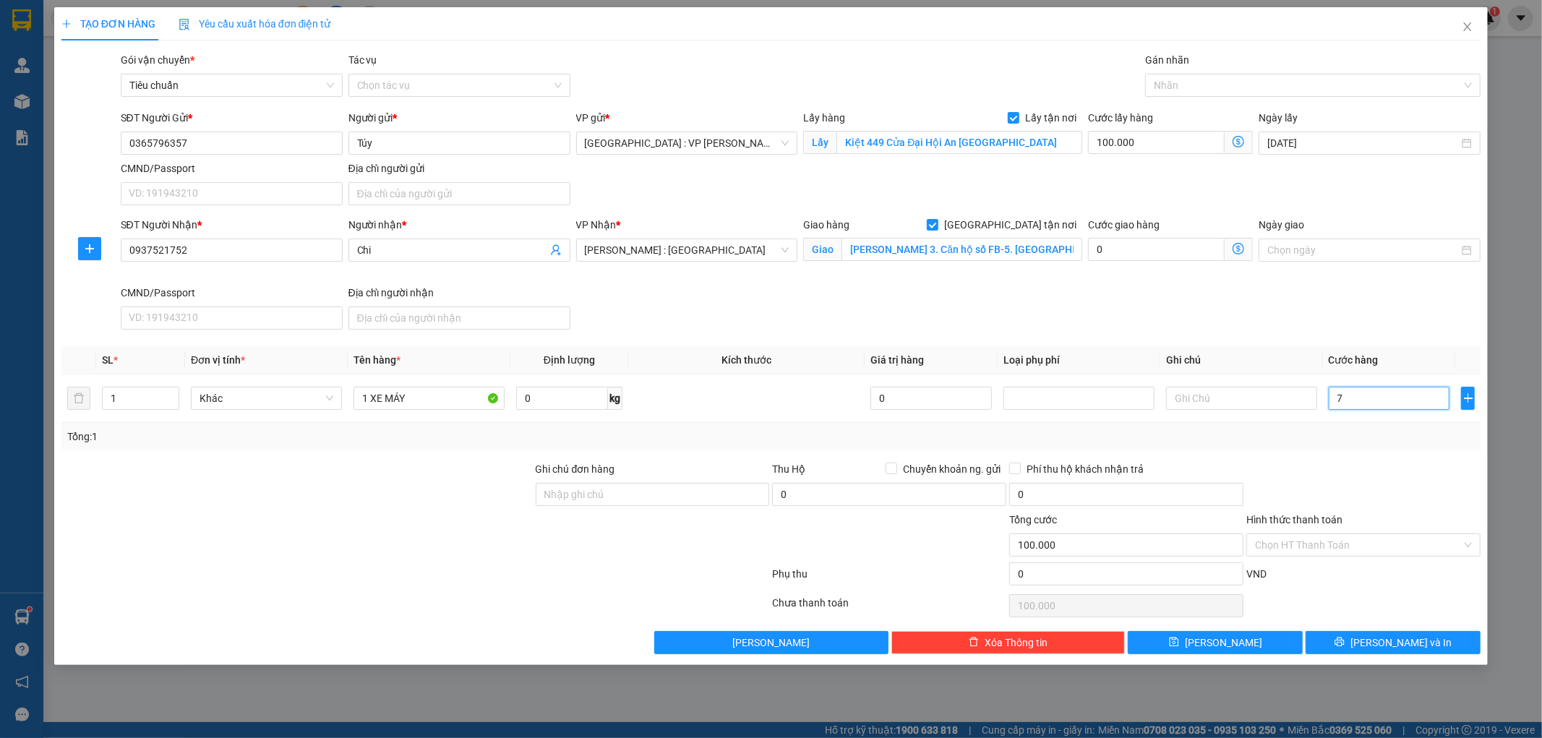
type input "100.007"
type input "72"
type input "100.072"
type input "720"
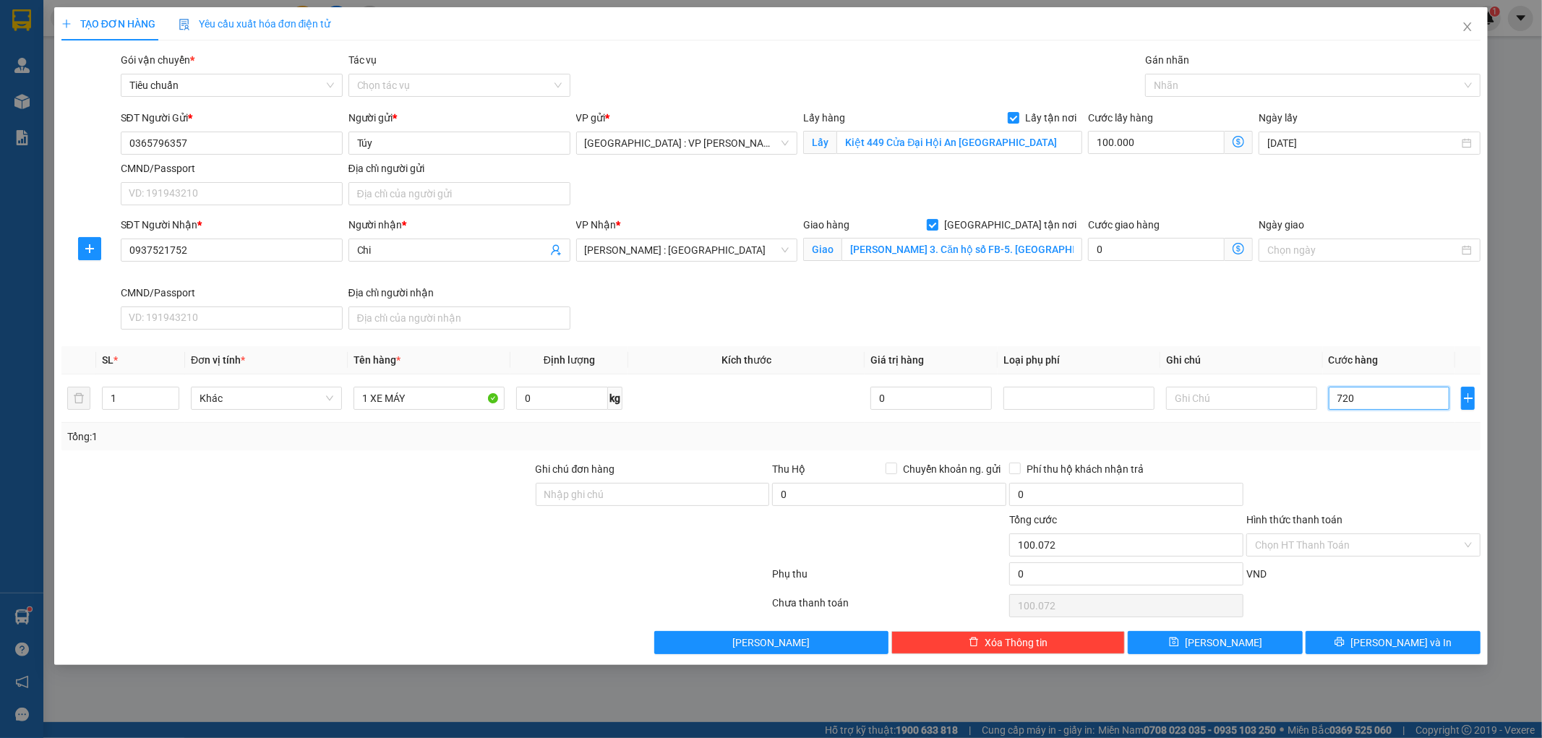
type input "100.720"
type input "7.200"
type input "107.200"
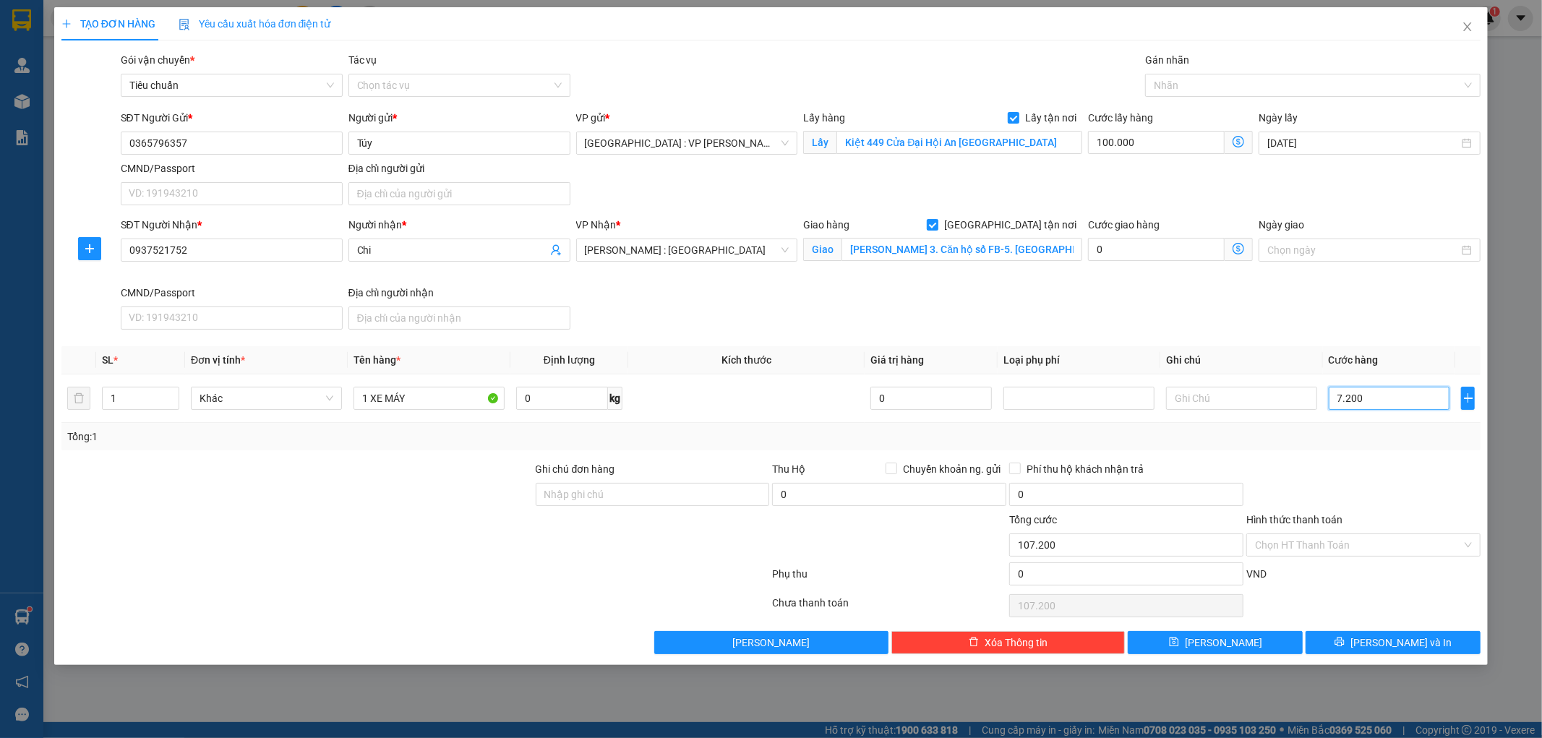
type input "72.000"
type input "172.000"
type input "720.000"
type input "820.000"
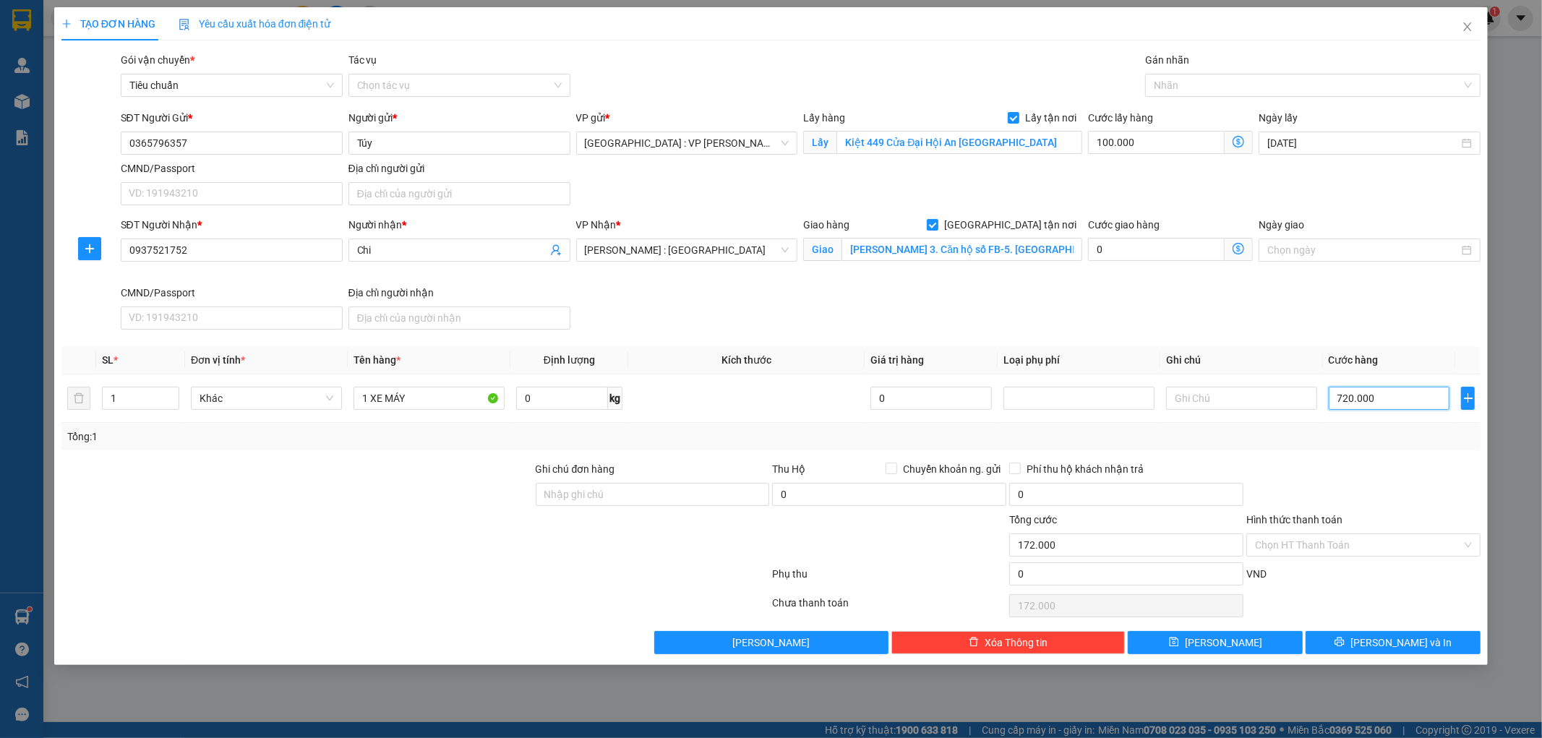
type input "820.000"
type input "720.000"
click at [1239, 641] on button "Lưu" at bounding box center [1215, 642] width 175 height 23
checkbox input "false"
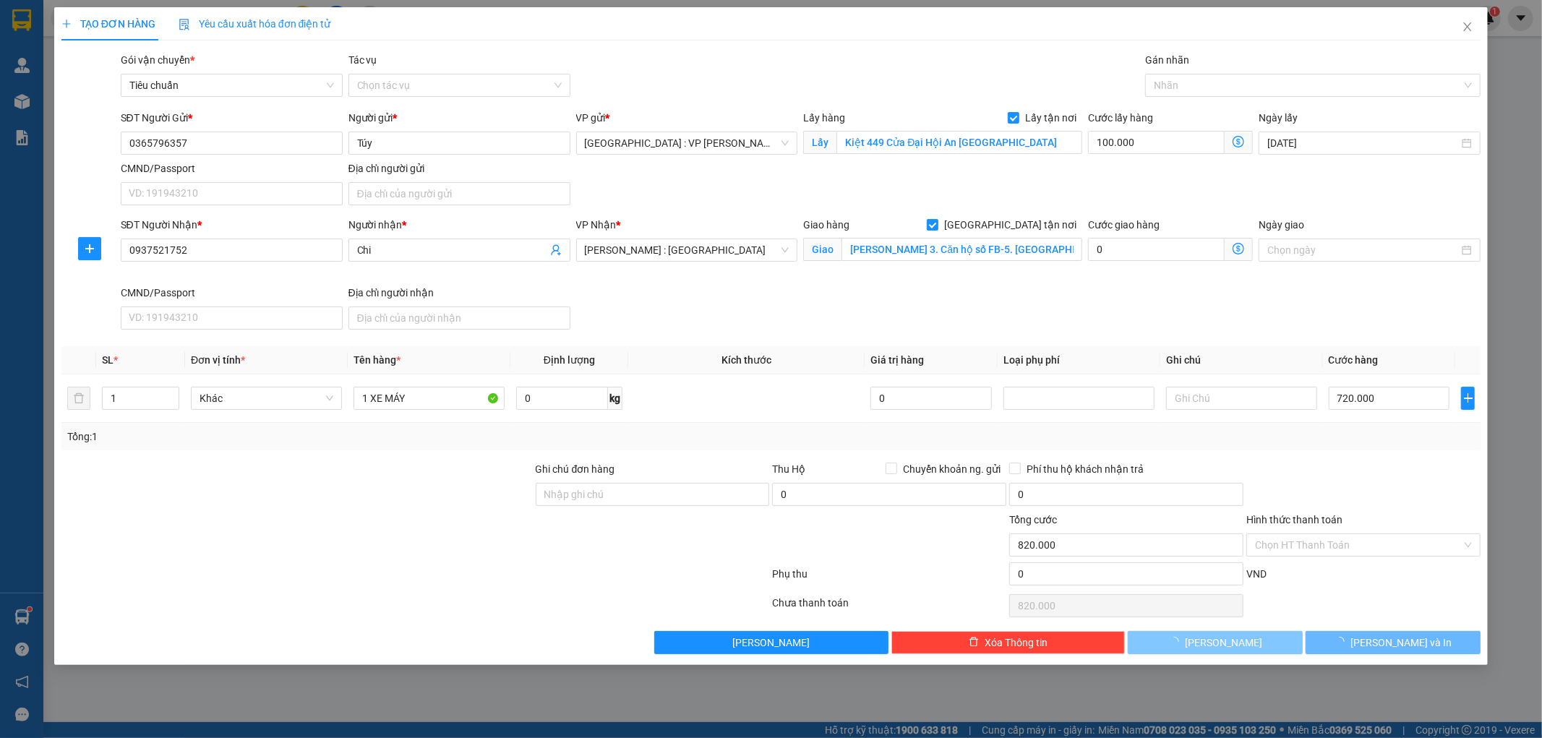
type input "0"
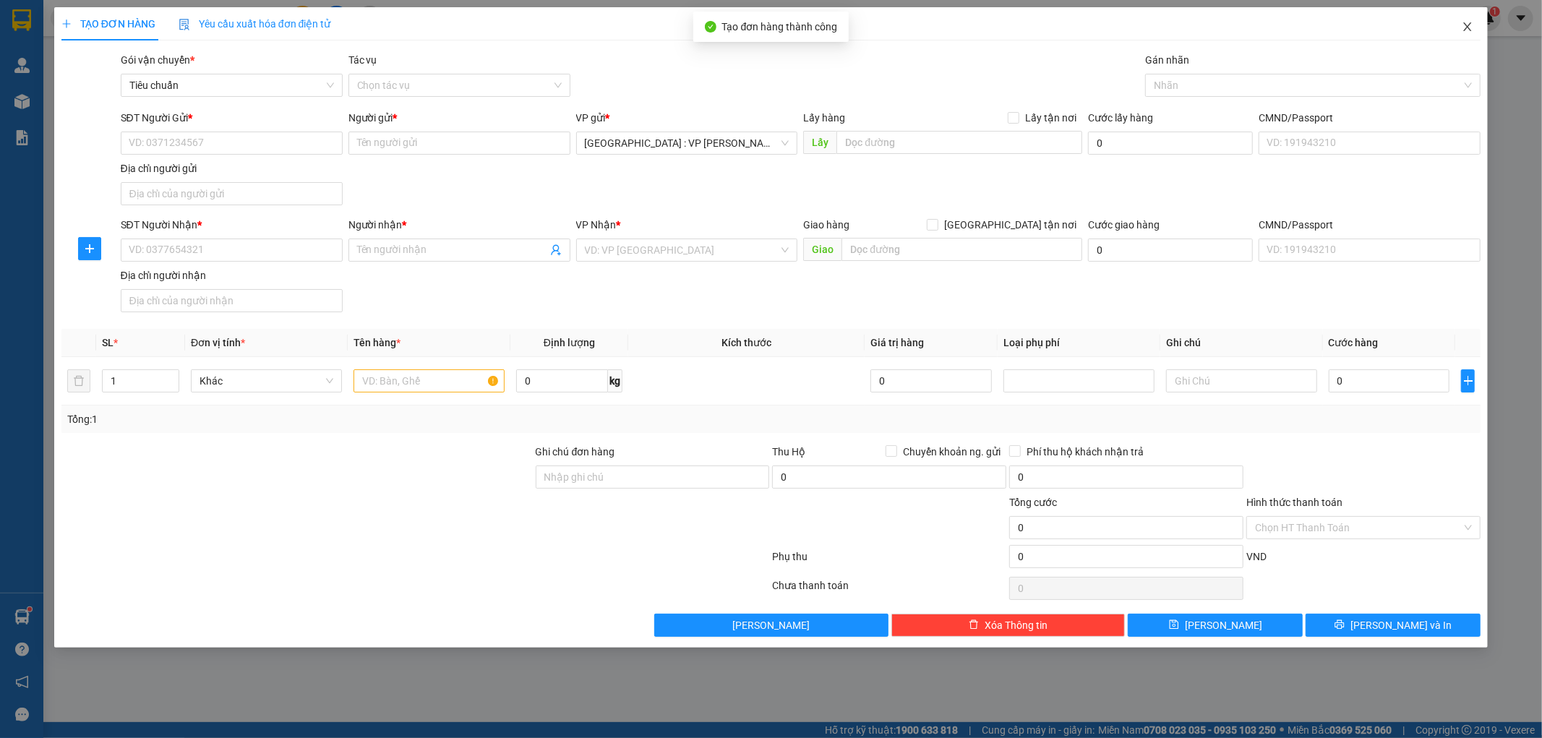
click at [1468, 25] on icon "close" at bounding box center [1468, 27] width 12 height 12
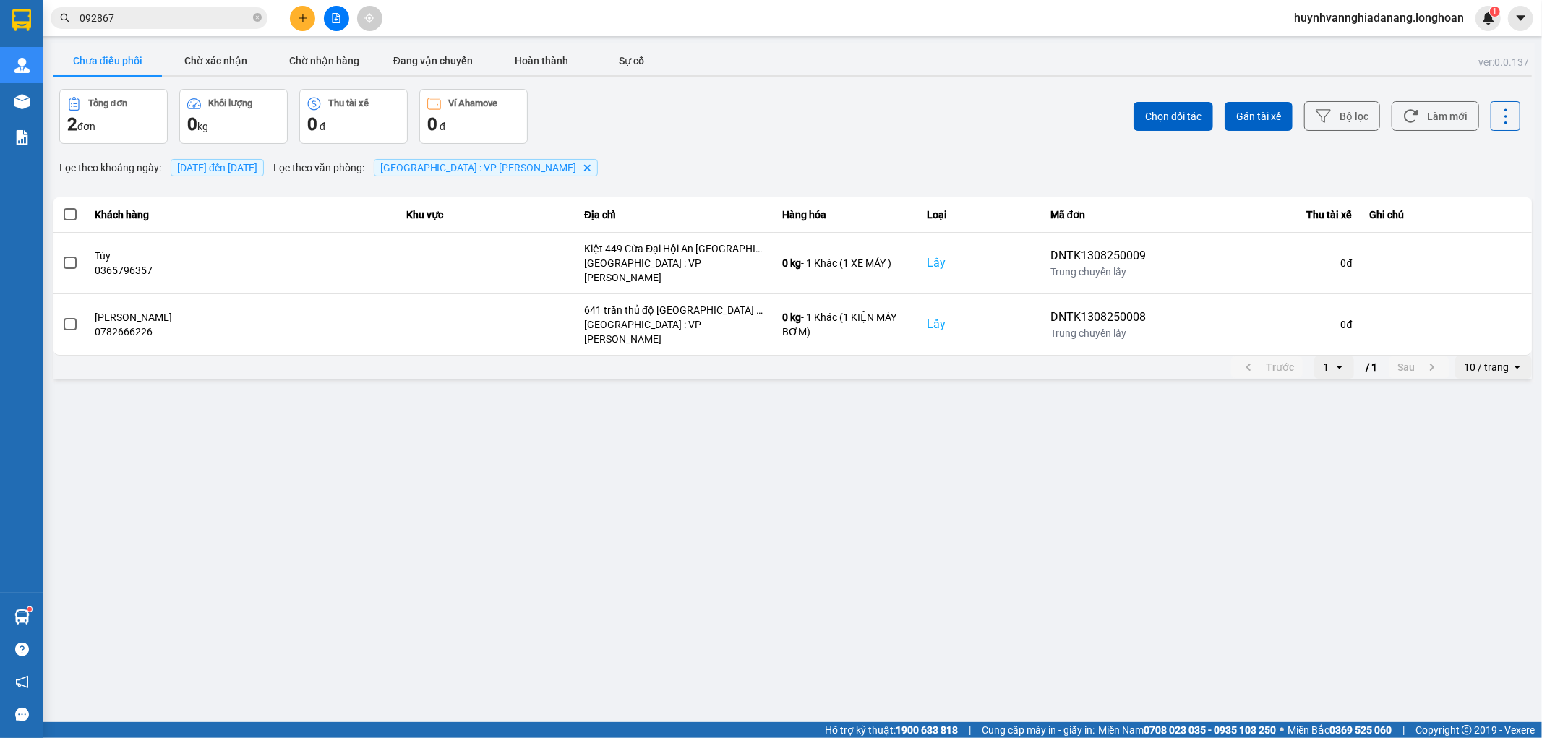
drag, startPoint x: 1473, startPoint y: 342, endPoint x: 1480, endPoint y: 343, distance: 7.3
click at [1478, 360] on div "10 / trang" at bounding box center [1486, 367] width 45 height 14
click at [1491, 478] on div "100 / trang" at bounding box center [1494, 478] width 53 height 14
click at [70, 218] on span at bounding box center [70, 214] width 13 height 13
click at [62, 207] on input "checkbox" at bounding box center [62, 207] width 0 height 0
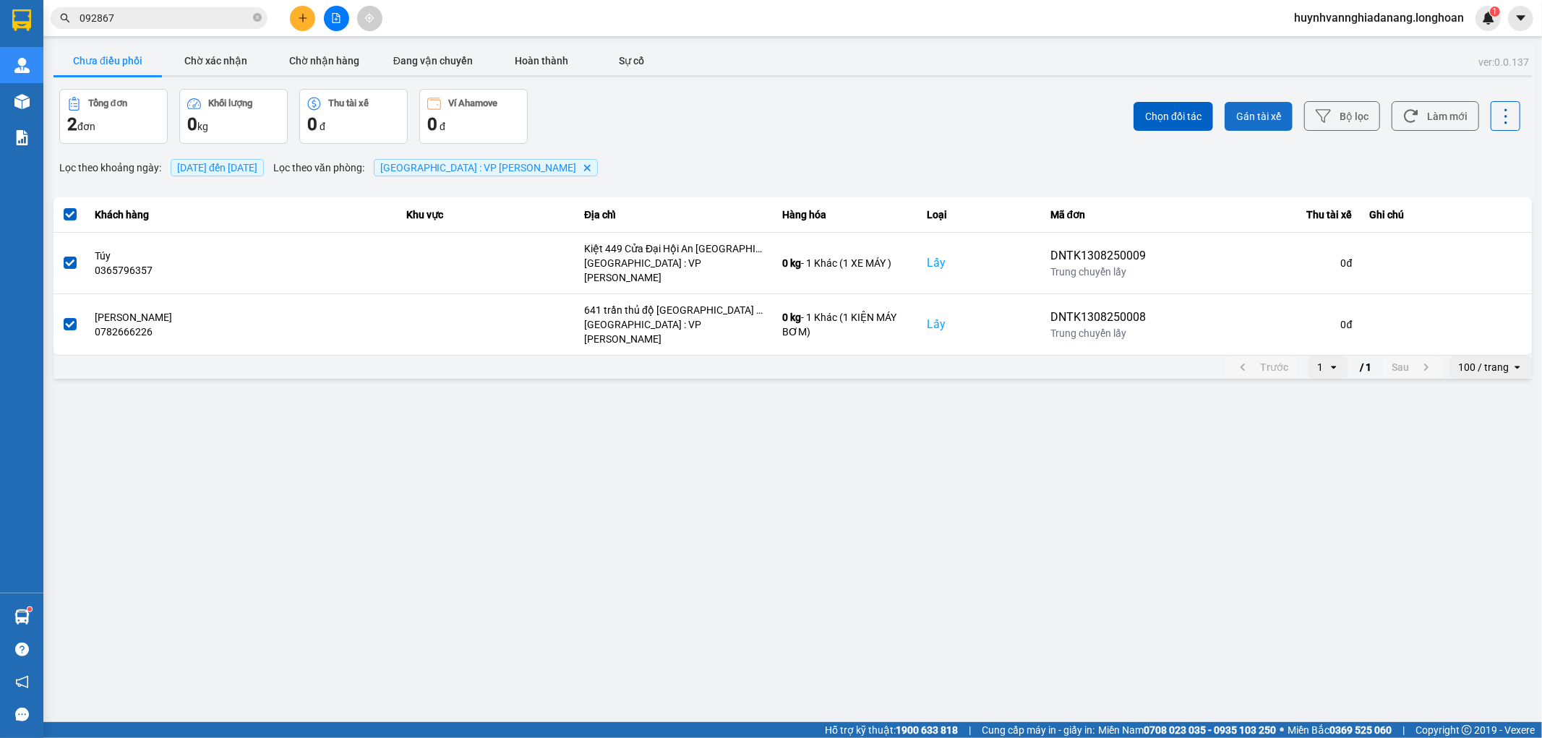
click at [1273, 111] on span "Gán tài xế" at bounding box center [1259, 116] width 45 height 14
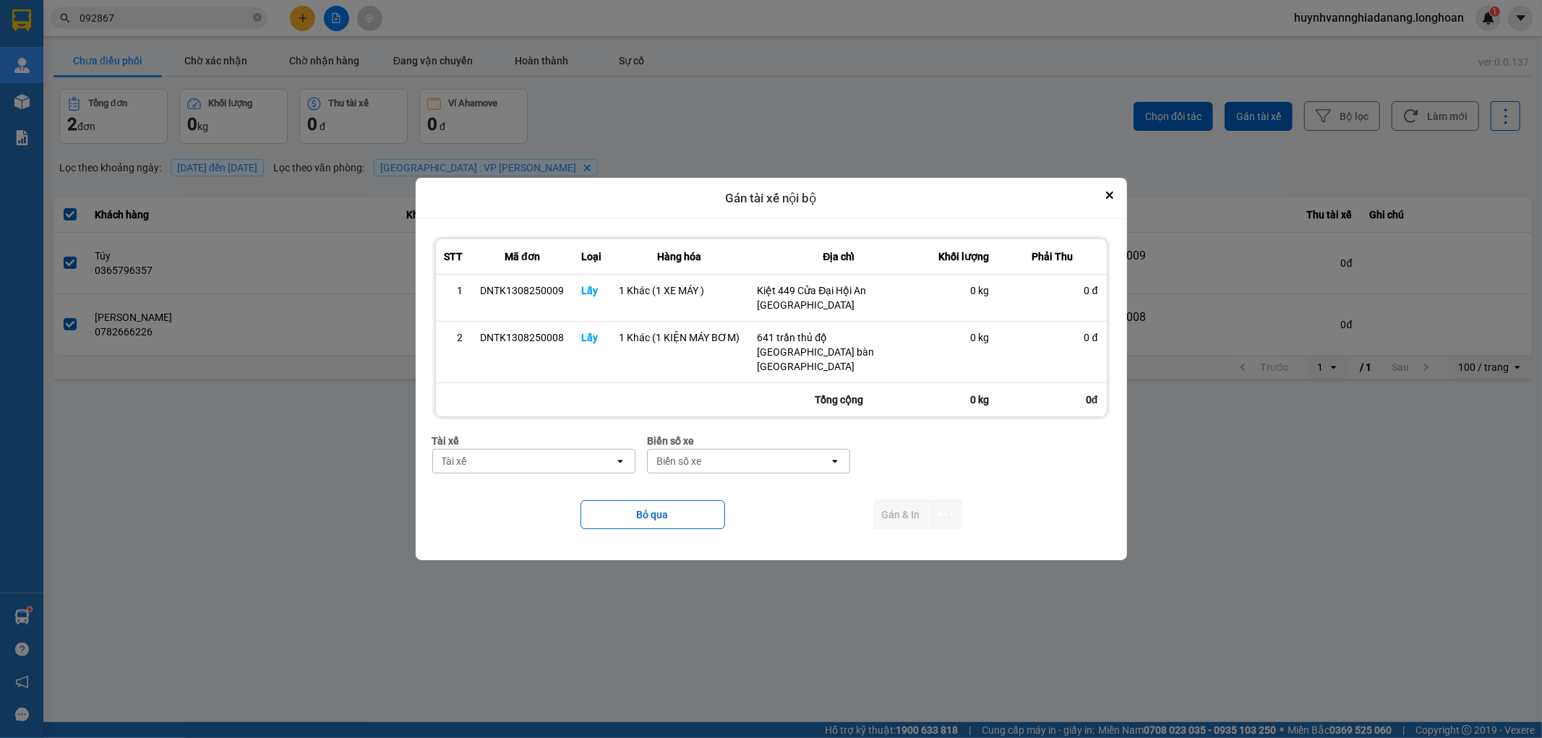
click at [581, 450] on div "Tài xế" at bounding box center [524, 461] width 182 height 23
type input "VI"
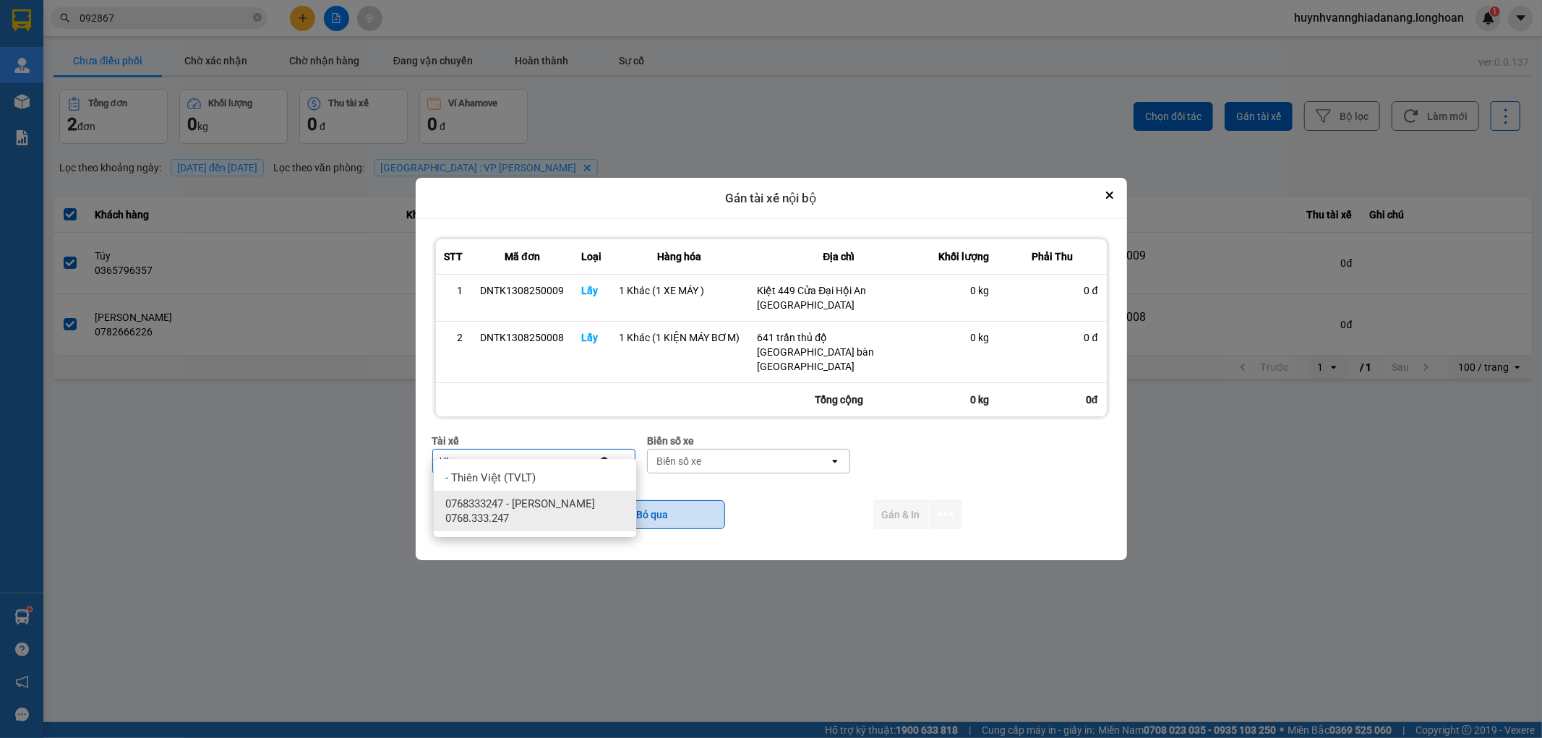
click at [581, 500] on span "0768333247 - Nguyễn Tấn Việt 0768.333.247" at bounding box center [537, 511] width 185 height 29
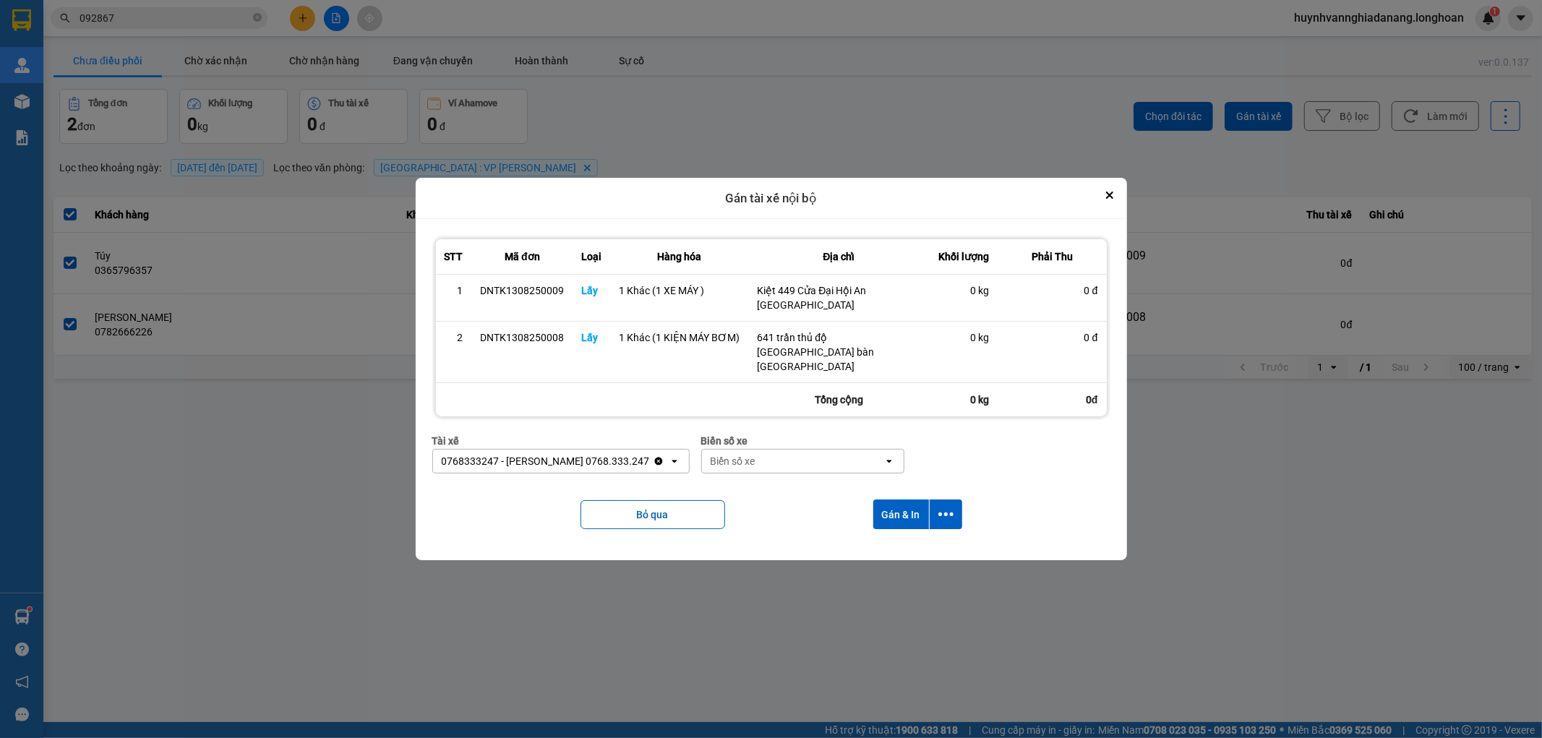
click at [732, 454] on div "Biển số xe" at bounding box center [733, 461] width 45 height 14
type input "8487"
click at [774, 479] on div "29E-084.87" at bounding box center [799, 478] width 202 height 26
click at [947, 507] on icon "dialog" at bounding box center [946, 514] width 15 height 15
click at [908, 540] on span "Chỉ gán tài" at bounding box center [888, 539] width 48 height 14
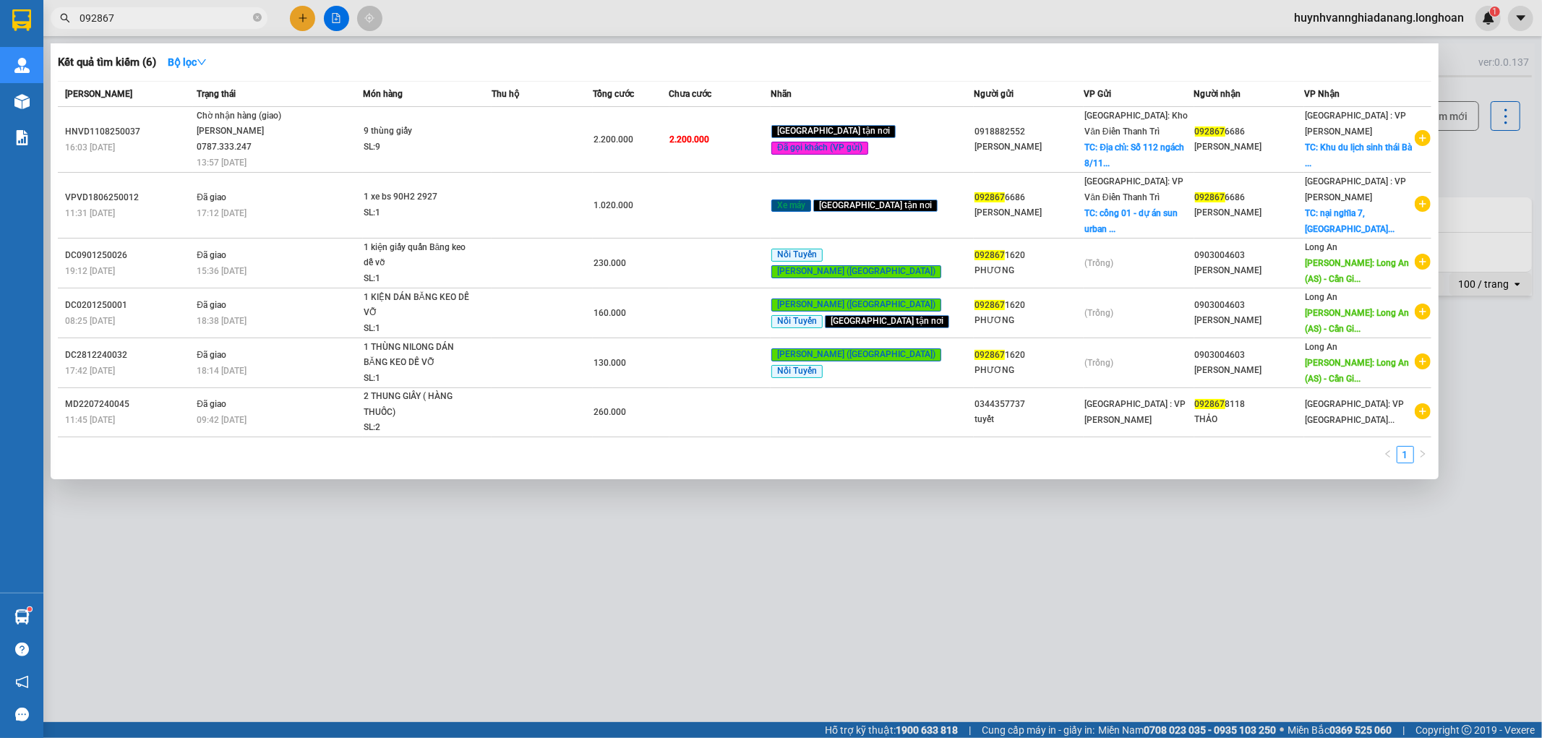
click at [142, 17] on input "092867" at bounding box center [165, 18] width 171 height 16
type input "0"
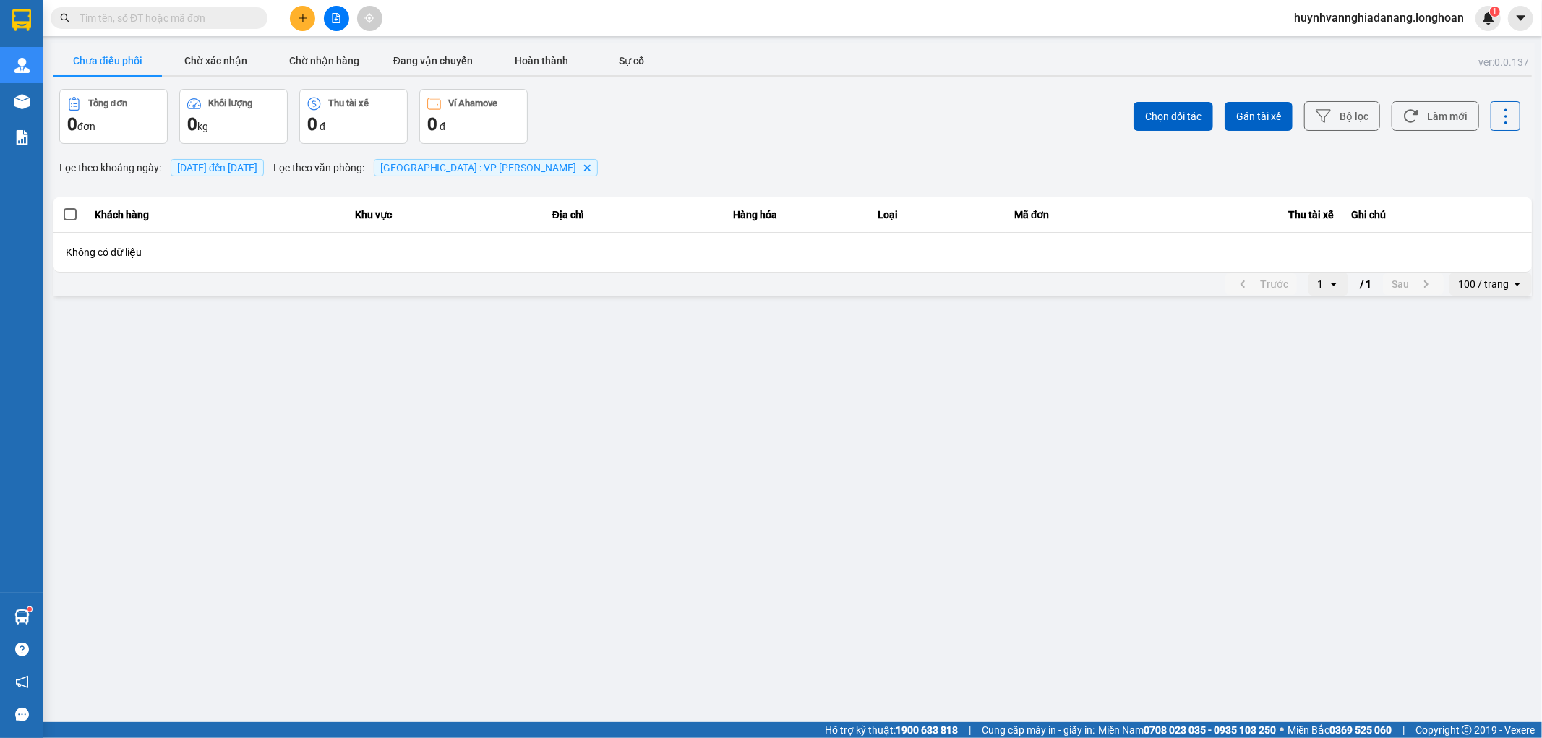
paste input "0919601967"
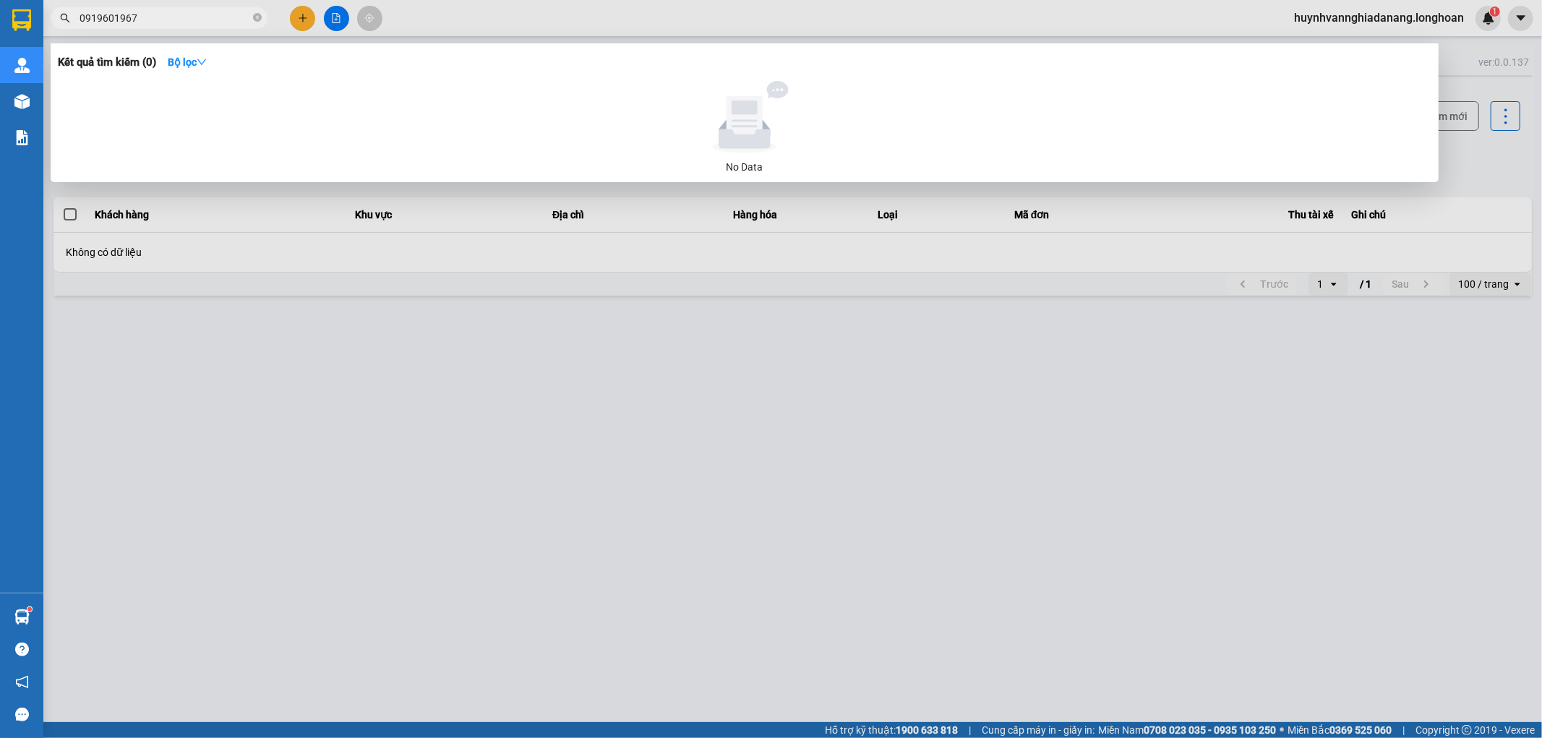
type input "0919601967"
click at [299, 20] on div at bounding box center [771, 369] width 1542 height 738
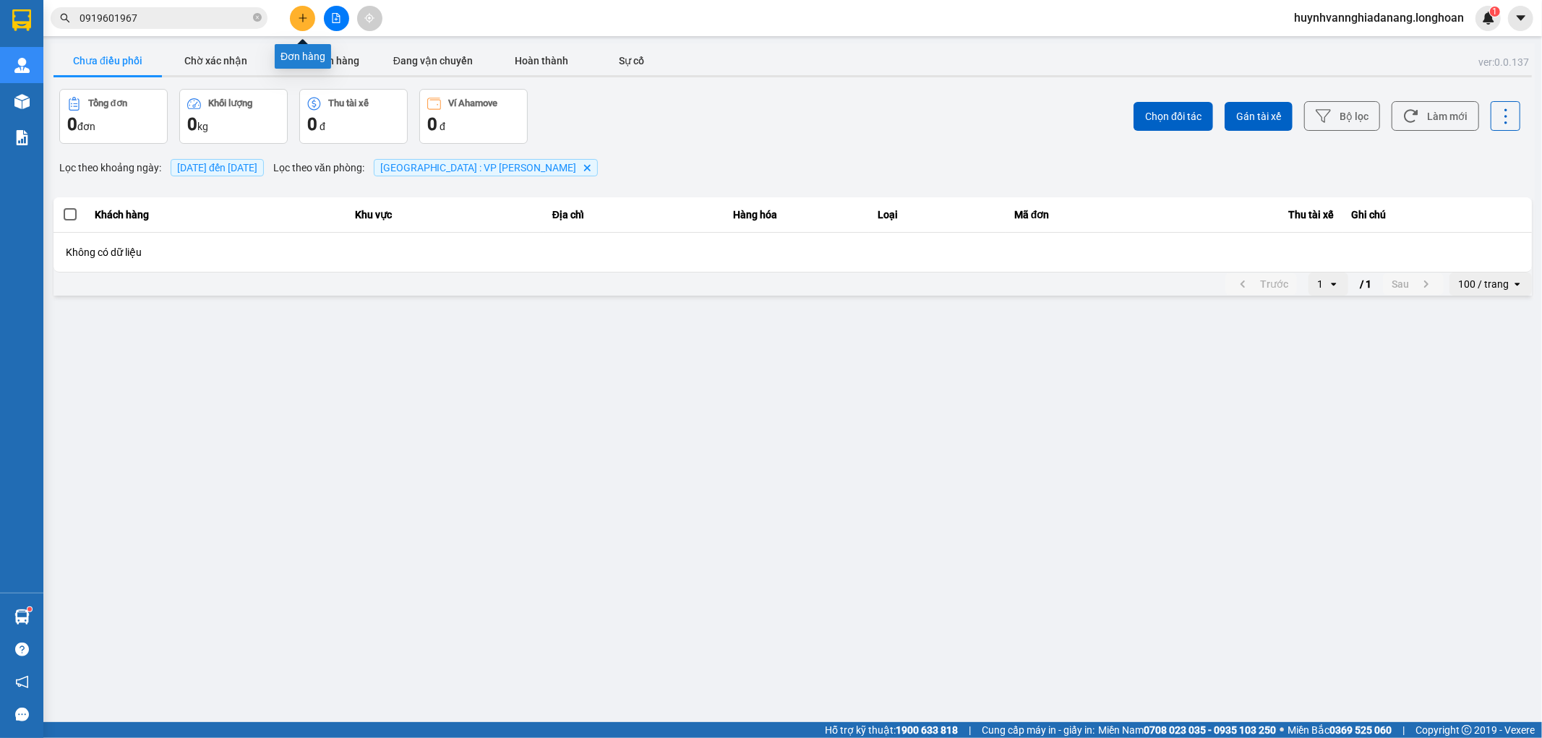
click at [302, 26] on button at bounding box center [302, 18] width 25 height 25
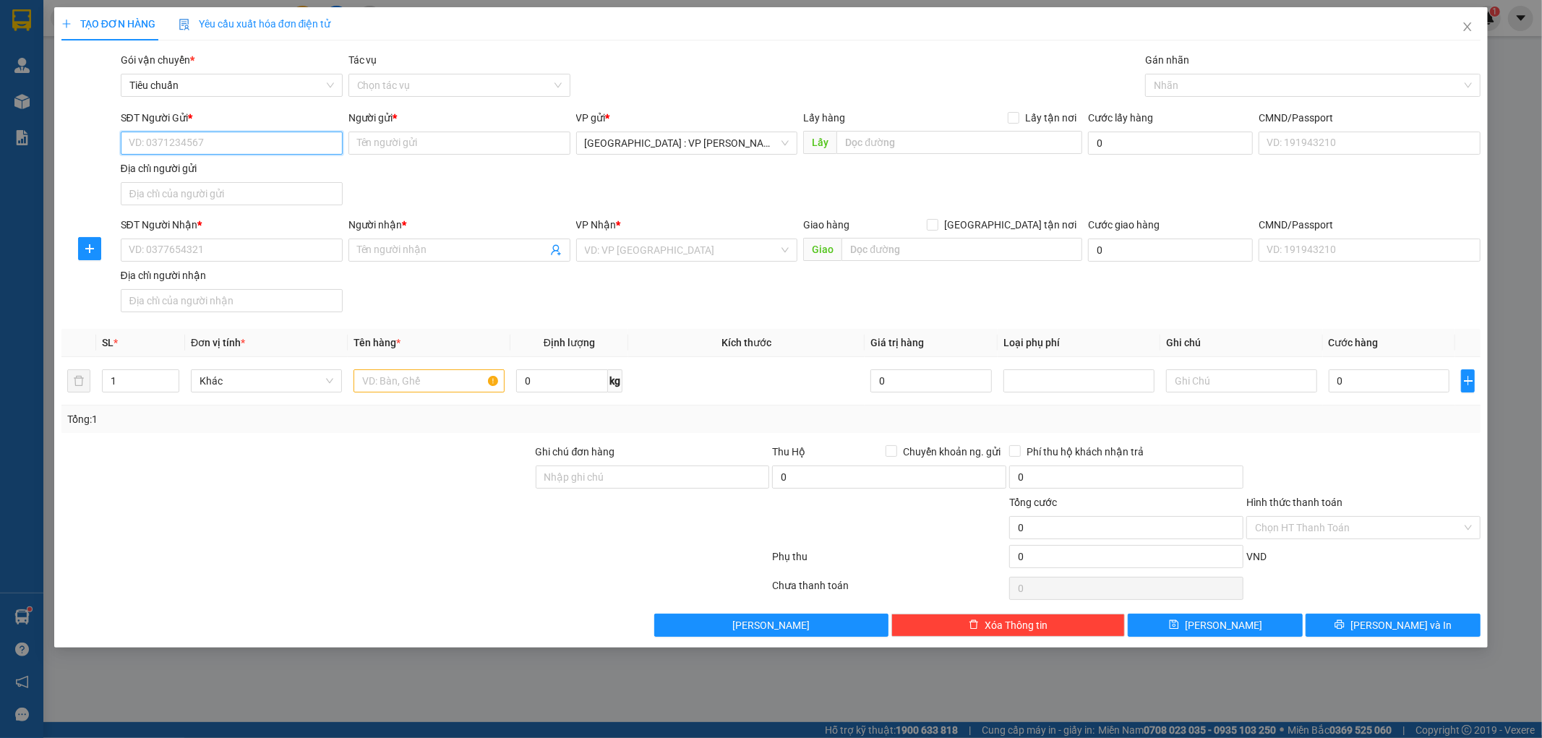
click at [148, 143] on input "SĐT Người Gửi *" at bounding box center [232, 143] width 222 height 23
paste input "0919601967"
type input "0919601967"
click at [384, 141] on input "Người gửi *" at bounding box center [460, 143] width 222 height 23
click at [381, 142] on input "Người gửi *" at bounding box center [460, 143] width 222 height 23
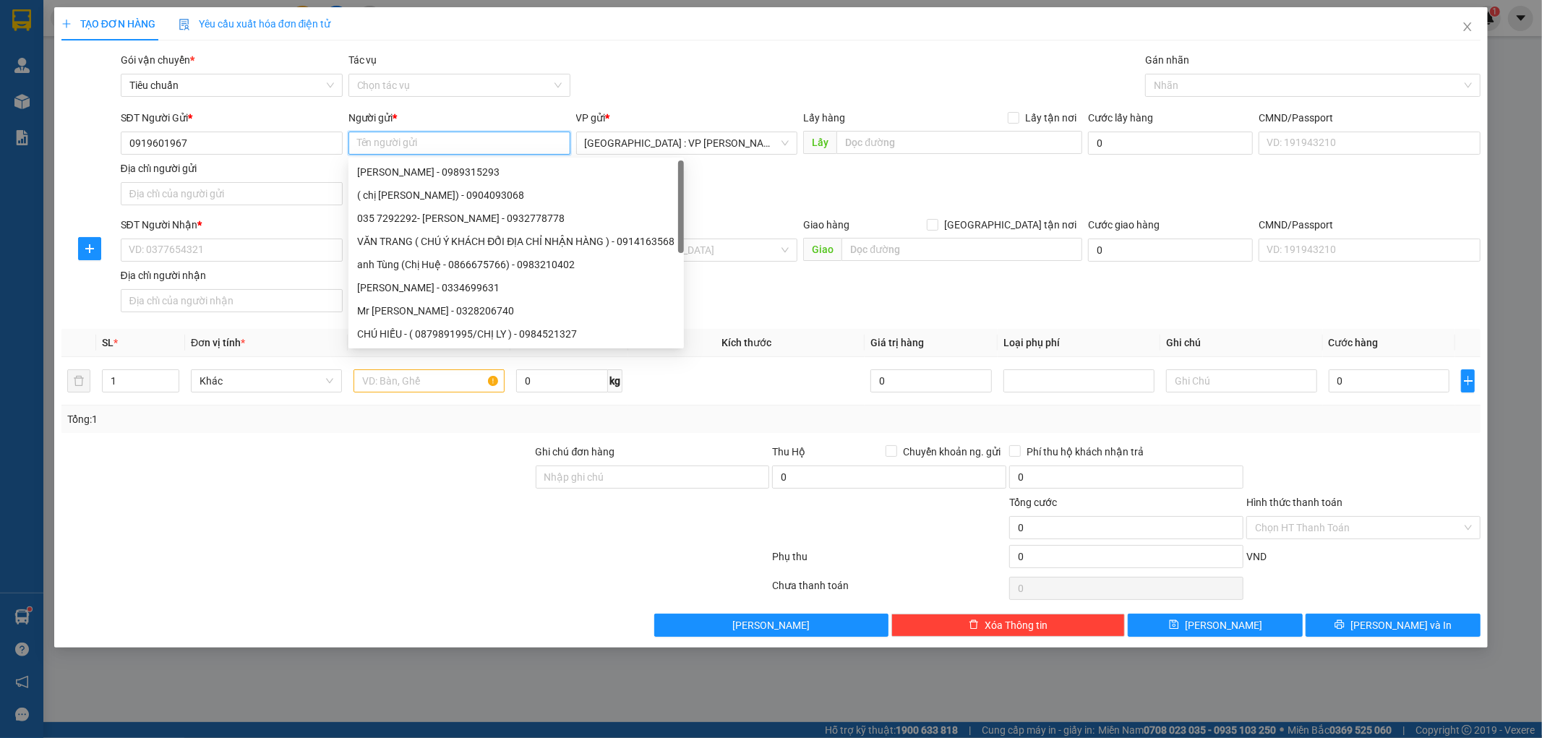
paste input "Lê Đức Trình"
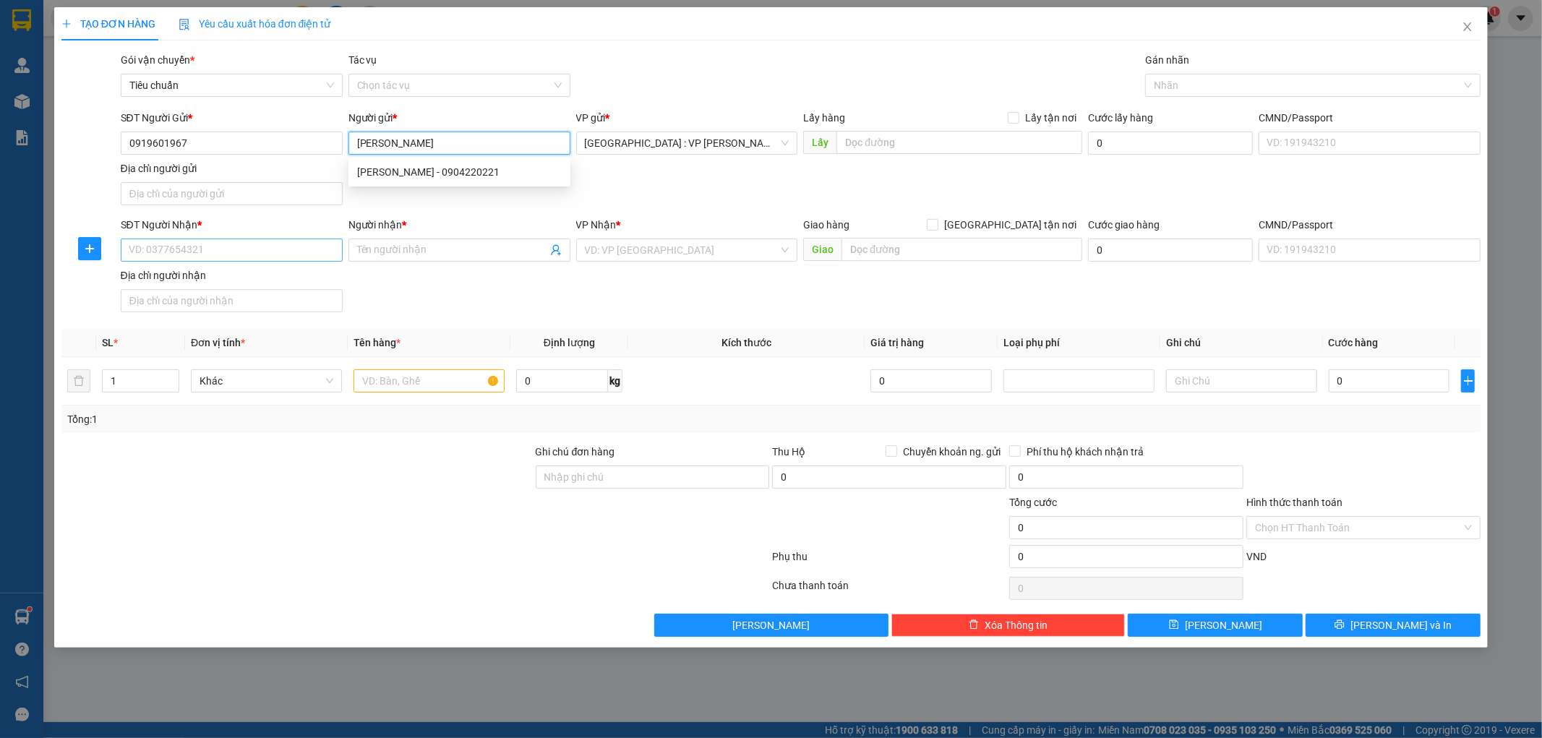
type input "Lê Đức Trình"
click at [183, 250] on input "SĐT Người Nhận *" at bounding box center [232, 250] width 222 height 23
click at [181, 246] on input "SĐT Người Nhận *" at bounding box center [232, 250] width 222 height 23
paste input "0968931888"
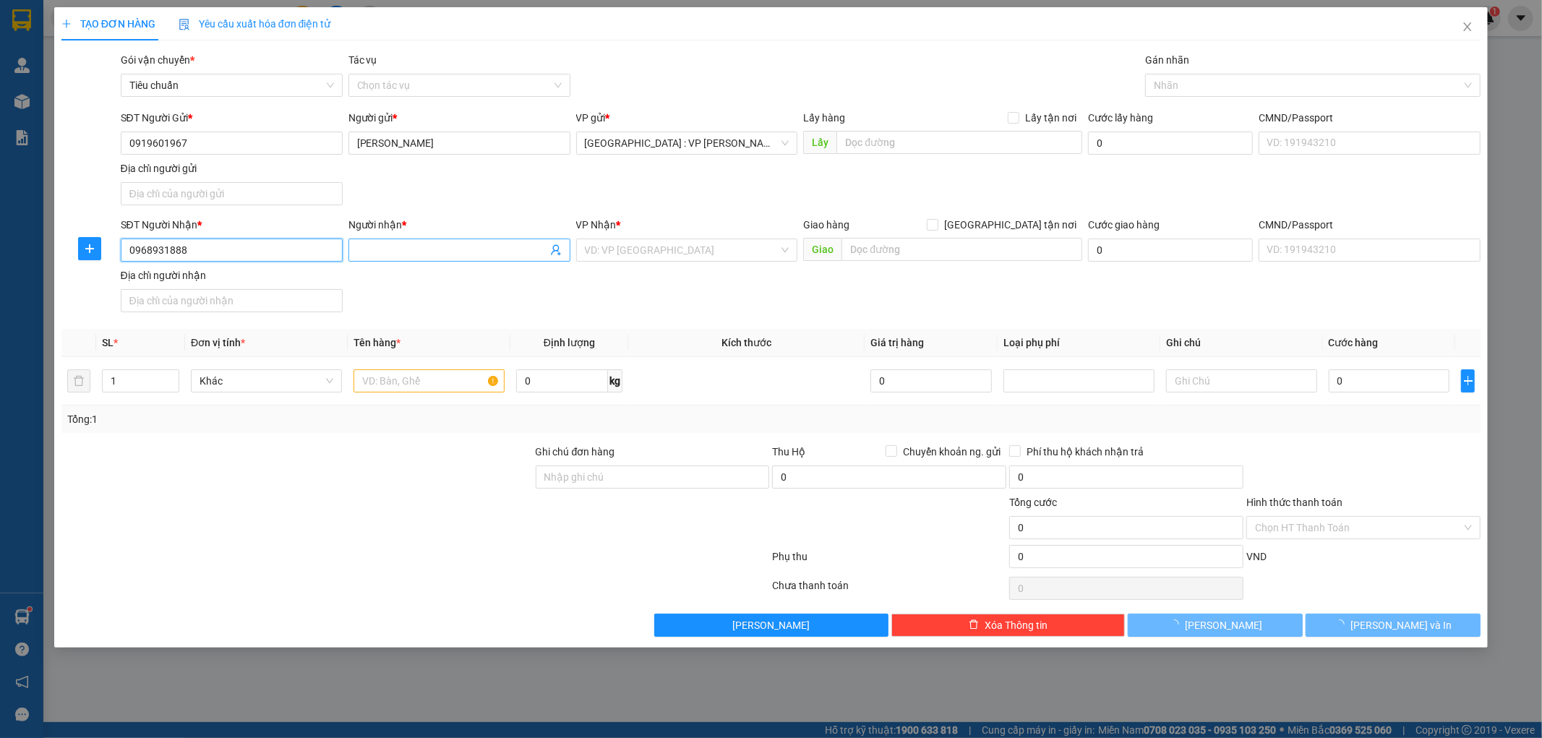
type input "0968931888"
click at [385, 246] on input "Người nhận *" at bounding box center [452, 250] width 190 height 16
click at [376, 246] on input "Người nhận *" at bounding box center [452, 250] width 190 height 16
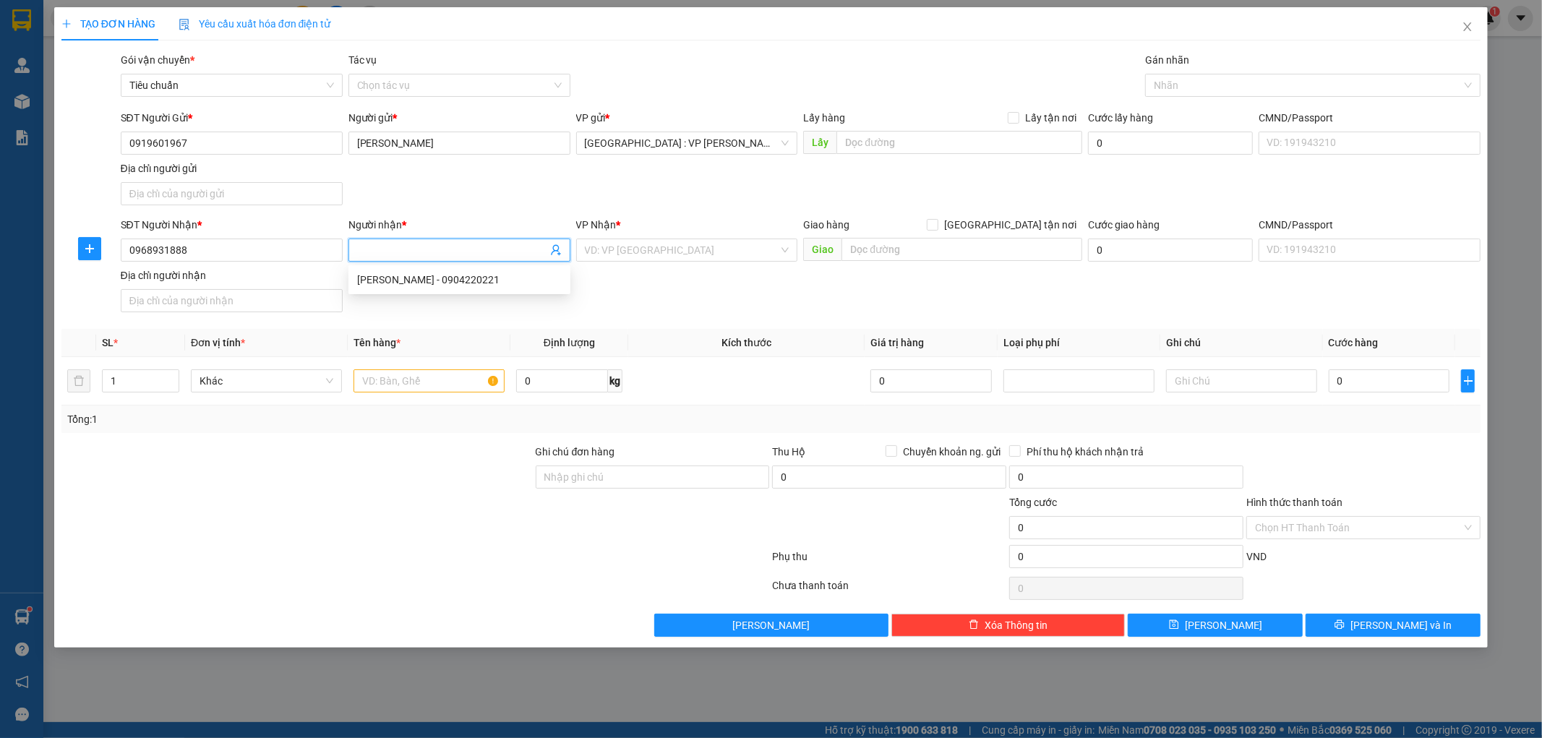
paste input "Anh Sơn"
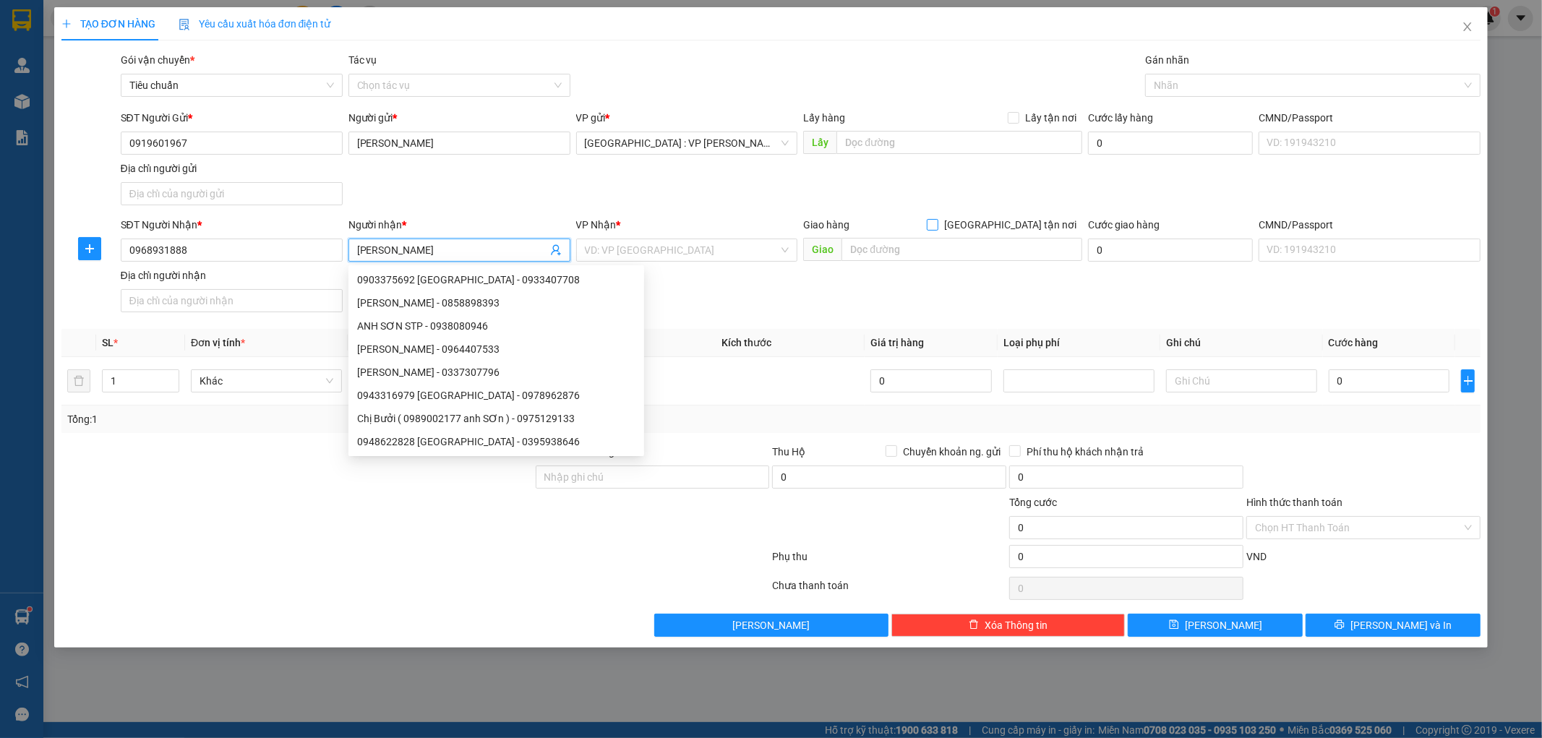
type input "Anh Sơn"
click at [937, 226] on input "[GEOGRAPHIC_DATA] tận nơi" at bounding box center [932, 224] width 10 height 10
checkbox input "true"
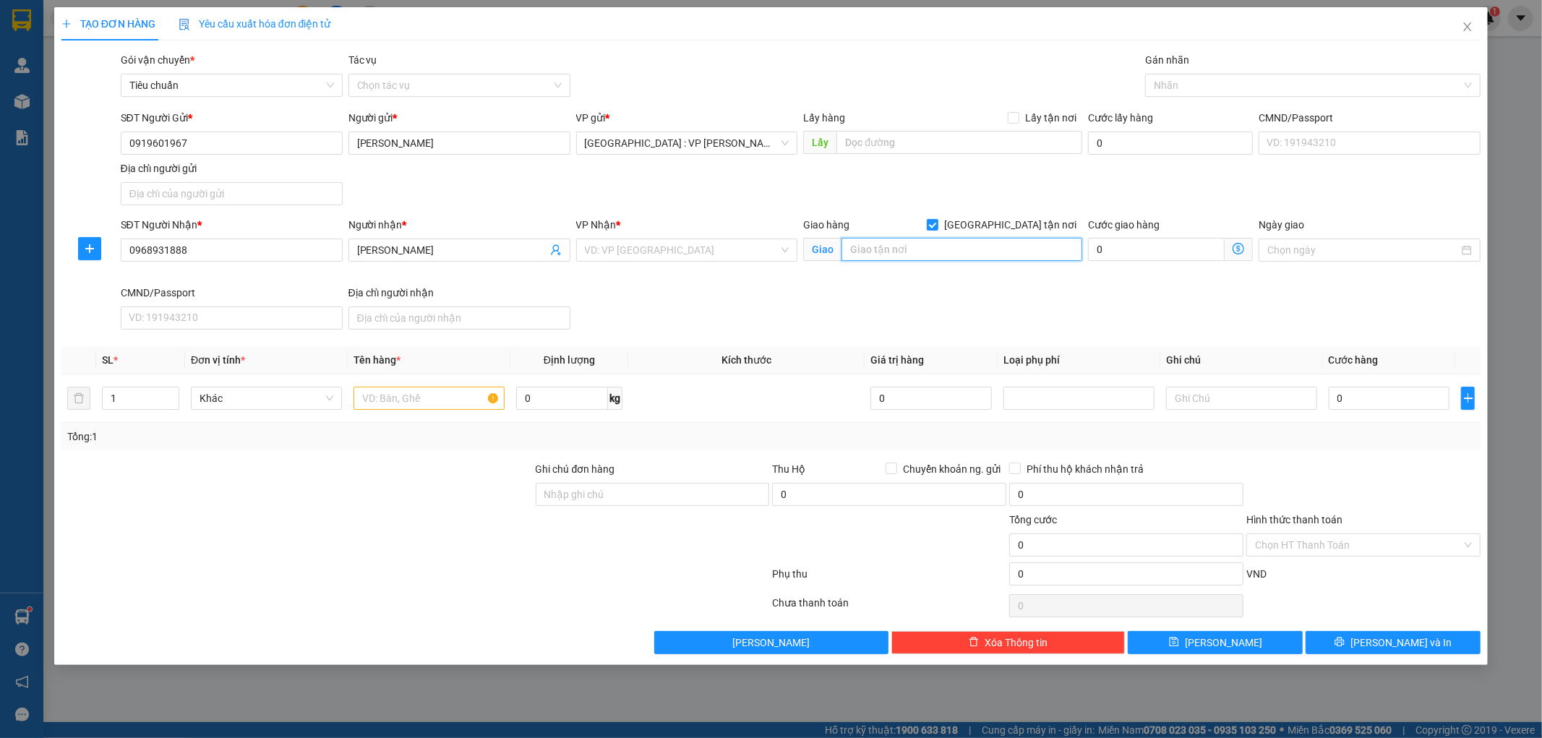
click at [969, 242] on input "text" at bounding box center [962, 249] width 241 height 23
click at [862, 249] on input "text" at bounding box center [962, 249] width 241 height 23
paste input "khu 8, xã Chí Tiên, huyện Thanh Ba, tỉnh Phú Thọ"
type input "khu 8, xã Chí Tiên, huyện Thanh Ba, tỉnh Phú Thọ"
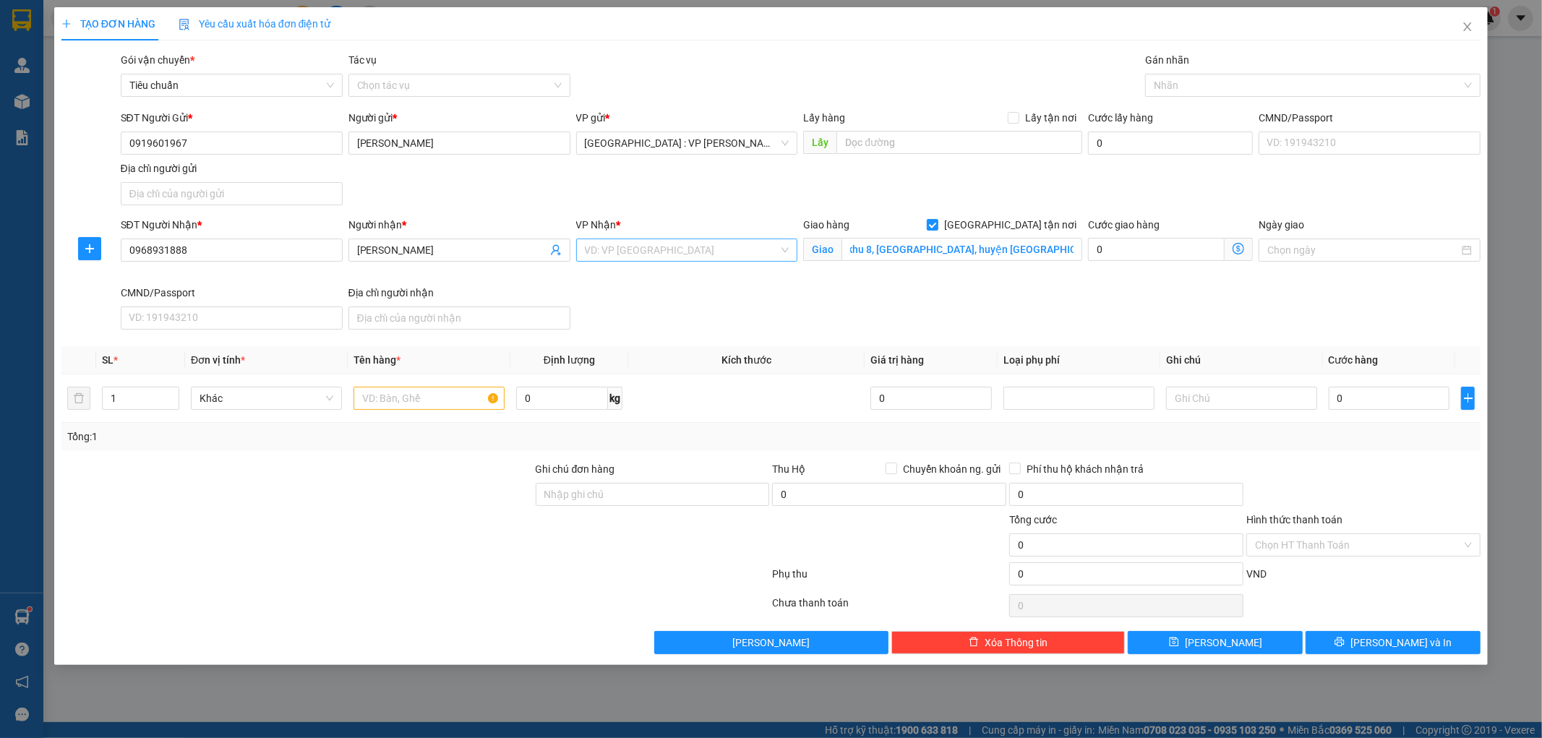
click at [681, 247] on input "search" at bounding box center [682, 250] width 195 height 22
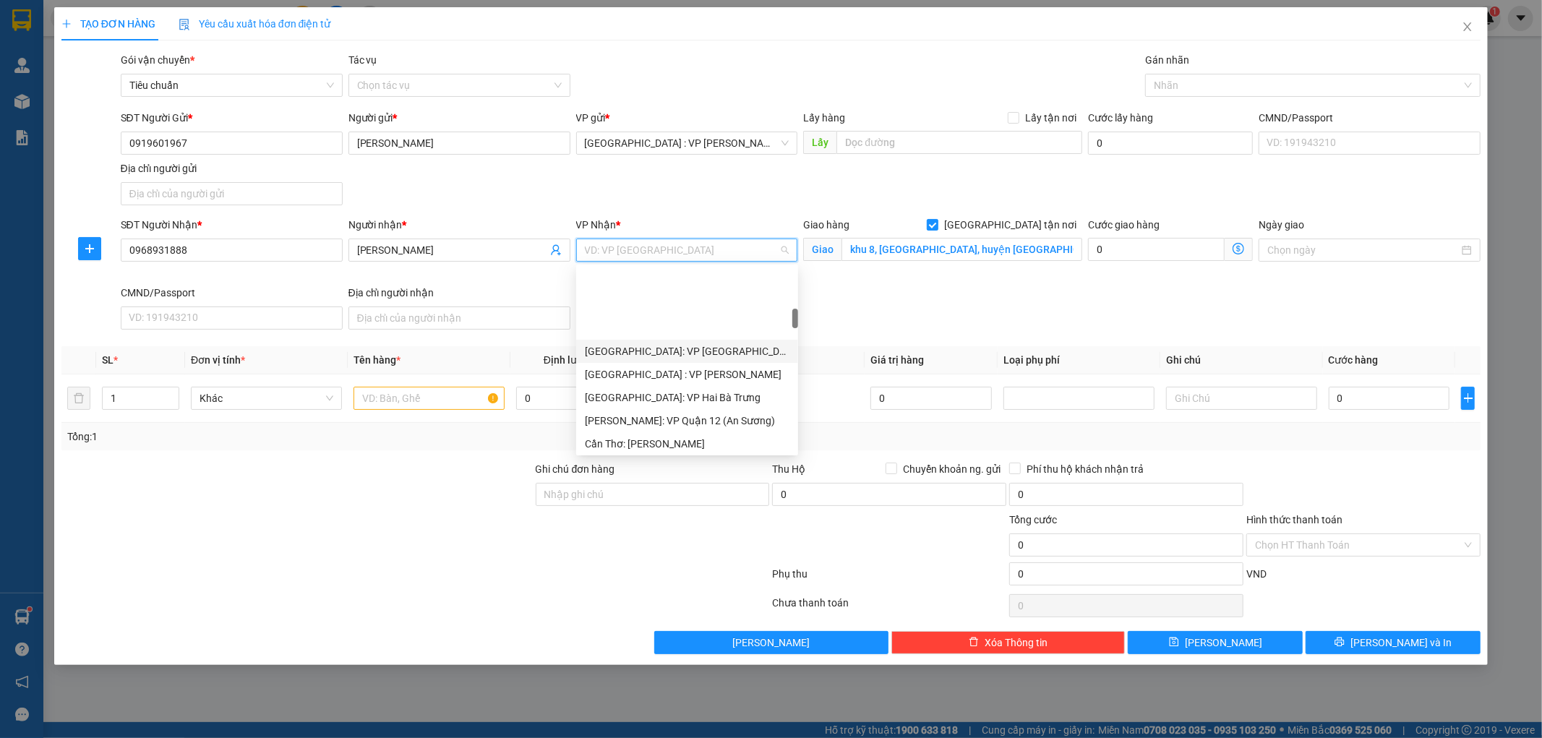
scroll to position [482, 0]
drag, startPoint x: 676, startPoint y: 396, endPoint x: 916, endPoint y: 262, distance: 274.8
click at [676, 396] on div "[GEOGRAPHIC_DATA]: Kho Văn Điển Thanh Trì" at bounding box center [687, 399] width 205 height 16
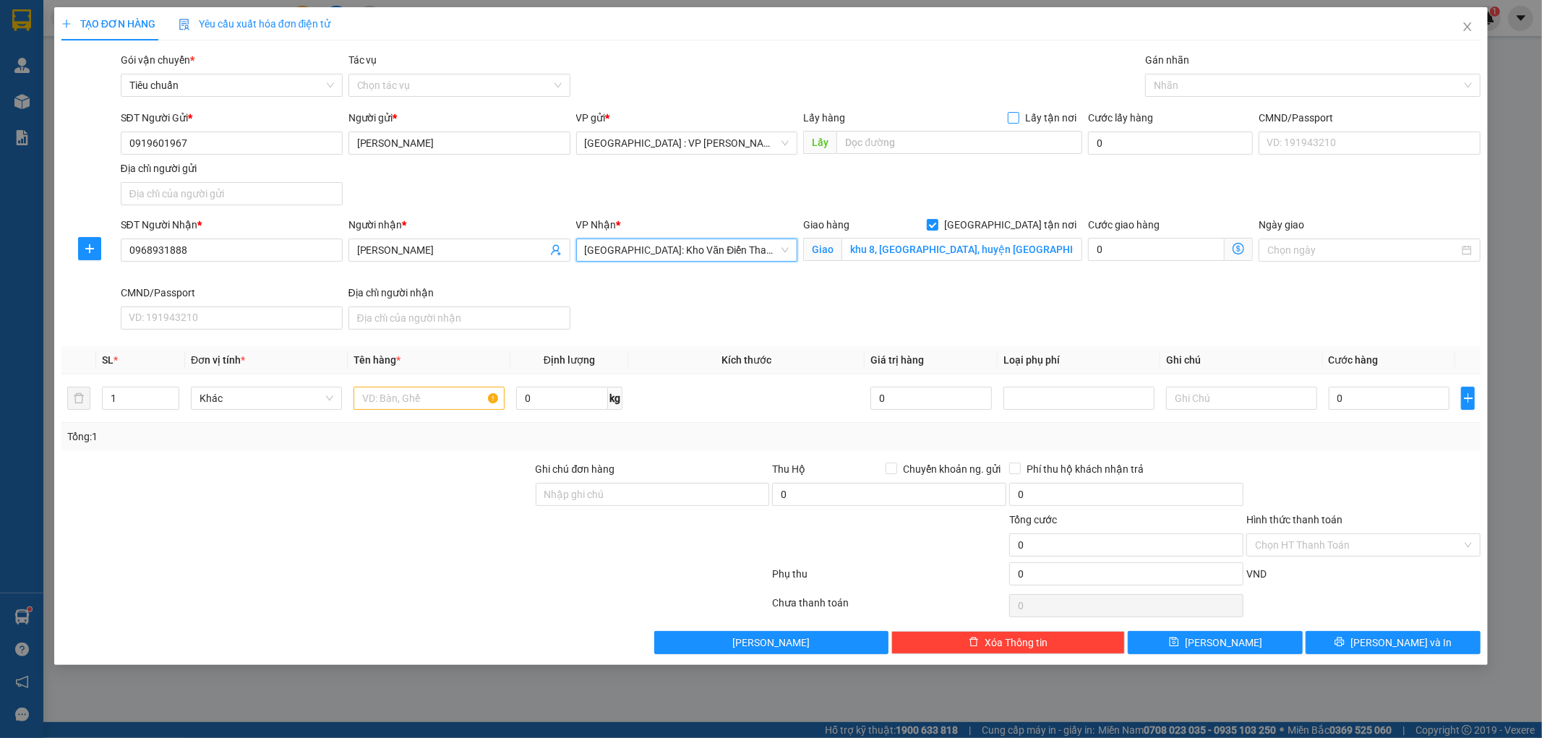
click at [1015, 119] on input "Lấy tận nơi" at bounding box center [1013, 117] width 10 height 10
checkbox input "true"
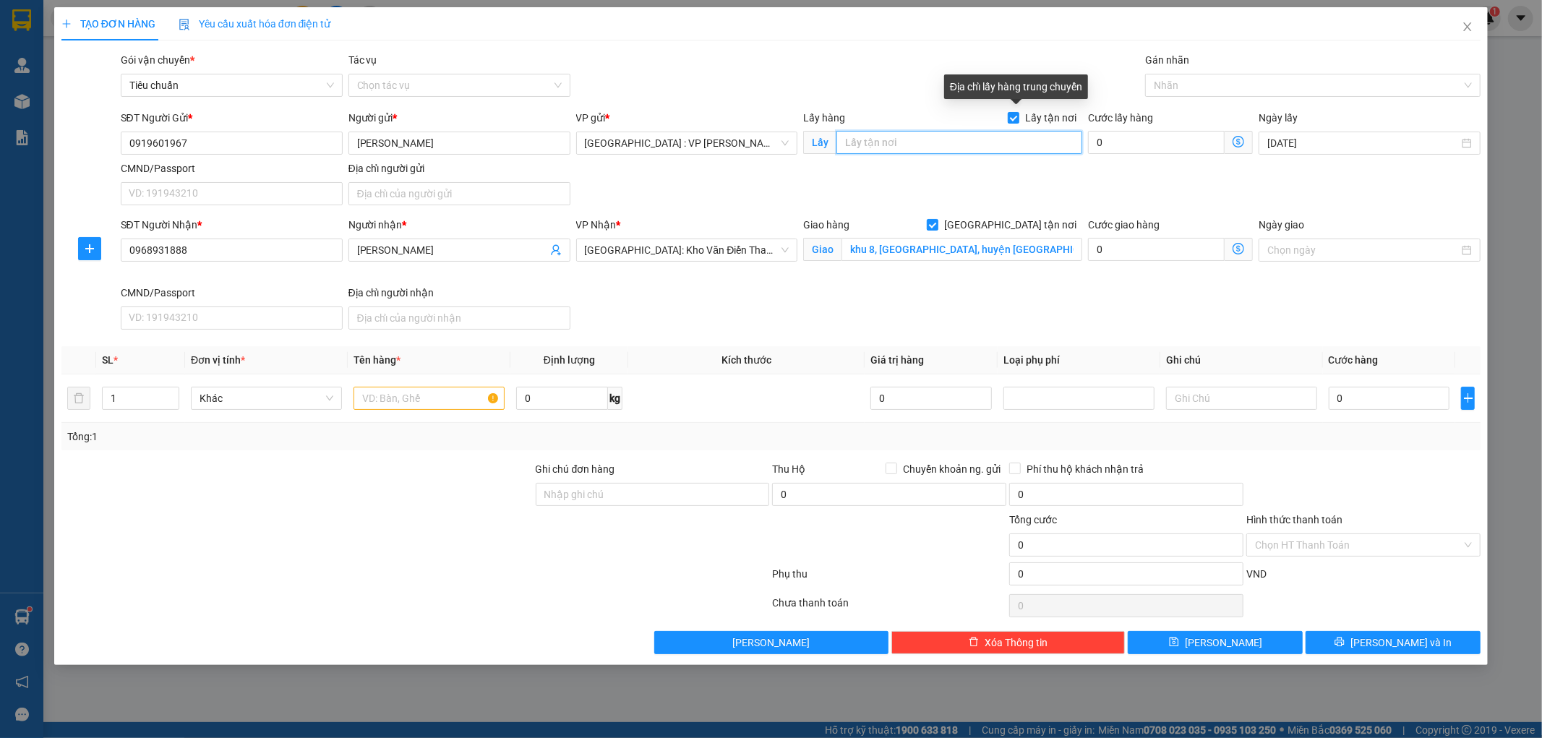
click at [986, 147] on input "text" at bounding box center [960, 142] width 246 height 23
click at [891, 142] on input "text" at bounding box center [960, 142] width 246 height 23
paste input "94 Lê Văn Sĩ, P.Hoà Khánh, Đà Nẵng"
type input "94 Lê Văn Sĩ, P.Hoà Khánh, Đà Nẵng"
click at [1119, 138] on input "0" at bounding box center [1156, 142] width 137 height 23
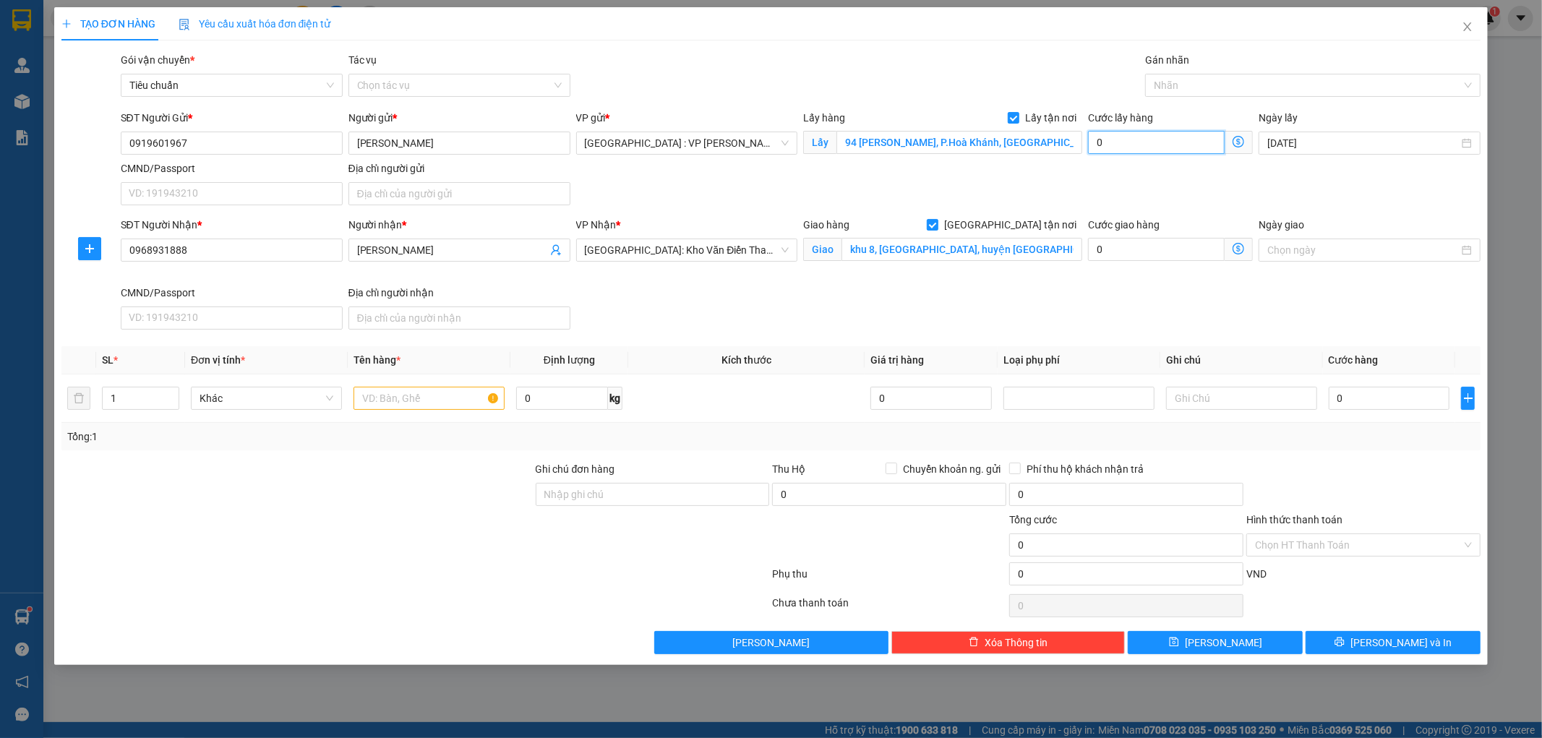
type input "1"
type input "15"
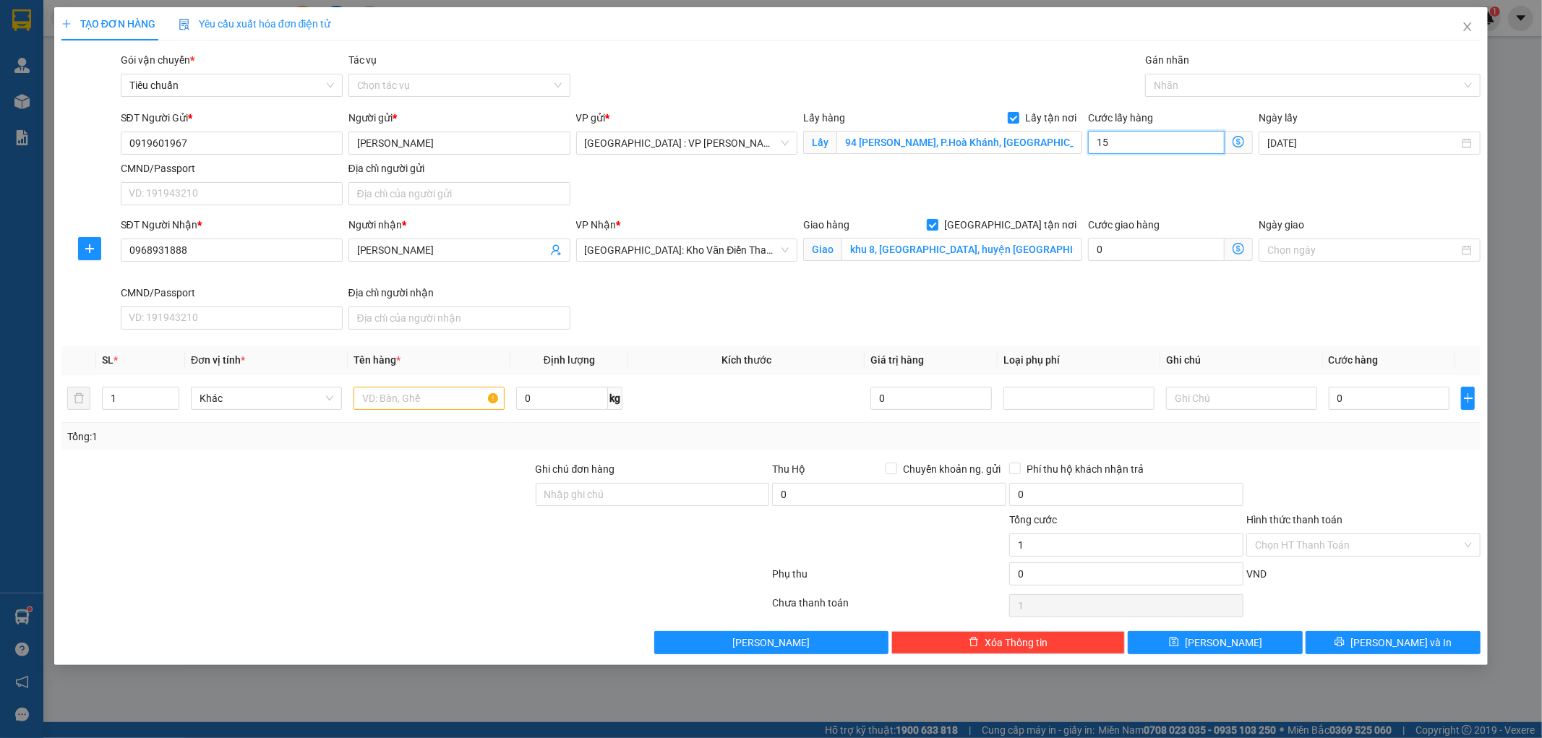
type input "15"
type input "150"
type input "1.500"
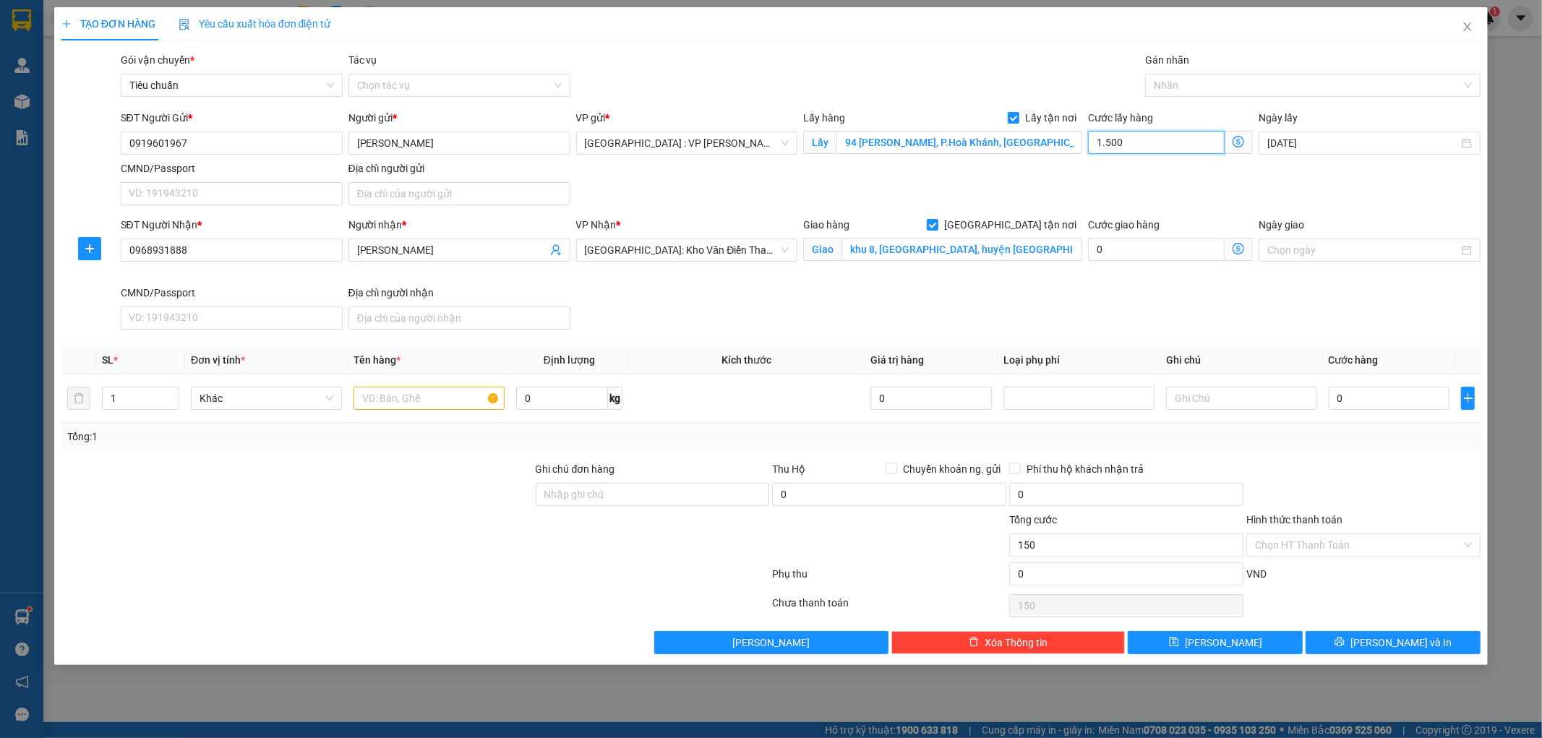
type input "1.500"
type input "15.000"
type input "150.000"
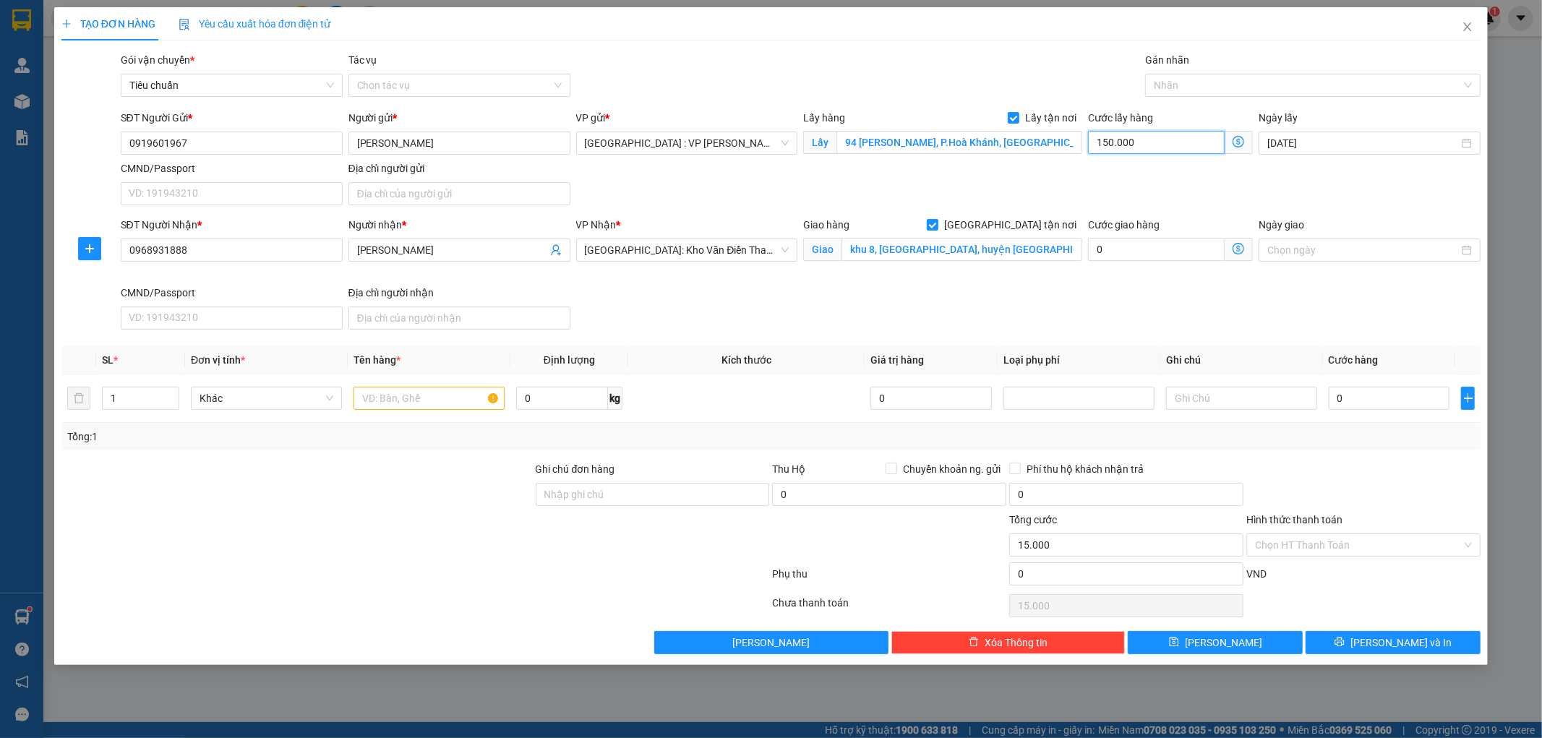
type input "150.000"
click at [395, 403] on input "text" at bounding box center [429, 398] width 151 height 23
click at [126, 401] on input "1" at bounding box center [141, 399] width 76 height 22
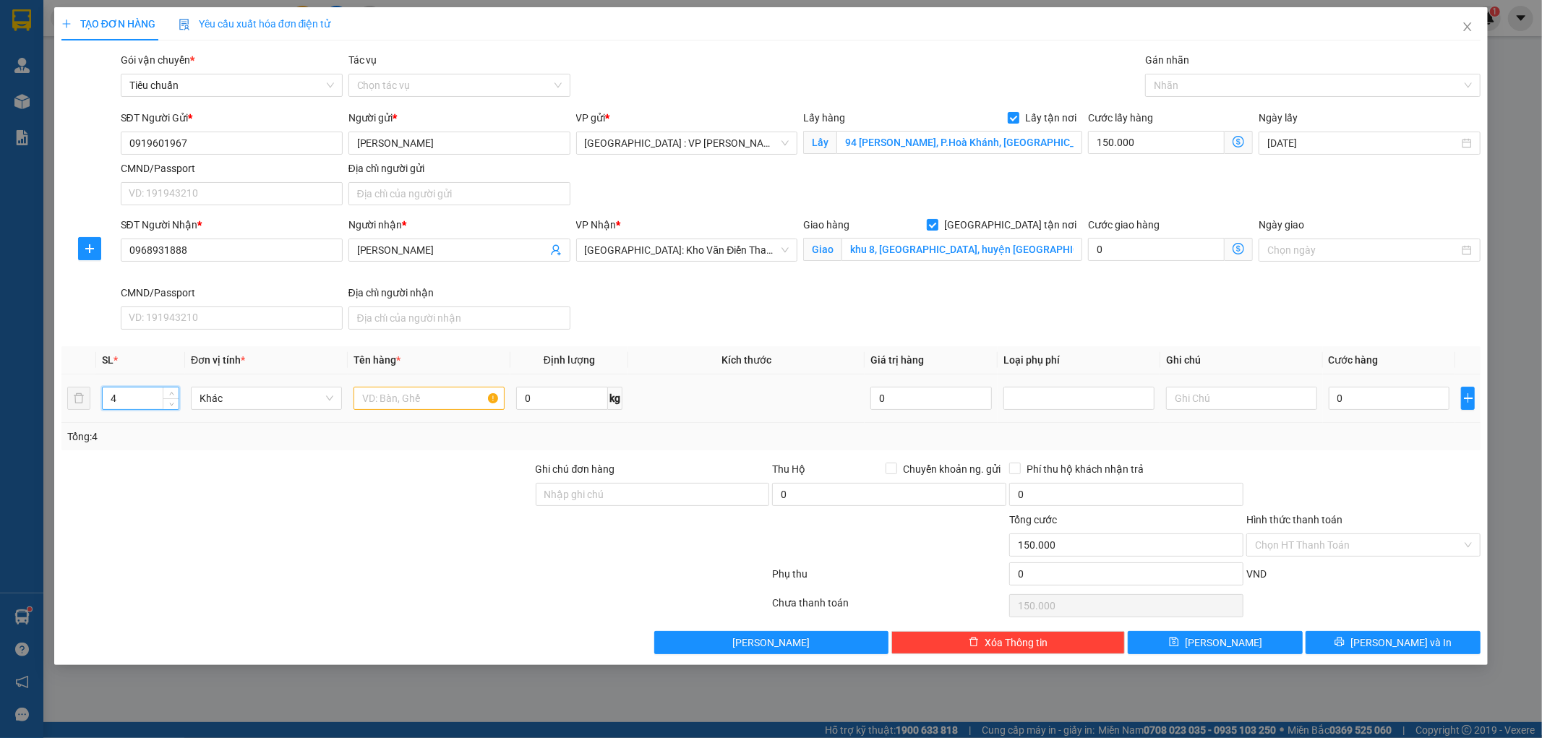
type input "4"
click at [415, 405] on input "text" at bounding box center [429, 398] width 151 height 23
type input "3 NỒI INOX +1 THÙNG XỐP"
click at [1377, 400] on input "0" at bounding box center [1389, 398] width 121 height 23
type input "1"
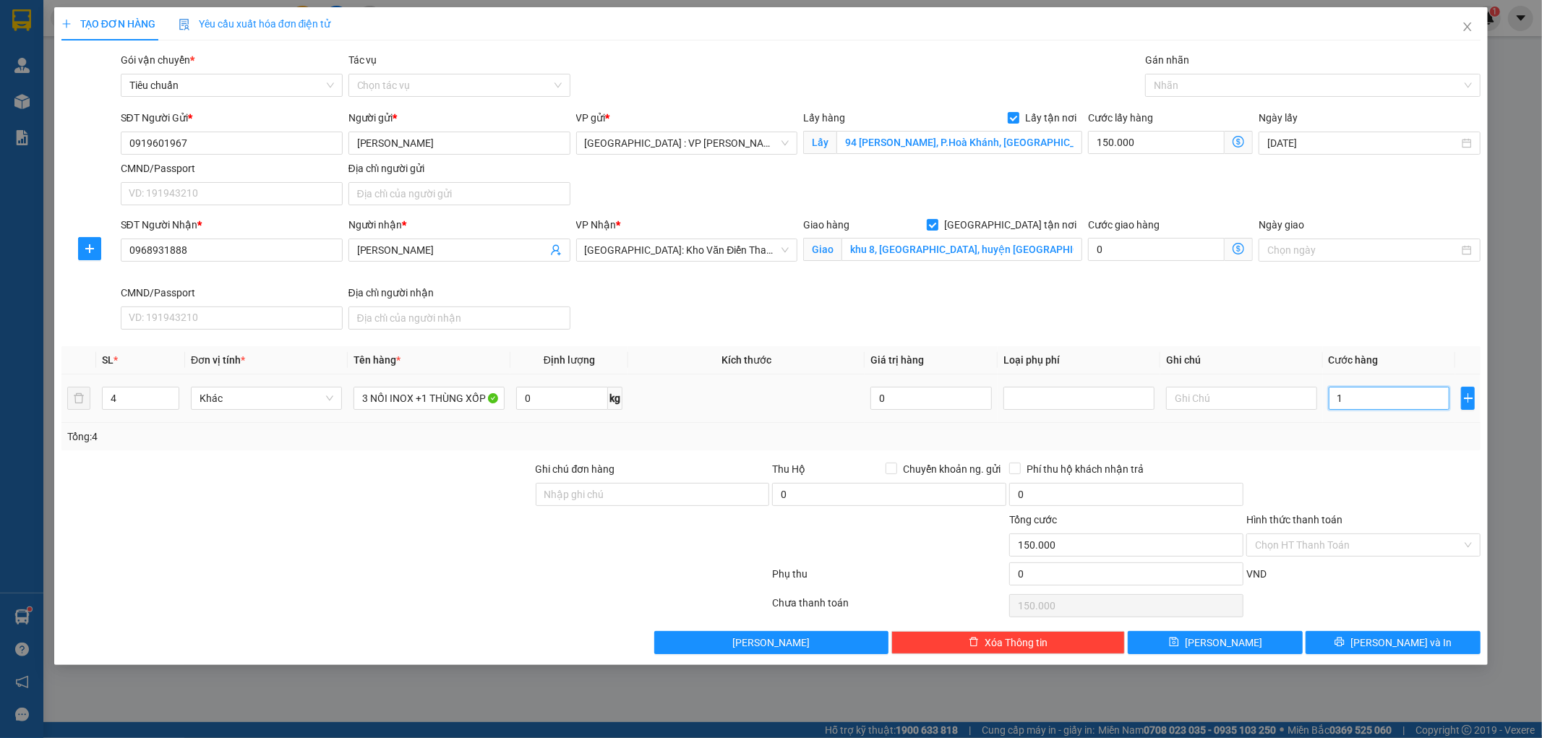
type input "150.001"
type input "10"
type input "150.010"
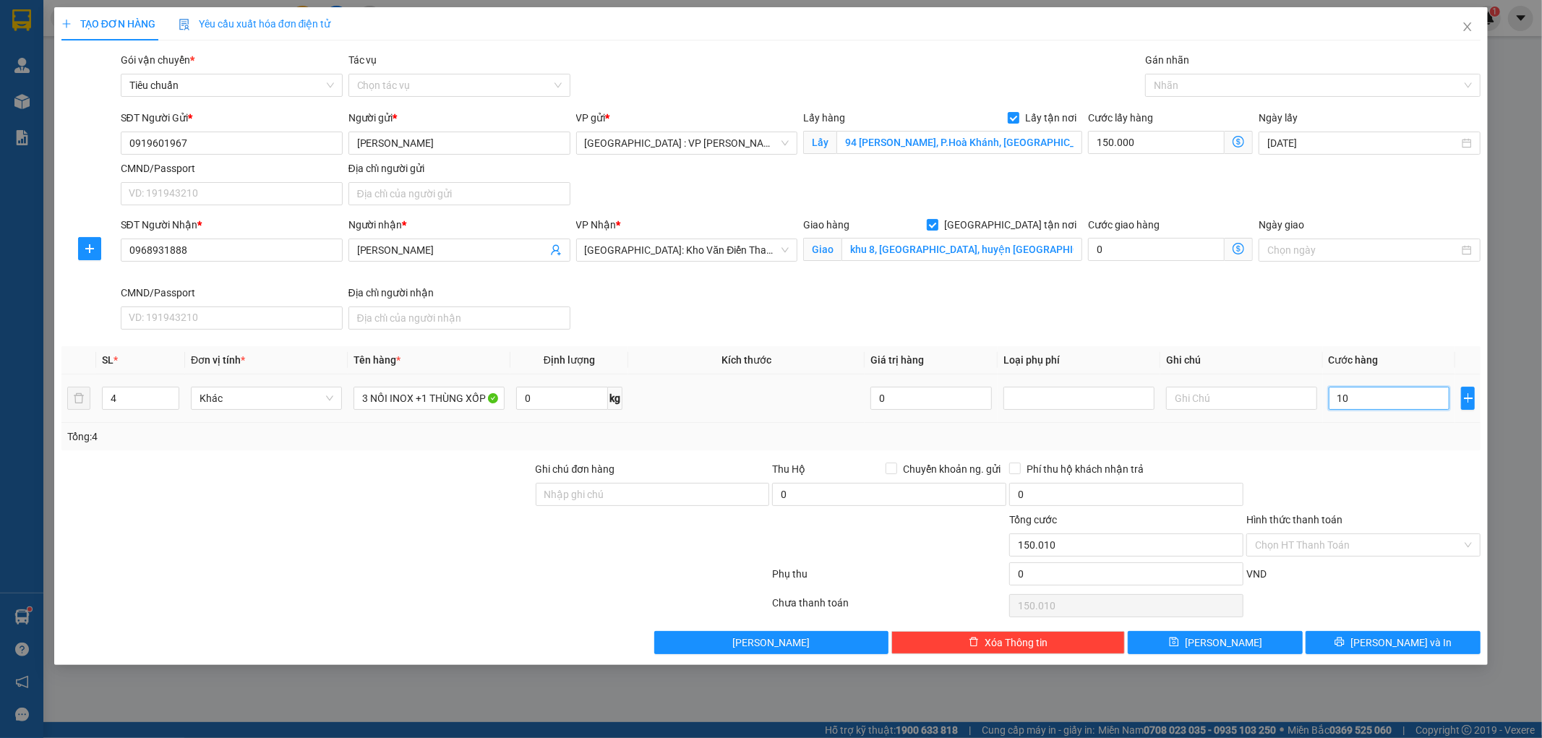
type input "105"
type input "150.105"
type input "1.050"
type input "151.050"
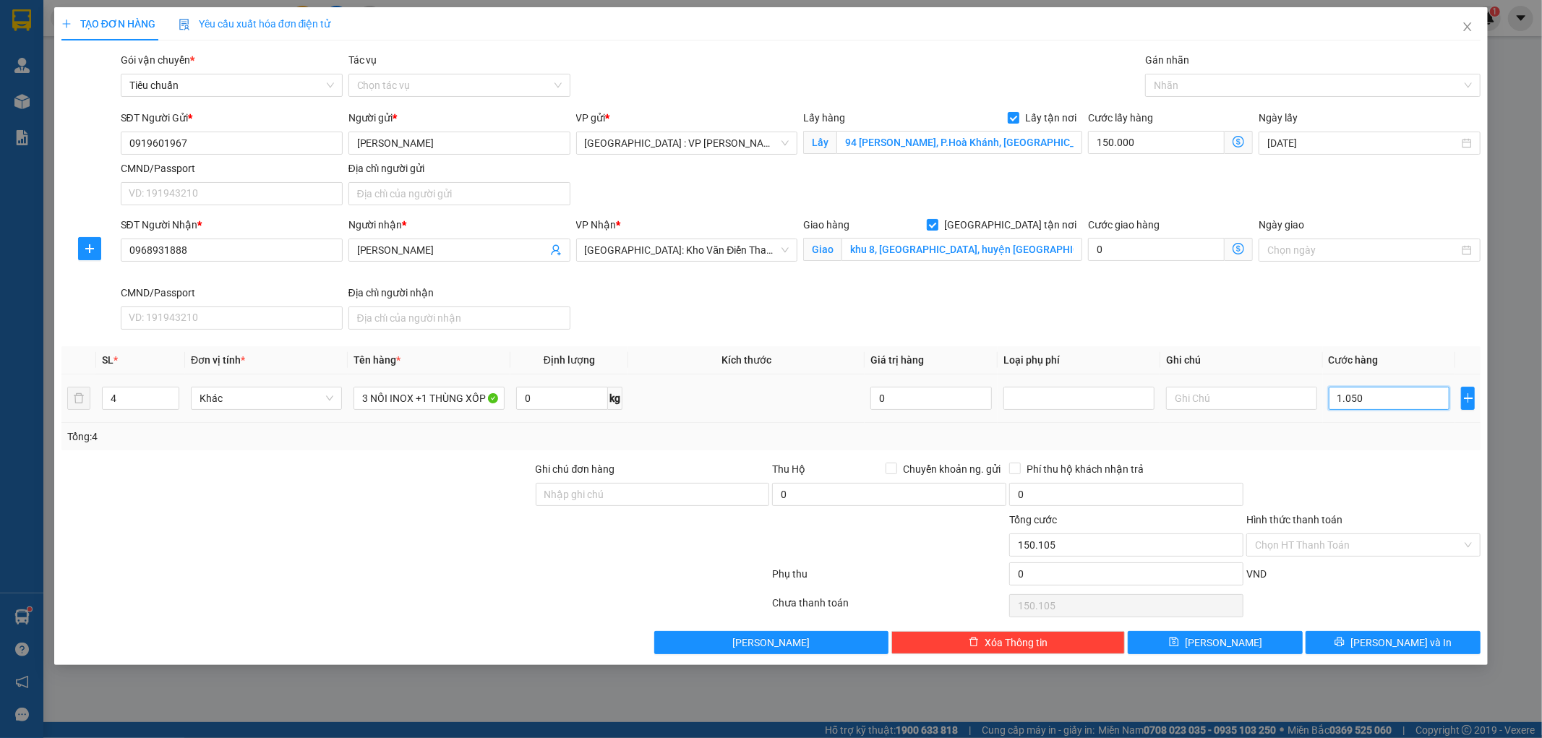
type input "151.050"
type input "10.500"
type input "160.500"
type input "105.000"
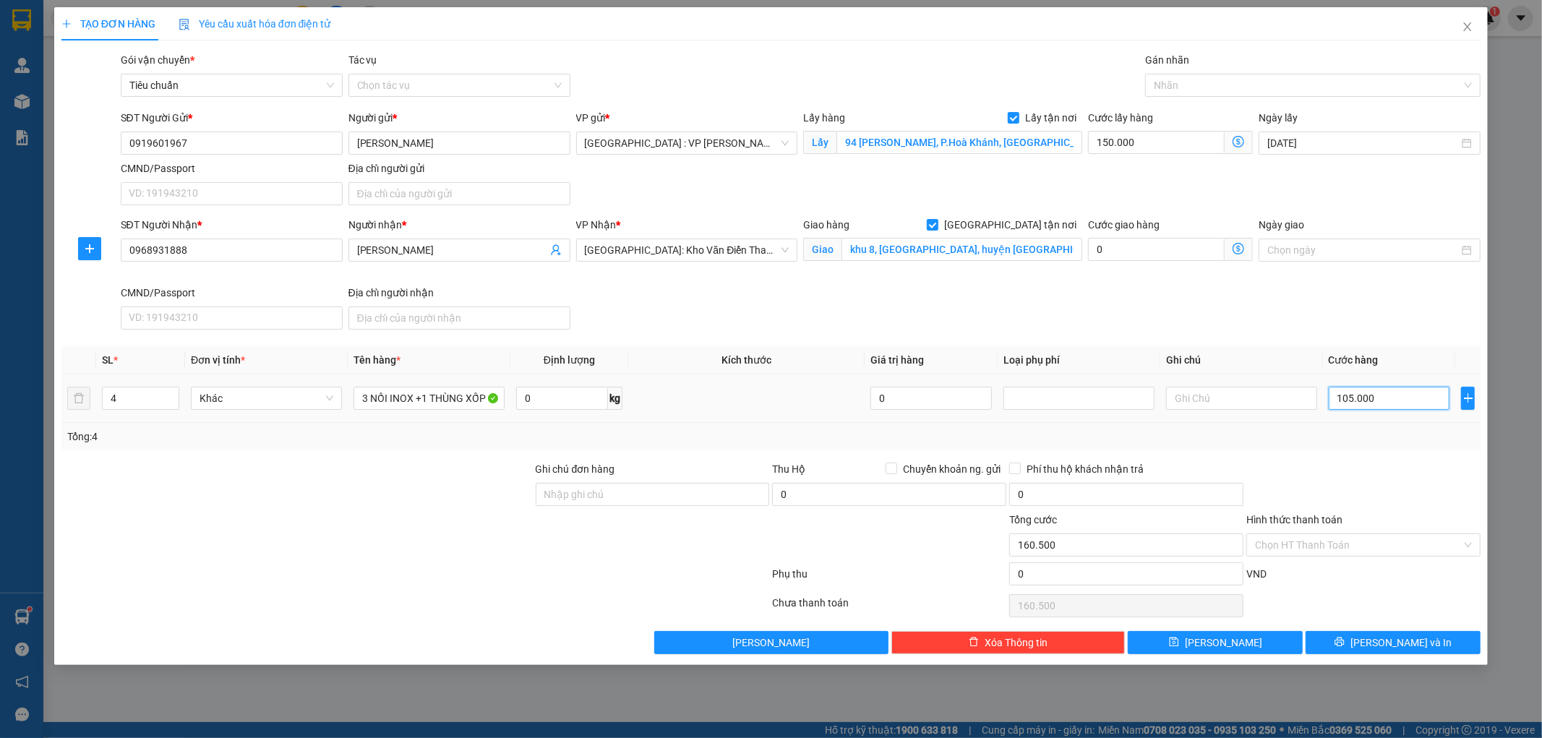
type input "255.000"
type input "1.050.000"
type input "1.200.000"
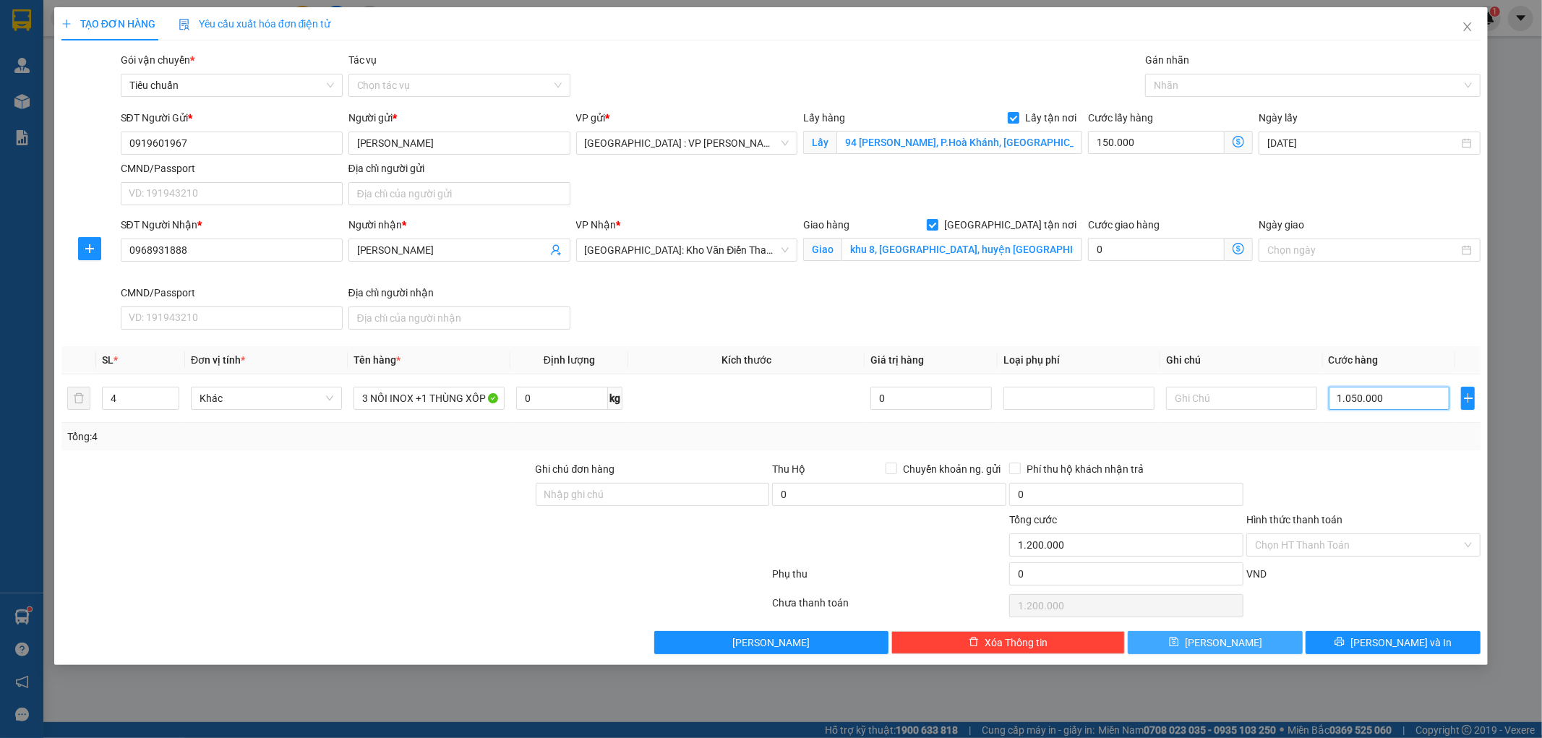
type input "1.050.000"
click at [1210, 652] on button "Lưu" at bounding box center [1215, 642] width 175 height 23
checkbox input "false"
type input "1"
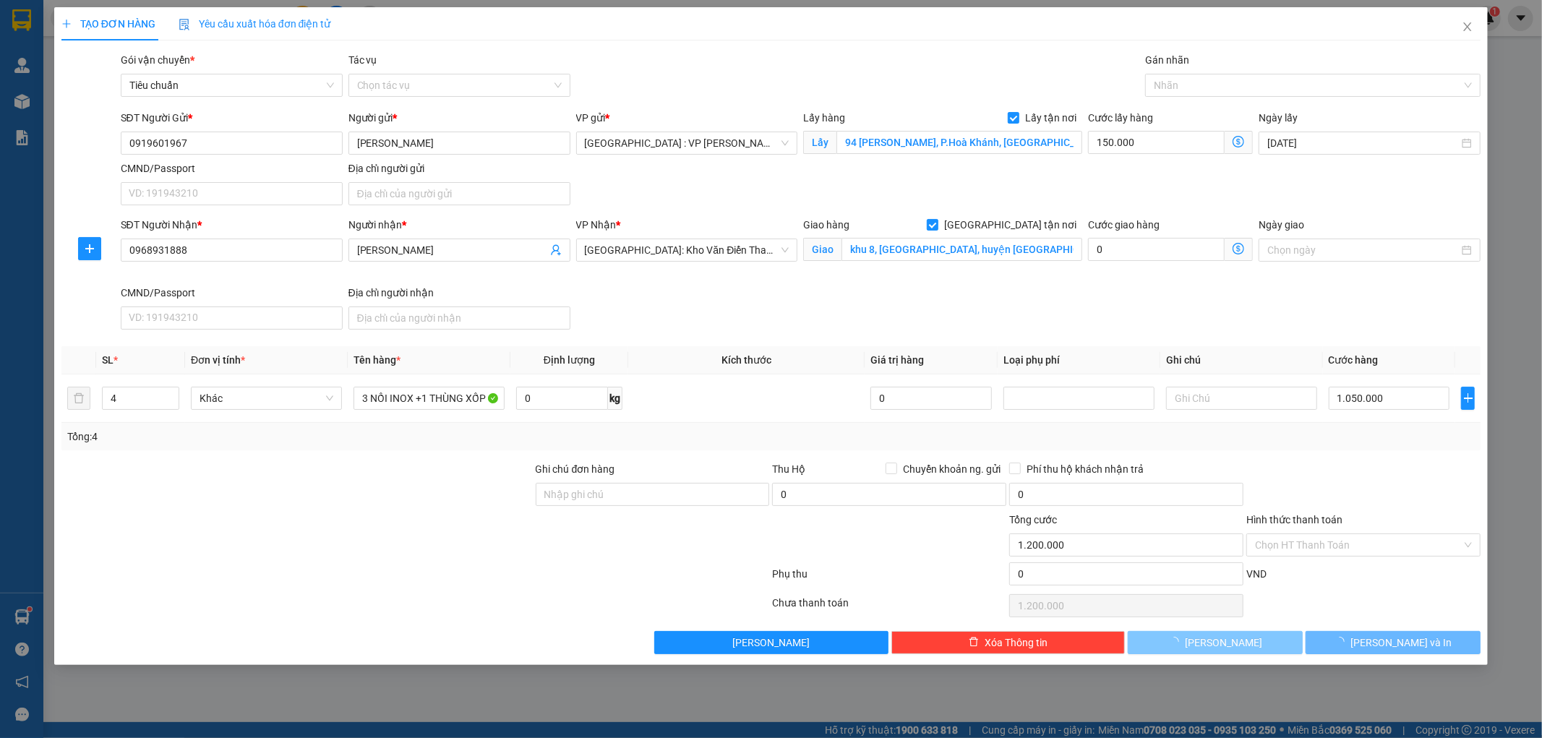
type input "0"
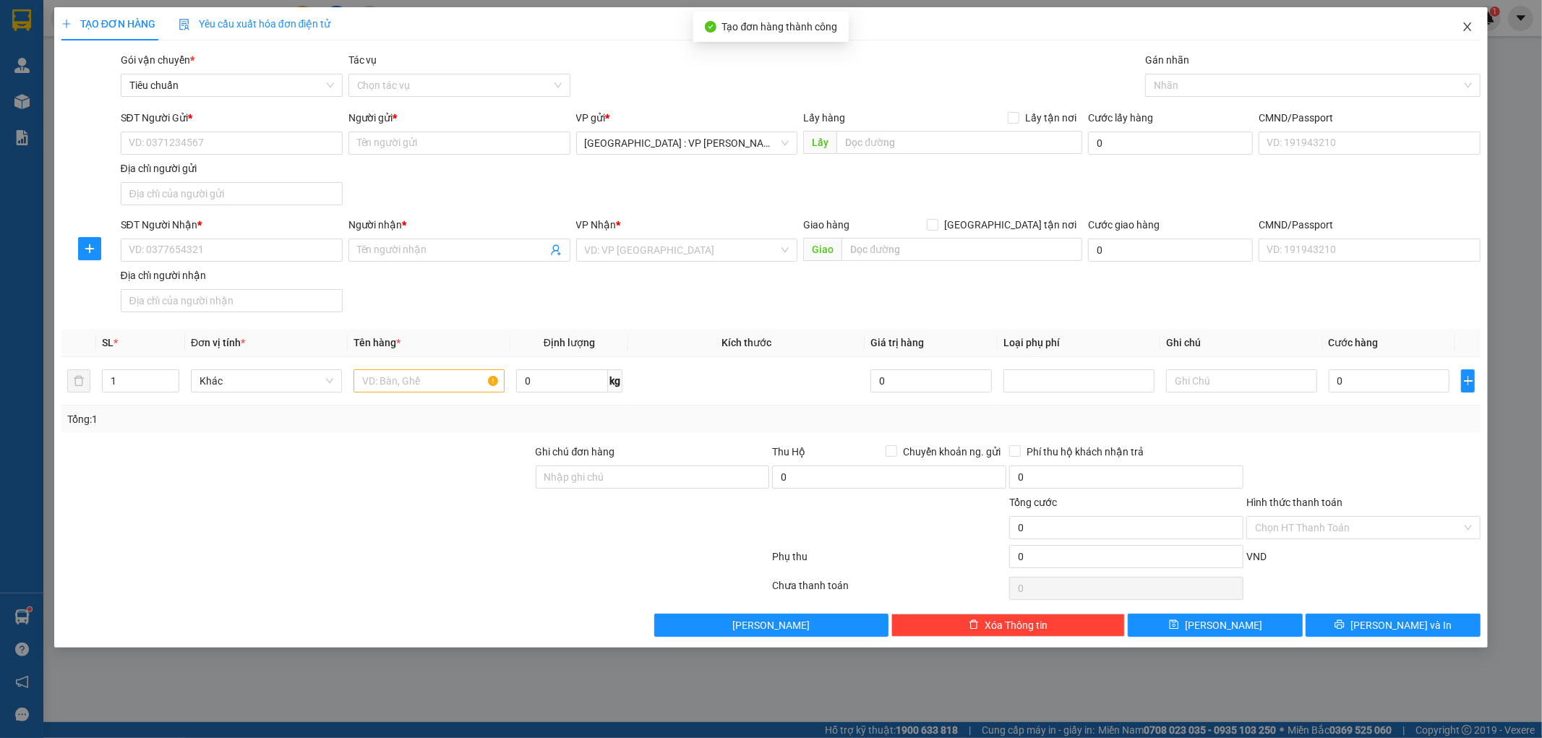
click at [1471, 26] on icon "close" at bounding box center [1468, 27] width 12 height 12
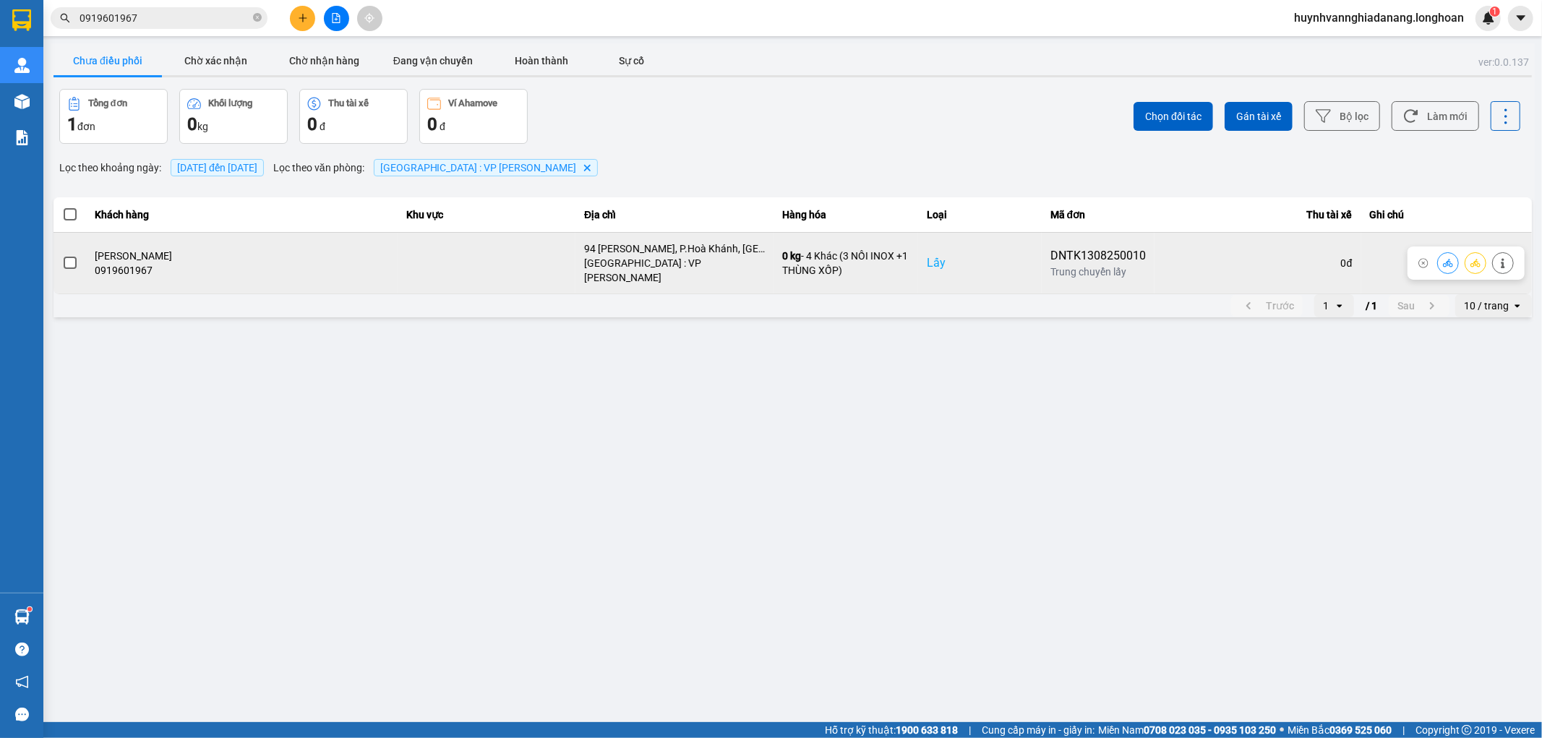
click at [67, 259] on span at bounding box center [70, 263] width 13 height 13
click at [62, 255] on input "checkbox" at bounding box center [62, 255] width 0 height 0
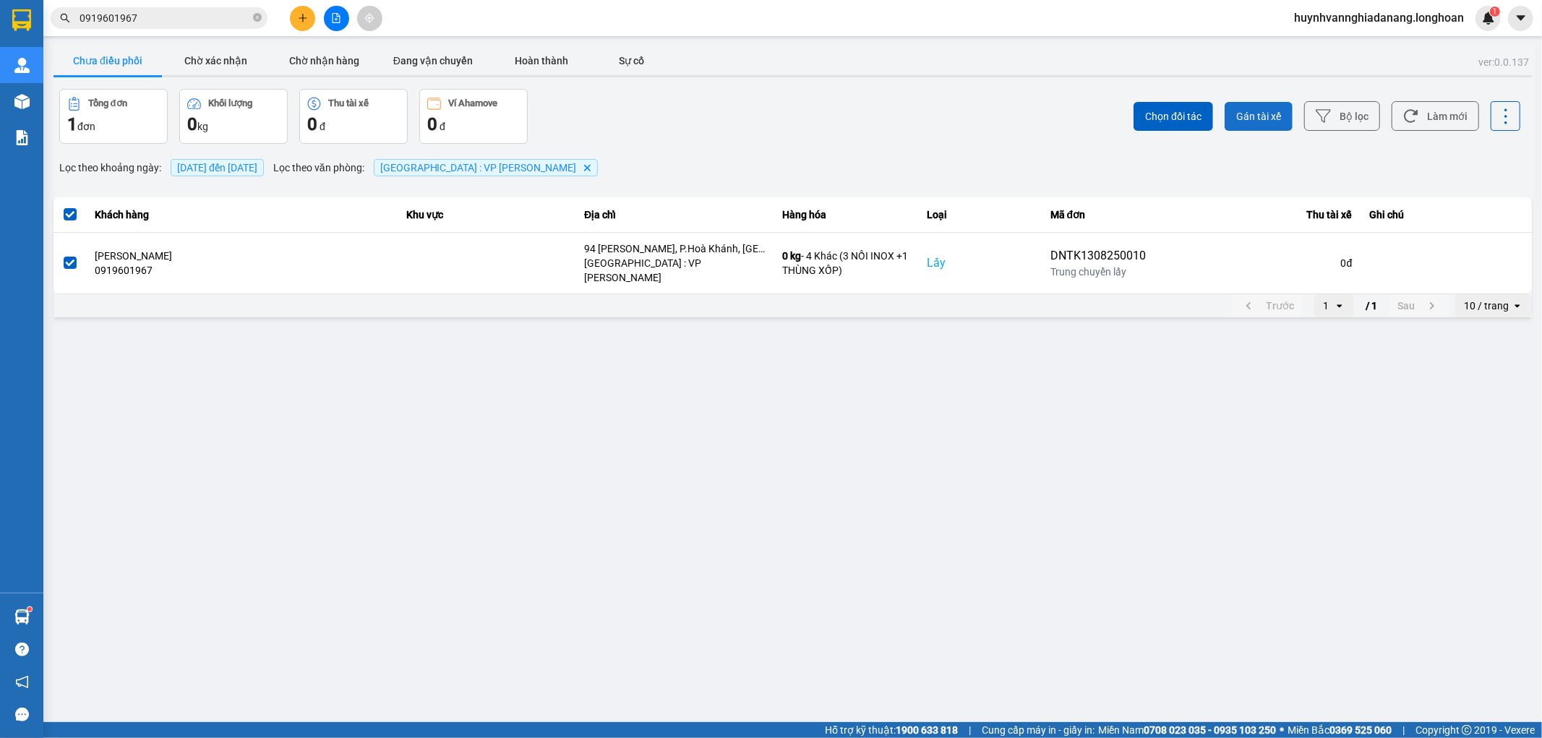
click at [1267, 121] on span "Gán tài xế" at bounding box center [1259, 116] width 45 height 14
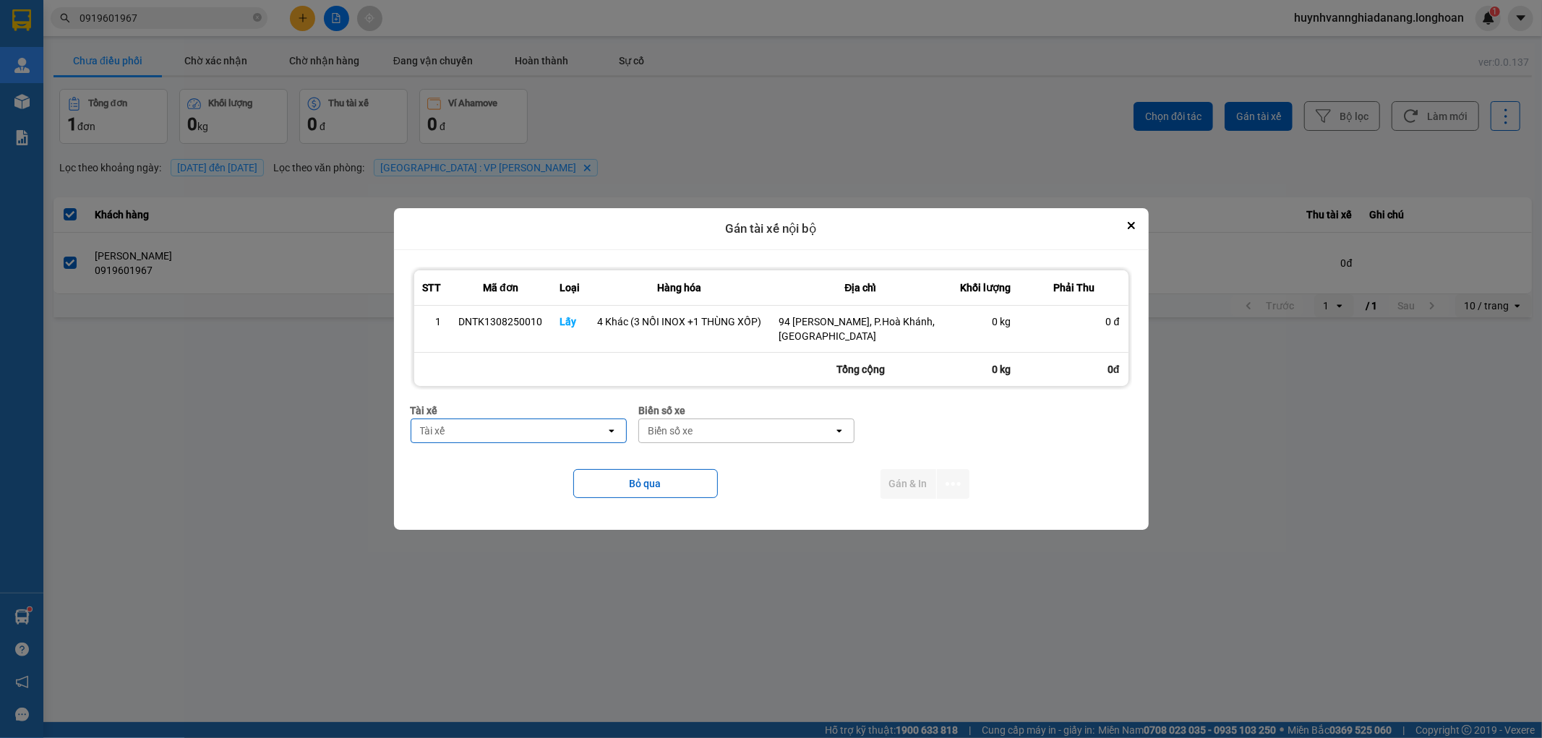
click at [504, 423] on div "Tài xế" at bounding box center [508, 430] width 195 height 23
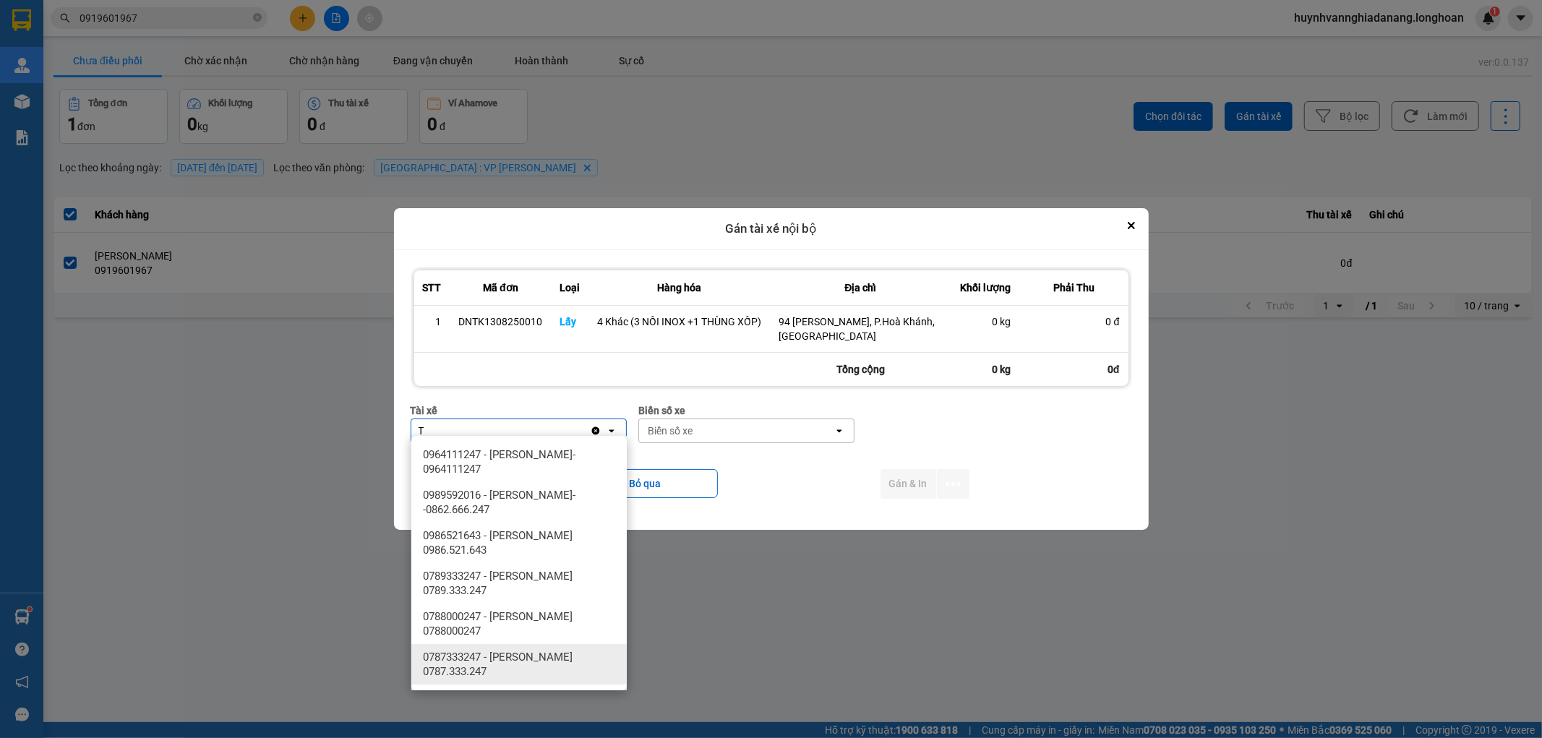
type input "T"
click at [539, 652] on span "0787333247 - Phạm Thanh Tuấn 0787.333.247" at bounding box center [522, 664] width 198 height 29
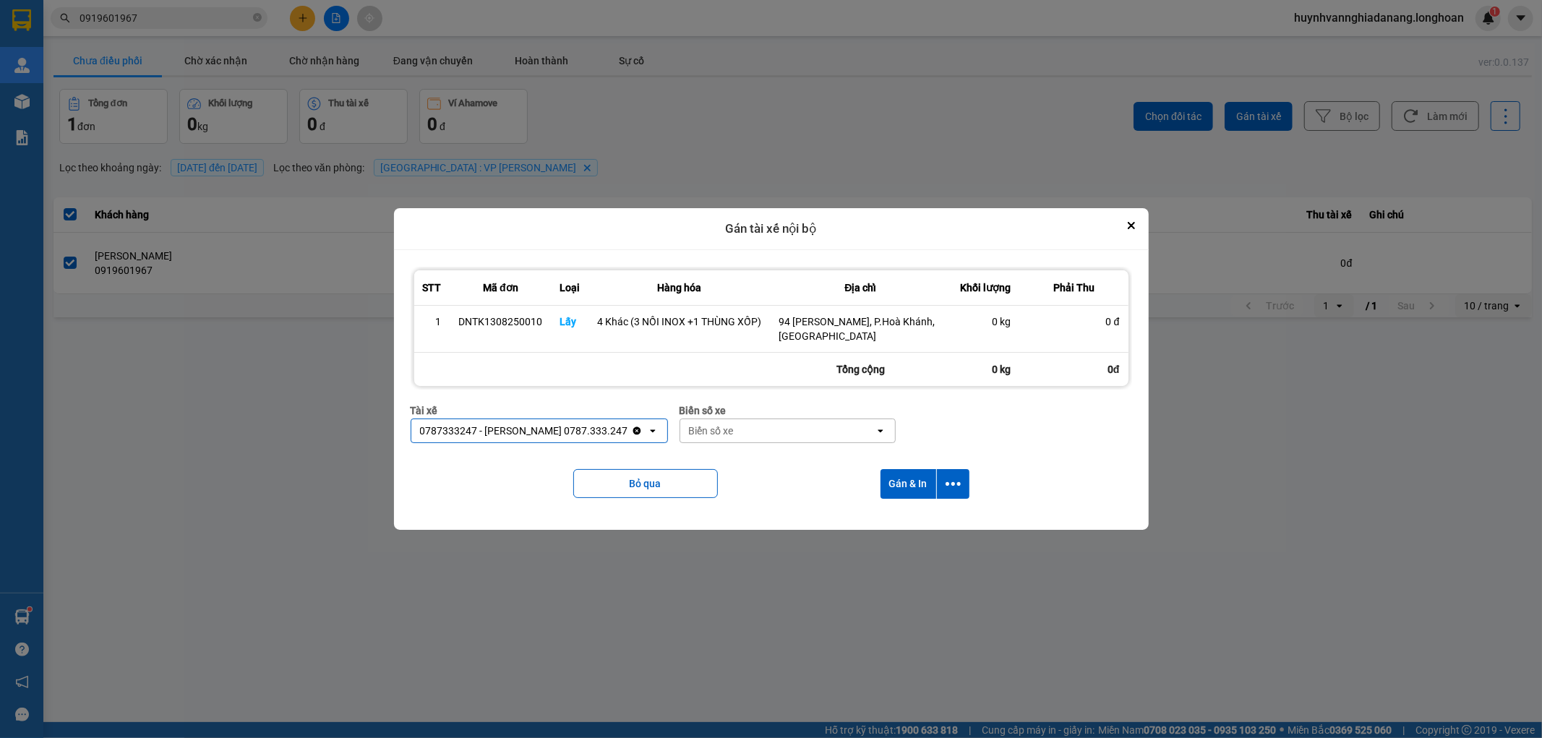
click at [734, 430] on div "Biển số xe" at bounding box center [711, 431] width 45 height 14
type input "6268"
click at [763, 460] on div "29H-962.68" at bounding box center [791, 455] width 216 height 26
click at [951, 482] on icon "dialog" at bounding box center [953, 484] width 15 height 4
click at [900, 516] on span "Chỉ gán tài" at bounding box center [895, 516] width 48 height 14
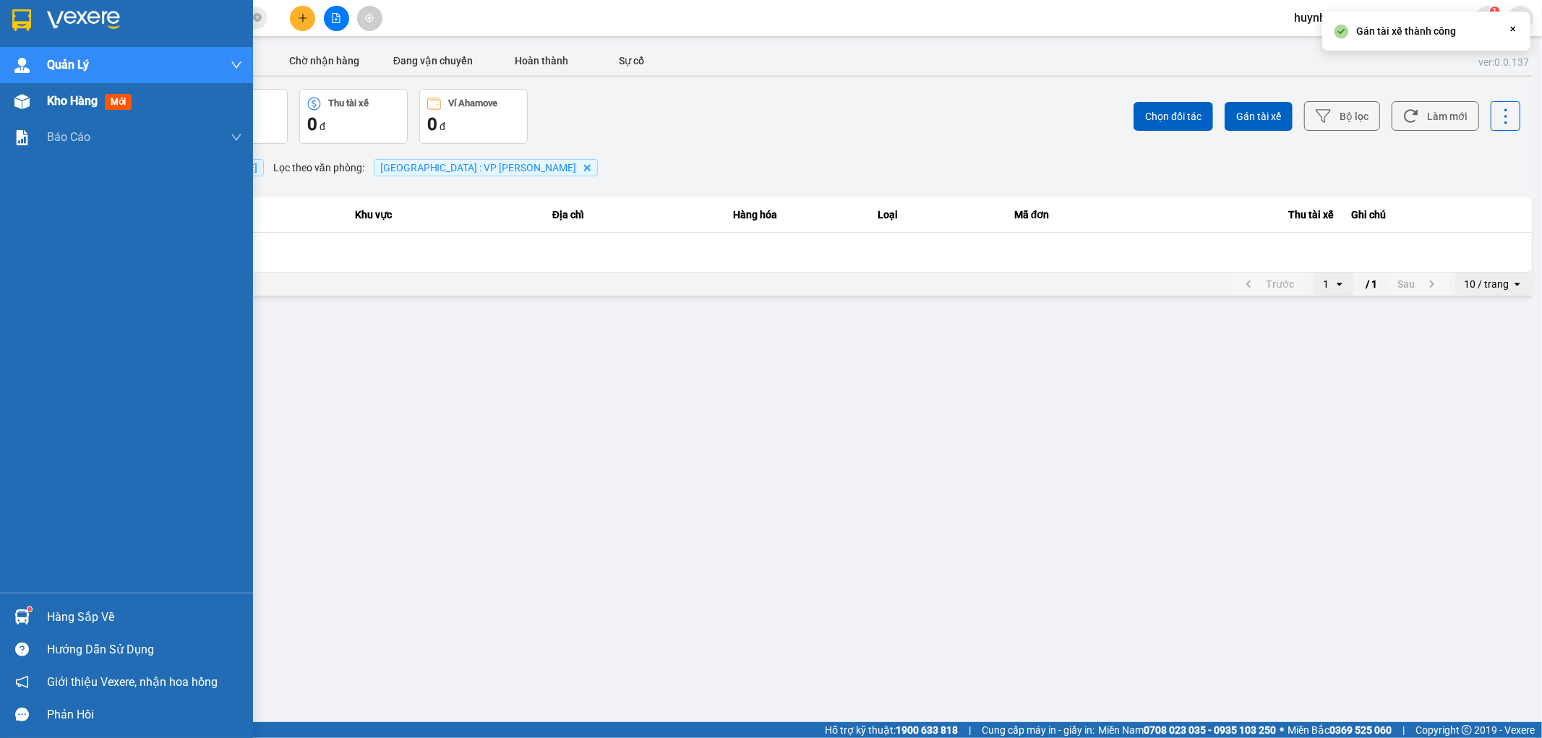
click at [61, 103] on span "Kho hàng" at bounding box center [72, 101] width 51 height 14
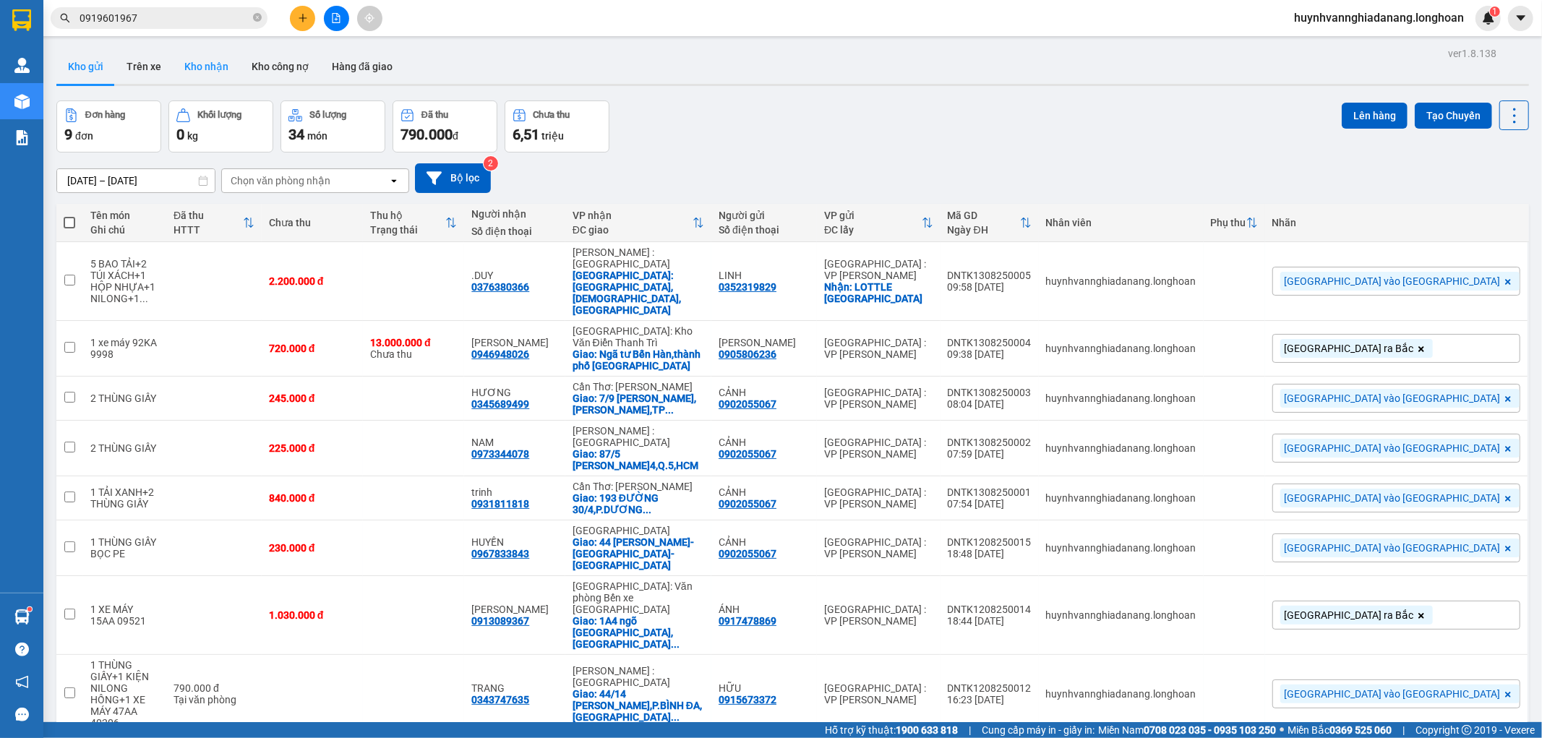
click at [194, 74] on button "Kho nhận" at bounding box center [206, 66] width 67 height 35
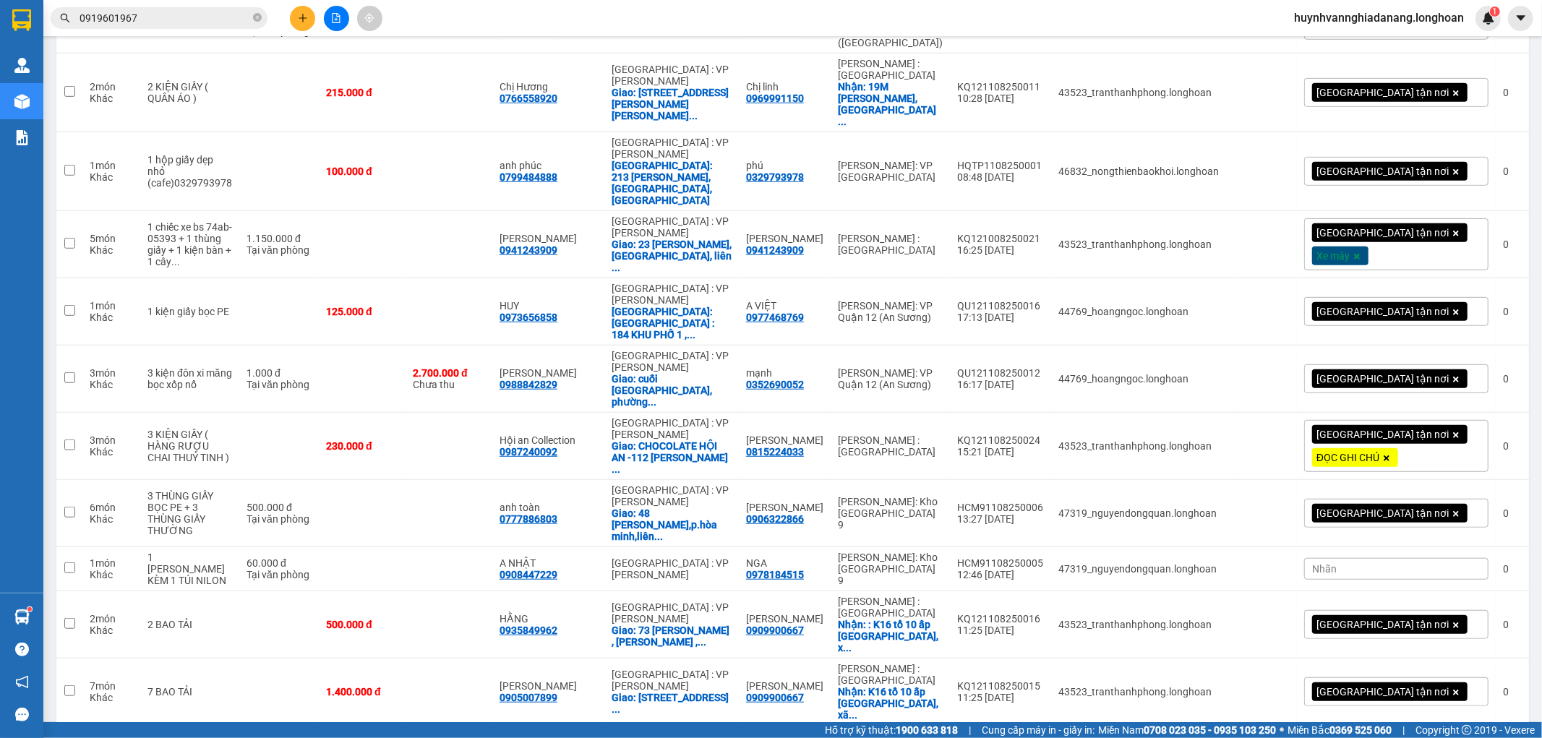
scroll to position [964, 0]
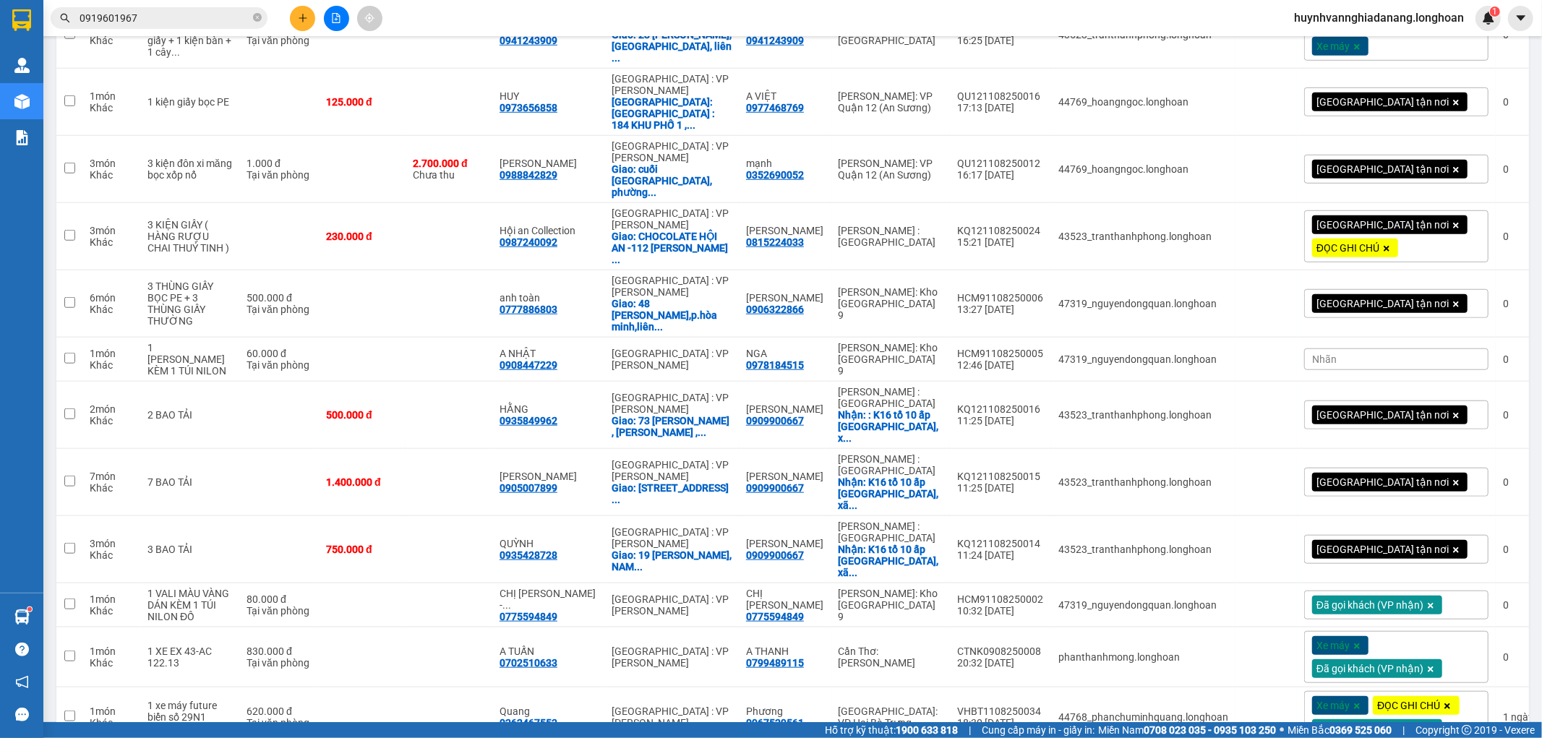
click at [1328, 349] on div "Nhãn" at bounding box center [1397, 360] width 184 height 22
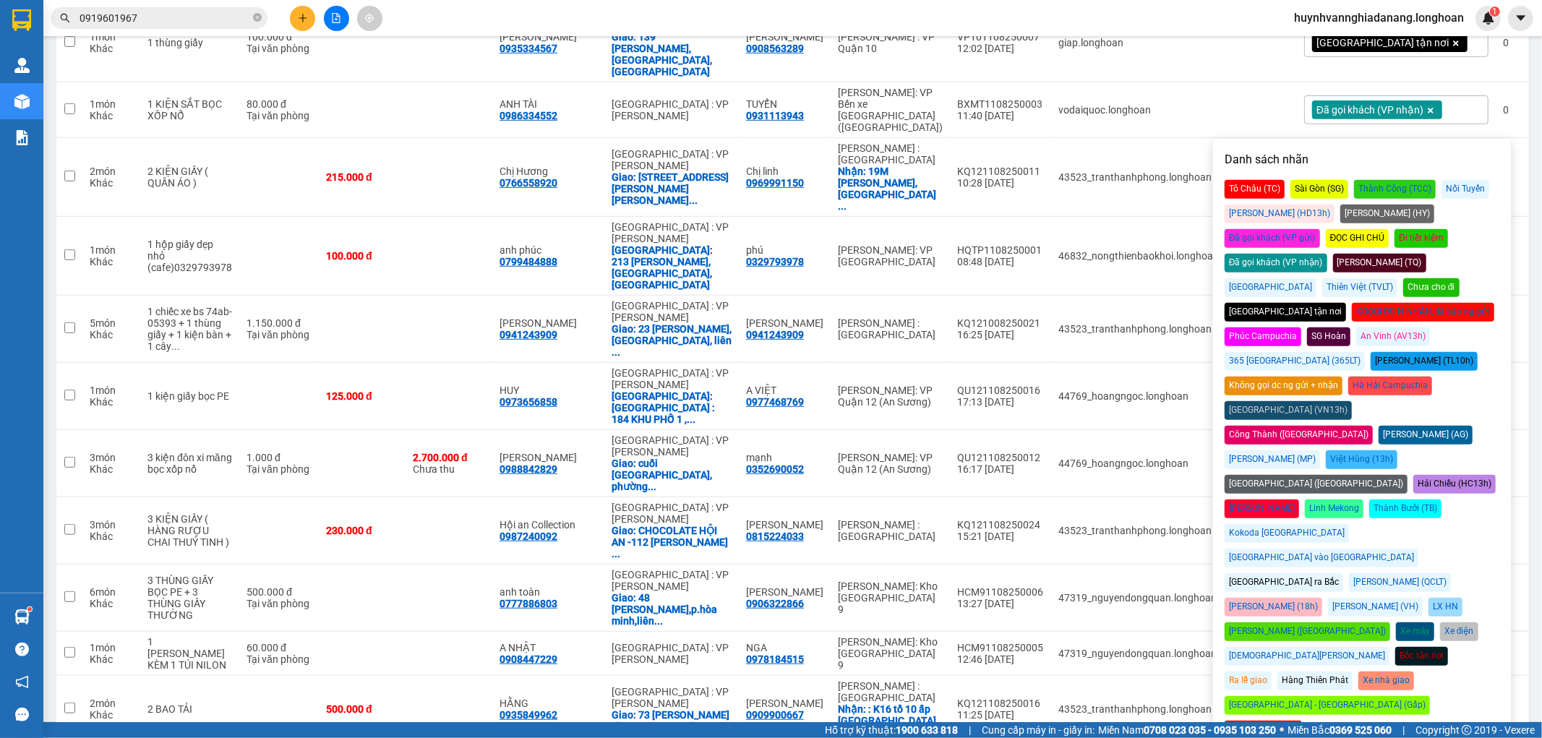
scroll to position [642, 0]
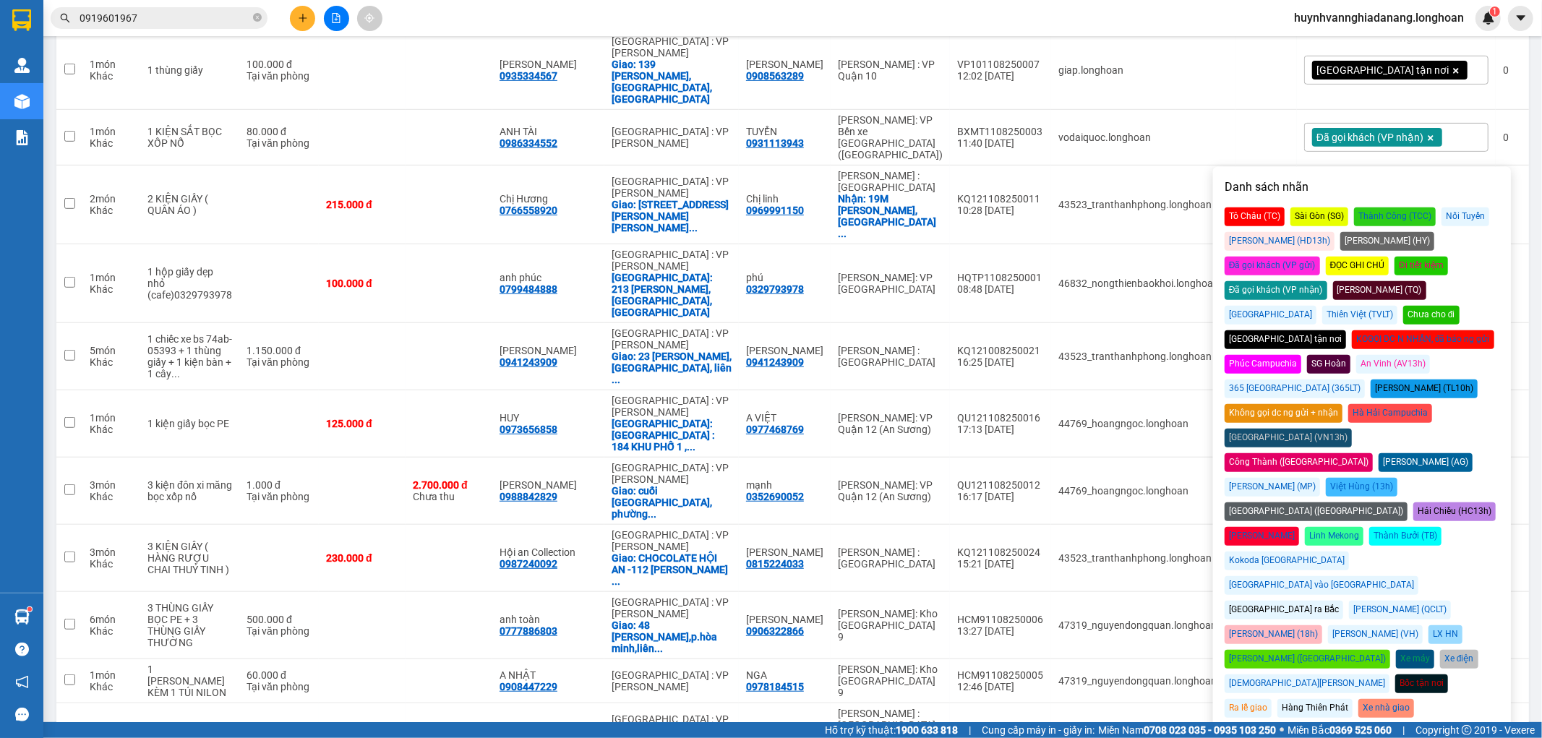
click at [1328, 281] on div "Đã gọi khách (VP nhận)" at bounding box center [1276, 290] width 103 height 19
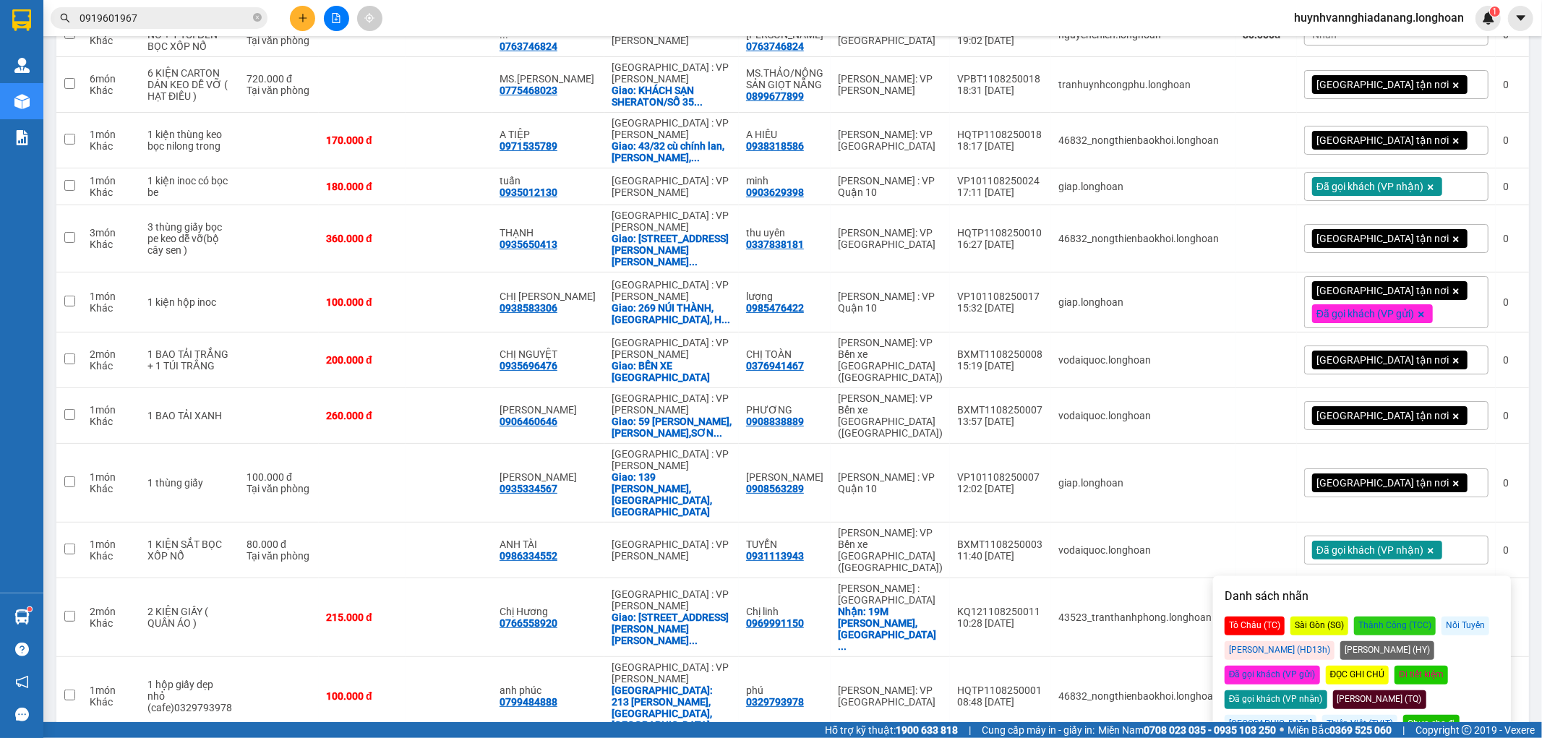
scroll to position [0, 0]
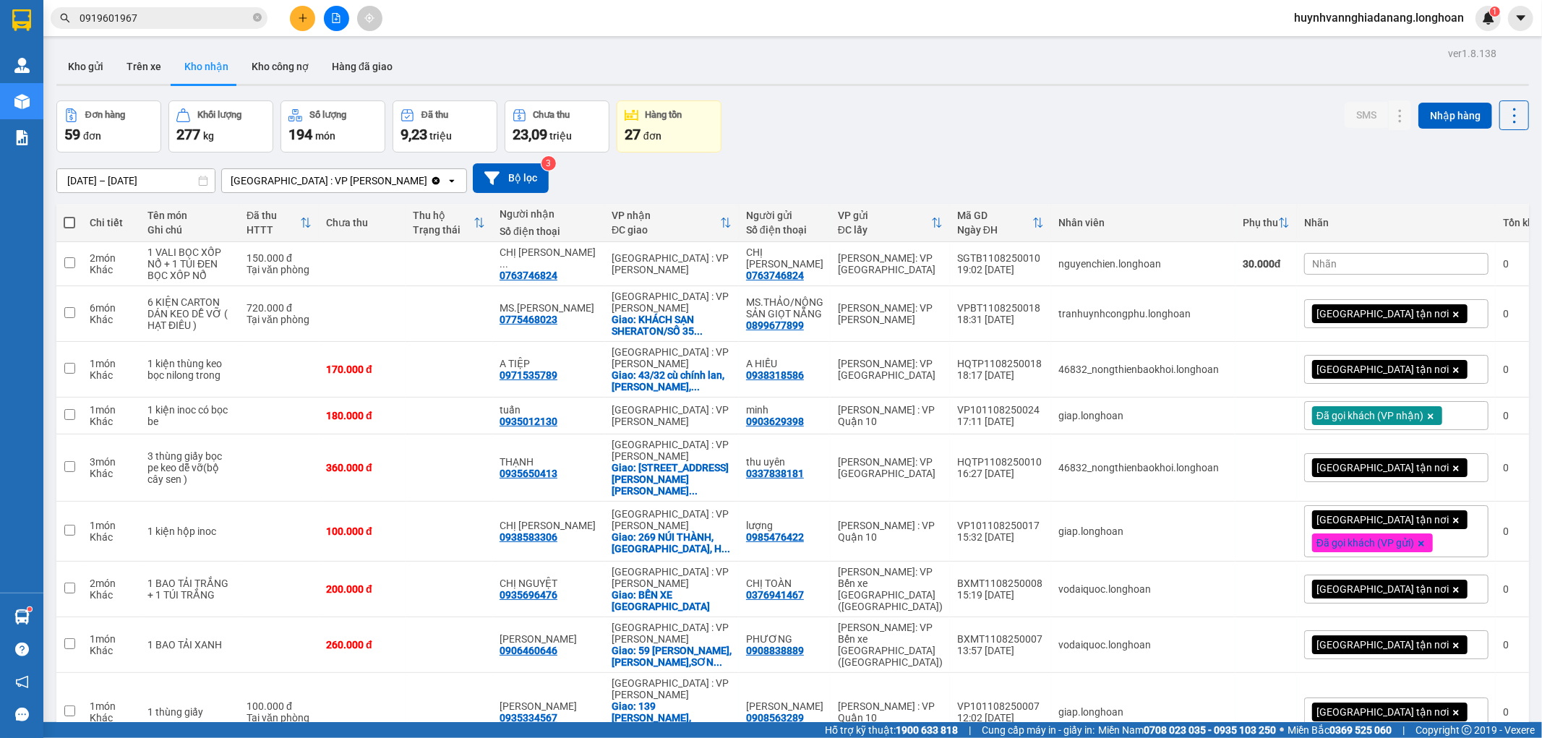
click at [1180, 171] on div "15/07/2025 – 13/08/2025 Press the down arrow key to interact with the calendar …" at bounding box center [792, 178] width 1473 height 30
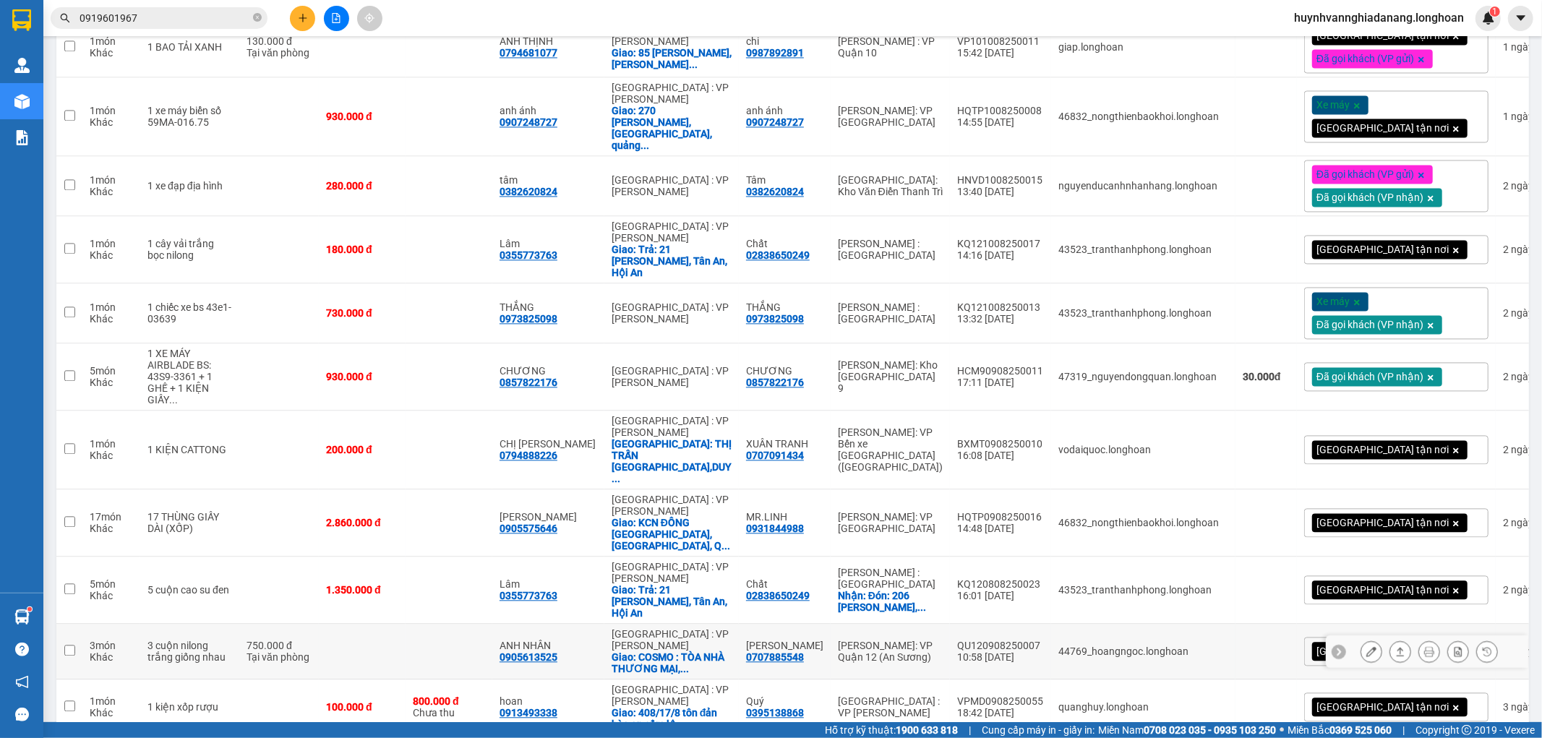
scroll to position [2330, 0]
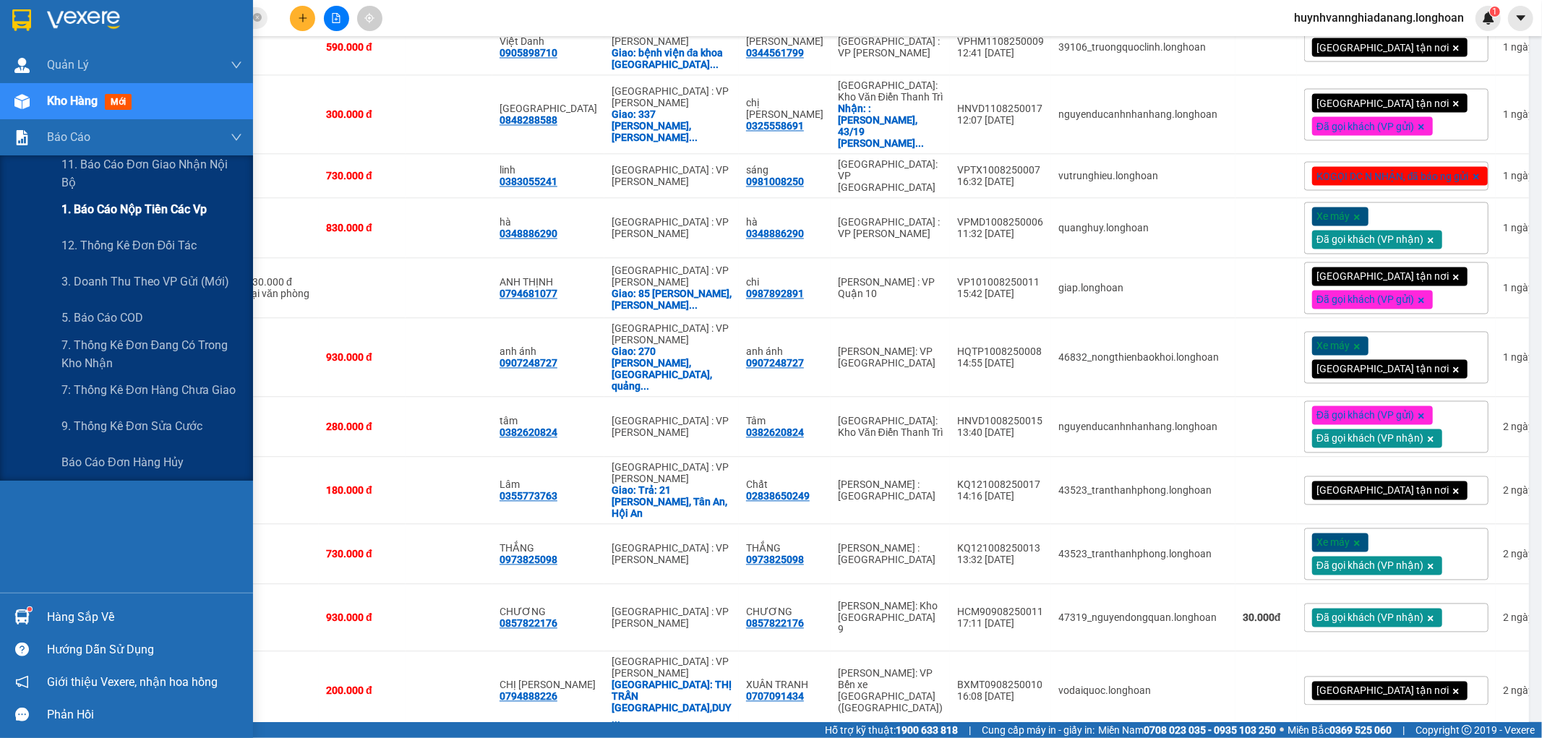
click at [119, 196] on div "1. Báo cáo nộp tiền các vp" at bounding box center [151, 210] width 181 height 36
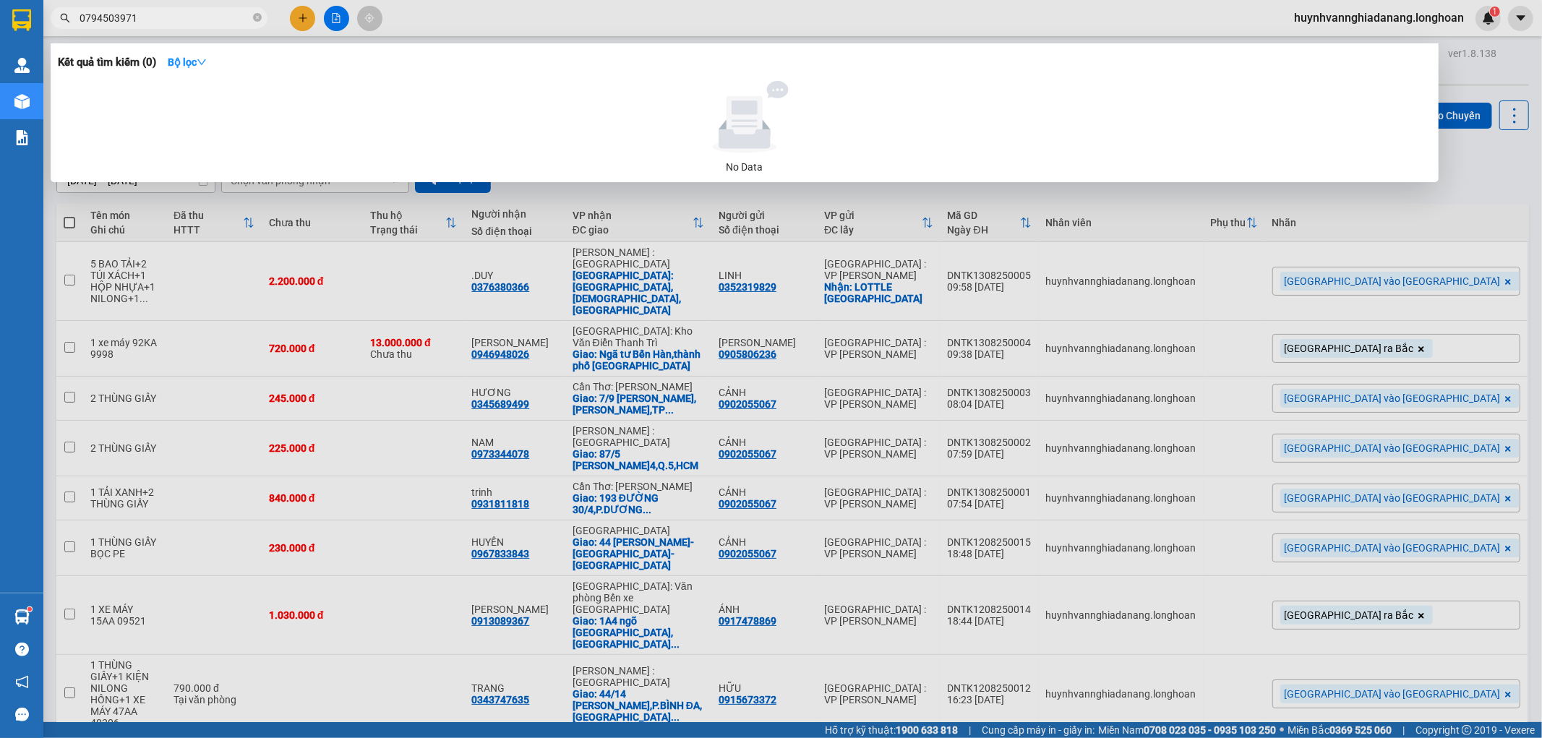
click at [1524, 161] on div at bounding box center [771, 369] width 1542 height 738
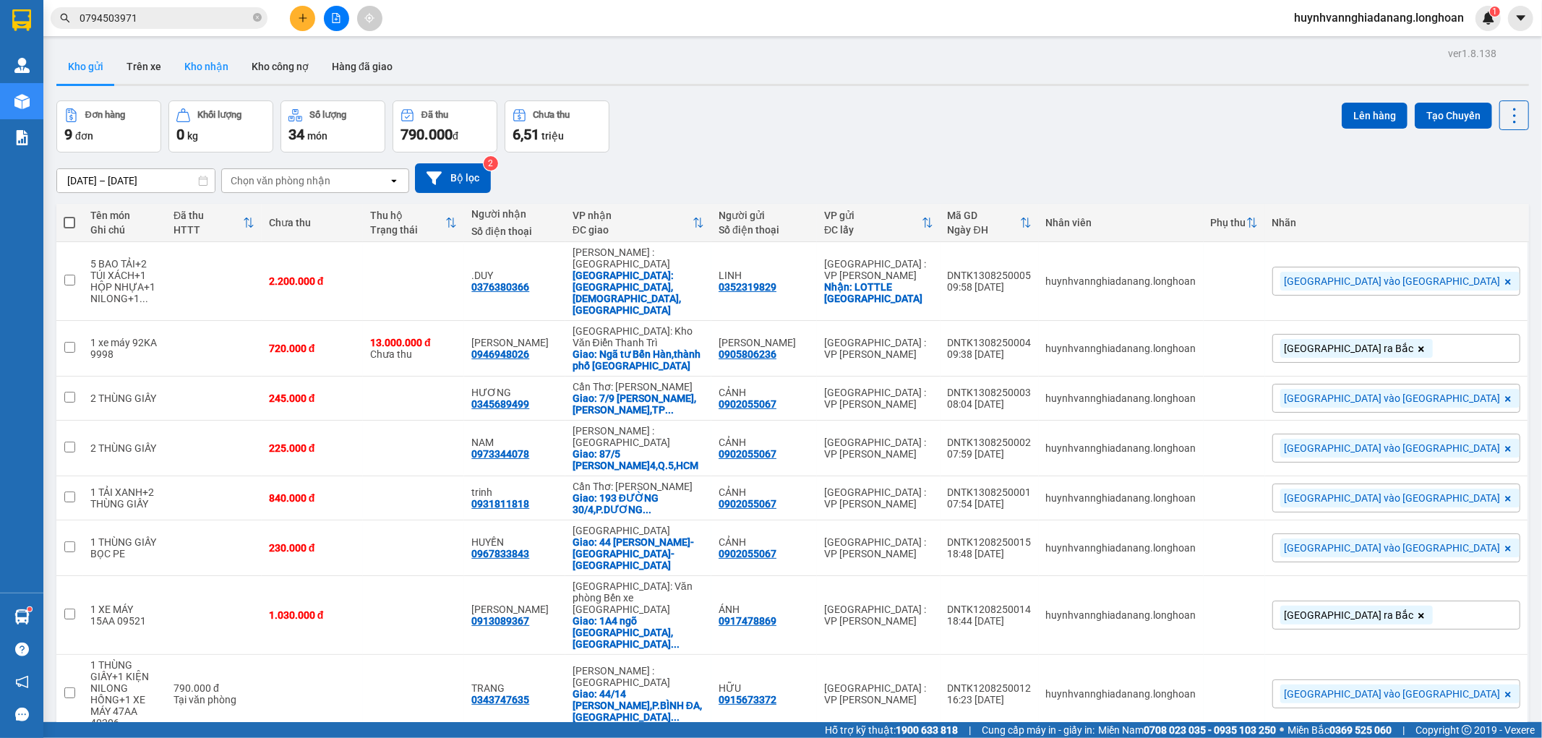
click at [222, 63] on button "Kho nhận" at bounding box center [206, 66] width 67 height 35
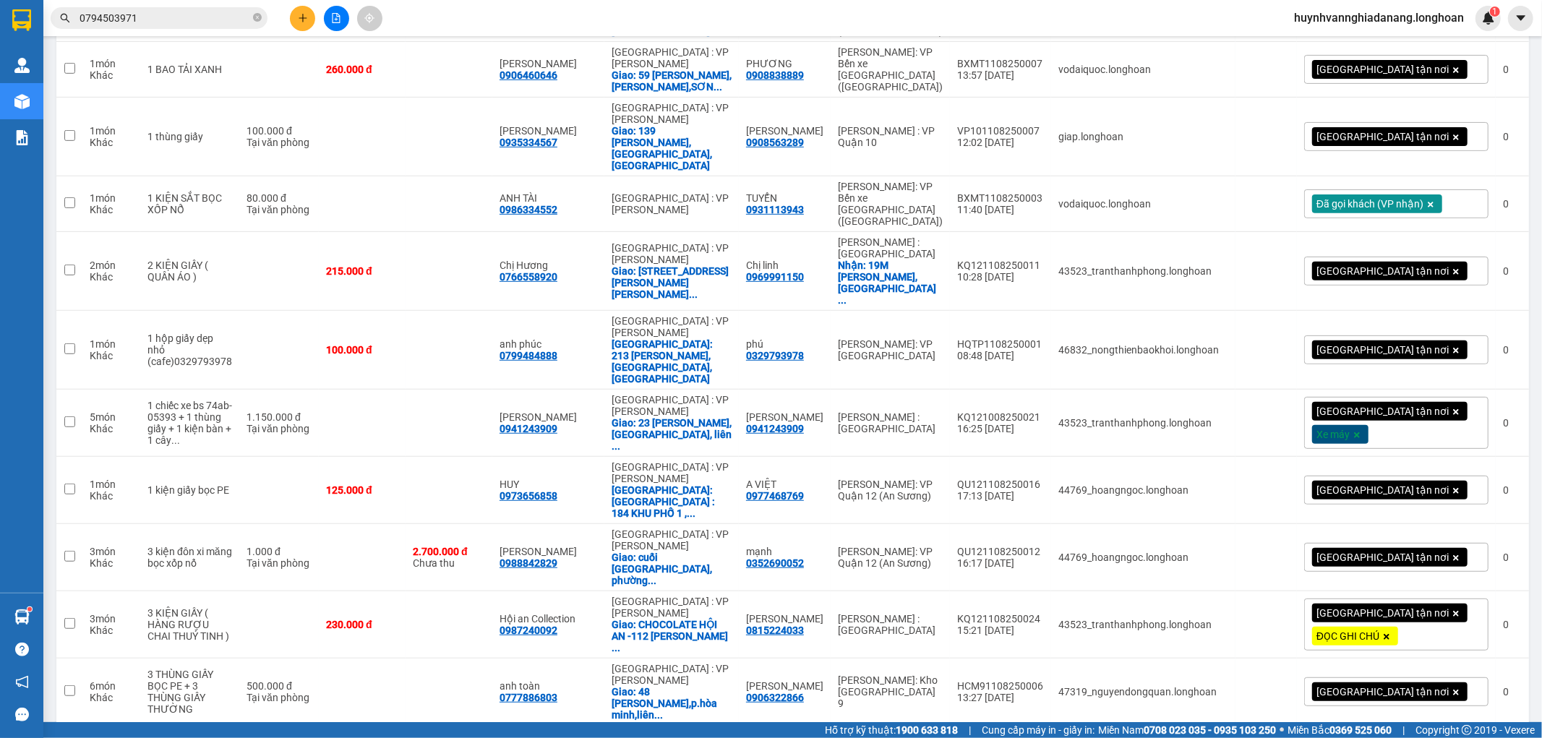
scroll to position [547, 0]
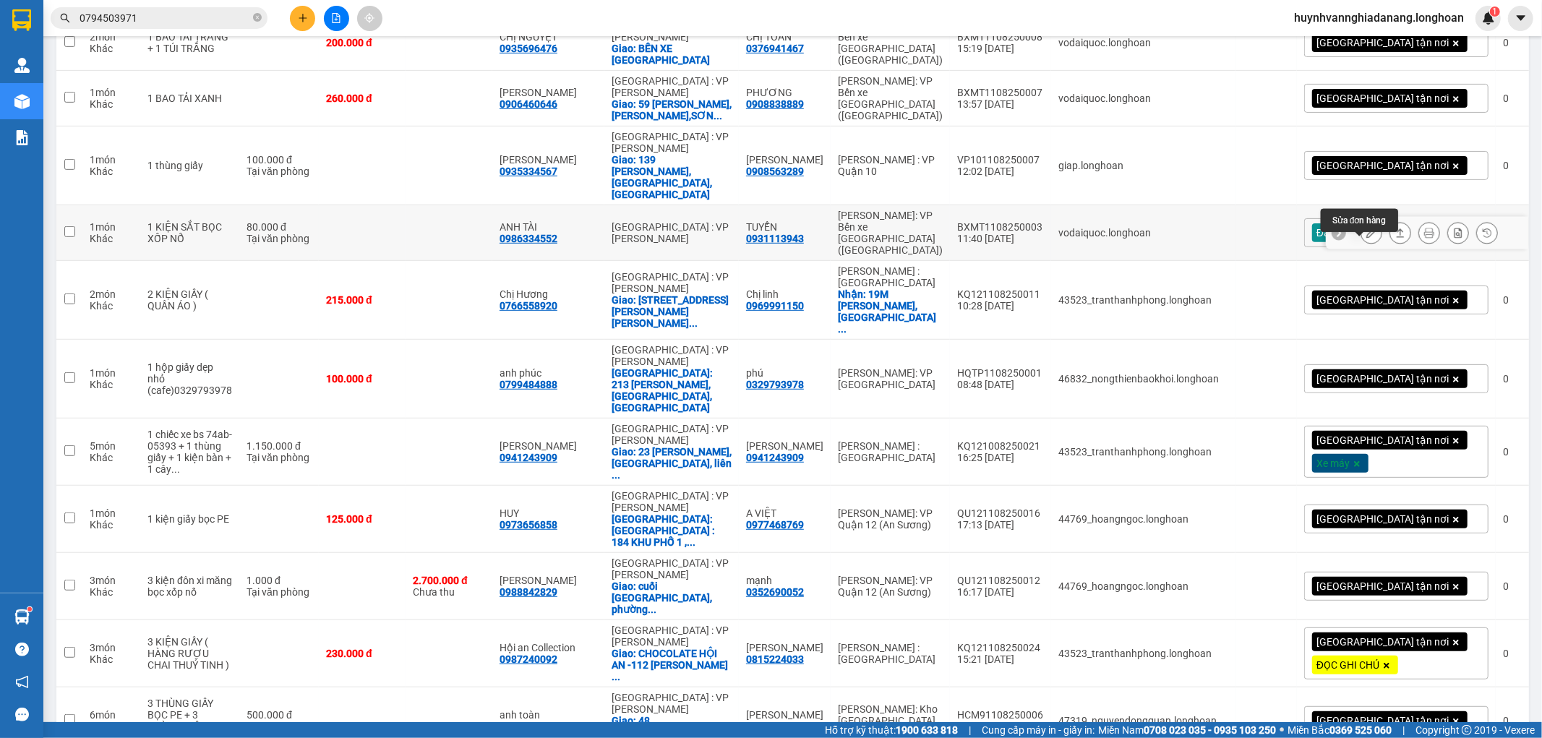
click at [1367, 238] on icon at bounding box center [1372, 233] width 10 height 10
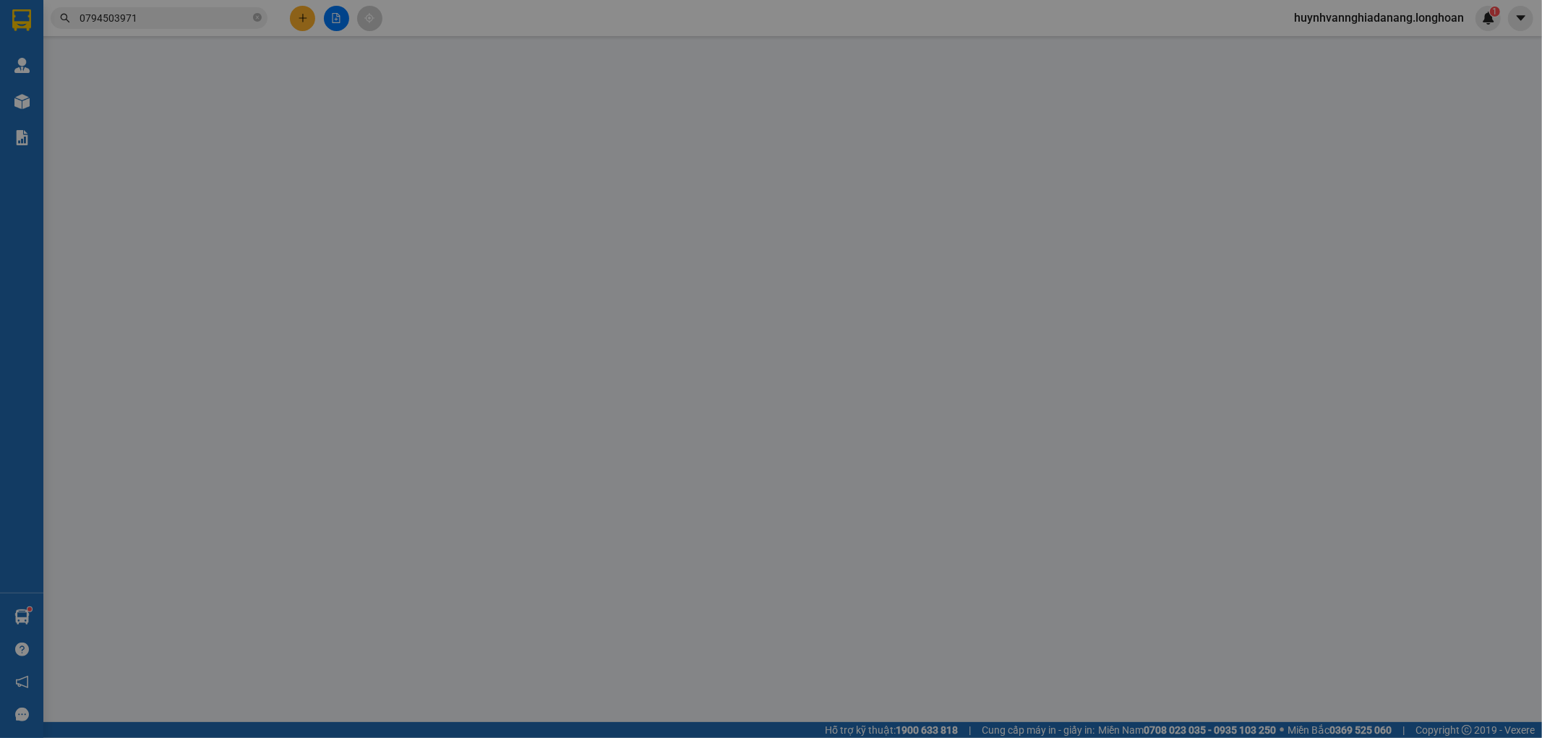
type input "0931113943"
type input "TUYỂN"
type input "0986334552"
type input "ANH TÀI"
type input "80.000"
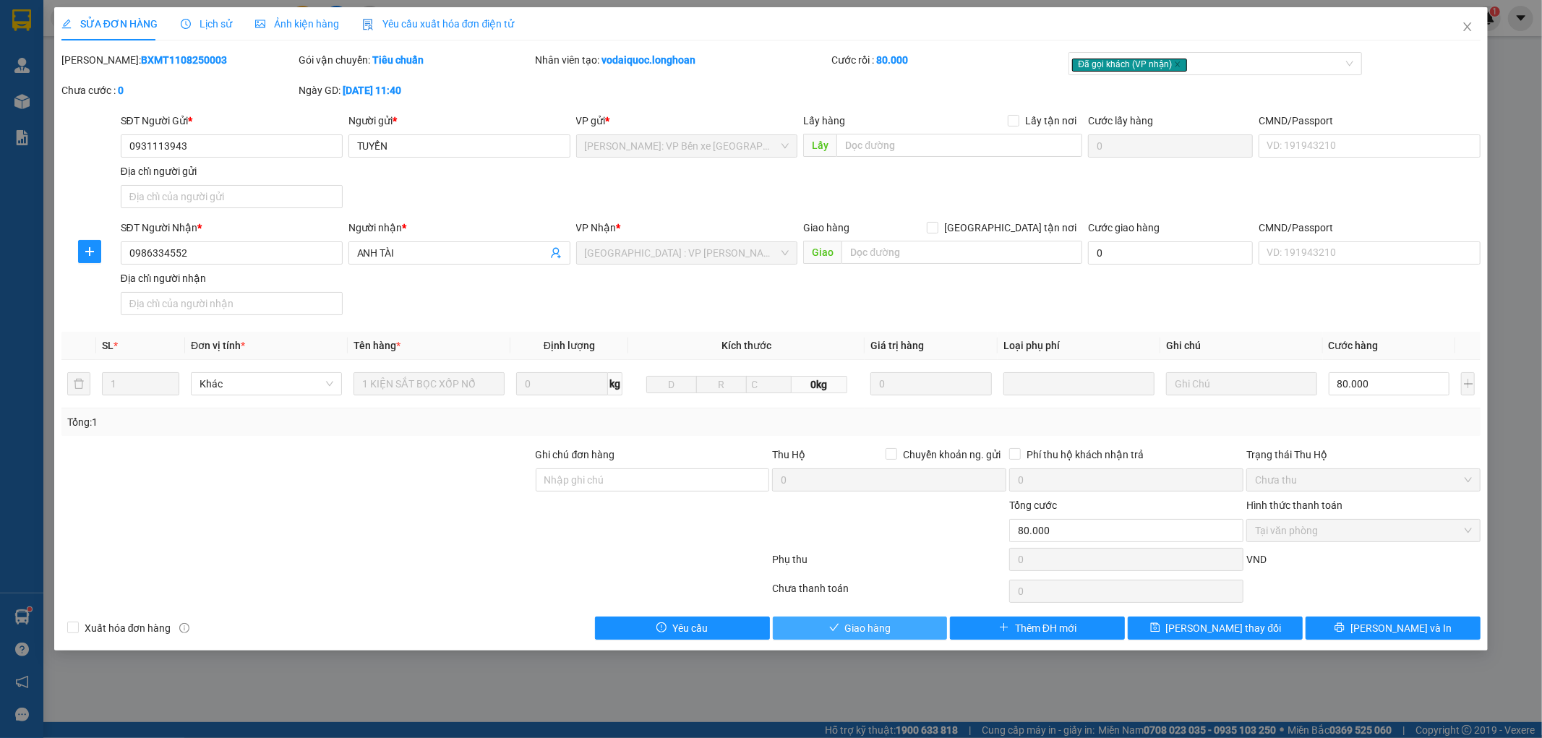
click at [870, 635] on span "Giao hàng" at bounding box center [868, 628] width 46 height 16
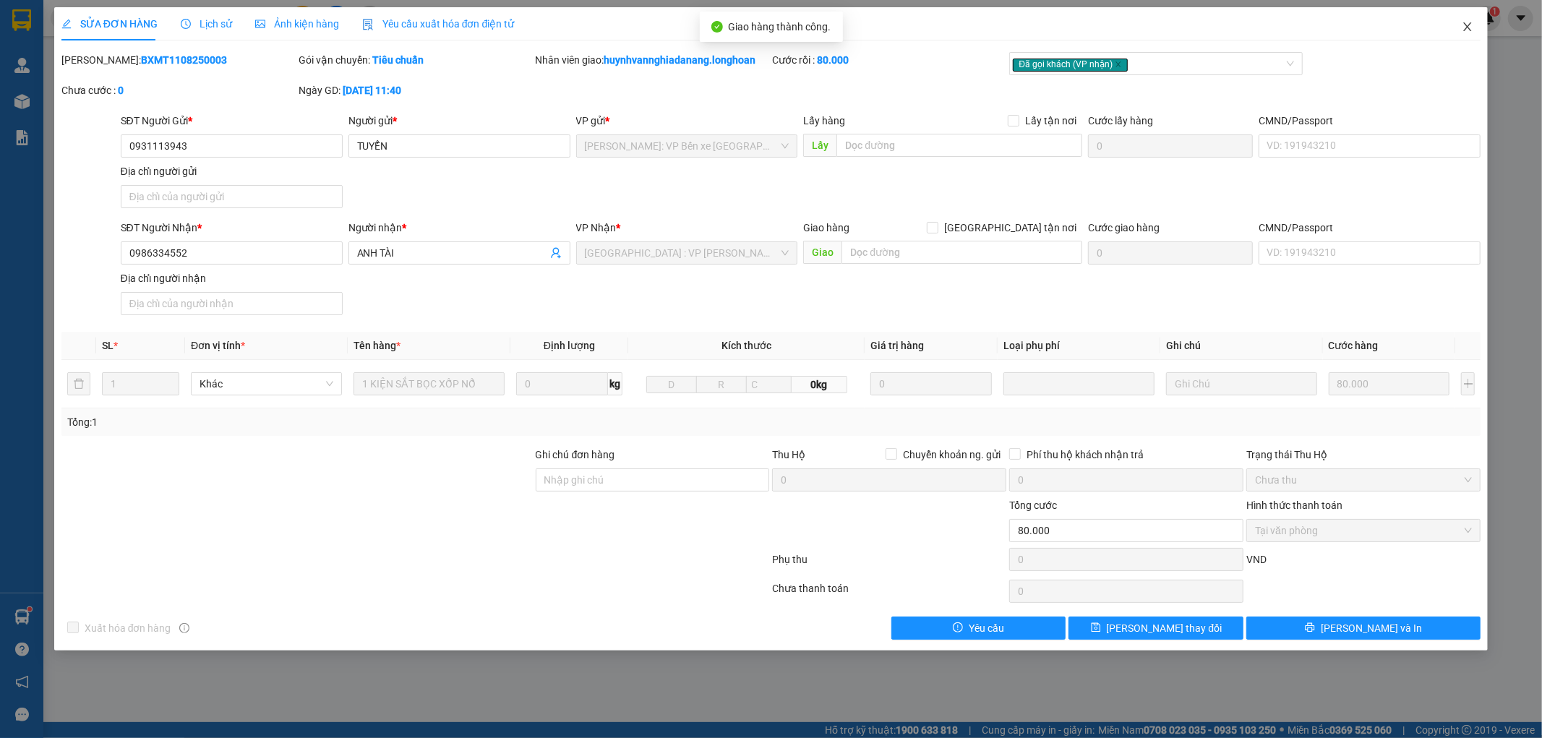
click at [1469, 27] on icon "close" at bounding box center [1468, 26] width 8 height 9
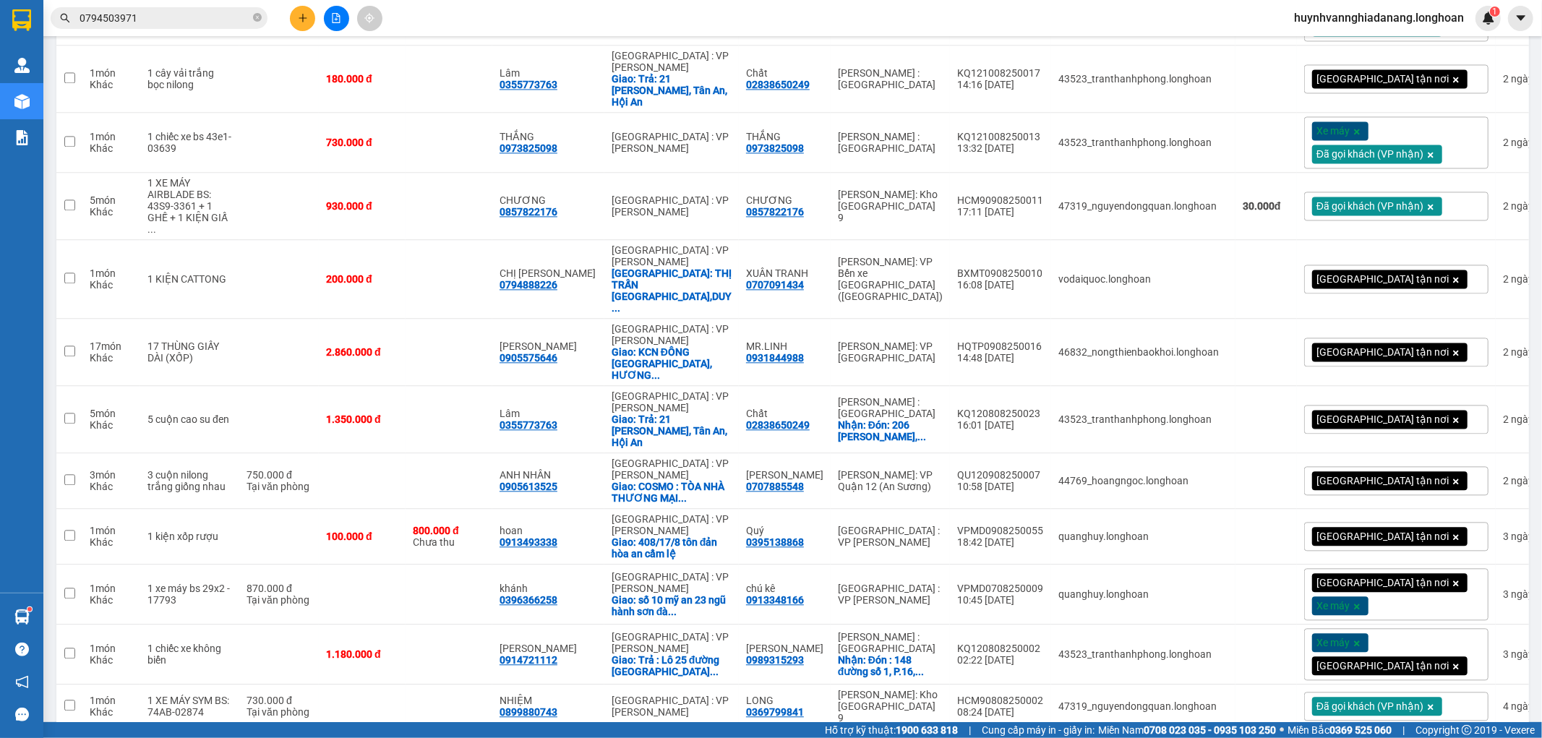
scroll to position [2951, 0]
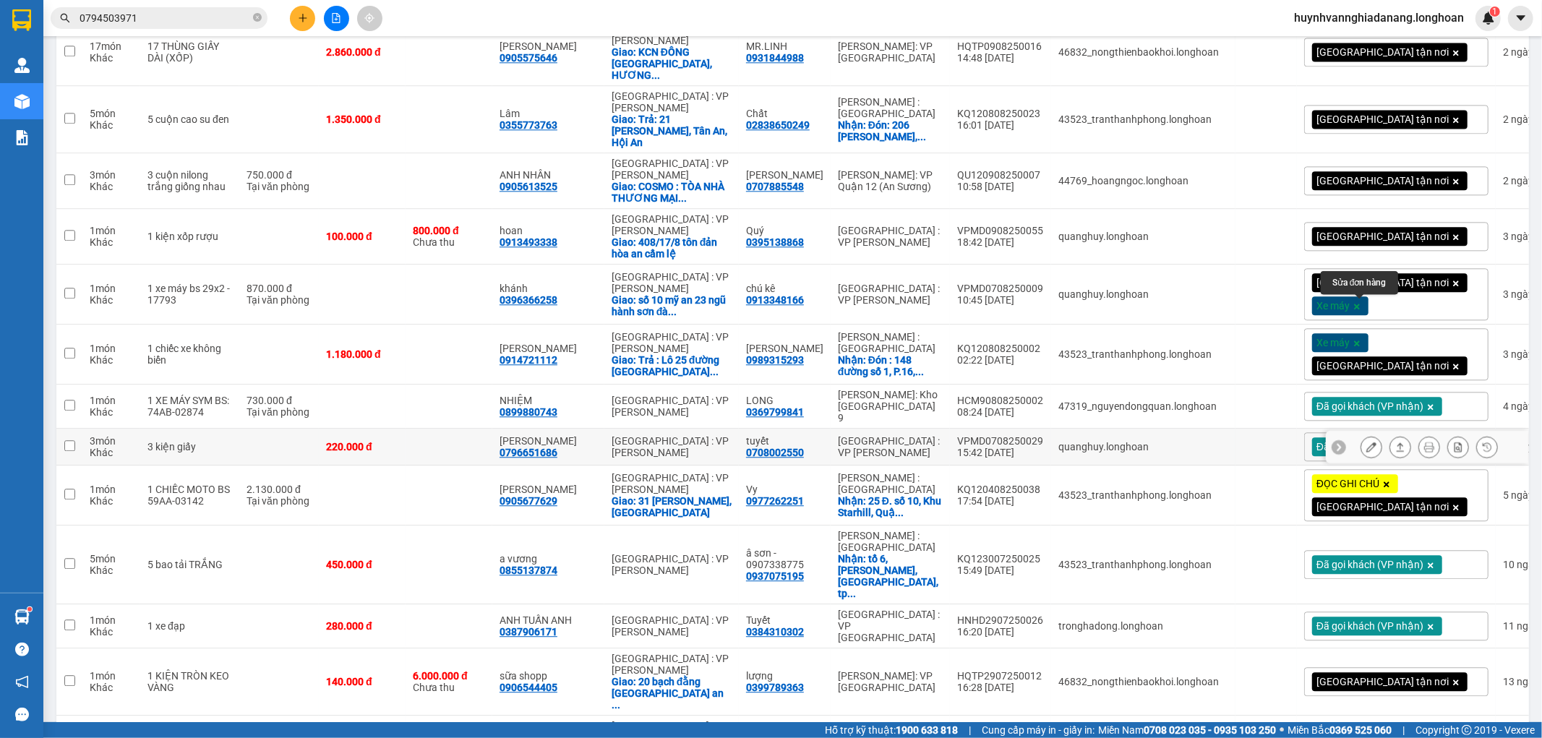
click at [1367, 442] on icon at bounding box center [1372, 447] width 10 height 10
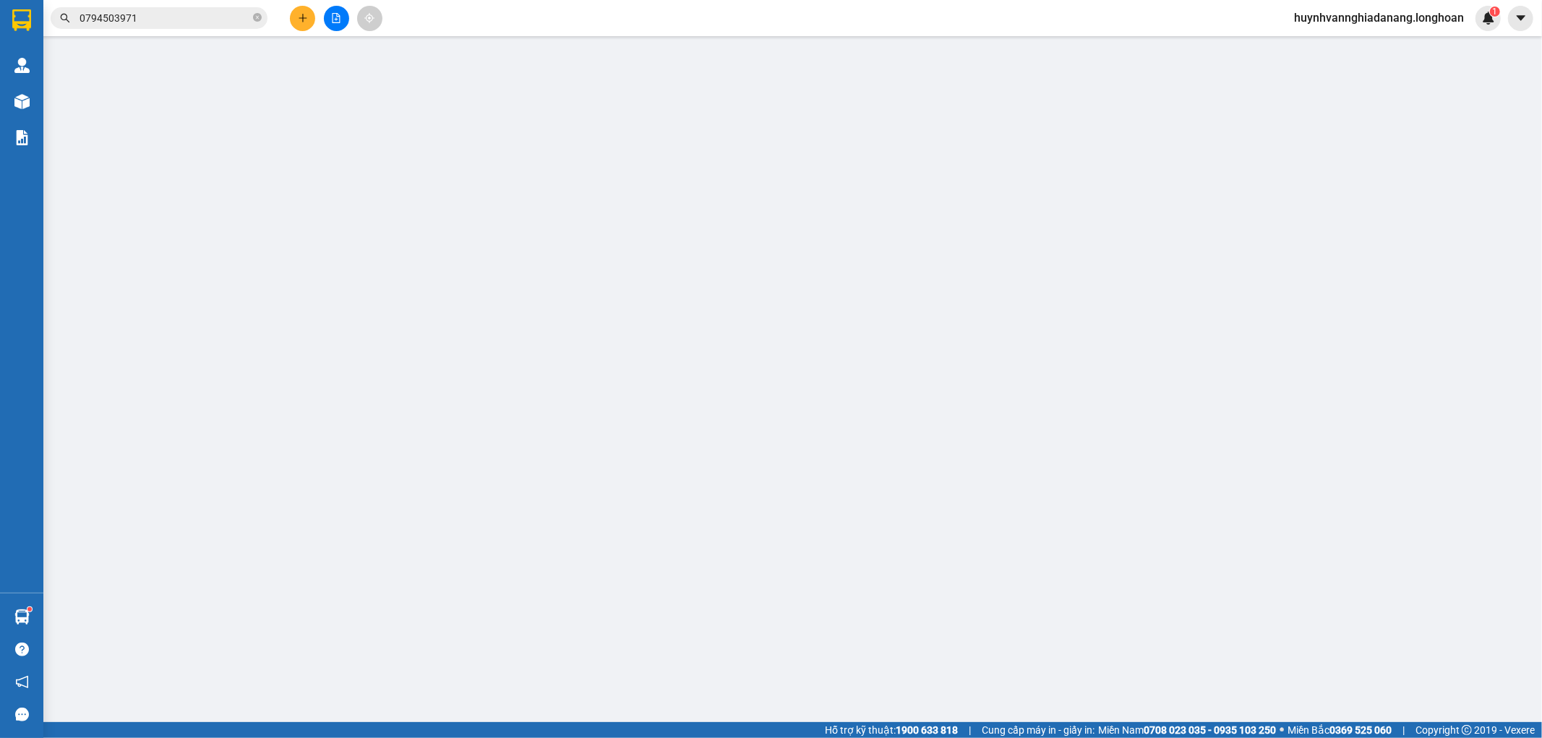
type input "0708002550"
type input "tuyết"
type input "0796651686"
type input "[PERSON_NAME]"
type input "hàng ko đồng kiểm giao nguyên kiện hư vỡ k đền ( đã báo khách gửi )"
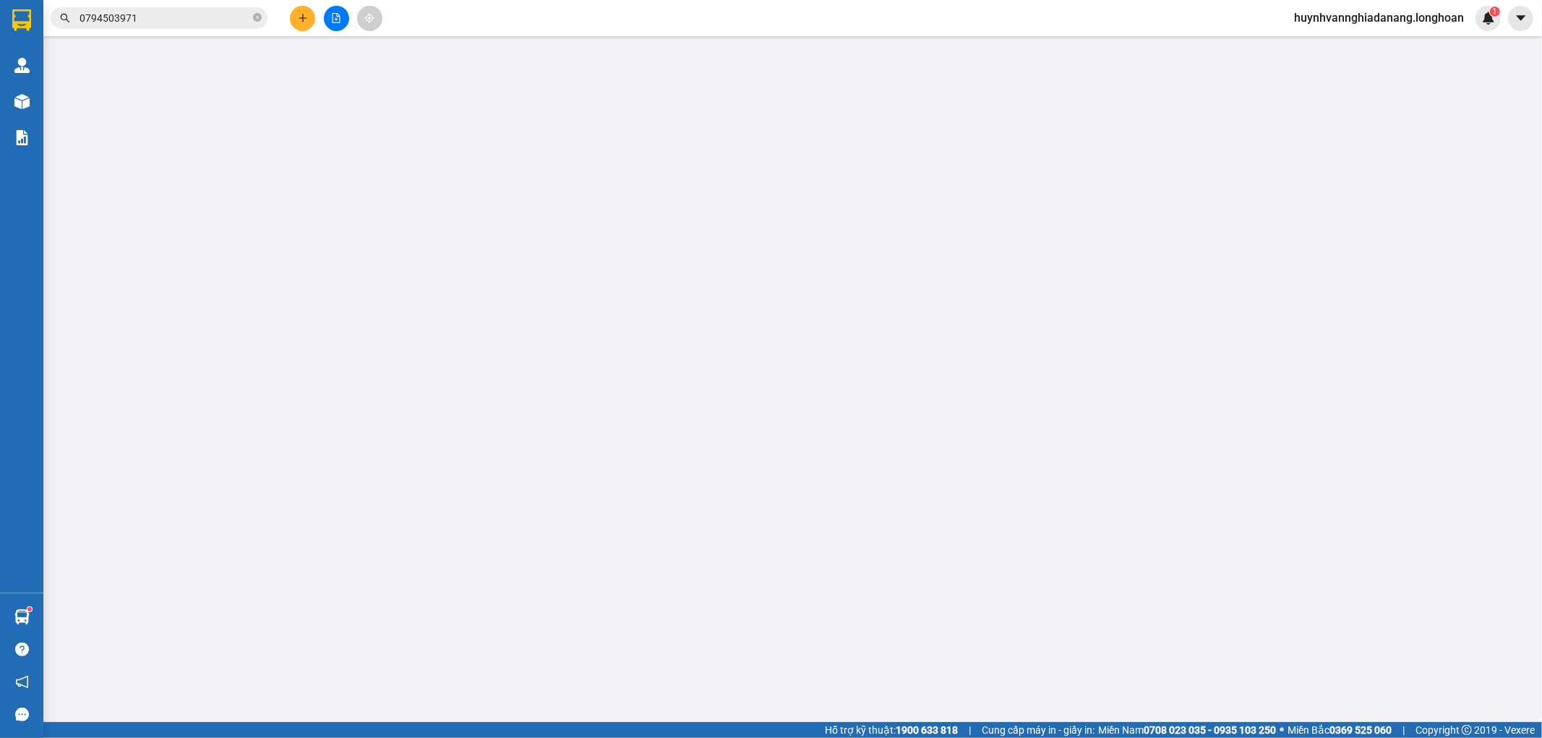
type input "220.000"
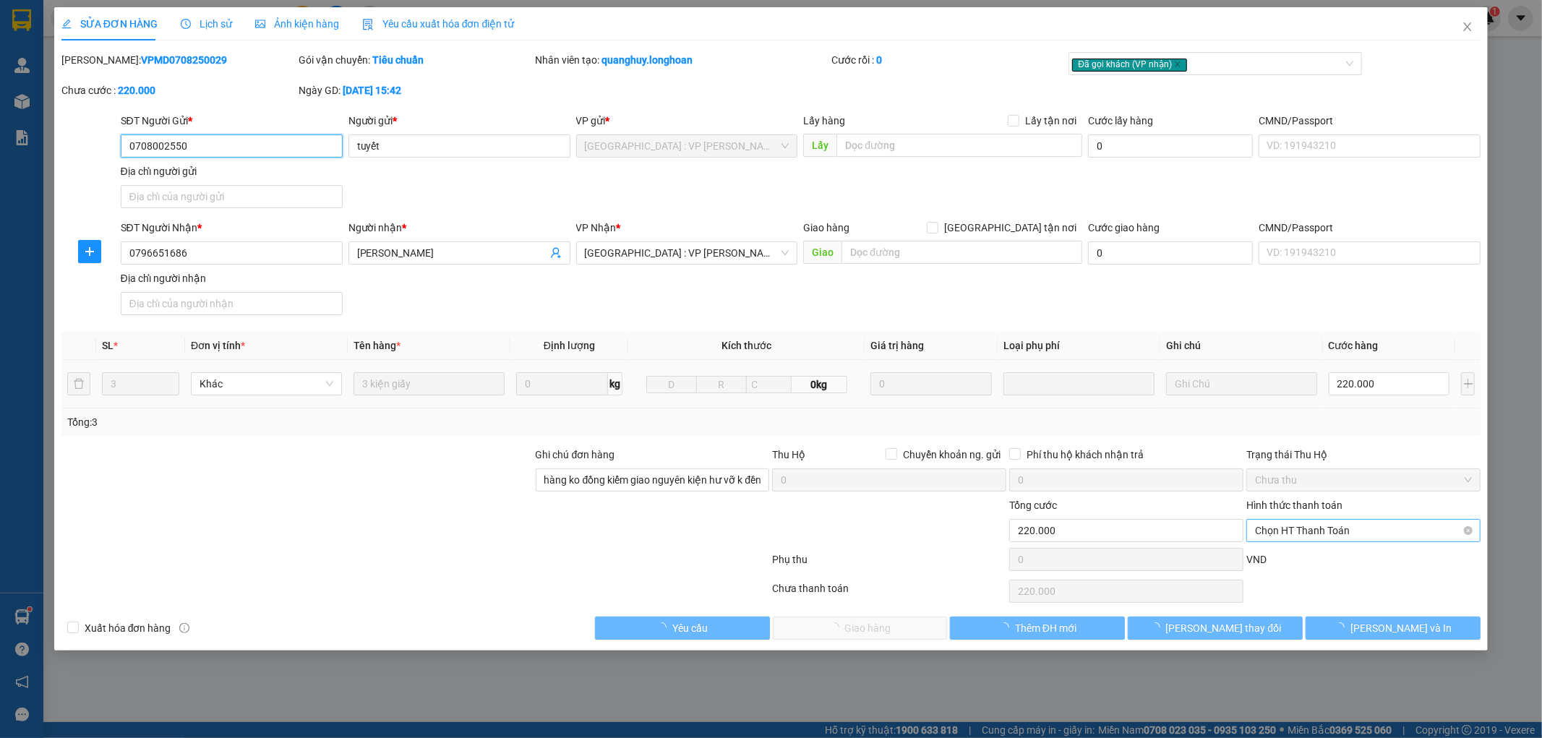
click at [1346, 529] on span "Chọn HT Thanh Toán" at bounding box center [1363, 531] width 217 height 22
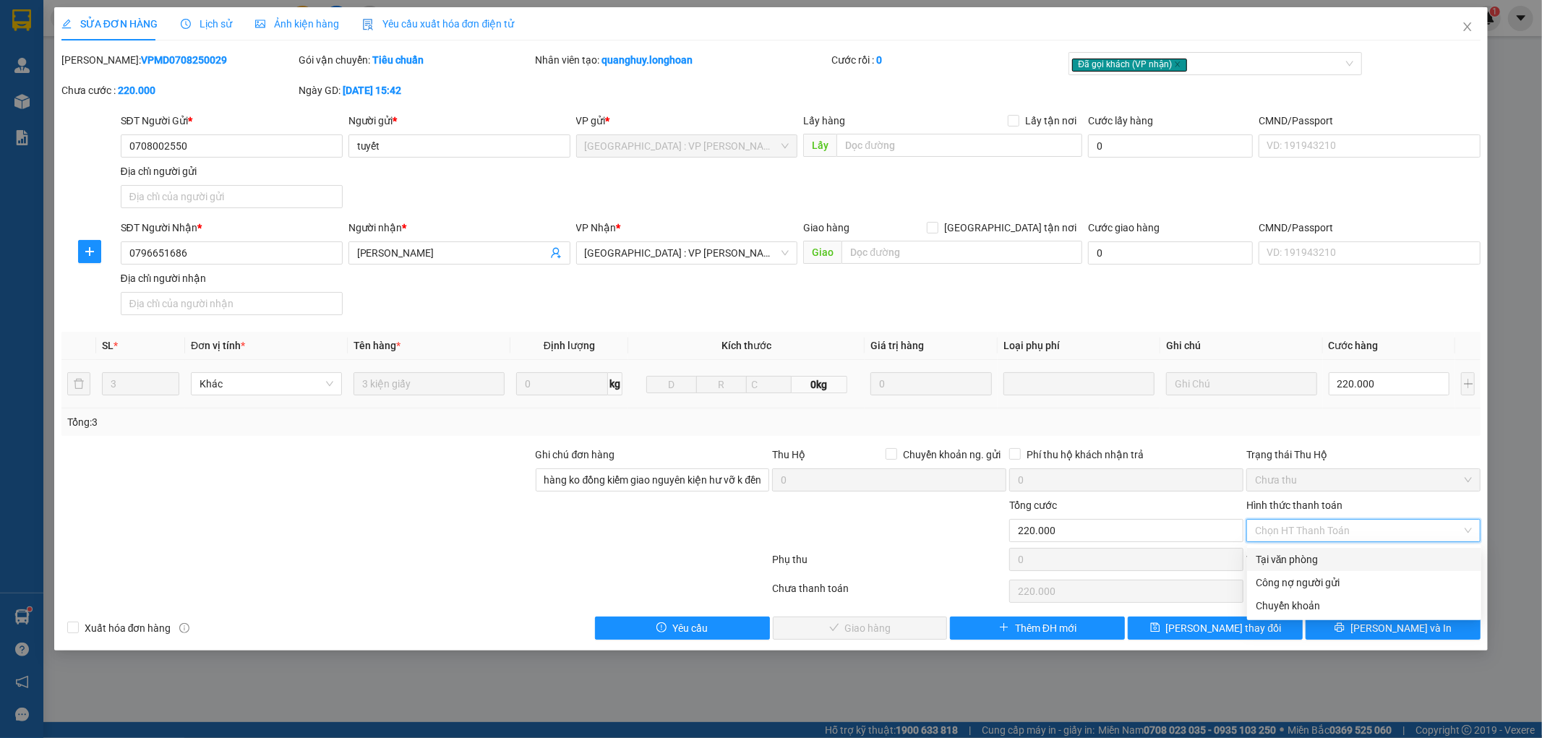
click at [1328, 557] on div "Tại văn phòng" at bounding box center [1364, 560] width 217 height 16
type input "0"
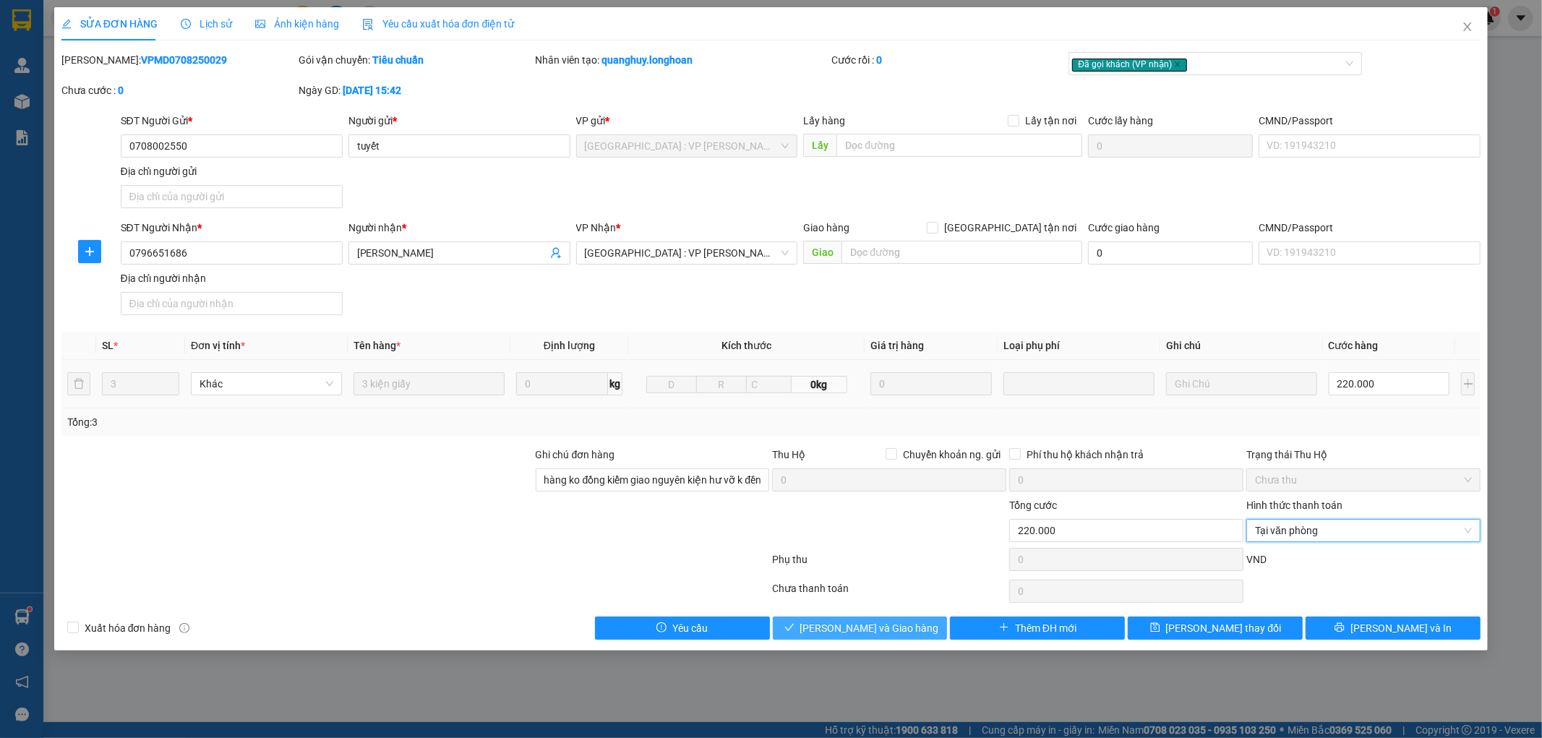
click at [891, 638] on button "[PERSON_NAME] và Giao hàng" at bounding box center [860, 628] width 175 height 23
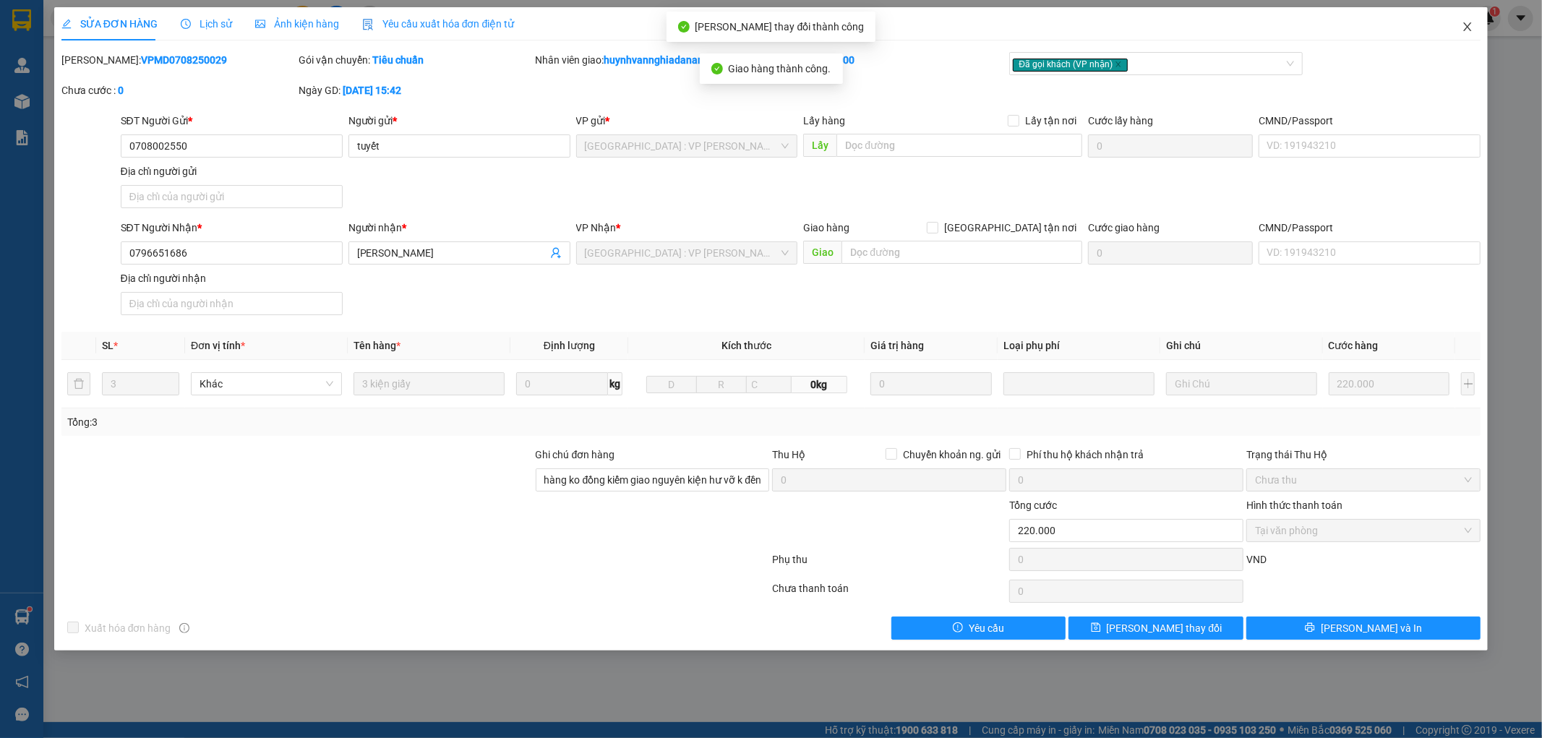
click at [1469, 26] on icon "close" at bounding box center [1468, 27] width 12 height 12
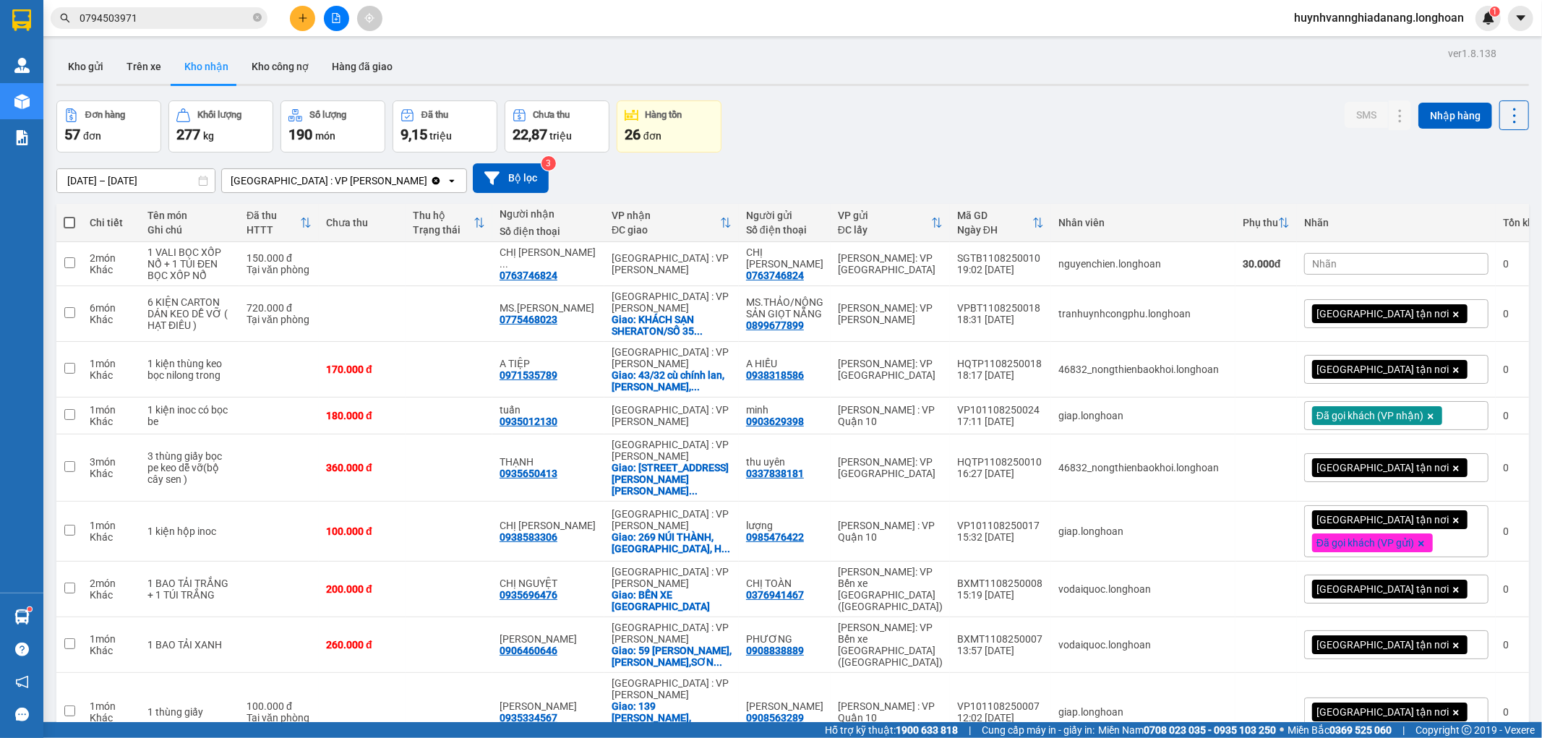
click at [171, 17] on input "0794503971" at bounding box center [165, 18] width 171 height 16
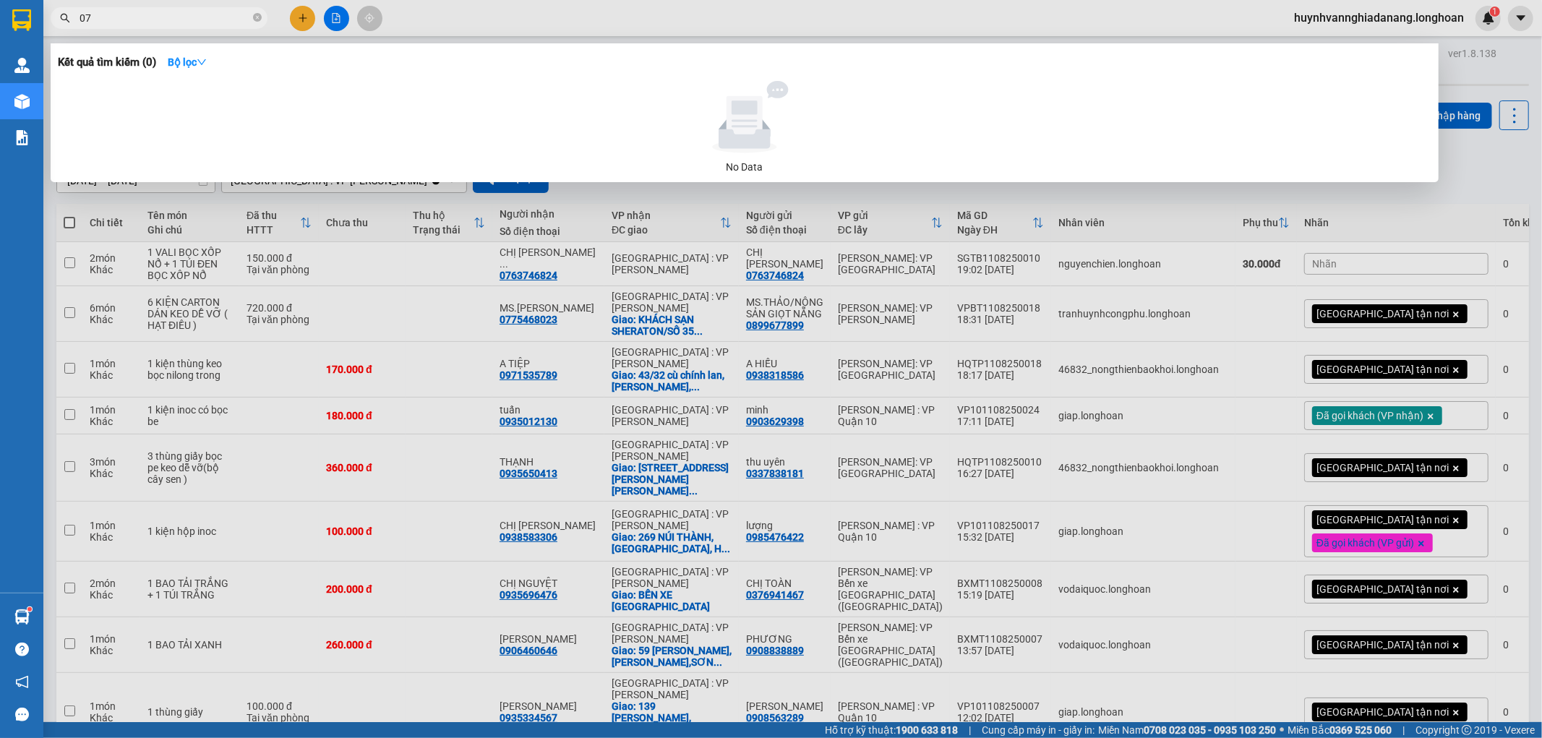
type input "0"
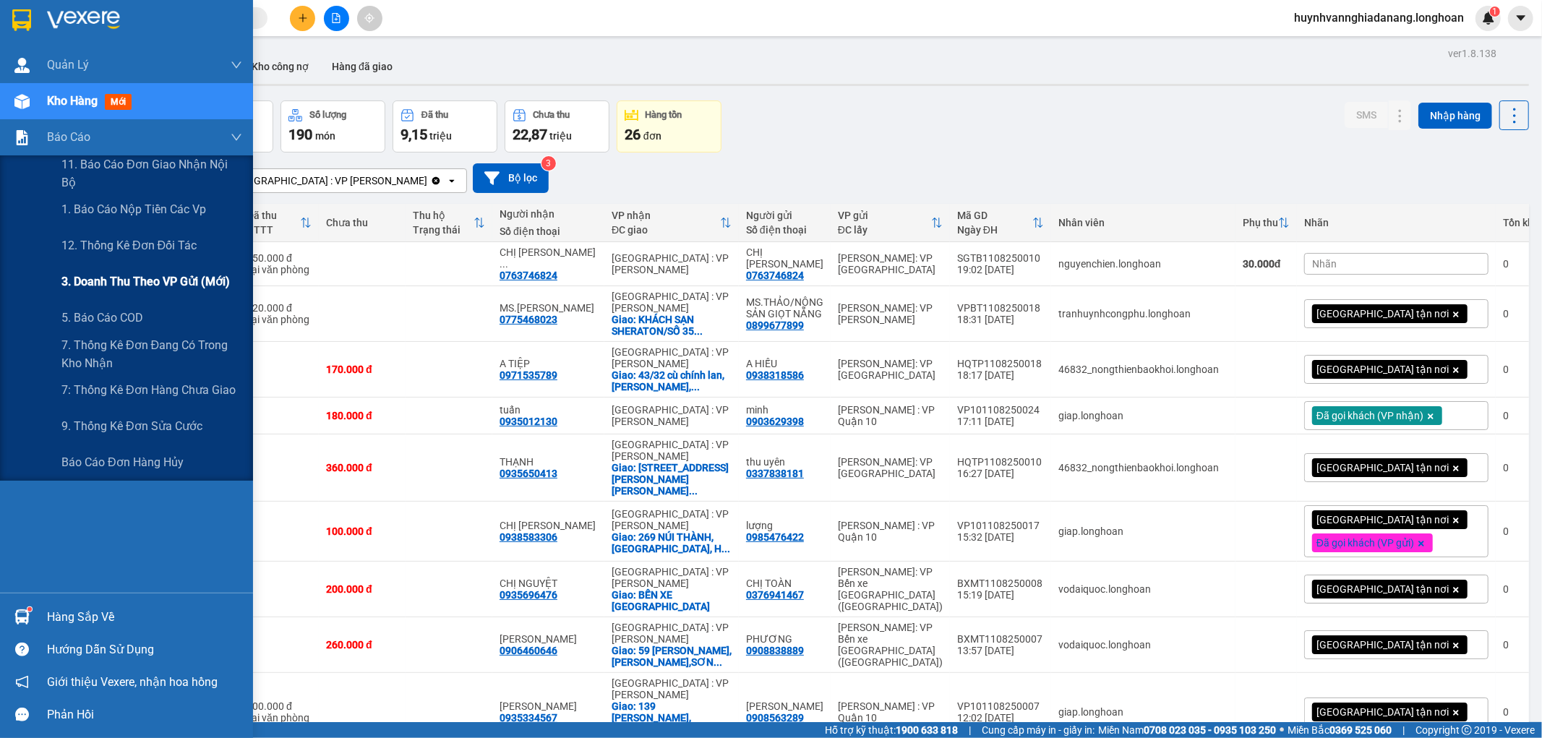
click at [154, 276] on span "3. Doanh Thu theo VP Gửi (mới)" at bounding box center [145, 282] width 168 height 18
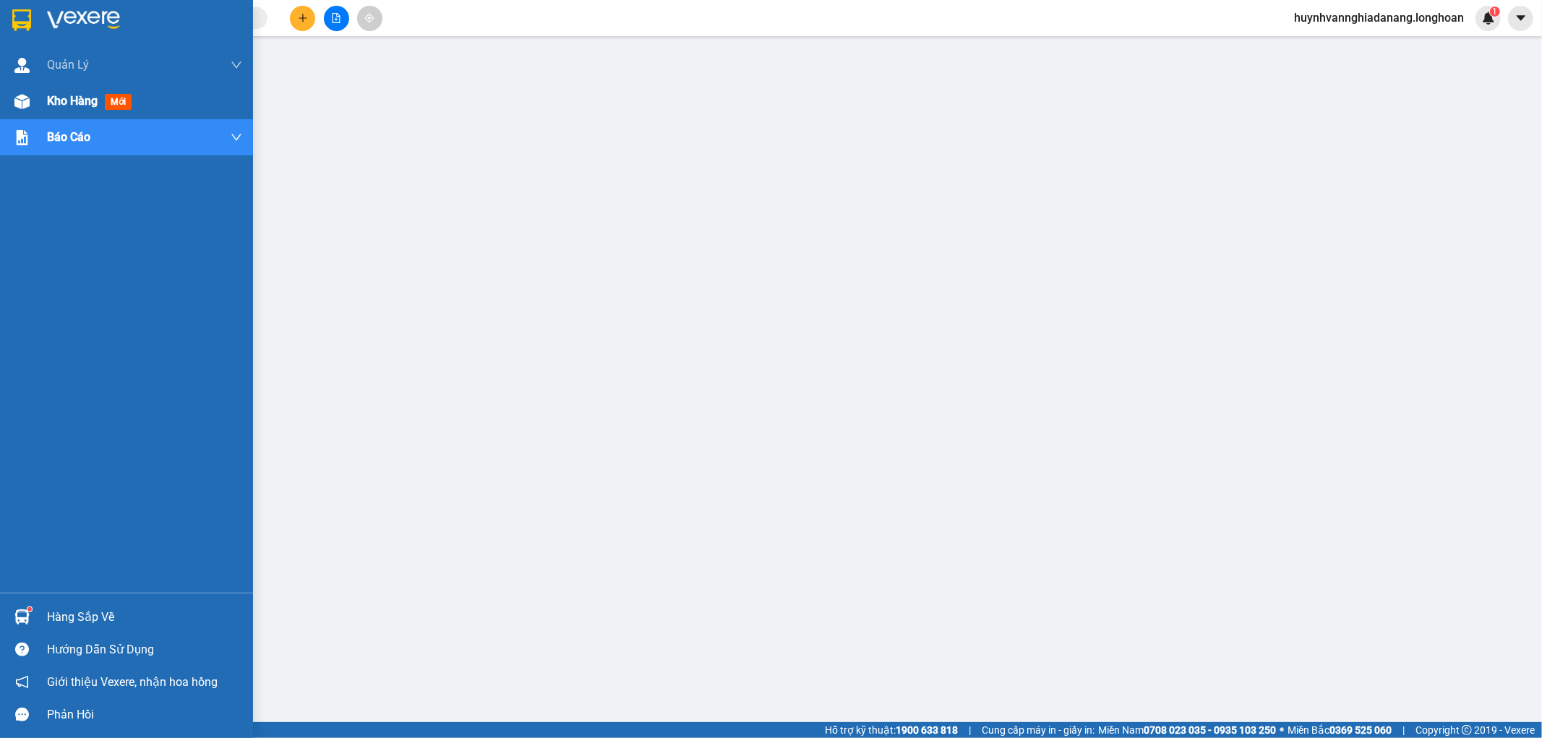
click at [85, 101] on span "Kho hàng" at bounding box center [72, 101] width 51 height 14
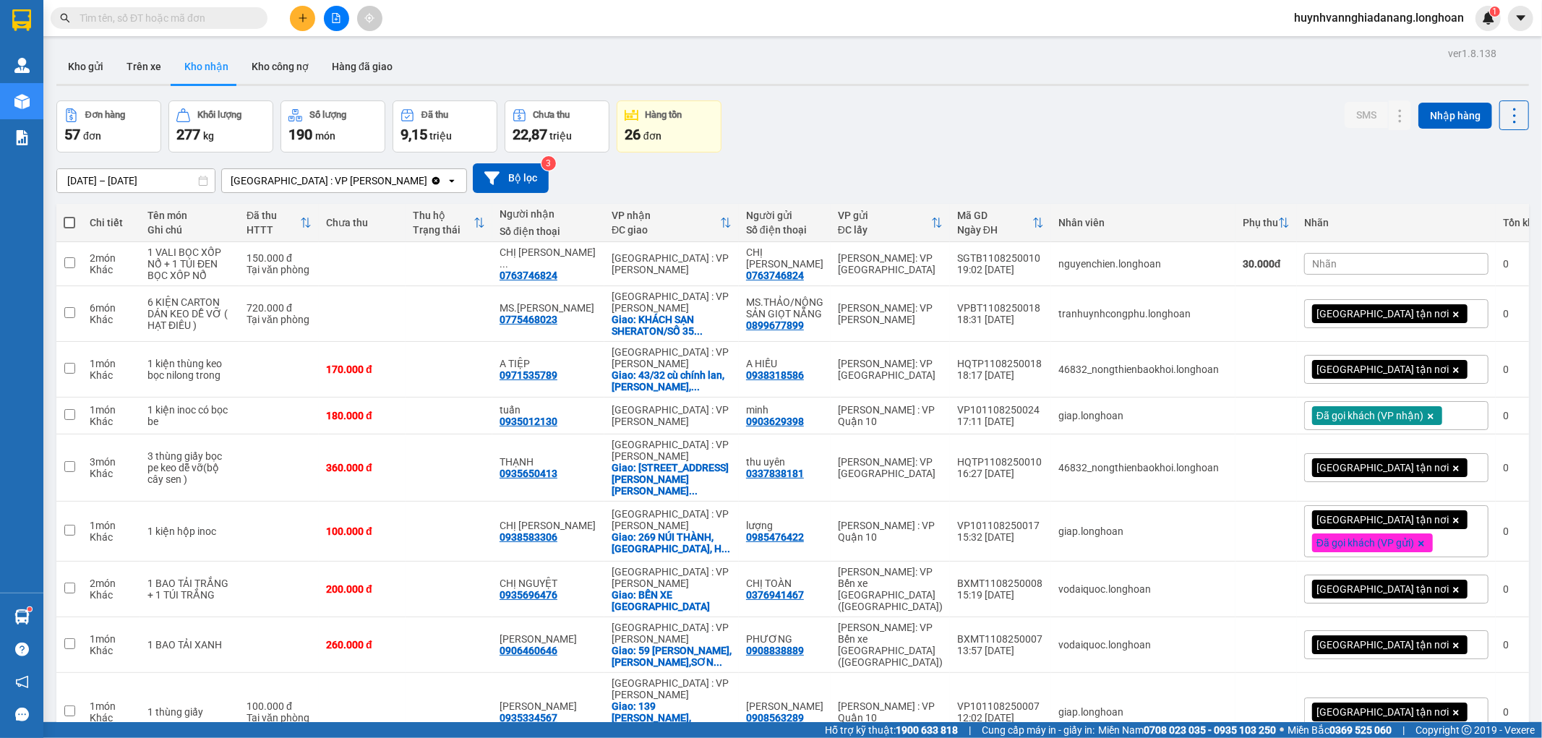
click at [121, 10] on input "text" at bounding box center [165, 18] width 171 height 16
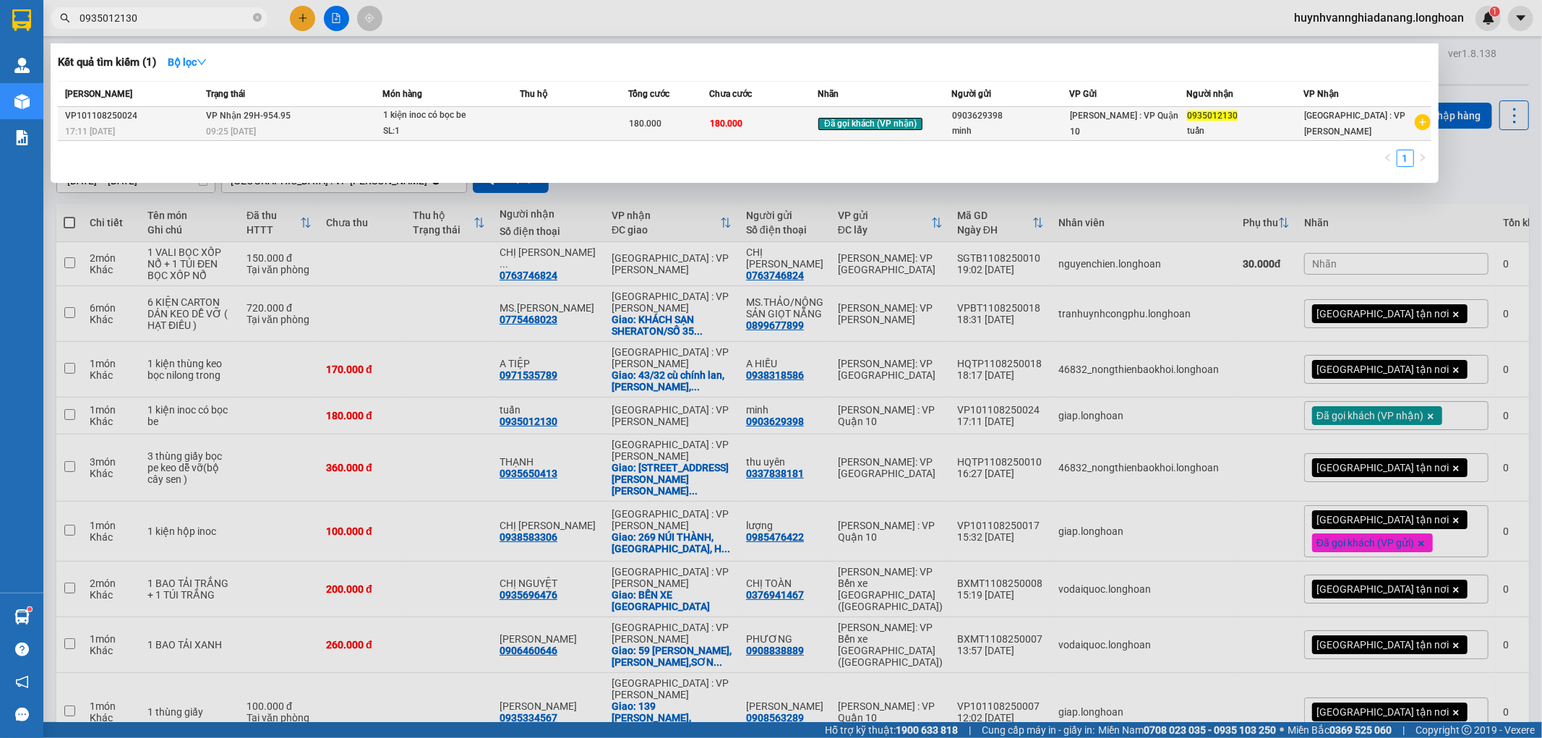
type input "0935012130"
click at [558, 120] on td at bounding box center [574, 124] width 108 height 34
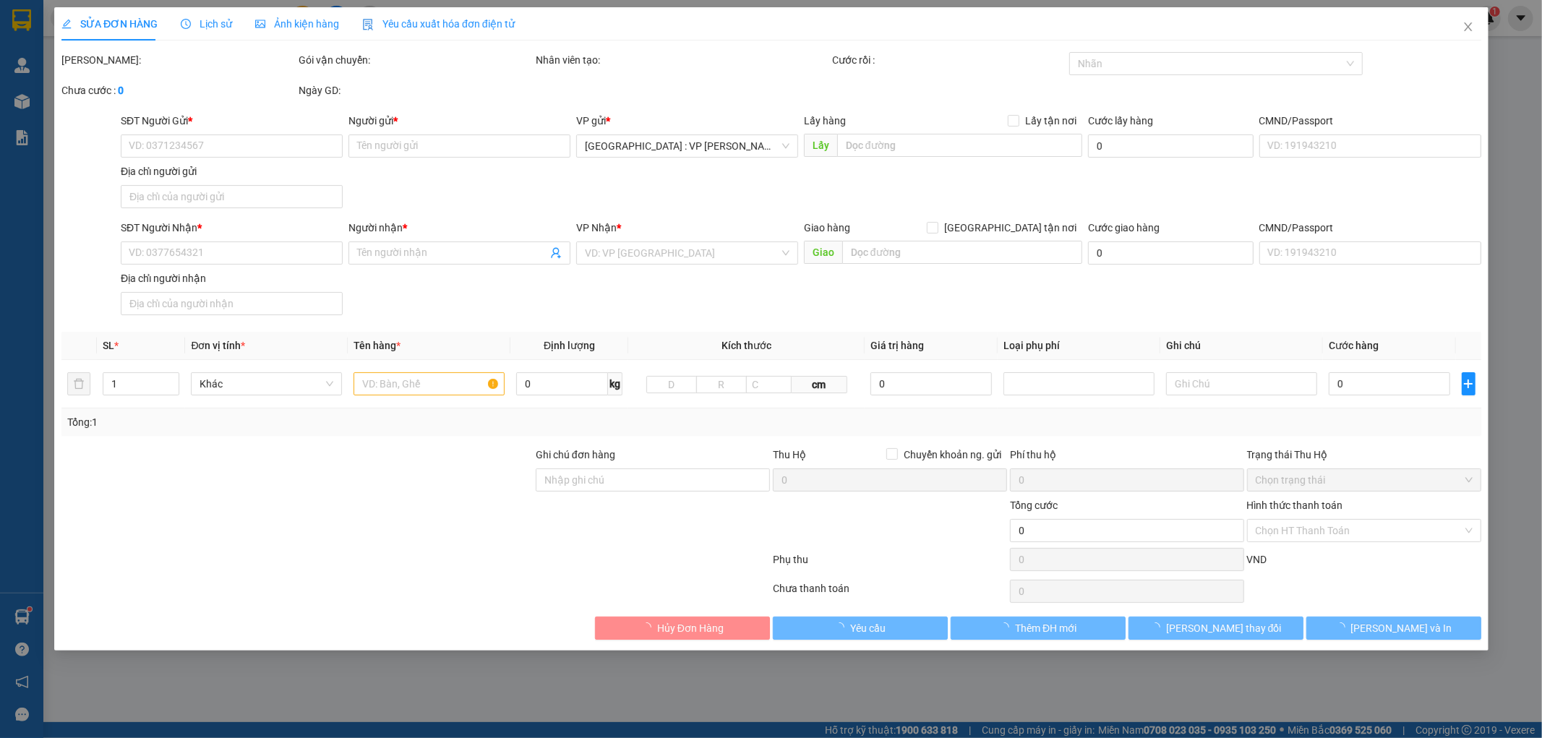
type input "0903629398"
type input "minh"
type input "0935012130"
type input "tuấn"
type input "hàng k bao bể vỡ hư hỏng"
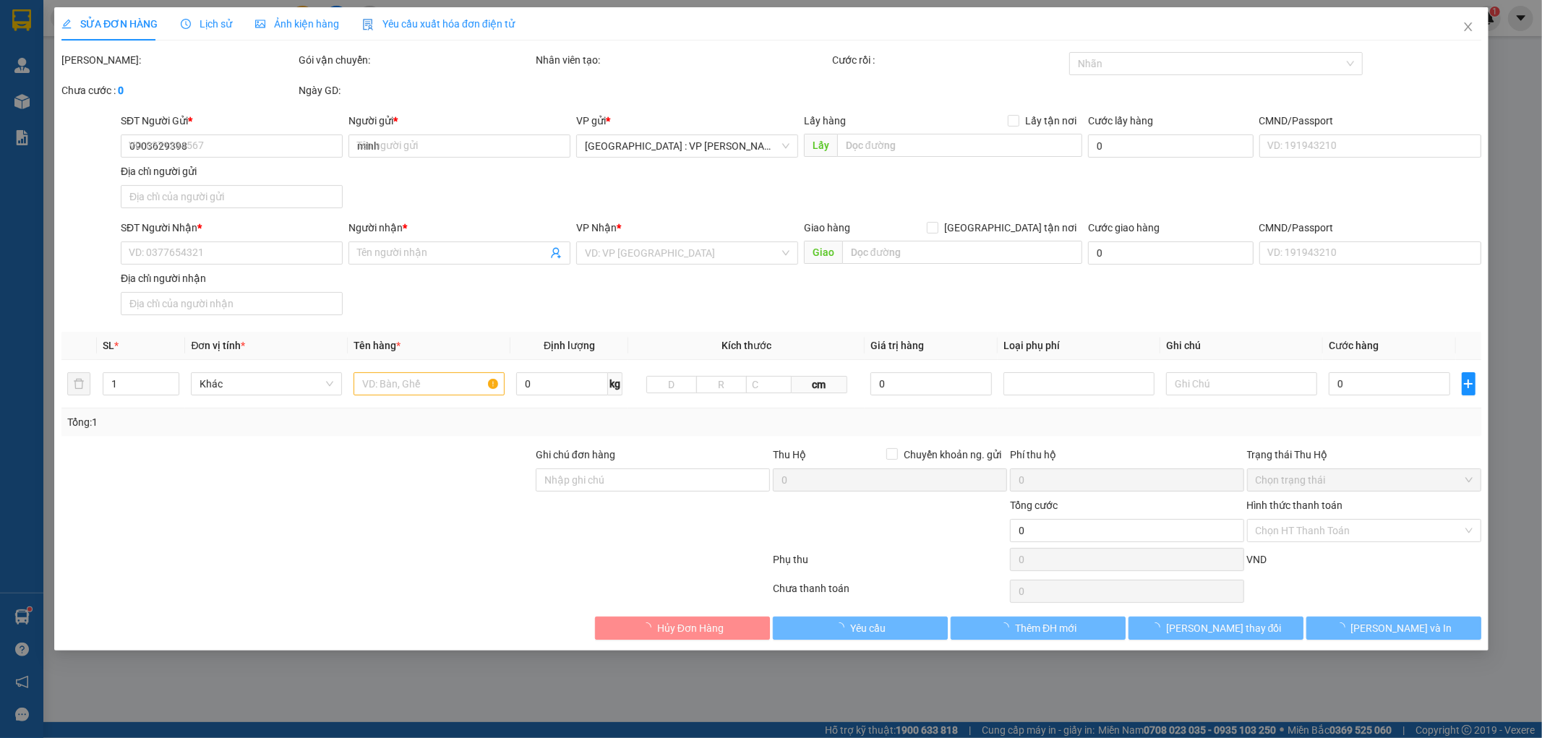
type input "180.000"
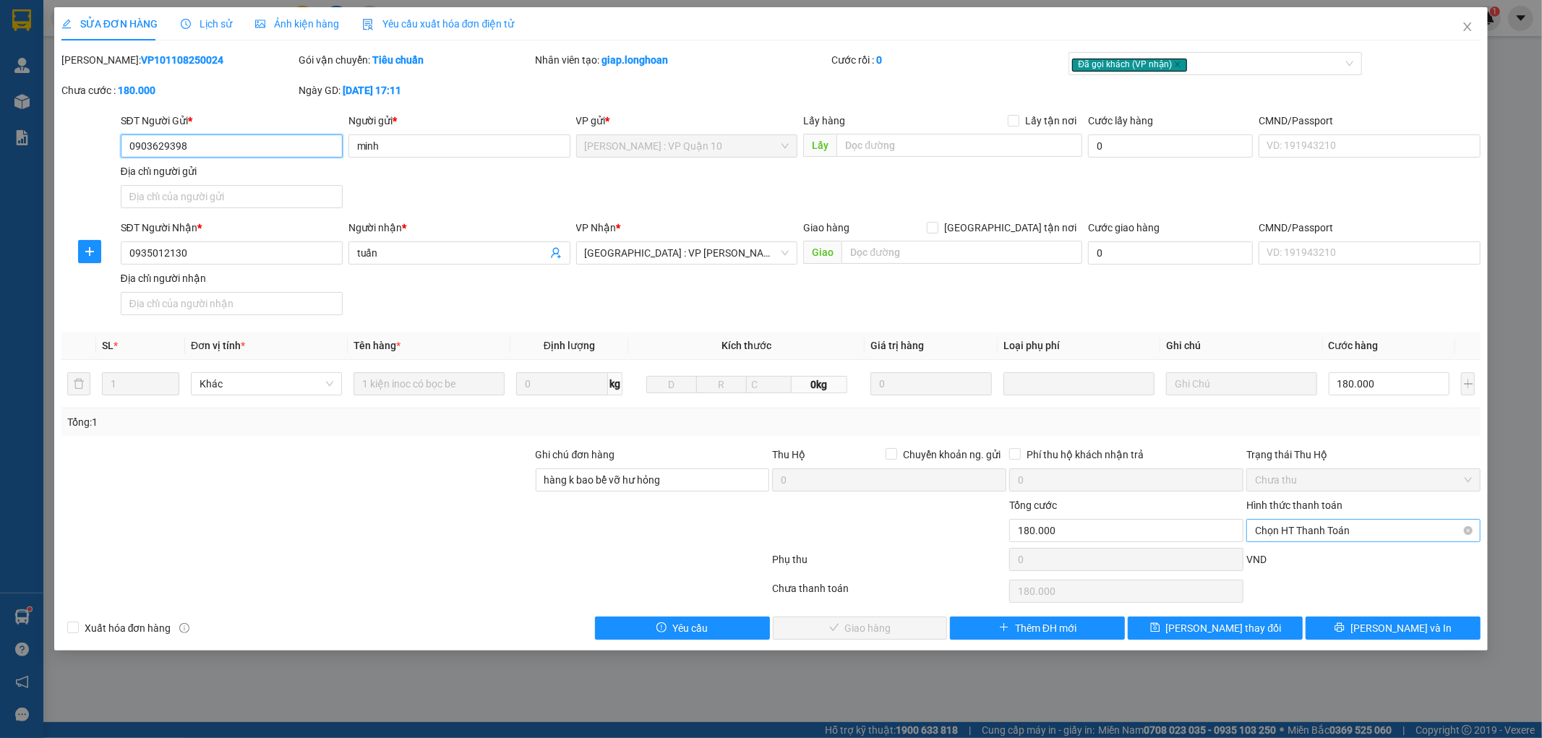
click at [1333, 530] on span "Chọn HT Thanh Toán" at bounding box center [1363, 531] width 217 height 22
click at [1319, 559] on div "Tại văn phòng" at bounding box center [1364, 560] width 217 height 16
type input "0"
click at [887, 631] on span "[PERSON_NAME] và Giao hàng" at bounding box center [870, 628] width 139 height 16
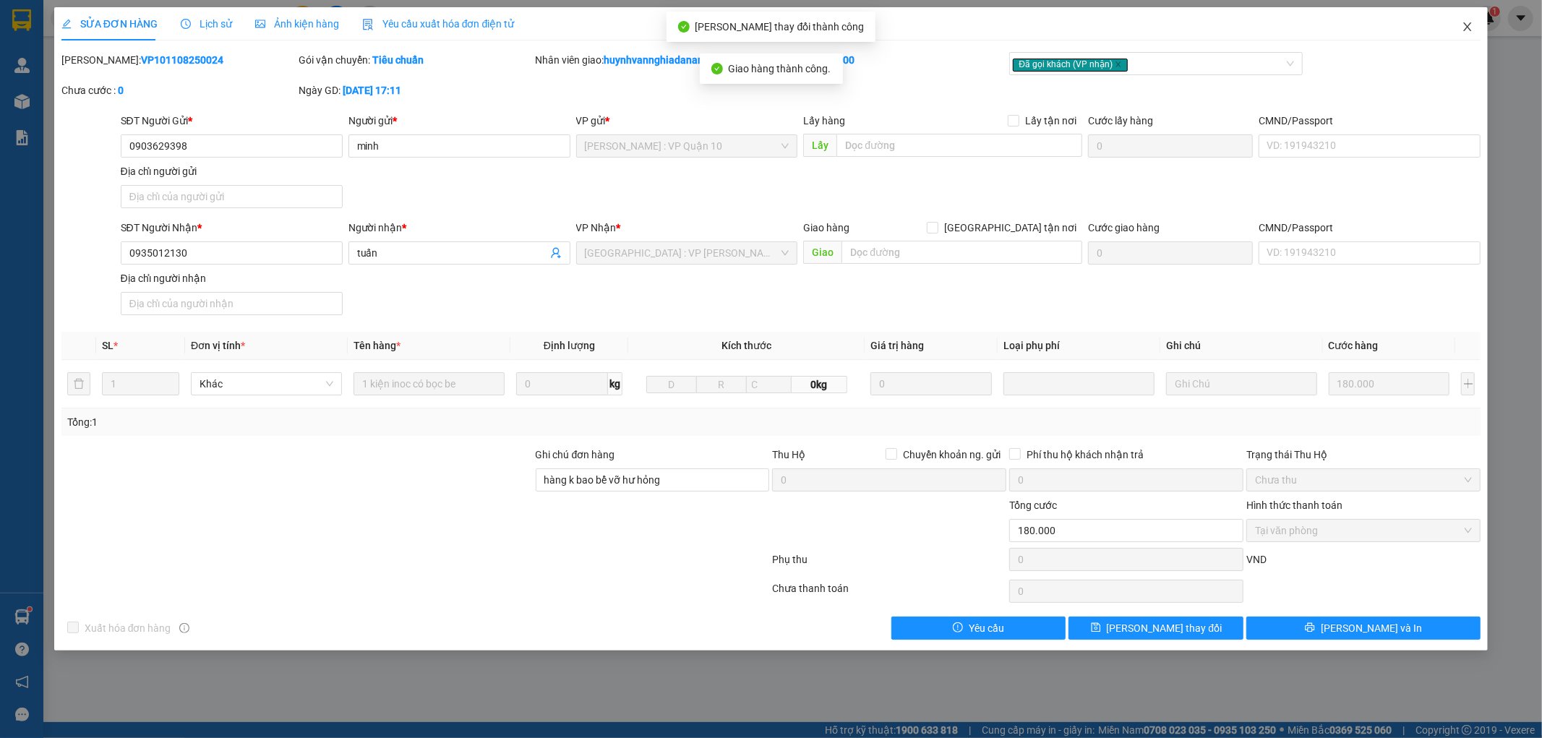
click at [1466, 26] on icon "close" at bounding box center [1468, 27] width 12 height 12
